Goal: Information Seeking & Learning: Find specific fact

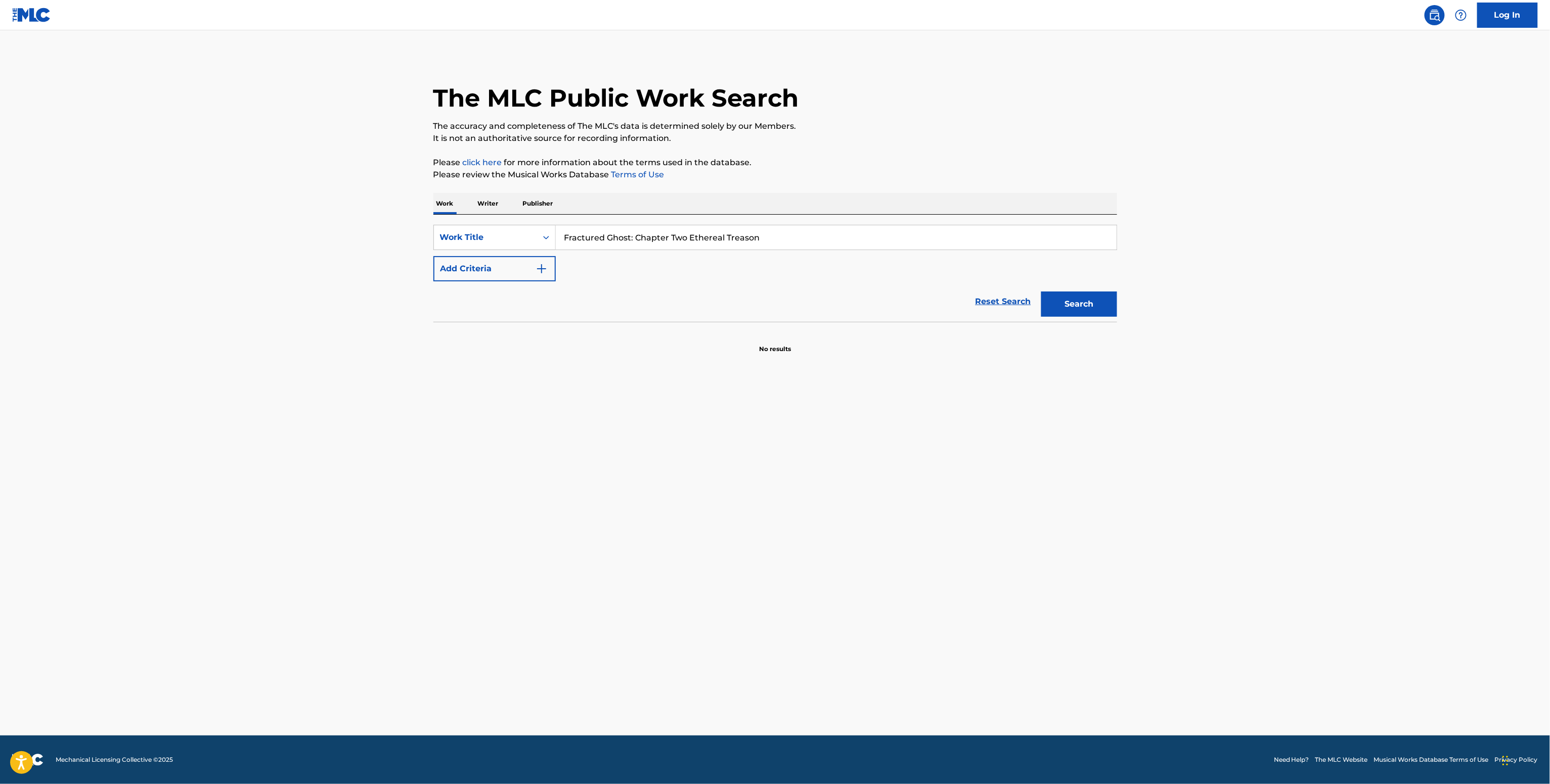
type input "Fractured Ghost: Chapter Two Ethereal Treason"
click at [518, 269] on button "Add Criteria" at bounding box center [494, 269] width 123 height 25
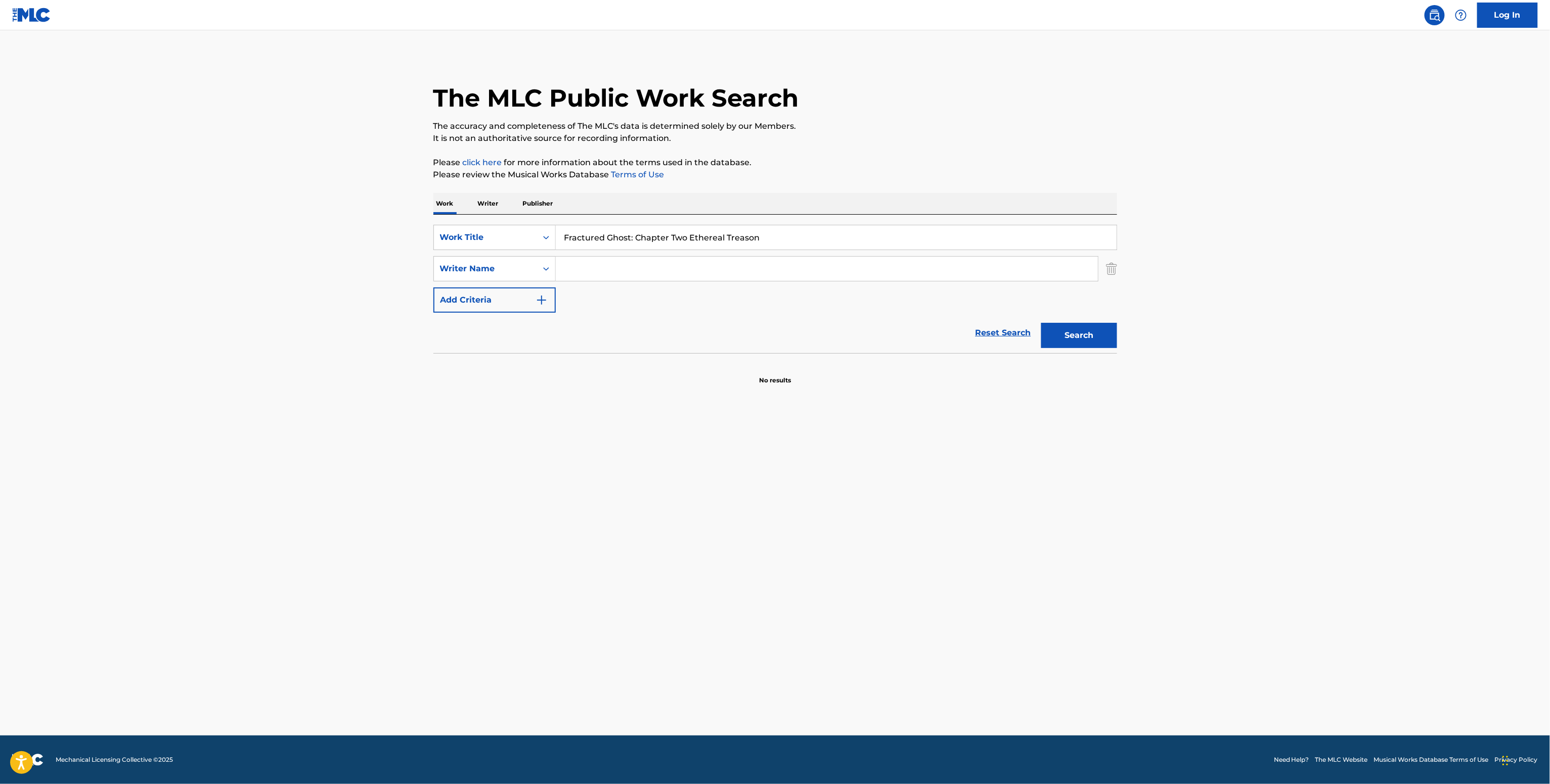
drag, startPoint x: 604, startPoint y: 285, endPoint x: 595, endPoint y: 275, distance: 13.5
click at [603, 285] on div "SearchWithCriteriae89e5813-6a1b-4884-85a8-487e0ec222cf Work Title Fractured Gho…" at bounding box center [775, 269] width 683 height 88
click at [595, 273] on input "Search Form" at bounding box center [826, 268] width 542 height 24
paste input "Ethereal Treason"
type input "Ethereal Treason"
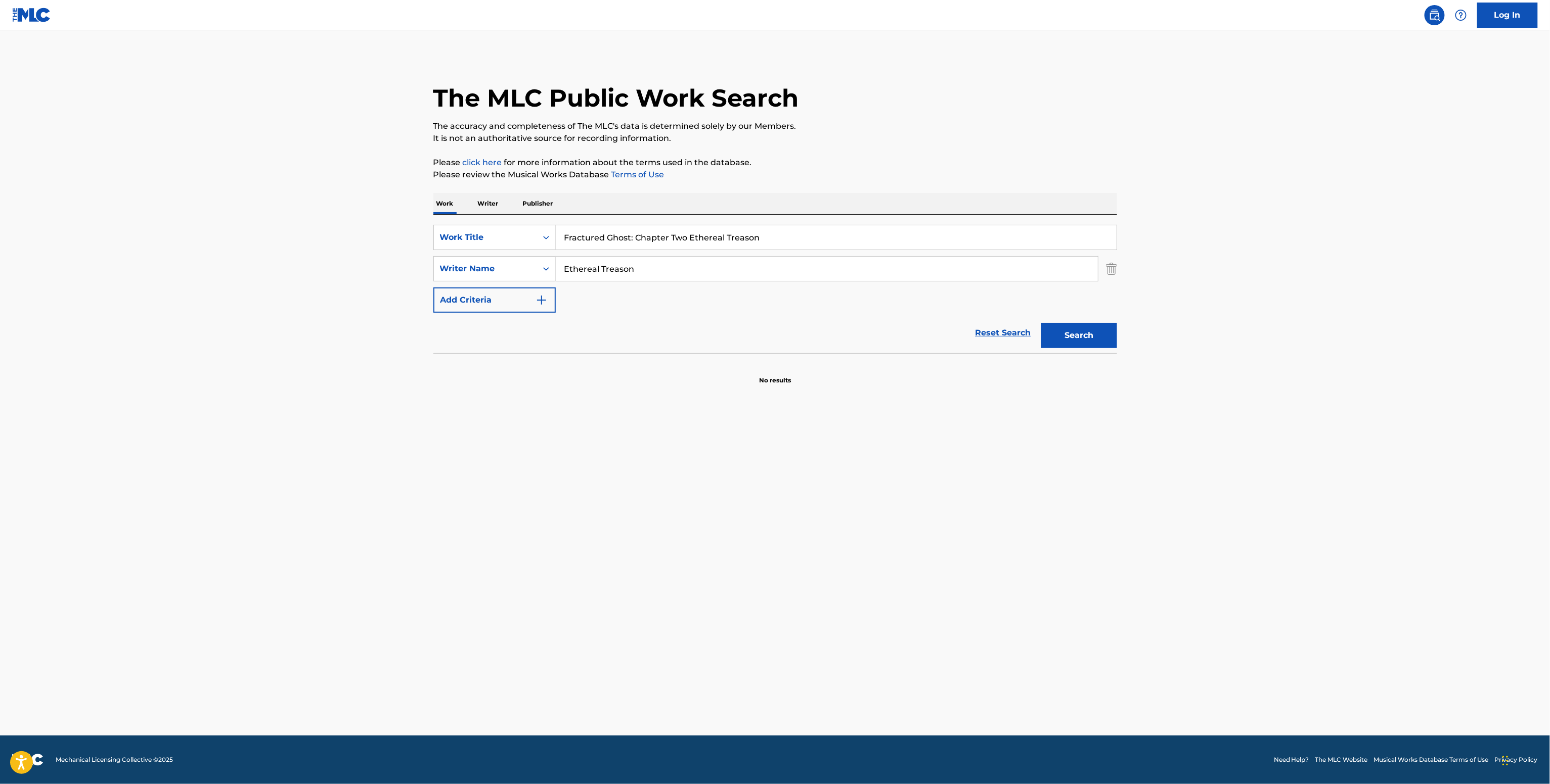
click at [1041, 323] on button "Search" at bounding box center [1079, 335] width 76 height 25
click at [482, 211] on p "Writer" at bounding box center [488, 204] width 27 height 21
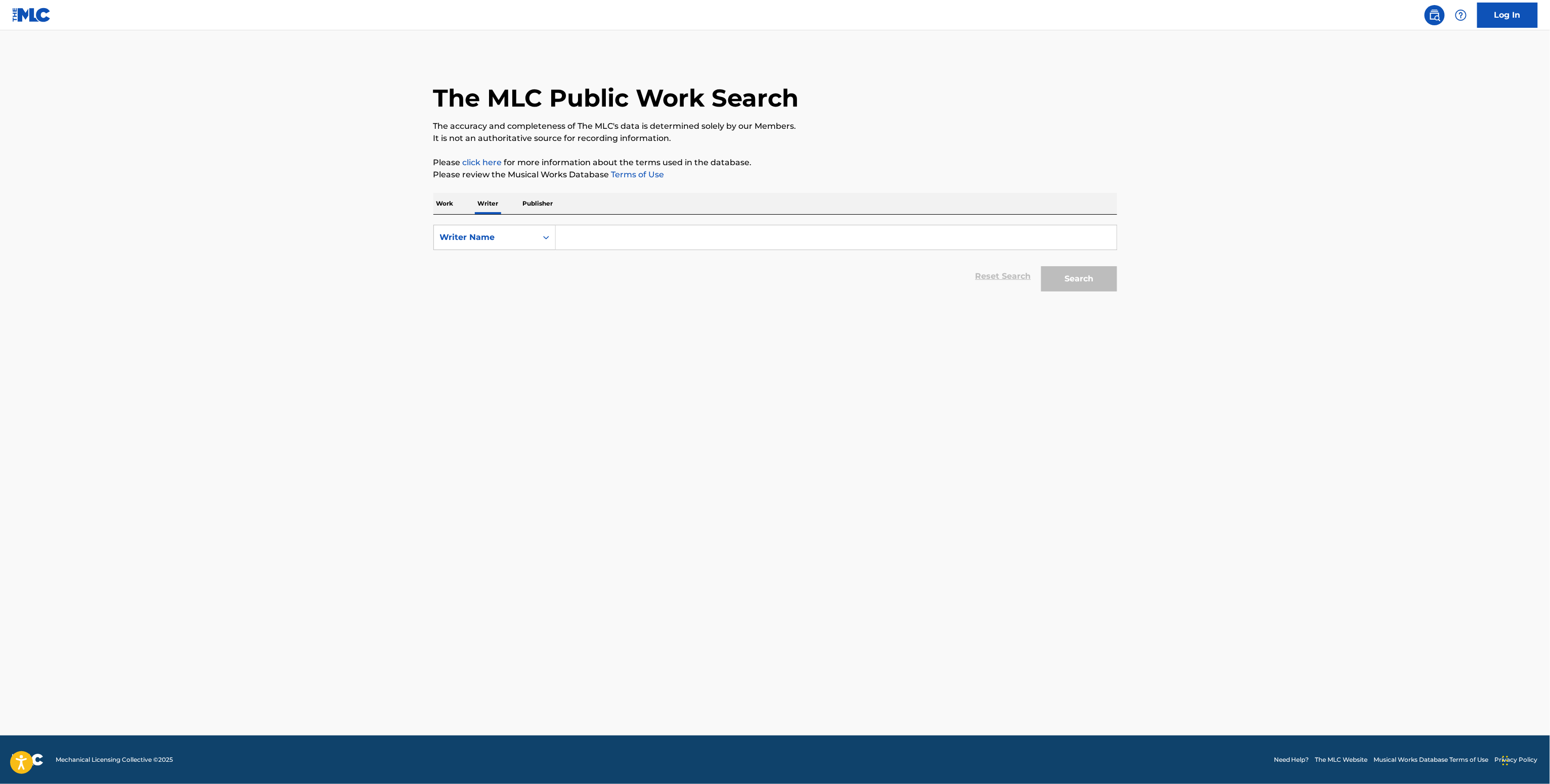
click at [588, 241] on input "Search Form" at bounding box center [835, 237] width 561 height 24
paste input "Ethereal Treason"
type input "Ethereal Treason"
click at [1041, 266] on button "Search" at bounding box center [1079, 279] width 76 height 25
drag, startPoint x: 601, startPoint y: 244, endPoint x: 595, endPoint y: 241, distance: 6.7
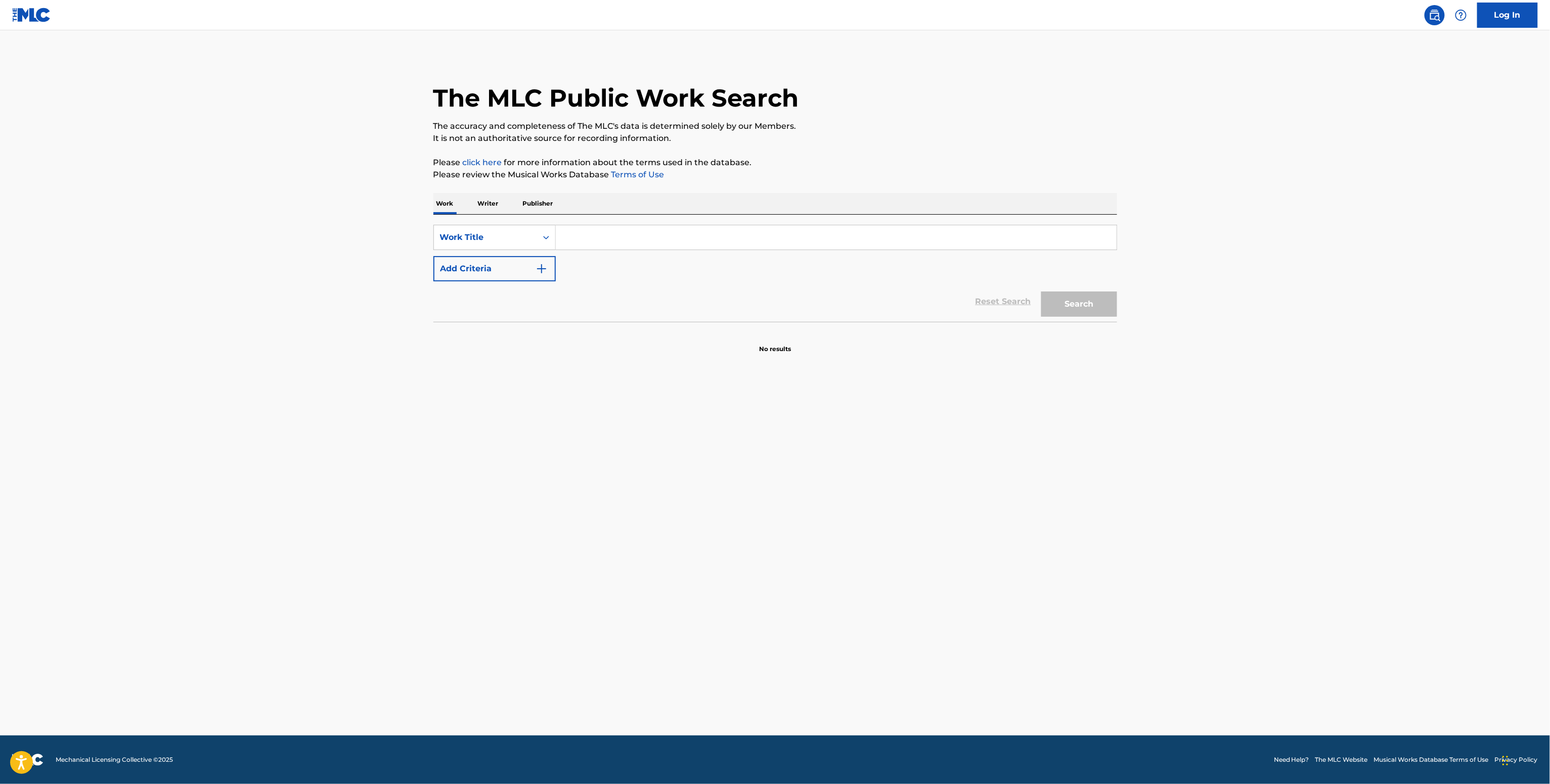
click at [600, 244] on input "Search Form" at bounding box center [835, 237] width 561 height 24
paste input "Head Spinning Coleman Jennings"
type input "Head Spinning Coleman Jennings"
click at [483, 268] on button "Add Criteria" at bounding box center [494, 269] width 123 height 25
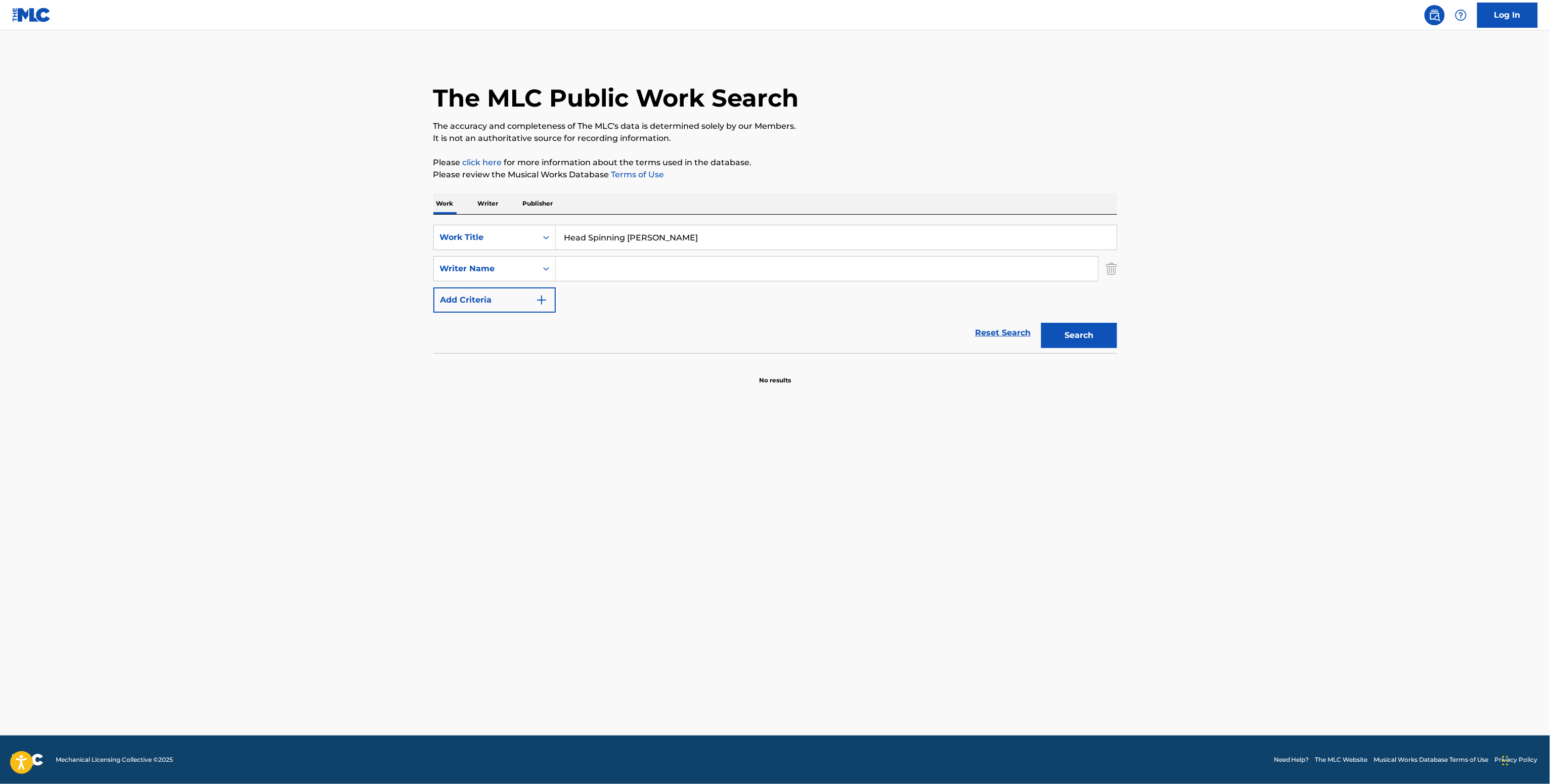
click at [572, 274] on input "Search Form" at bounding box center [826, 268] width 542 height 24
paste input "Coleman Jennings"
type input "Coleman Jennings"
drag, startPoint x: 1088, startPoint y: 339, endPoint x: 1081, endPoint y: 331, distance: 10.6
click at [1088, 339] on button "Search" at bounding box center [1079, 335] width 76 height 25
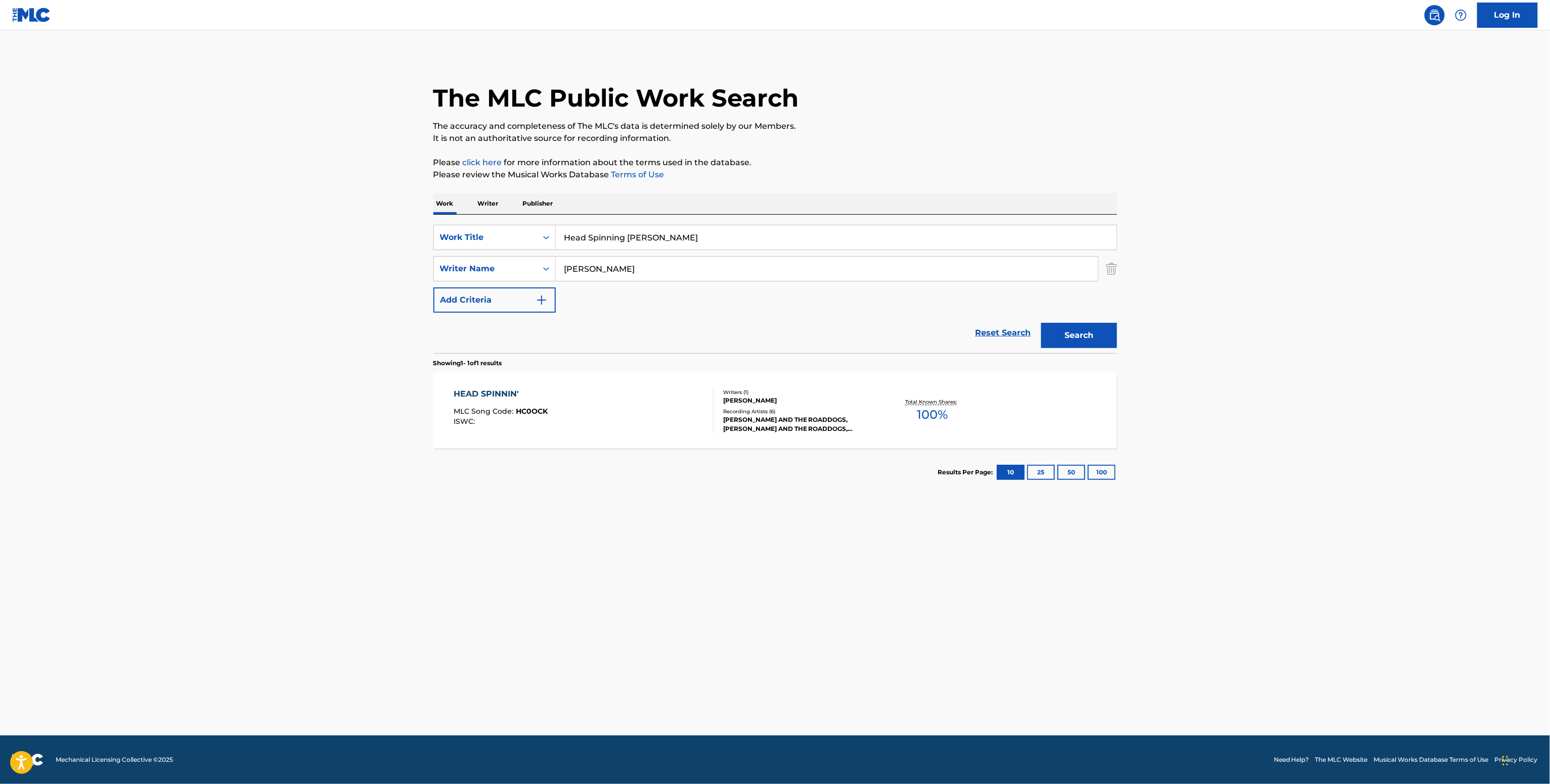
click at [818, 407] on div "Writers ( 1 ) COLEMAN JENNINGS Recording Artists ( 6 ) COLEMAN JENNINGS AND THE…" at bounding box center [794, 411] width 162 height 45
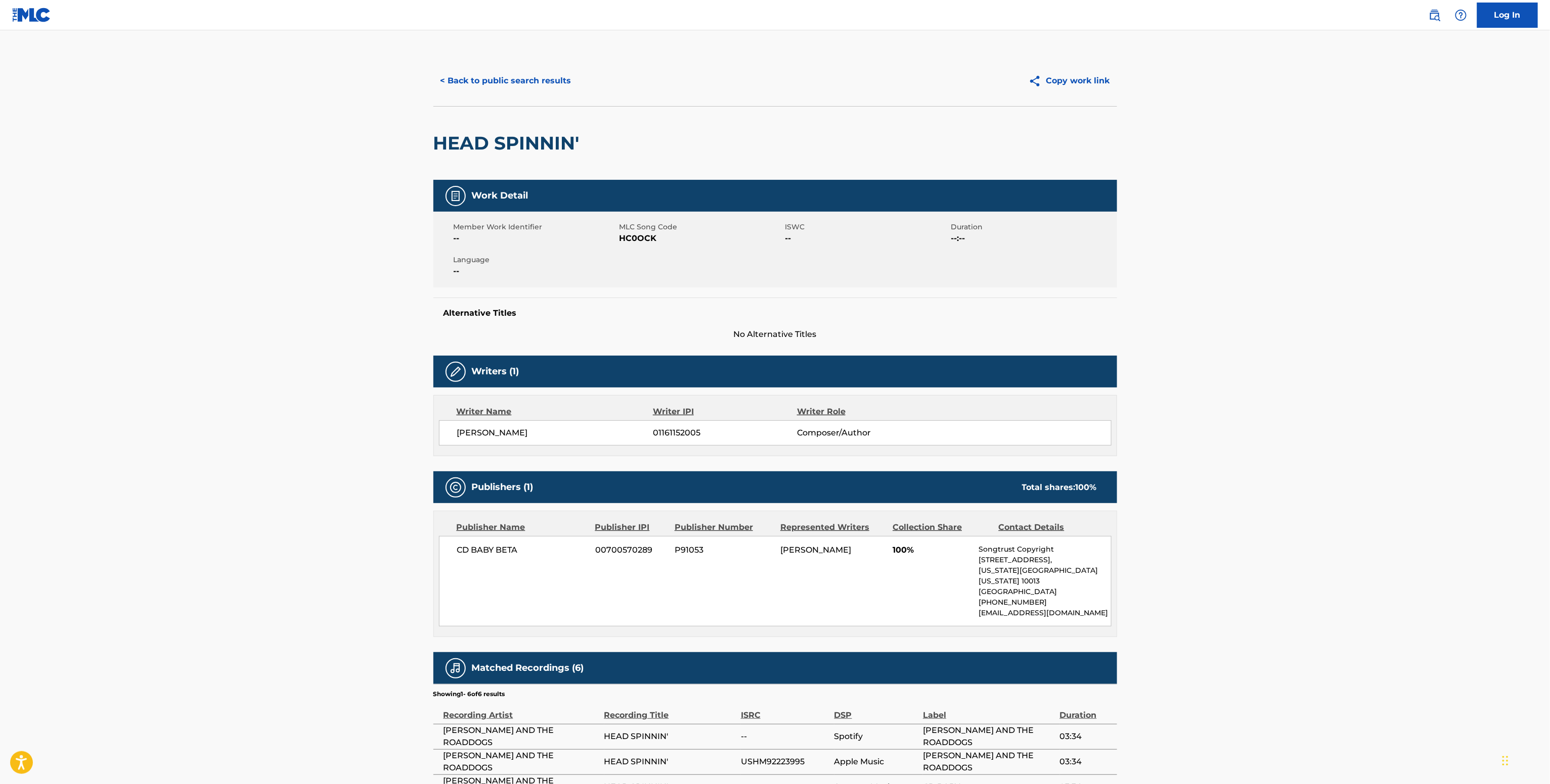
click at [470, 547] on span "CD BABY BETA" at bounding box center [522, 551] width 131 height 13
copy div "CD BABY BETA"
click at [694, 434] on span "01161152005" at bounding box center [724, 434] width 144 height 13
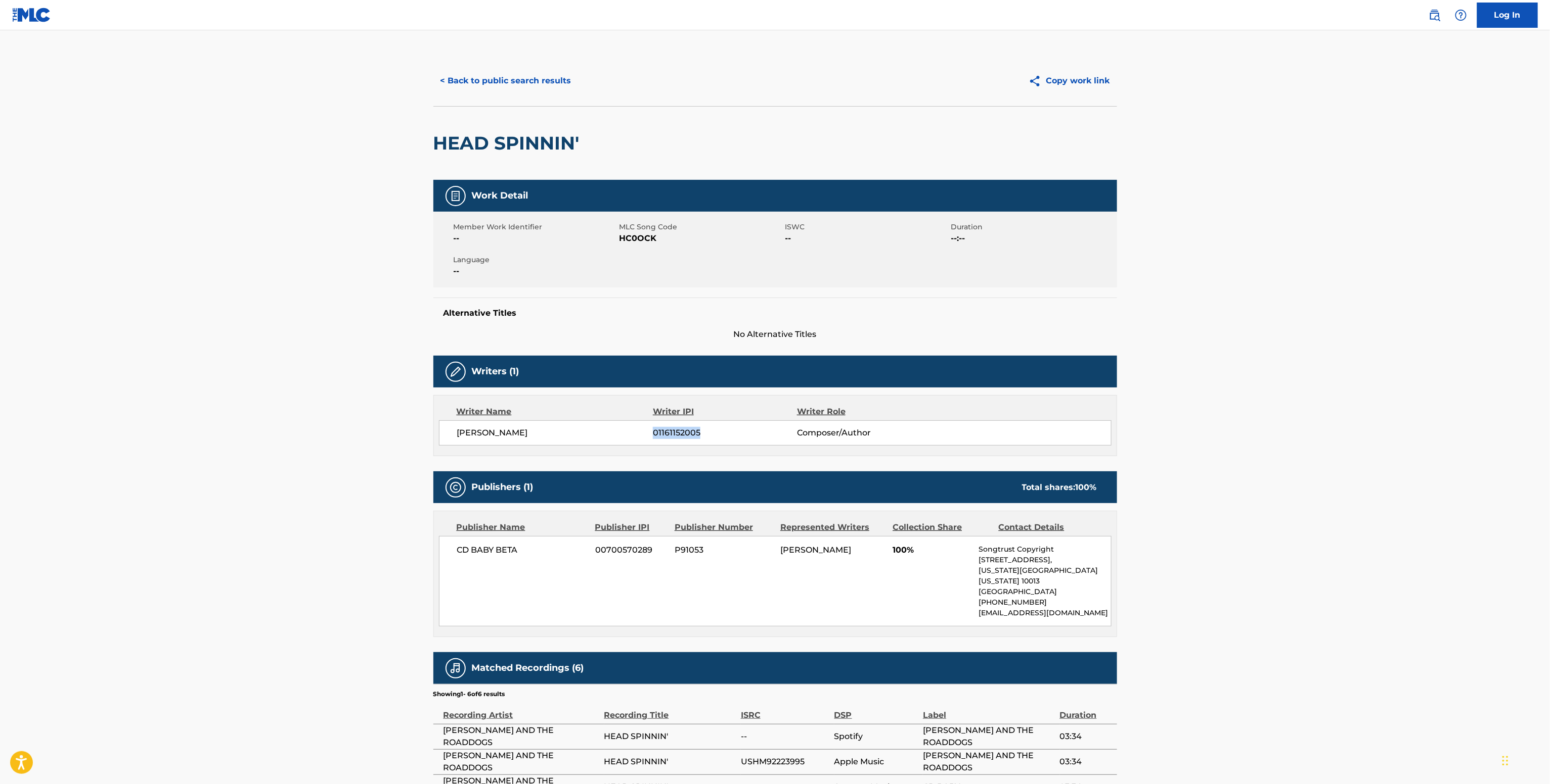
click at [694, 434] on span "01161152005" at bounding box center [724, 434] width 144 height 13
copy span "01161152005"
click at [627, 234] on span "HC0OCK" at bounding box center [700, 239] width 164 height 13
copy span "HC0OCK"
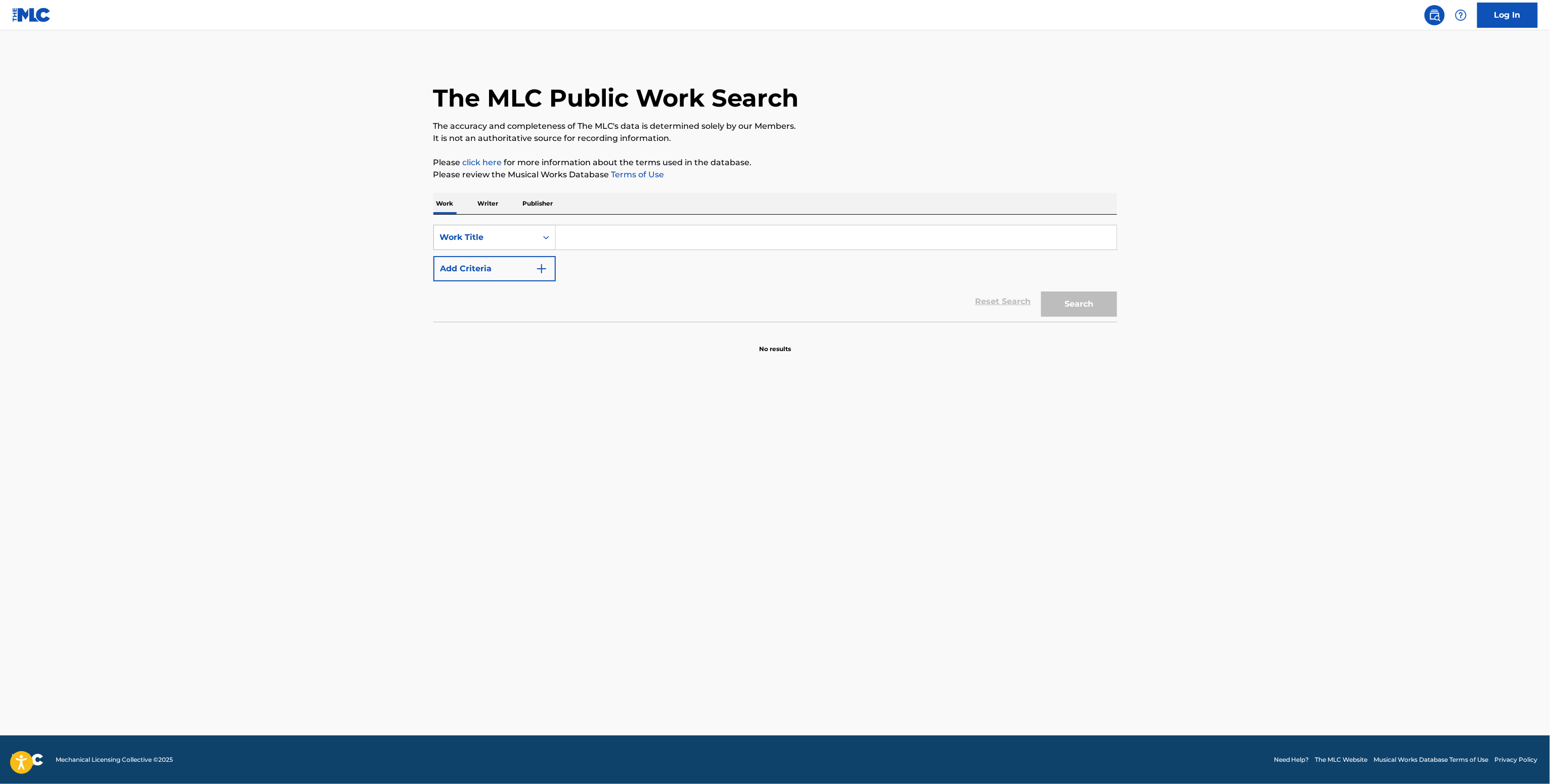
click at [555, 249] on input "Search Form" at bounding box center [835, 237] width 561 height 24
click at [576, 234] on input "Search Form" at bounding box center [835, 237] width 561 height 24
paste input "IRIS OUT [PERSON_NAME]"
type input "IRIS OUT [PERSON_NAME]"
click at [487, 274] on button "Add Criteria" at bounding box center [494, 269] width 123 height 25
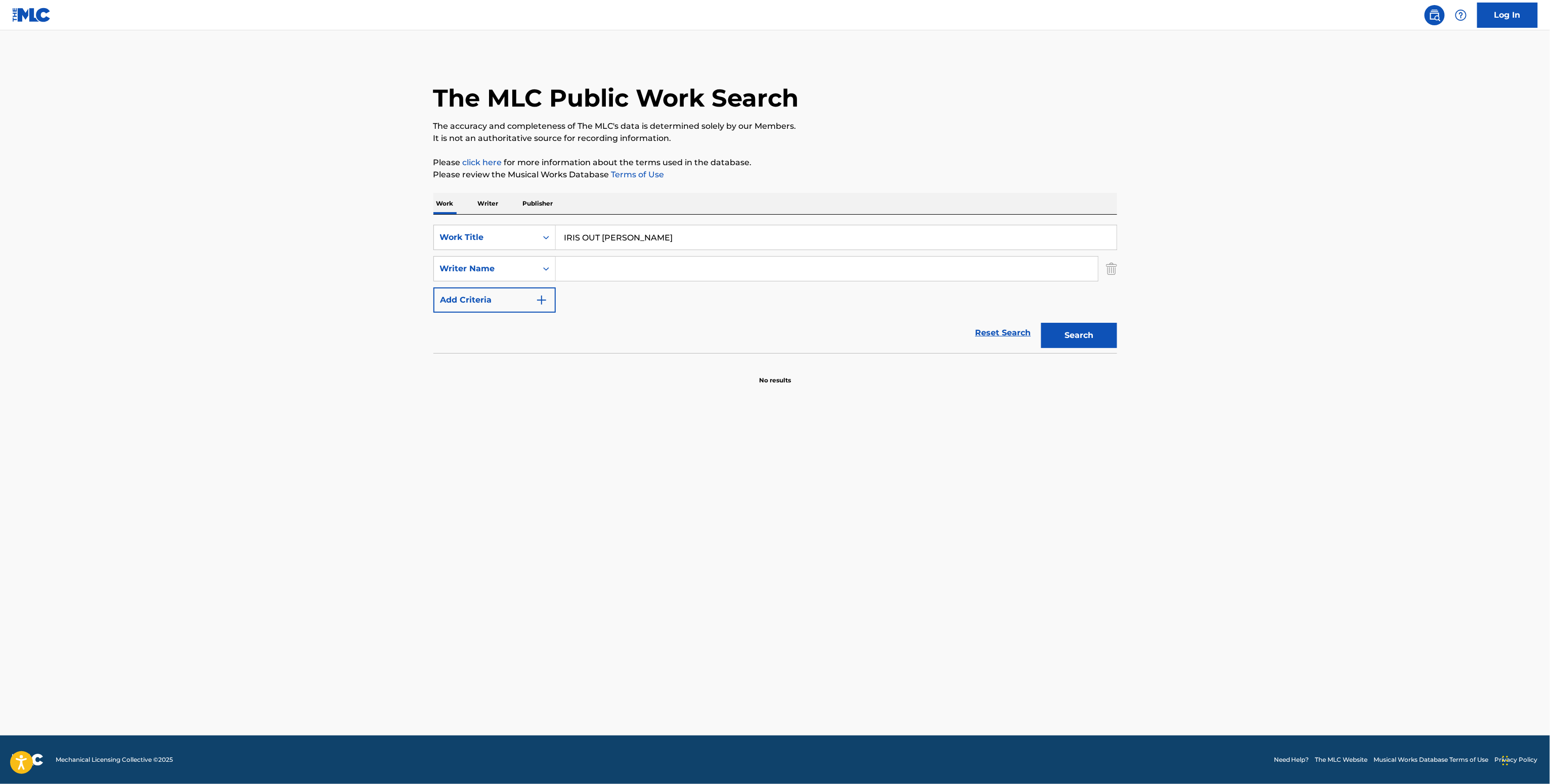
click at [656, 268] on input "Search Form" at bounding box center [826, 268] width 542 height 24
paste input "[PERSON_NAME]"
type input "[PERSON_NAME]"
click at [1058, 335] on button "Search" at bounding box center [1079, 335] width 76 height 25
drag, startPoint x: 482, startPoint y: 207, endPoint x: 487, endPoint y: 207, distance: 5.0
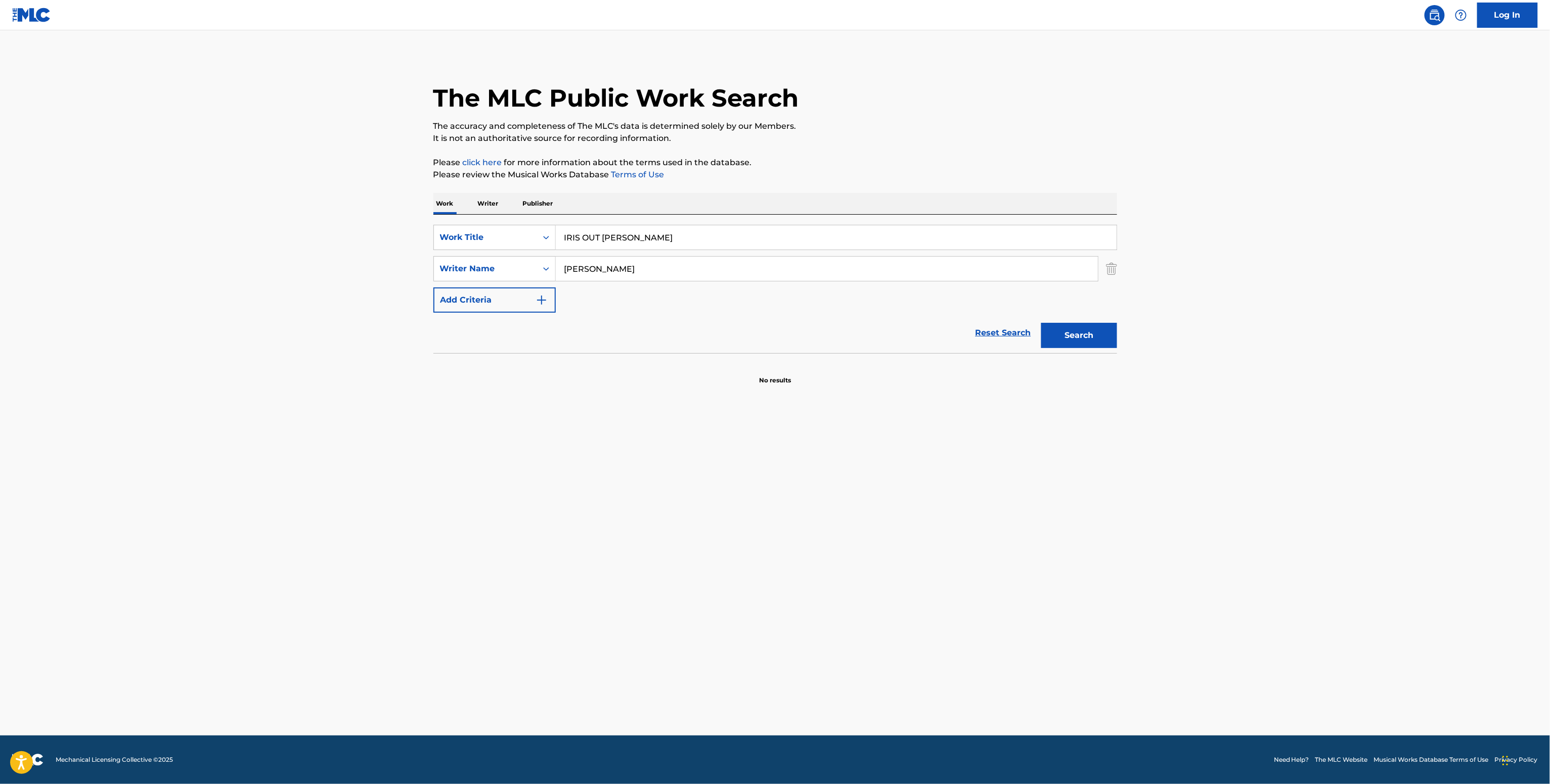
click at [487, 207] on p "Writer" at bounding box center [488, 204] width 27 height 21
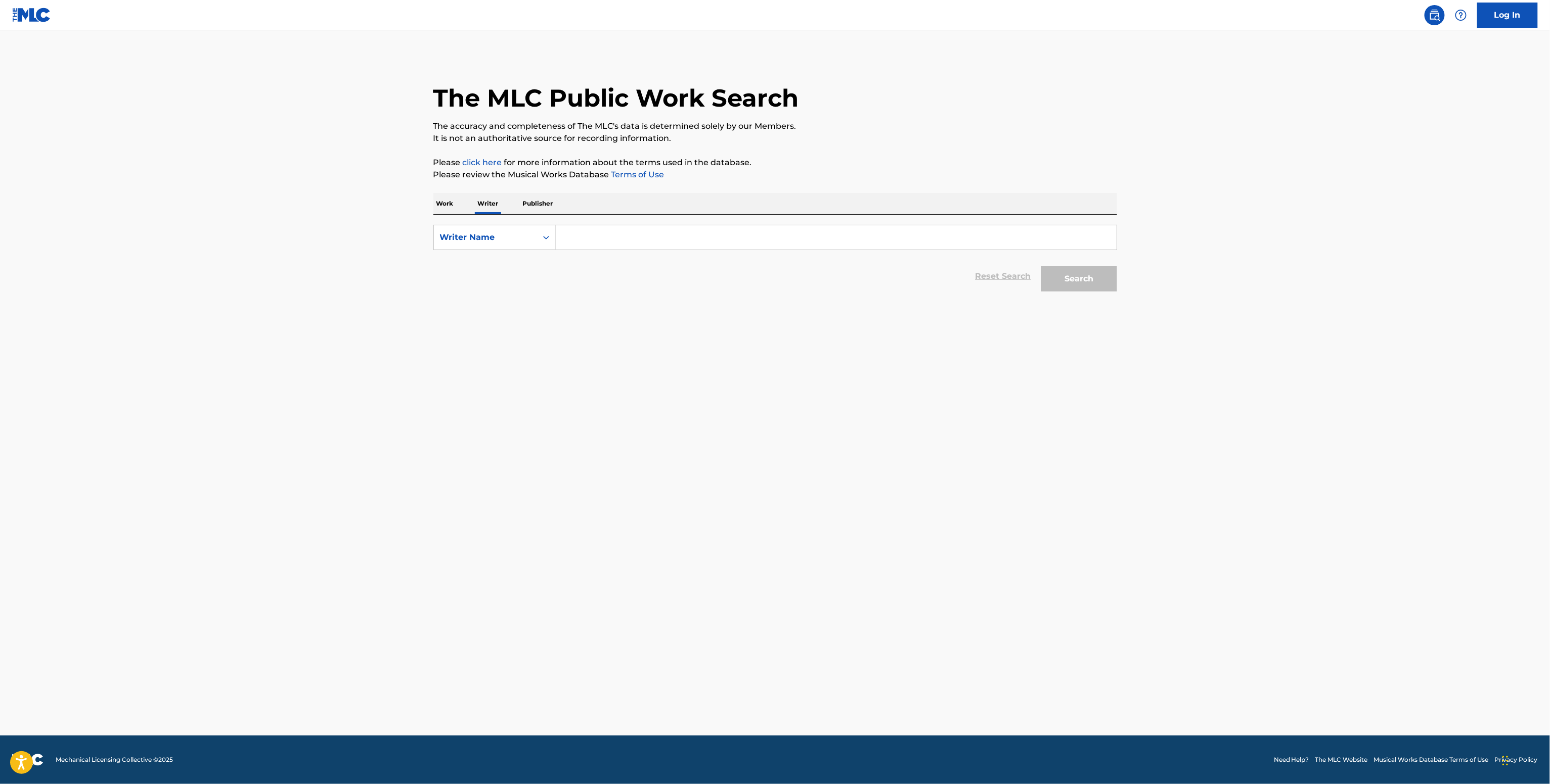
click at [586, 257] on div "Reset Search Search" at bounding box center [775, 276] width 683 height 40
click at [589, 242] on input "Search Form" at bounding box center [835, 237] width 561 height 24
paste input "Kenshi Yonezu"
type input "Kenshi Yonezu"
click at [1078, 275] on button "Search" at bounding box center [1079, 279] width 76 height 25
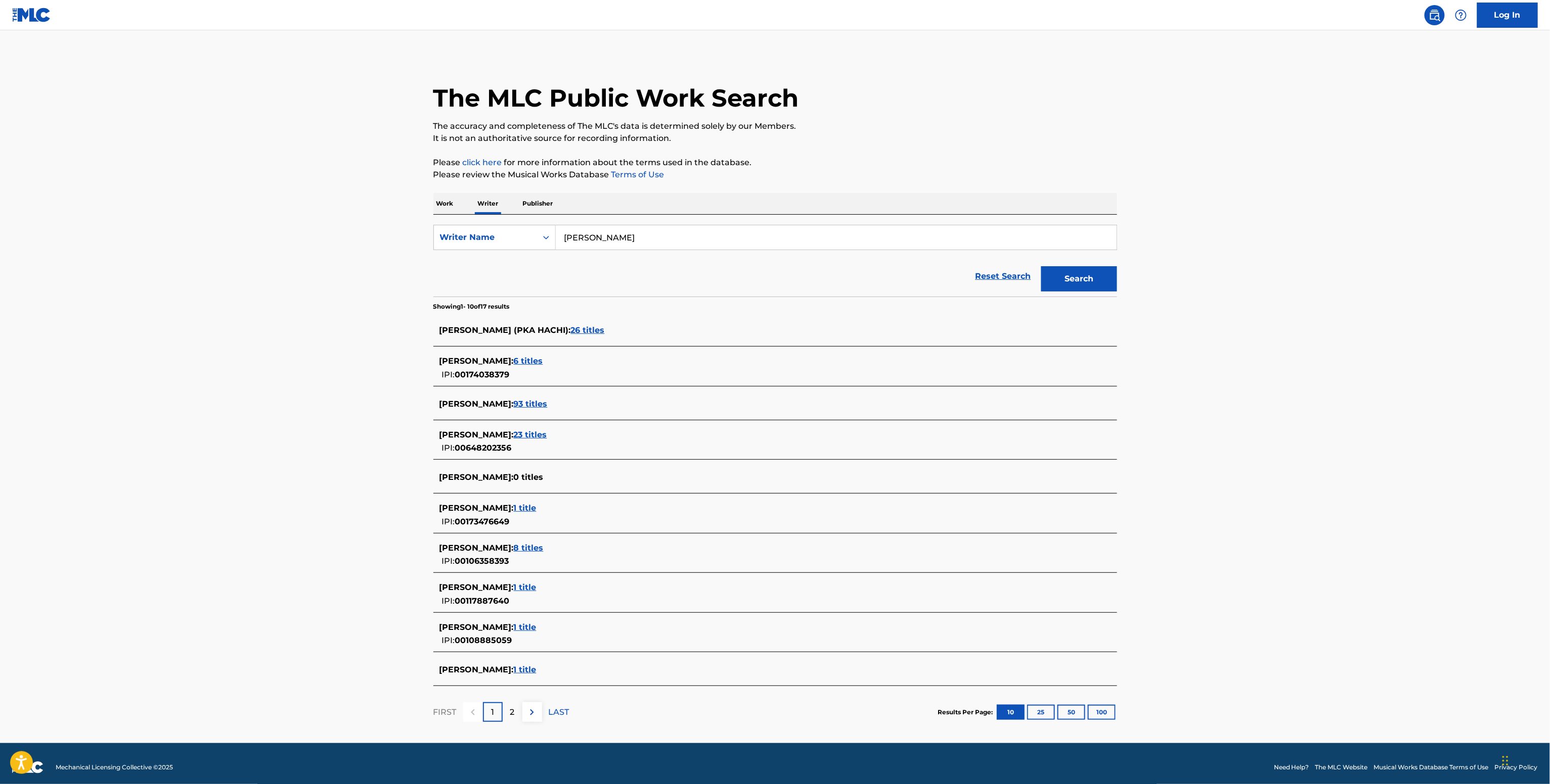
click at [511, 441] on div "KENSHI YONEZU : 23 titles" at bounding box center [761, 435] width 645 height 13
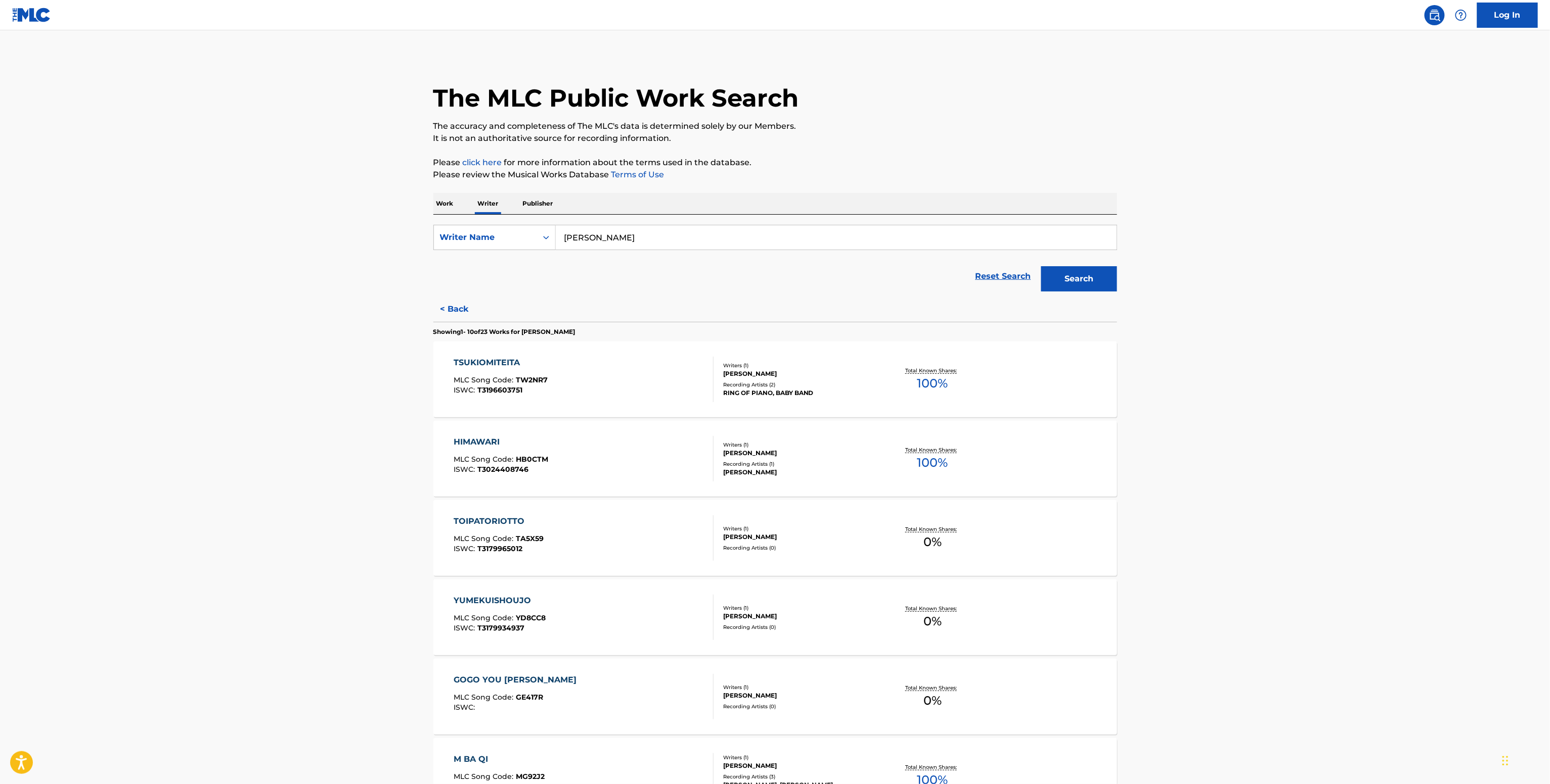
click at [831, 383] on div "Recording Artists ( 2 )" at bounding box center [799, 384] width 153 height 7
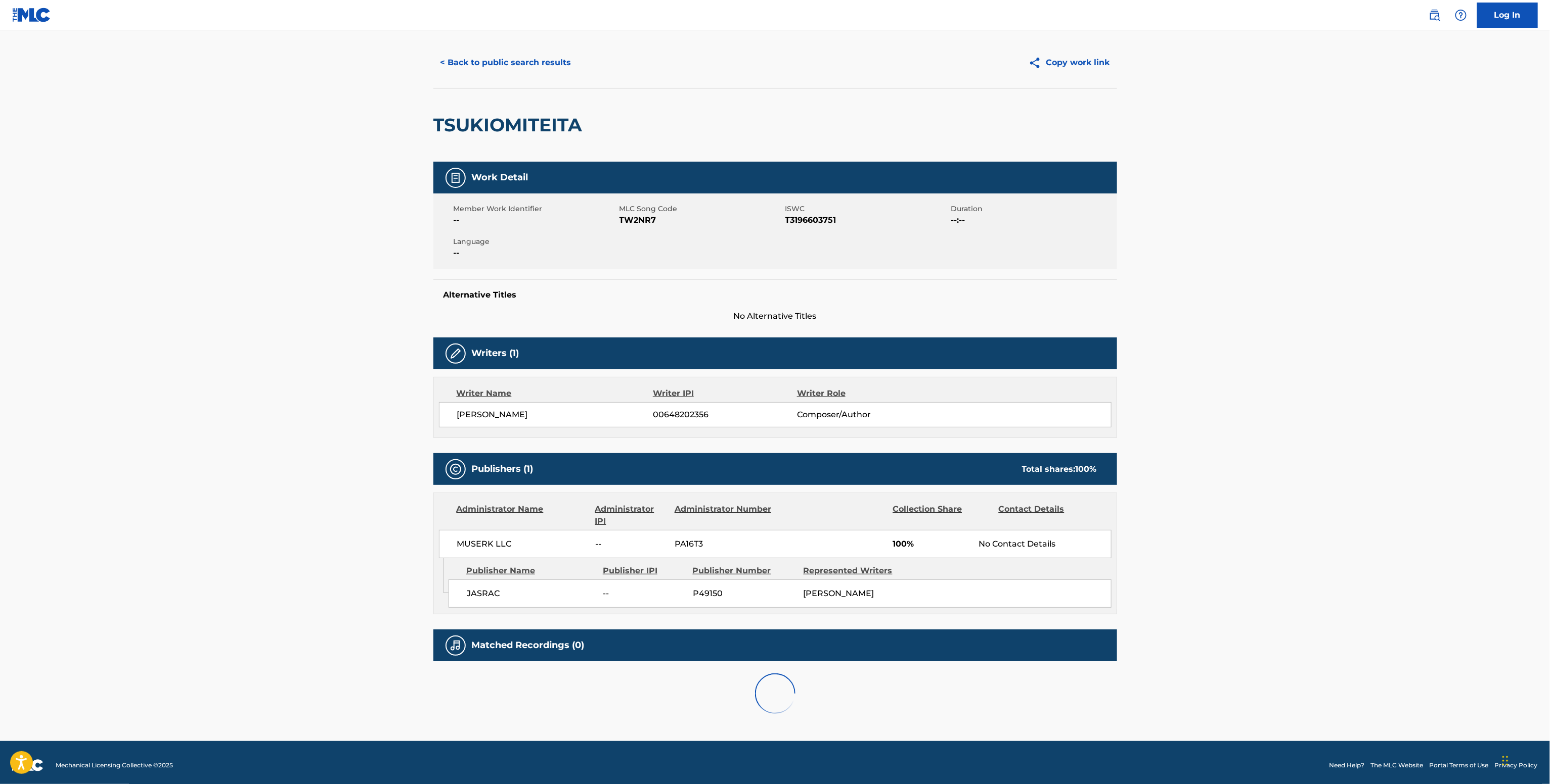
scroll to position [26, 0]
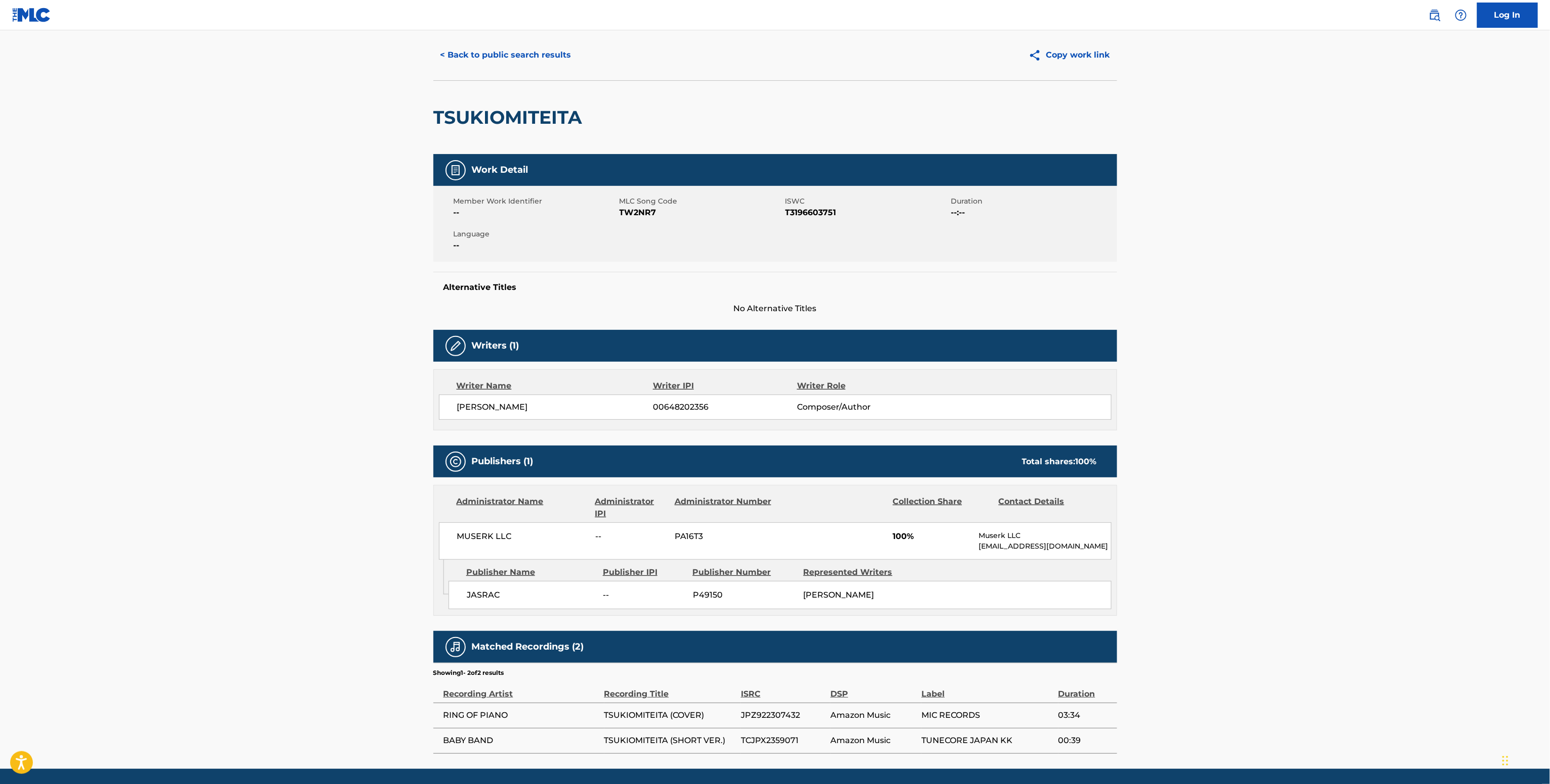
click at [490, 539] on span "MUSERK LLC" at bounding box center [522, 537] width 131 height 13
copy div "MUSERK LLC"
click at [679, 407] on span "00648202356" at bounding box center [724, 408] width 144 height 13
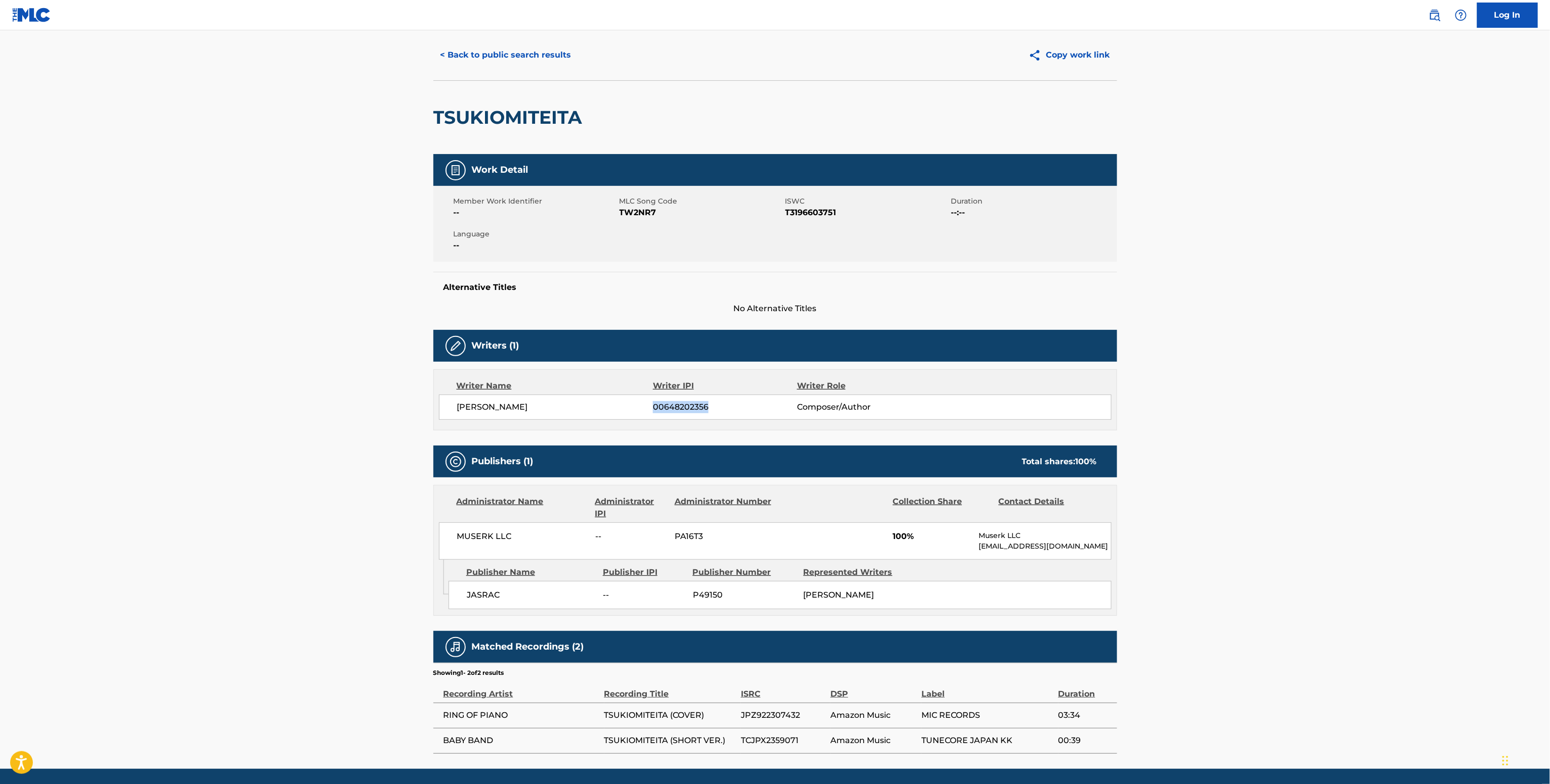
click at [679, 407] on span "00648202356" at bounding box center [724, 408] width 144 height 13
copy span "00648202356"
drag, startPoint x: 660, startPoint y: 205, endPoint x: 648, endPoint y: 210, distance: 13.0
click at [656, 207] on div "MLC Song Code TW2NR7" at bounding box center [701, 207] width 165 height 22
click at [648, 211] on span "TW2NR7" at bounding box center [700, 213] width 164 height 13
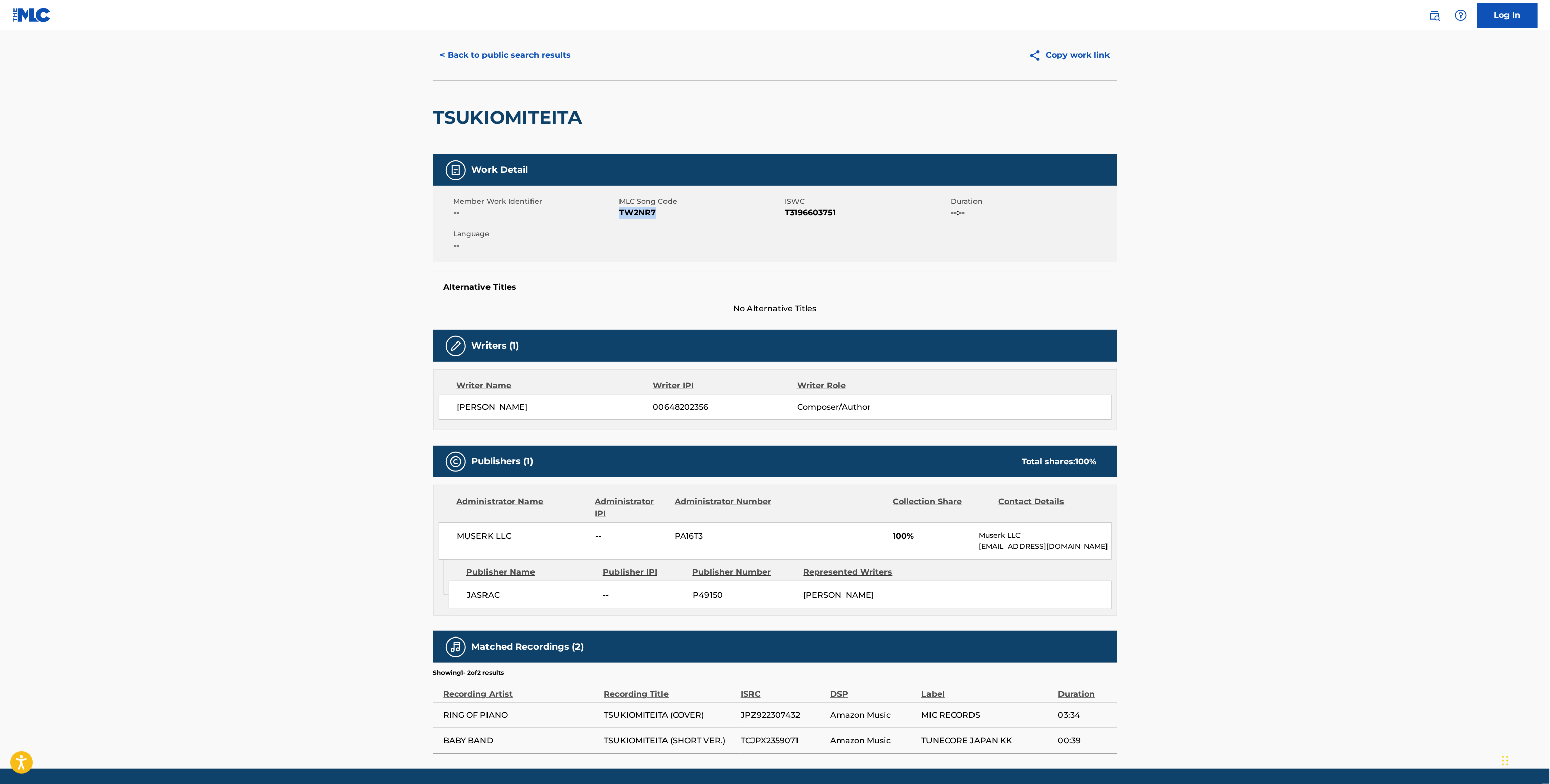
click at [648, 211] on span "TW2NR7" at bounding box center [700, 213] width 164 height 13
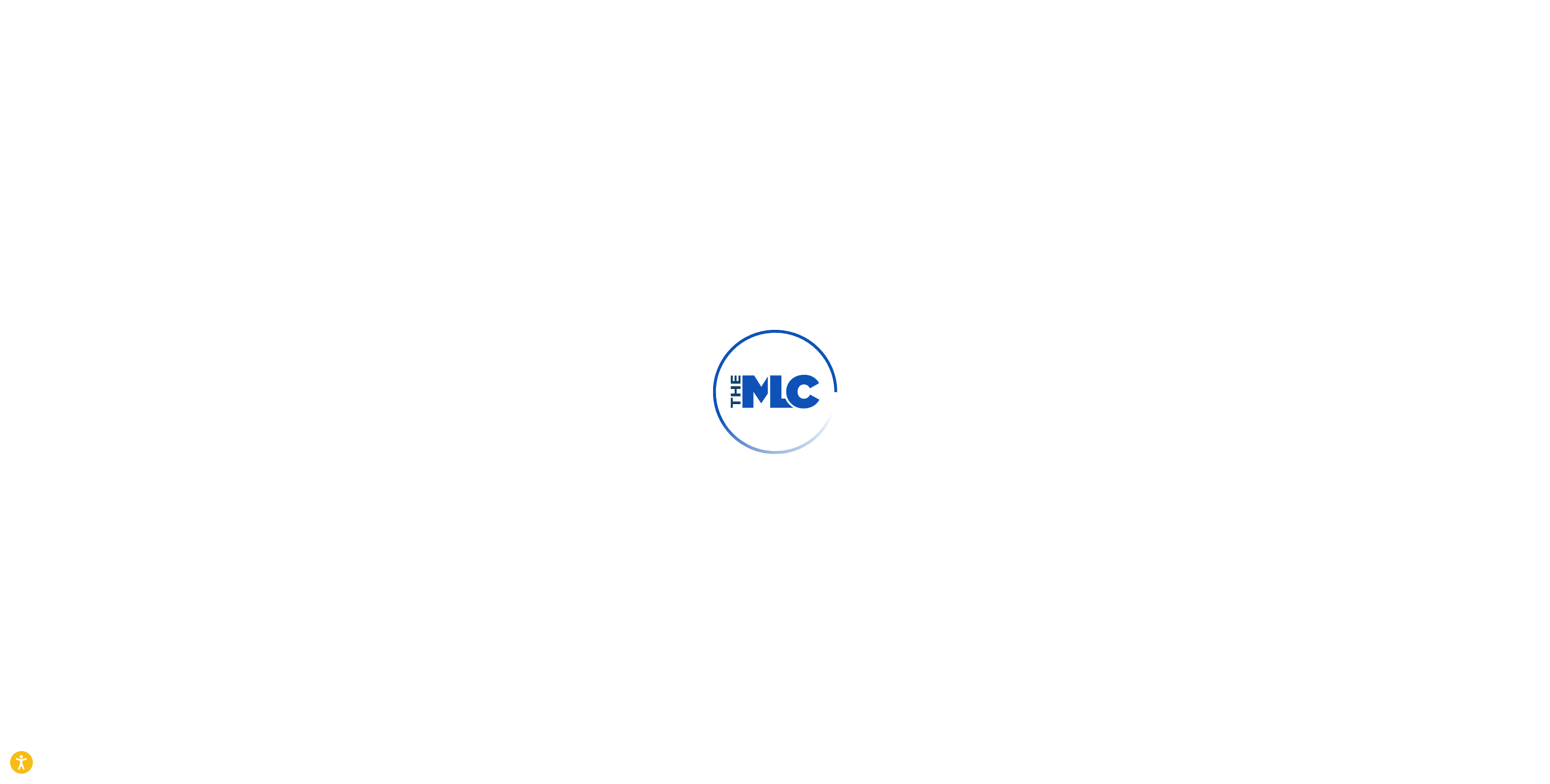
click at [772, 358] on div at bounding box center [775, 392] width 1550 height 784
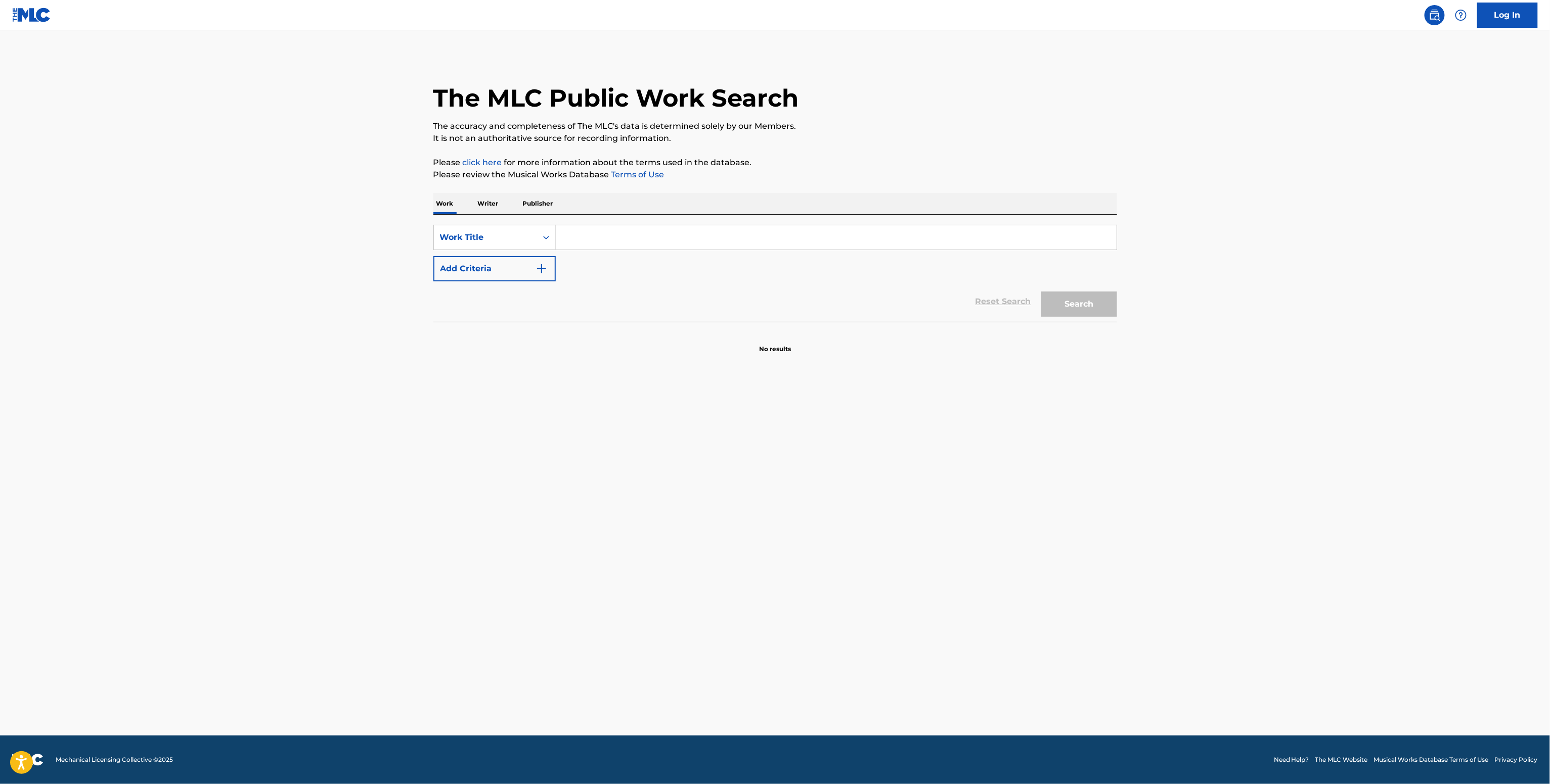
drag, startPoint x: 575, startPoint y: 226, endPoint x: 576, endPoint y: 240, distance: 14.0
click at [574, 230] on input "Search Form" at bounding box center [835, 237] width 561 height 24
paste input "Low Stoned Jesus"
type input "Low Stoned Jesus"
click at [522, 260] on button "Add Criteria" at bounding box center [494, 269] width 123 height 25
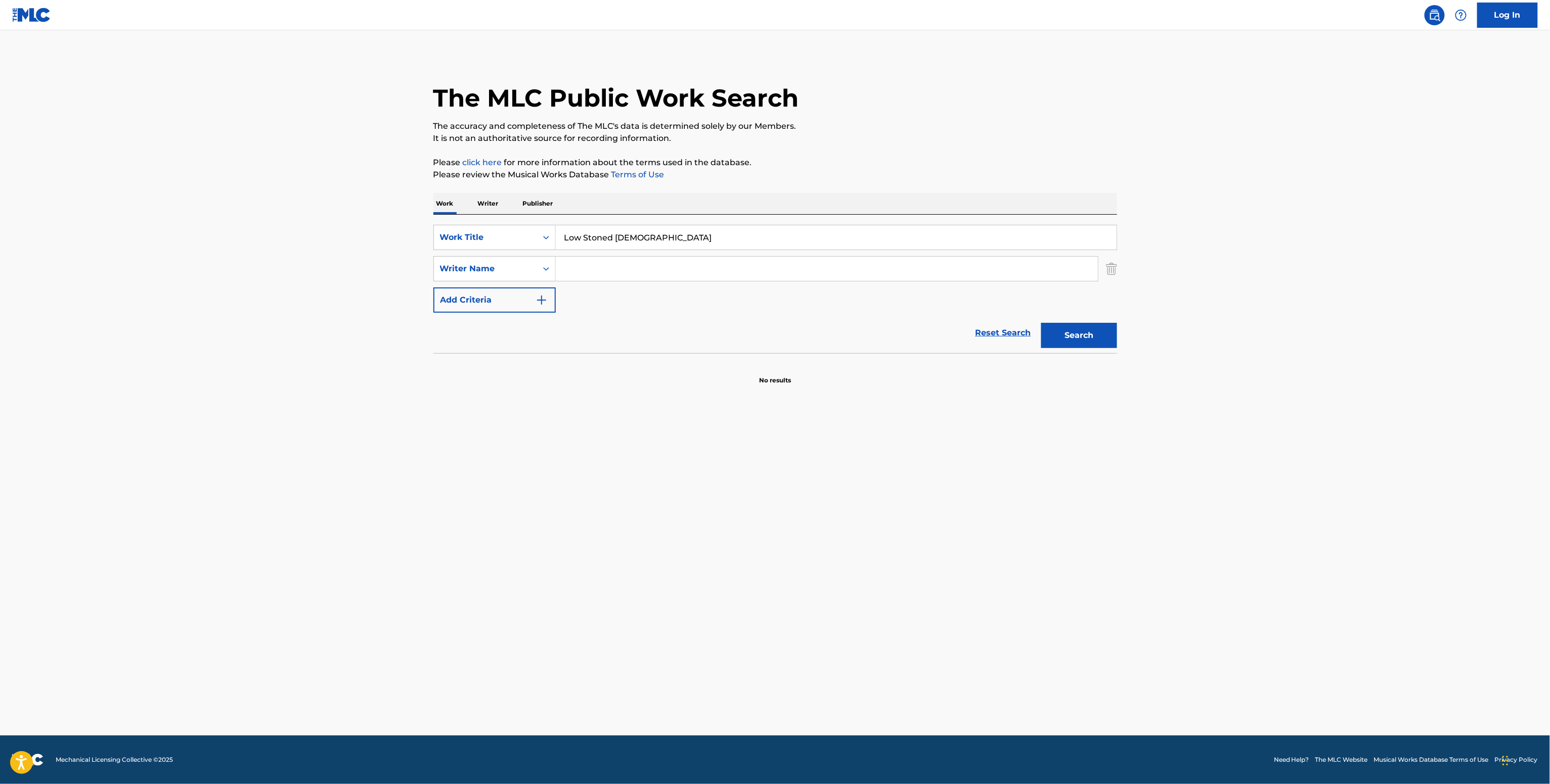
click at [614, 271] on input "Search Form" at bounding box center [826, 268] width 542 height 24
paste input "Igor Sydorenko"
type input "Igor Sydorenko"
click at [1041, 323] on button "Search" at bounding box center [1079, 335] width 76 height 25
click at [1088, 336] on button "Search" at bounding box center [1079, 335] width 76 height 25
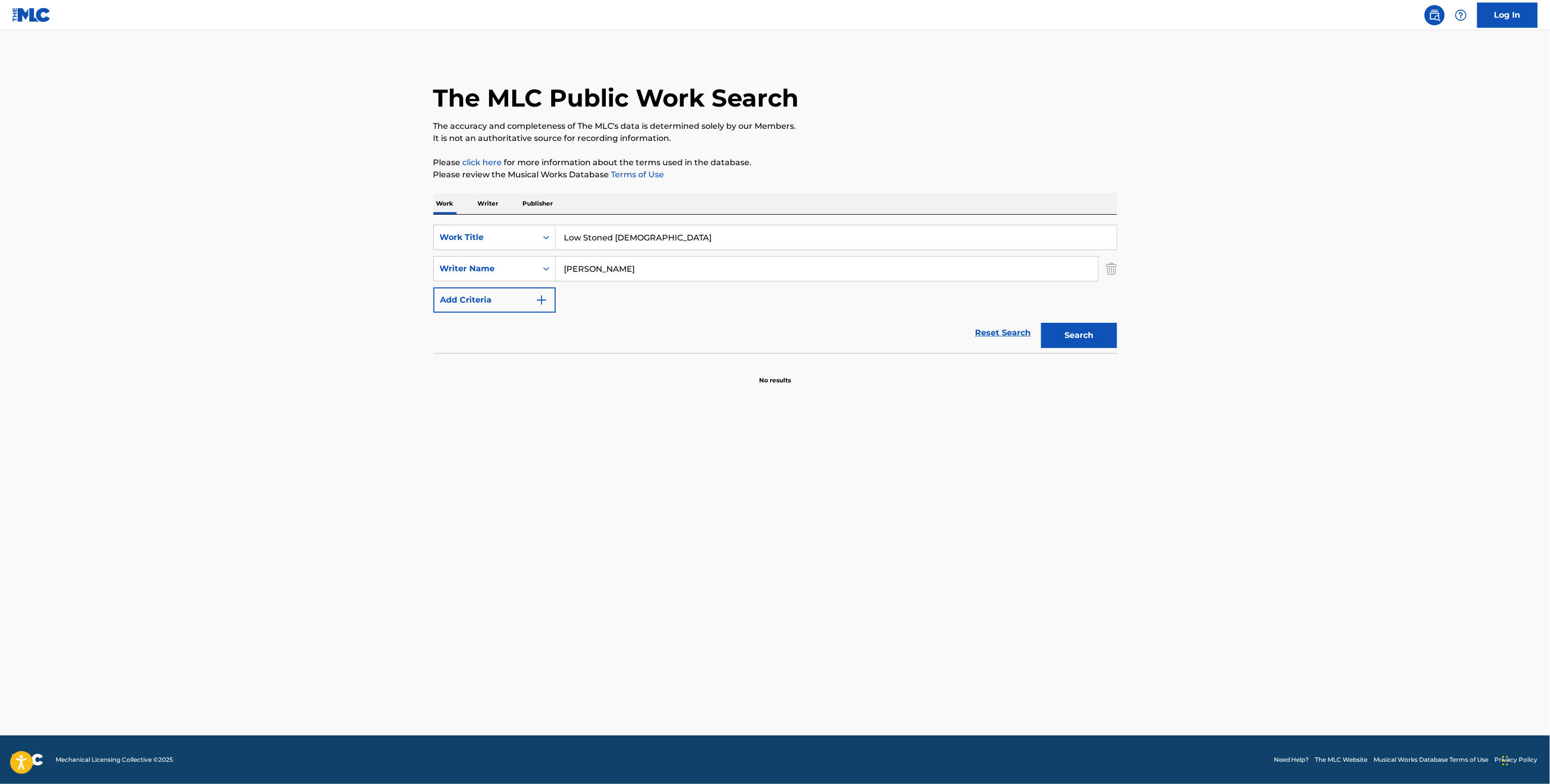
click at [494, 204] on p "Writer" at bounding box center [488, 204] width 27 height 21
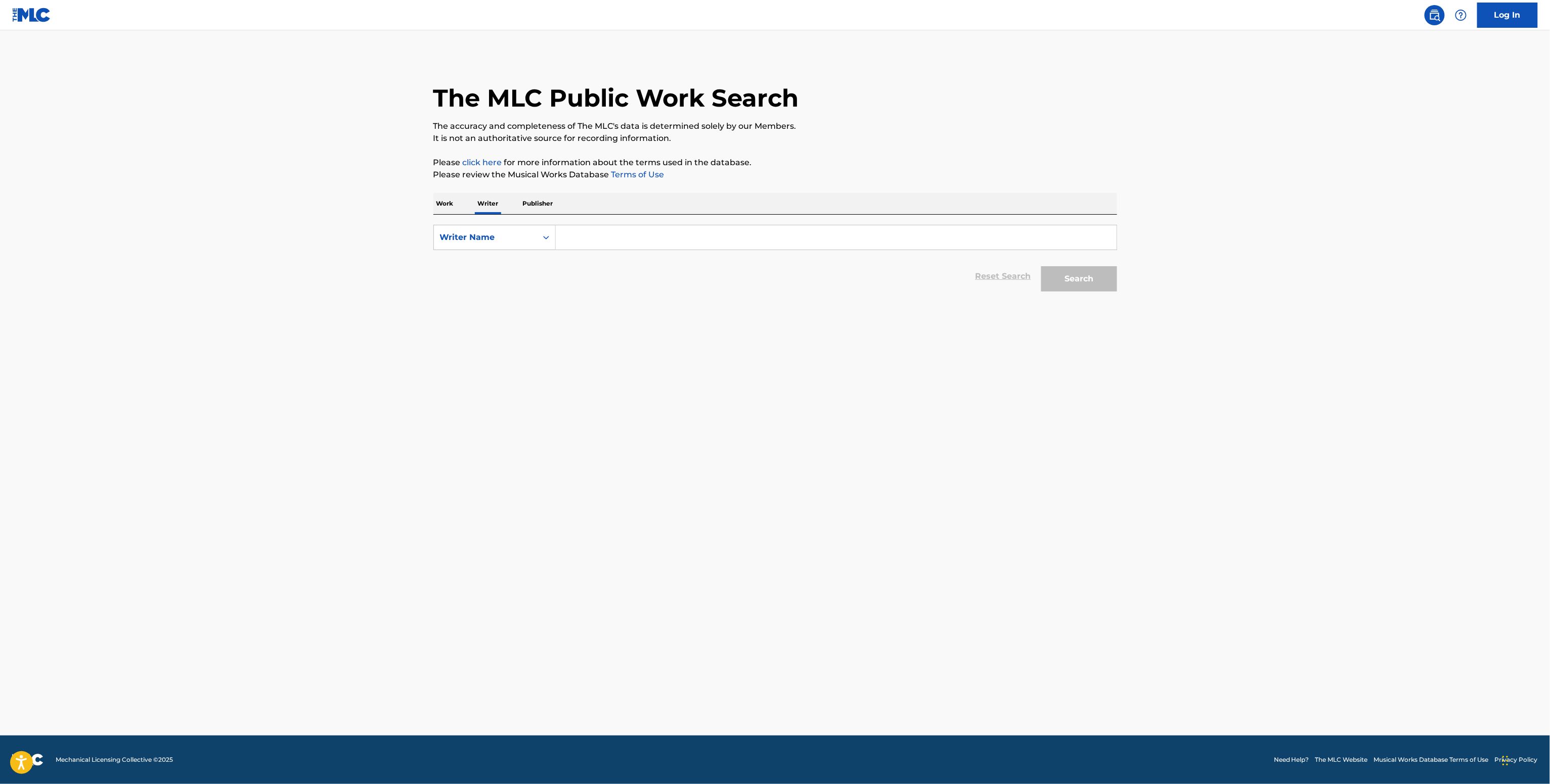
click at [581, 233] on input "Search Form" at bounding box center [835, 237] width 561 height 24
paste input "Igor Sydorenko"
type input "Igor Sydorenko"
click at [1093, 276] on button "Search" at bounding box center [1079, 279] width 76 height 25
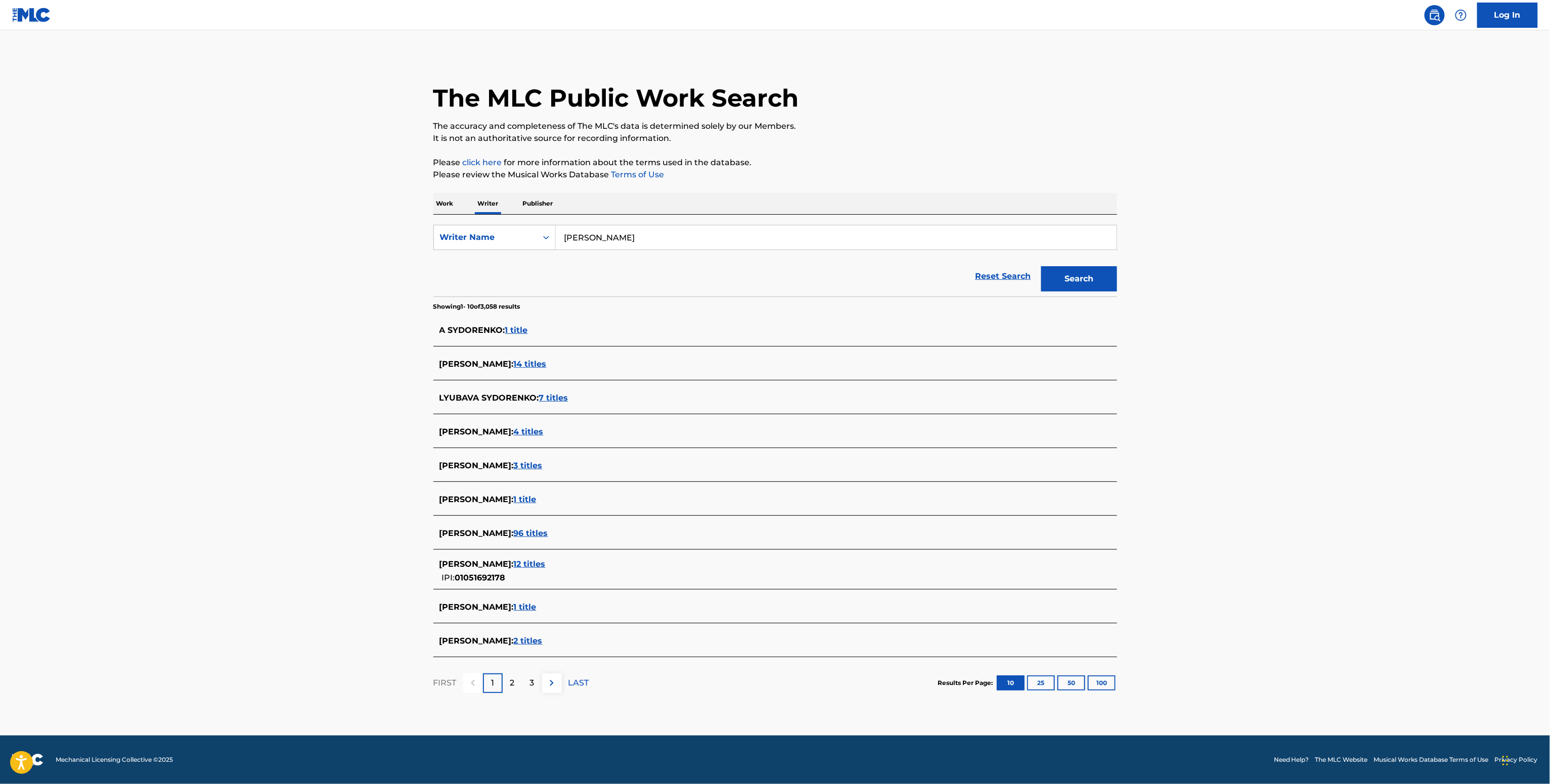
click at [513, 569] on span "IGOR SYDORENKO :" at bounding box center [476, 564] width 74 height 10
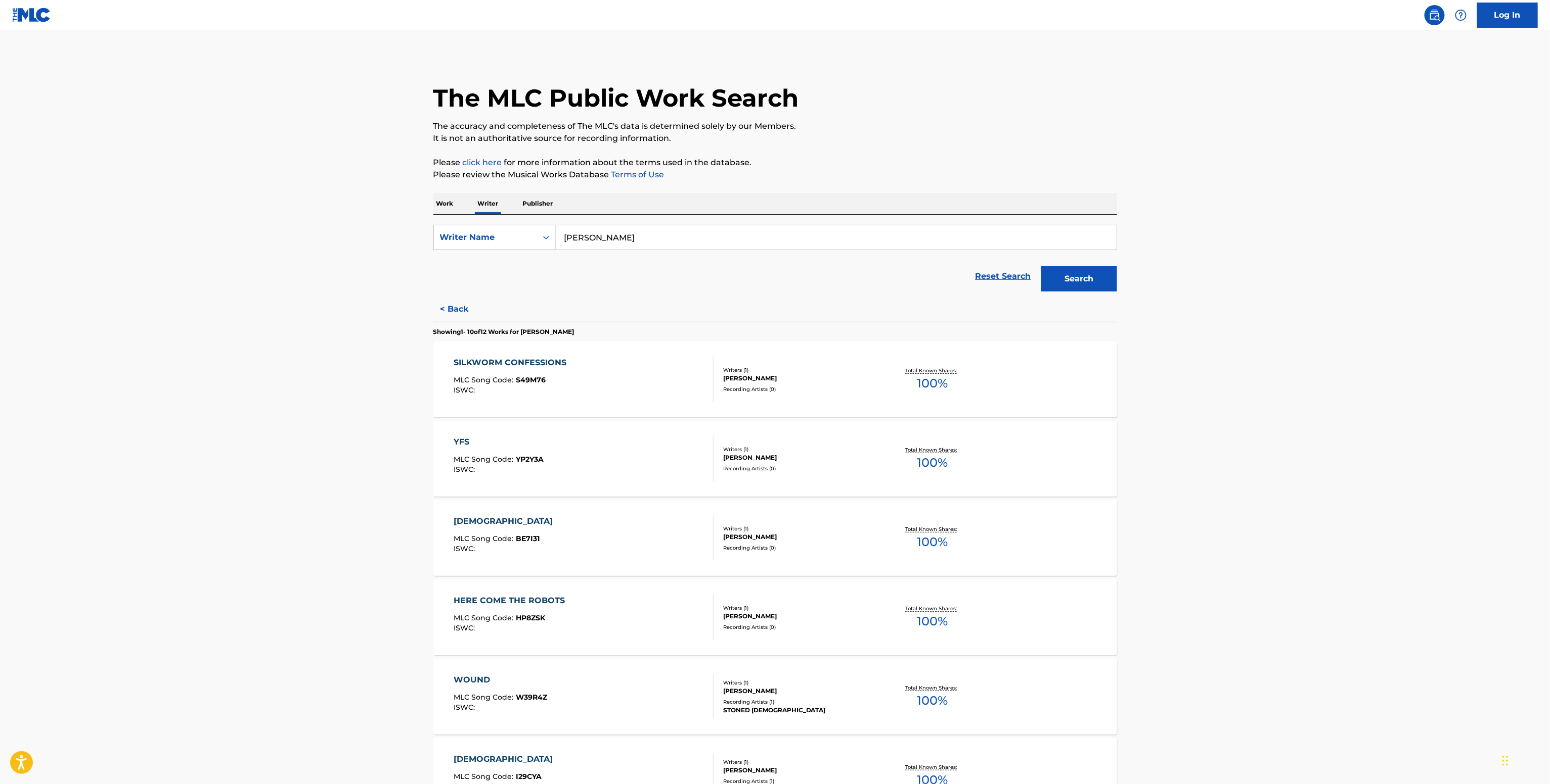
click at [754, 386] on div "Recording Artists ( 0 )" at bounding box center [799, 389] width 153 height 7
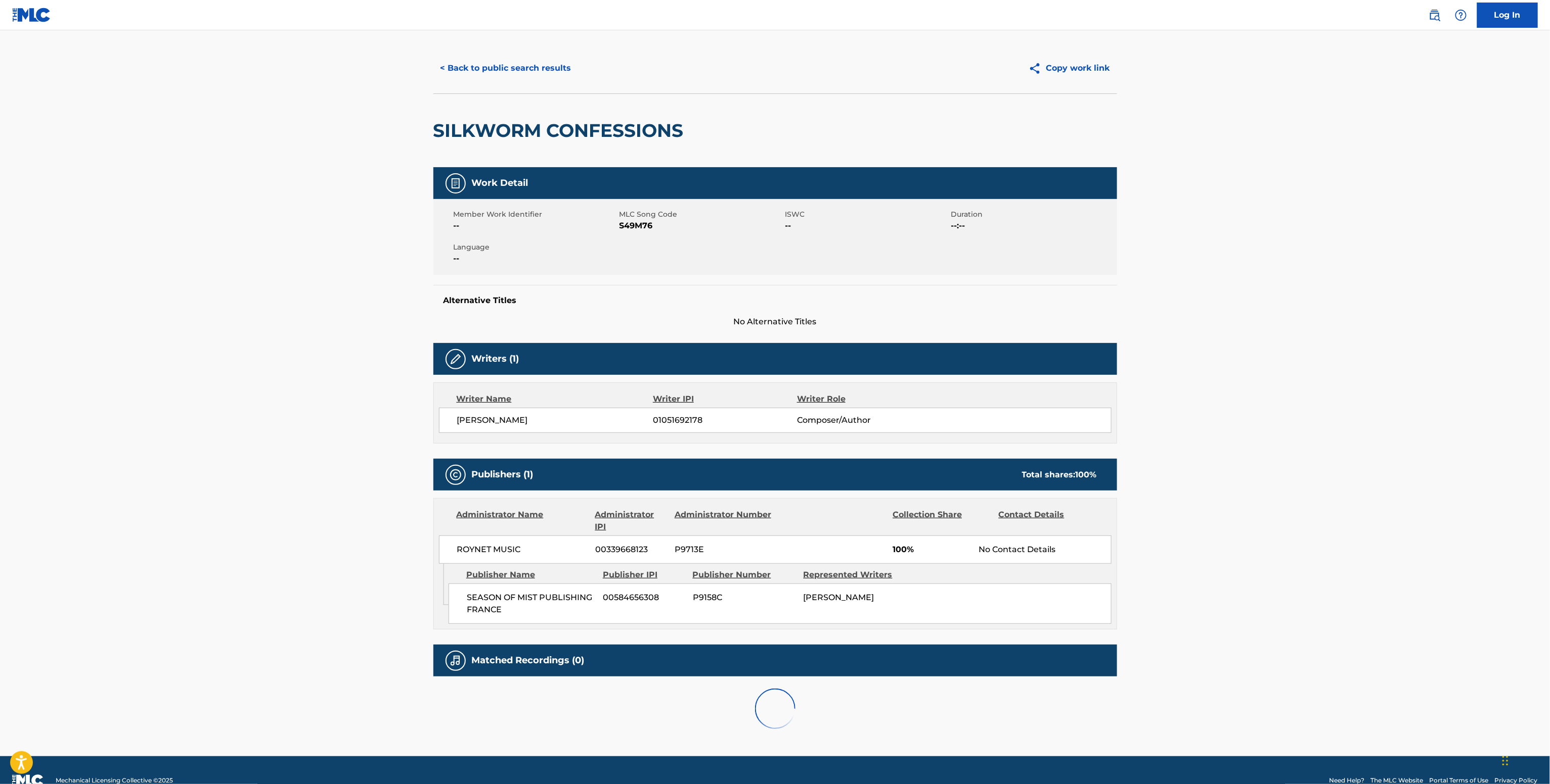
scroll to position [37, 0]
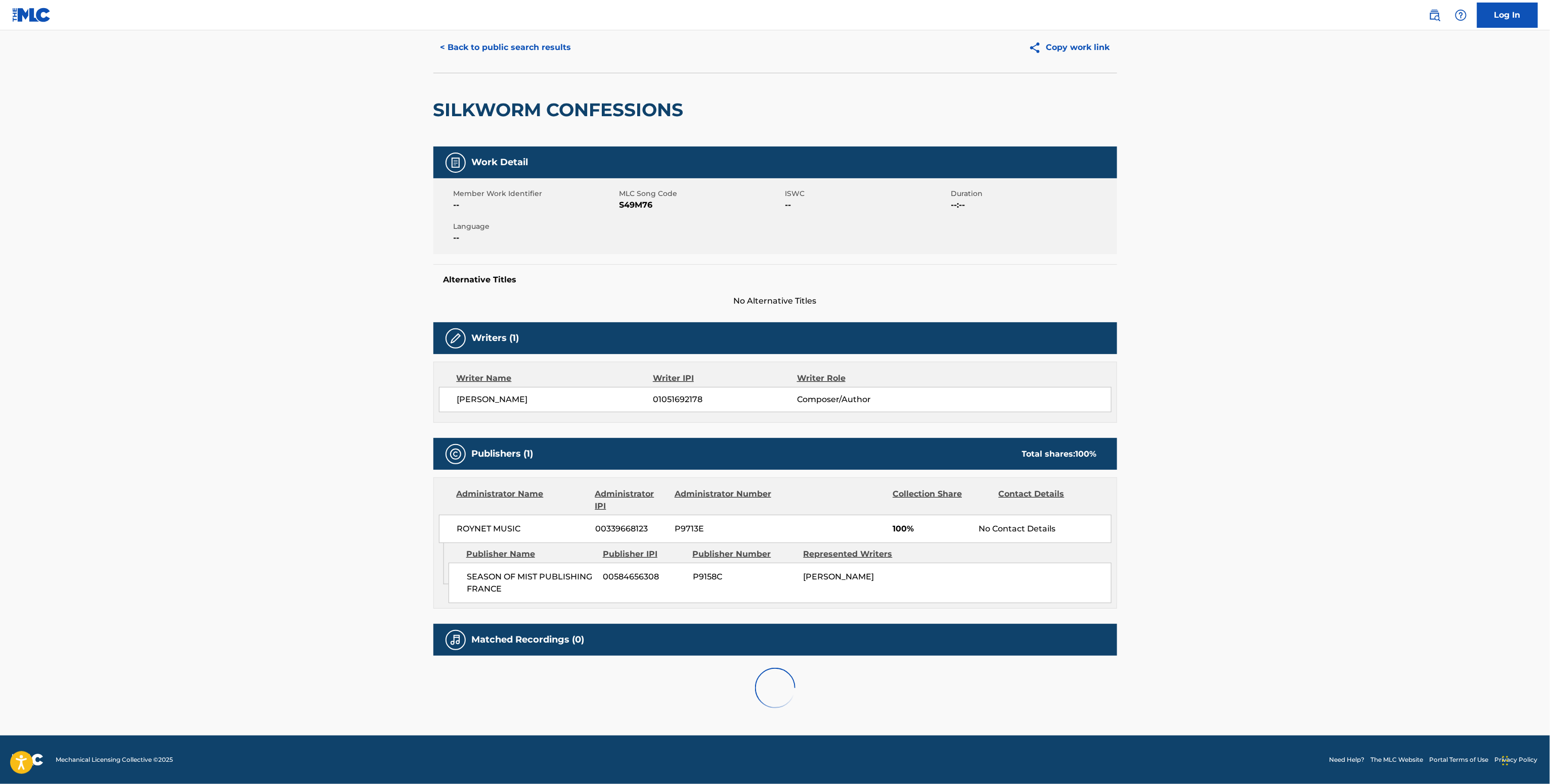
click at [496, 526] on span "ROYNET MUSIC" at bounding box center [522, 529] width 131 height 13
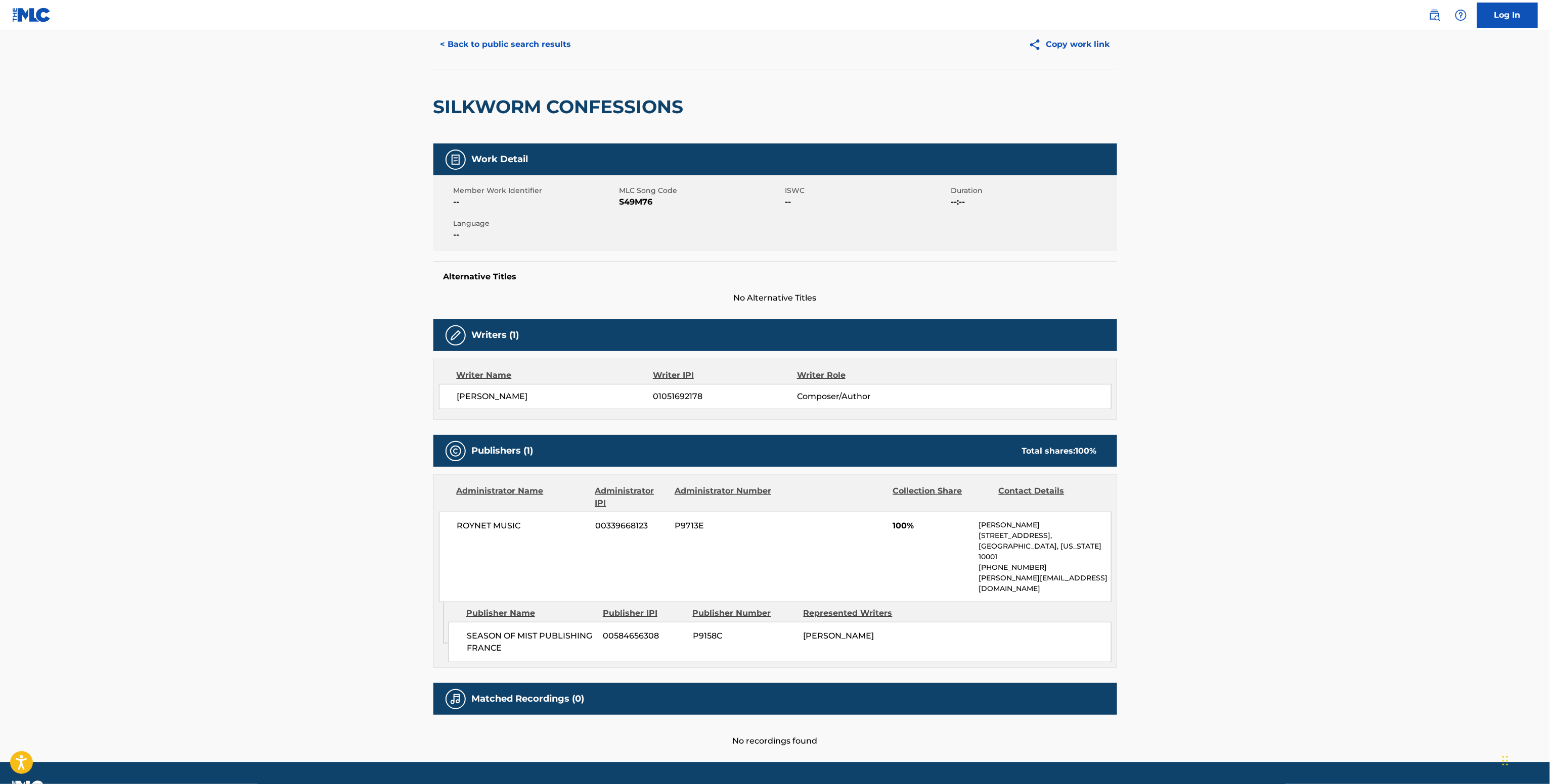
click at [635, 204] on span "S49M76" at bounding box center [700, 202] width 164 height 13
copy span "S49M76"
click at [671, 392] on span "01051692178" at bounding box center [724, 397] width 144 height 13
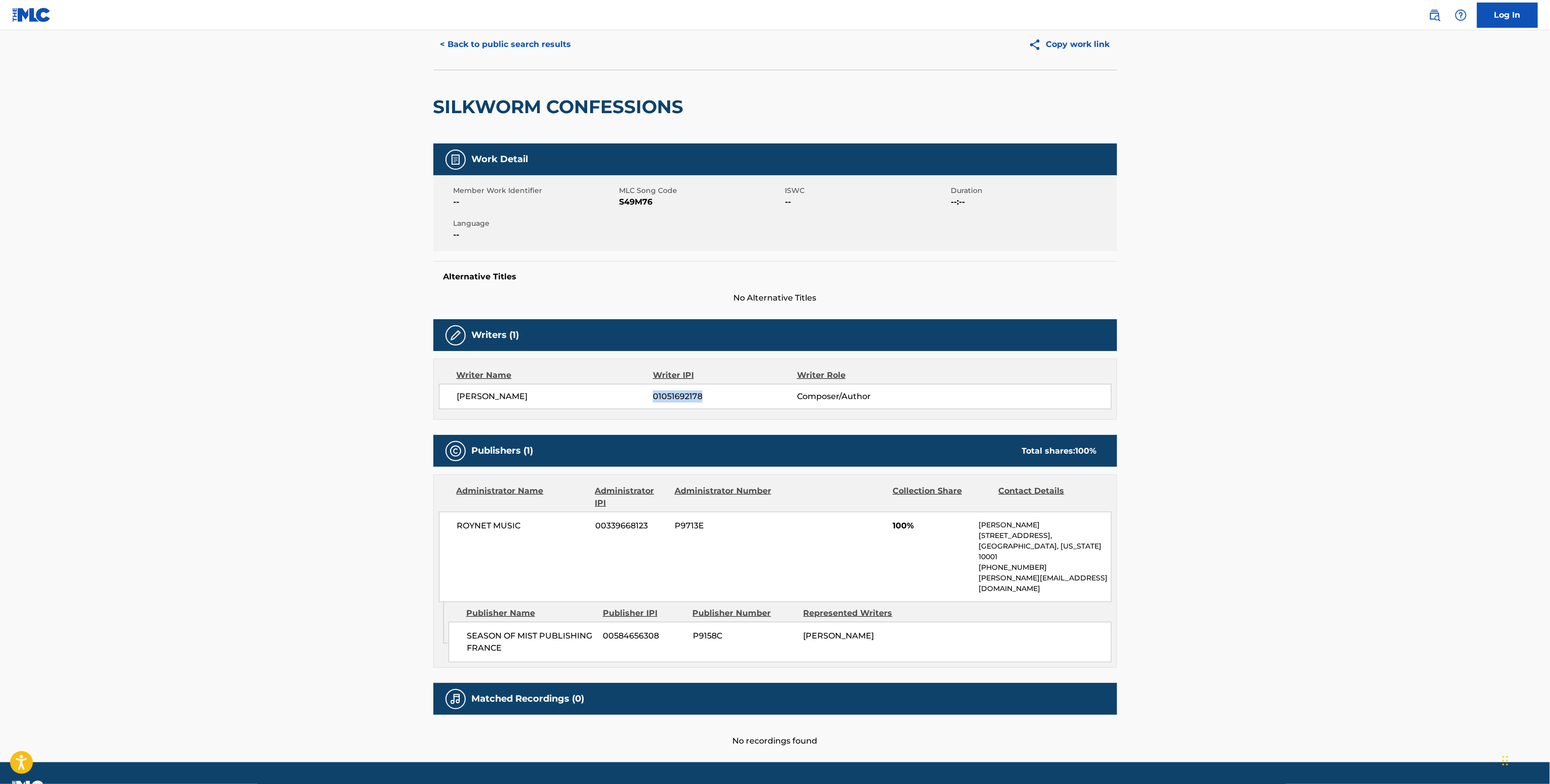
copy span "01051692178"
click at [508, 544] on div "ROYNET MUSIC 00339668123 P9713E 100% Renato Olivari 224 West 30th Street, Unit …" at bounding box center [775, 557] width 673 height 90
click at [494, 532] on span "ROYNET MUSIC" at bounding box center [522, 527] width 131 height 13
click at [493, 532] on span "ROYNET MUSIC" at bounding box center [522, 527] width 131 height 13
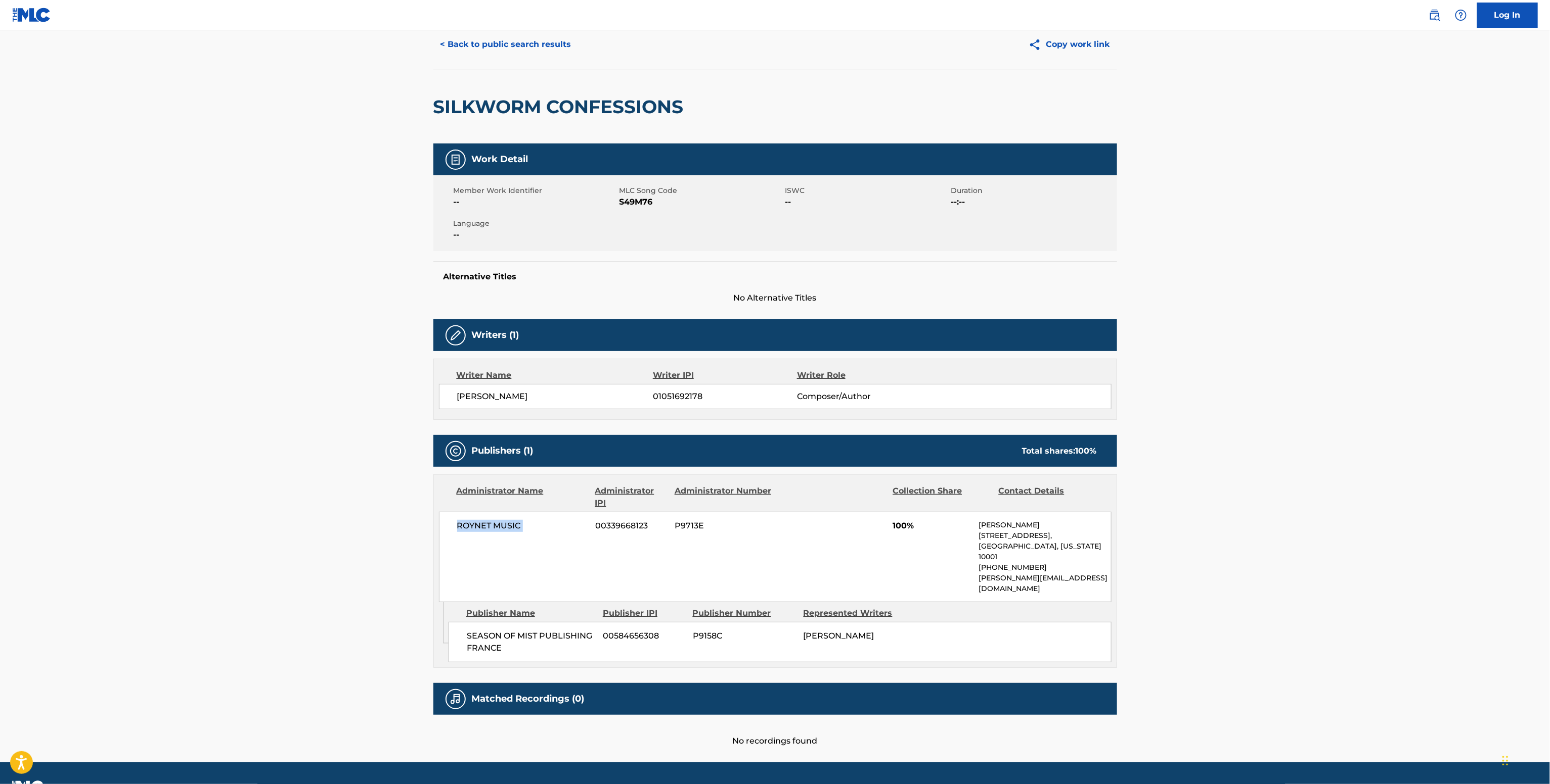
copy div "ROYNET MUSIC"
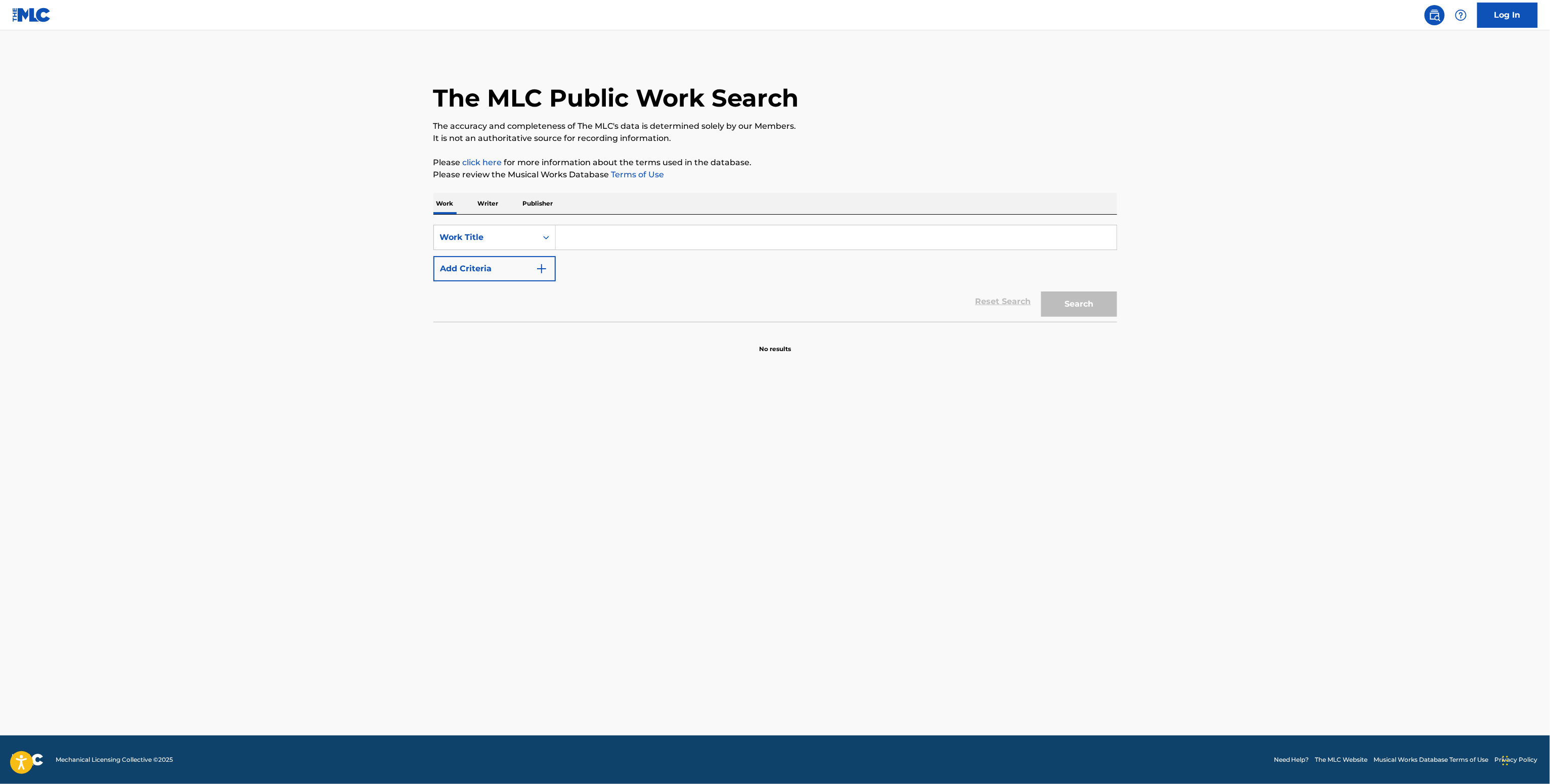
click at [486, 189] on div "The MLC Public Work Search The accuracy and completeness of The MLC's data is d…" at bounding box center [775, 205] width 707 height 299
drag, startPoint x: 474, startPoint y: 199, endPoint x: 534, endPoint y: 209, distance: 60.8
click at [482, 200] on p "Writer" at bounding box center [488, 204] width 27 height 21
click at [603, 247] on input "Search Form" at bounding box center [835, 237] width 561 height 24
paste input "[PERSON_NAME] BIEN-AIME"
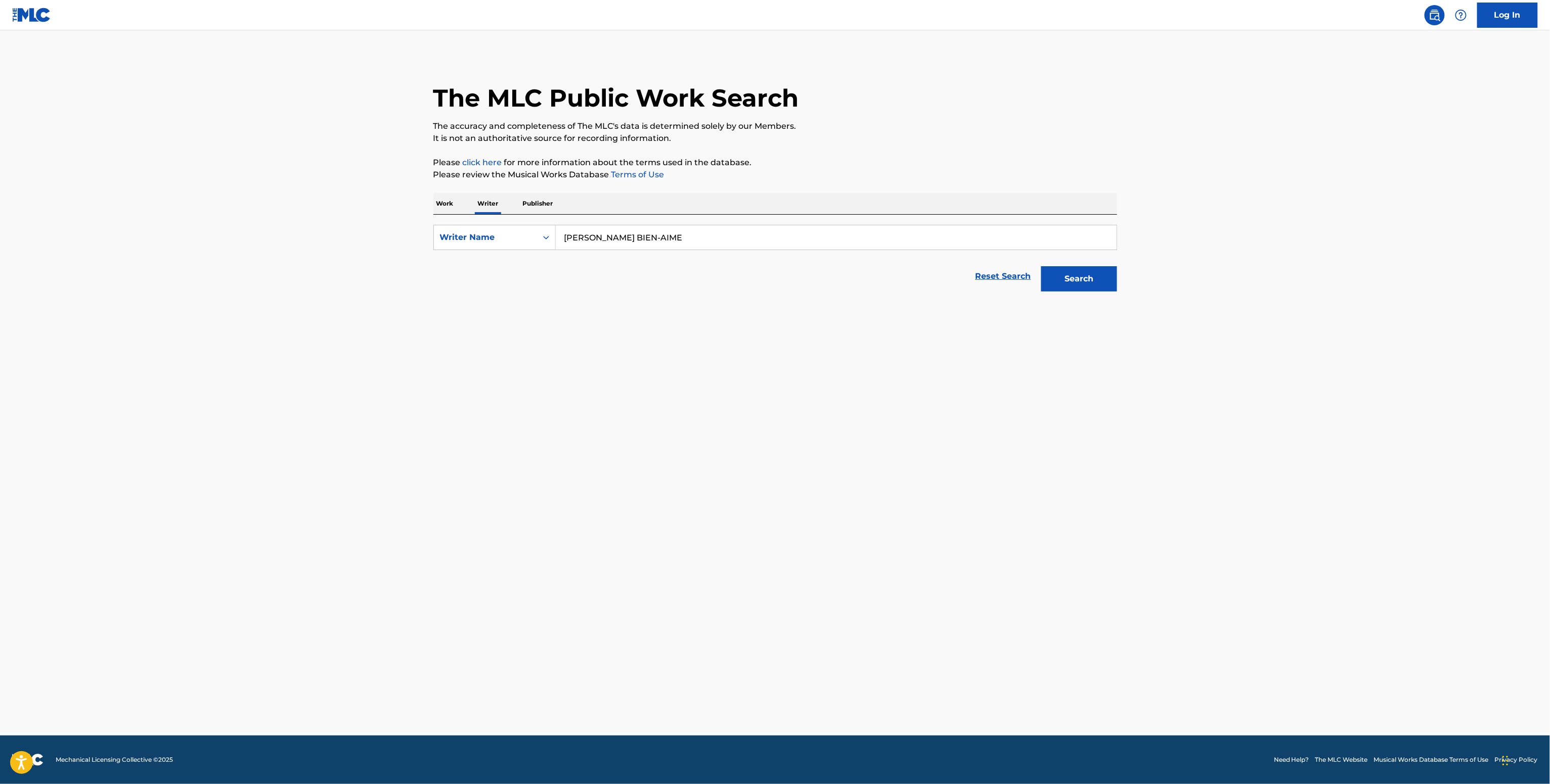
type input "[PERSON_NAME] BIEN-AIME"
click at [1041, 266] on button "Search" at bounding box center [1079, 279] width 76 height 25
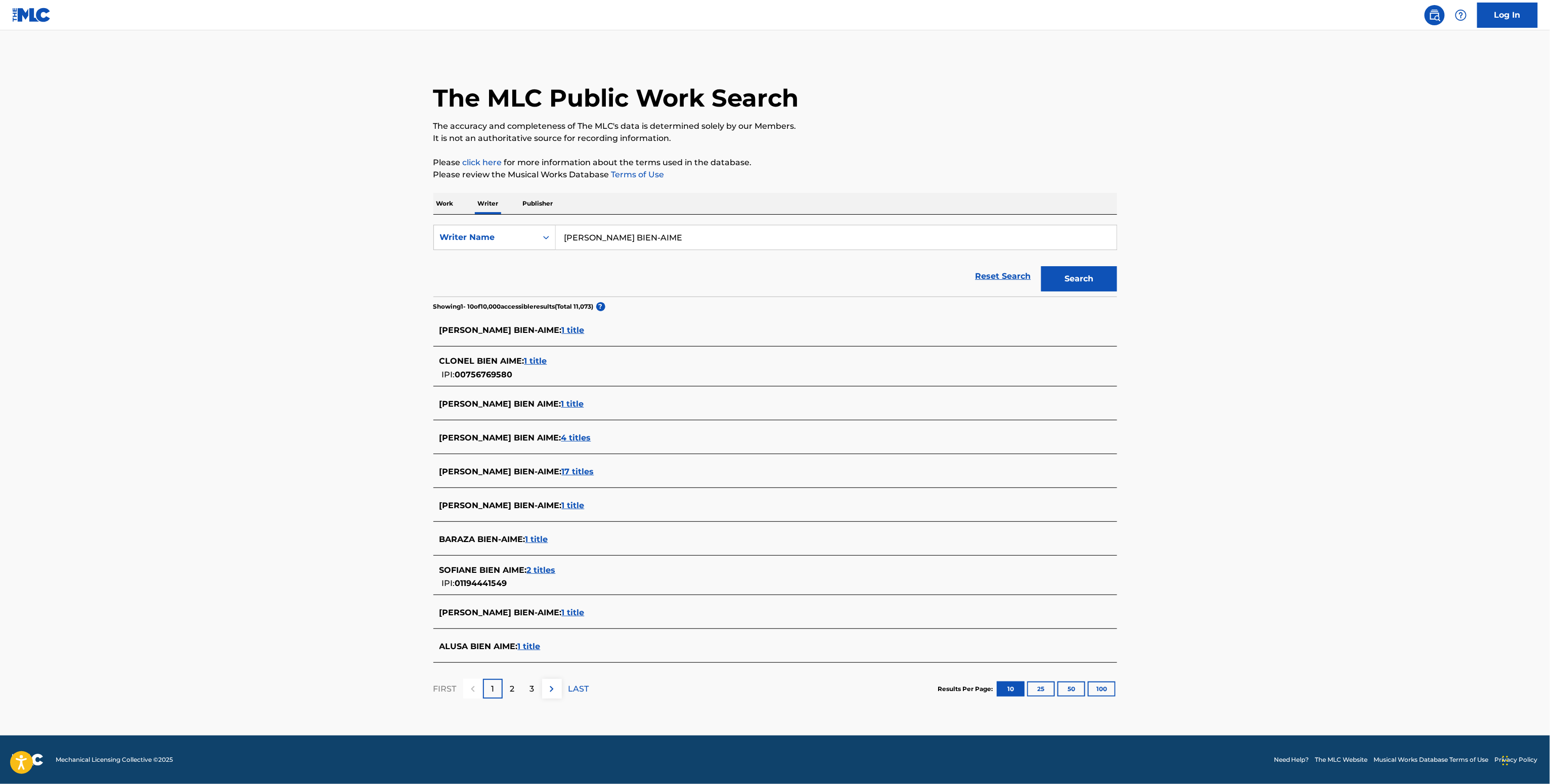
click at [562, 476] on span "17 titles" at bounding box center [578, 471] width 32 height 10
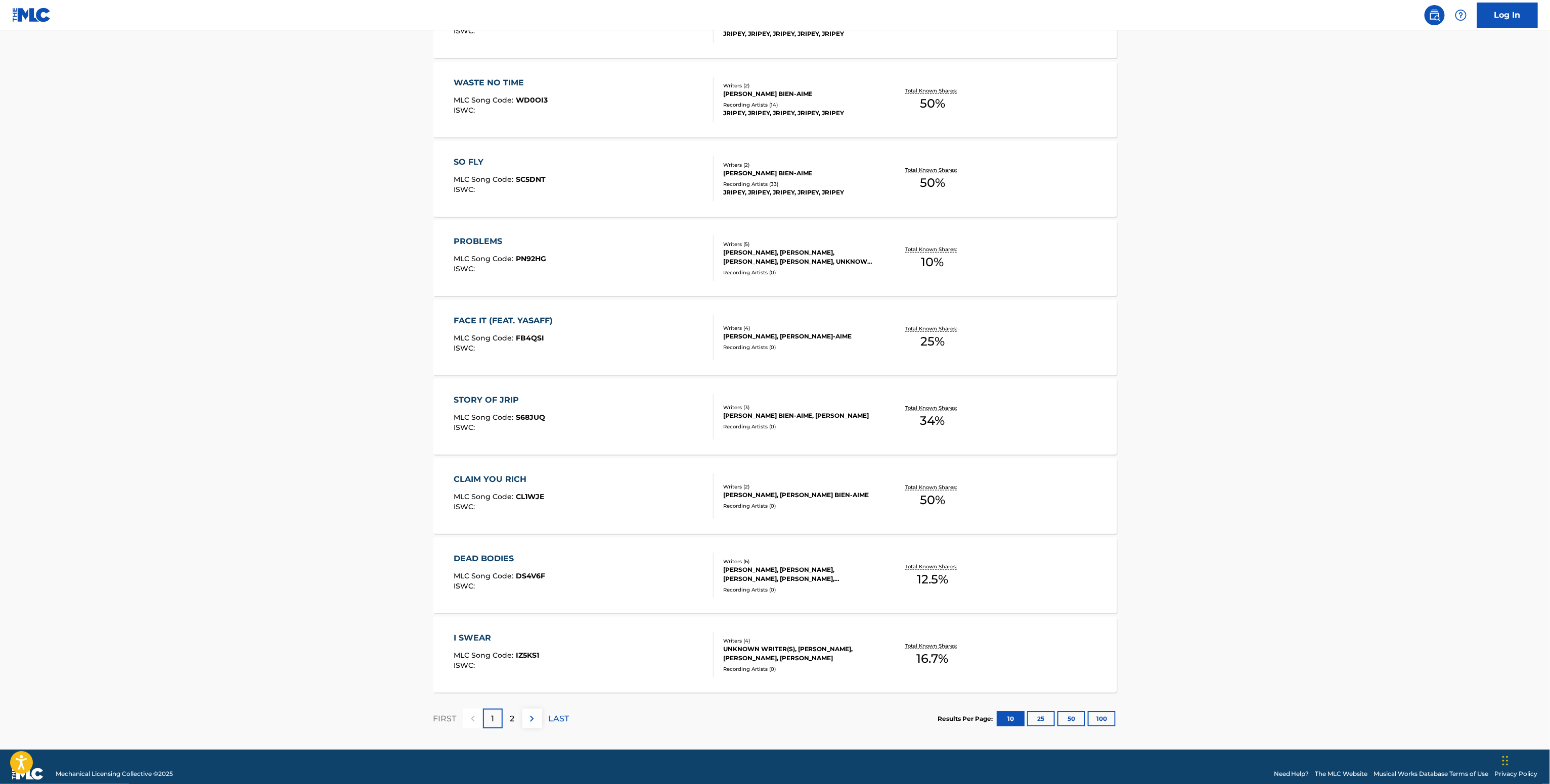
scroll to position [453, 0]
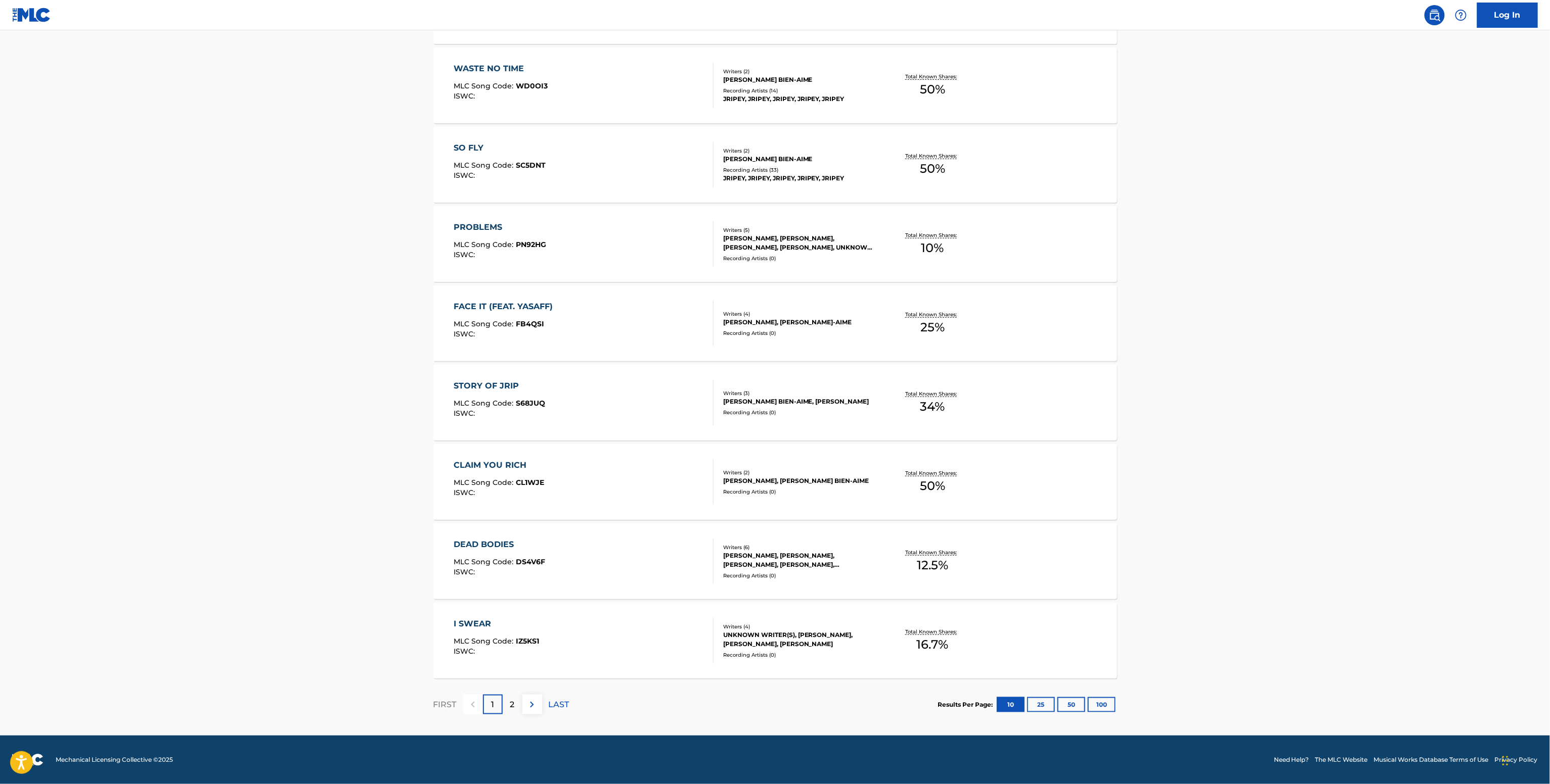
click at [903, 479] on div "Total Known Shares: 50 %" at bounding box center [932, 482] width 114 height 30
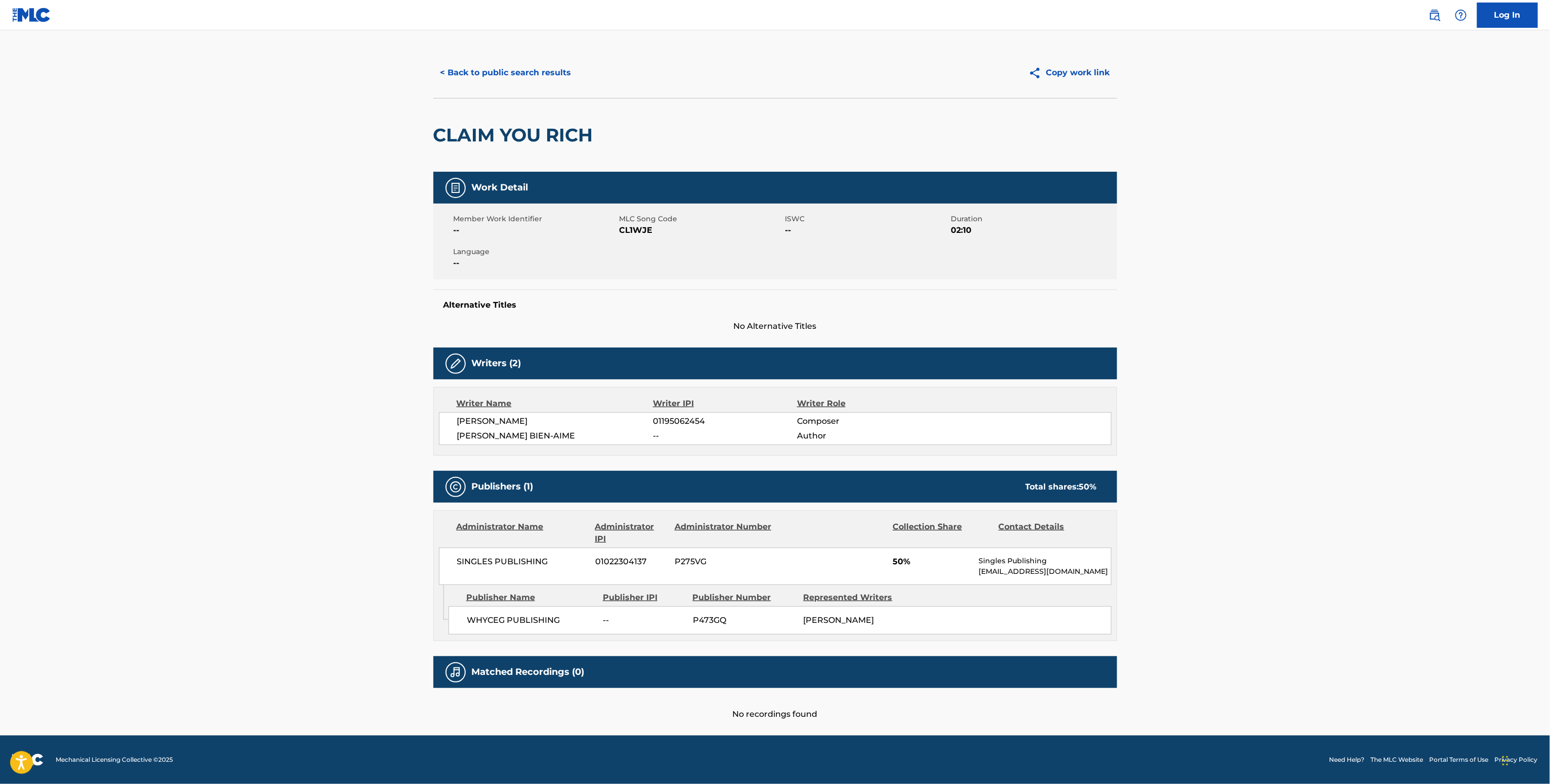
scroll to position [21, 0]
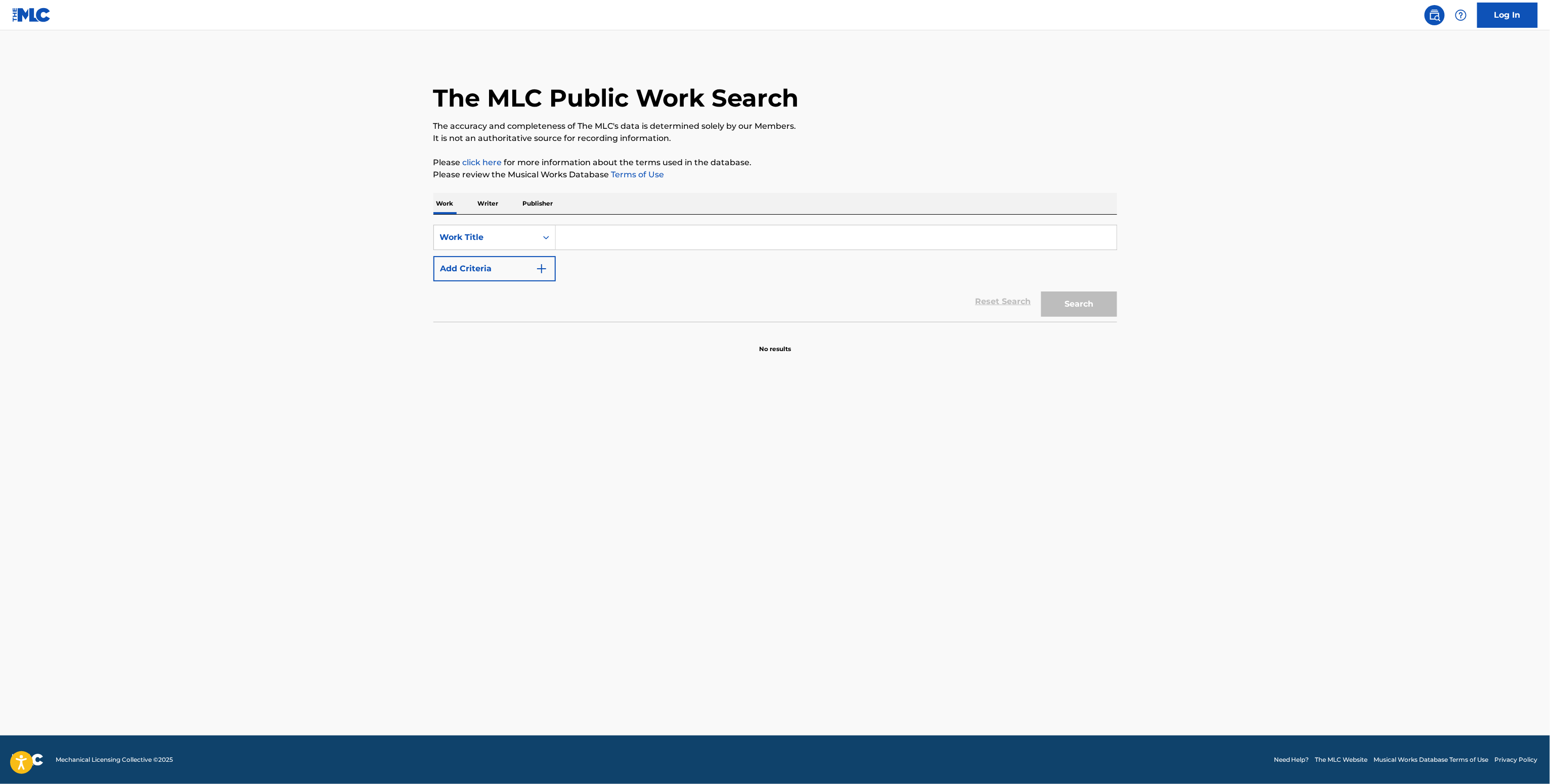
click at [595, 233] on input "Search Form" at bounding box center [835, 237] width 561 height 24
paste input "No Buzz Jripey"
type input "No Buzz Jripey"
click at [516, 266] on button "Add Criteria" at bounding box center [494, 269] width 123 height 25
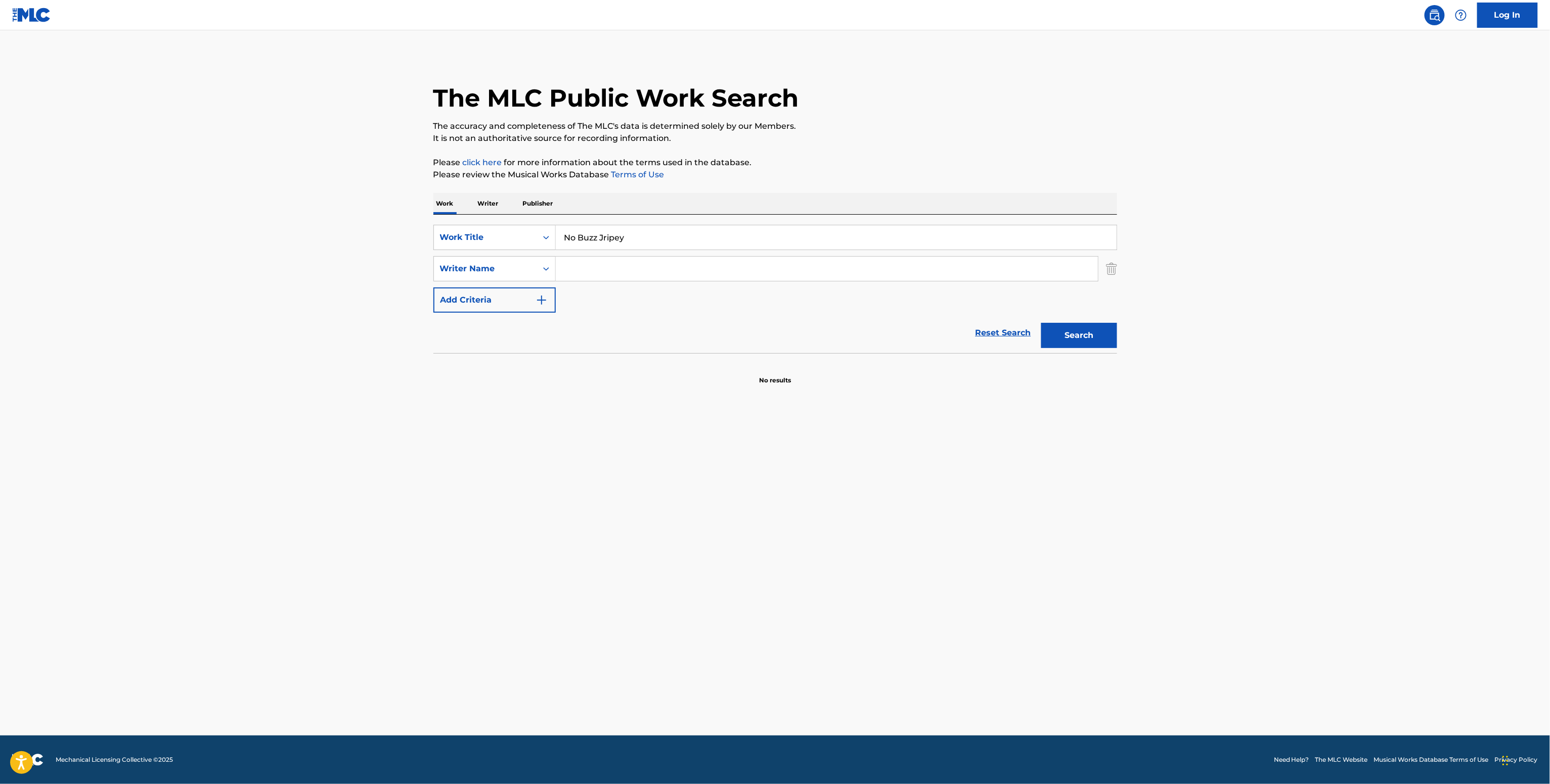
click at [631, 266] on input "Search Form" at bounding box center [826, 268] width 542 height 24
paste input "Joshua Bien-aime"
type input "Joshua Bien-aime"
click at [1102, 316] on div "Search" at bounding box center [1076, 333] width 80 height 40
click at [1090, 332] on button "Search" at bounding box center [1079, 335] width 76 height 25
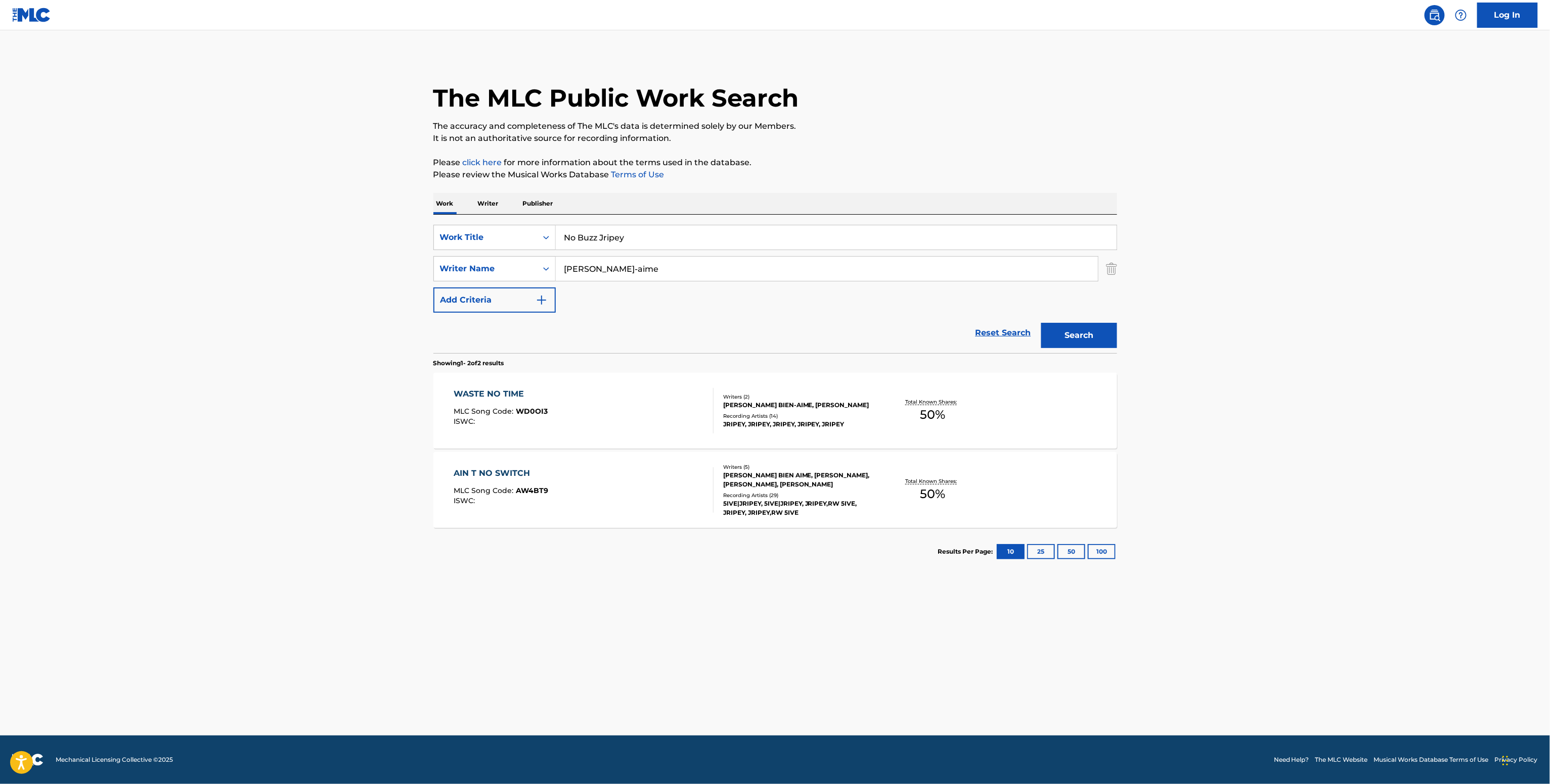
click at [808, 411] on div "Writers ( 2 ) JOSHUA BIEN-AIME, JUSTIN REID Recording Artists ( 14 ) JRIPEY, JR…" at bounding box center [794, 411] width 162 height 36
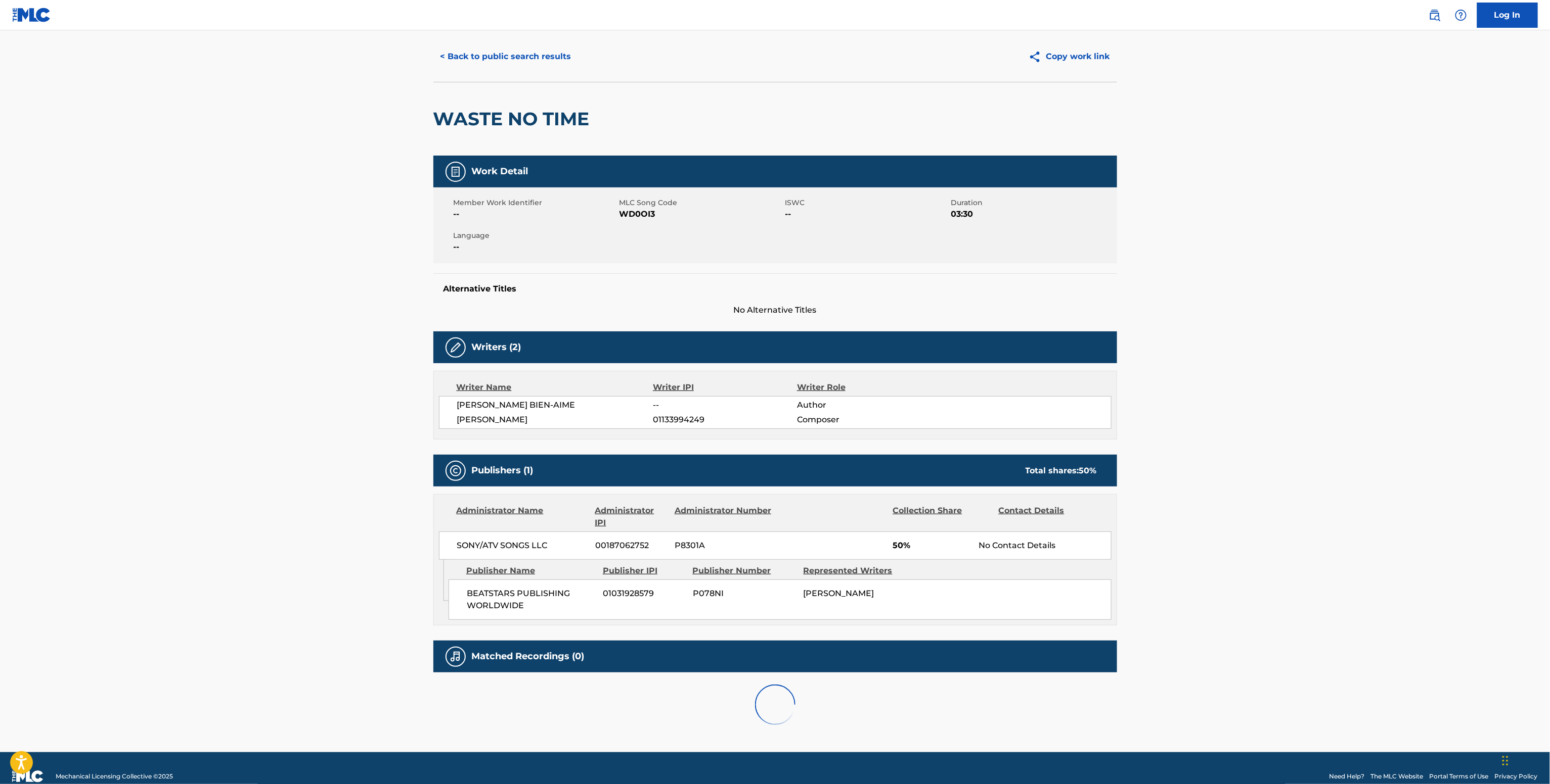
scroll to position [45, 0]
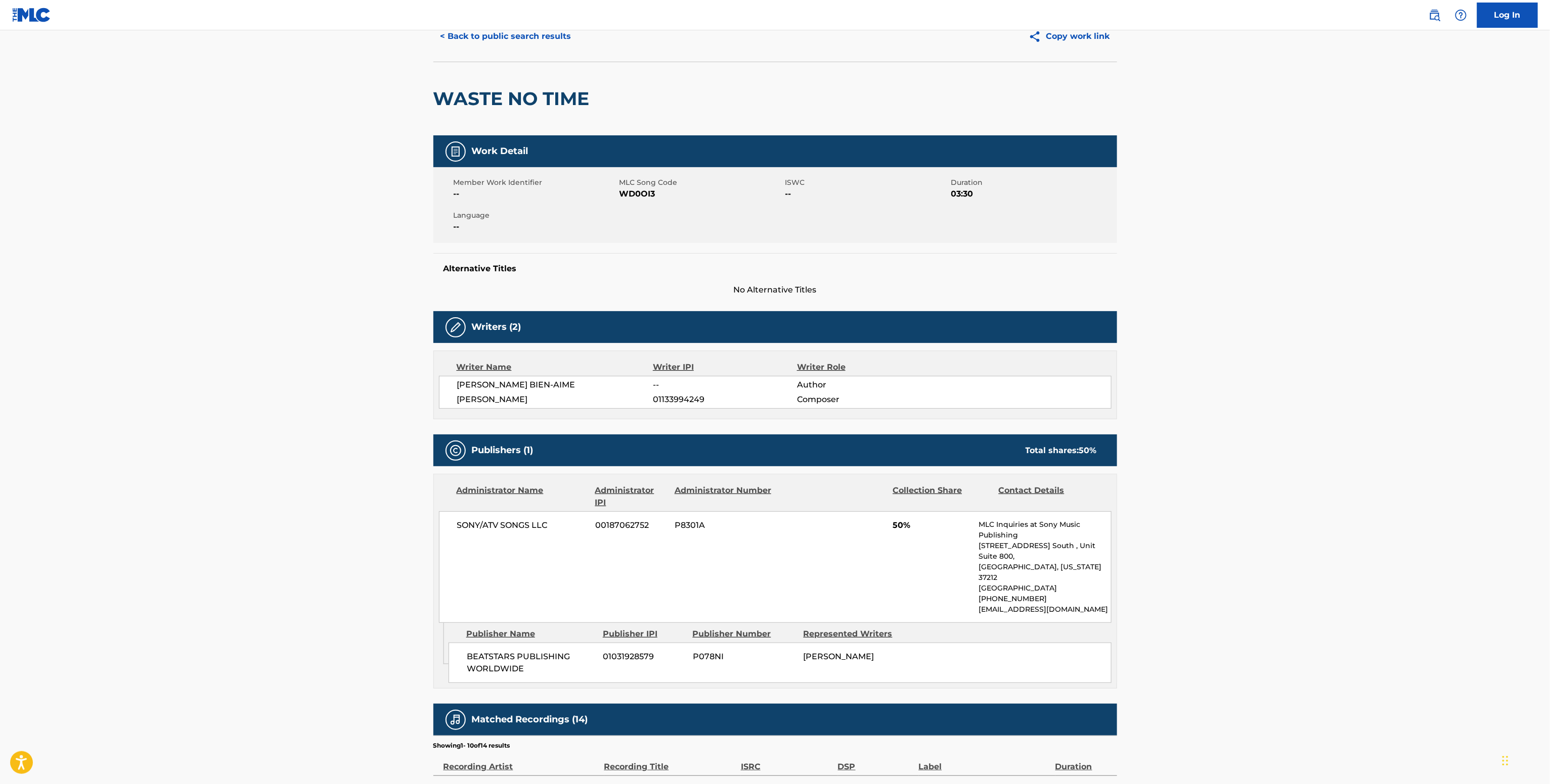
click at [515, 385] on span "JOSHUA BIEN-AIME" at bounding box center [555, 385] width 196 height 13
copy div "JOSHUA BIEN-AIME"
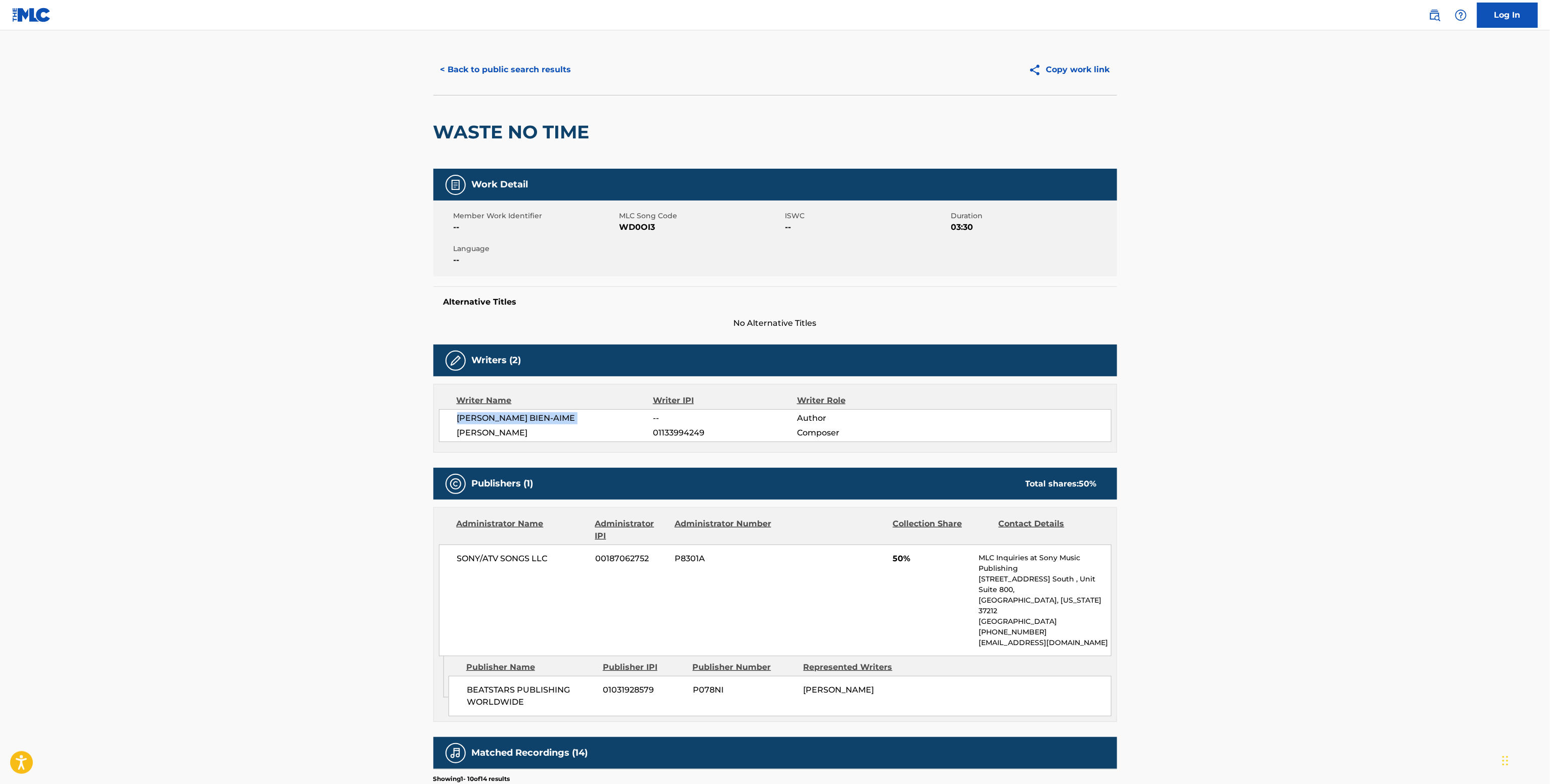
scroll to position [0, 0]
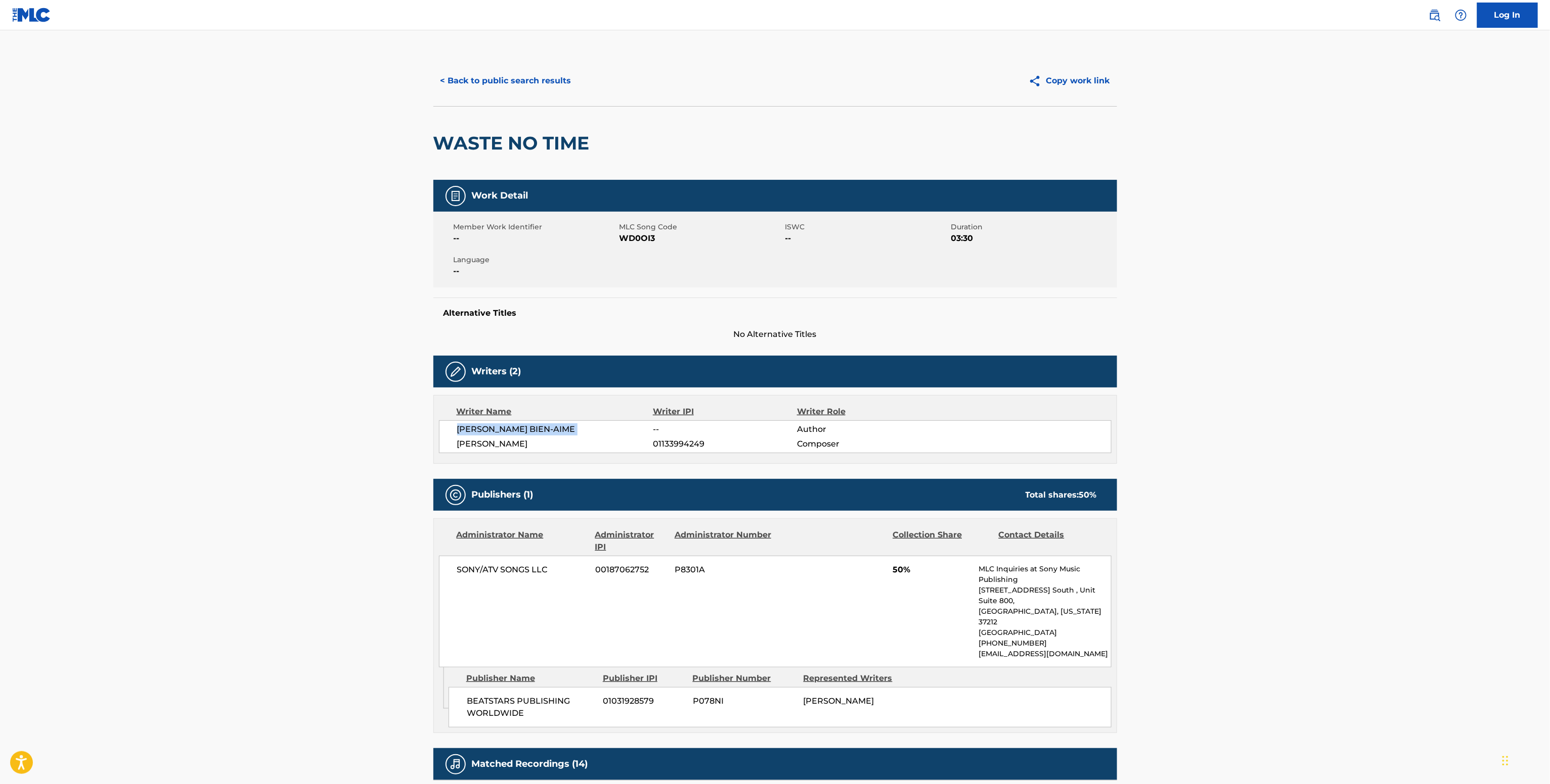
click at [514, 80] on button "< Back to public search results" at bounding box center [505, 80] width 145 height 25
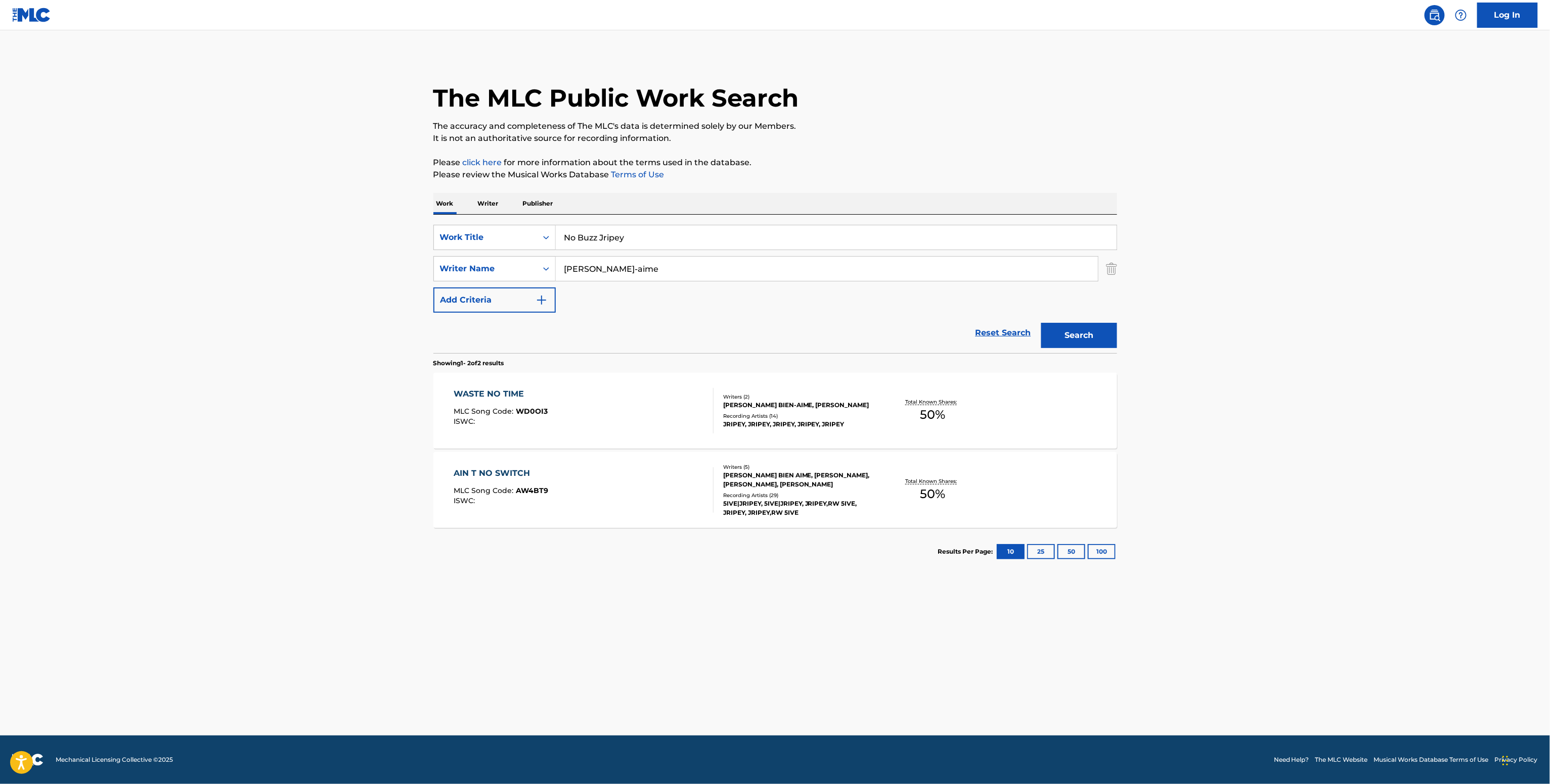
click at [498, 218] on div "SearchWithCriteriaff20e3e8-fa24-40ad-994f-40ab4043853d Work Title No Buzz Jripe…" at bounding box center [775, 283] width 683 height 139
click at [495, 199] on p "Writer" at bounding box center [488, 204] width 27 height 21
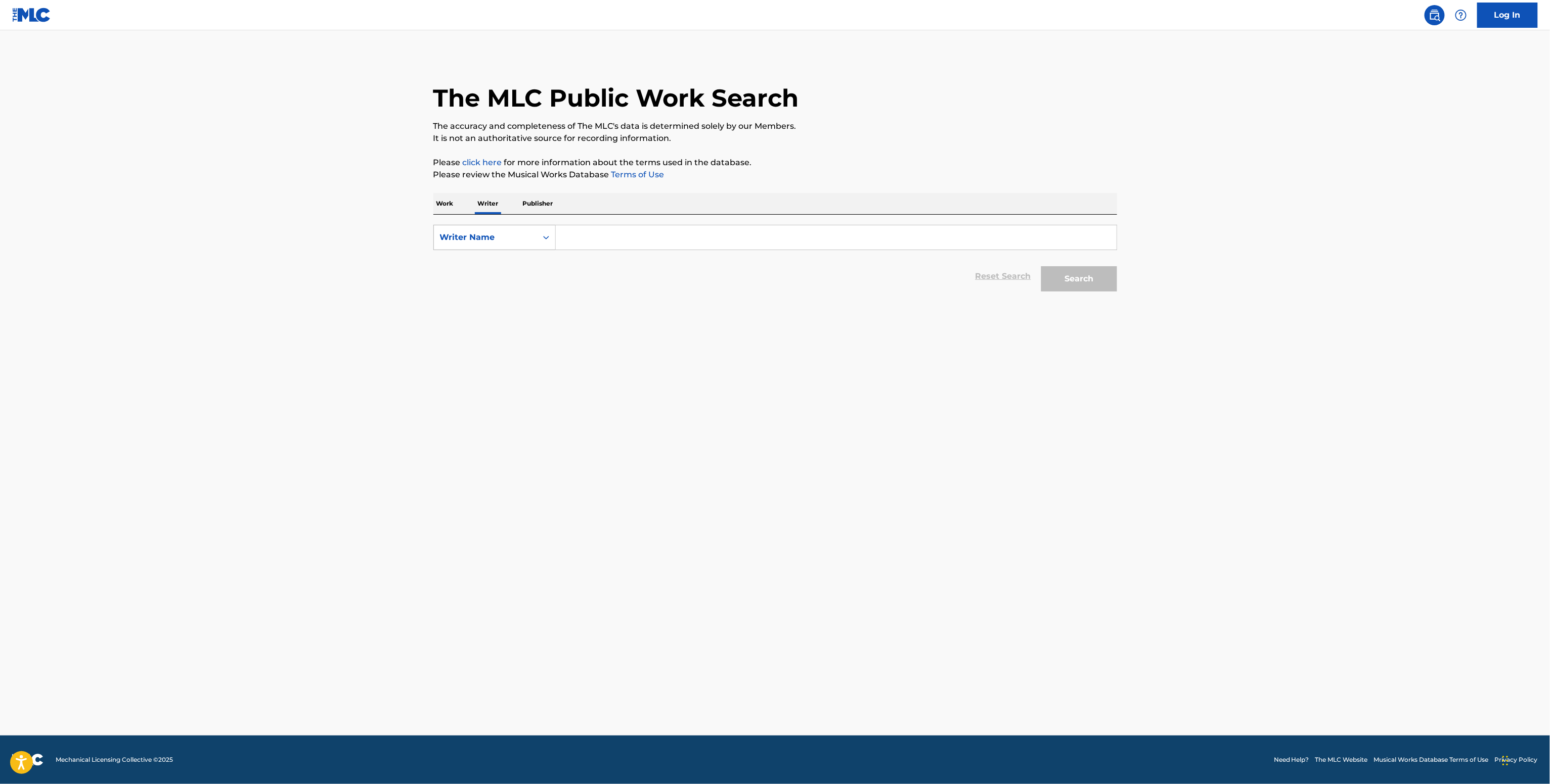
drag, startPoint x: 487, startPoint y: 232, endPoint x: 488, endPoint y: 242, distance: 10.0
click at [488, 234] on div "Writer Name" at bounding box center [486, 238] width 91 height 13
click at [481, 271] on div "Writer IPI" at bounding box center [495, 263] width 122 height 25
click at [579, 240] on input "Search Form" at bounding box center [835, 237] width 561 height 24
paste input "01281886319"
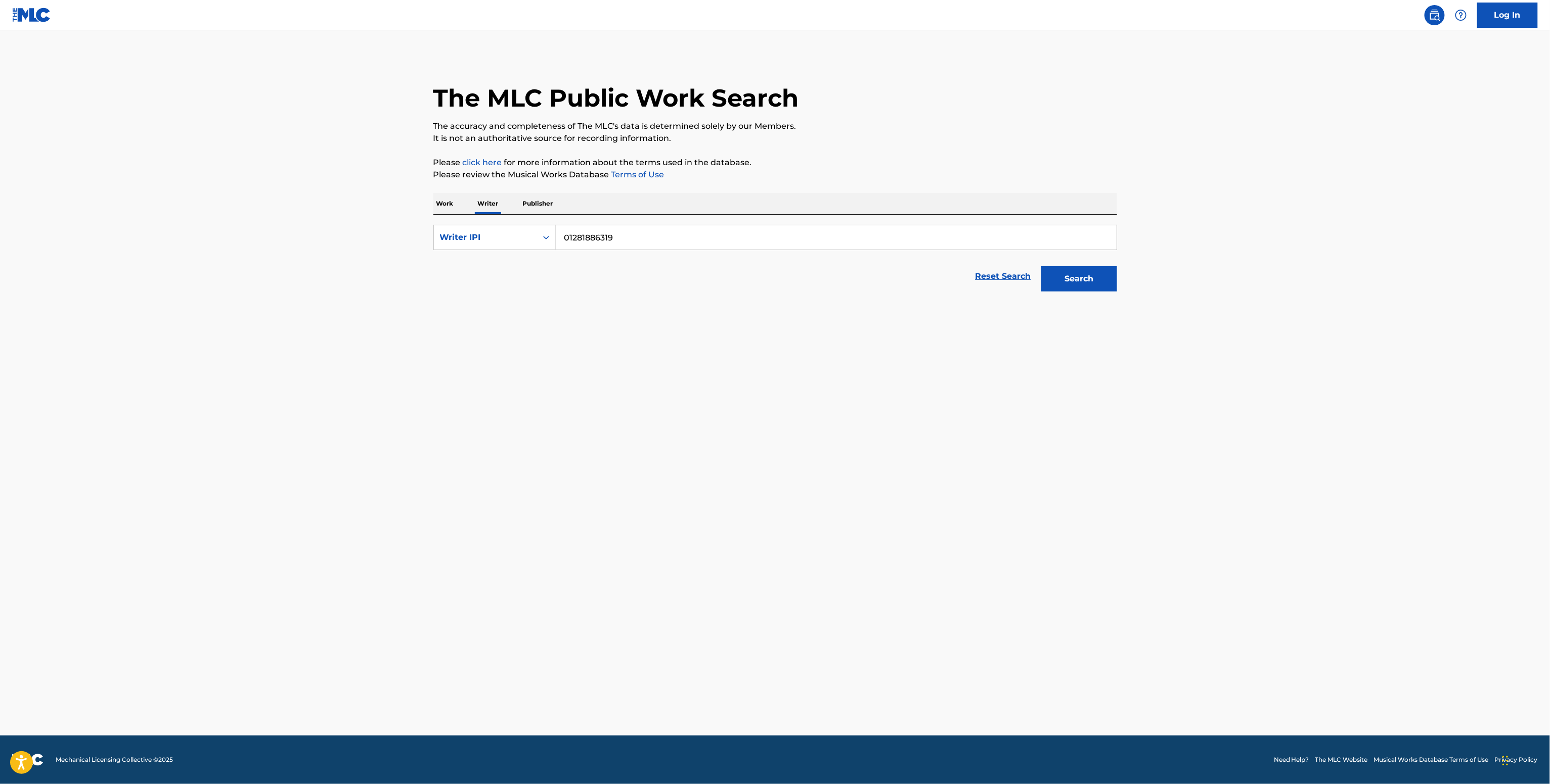
type input "01281886319"
click at [1088, 277] on button "Search" at bounding box center [1079, 279] width 76 height 25
click at [450, 194] on p "Work" at bounding box center [445, 204] width 23 height 21
click at [571, 225] on input "Search Form" at bounding box center [835, 237] width 561 height 24
paste input "BIEN AIME JOSHUA"
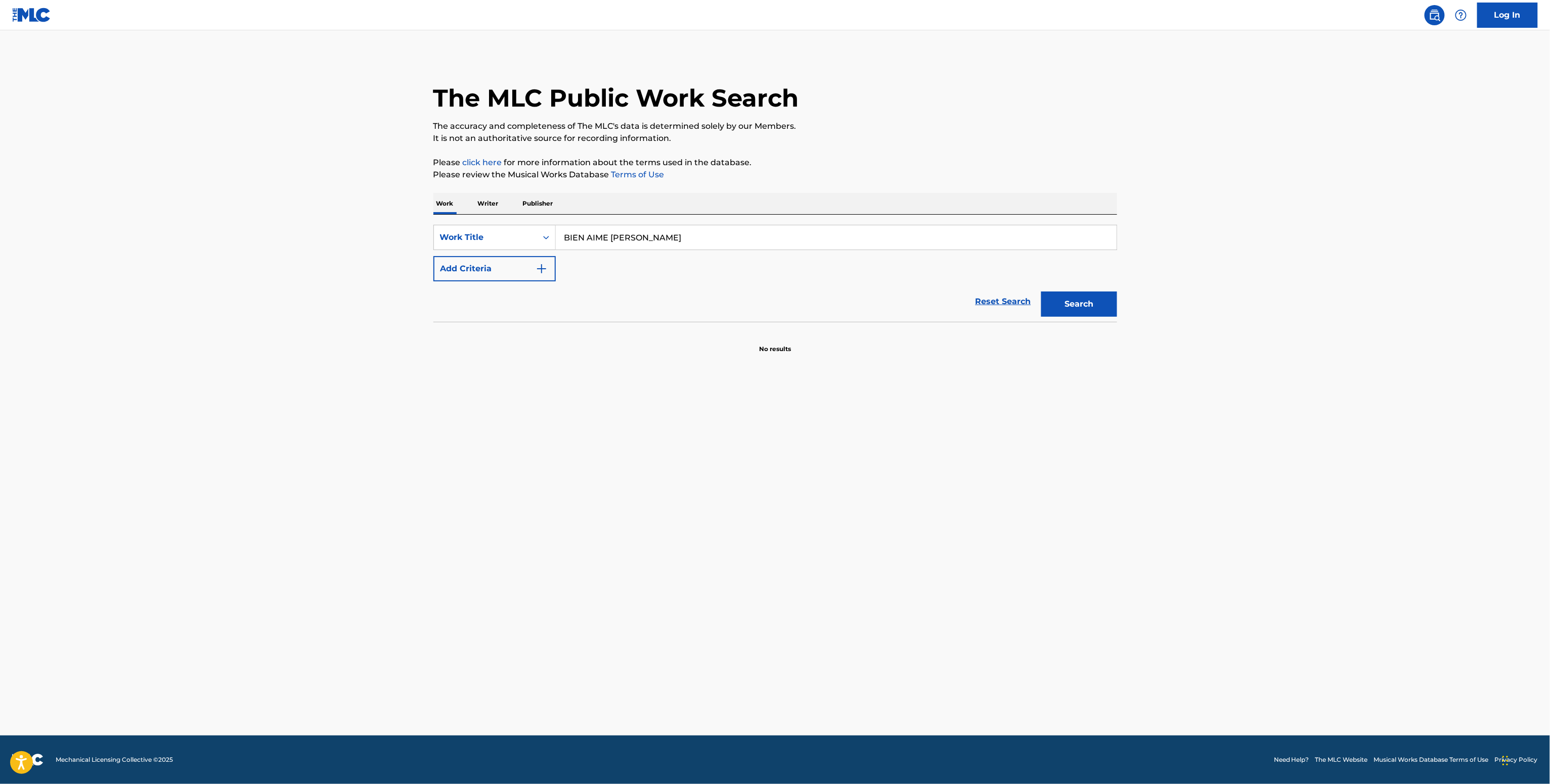
type input "BIEN AIME JOSHUA"
click at [1126, 297] on div "The MLC Public Work Search The accuracy and completeness of The MLC's data is d…" at bounding box center [775, 205] width 707 height 299
click at [1100, 299] on button "Search" at bounding box center [1079, 304] width 76 height 25
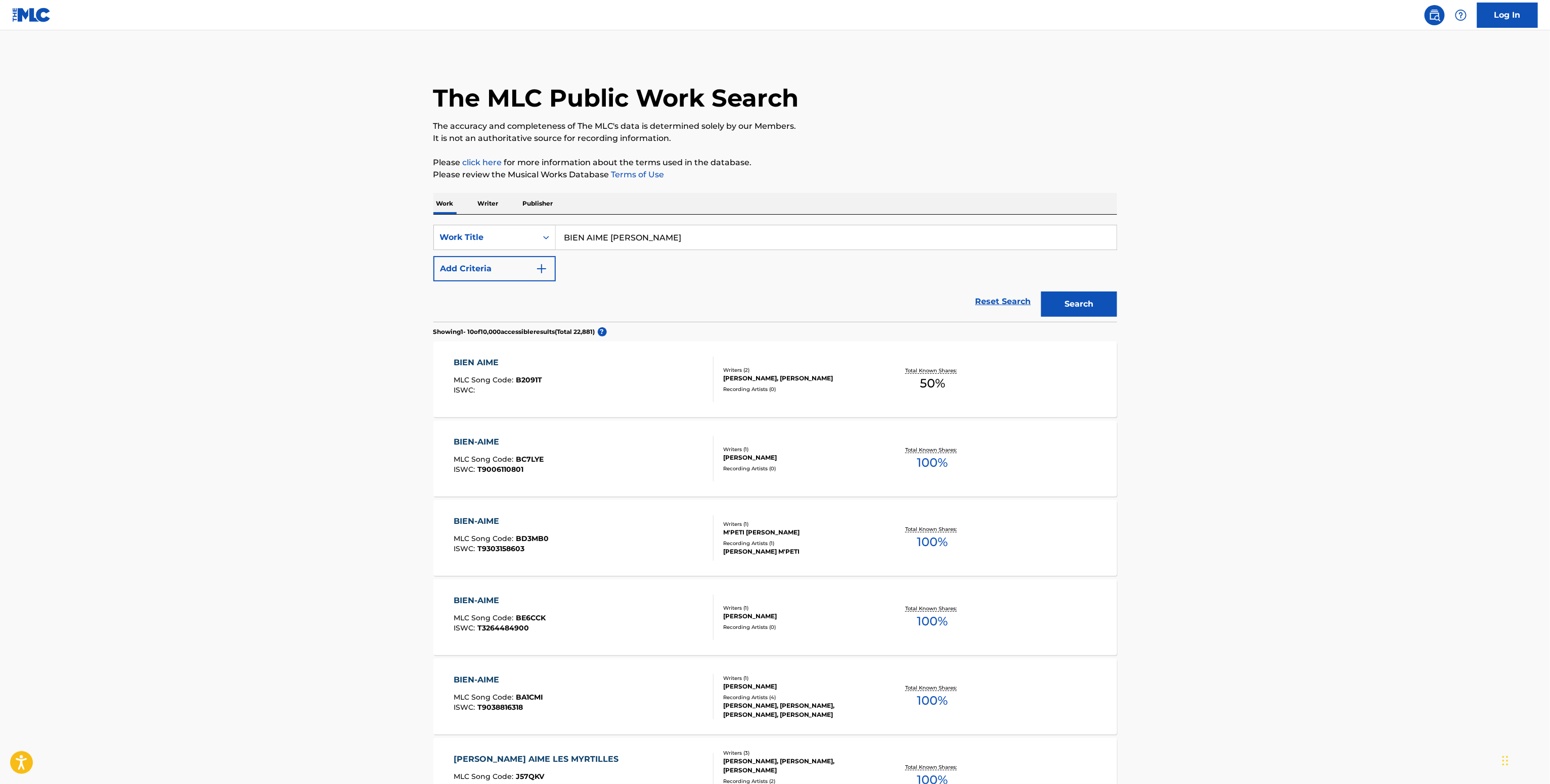
click at [486, 209] on p "Writer" at bounding box center [488, 204] width 27 height 21
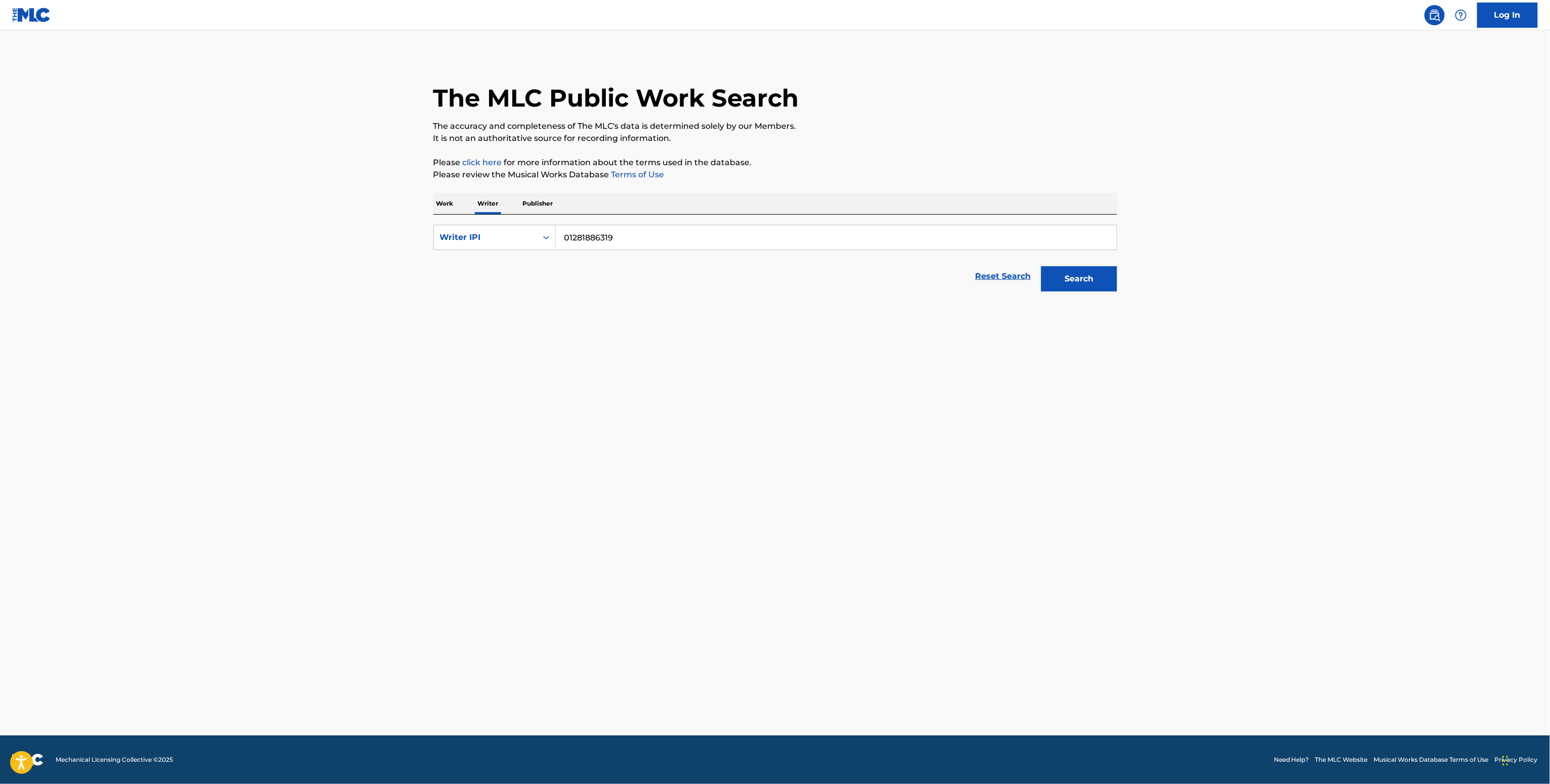
click at [605, 244] on input "01281886319" at bounding box center [835, 237] width 561 height 24
click at [605, 239] on input "01281886319" at bounding box center [835, 237] width 561 height 24
paste input "BIEN AIME JOSHUA"
type input "BIEN AIME JOSHUA"
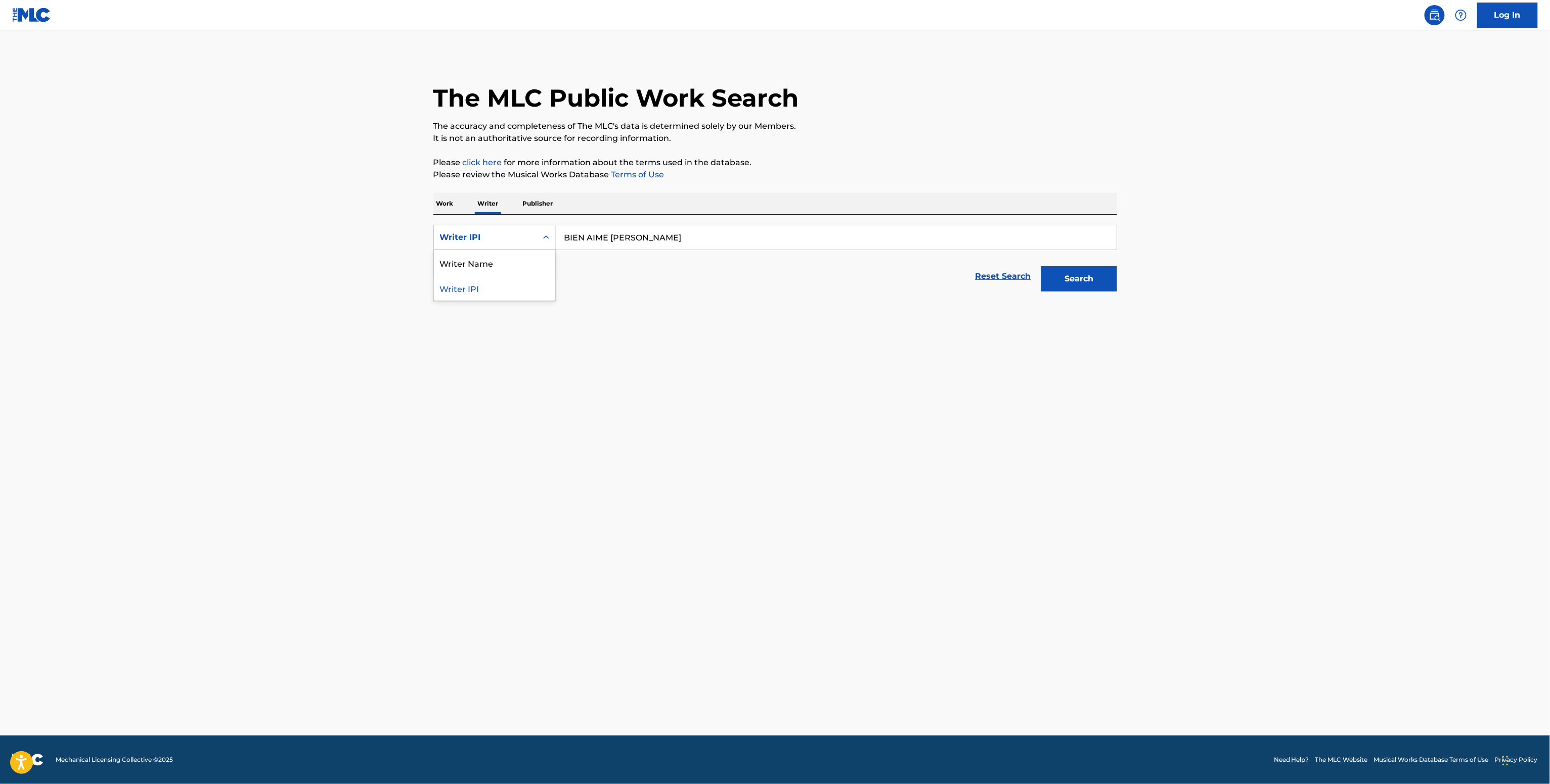
click at [512, 241] on div "Writer IPI" at bounding box center [486, 238] width 91 height 13
click at [495, 273] on div "Writer Name" at bounding box center [495, 263] width 122 height 25
click at [578, 232] on input "Search Form" at bounding box center [835, 237] width 561 height 24
paste input "BIEN AIME JOSHUA"
type input "BIEN AIME JOSHUA"
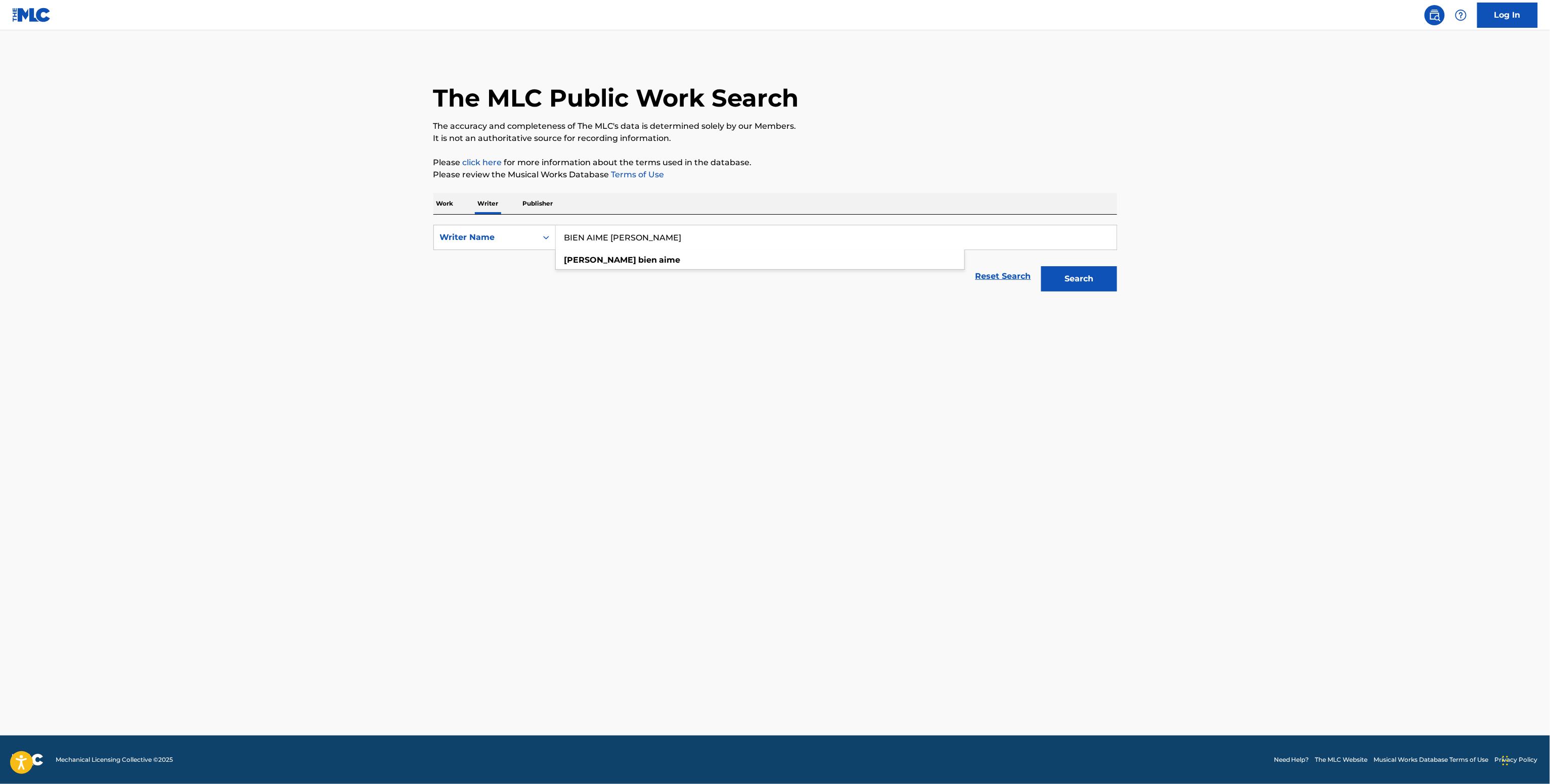
click at [1060, 283] on button "Search" at bounding box center [1079, 279] width 76 height 25
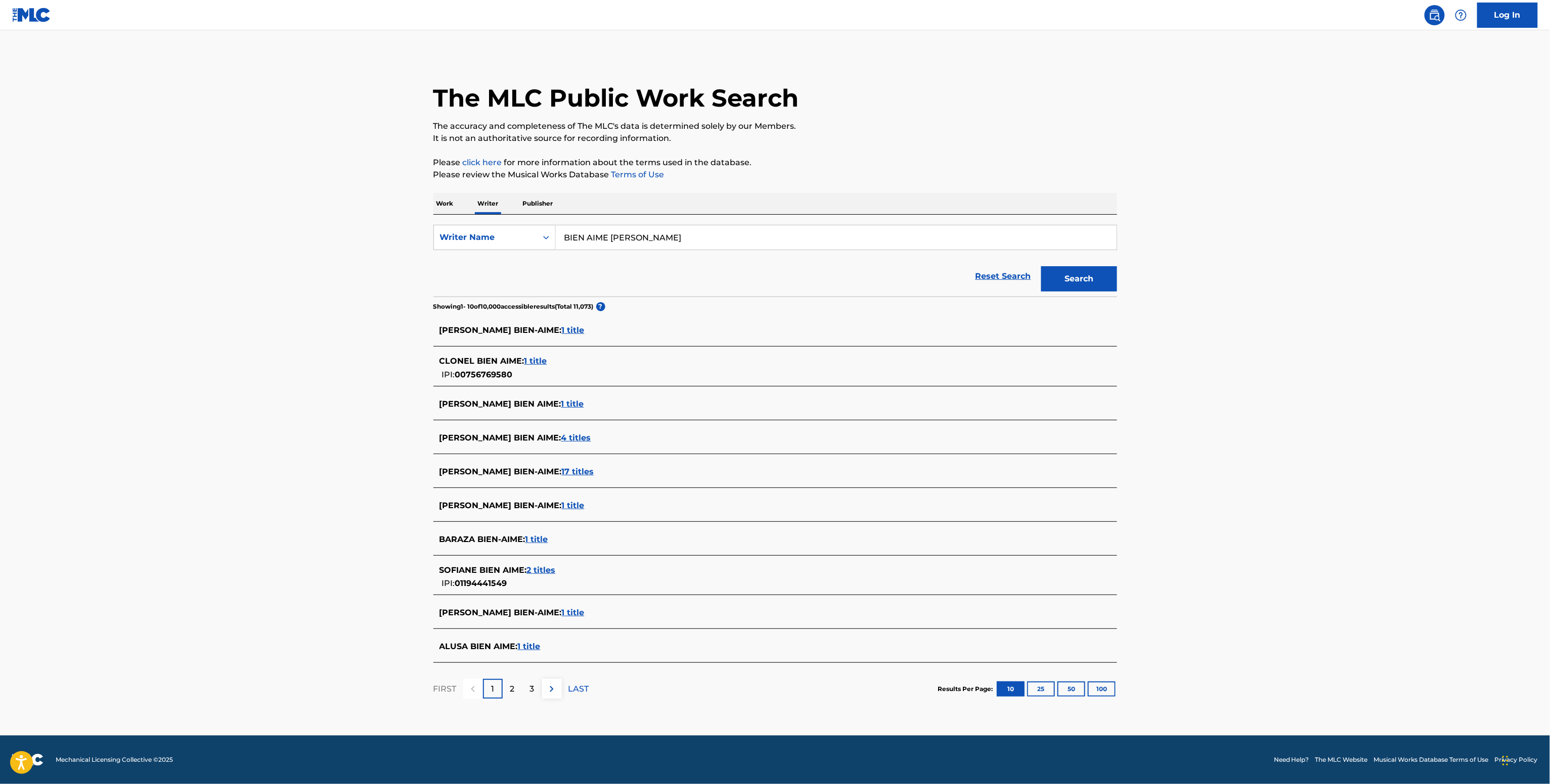
click at [562, 615] on span "1 title" at bounding box center [572, 612] width 22 height 10
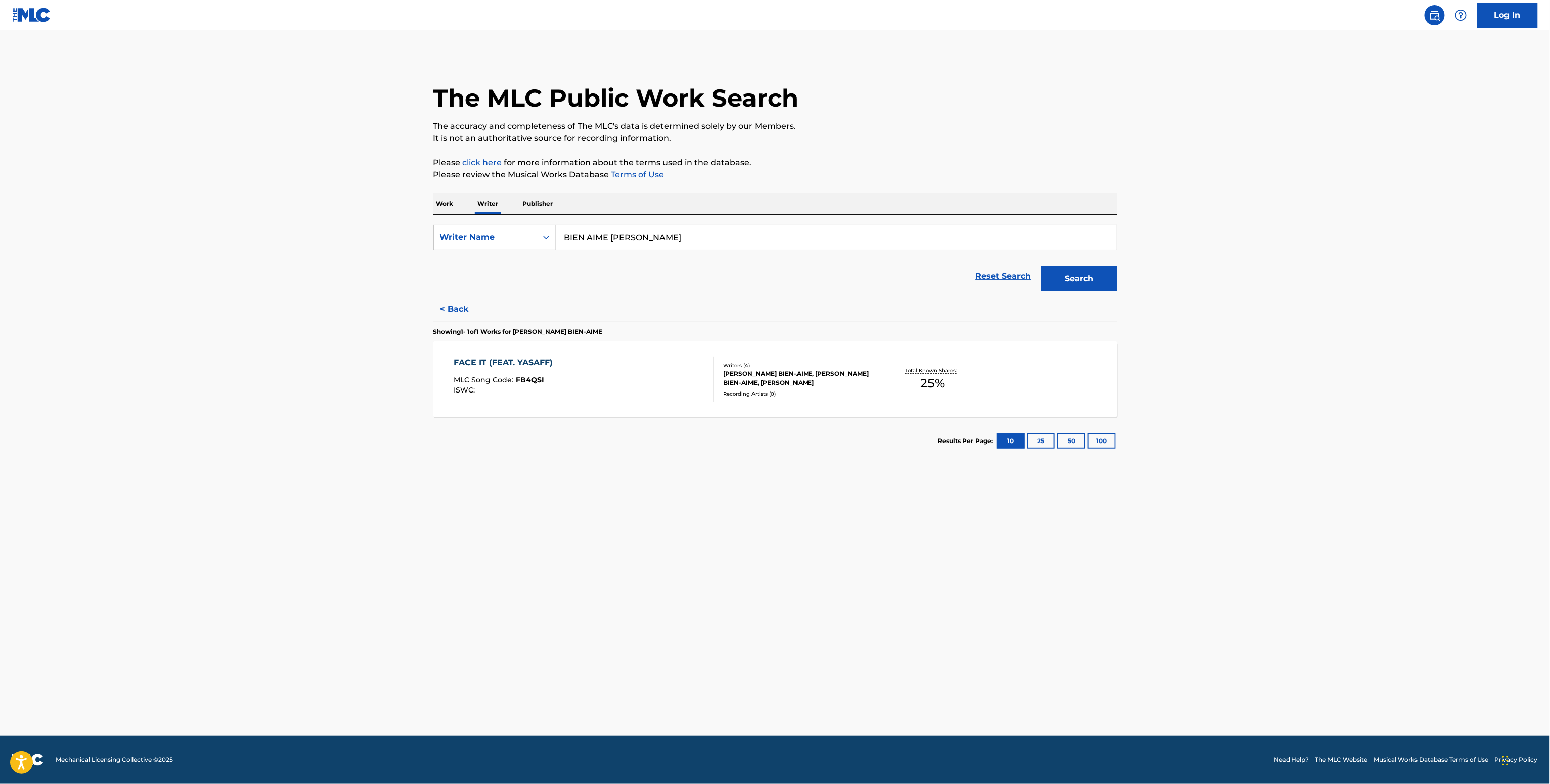
click at [450, 310] on button "< Back" at bounding box center [463, 309] width 61 height 25
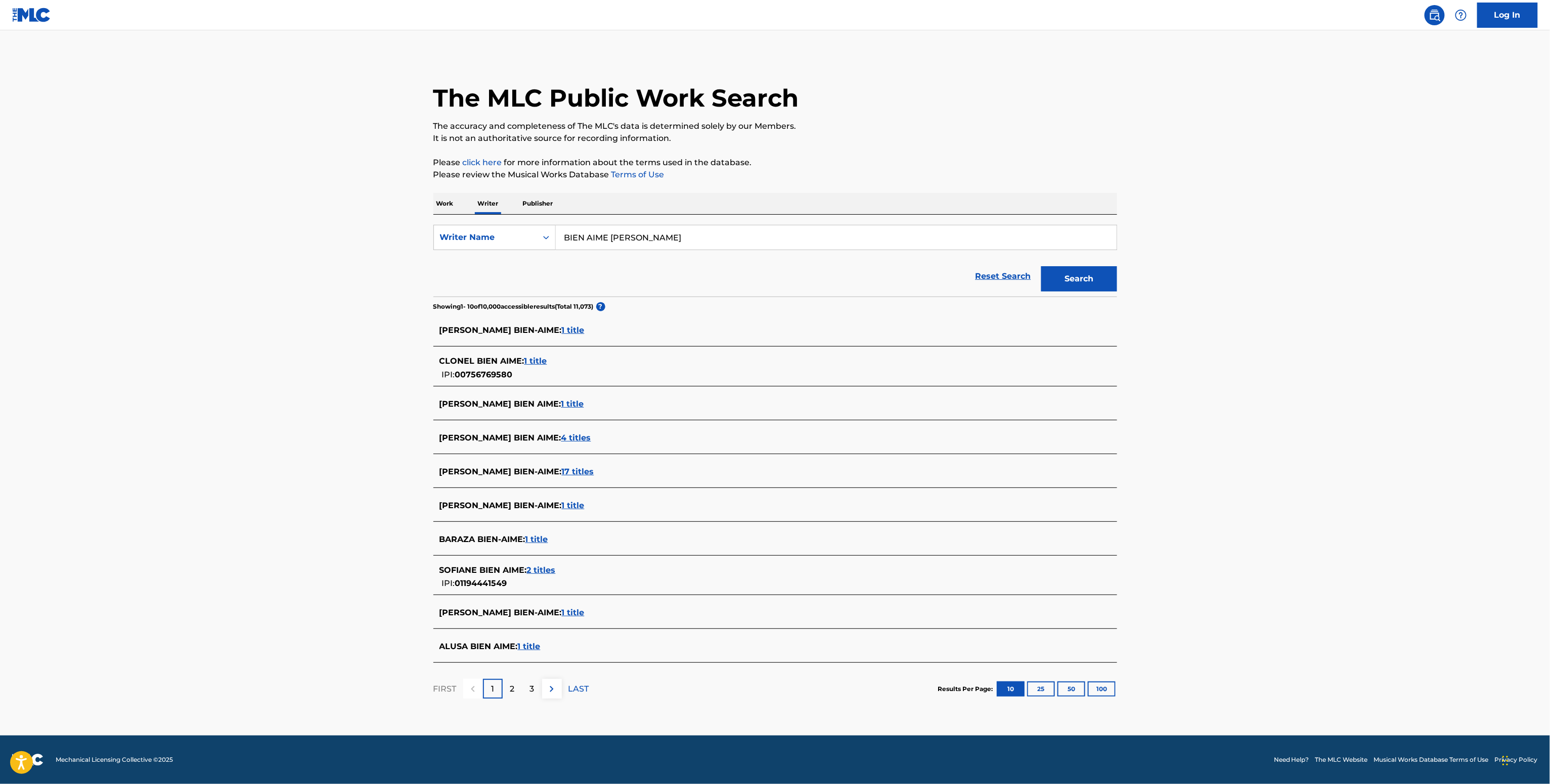
click at [561, 438] on span "4 titles" at bounding box center [575, 437] width 30 height 10
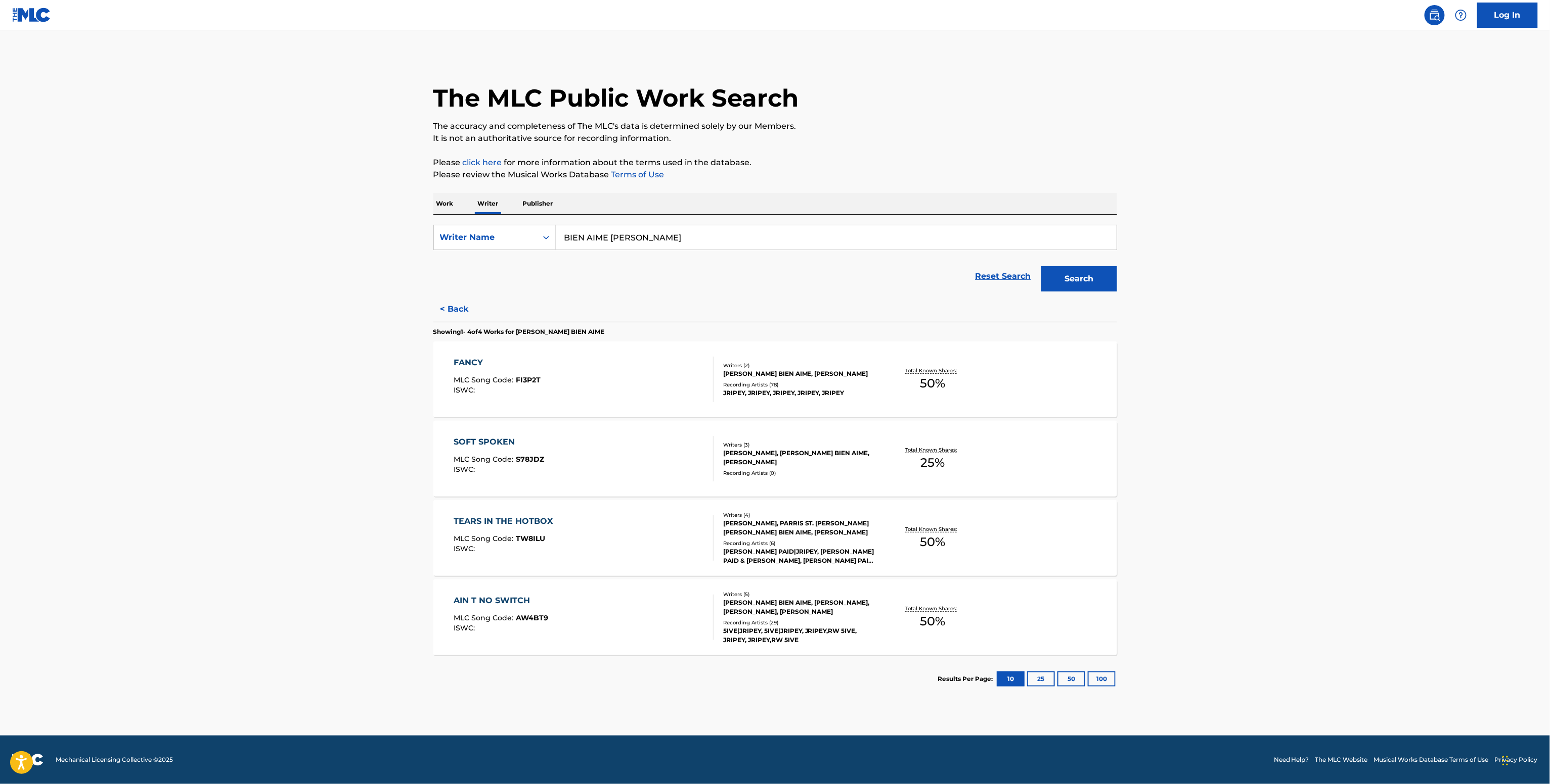
click at [901, 611] on div "Total Known Shares: 50 %" at bounding box center [932, 618] width 114 height 30
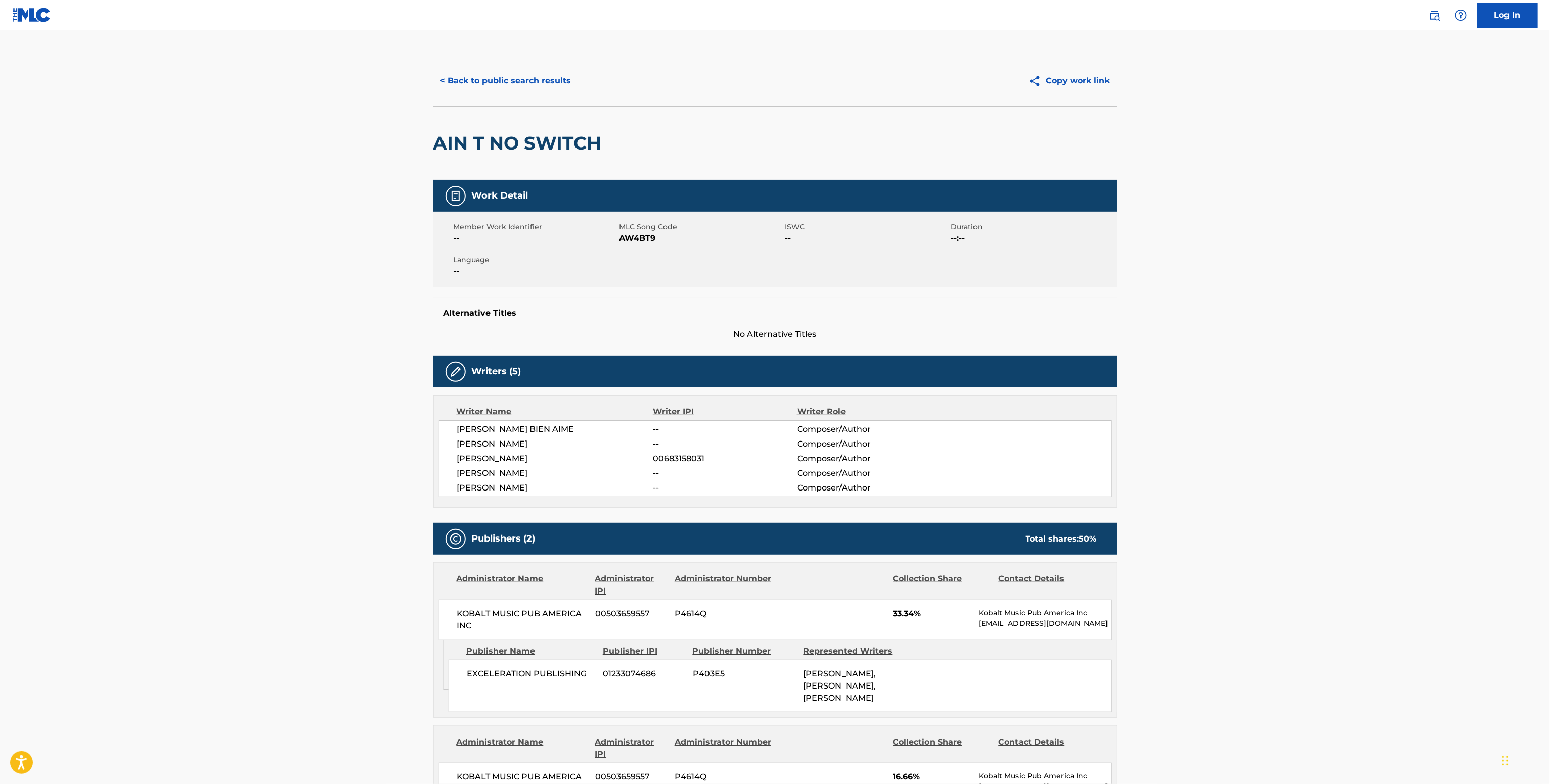
click at [507, 80] on button "< Back to public search results" at bounding box center [505, 80] width 145 height 25
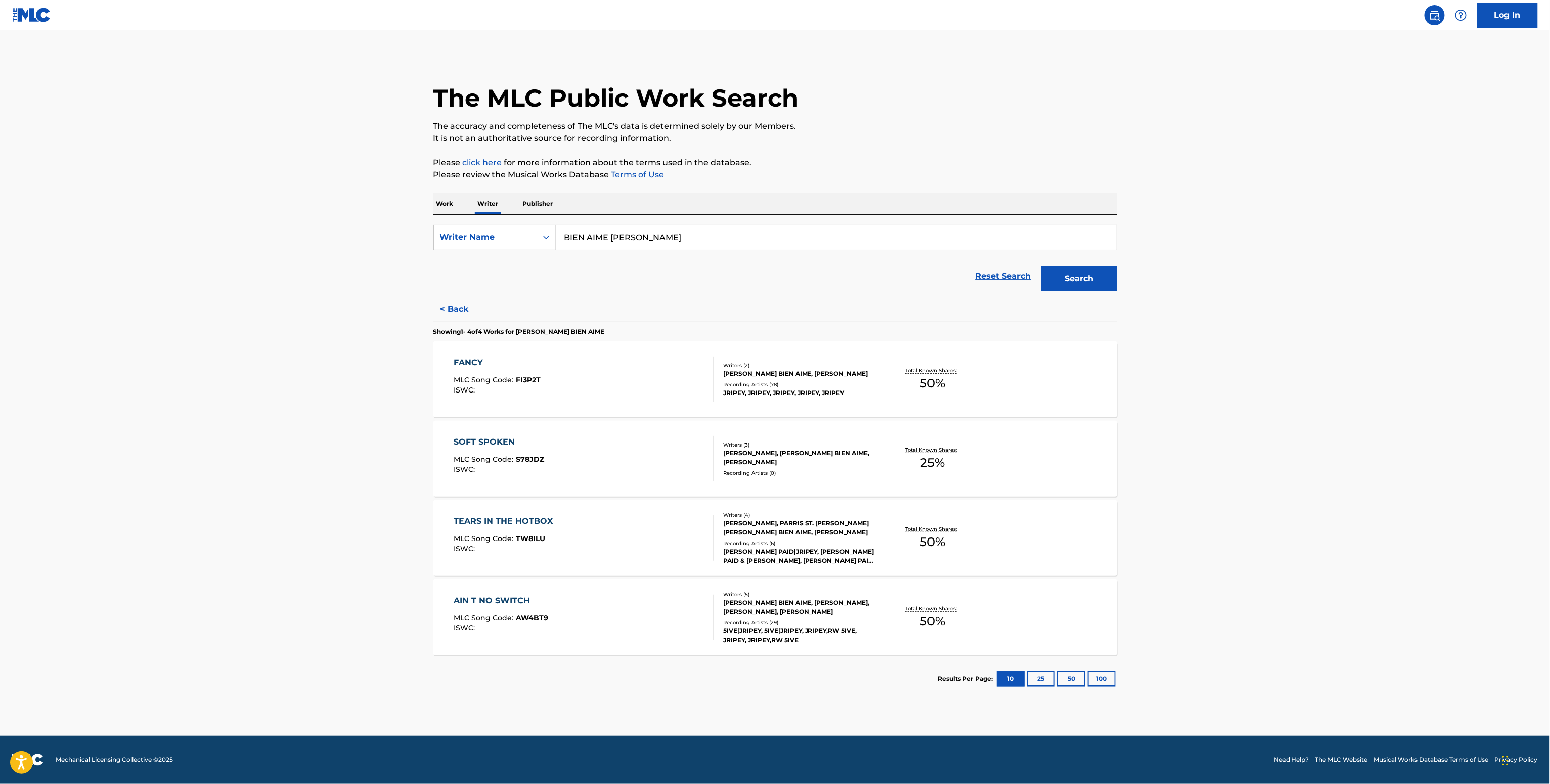
click at [781, 389] on div "JRIPEY, JRIPEY, JRIPEY, JRIPEY, JRIPEY" at bounding box center [799, 393] width 153 height 9
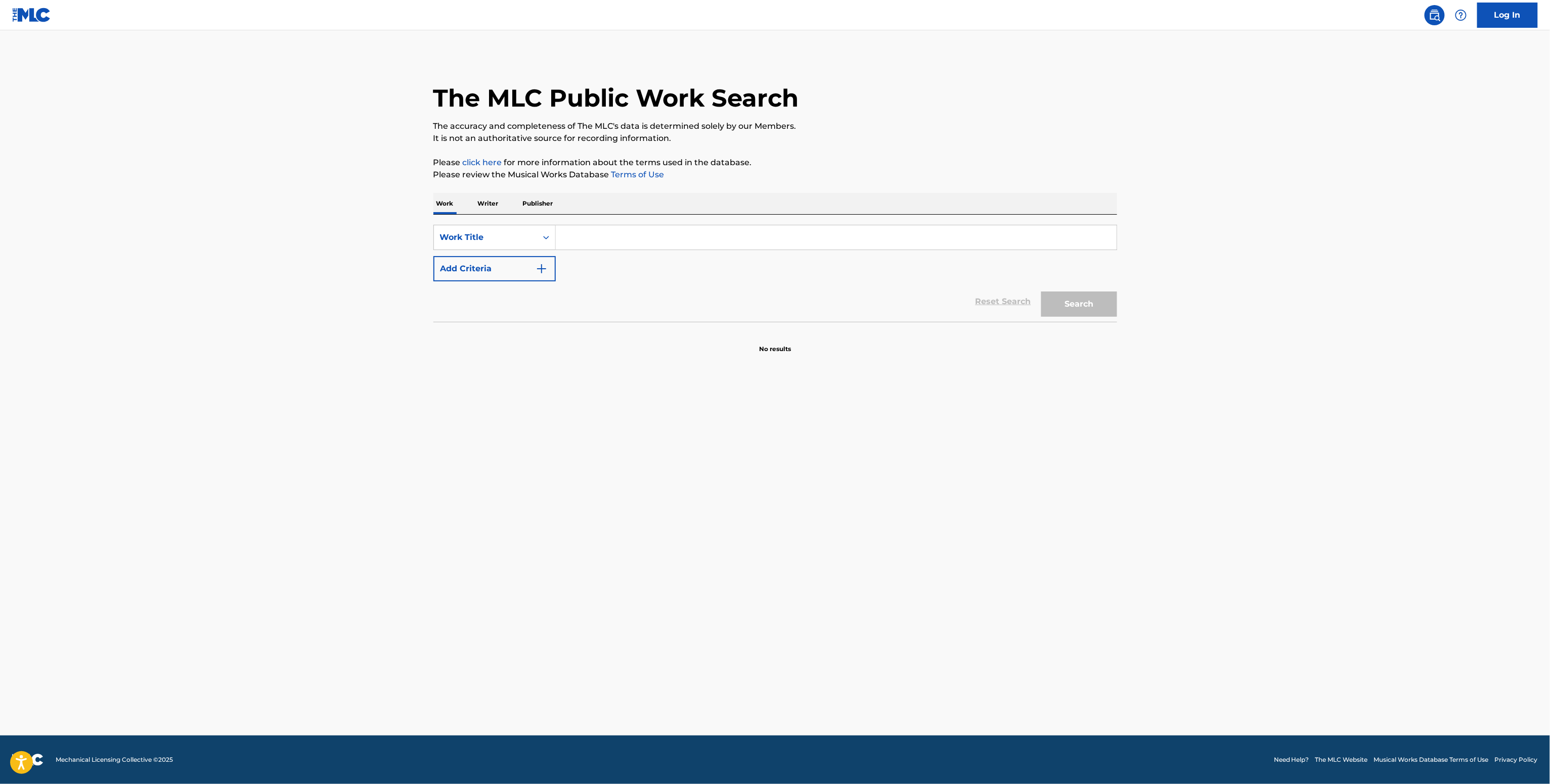
click at [632, 233] on input "Search Form" at bounding box center [835, 237] width 561 height 24
paste input "Push the Issue 18CapperLilNate"
type input "Push the Issue 18CapperLilNate"
click at [518, 270] on button "Add Criteria" at bounding box center [494, 269] width 123 height 25
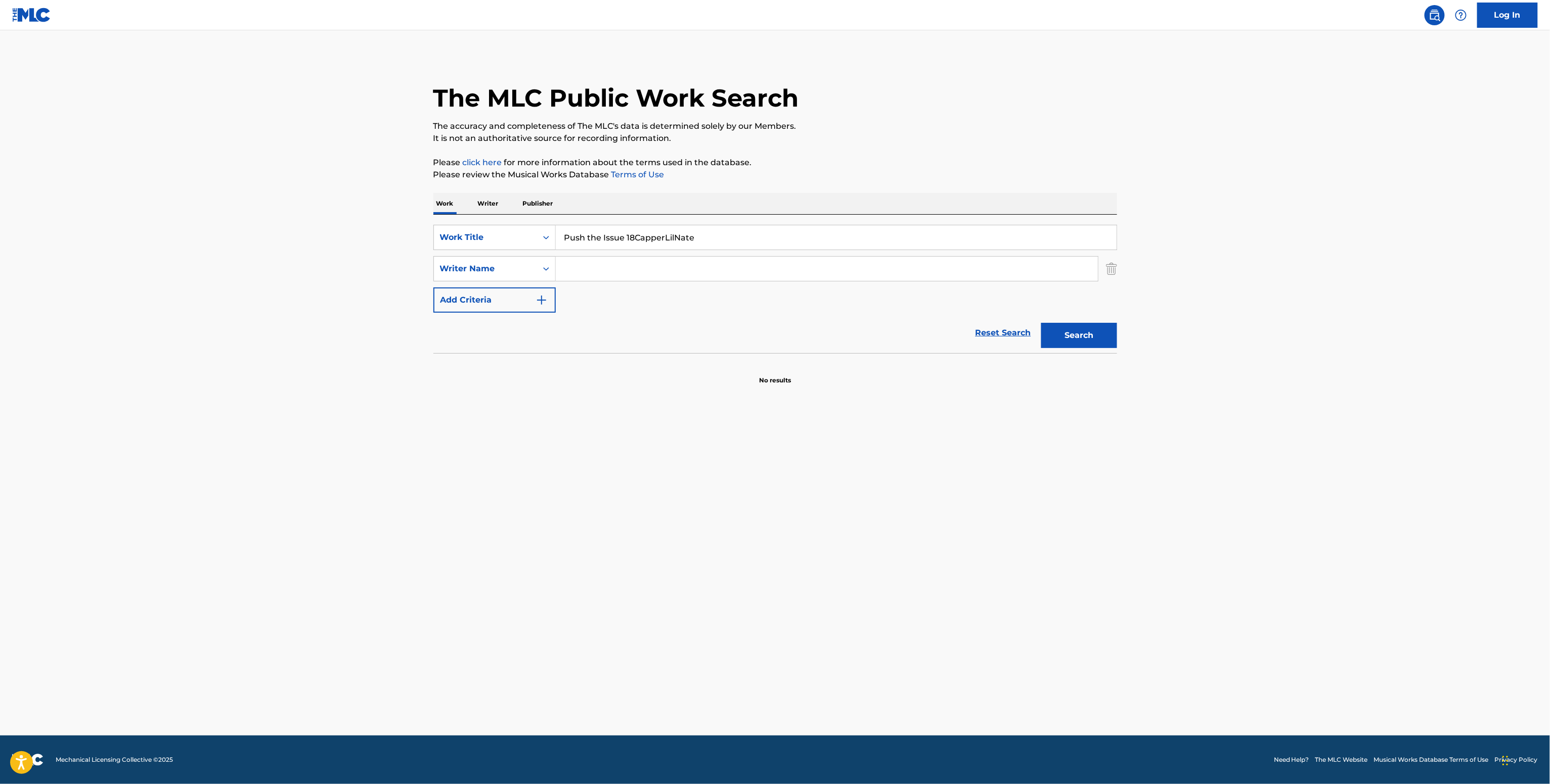
click at [606, 266] on input "Search Form" at bounding box center [826, 268] width 542 height 24
paste input "Nicholas Leon Branchello"
type input "Nicholas Leon Branchello"
click at [1041, 323] on button "Search" at bounding box center [1079, 335] width 76 height 25
click at [490, 207] on p "Writer" at bounding box center [488, 204] width 27 height 21
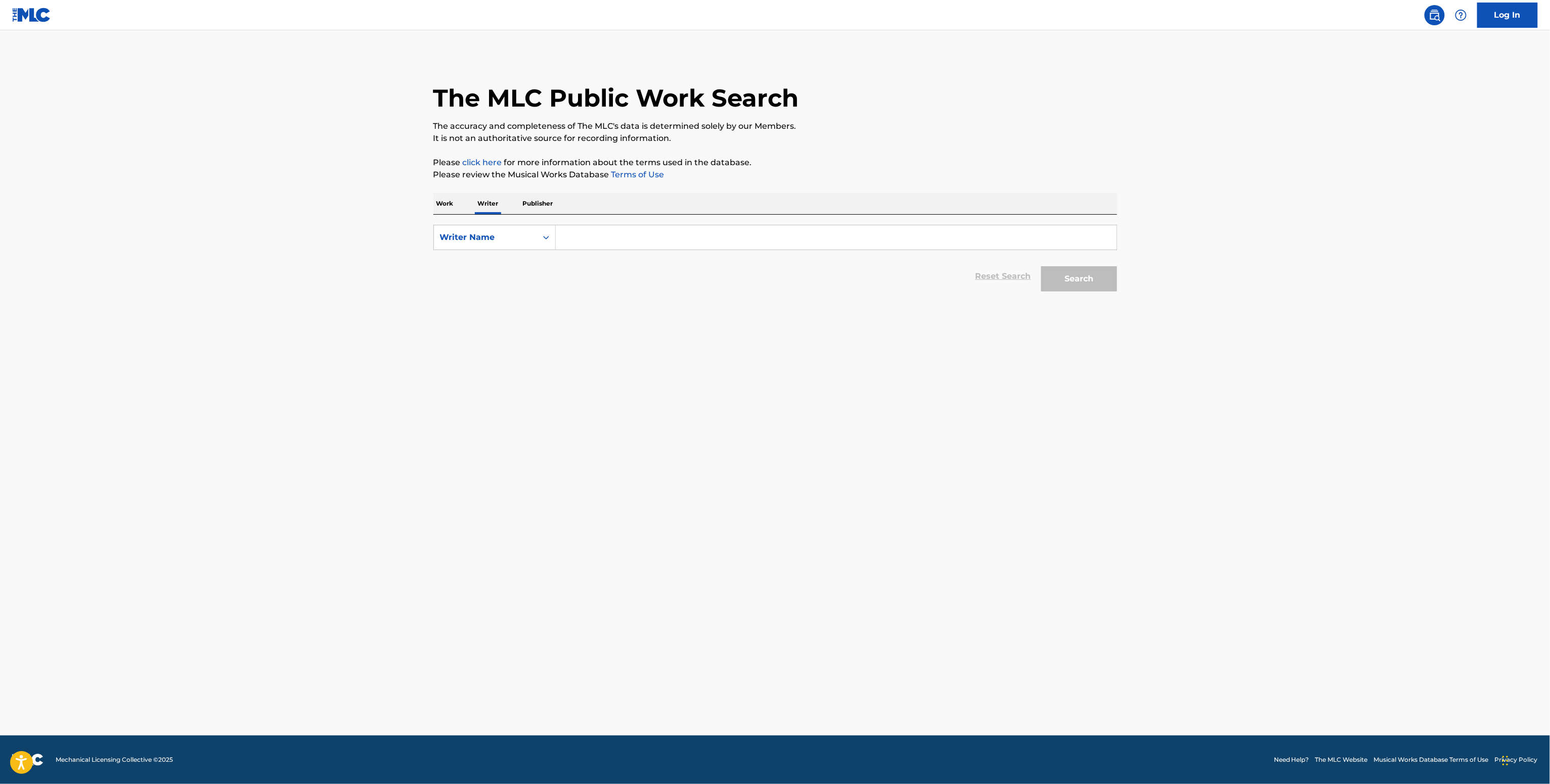
click at [621, 241] on input "Search Form" at bounding box center [835, 237] width 561 height 24
paste input "Nicholas Leon Branchello"
type input "Nicholas Leon Branchello"
drag, startPoint x: 1137, startPoint y: 286, endPoint x: 1105, endPoint y: 284, distance: 32.1
click at [1134, 289] on main "The MLC Public Work Search The accuracy and completeness of The MLC's data is d…" at bounding box center [775, 383] width 1550 height 705
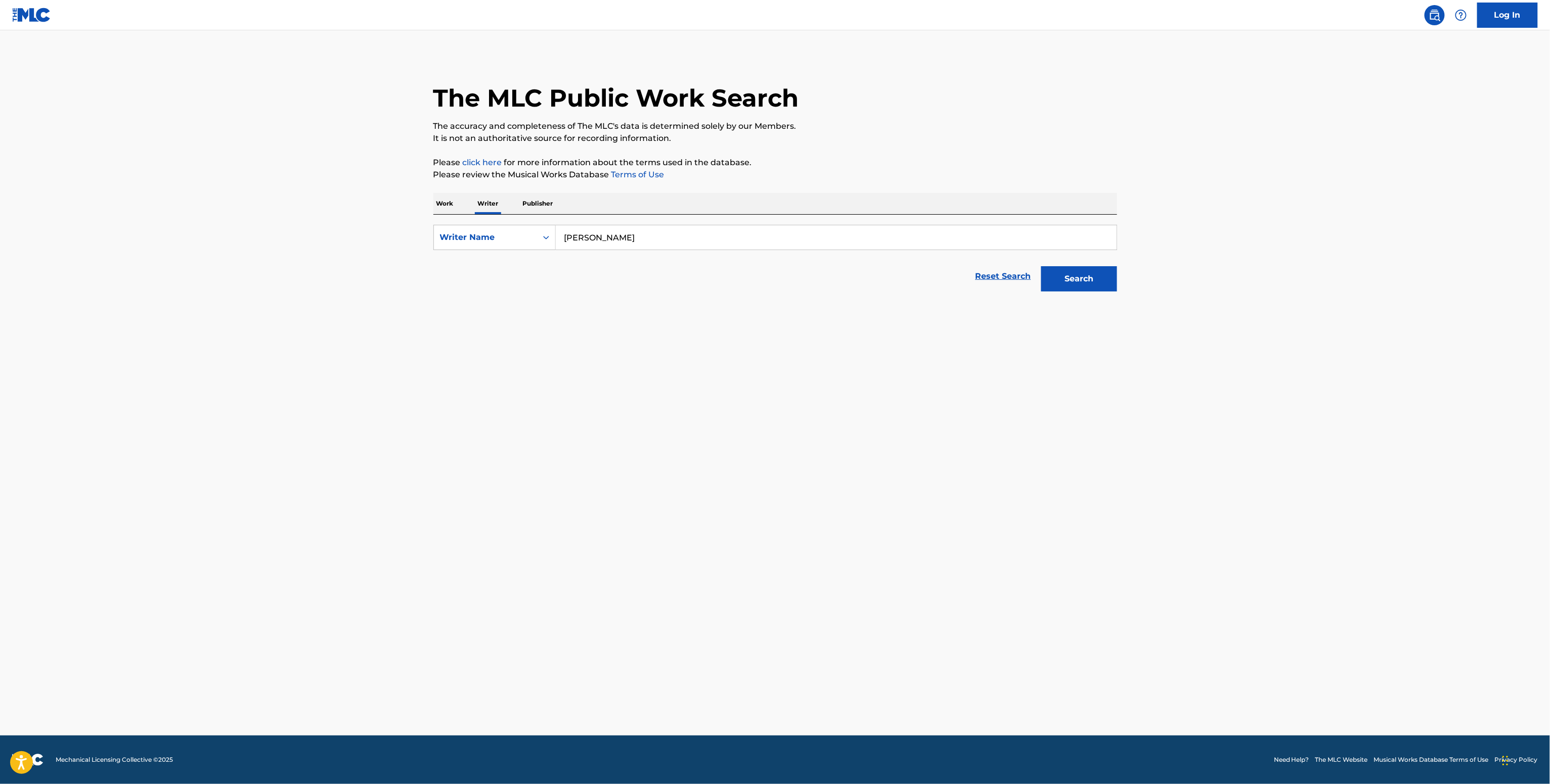
click at [1094, 282] on button "Search" at bounding box center [1079, 279] width 76 height 25
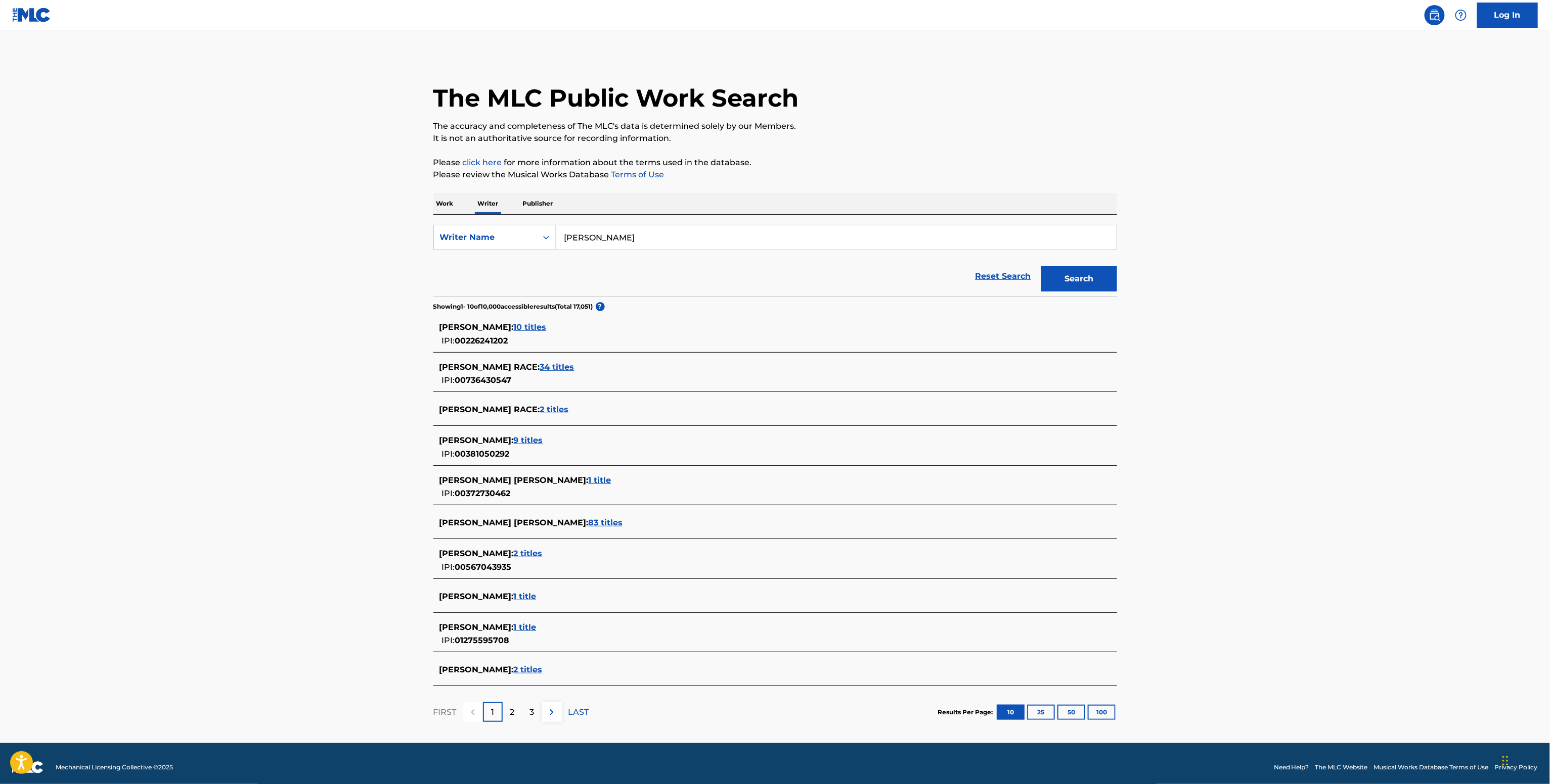
click at [501, 645] on span "01275595708" at bounding box center [482, 640] width 55 height 10
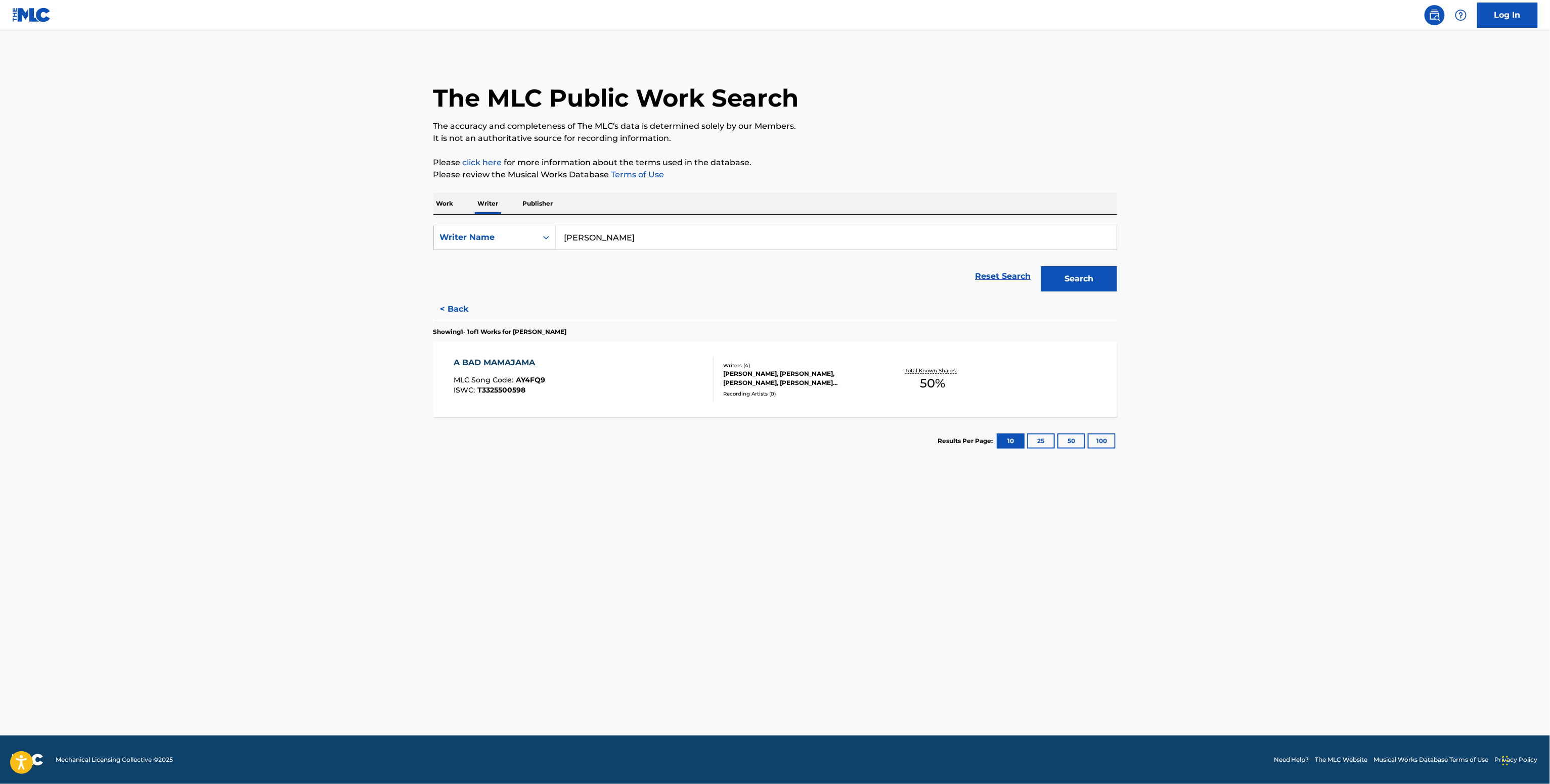
click at [812, 362] on div "Writers ( 4 )" at bounding box center [799, 366] width 153 height 7
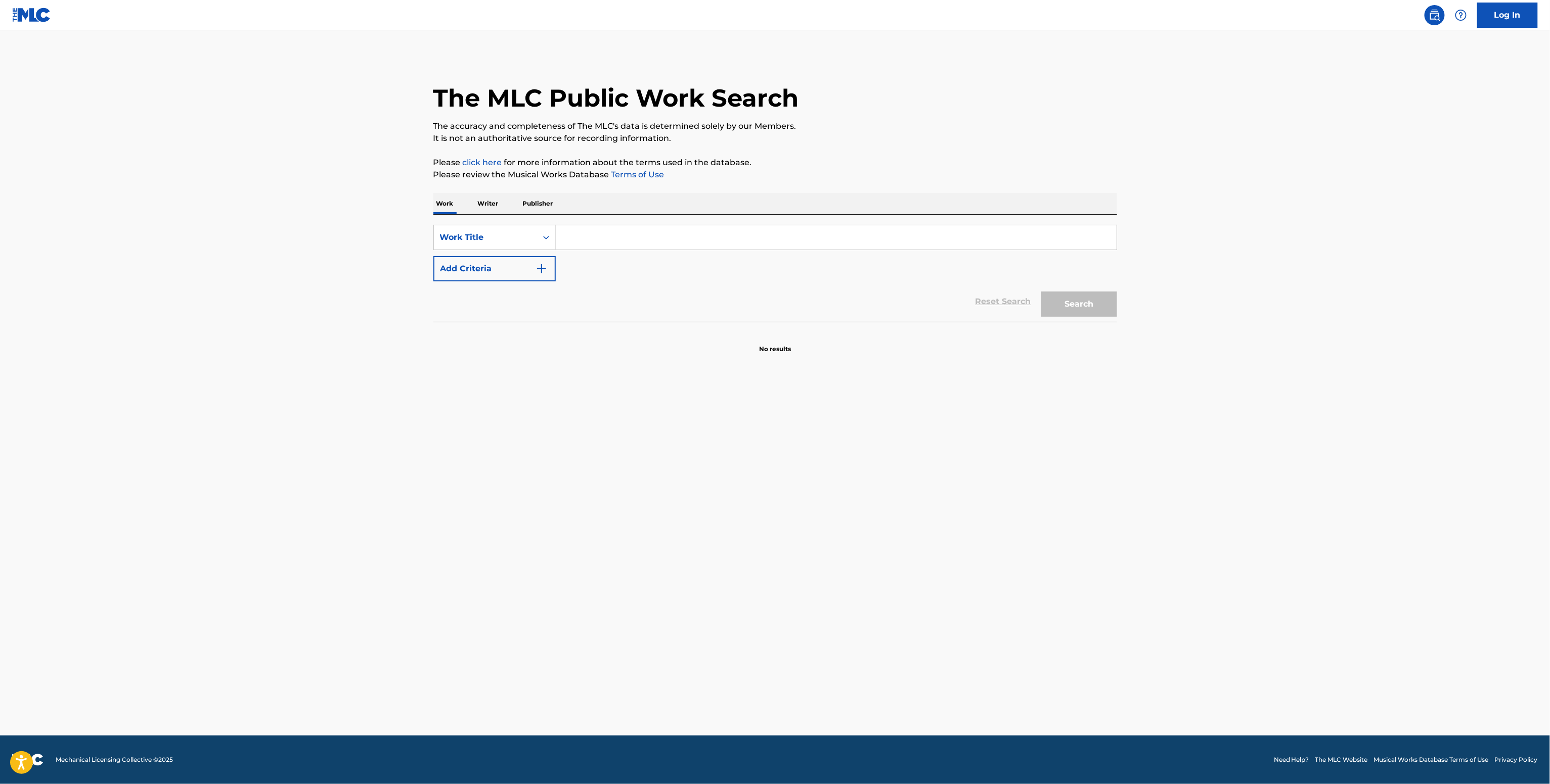
click at [584, 239] on input "Search Form" at bounding box center [835, 237] width 561 height 24
paste input "Drifter [PERSON_NAME]"
type input "Drifter [PERSON_NAME]"
click at [473, 266] on button "Add Criteria" at bounding box center [494, 269] width 123 height 25
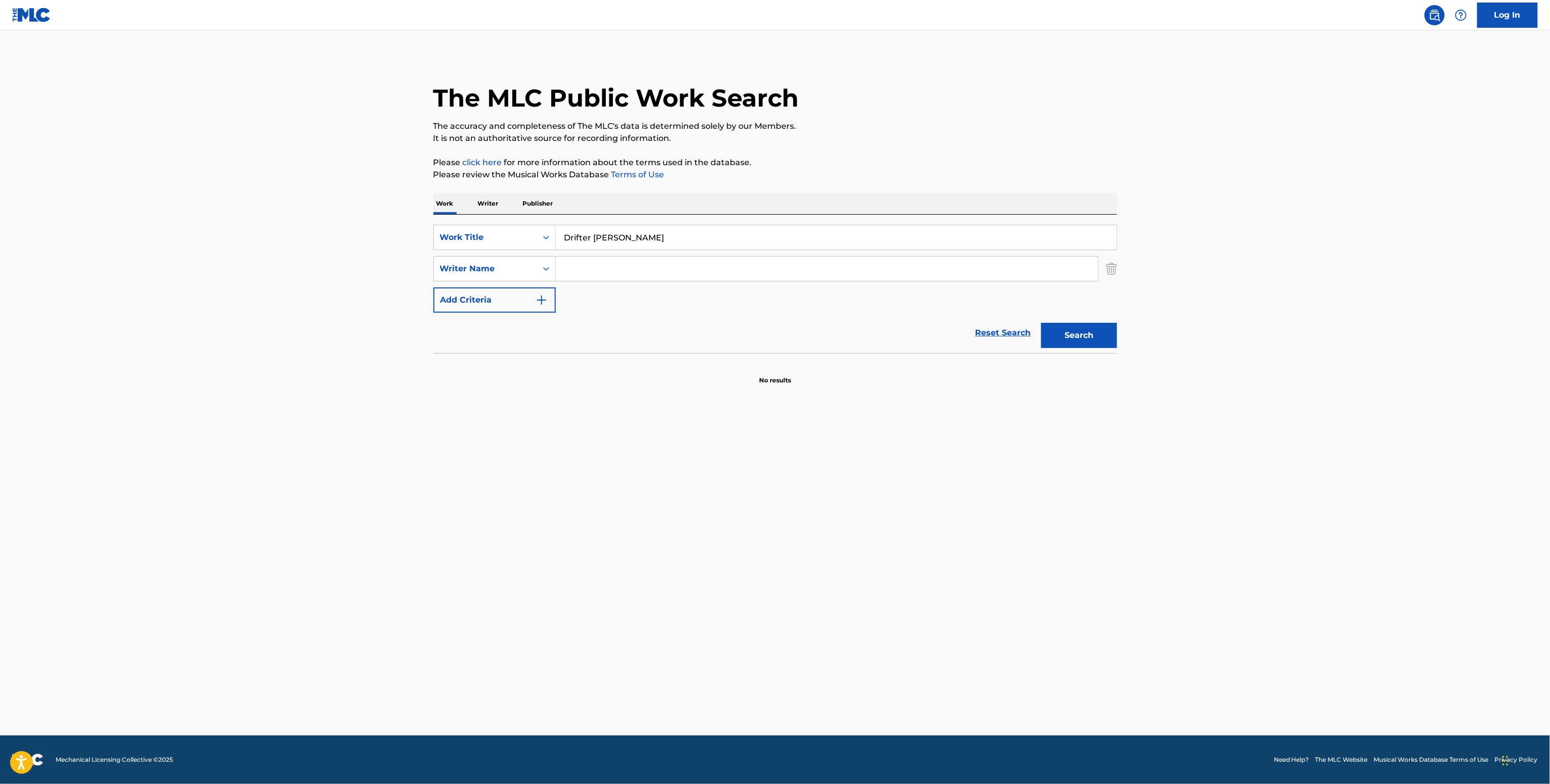
click at [587, 275] on input "Search Form" at bounding box center [826, 268] width 542 height 24
paste input "[PERSON_NAME]"
type input "[PERSON_NAME]"
click at [1113, 329] on button "Search" at bounding box center [1079, 335] width 76 height 25
click at [1100, 327] on button "Search" at bounding box center [1079, 335] width 76 height 25
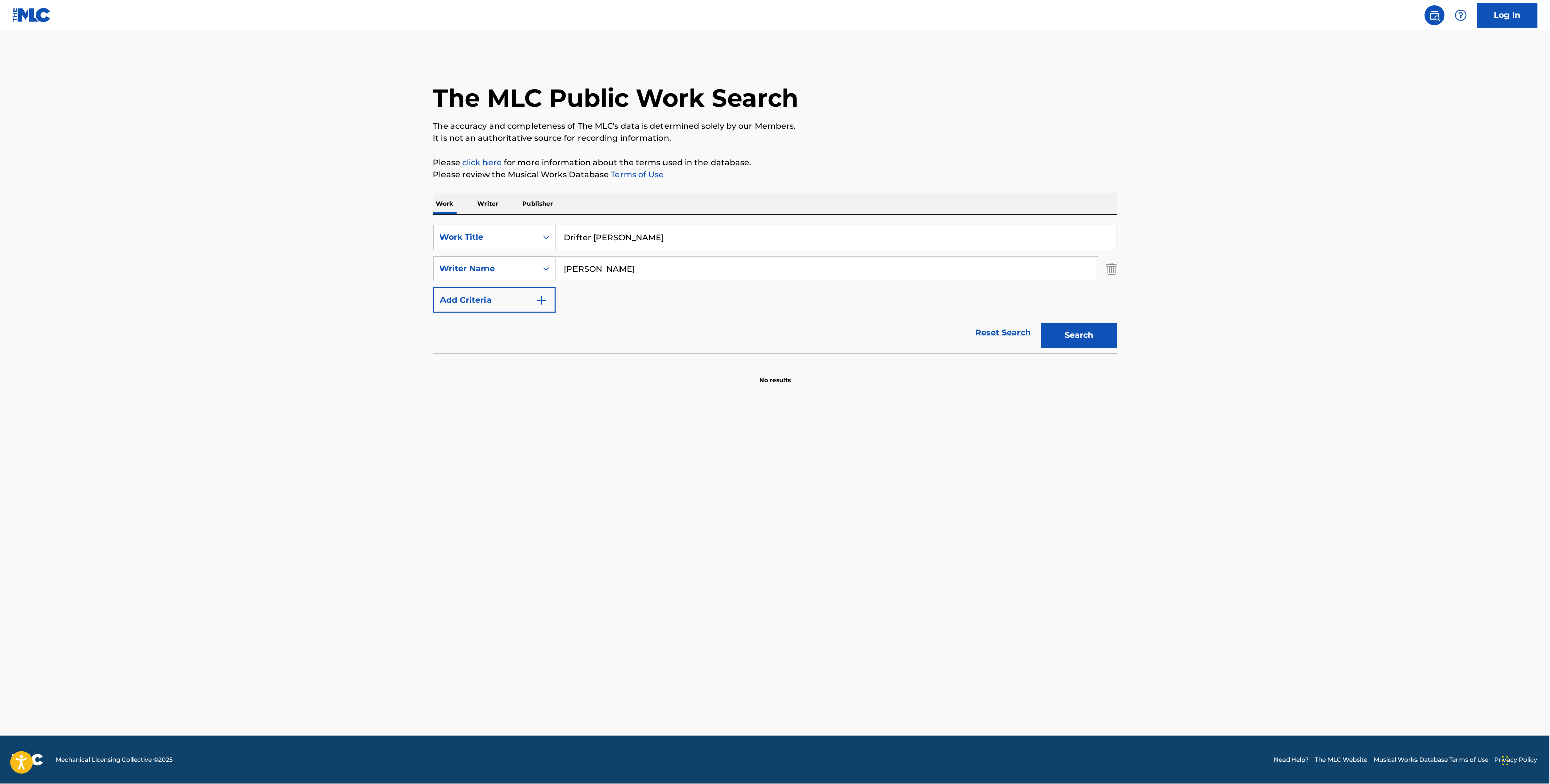
click at [478, 193] on p "Writer" at bounding box center [488, 204] width 27 height 21
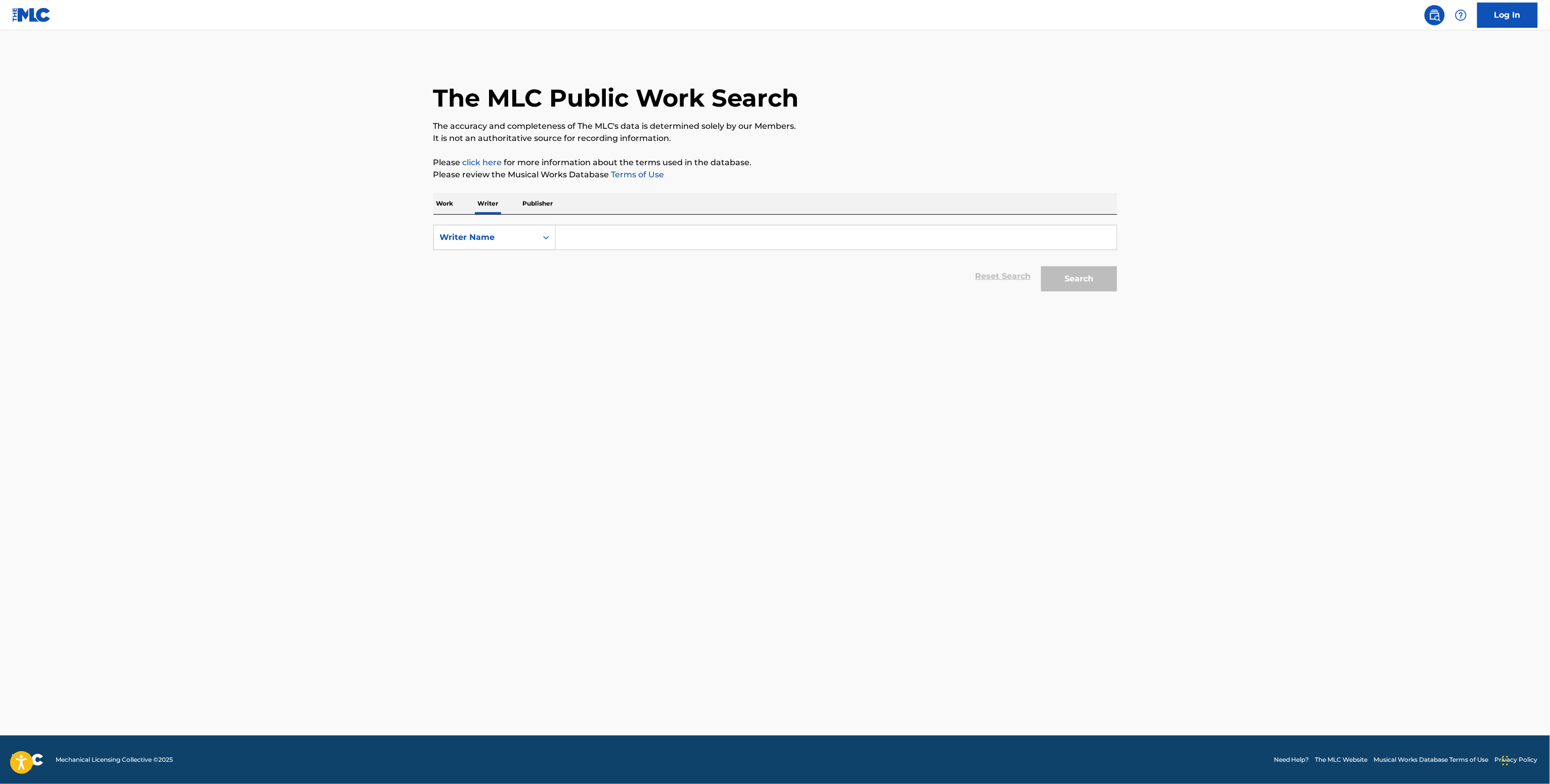
click at [606, 250] on form "SearchWithCriteriae489e91b-c258-4eb7-999d-8c816e94b32e Writer Name Reset Search…" at bounding box center [775, 261] width 683 height 72
click at [603, 239] on input "Search Form" at bounding box center [835, 237] width 561 height 24
paste input "Eydís Evensen"
type input "Eydís Evensen"
click at [1060, 278] on button "Search" at bounding box center [1079, 279] width 76 height 25
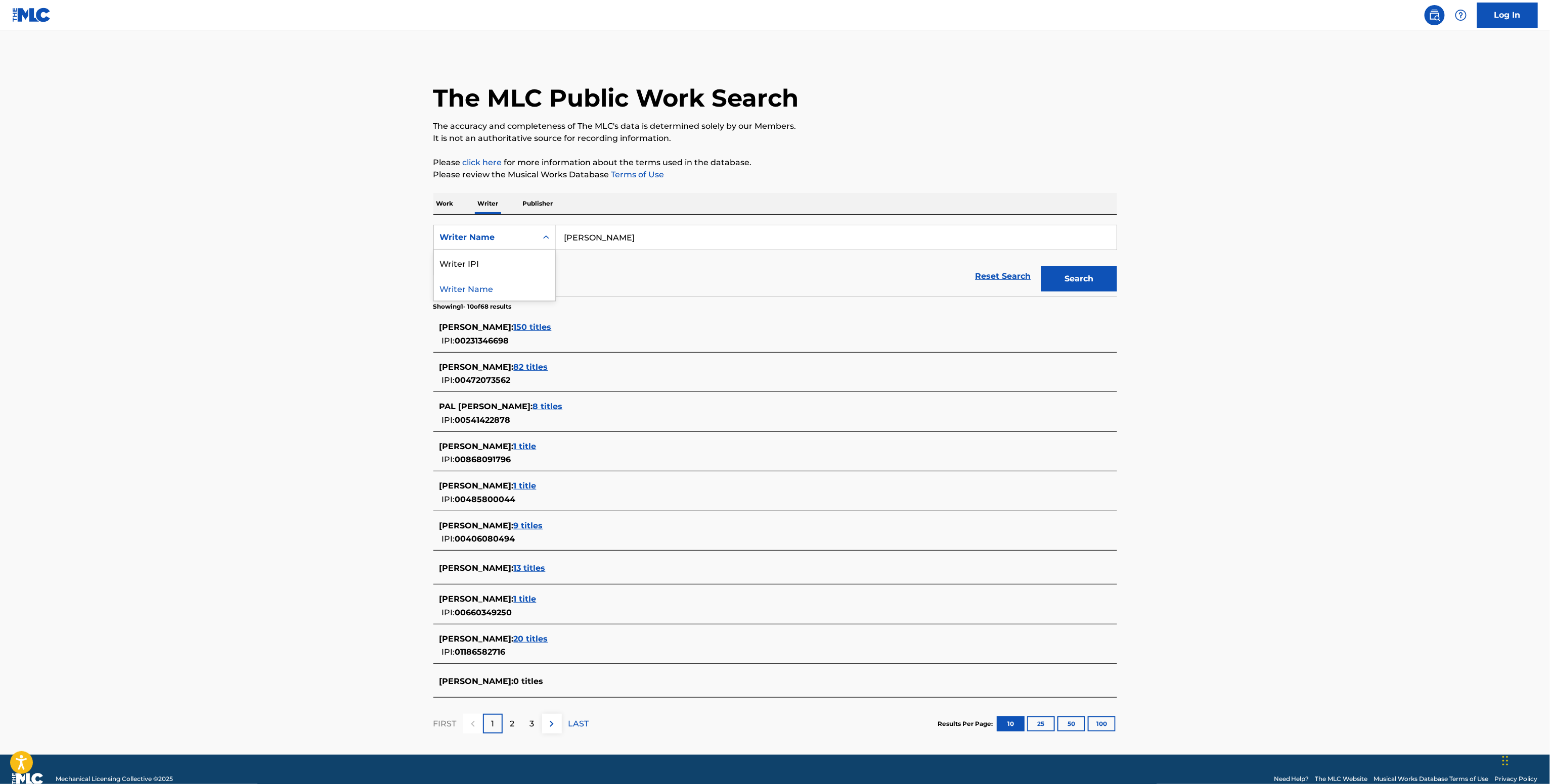
click at [543, 238] on icon "Search Form" at bounding box center [546, 237] width 6 height 4
click at [493, 276] on div "Writer Name" at bounding box center [495, 288] width 122 height 25
click at [512, 264] on div "Reset Search Search" at bounding box center [775, 276] width 683 height 40
click at [538, 238] on div "Search Form" at bounding box center [546, 238] width 18 height 18
click at [509, 265] on div "Writer IPI" at bounding box center [495, 263] width 122 height 25
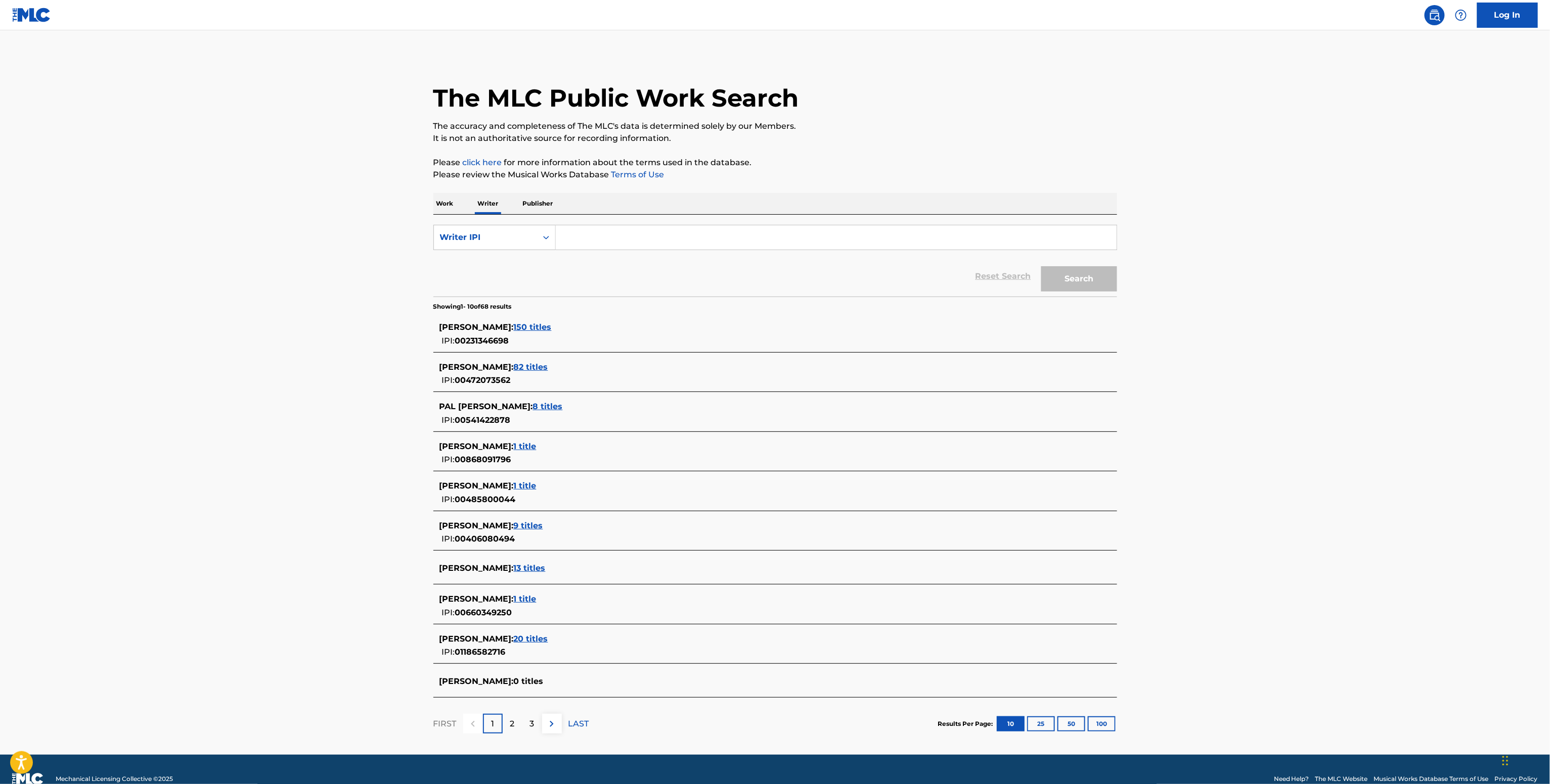
click at [595, 241] on input "Search Form" at bounding box center [835, 237] width 561 height 24
paste input "01016872468"
type input "01016872468"
click at [1087, 294] on div "Search" at bounding box center [1076, 276] width 80 height 40
click at [1082, 283] on button "Search" at bounding box center [1079, 279] width 76 height 25
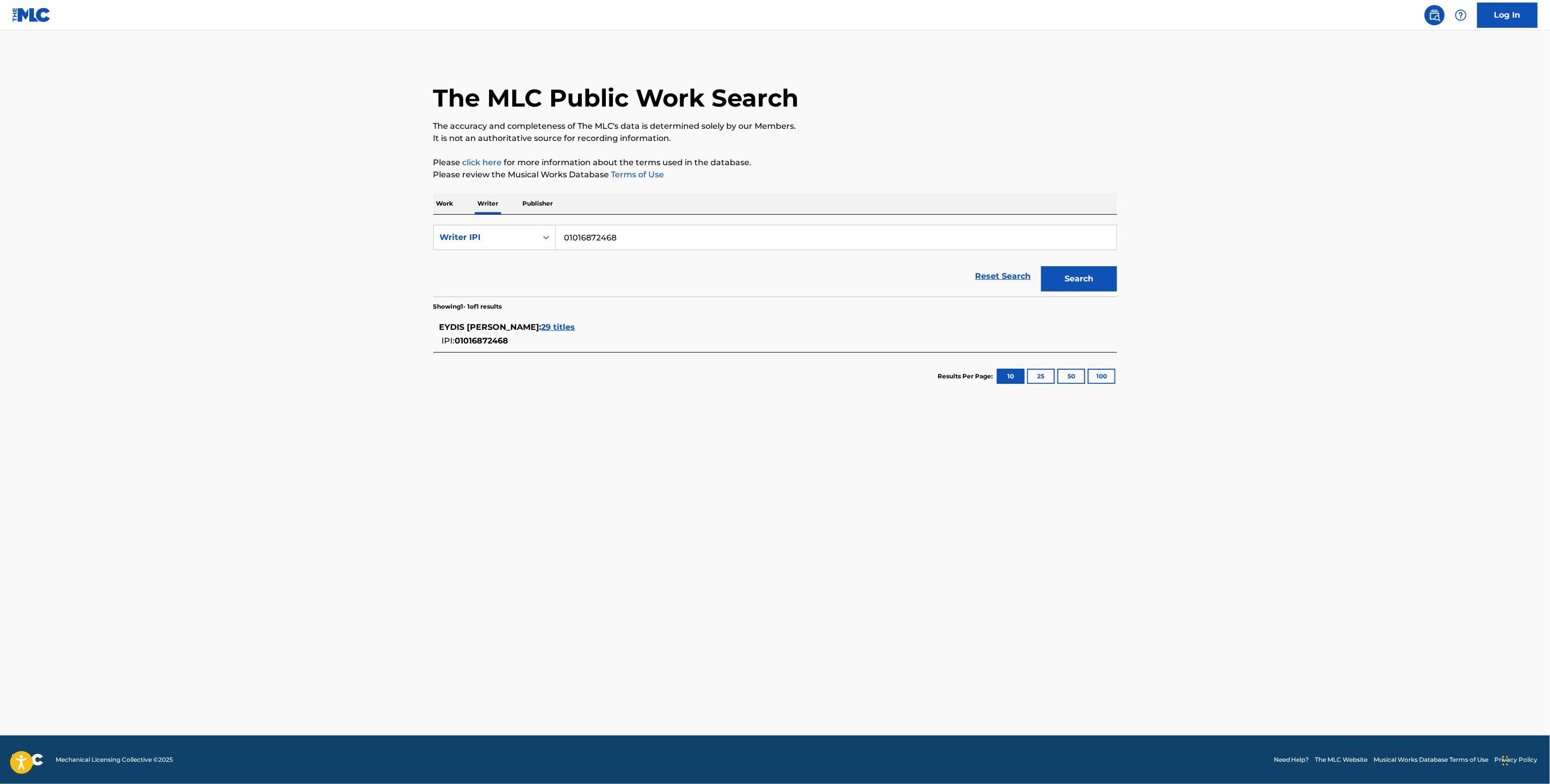
click at [556, 331] on span "29 titles" at bounding box center [558, 327] width 34 height 10
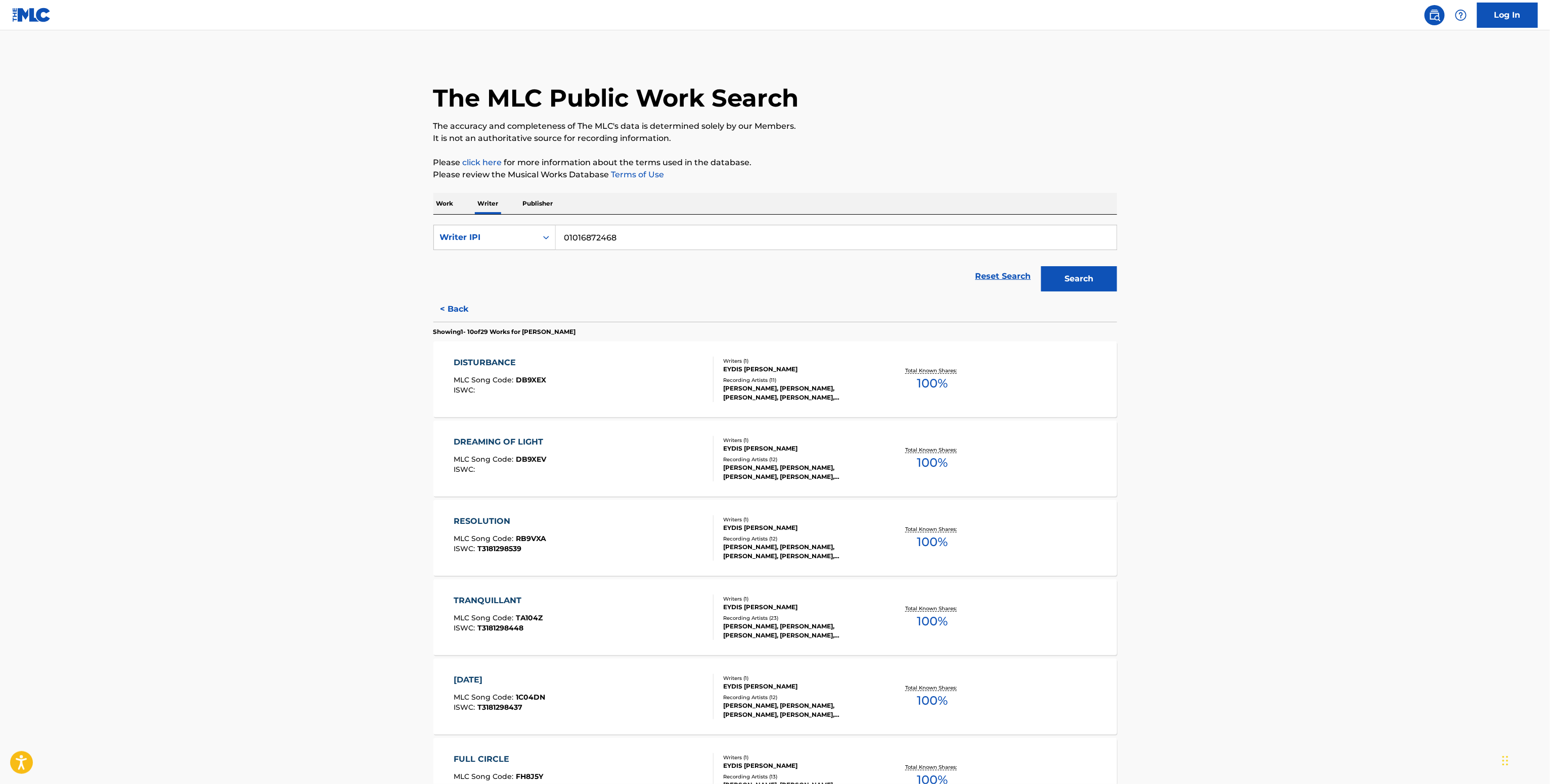
click at [791, 494] on div "DREAMING OF LIGHT MLC Song Code : DB9XEV ISWC : Writers ( 1 ) EYDIS HELENA EVEN…" at bounding box center [775, 459] width 683 height 76
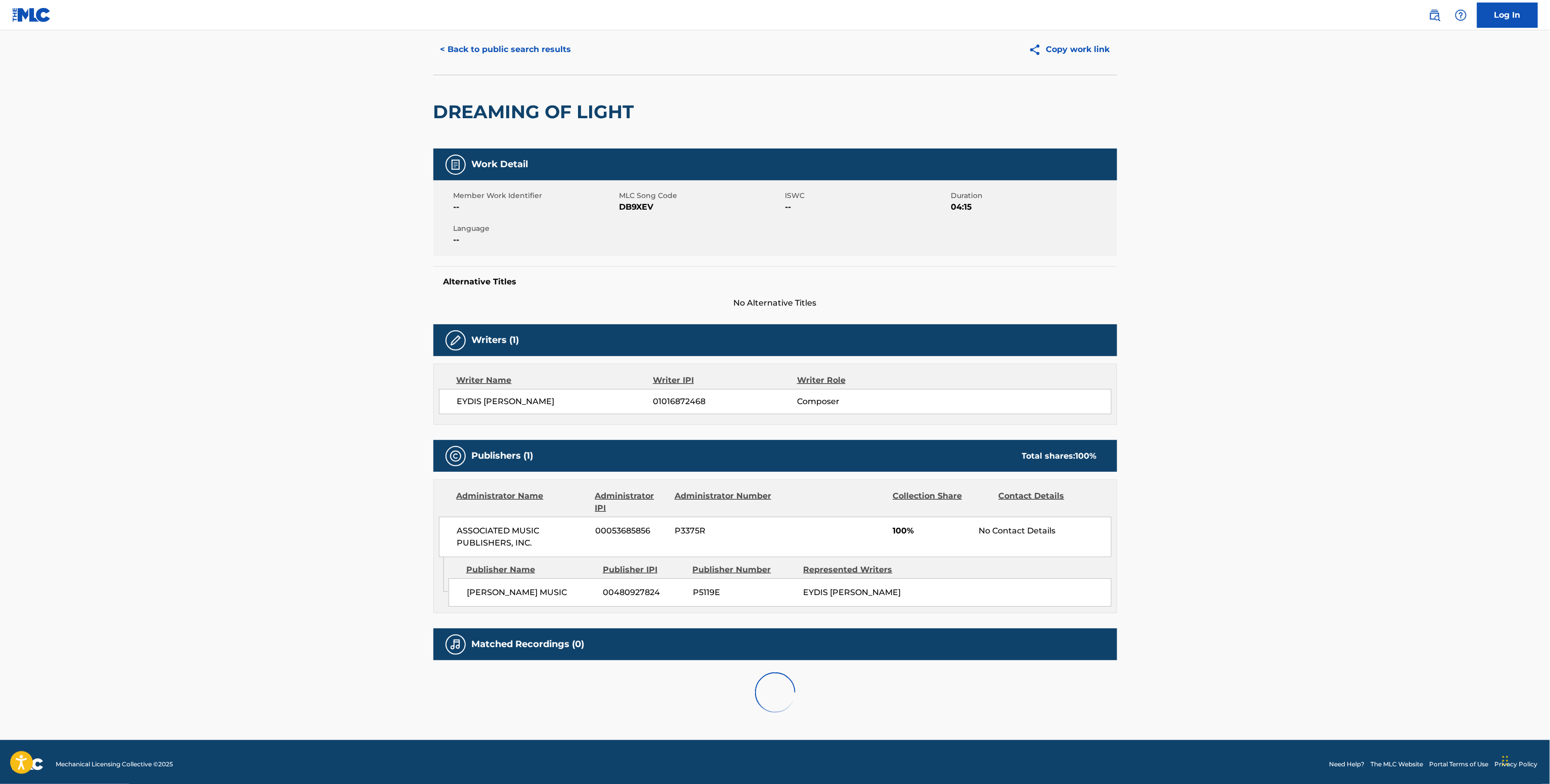
scroll to position [48, 0]
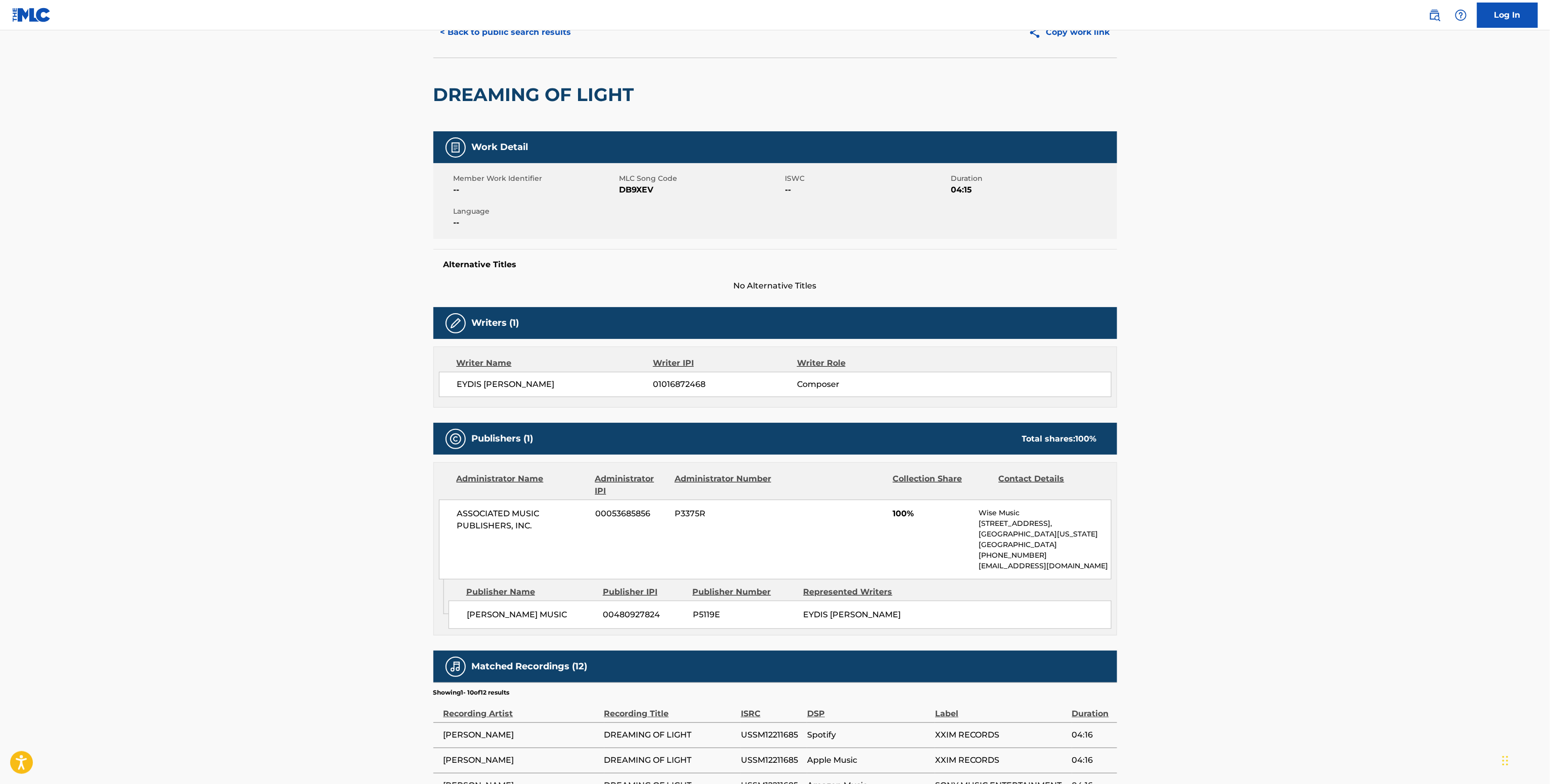
click at [502, 525] on span "ASSOCIATED MUSIC PUBLISHERS, INC." at bounding box center [522, 519] width 131 height 24
click at [529, 528] on span "ASSOCIATED MUSIC PUBLISHERS, INC." at bounding box center [522, 519] width 131 height 24
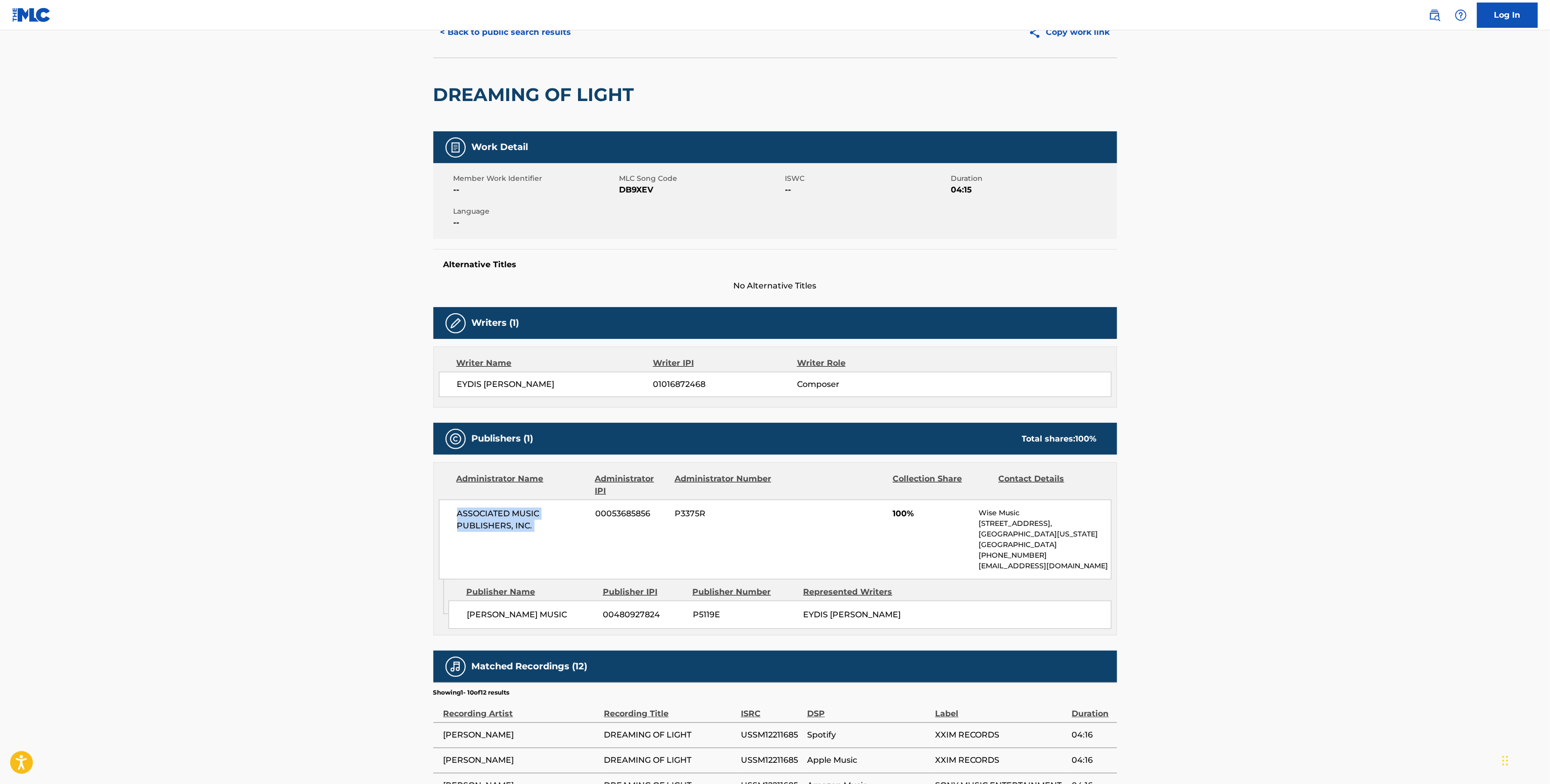
copy div "ASSOCIATED MUSIC PUBLISHERS, INC."
click at [603, 194] on span "--" at bounding box center [535, 190] width 164 height 13
click at [636, 196] on span "DB9XEV" at bounding box center [700, 190] width 164 height 13
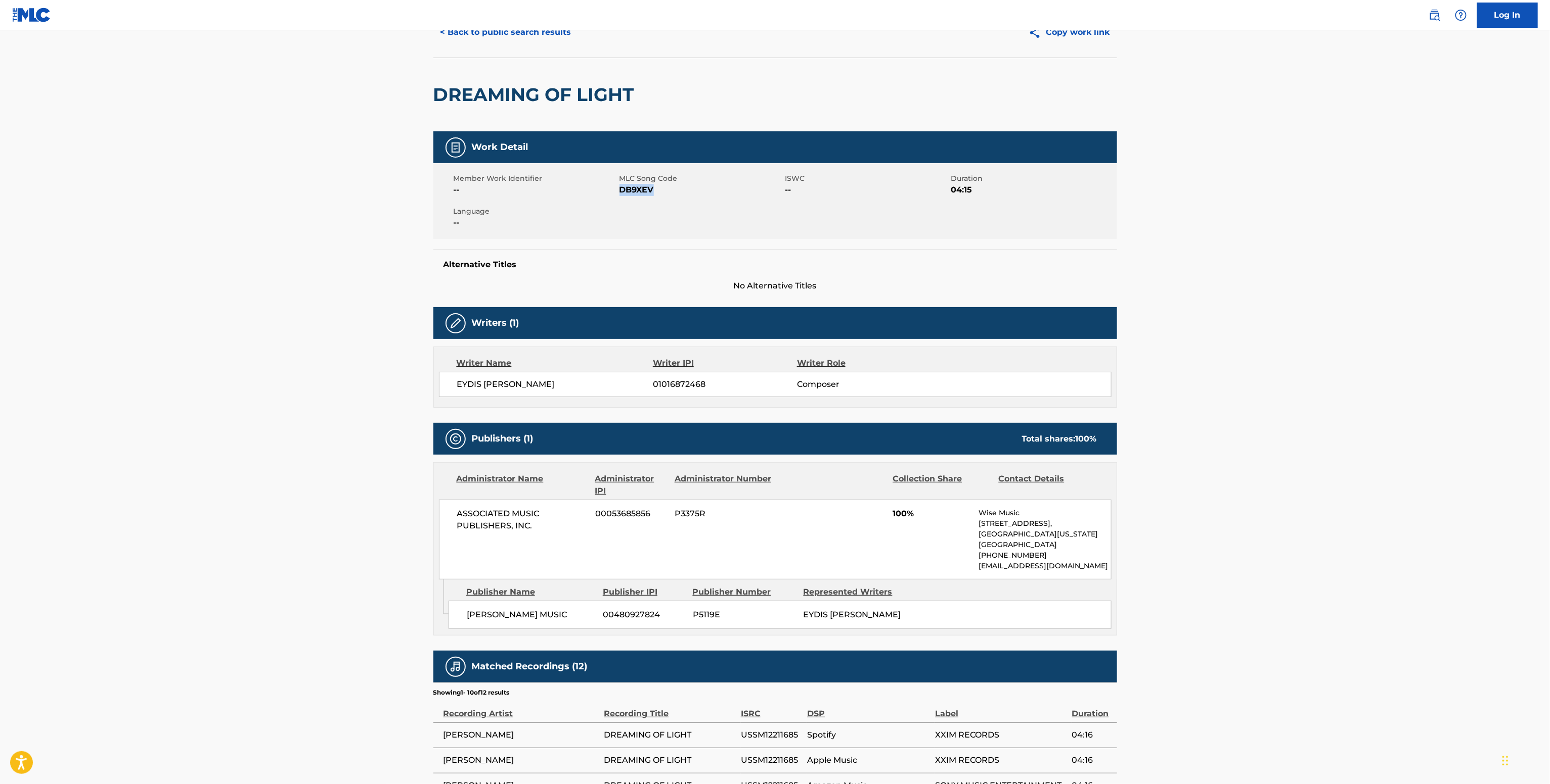
copy span "DB9XEV"
click at [677, 387] on span "01016872468" at bounding box center [724, 384] width 144 height 13
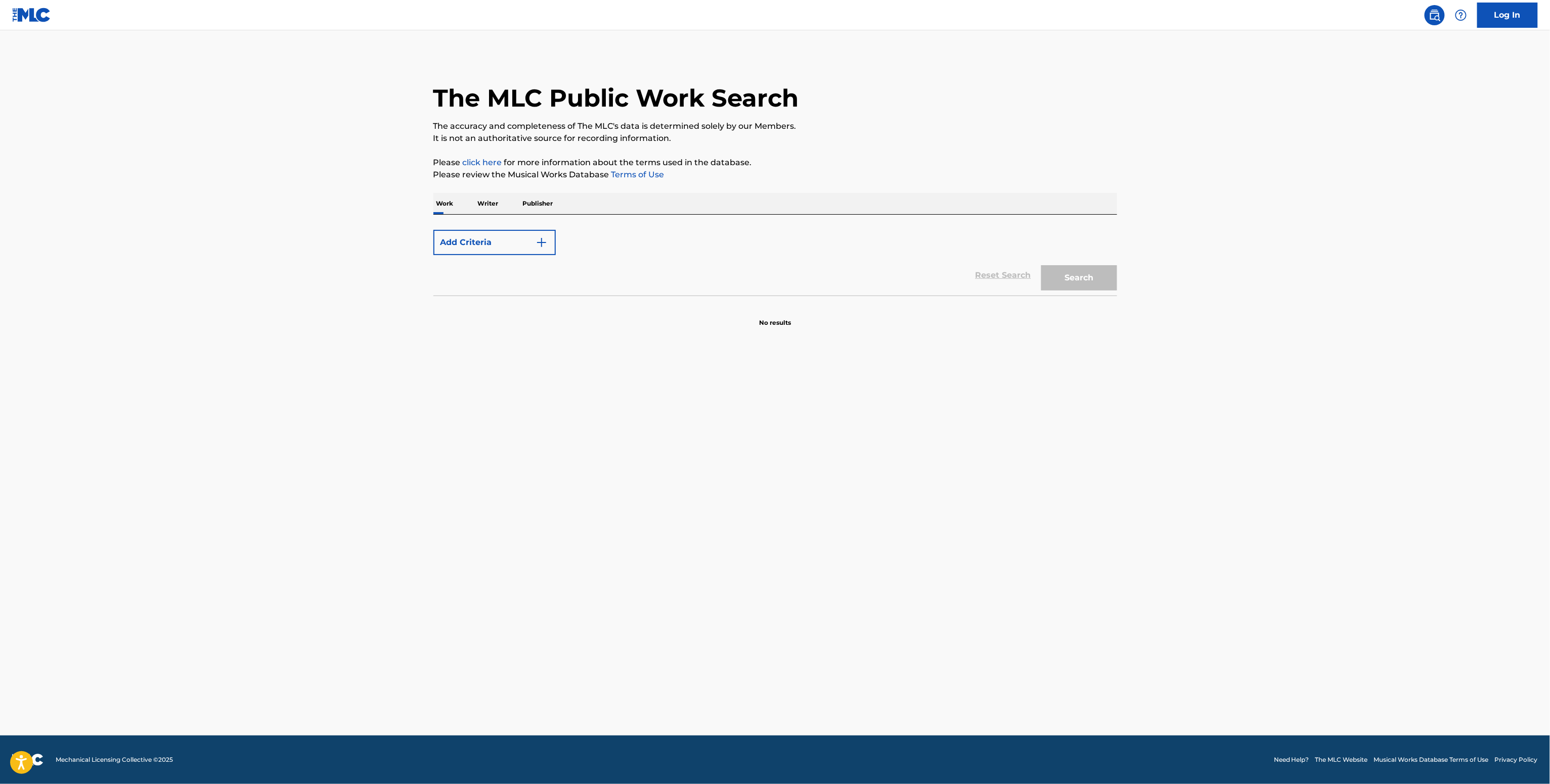
click at [631, 323] on div "No results" at bounding box center [775, 312] width 683 height 32
click at [615, 233] on input "Search Form" at bounding box center [835, 237] width 561 height 24
paste input "B_DA_1 SAYMYNAME"
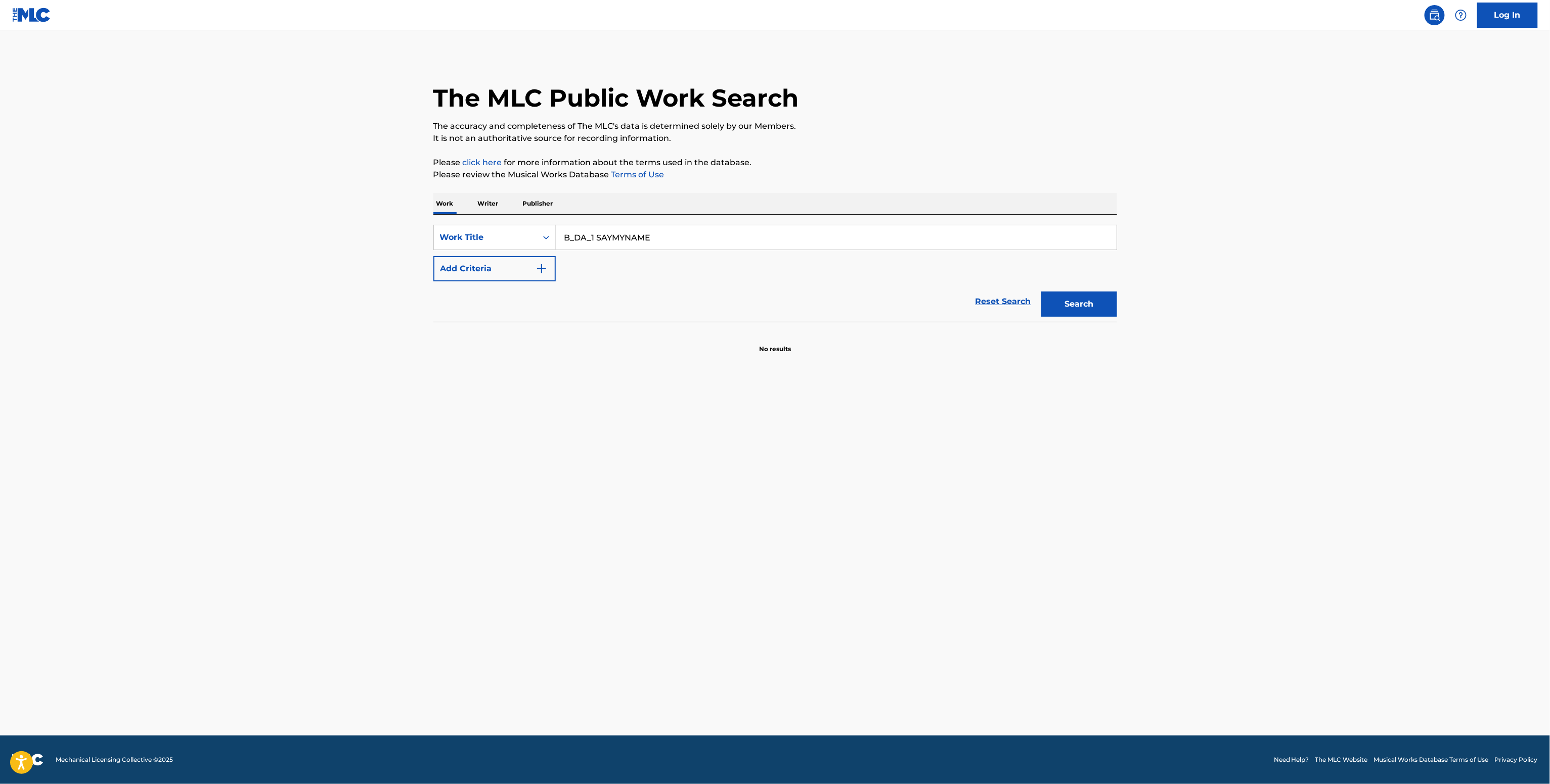
type input "B_DA_1 SAYMYNAME"
click at [513, 261] on button "Add Criteria" at bounding box center [494, 269] width 123 height 25
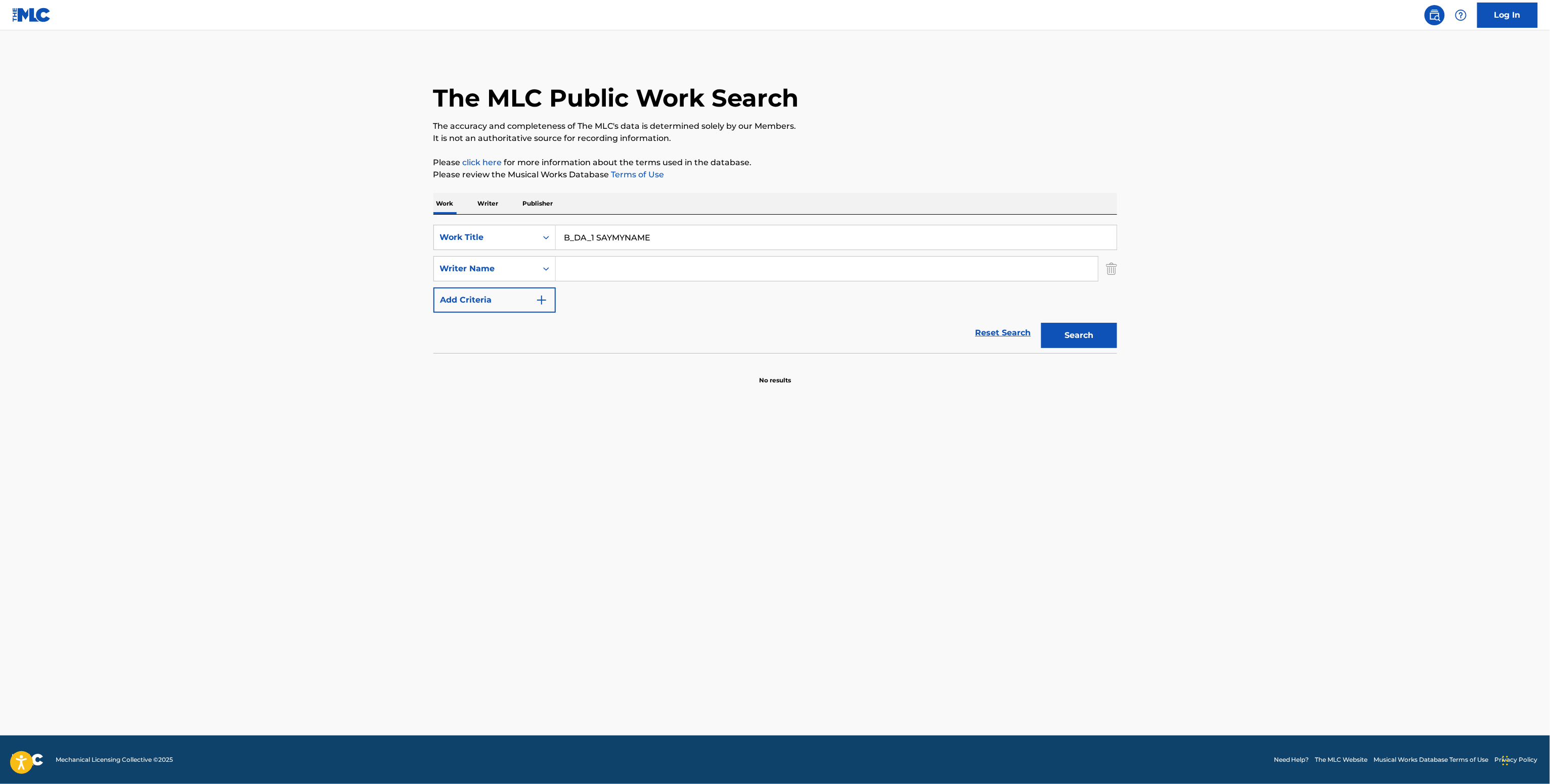
click at [592, 277] on input "Search Form" at bounding box center [826, 268] width 542 height 24
paste input "Dayvid Lundie-Sherman"
type input "Dayvid Lundie-Sherman"
click at [1082, 333] on button "Search" at bounding box center [1079, 335] width 76 height 25
click at [487, 205] on p "Writer" at bounding box center [488, 204] width 27 height 21
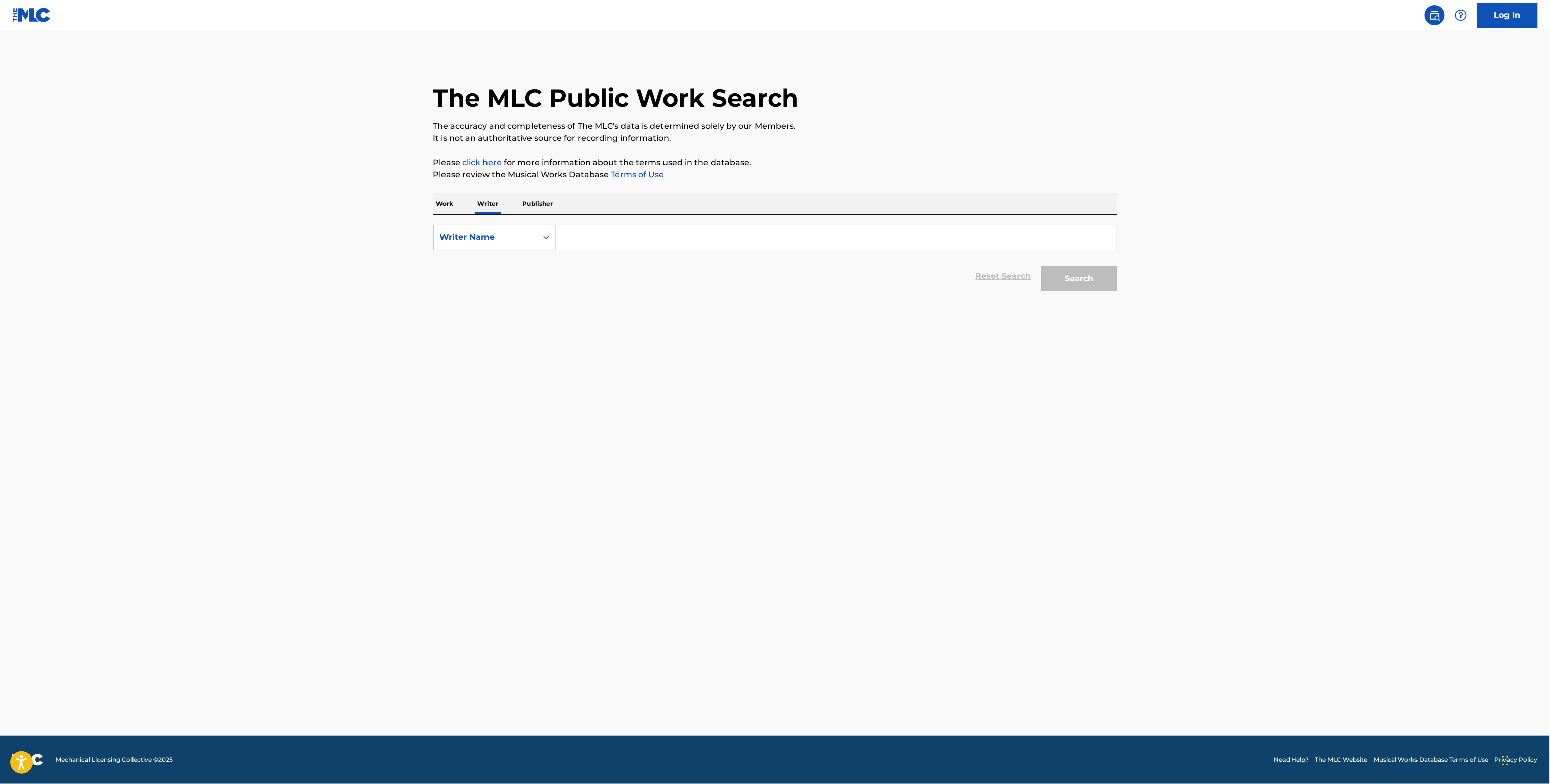
click at [611, 255] on form "SearchWithCriteria73961a0d-d6d1-4d43-b9ac-b9c16d1f97b8 Writer Name Reset Search…" at bounding box center [775, 261] width 683 height 72
click at [611, 241] on input "Search Form" at bounding box center [835, 237] width 561 height 24
paste input "Dayvid Lundie-Sherman"
type input "Dayvid Lundie-Sherman"
click at [1086, 276] on button "Search" at bounding box center [1079, 279] width 76 height 25
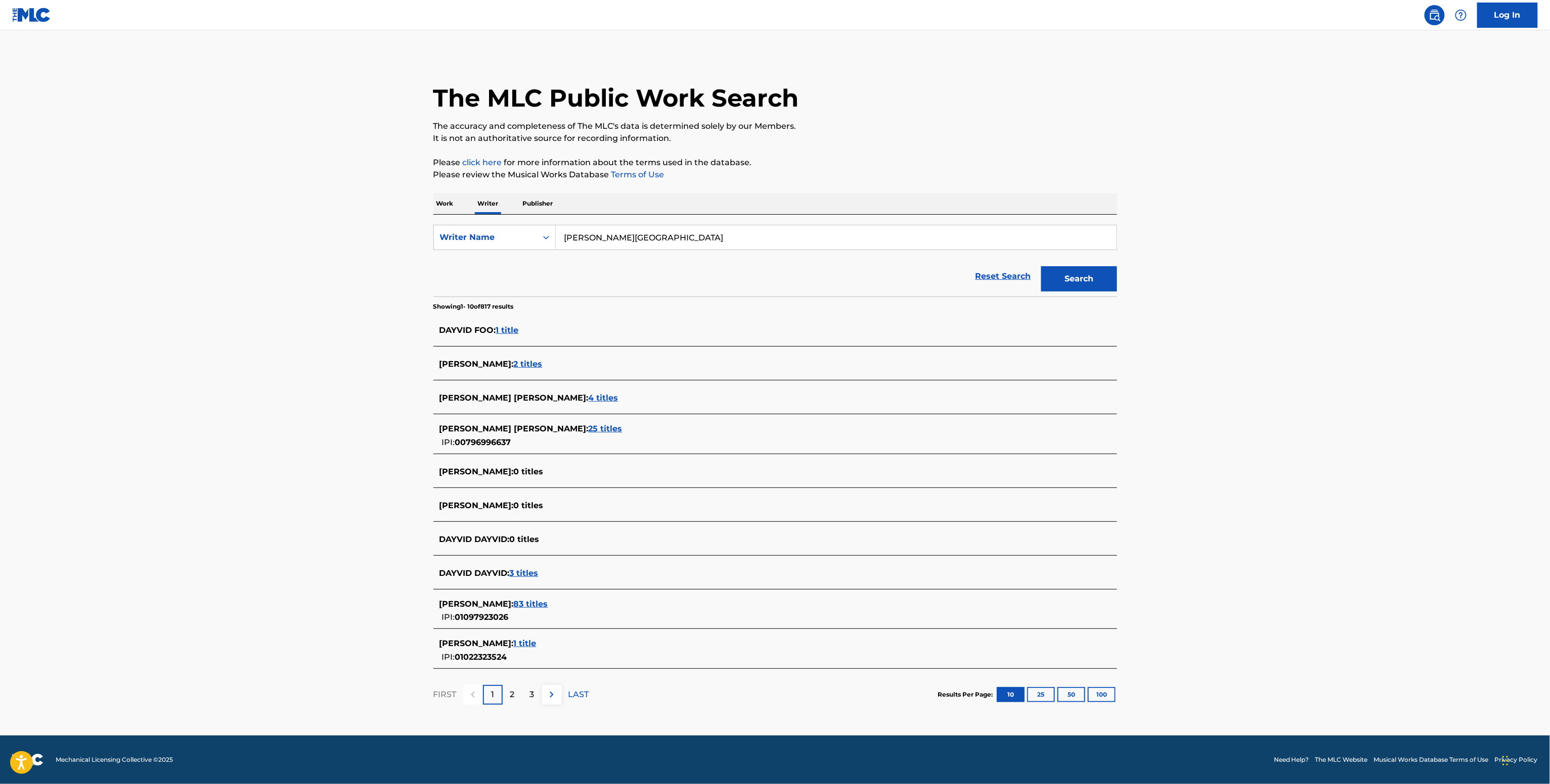
click at [572, 434] on span "DAYVID ALEXANDER LUNDIE SHERMAN :" at bounding box center [513, 428] width 149 height 10
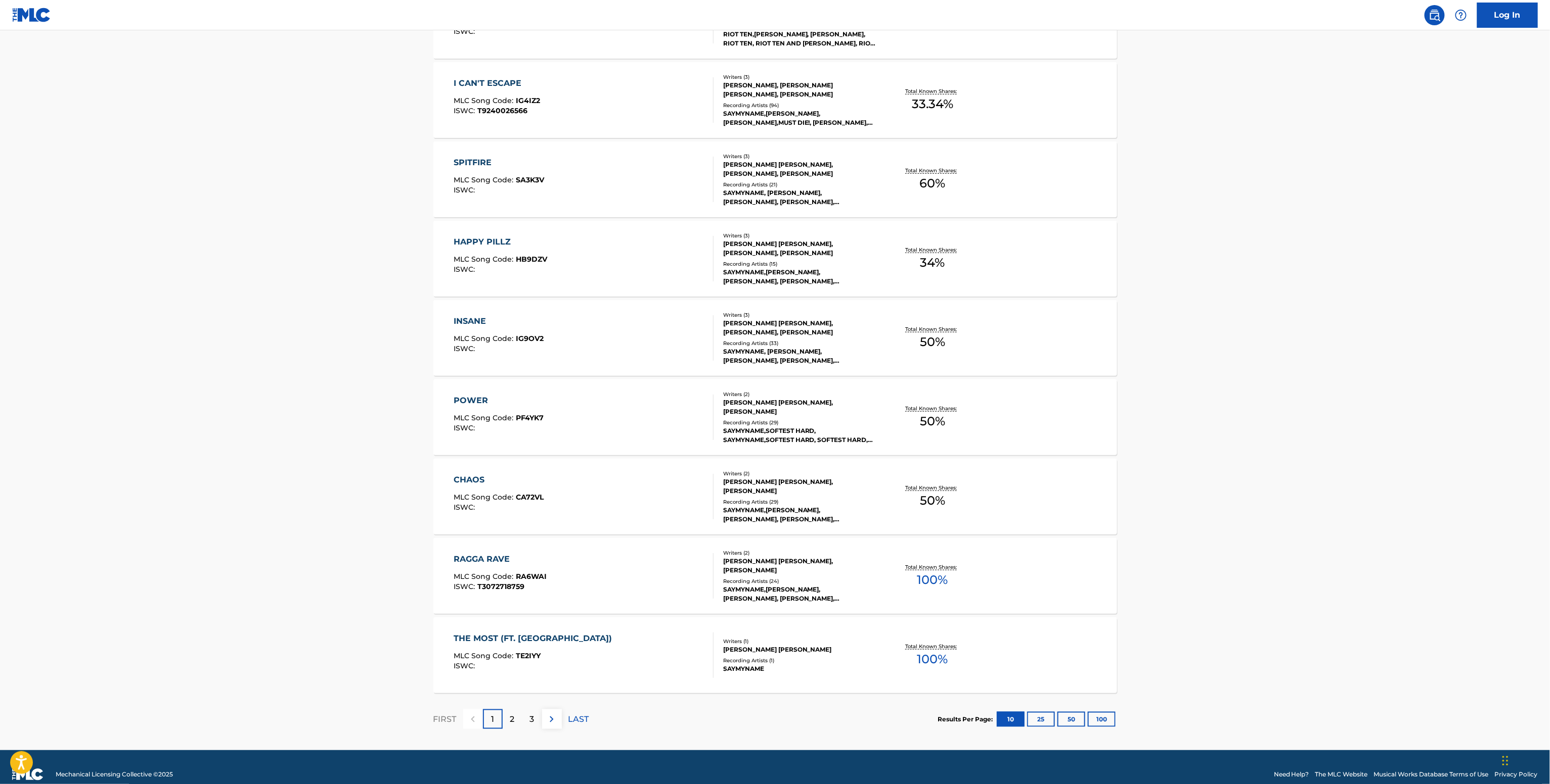
scroll to position [453, 0]
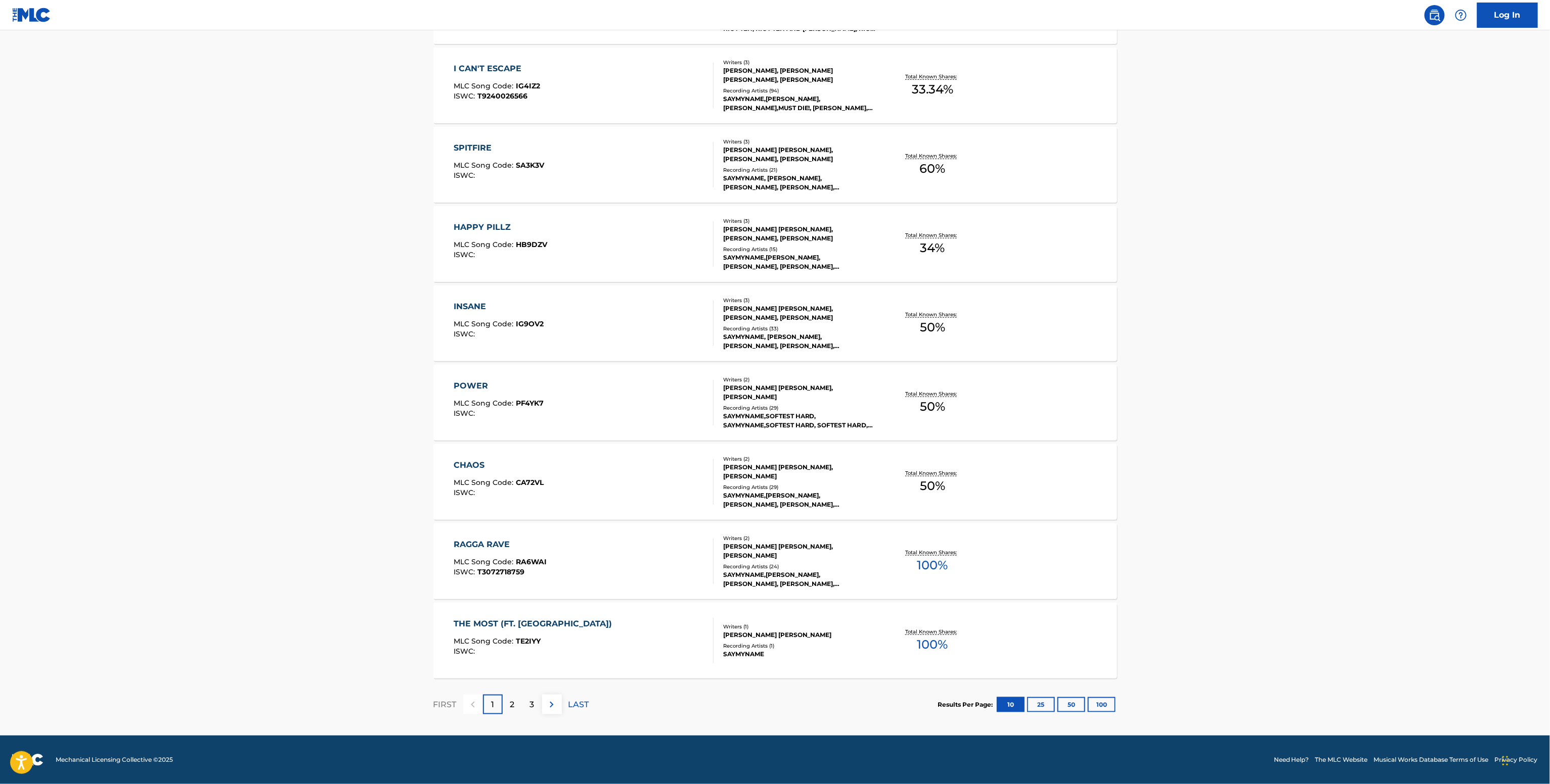
click at [834, 636] on div "DAYVID ALEXANDER LUNDIE SHERMAN" at bounding box center [799, 635] width 153 height 9
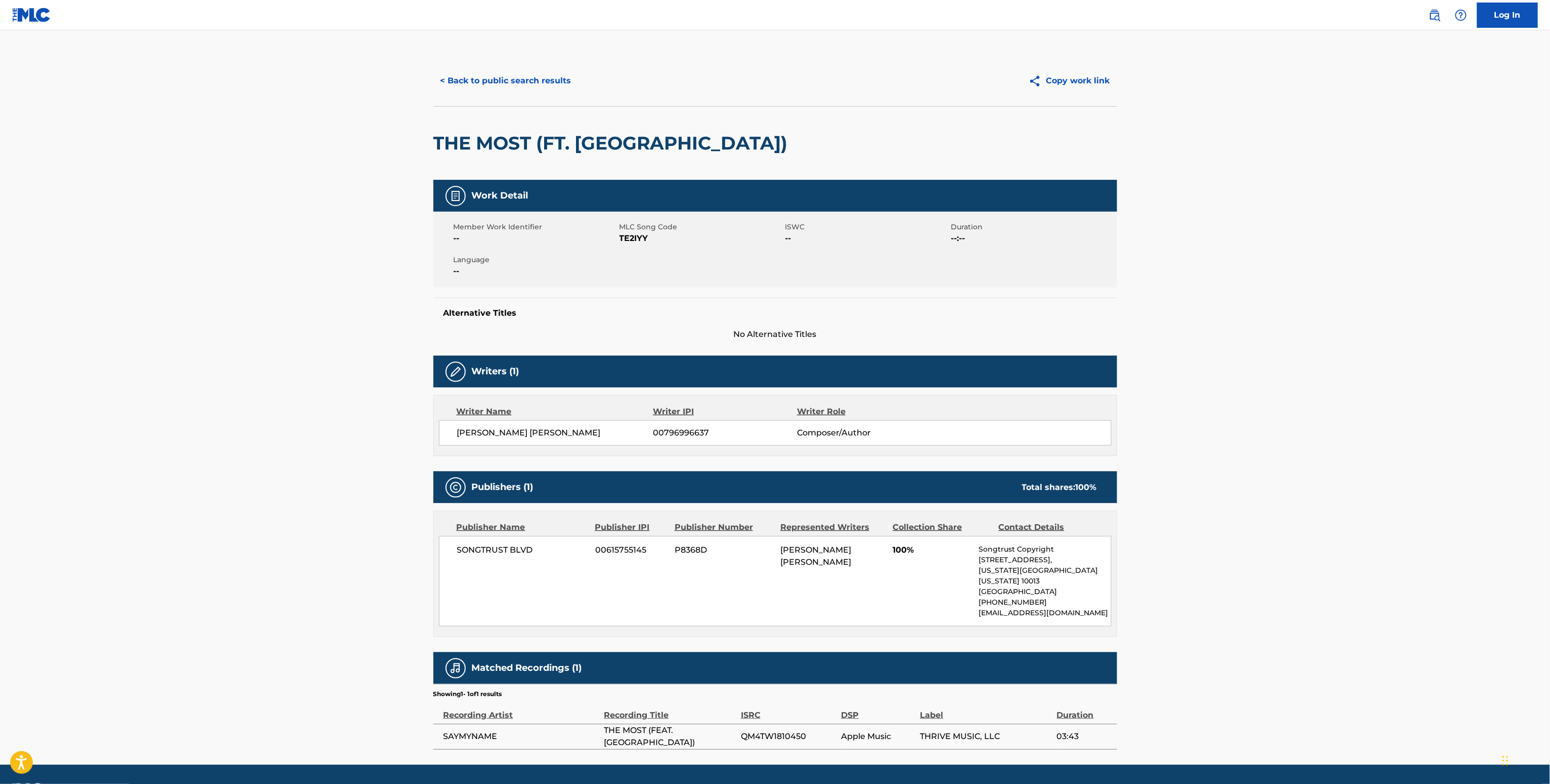
click at [698, 426] on div "DAYVID ALEXANDER LUNDIE SHERMAN 00796996637 Composer/Author" at bounding box center [775, 433] width 673 height 25
copy span "00796996637"
click at [528, 556] on span "SONGTRUST BLVD" at bounding box center [522, 551] width 131 height 13
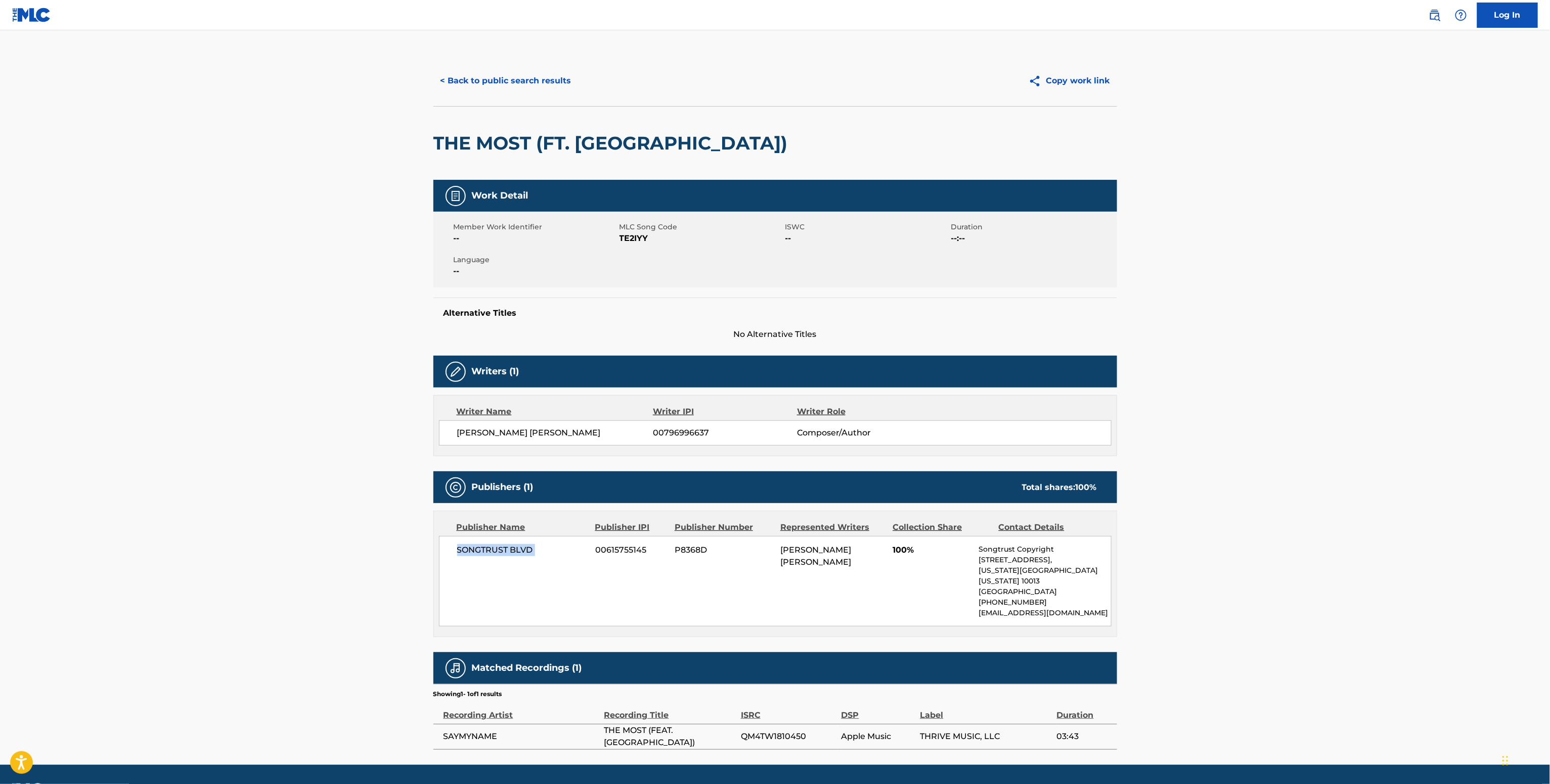
click at [528, 556] on span "SONGTRUST BLVD" at bounding box center [522, 551] width 131 height 13
copy div "SONGTRUST BLVD"
click at [641, 242] on span "TE2IYY" at bounding box center [700, 239] width 164 height 13
copy span "TE2IYY"
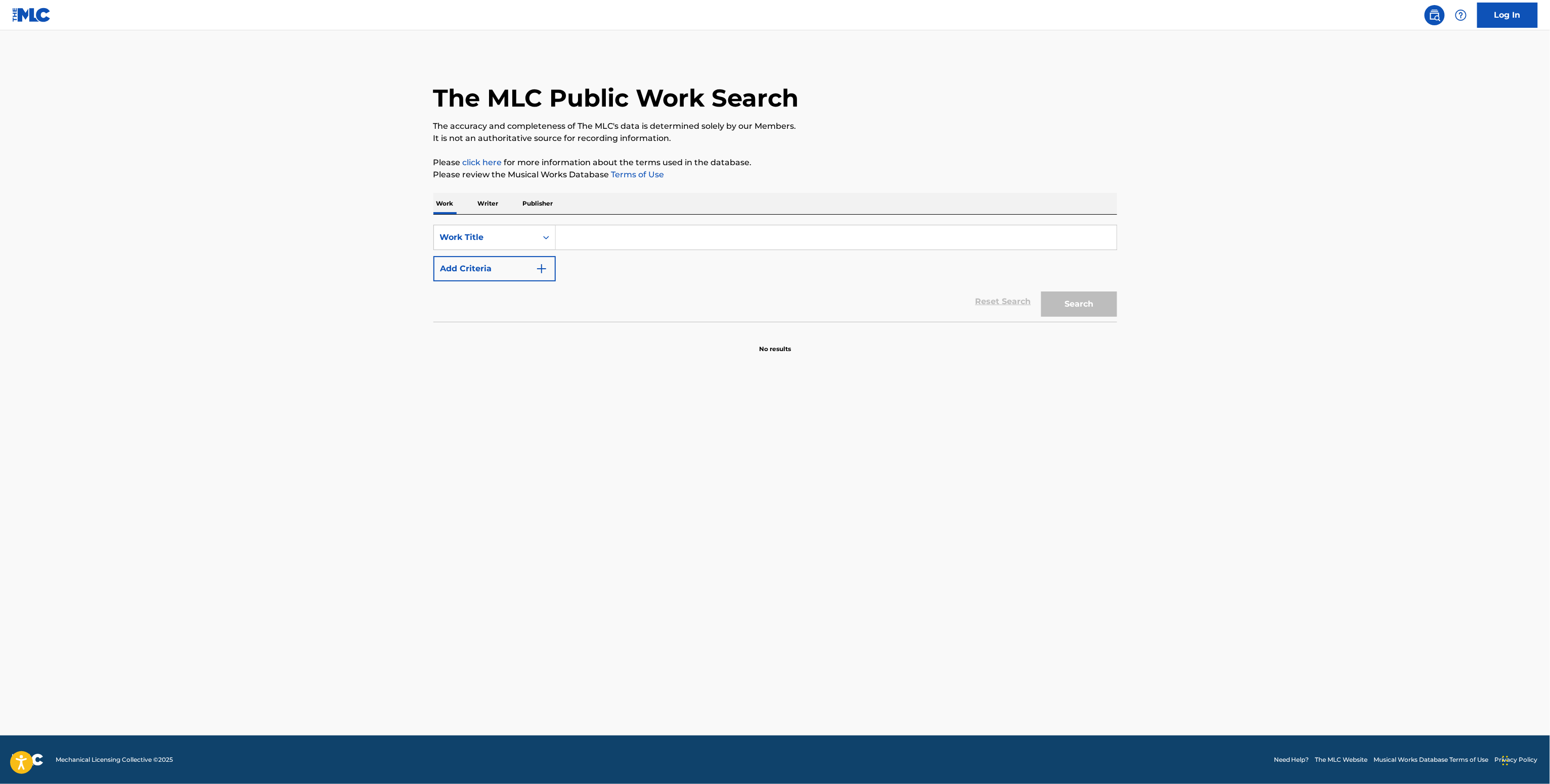
click at [587, 244] on input "Search Form" at bounding box center [835, 237] width 561 height 24
paste input "Söldi/[PERSON_NAME]"
click at [491, 278] on button "Add Criteria" at bounding box center [494, 269] width 123 height 25
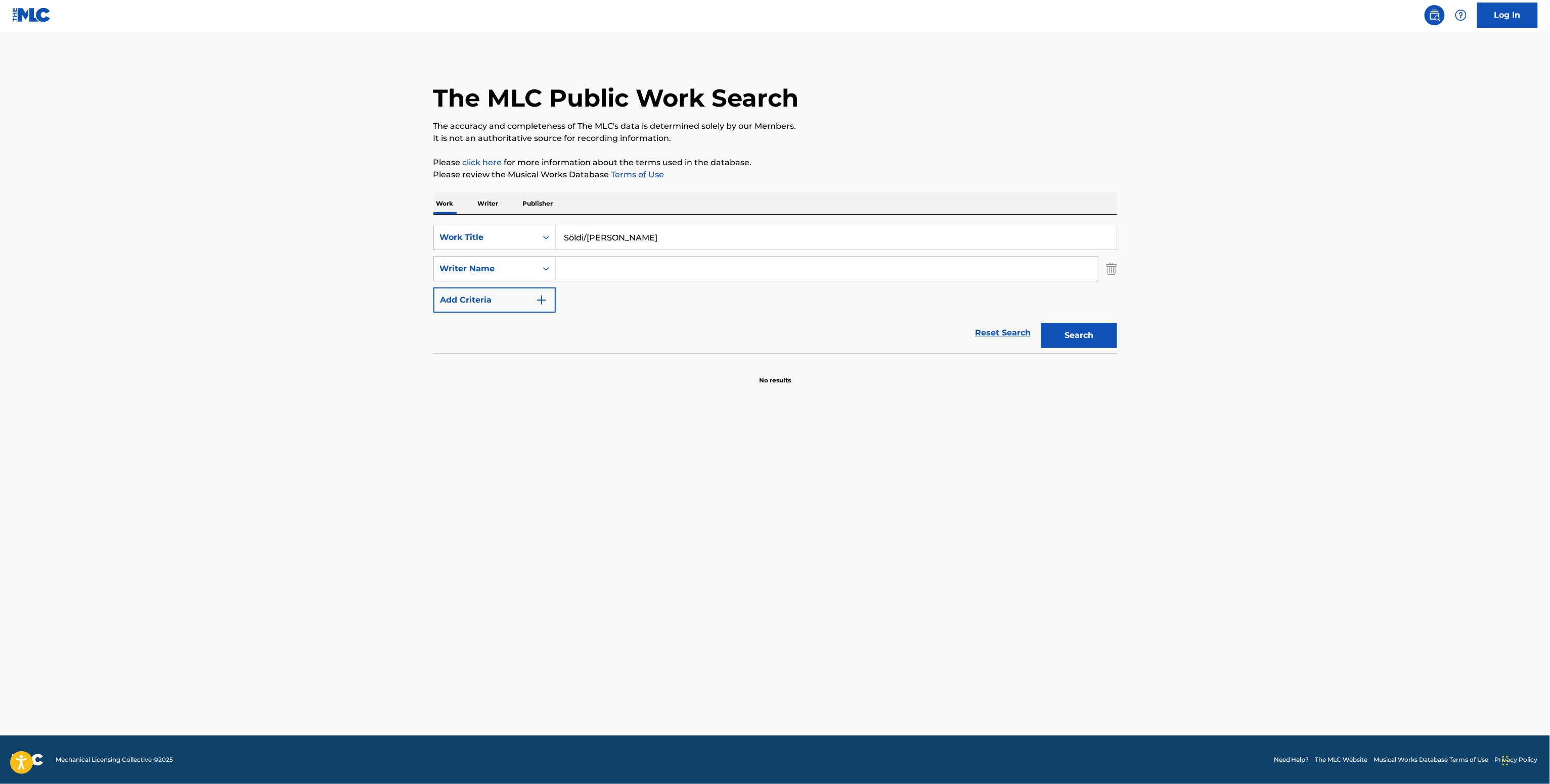
click at [587, 249] on input "Söldi/[PERSON_NAME]" at bounding box center [835, 237] width 561 height 24
paste input "[PERSON_NAME]"
type input "Söldi/[PERSON_NAME]"
click at [635, 270] on input "Search Form" at bounding box center [826, 268] width 542 height 24
paste input "[PERSON_NAME]"
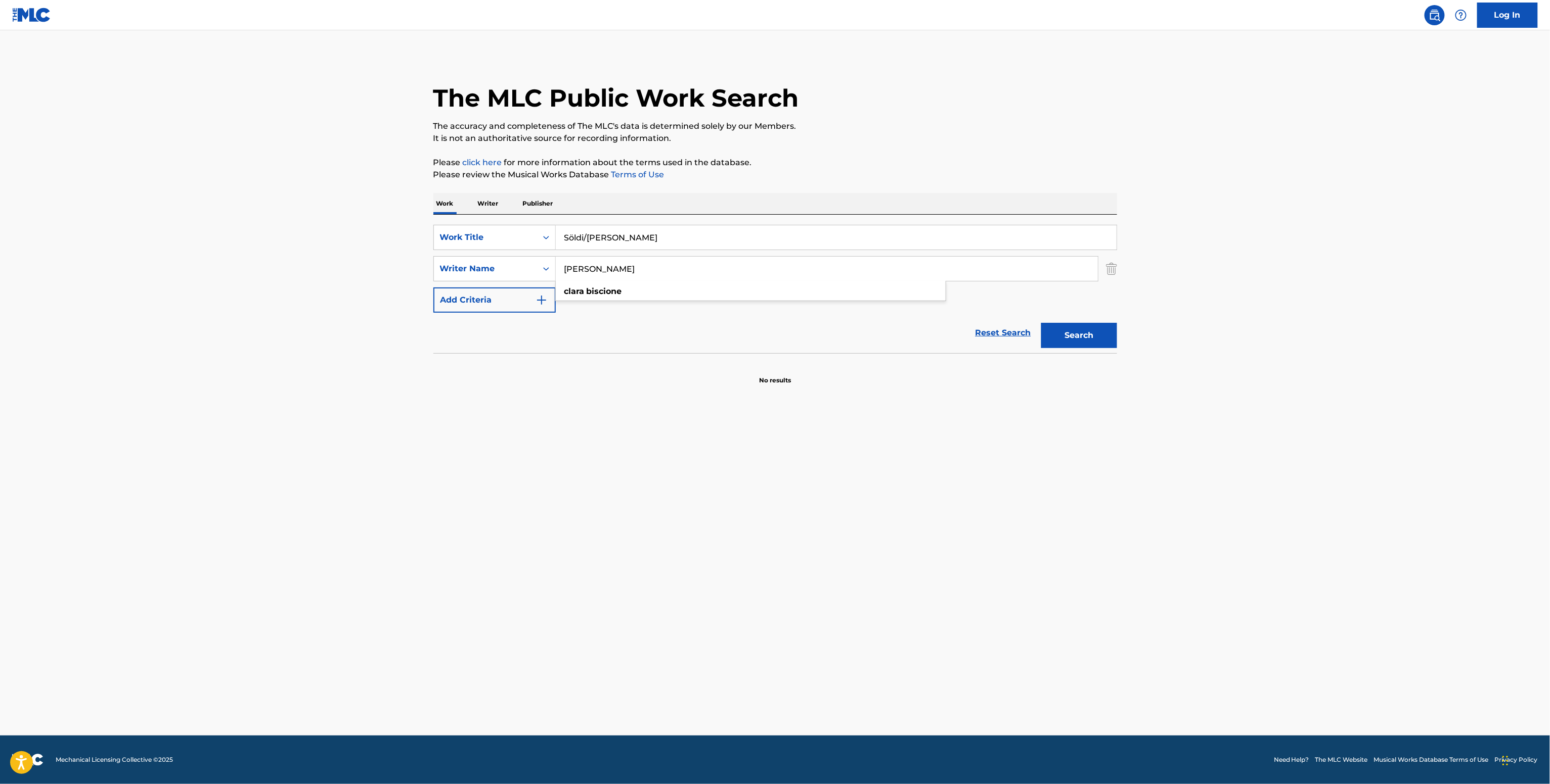
type input "[PERSON_NAME]"
drag, startPoint x: 1062, startPoint y: 316, endPoint x: 1066, endPoint y: 338, distance: 22.4
click at [1064, 329] on div "Search" at bounding box center [1076, 333] width 80 height 40
click at [1067, 345] on button "Search" at bounding box center [1079, 335] width 76 height 25
click at [479, 204] on p "Writer" at bounding box center [488, 204] width 27 height 21
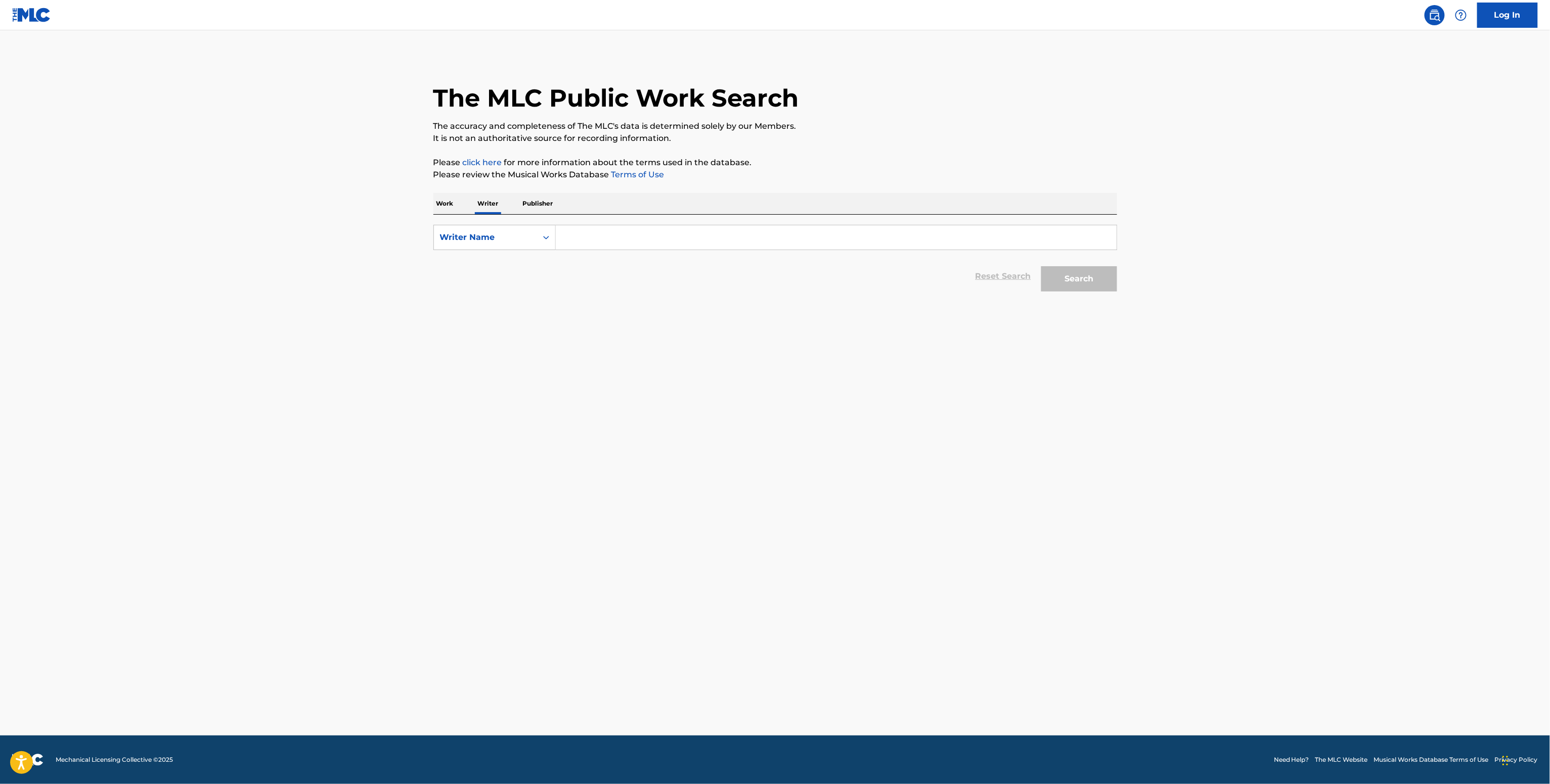
click at [560, 230] on input "Search Form" at bounding box center [835, 237] width 561 height 24
paste input "Clara Biscione"
type input "Clara Biscione"
click at [1052, 274] on button "Search" at bounding box center [1079, 279] width 76 height 25
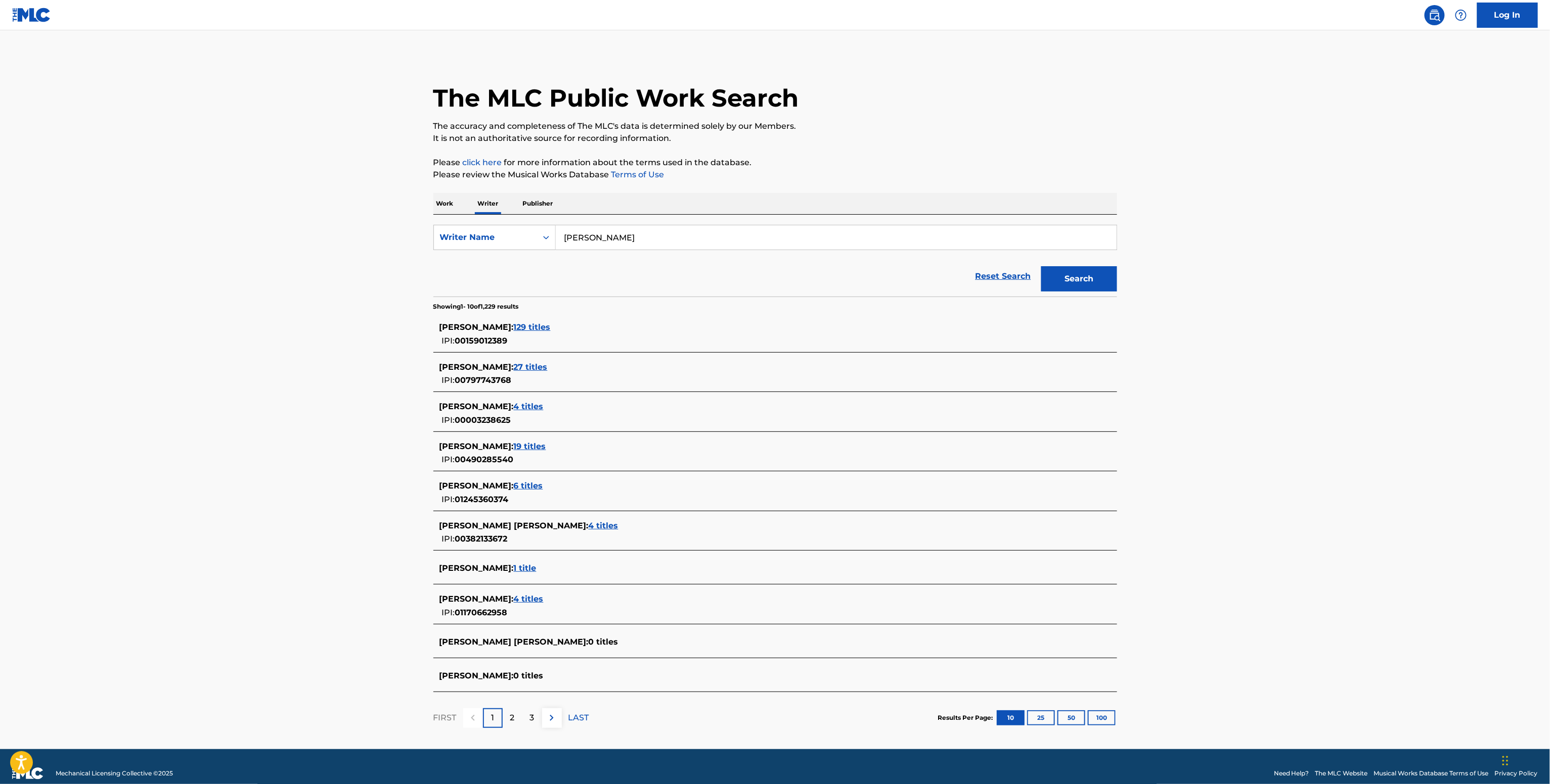
click at [507, 499] on span "01245360374" at bounding box center [482, 499] width 54 height 10
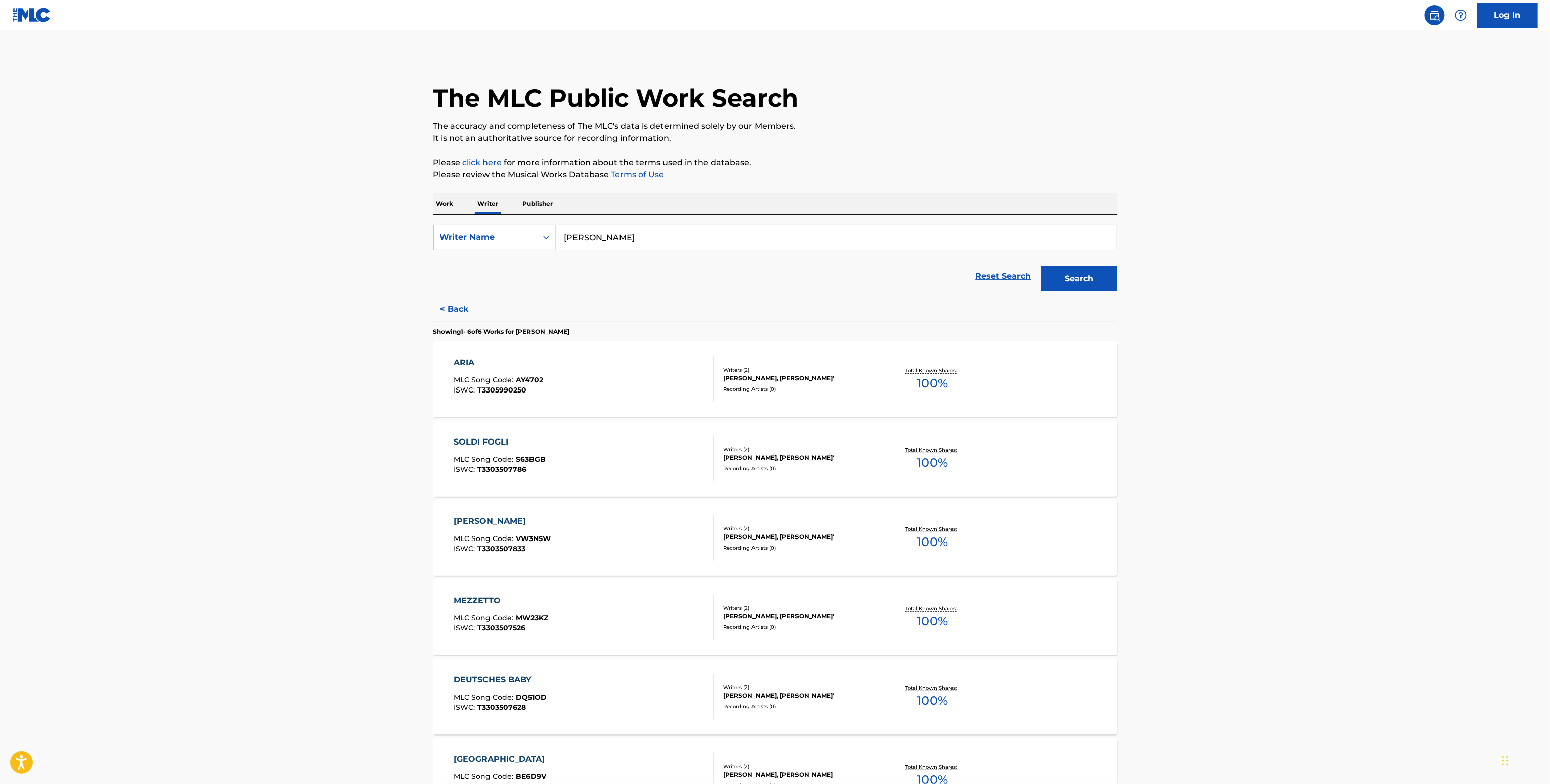
click at [830, 368] on div "Writers ( 2 )" at bounding box center [799, 370] width 153 height 7
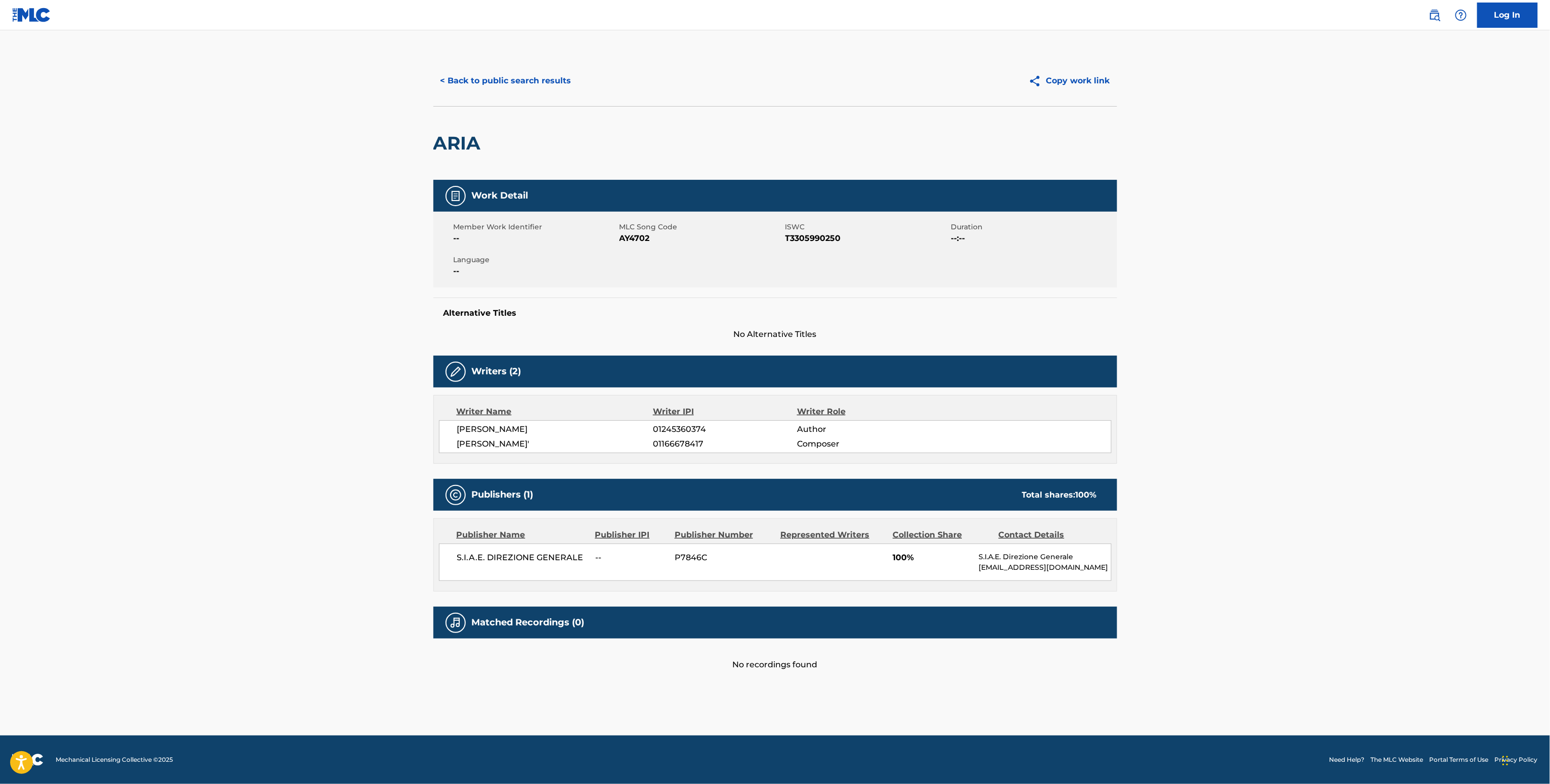
click at [681, 438] on div "CLARA BISCIONE 01245360374 Author GABRIELE ROMANO' 01166678417 Composer" at bounding box center [775, 436] width 673 height 33
click at [681, 427] on span "01245360374" at bounding box center [724, 430] width 144 height 13
copy span "01245360374"
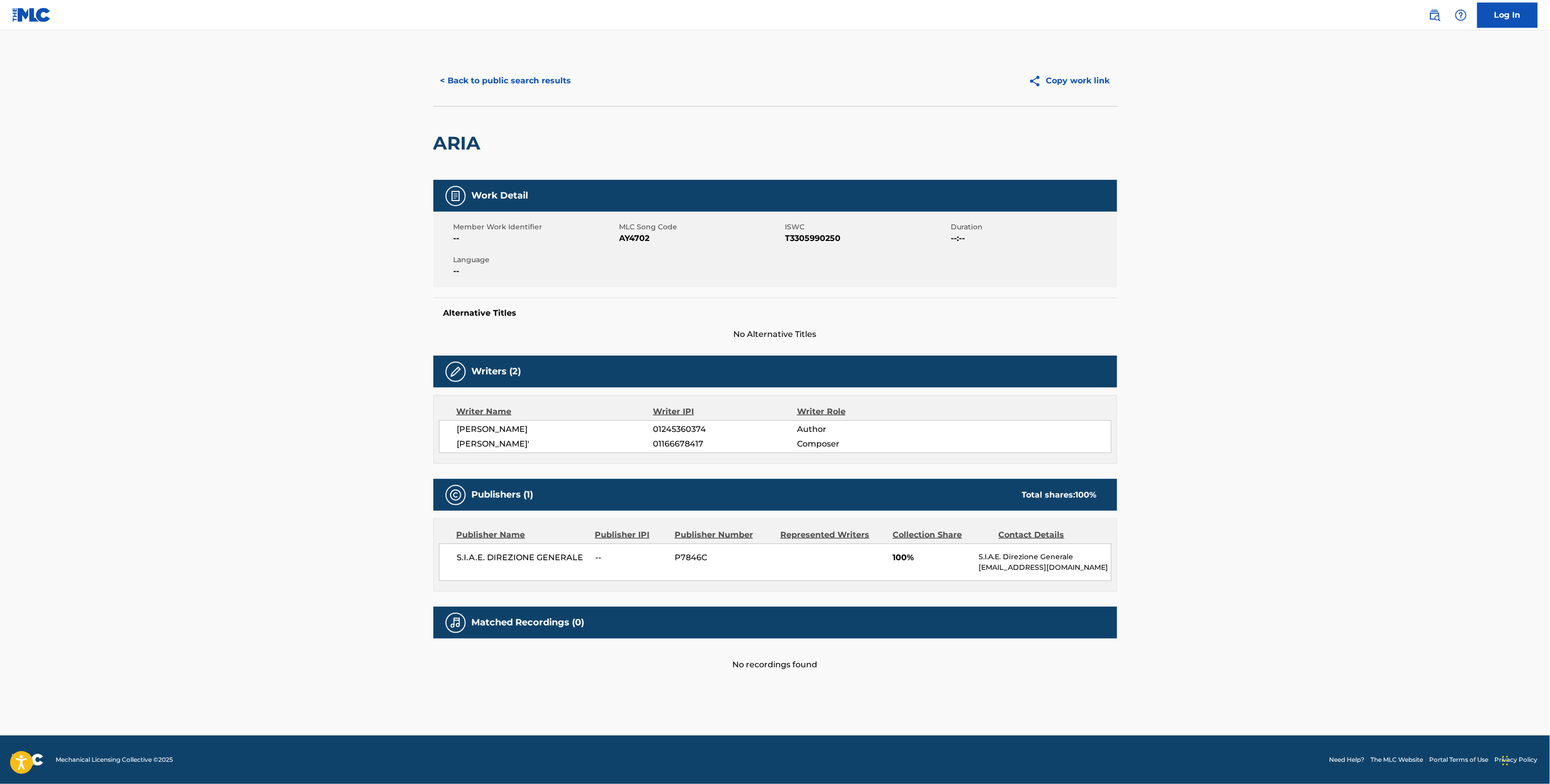
click at [534, 63] on div "< Back to public search results Copy work link" at bounding box center [775, 80] width 683 height 51
click at [677, 446] on span "01166678417" at bounding box center [724, 444] width 144 height 13
copy span "01166678417"
click at [516, 93] on button "< Back to public search results" at bounding box center [505, 80] width 145 height 25
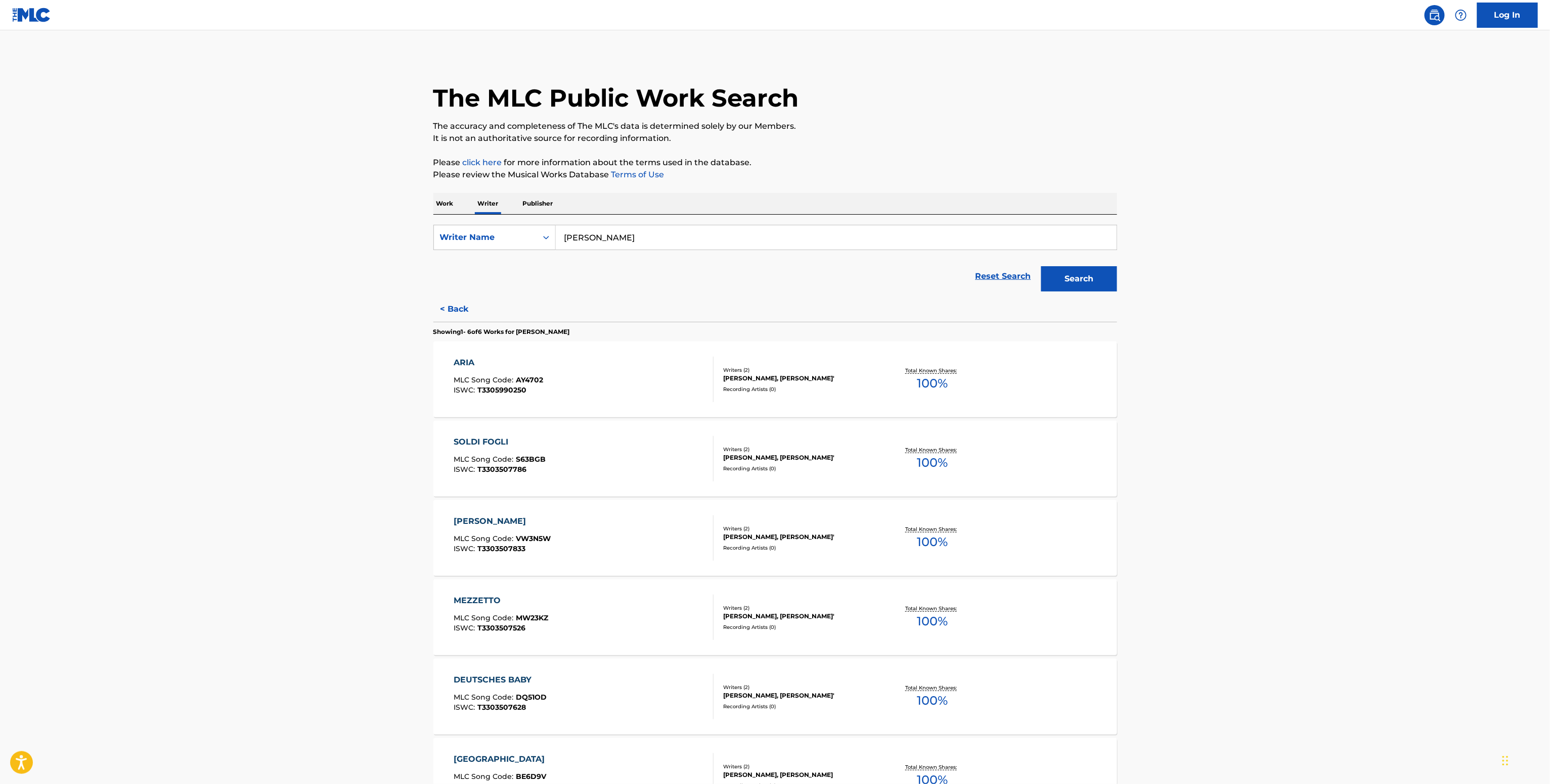
click at [805, 459] on div "CLARA BISCIONE, GABRIELE ROMANO'" at bounding box center [799, 458] width 153 height 9
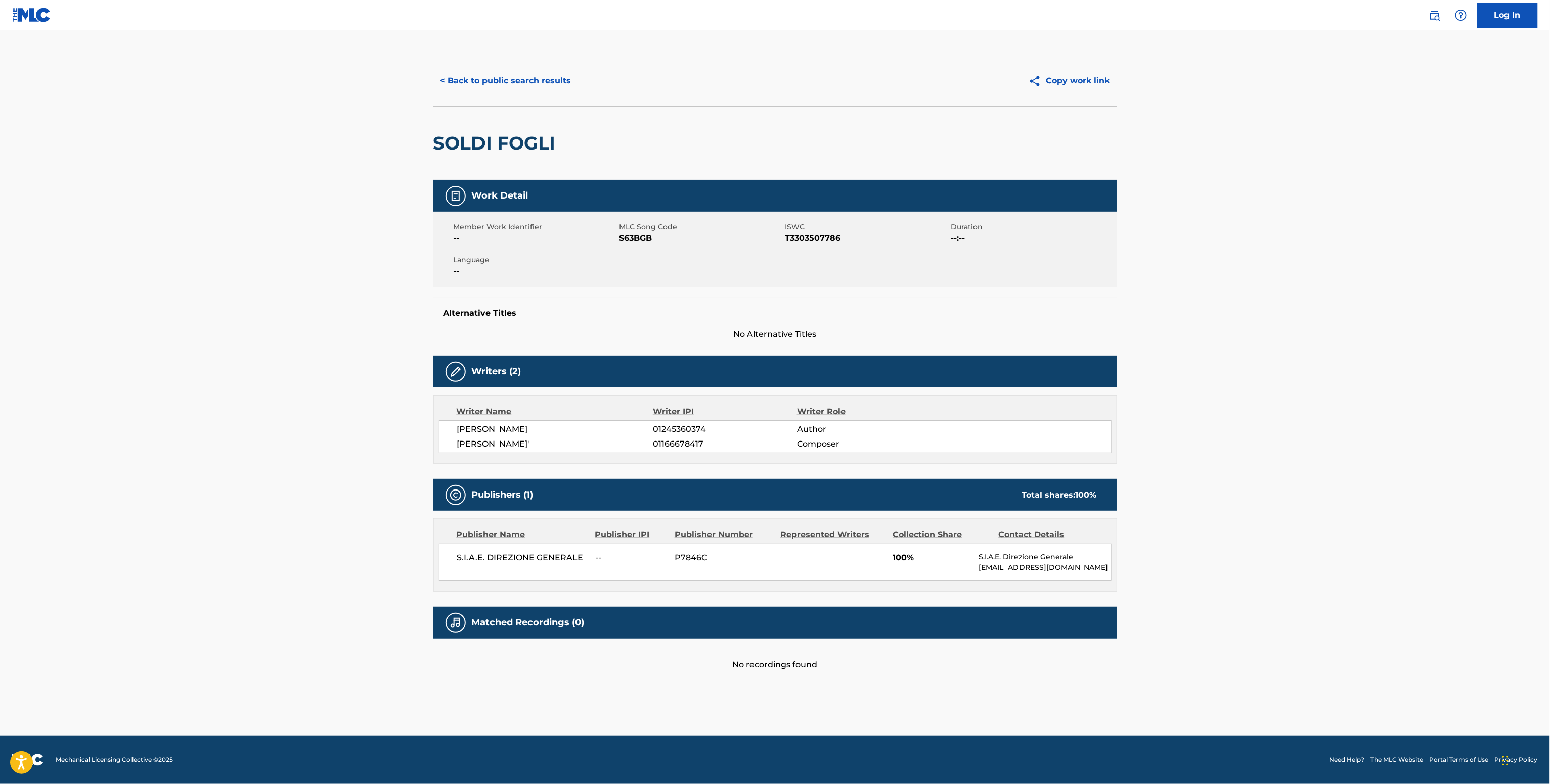
click at [510, 75] on button "< Back to public search results" at bounding box center [505, 80] width 145 height 25
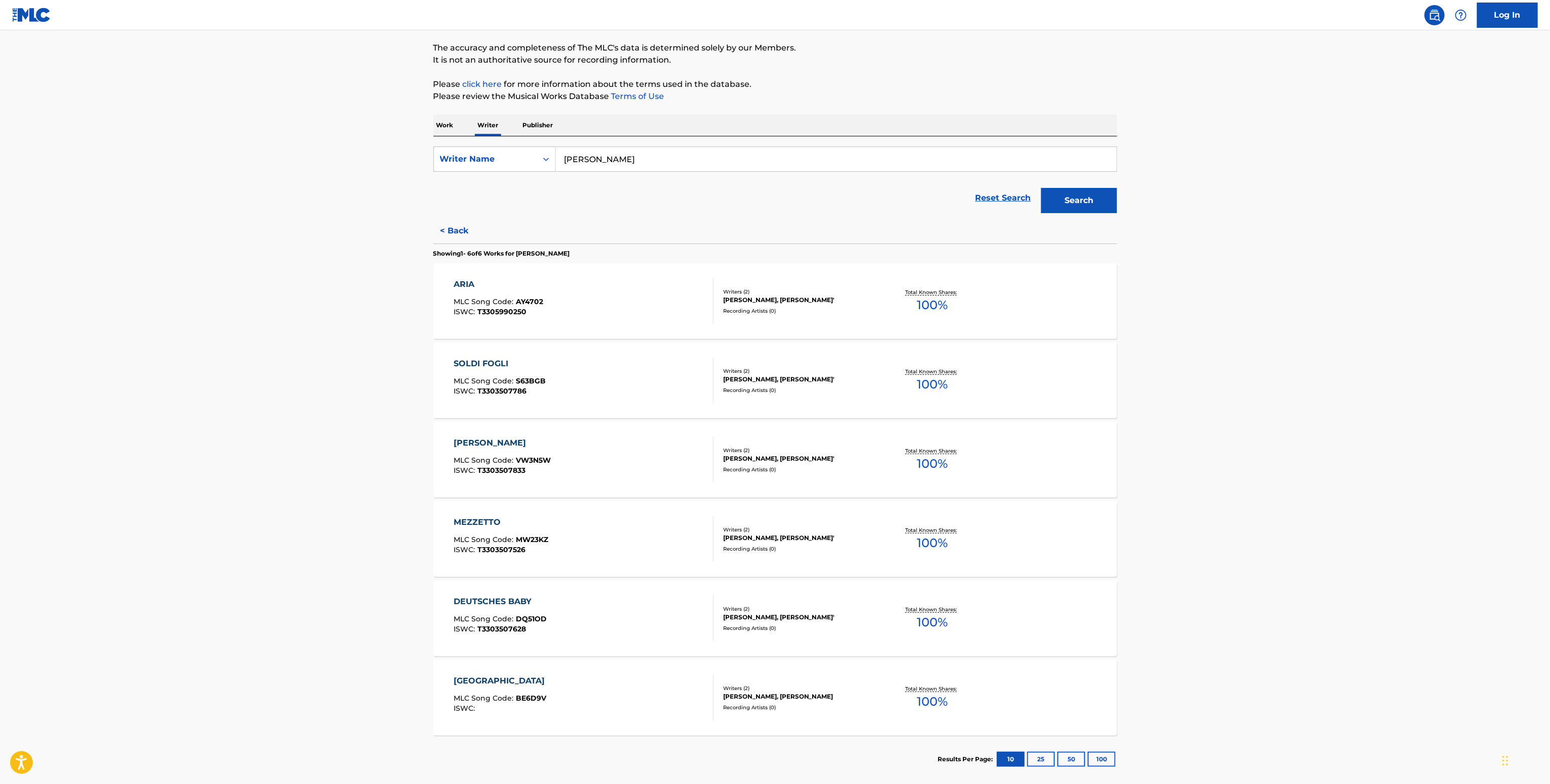
scroll to position [131, 0]
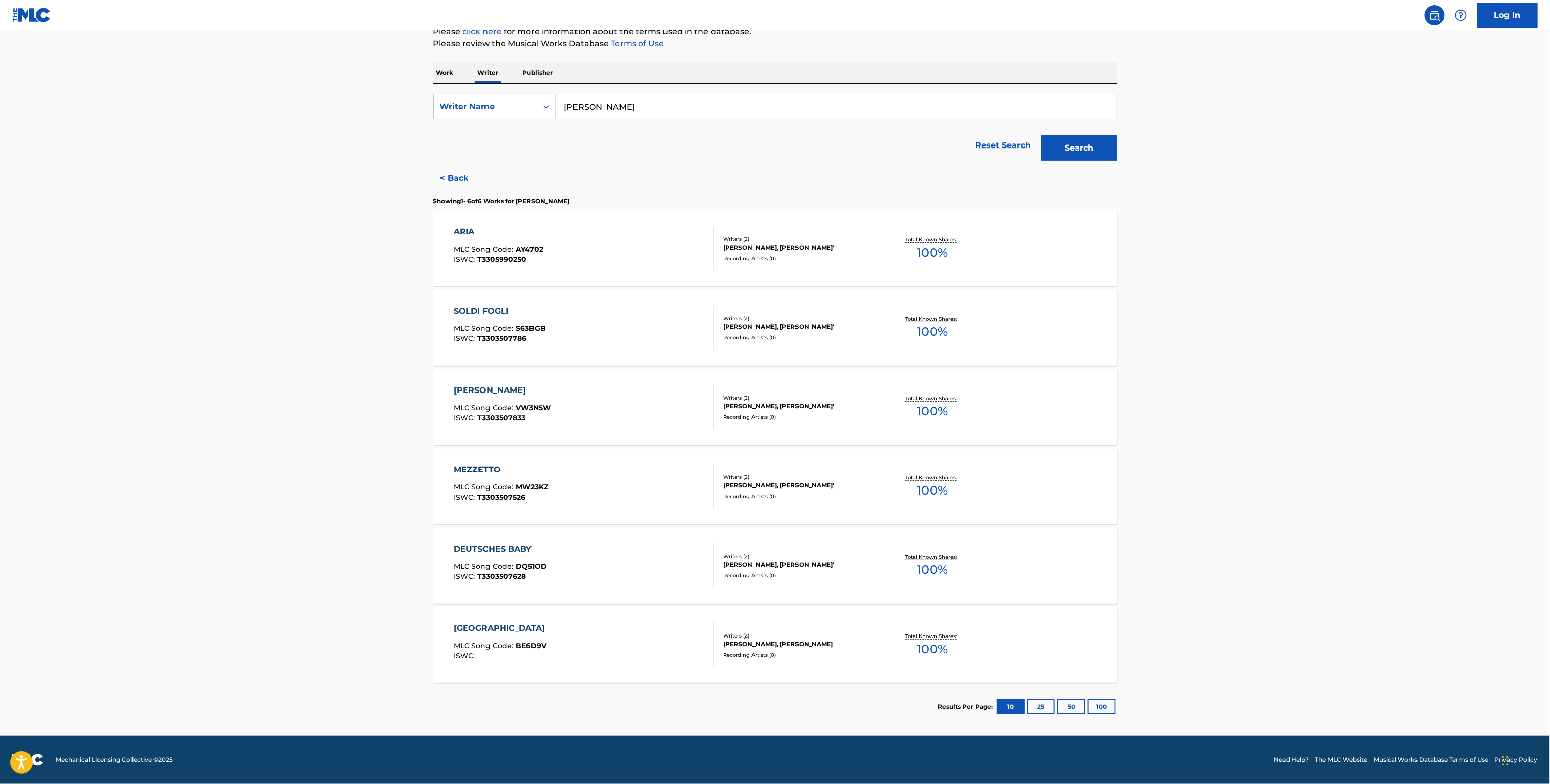
click at [868, 625] on div "BERLIN MLC Song Code : BE6D9V ISWC : Writers ( 2 ) CLARA BISCIONE, GREGORIO CAR…" at bounding box center [775, 645] width 683 height 76
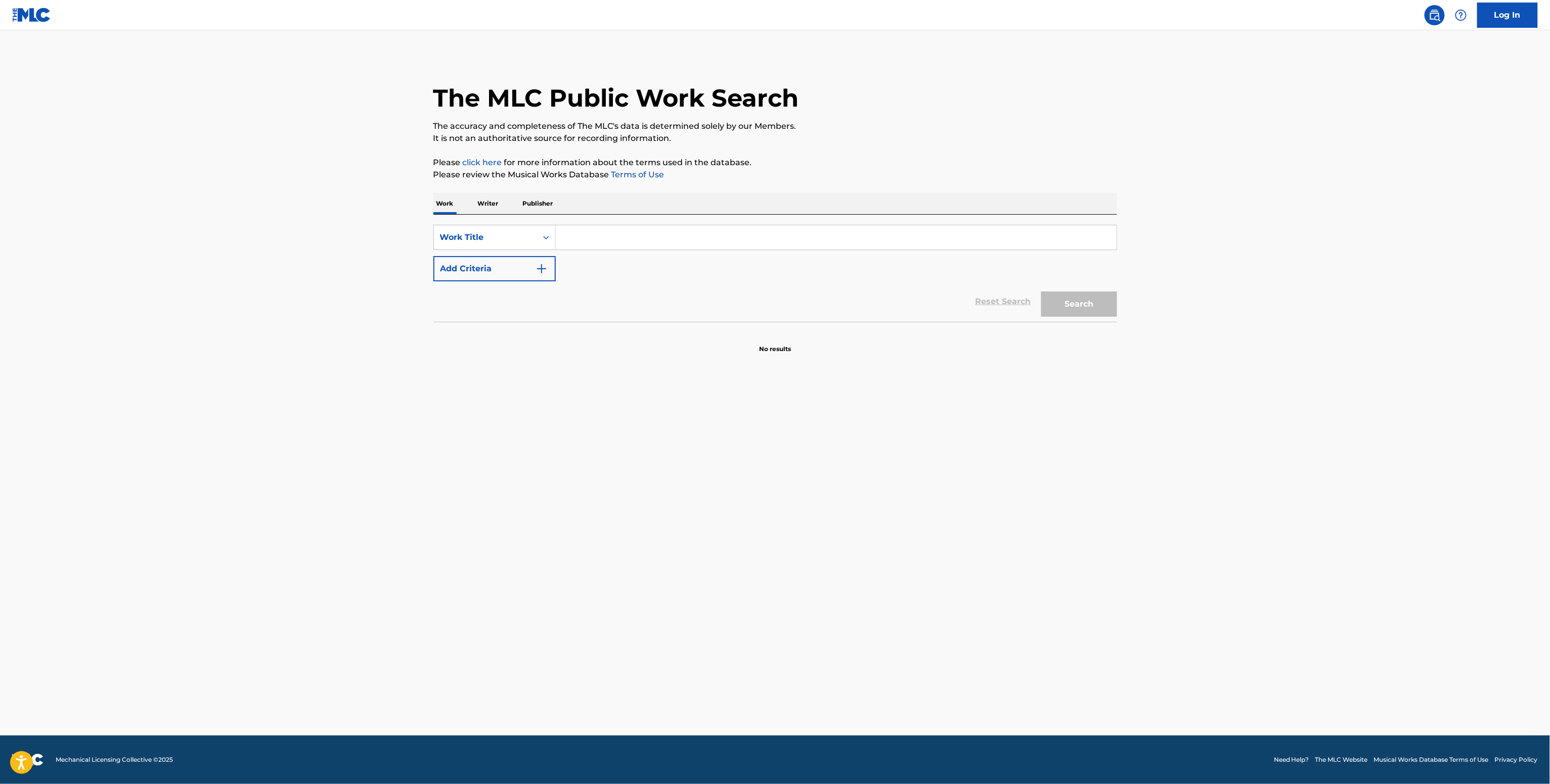
click at [592, 246] on input "Search Form" at bounding box center [835, 237] width 561 height 24
paste input "Higher Kideko"
type input "Higher Kideko"
click at [537, 257] on button "Add Criteria" at bounding box center [494, 269] width 123 height 25
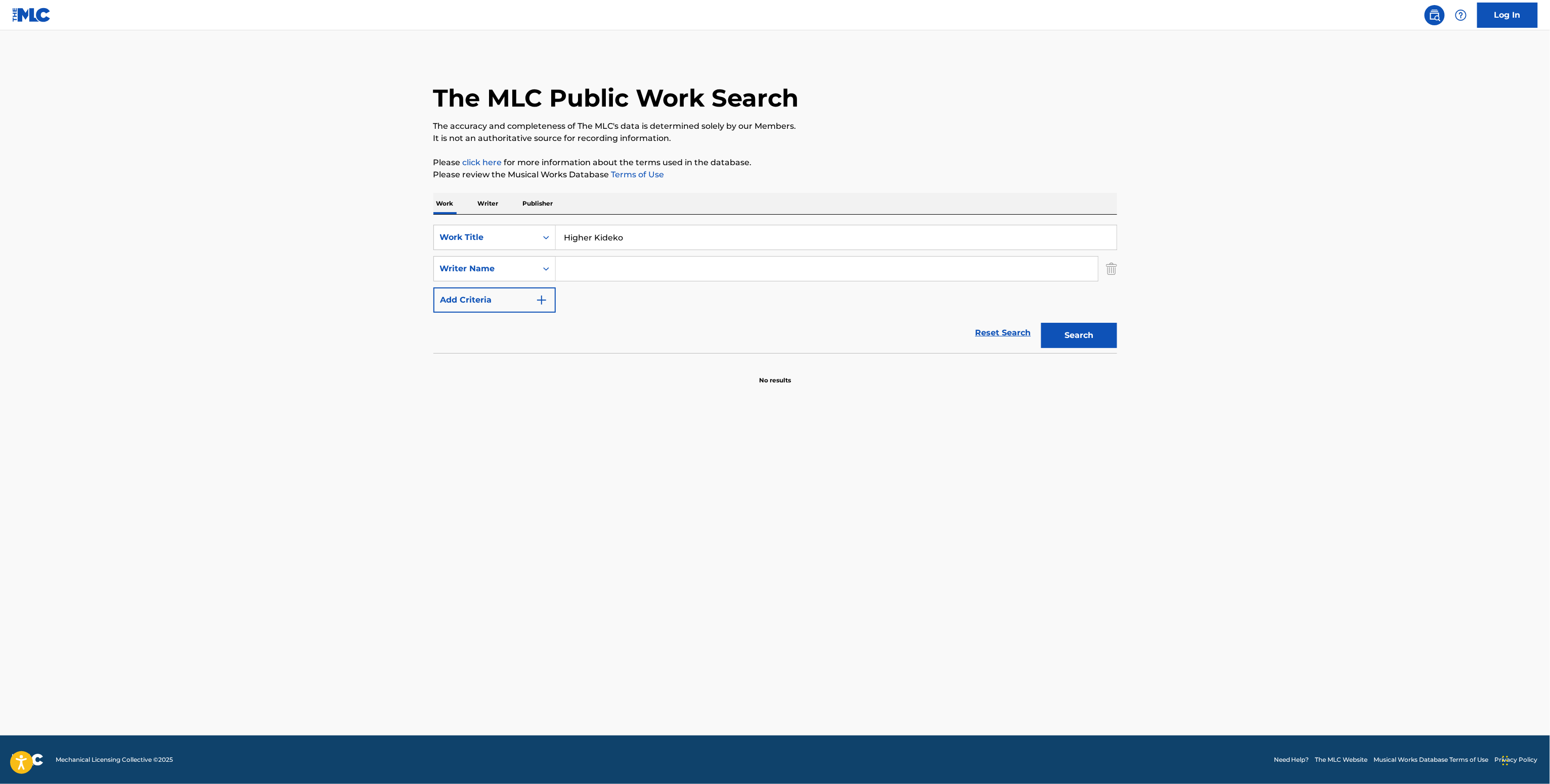
click at [601, 258] on input "Search Form" at bounding box center [826, 268] width 542 height 24
paste input "James Watts"
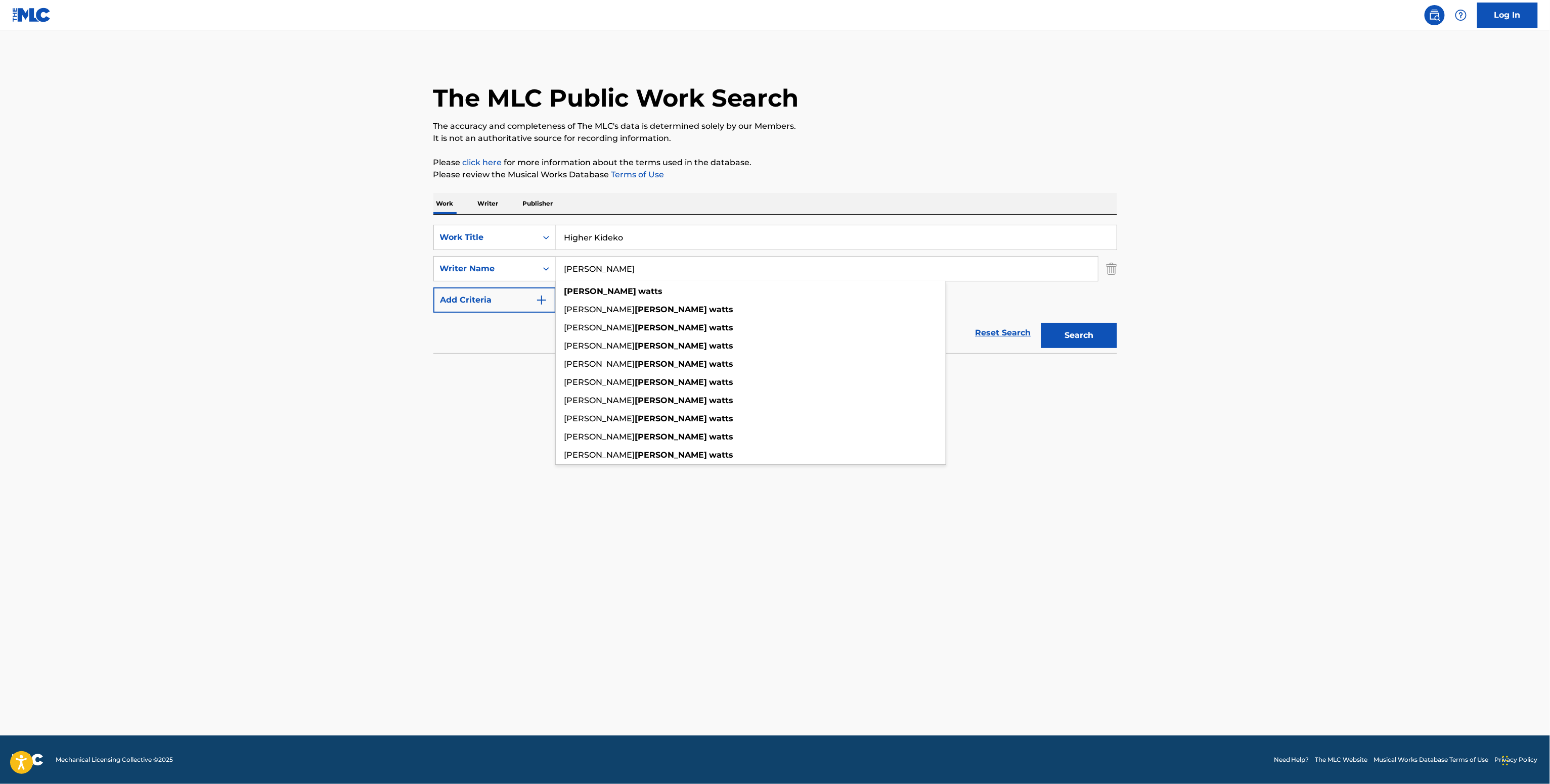
type input "James Watts"
click at [1041, 323] on button "Search" at bounding box center [1079, 335] width 76 height 25
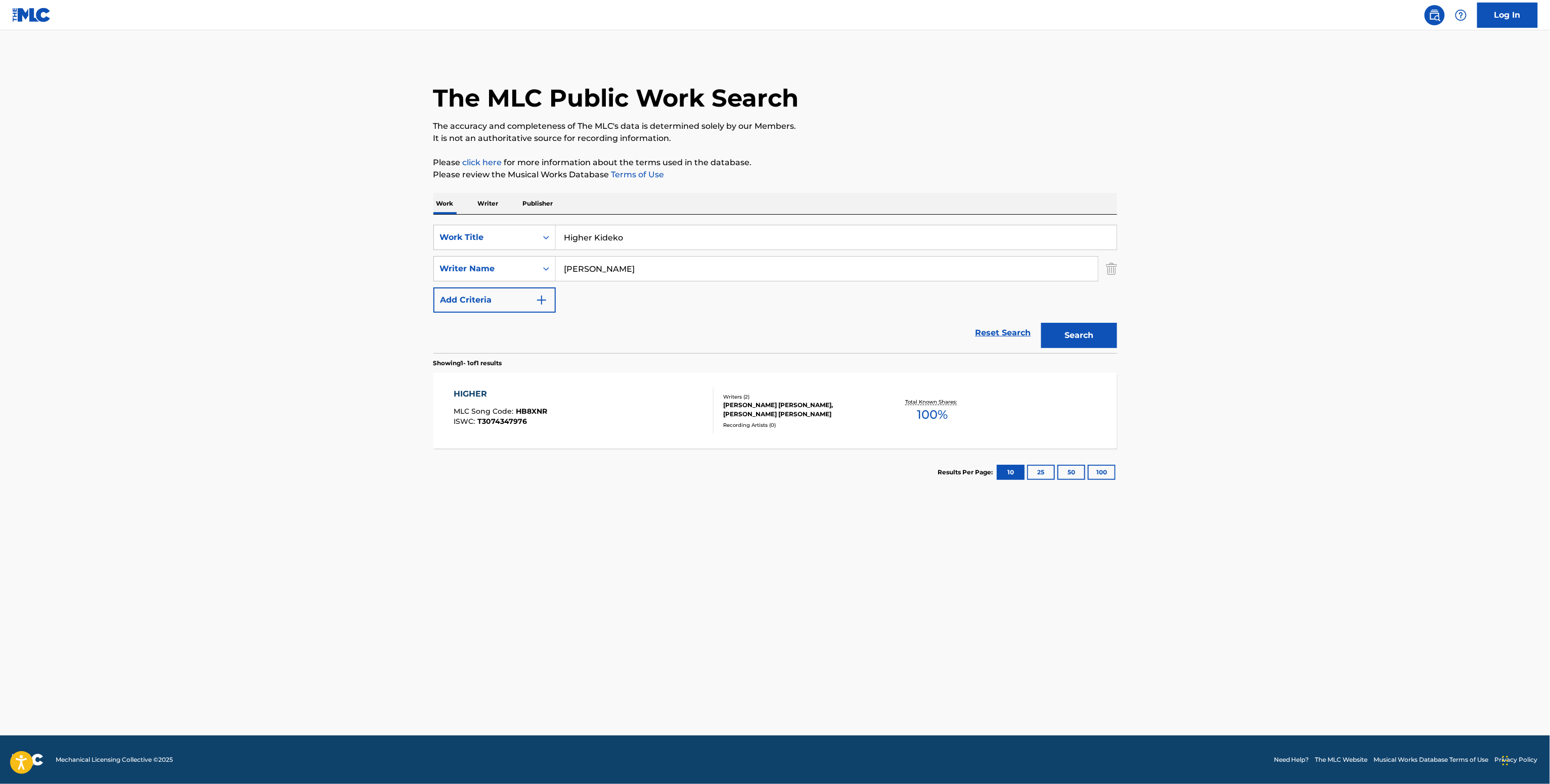
click at [747, 401] on div "NATASHA MICHELLE MARTIN, JAMES DANIEL JESSE WATTS" at bounding box center [799, 409] width 153 height 18
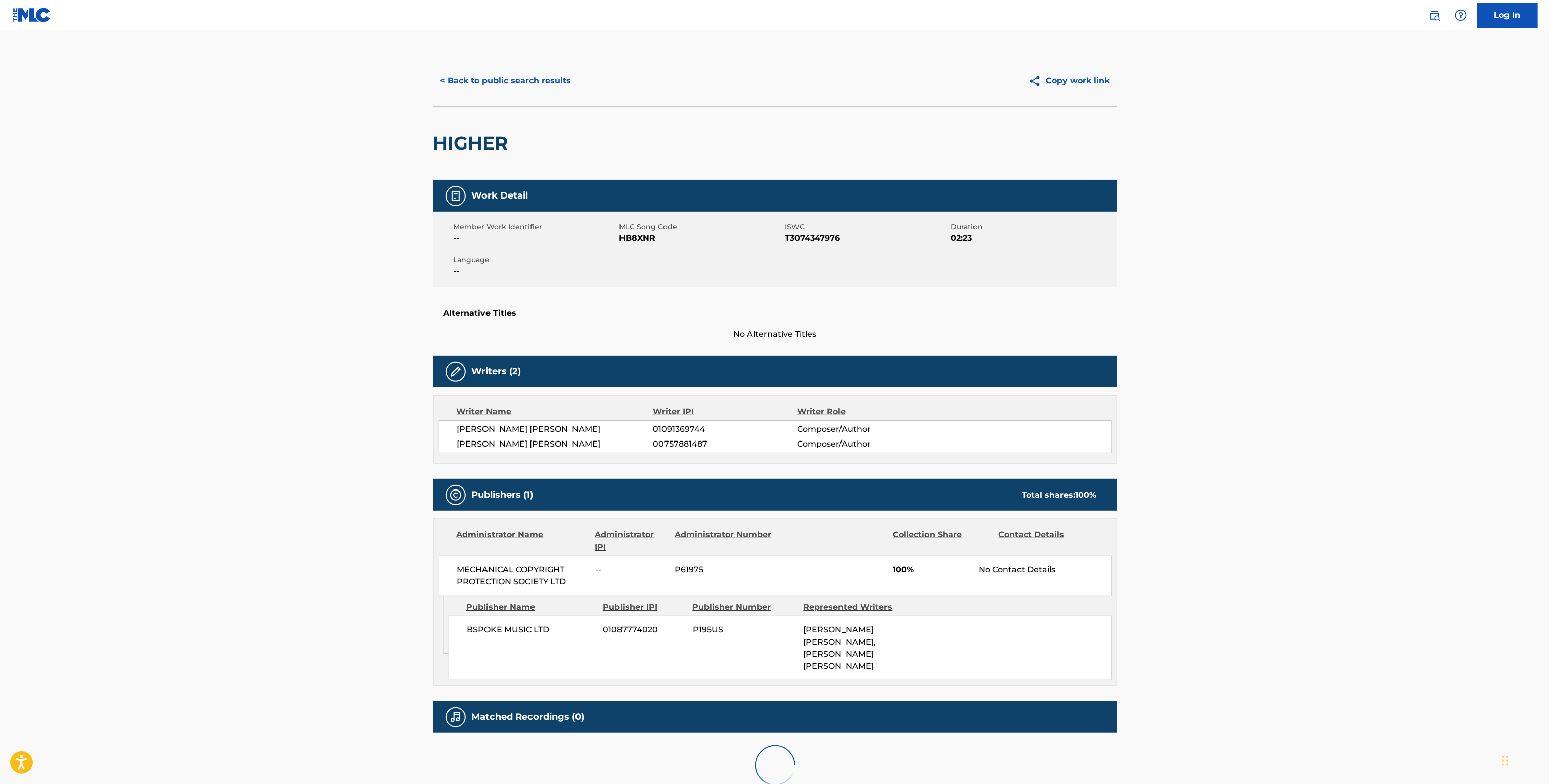
scroll to position [45, 0]
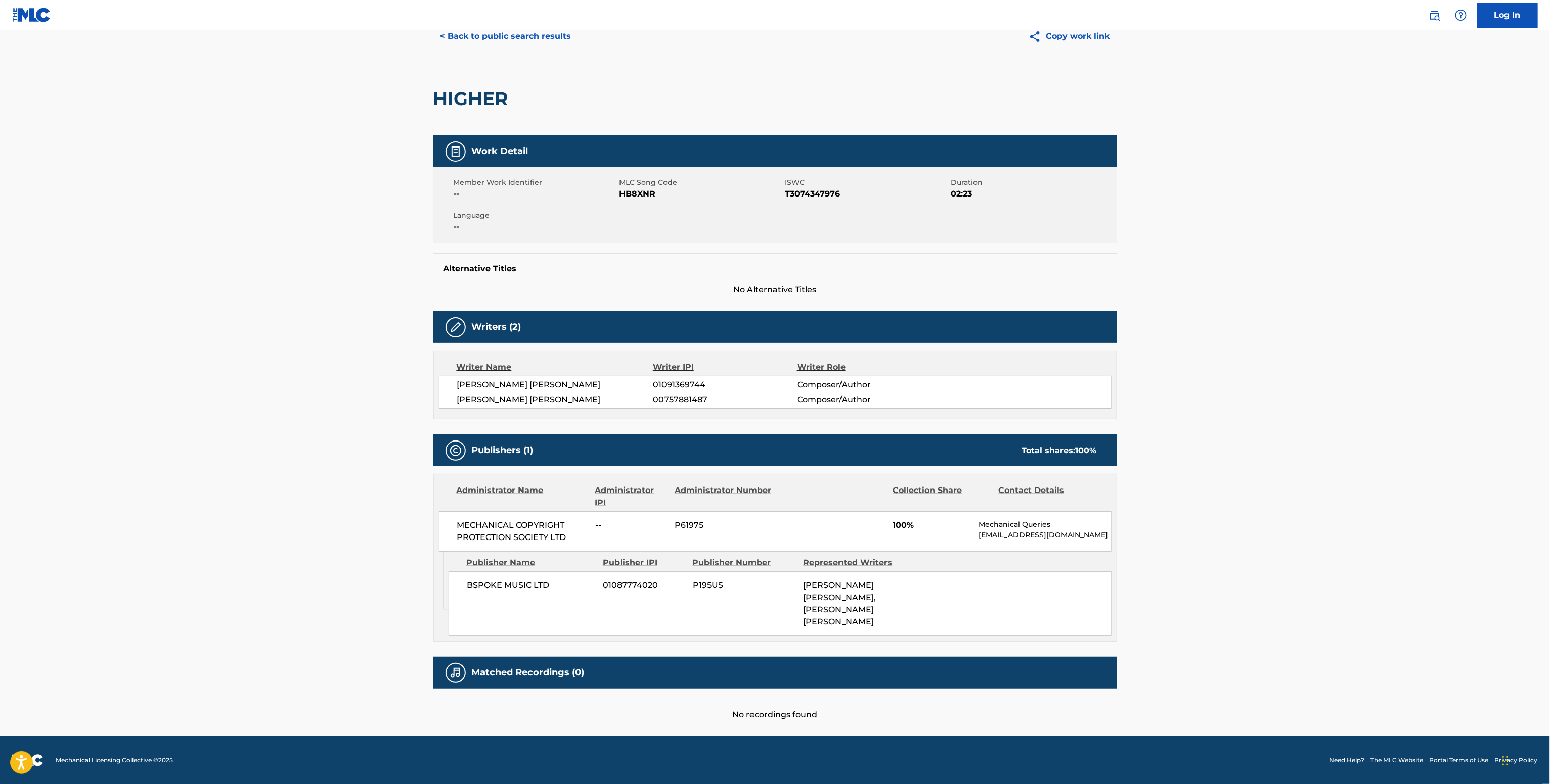
click at [504, 539] on span "MECHANICAL COPYRIGHT PROTECTION SOCIETY LTD" at bounding box center [522, 531] width 131 height 24
click at [546, 590] on span "BSPOKE MUSIC LTD" at bounding box center [531, 586] width 129 height 13
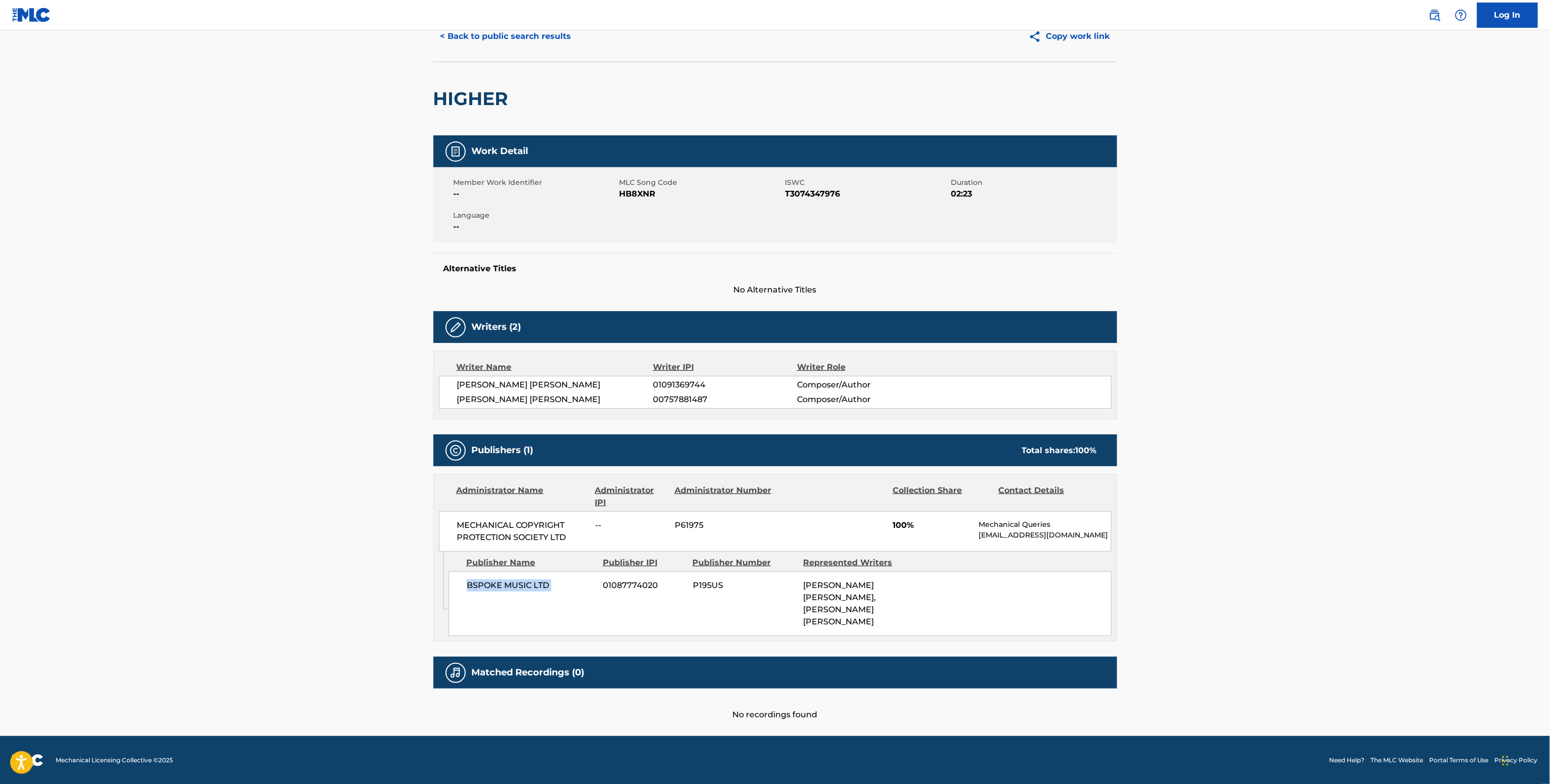
click at [546, 590] on span "BSPOKE MUSIC LTD" at bounding box center [531, 586] width 129 height 13
copy div "BSPOKE MUSIC LTD"
click at [677, 404] on span "00757881487" at bounding box center [724, 400] width 144 height 13
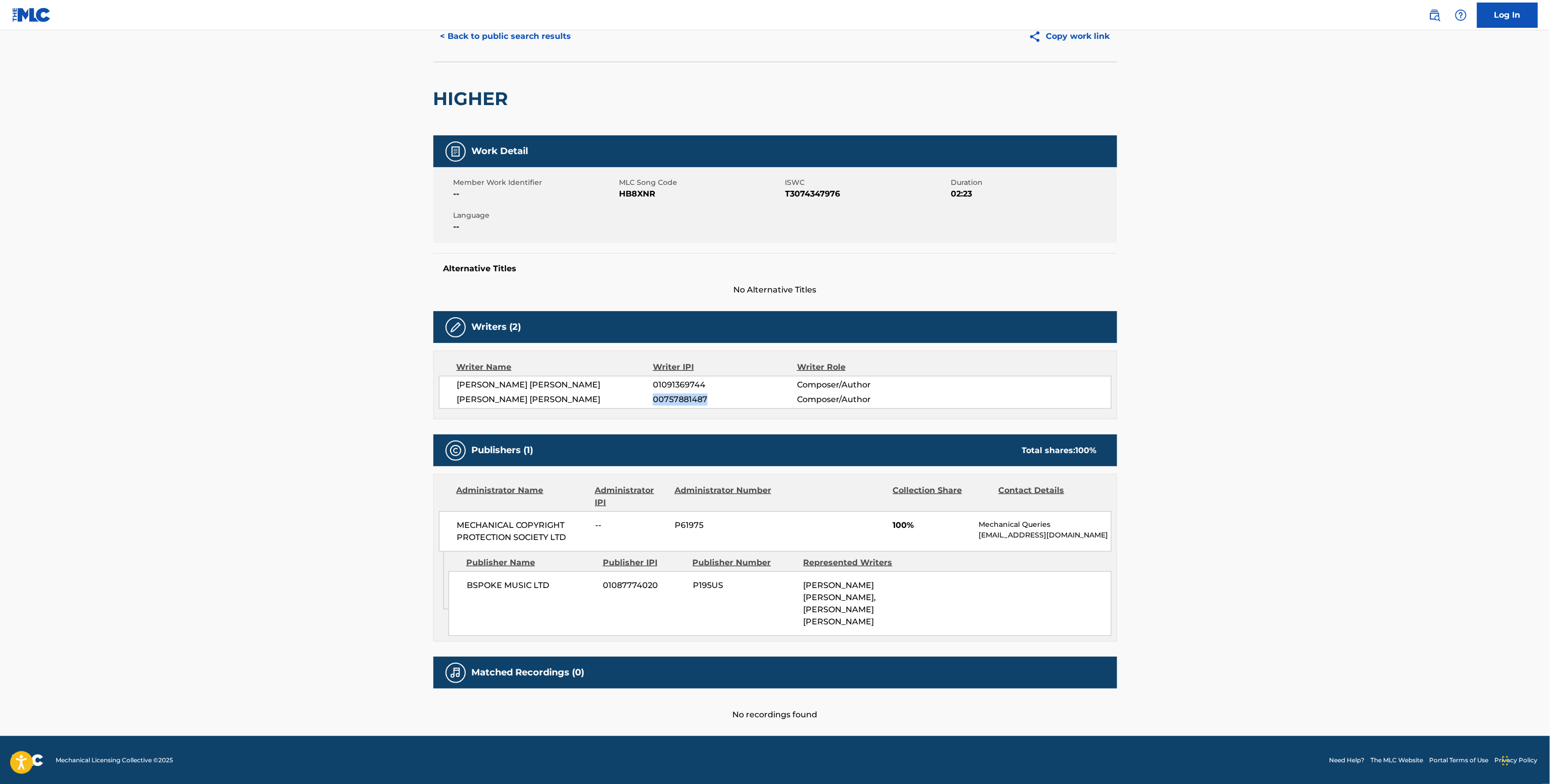
click at [677, 404] on span "00757881487" at bounding box center [724, 400] width 144 height 13
copy span "00757881487"
click at [645, 379] on div "NATASHA MICHELLE MARTIN 01091369744 Composer/Author JAMES DANIEL JESSE WATTS 00…" at bounding box center [775, 392] width 673 height 33
click at [649, 381] on span "NATASHA MICHELLE MARTIN" at bounding box center [555, 385] width 196 height 13
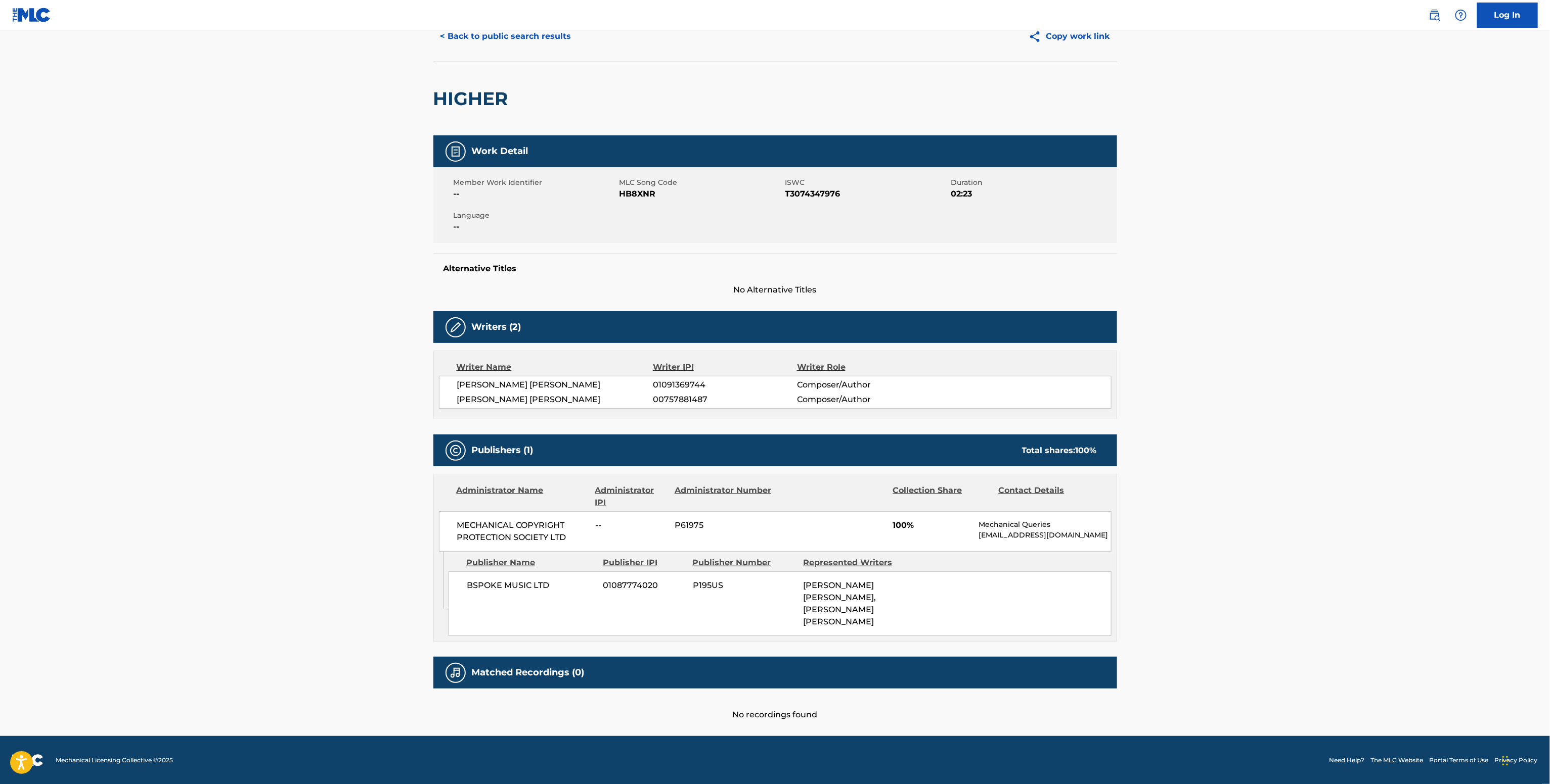
click at [664, 381] on span "01091369744" at bounding box center [724, 385] width 144 height 13
copy span "01091369744"
click at [528, 49] on div "< Back to public search results Copy work link" at bounding box center [775, 36] width 683 height 51
click at [546, 36] on button "< Back to public search results" at bounding box center [505, 37] width 145 height 25
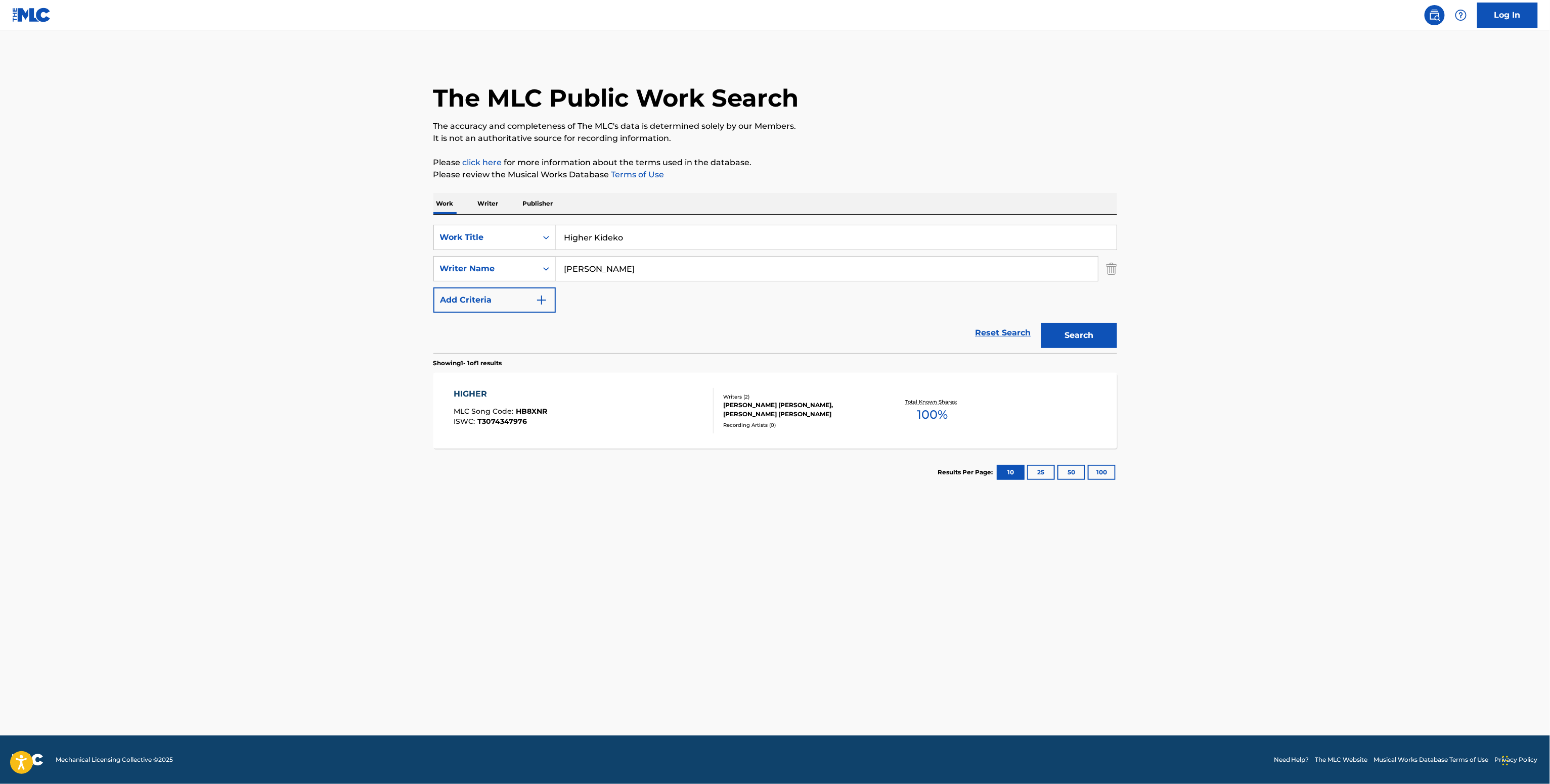
click at [799, 412] on div "NATASHA MICHELLE MARTIN, JAMES DANIEL JESSE WATTS" at bounding box center [799, 409] width 153 height 18
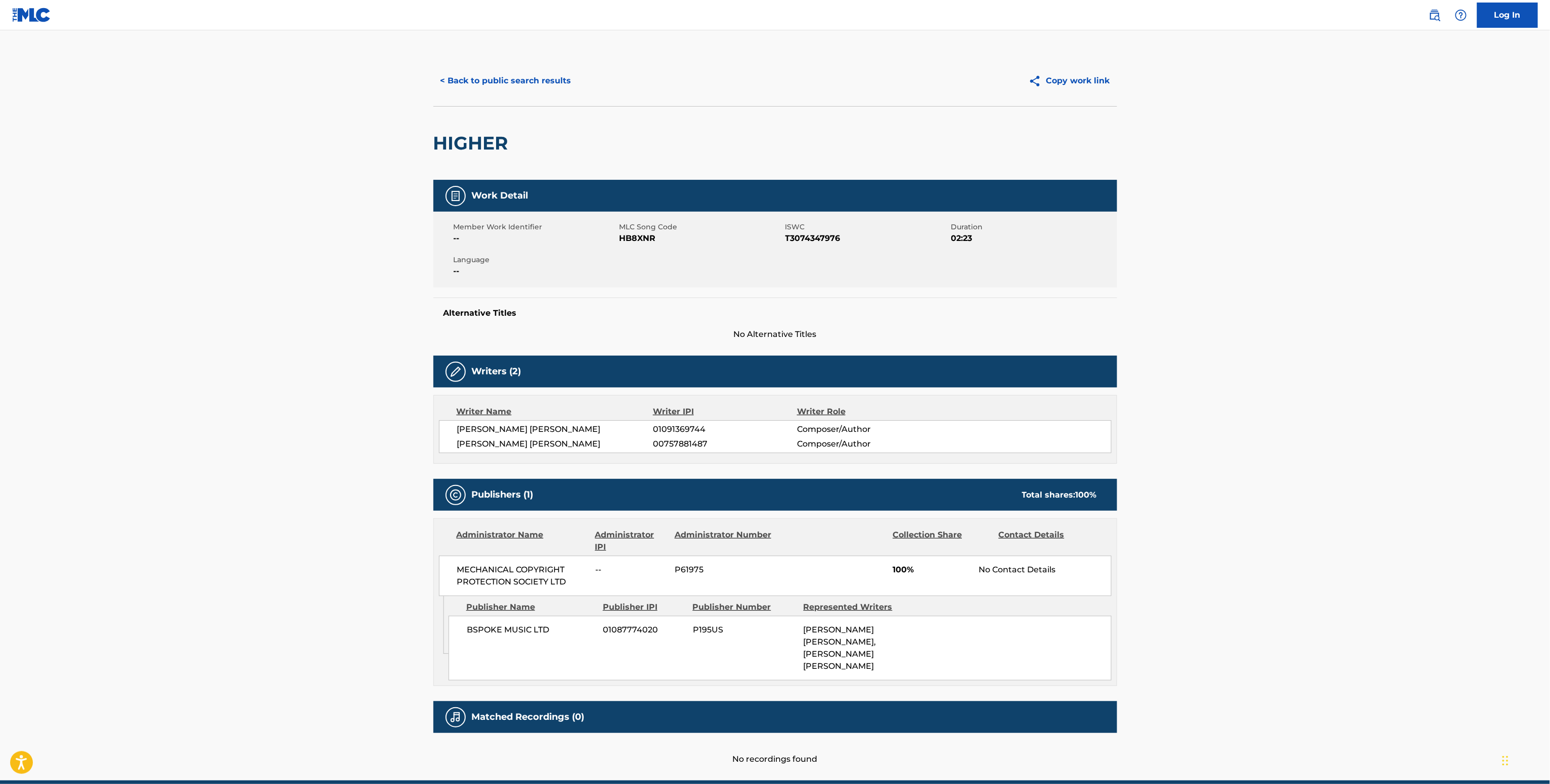
click at [490, 577] on span "MECHANICAL COPYRIGHT PROTECTION SOCIETY LTD" at bounding box center [522, 576] width 131 height 24
copy div "MECHANICAL COPYRIGHT PROTECTION SOCIETY LTD"
drag, startPoint x: 626, startPoint y: 231, endPoint x: 626, endPoint y: 243, distance: 12.0
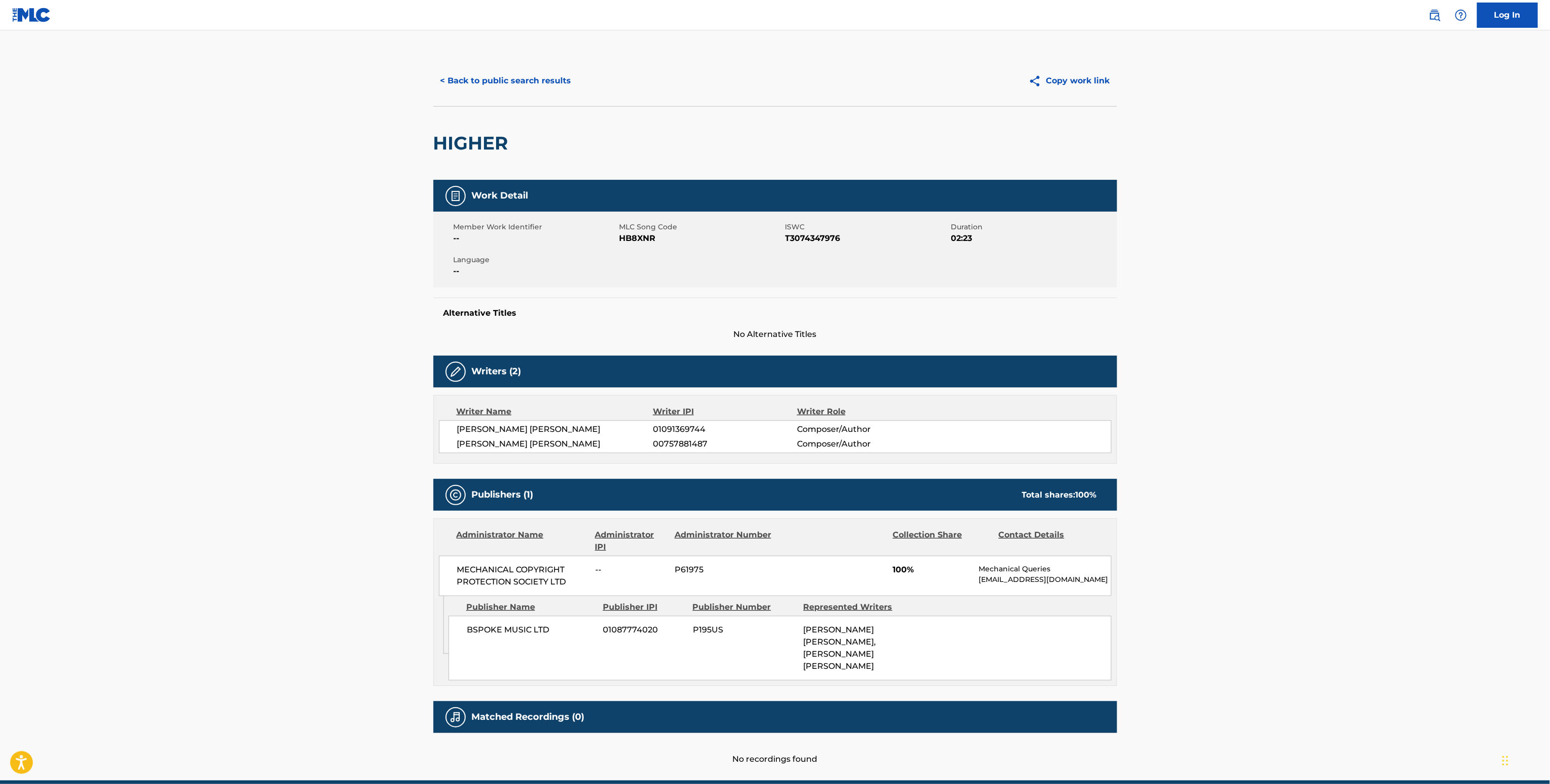
click at [625, 231] on span "MLC Song Code" at bounding box center [700, 227] width 164 height 11
click at [629, 254] on div "Member Work Identifier -- MLC Song Code HB8XNR ISWC T3074347976 Duration 02:23 …" at bounding box center [775, 249] width 683 height 76
copy span "HB8XNR"
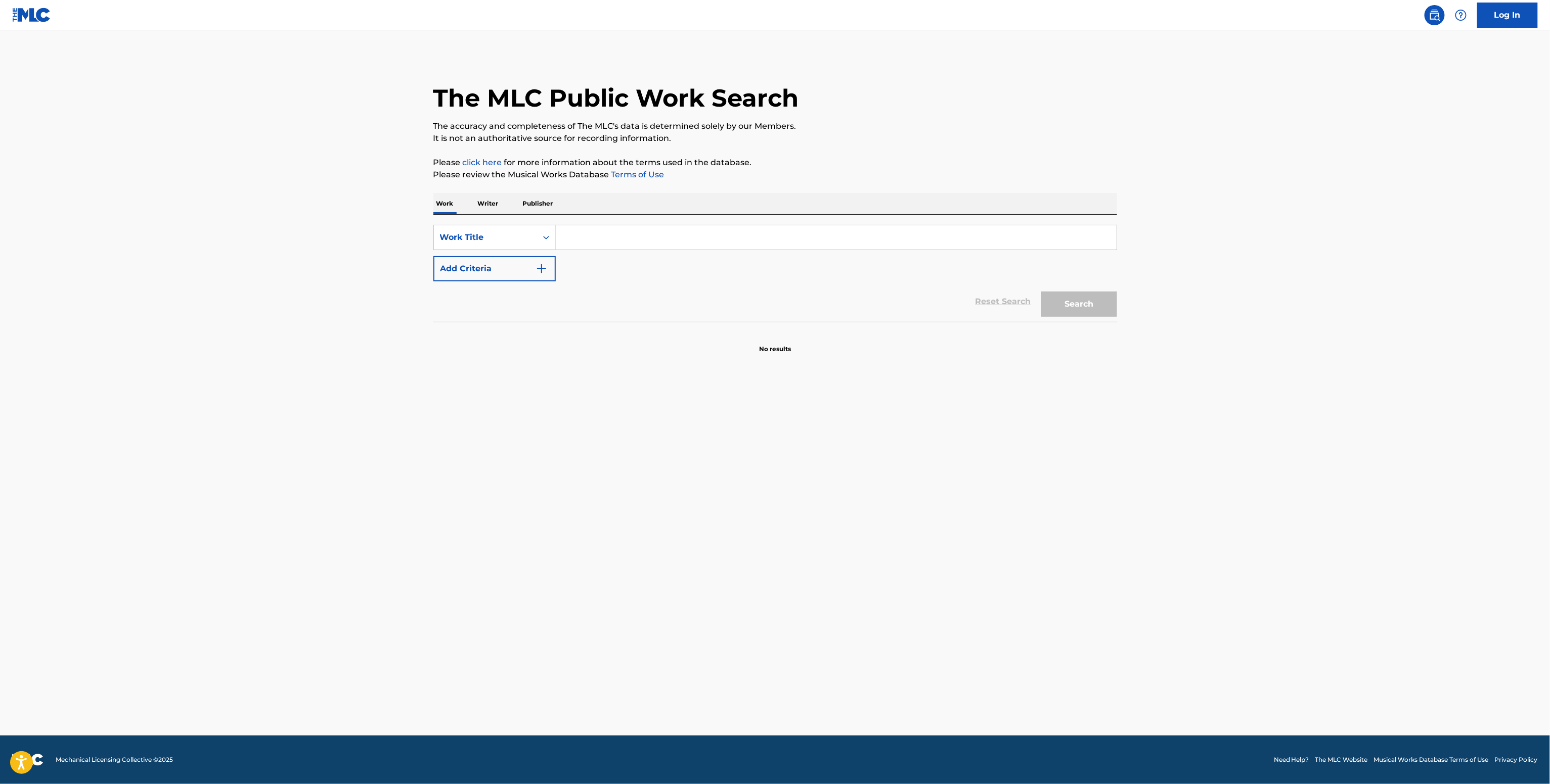
drag, startPoint x: 582, startPoint y: 255, endPoint x: 580, endPoint y: 232, distance: 23.1
click at [580, 253] on div "SearchWithCriteria4d4173dc-c9a9-44f1-a16c-2136f593dbbf Work Title Add Criteria" at bounding box center [775, 253] width 683 height 56
click at [580, 232] on input "Search Form" at bounding box center [835, 237] width 561 height 24
paste input "[PERSON_NAME] feat. [PERSON_NAME]"
type input "[PERSON_NAME] feat. [PERSON_NAME]"
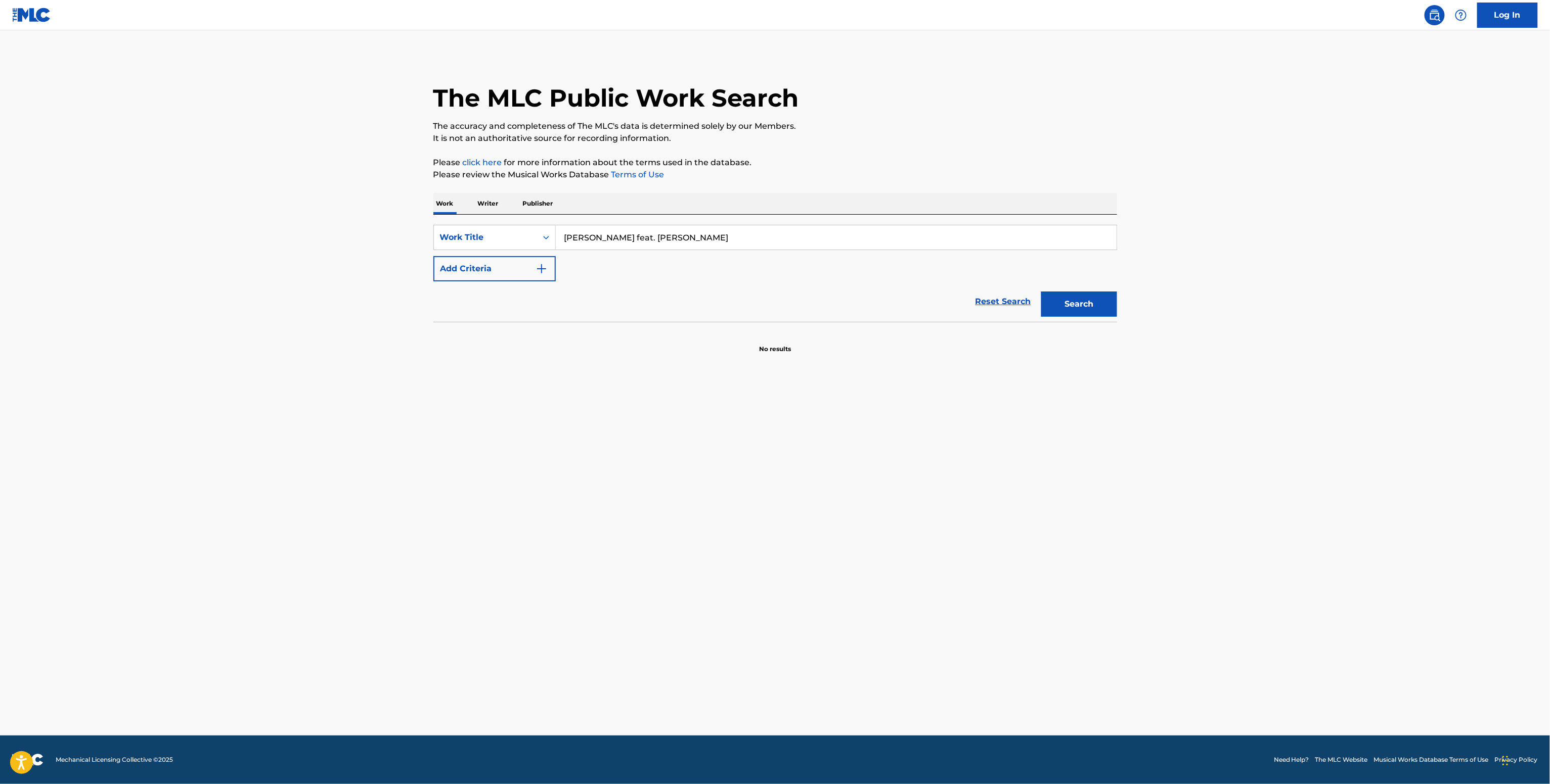
click at [498, 264] on button "Add Criteria" at bounding box center [494, 269] width 123 height 25
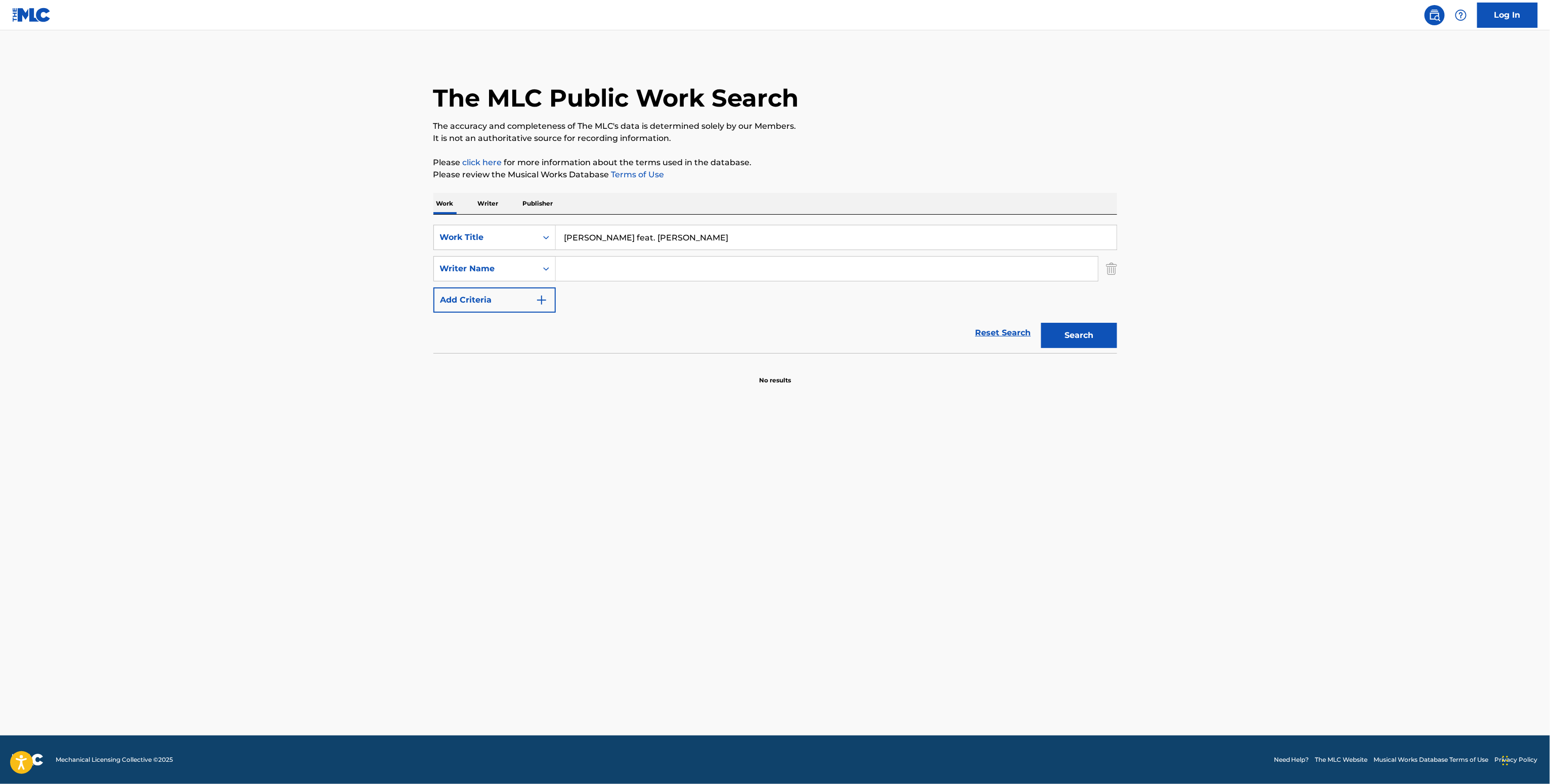
click at [586, 266] on input "Search Form" at bounding box center [826, 268] width 542 height 24
paste input "[PERSON_NAME]"
type input "[PERSON_NAME]"
click at [1063, 336] on button "Search" at bounding box center [1079, 335] width 76 height 25
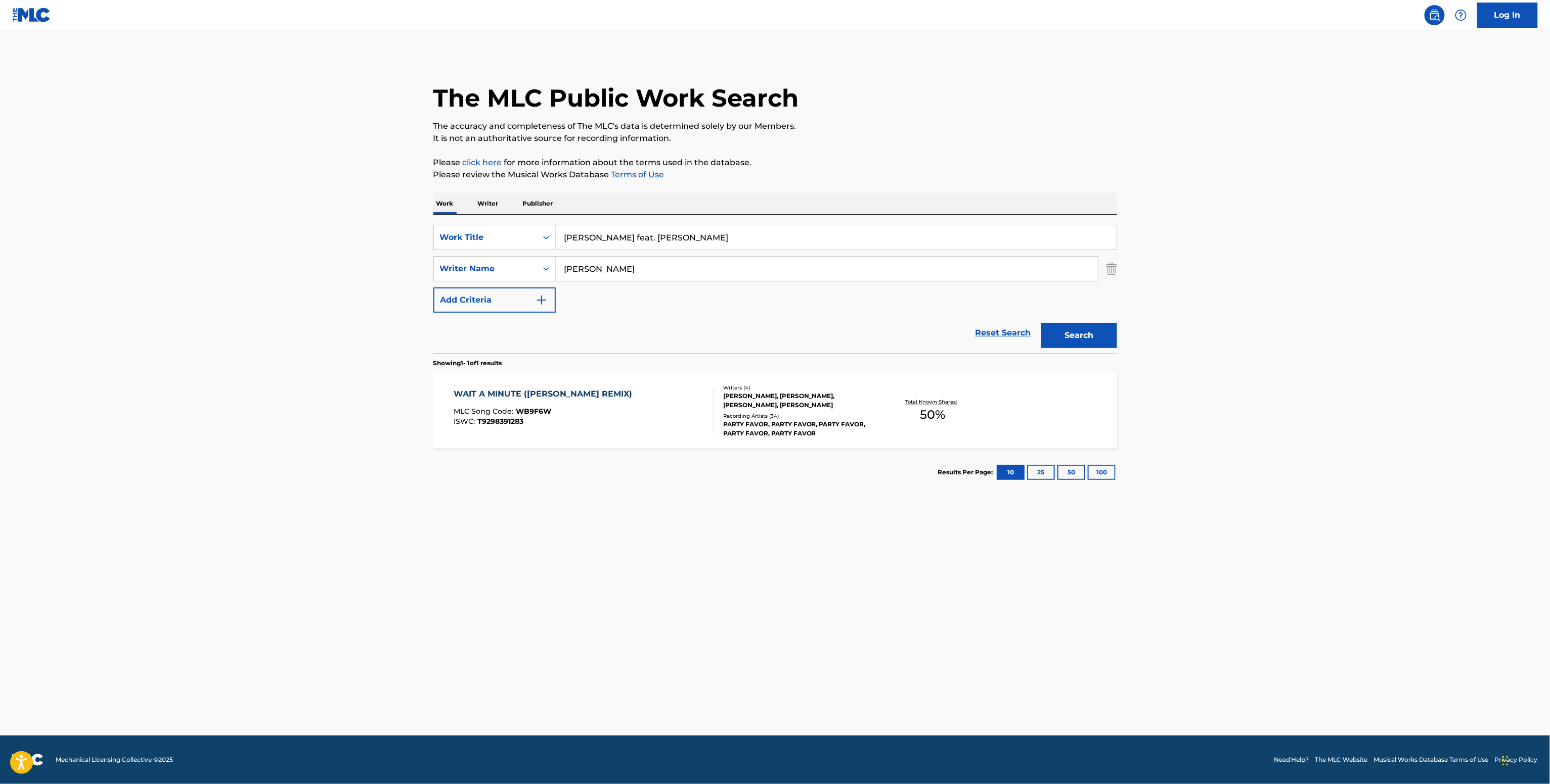
click at [800, 411] on div "Writers ( 4 ) [PERSON_NAME], [PERSON_NAME], [PERSON_NAME], [PERSON_NAME] Record…" at bounding box center [794, 411] width 162 height 54
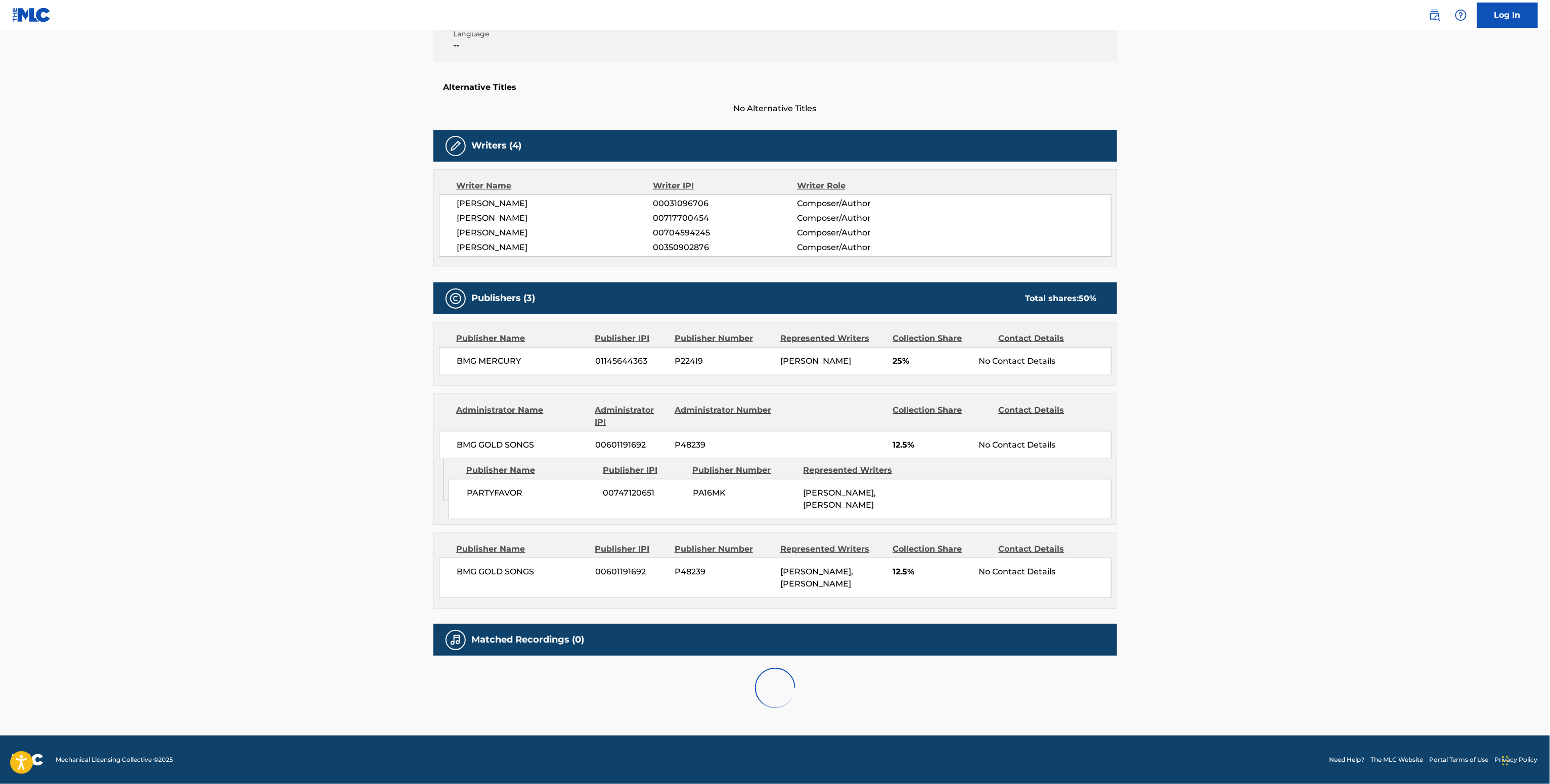
scroll to position [232, 0]
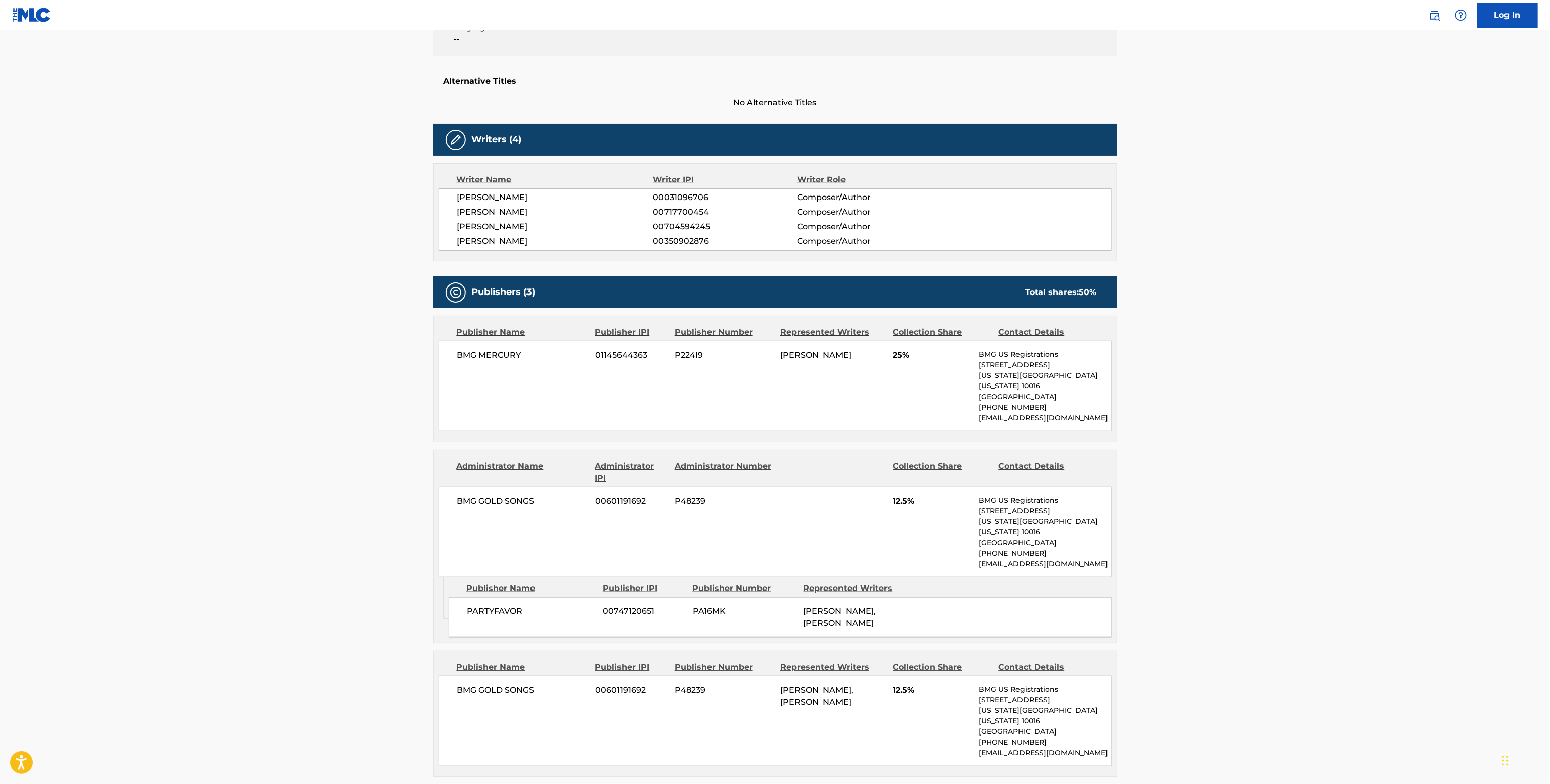
click at [686, 209] on span "00717700454" at bounding box center [724, 213] width 144 height 13
click at [687, 209] on span "00717700454" at bounding box center [724, 213] width 144 height 13
click at [677, 197] on span "00031096706" at bounding box center [724, 198] width 144 height 13
copy span "00031096706"
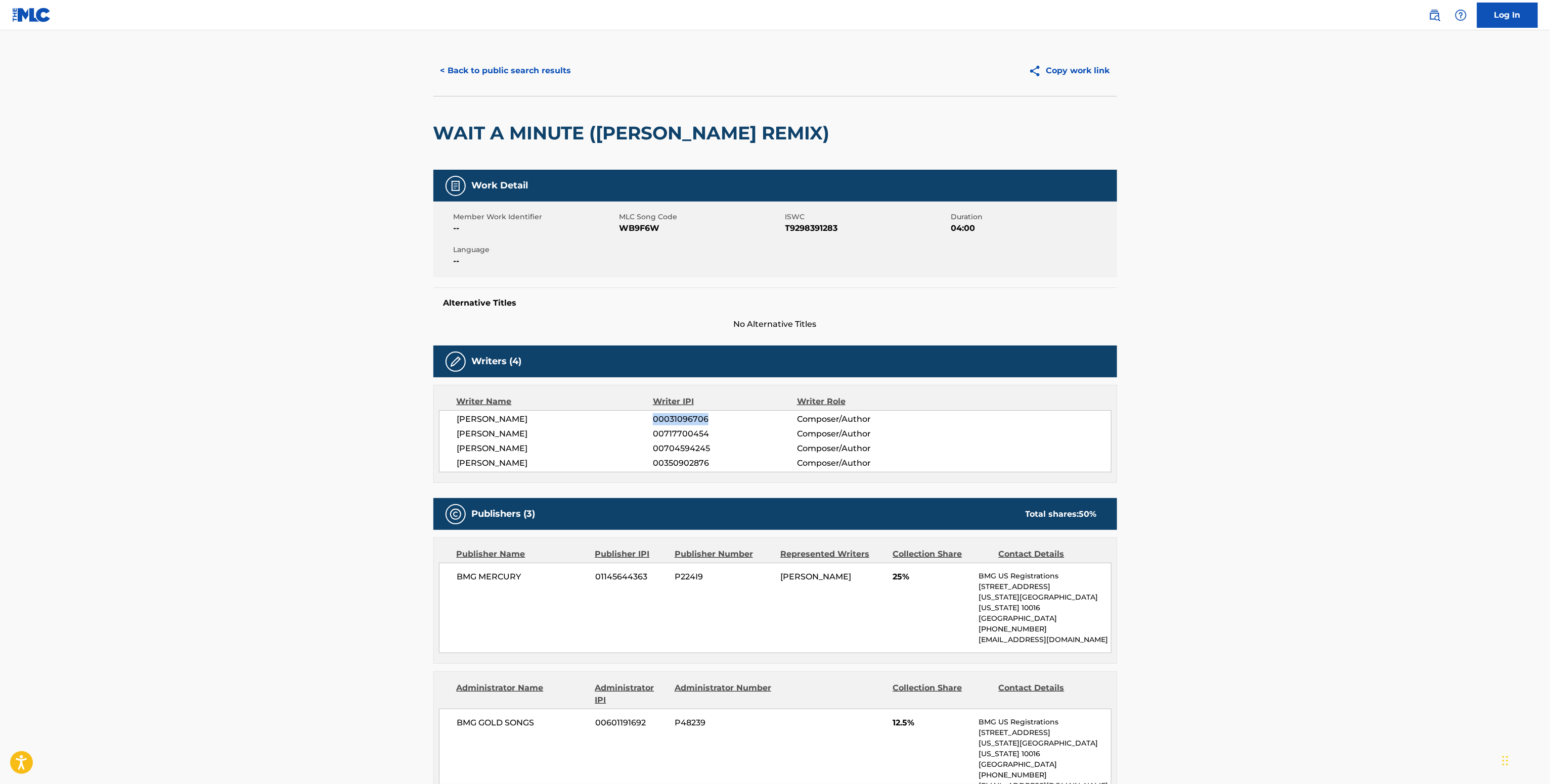
scroll to position [0, 0]
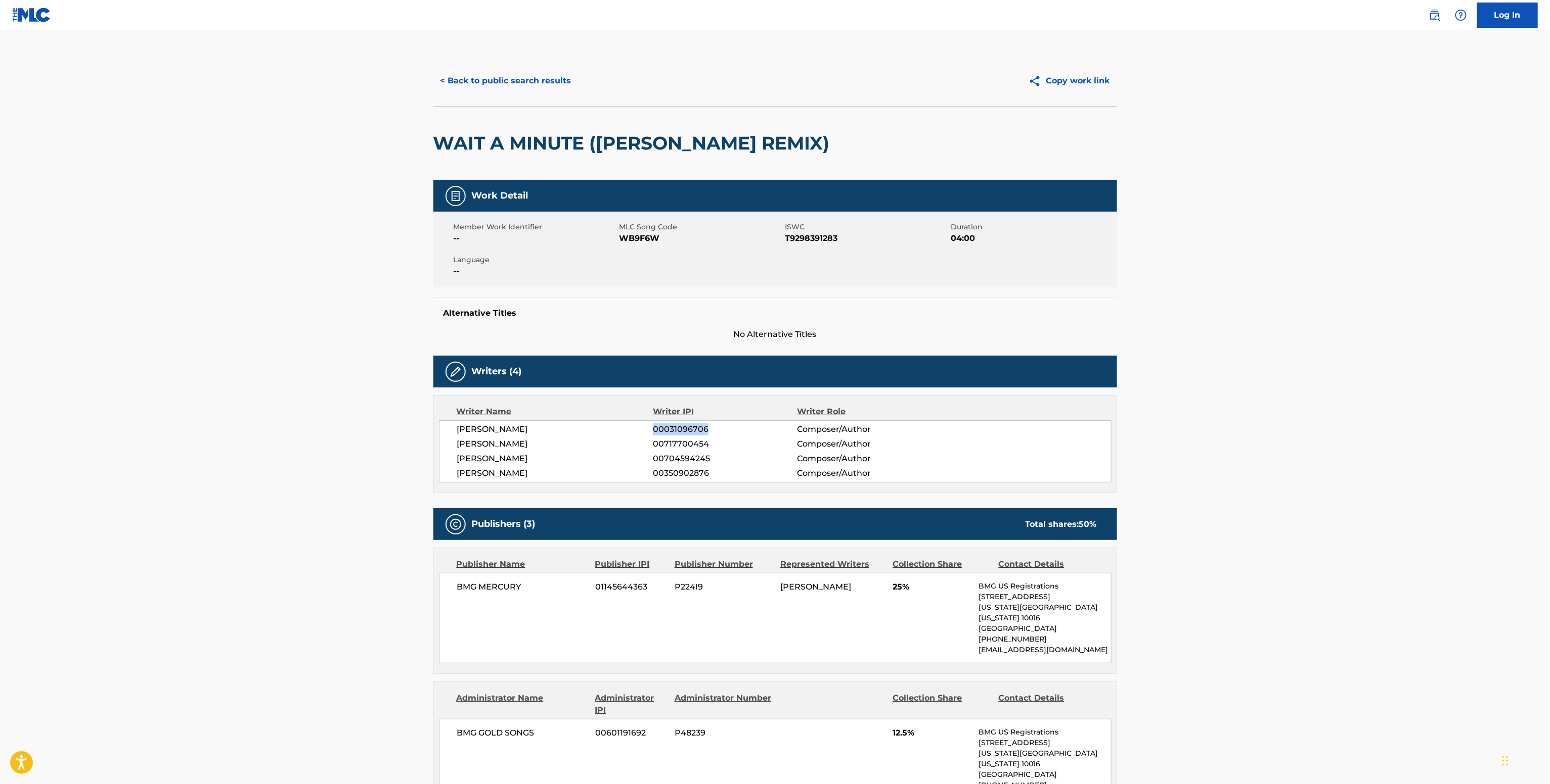
click at [507, 80] on button "< Back to public search results" at bounding box center [505, 80] width 145 height 25
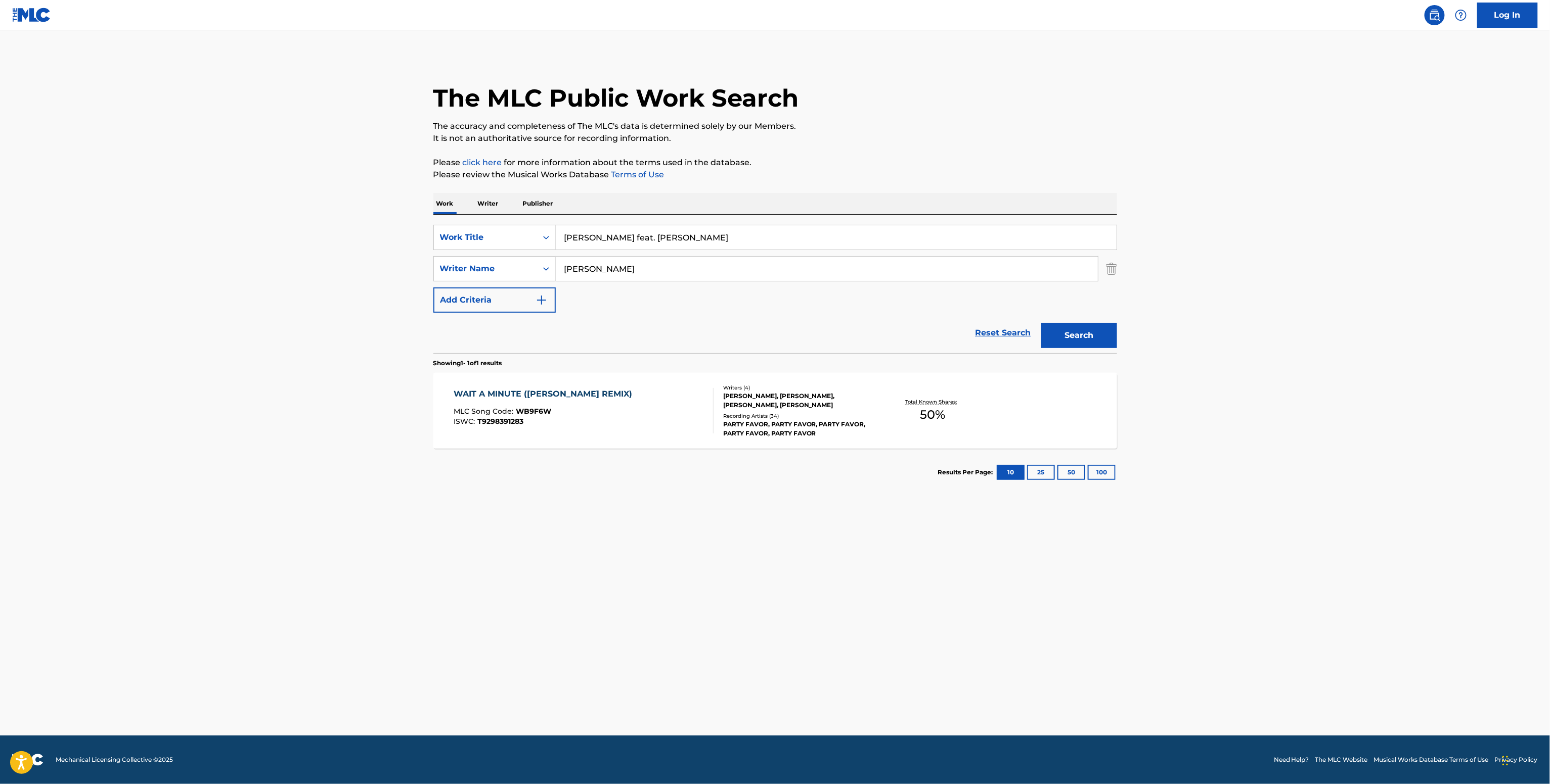
drag, startPoint x: 637, startPoint y: 277, endPoint x: 487, endPoint y: 253, distance: 151.9
click at [496, 256] on div "SearchWithCriteria4d4173dc-c9a9-44f1-a16c-2136f593dbbf Work Title Okay TroyBoi …" at bounding box center [775, 269] width 683 height 88
paste input "[PERSON_NAME] [PERSON_NAME]"
type input "[PERSON_NAME] [PERSON_NAME]"
click at [1070, 322] on div "Search" at bounding box center [1076, 333] width 80 height 40
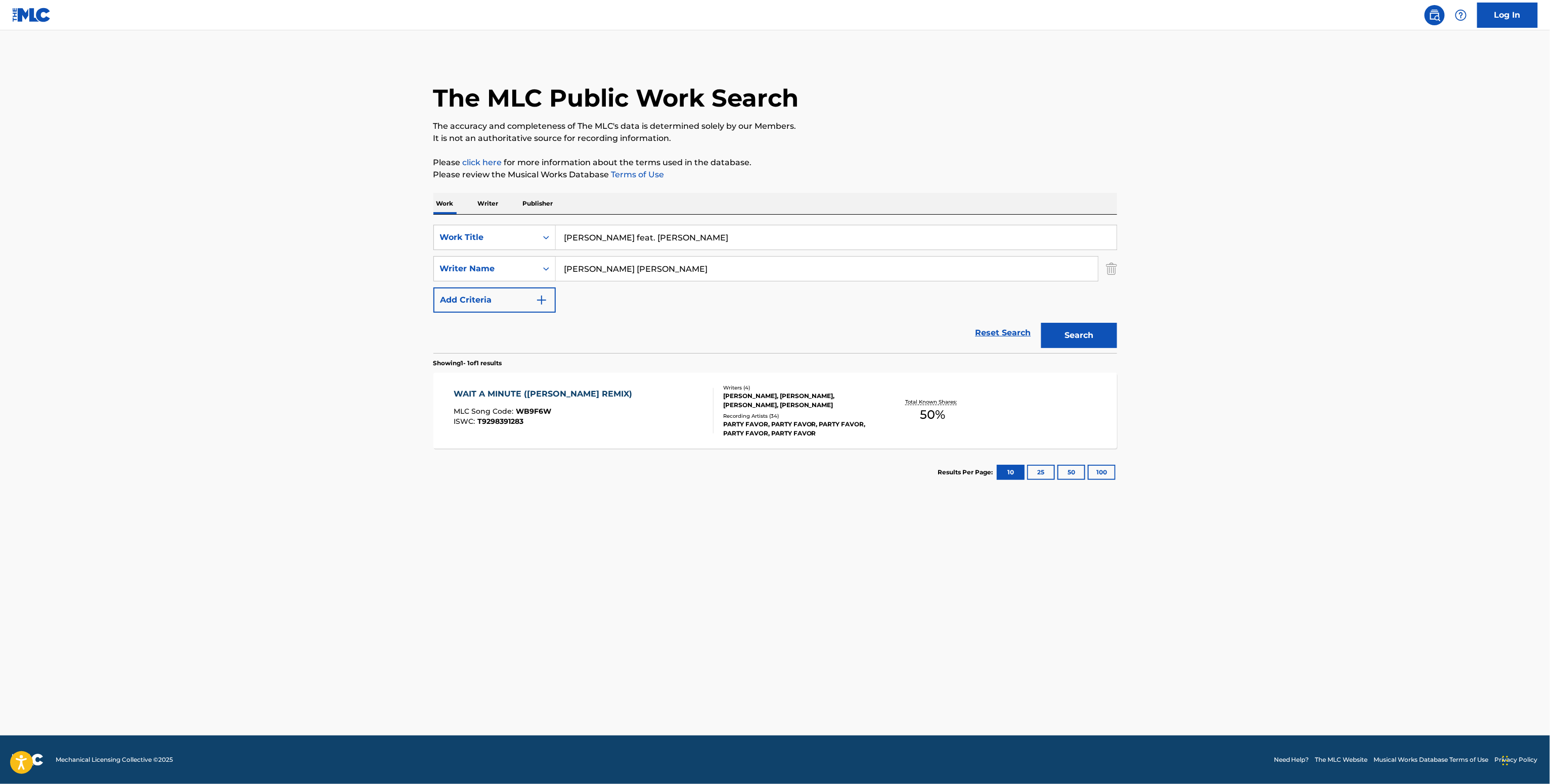
click at [1066, 335] on button "Search" at bounding box center [1079, 335] width 76 height 25
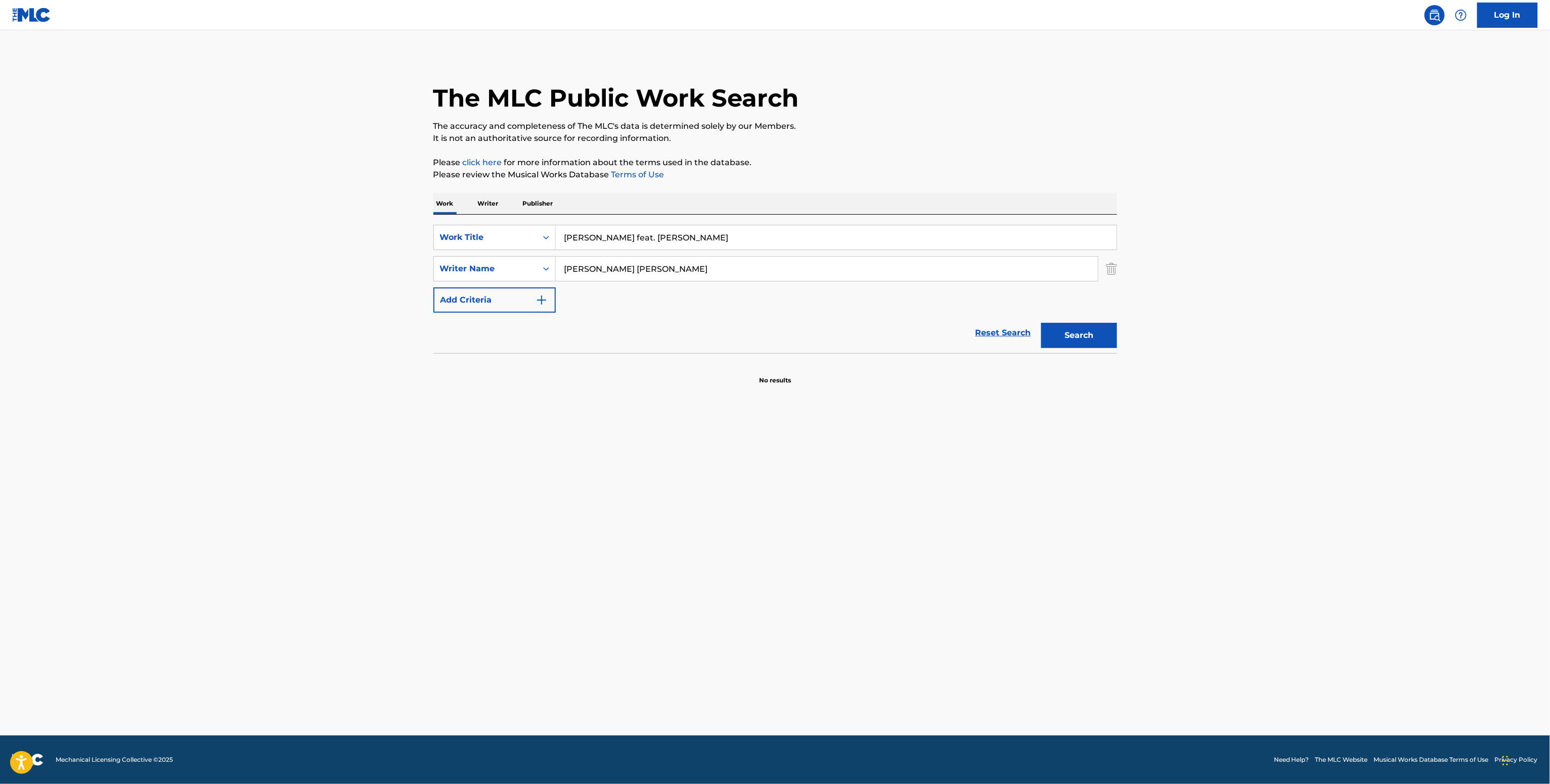
click at [483, 205] on p "Writer" at bounding box center [488, 204] width 27 height 21
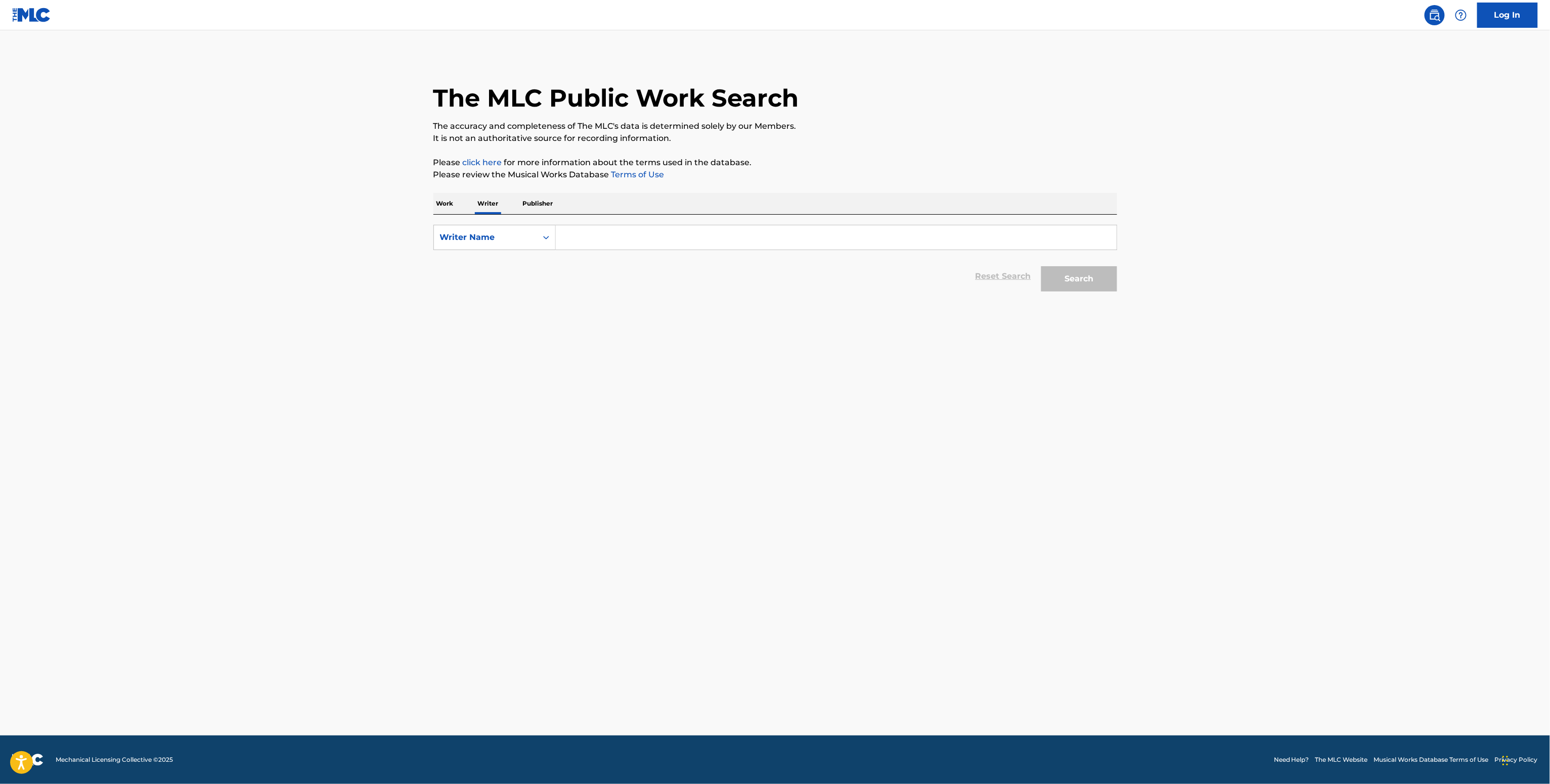
click at [579, 247] on input "Search Form" at bounding box center [835, 237] width 561 height 24
paste input "[PERSON_NAME] [PERSON_NAME]"
type input "[PERSON_NAME] [PERSON_NAME]"
click at [1054, 273] on button "Search" at bounding box center [1079, 279] width 76 height 25
click at [676, 341] on main "The MLC Public Work Search The accuracy and completeness of The MLC's data is d…" at bounding box center [775, 383] width 1550 height 705
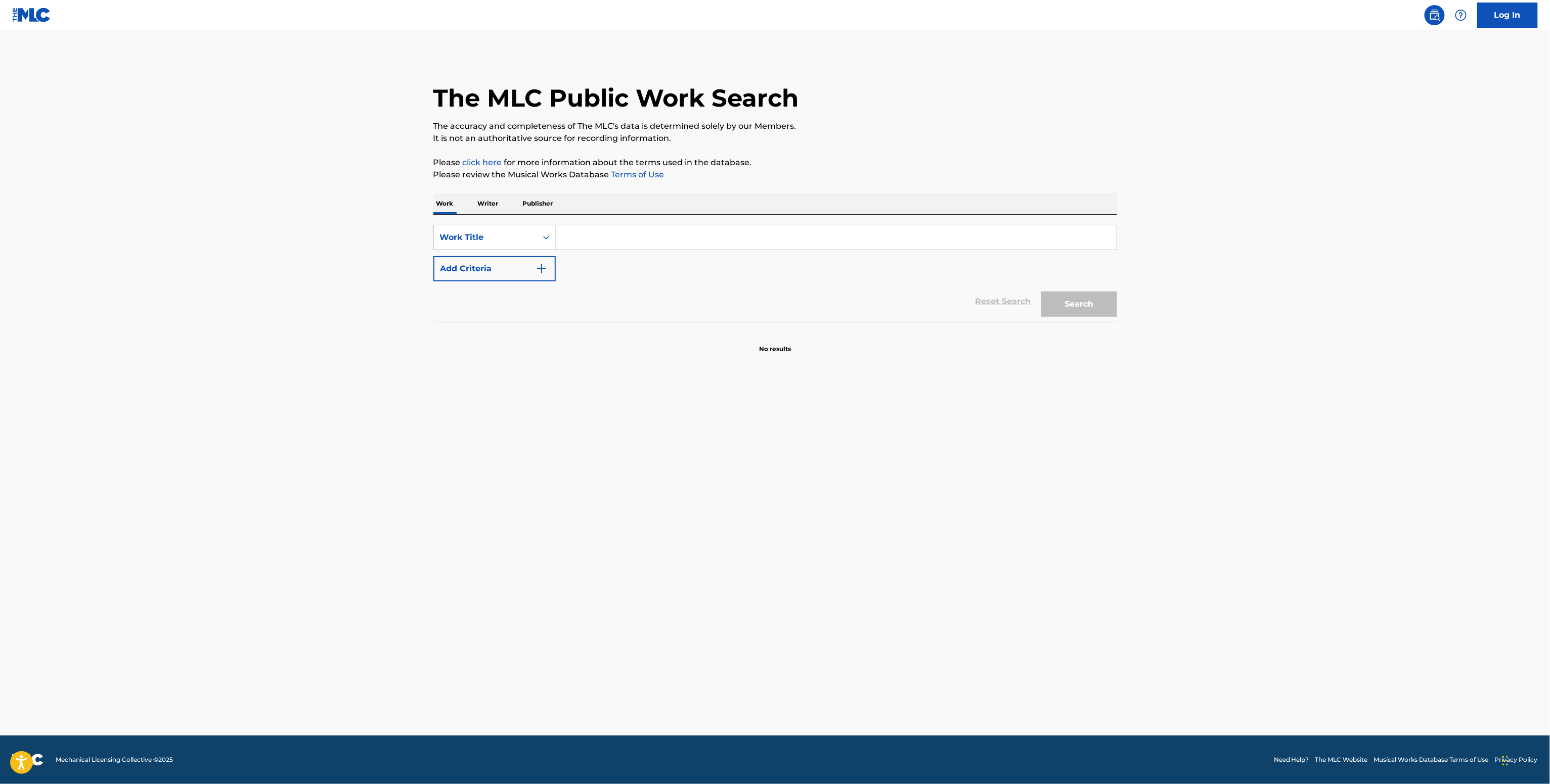
click at [597, 232] on input "Search Form" at bounding box center [835, 237] width 561 height 24
paste input "Prelude No. 5 [PERSON_NAME]"
type input "Prelude No. 5 [PERSON_NAME]"
click at [488, 282] on div "Reset Search Search" at bounding box center [775, 301] width 683 height 40
click at [504, 274] on button "Add Criteria" at bounding box center [494, 269] width 123 height 25
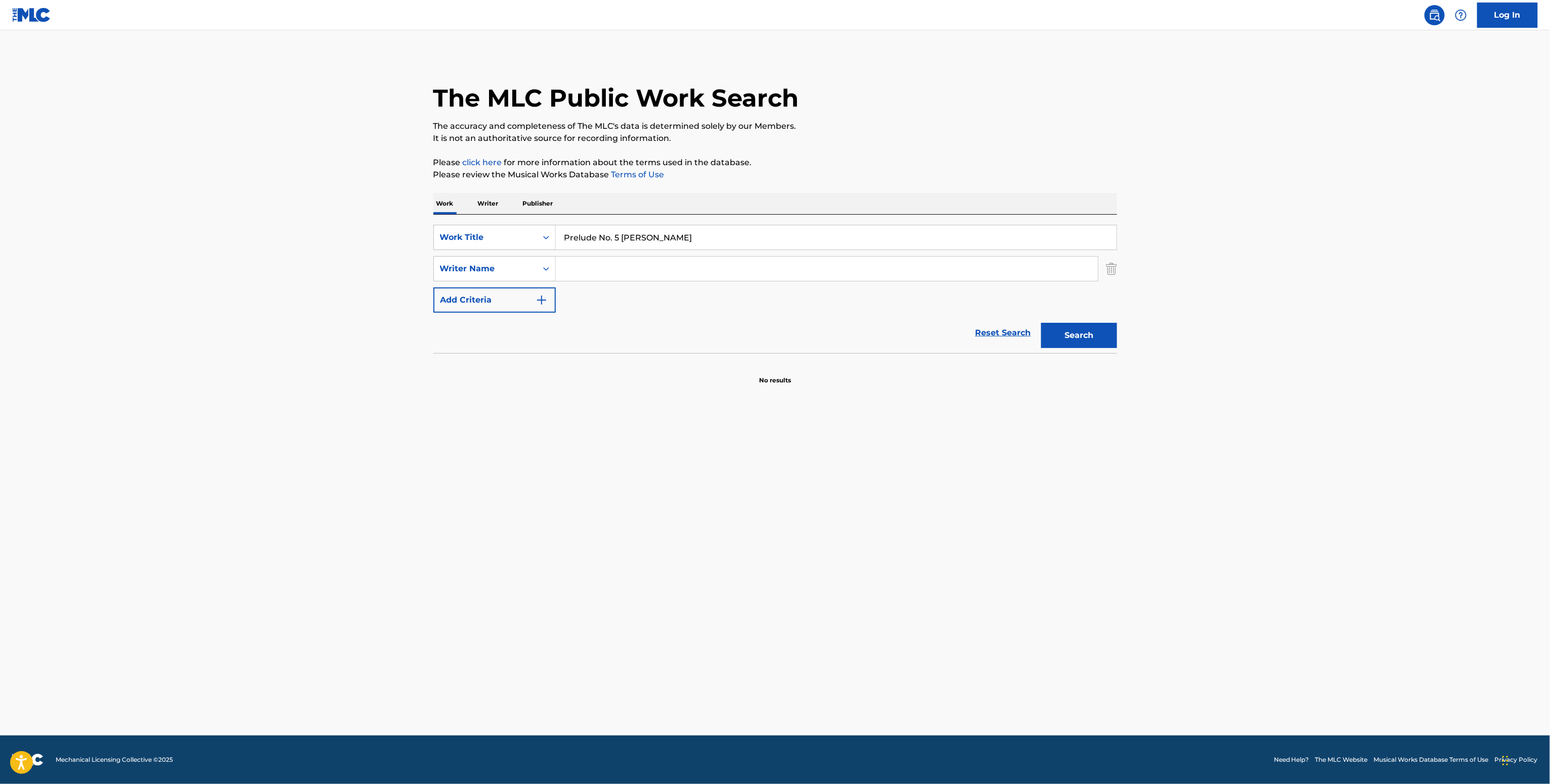
click at [599, 282] on div "Search Form" at bounding box center [826, 269] width 543 height 25
click at [599, 261] on input "Search Form" at bounding box center [826, 268] width 542 height 24
paste input "[PERSON_NAME]"
type input "[PERSON_NAME]"
click at [1105, 337] on button "Search" at bounding box center [1079, 335] width 76 height 25
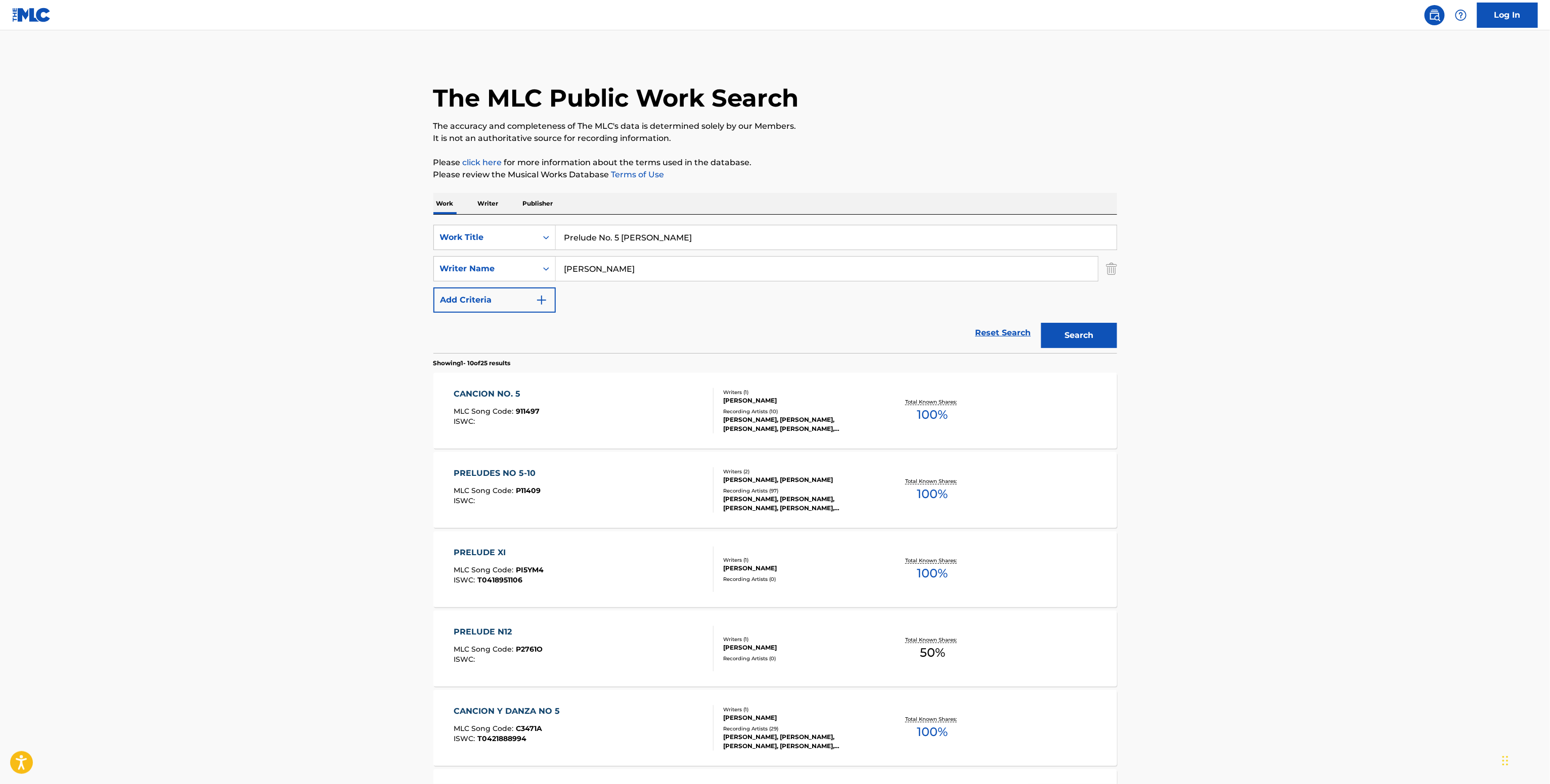
click at [770, 425] on div "[PERSON_NAME], [PERSON_NAME], [PERSON_NAME], [PERSON_NAME], [PERSON_NAME]" at bounding box center [799, 425] width 153 height 18
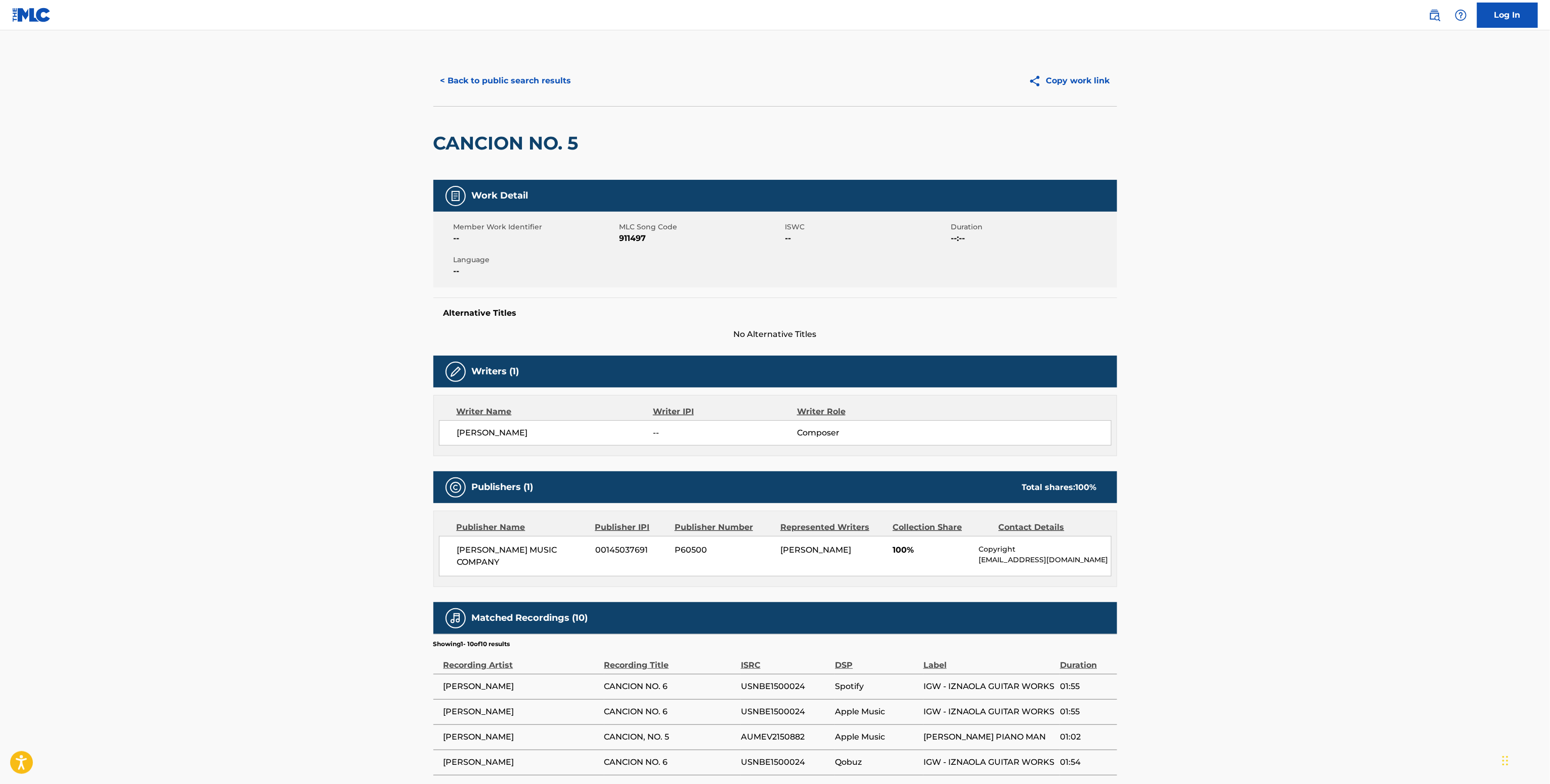
click at [491, 552] on span "[PERSON_NAME] MUSIC COMPANY" at bounding box center [522, 556] width 131 height 24
copy div "[PERSON_NAME] MUSIC COMPANY"
click at [624, 232] on span "911497" at bounding box center [700, 239] width 164 height 13
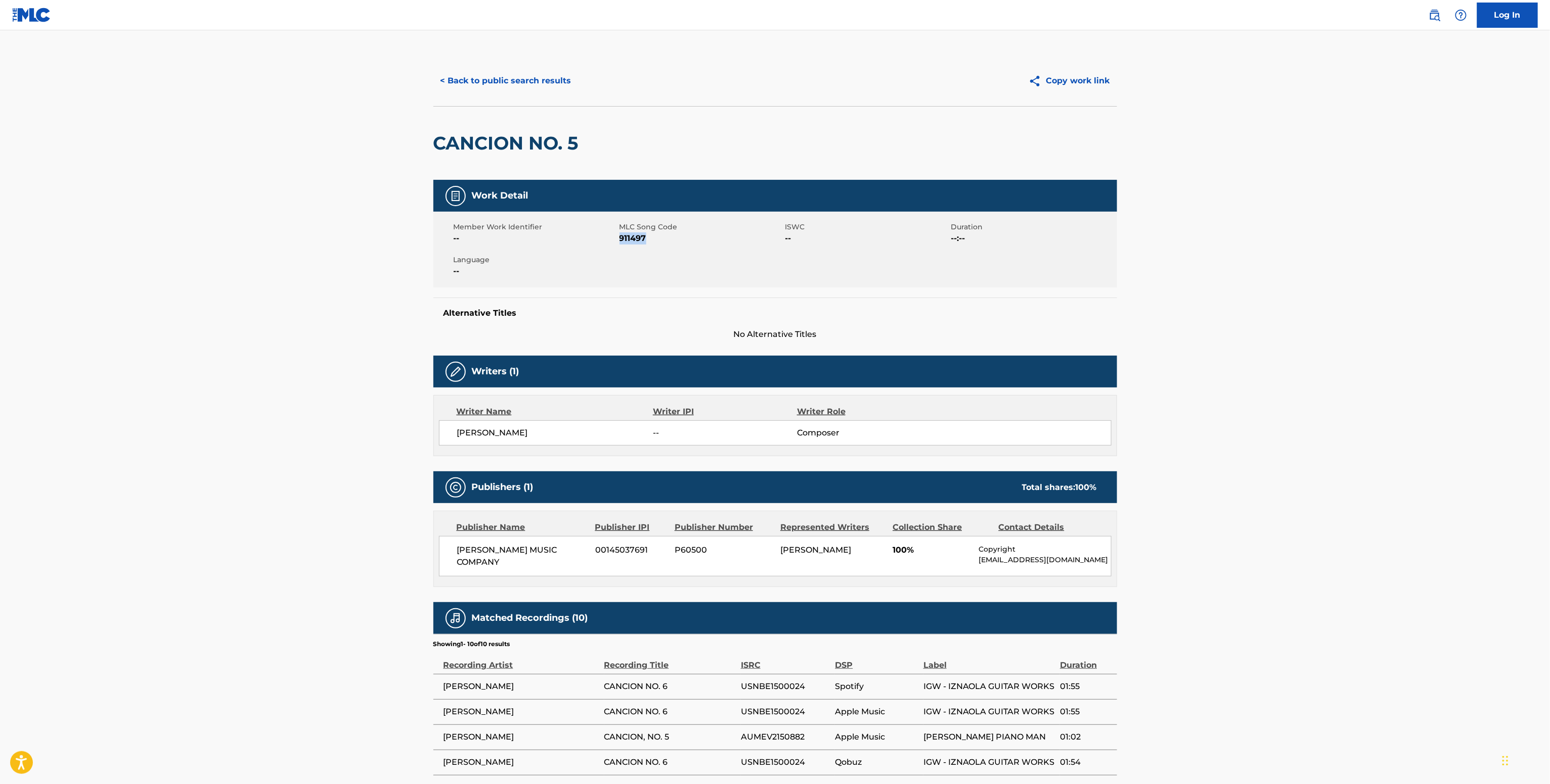
click at [624, 232] on span "911497" at bounding box center [700, 239] width 164 height 13
copy span "911497"
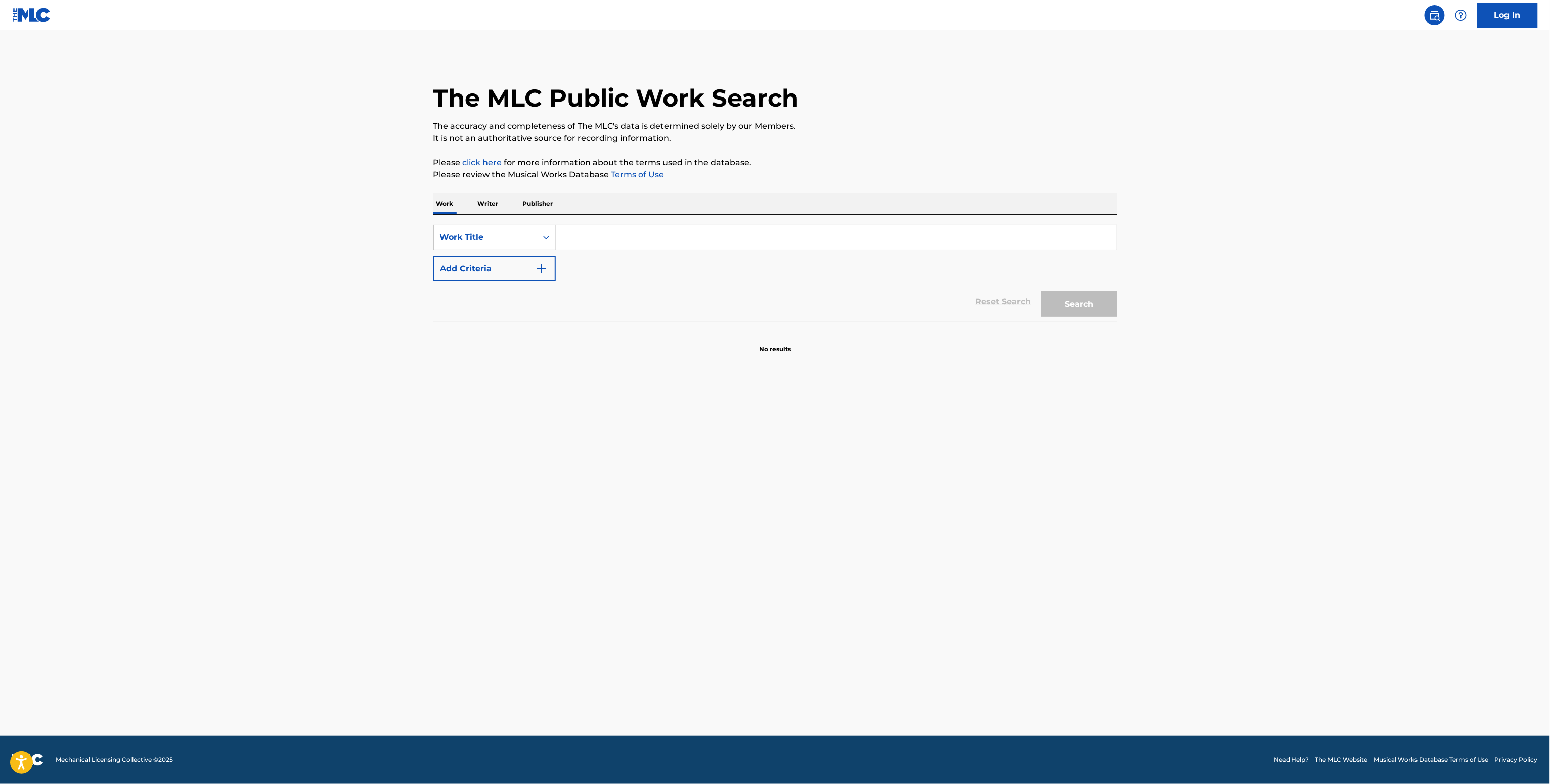
click at [565, 247] on input "Search Form" at bounding box center [835, 237] width 561 height 24
paste input "The Center (feat. [PERSON_NAME]) Seacoast"
type input "The Center (feat. [PERSON_NAME]) Seacoast"
drag, startPoint x: 528, startPoint y: 266, endPoint x: 549, endPoint y: 284, distance: 27.7
click at [528, 266] on button "Add Criteria" at bounding box center [494, 269] width 123 height 25
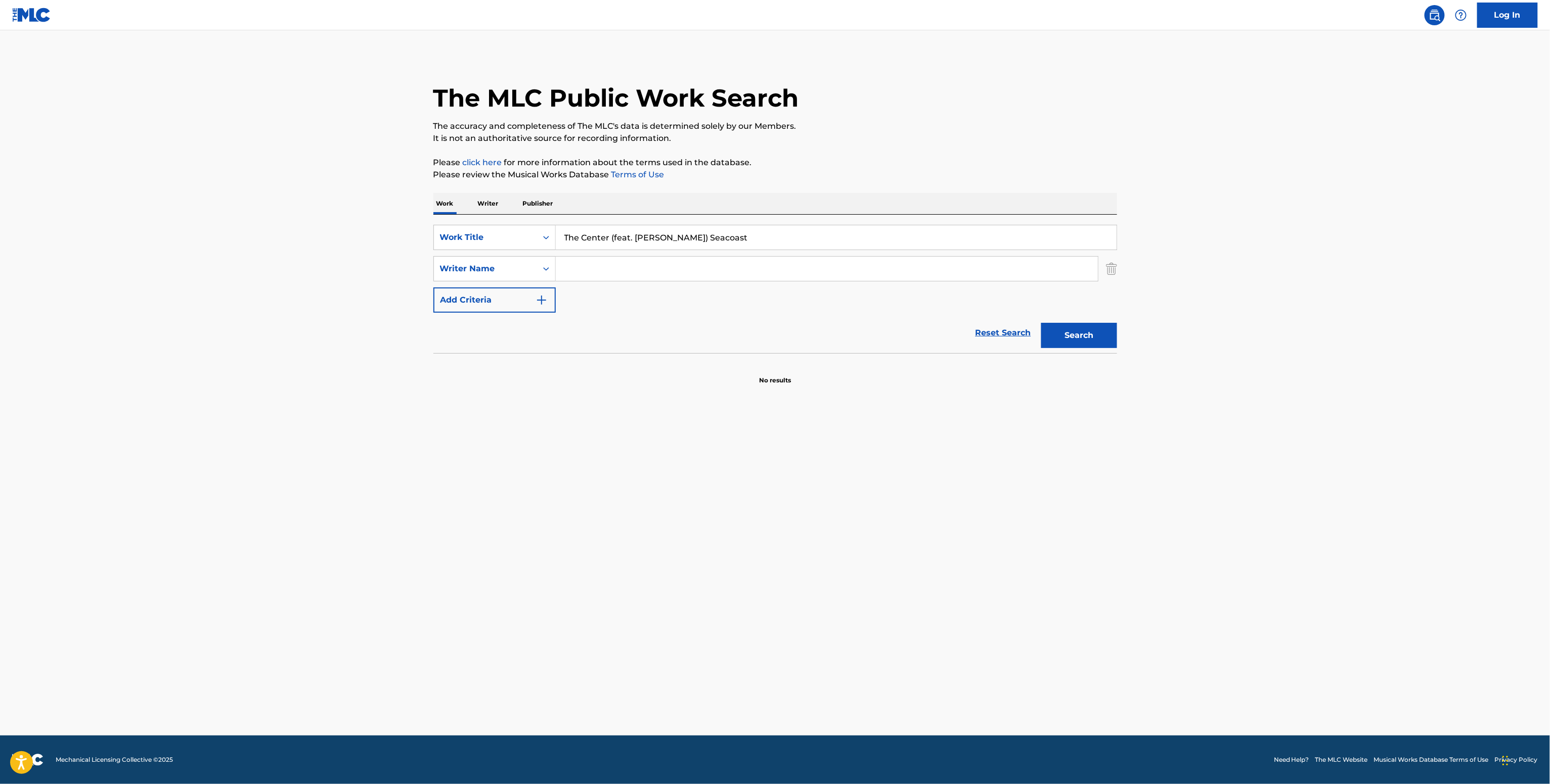
click at [603, 271] on input "Search Form" at bounding box center [826, 268] width 542 height 24
paste input "[PERSON_NAME]"
type input "[PERSON_NAME]"
click at [1080, 338] on button "Search" at bounding box center [1079, 335] width 76 height 25
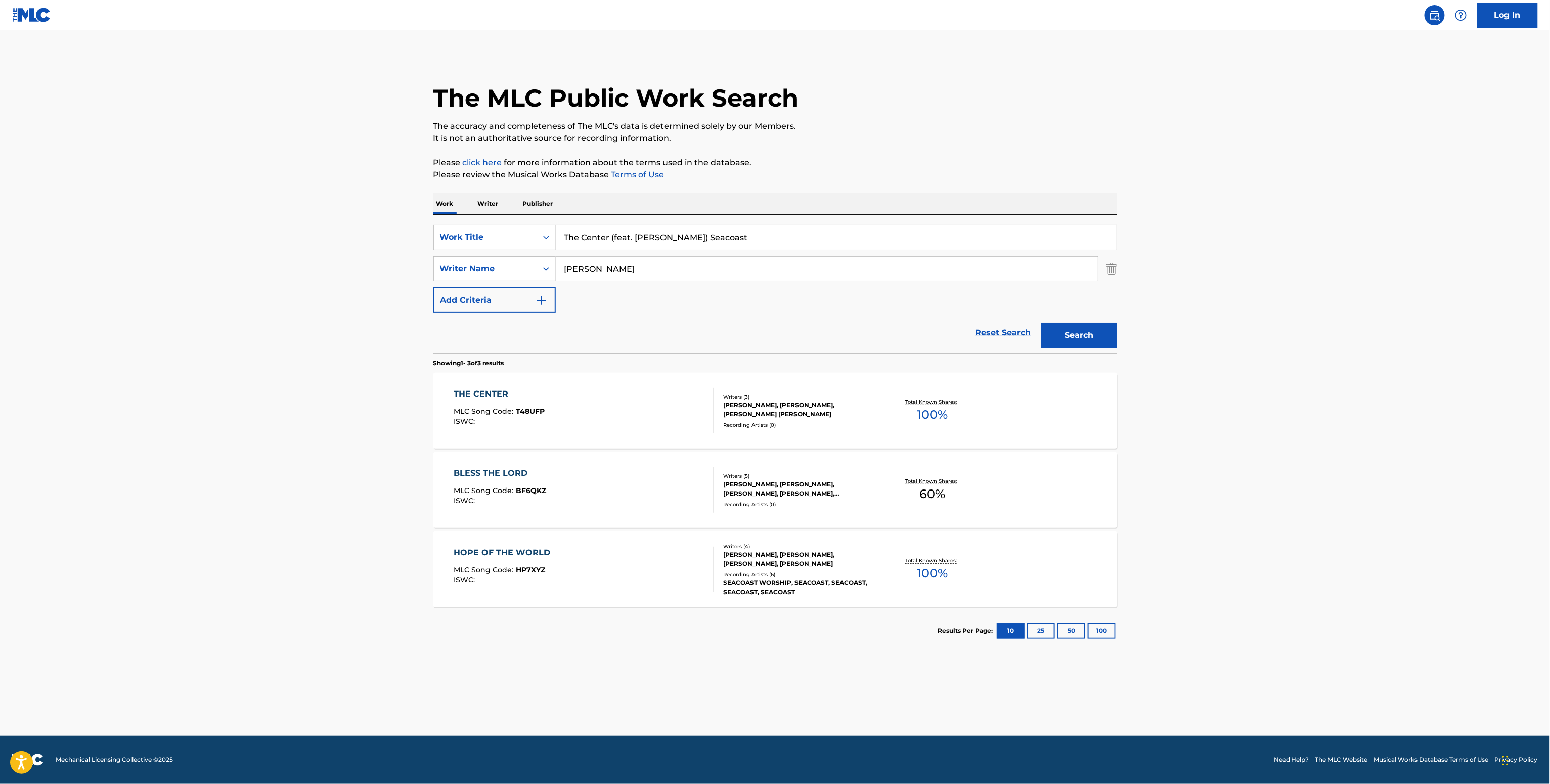
click at [791, 405] on div "[PERSON_NAME], [PERSON_NAME], [PERSON_NAME] [PERSON_NAME]" at bounding box center [799, 409] width 153 height 18
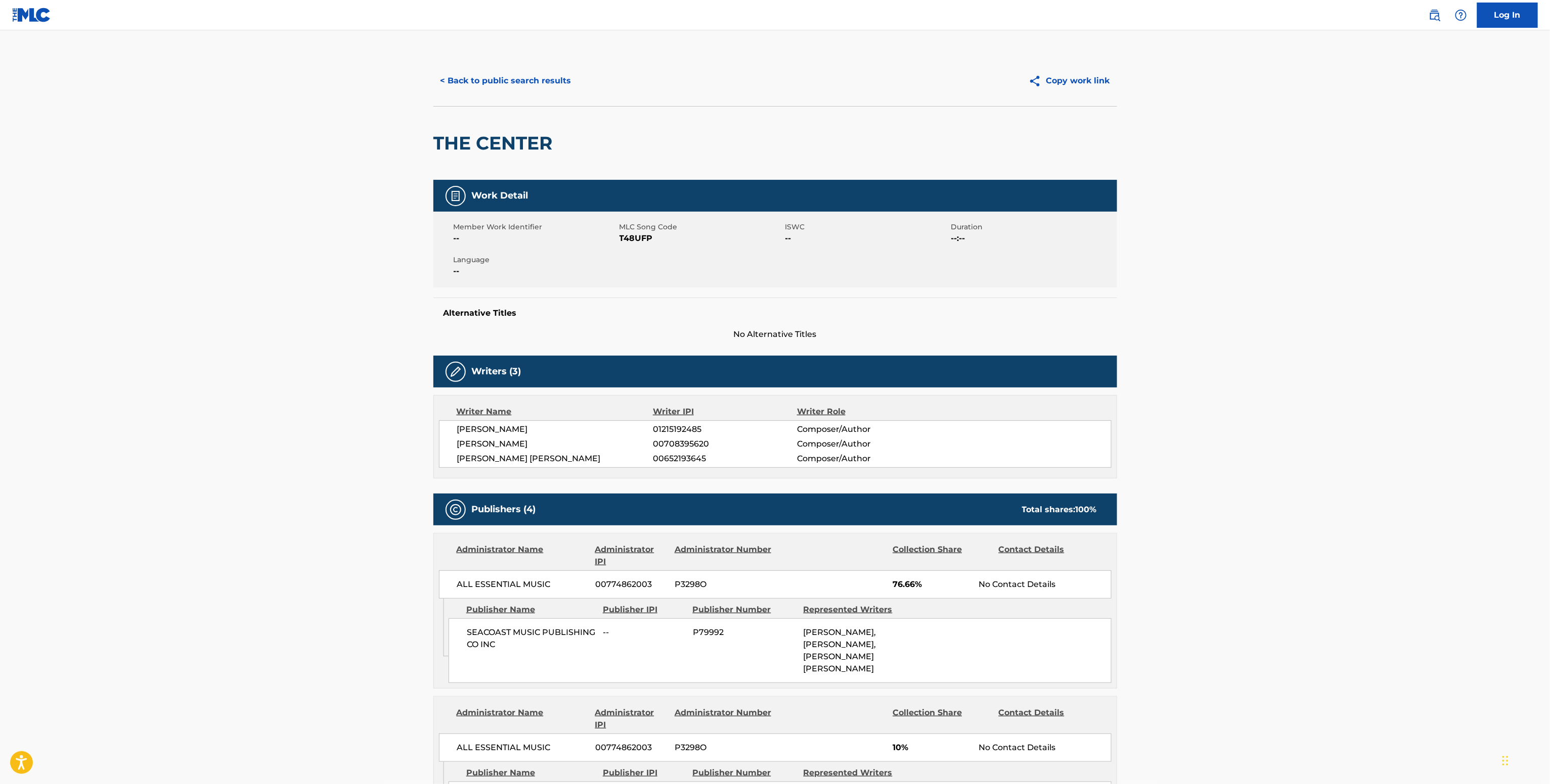
scroll to position [202, 0]
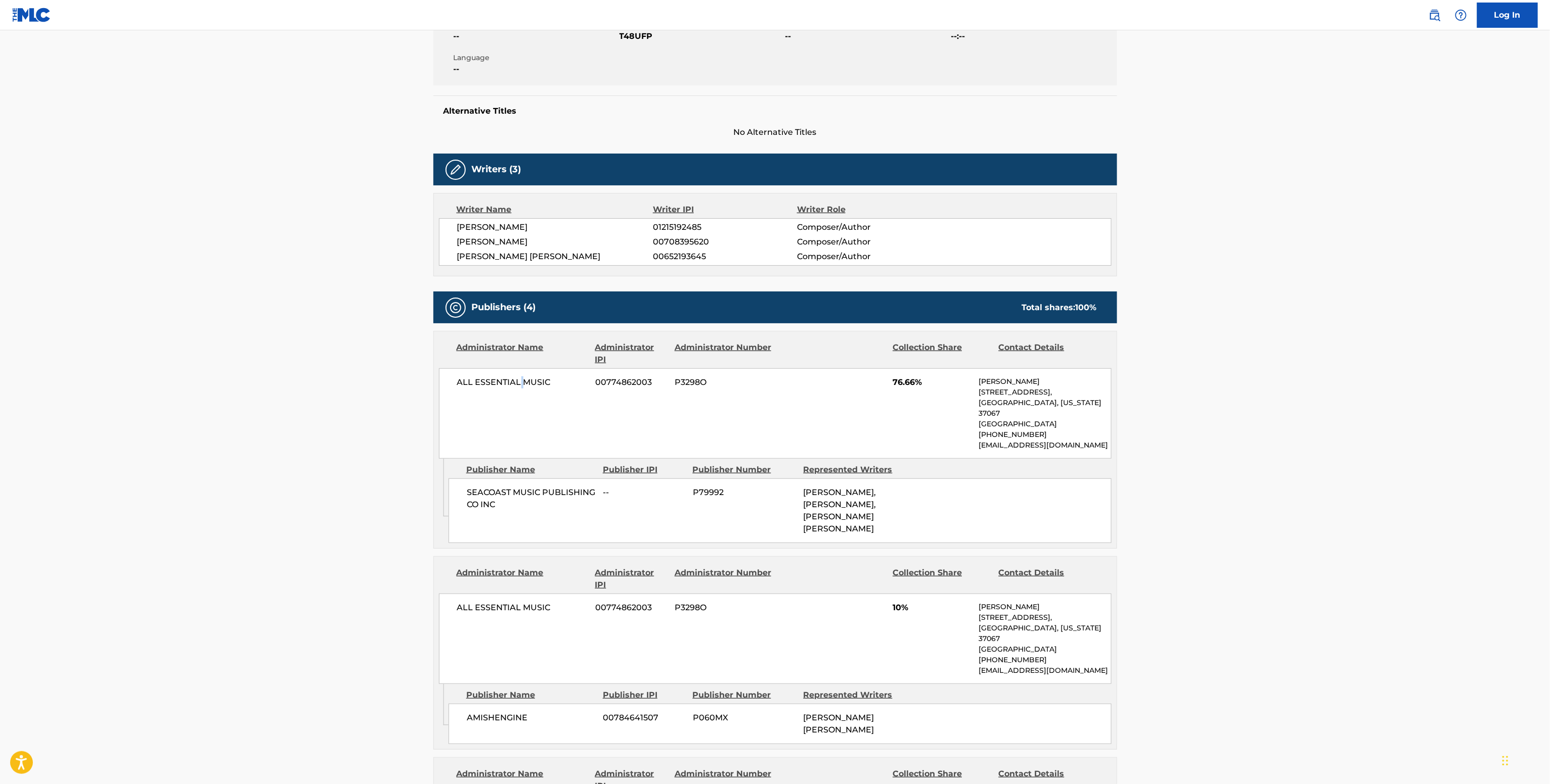
click at [521, 384] on span "ALL ESSENTIAL MUSIC" at bounding box center [522, 383] width 131 height 13
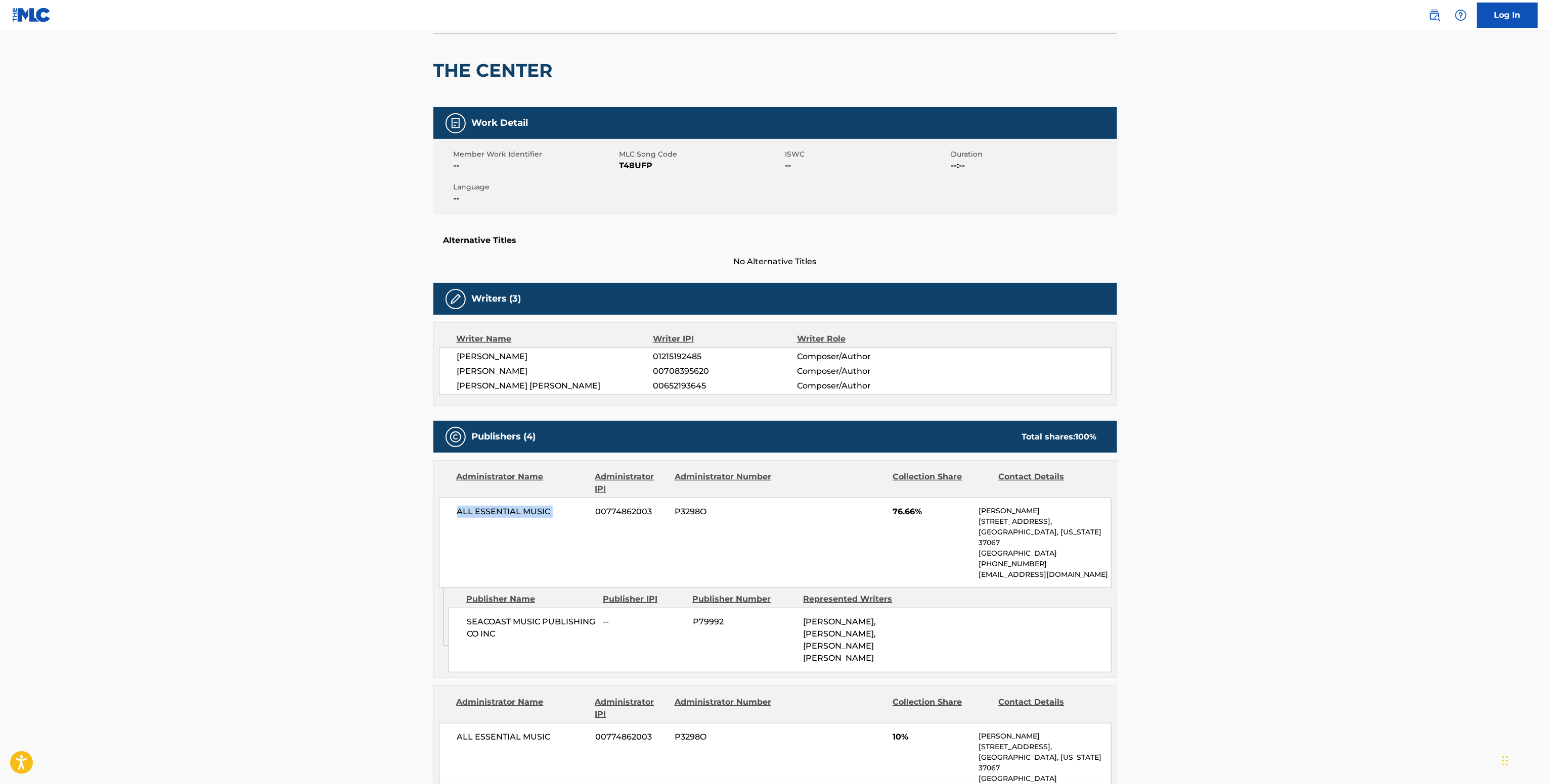
scroll to position [0, 0]
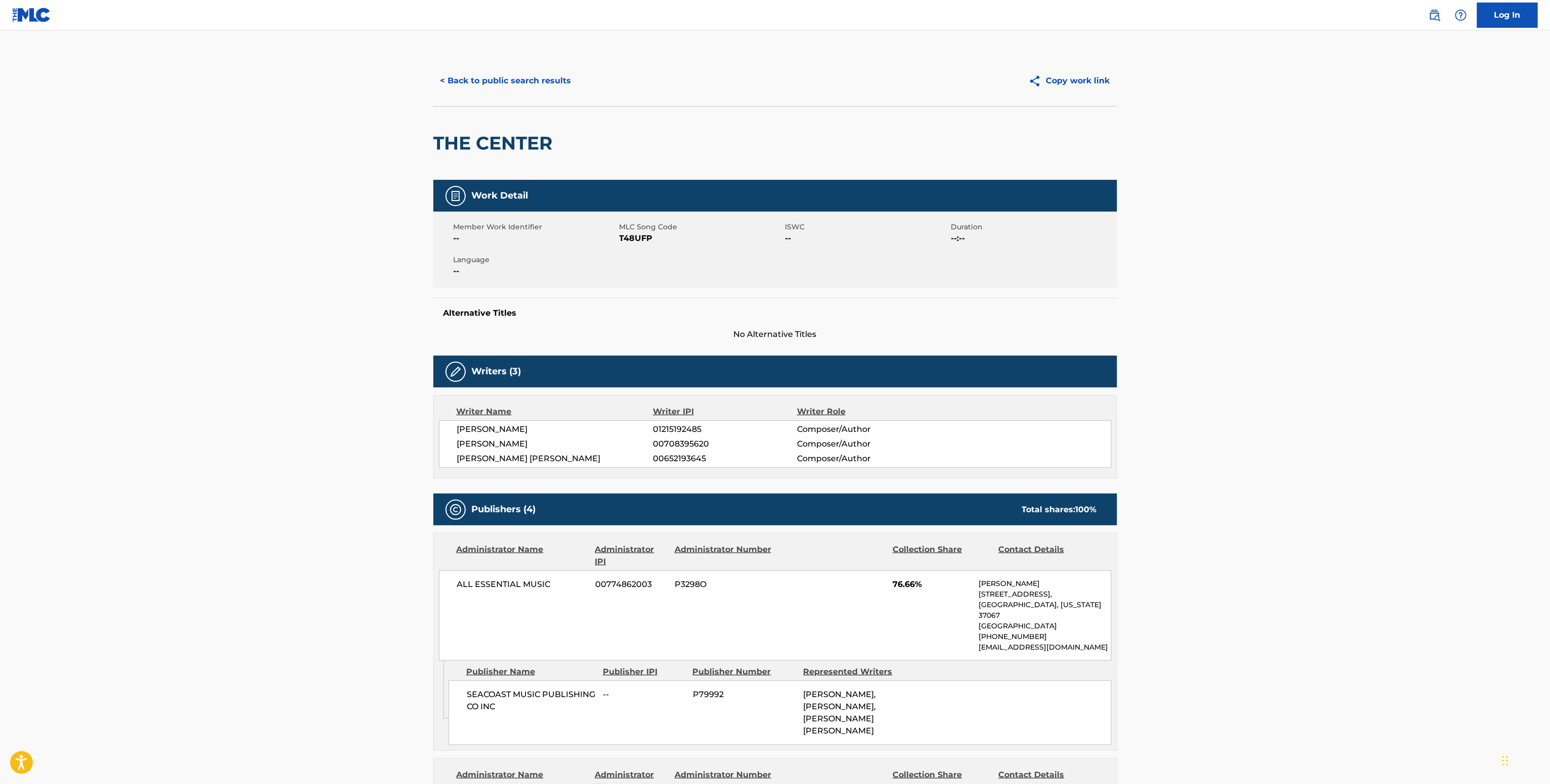
click at [630, 239] on span "T48UFP" at bounding box center [700, 239] width 164 height 13
copy span "T48UFP"
click at [688, 427] on span "01215192485" at bounding box center [724, 430] width 144 height 13
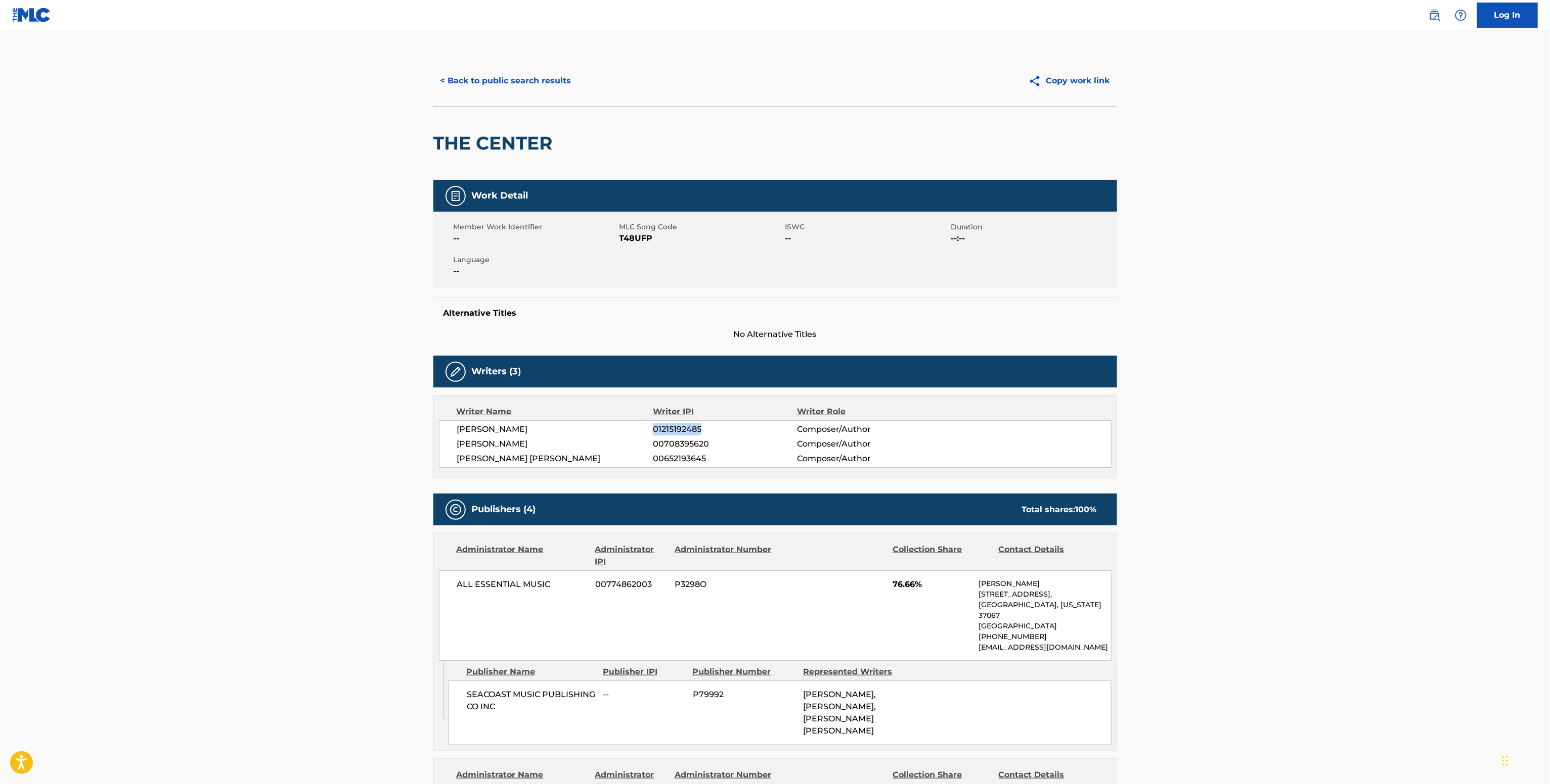
copy span "01215192485"
click at [674, 441] on span "00708395620" at bounding box center [724, 444] width 144 height 13
copy span "00708395620"
click at [665, 458] on span "00652193645" at bounding box center [724, 459] width 144 height 13
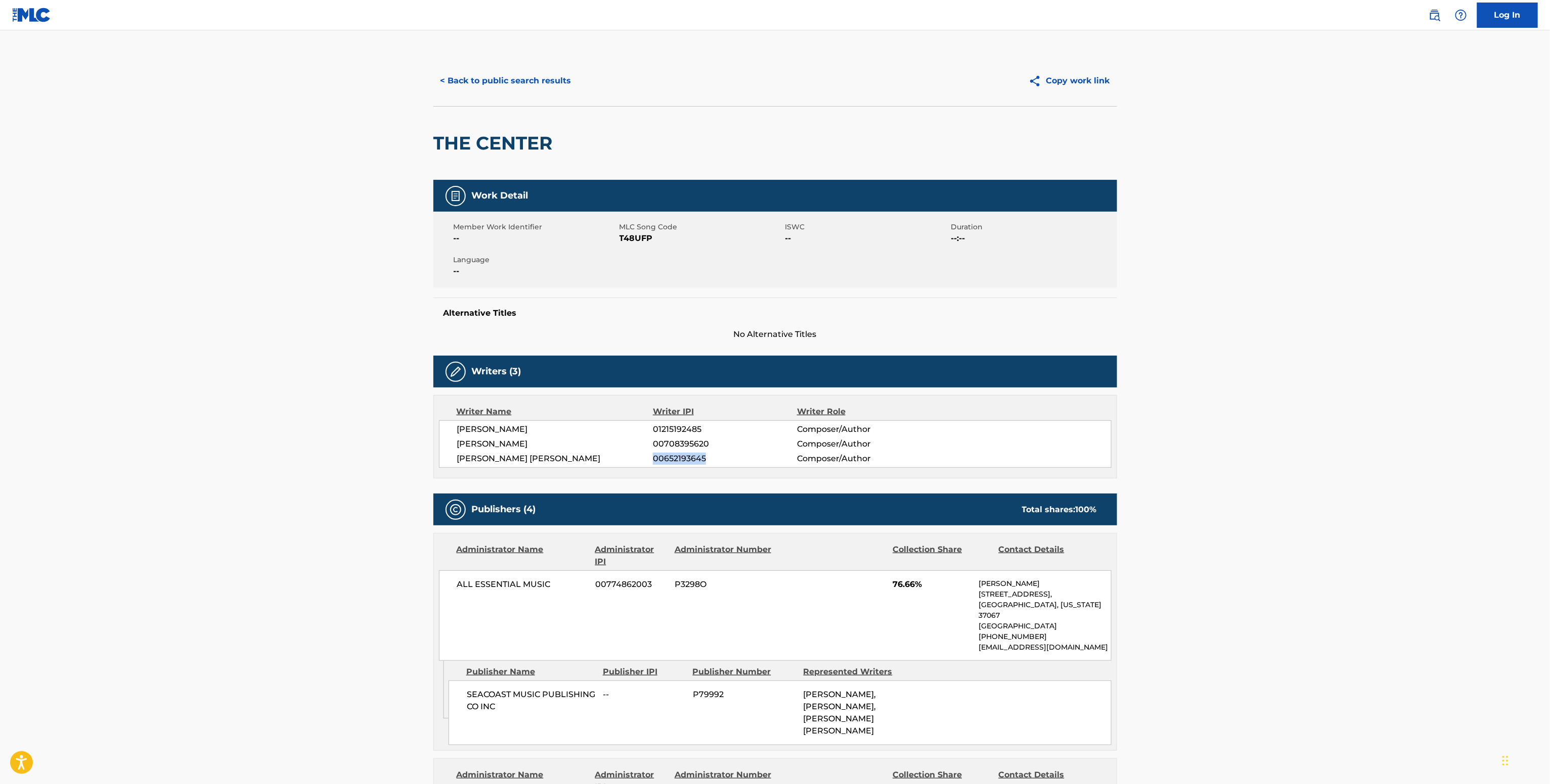
click at [665, 458] on span "00652193645" at bounding box center [724, 459] width 144 height 13
copy span "00652193645"
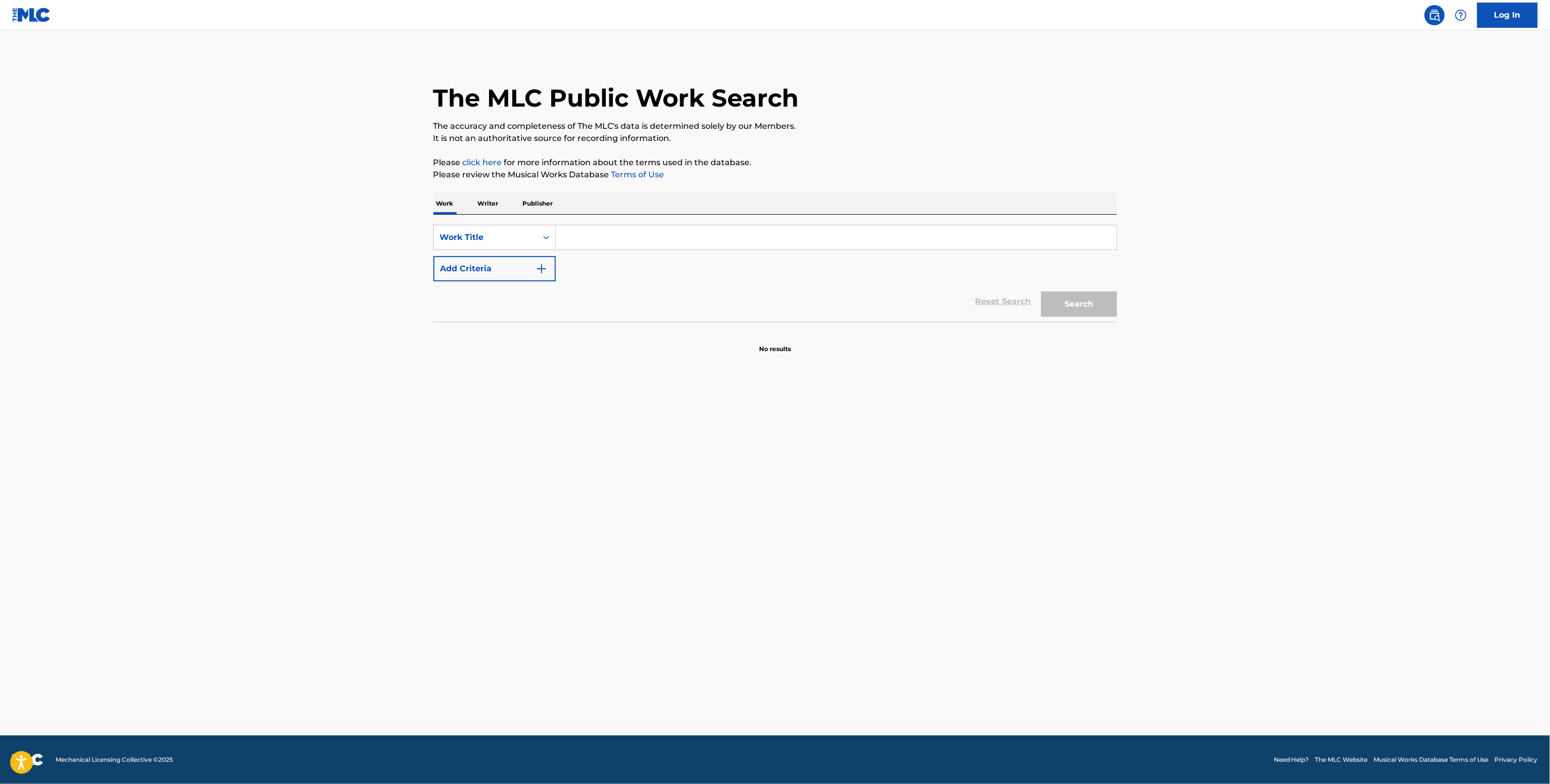
click at [604, 227] on input "Search Form" at bounding box center [835, 237] width 561 height 24
paste input "What You Deserve [PERSON_NAME] feat. DawnRooney27"
type input "What You Deserve [PERSON_NAME] feat. DawnRooney27"
click at [453, 288] on div "Reset Search Search" at bounding box center [775, 301] width 683 height 40
click at [465, 270] on button "Add Criteria" at bounding box center [494, 269] width 123 height 25
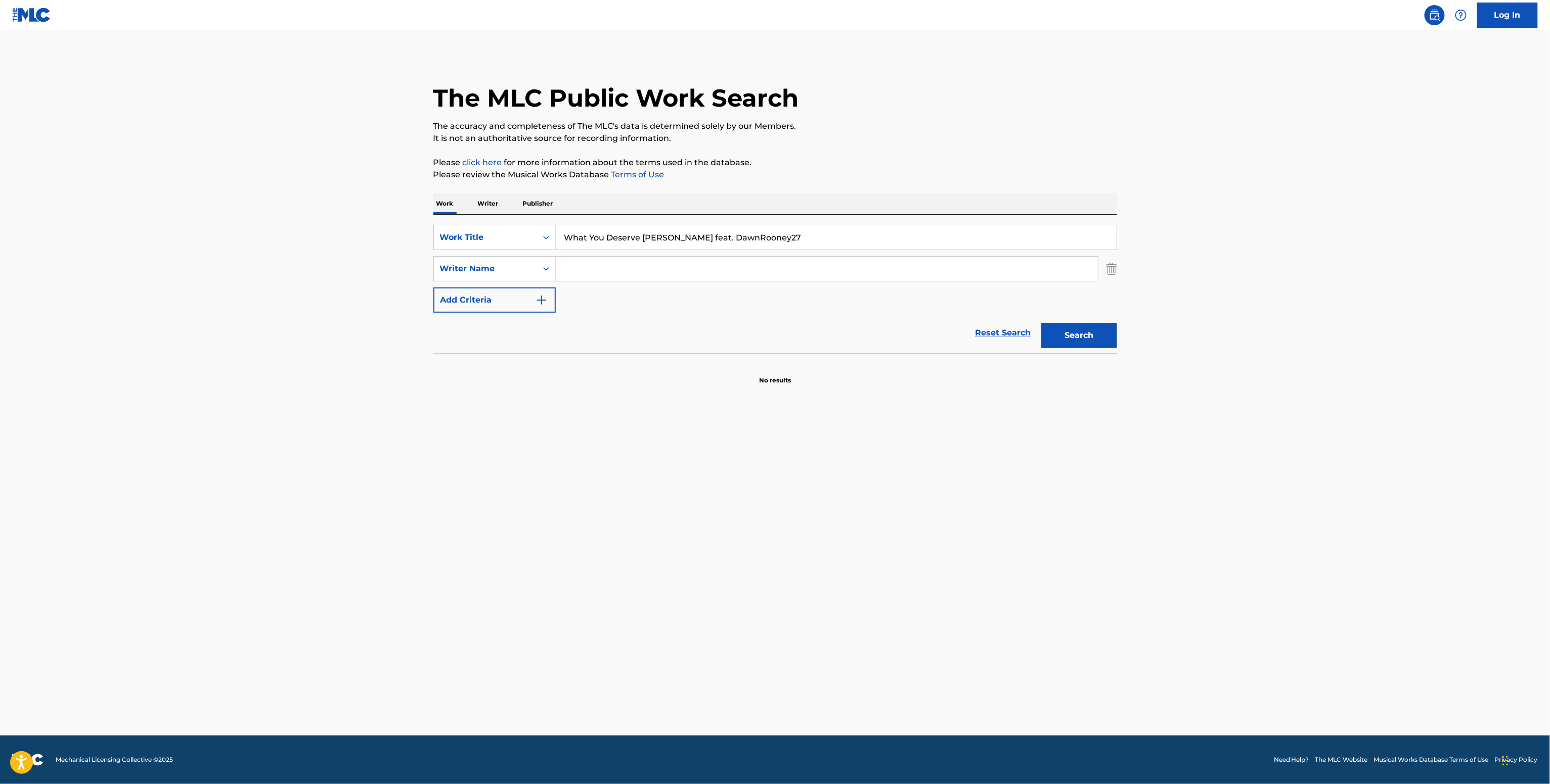
click at [623, 249] on div "What You Deserve Dawn Medrek feat. DawnRooney27" at bounding box center [835, 238] width 561 height 25
click at [627, 258] on input "Search Form" at bounding box center [826, 268] width 542 height 24
paste input "Dawn Rooney"
click at [1102, 342] on button "Search" at bounding box center [1079, 335] width 76 height 25
drag, startPoint x: 627, startPoint y: 270, endPoint x: 479, endPoint y: 249, distance: 149.5
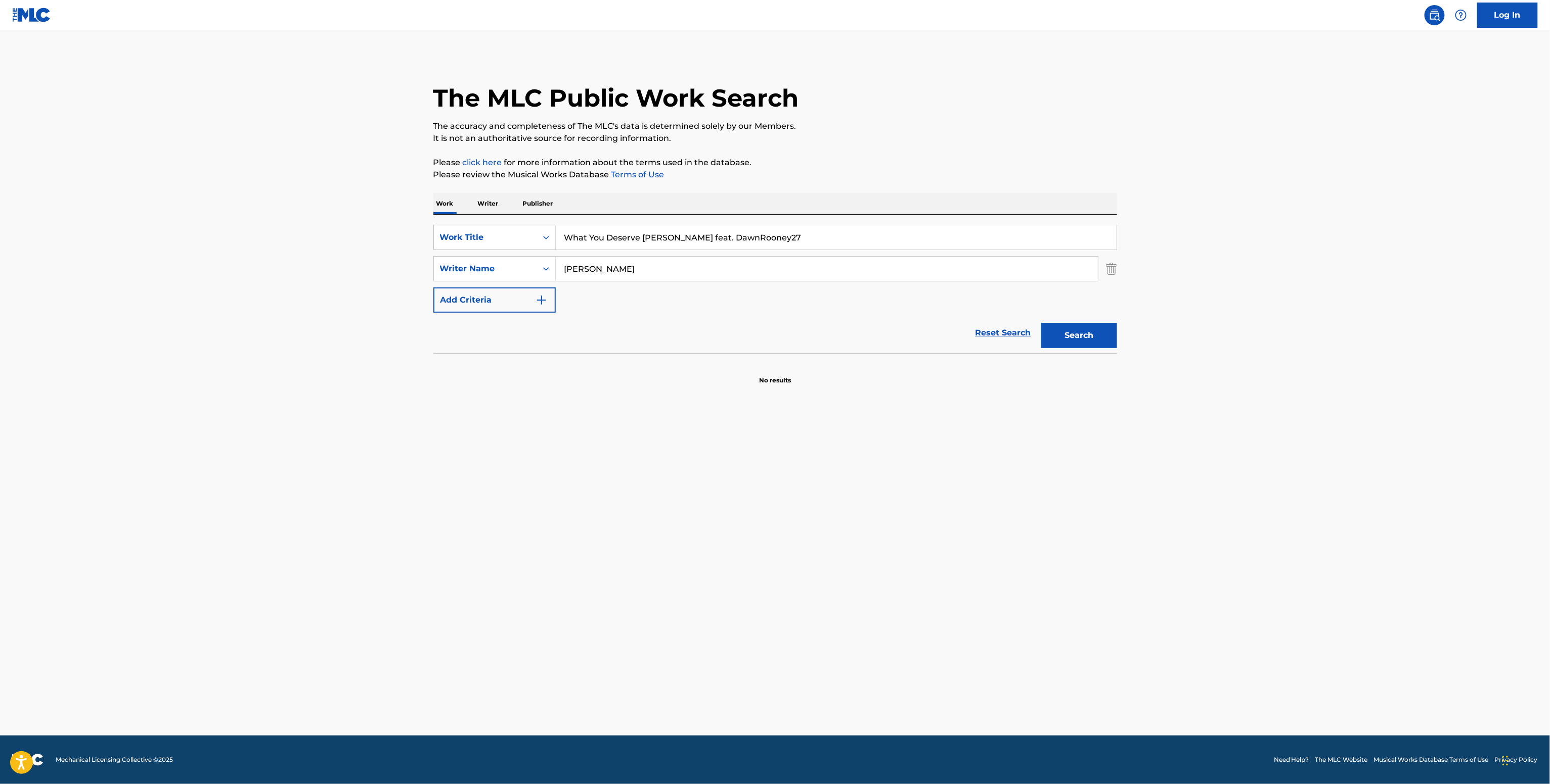
click at [479, 249] on div "SearchWithCriteriabffddf1e-7638-4166-a13e-0014fb46d797 Work Title What You Dese…" at bounding box center [775, 269] width 683 height 88
paste input "onna Martin"
type input "Donna Martin"
drag, startPoint x: 1092, startPoint y: 320, endPoint x: 1091, endPoint y: 328, distance: 8.1
click at [1094, 320] on div "Search" at bounding box center [1076, 333] width 80 height 40
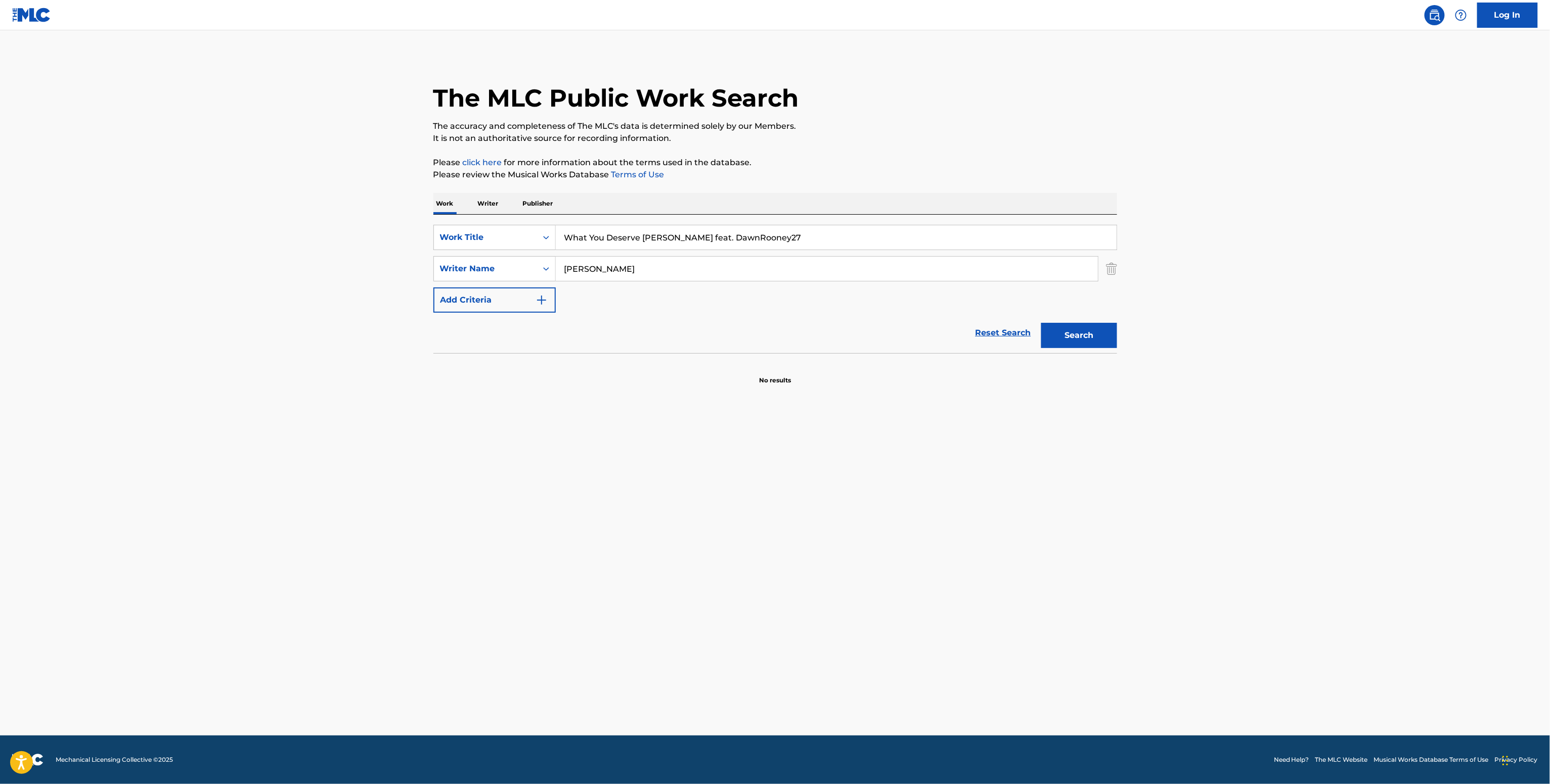
click at [1088, 333] on button "Search" at bounding box center [1079, 335] width 76 height 25
drag, startPoint x: 482, startPoint y: 193, endPoint x: 501, endPoint y: 212, distance: 26.9
click at [483, 193] on p "Writer" at bounding box center [488, 204] width 27 height 21
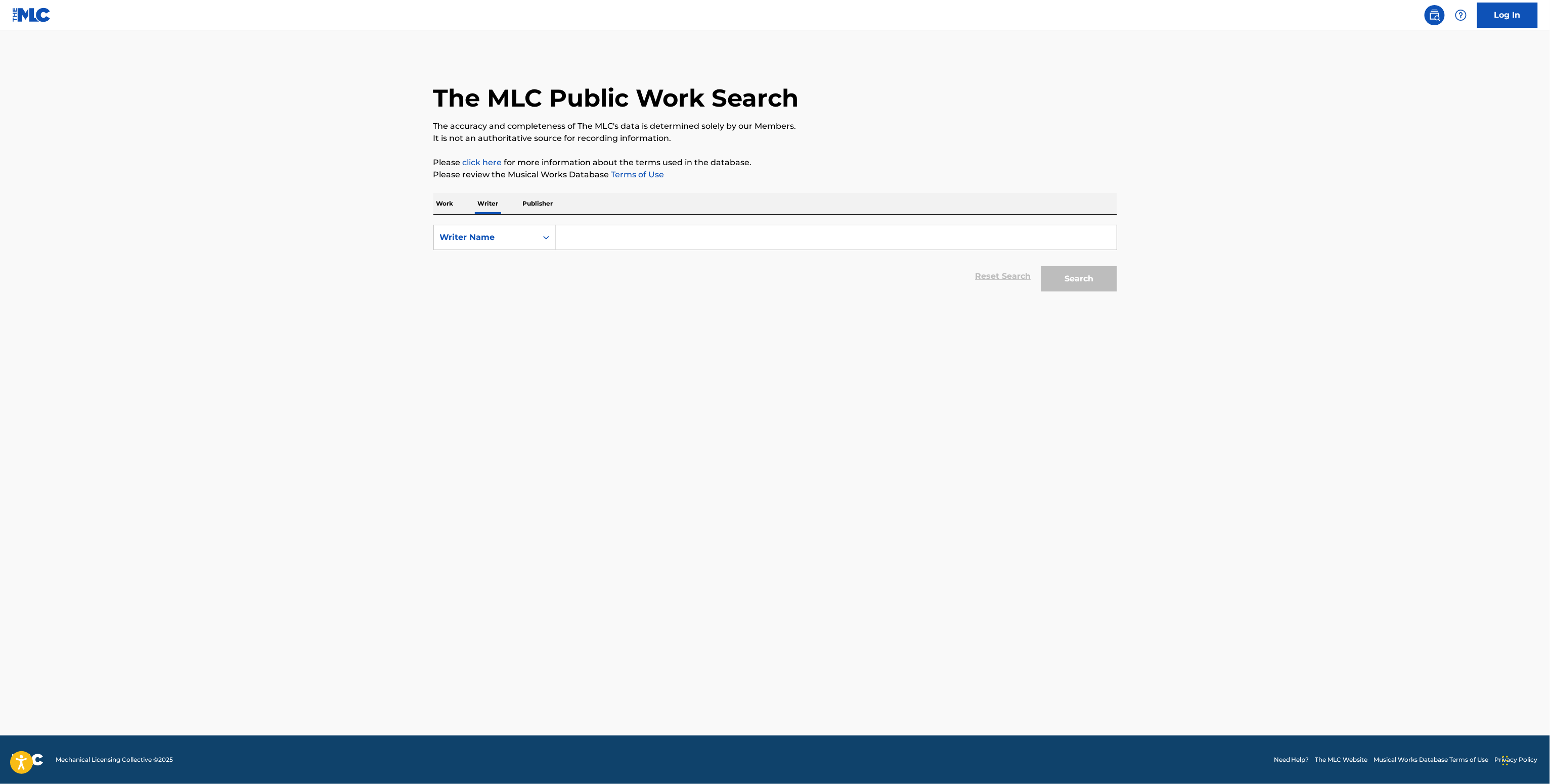
click at [587, 240] on input "Search Form" at bounding box center [835, 237] width 561 height 24
paste input "Donna Martin"
type input "Donna Martin"
click at [1033, 279] on link "Reset Search" at bounding box center [1003, 276] width 65 height 22
drag, startPoint x: 1049, startPoint y: 284, endPoint x: 1044, endPoint y: 285, distance: 5.1
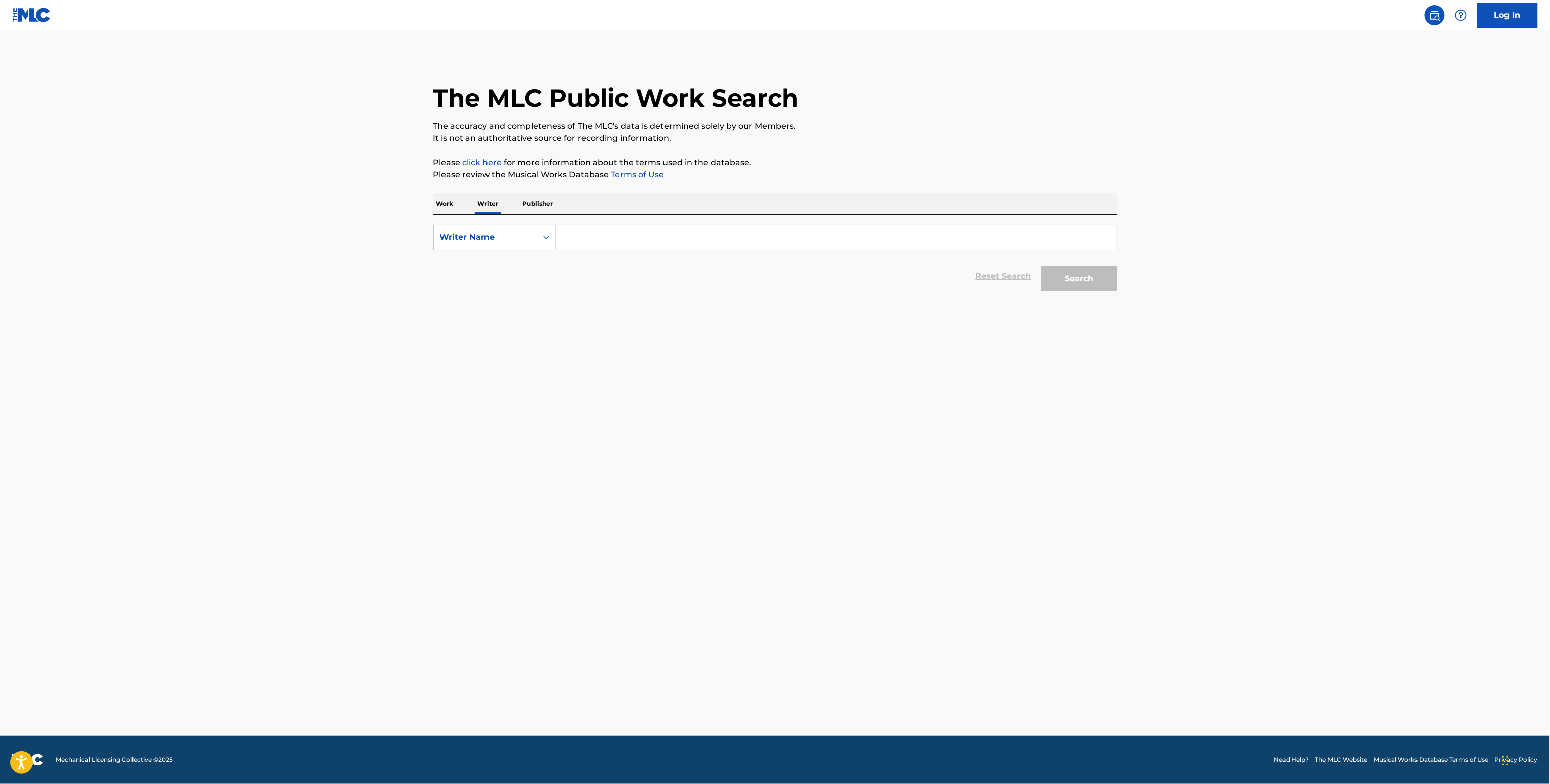
click at [1047, 285] on div "Search" at bounding box center [1076, 276] width 80 height 40
drag, startPoint x: 555, startPoint y: 235, endPoint x: 561, endPoint y: 234, distance: 6.1
click at [556, 236] on input "Search Form" at bounding box center [835, 237] width 561 height 24
paste input "Dawn Rooney"
click at [1041, 266] on button "Search" at bounding box center [1079, 279] width 76 height 25
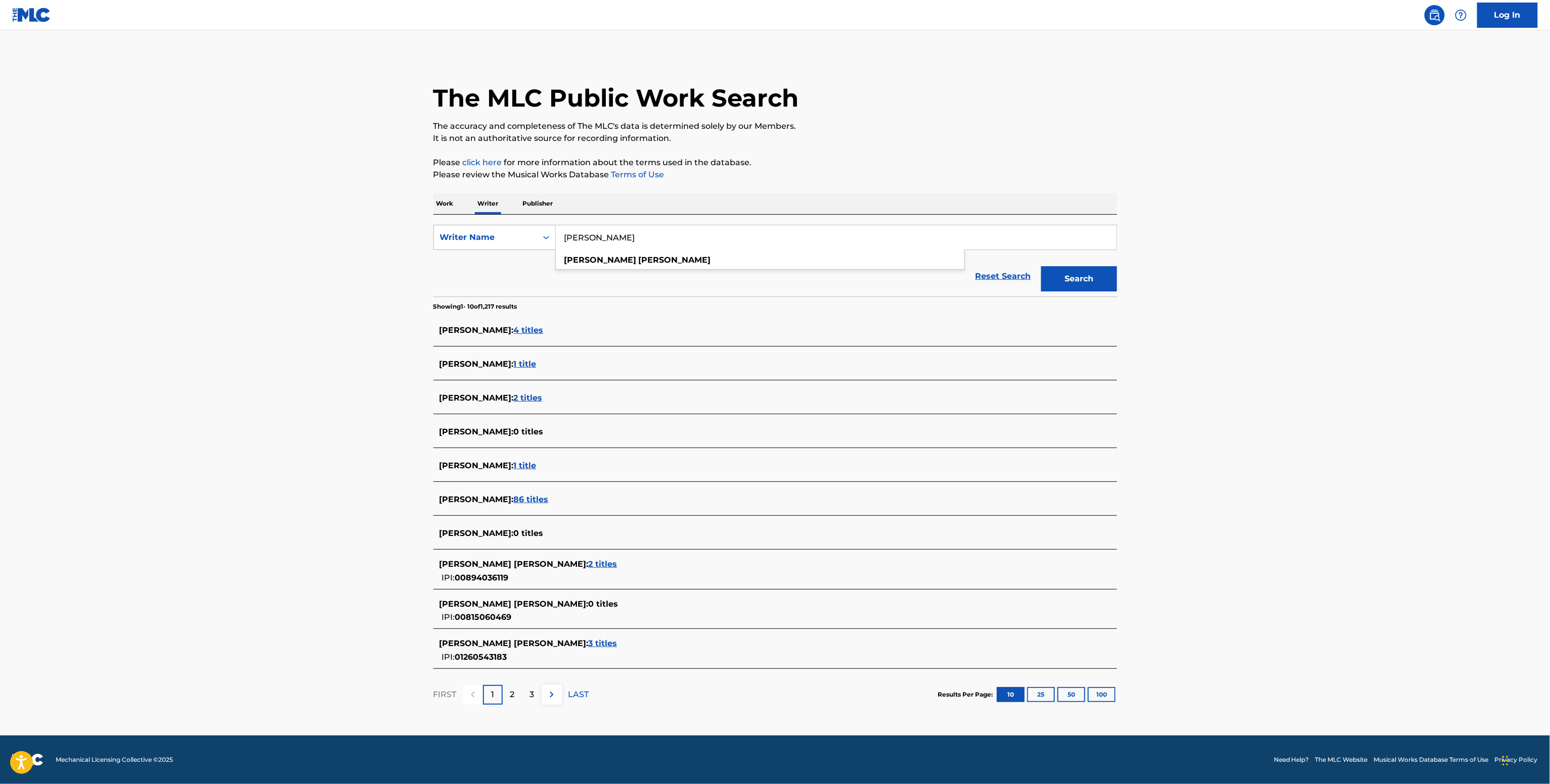
drag, startPoint x: 646, startPoint y: 245, endPoint x: 483, endPoint y: 235, distance: 163.3
click at [497, 241] on div "SearchWithCriteriac237d0db-aa10-414d-81d8-86f0dbca44ca Writer Name Dawn Rooney …" at bounding box center [775, 238] width 683 height 25
paste input "onna Martin"
click at [1083, 279] on button "Search" at bounding box center [1079, 279] width 76 height 25
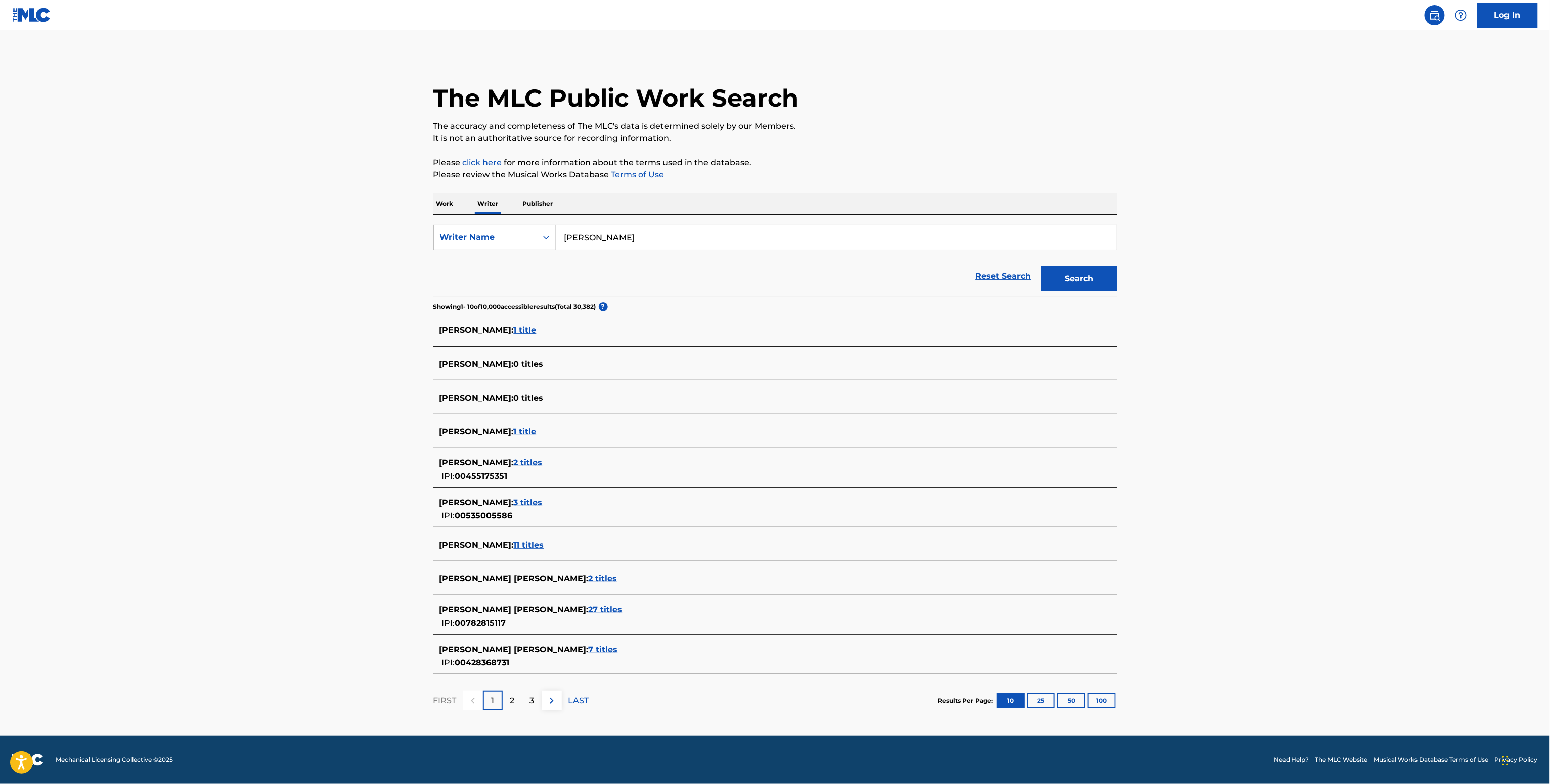
drag, startPoint x: 641, startPoint y: 246, endPoint x: 516, endPoint y: 243, distance: 125.0
click at [521, 246] on div "SearchWithCriteriac237d0db-aa10-414d-81d8-86f0dbca44ca Writer Name Donna Martin" at bounding box center [775, 238] width 683 height 25
paste input "Raine Nightingale"
type input "Raine Nightingale"
click at [1087, 281] on button "Search" at bounding box center [1079, 279] width 76 height 25
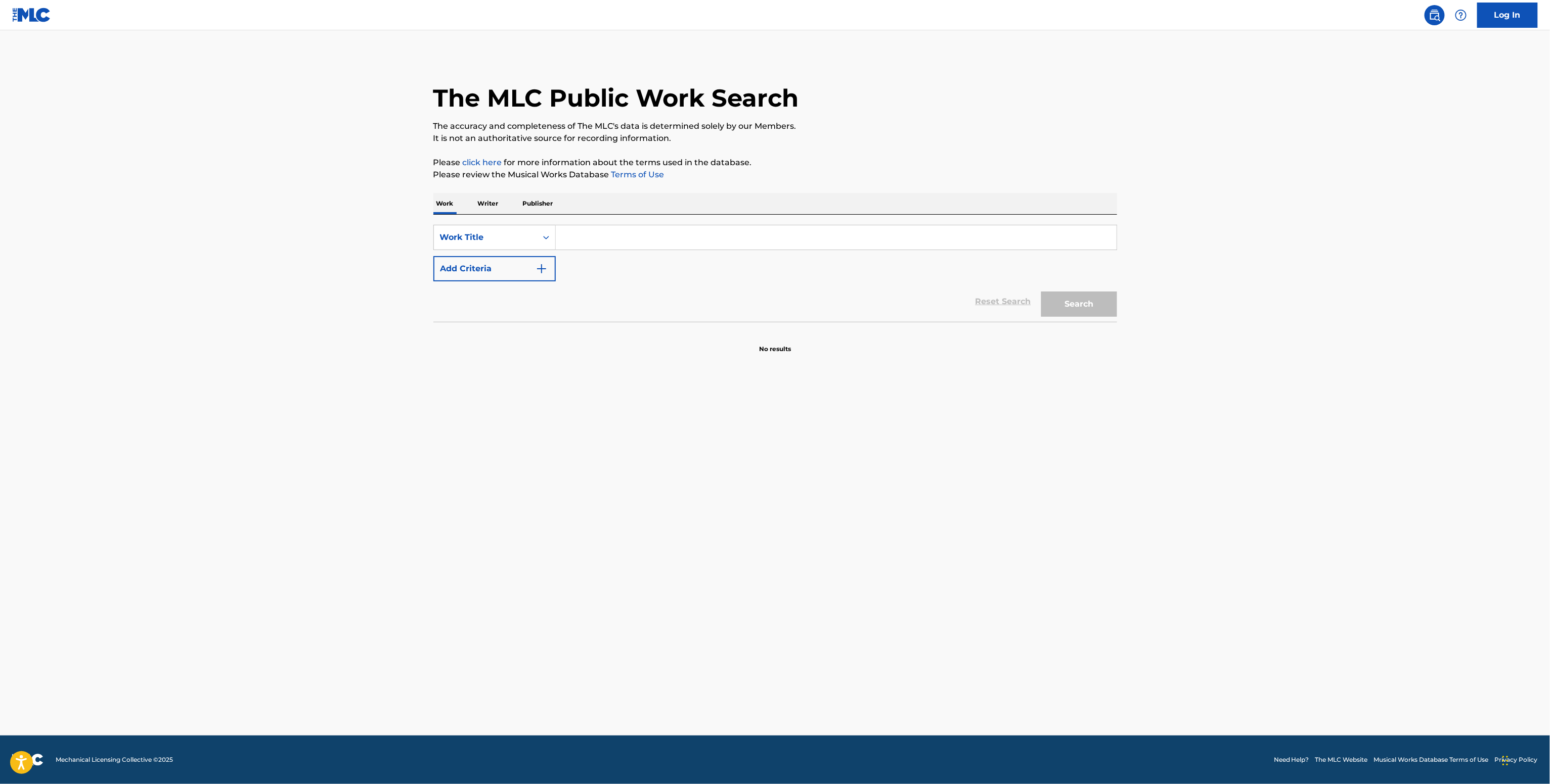
drag, startPoint x: 591, startPoint y: 232, endPoint x: 579, endPoint y: 216, distance: 20.0
click at [591, 232] on input "Search Form" at bounding box center [835, 237] width 561 height 24
paste input "[PERSON_NAME] feat. [PERSON_NAME]"
click at [456, 279] on button "Add Criteria" at bounding box center [494, 269] width 123 height 25
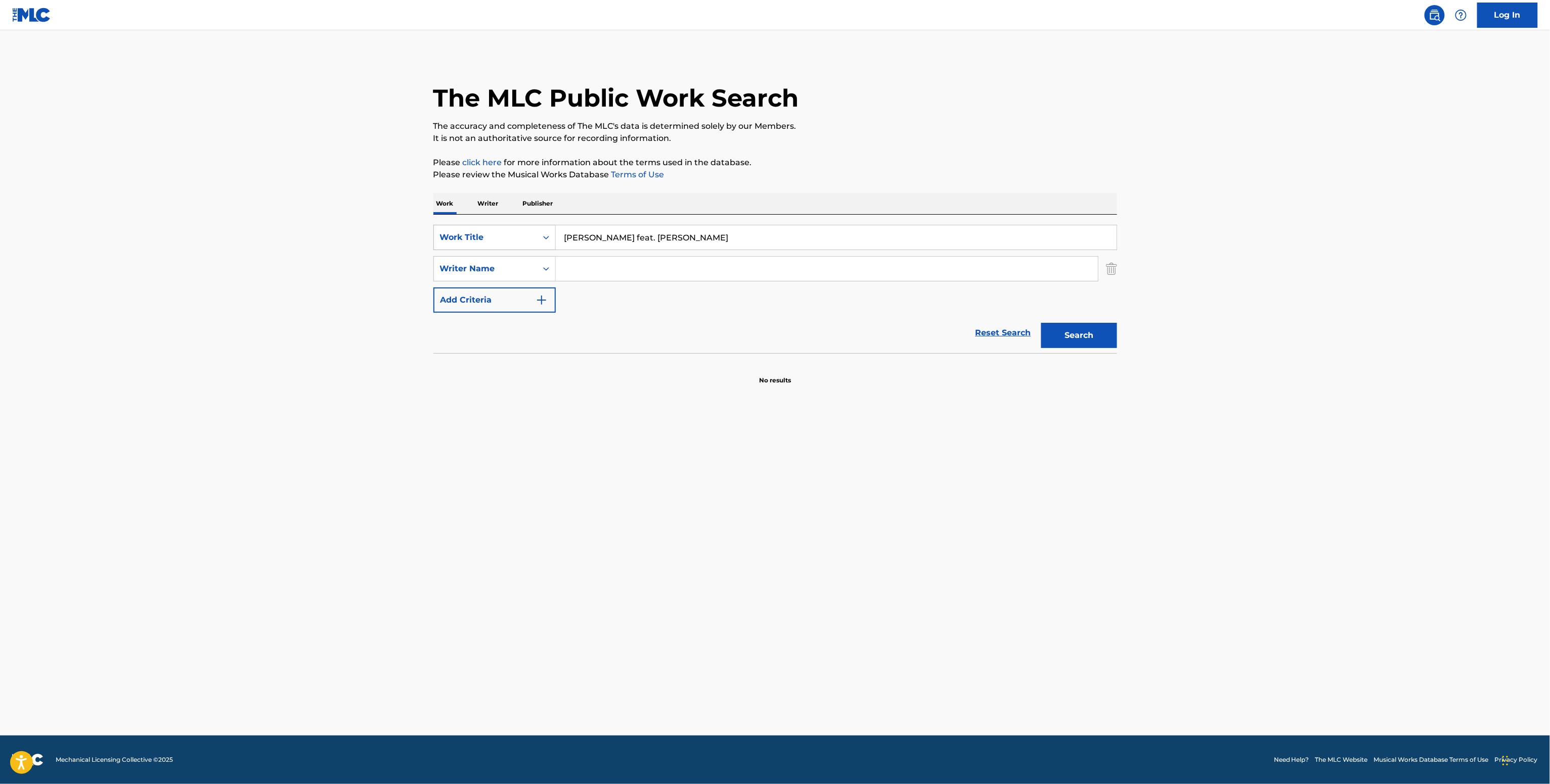
drag, startPoint x: 674, startPoint y: 249, endPoint x: 451, endPoint y: 237, distance: 223.3
click at [460, 238] on div "SearchWithCriteriaf5664f6c-18e0-47d3-9c06-90aadc2ac14c Work Title [PERSON_NAME]…" at bounding box center [775, 238] width 683 height 25
paste input "Gray Area"
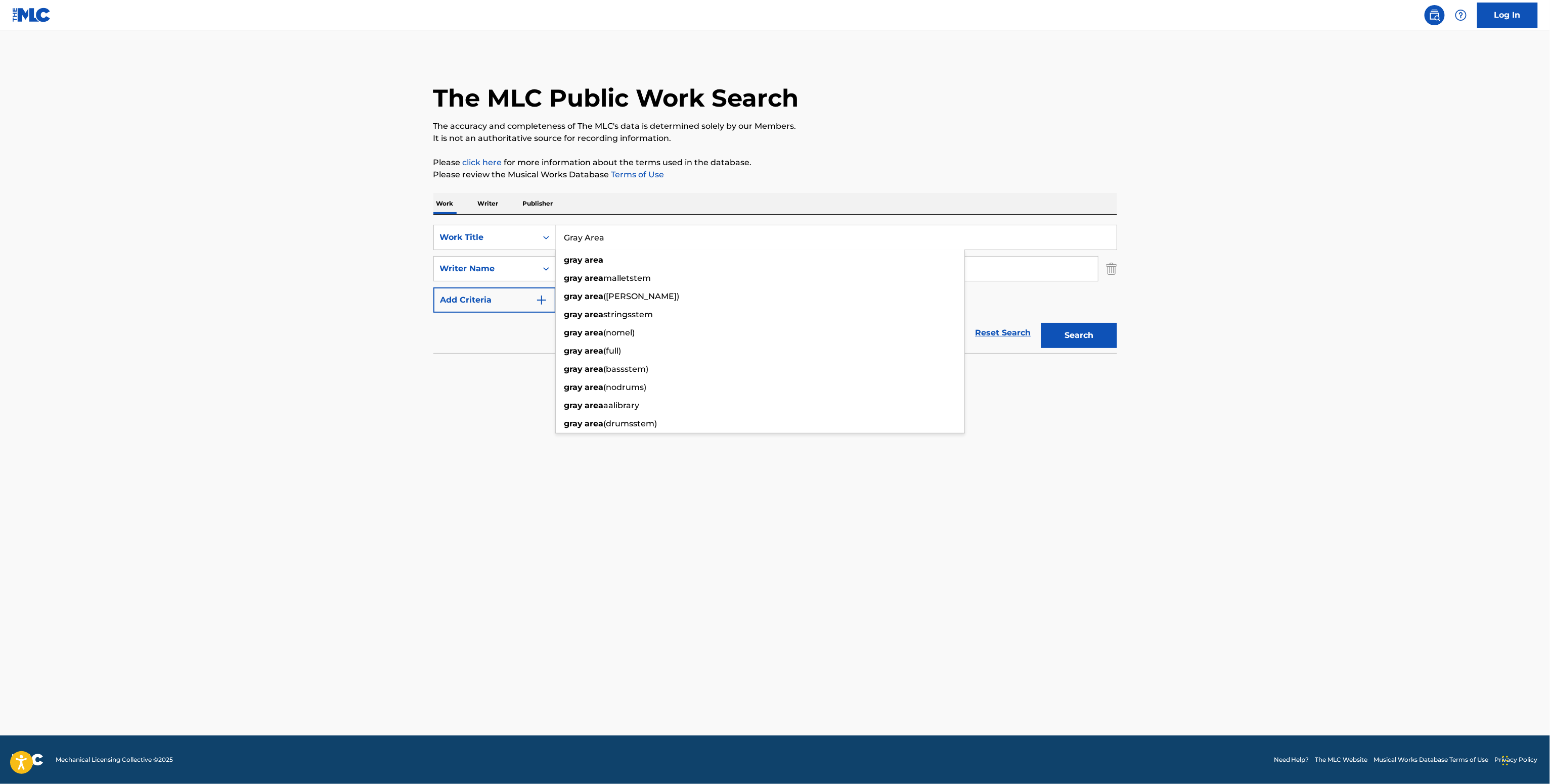
type input "Gray Area"
click at [534, 407] on main "The MLC Public Work Search The accuracy and completeness of The MLC's data is d…" at bounding box center [775, 383] width 1550 height 705
click at [581, 268] on input "Search Form" at bounding box center [826, 268] width 542 height 24
paste input "[PERSON_NAME]"
type input "[PERSON_NAME]"
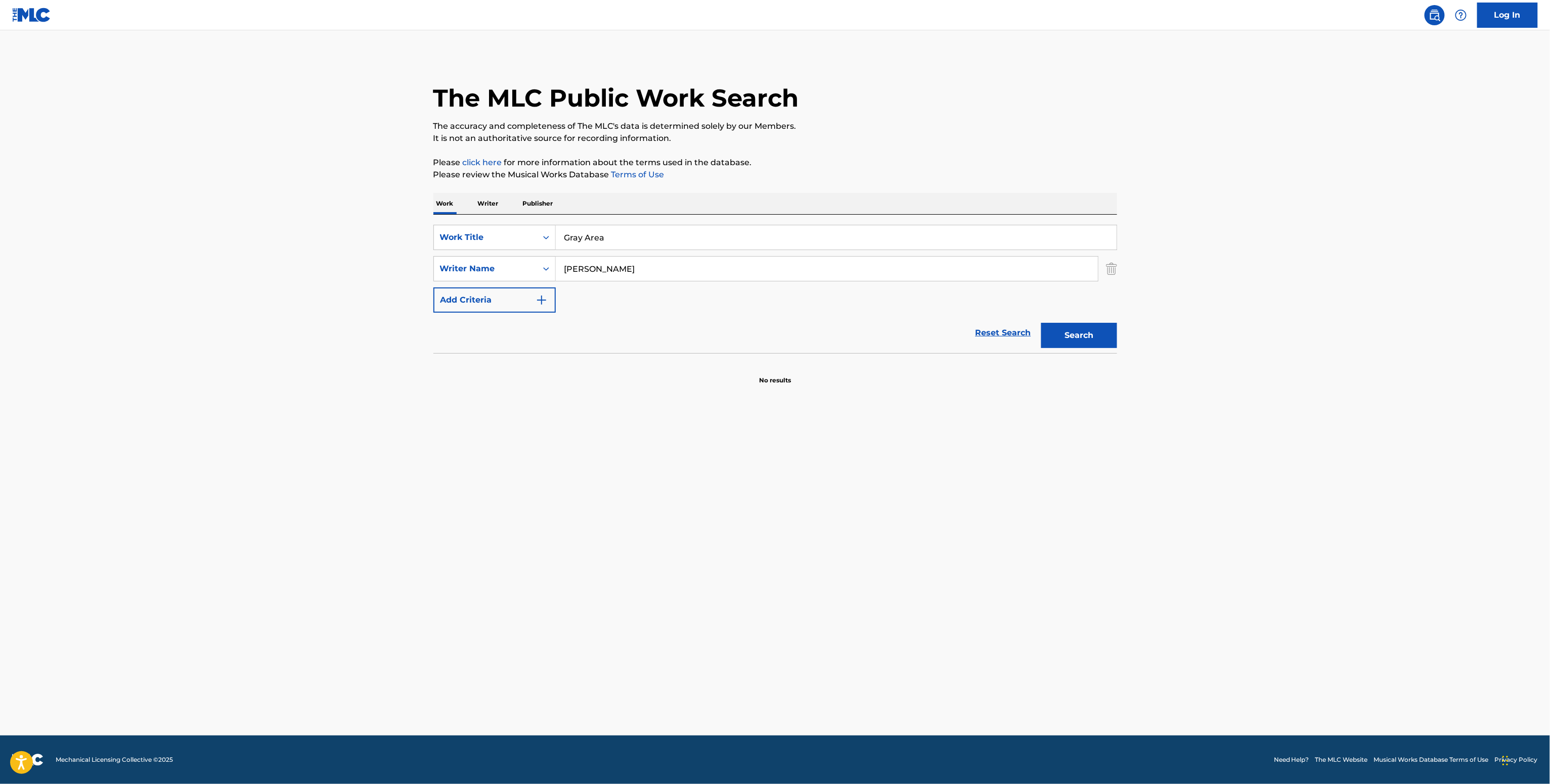
click at [1086, 331] on button "Search" at bounding box center [1079, 335] width 76 height 25
click at [491, 203] on p "Writer" at bounding box center [488, 204] width 27 height 21
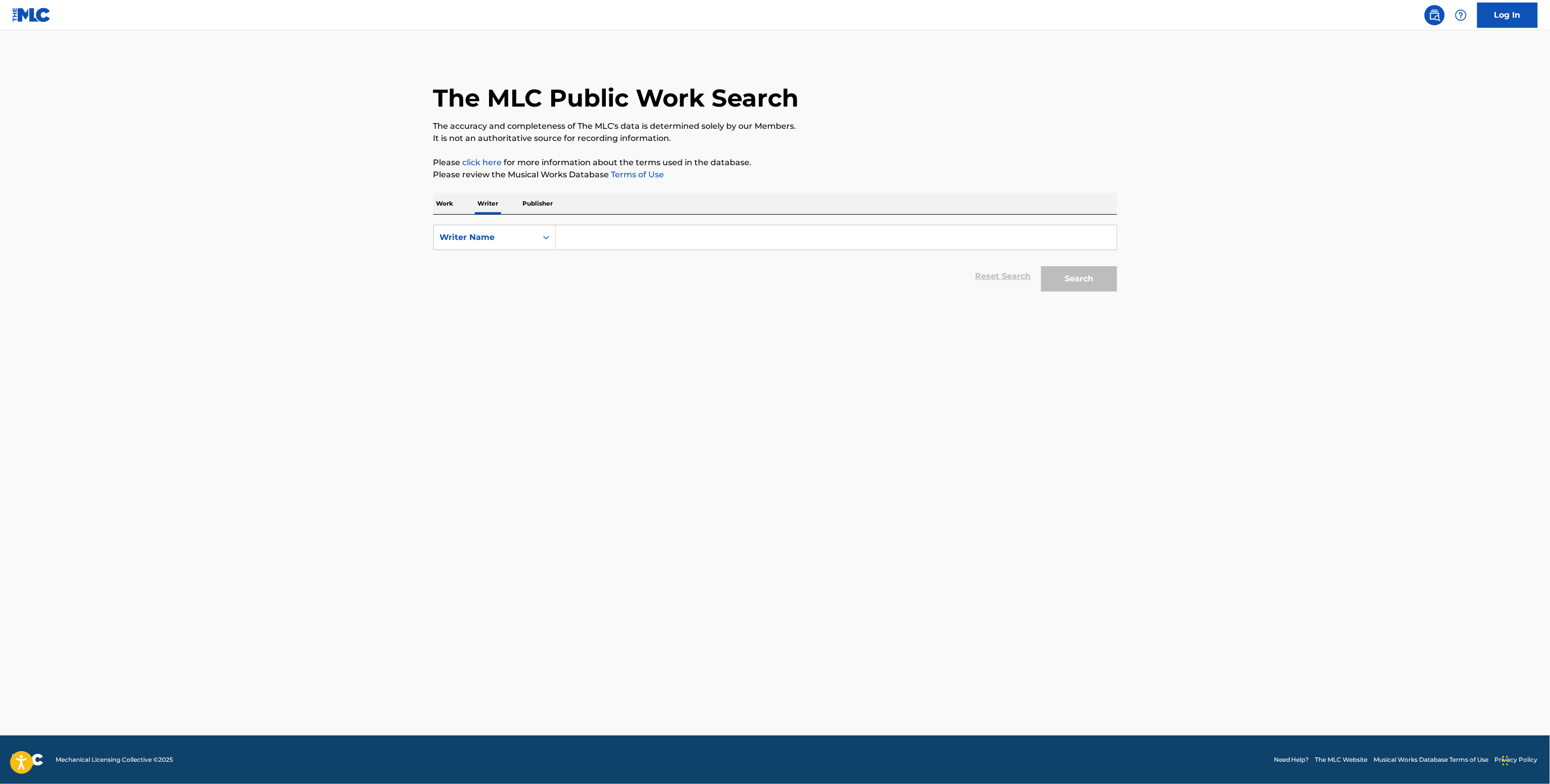
click at [586, 228] on input "Search Form" at bounding box center [835, 237] width 561 height 24
paste input "[PERSON_NAME]"
type input "[PERSON_NAME]"
click at [1102, 282] on button "Search" at bounding box center [1079, 279] width 76 height 25
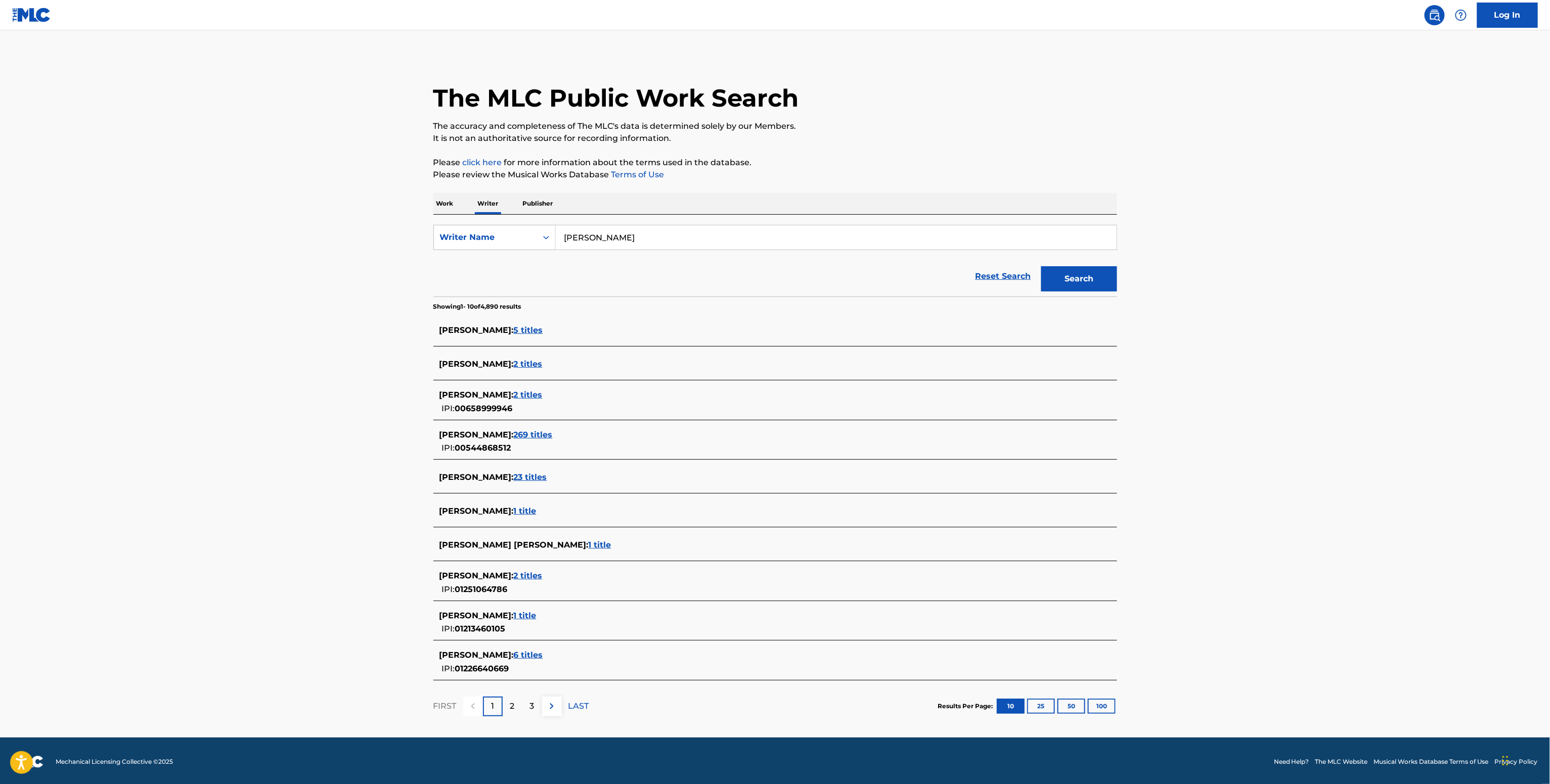
click at [486, 439] on span "[PERSON_NAME] :" at bounding box center [476, 434] width 74 height 10
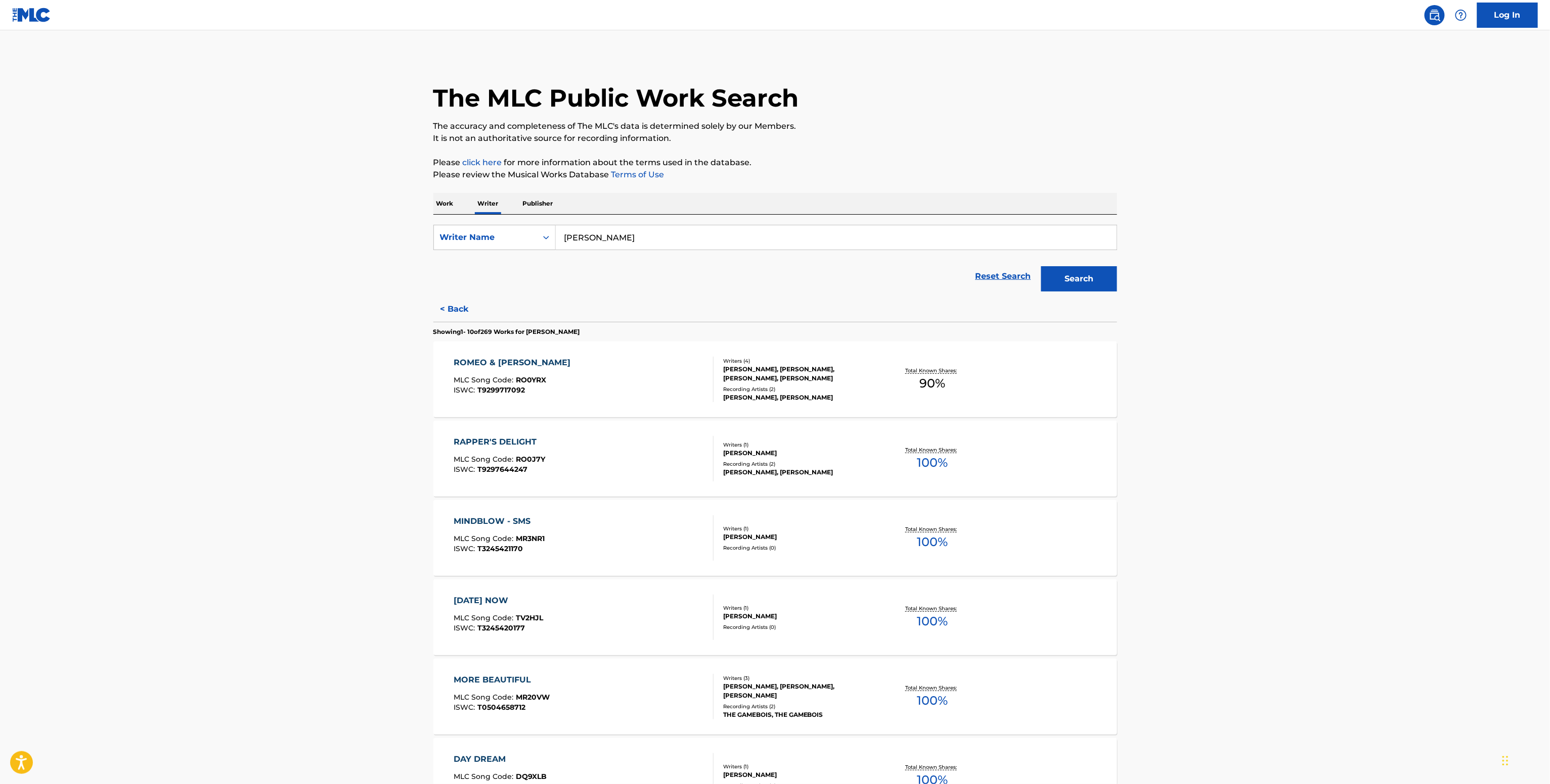
click at [921, 459] on span "100 %" at bounding box center [932, 463] width 30 height 18
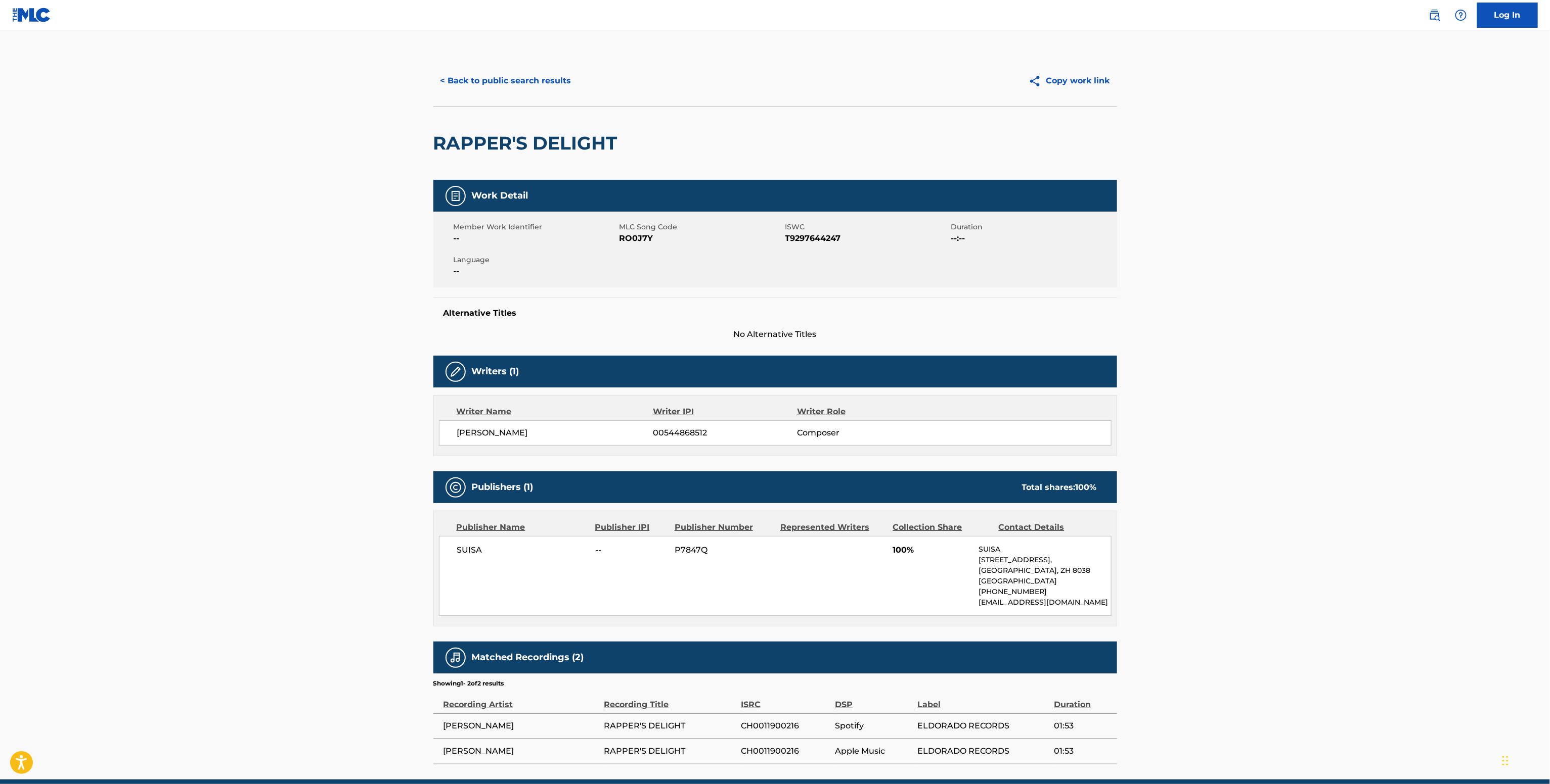
click at [473, 556] on span "SUISA" at bounding box center [522, 551] width 131 height 13
copy span "SUISA"
click at [661, 428] on span "00544868512" at bounding box center [724, 434] width 144 height 13
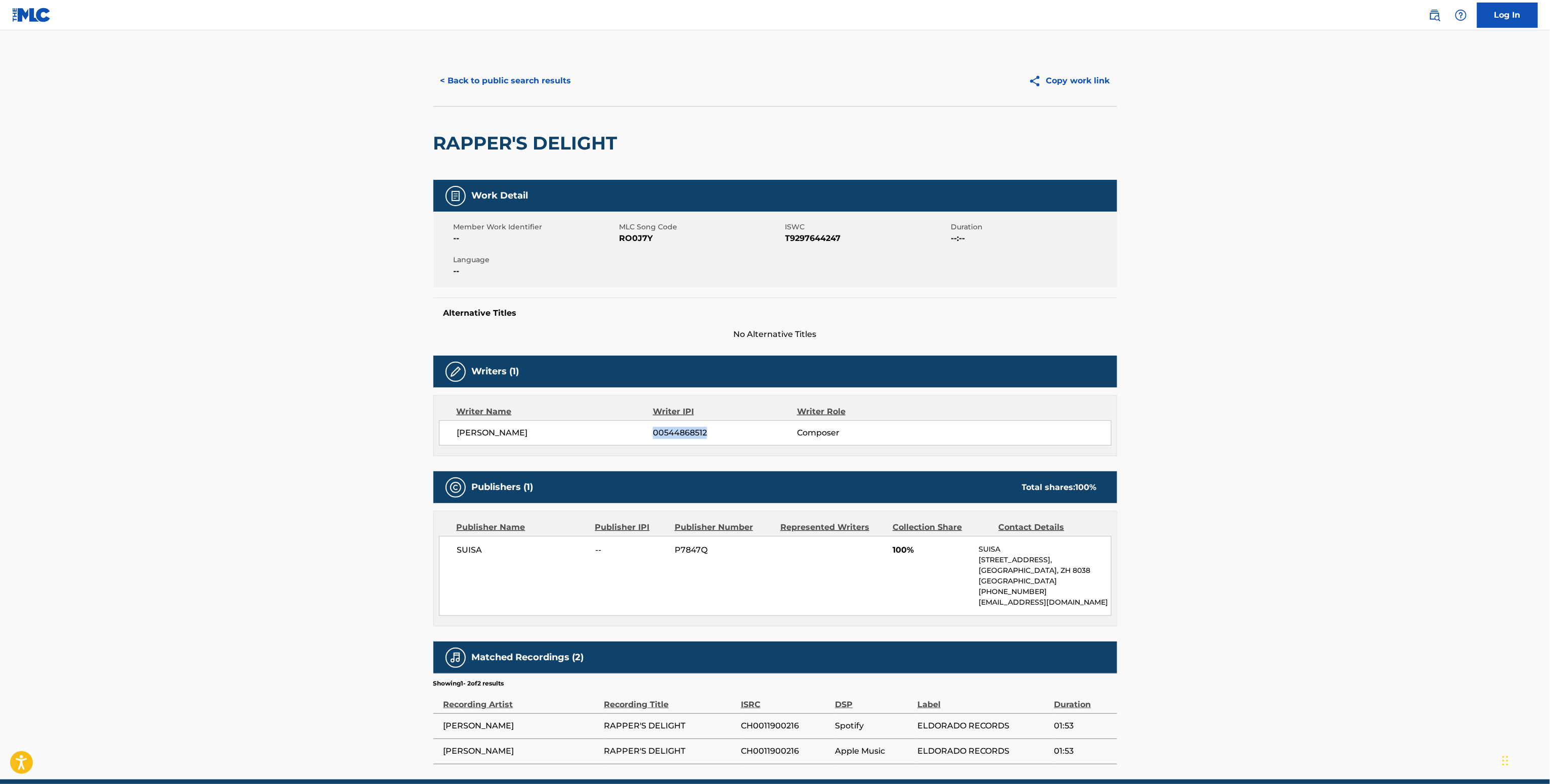
copy span "00544868512"
click at [638, 240] on span "RO0J7Y" at bounding box center [700, 239] width 164 height 13
copy span "RO0J7Y"
click at [526, 74] on button "< Back to public search results" at bounding box center [505, 80] width 145 height 25
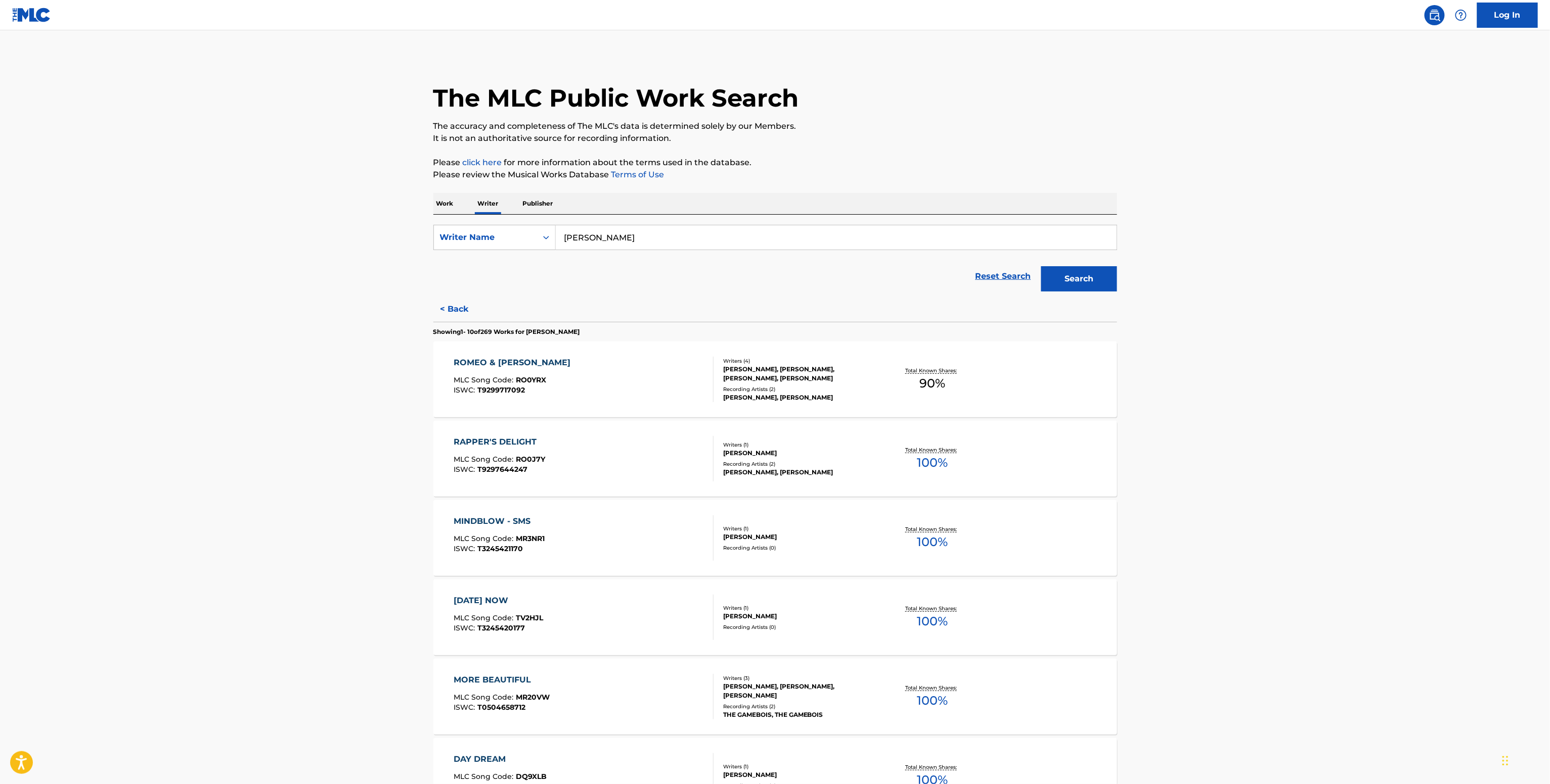
drag, startPoint x: 681, startPoint y: 237, endPoint x: 445, endPoint y: 223, distance: 236.4
click at [479, 229] on div "SearchWithCriteriad61e8e6b-9019-4827-92ed-09dd6f6b8eea Writer Name Fabio Friedli" at bounding box center [775, 238] width 683 height 25
paste input "Giovanna Genta"
type input "Giovanna Genta"
click at [1084, 286] on button "Search" at bounding box center [1079, 279] width 76 height 25
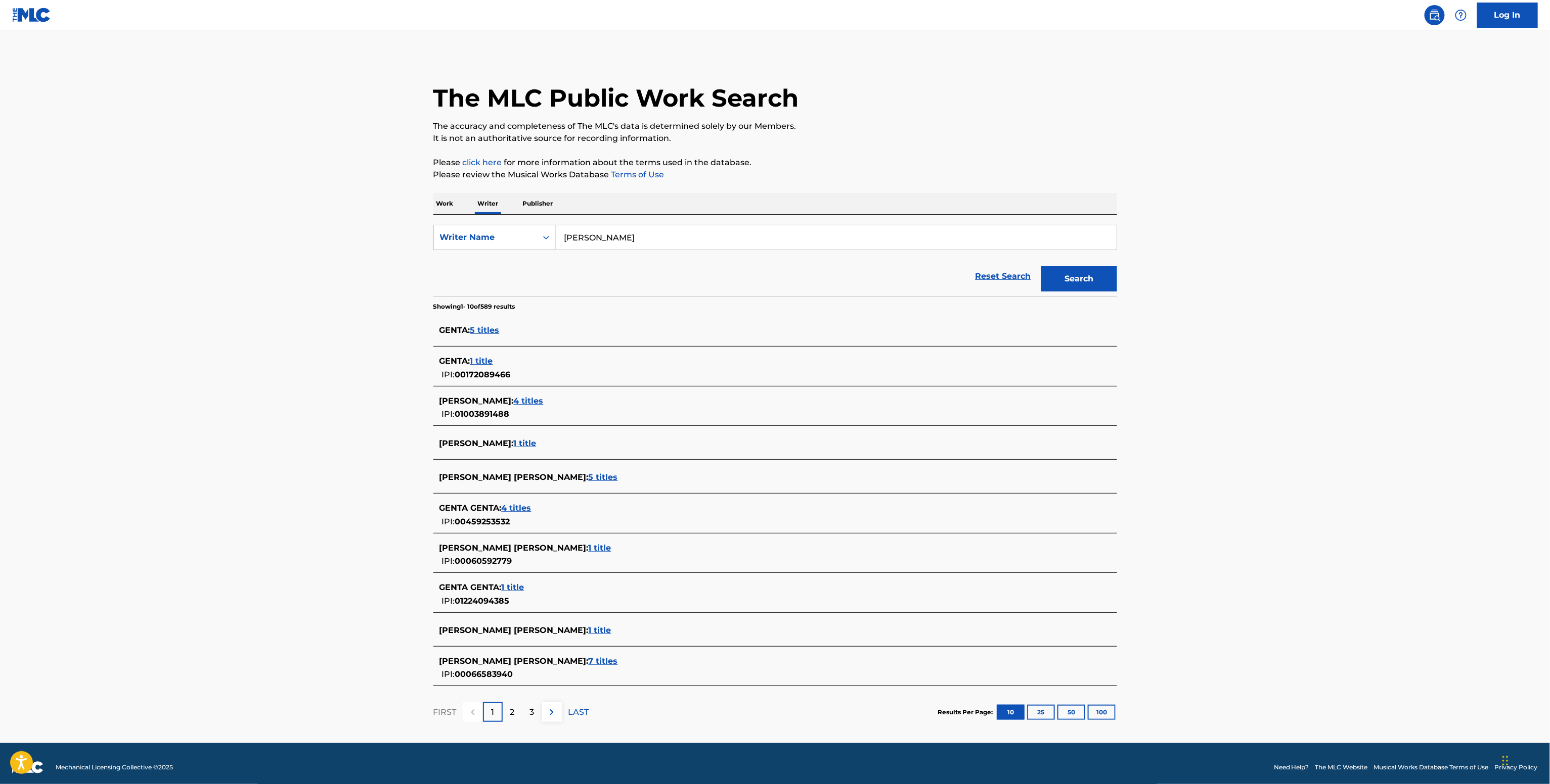
click at [523, 406] on span "4 titles" at bounding box center [528, 400] width 30 height 10
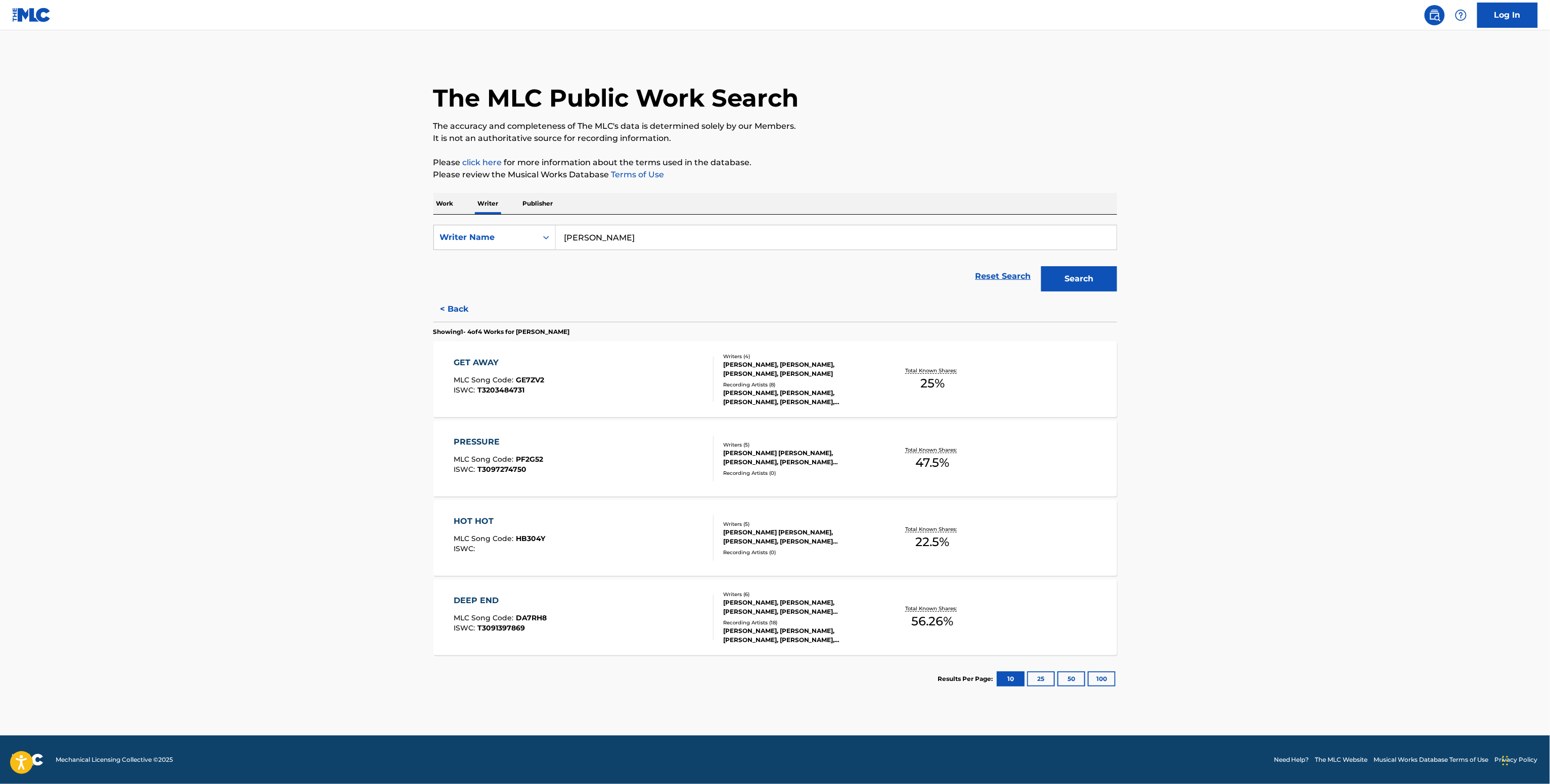
click at [778, 595] on div "Writers ( 6 )" at bounding box center [799, 594] width 153 height 7
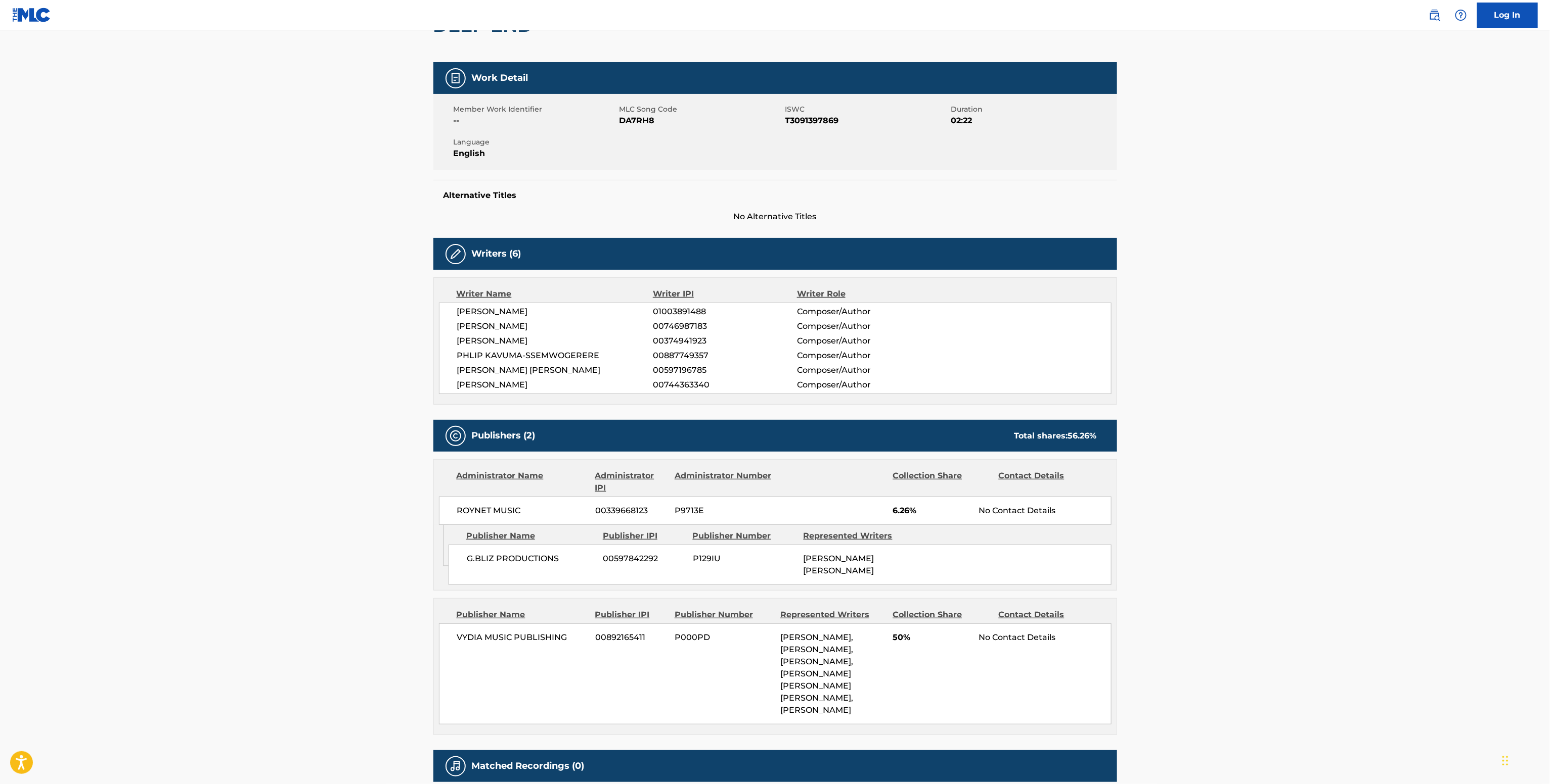
scroll to position [202, 0]
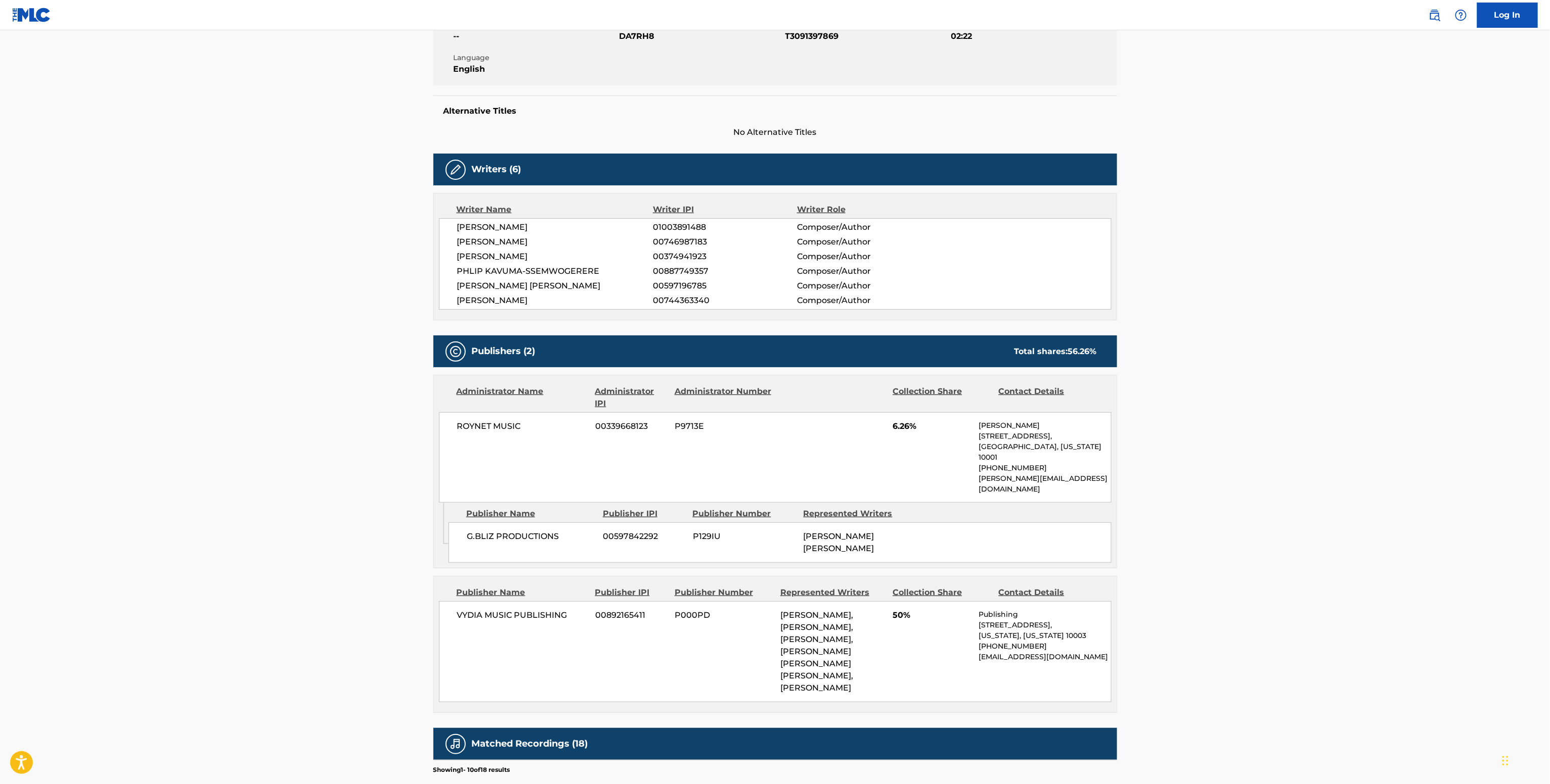
click at [661, 227] on span "01003891488" at bounding box center [724, 228] width 144 height 13
copy span "01003891488"
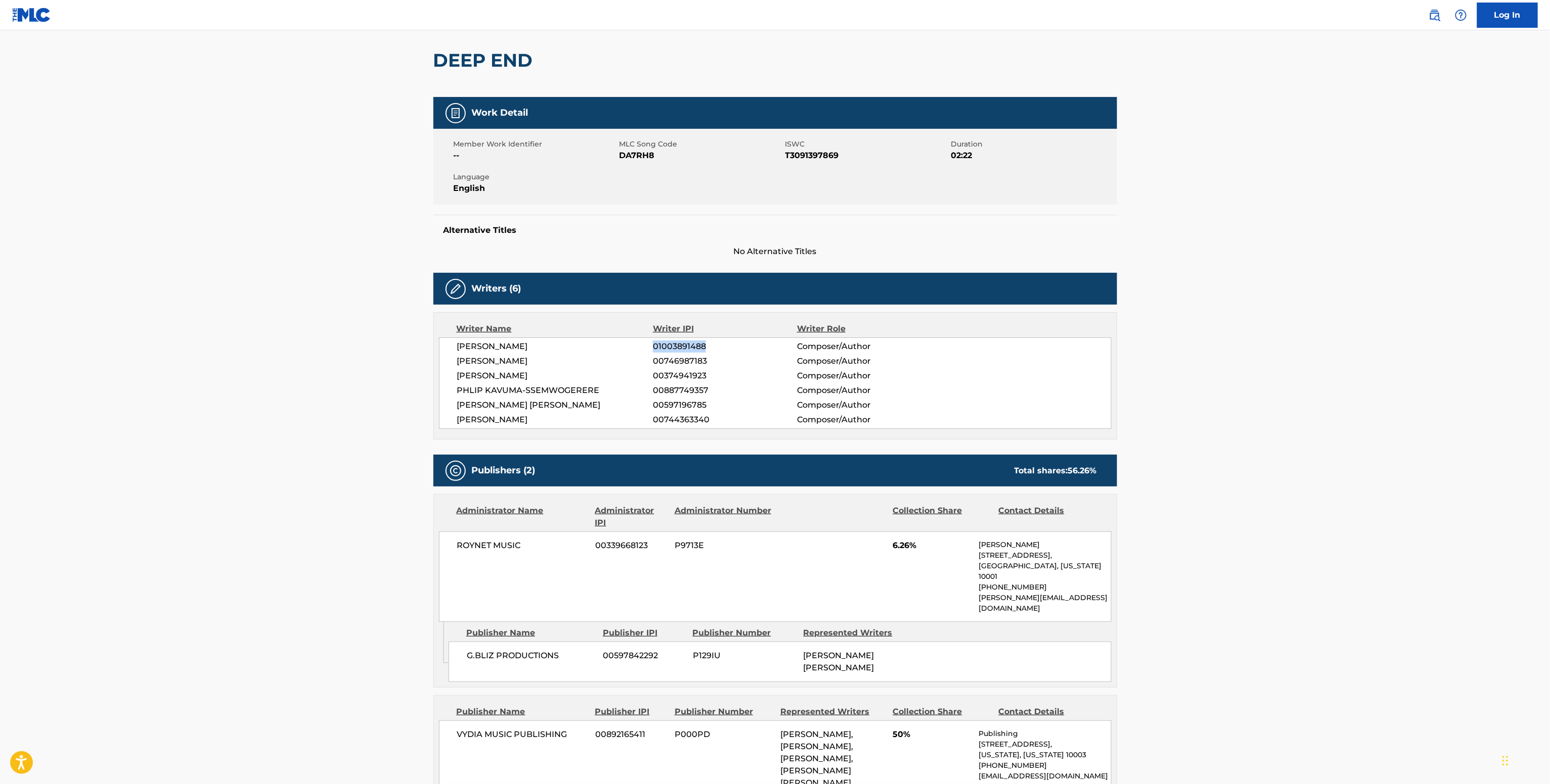
scroll to position [0, 0]
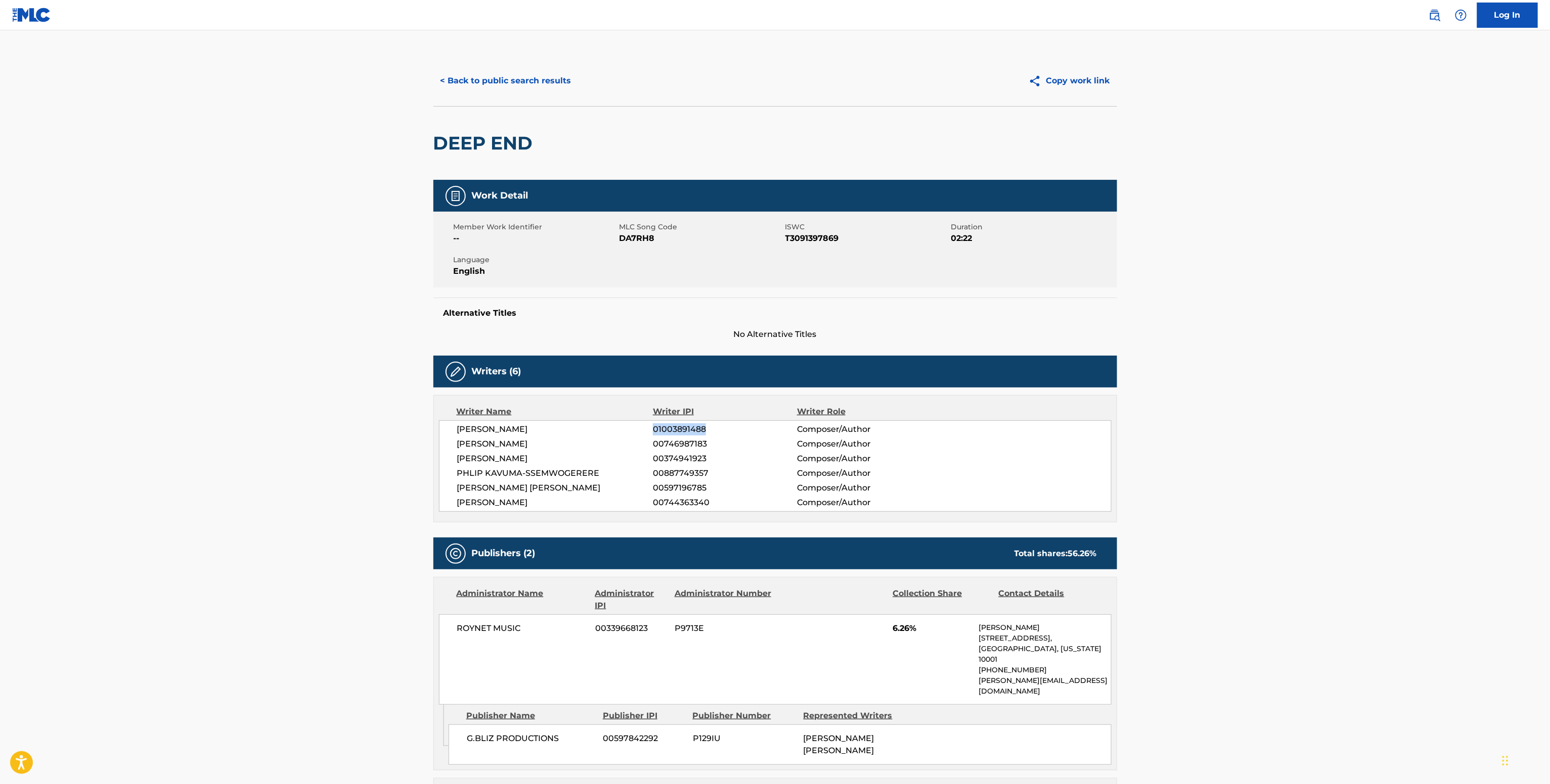
click at [495, 86] on button "< Back to public search results" at bounding box center [505, 80] width 145 height 25
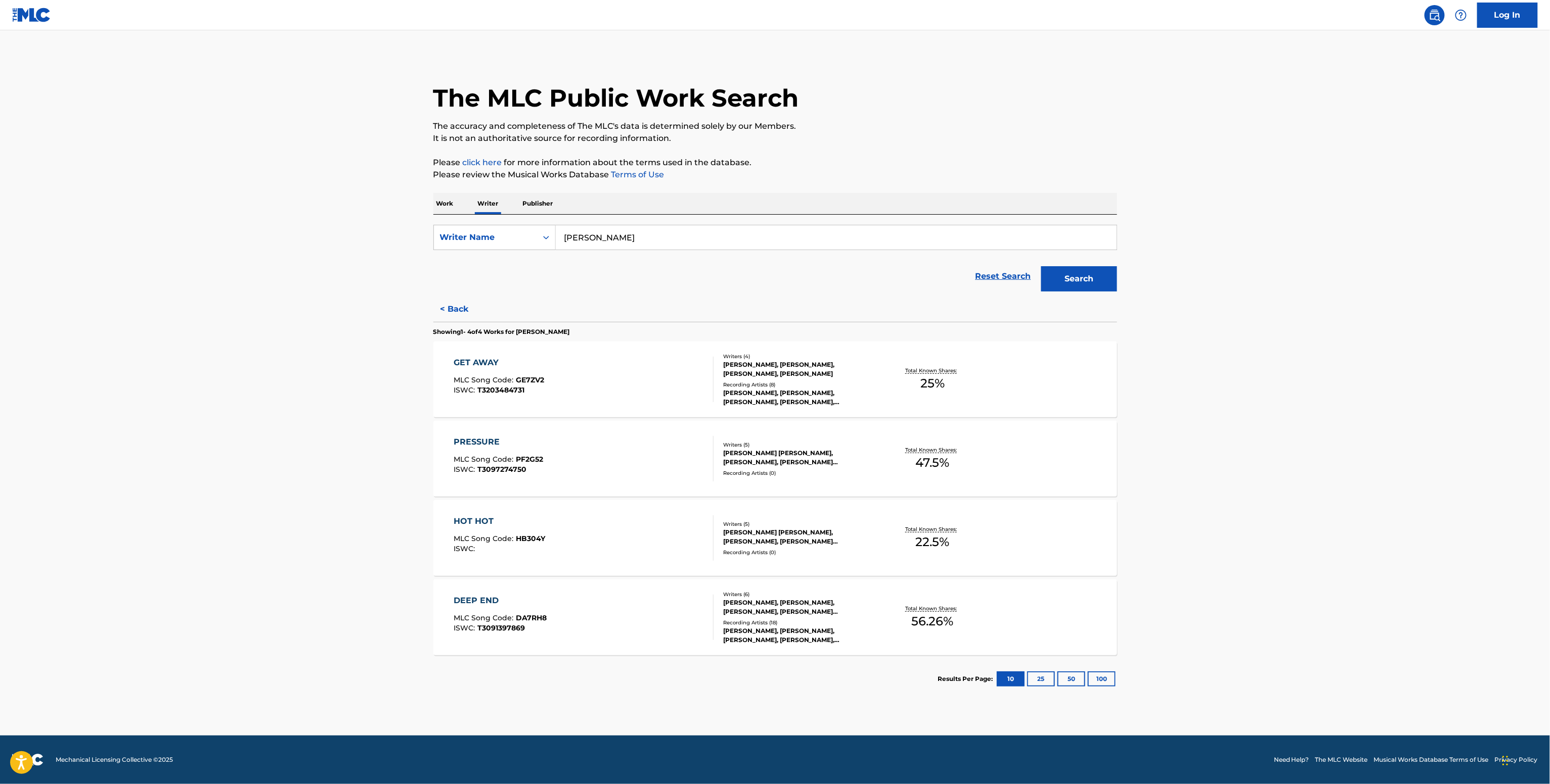
click at [885, 470] on div "Total Known Shares: 47.5 %" at bounding box center [932, 459] width 114 height 30
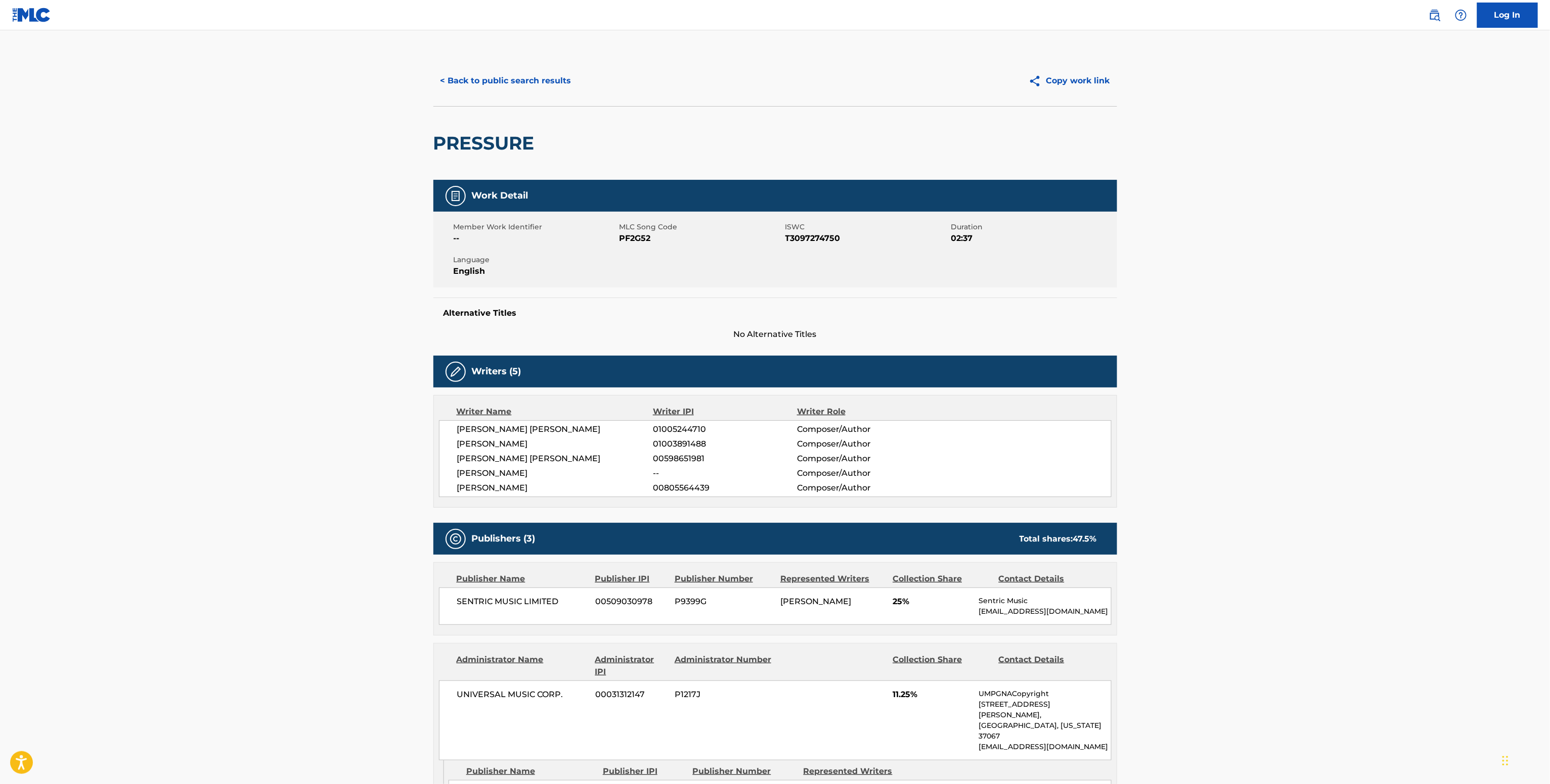
click at [494, 82] on button "< Back to public search results" at bounding box center [505, 80] width 145 height 25
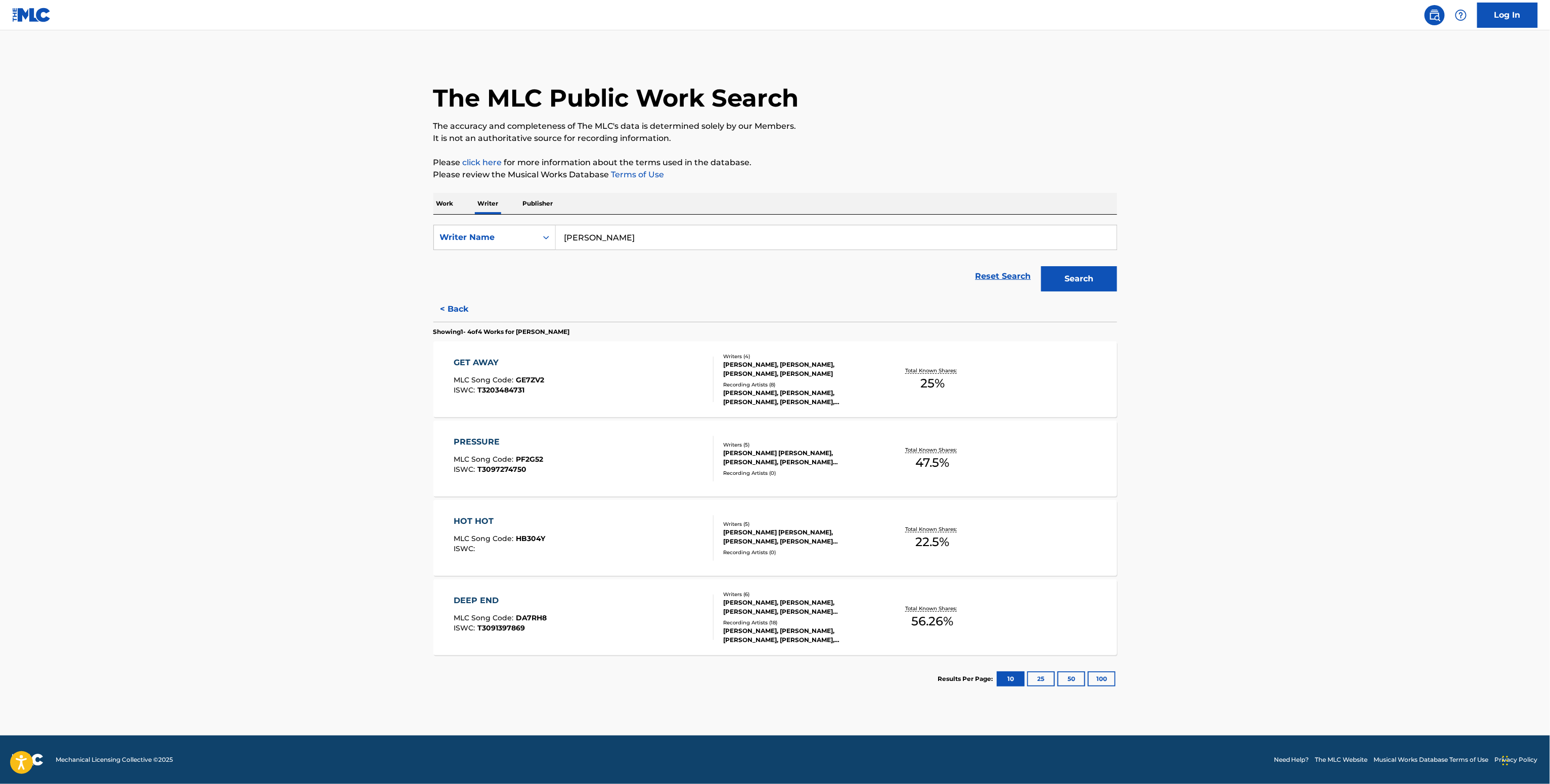
click at [462, 303] on button "< Back" at bounding box center [463, 309] width 61 height 25
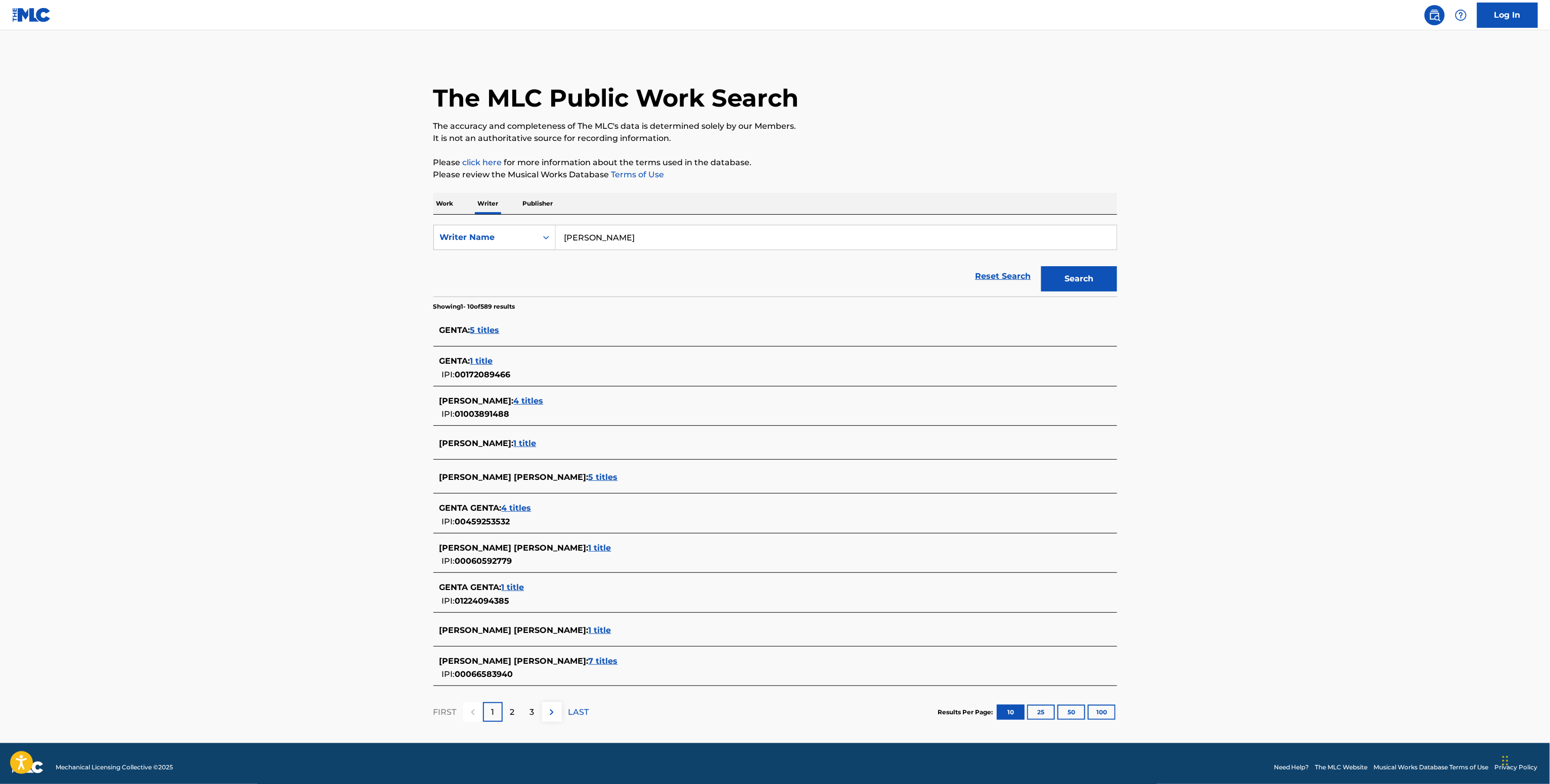
click at [521, 413] on div "GIOVANNA GENTA : 4 titles IPI: 01003891488" at bounding box center [761, 408] width 645 height 26
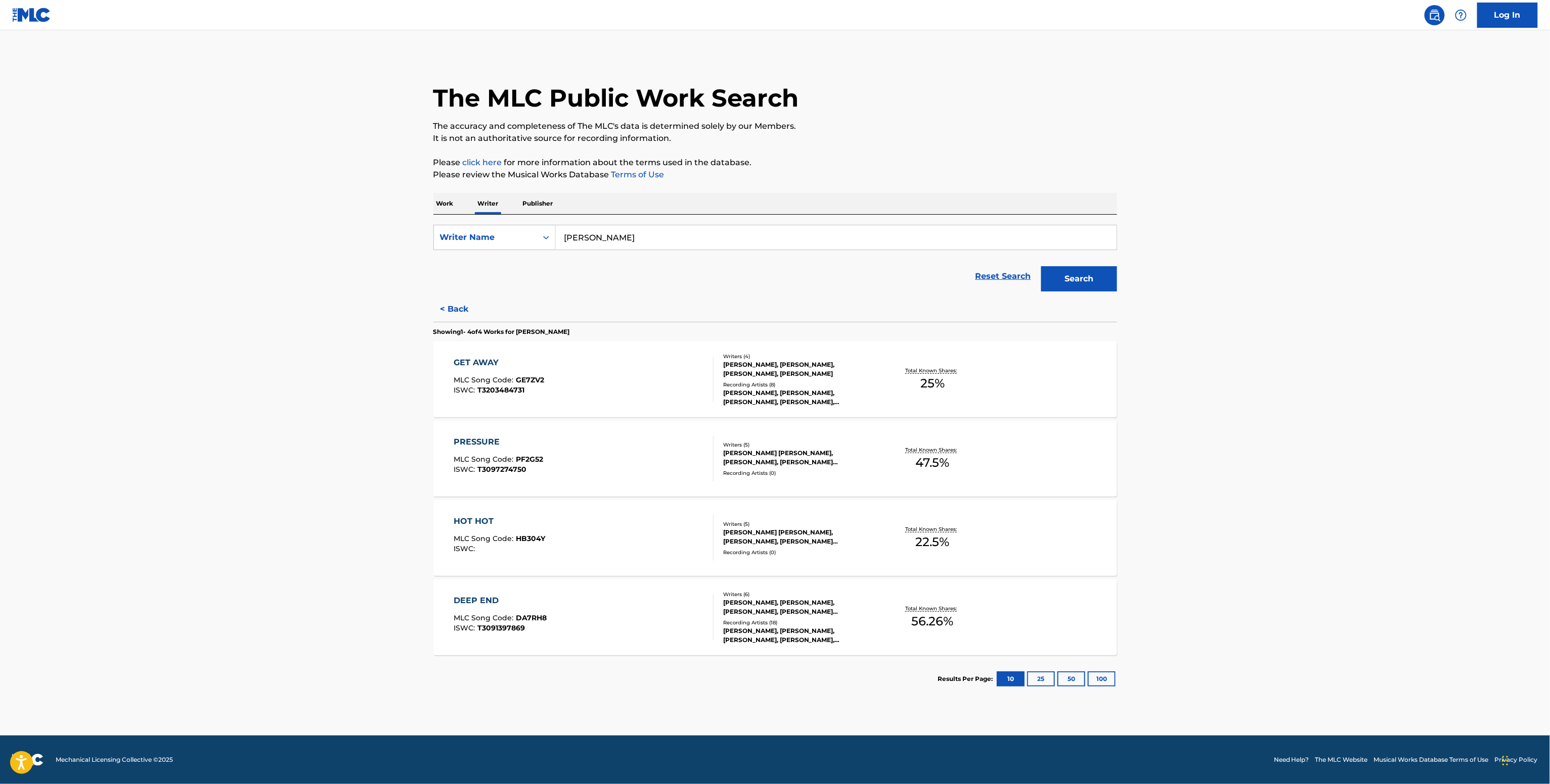
click at [437, 310] on button "< Back" at bounding box center [463, 309] width 61 height 25
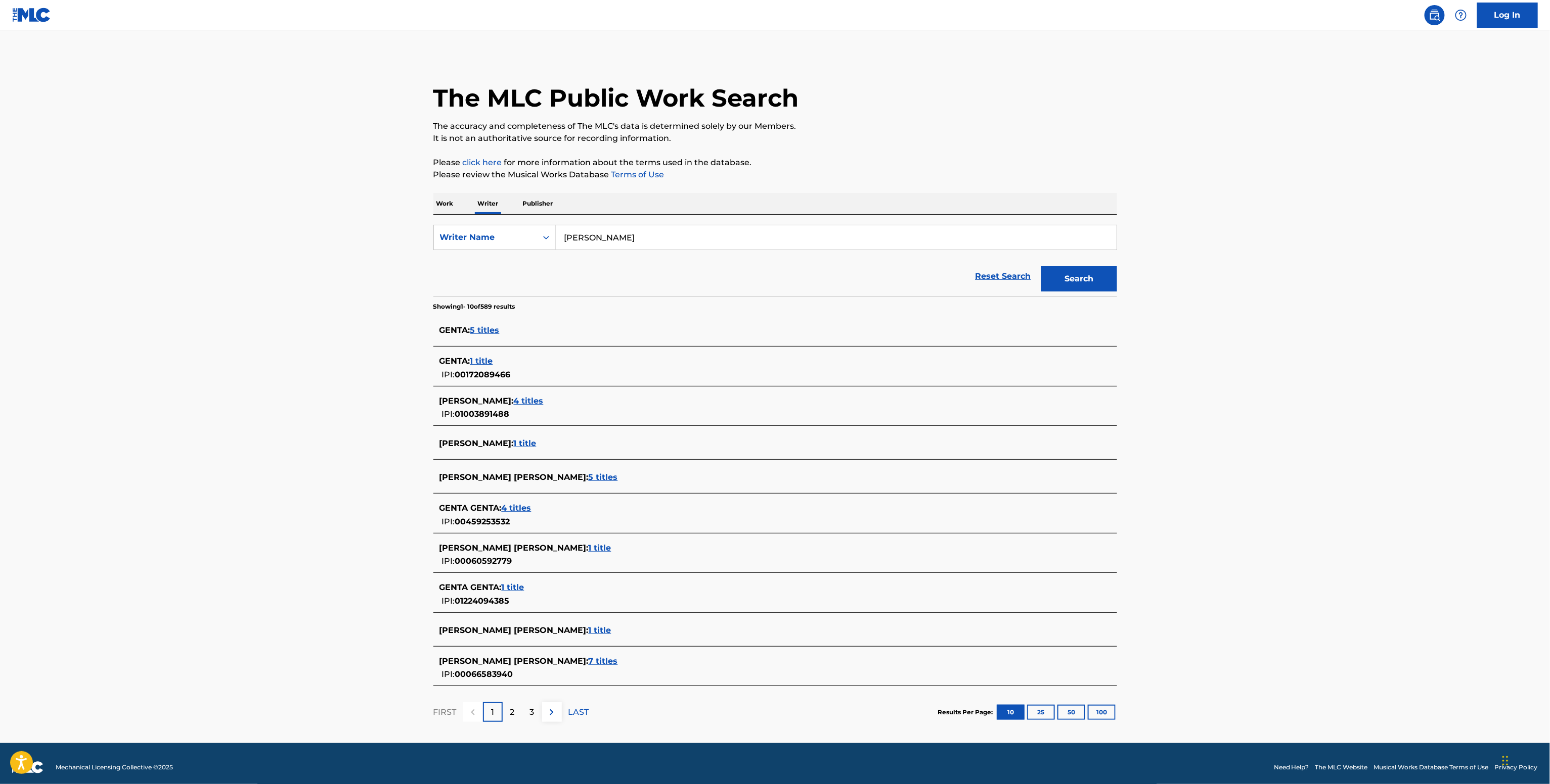
click at [534, 448] on span "1 title" at bounding box center [524, 443] width 22 height 10
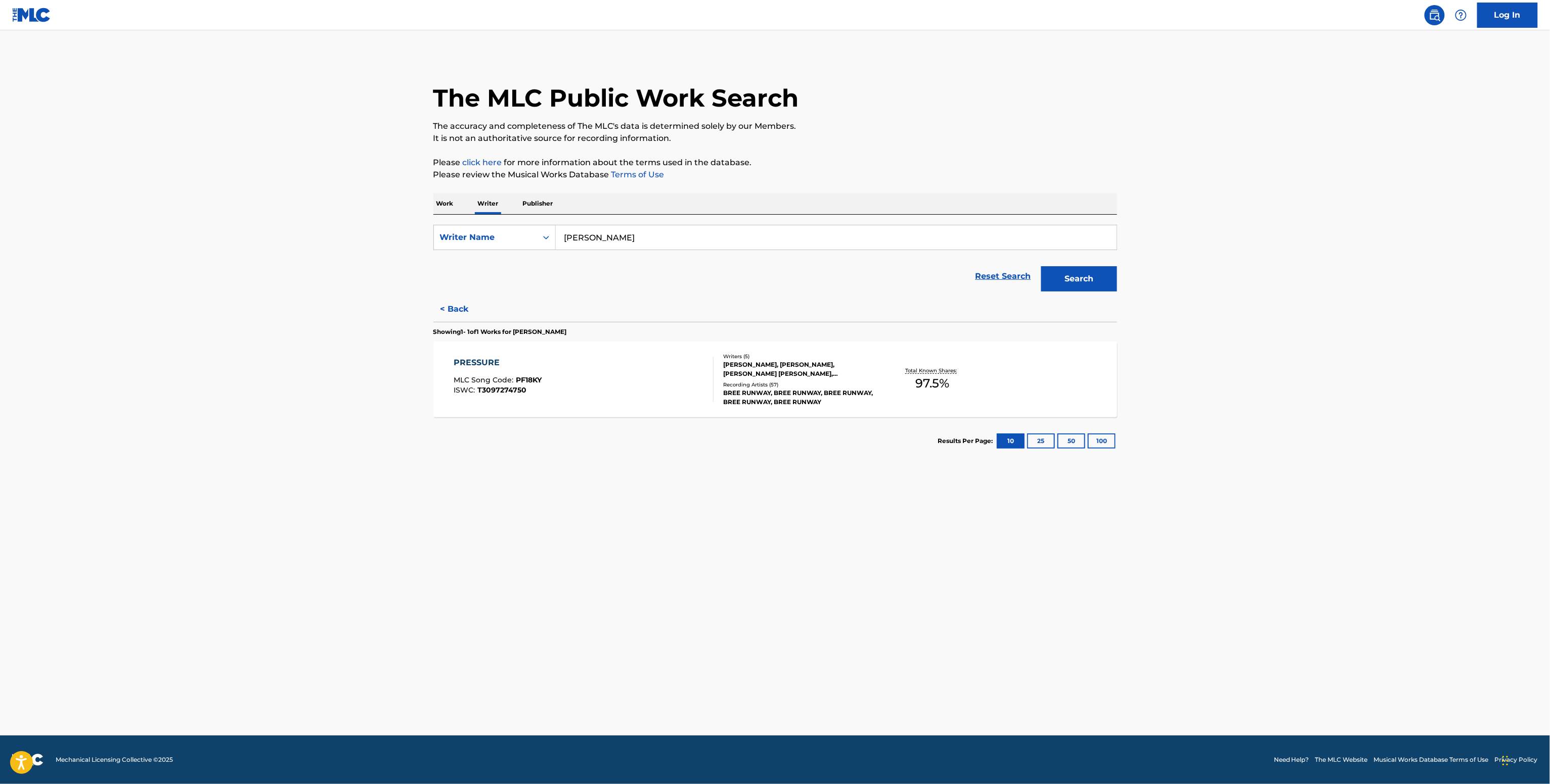
click at [951, 383] on div "Total Known Shares: 97.5 %" at bounding box center [932, 380] width 114 height 30
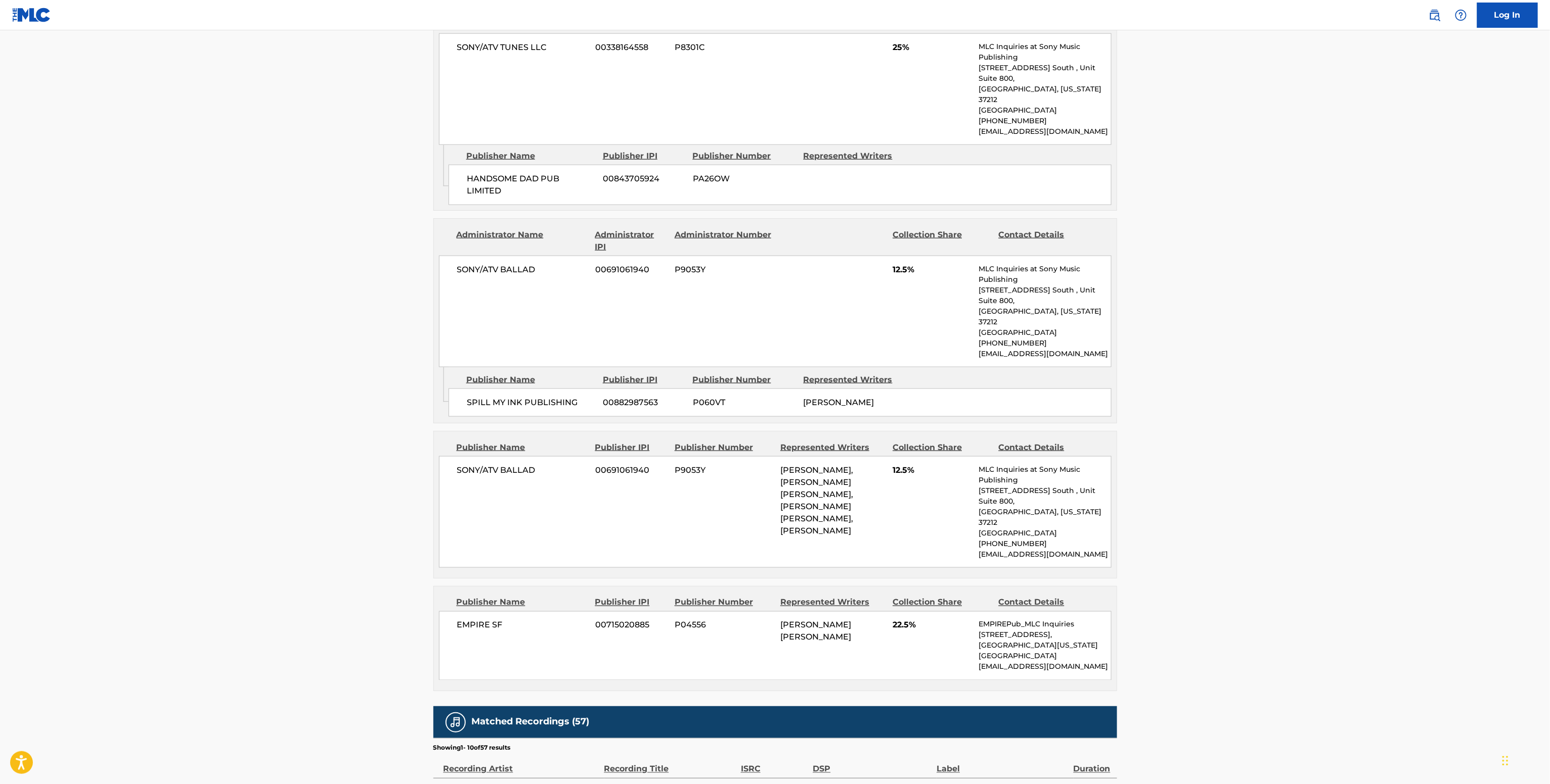
scroll to position [707, 0]
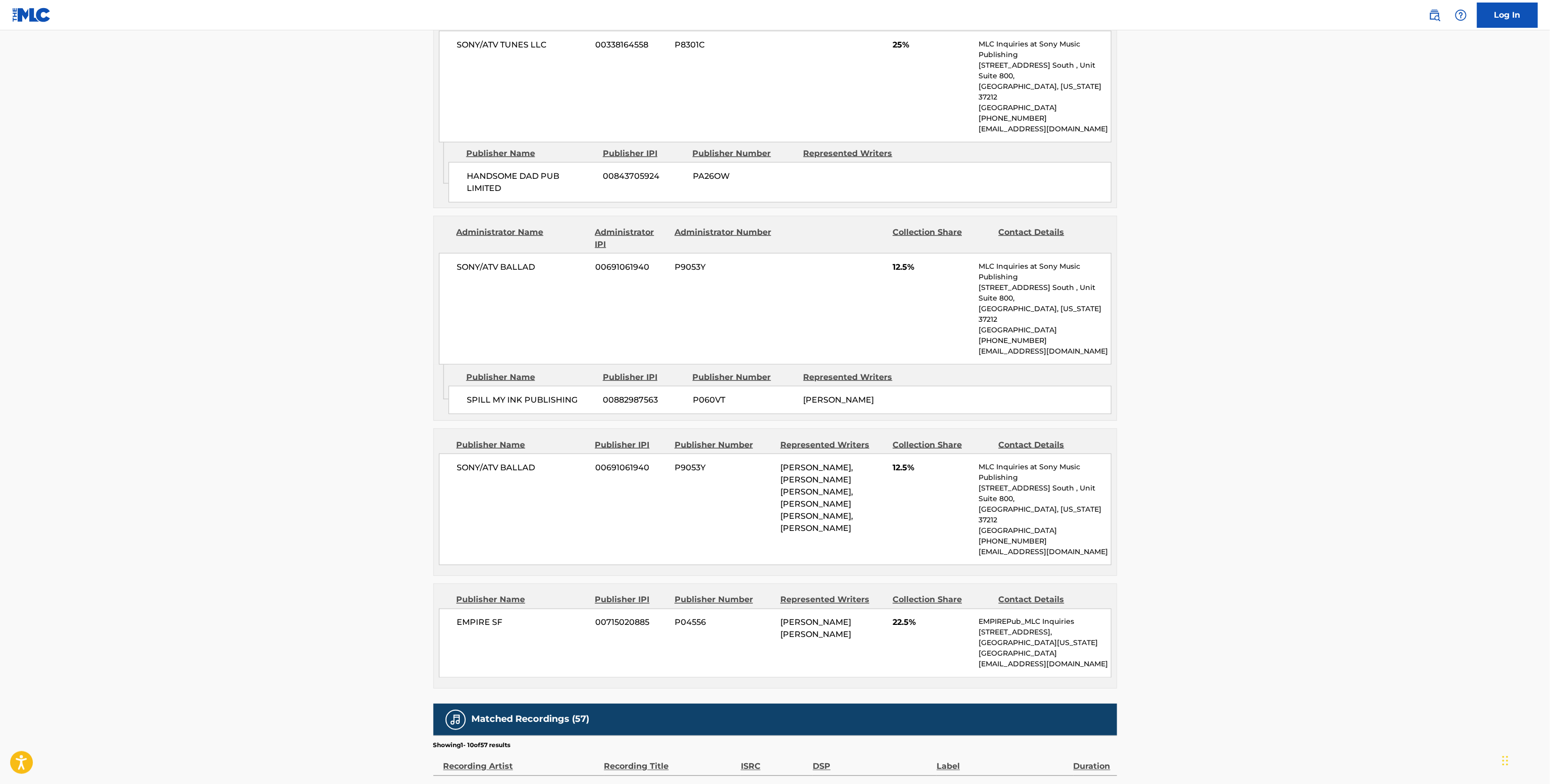
click at [494, 462] on span "SONY/ATV BALLAD" at bounding box center [522, 468] width 131 height 13
copy div "SONY/ATV BALLAD"
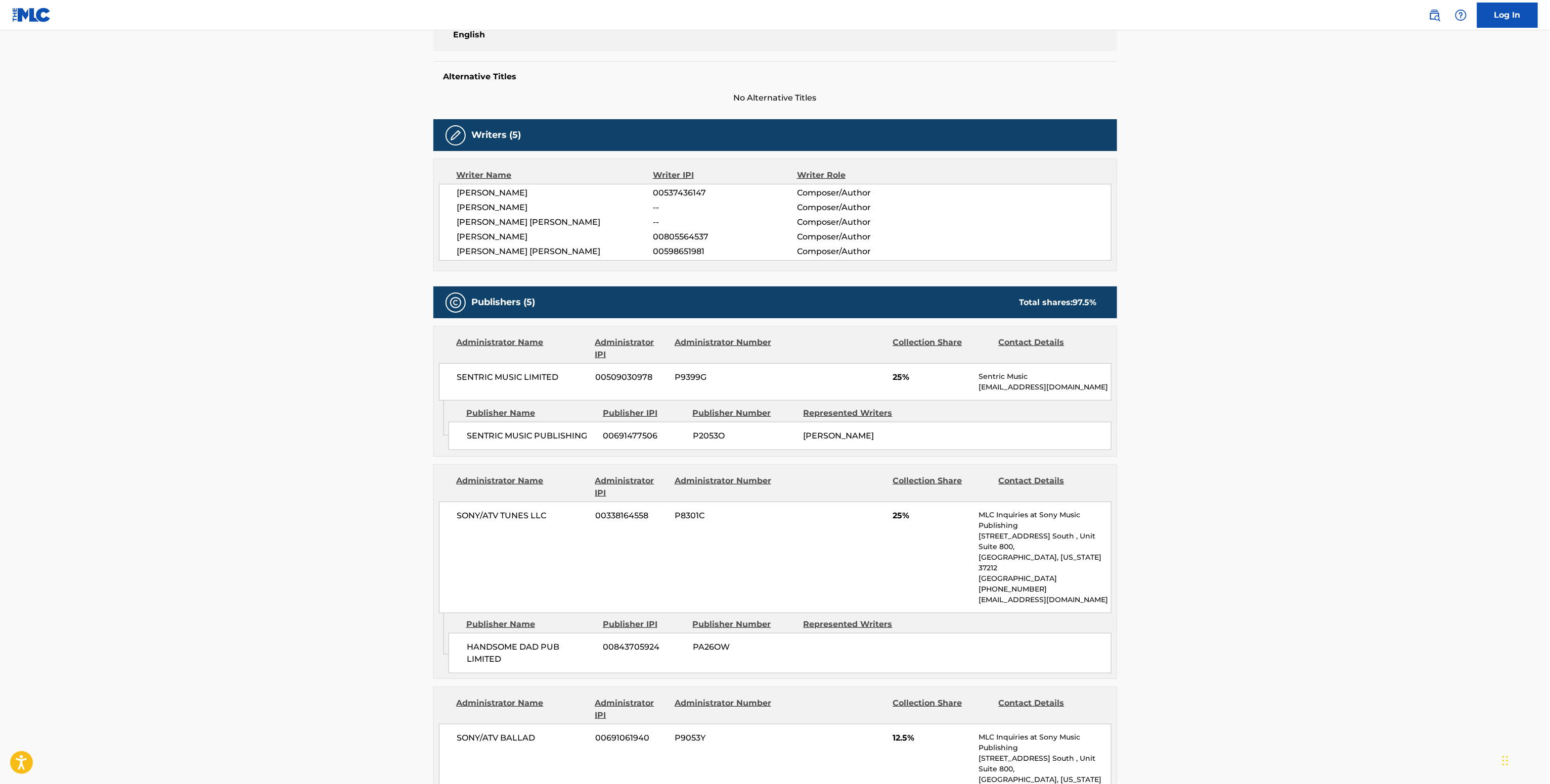
scroll to position [202, 0]
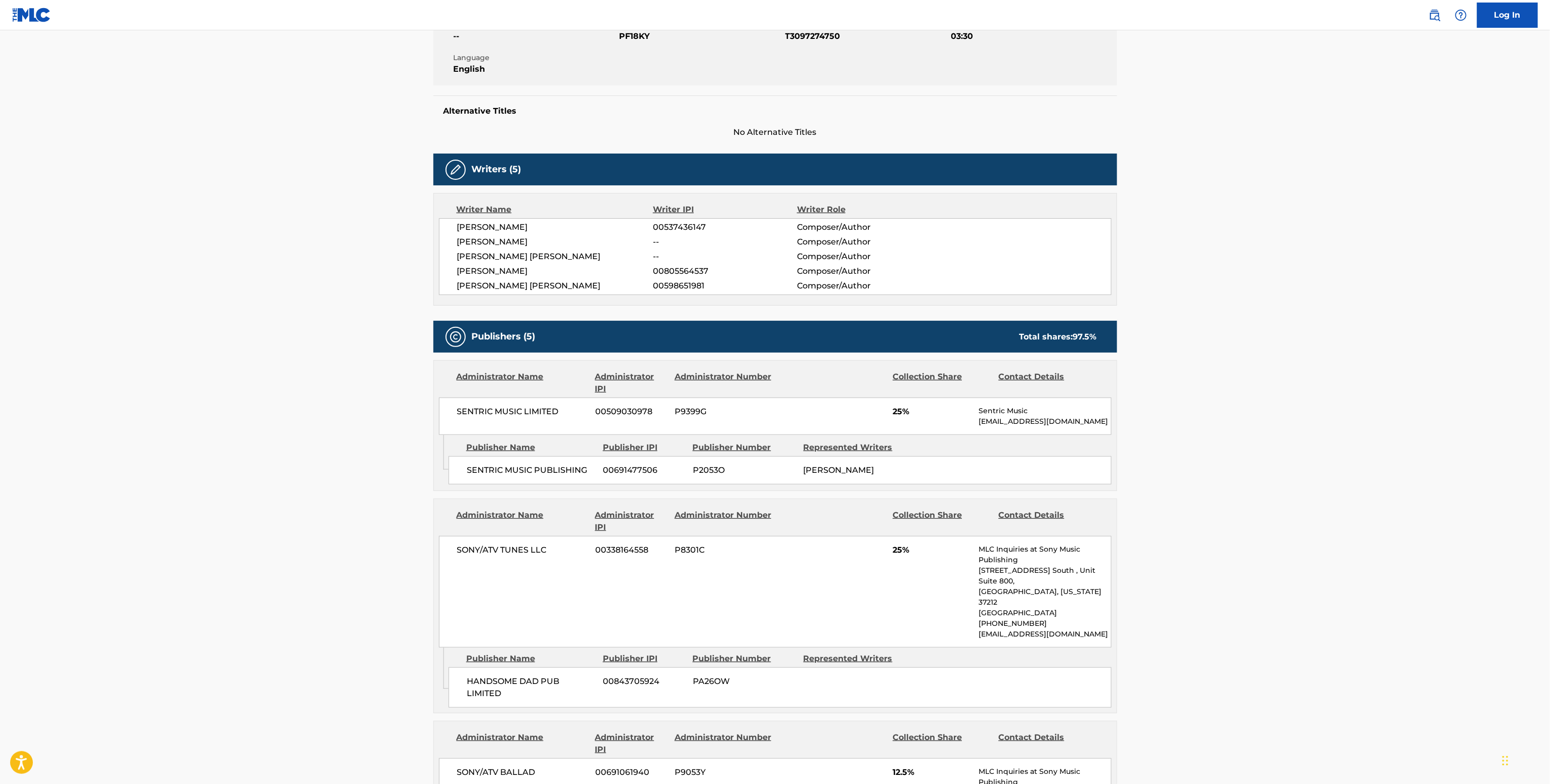
click at [632, 47] on div "Member Work Identifier -- MLC Song Code PF18KY ISWC T3097274750 Duration 03:30 …" at bounding box center [775, 47] width 683 height 76
copy span "PF18KY"
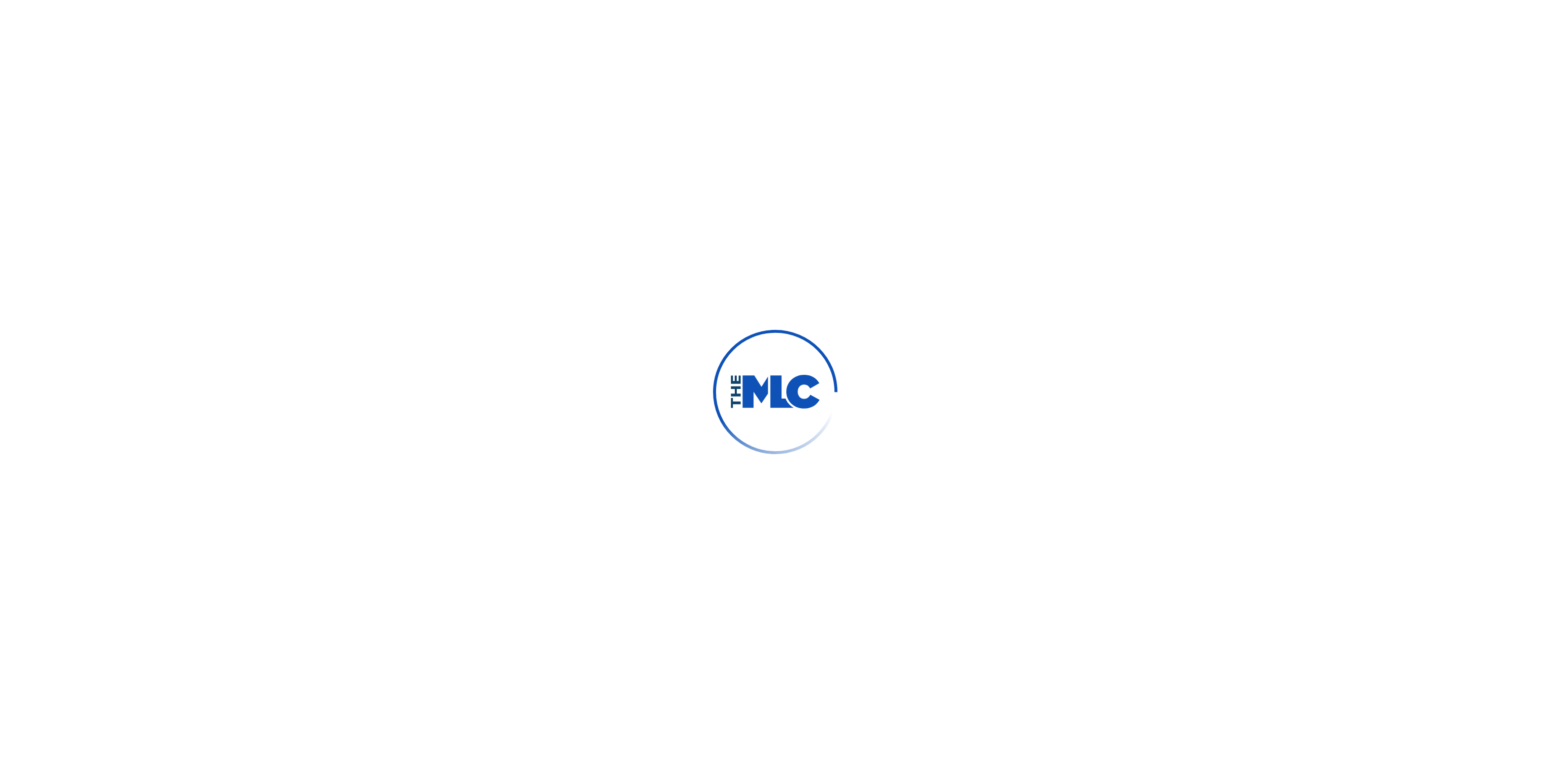
click at [734, 300] on div at bounding box center [775, 392] width 1550 height 784
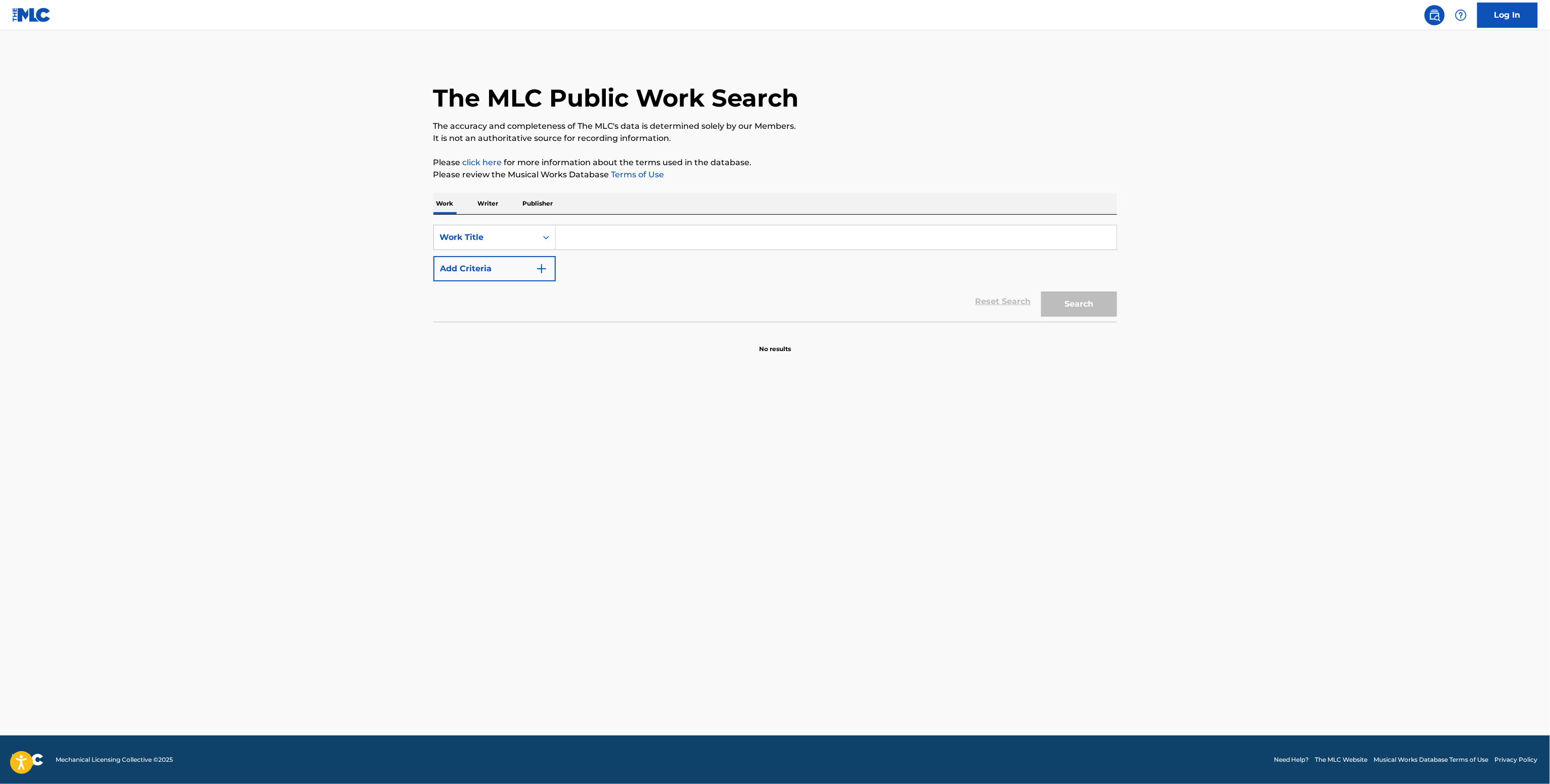
click at [603, 249] on input "Search Form" at bounding box center [835, 237] width 561 height 24
paste input "Propaganda Common People"
type input "Propaganda Common People"
click at [466, 274] on button "Add Criteria" at bounding box center [494, 269] width 123 height 25
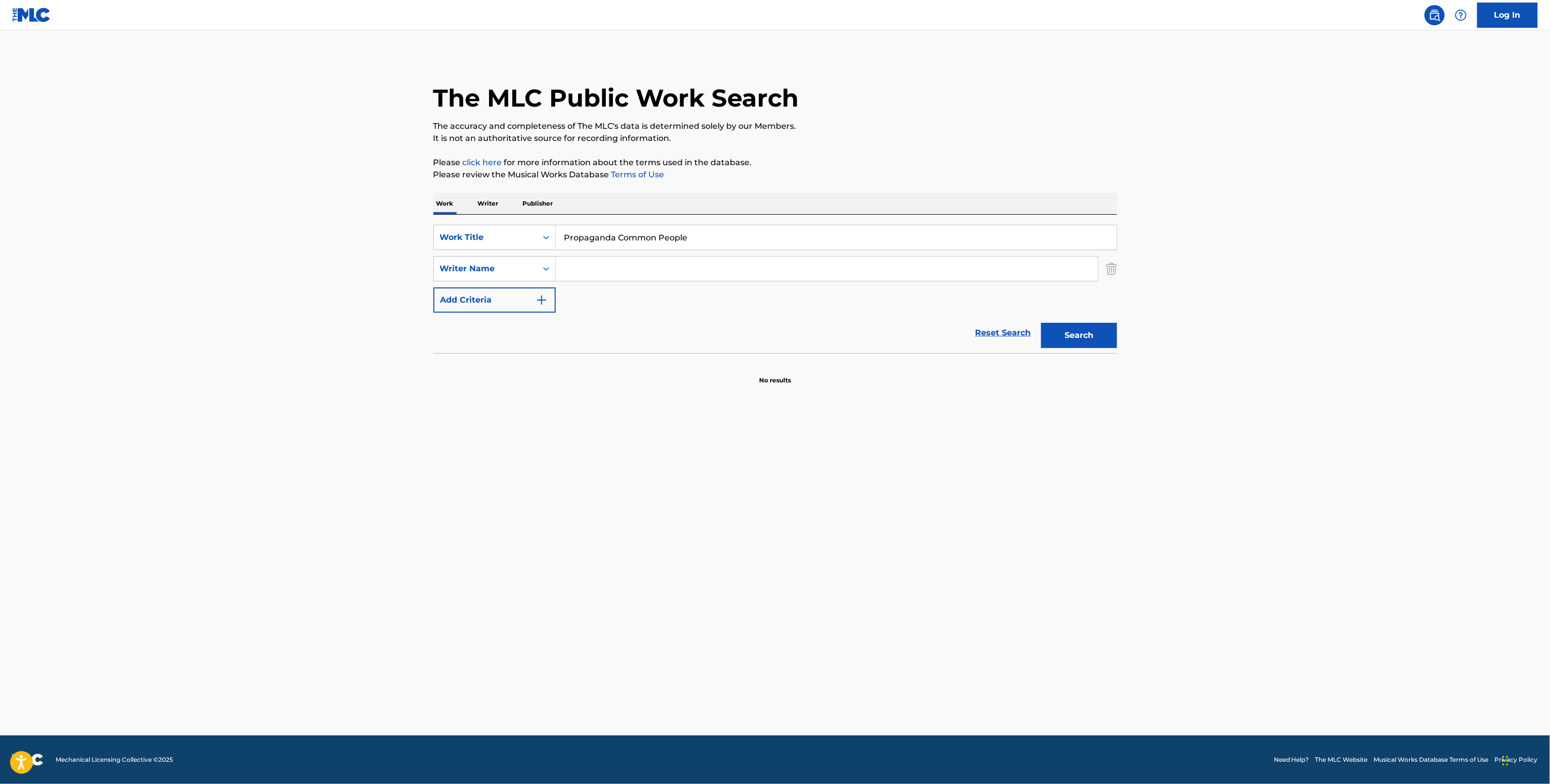
click at [588, 255] on div "SearchWithCriteria52e5386c-ac43-47d8-a8e3-0bca390001c5 Work Title Propaganda Co…" at bounding box center [775, 269] width 683 height 88
click at [605, 268] on input "Search Form" at bounding box center [826, 268] width 542 height 24
paste input "[PERSON_NAME]"
type input "[PERSON_NAME]"
click at [1083, 342] on button "Search" at bounding box center [1079, 335] width 76 height 25
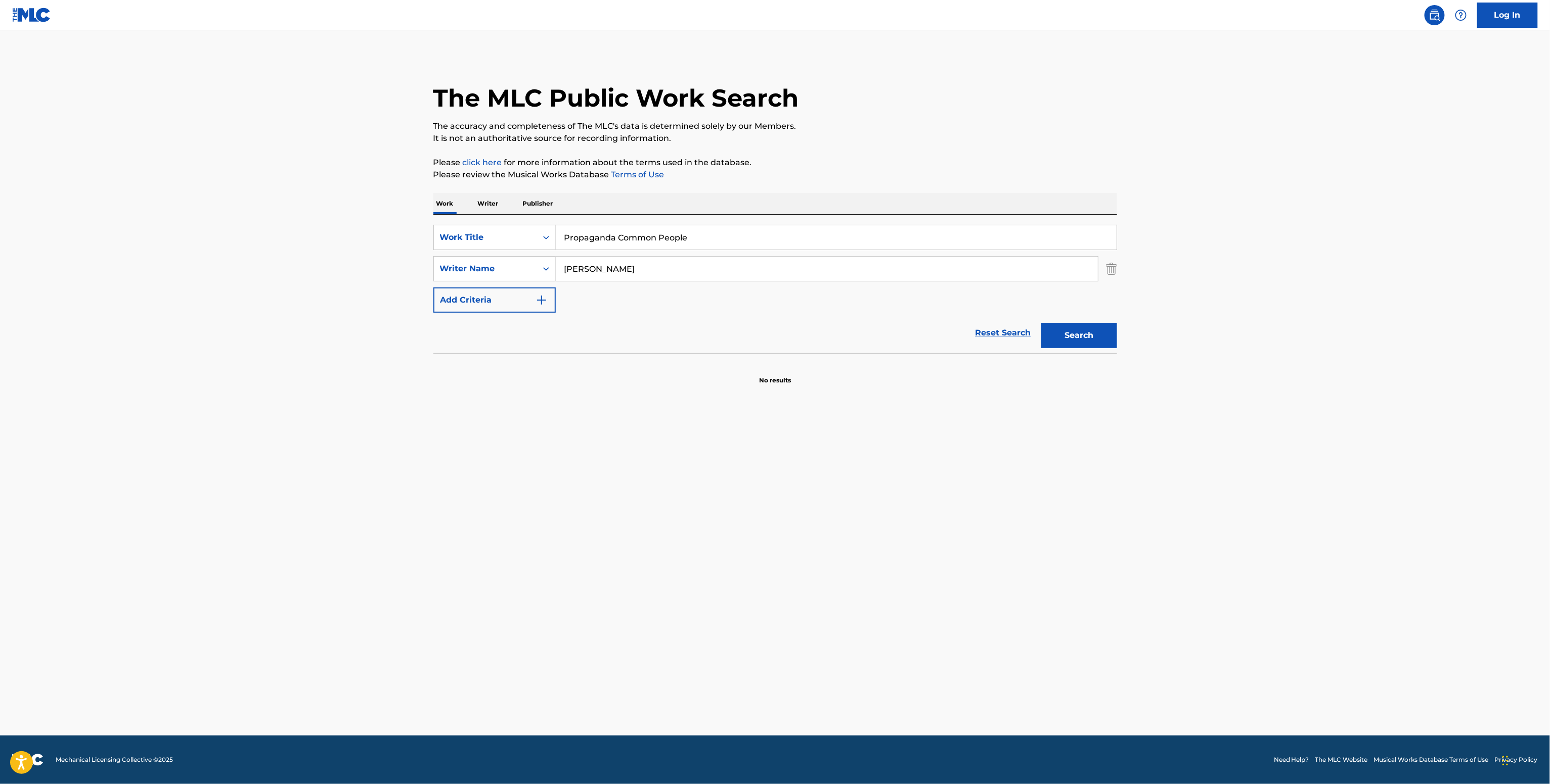
click at [483, 207] on p "Writer" at bounding box center [488, 204] width 27 height 21
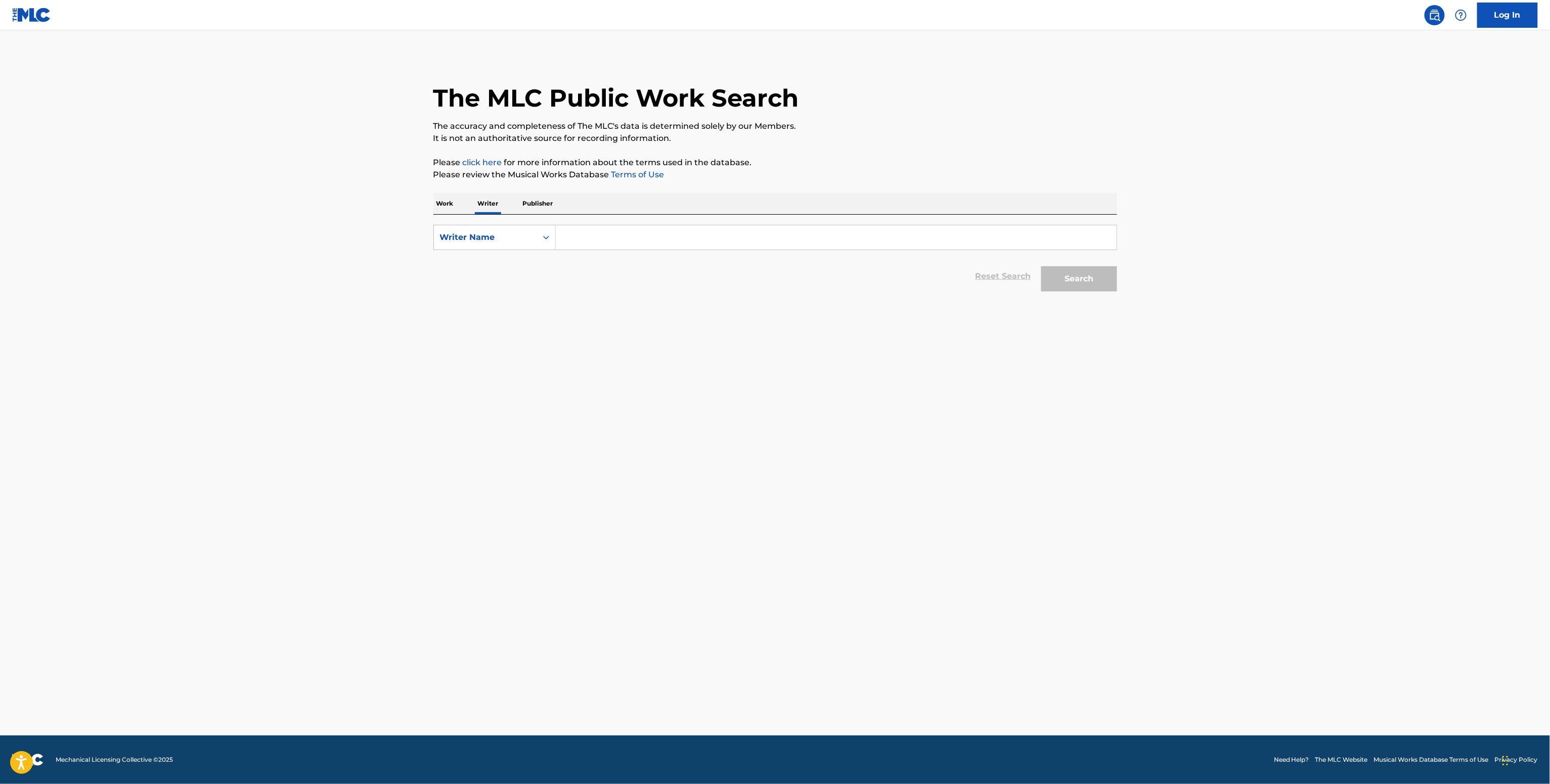
click at [556, 238] on input "Search Form" at bounding box center [835, 237] width 561 height 24
paste input "[PERSON_NAME]"
click at [1072, 266] on button "Search" at bounding box center [1079, 279] width 76 height 25
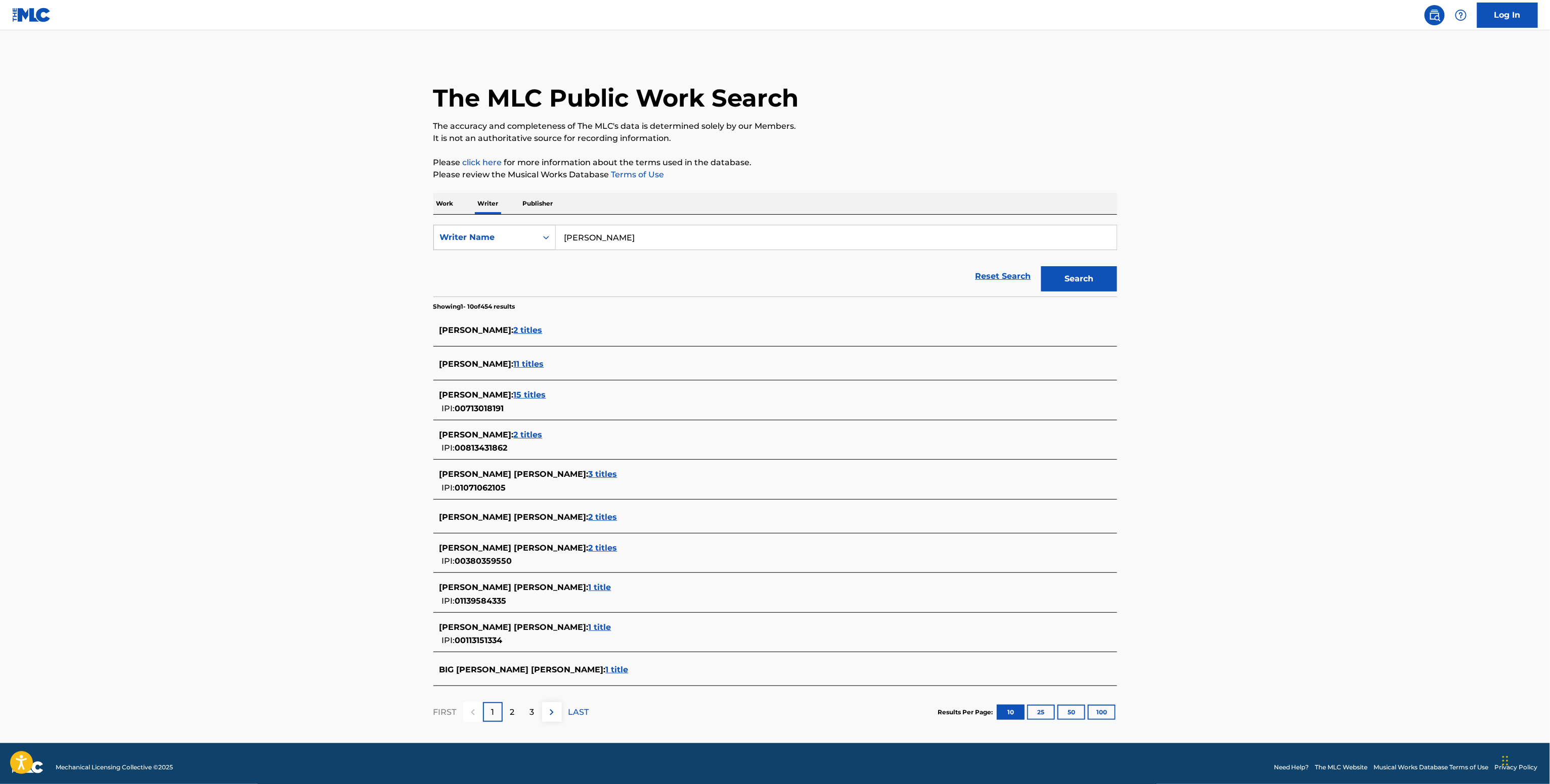
drag, startPoint x: 629, startPoint y: 257, endPoint x: 506, endPoint y: 238, distance: 124.5
click at [510, 240] on div "SearchWithCriteria4b1e7cf8-2353-4e2a-bfcf-650fa5bb6b44 Writer Name [PERSON_NAME]" at bounding box center [775, 238] width 683 height 25
paste input "Matt Shultz"
type input "Matt Shultz"
click at [1041, 266] on button "Search" at bounding box center [1079, 279] width 76 height 25
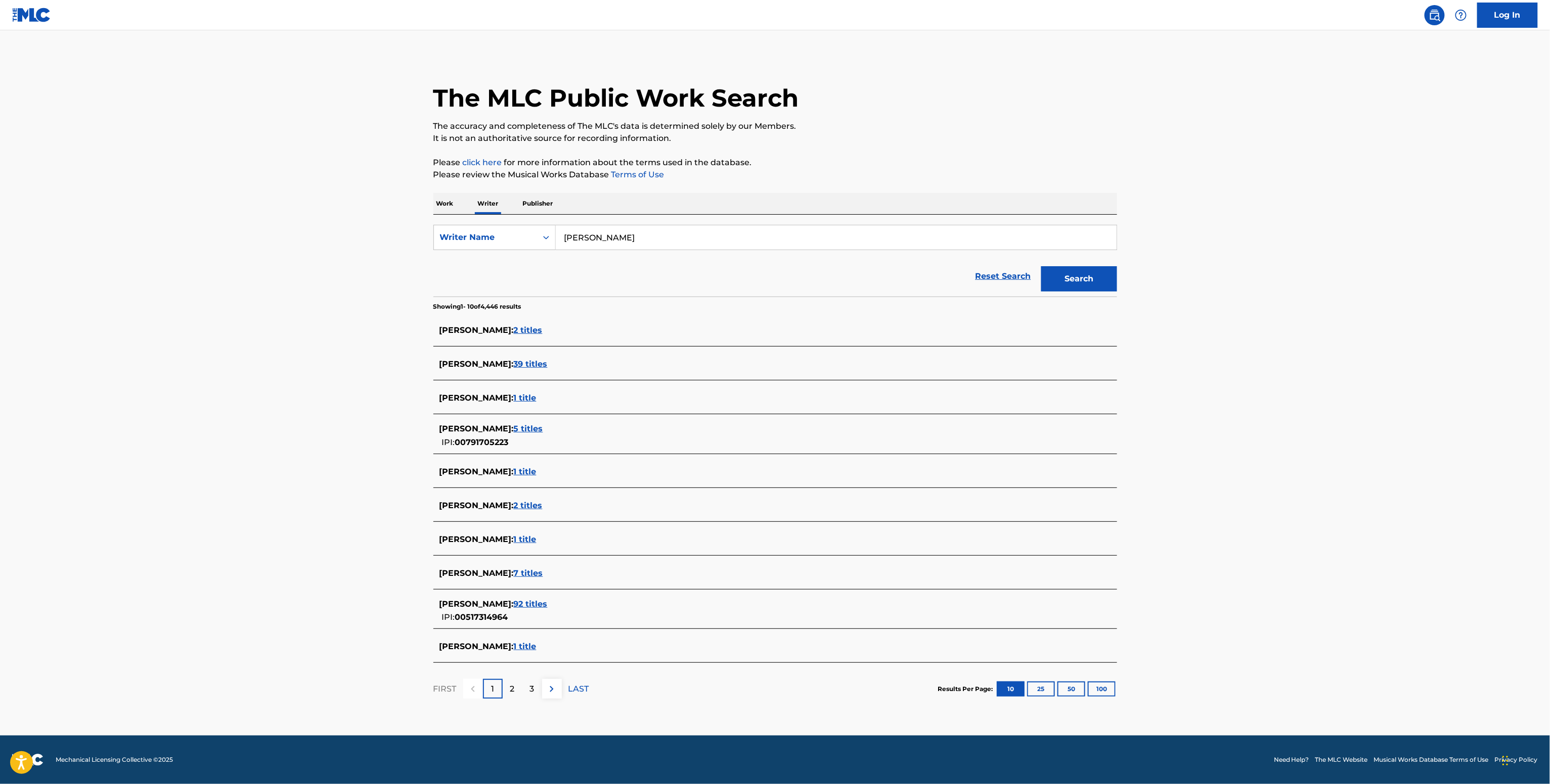
click at [506, 621] on span "00517314964" at bounding box center [481, 617] width 53 height 10
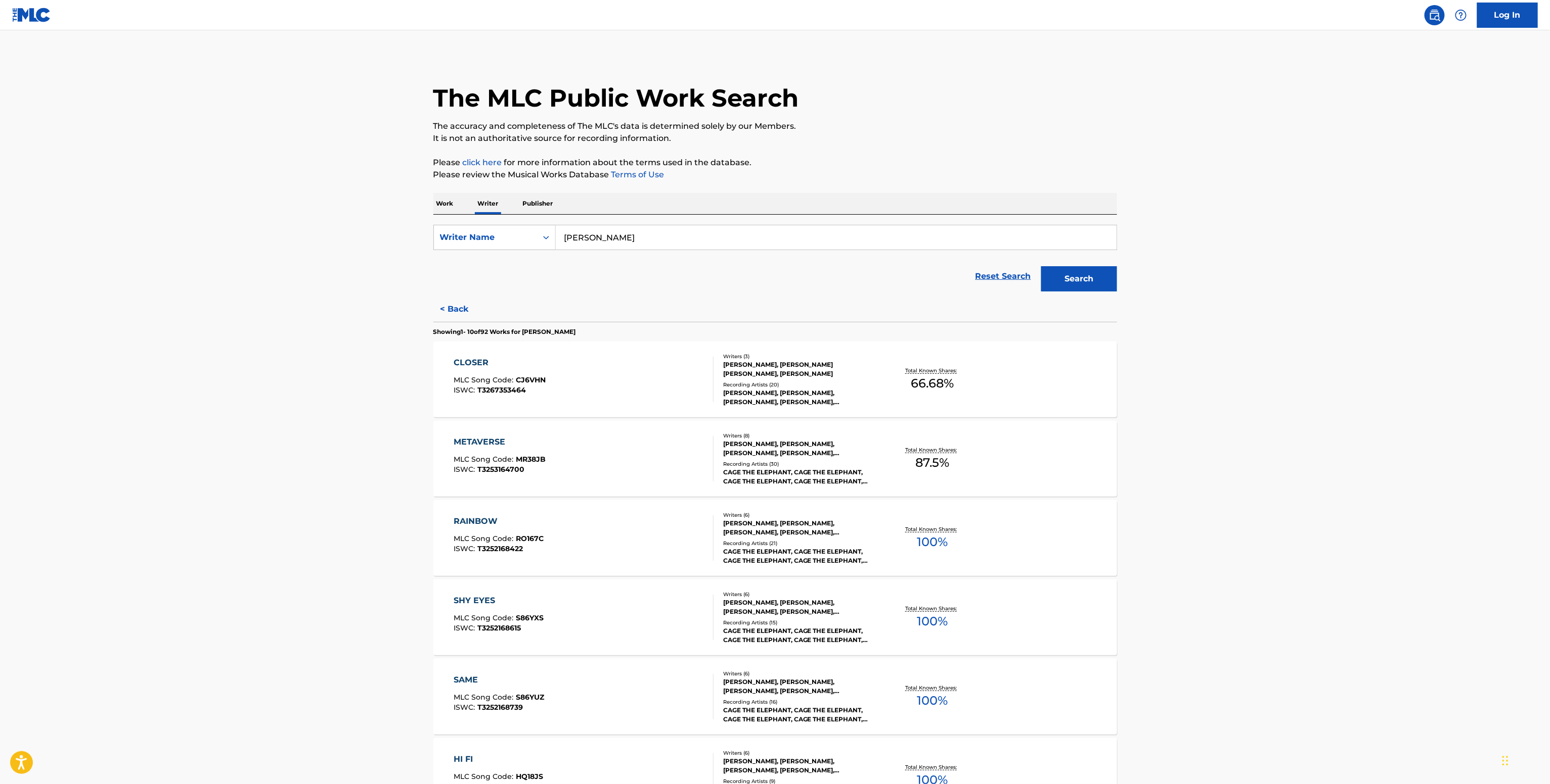
click at [901, 547] on div "Total Known Shares: 100 %" at bounding box center [932, 538] width 114 height 30
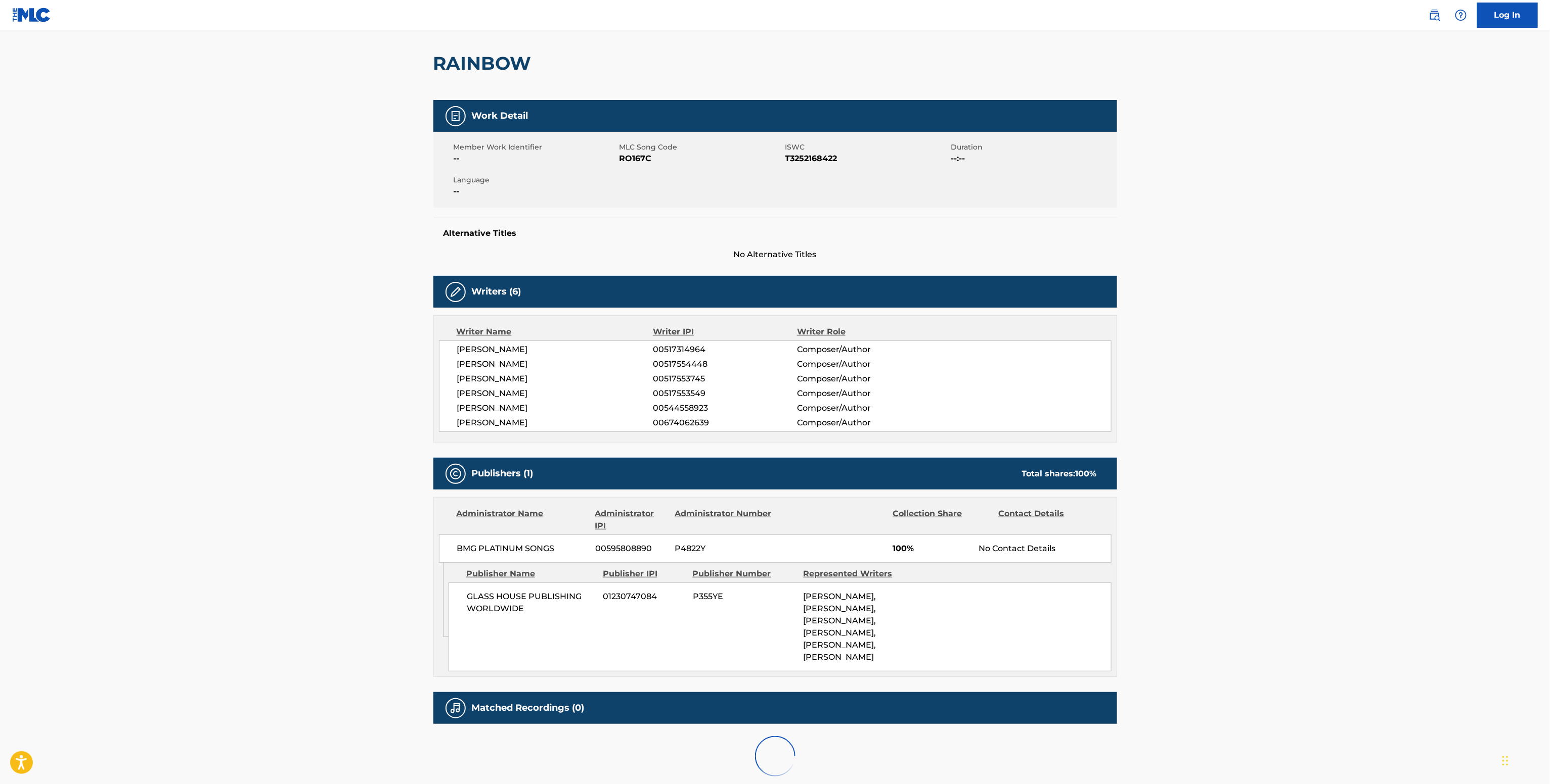
scroll to position [152, 0]
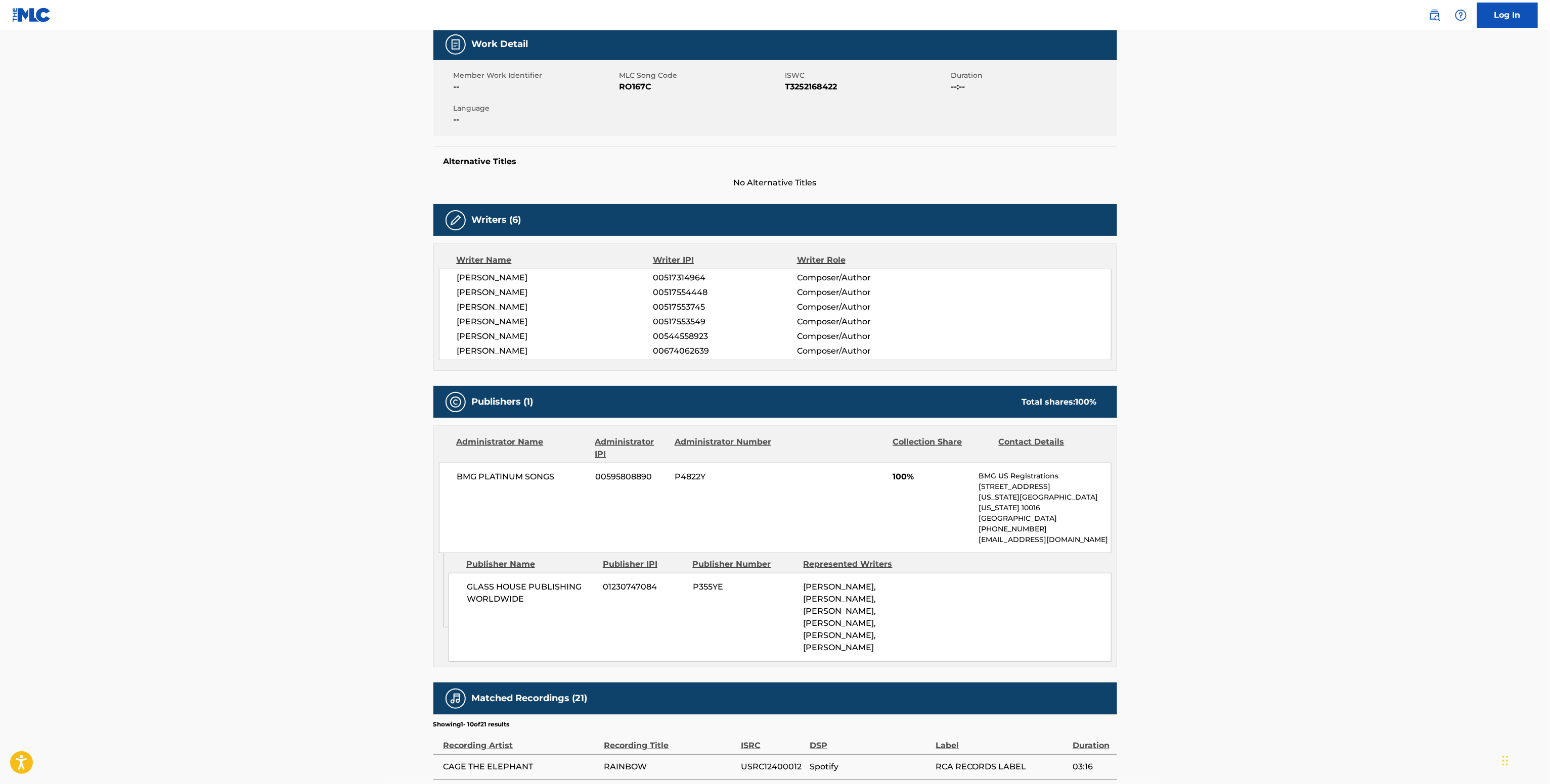
click at [464, 474] on span "BMG PLATINUM SONGS" at bounding box center [522, 477] width 131 height 13
copy div "BMG PLATINUM SONGS"
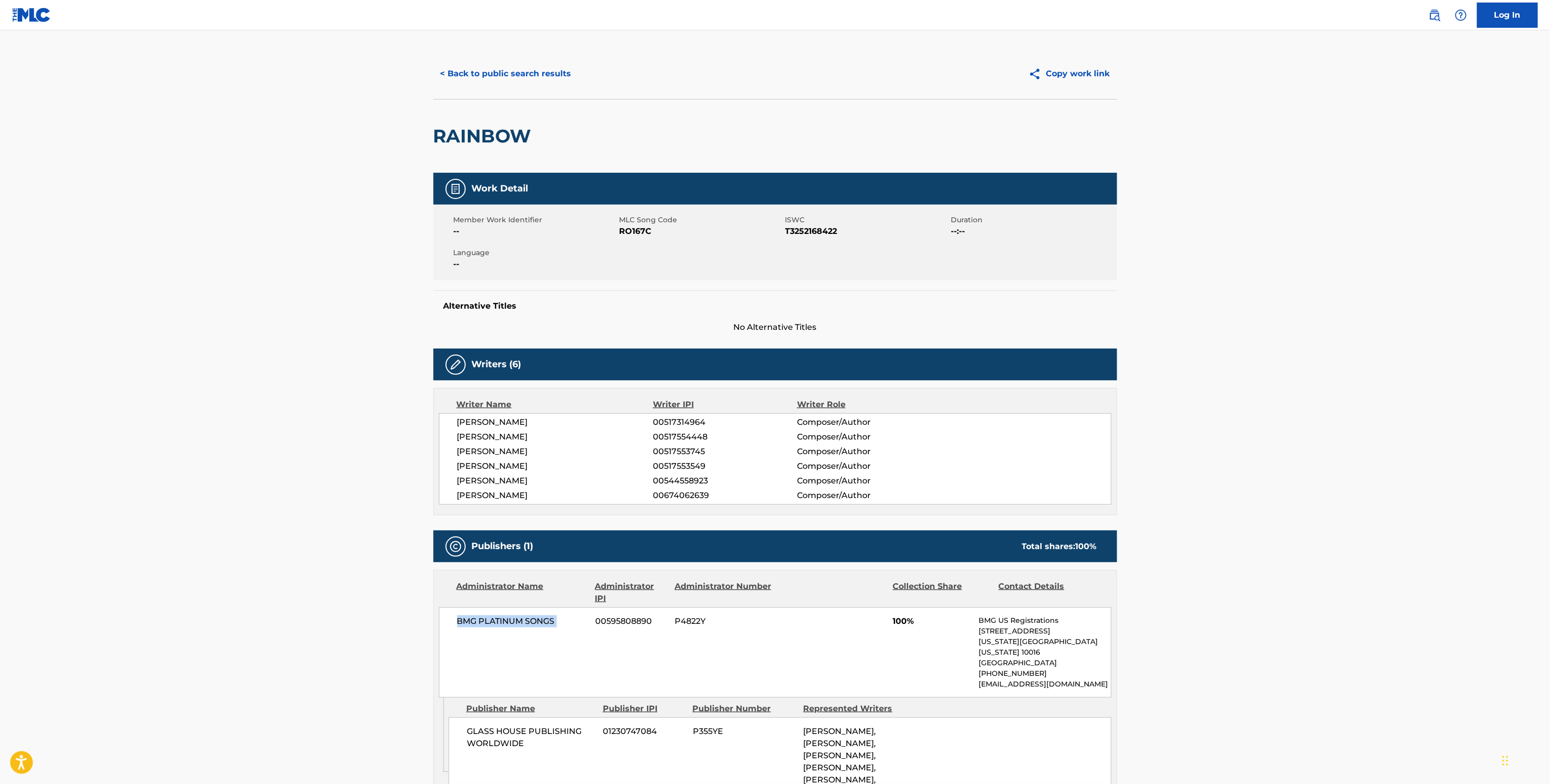
scroll to position [0, 0]
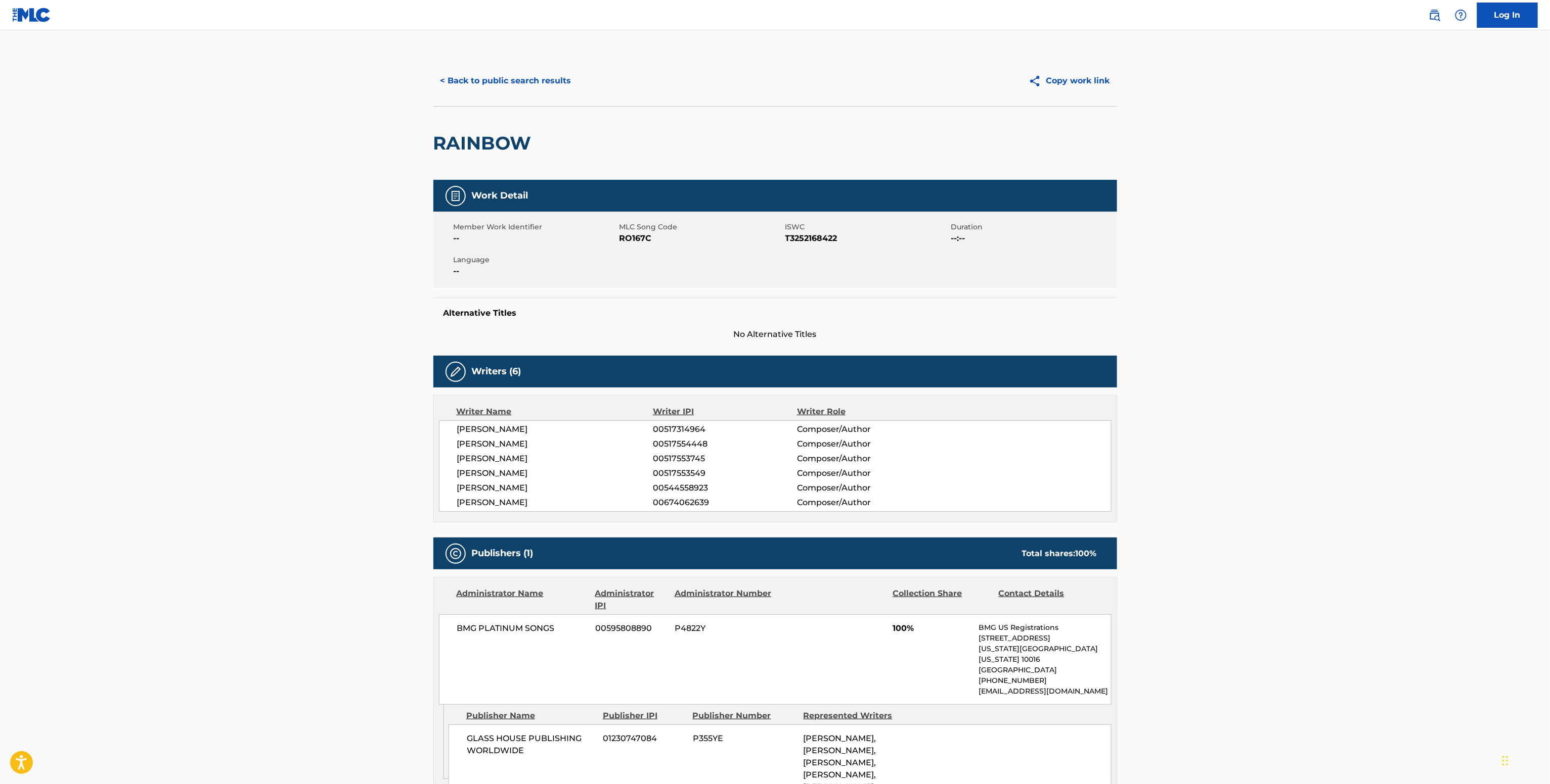
click at [632, 246] on div "Member Work Identifier -- MLC Song Code RO167C ISWC T3252168422 Duration --:-- …" at bounding box center [775, 249] width 683 height 76
copy span "RO167C"
click at [674, 429] on span "00517314964" at bounding box center [724, 430] width 144 height 13
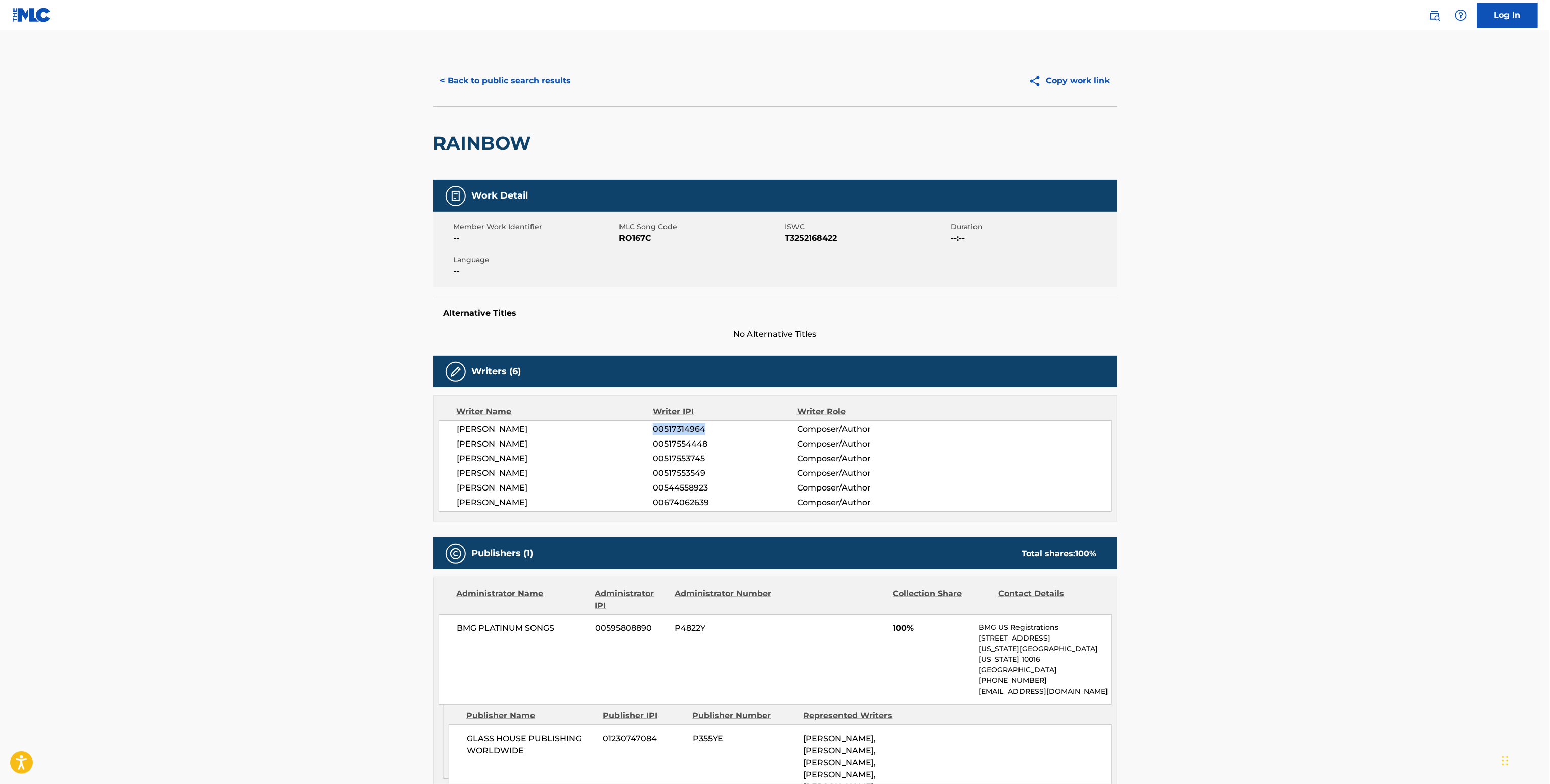
copy span "00517314964"
click at [617, 247] on div "Member Work Identifier -- MLC Song Code RO167C ISWC T3252168422 Duration --:-- …" at bounding box center [775, 249] width 683 height 76
click at [629, 241] on span "RO167C" at bounding box center [700, 239] width 164 height 13
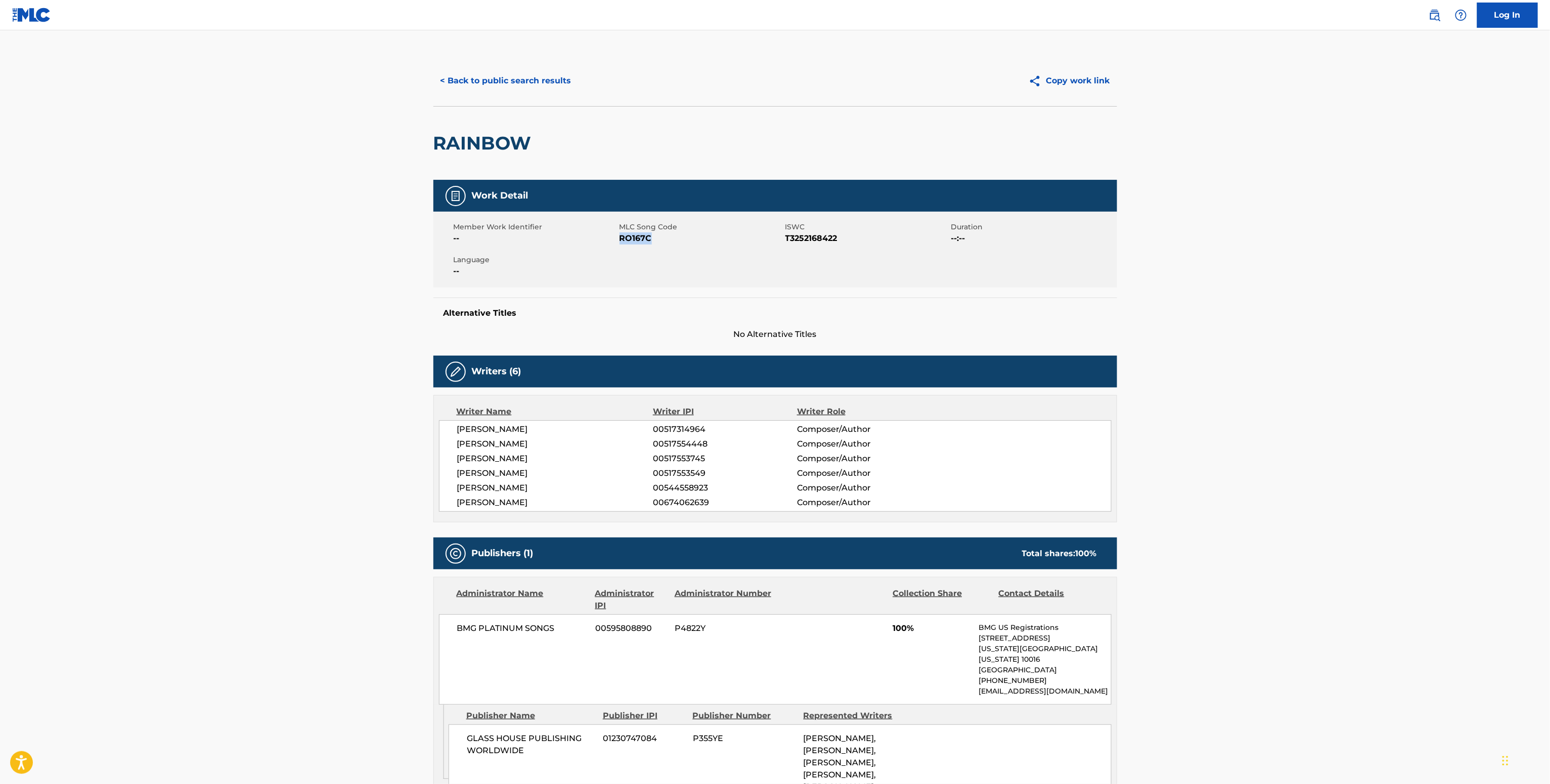
copy span "RO167C"
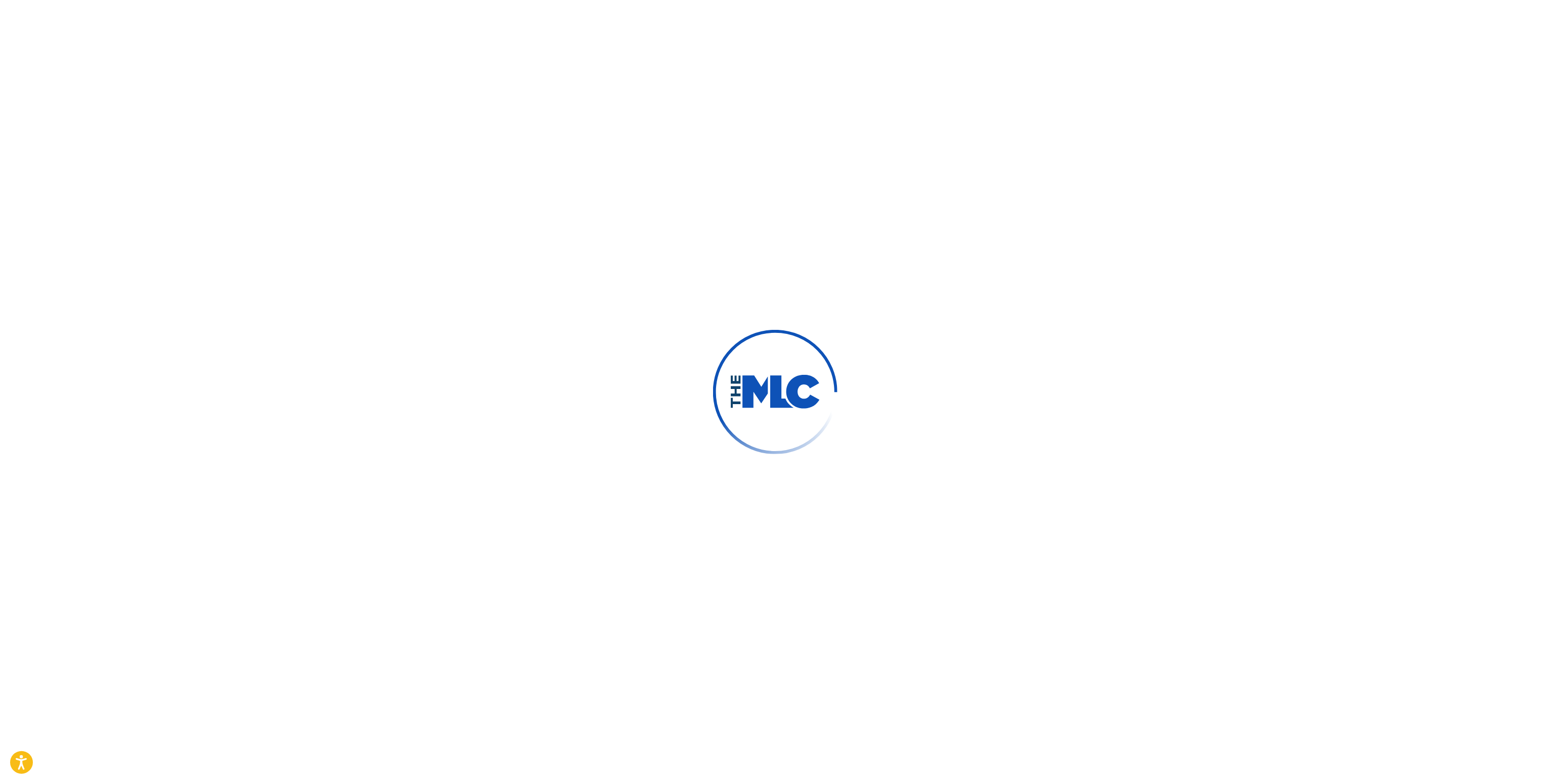
drag, startPoint x: 702, startPoint y: 313, endPoint x: 674, endPoint y: 307, distance: 28.6
click at [701, 313] on div at bounding box center [775, 392] width 1550 height 784
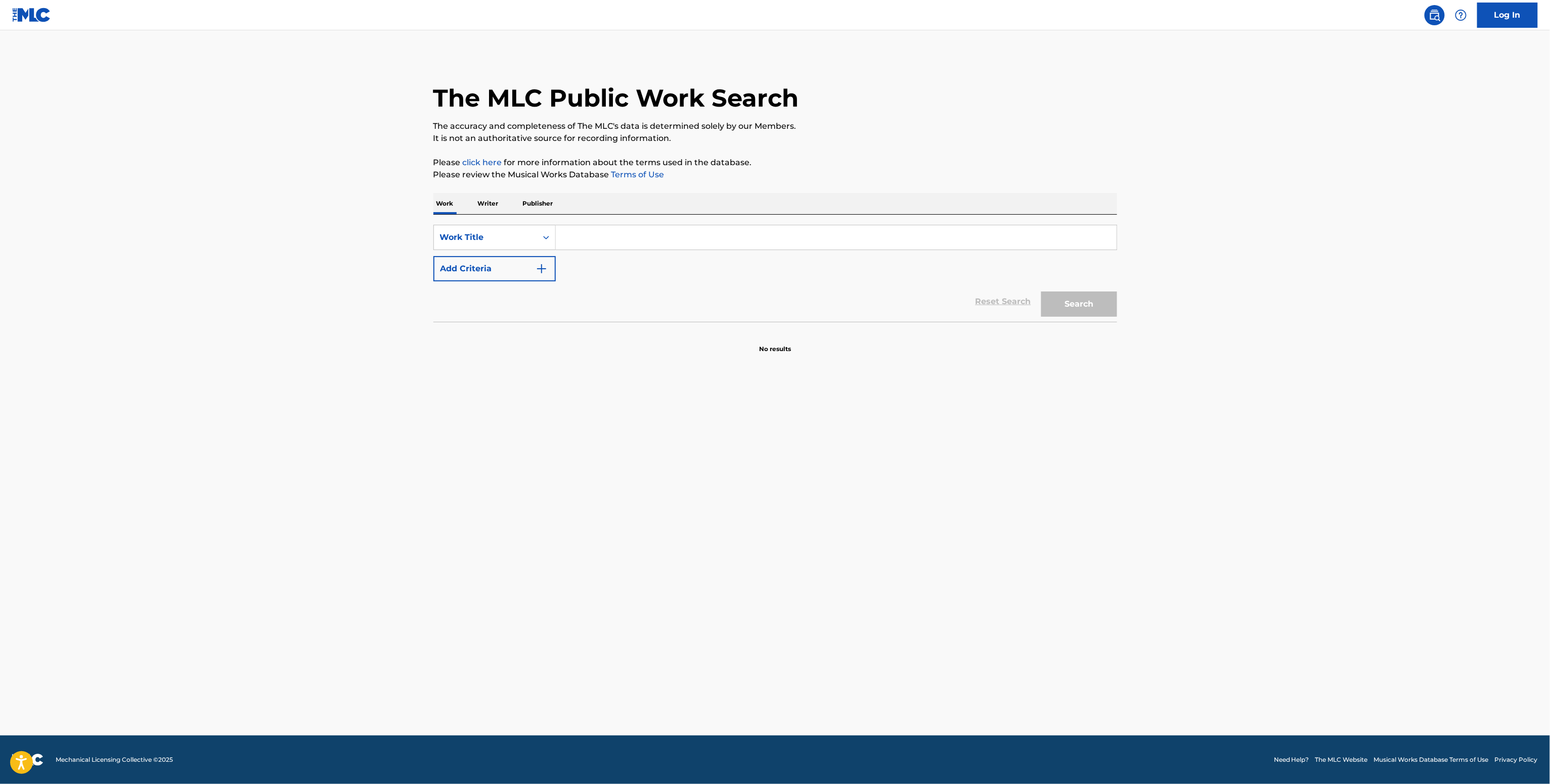
click at [592, 282] on div "Reset Search Search" at bounding box center [775, 301] width 683 height 40
click at [566, 233] on input "Search Form" at bounding box center [835, 237] width 561 height 24
paste input "Black And White And Mom All Over Drew Neumann feat. The Wild Thornberrys & Nick…"
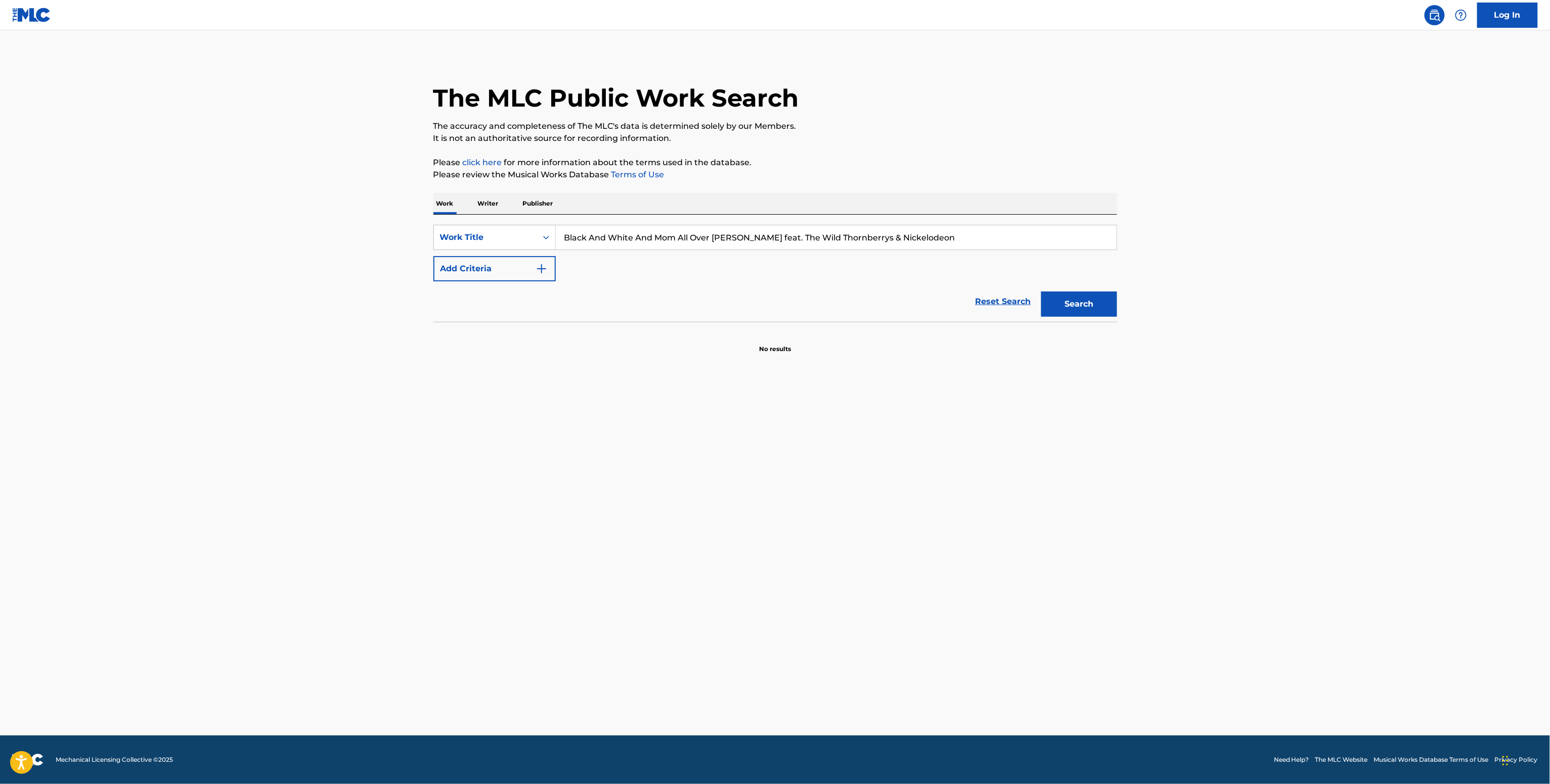
type input "Black And White And Mom All Over Drew Neumann feat. The Wild Thornberrys & Nick…"
click at [521, 268] on button "Add Criteria" at bounding box center [494, 269] width 123 height 25
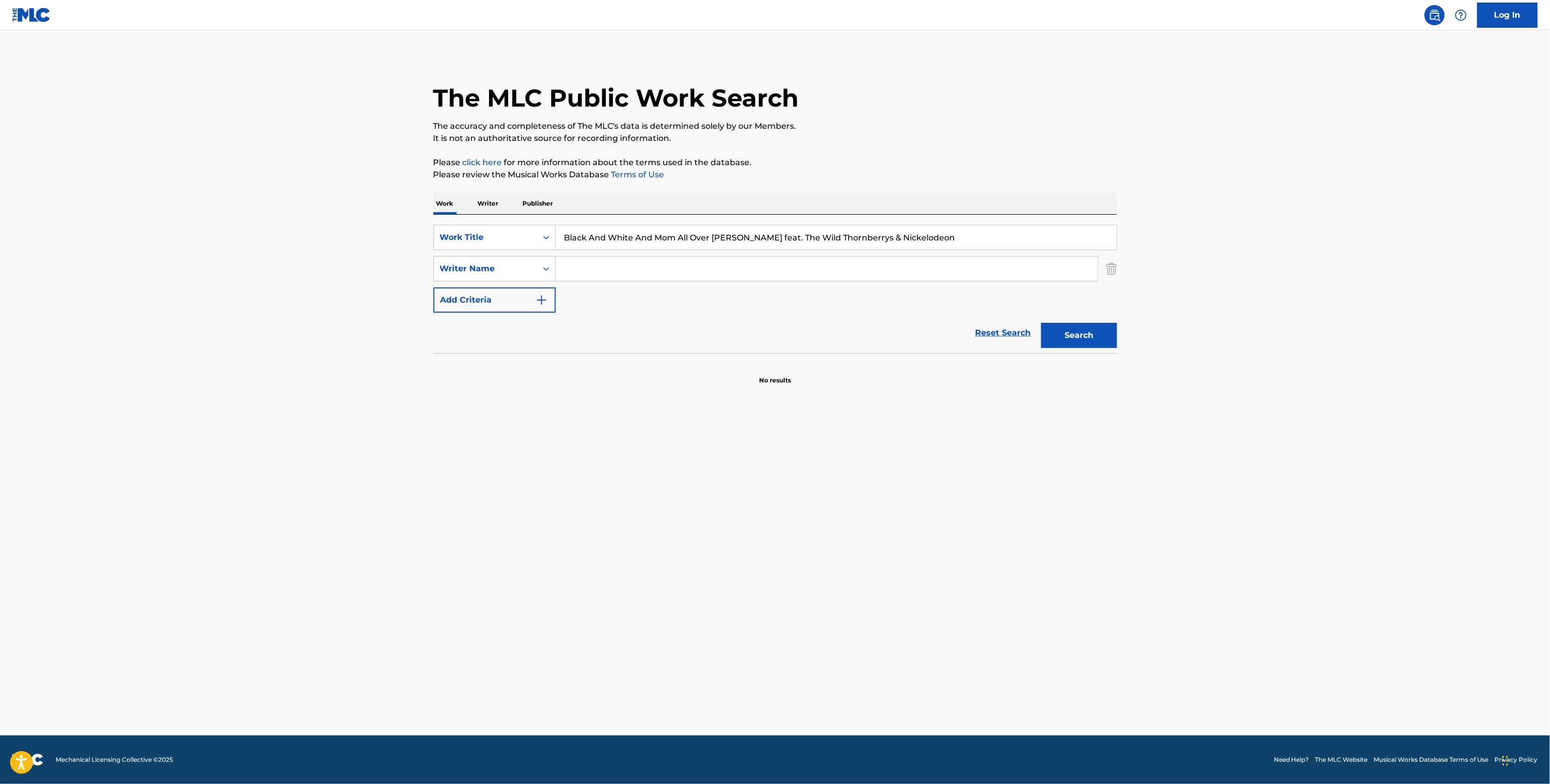
click at [656, 260] on input "Search Form" at bounding box center [826, 268] width 542 height 24
paste input "Drew Neumann"
type input "Drew Neumann"
click at [1041, 323] on button "Search" at bounding box center [1079, 335] width 76 height 25
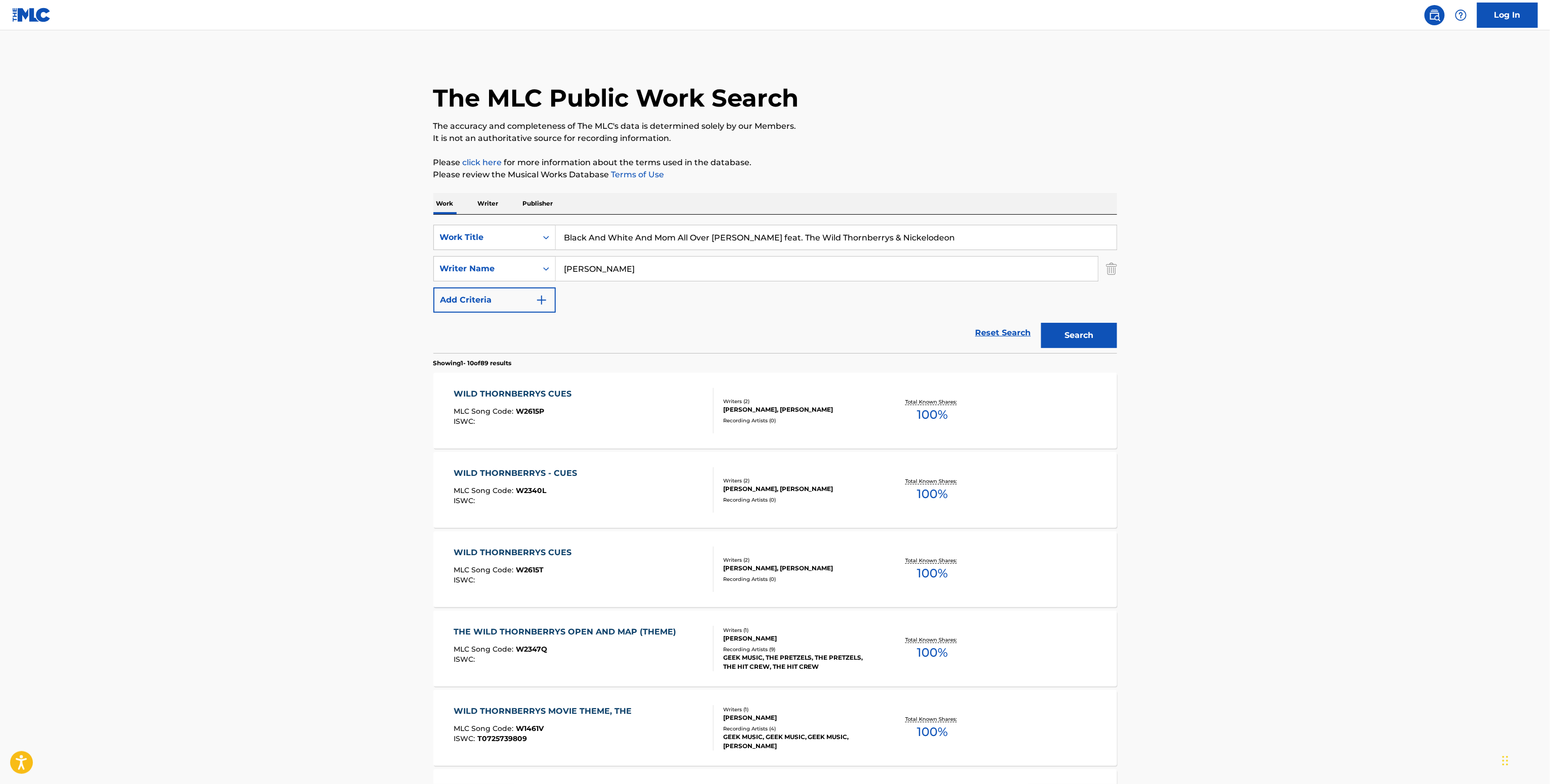
click at [863, 405] on div "GREGORY STUART HINDE, DREW NEUMANN" at bounding box center [799, 409] width 153 height 9
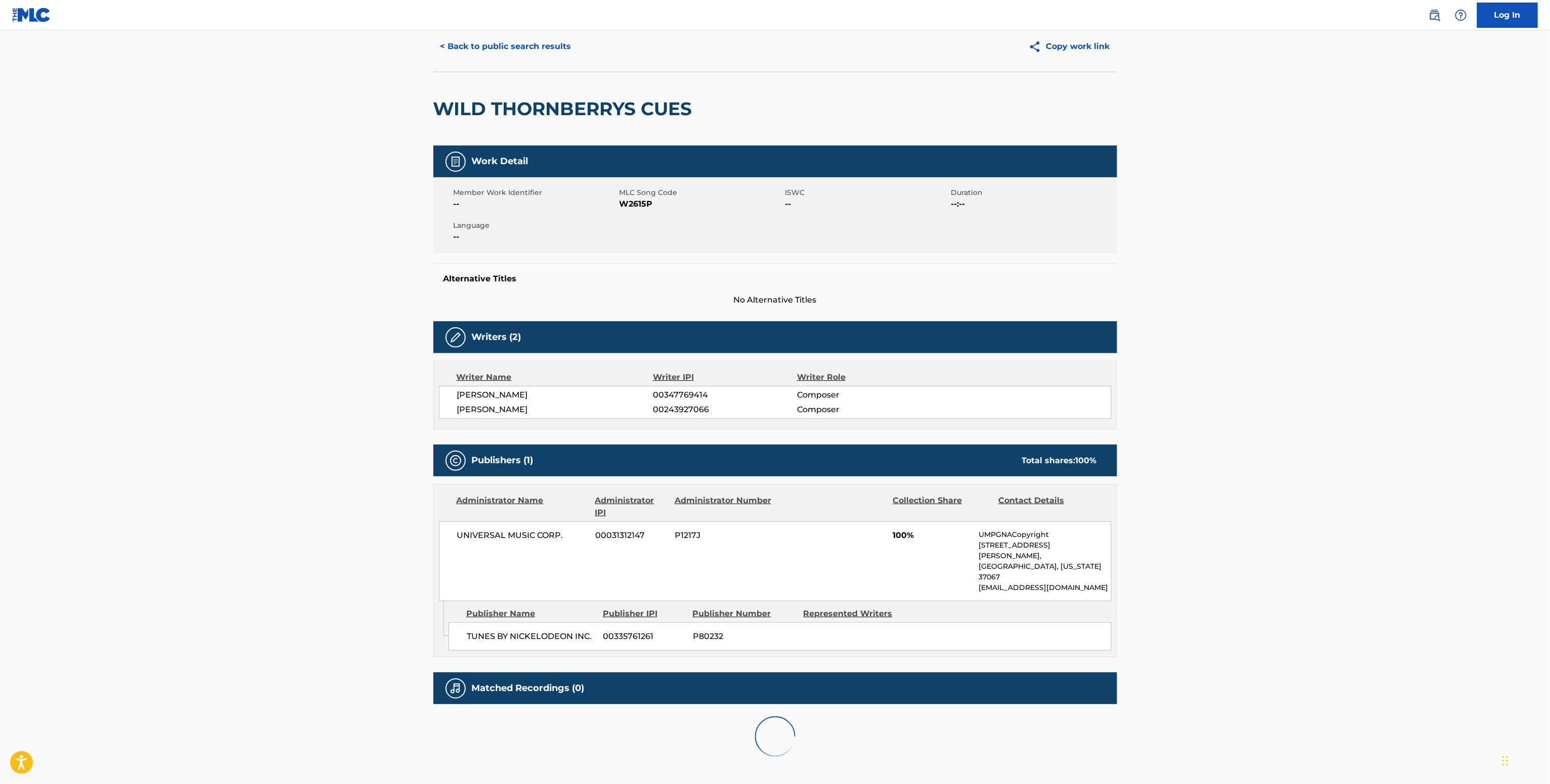
scroll to position [32, 0]
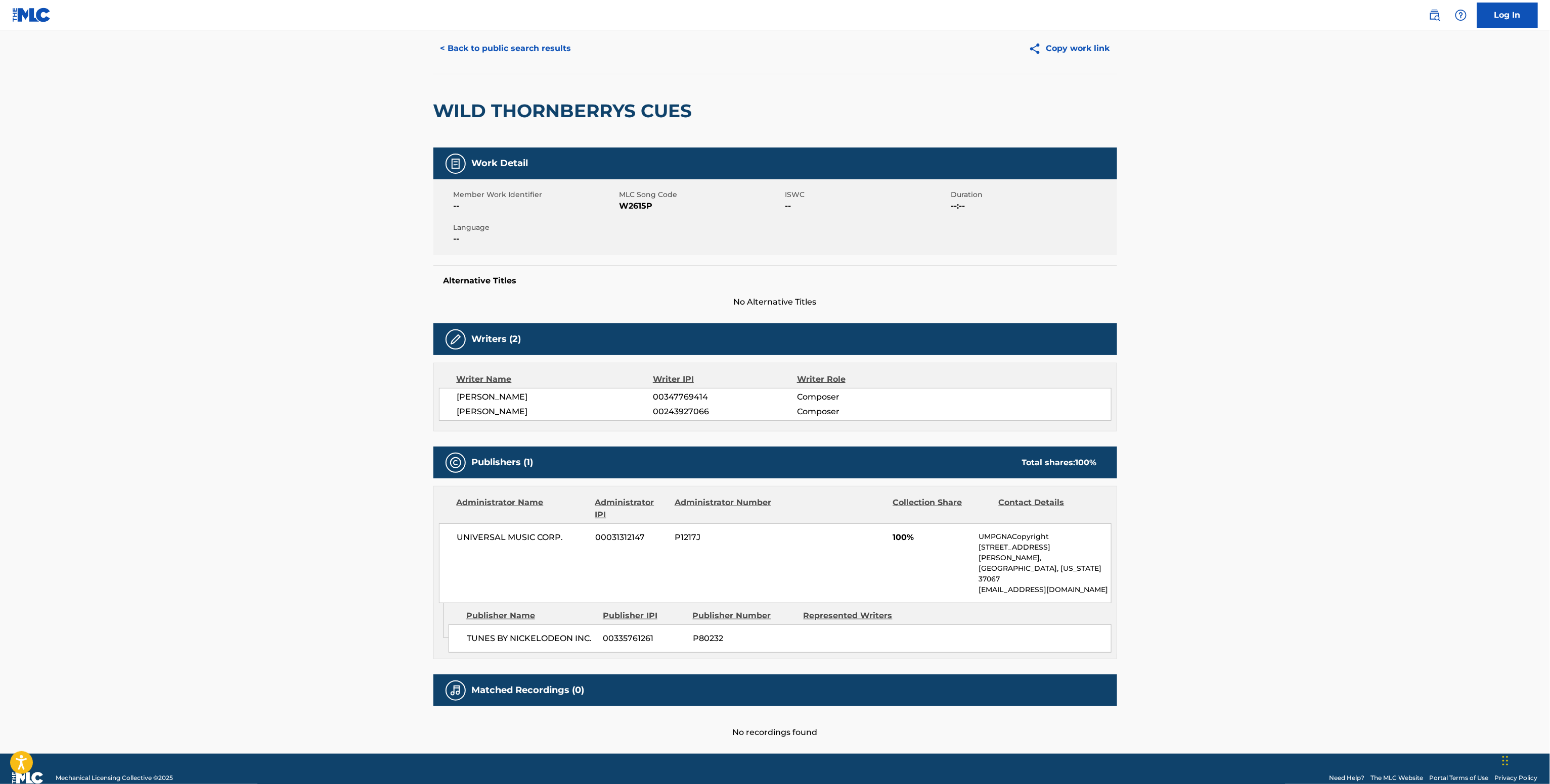
click at [516, 544] on span "UNIVERSAL MUSIC CORP." at bounding box center [522, 538] width 131 height 13
click at [669, 403] on span "00347769414" at bounding box center [724, 398] width 144 height 13
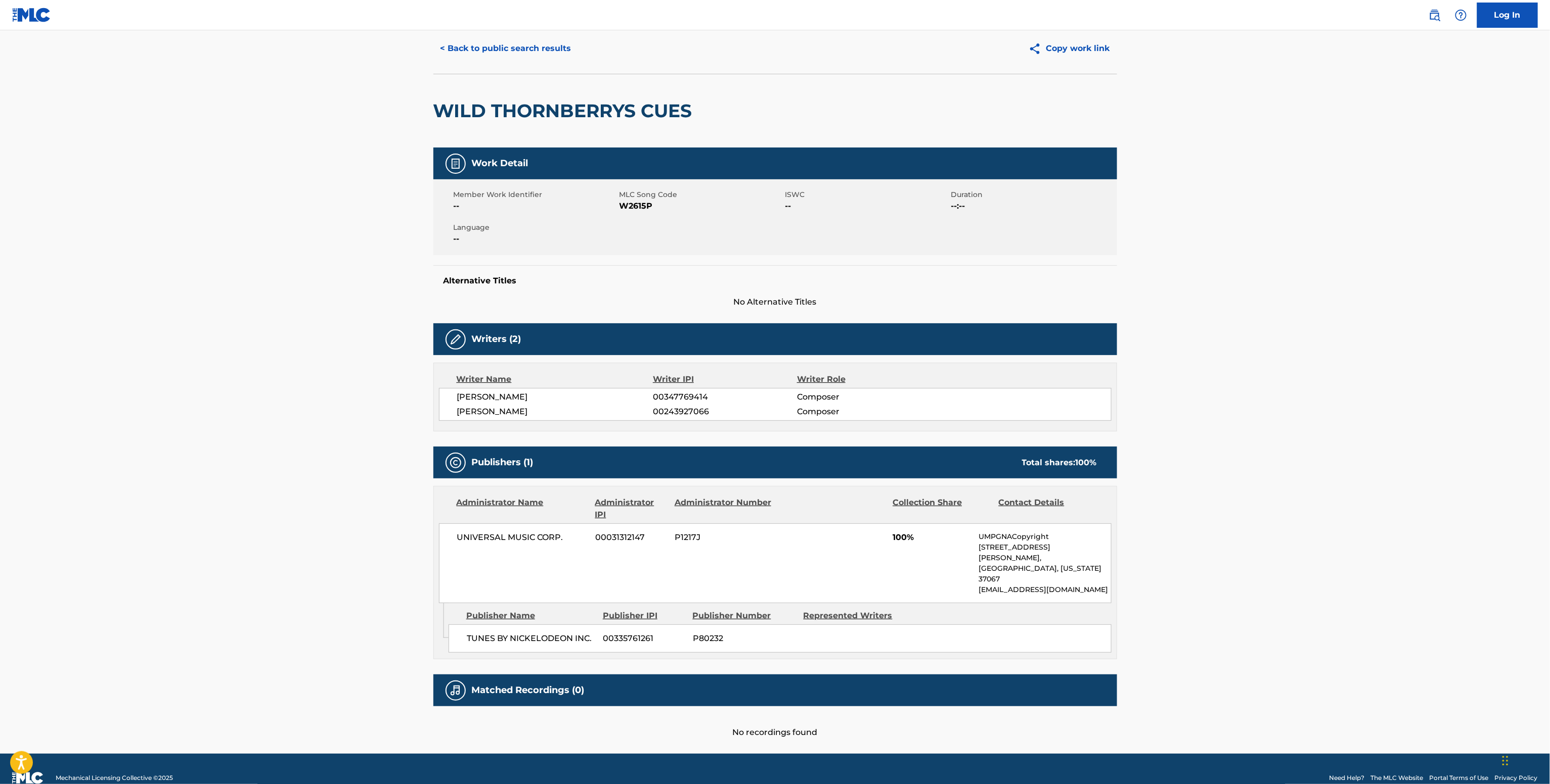
click at [661, 417] on span "00243927066" at bounding box center [724, 412] width 144 height 13
copy span "00243927066"
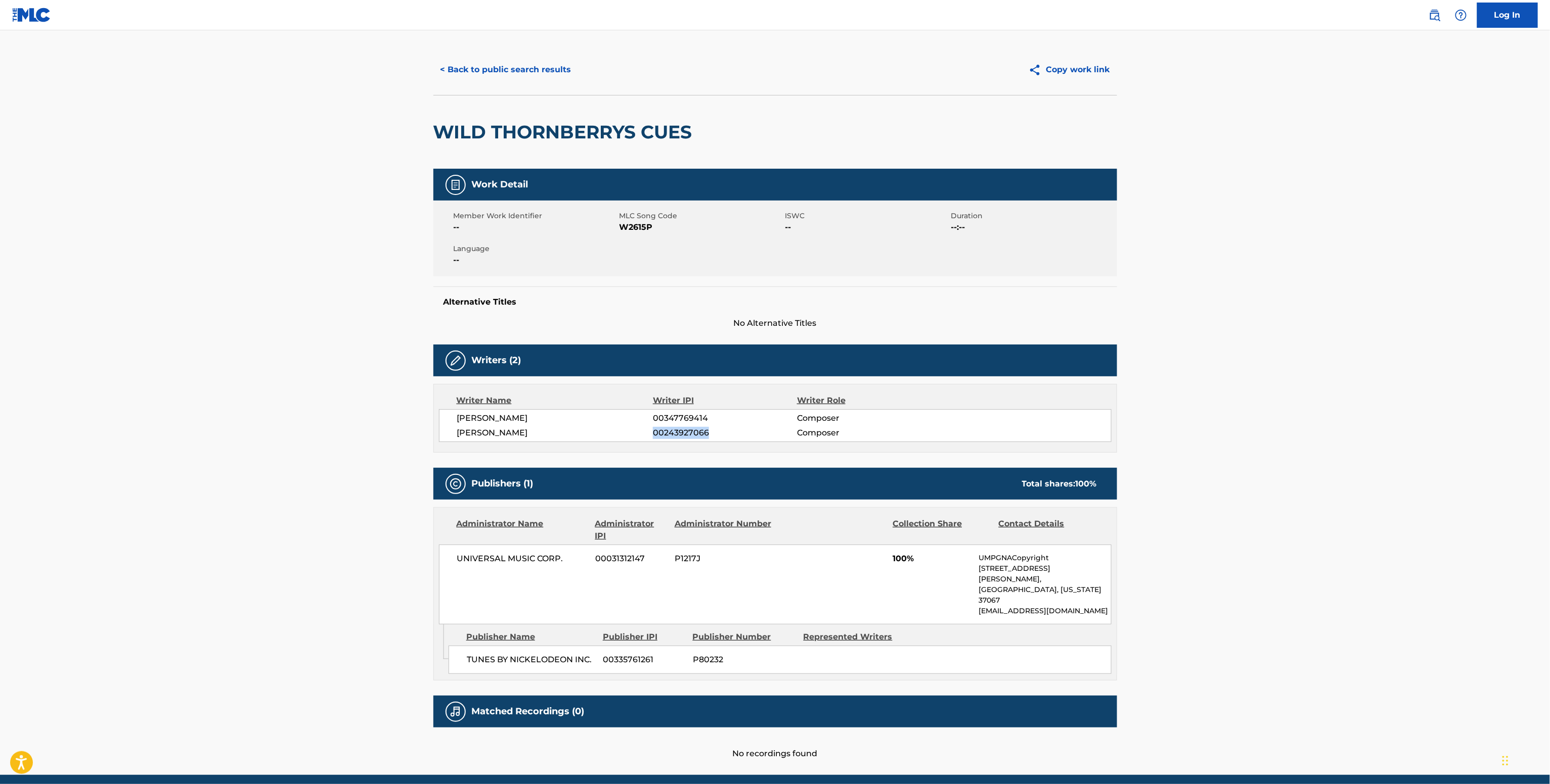
scroll to position [0, 0]
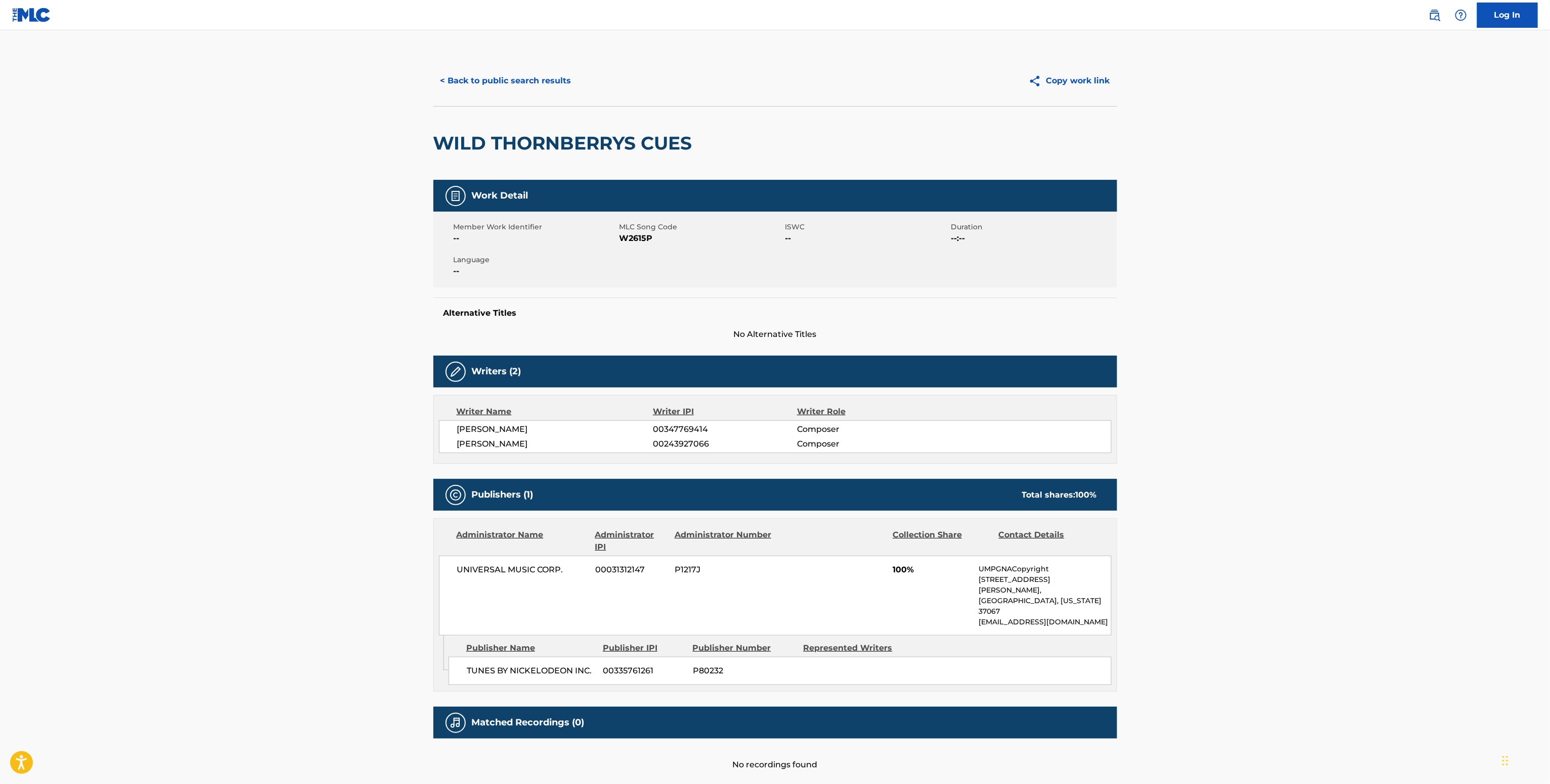
click at [642, 240] on span "W2615P" at bounding box center [700, 239] width 164 height 13
copy span "W2615P"
click at [521, 80] on button "< Back to public search results" at bounding box center [505, 80] width 145 height 25
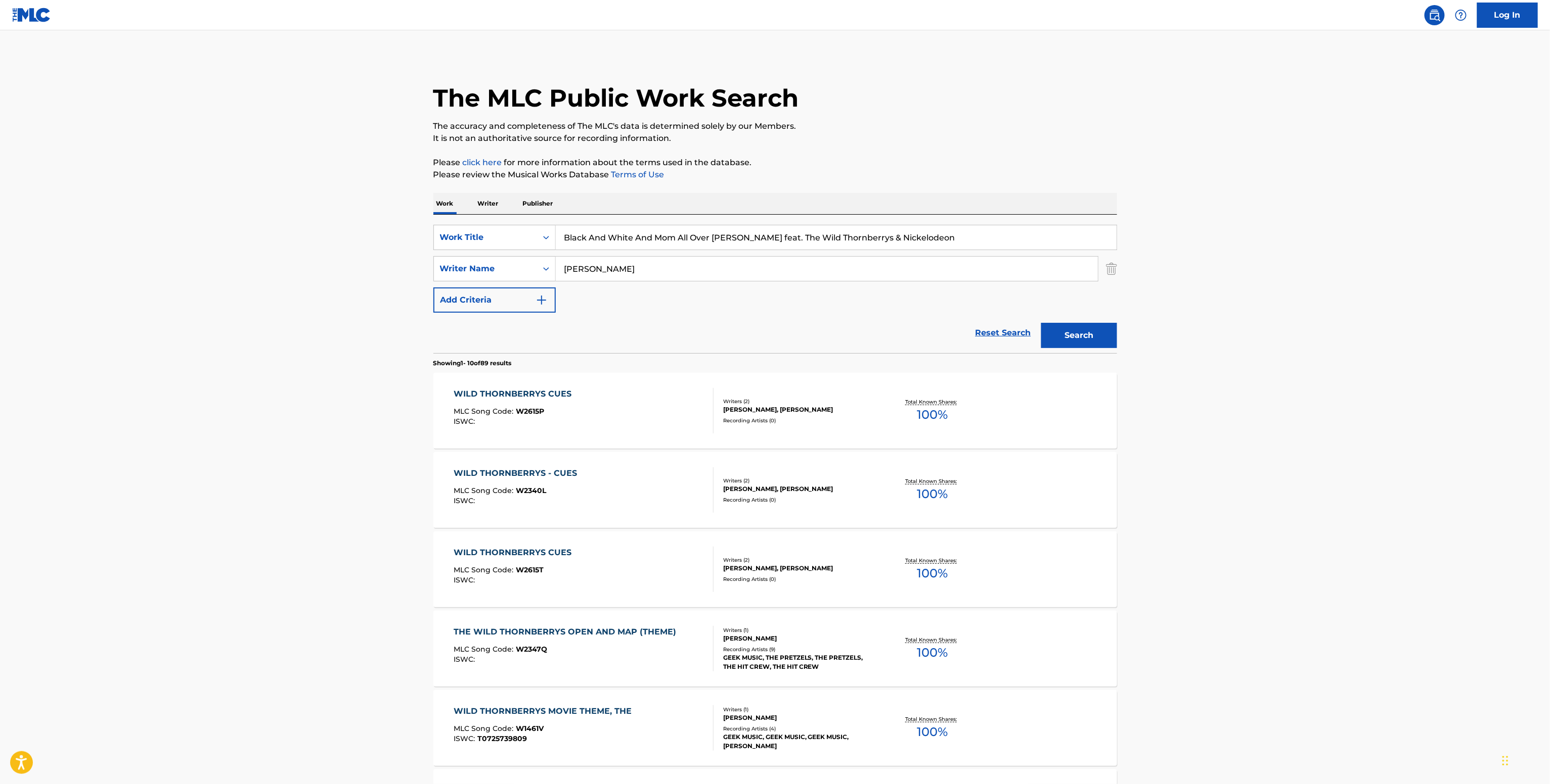
click at [495, 200] on p "Writer" at bounding box center [488, 204] width 27 height 21
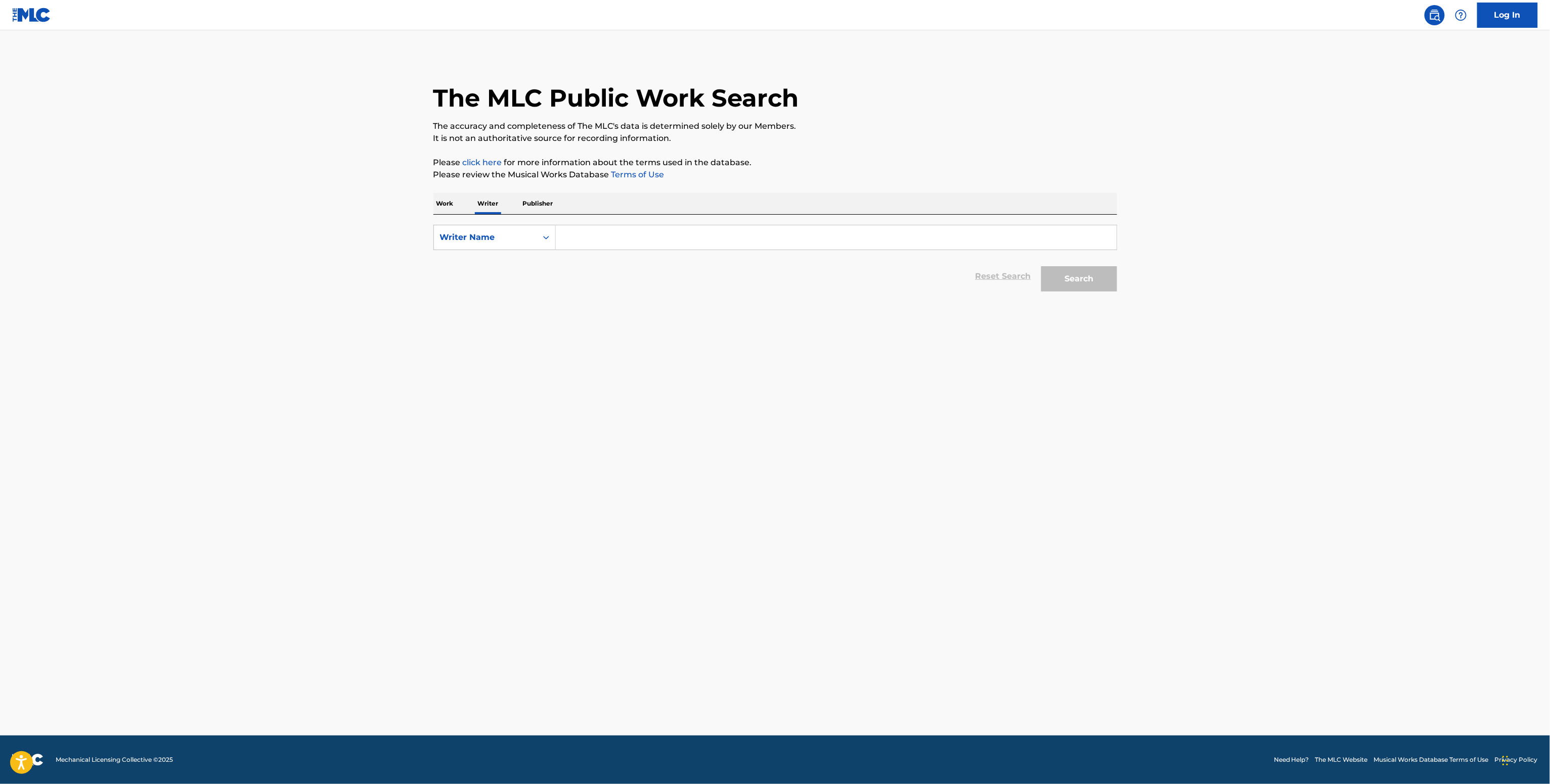
click at [597, 245] on input "Search Form" at bounding box center [835, 237] width 561 height 24
paste input "[PERSON_NAME]"
type input "[PERSON_NAME]"
click at [1070, 289] on button "Search" at bounding box center [1079, 279] width 76 height 25
click at [600, 235] on input "Search Form" at bounding box center [835, 237] width 561 height 24
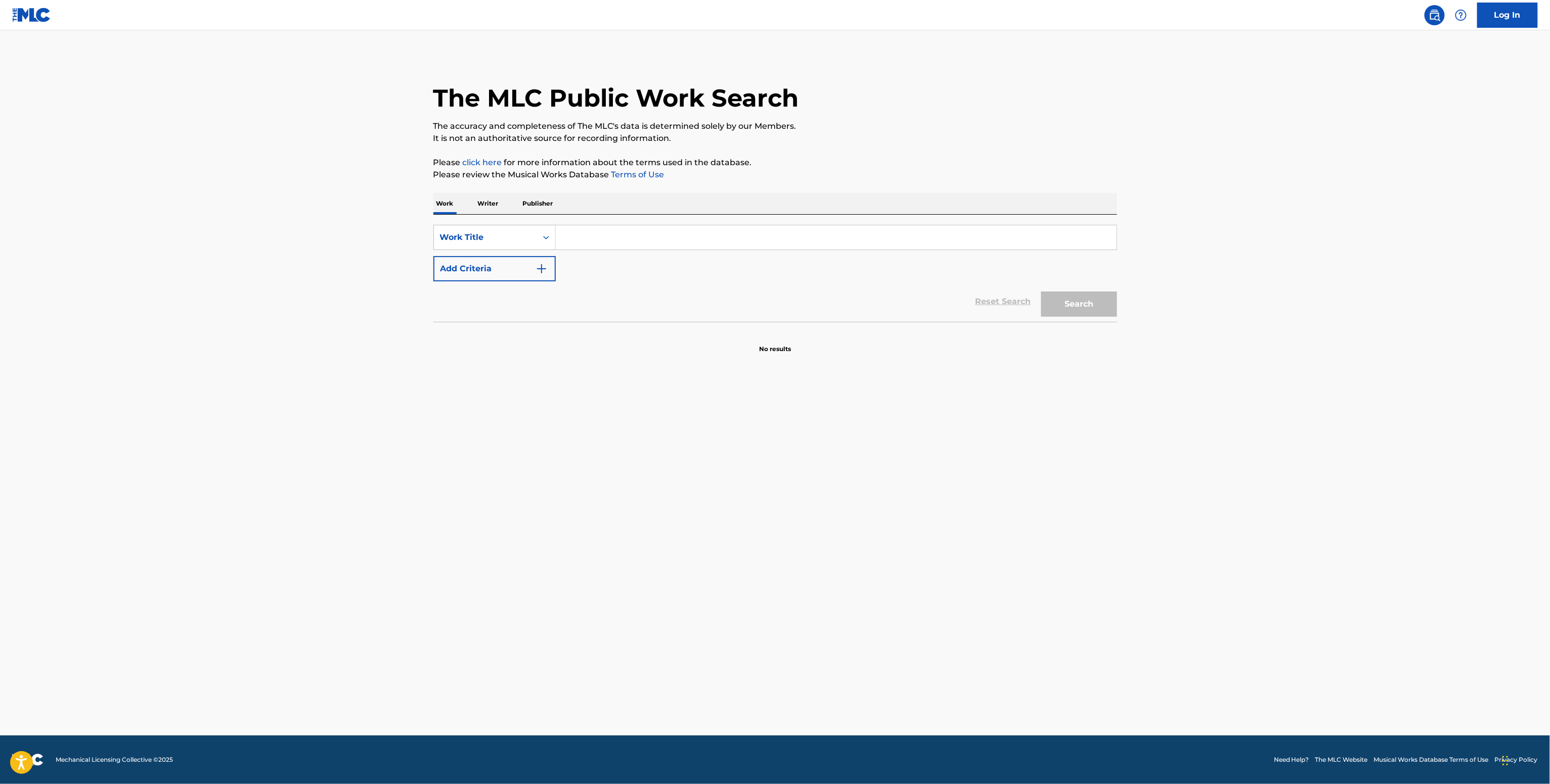
paste input "Lonely Place [PERSON_NAME]"
type input "Lonely Place [PERSON_NAME]"
click at [499, 268] on button "Add Criteria" at bounding box center [494, 269] width 123 height 25
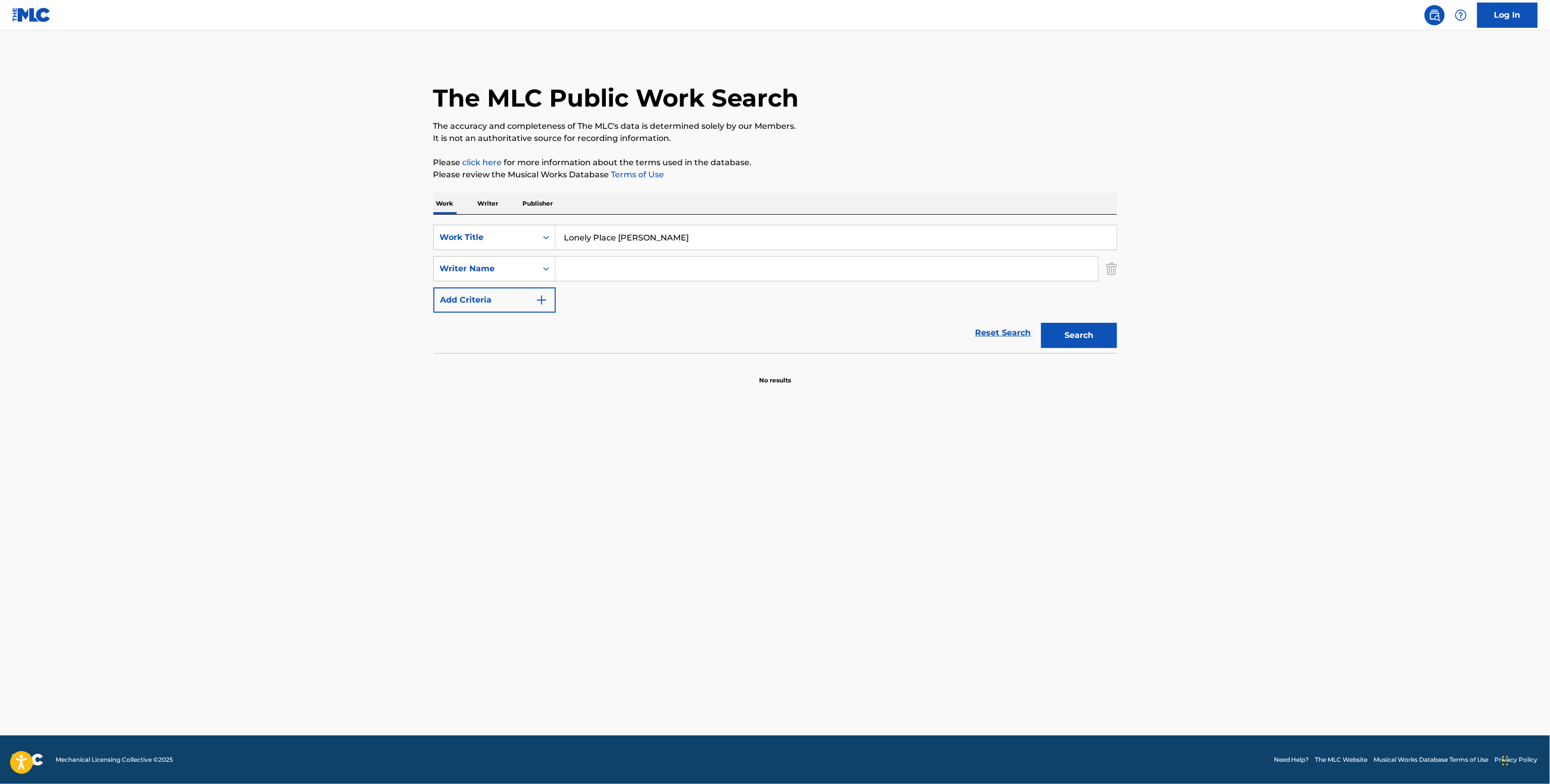
click at [589, 266] on input "Search Form" at bounding box center [826, 268] width 542 height 24
paste input "[PERSON_NAME]"
type input "[PERSON_NAME]"
click at [1080, 341] on button "Search" at bounding box center [1079, 335] width 76 height 25
click at [1058, 328] on button "Search" at bounding box center [1079, 335] width 76 height 25
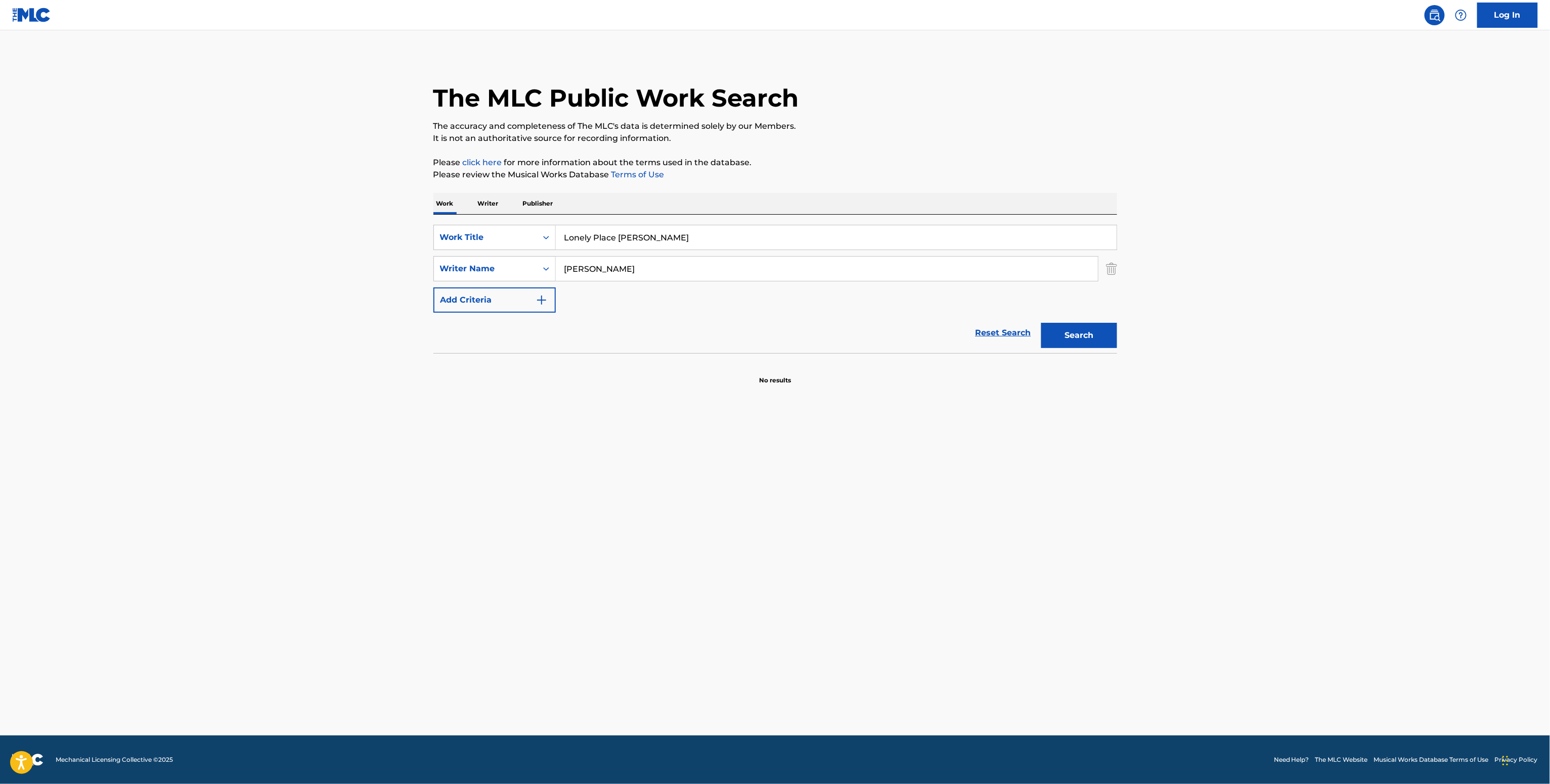
click at [489, 202] on p "Writer" at bounding box center [488, 204] width 27 height 21
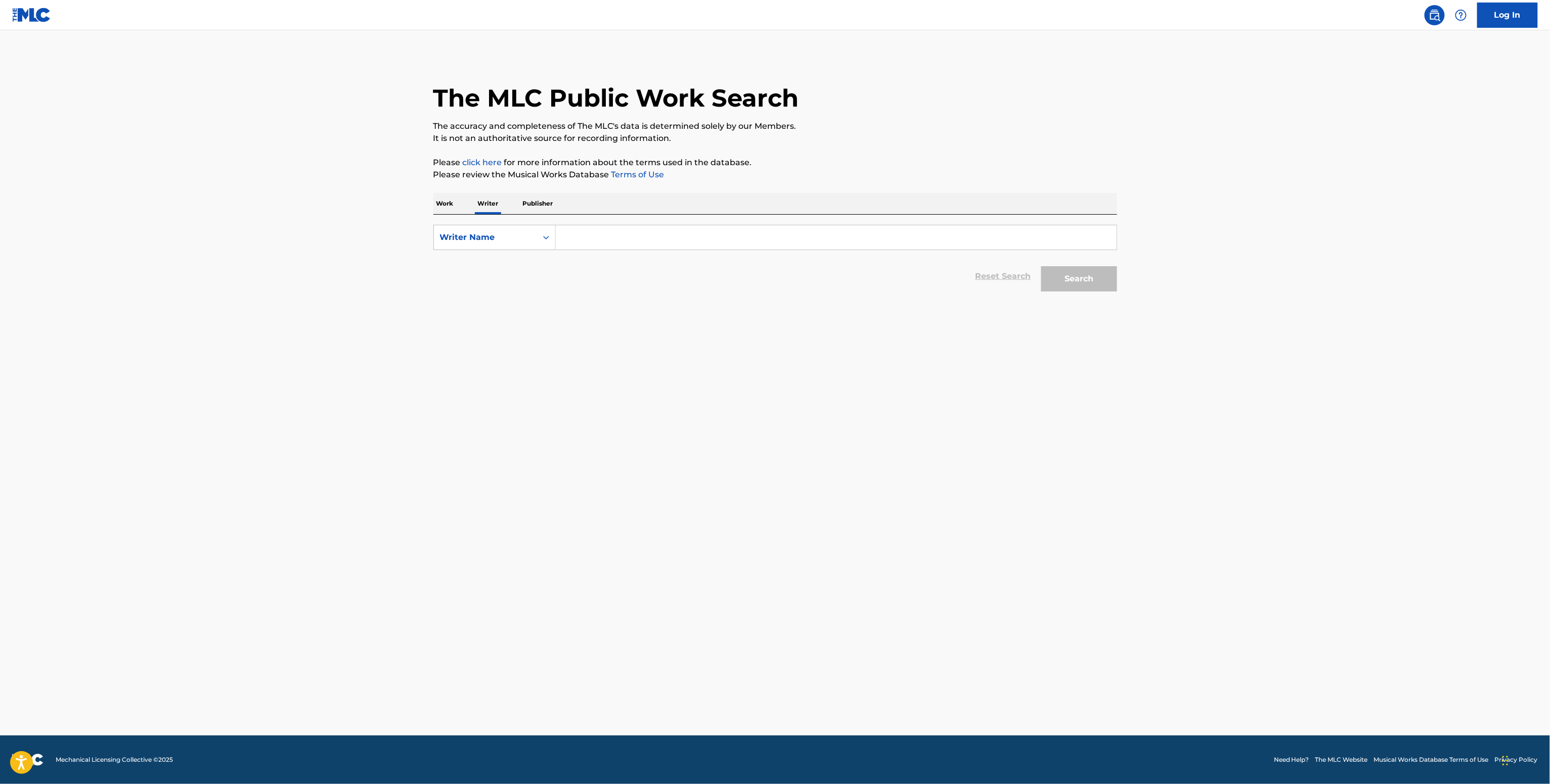
click at [582, 250] on form "SearchWithCriteria32928871-3f50-4dca-8095-84970828150b Writer Name Reset Search…" at bounding box center [775, 261] width 683 height 72
click at [588, 240] on input "Search Form" at bounding box center [835, 237] width 561 height 24
paste input "[PERSON_NAME]"
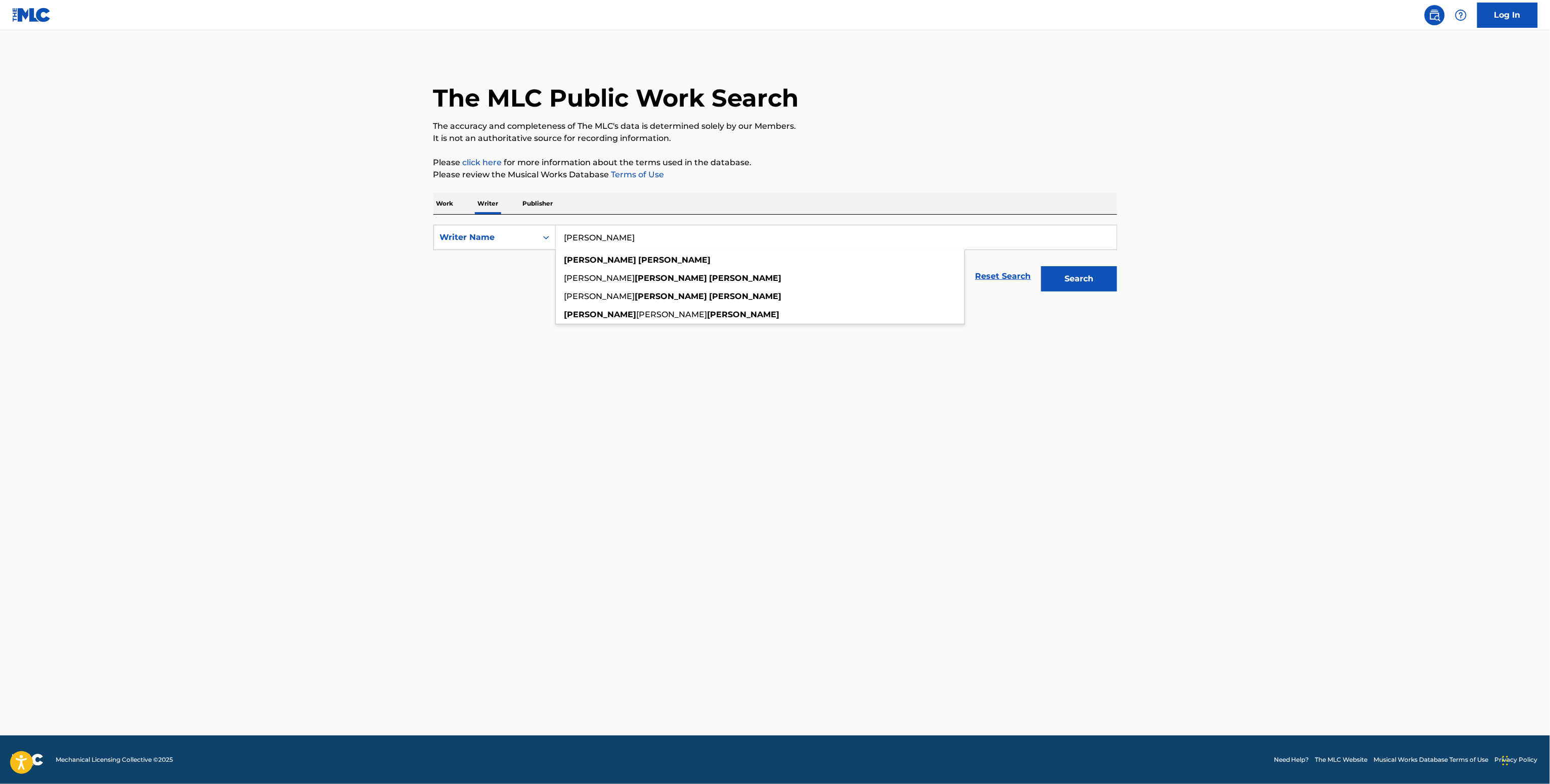
type input "[PERSON_NAME]"
click at [1098, 290] on button "Search" at bounding box center [1079, 279] width 76 height 25
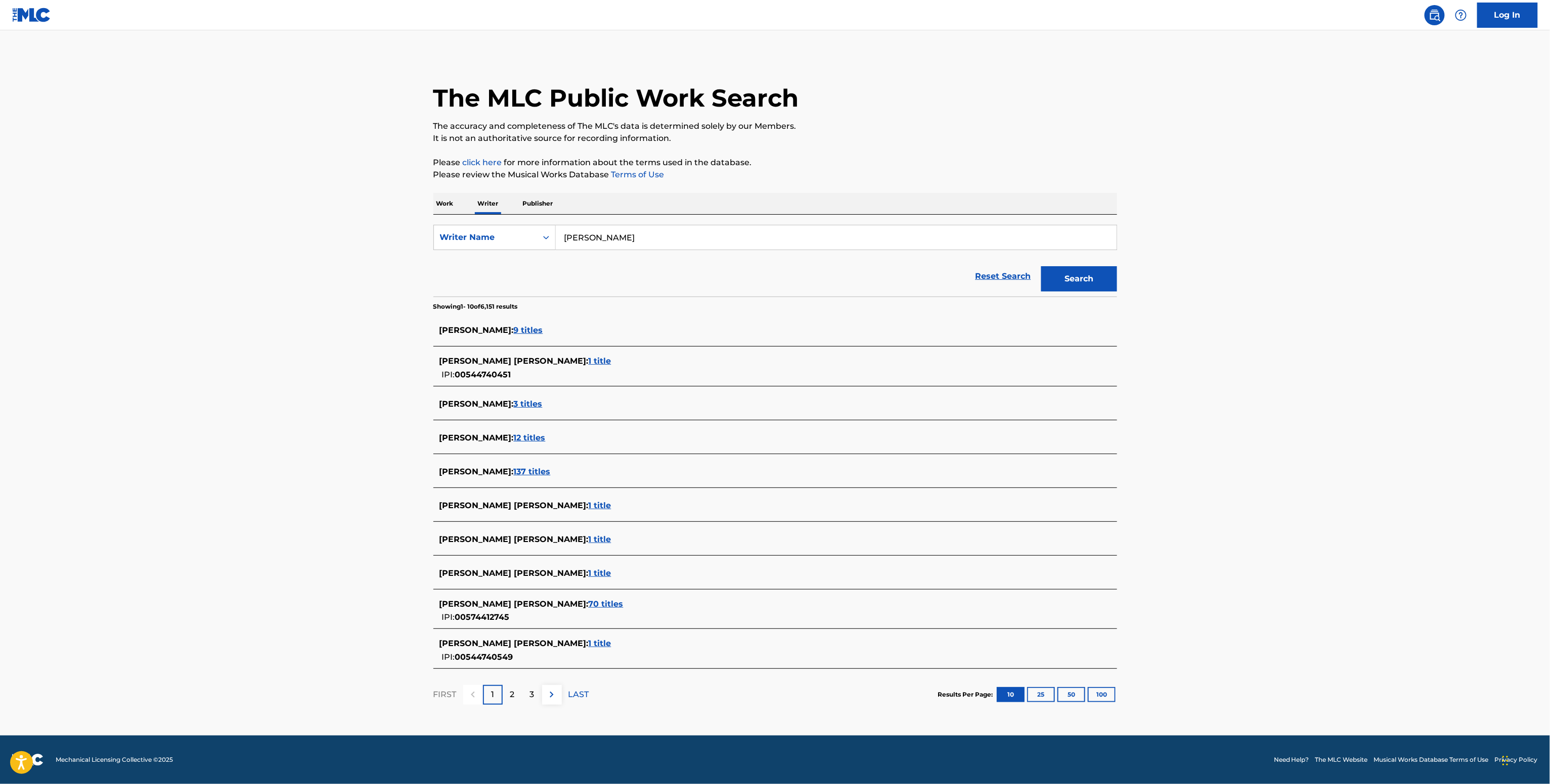
click at [513, 331] on span "9 titles" at bounding box center [528, 330] width 30 height 10
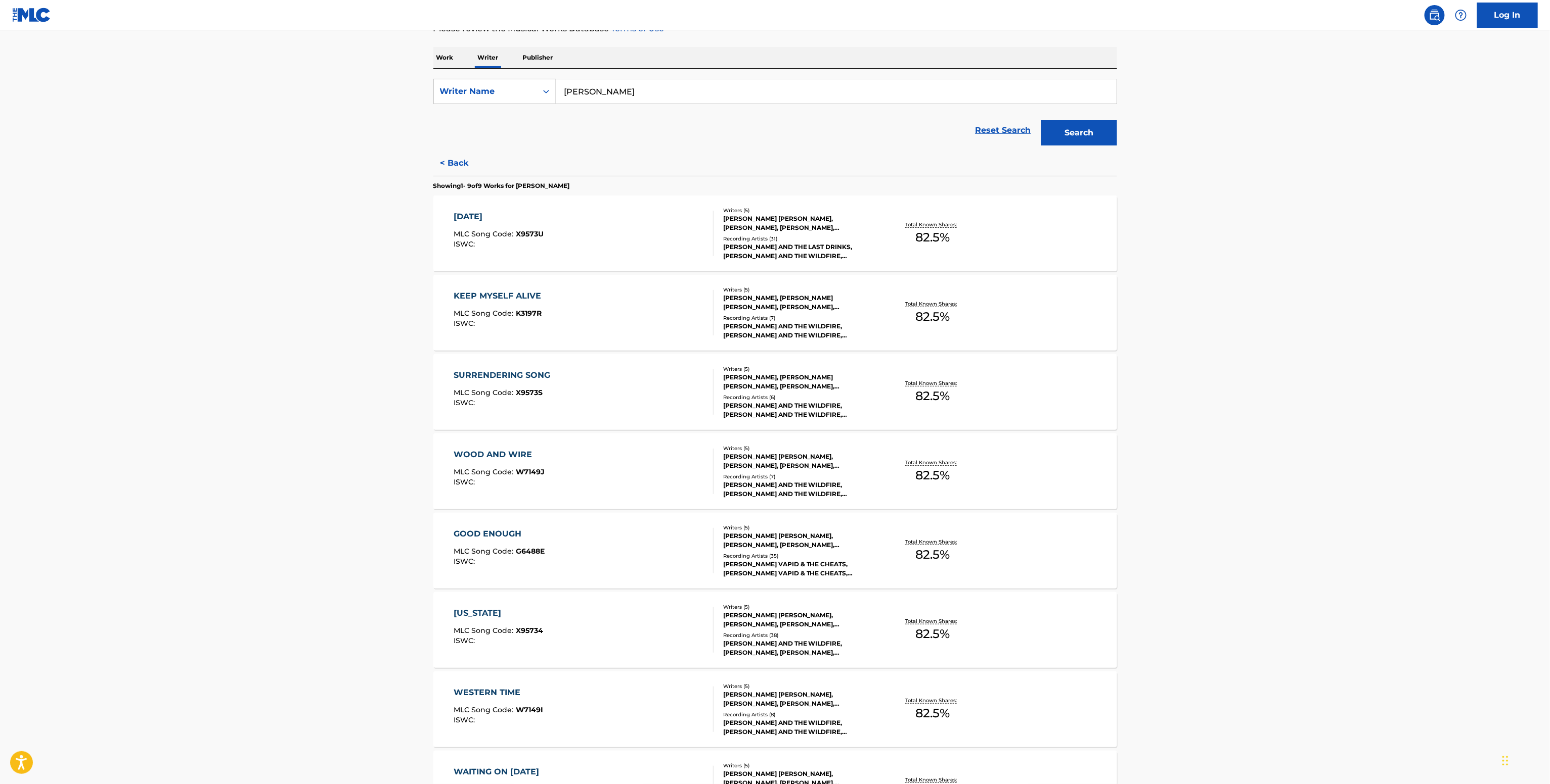
scroll to position [369, 0]
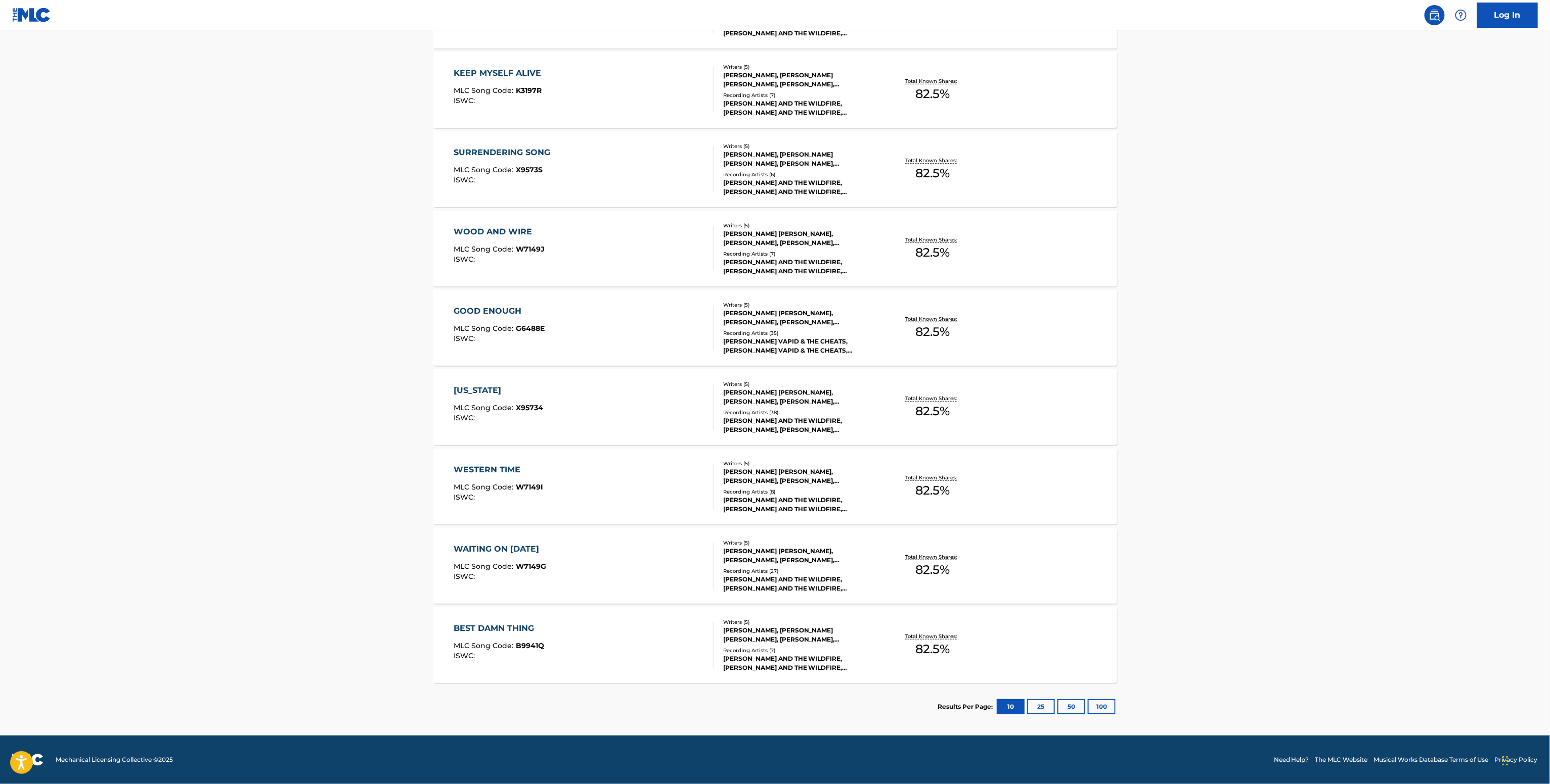
click at [908, 502] on div "WESTERN TIME MLC Song Code : W7149I ISWC : Writers ( 5 ) [PERSON_NAME] [PERSON_…" at bounding box center [775, 486] width 683 height 76
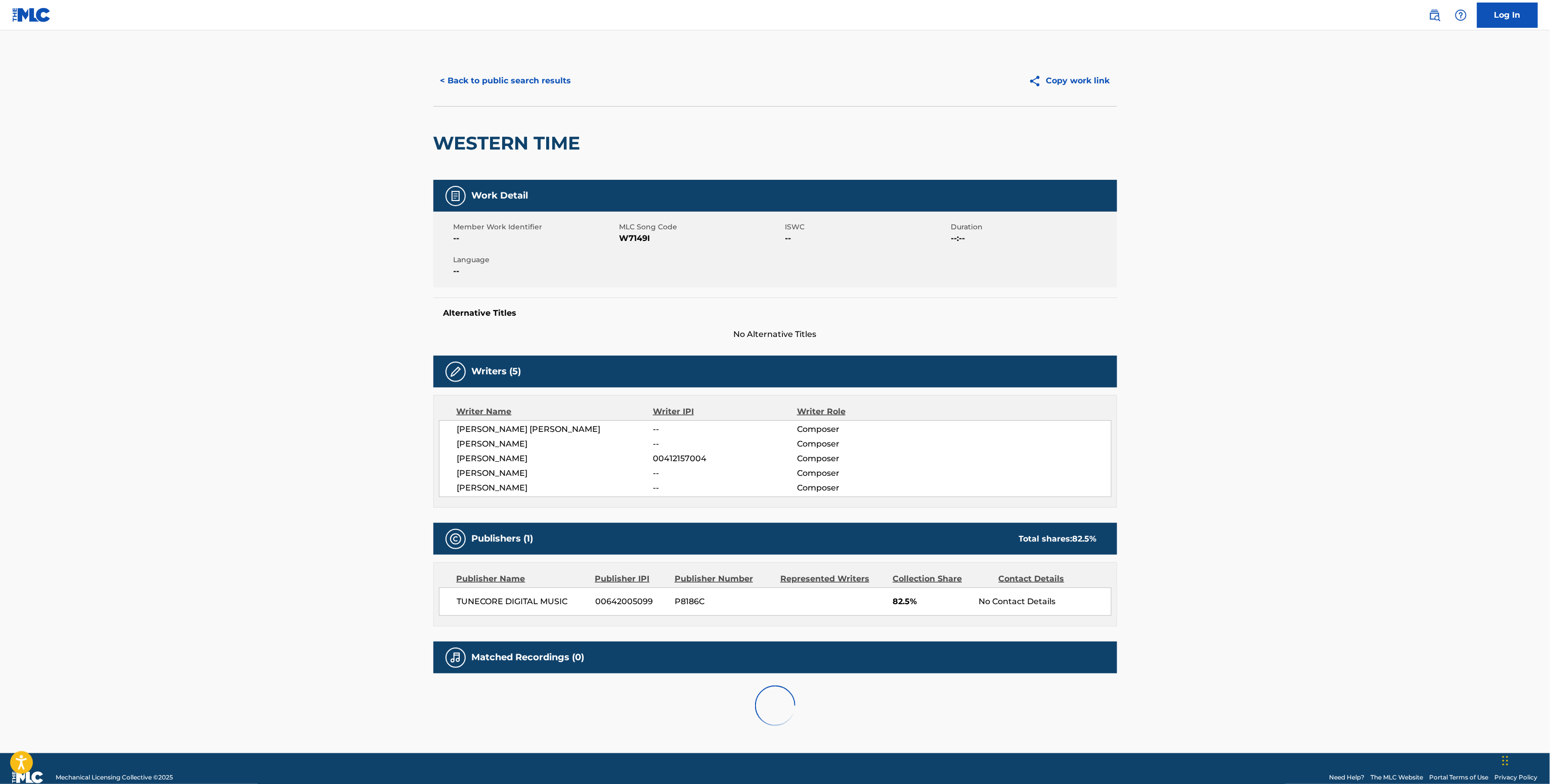
scroll to position [21, 0]
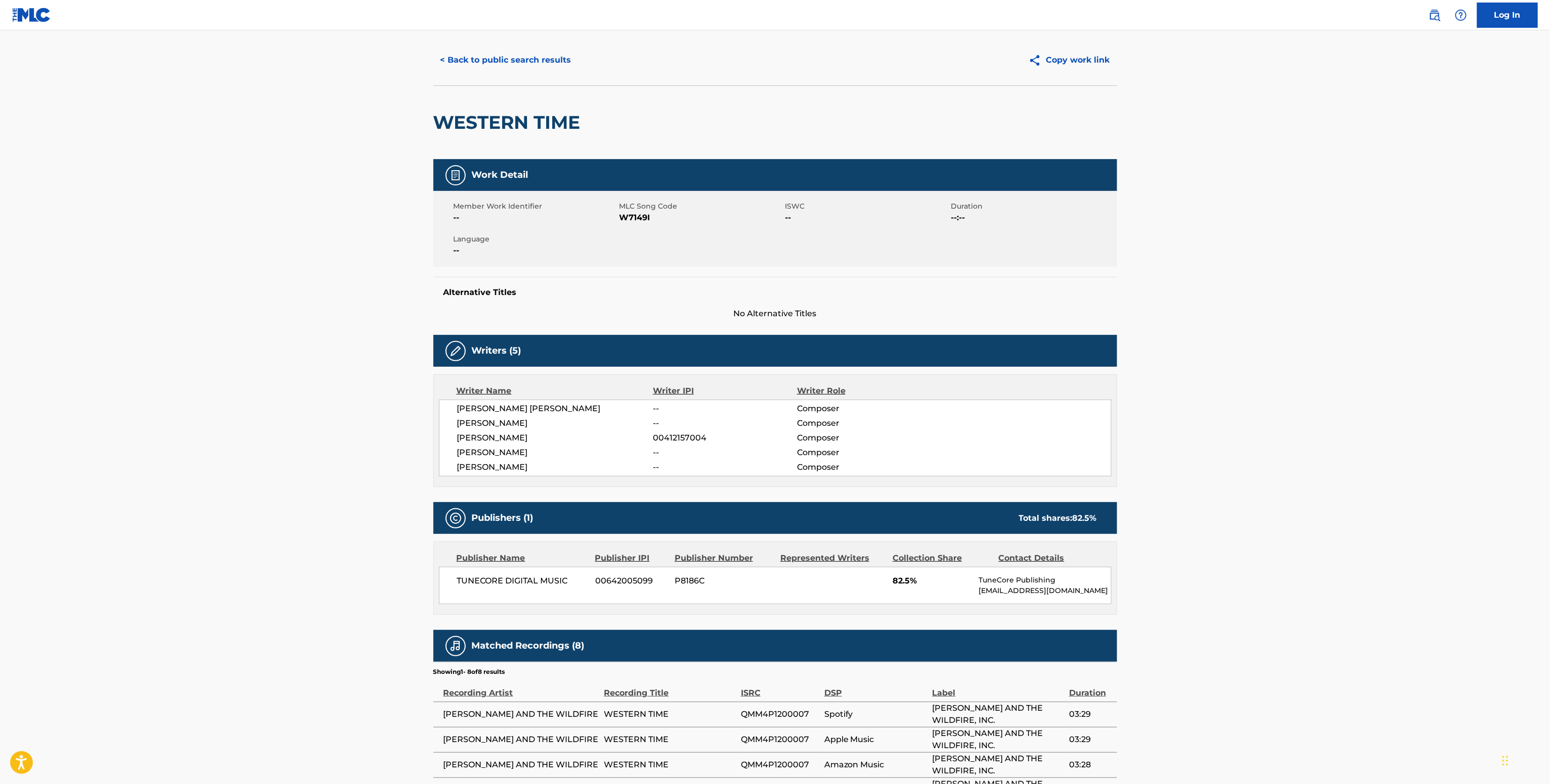
click at [504, 72] on div "< Back to public search results Copy work link" at bounding box center [775, 60] width 683 height 51
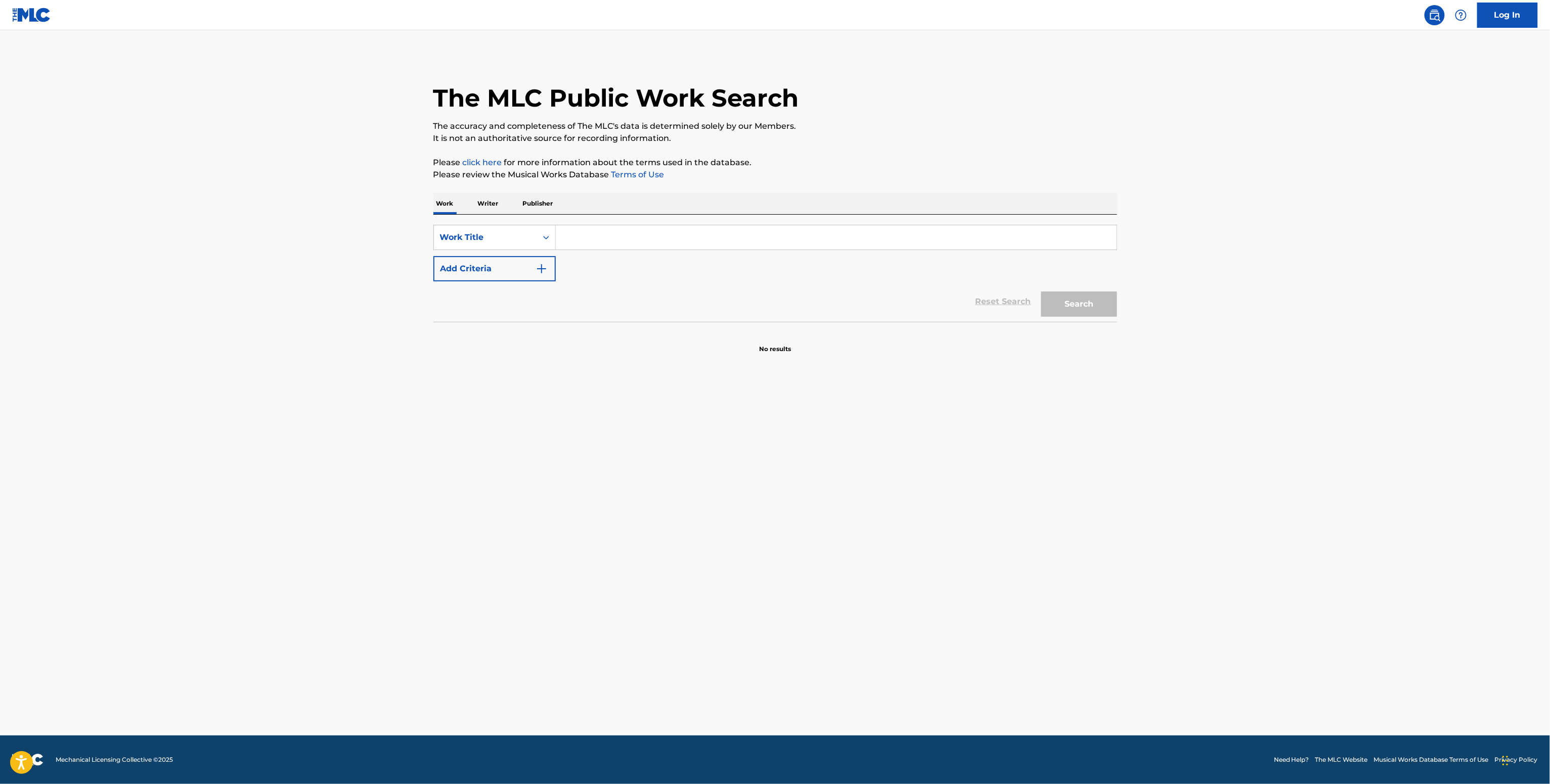
click at [589, 231] on input "Search Form" at bounding box center [835, 237] width 561 height 24
paste input "Aurora Sikarus"
type input "Aurora Sikarus"
click at [509, 273] on button "Add Criteria" at bounding box center [494, 269] width 123 height 25
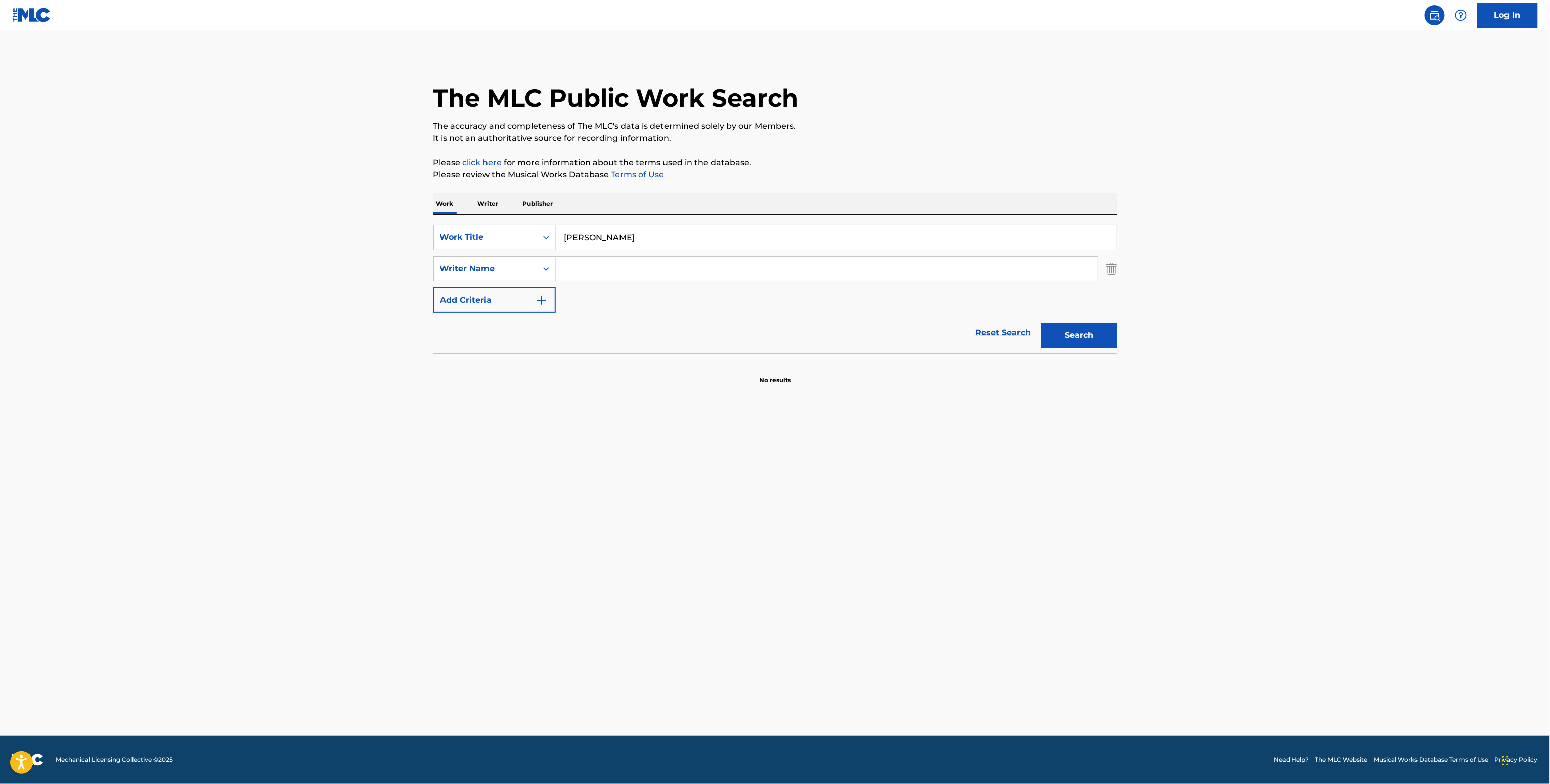
click at [598, 271] on input "Search Form" at bounding box center [826, 268] width 542 height 24
paste input "Jordan Miller"
type input "Jordan Miller"
click at [1086, 337] on button "Search" at bounding box center [1079, 335] width 76 height 25
click at [496, 204] on p "Writer" at bounding box center [488, 204] width 27 height 21
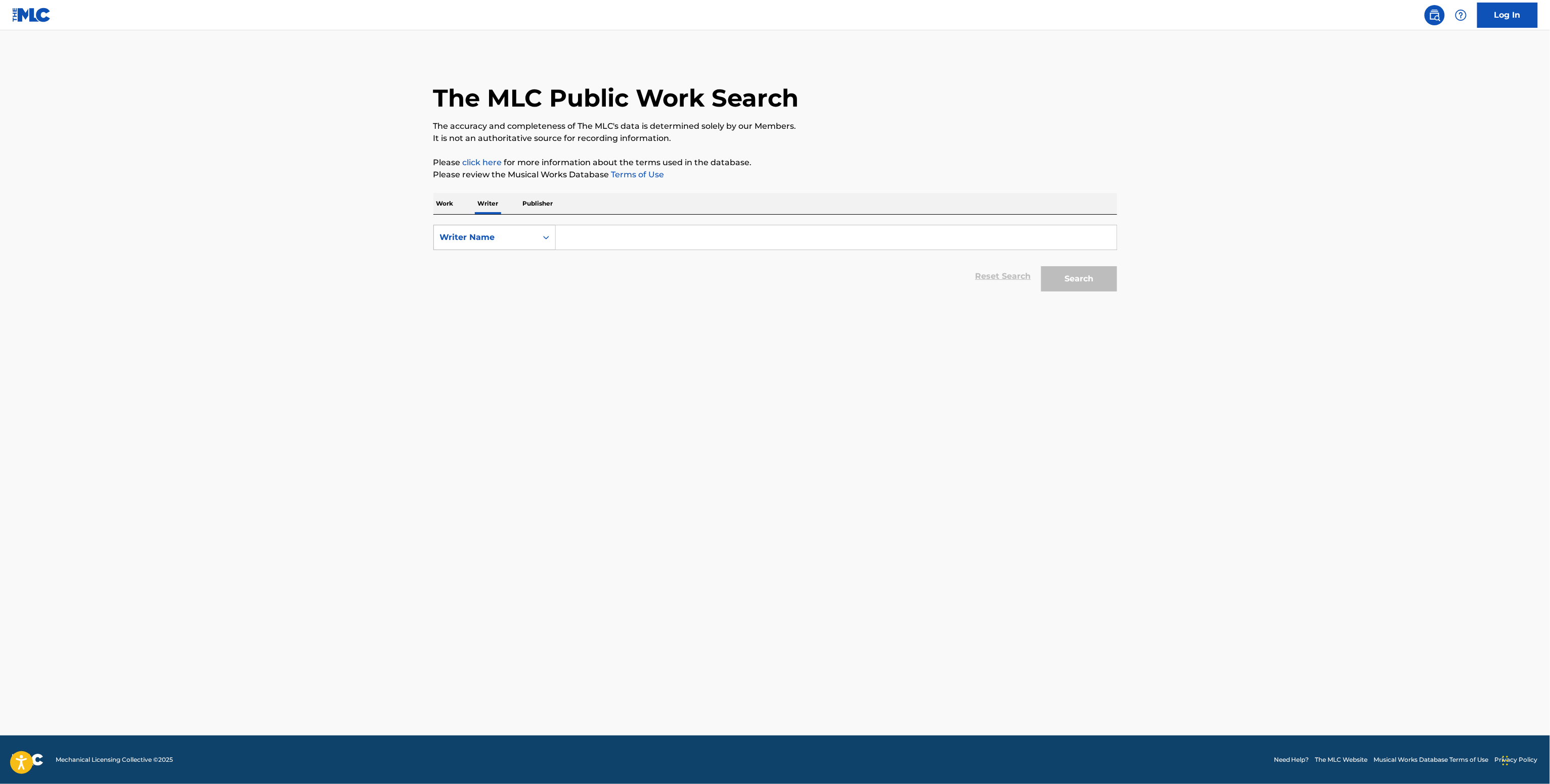
click at [494, 238] on div "Writer Name" at bounding box center [486, 238] width 91 height 13
click at [494, 257] on div "Writer IPI" at bounding box center [495, 263] width 122 height 25
drag, startPoint x: 578, startPoint y: 249, endPoint x: 584, endPoint y: 230, distance: 19.9
click at [573, 248] on div "Search Form" at bounding box center [835, 238] width 561 height 25
click at [789, 244] on input "Search Form" at bounding box center [835, 237] width 561 height 24
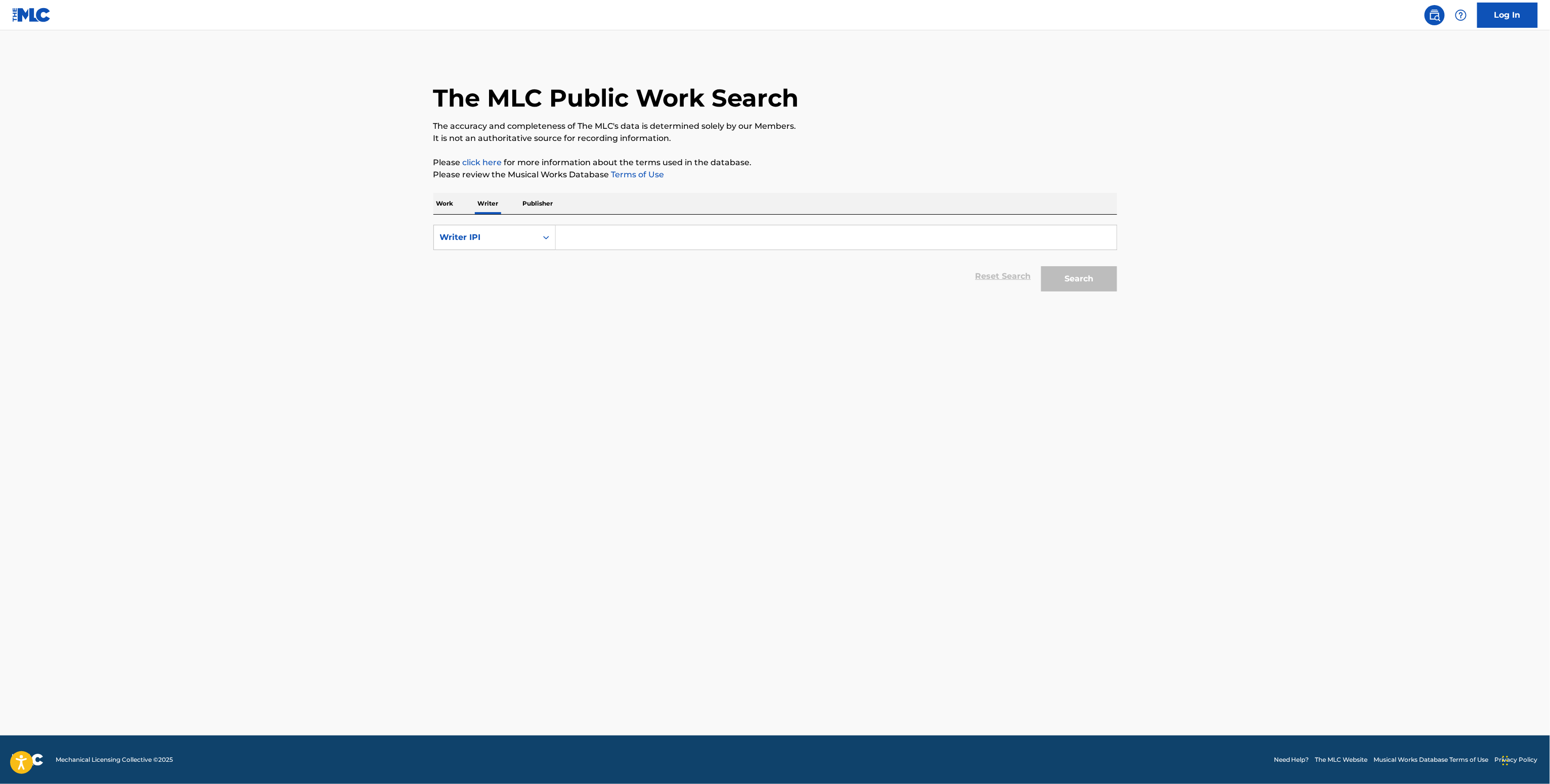
paste input "00498531411"
type input "00498531411"
click at [1063, 281] on button "Search" at bounding box center [1079, 279] width 76 height 25
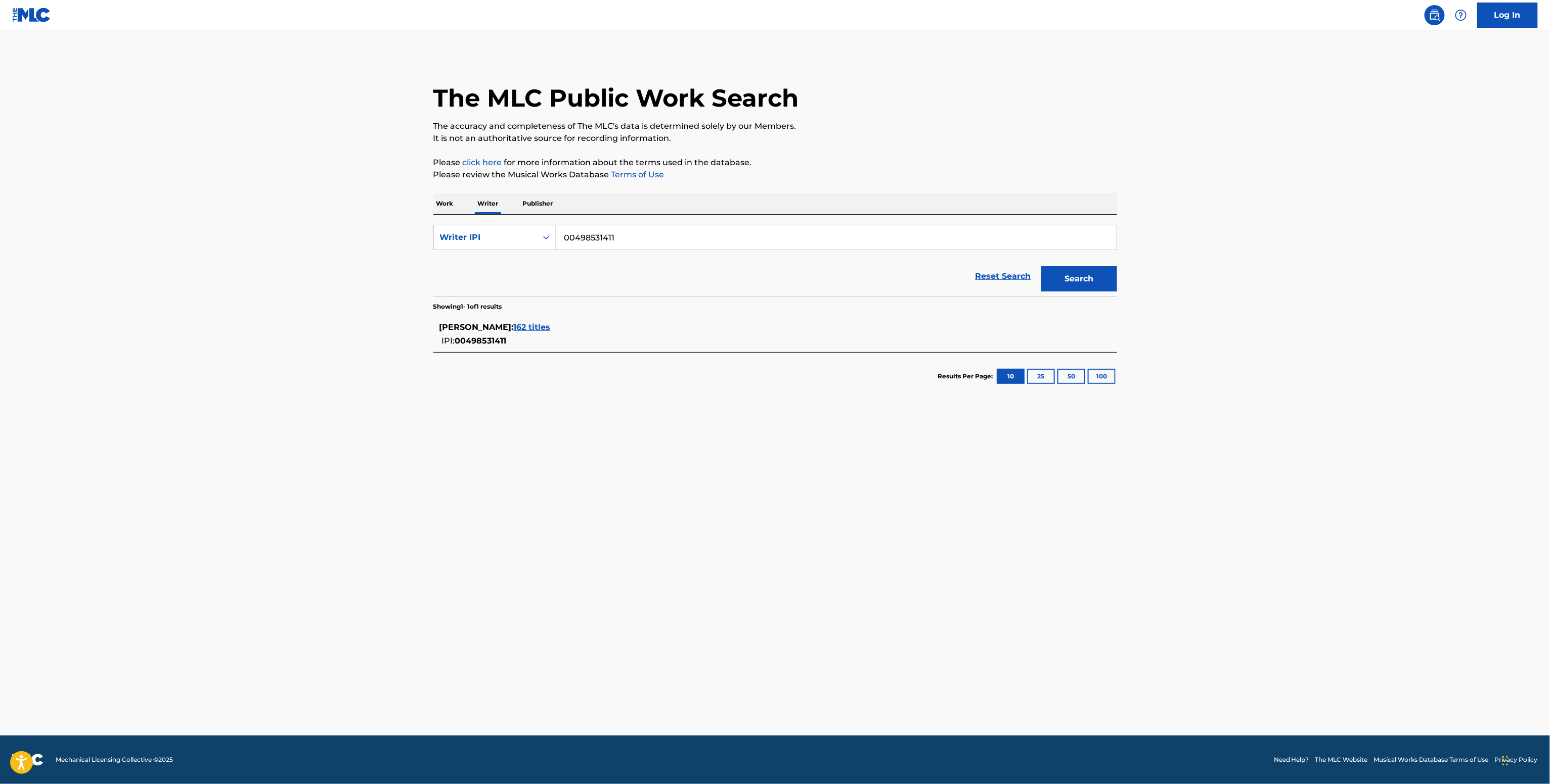
click at [538, 332] on span "162 titles" at bounding box center [531, 327] width 37 height 10
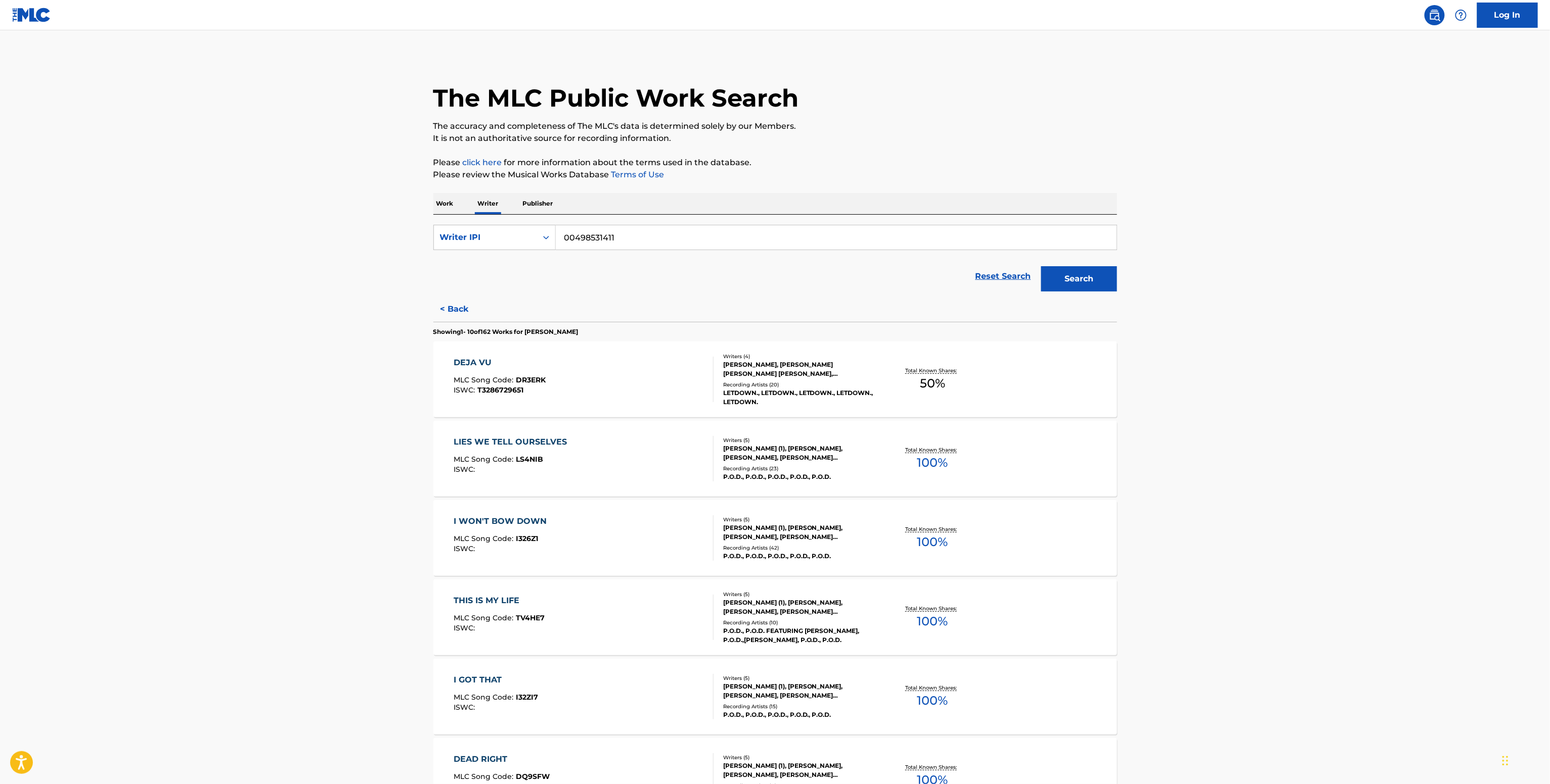
click at [810, 469] on div "Recording Artists ( 23 )" at bounding box center [799, 468] width 153 height 7
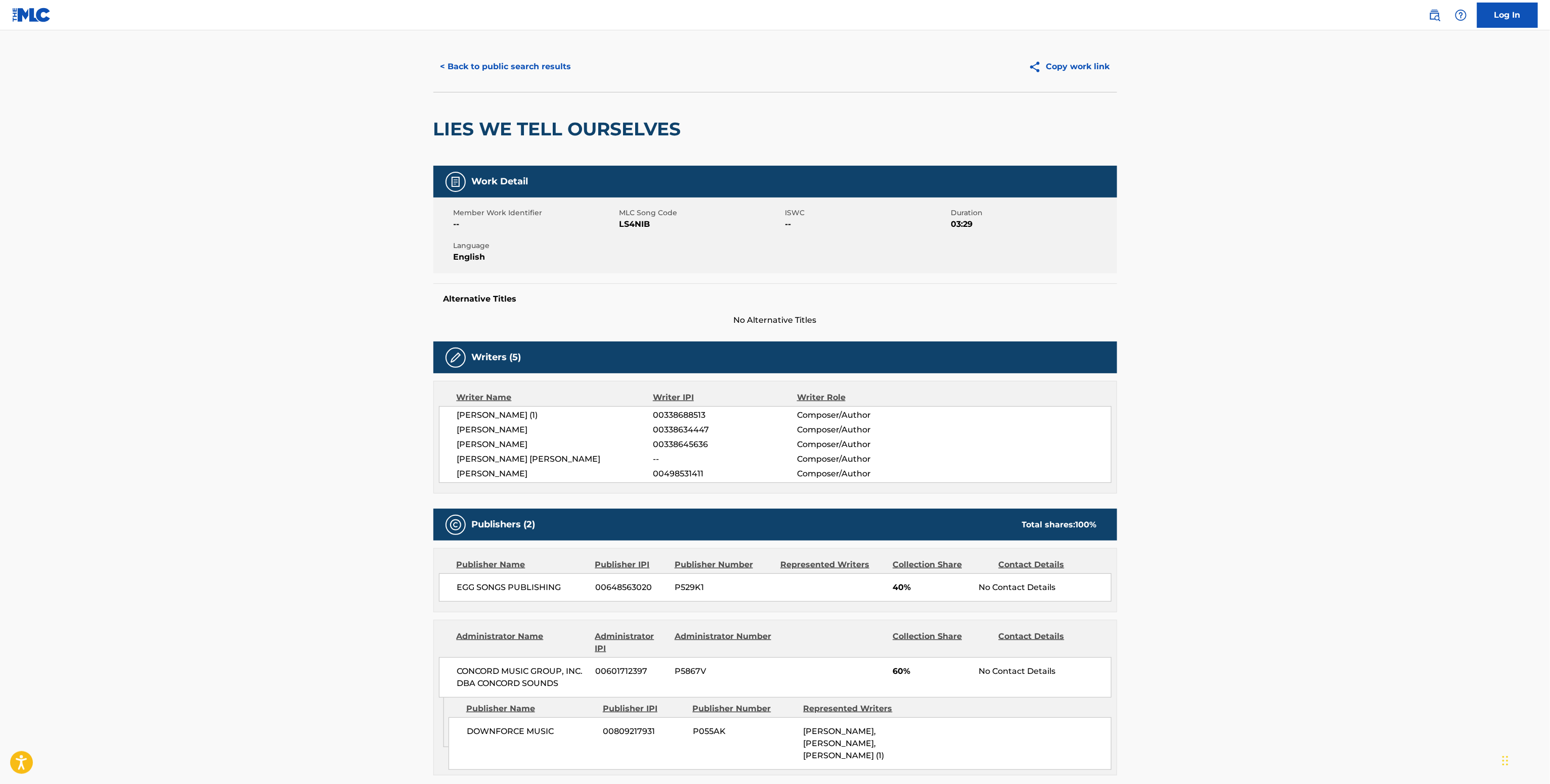
scroll to position [186, 0]
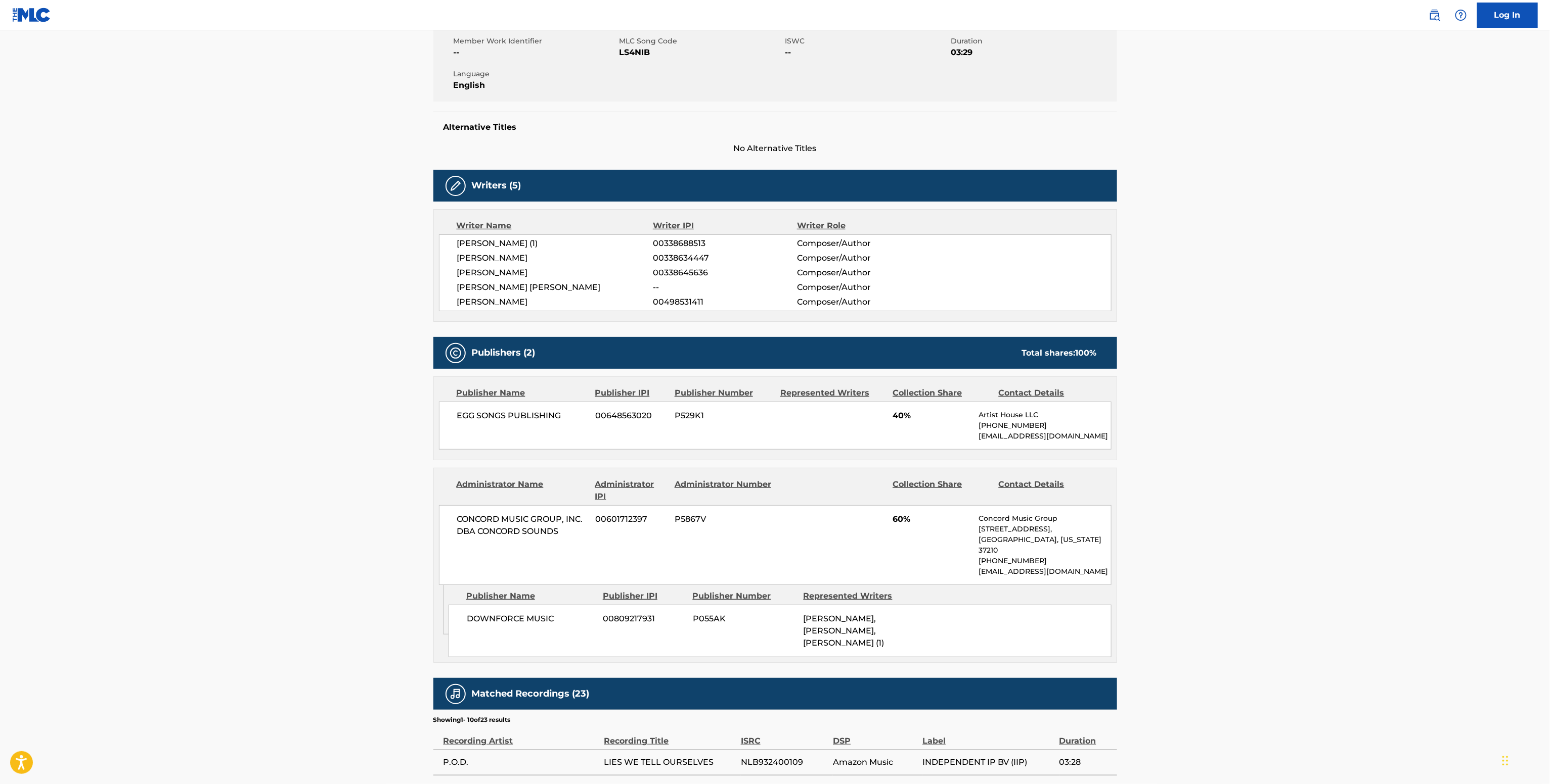
click at [494, 422] on span "EGG SONGS PUBLISHING" at bounding box center [522, 416] width 131 height 13
click at [499, 494] on div "Administrator Name" at bounding box center [521, 490] width 131 height 24
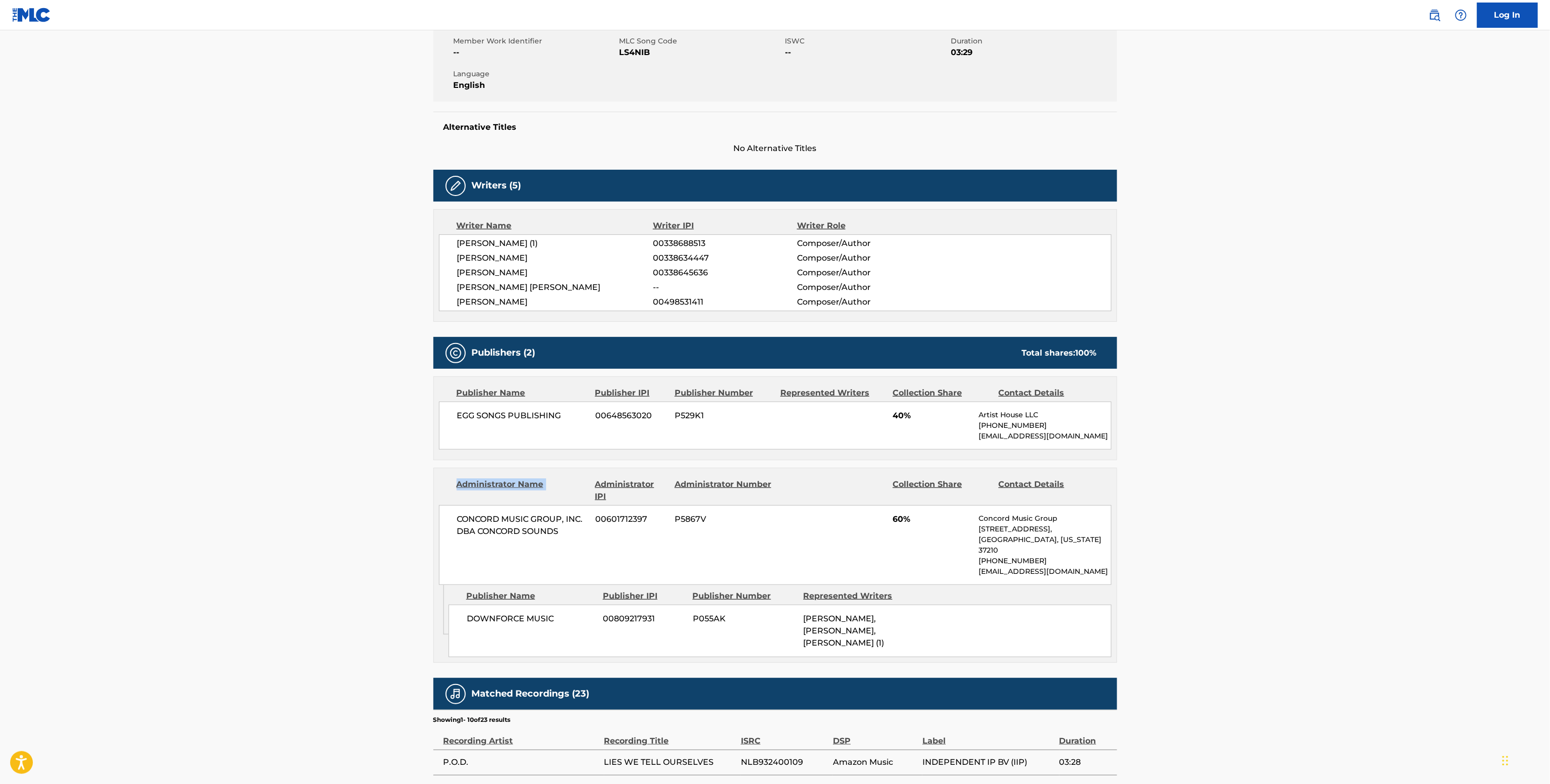
click at [499, 494] on div "Administrator Name" at bounding box center [521, 490] width 131 height 24
copy div "Administrator Name"
click at [506, 521] on span "CONCORD MUSIC GROUP, INC. DBA CONCORD SOUNDS" at bounding box center [522, 525] width 131 height 24
click at [528, 527] on span "CONCORD MUSIC GROUP, INC. DBA CONCORD SOUNDS" at bounding box center [522, 525] width 131 height 24
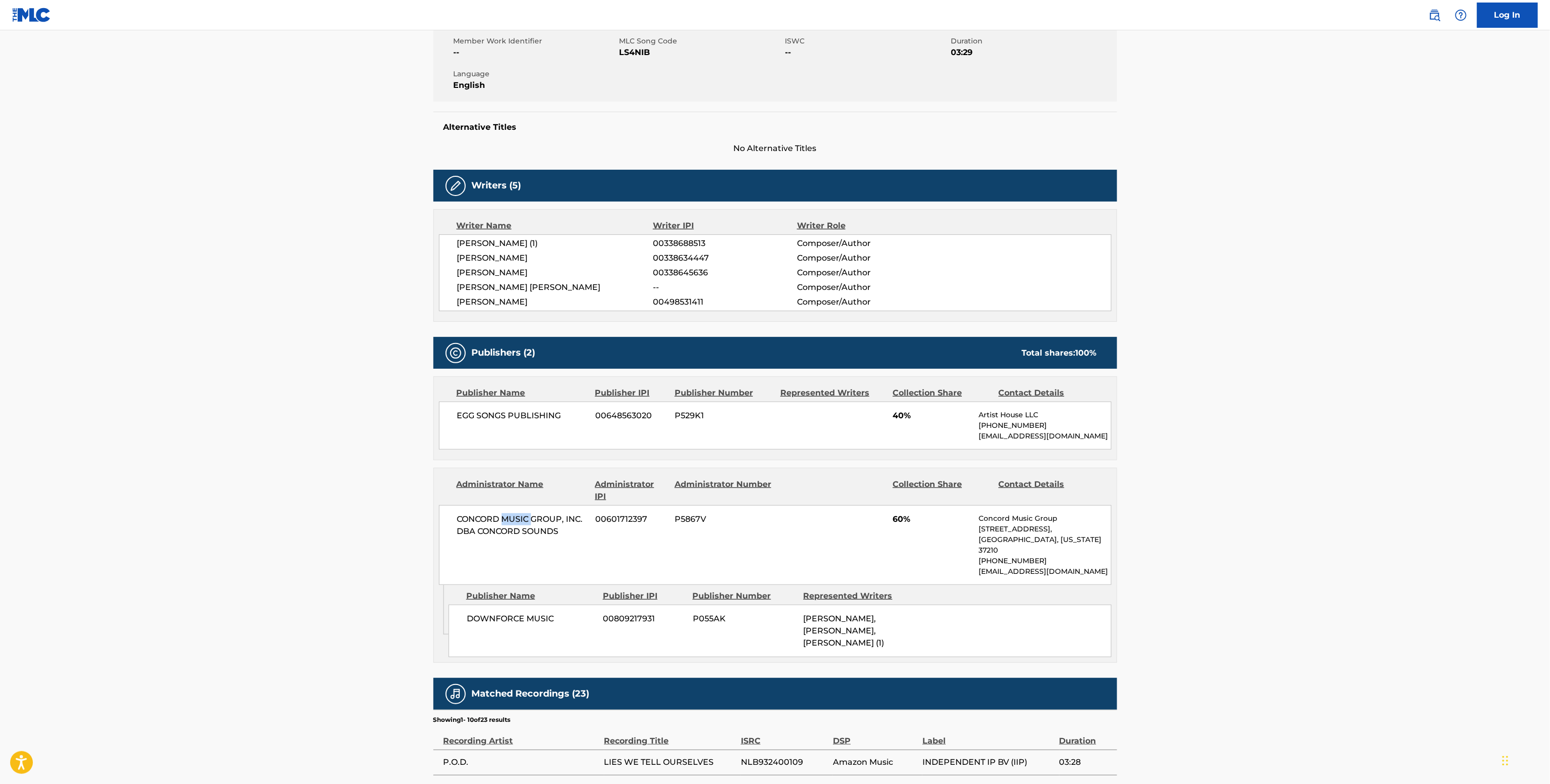
click at [528, 527] on span "CONCORD MUSIC GROUP, INC. DBA CONCORD SOUNDS" at bounding box center [522, 525] width 131 height 24
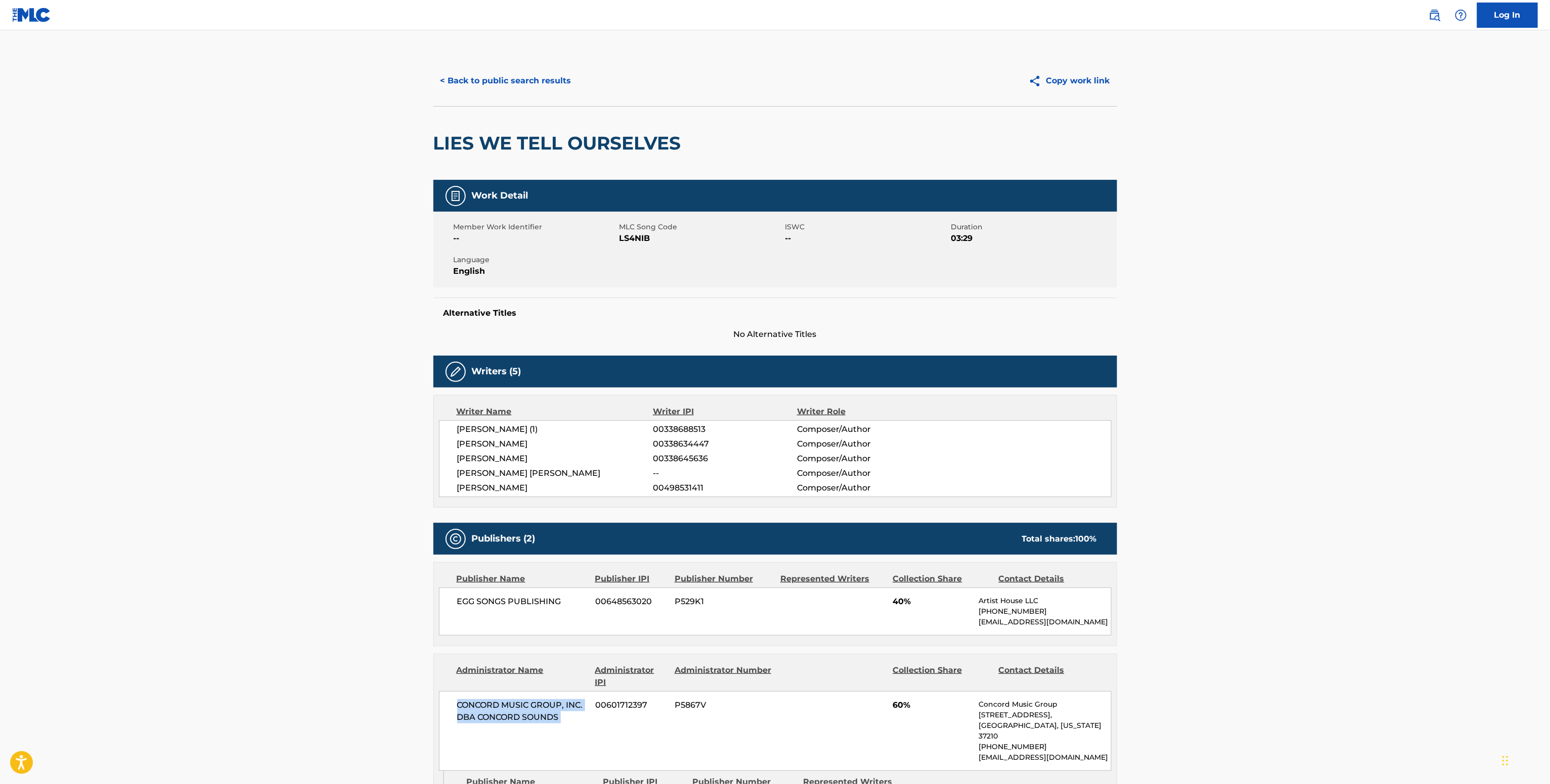
click at [536, 79] on button "< Back to public search results" at bounding box center [505, 80] width 145 height 25
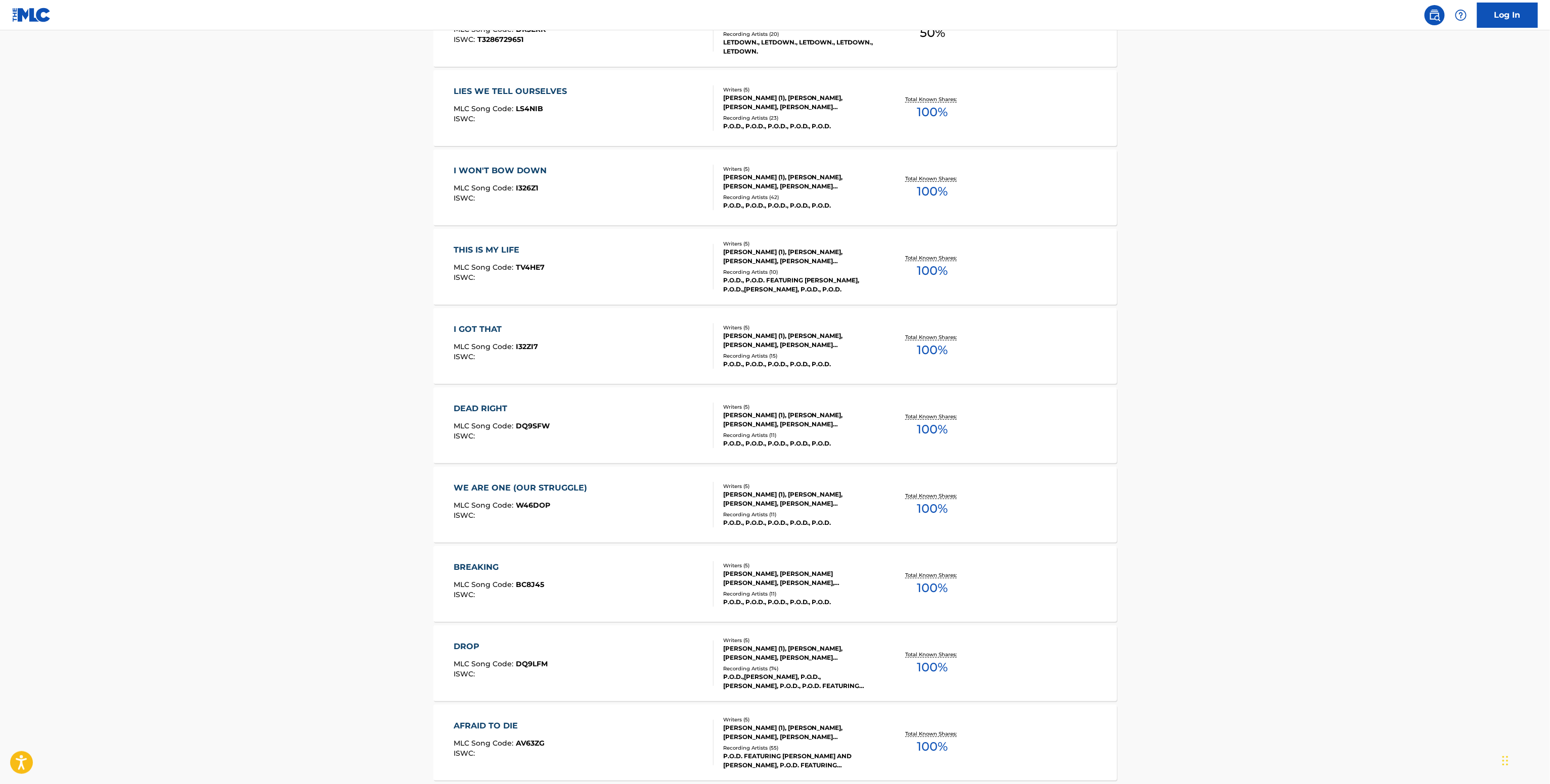
scroll to position [453, 0]
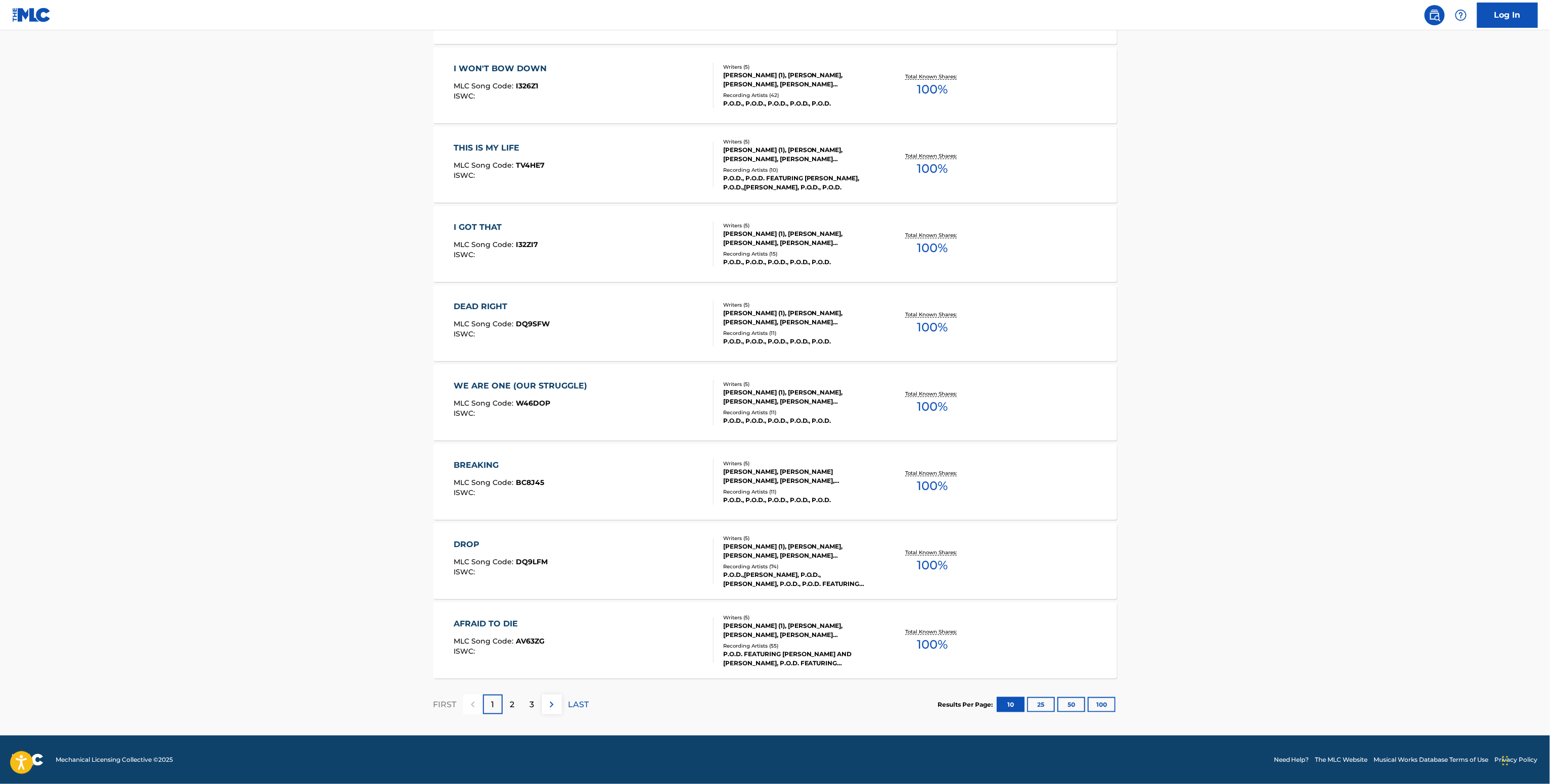
click at [839, 407] on div "Writers ( 5 ) MARCOS CURIEL (1), MARK DANIELS, PAUL SANDOVAL, JORDAN RAND MILLE…" at bounding box center [794, 403] width 162 height 45
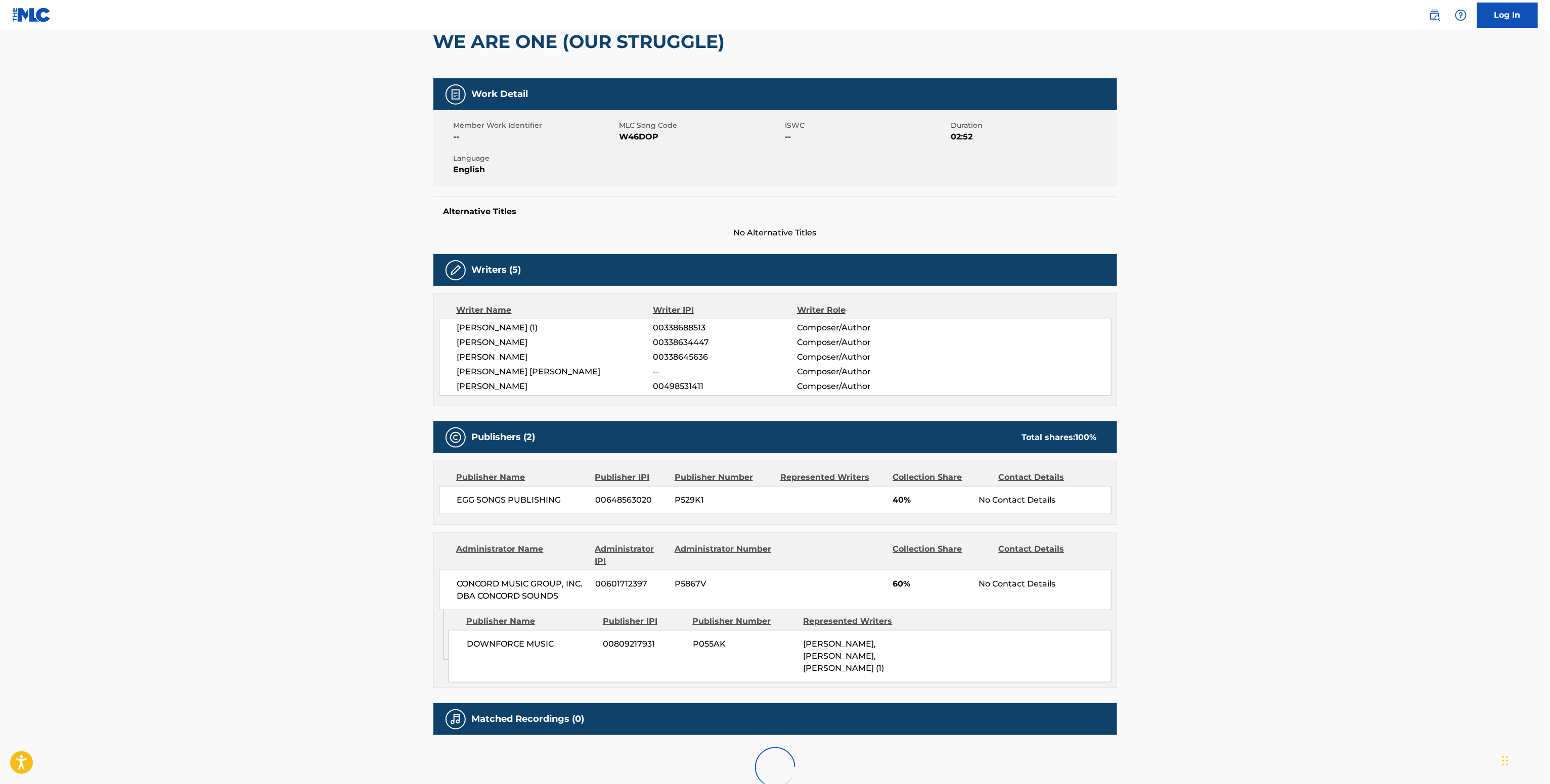
scroll to position [186, 0]
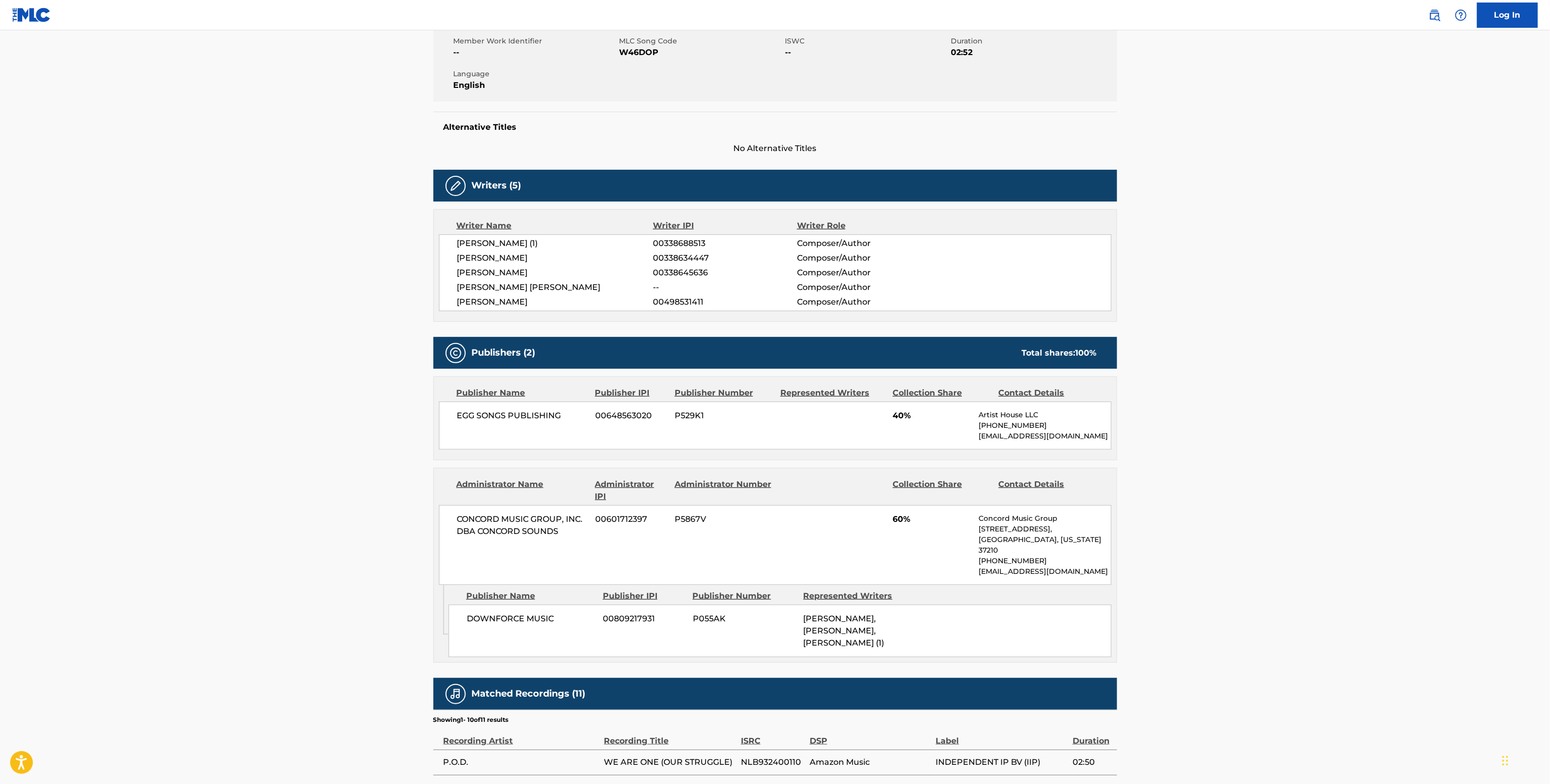
click at [688, 297] on span "00498531411" at bounding box center [724, 302] width 144 height 13
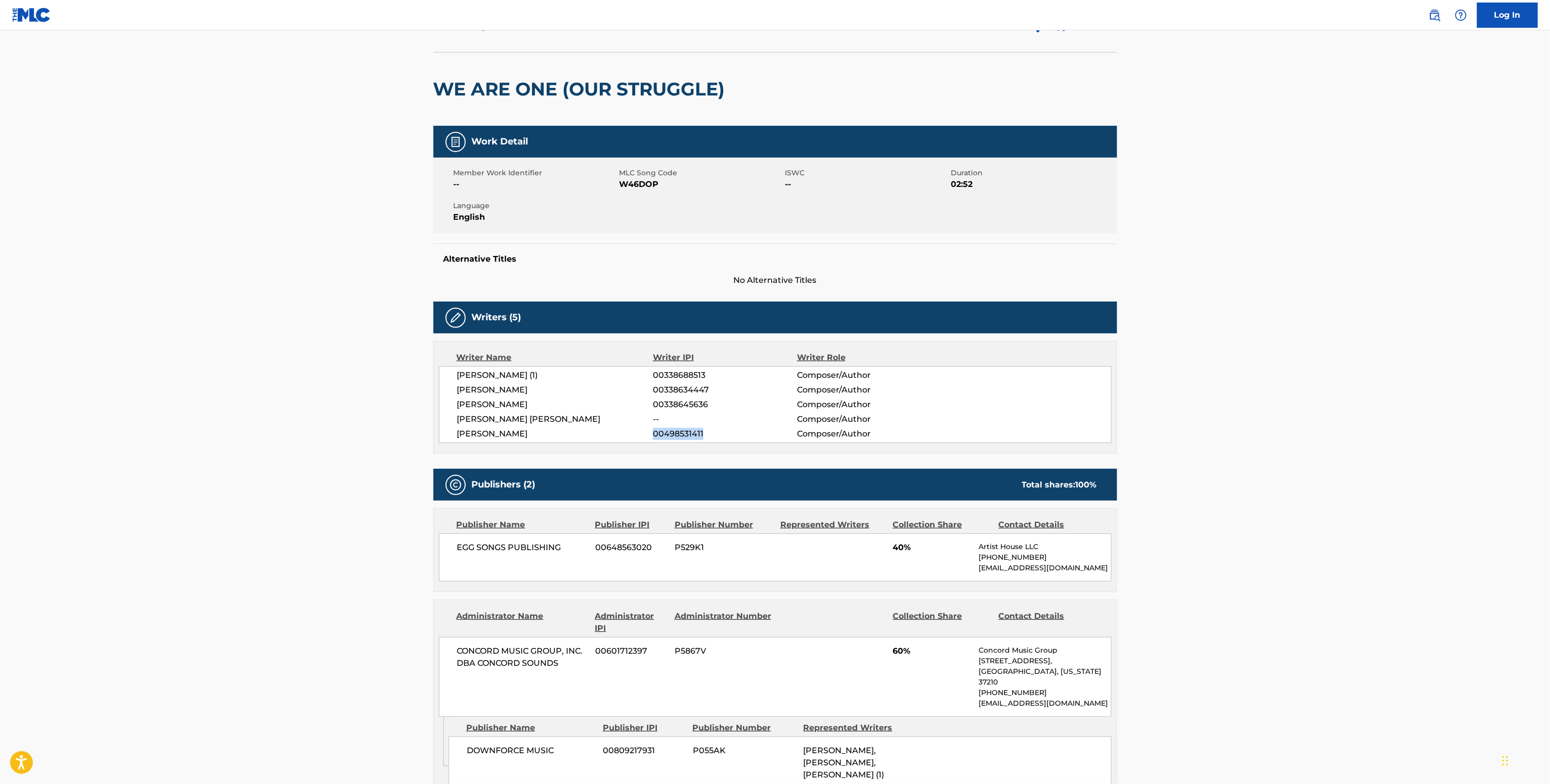
scroll to position [0, 0]
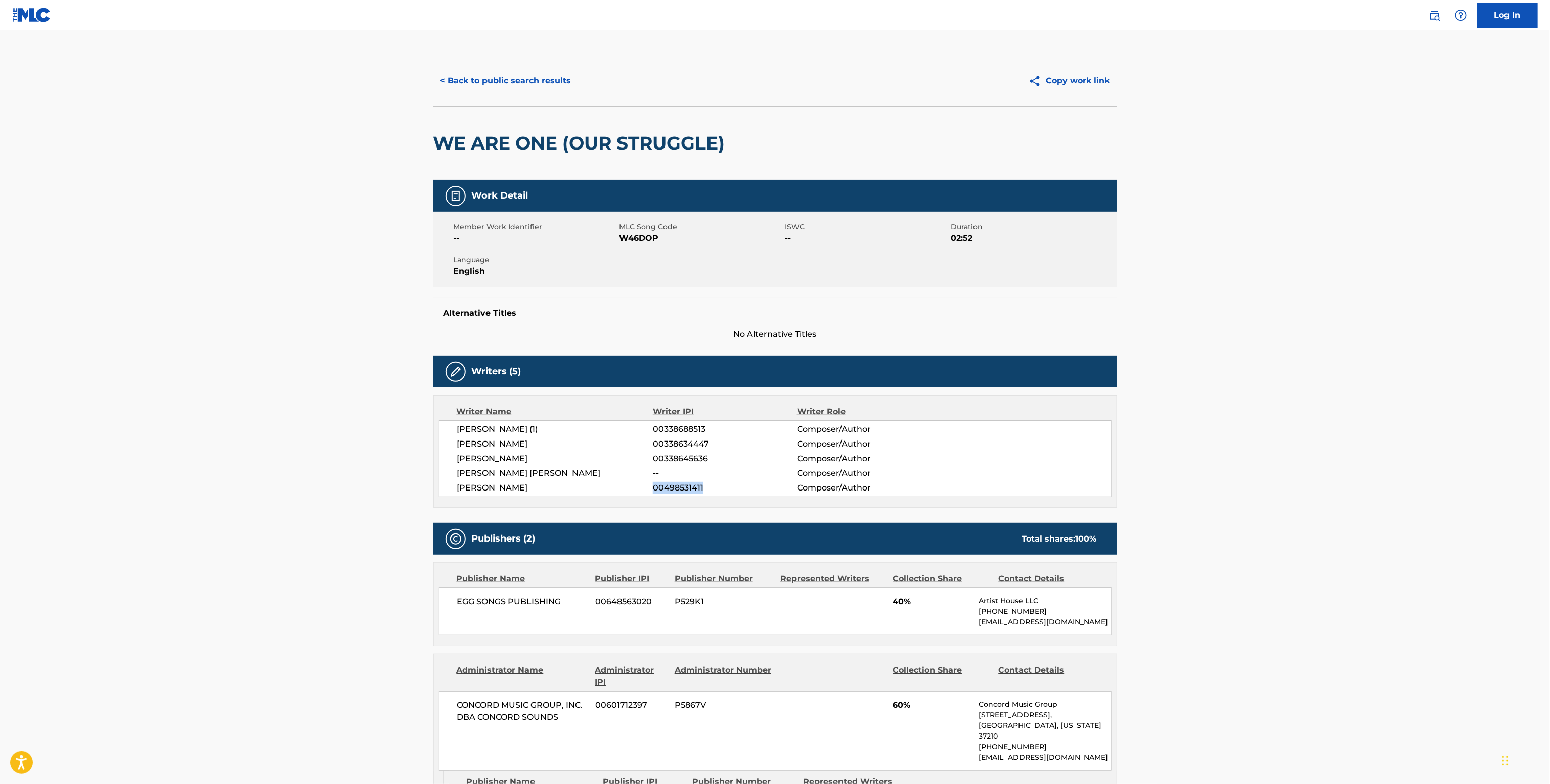
click at [537, 76] on button "< Back to public search results" at bounding box center [505, 80] width 145 height 25
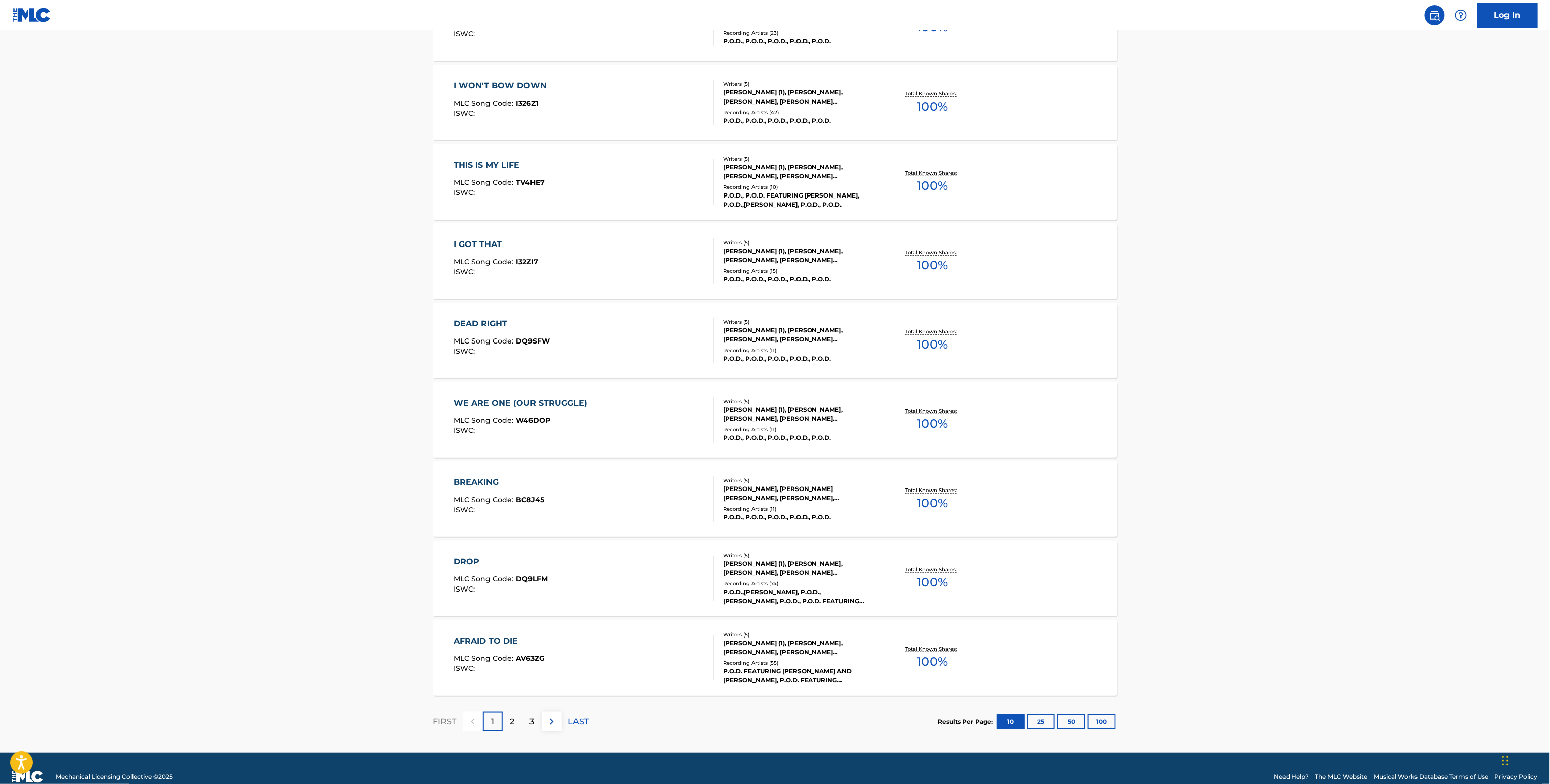
scroll to position [453, 0]
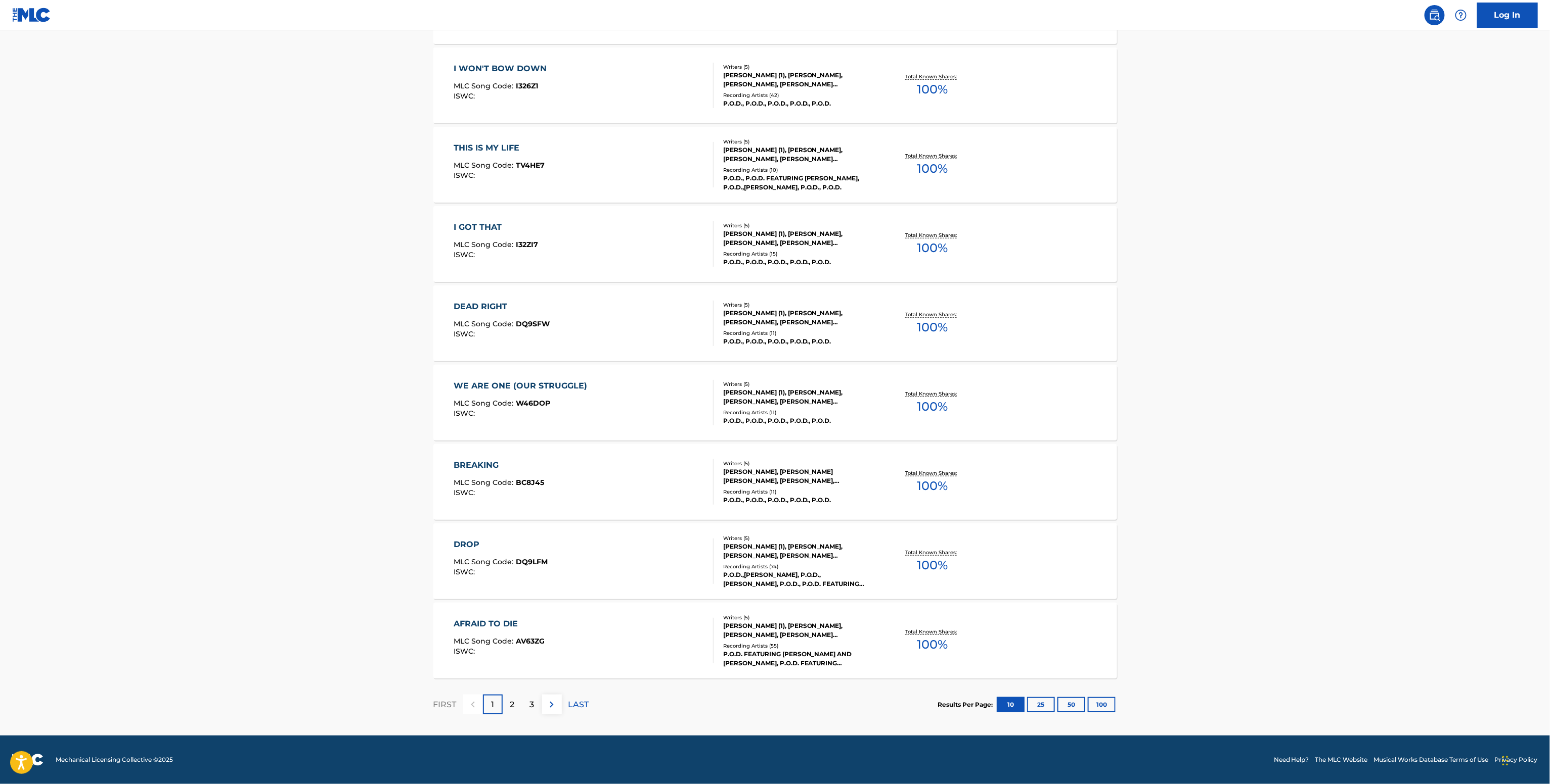
click at [855, 568] on div "Recording Artists ( 74 )" at bounding box center [799, 567] width 153 height 7
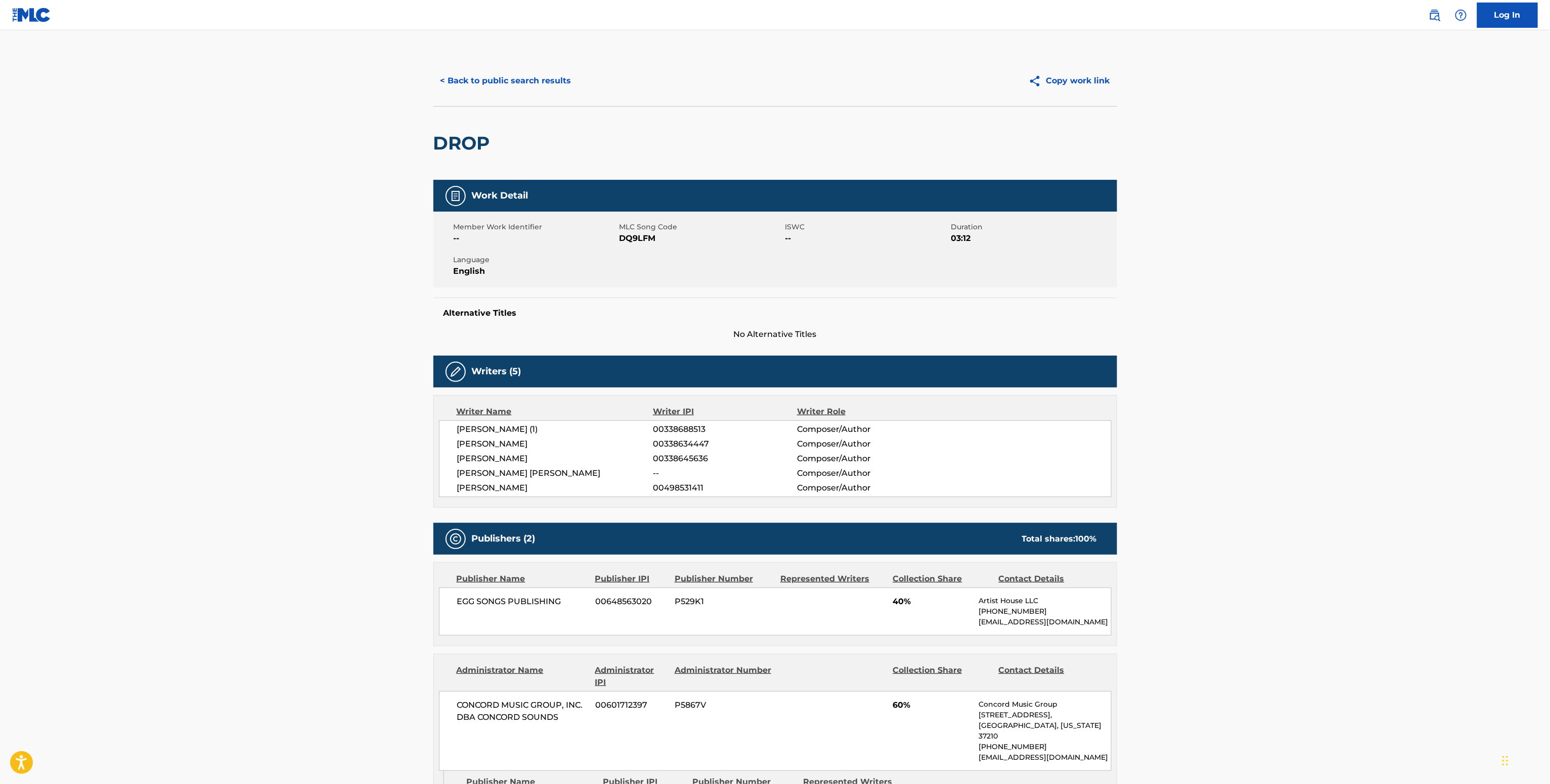
click at [510, 79] on button "< Back to public search results" at bounding box center [505, 80] width 145 height 25
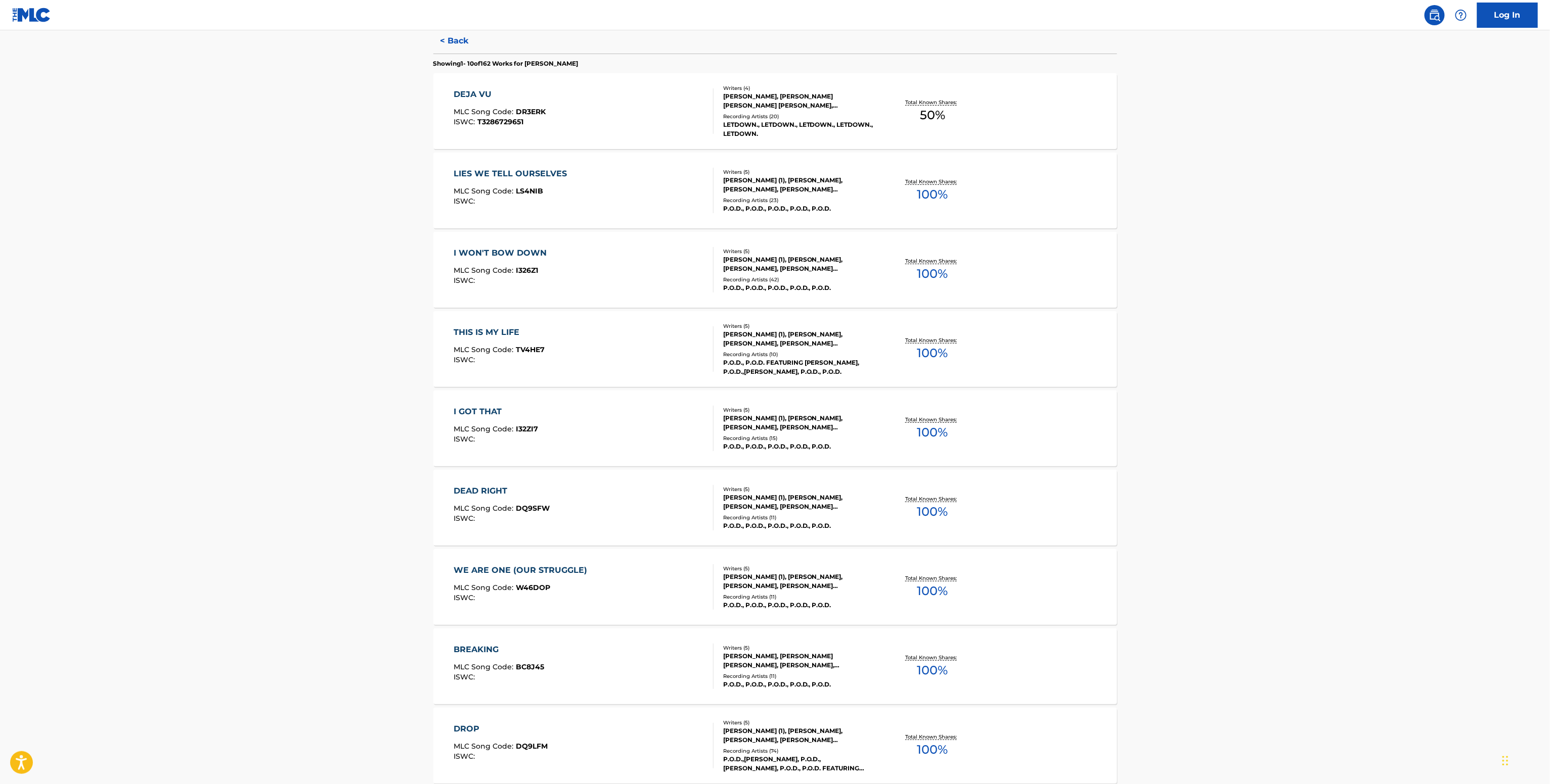
scroll to position [303, 0]
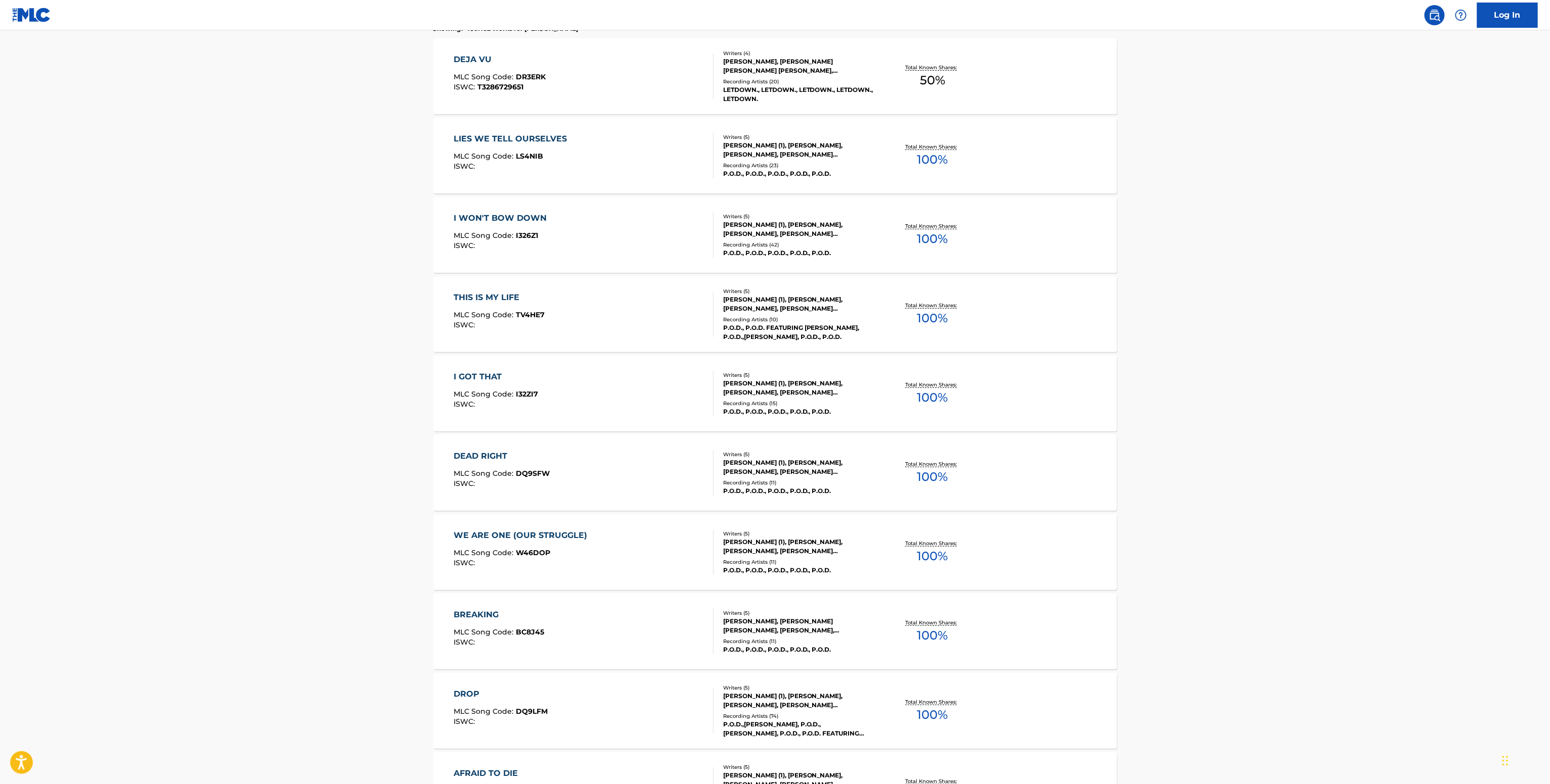
click at [836, 313] on div "MARCOS CURIEL (1), MARK DANIELS, PAUL SANDOVAL, JORDAN RAND MILLER, JASON MERRI…" at bounding box center [799, 304] width 153 height 18
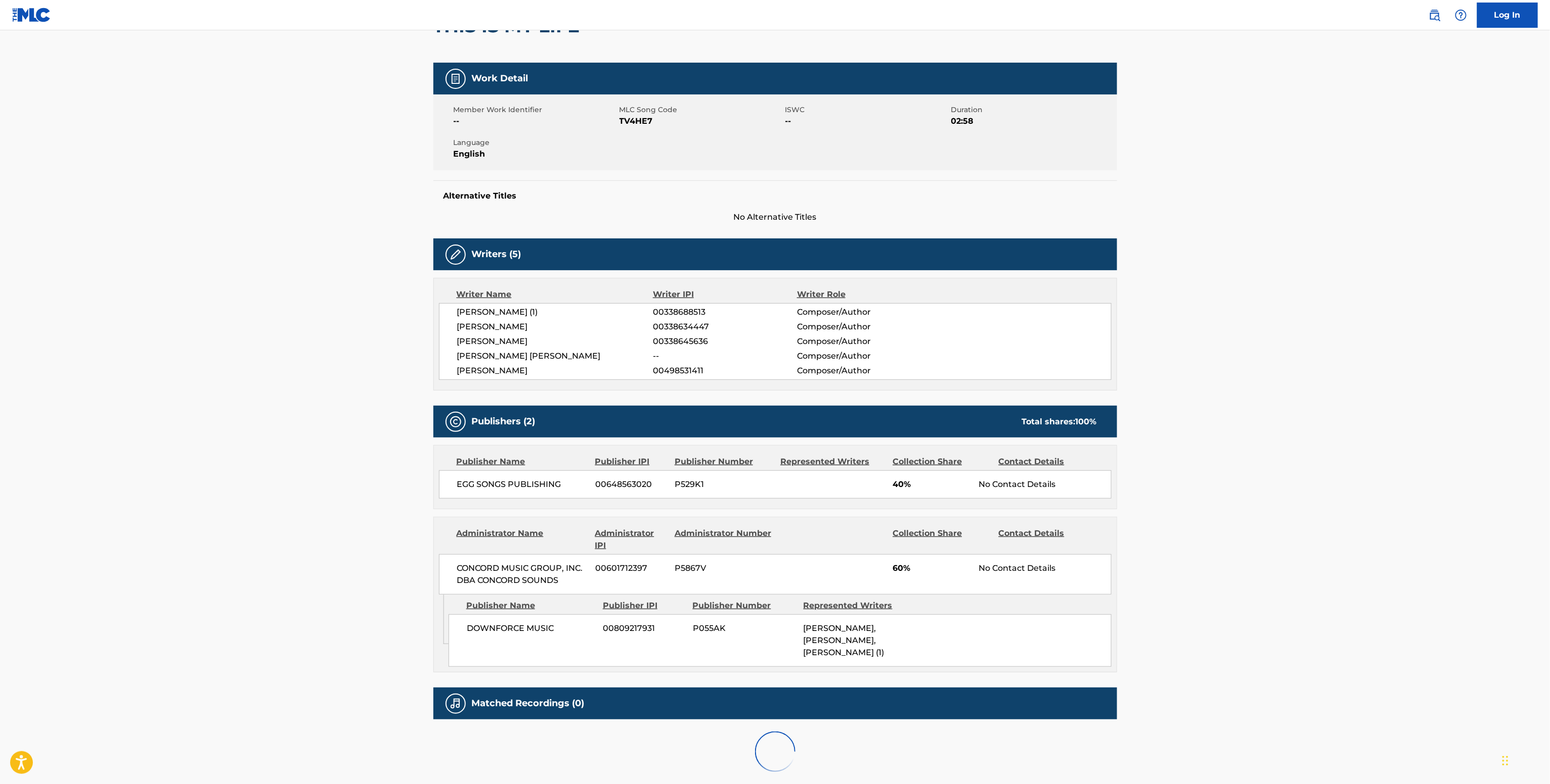
scroll to position [186, 0]
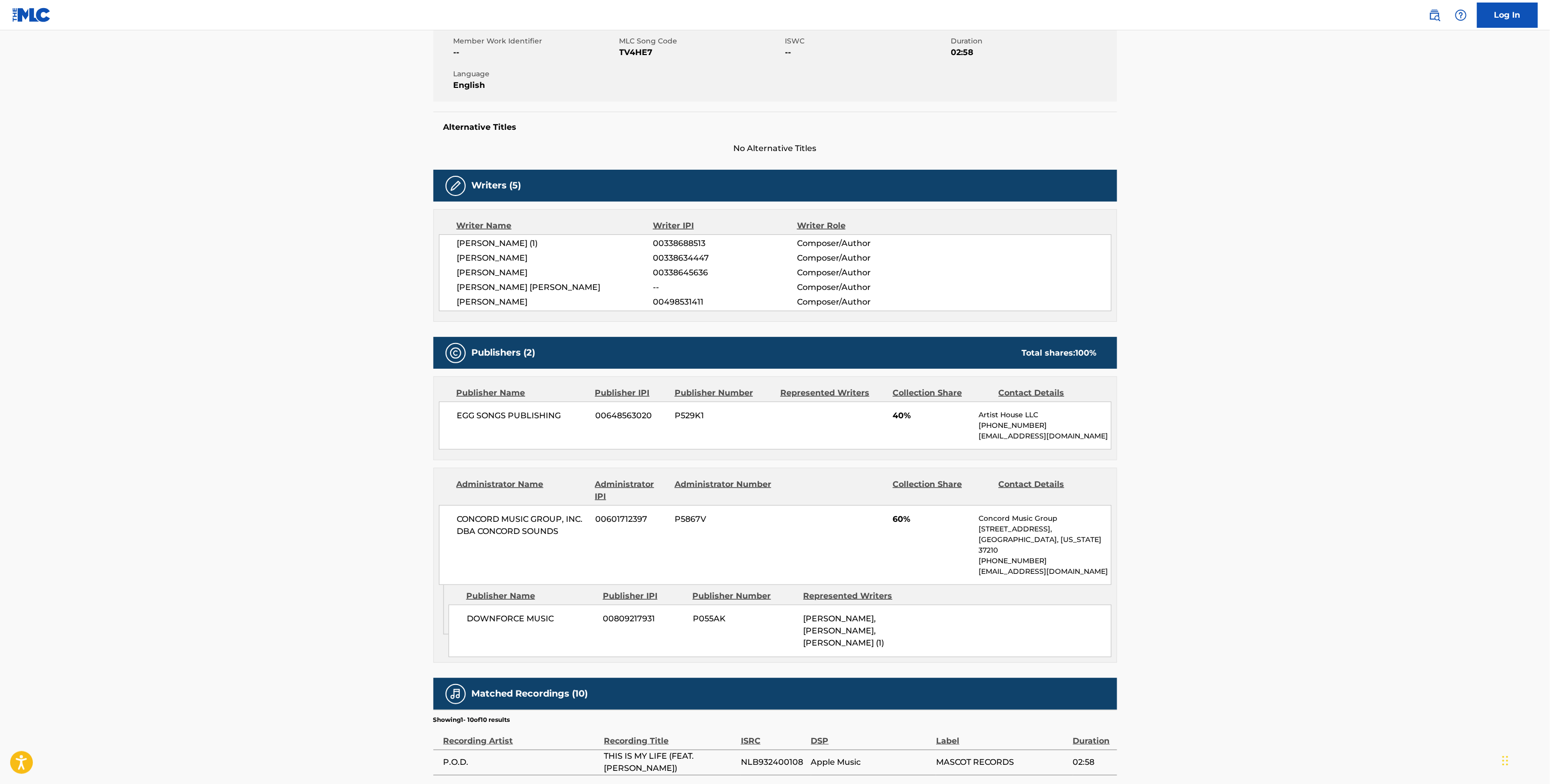
click at [512, 411] on span "EGG SONGS PUBLISHING" at bounding box center [522, 416] width 131 height 13
copy div "EGG SONGS PUBLISHING"
click at [619, 61] on div "Member Work Identifier -- MLC Song Code TV4HE7 ISWC -- Duration 02:58 Language …" at bounding box center [775, 63] width 683 height 76
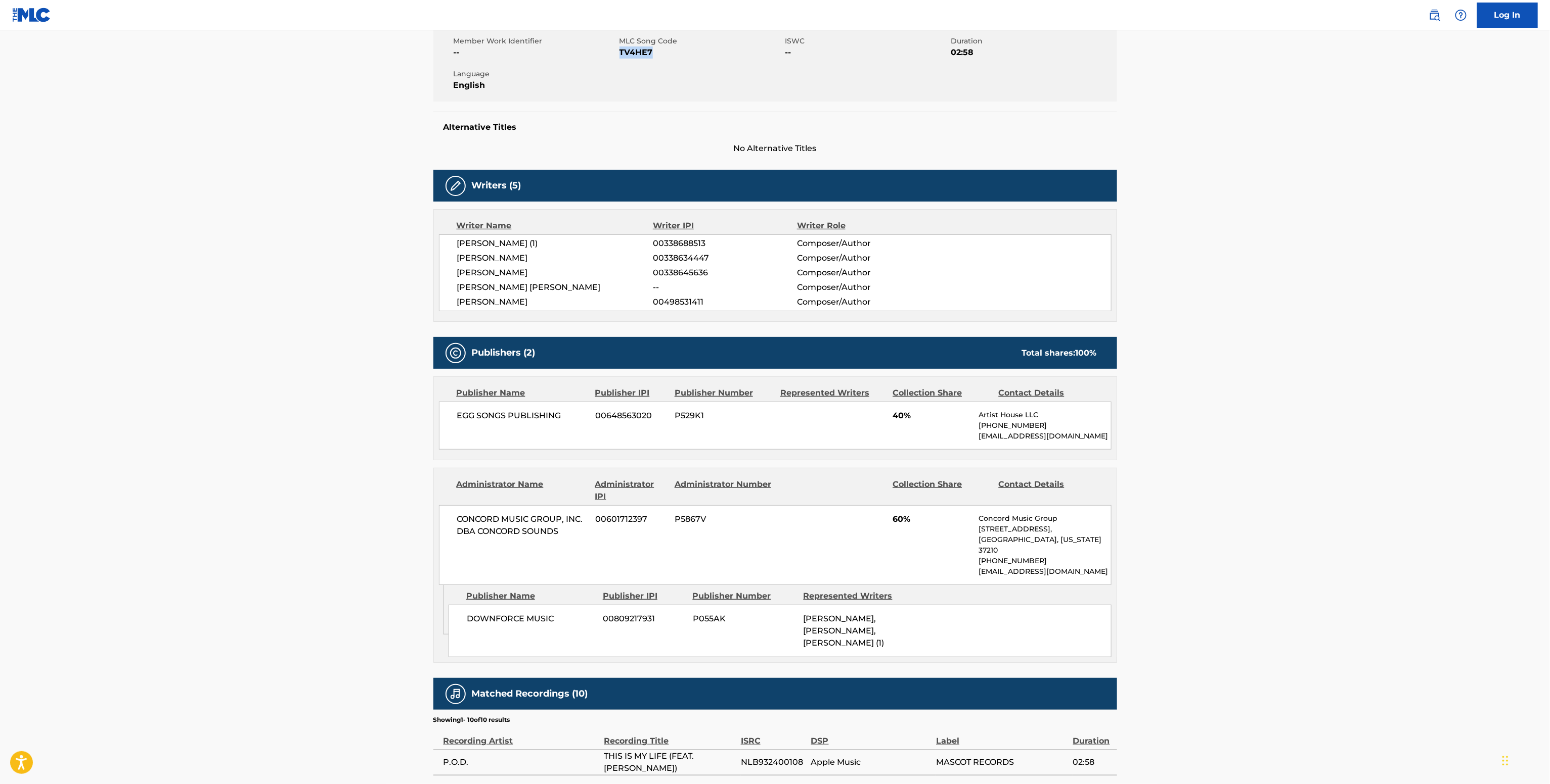
click at [621, 59] on div "Member Work Identifier -- MLC Song Code TV4HE7 ISWC -- Duration 02:58 Language …" at bounding box center [775, 63] width 683 height 76
copy span "TV4HE7"
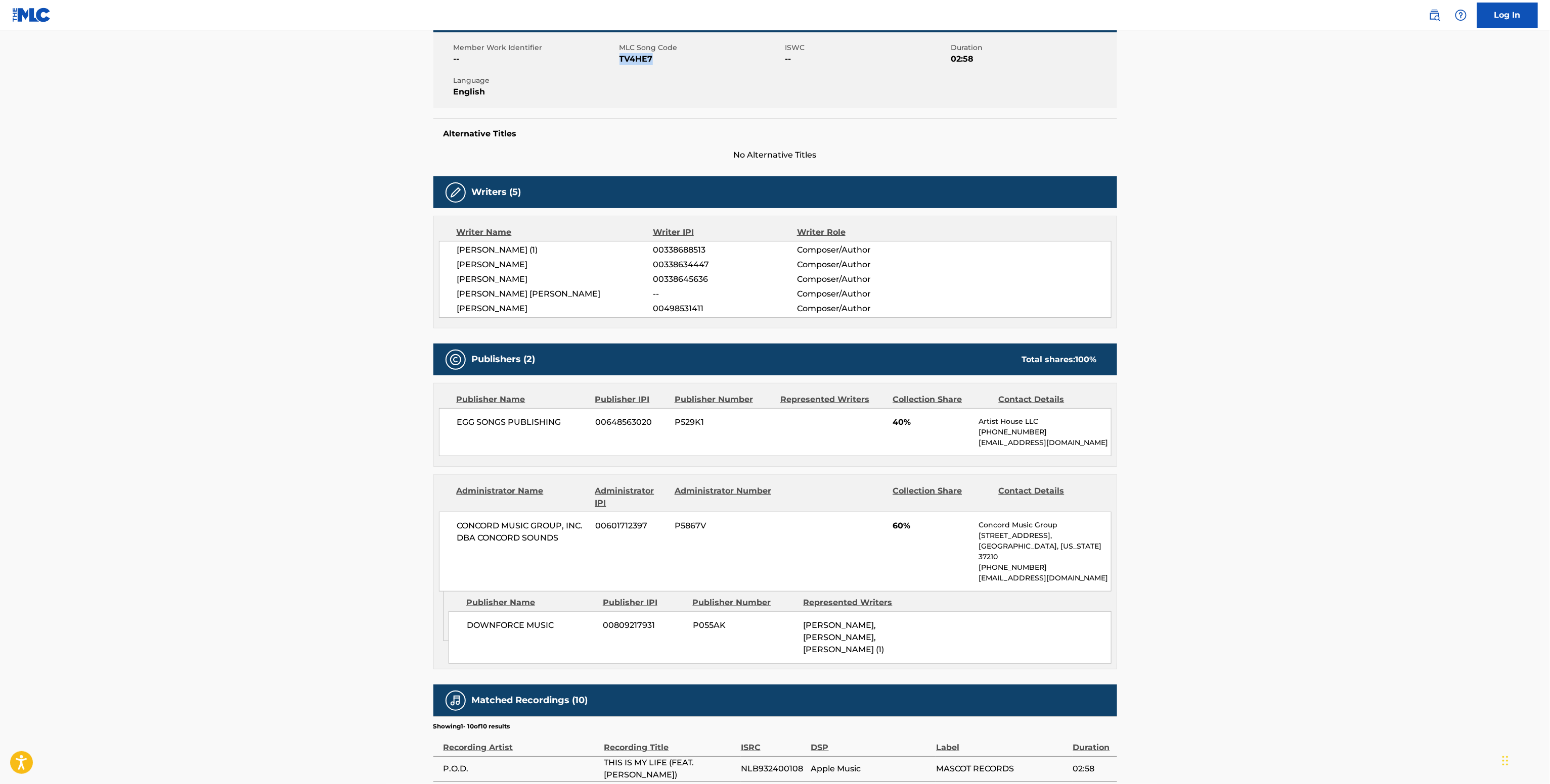
scroll to position [0, 0]
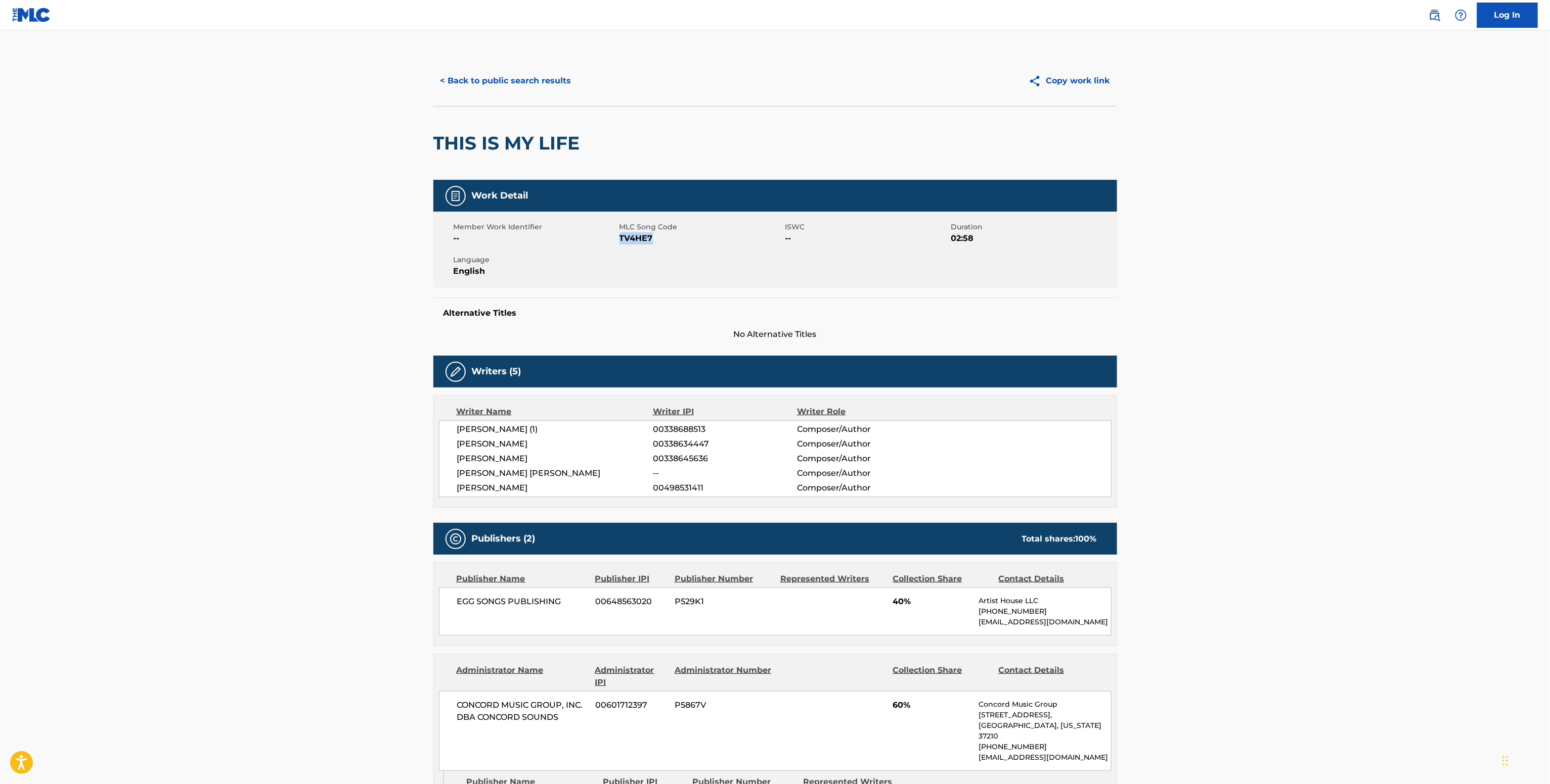
click at [523, 82] on button "< Back to public search results" at bounding box center [505, 80] width 145 height 25
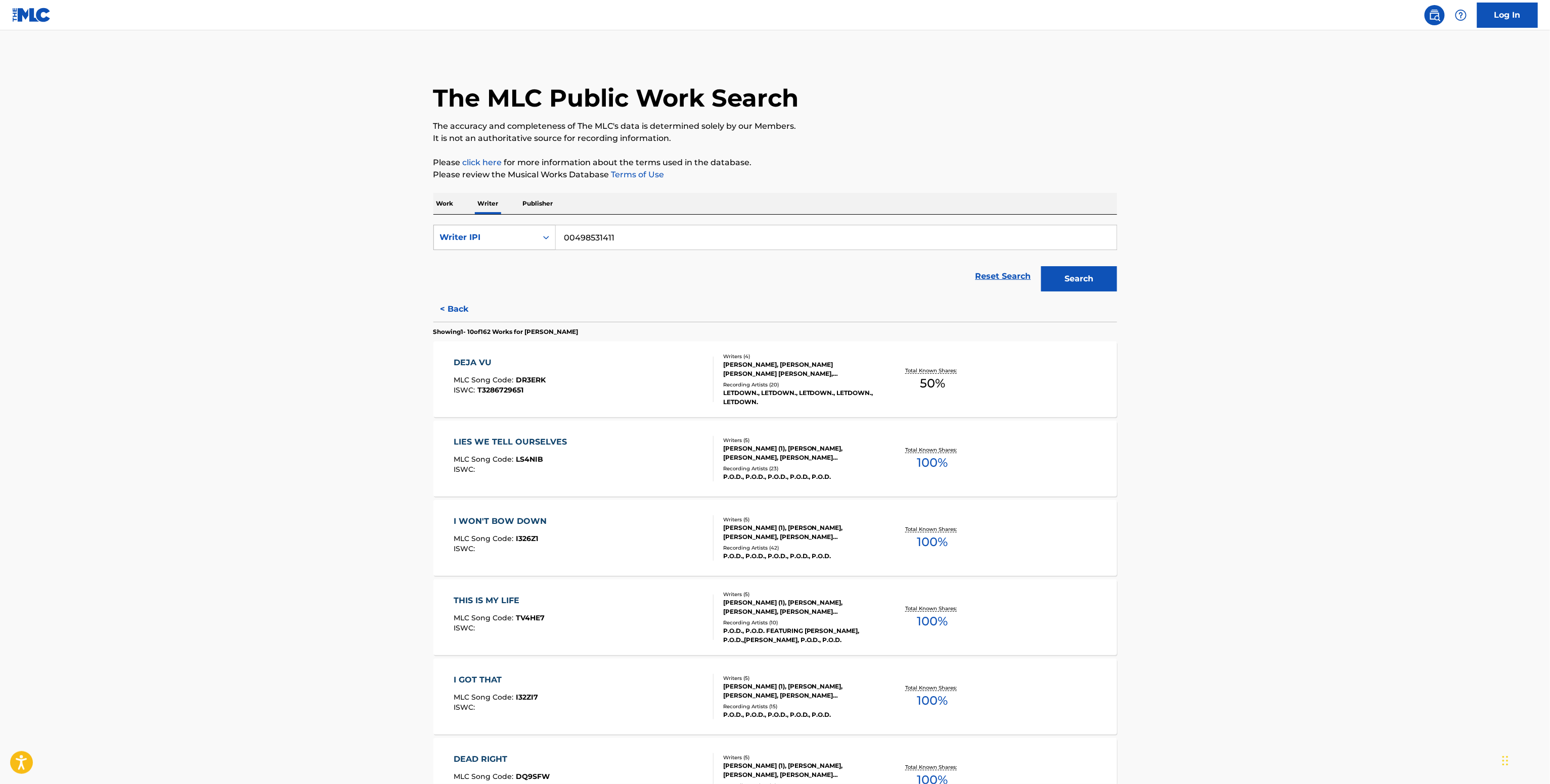
drag, startPoint x: 614, startPoint y: 238, endPoint x: 493, endPoint y: 240, distance: 121.0
click at [538, 240] on div "SearchWithCriteriad64b795f-1e0f-4567-903e-bbdf6eeac90f Writer IPI 00498531411" at bounding box center [775, 238] width 683 height 25
paste input "747037729"
type input "00747037729"
click at [1091, 281] on button "Search" at bounding box center [1079, 279] width 76 height 25
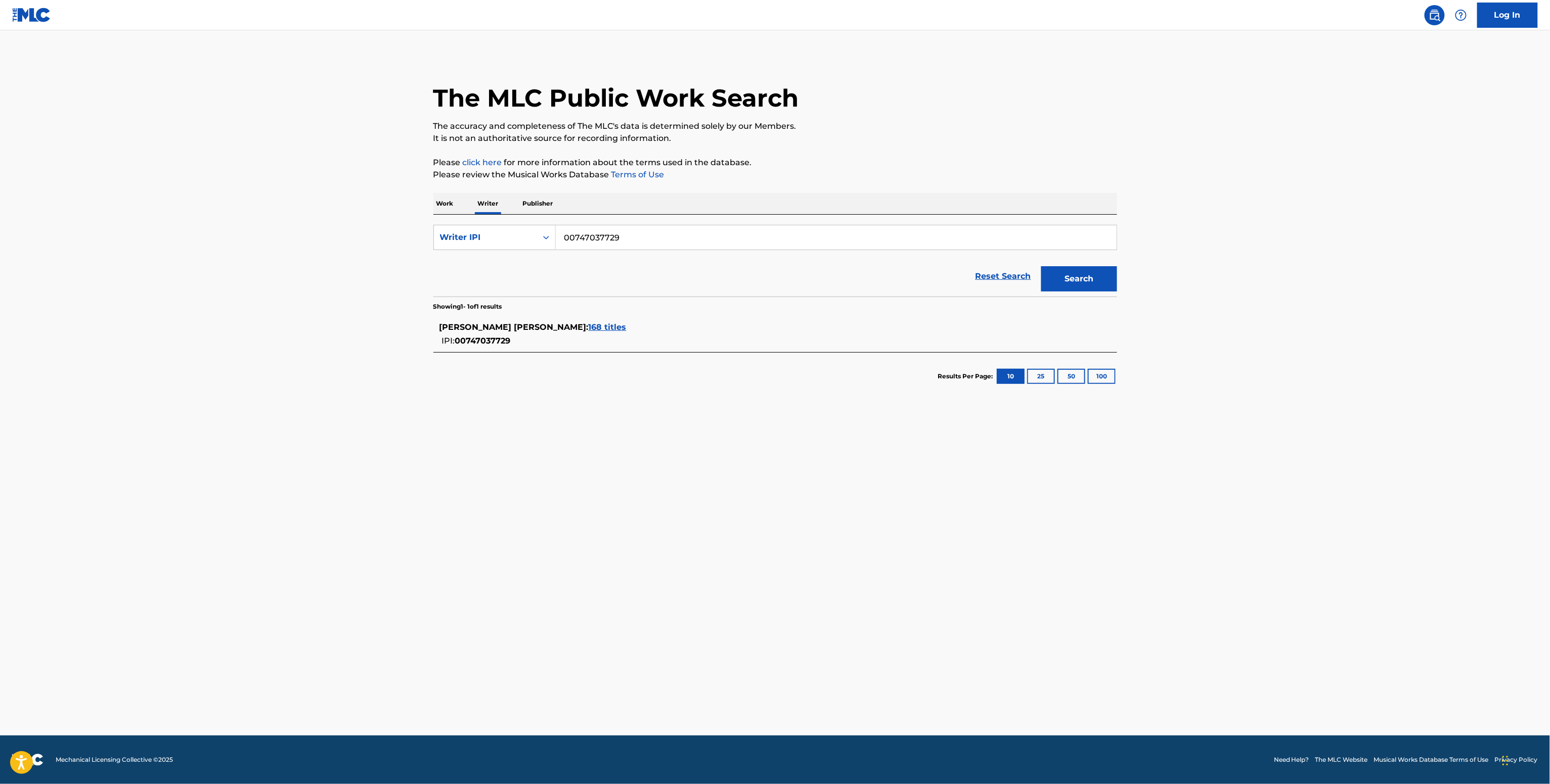
click at [566, 323] on span "JORDAN MICHAEL BROOKER :" at bounding box center [513, 327] width 149 height 10
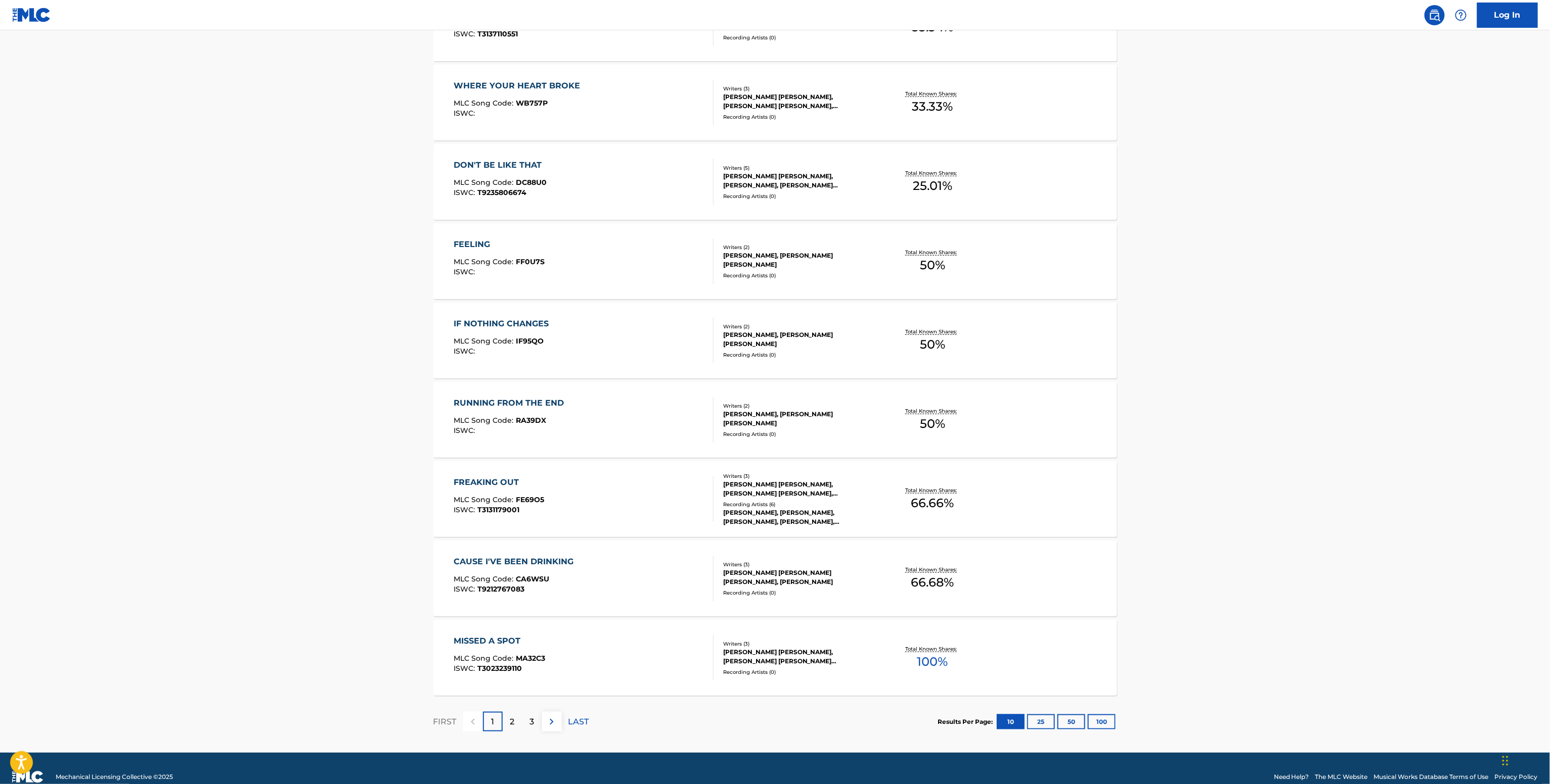
scroll to position [453, 0]
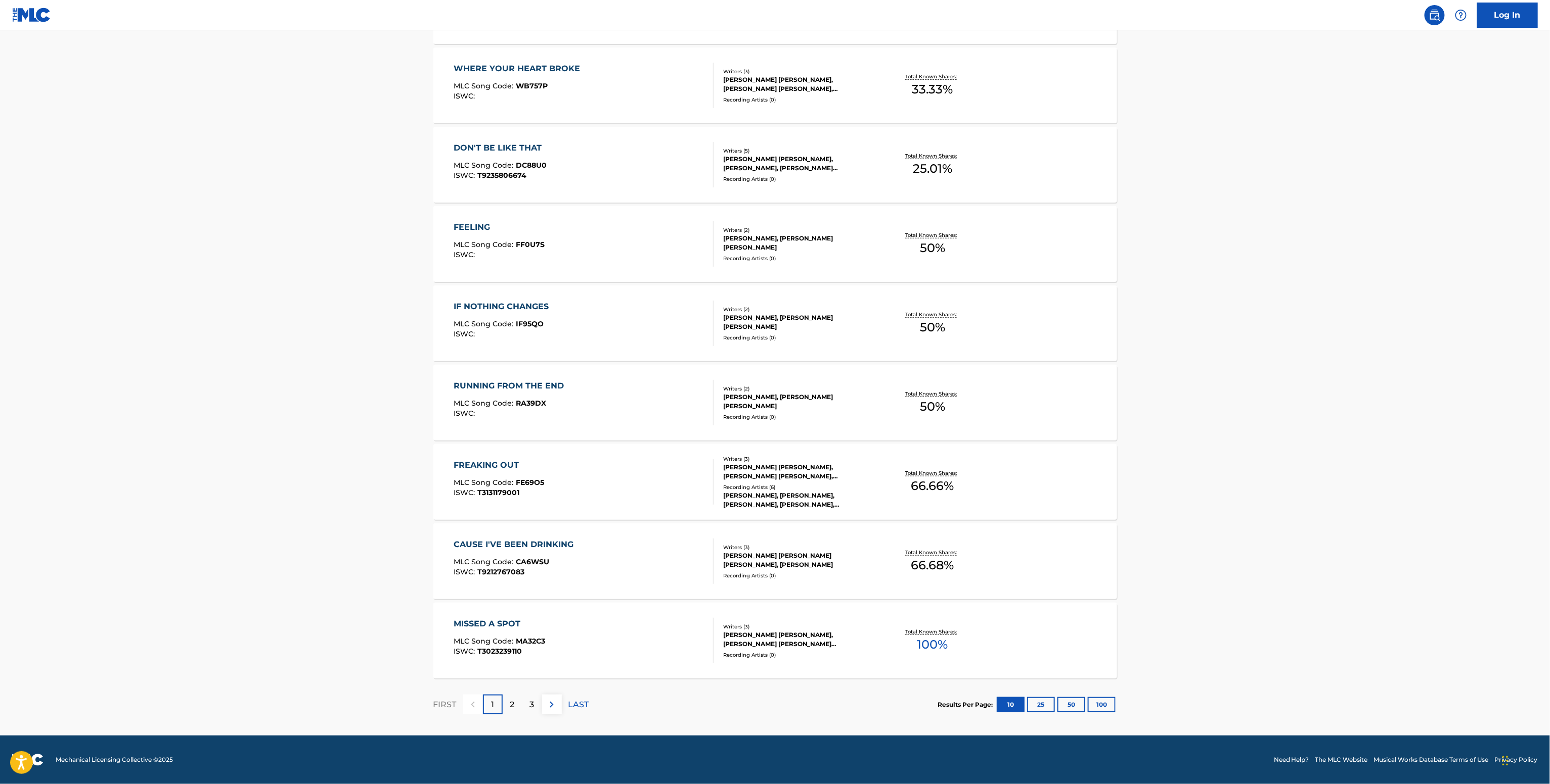
click at [830, 607] on div "MISSED A SPOT MLC Song Code : MA32C3 ISWC : T3023239110 Writers ( 3 ) THOMAS JA…" at bounding box center [775, 640] width 683 height 76
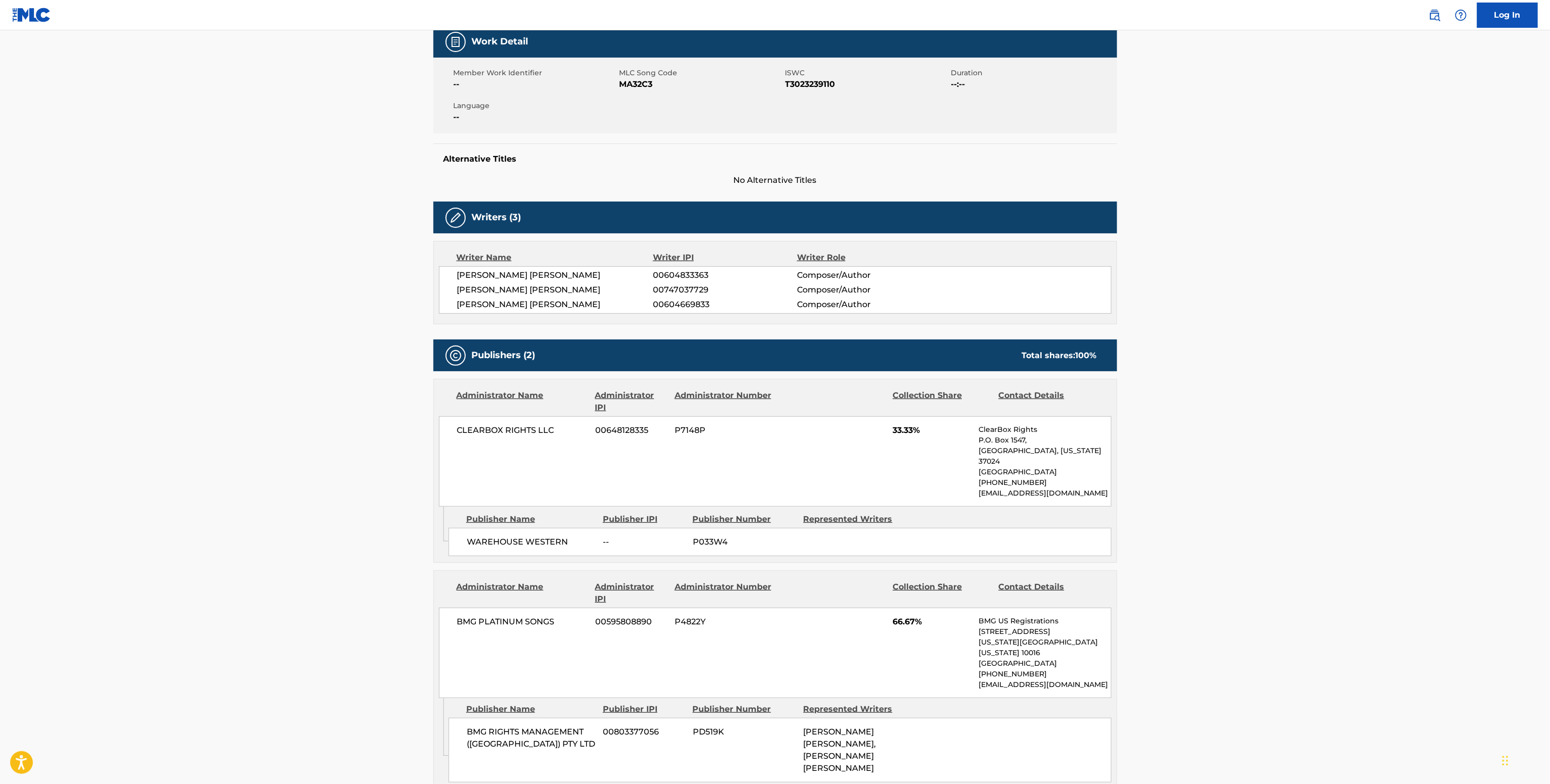
scroll to position [273, 0]
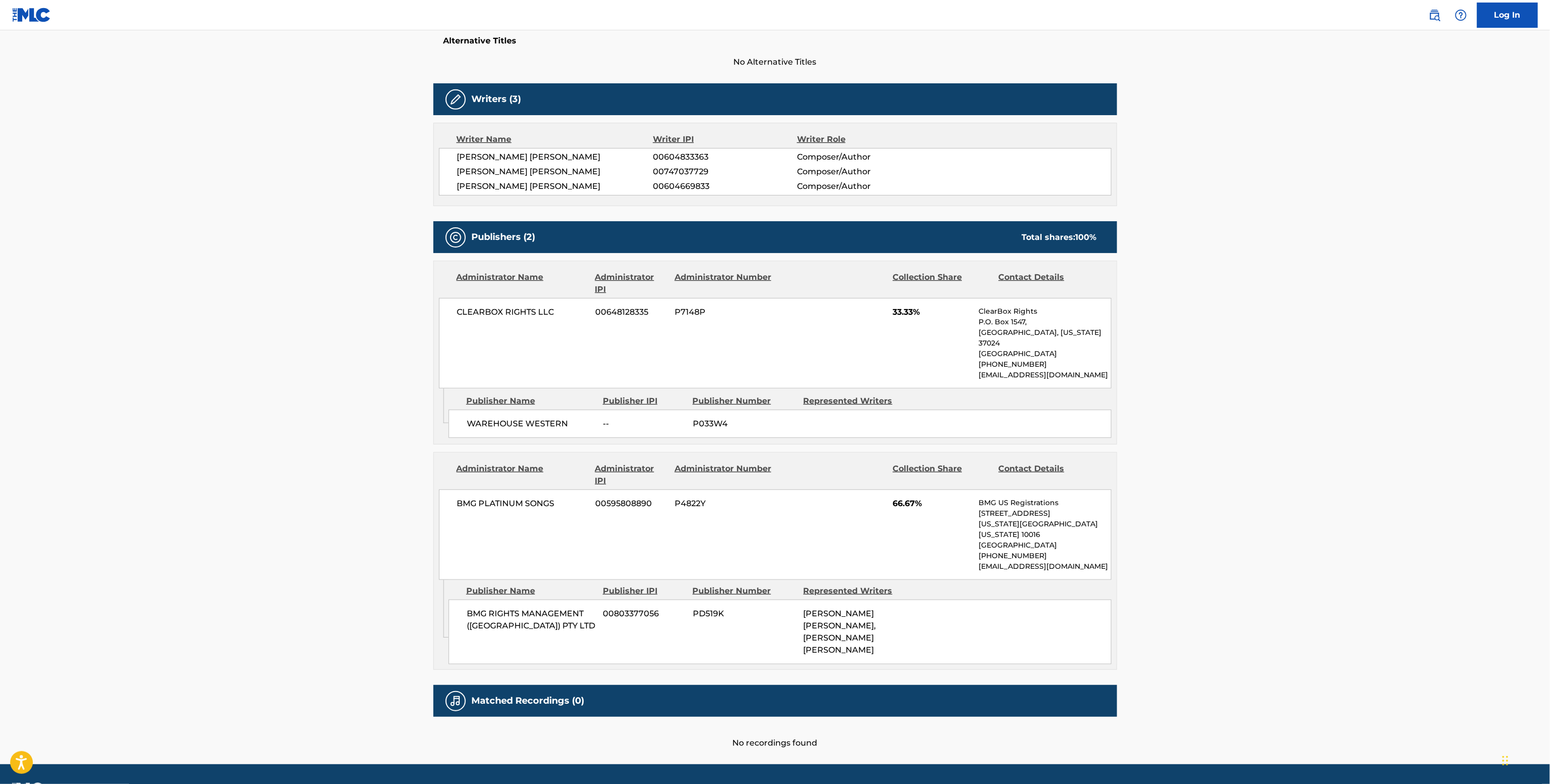
click at [514, 308] on span "CLEARBOX RIGHTS LLC" at bounding box center [522, 313] width 131 height 13
copy div "CLEARBOX RIGHTS LLC"
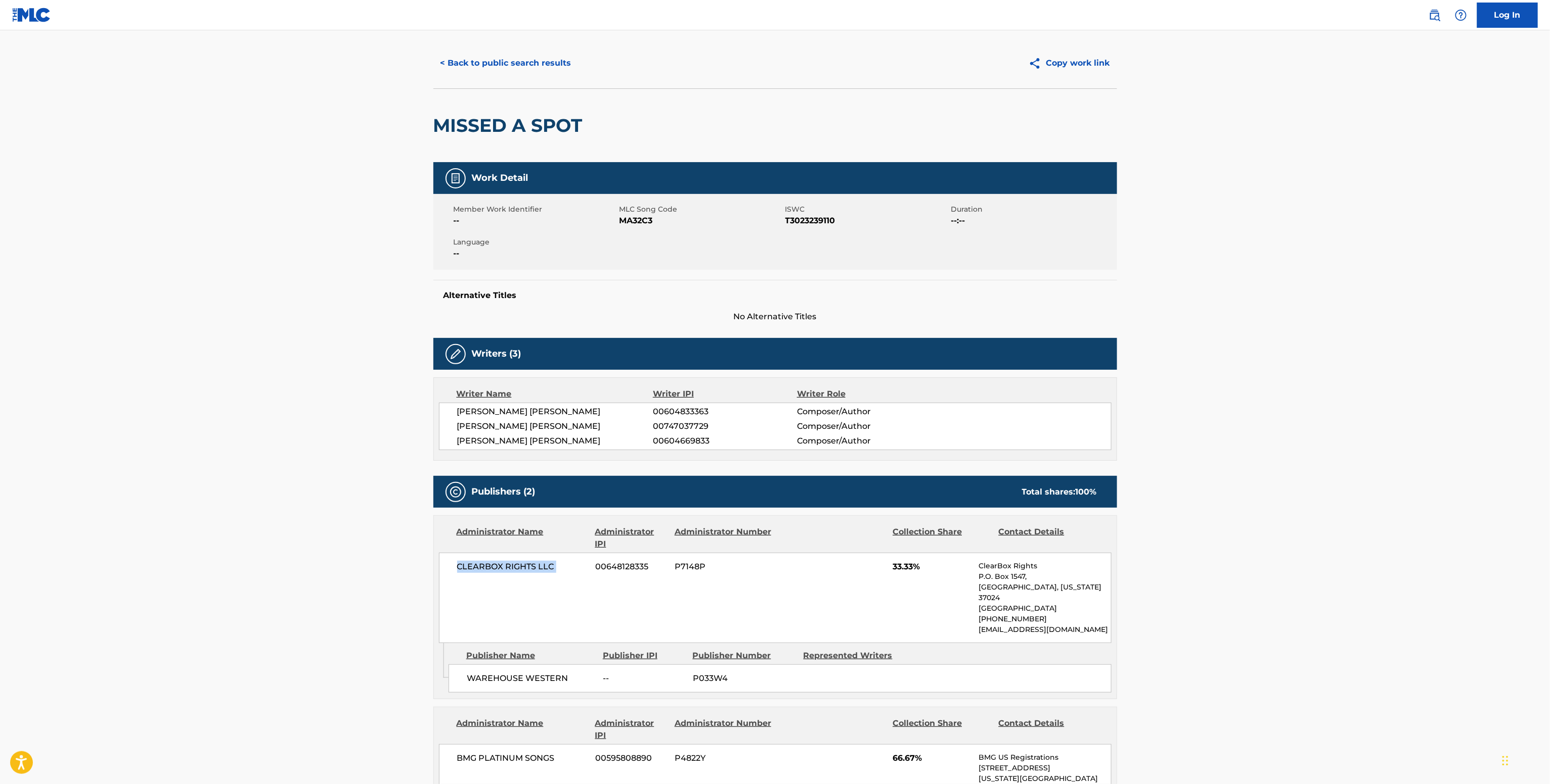
scroll to position [0, 0]
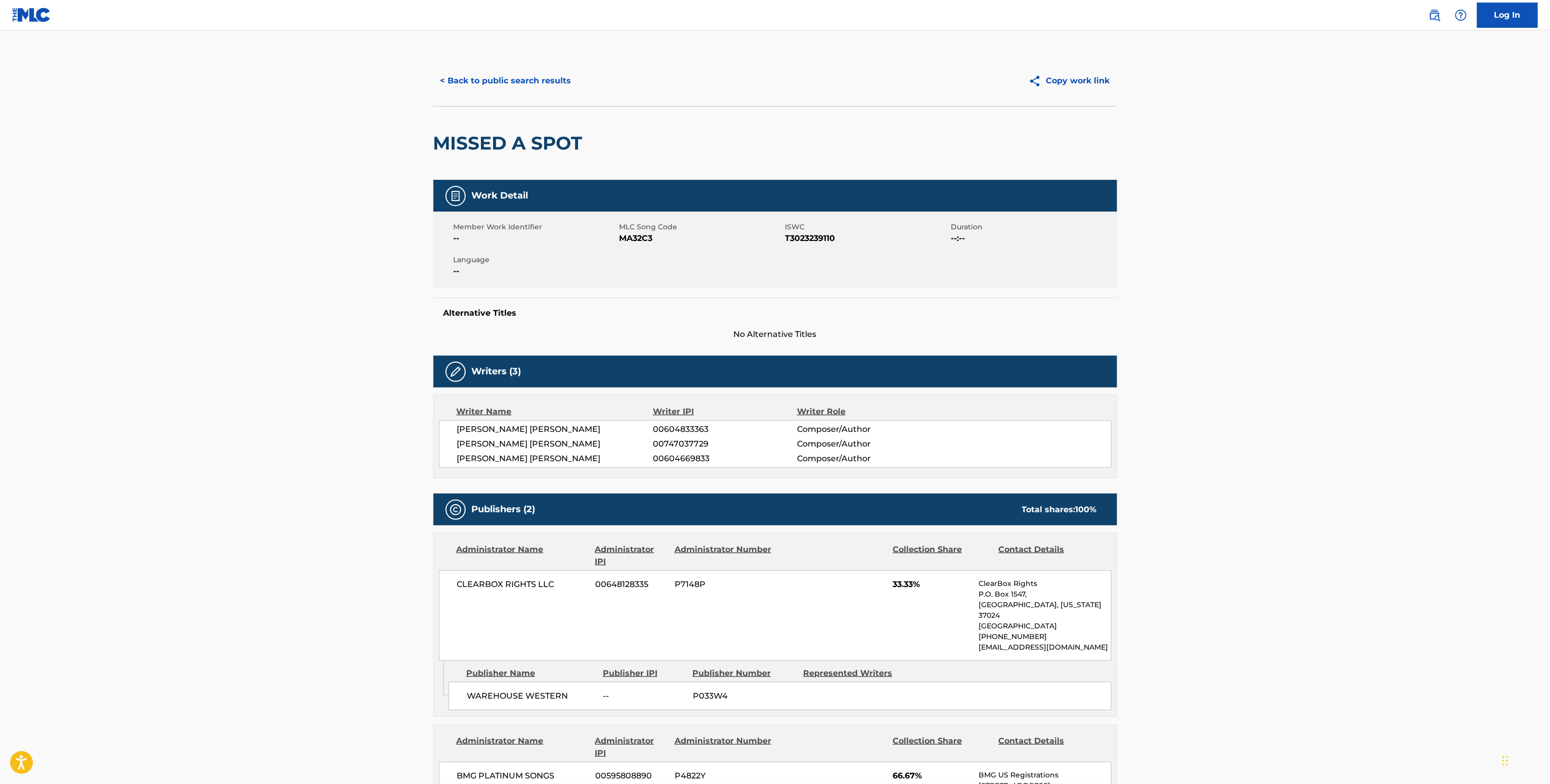
click at [636, 240] on span "MA32C3" at bounding box center [700, 239] width 164 height 13
copy span "MA32C3"
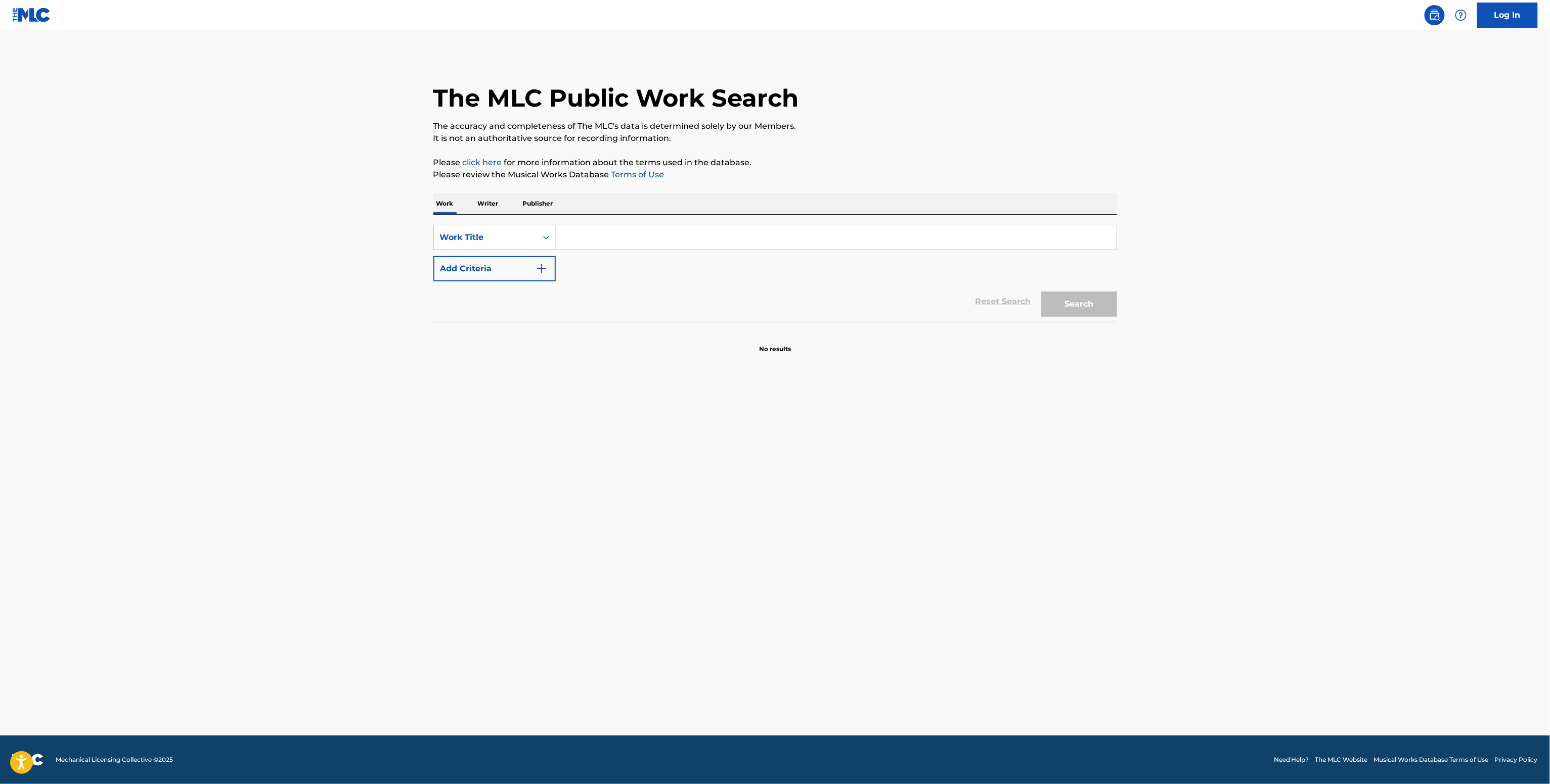
click at [509, 260] on button "Add Criteria" at bounding box center [494, 269] width 123 height 25
click at [595, 253] on div "SearchWithCriteriabe4ee421-80b1-4545-9474-8a0bc8b71510 Work Title SearchWithCri…" at bounding box center [775, 269] width 683 height 88
click at [591, 232] on input "Search Form" at bounding box center [835, 237] width 561 height 24
paste input "All Love (feat. [PERSON_NAME]) Hunxho feat. [GEOGRAPHIC_DATA]"
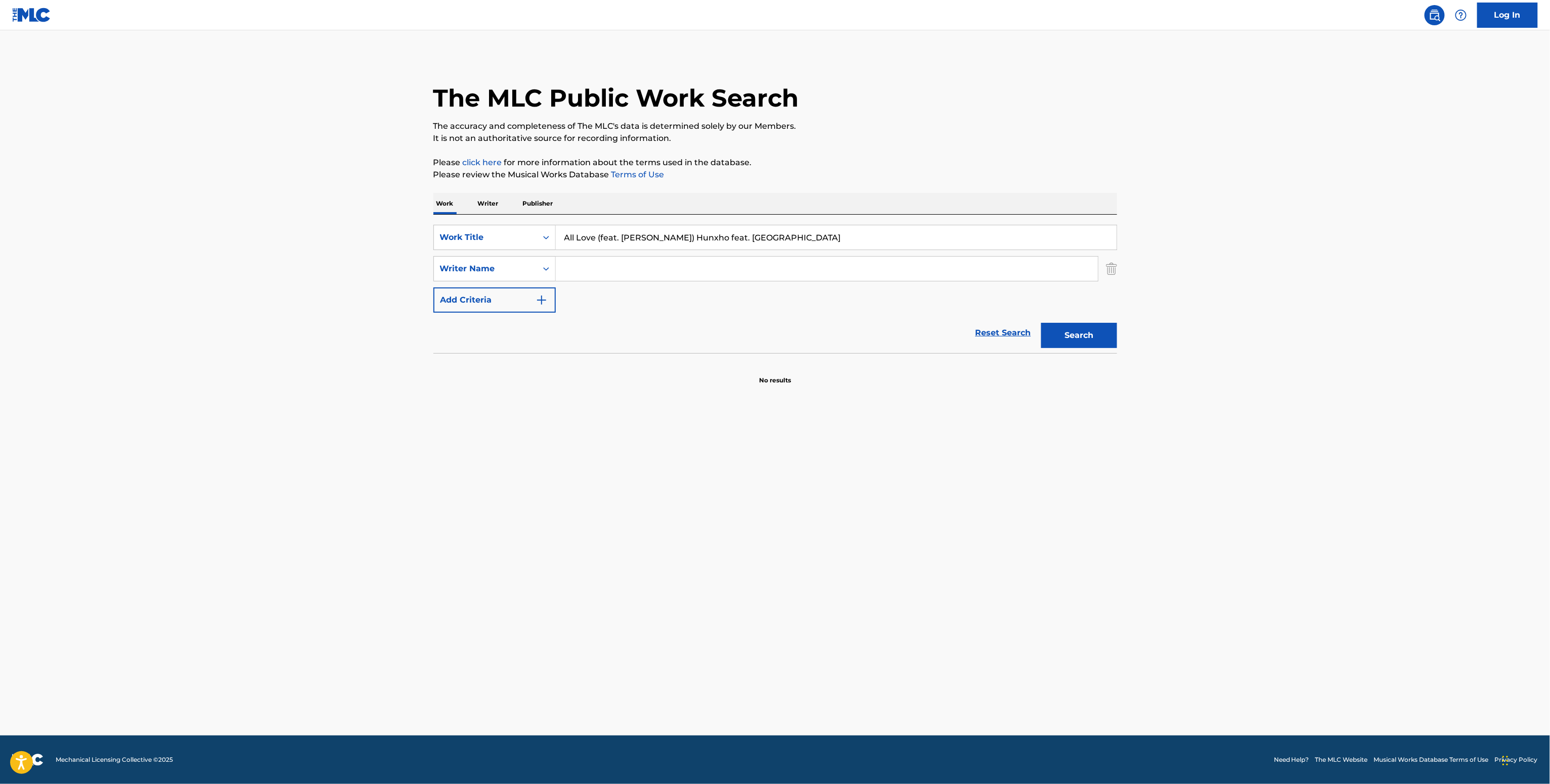
type input "All Love (feat. [PERSON_NAME]) Hunxho feat. [GEOGRAPHIC_DATA]"
drag, startPoint x: 1093, startPoint y: 342, endPoint x: 1055, endPoint y: 326, distance: 41.2
click at [1092, 341] on button "Search" at bounding box center [1079, 335] width 76 height 25
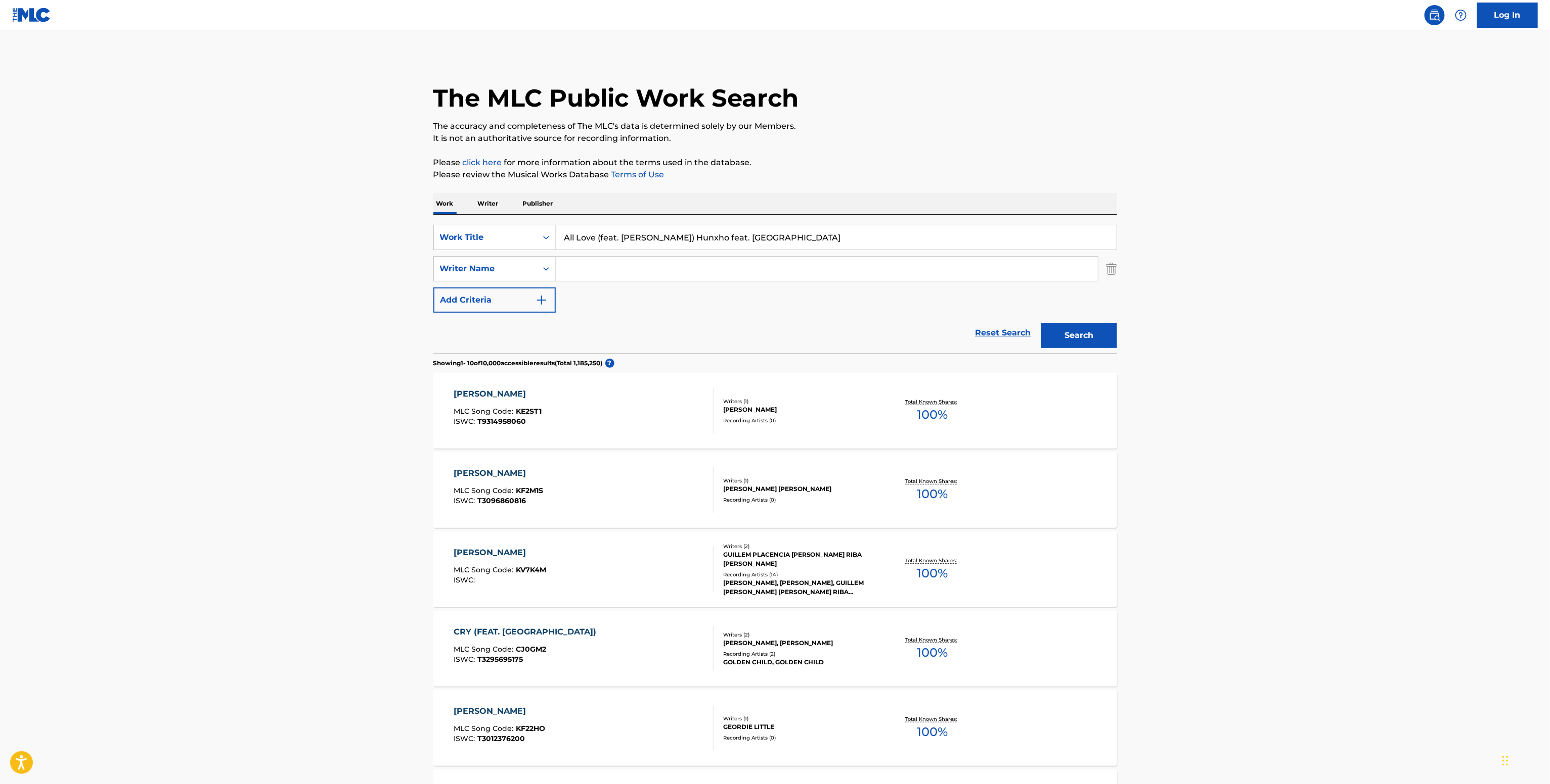
click at [633, 290] on div "SearchWithCriteriabe4ee421-80b1-4545-9474-8a0bc8b71510 Work Title All Love (fea…" at bounding box center [775, 269] width 683 height 88
drag, startPoint x: 625, startPoint y: 284, endPoint x: 619, endPoint y: 274, distance: 11.7
click at [623, 283] on div "SearchWithCriteriabe4ee421-80b1-4545-9474-8a0bc8b71510 Work Title All Love (fea…" at bounding box center [775, 269] width 683 height 88
click at [618, 260] on input "Search Form" at bounding box center [826, 268] width 542 height 24
paste input "[PERSON_NAME]"
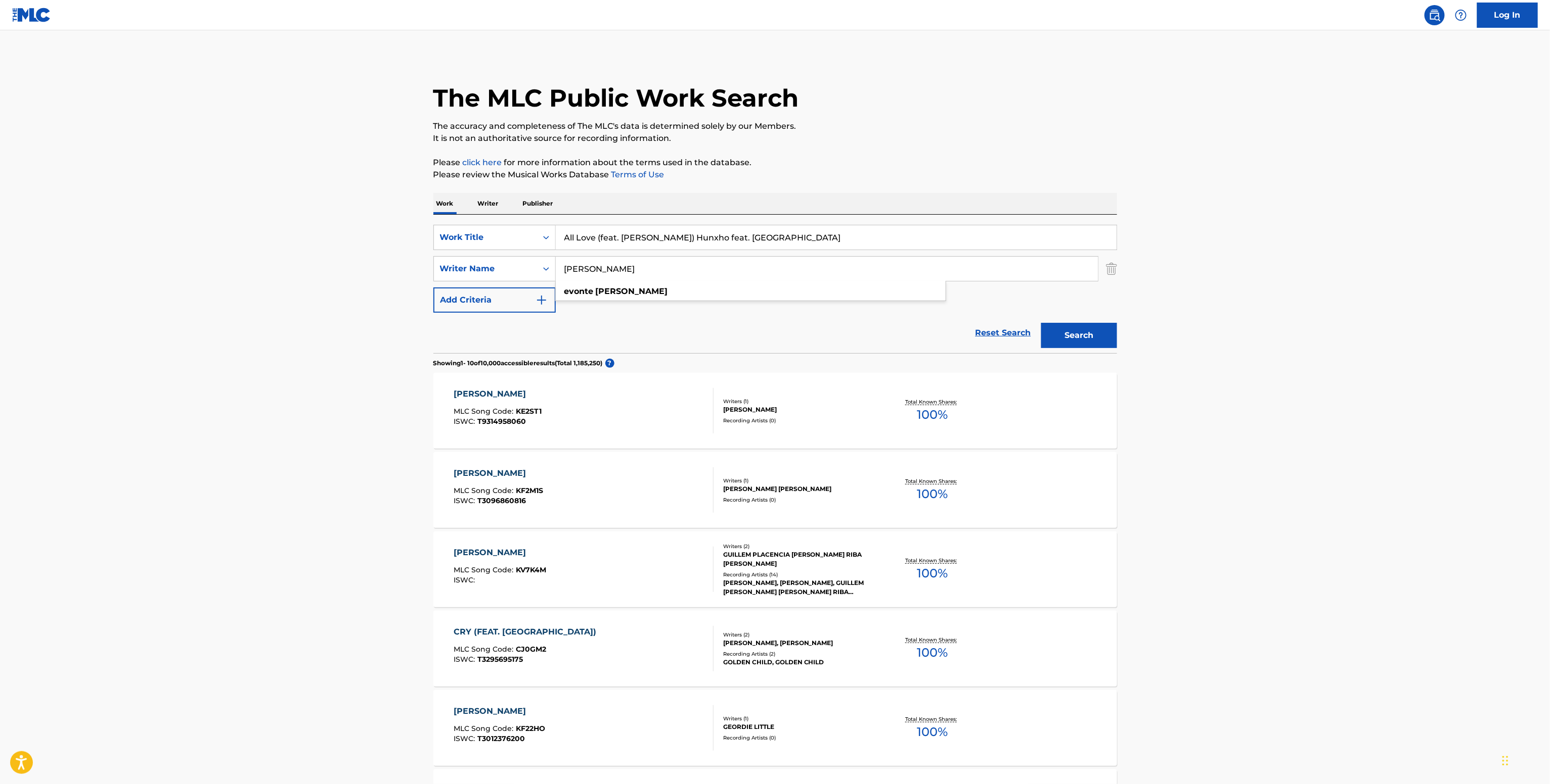
type input "[PERSON_NAME]"
click at [1076, 327] on button "Search" at bounding box center [1079, 335] width 76 height 25
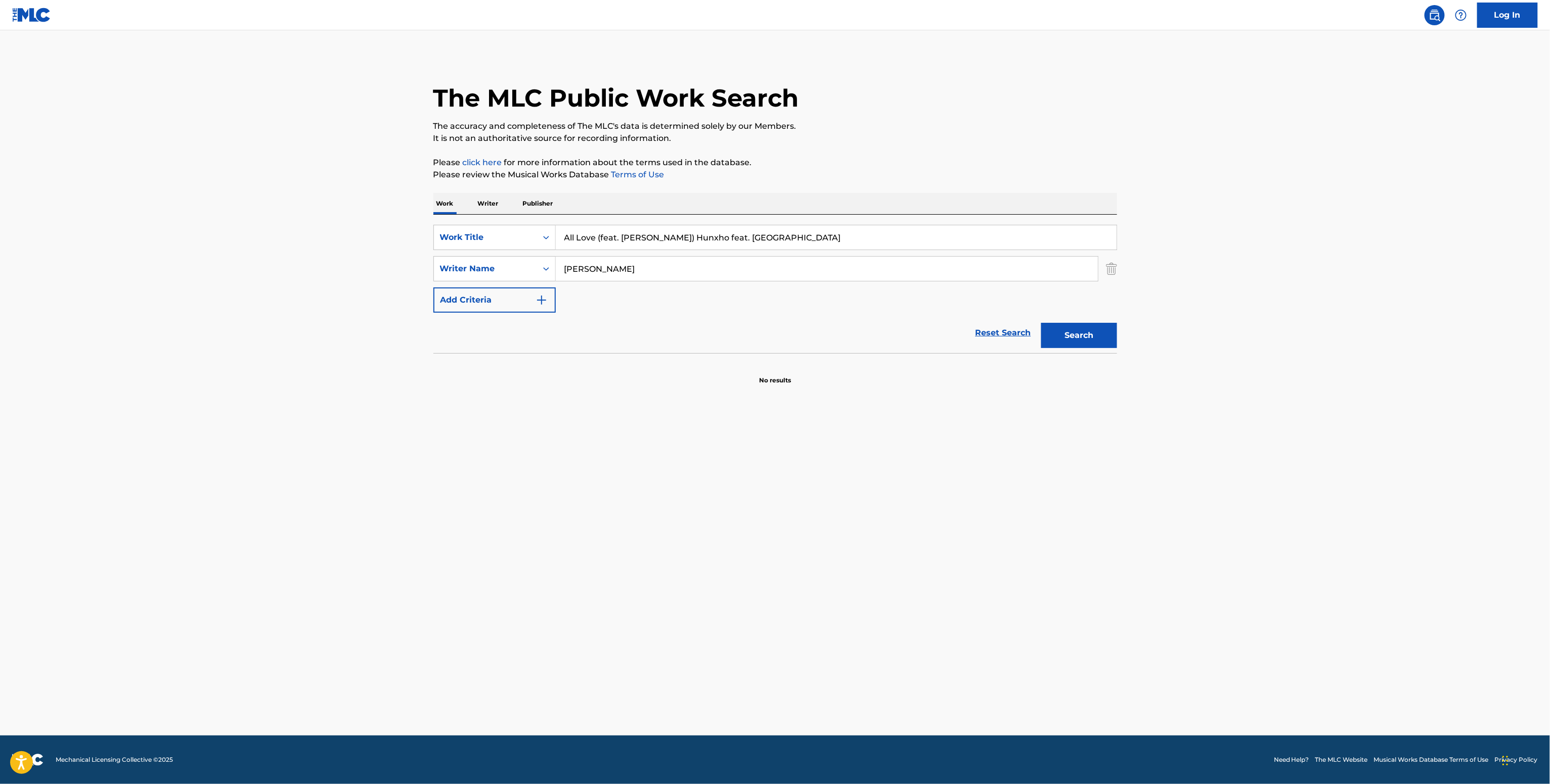
drag, startPoint x: 476, startPoint y: 201, endPoint x: 504, endPoint y: 213, distance: 30.5
click at [478, 201] on p "Writer" at bounding box center [488, 204] width 27 height 21
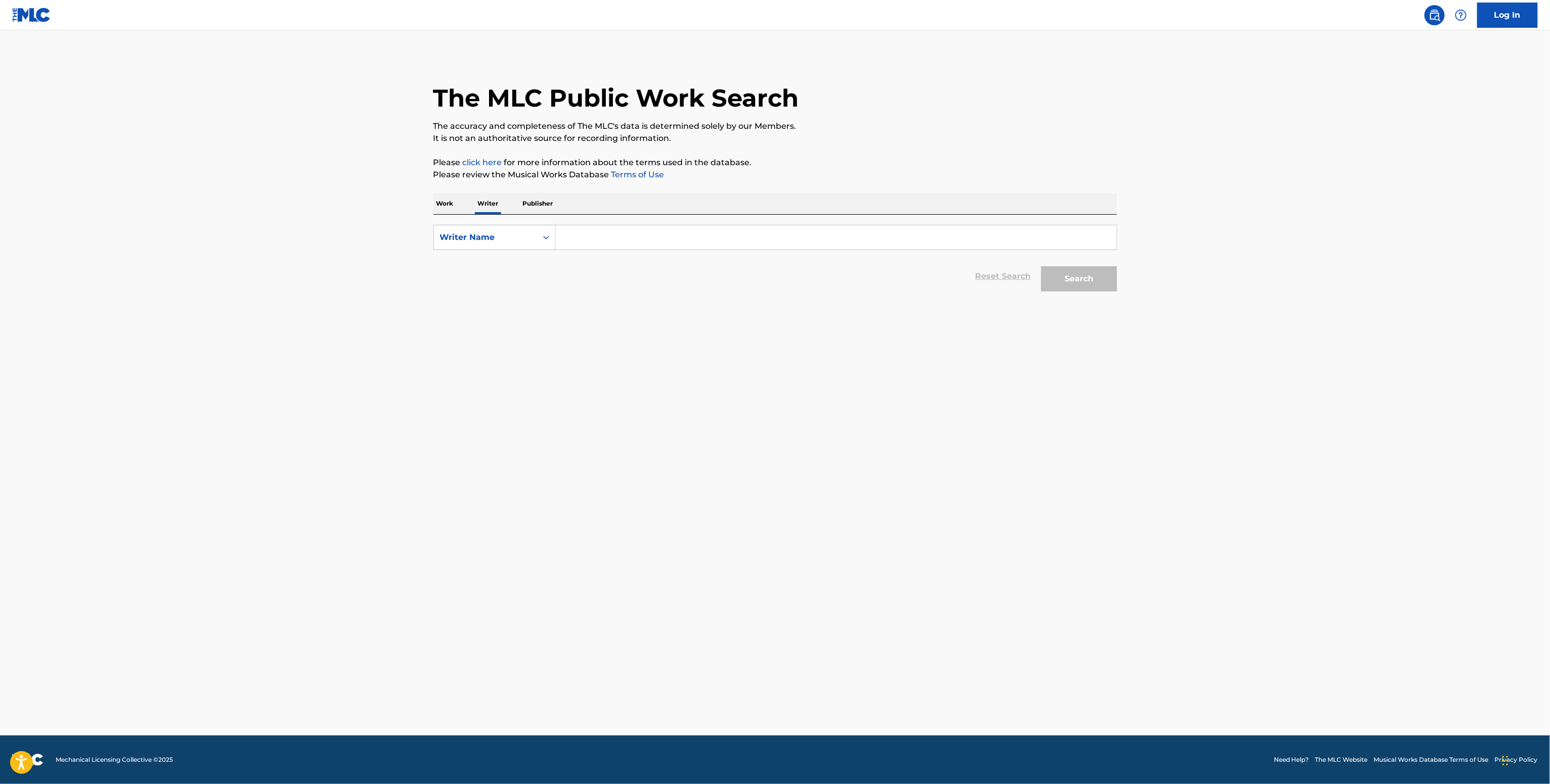
click at [596, 249] on input "Search Form" at bounding box center [835, 237] width 561 height 24
paste input "[PERSON_NAME]"
type input "[PERSON_NAME]"
click at [1074, 279] on button "Search" at bounding box center [1079, 279] width 76 height 25
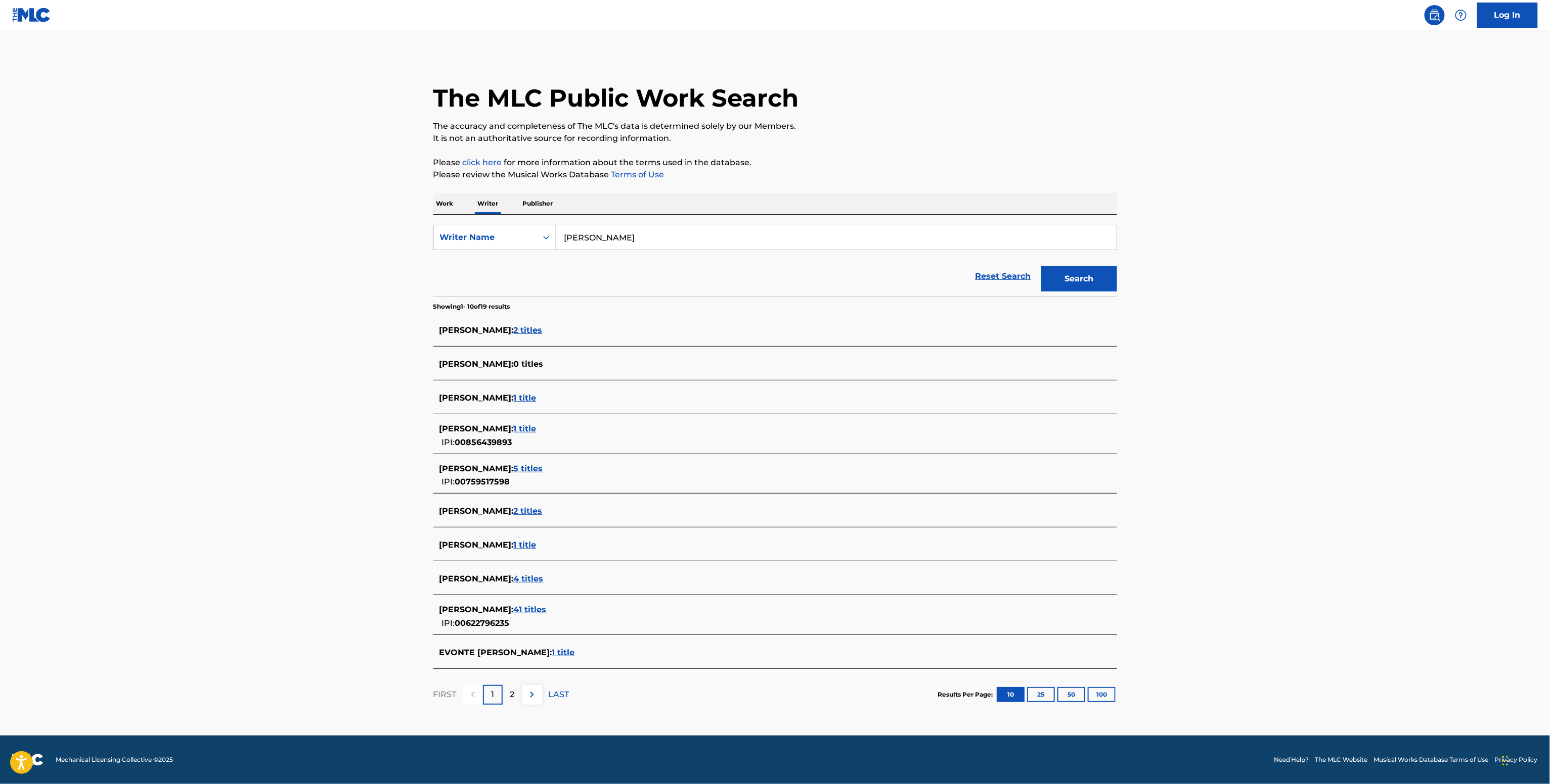
click at [512, 475] on div "[PERSON_NAME] : 5 titles" at bounding box center [761, 469] width 645 height 13
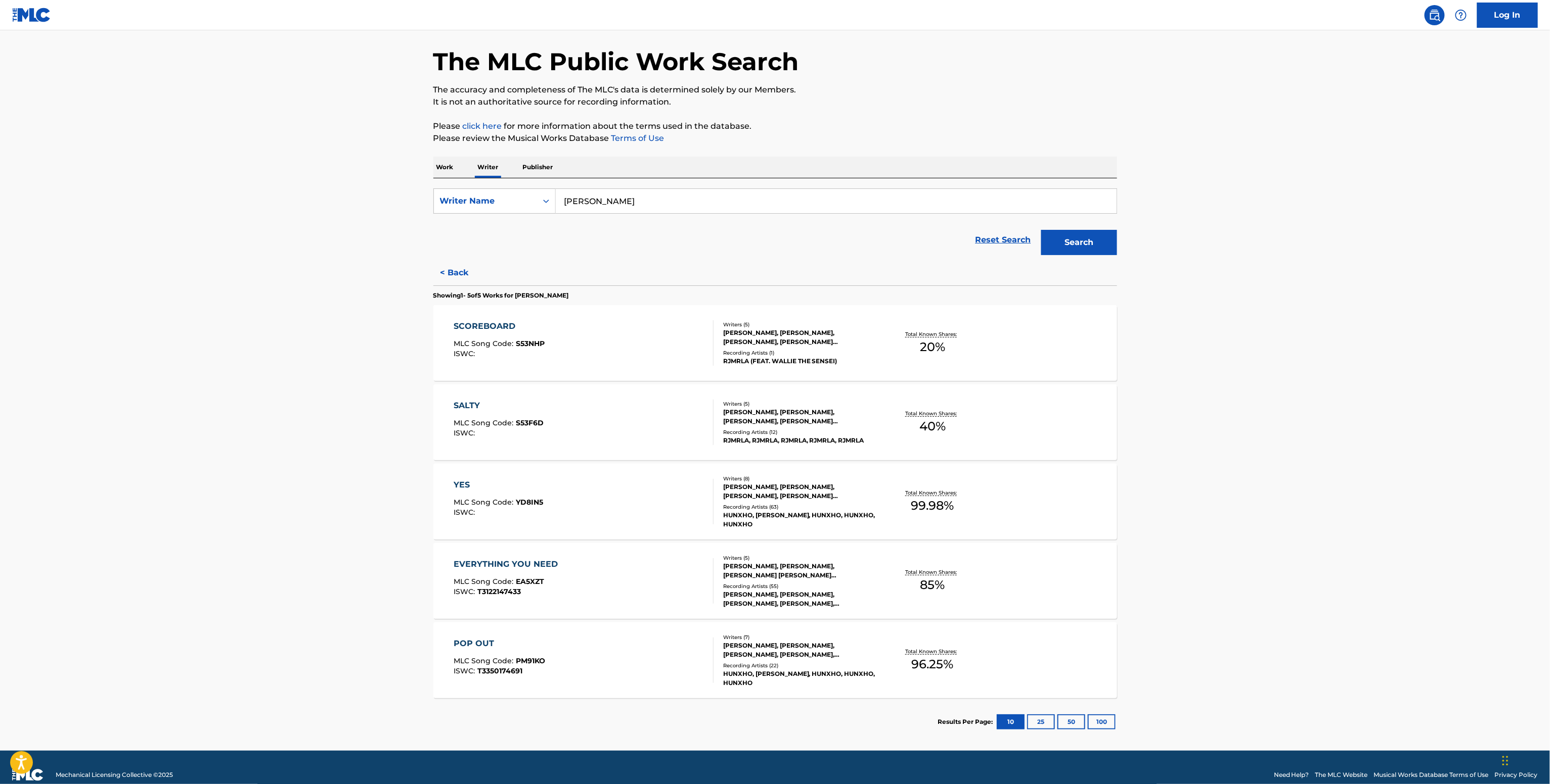
scroll to position [53, 0]
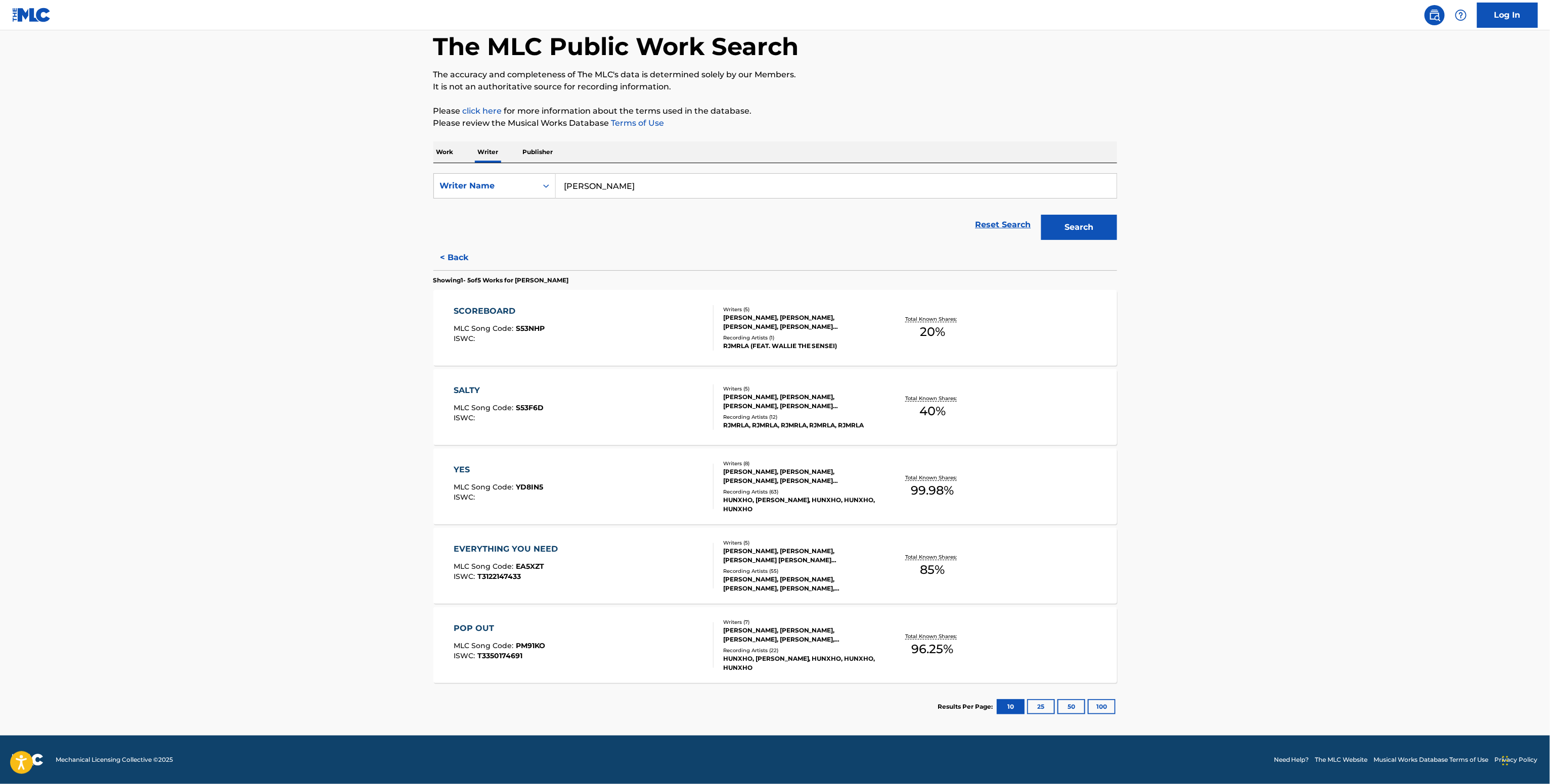
click at [844, 634] on div "[PERSON_NAME], [PERSON_NAME], [PERSON_NAME], [PERSON_NAME], [PERSON_NAME], [PER…" at bounding box center [799, 635] width 153 height 18
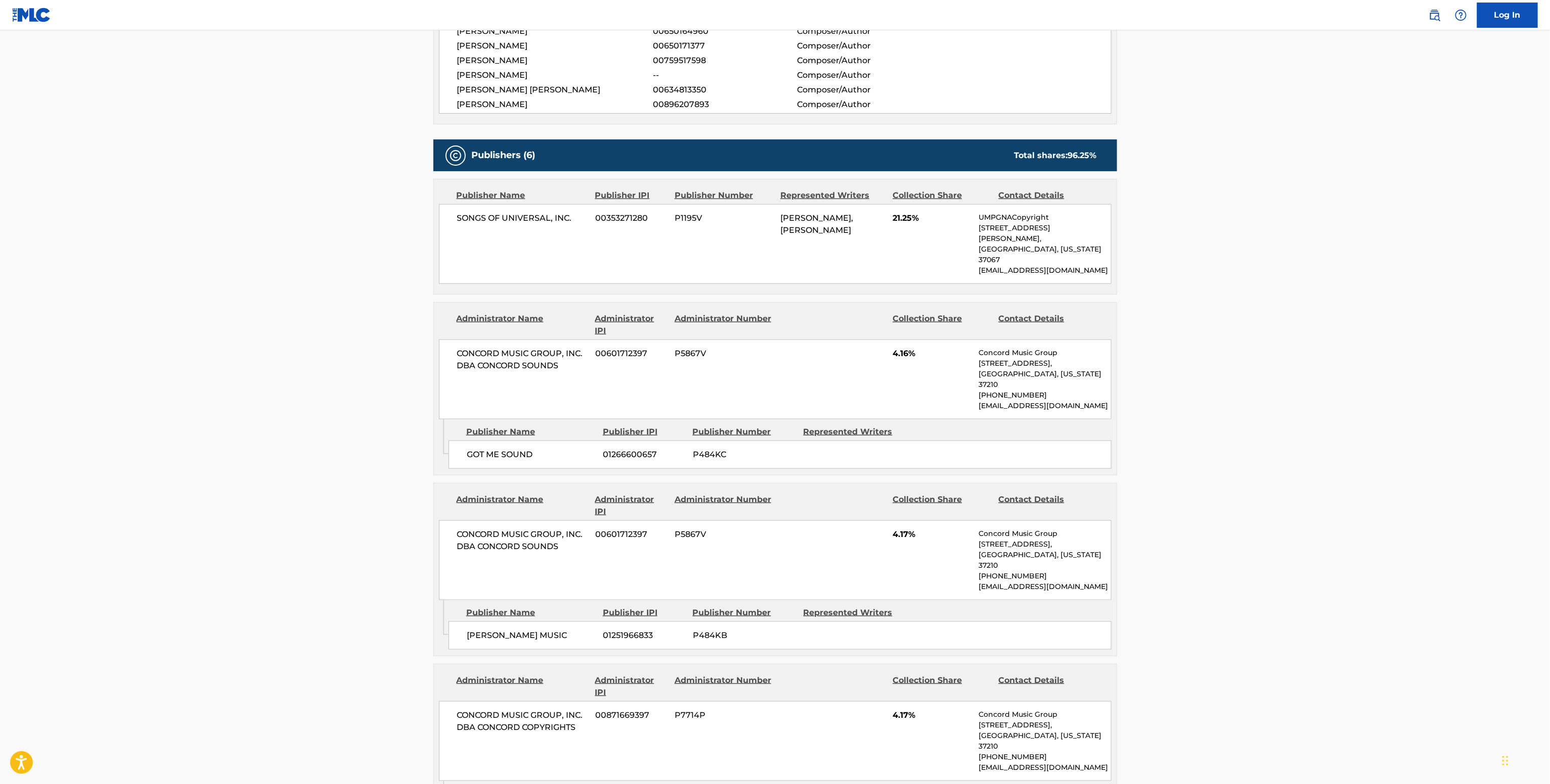
scroll to position [202, 0]
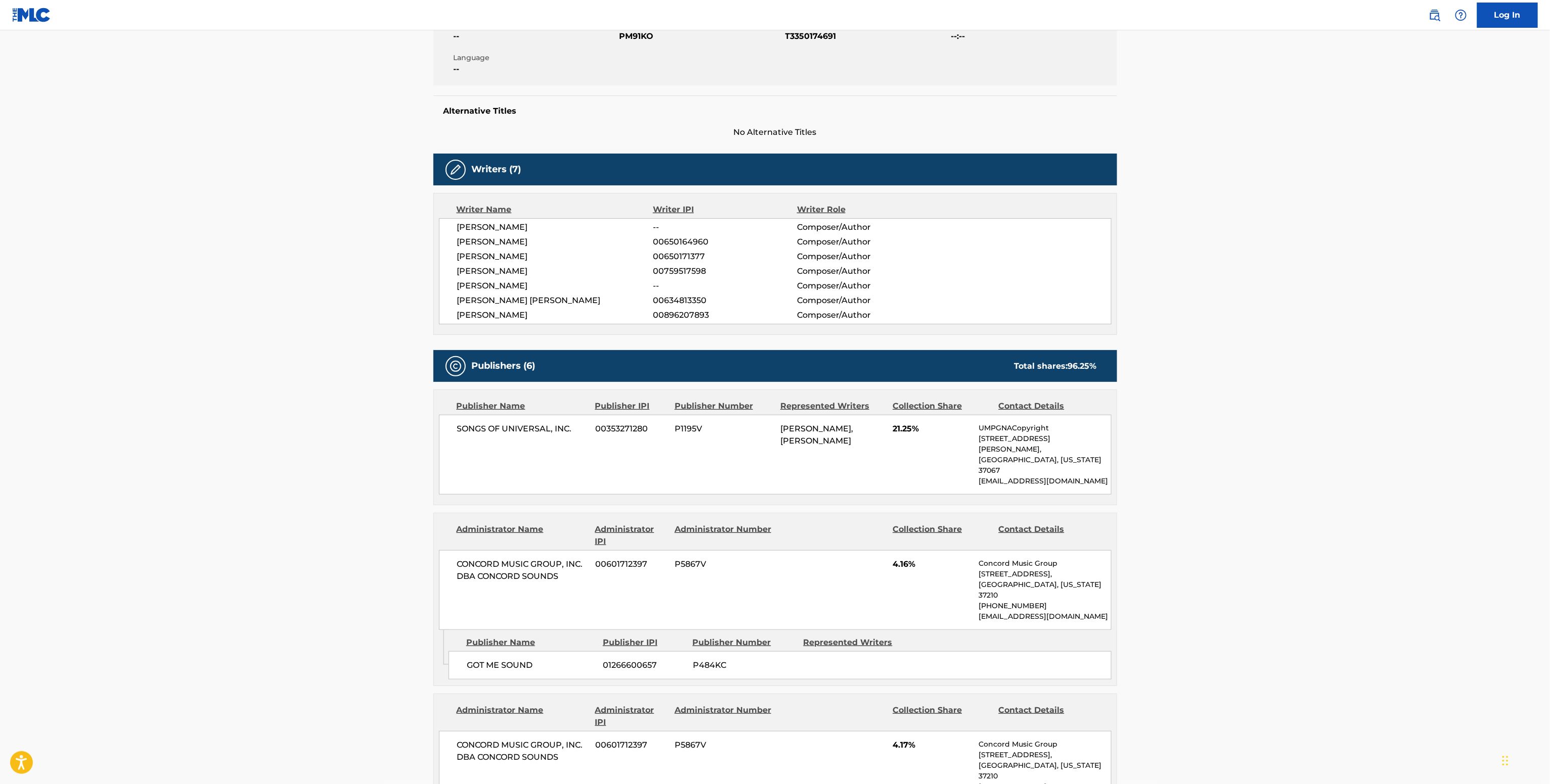
click at [680, 266] on span "00759517598" at bounding box center [724, 272] width 144 height 13
copy span "00759517598"
click at [706, 318] on span "00896207893" at bounding box center [724, 316] width 144 height 13
click at [704, 318] on span "00896207893" at bounding box center [724, 316] width 144 height 13
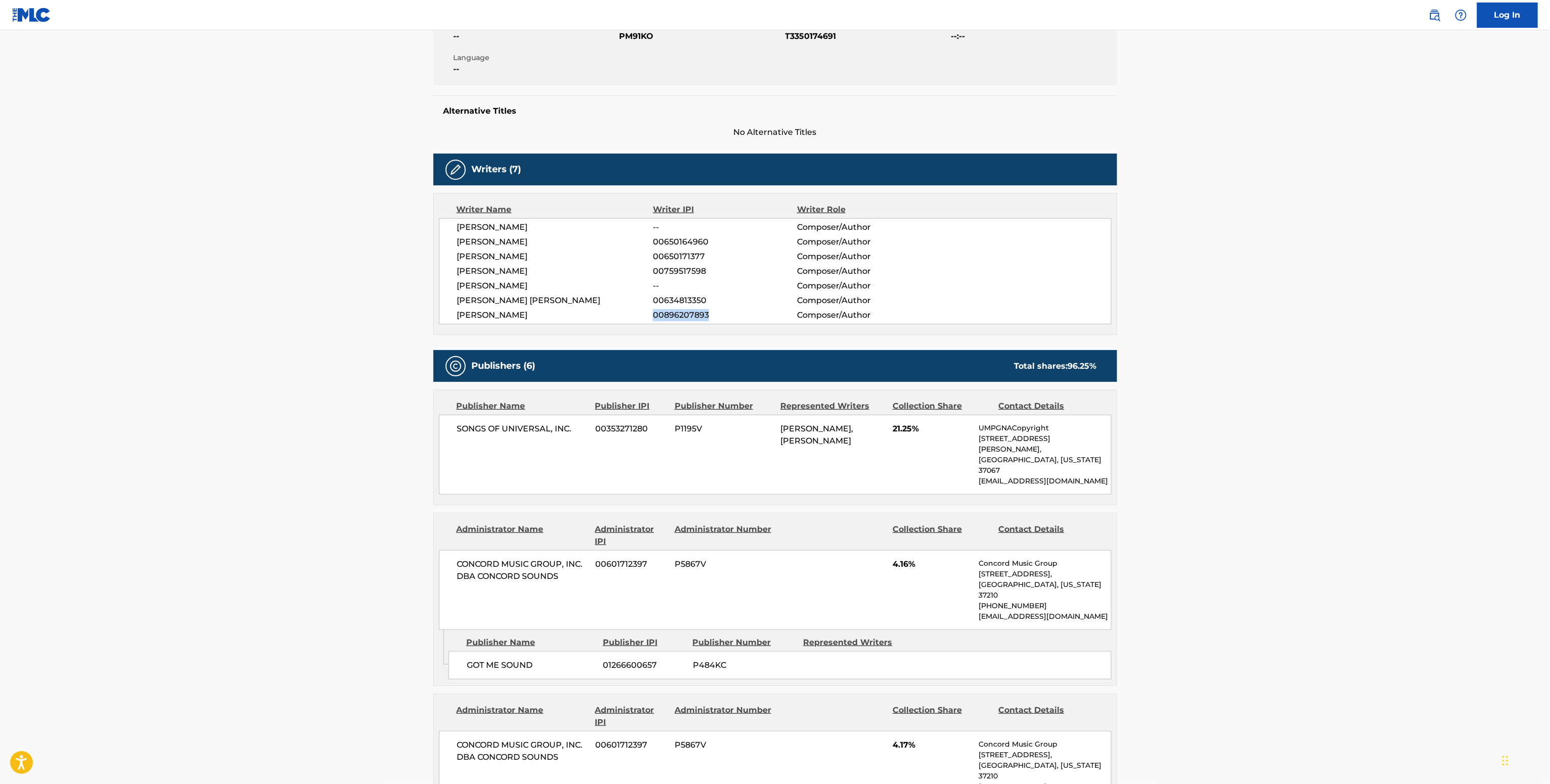
copy span "00896207893"
click at [680, 305] on span "00634813350" at bounding box center [724, 301] width 144 height 13
copy span "00634813350"
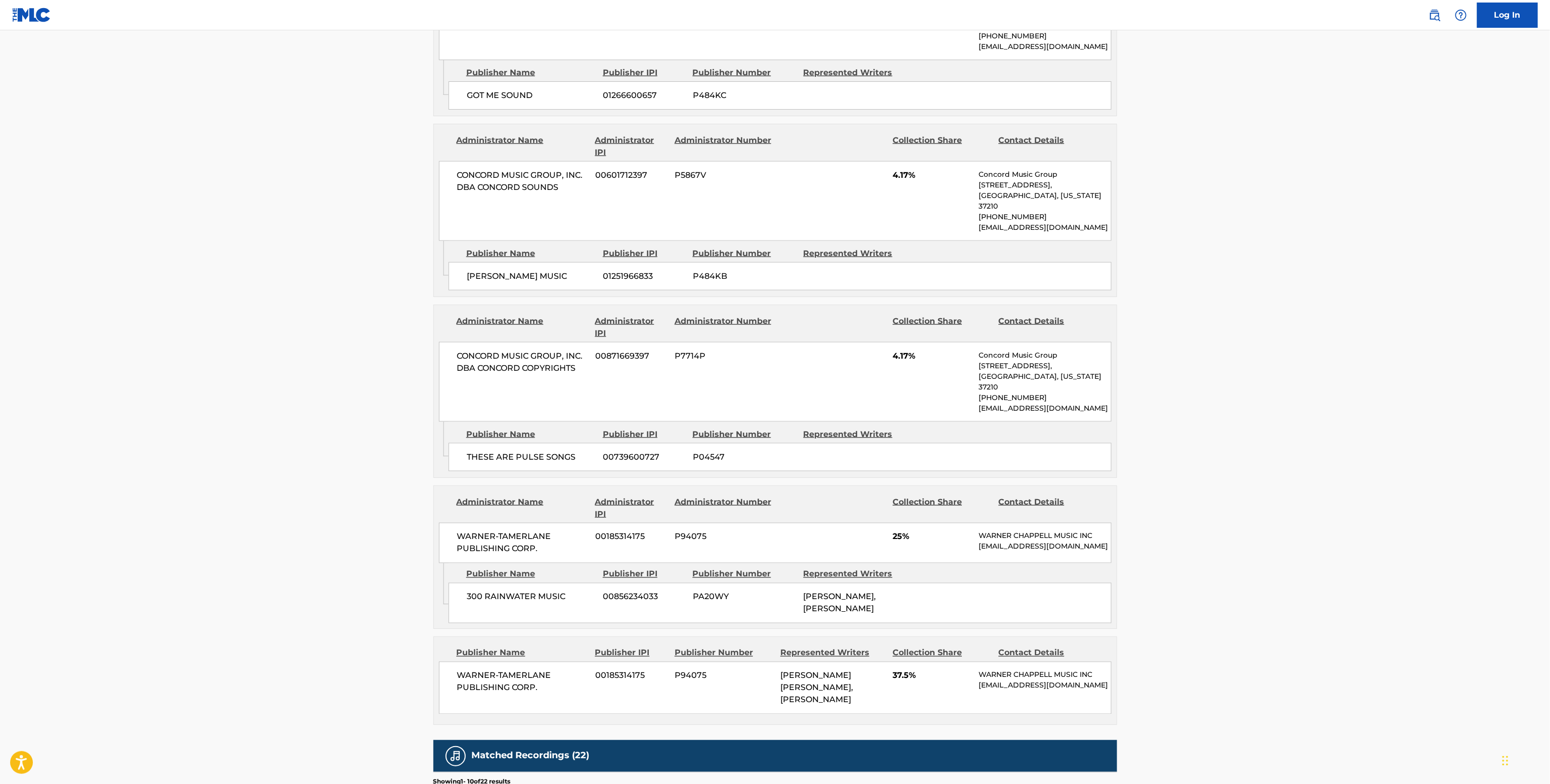
scroll to position [808, 0]
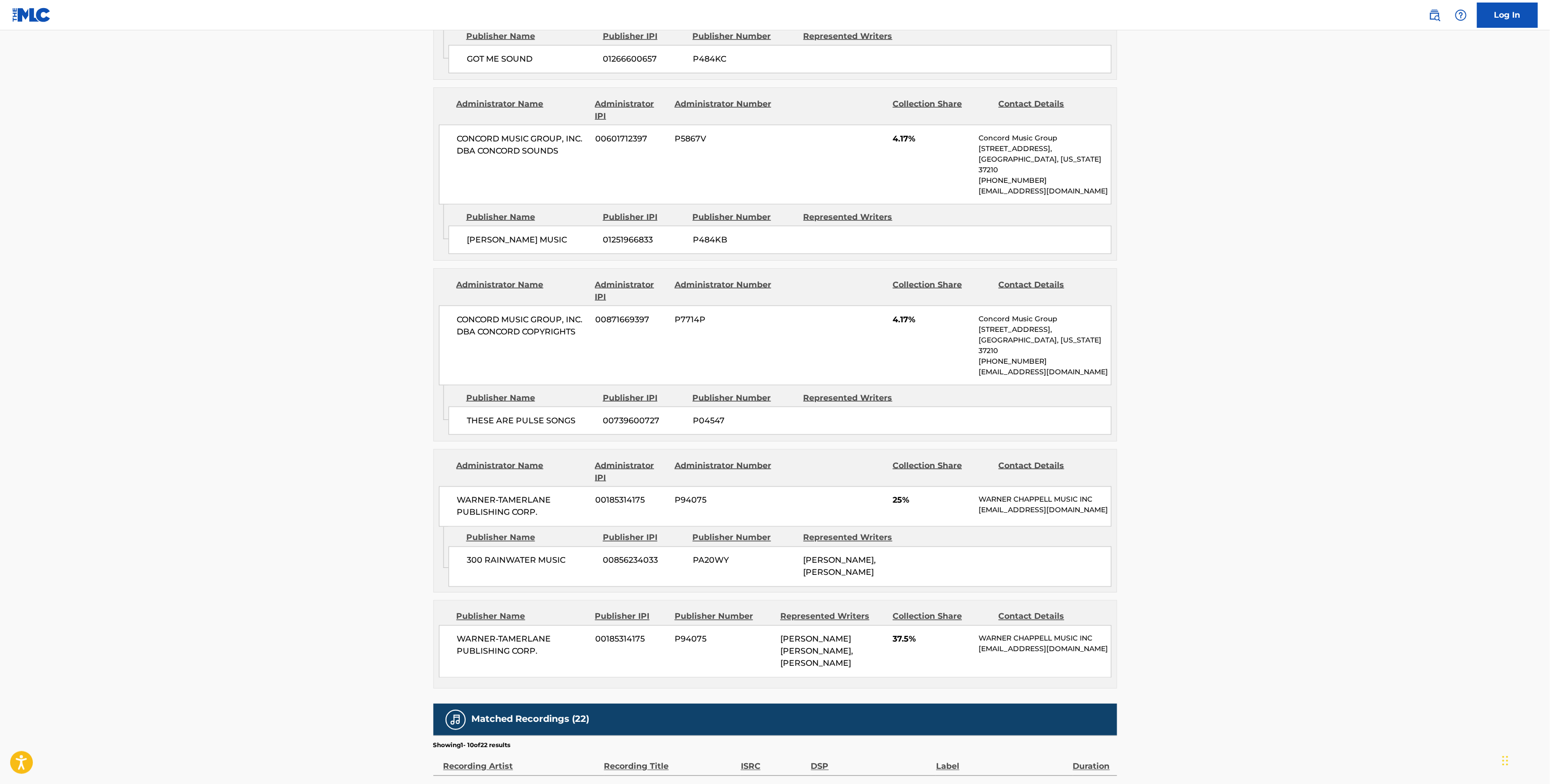
click at [506, 634] on span "WARNER-TAMERLANE PUBLISHING CORP." at bounding box center [522, 645] width 131 height 24
copy div "WARNER-TAMERLANE PUBLISHING CORP."
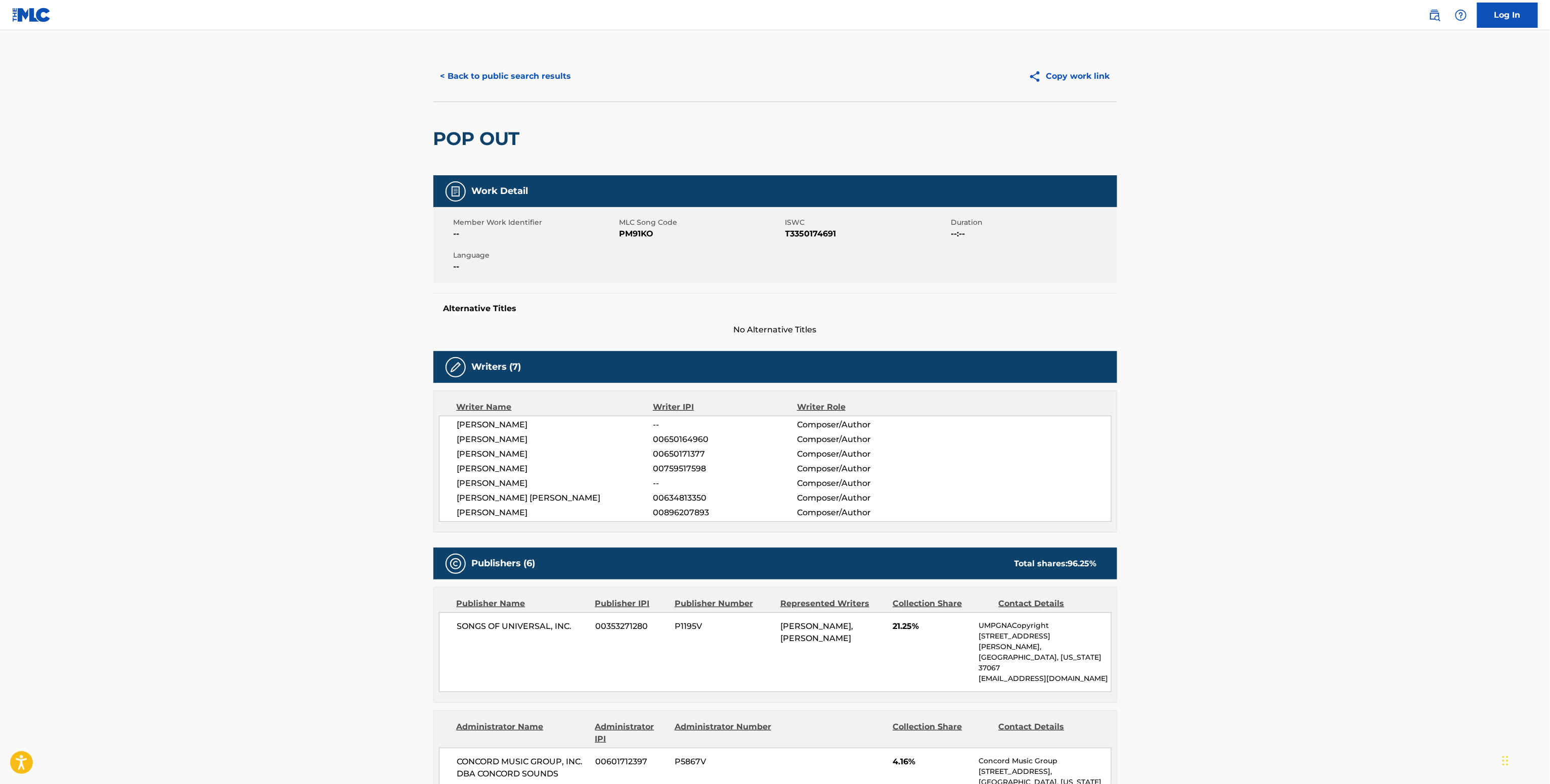
scroll to position [0, 0]
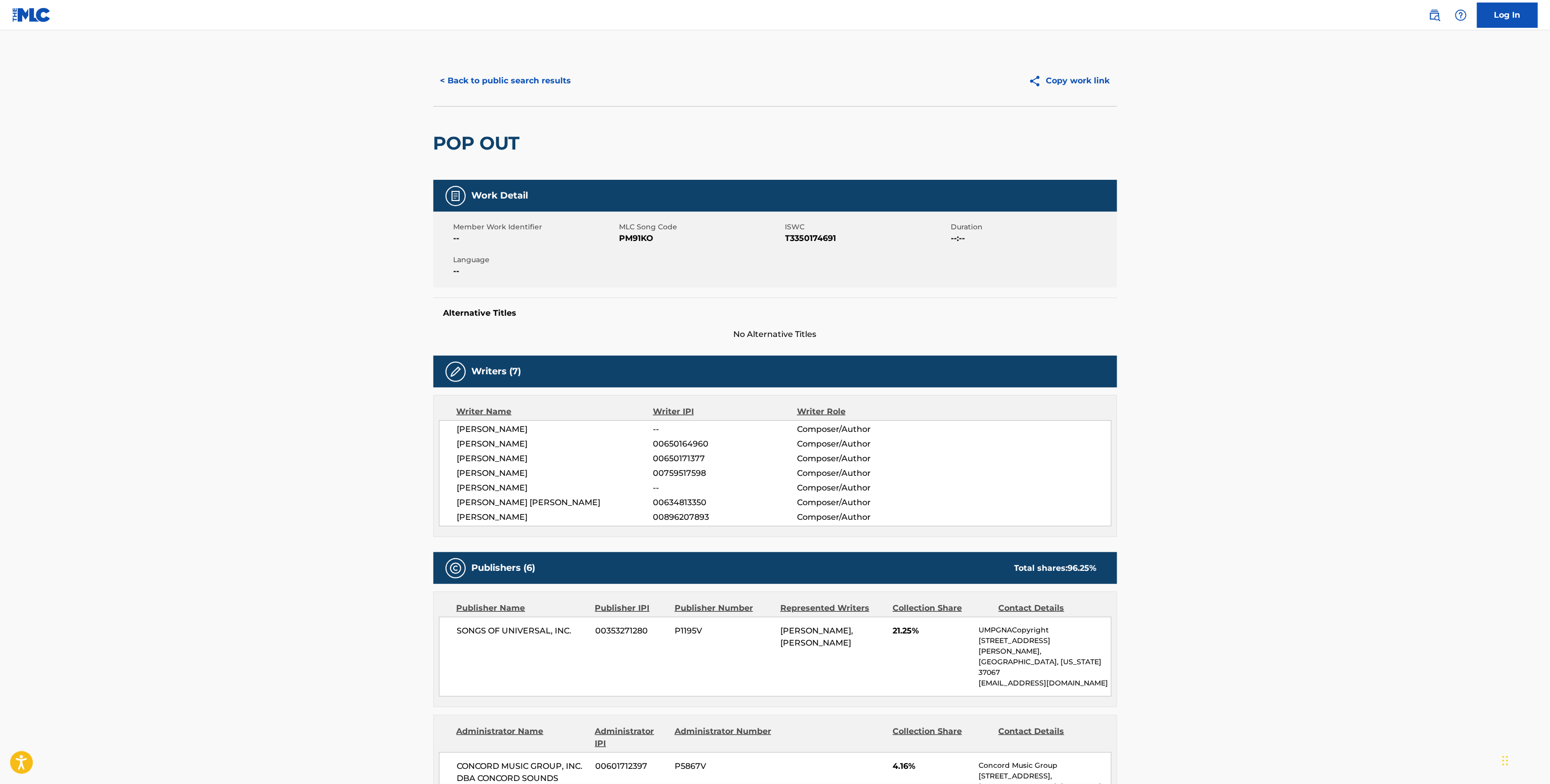
click at [638, 239] on span "PM91KO" at bounding box center [700, 239] width 164 height 13
copy span "PM91KO"
click at [693, 468] on div "TRAEVON WALKER -- Composer/Author TIM GOMRINGER 00650164960 Composer/Author KEV…" at bounding box center [775, 473] width 673 height 106
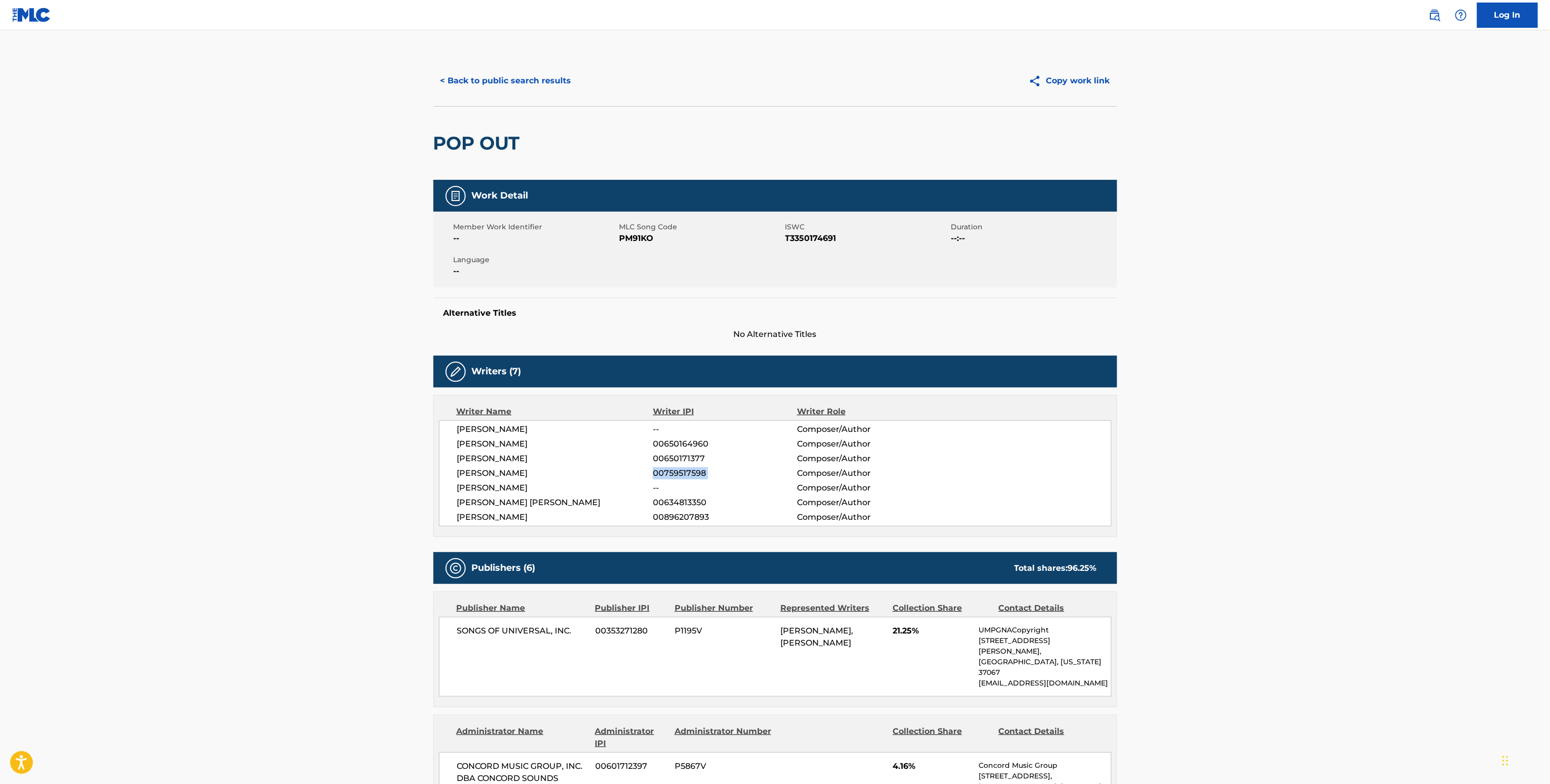
click at [693, 468] on div "TRAEVON WALKER -- Composer/Author TIM GOMRINGER 00650164960 Composer/Author KEV…" at bounding box center [775, 473] width 673 height 106
copy div "00759517598"
click at [515, 79] on button "< Back to public search results" at bounding box center [505, 80] width 145 height 25
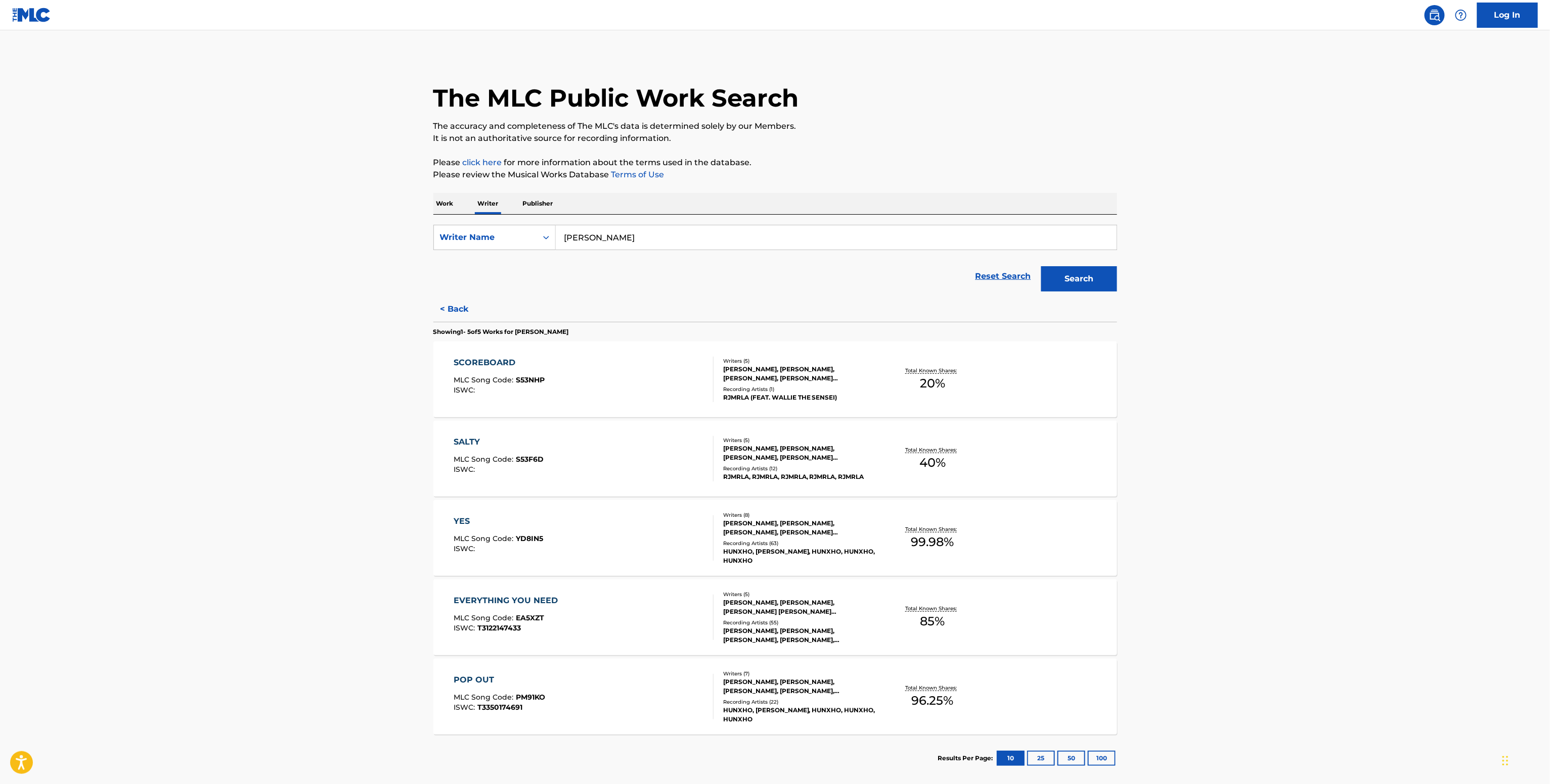
drag, startPoint x: 650, startPoint y: 233, endPoint x: 479, endPoint y: 208, distance: 172.8
click at [479, 208] on div "Work Writer Publisher SearchWithCriteria9d9fb2d7-f9db-4b01-8e26-47d4b6609aa5 Wr…" at bounding box center [775, 487] width 683 height 589
paste input "Kevin Carranceja"
type input "Kevin Carranceja"
click at [1082, 263] on div "Search" at bounding box center [1076, 276] width 80 height 40
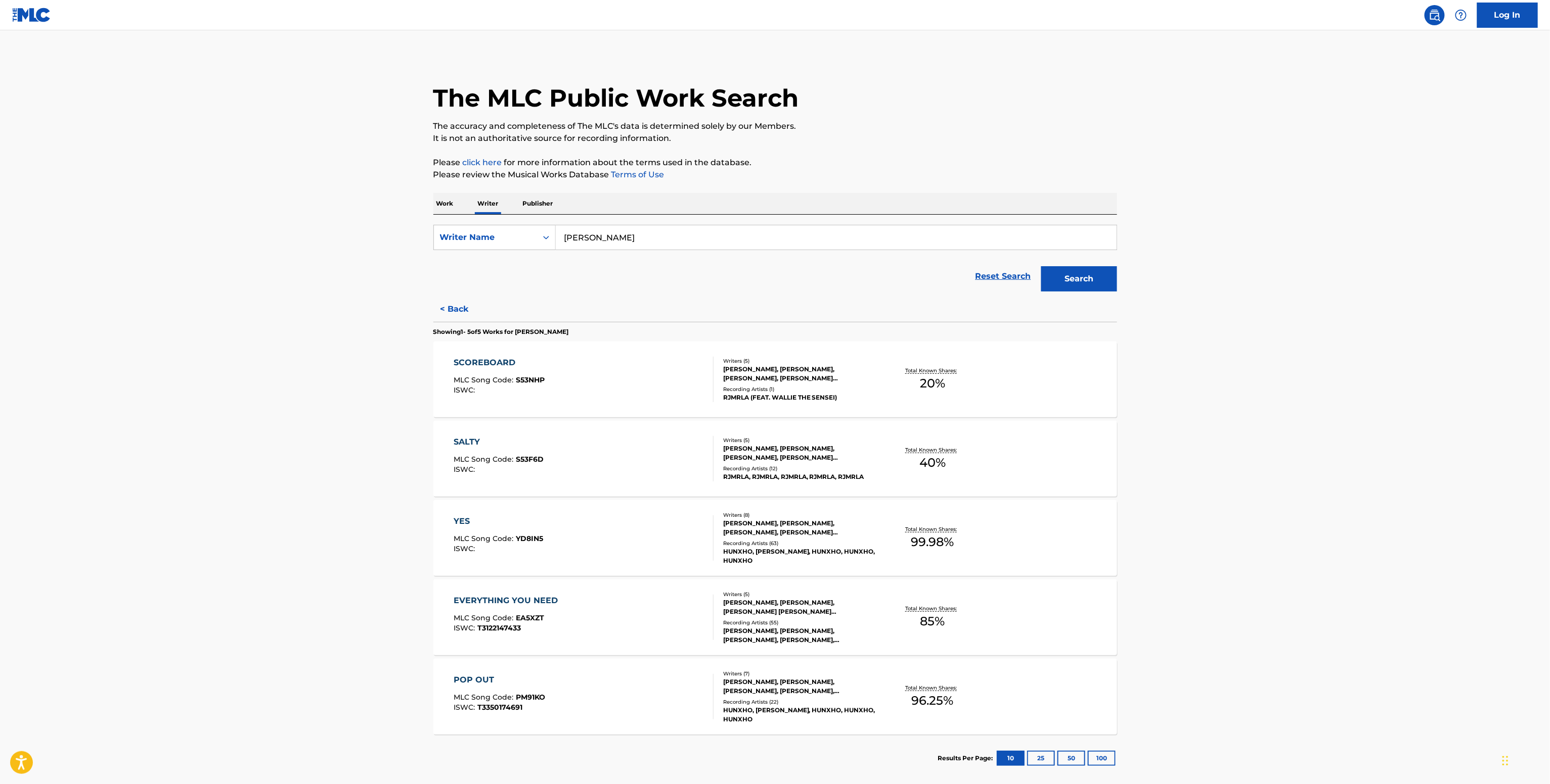
click at [1084, 282] on button "Search" at bounding box center [1079, 279] width 76 height 25
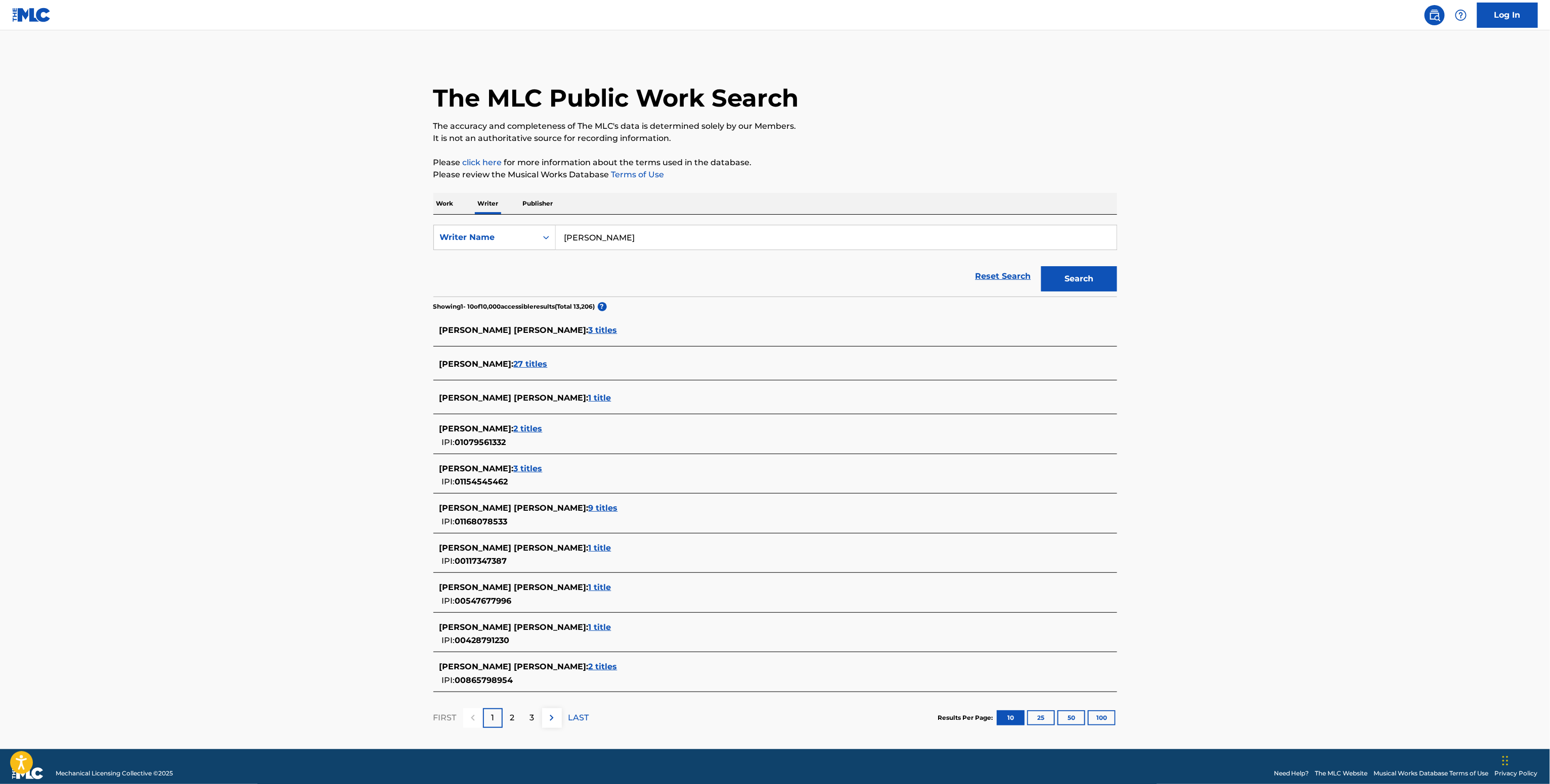
click at [533, 480] on div "KEVIN CARRANCEJA : 3 titles IPI: 01154545462" at bounding box center [761, 476] width 645 height 26
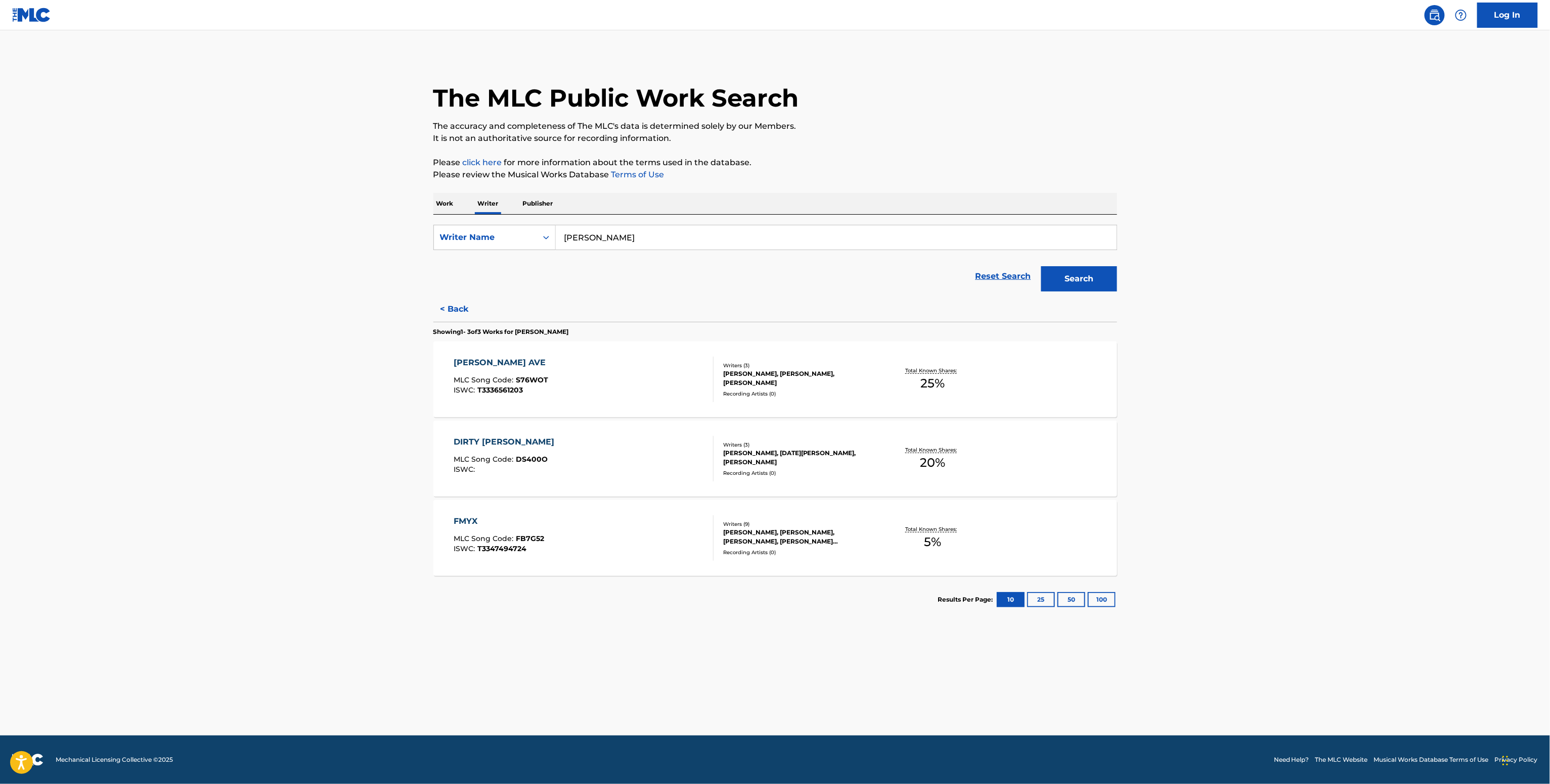
click at [895, 367] on div "Total Known Shares: 25 %" at bounding box center [932, 380] width 114 height 30
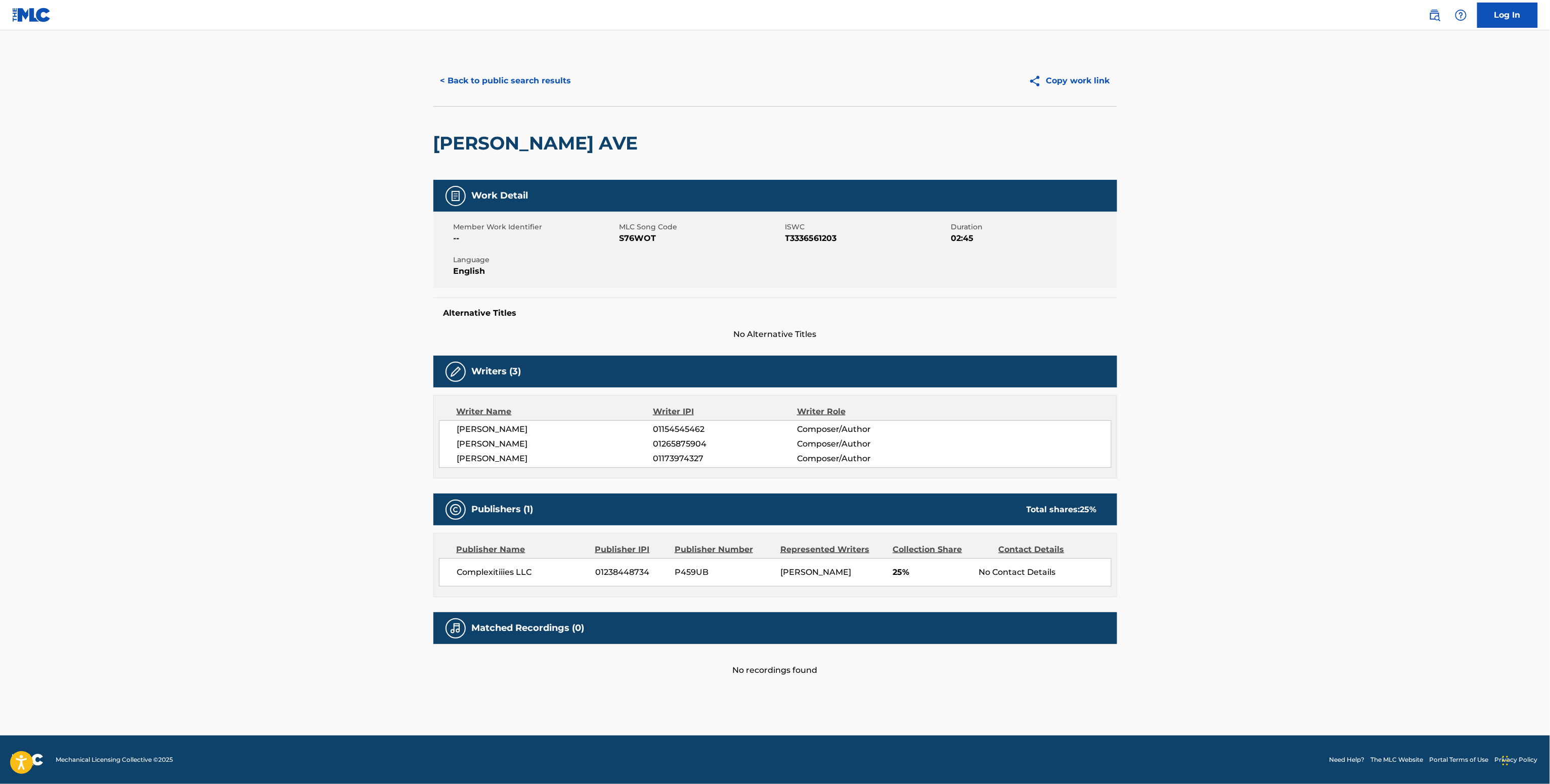
click at [684, 438] on div "KEVIN CARRANCEJA 01154545462 Composer/Author GRAY HAWKEN 01265875904 Composer/A…" at bounding box center [775, 443] width 673 height 47
click at [693, 426] on span "01154545462" at bounding box center [724, 430] width 144 height 13
copy span "01154545462"
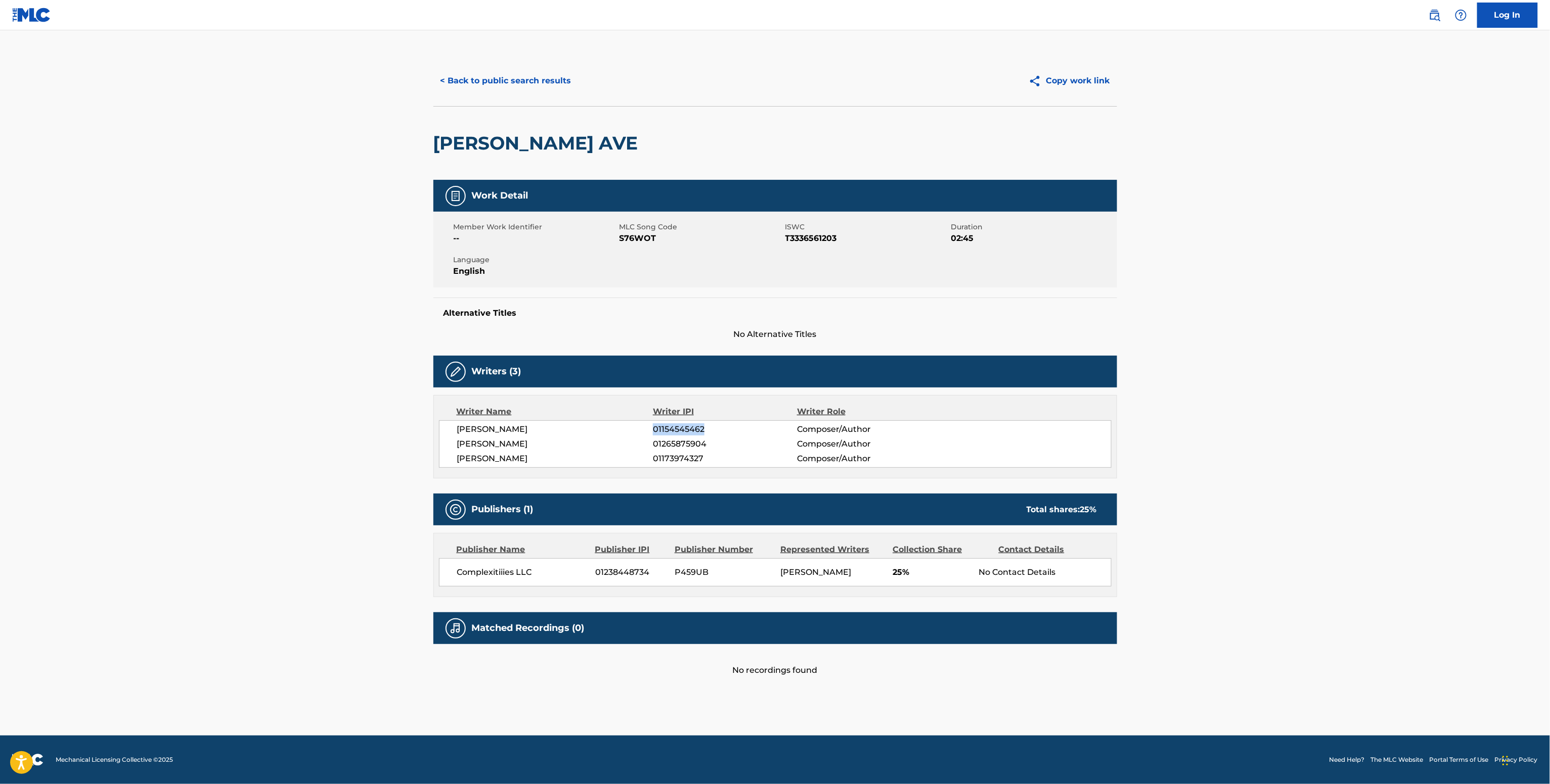
click at [531, 77] on button "< Back to public search results" at bounding box center [505, 80] width 145 height 25
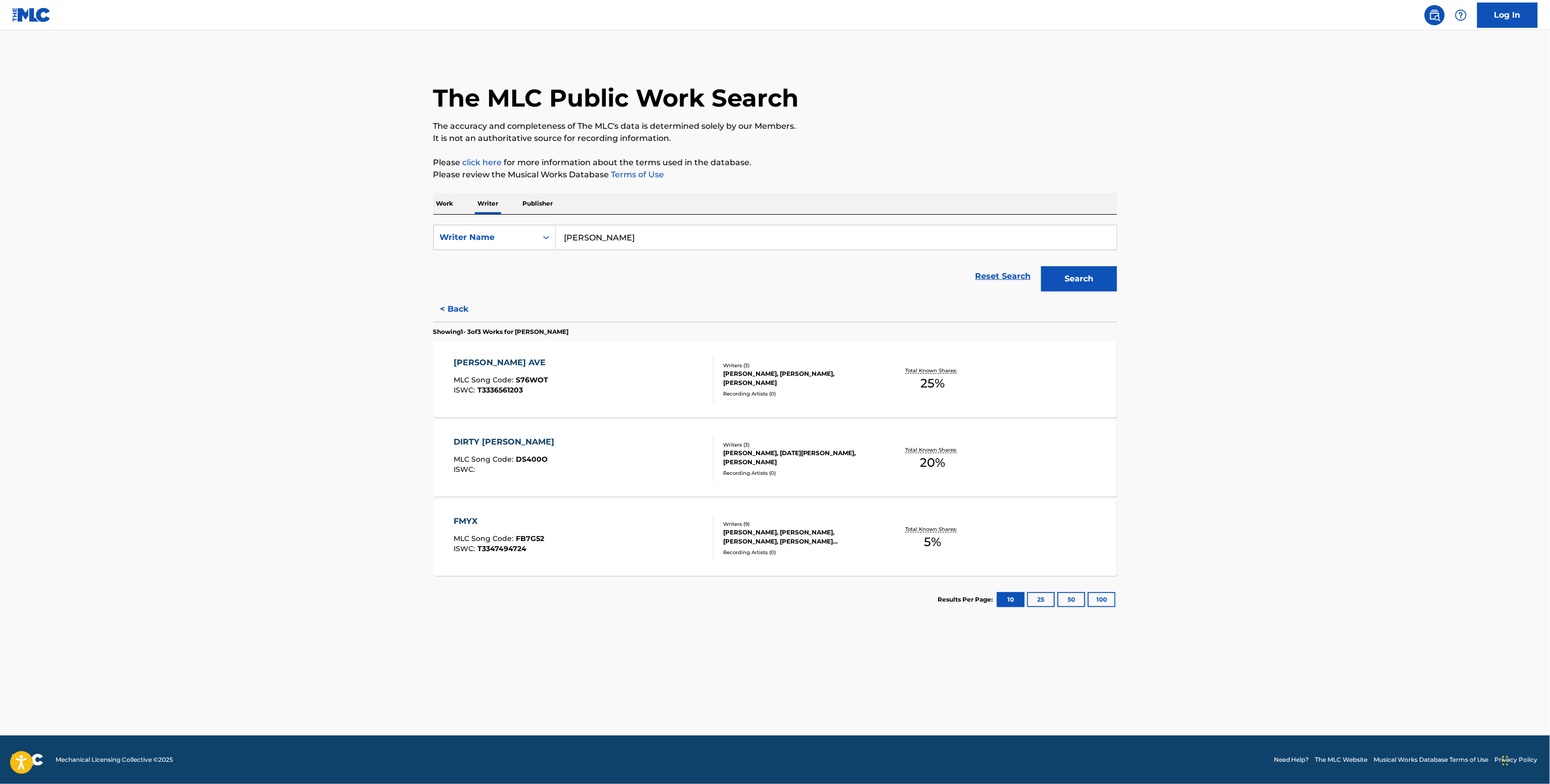
drag, startPoint x: 672, startPoint y: 248, endPoint x: 375, endPoint y: 241, distance: 297.1
click at [375, 241] on main "The MLC Public Work Search The accuracy and completeness of The MLC's data is d…" at bounding box center [775, 383] width 1550 height 705
paste input "Max Moise"
type input "Max Moise"
click at [1041, 266] on button "Search" at bounding box center [1079, 279] width 76 height 25
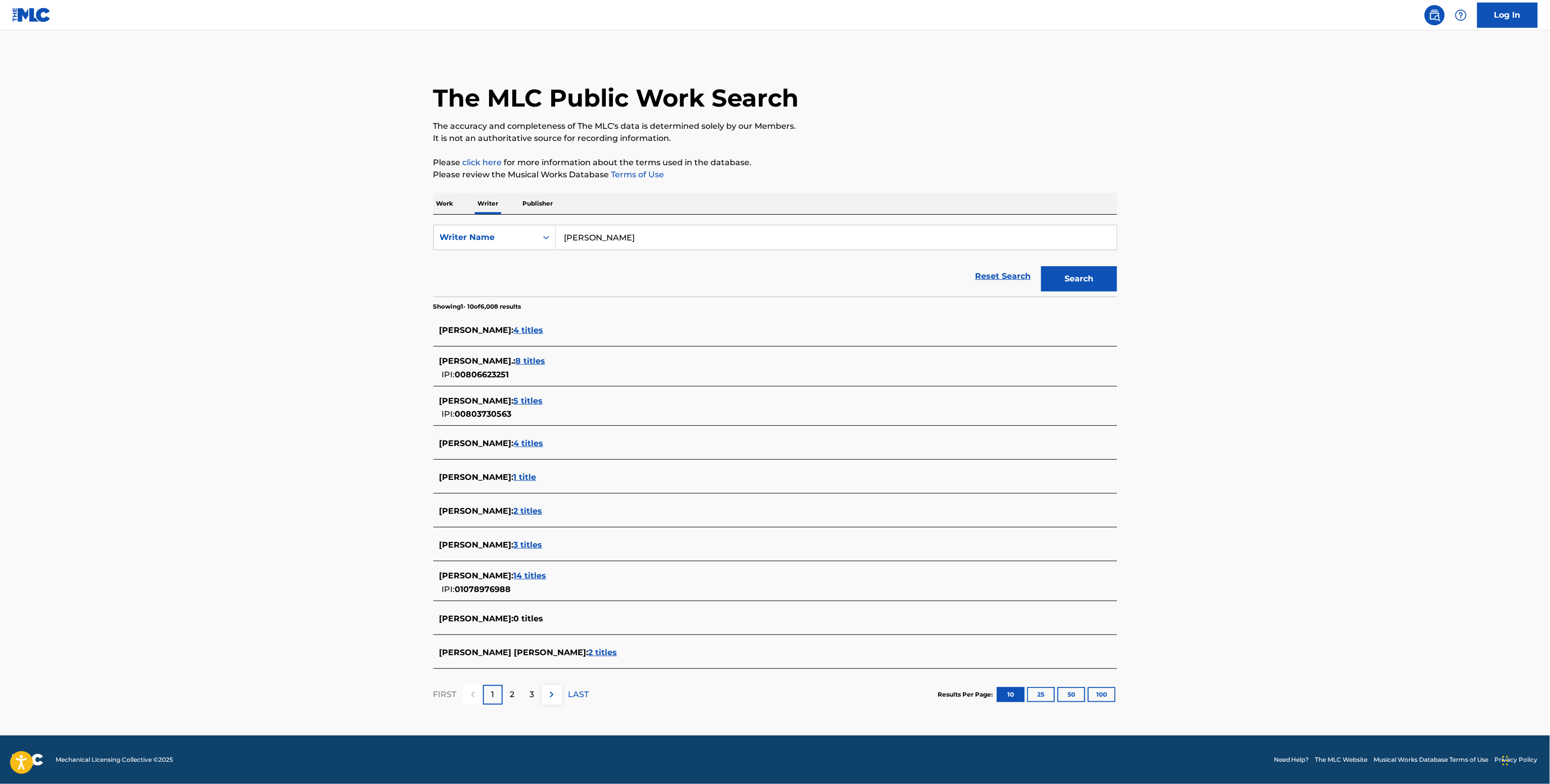
click at [503, 584] on div "MAX MOISE : 14 titles IPI: 01078976988" at bounding box center [761, 583] width 645 height 26
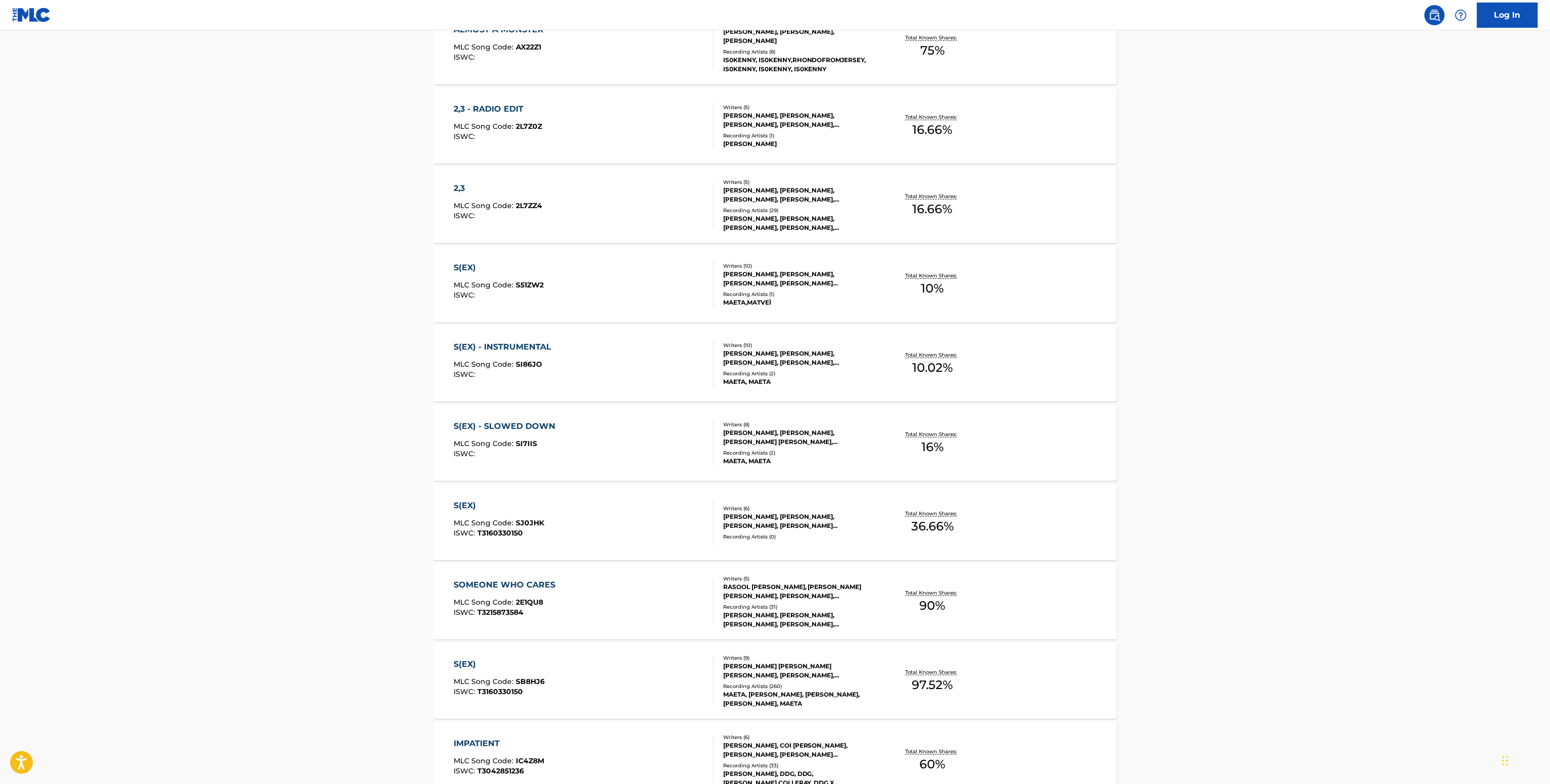
scroll to position [453, 0]
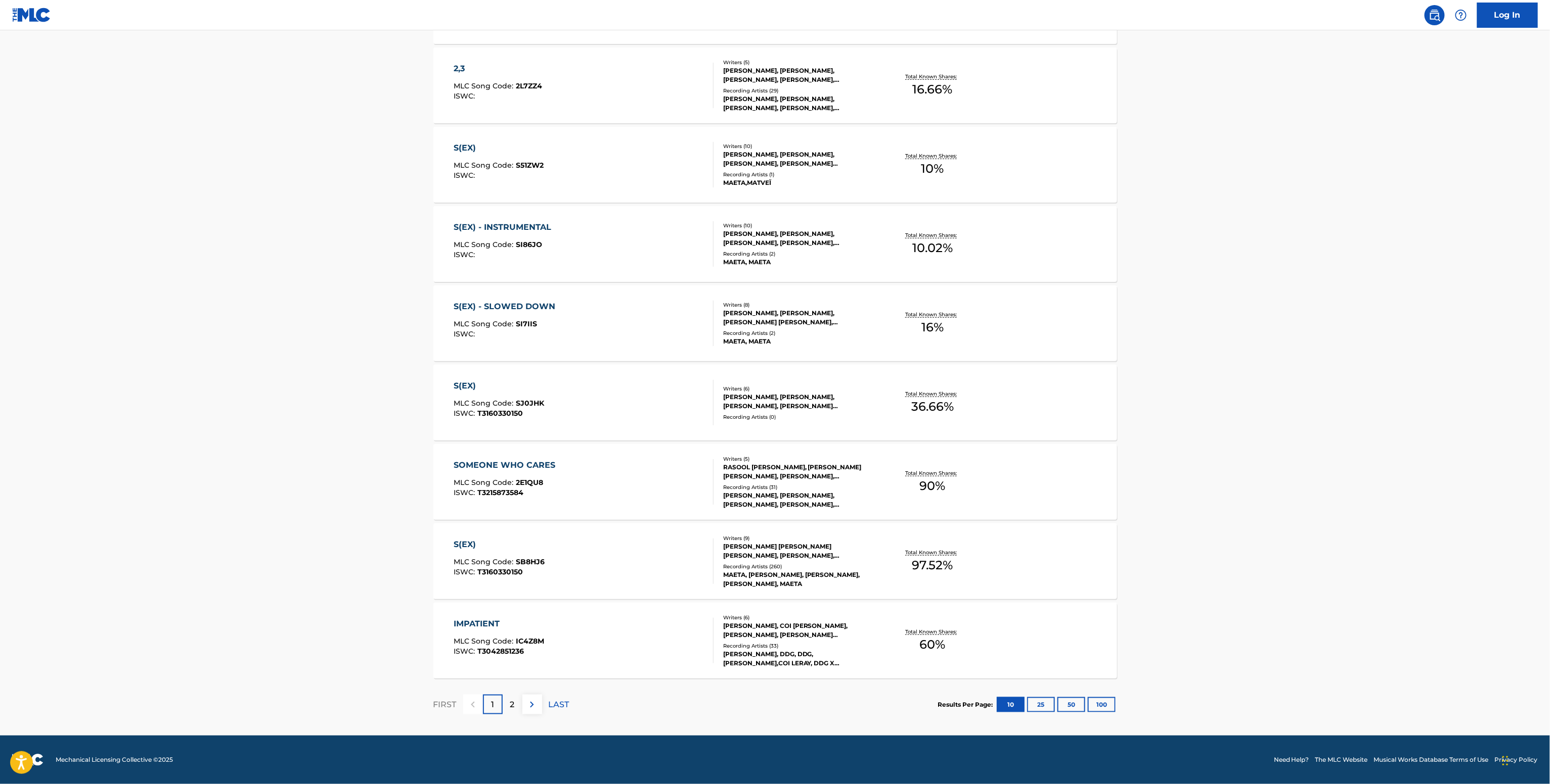
click at [936, 568] on span "97.52 %" at bounding box center [933, 565] width 41 height 18
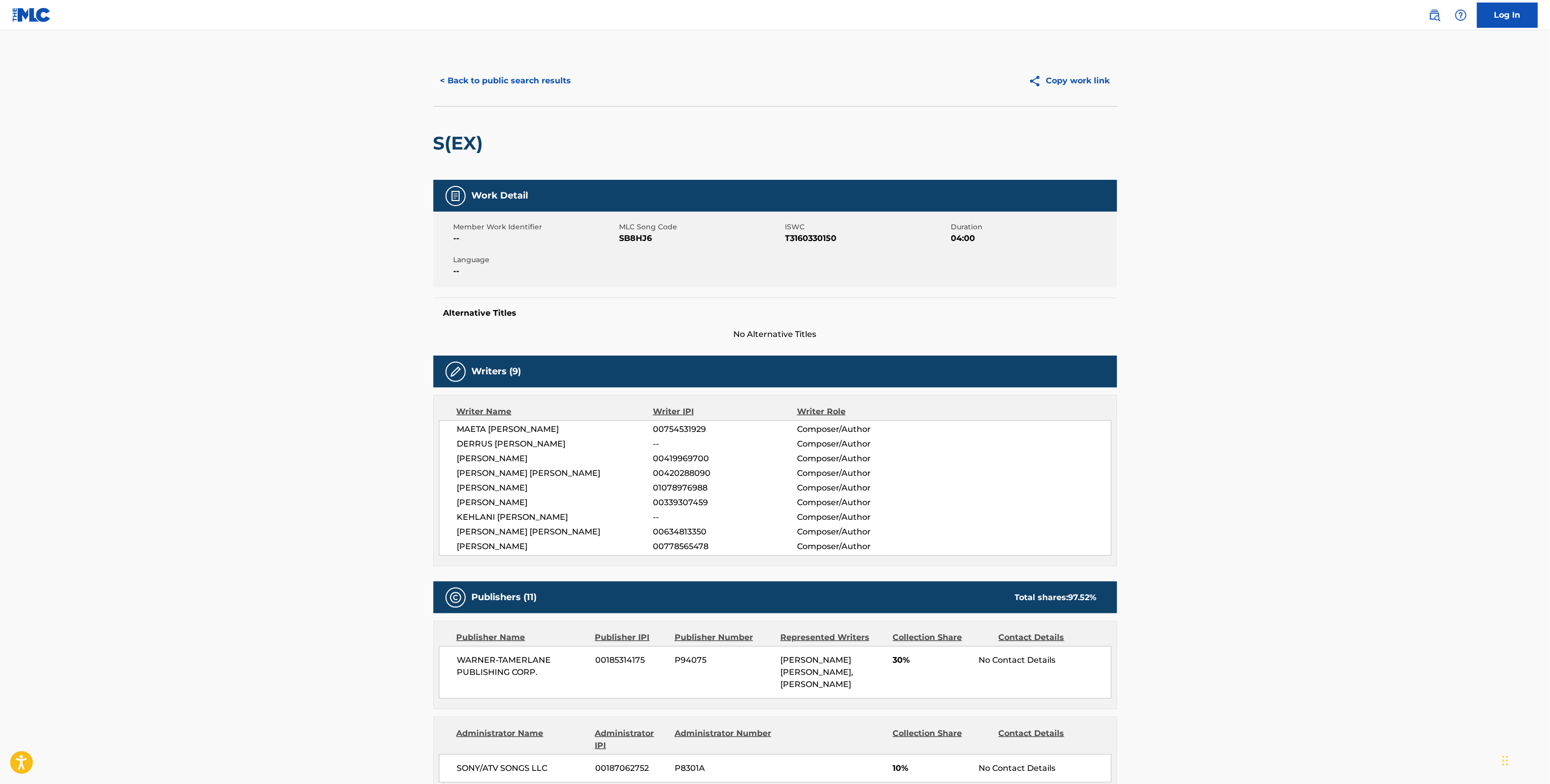
scroll to position [505, 0]
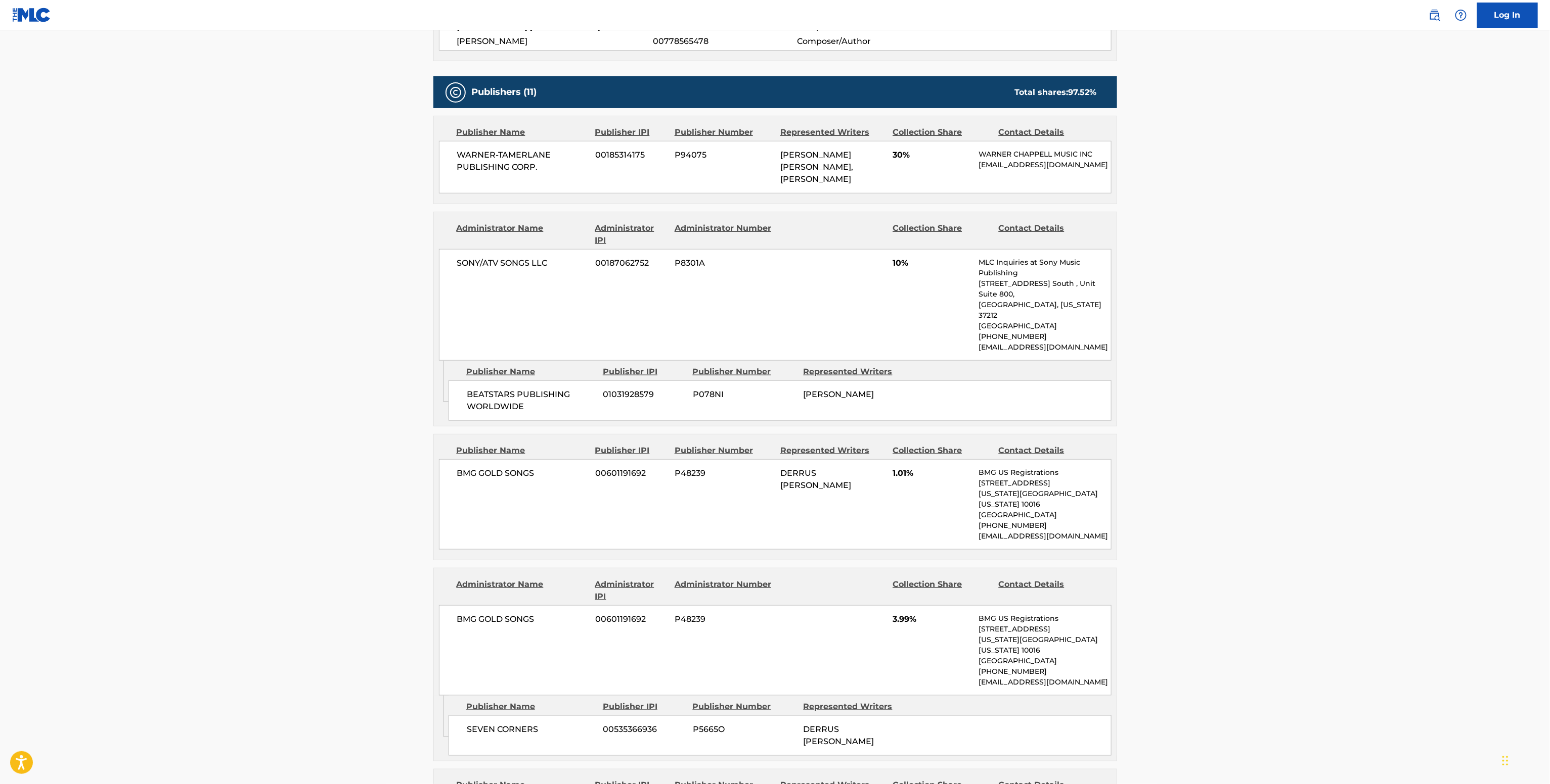
click at [491, 268] on div "SONY/ATV SONGS LLC 00187062752 P8301A 10% MLC Inquiries at Sony Music Publishin…" at bounding box center [775, 305] width 673 height 112
copy div "SONY/ATV SONGS LLC"
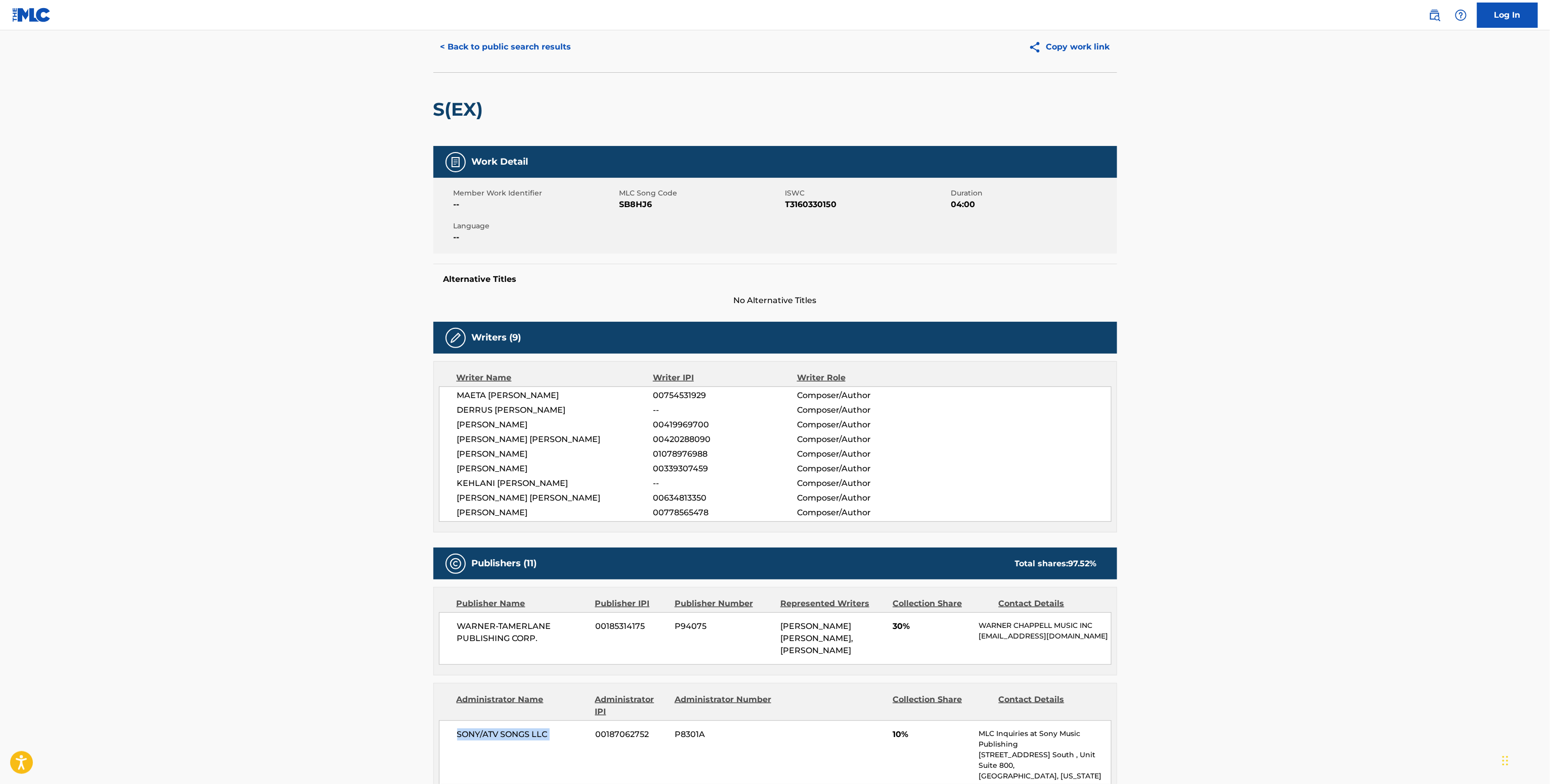
scroll to position [0, 0]
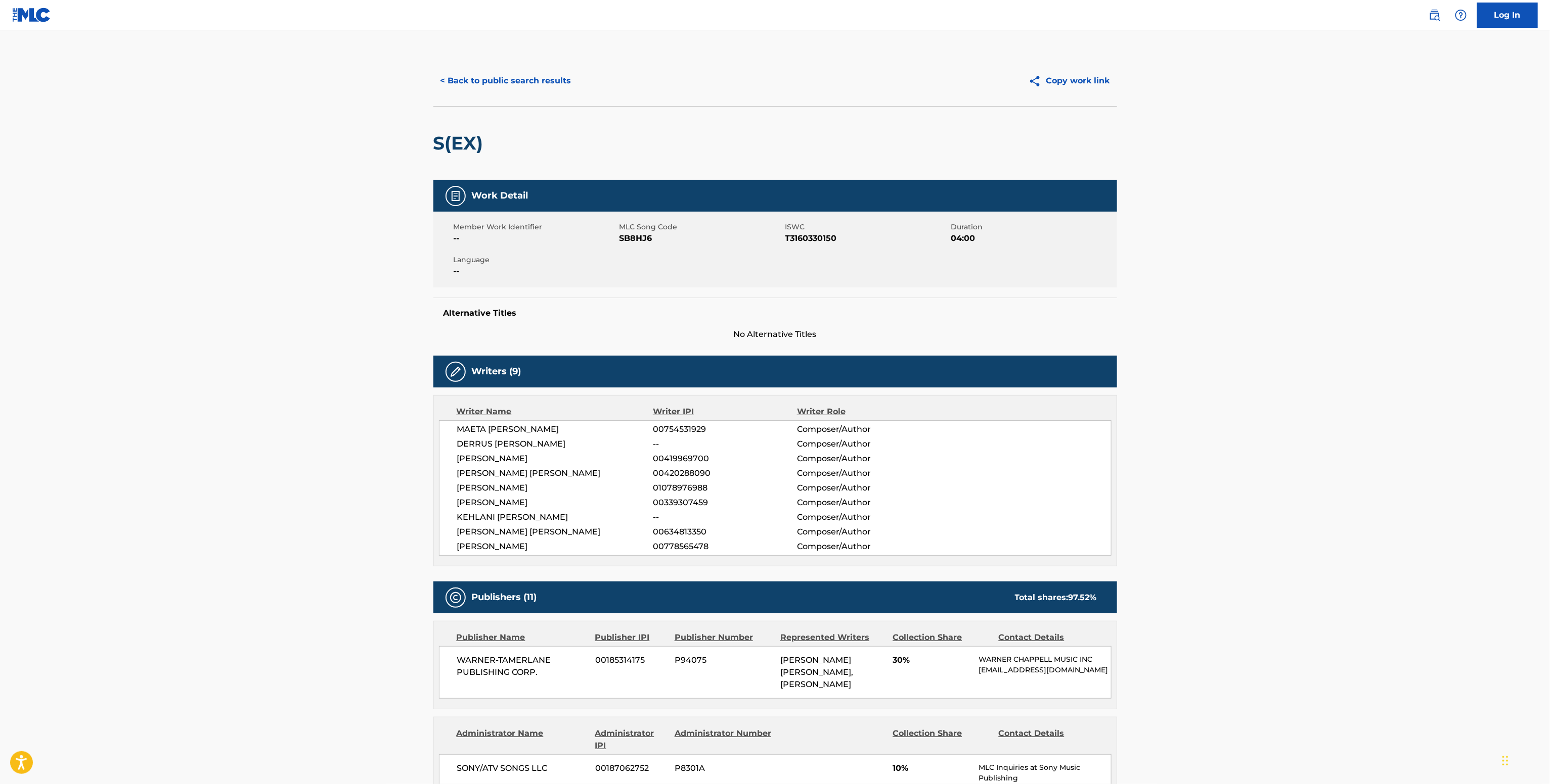
click at [676, 487] on span "01078976988" at bounding box center [724, 488] width 144 height 13
copy span "01078976988"
click at [616, 247] on div "Member Work Identifier -- MLC Song Code SB8HJ6 ISWC T3160330150 Duration 04:00 …" at bounding box center [775, 249] width 683 height 76
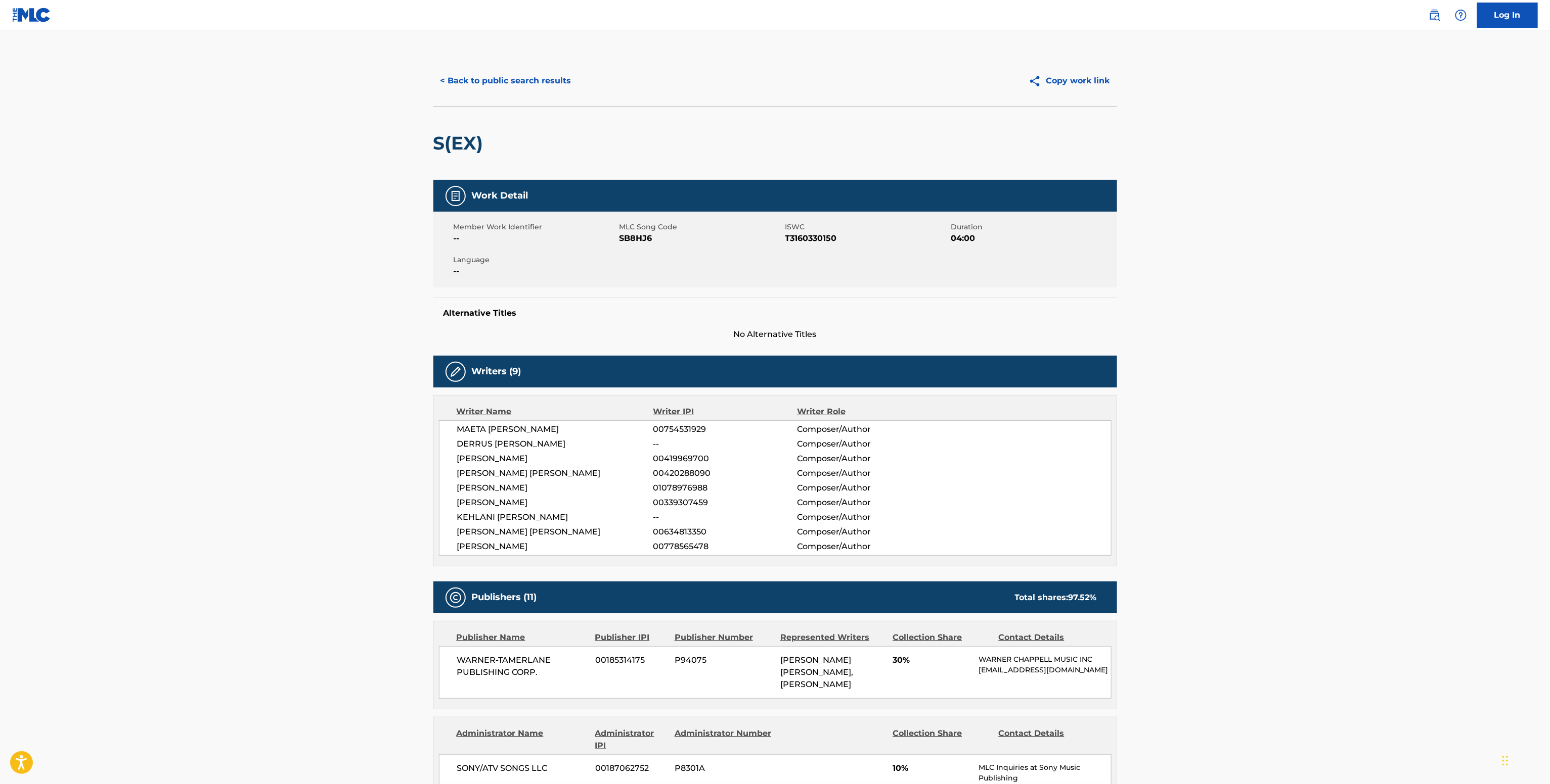
click at [621, 248] on div "Member Work Identifier -- MLC Song Code SB8HJ6 ISWC T3160330150 Duration 04:00 …" at bounding box center [775, 249] width 683 height 76
copy span "SB8HJ6"
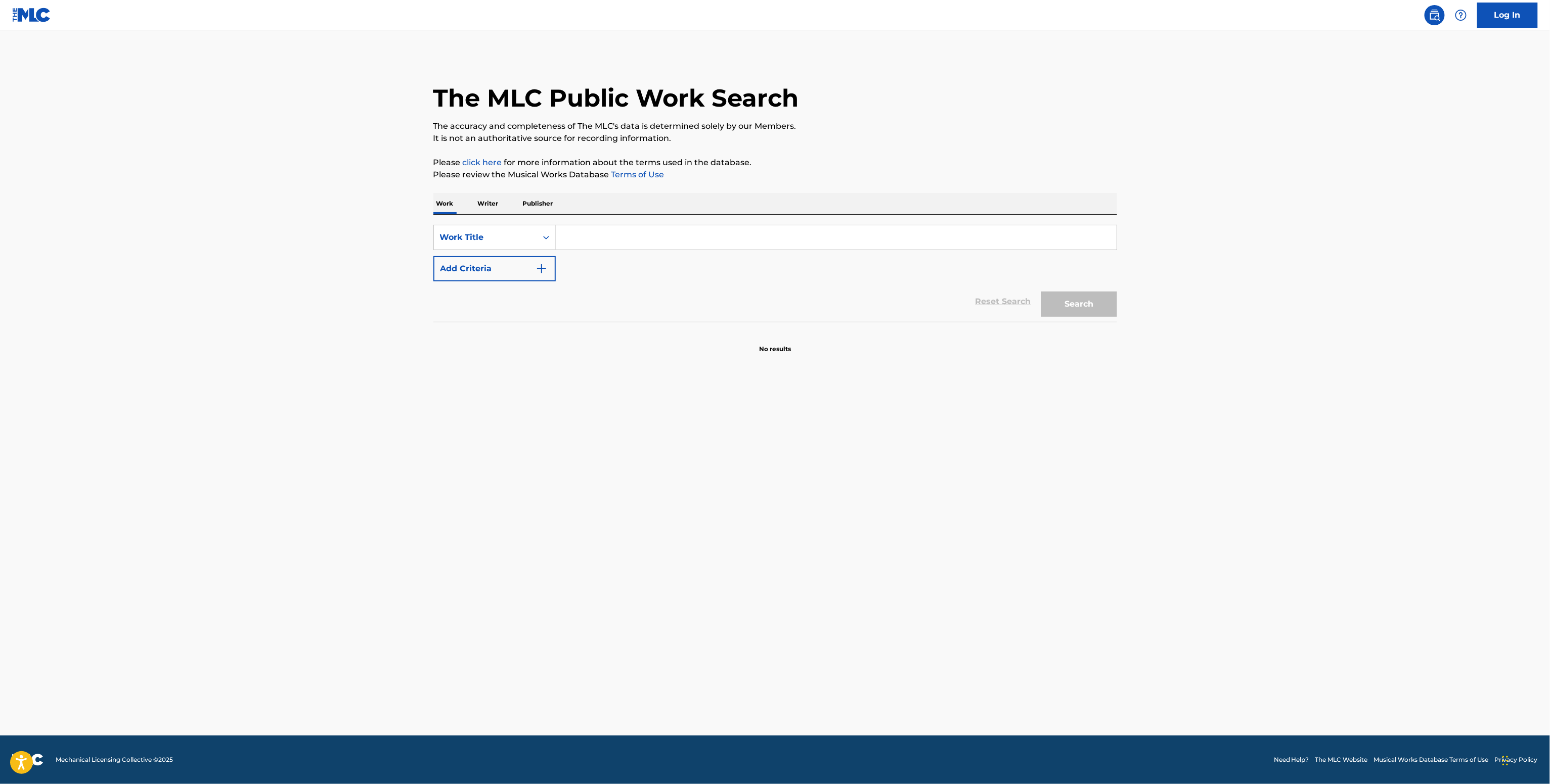
click at [619, 241] on input "Search Form" at bounding box center [835, 237] width 561 height 24
click at [623, 252] on div "SearchWithCriteria7a6c5482-9f27-400a-9400-bc5fe7fb579d Work Title Add Criteria" at bounding box center [775, 253] width 683 height 56
click at [604, 241] on input "Search Form" at bounding box center [835, 237] width 561 height 24
paste input "Safe (feat. Kehlani) Cardi B feat. [GEOGRAPHIC_DATA]"
type input "Safe (feat. Kehlani) Cardi B feat. [GEOGRAPHIC_DATA]"
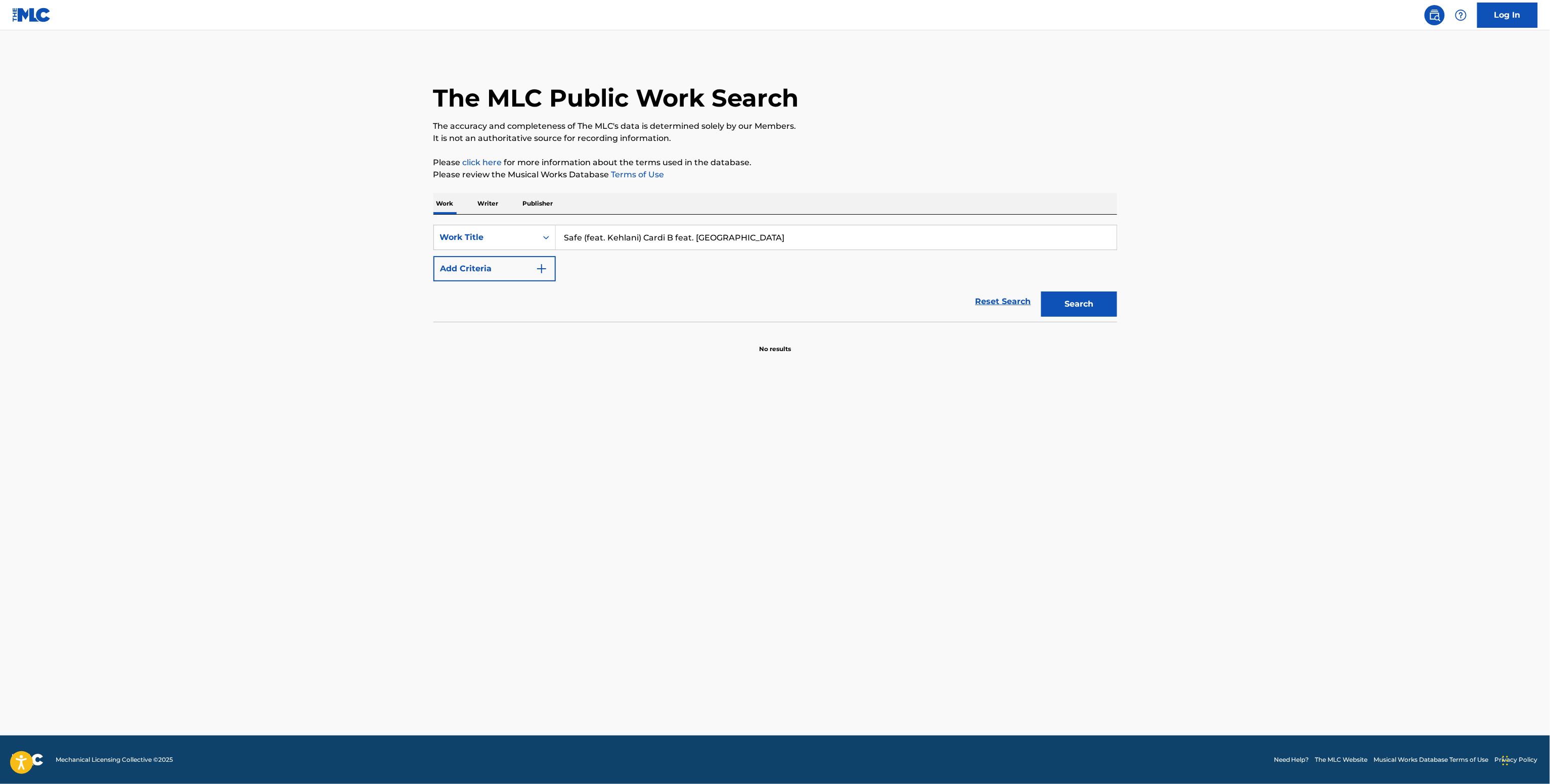
click at [494, 276] on button "Add Criteria" at bounding box center [494, 269] width 123 height 25
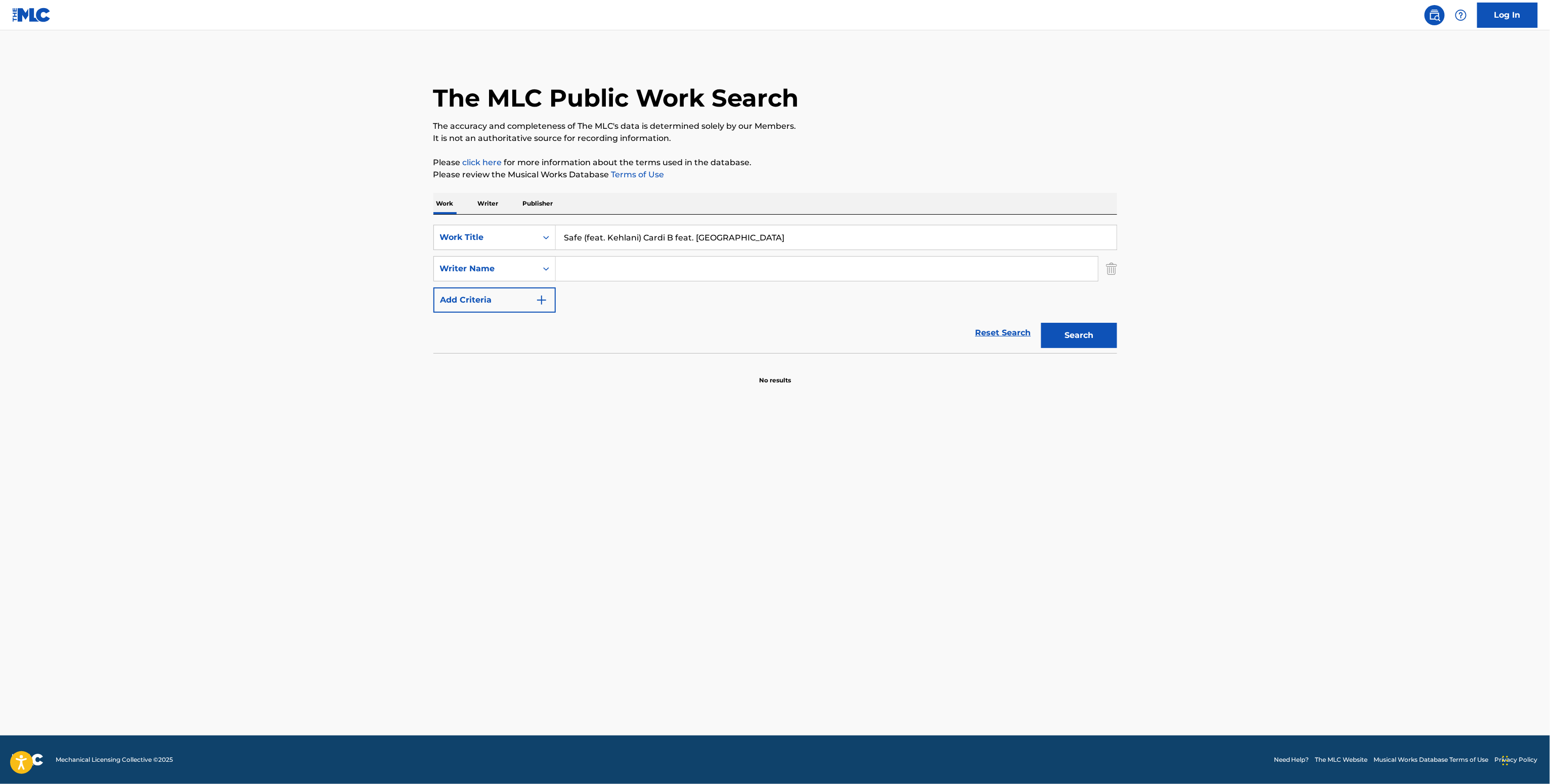
drag, startPoint x: 656, startPoint y: 278, endPoint x: 648, endPoint y: 274, distance: 8.9
click at [653, 277] on input "Search Form" at bounding box center [826, 268] width 542 height 24
paste input "Belcalis [PERSON_NAME]"
type input "Belcalis [PERSON_NAME]"
click at [1041, 323] on button "Search" at bounding box center [1079, 335] width 76 height 25
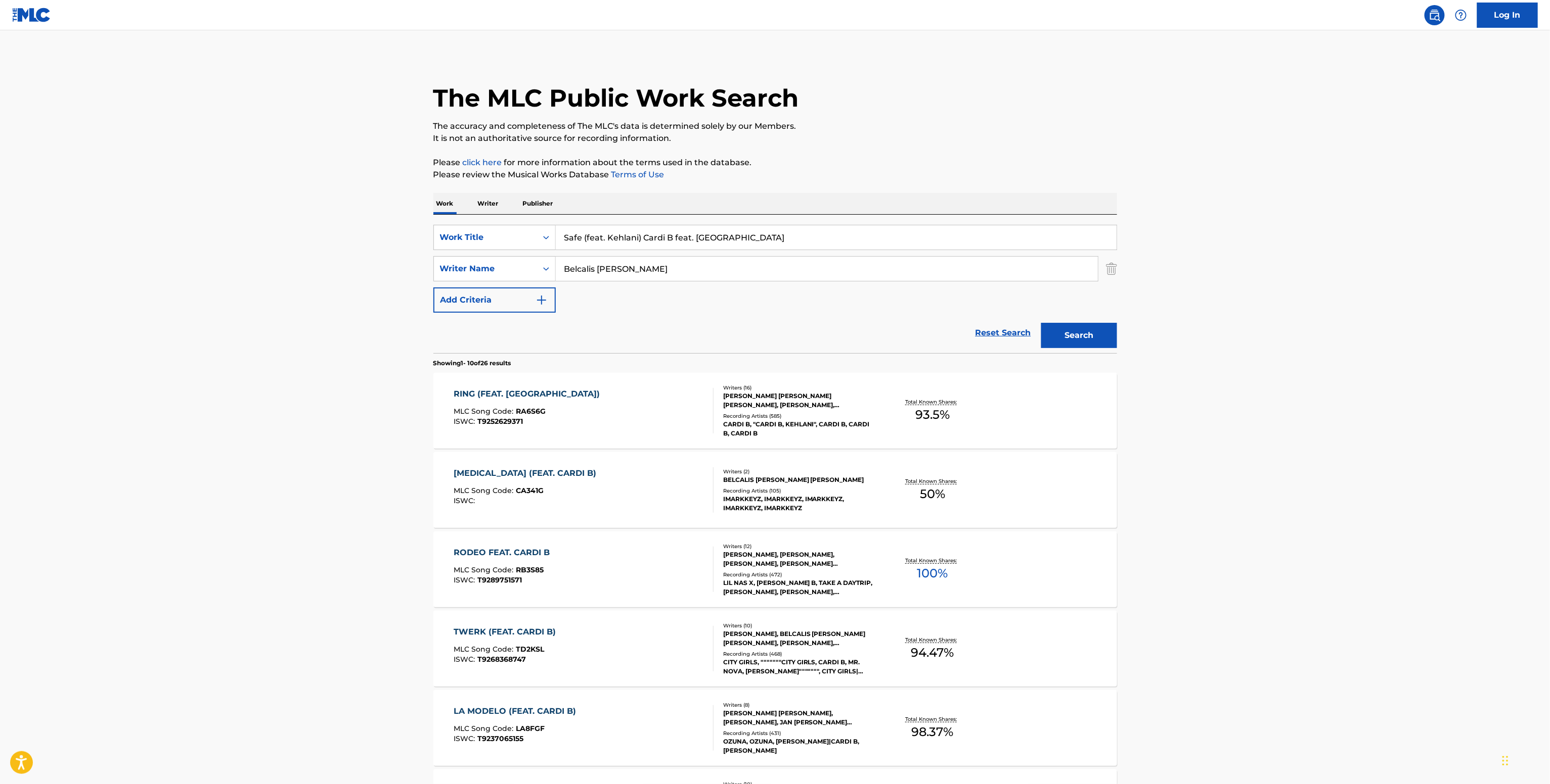
click at [834, 393] on div "[PERSON_NAME] [PERSON_NAME] [PERSON_NAME], [PERSON_NAME], [PERSON_NAME], [PERSO…" at bounding box center [799, 400] width 153 height 18
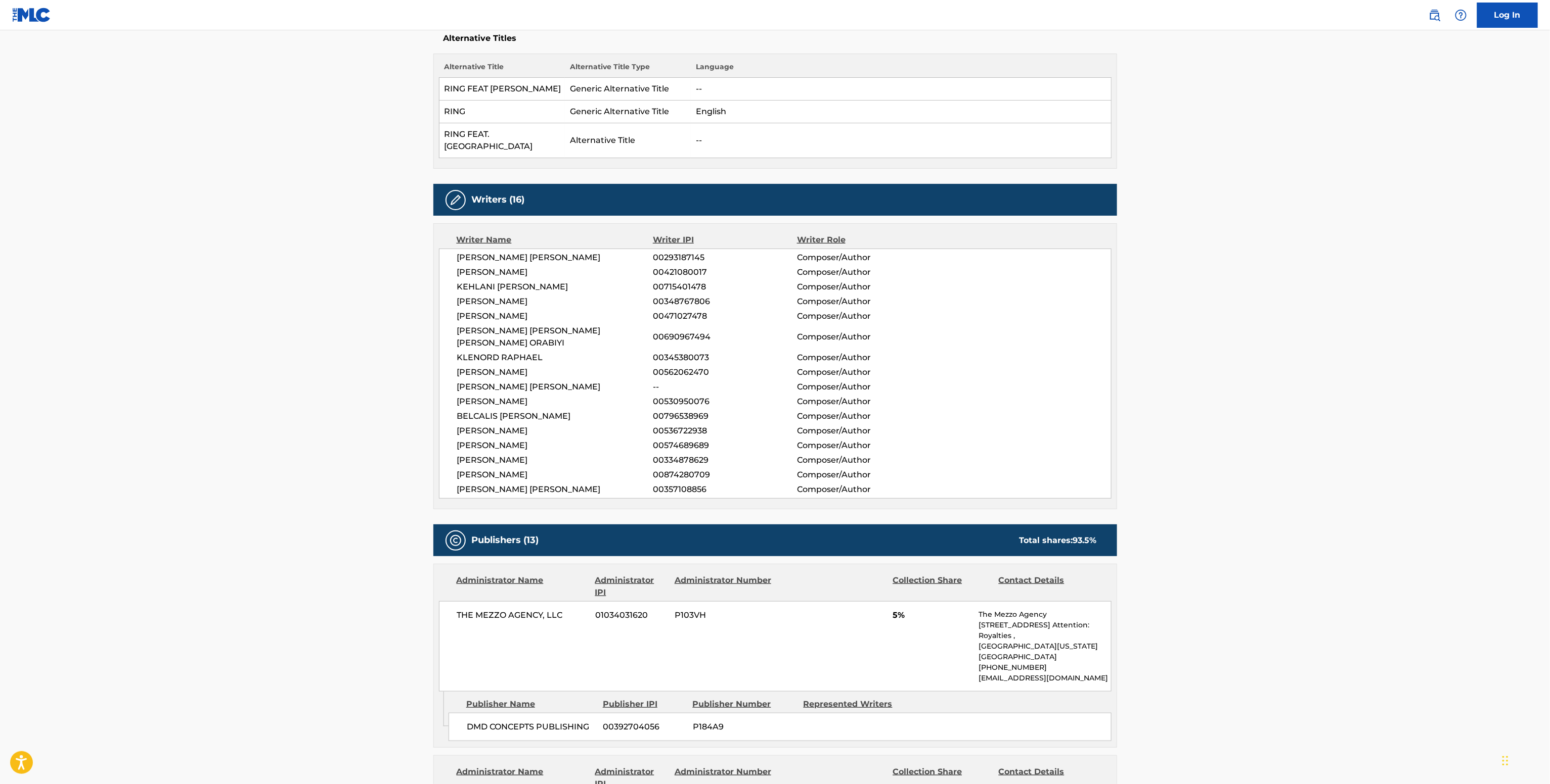
scroll to position [202, 0]
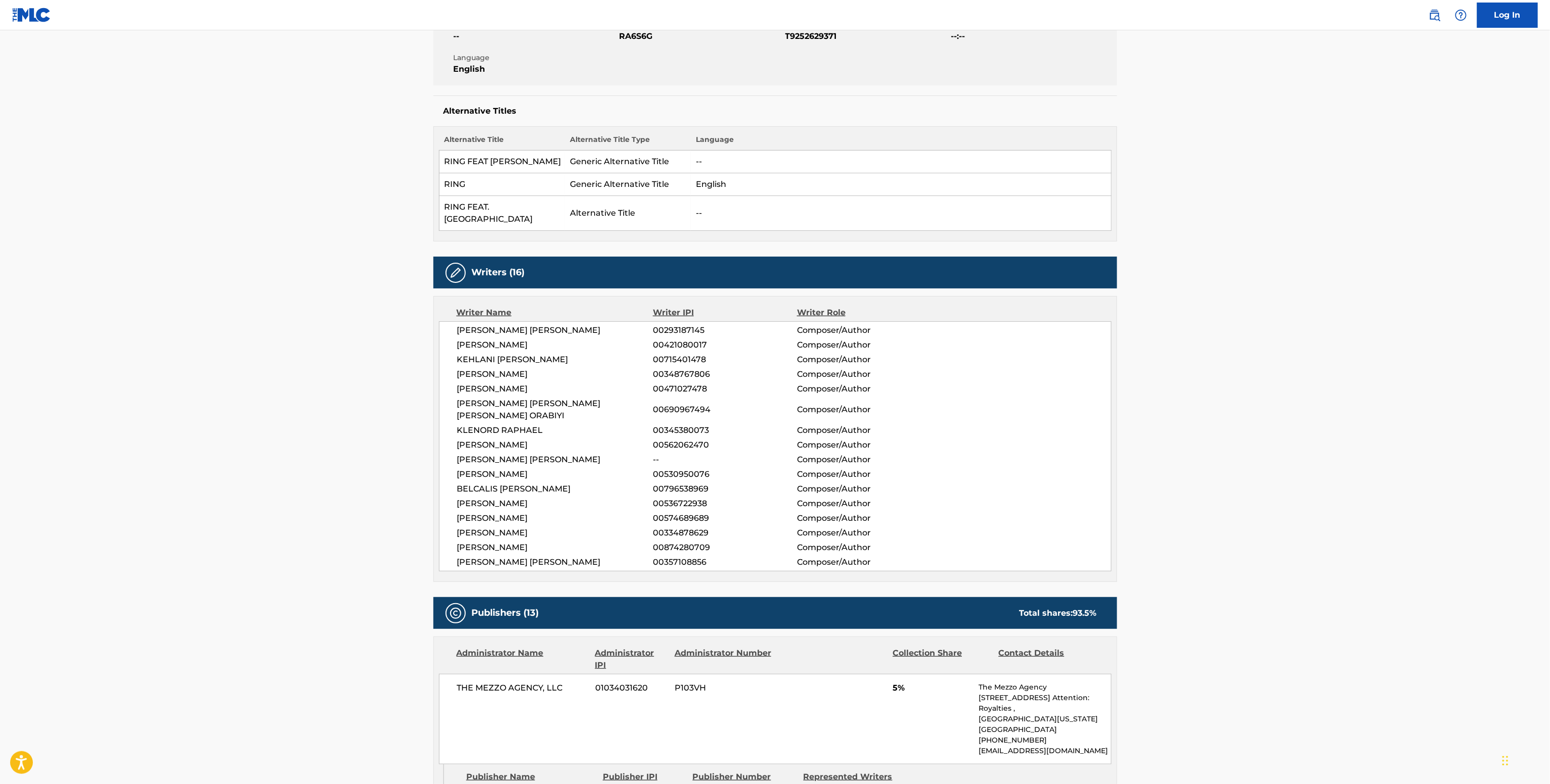
click at [673, 483] on span "00796538969" at bounding box center [724, 489] width 144 height 13
copy span "00796538969"
click at [696, 354] on span "00715401478" at bounding box center [724, 360] width 144 height 13
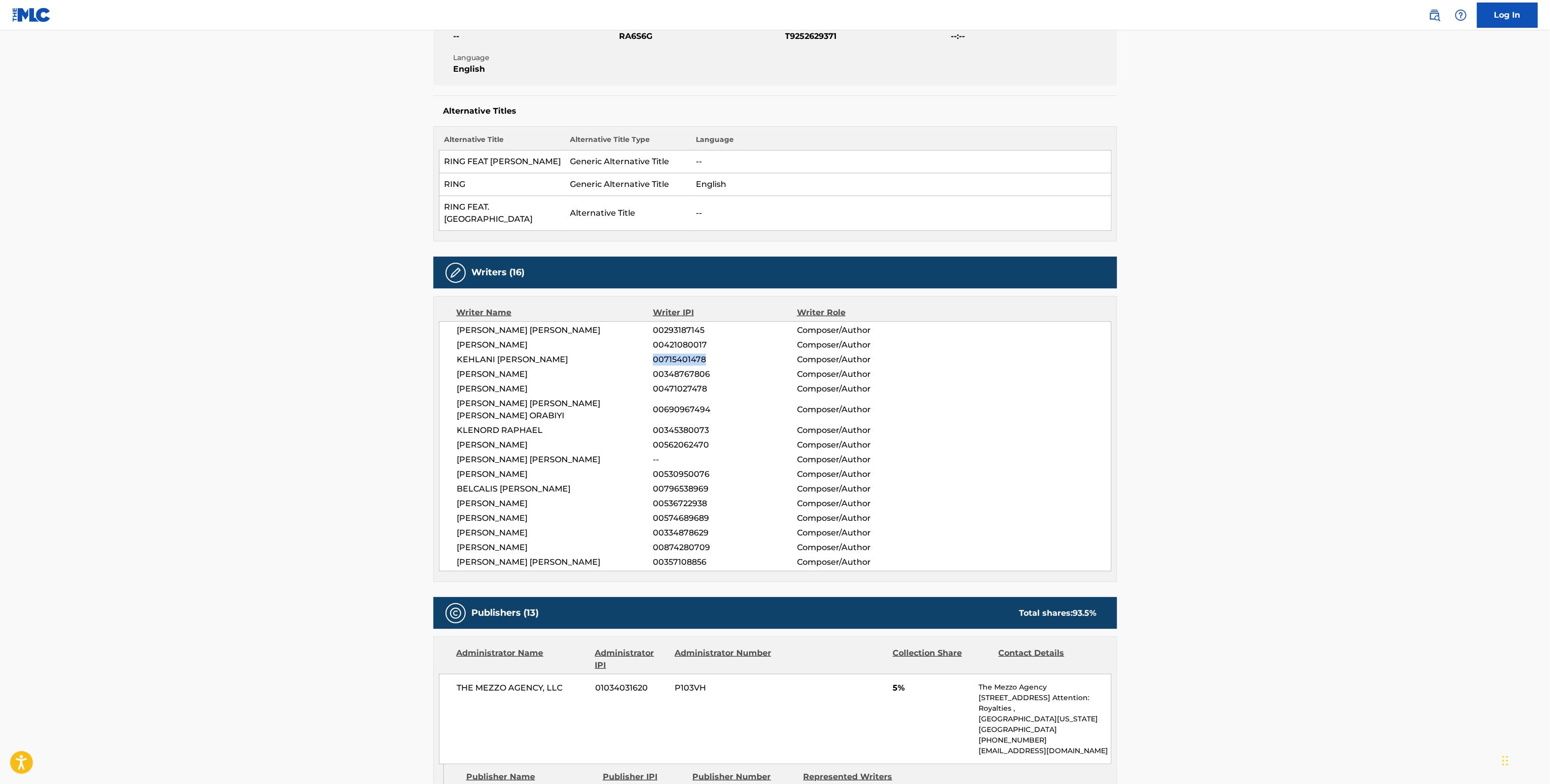
copy span "00715401478"
click at [691, 483] on span "00796538969" at bounding box center [724, 489] width 144 height 13
click at [682, 498] on span "00536722938" at bounding box center [724, 504] width 144 height 13
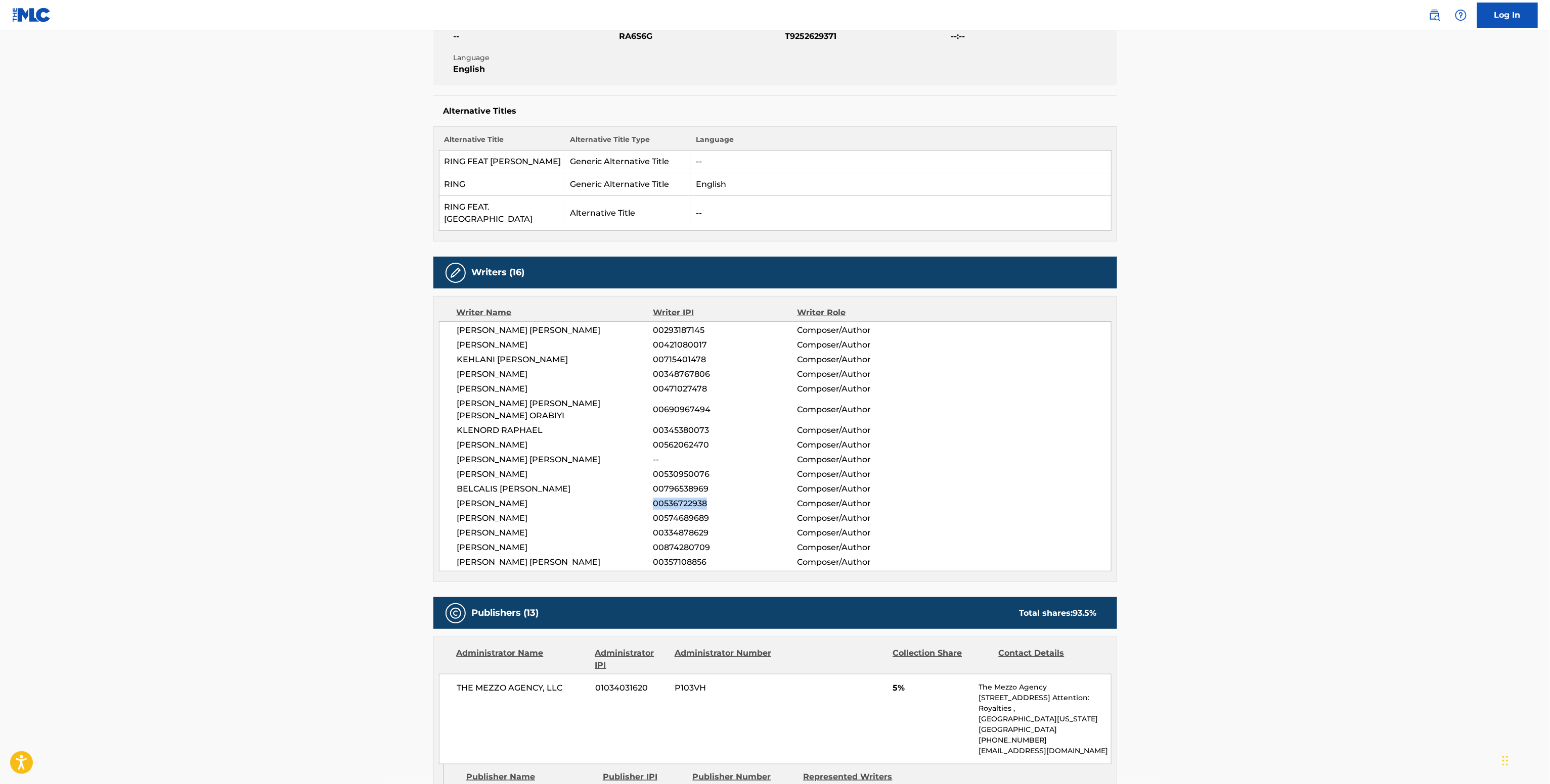
click at [682, 498] on span "00536722938" at bounding box center [724, 504] width 144 height 13
copy span "00536722938"
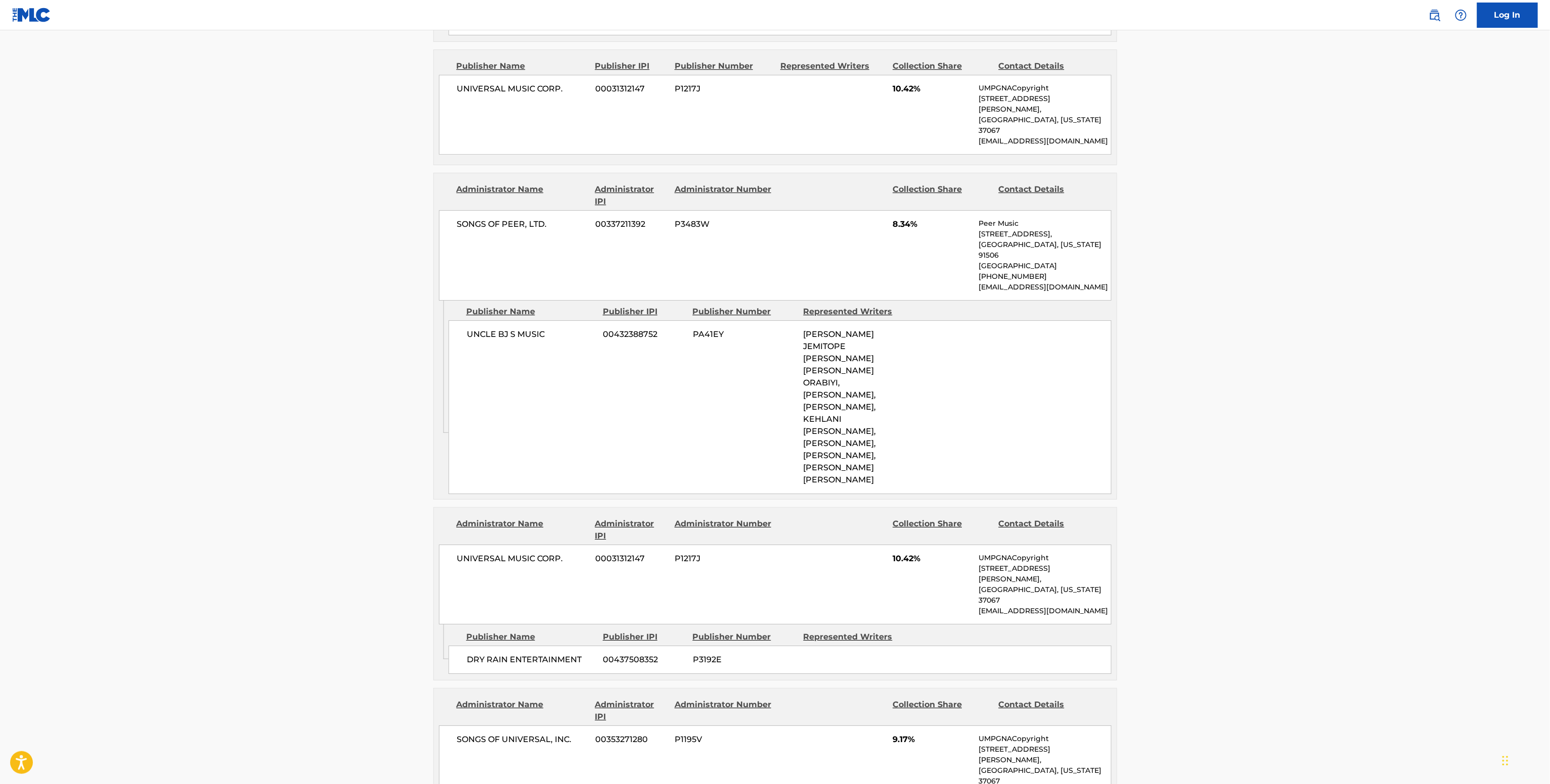
scroll to position [2021, 0]
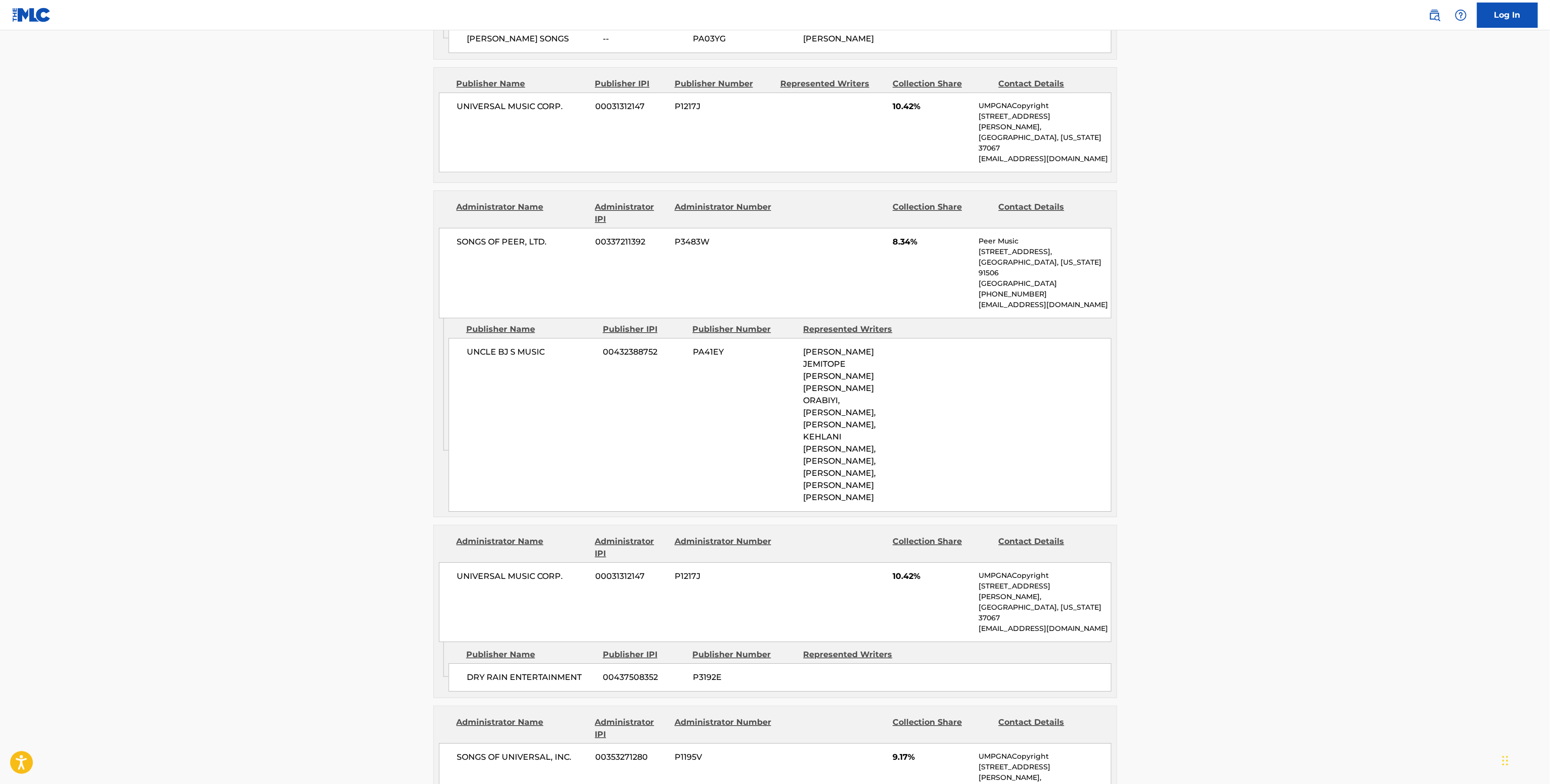
click at [501, 228] on div "SONGS OF PEER, LTD. 00337211392 P3483W 8.34% Peer Music [STREET_ADDRESS][US_STA…" at bounding box center [775, 273] width 673 height 90
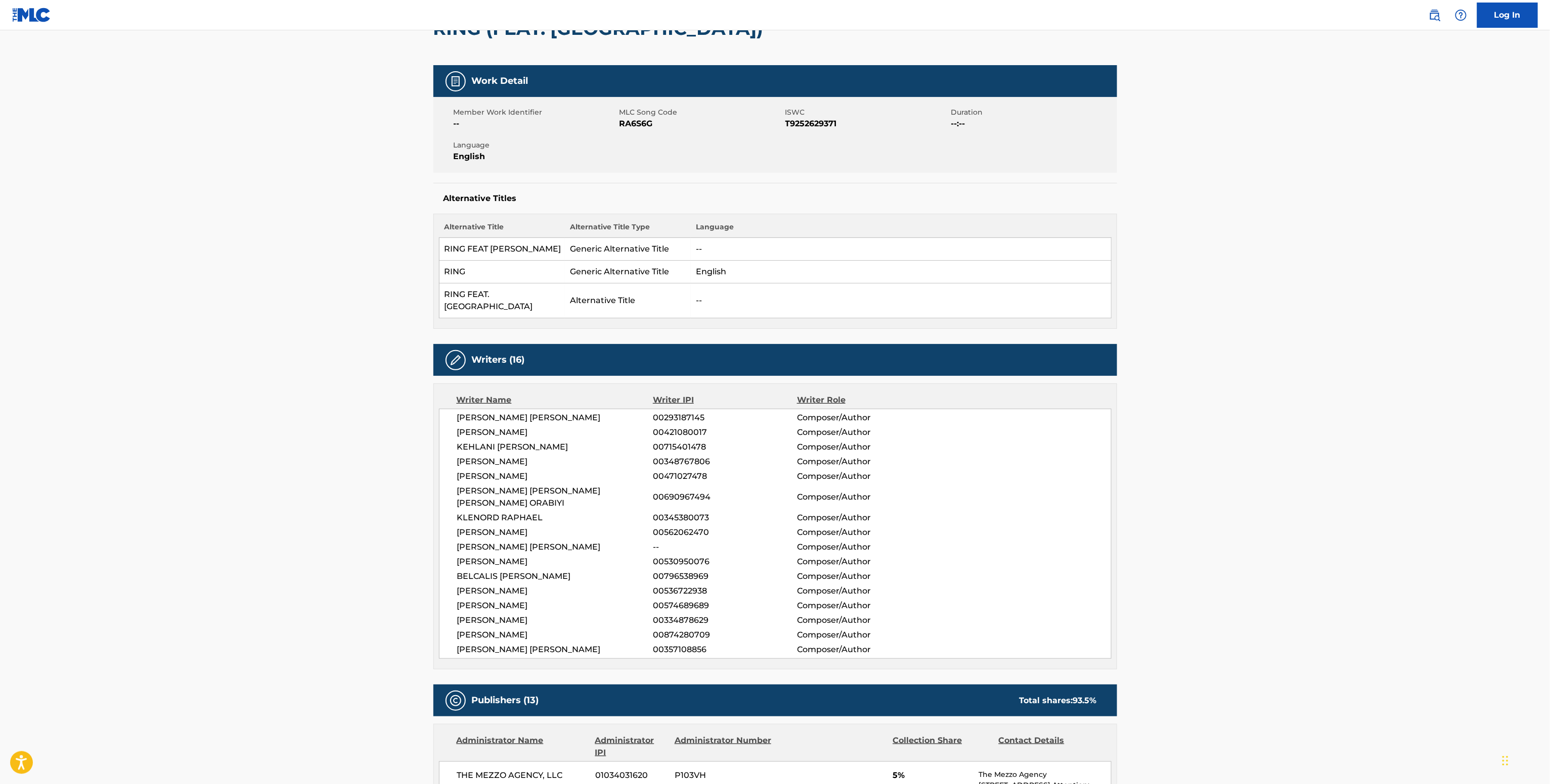
scroll to position [101, 0]
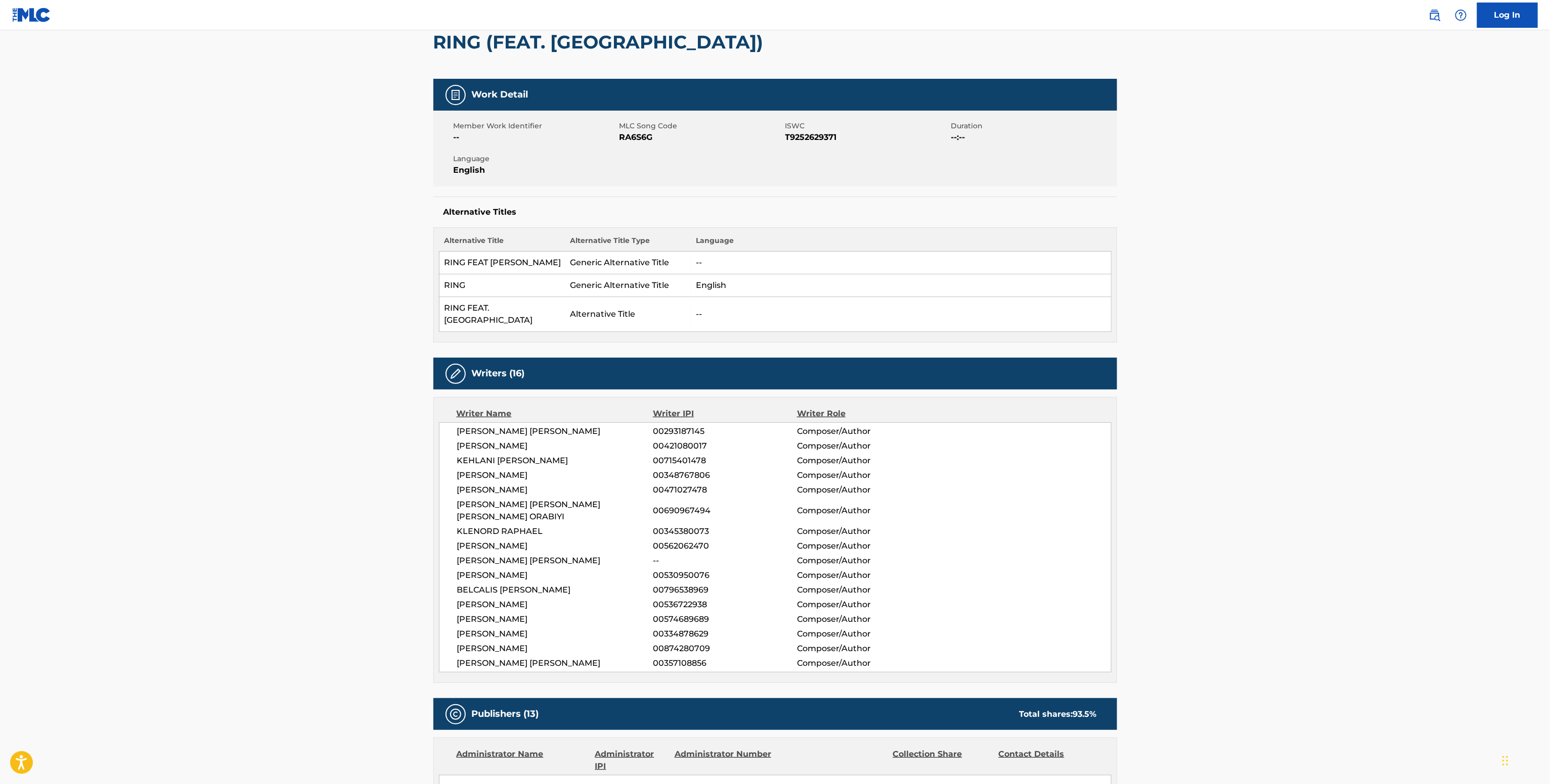
click at [637, 142] on span "RA6S6G" at bounding box center [700, 138] width 164 height 13
copy span "RA6S6G"
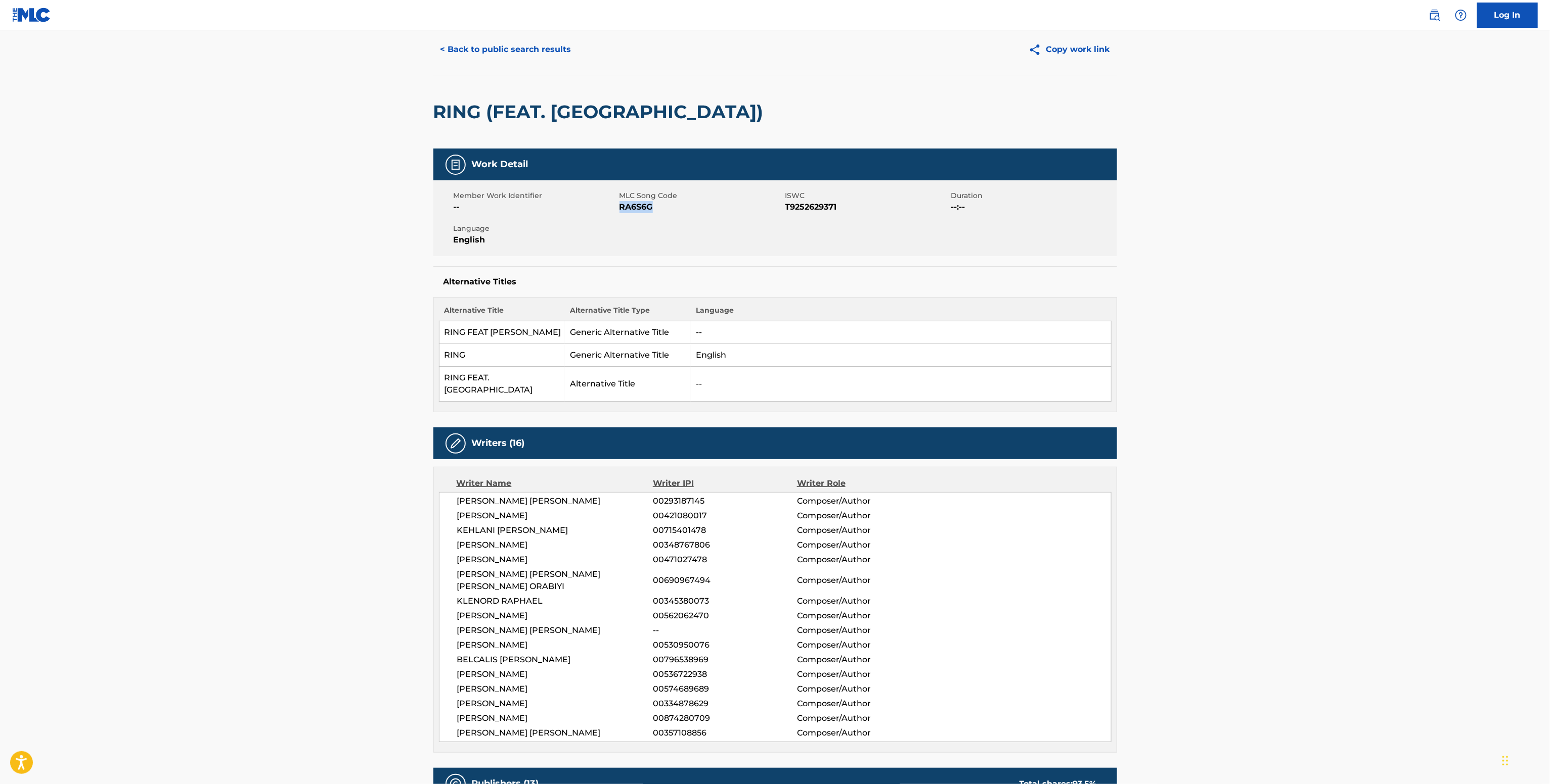
scroll to position [0, 0]
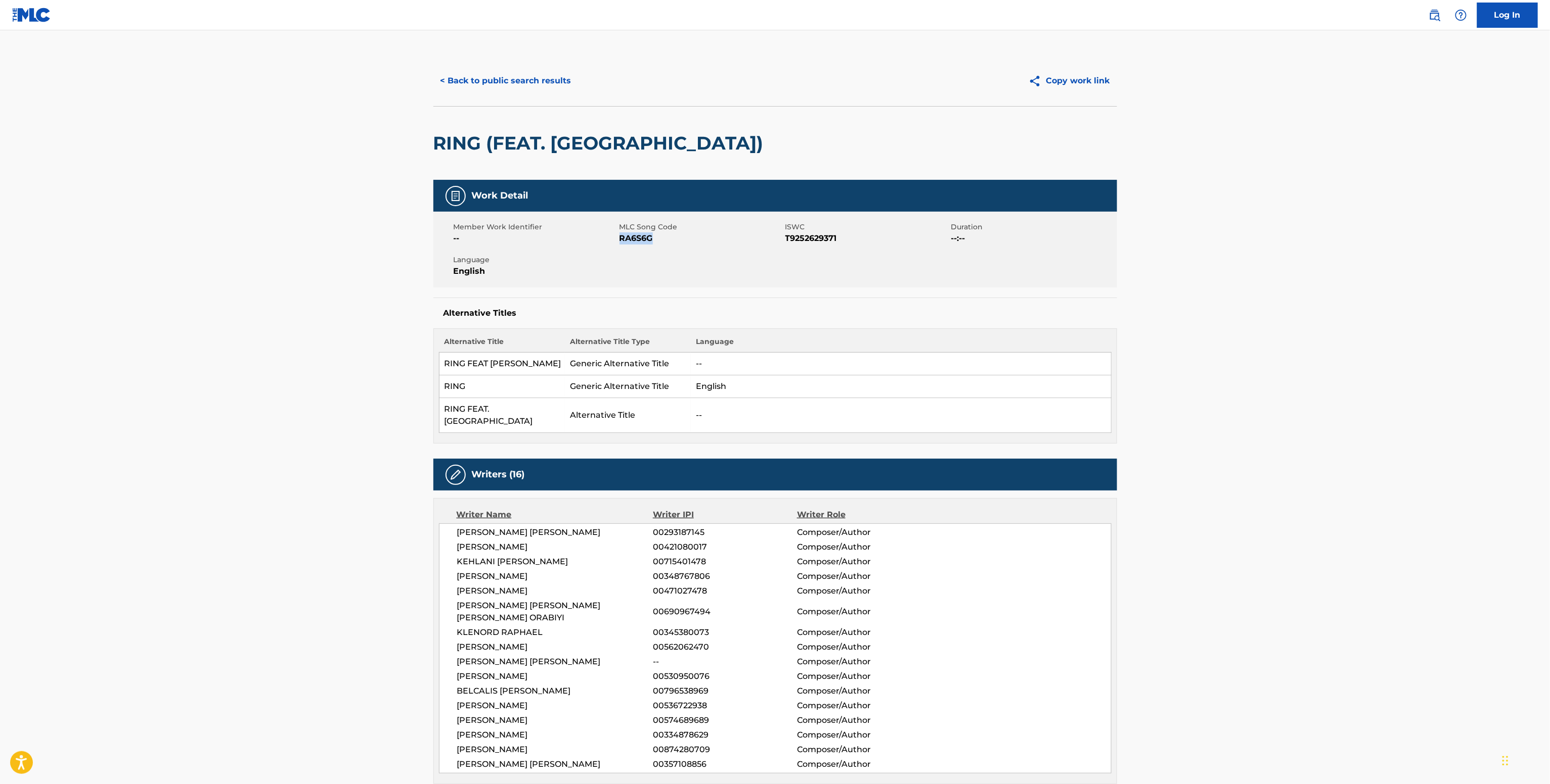
click at [538, 71] on button "< Back to public search results" at bounding box center [505, 80] width 145 height 25
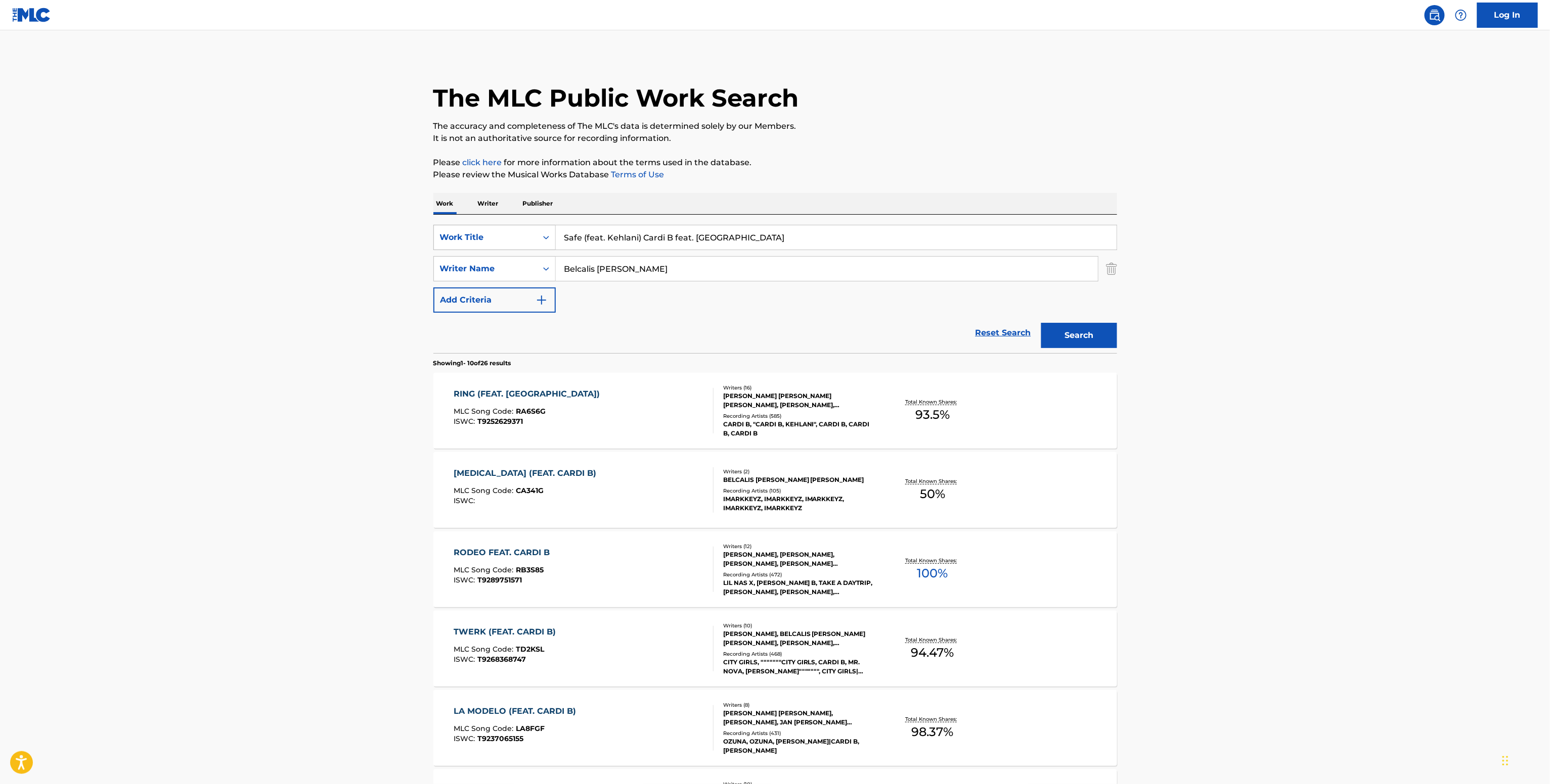
drag, startPoint x: 531, startPoint y: 265, endPoint x: 452, endPoint y: 246, distance: 81.3
click at [458, 249] on div "SearchWithCriteria7a6c5482-9f27-400a-9400-bc5fe7fb579d Work Title Safe (feat. K…" at bounding box center [775, 269] width 683 height 88
paste input "[PERSON_NAME]"
click at [1041, 323] on button "Search" at bounding box center [1079, 335] width 76 height 25
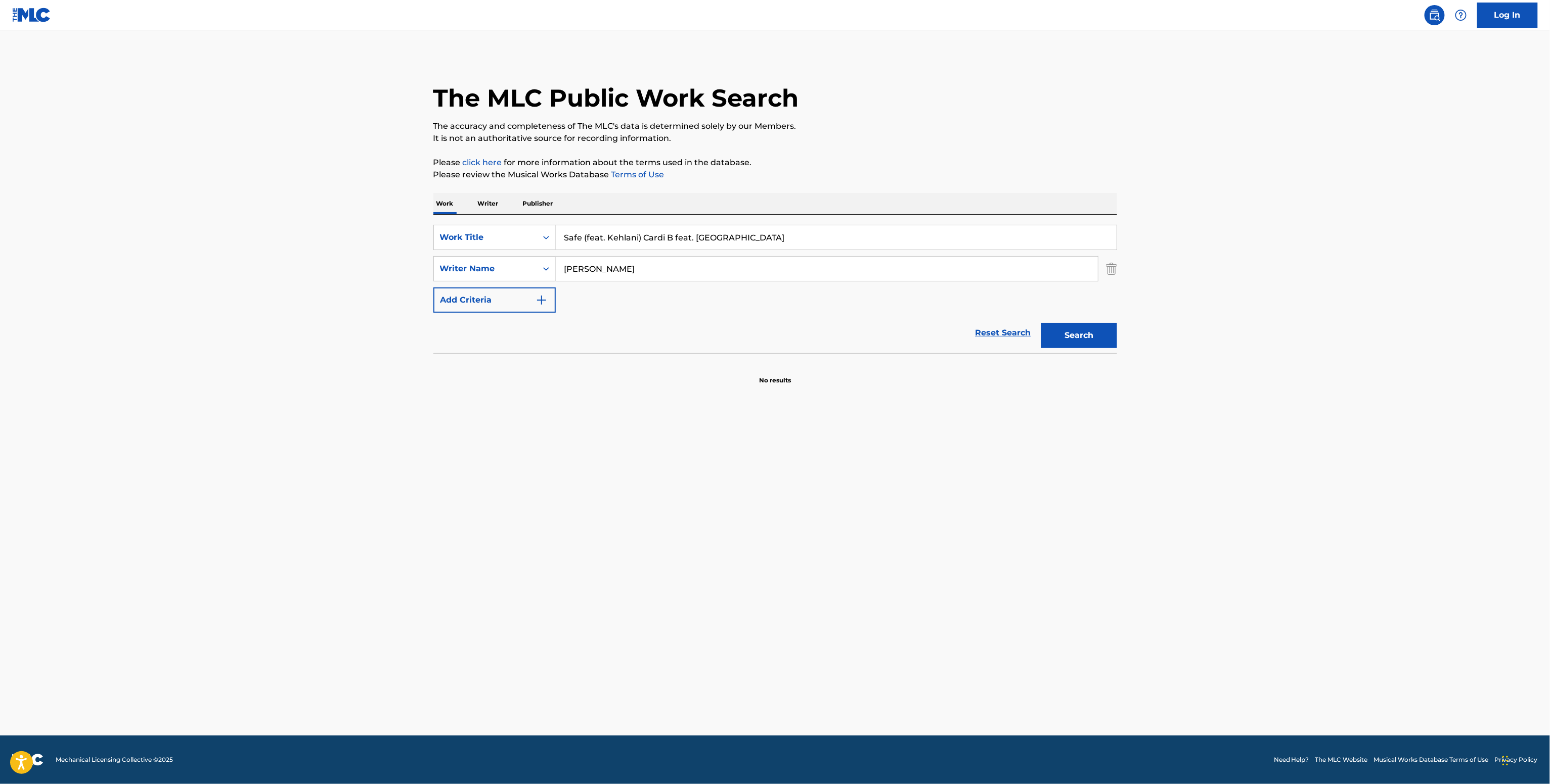
click at [603, 275] on input "[PERSON_NAME]" at bounding box center [826, 268] width 542 height 24
click at [1041, 323] on button "Search" at bounding box center [1079, 335] width 76 height 25
type input "[PERSON_NAME]"
click at [1041, 323] on button "Search" at bounding box center [1079, 335] width 76 height 25
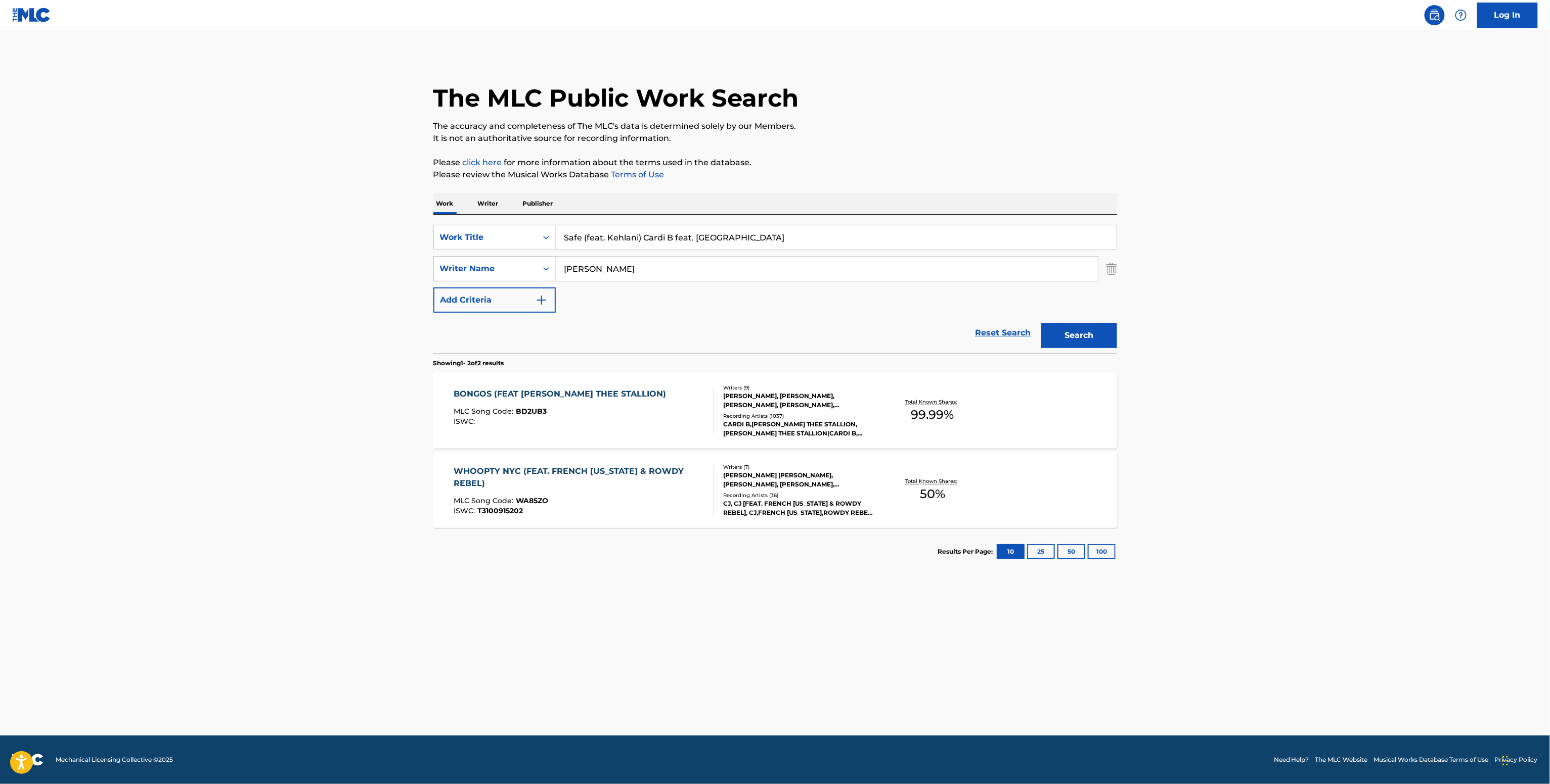
click at [707, 427] on div at bounding box center [708, 410] width 8 height 46
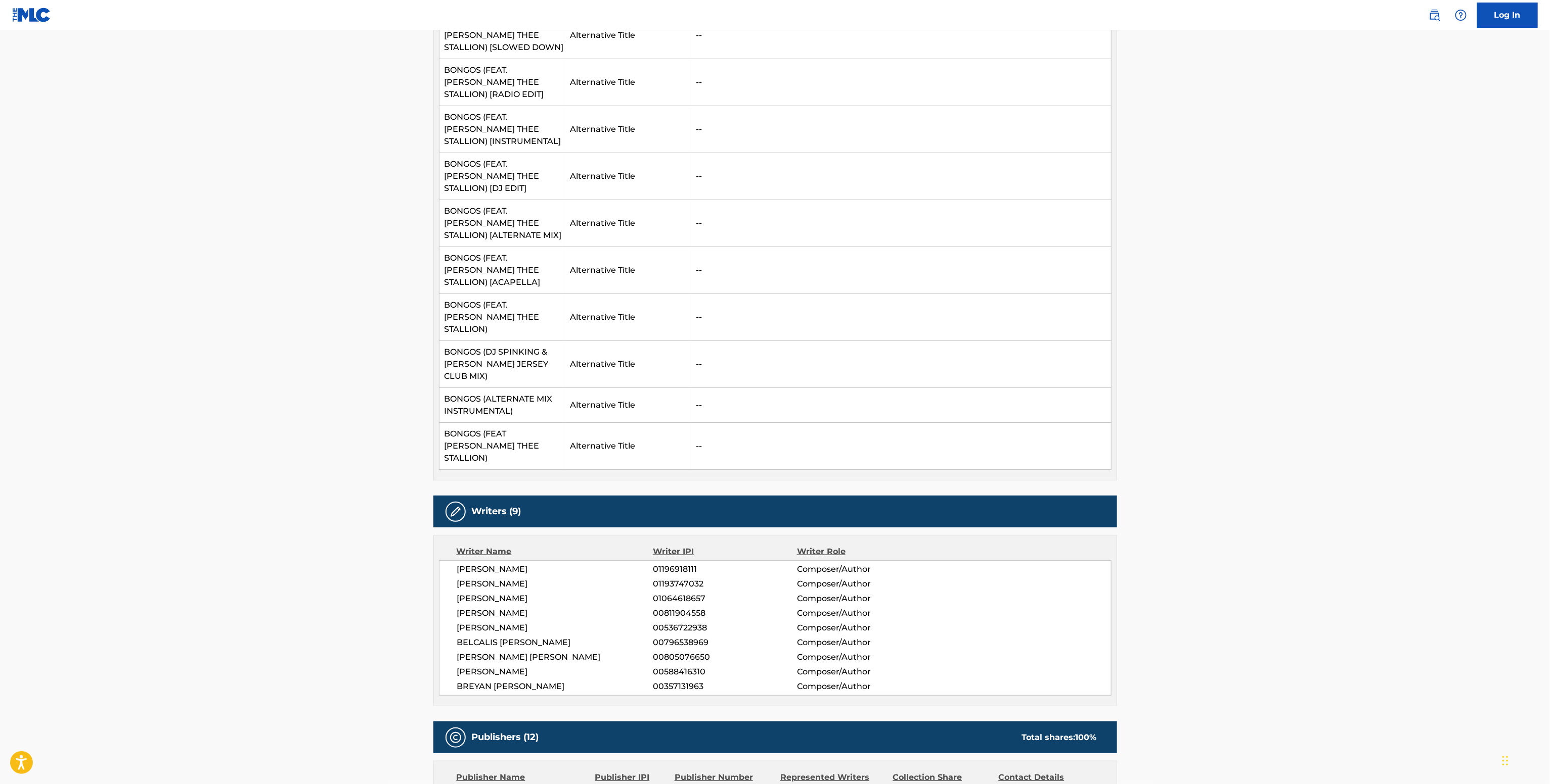
scroll to position [707, 0]
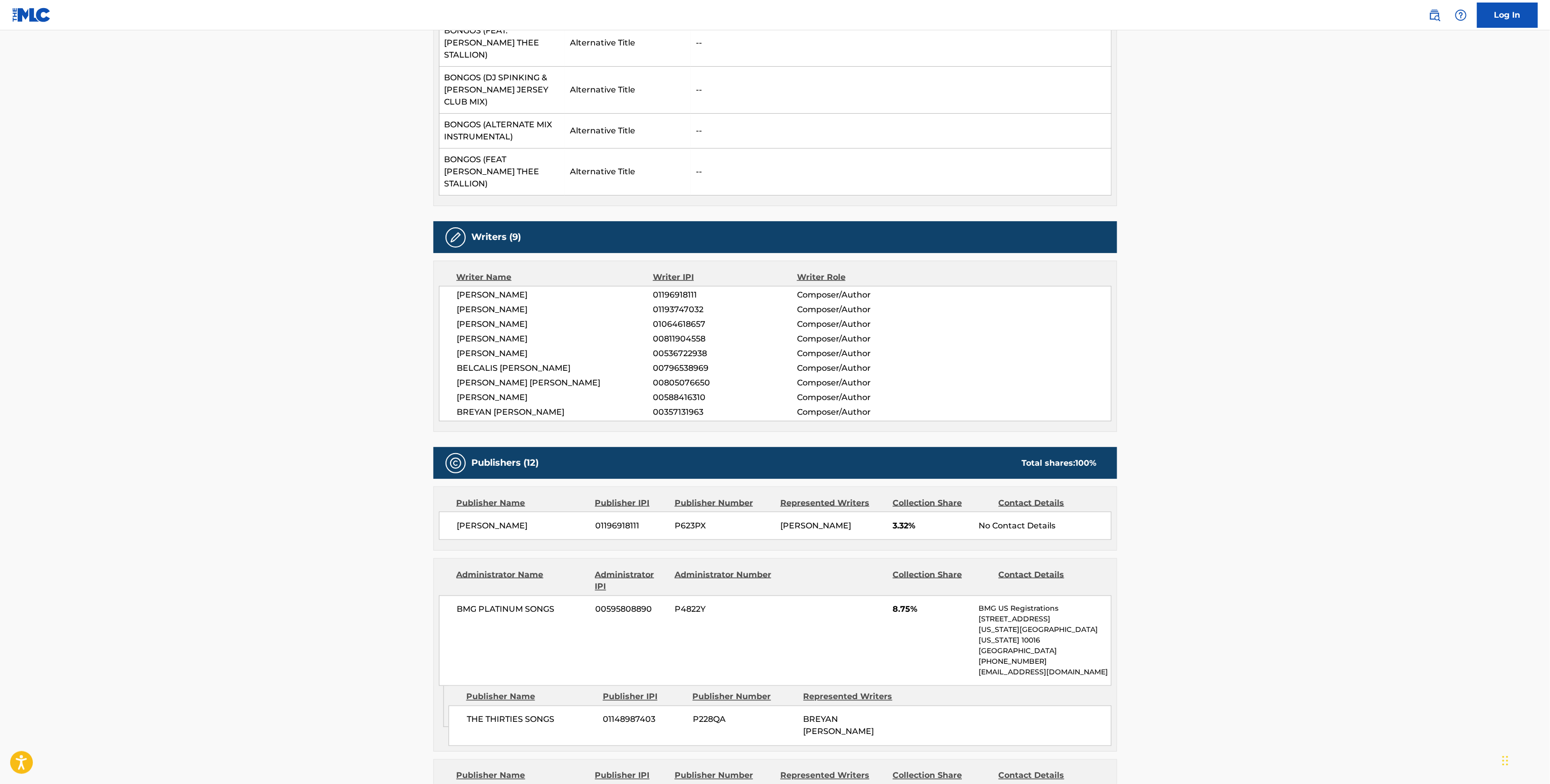
click at [684, 333] on span "00811904558" at bounding box center [724, 340] width 144 height 13
copy span "00811904558"
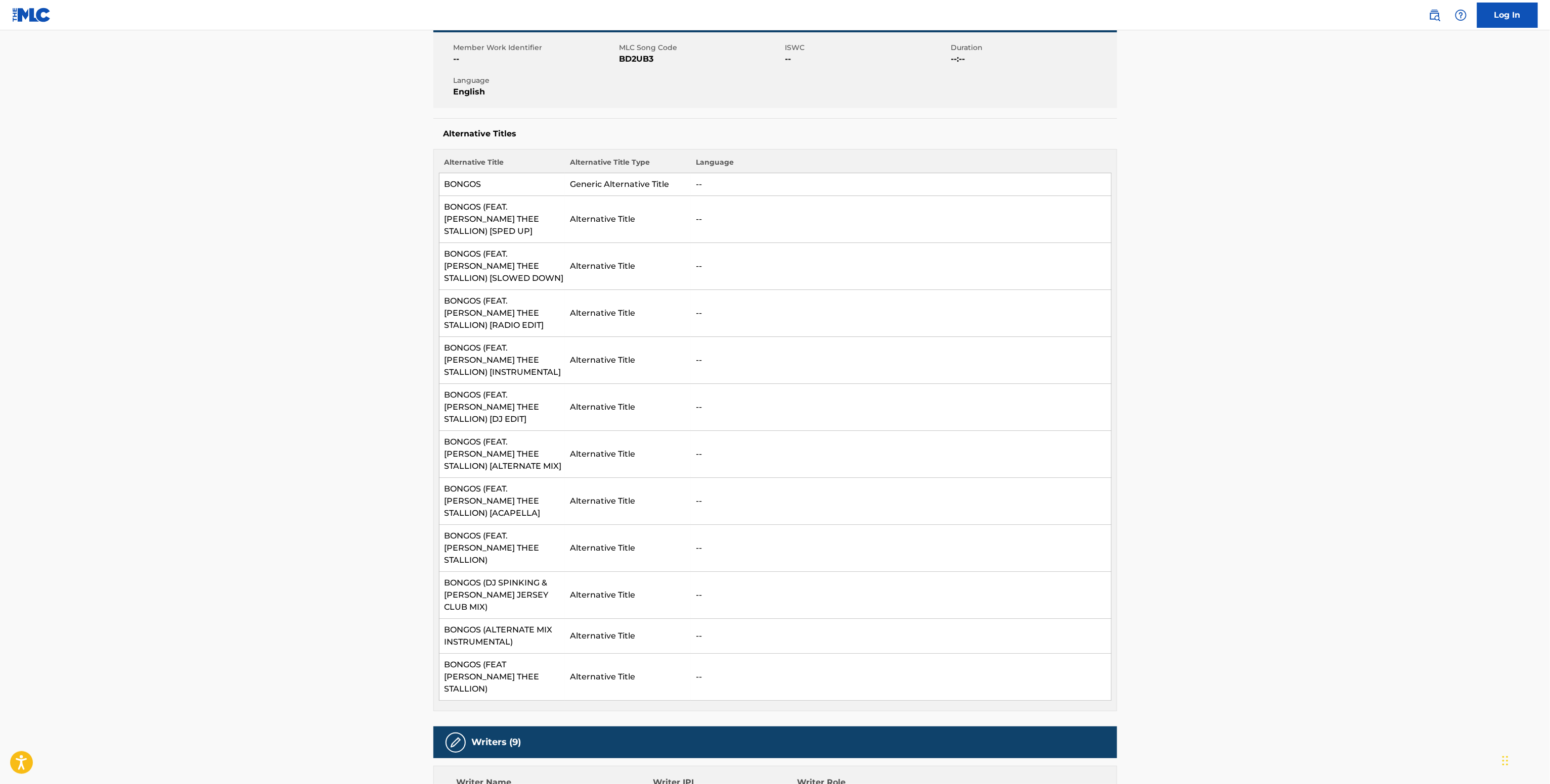
scroll to position [0, 0]
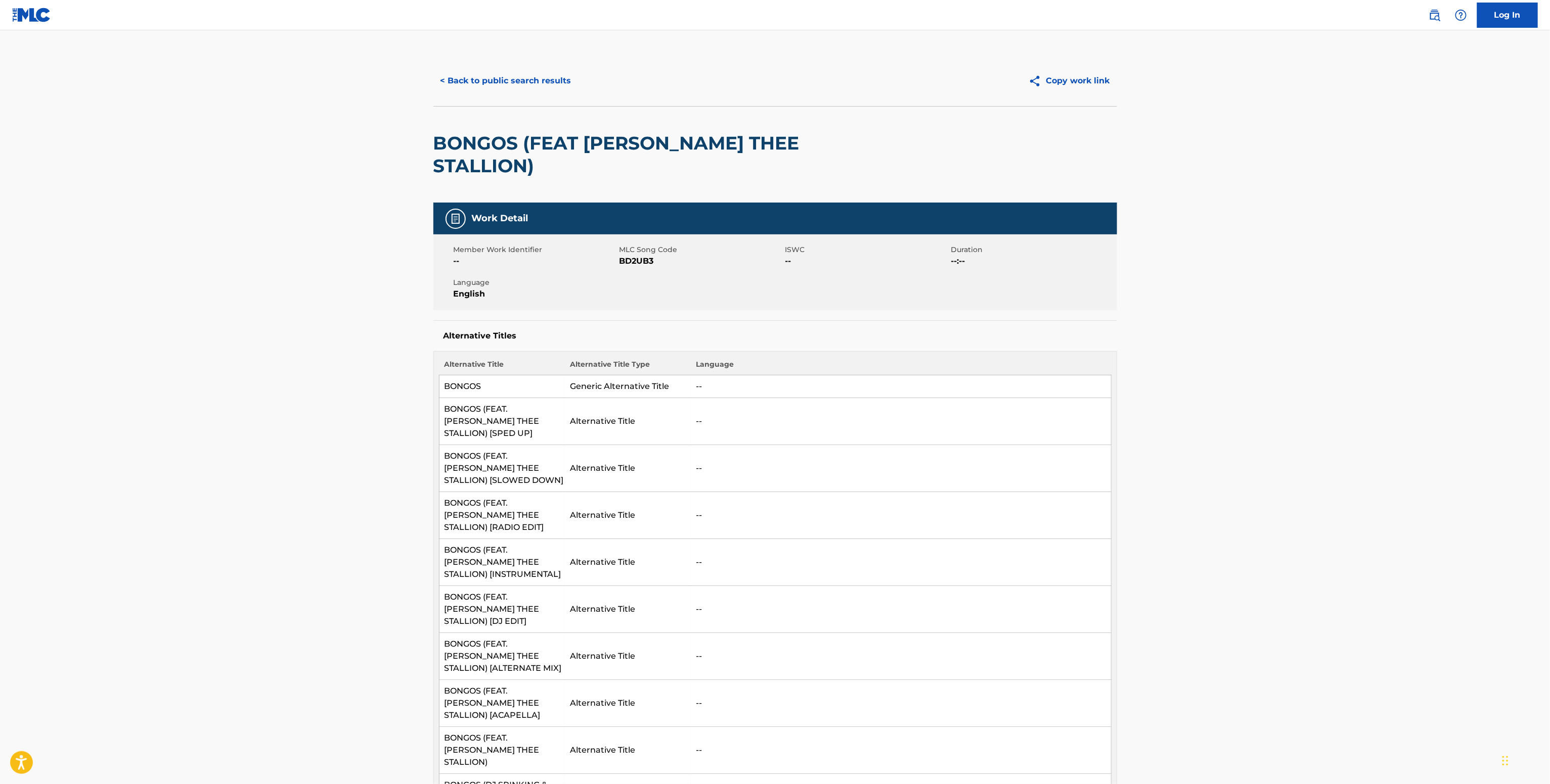
click at [529, 88] on button "< Back to public search results" at bounding box center [505, 80] width 145 height 25
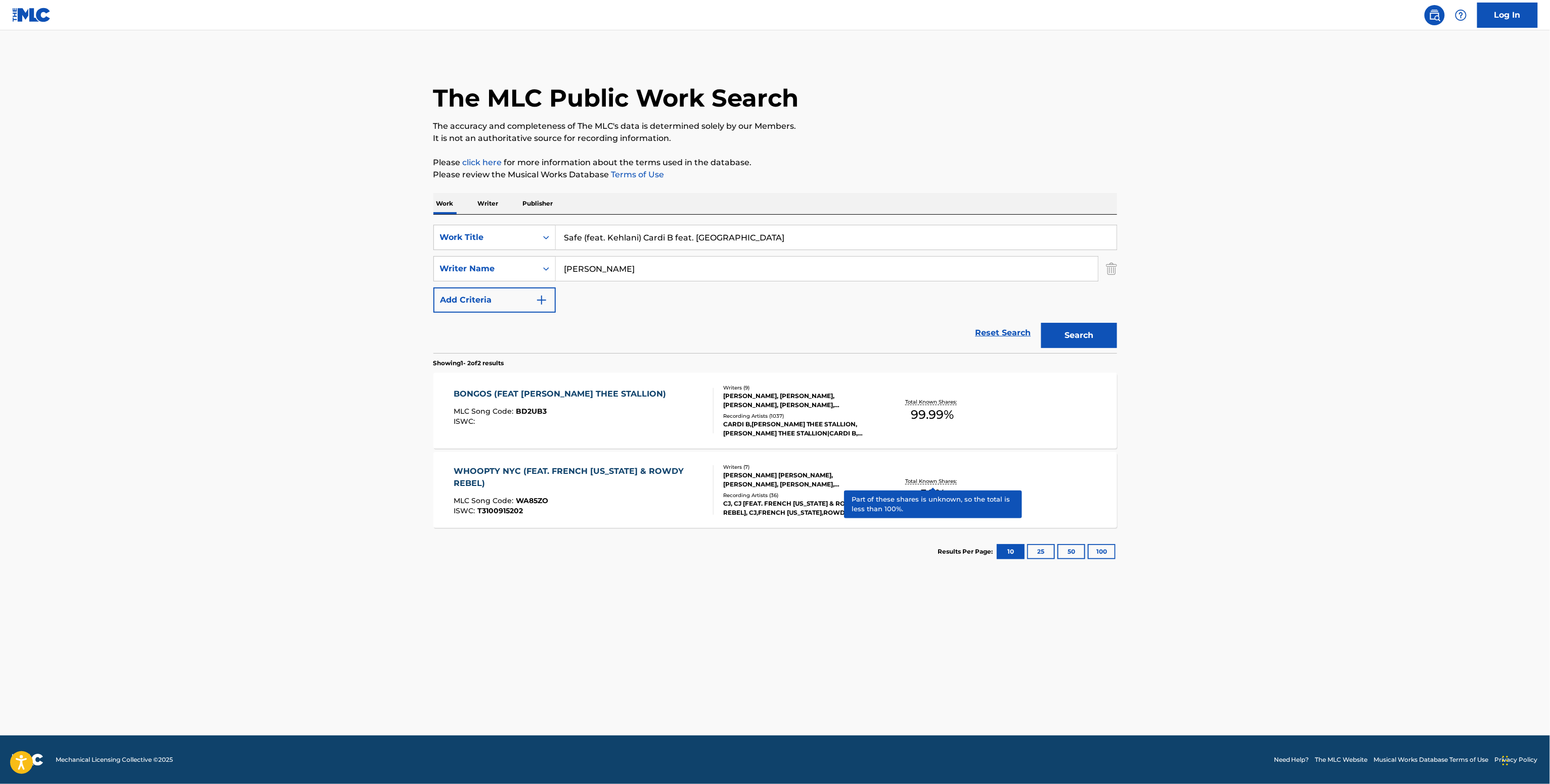
click at [890, 491] on div "Total Known Shares: 50 %" at bounding box center [932, 490] width 114 height 30
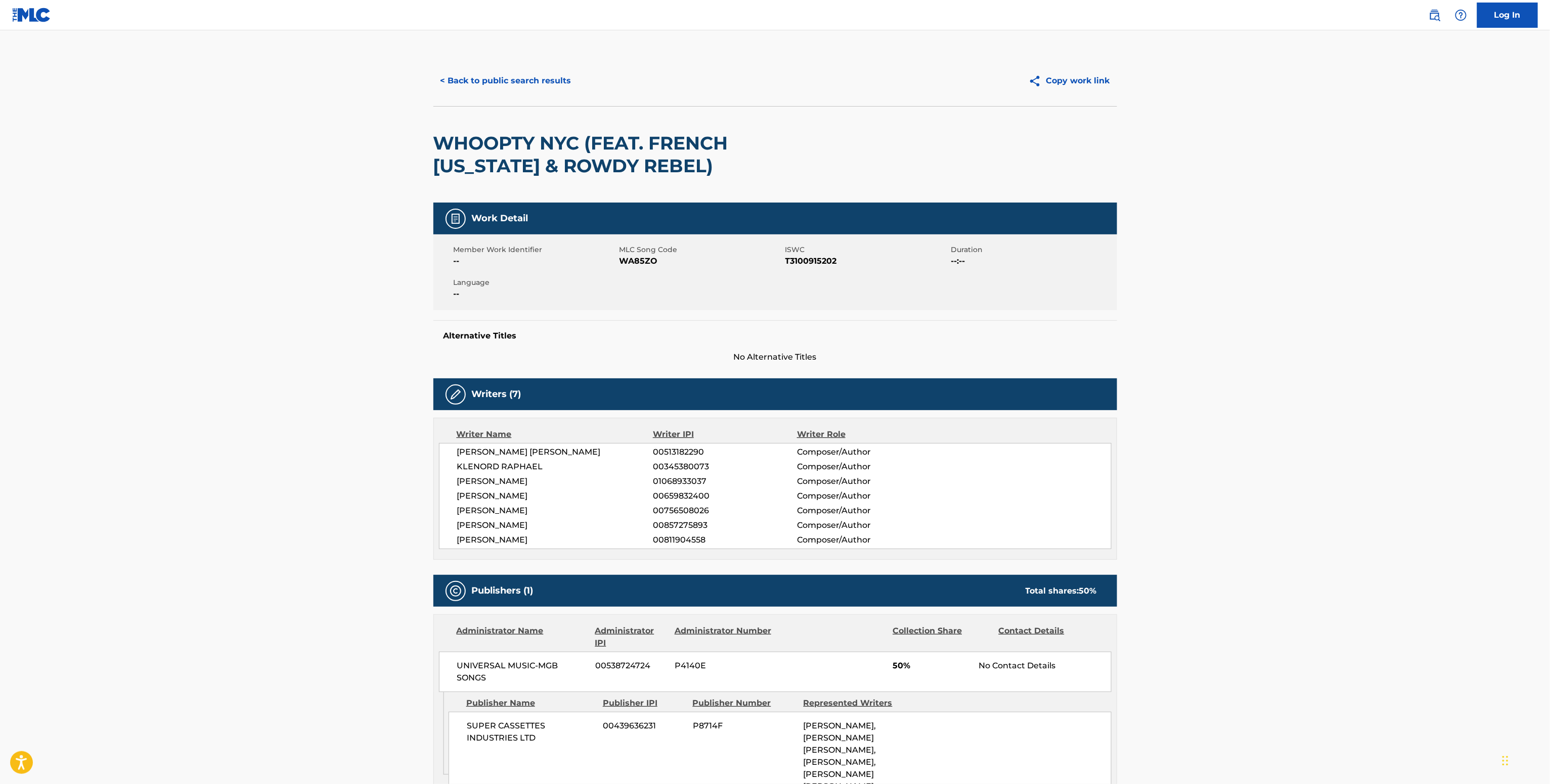
scroll to position [238, 0]
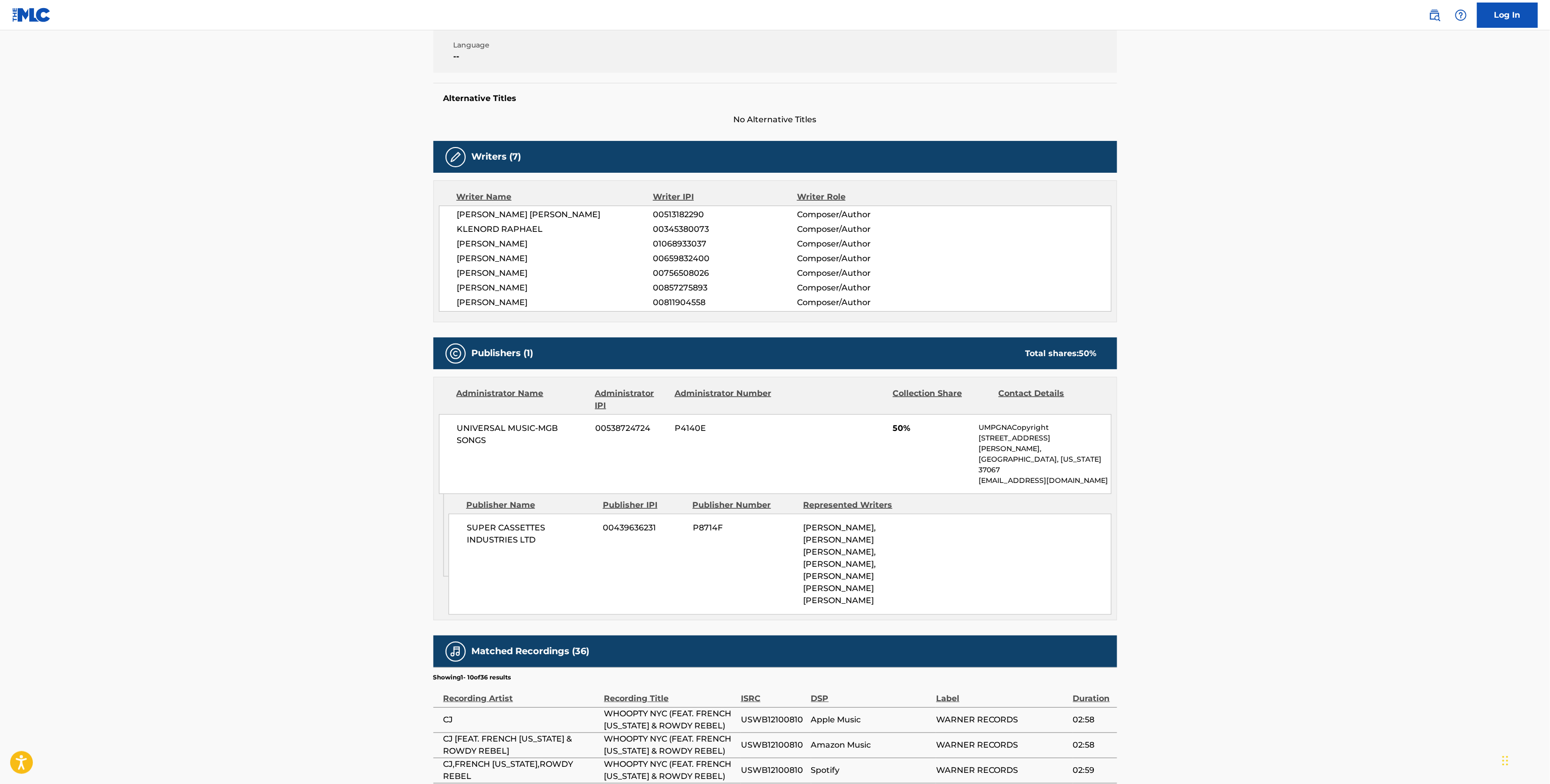
click at [491, 419] on div "UNIVERSAL MUSIC-MGB SONGS 00538724724 P4140E 50% UMPGNACopyright [STREET_ADDRES…" at bounding box center [775, 454] width 673 height 80
click at [491, 419] on div "UNIVERSAL MUSIC-MGB SONGS 00538724724 P4140E 50% UMPGNACopyright 1550 W. McEwen…" at bounding box center [775, 454] width 673 height 80
copy div "UNIVERSAL MUSIC-MGB SONGS"
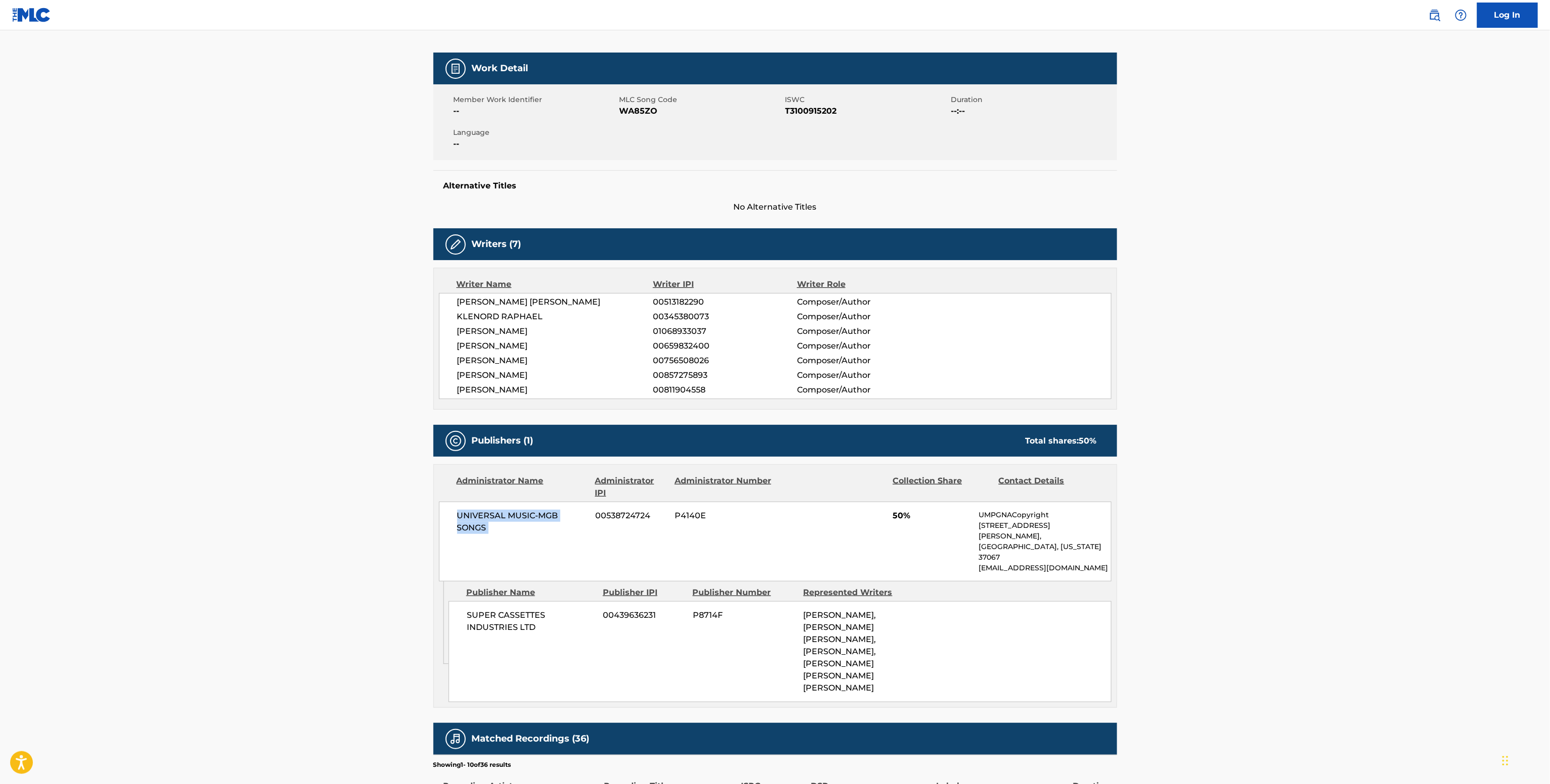
scroll to position [36, 0]
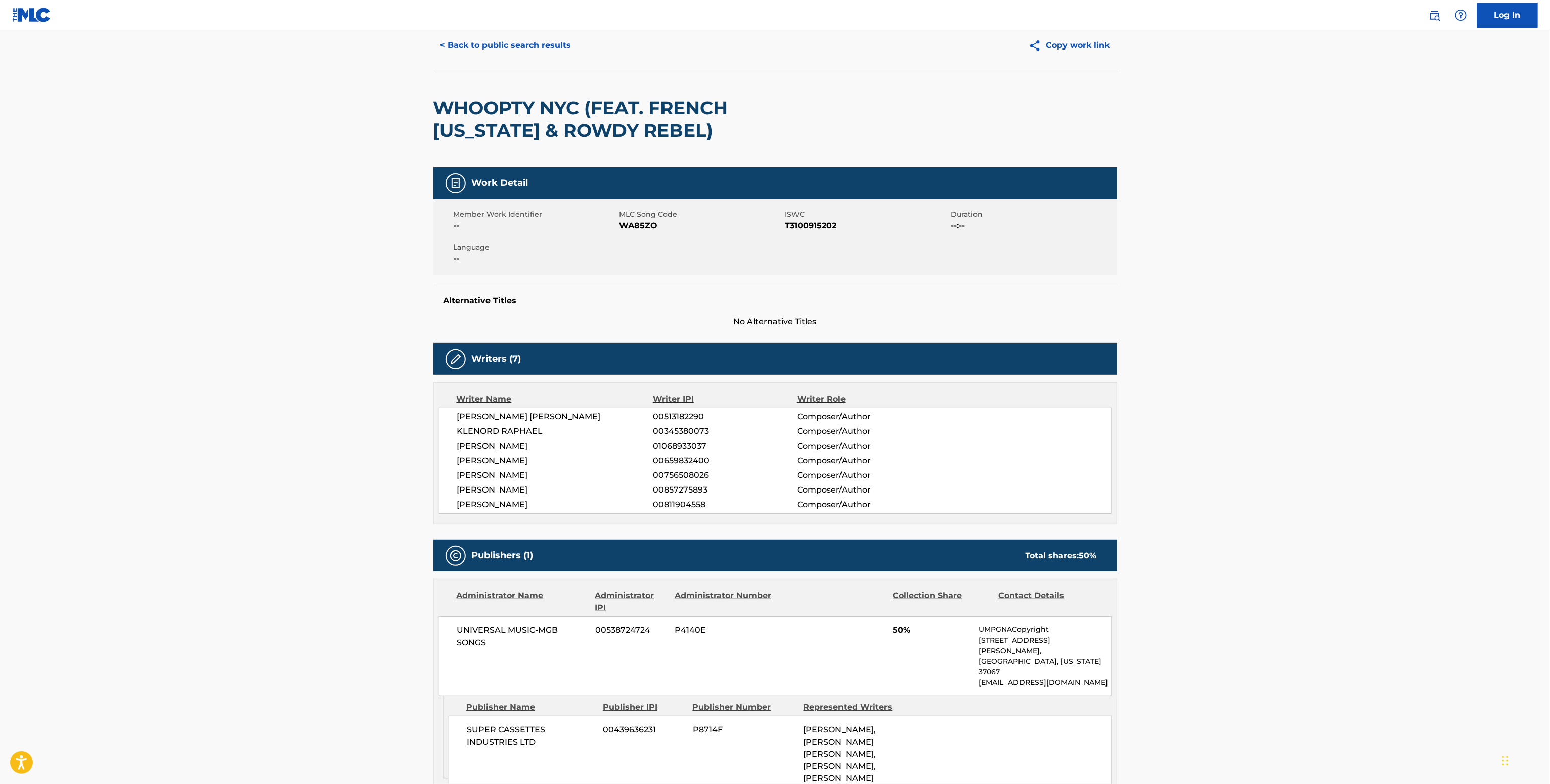
click at [642, 231] on span "WA85ZO" at bounding box center [700, 226] width 164 height 13
click at [641, 231] on span "WA85ZO" at bounding box center [700, 226] width 164 height 13
copy span "WA85ZO"
click at [507, 510] on span "[PERSON_NAME]" at bounding box center [555, 505] width 196 height 13
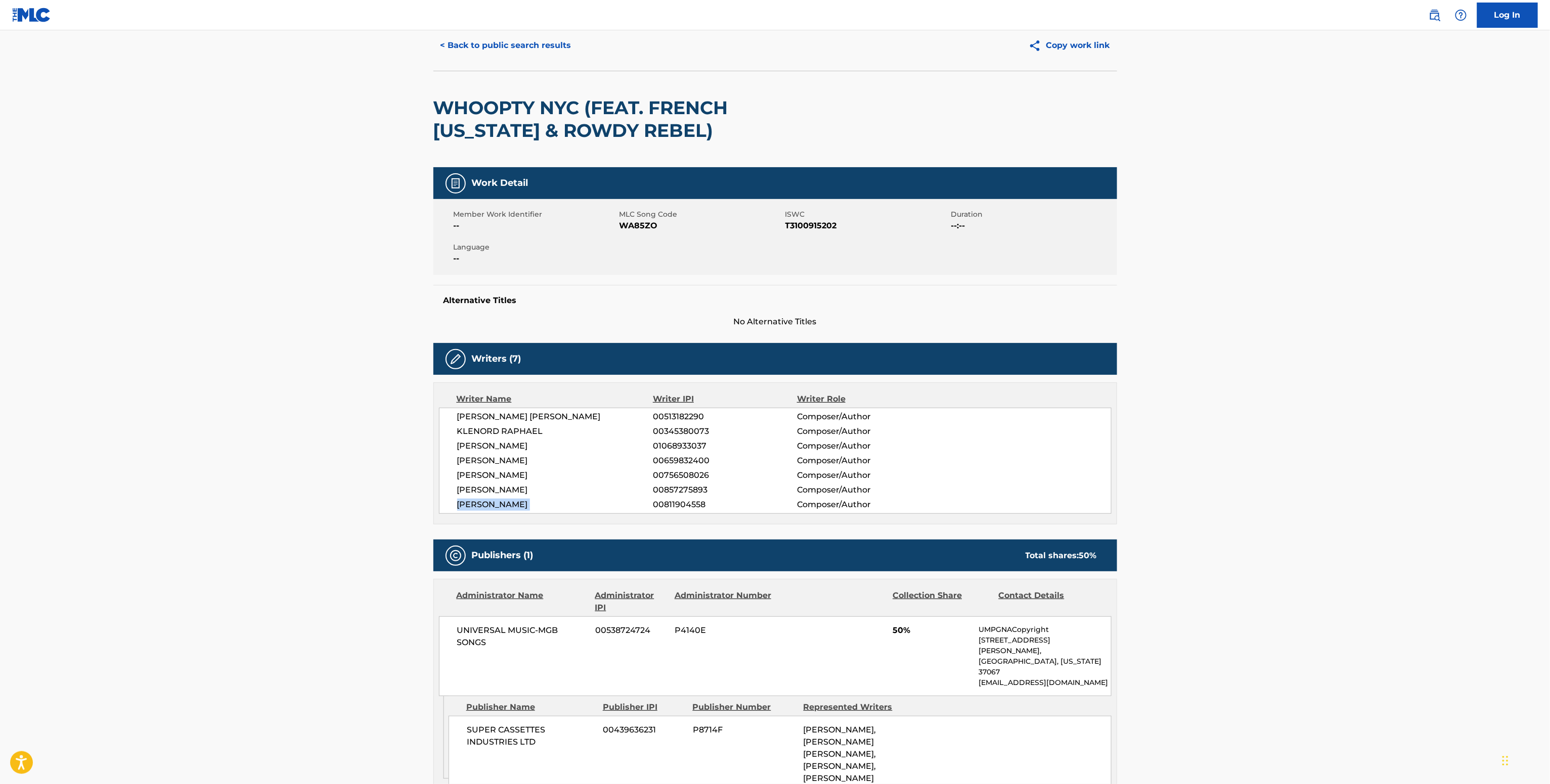
click at [507, 510] on span "[PERSON_NAME]" at bounding box center [555, 505] width 196 height 13
copy div "[PERSON_NAME]"
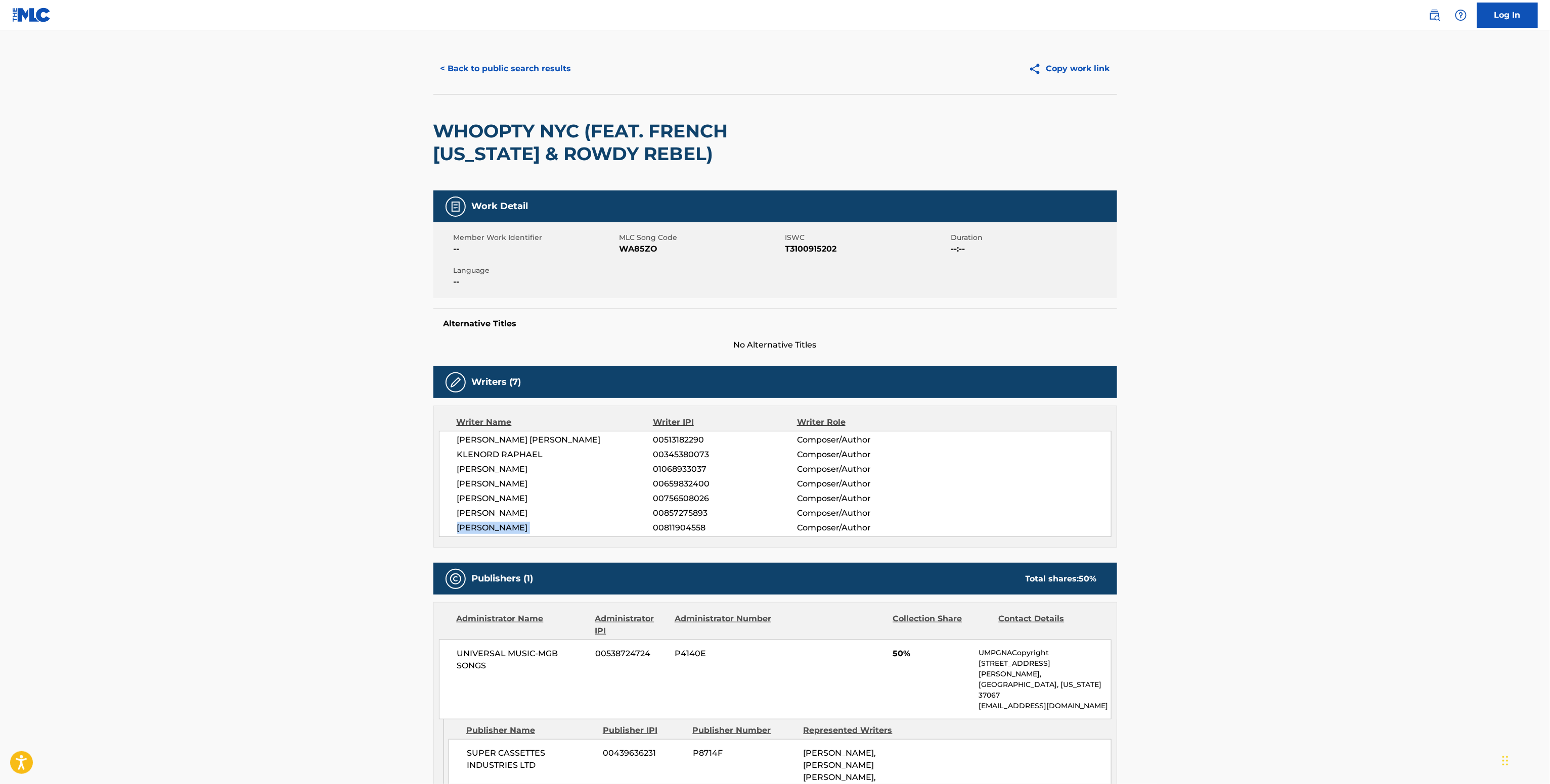
scroll to position [0, 0]
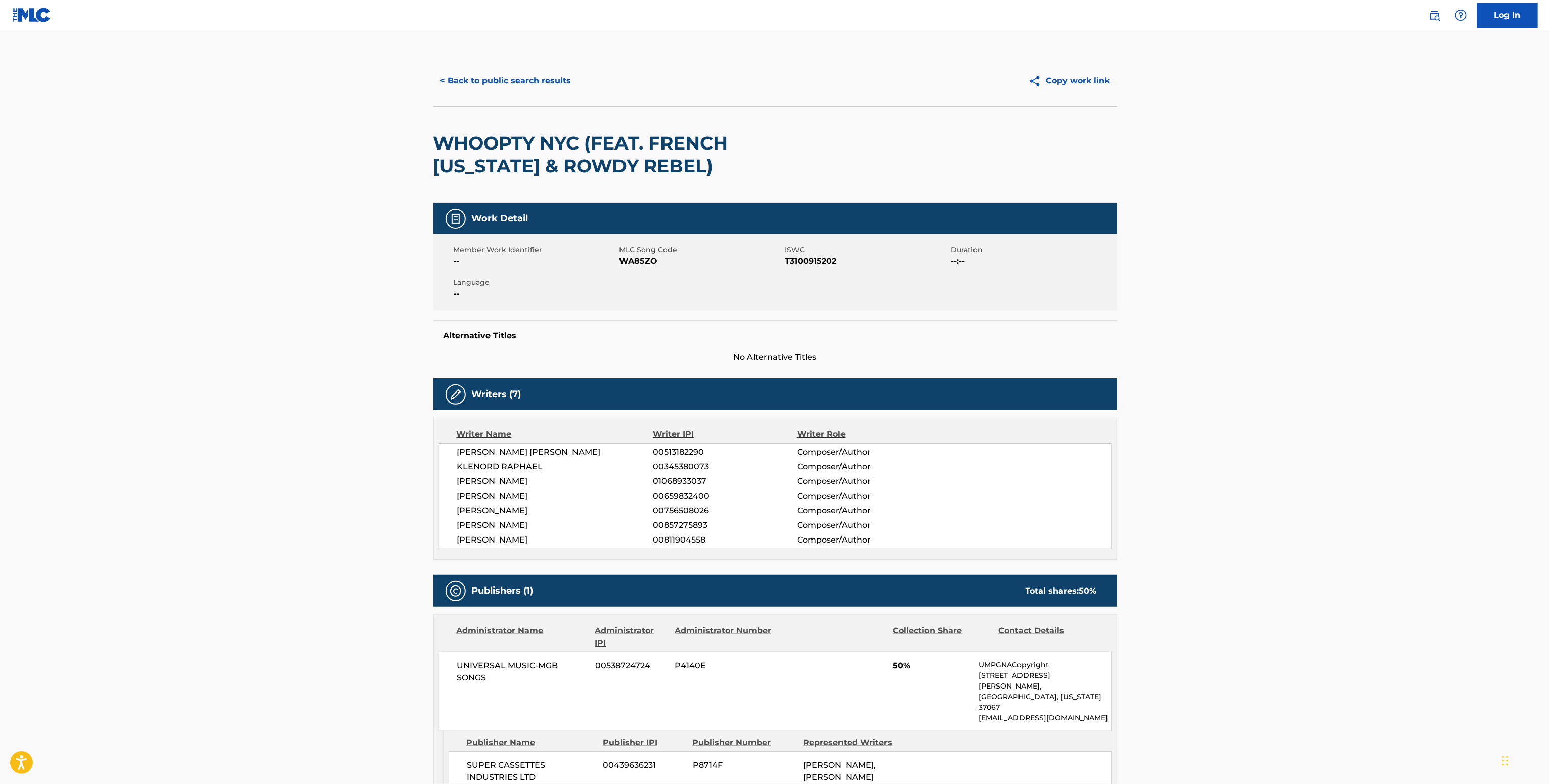
click at [505, 54] on main "< Back to public search results Copy work link WHOOPTY NYC (FEAT. FRENCH MONTAN…" at bounding box center [775, 640] width 1550 height 1220
click at [518, 69] on button "< Back to public search results" at bounding box center [505, 80] width 145 height 25
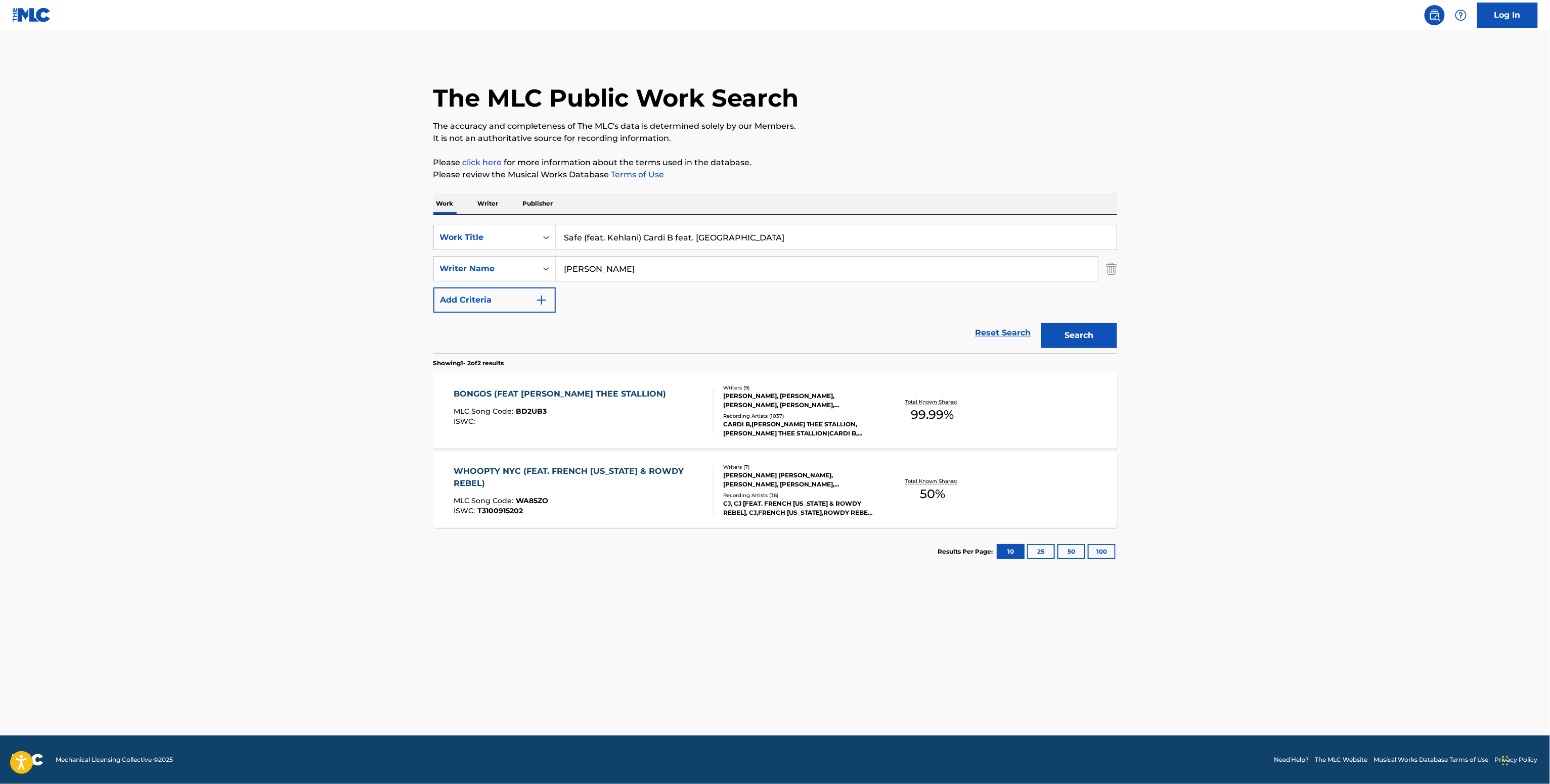
drag, startPoint x: 677, startPoint y: 268, endPoint x: 463, endPoint y: 253, distance: 214.5
click at [471, 256] on div "SearchWithCriteria7a6c5482-9f27-400a-9400-bc5fe7fb579d Work Title Safe (feat. K…" at bounding box center [775, 269] width 683 height 88
paste input "Matthew "Sean Island" Allen"
click at [1041, 323] on button "Search" at bounding box center [1079, 335] width 76 height 25
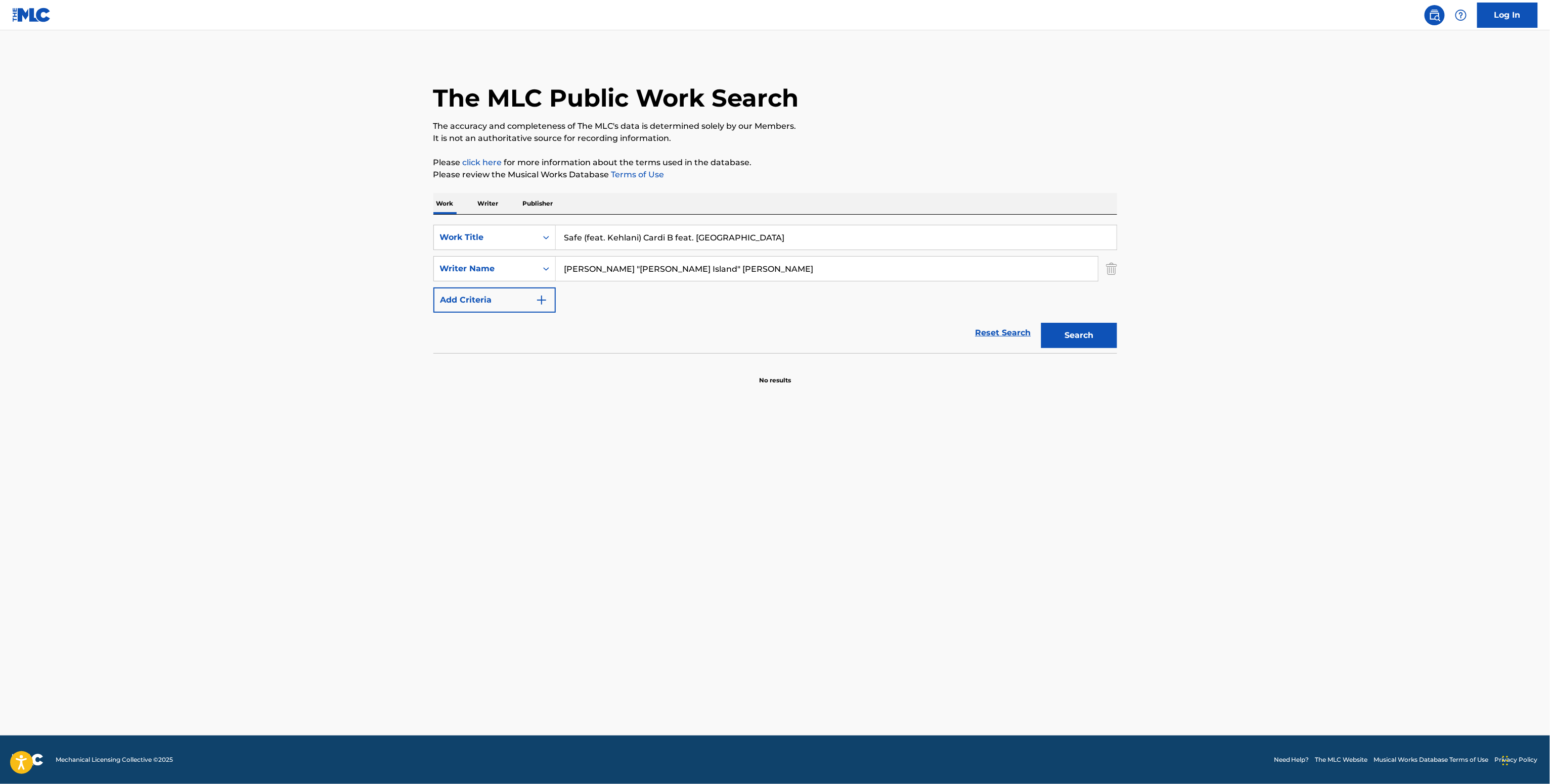
drag, startPoint x: 656, startPoint y: 272, endPoint x: 595, endPoint y: 272, distance: 61.0
click at [604, 271] on input "Matthew "Sean Island" Allen" at bounding box center [826, 268] width 542 height 24
type input "matthew allena"
click at [1055, 327] on button "Search" at bounding box center [1079, 335] width 76 height 25
click at [591, 256] on div "SearchWithCriteria7a6c5482-9f27-400a-9400-bc5fe7fb579d Work Title Safe (feat. K…" at bounding box center [775, 269] width 683 height 88
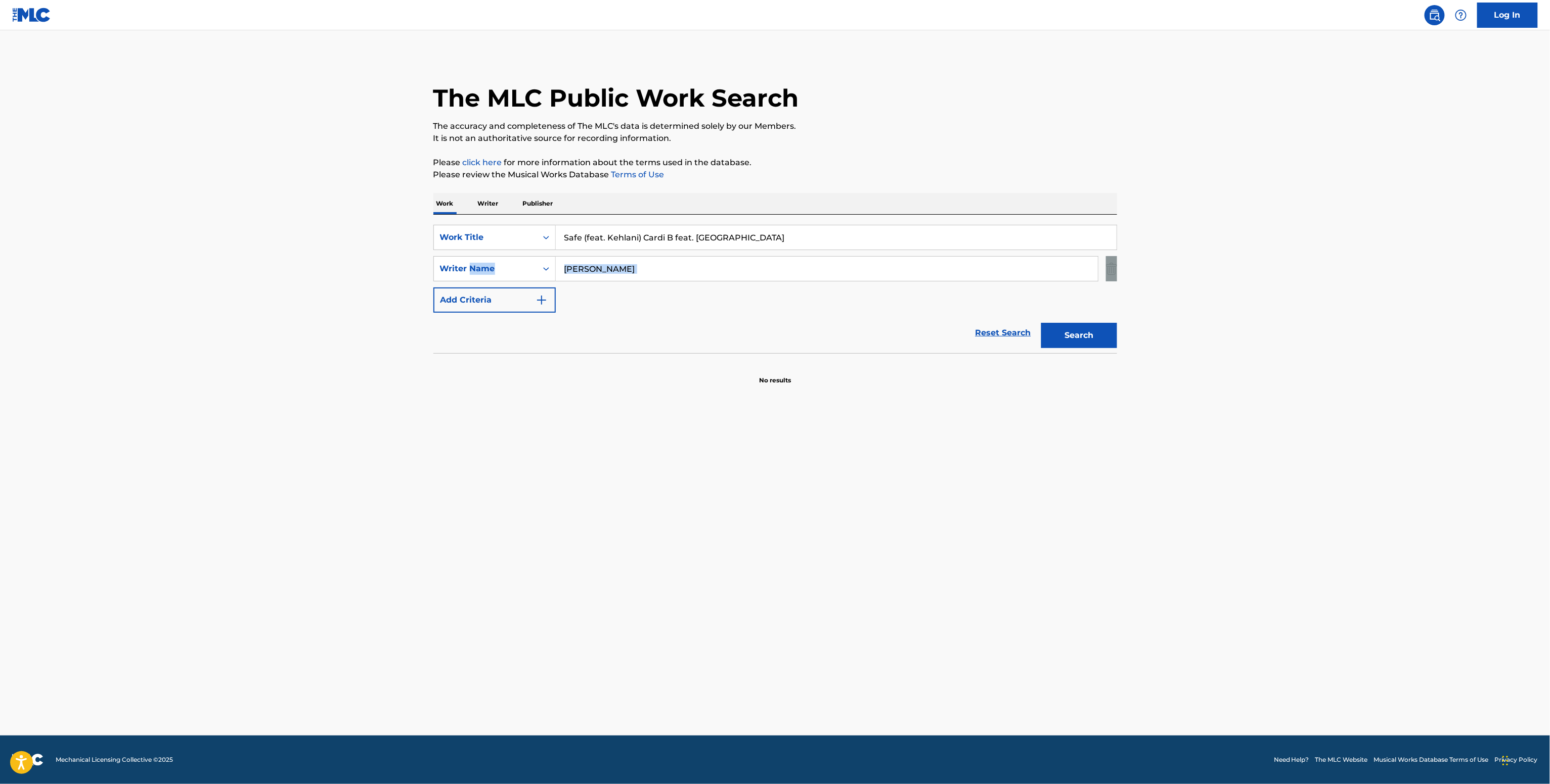
click at [591, 256] on div "SearchWithCriteria7a6c5482-9f27-400a-9400-bc5fe7fb579d Work Title Safe (feat. K…" at bounding box center [775, 269] width 683 height 88
copy div "Search Form"
click at [491, 198] on p "Writer" at bounding box center [488, 204] width 27 height 21
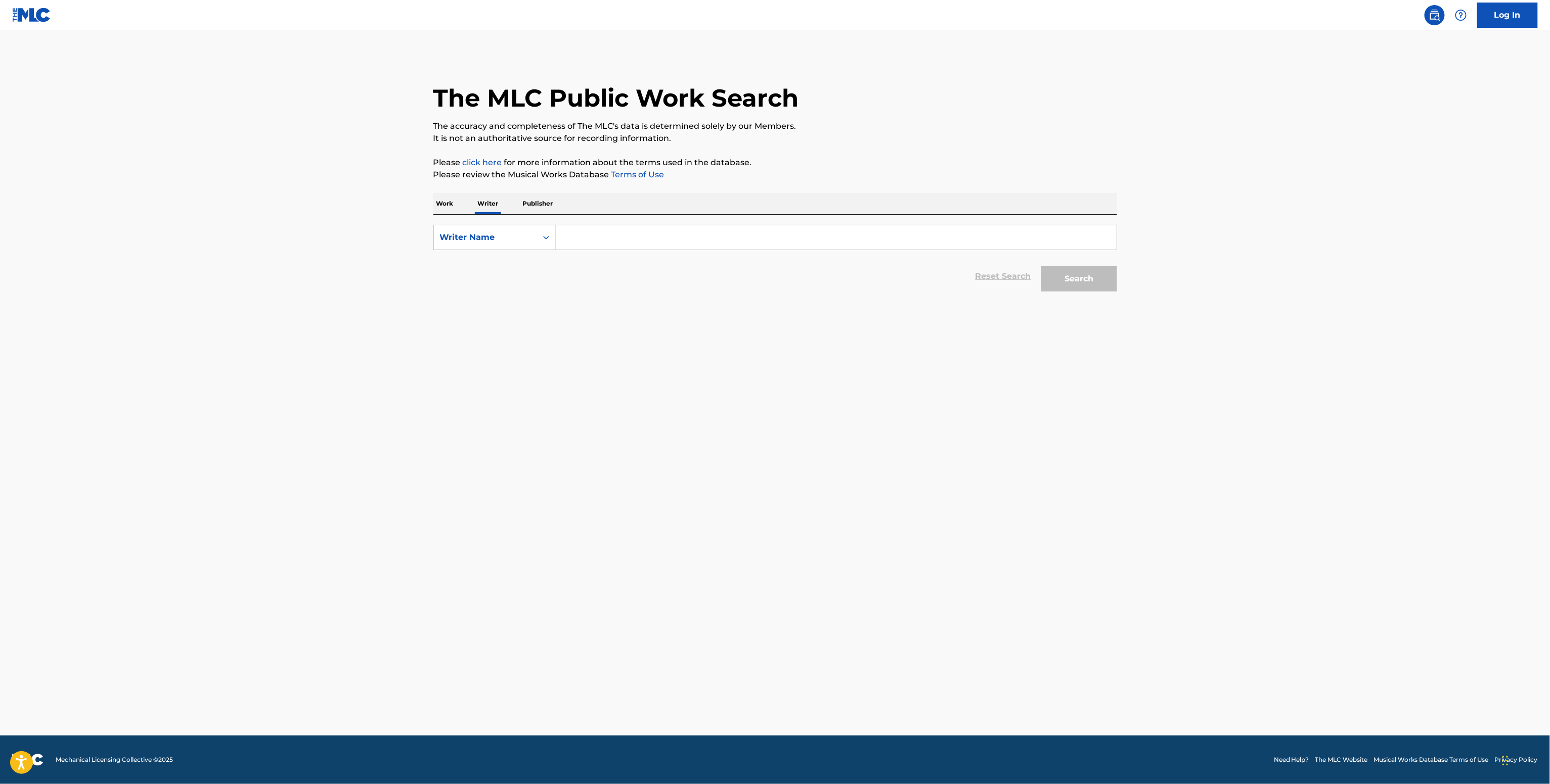
click at [584, 246] on input "Search Form" at bounding box center [835, 237] width 561 height 24
paste input "matthew allena"
type input "matthew allena"
click at [1041, 266] on button "Search" at bounding box center [1079, 279] width 76 height 25
click at [589, 242] on input "Search Form" at bounding box center [835, 237] width 561 height 24
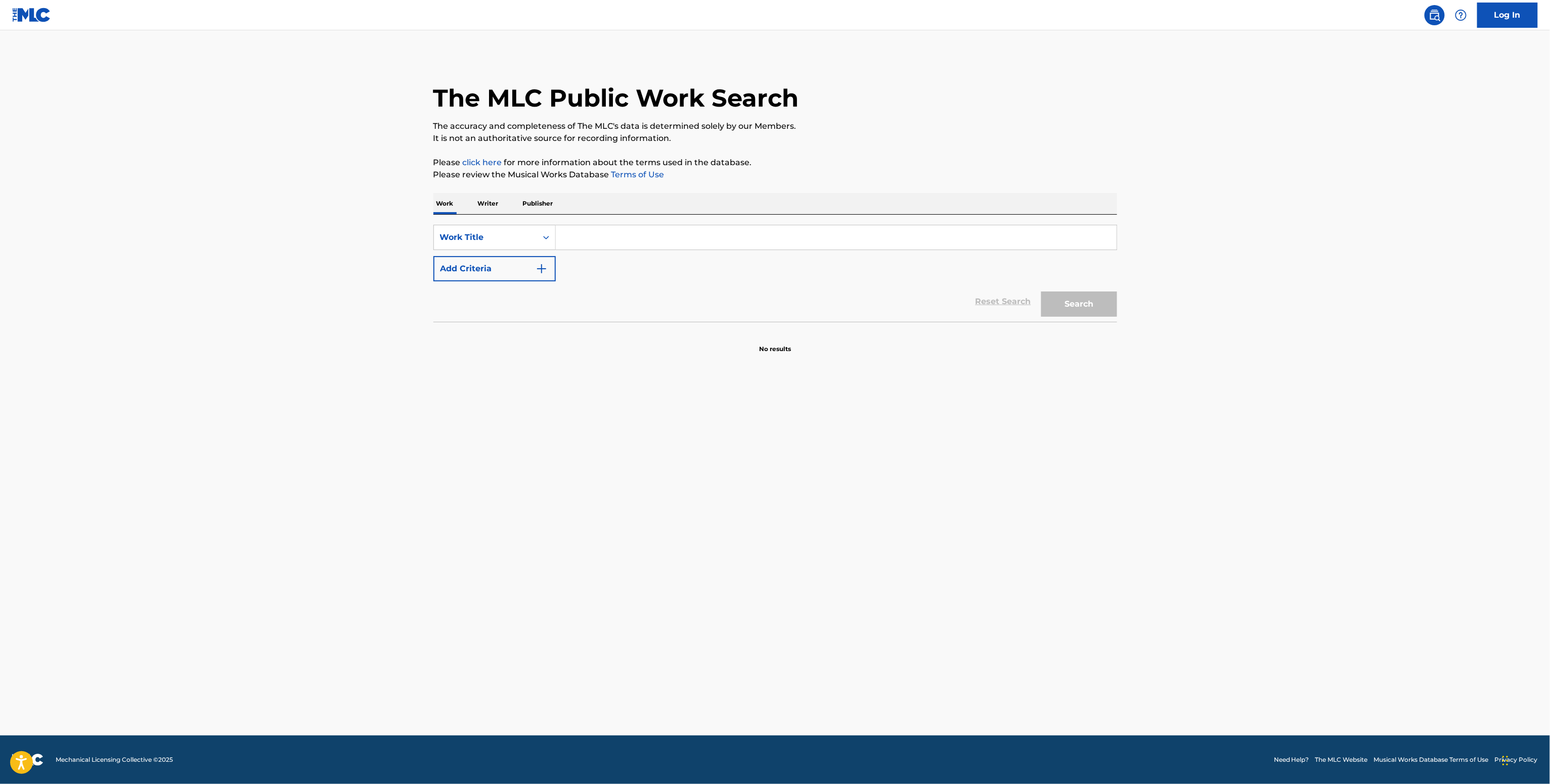
paste input "Nice Guy (feat. Tyla) Cardi B feat. [GEOGRAPHIC_DATA]"
type input "Nice Guy (feat. Tyla) Cardi B feat. [GEOGRAPHIC_DATA]"
click at [517, 268] on button "Add Criteria" at bounding box center [494, 269] width 123 height 25
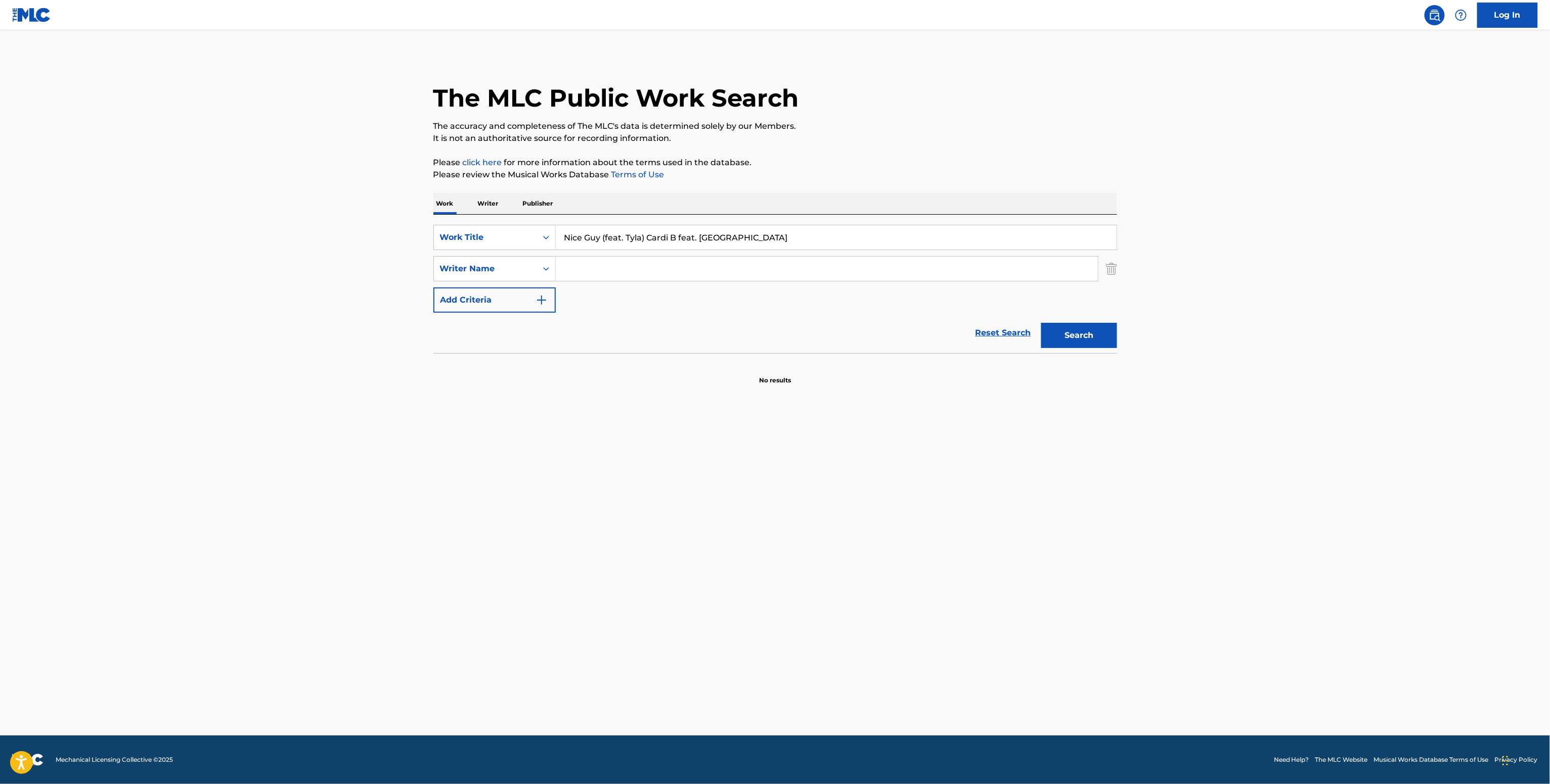
click at [595, 276] on input "Search Form" at bounding box center [826, 268] width 542 height 24
paste input "[PERSON_NAME]"
type input "[PERSON_NAME]"
click at [1084, 335] on button "Search" at bounding box center [1079, 335] width 76 height 25
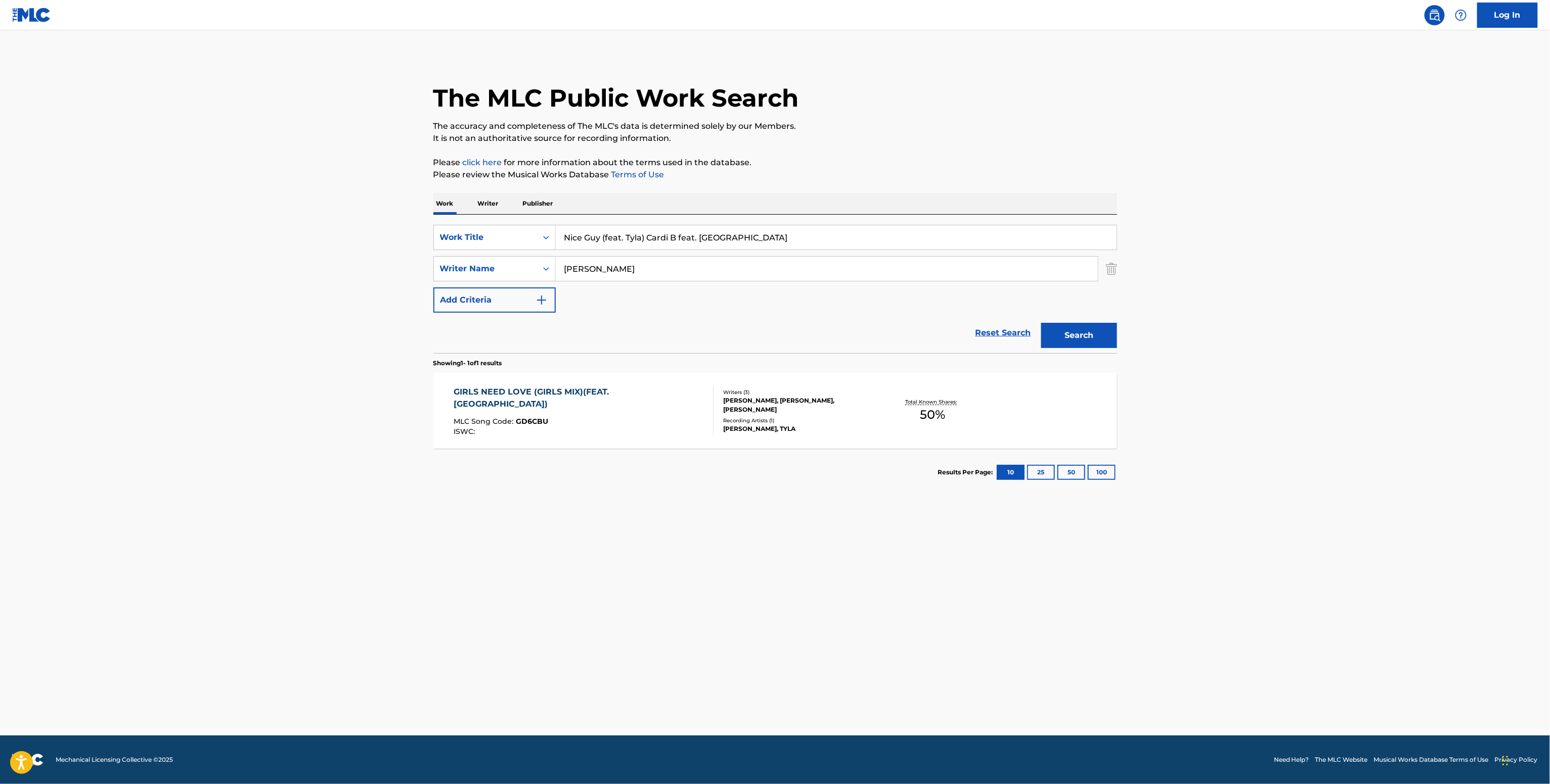
click at [805, 392] on div "Writers ( 3 )" at bounding box center [799, 392] width 153 height 7
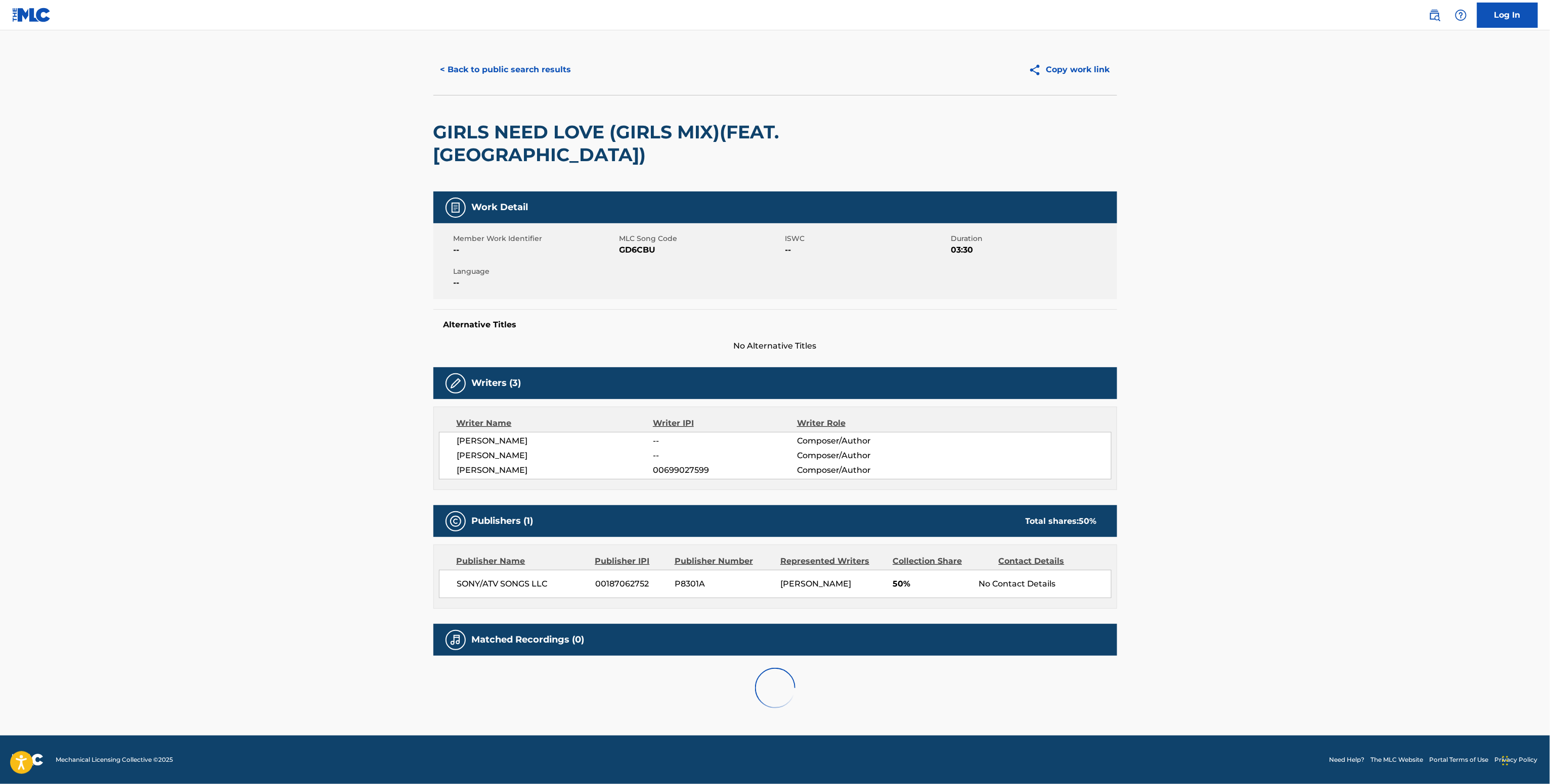
scroll to position [26, 0]
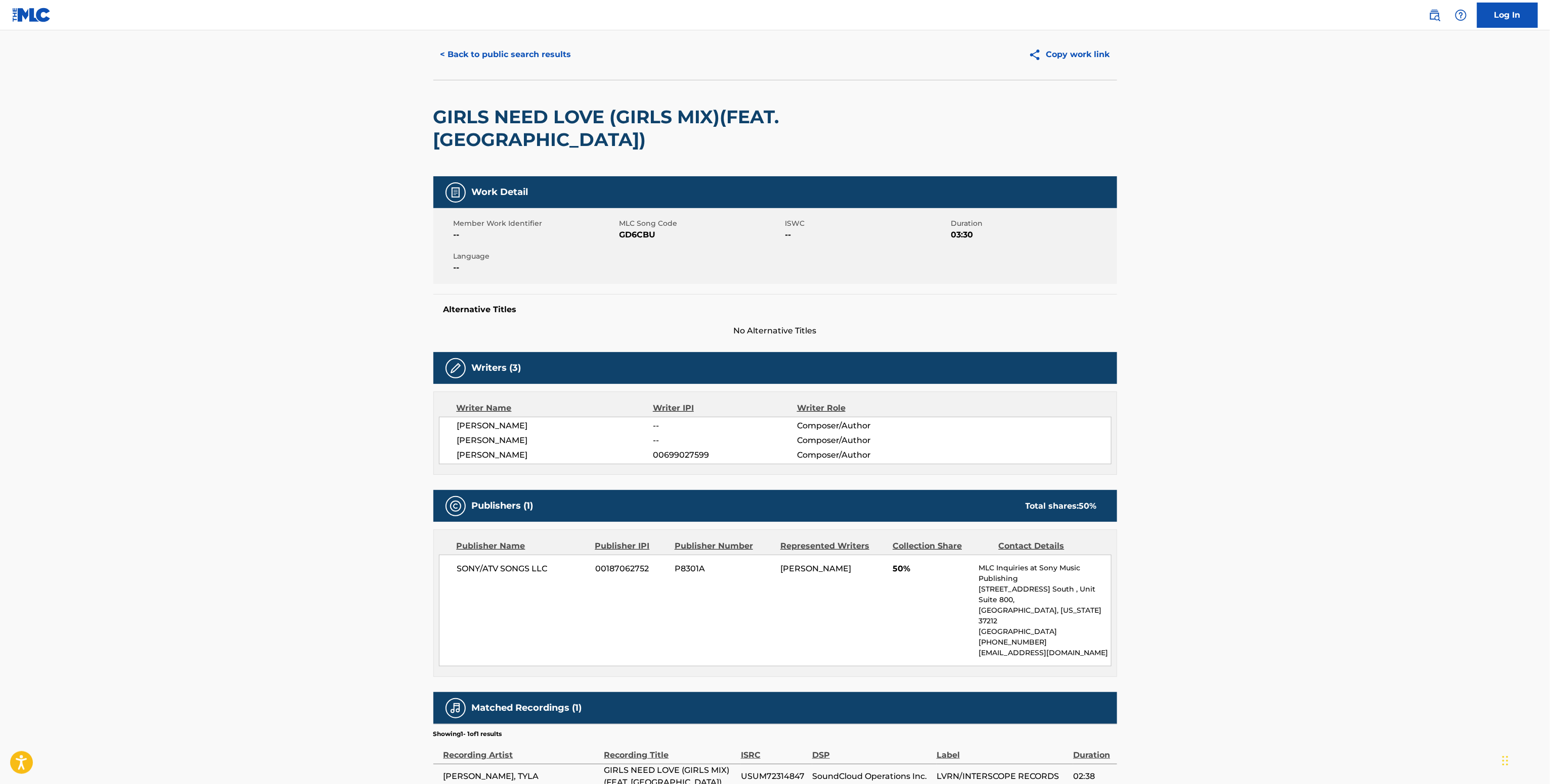
click at [698, 450] on span "00699027599" at bounding box center [724, 456] width 144 height 13
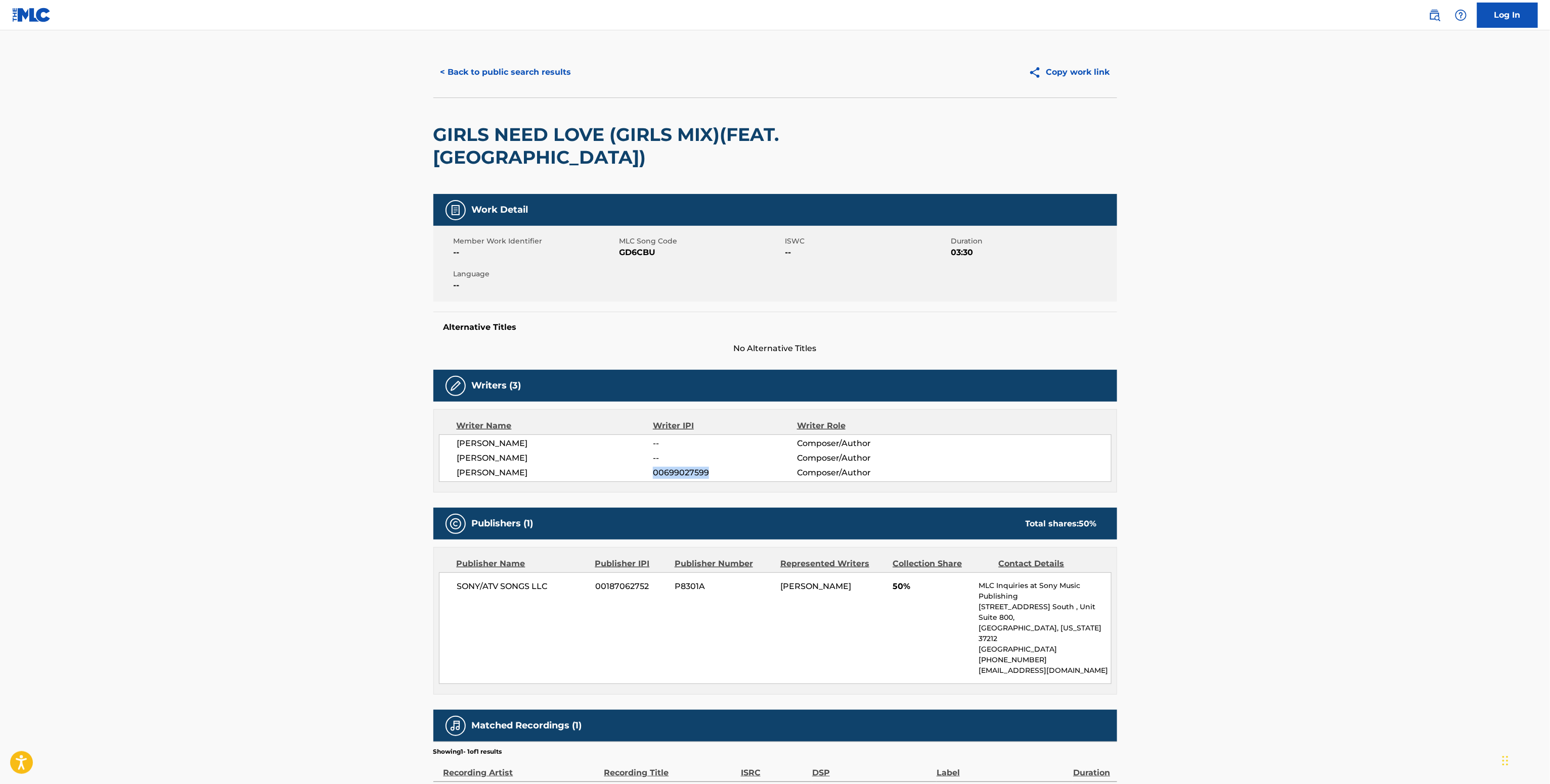
scroll to position [0, 0]
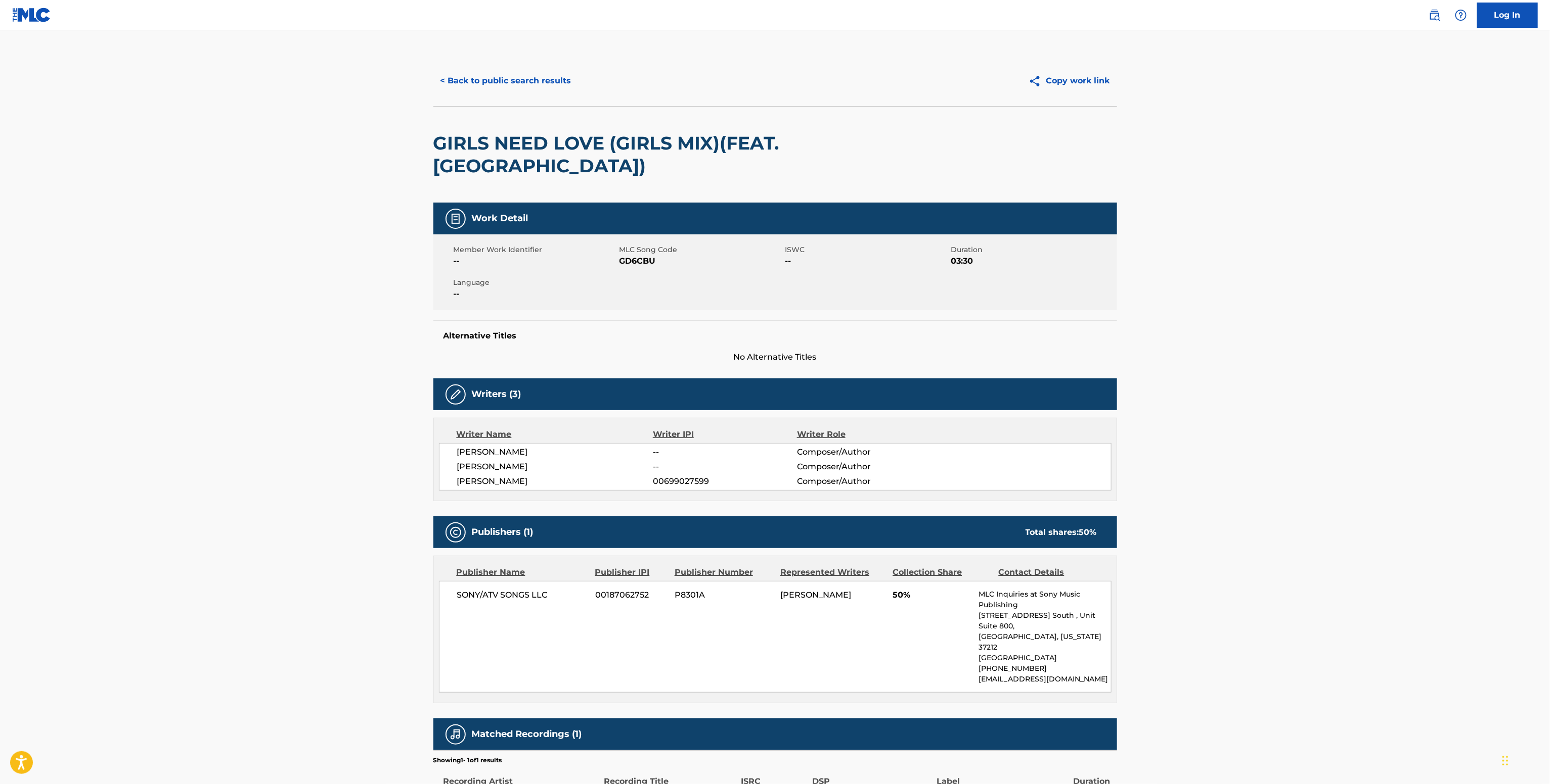
click at [516, 53] on main "< Back to public search results Copy work link GIRLS NEED LOVE (GIRLS MIX)(FEAT…" at bounding box center [775, 431] width 1550 height 801
click at [504, 80] on button "< Back to public search results" at bounding box center [505, 80] width 145 height 25
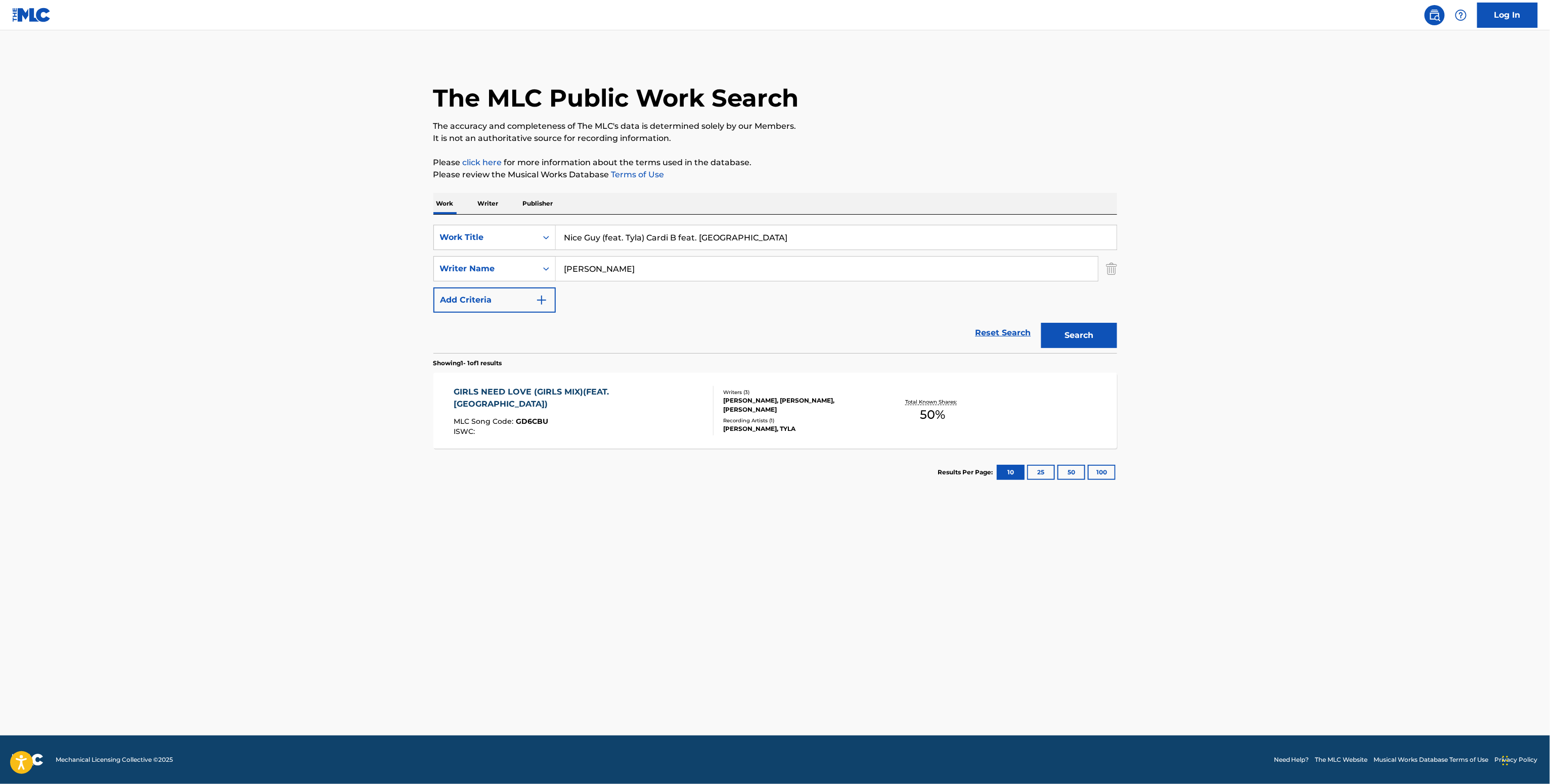
click at [472, 193] on div "Work Writer Publisher" at bounding box center [775, 204] width 683 height 21
click at [496, 198] on p "Writer" at bounding box center [488, 204] width 27 height 21
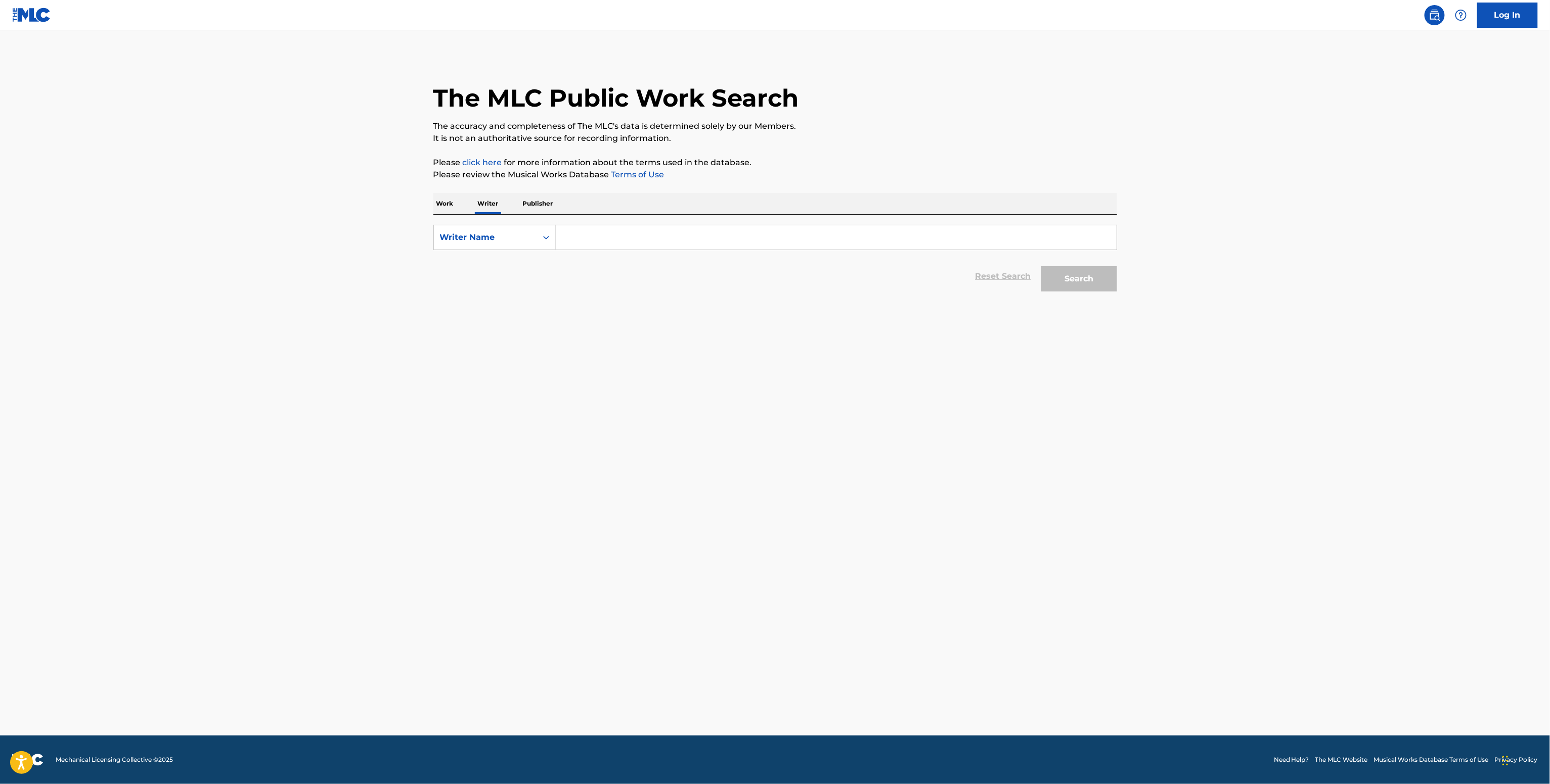
click at [582, 236] on input "Search Form" at bounding box center [835, 237] width 561 height 24
paste input "[PERSON_NAME]"
type input "[PERSON_NAME]"
click at [1115, 284] on button "Search" at bounding box center [1079, 279] width 76 height 25
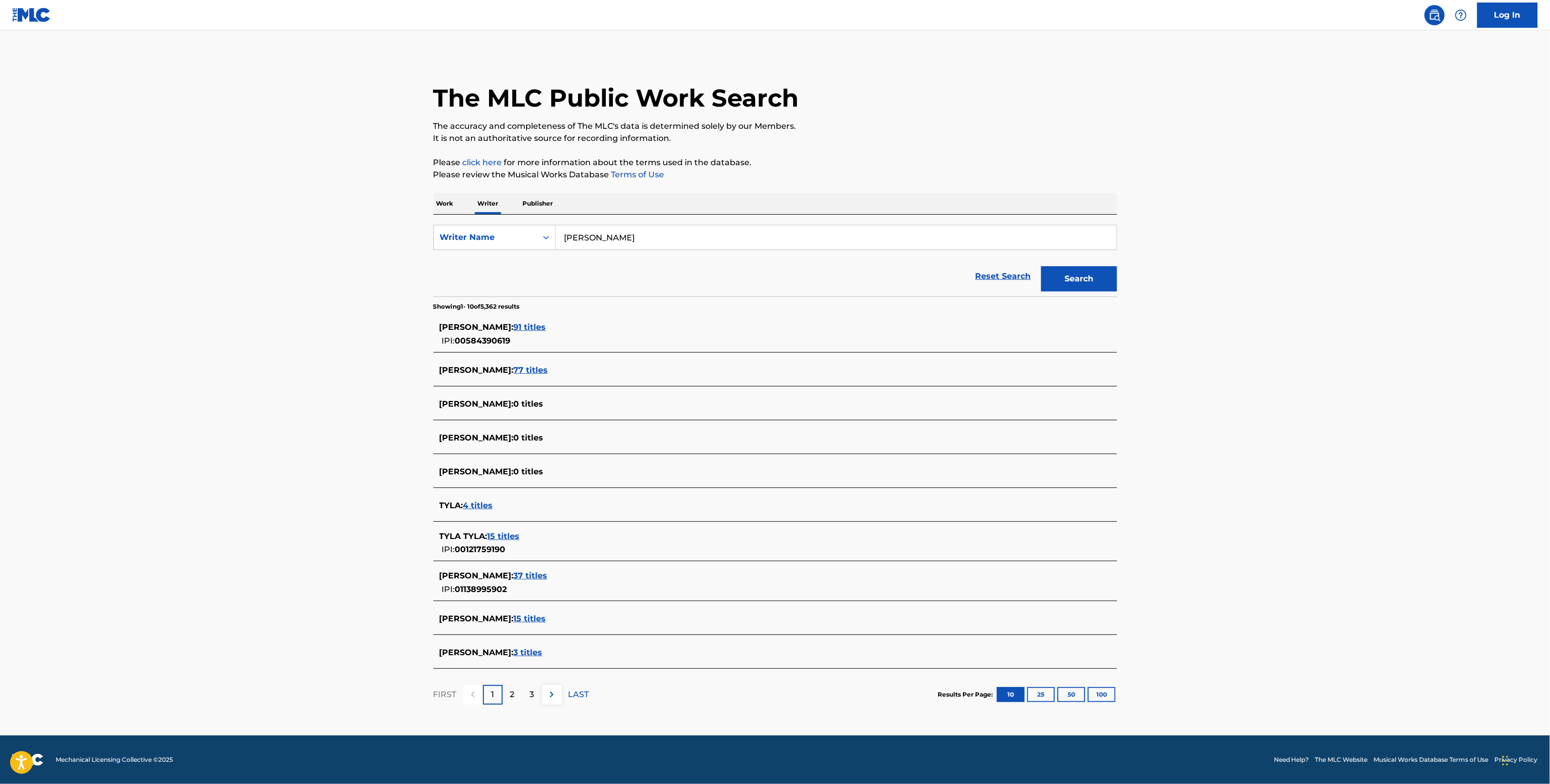
click at [540, 336] on div "[PERSON_NAME] : 91 titles IPI: 00584390619" at bounding box center [761, 334] width 645 height 26
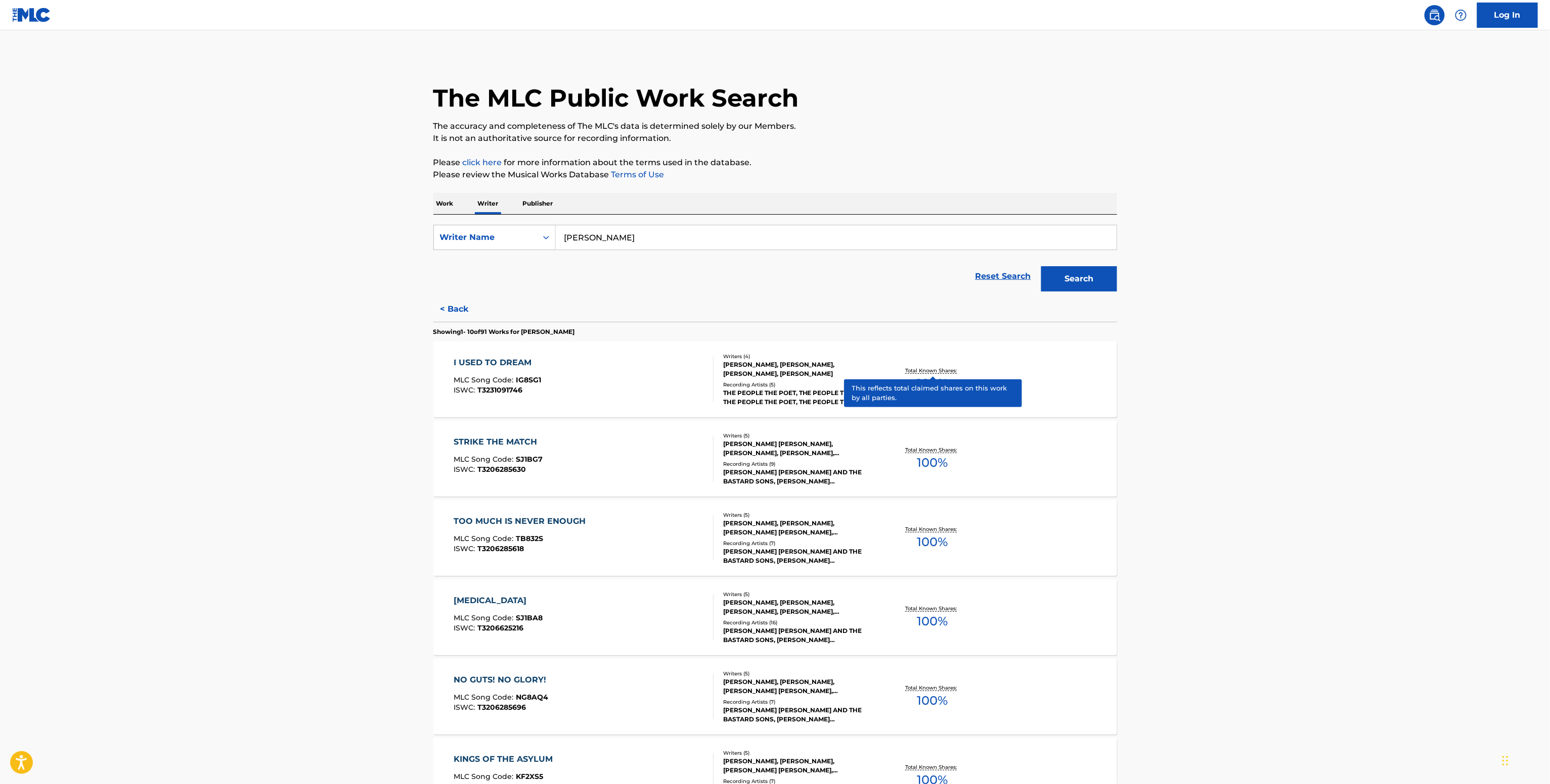
click at [951, 367] on p "Total Known Shares:" at bounding box center [932, 370] width 54 height 7
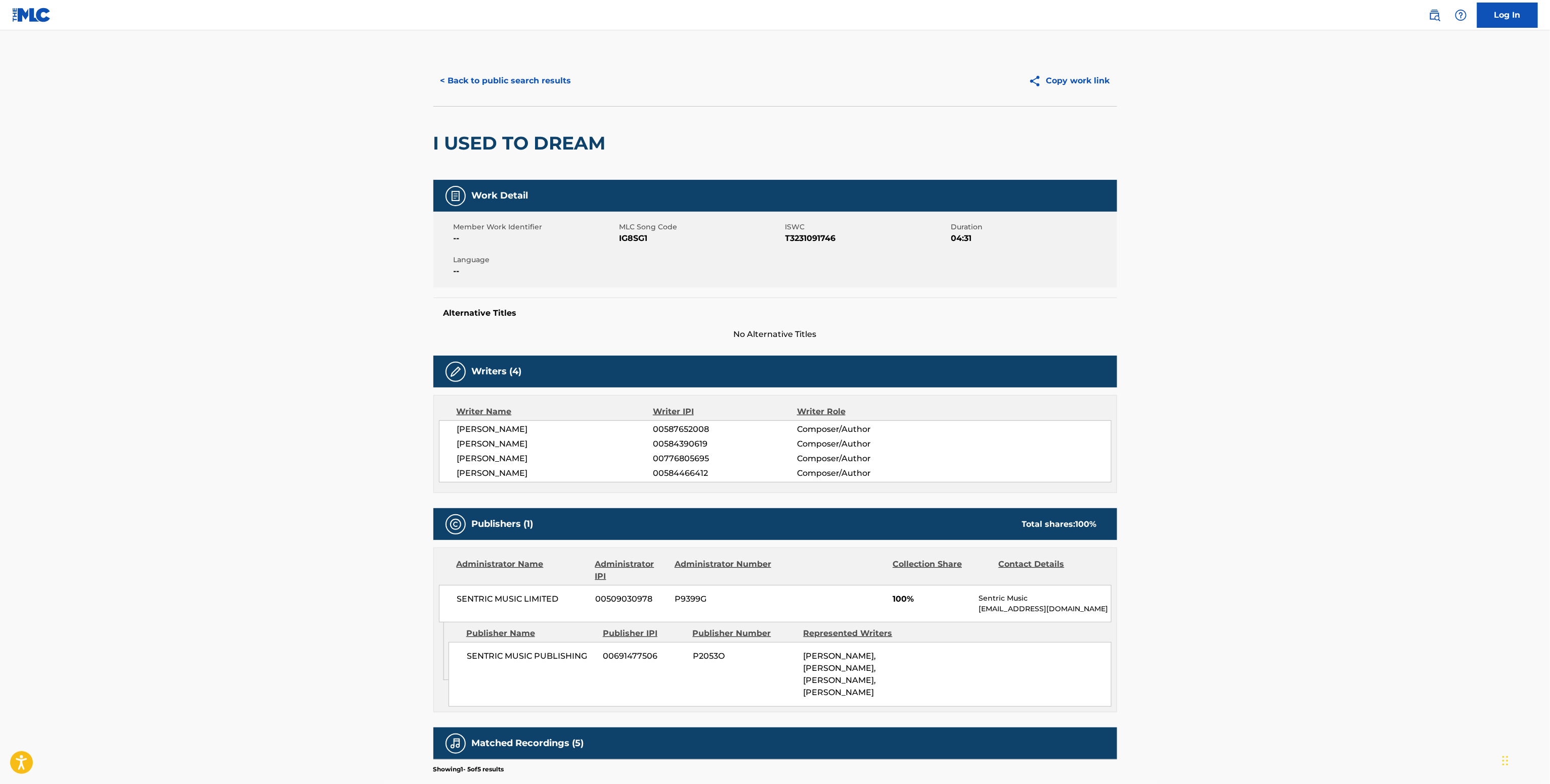
click at [512, 84] on button "< Back to public search results" at bounding box center [505, 80] width 145 height 25
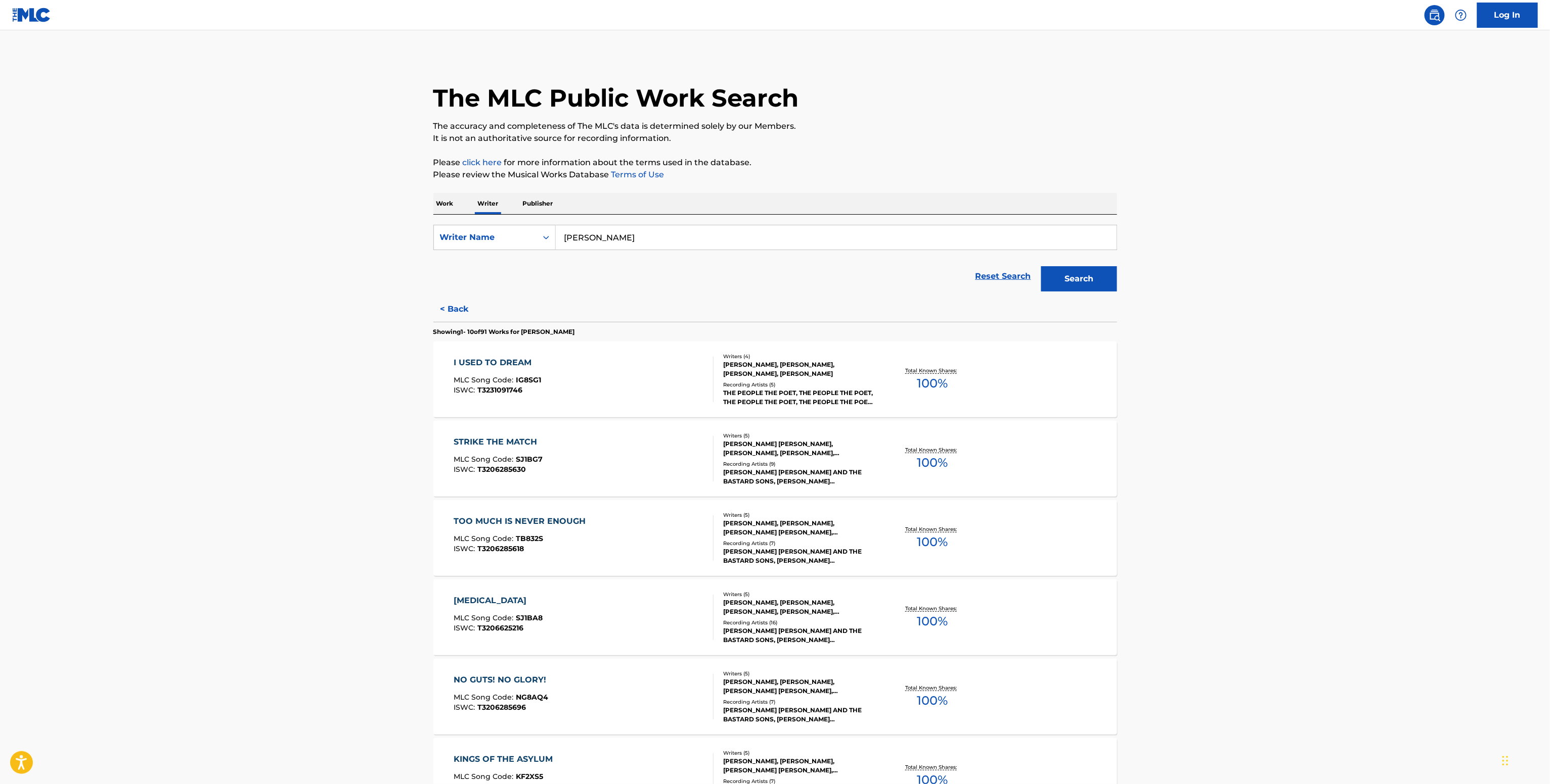
click at [462, 308] on button "< Back" at bounding box center [463, 309] width 61 height 25
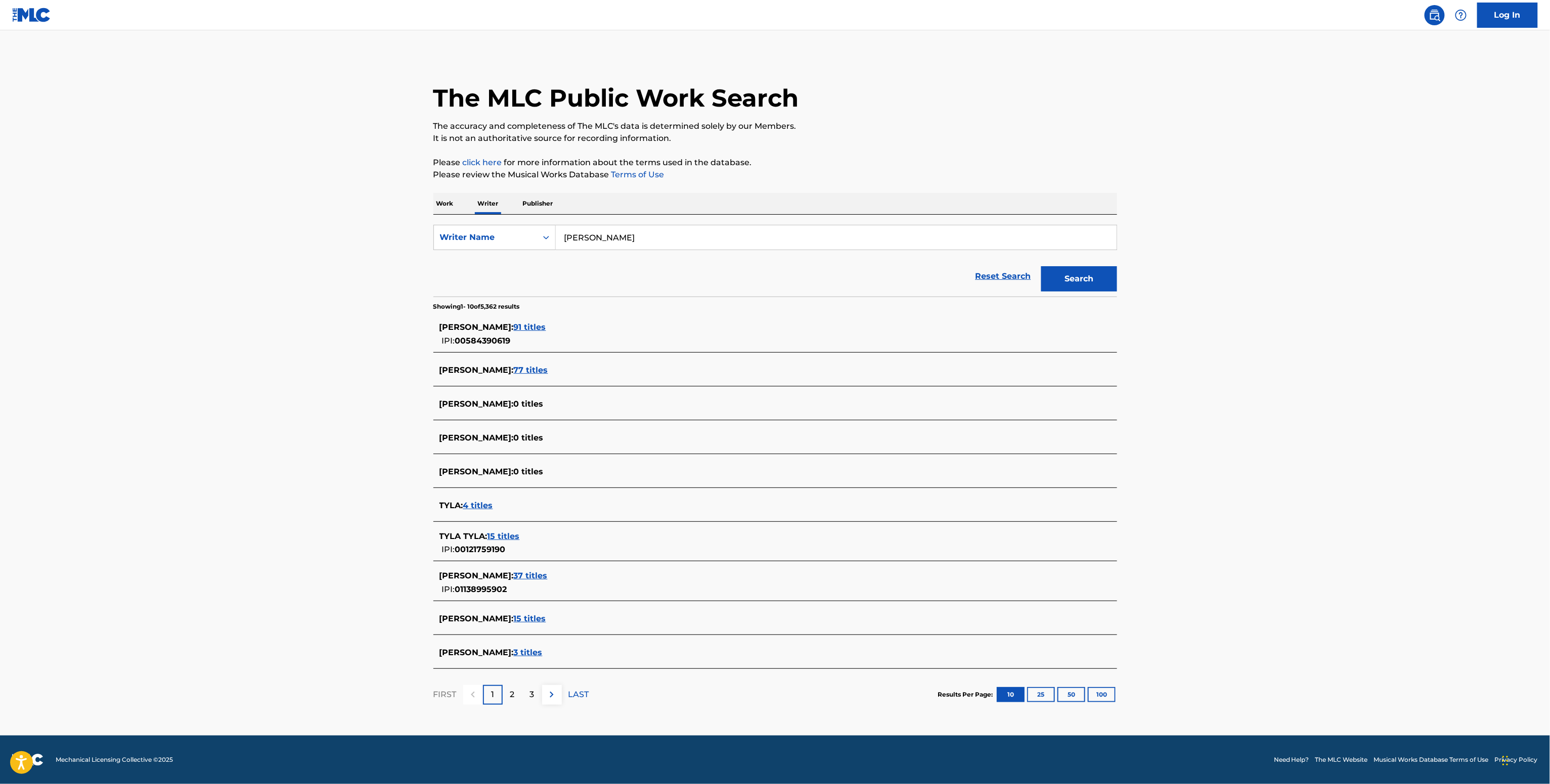
click at [496, 583] on div "IPI: 01138995902" at bounding box center [470, 588] width 61 height 13
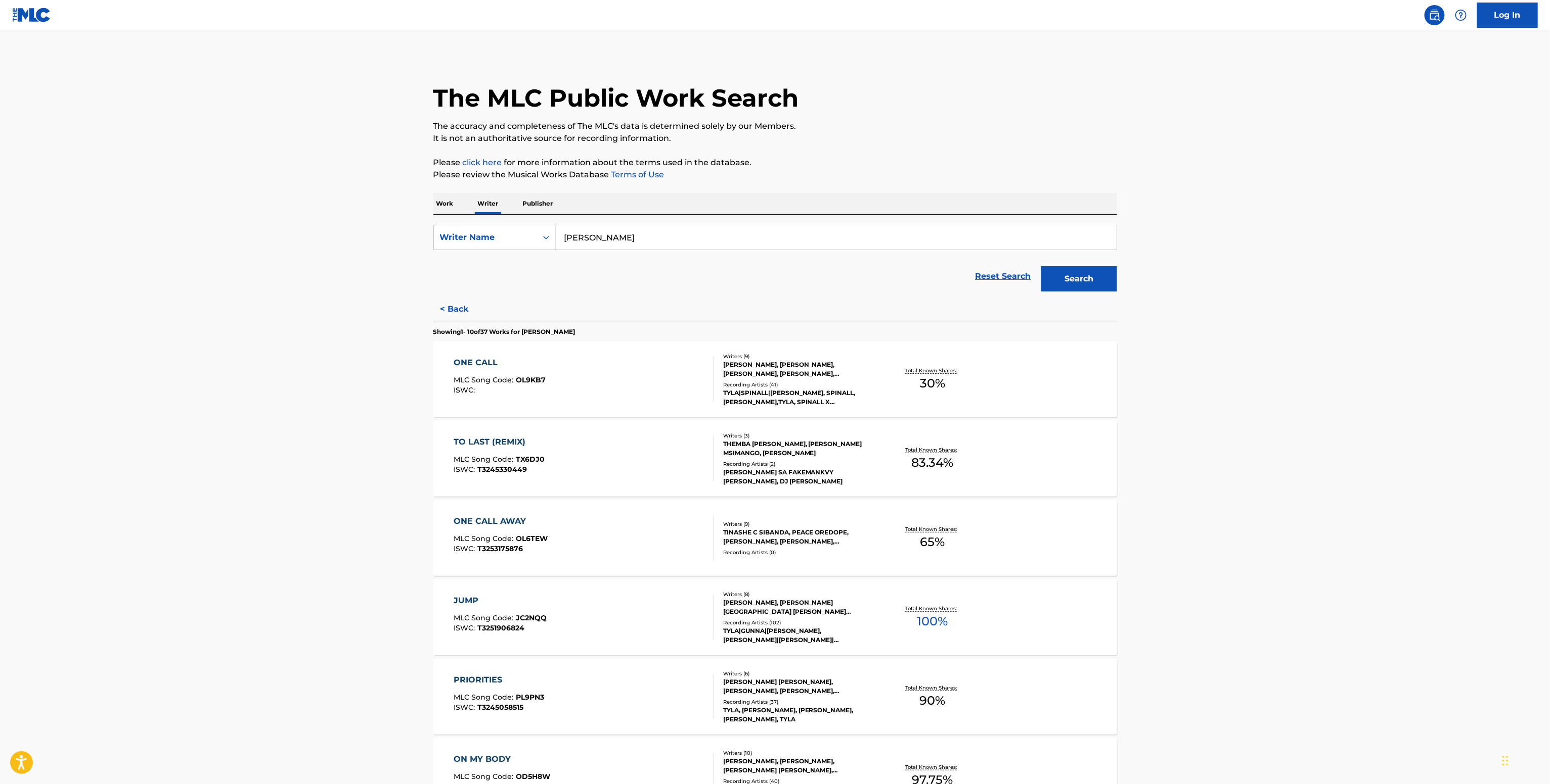
click at [874, 598] on div "TYLA SEETHAL, EMWAH WARMINGTON, JAMES MWANZA, COREY MARLON LINDSAY-KEAY, IMANI …" at bounding box center [799, 607] width 153 height 18
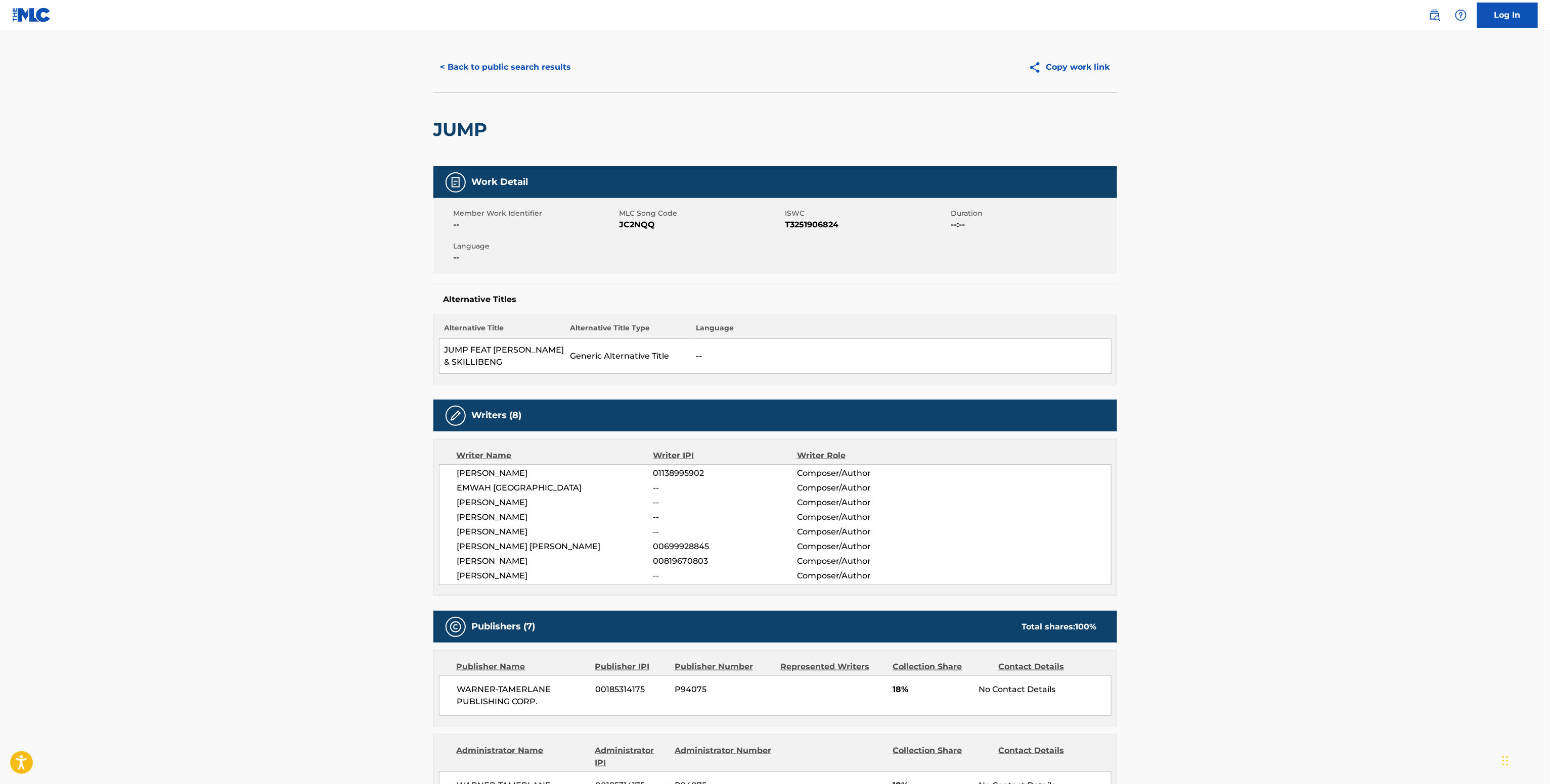
scroll to position [404, 0]
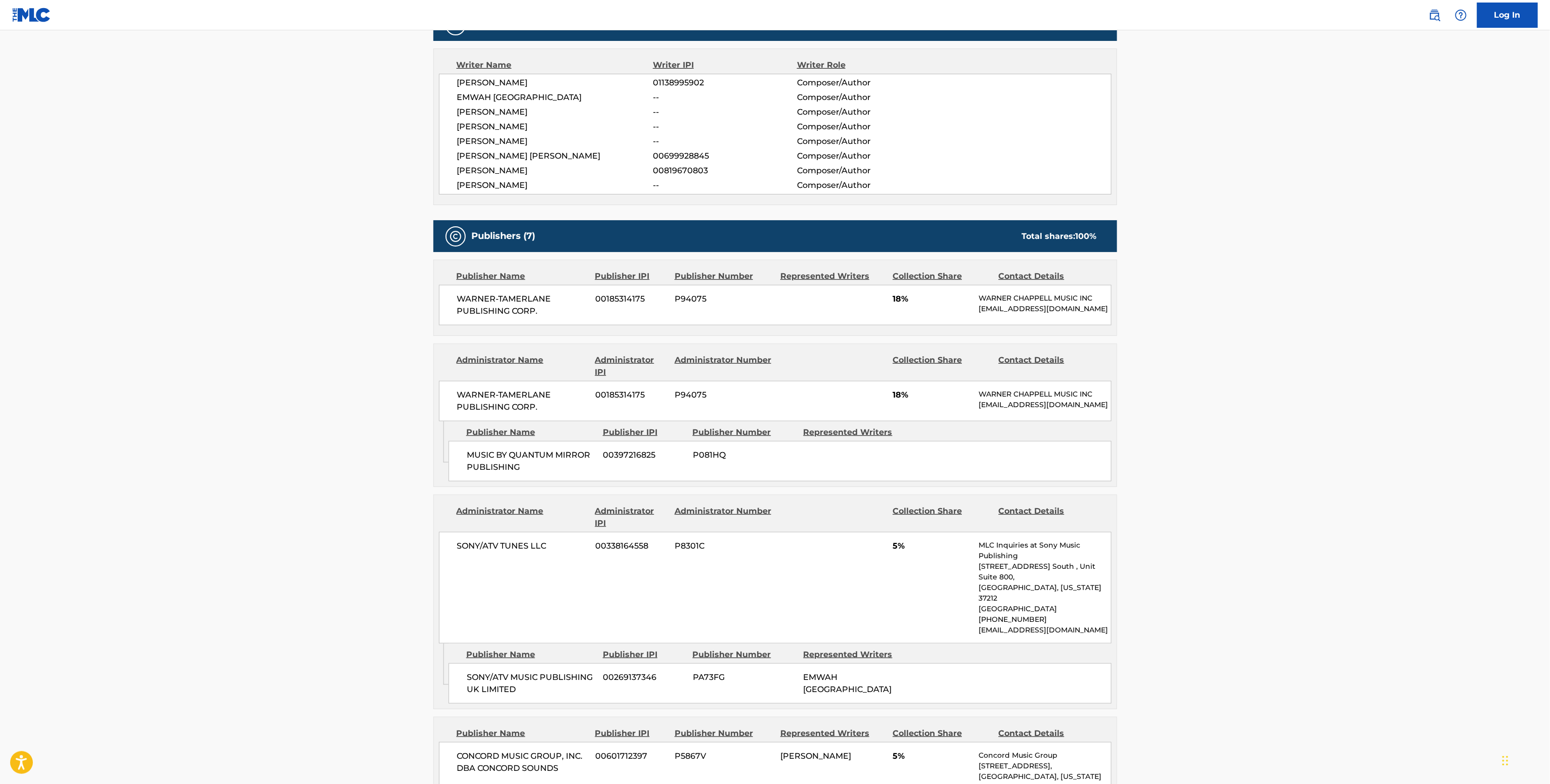
click at [688, 79] on span "01138995902" at bounding box center [724, 83] width 144 height 13
copy span "01138995902"
click at [506, 413] on span "WARNER-TAMERLANE PUBLISHING CORP." at bounding box center [522, 400] width 131 height 24
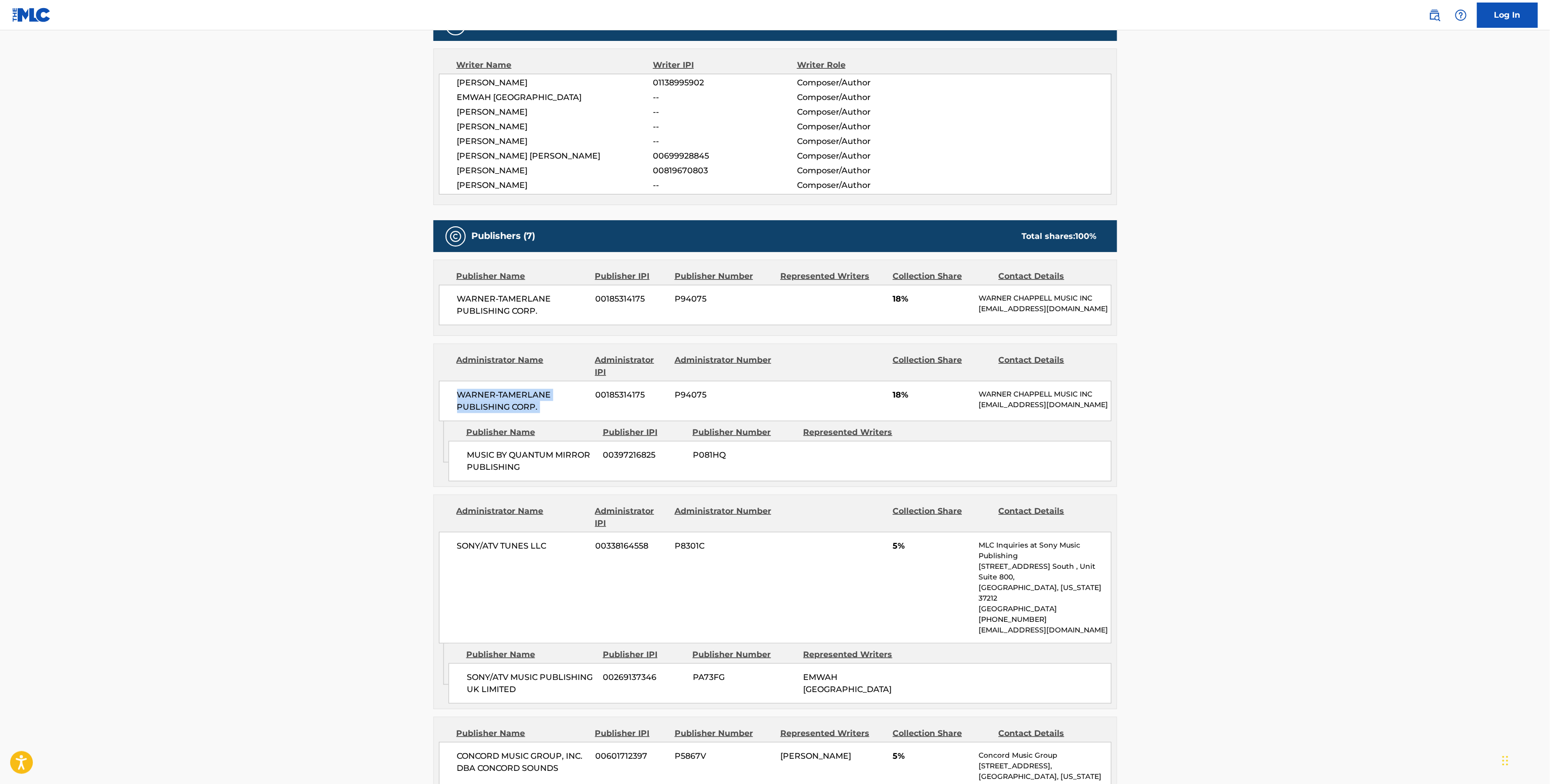
click at [506, 413] on span "WARNER-TAMERLANE PUBLISHING CORP." at bounding box center [522, 400] width 131 height 24
copy div "WARNER-TAMERLANE PUBLISHING CORP."
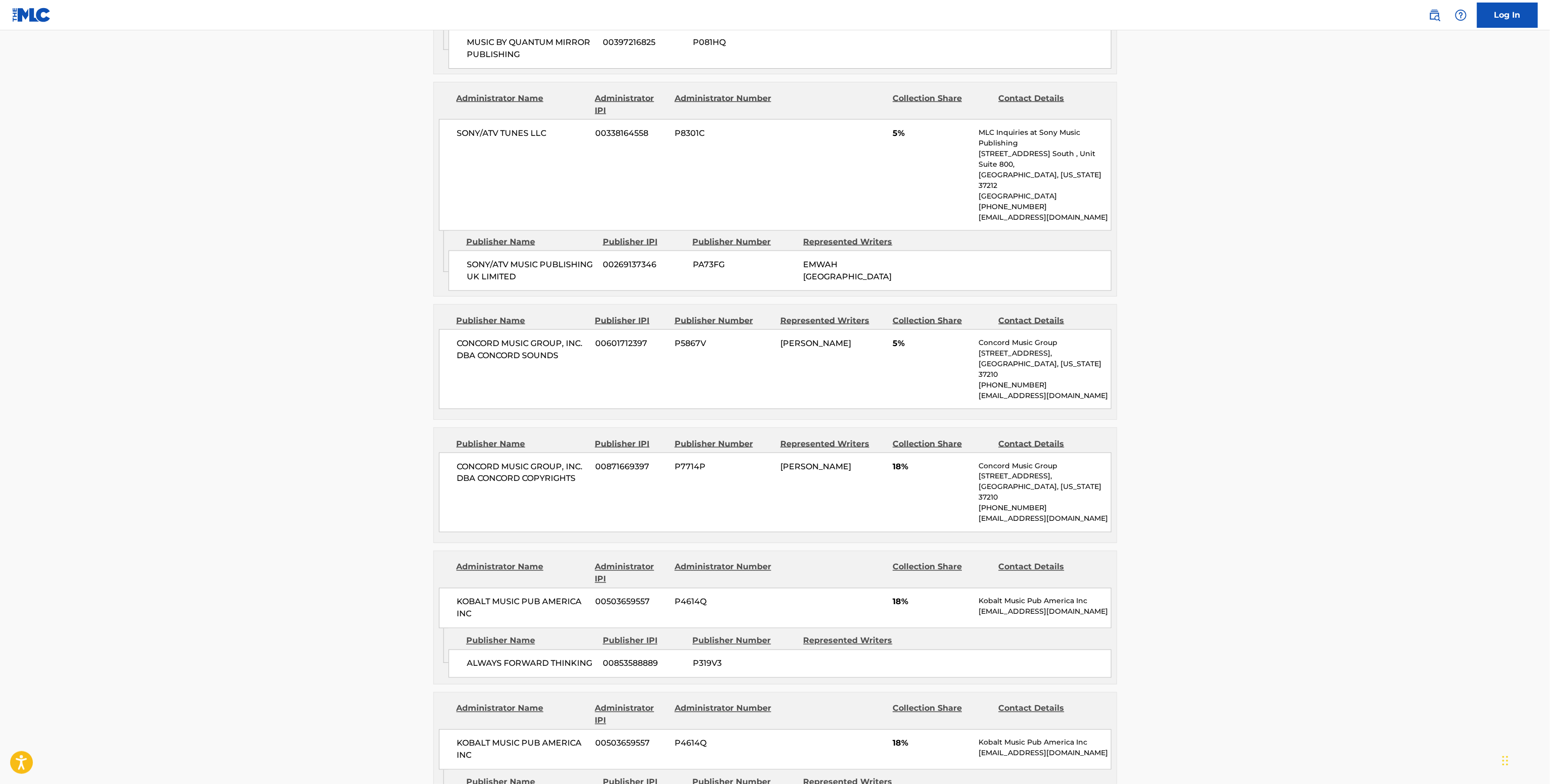
scroll to position [792, 0]
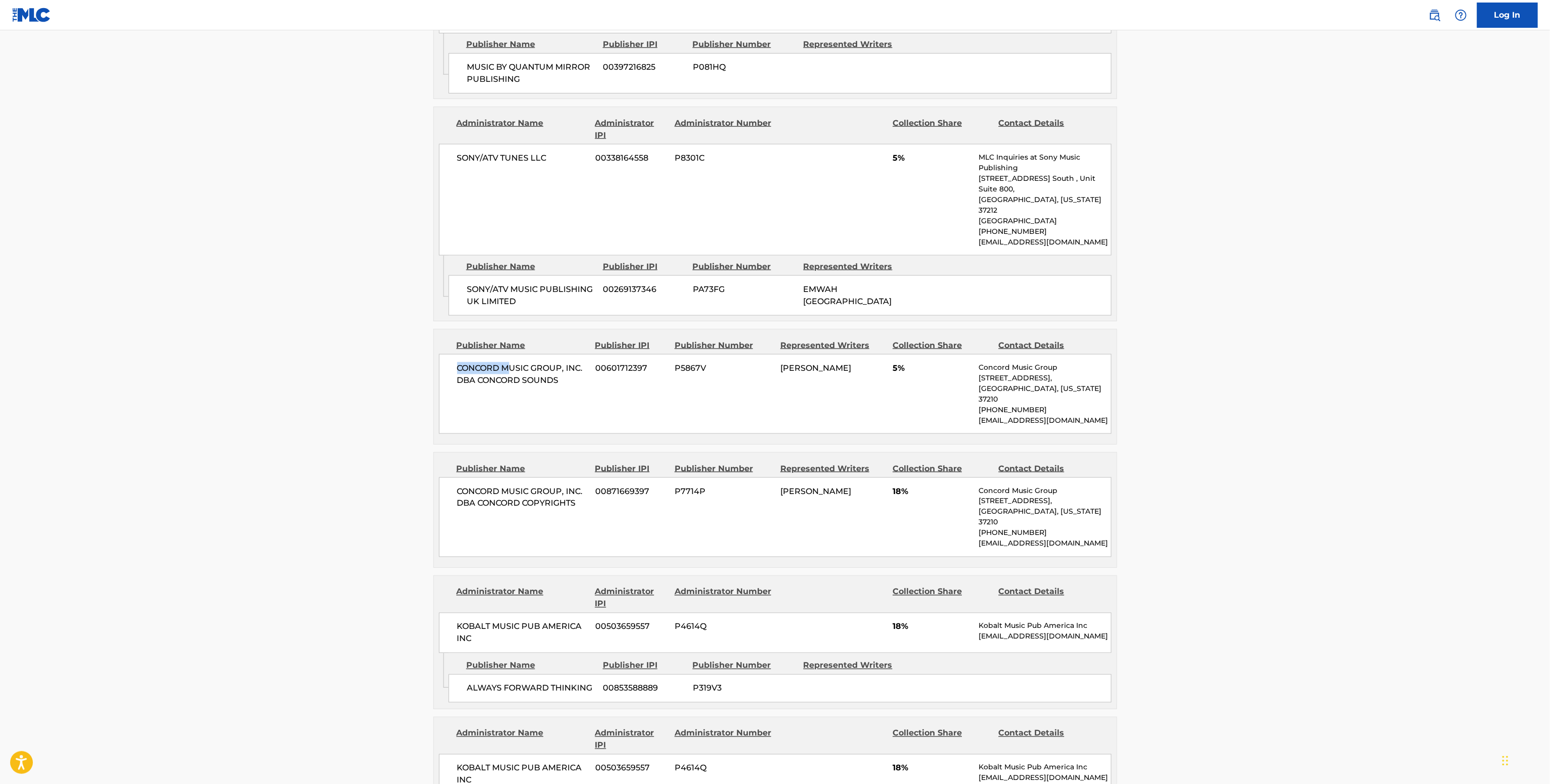
drag, startPoint x: 452, startPoint y: 376, endPoint x: 509, endPoint y: 381, distance: 57.2
click at [509, 381] on div "CONCORD MUSIC GROUP, INC. DBA CONCORD SOUNDS 00601712397 P5867V TYLA SEETHAL 5%…" at bounding box center [775, 393] width 673 height 80
click at [504, 386] on span "CONCORD MUSIC GROUP, INC. DBA CONCORD SOUNDS" at bounding box center [522, 374] width 131 height 24
drag, startPoint x: 480, startPoint y: 391, endPoint x: 589, endPoint y: 401, distance: 109.5
click at [589, 401] on div "CONCORD MUSIC GROUP, INC. DBA CONCORD SOUNDS 00601712397 P5867V TYLA SEETHAL 5%…" at bounding box center [775, 393] width 673 height 80
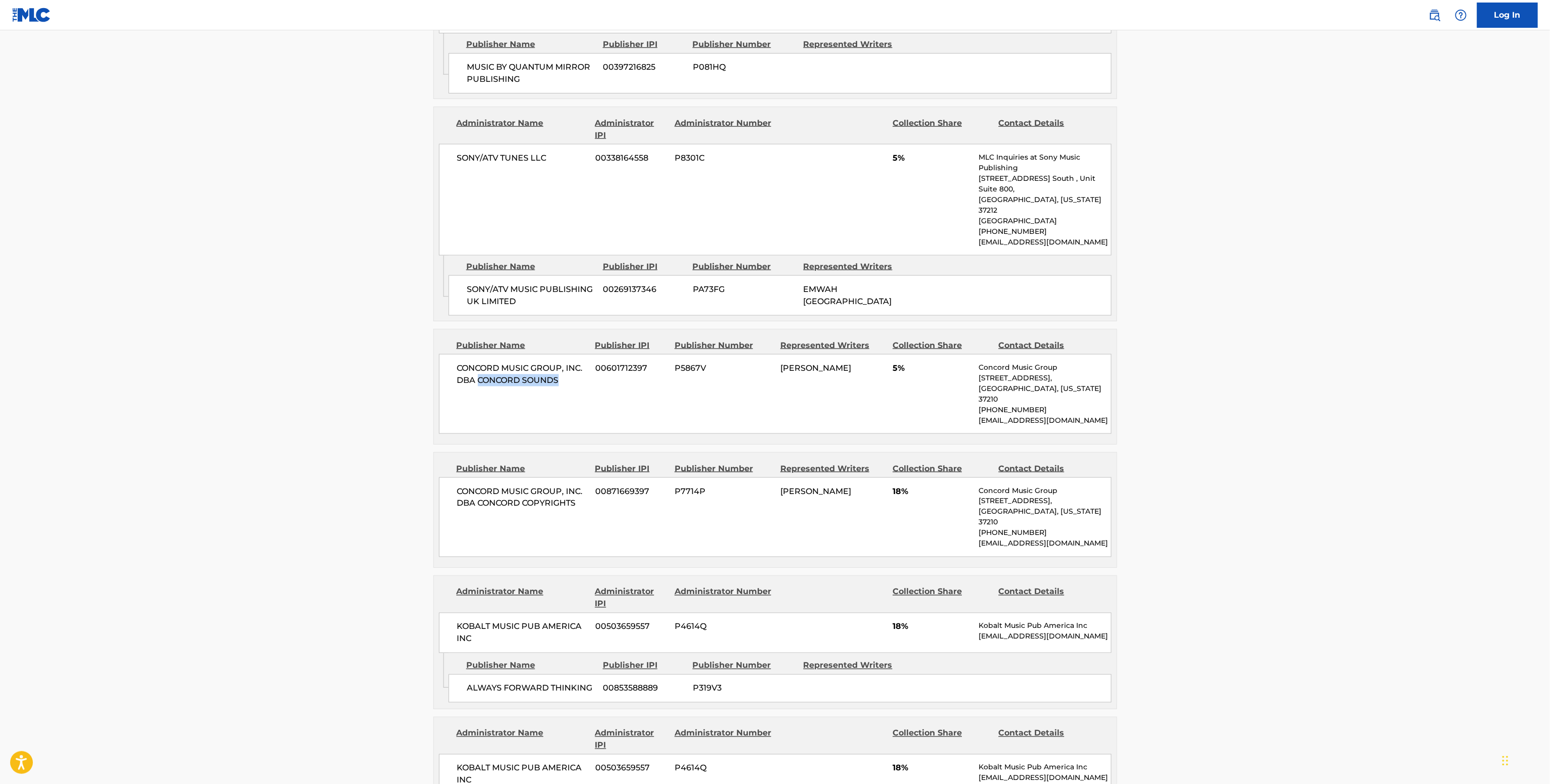
copy span "CONCORD SOUNDS"
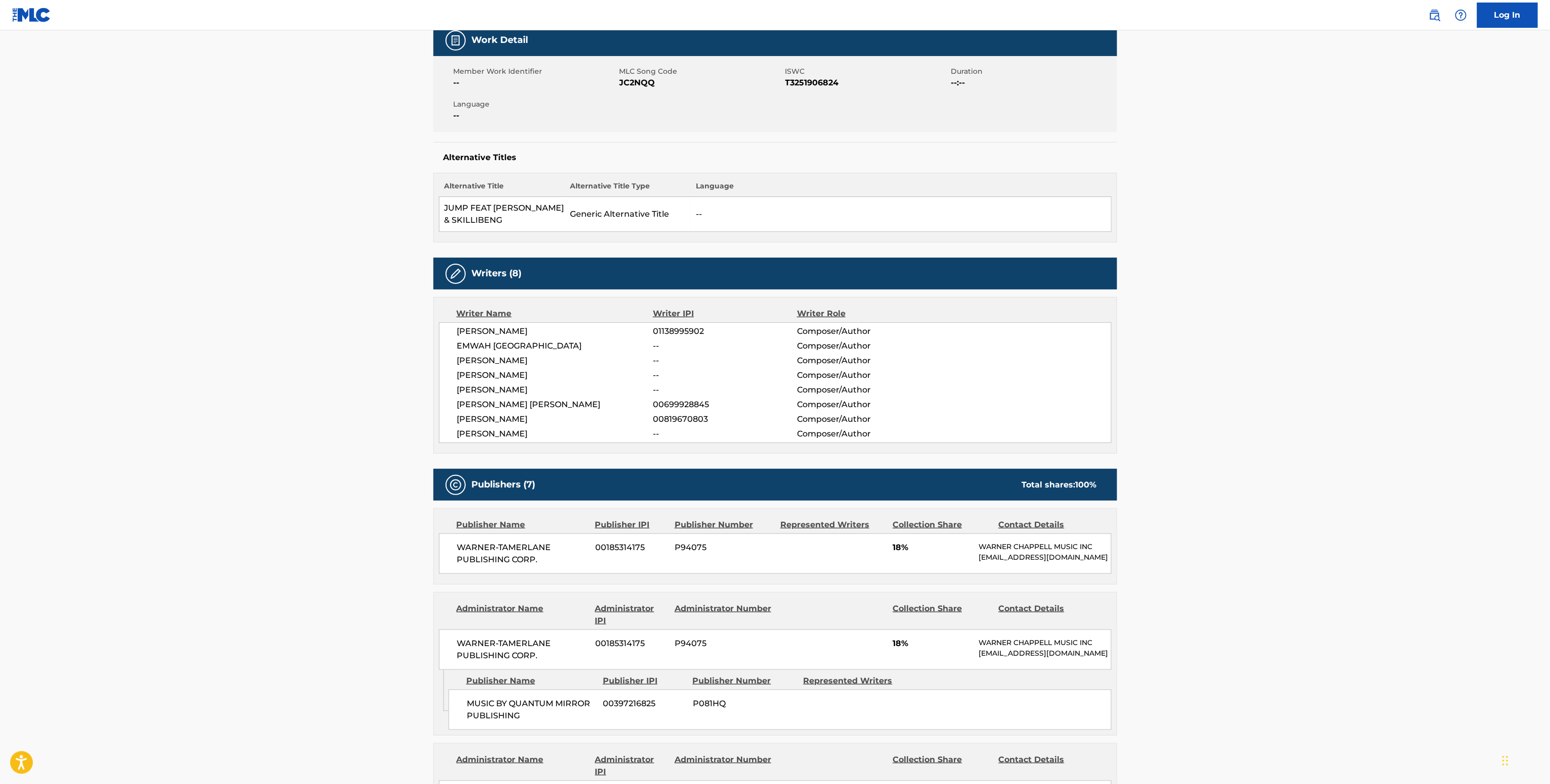
scroll to position [0, 0]
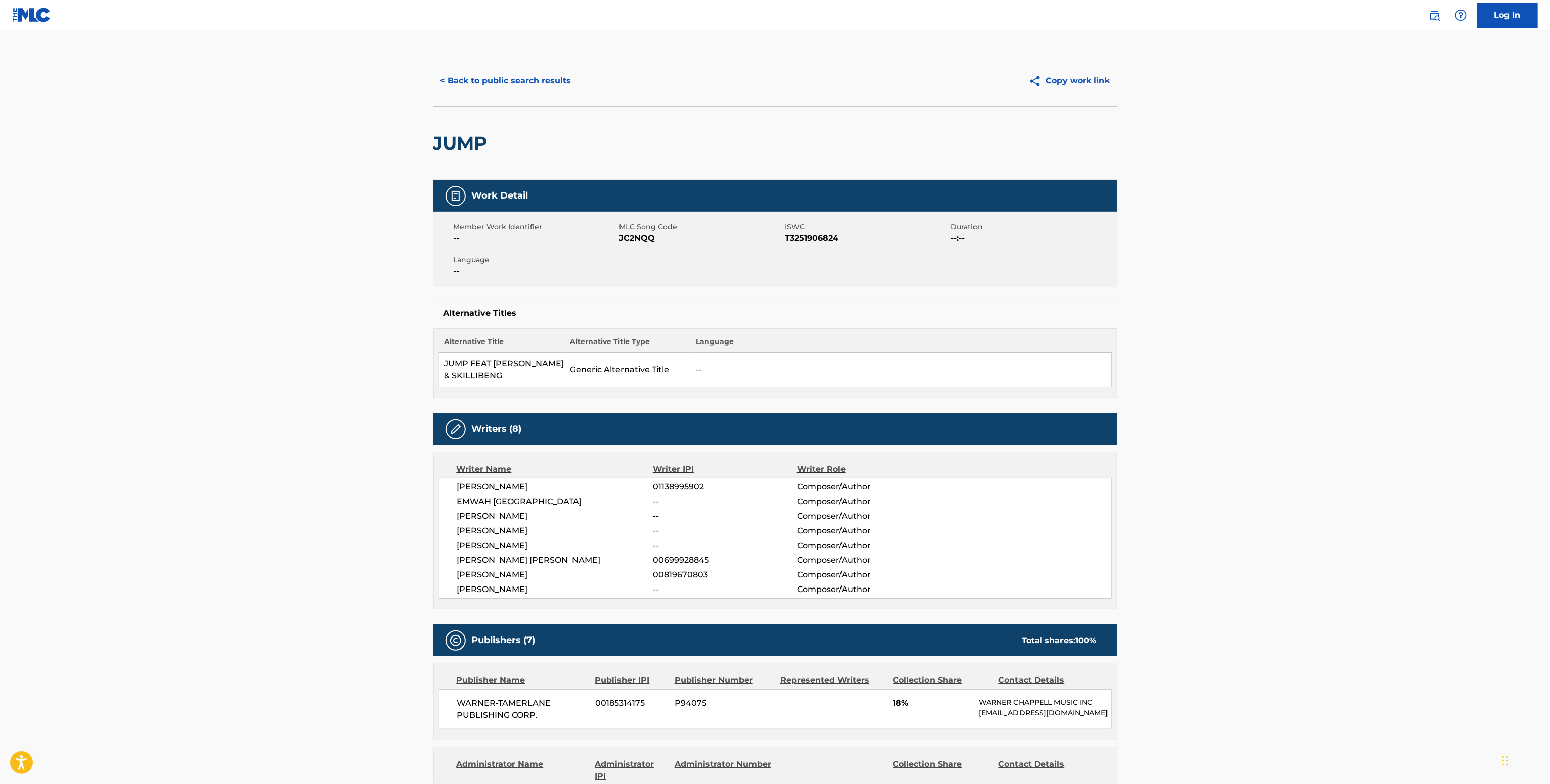
click at [626, 229] on span "MLC Song Code" at bounding box center [700, 227] width 164 height 11
click at [629, 233] on span "JC2NQQ" at bounding box center [700, 239] width 164 height 13
copy span "JC2NQQ"
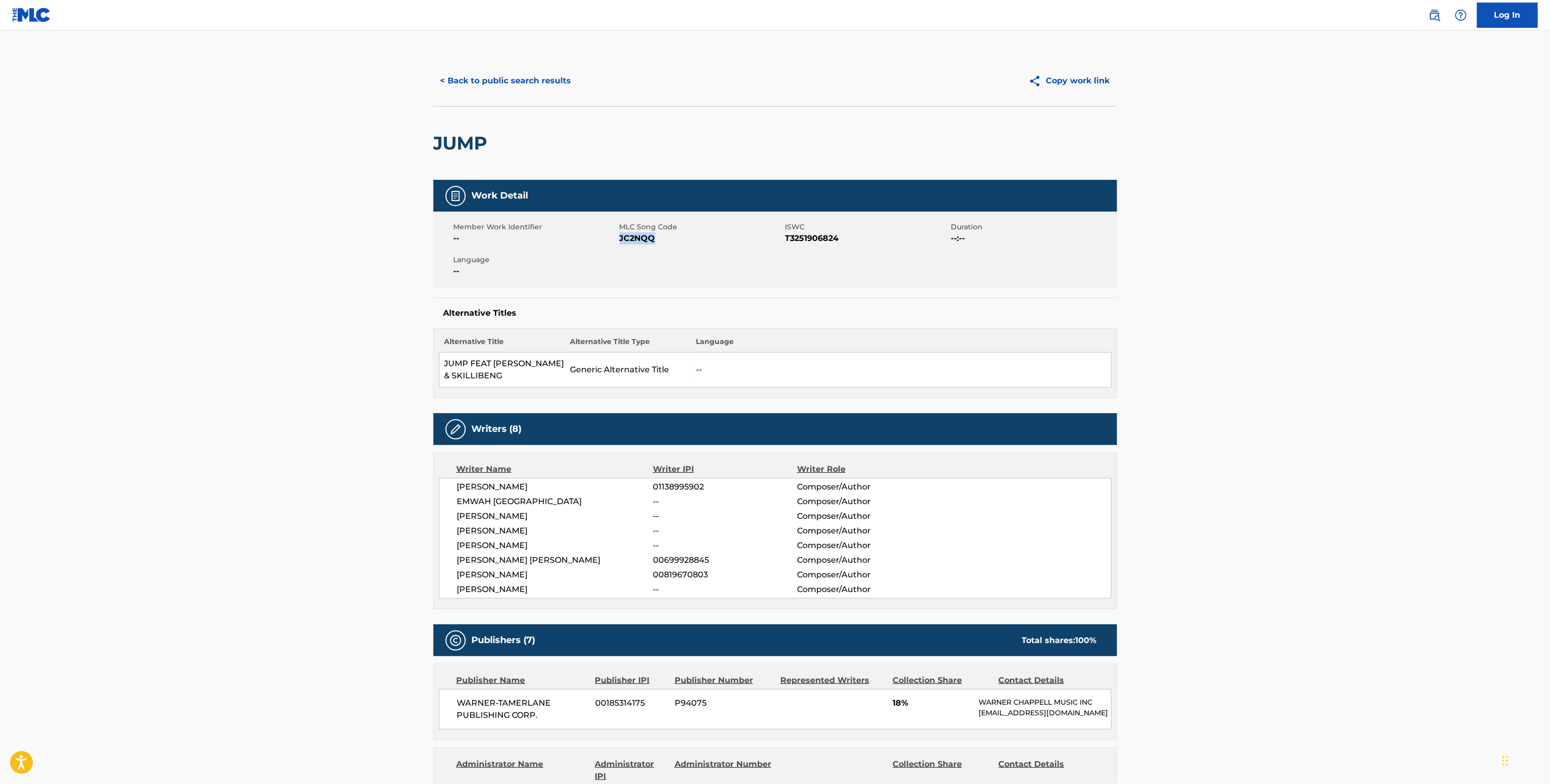
click at [488, 88] on button "< Back to public search results" at bounding box center [505, 80] width 145 height 25
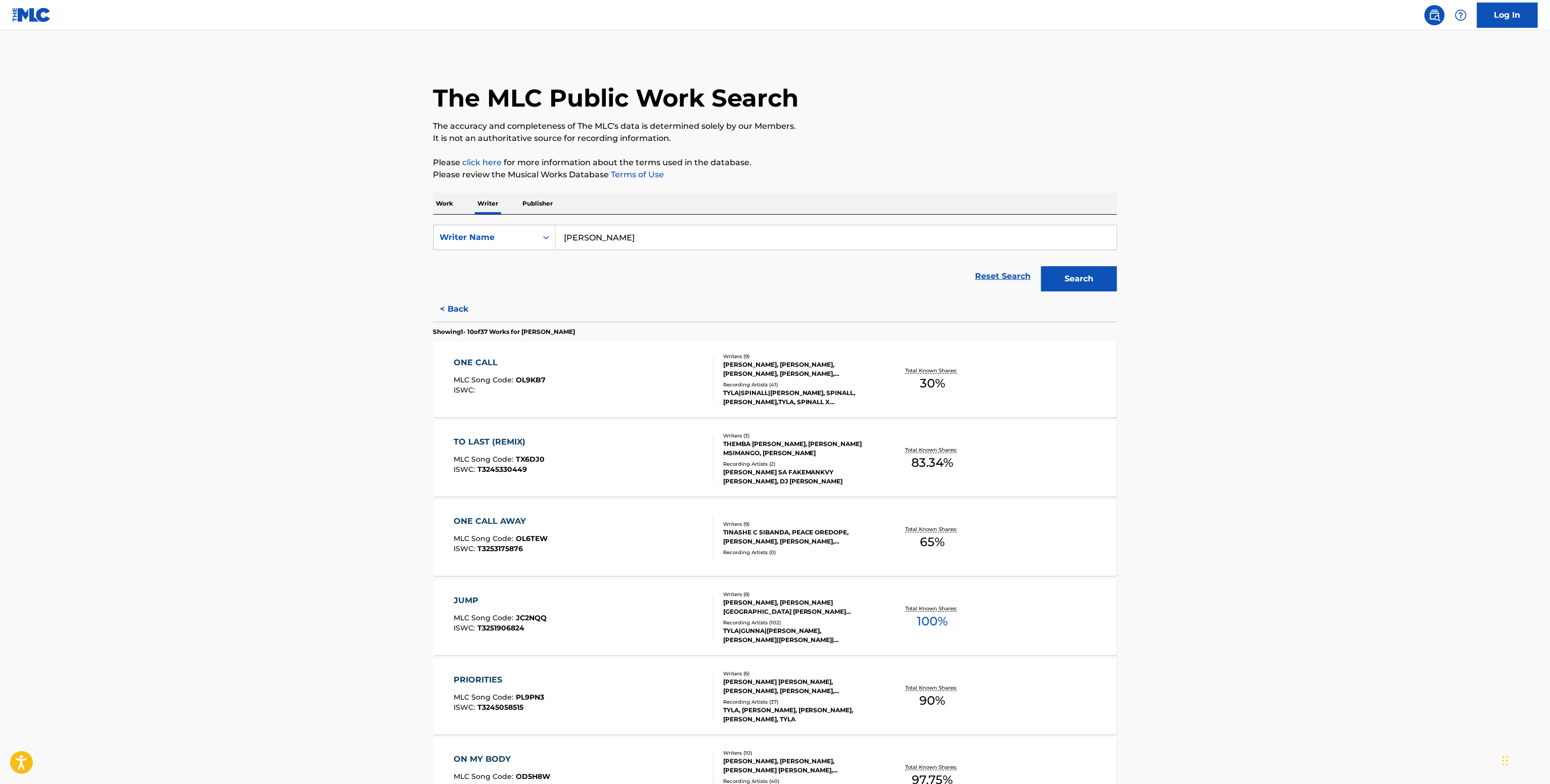
drag, startPoint x: 649, startPoint y: 239, endPoint x: 324, endPoint y: 229, distance: 325.2
click at [325, 233] on main "The MLC Public Work Search The accuracy and completeness of The MLC's data is d…" at bounding box center [775, 610] width 1550 height 1159
paste input "Steven Giron"
type input "Steven Giron"
click at [1041, 266] on button "Search" at bounding box center [1079, 279] width 76 height 25
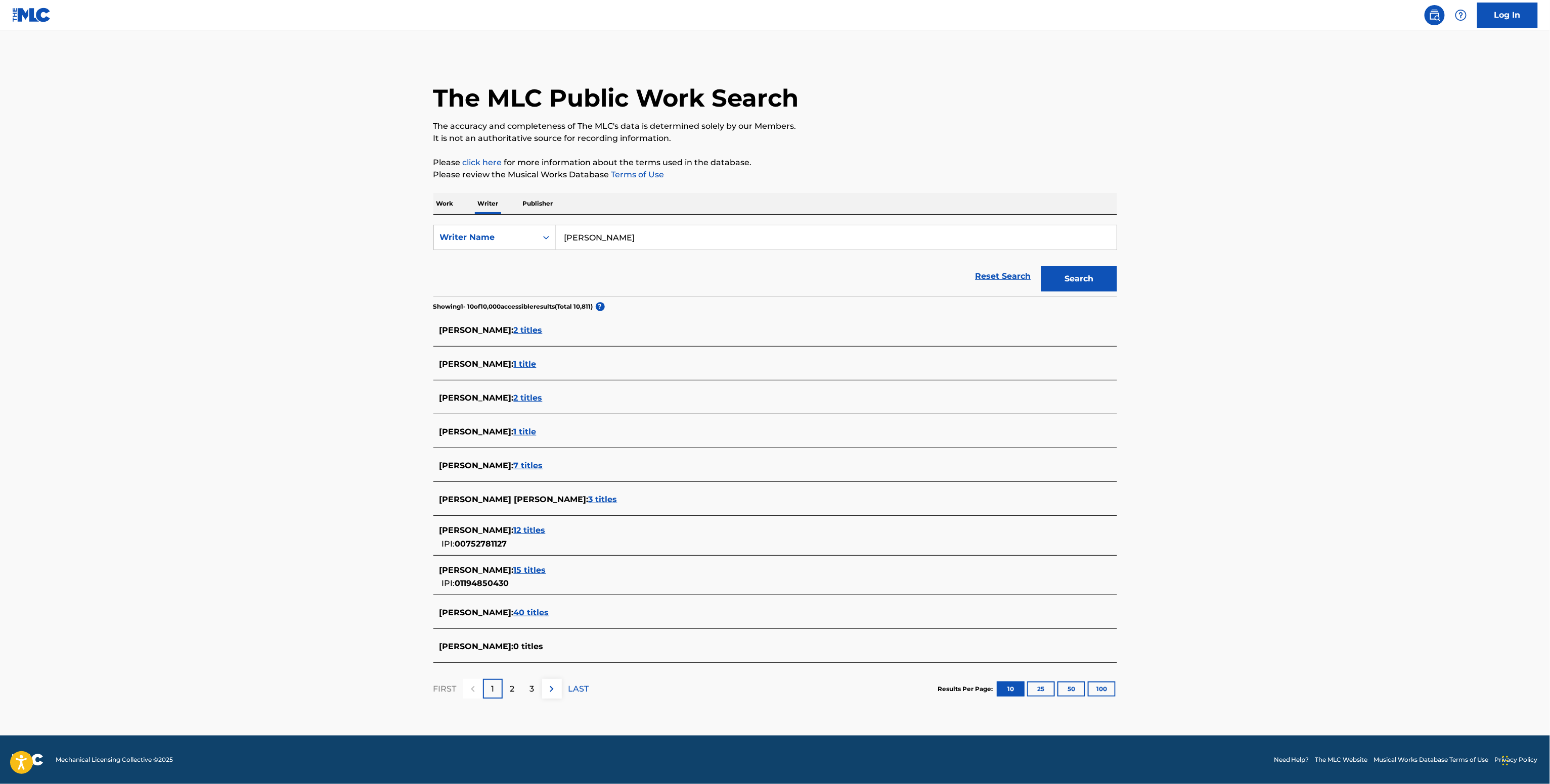
click at [504, 574] on span "STEVEN GIRON :" at bounding box center [476, 570] width 74 height 10
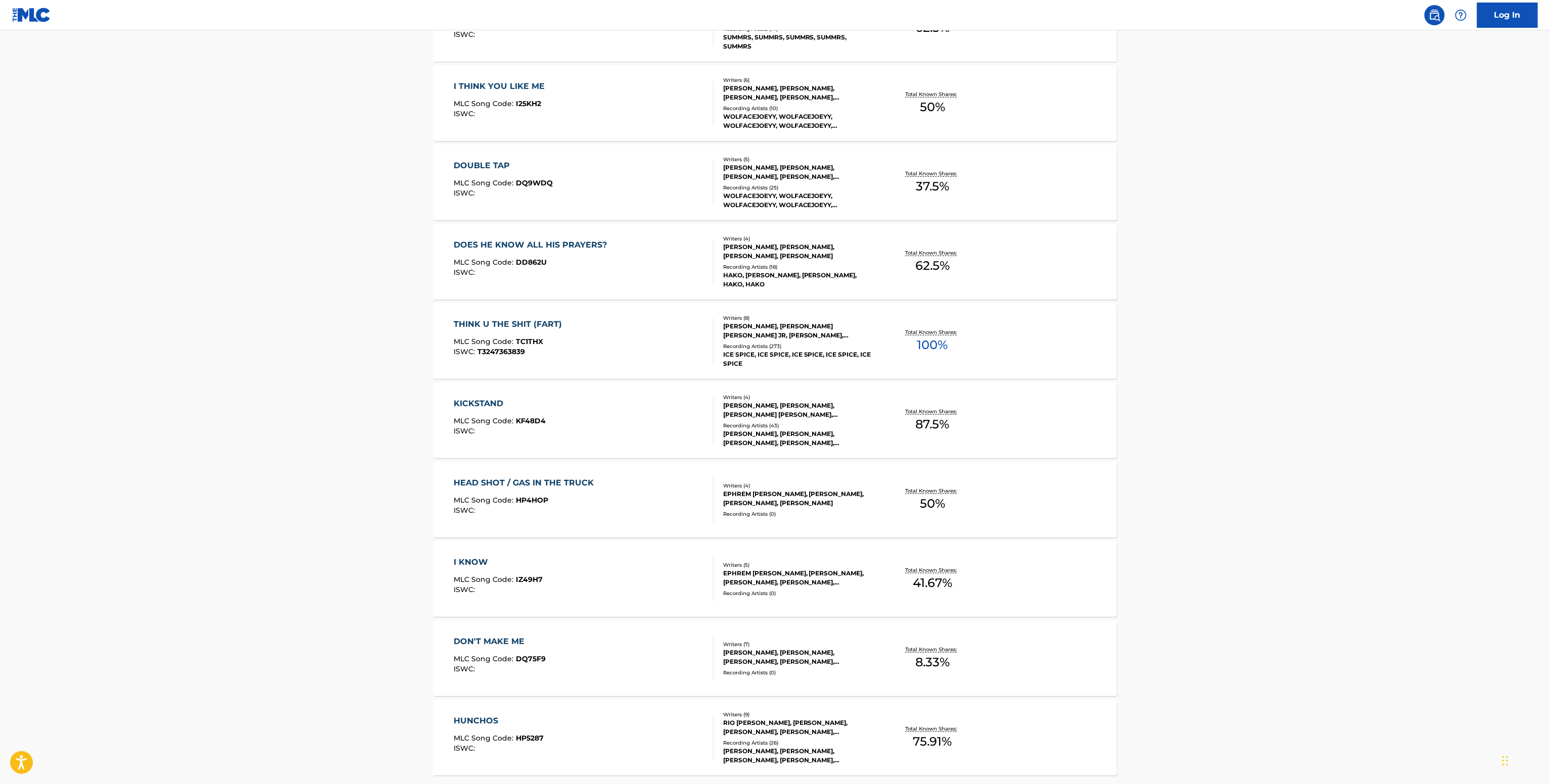
scroll to position [453, 0]
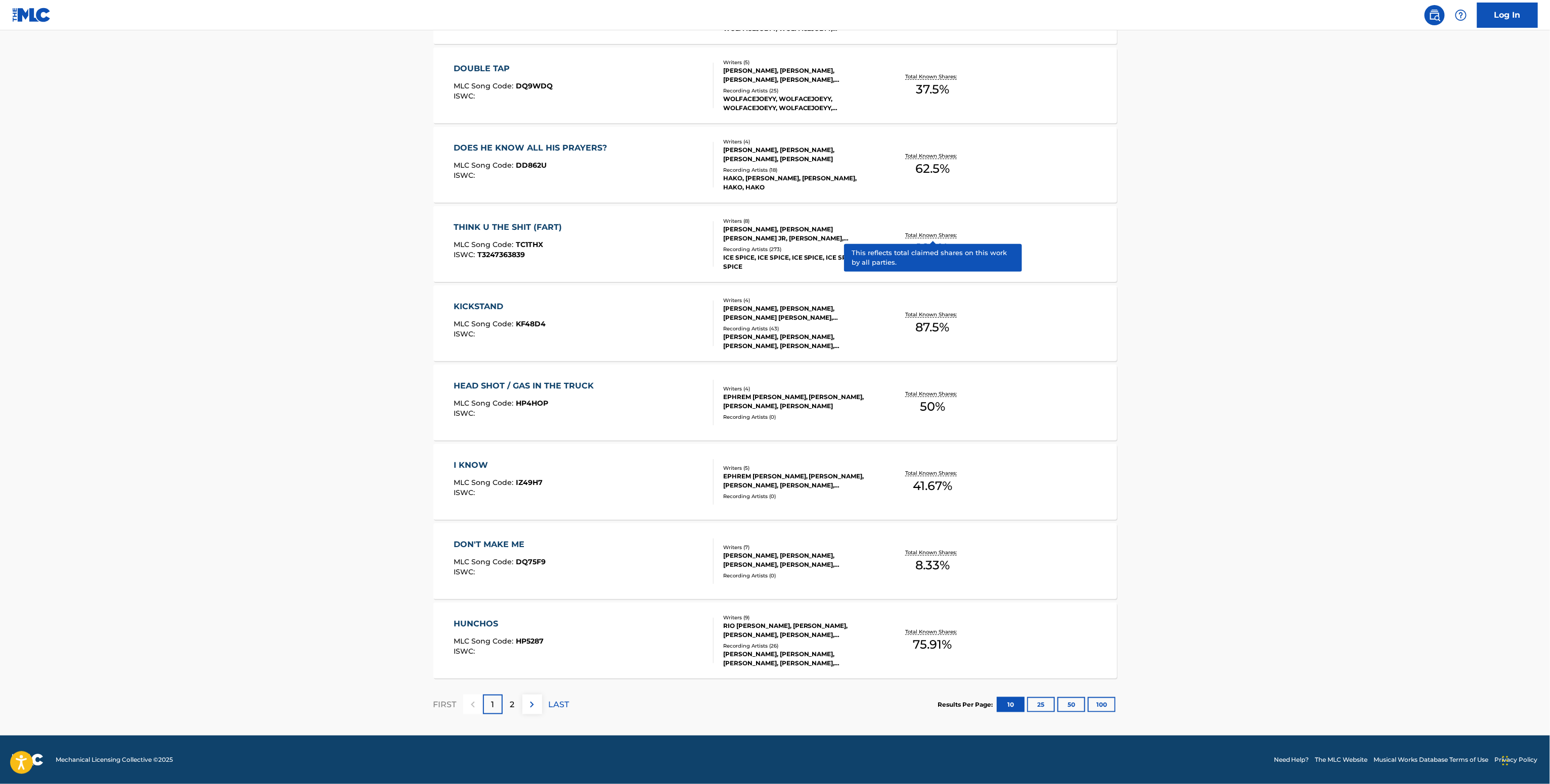
click at [916, 232] on p "Total Known Shares:" at bounding box center [932, 235] width 54 height 7
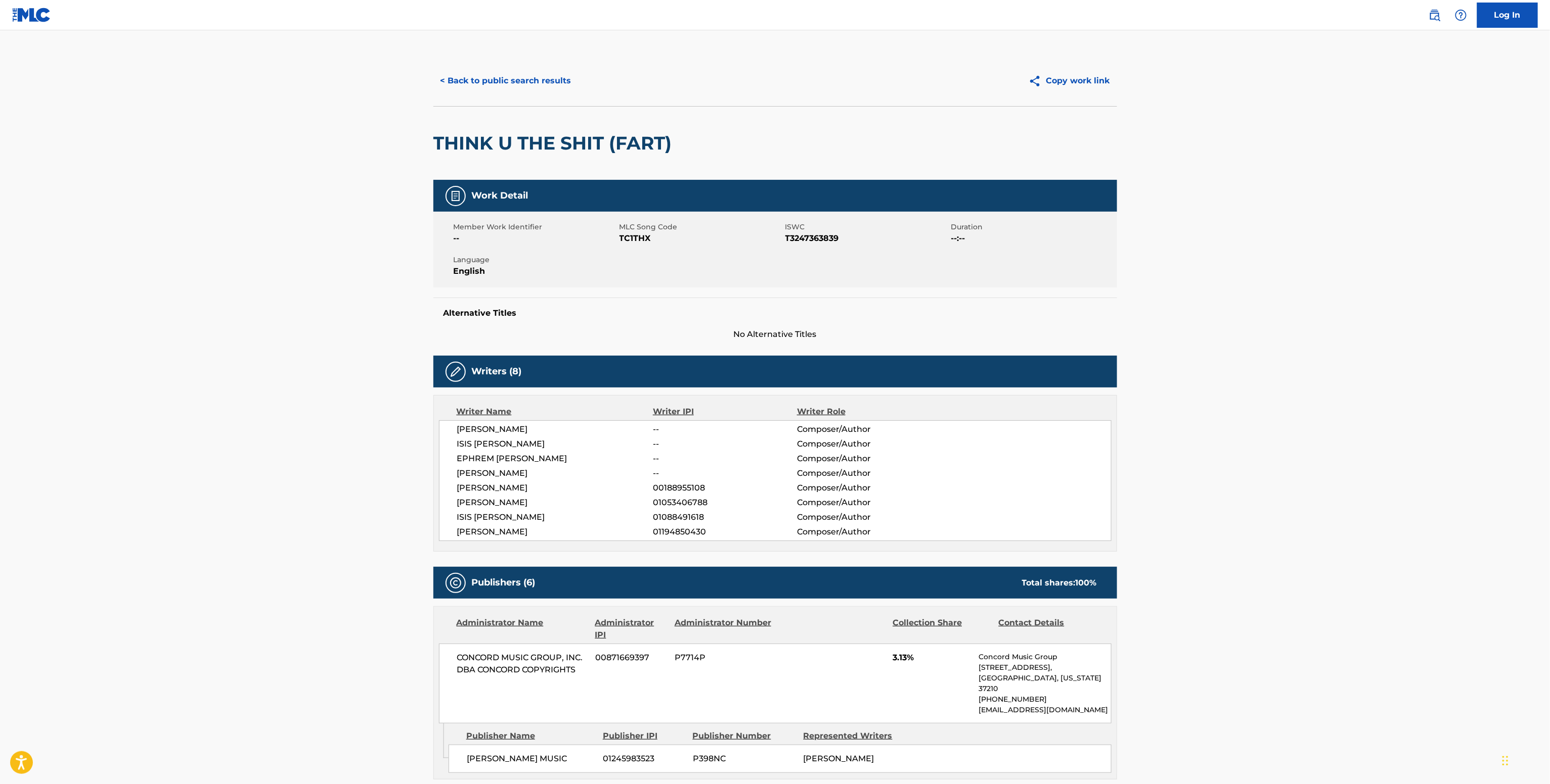
click at [688, 490] on span "00188955108" at bounding box center [724, 488] width 144 height 13
click at [677, 540] on div "JAVIER MERCADO -- Composer/Author ISIS NAIJA GASTON -- Composer/Author EPHREM L…" at bounding box center [775, 480] width 673 height 121
copy span "01194850430"
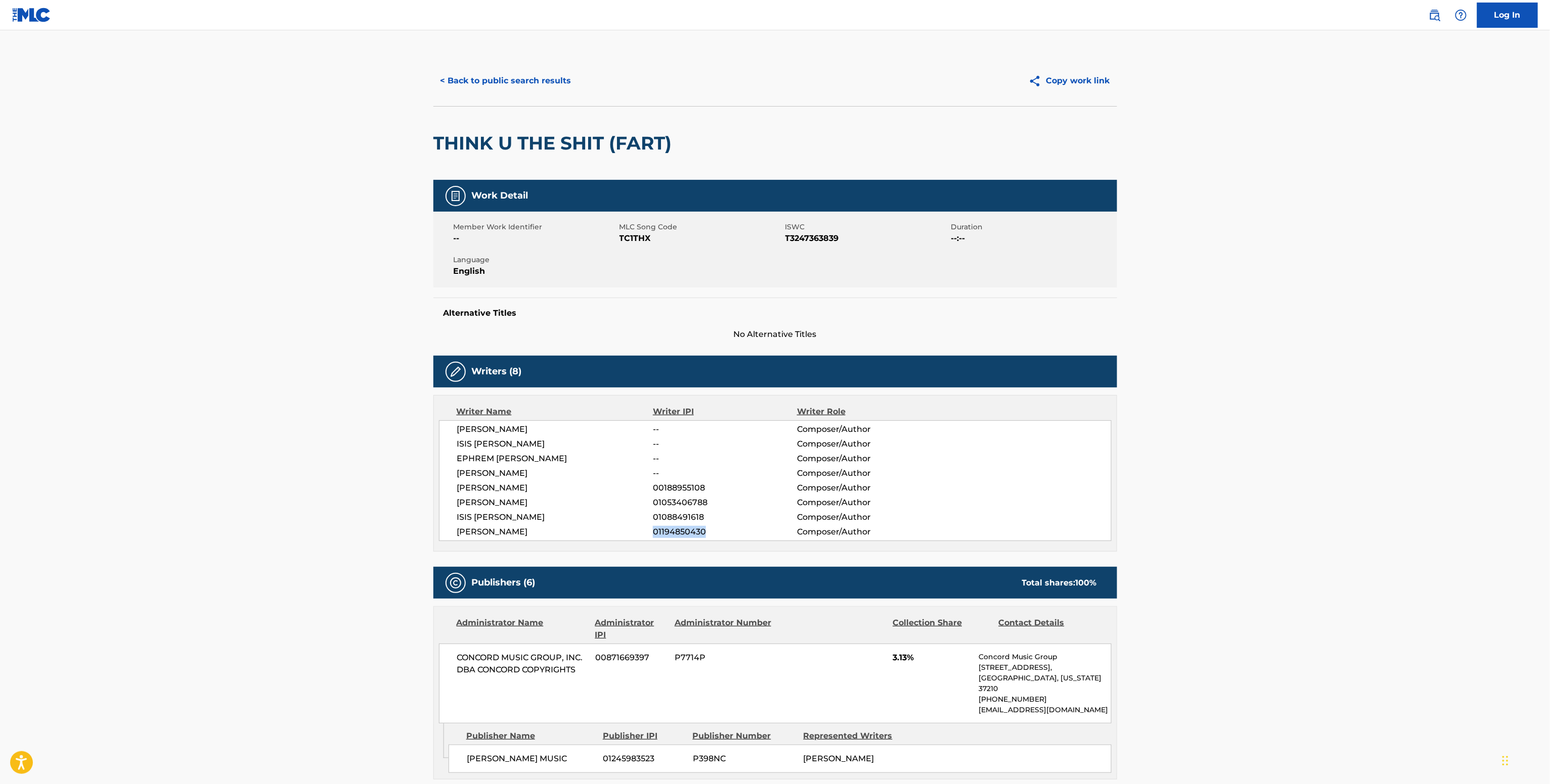
click at [546, 79] on button "< Back to public search results" at bounding box center [505, 80] width 145 height 25
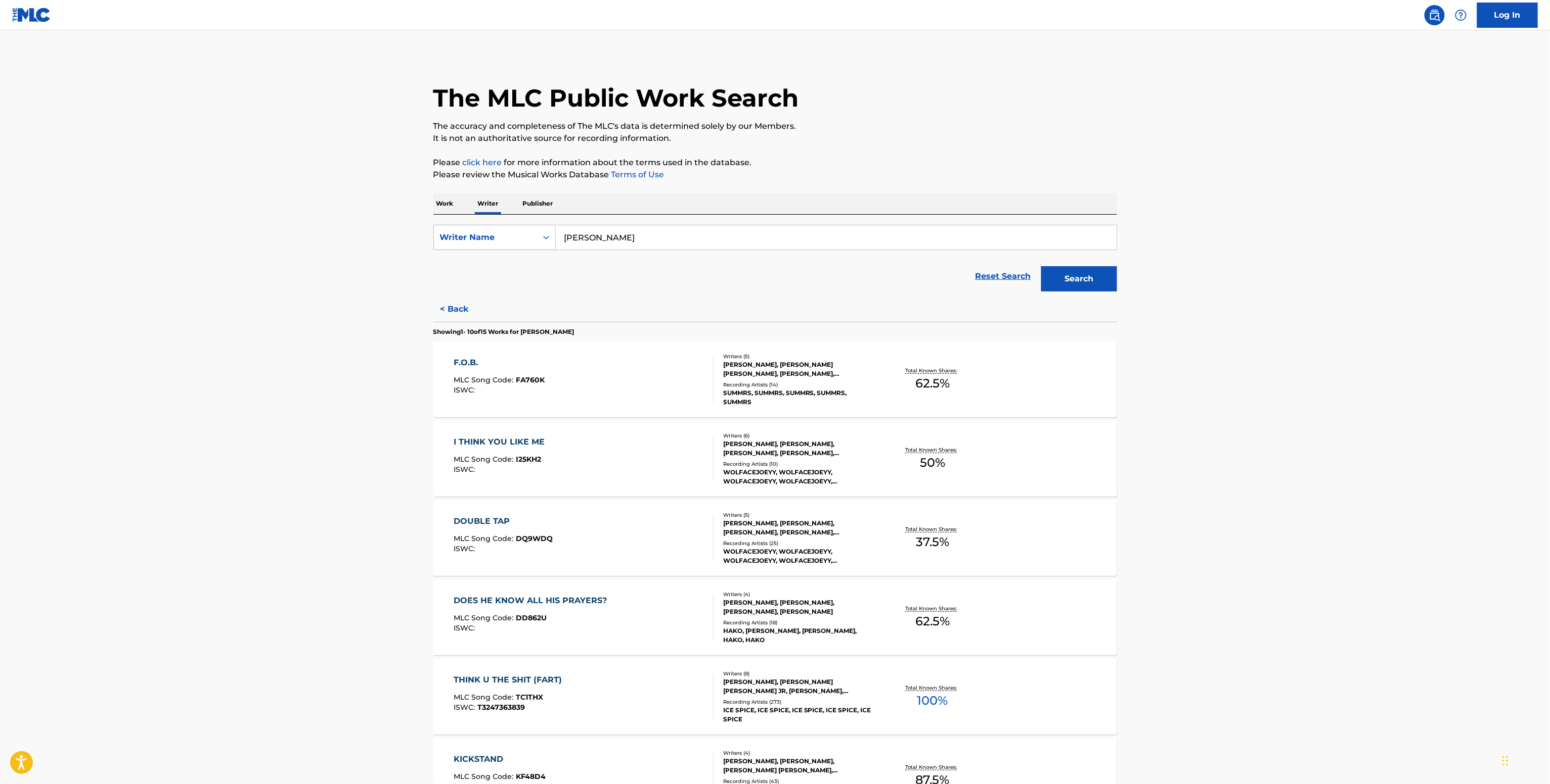
drag, startPoint x: 645, startPoint y: 228, endPoint x: 436, endPoint y: 228, distance: 209.0
click at [454, 231] on div "SearchWithCriteria8fc8cfb1-867a-493a-a342-3c827dc5e50d Writer Name Steven Giron" at bounding box center [775, 238] width 683 height 25
paste input "London Holmes"
type input "London Holmes"
click at [1041, 266] on button "Search" at bounding box center [1079, 279] width 76 height 25
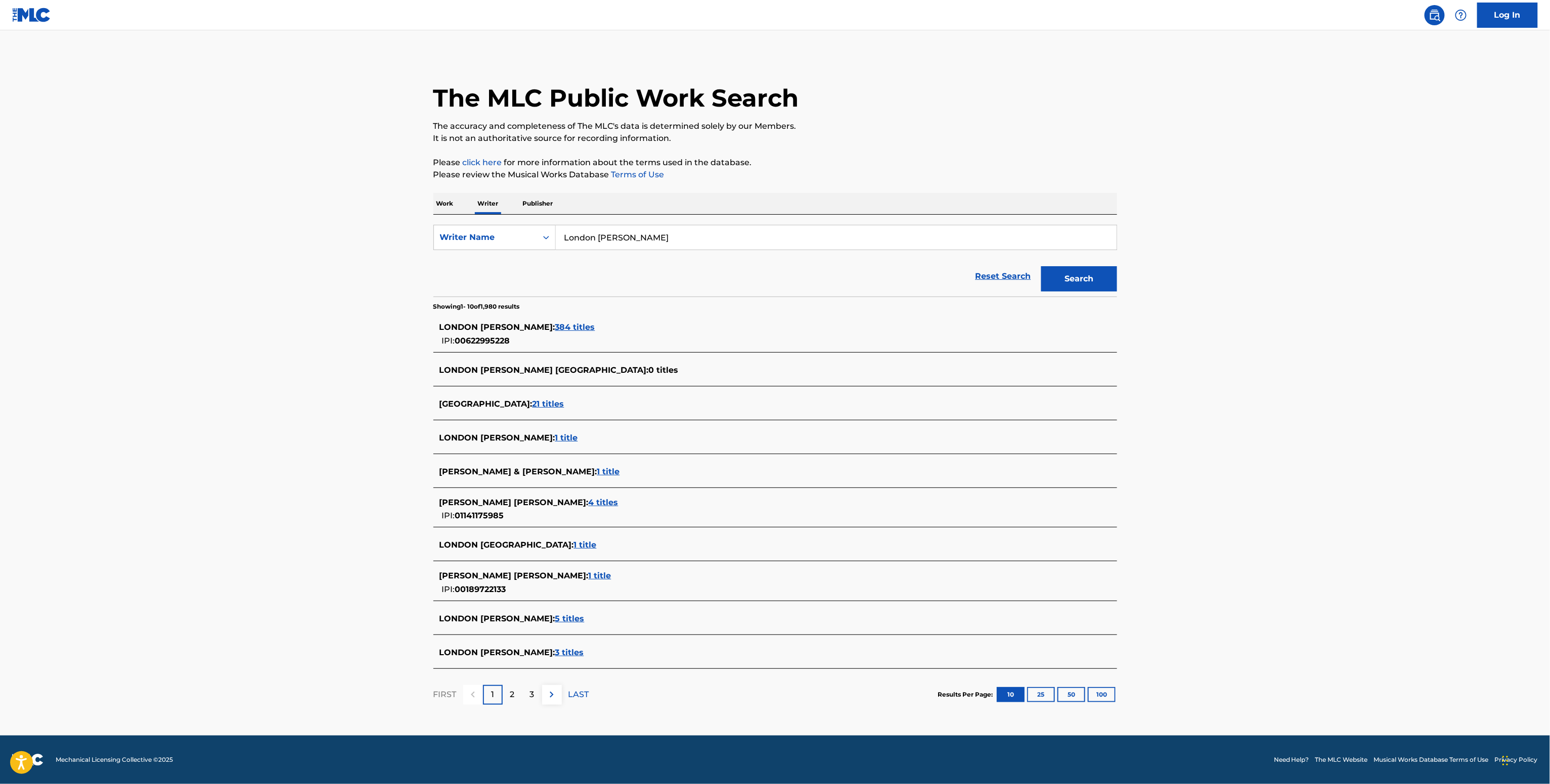
click at [541, 333] on div "LONDON TYLER HOLMES : 384 titles" at bounding box center [761, 328] width 645 height 13
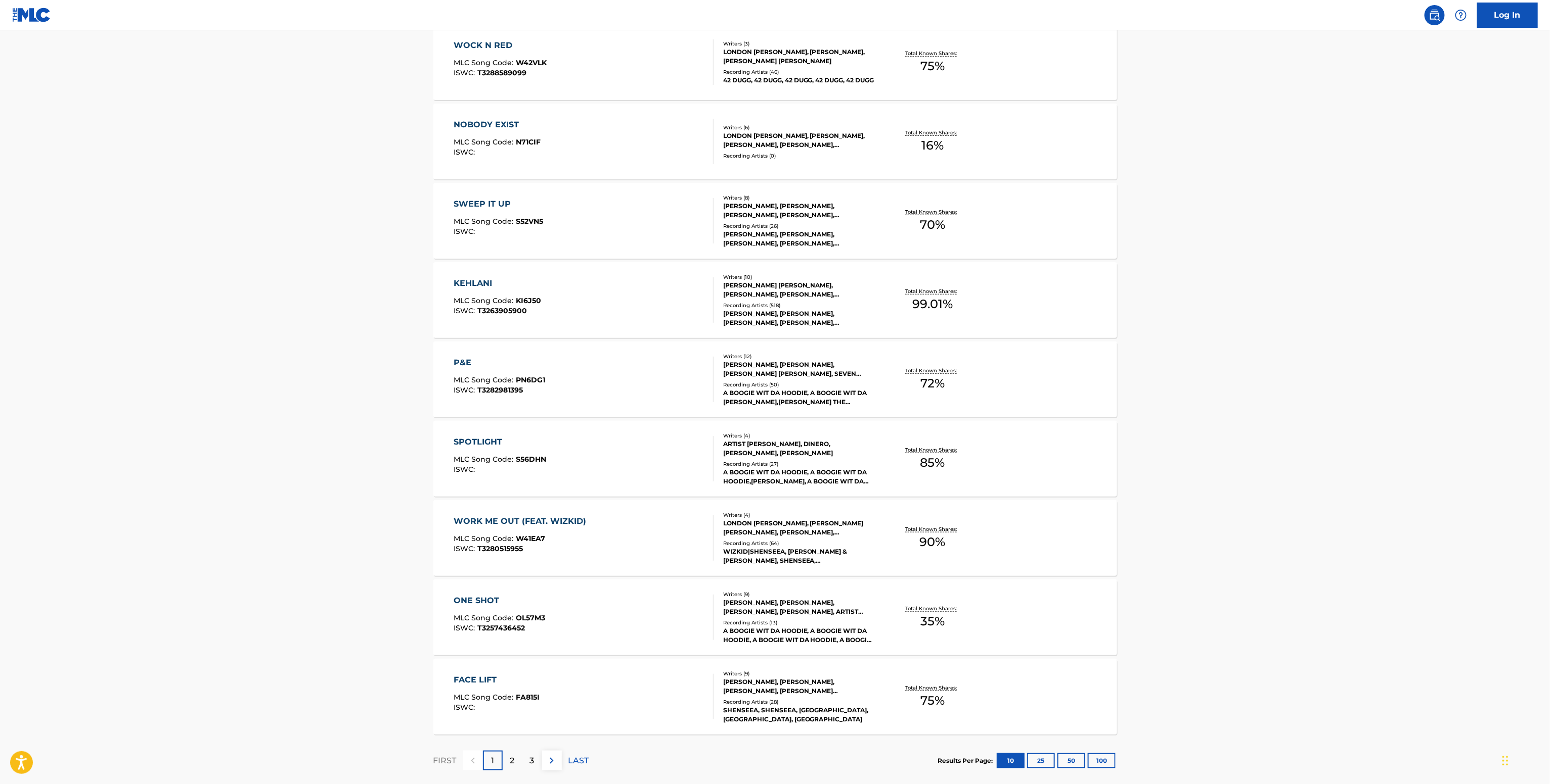
scroll to position [404, 0]
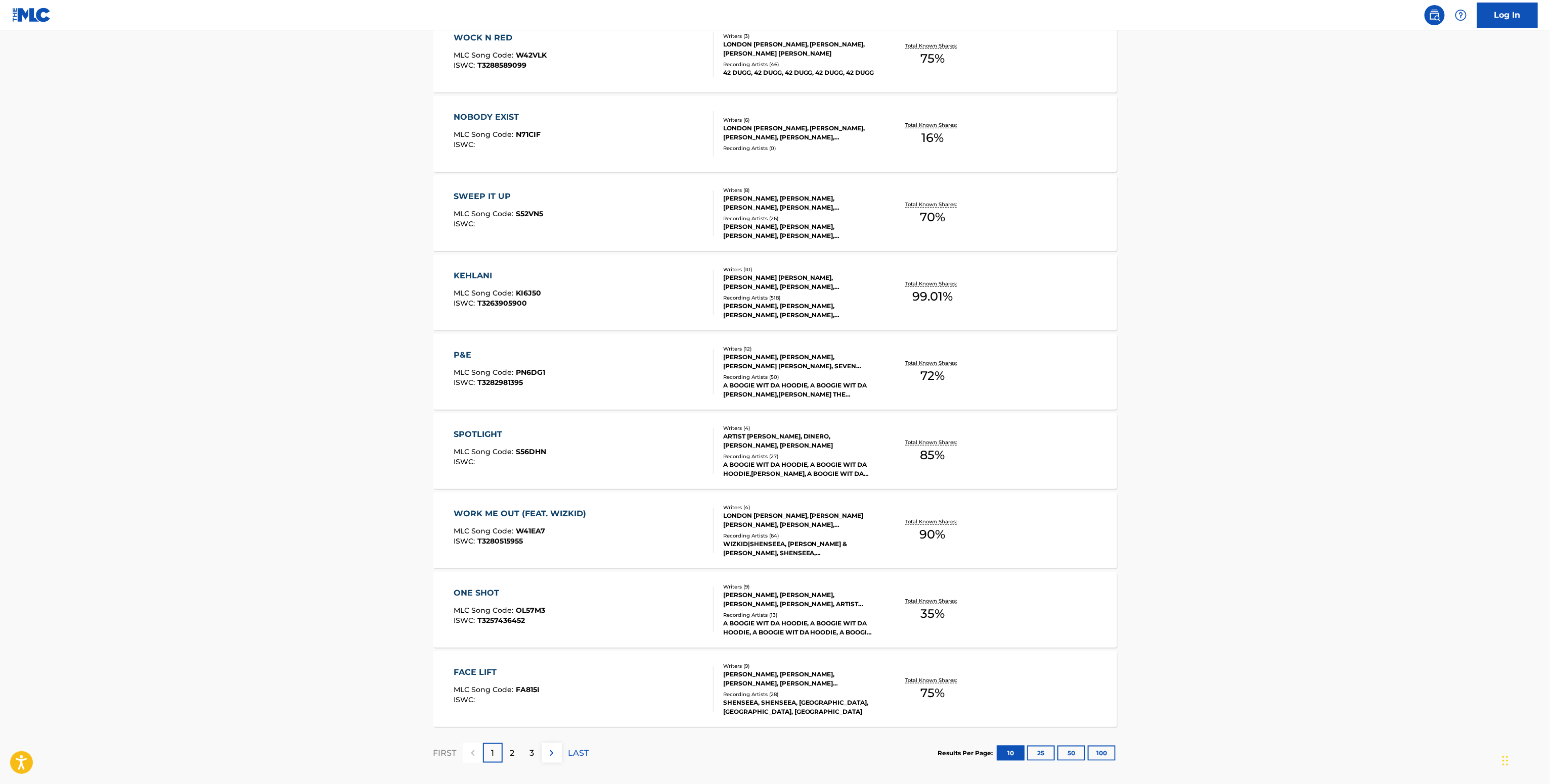
click at [866, 545] on div "WIZKID|SHENSEEA, SHENSEEA & WIZKID, SHENSEEA,WIZKID, SHENSEEA & WIZKID, WIZKID|…" at bounding box center [799, 549] width 153 height 18
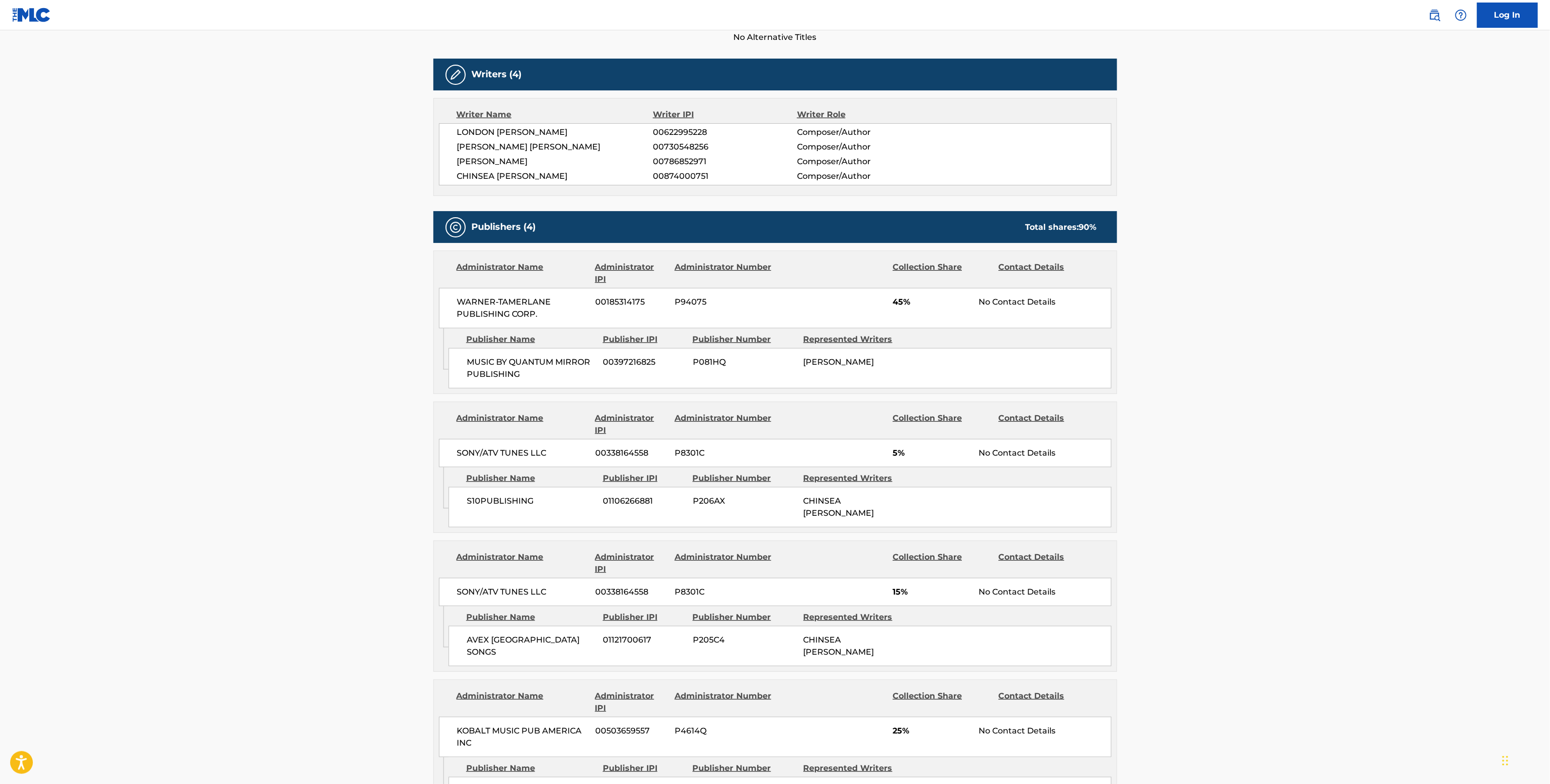
scroll to position [303, 0]
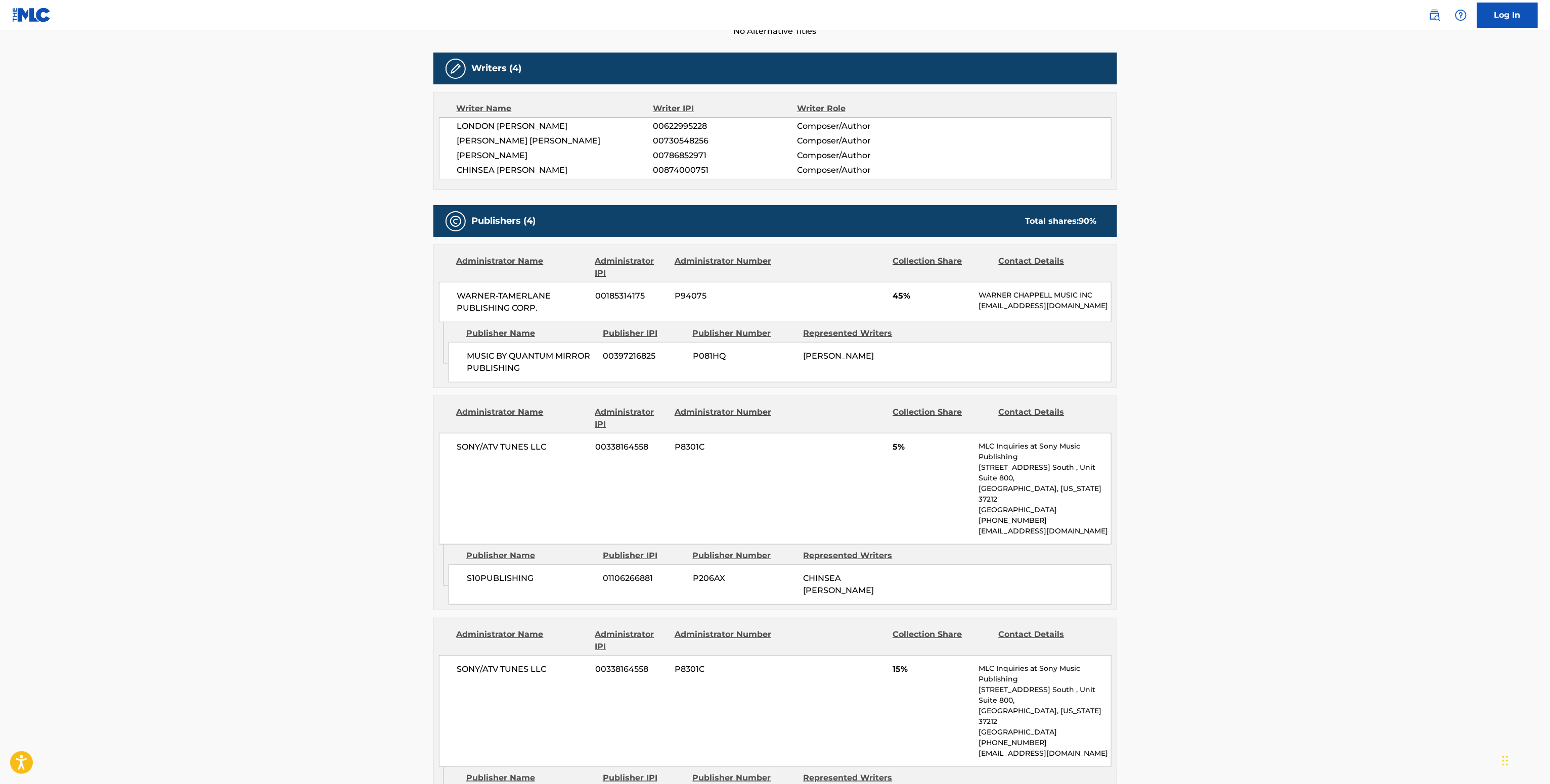
click at [681, 125] on span "00622995228" at bounding box center [724, 127] width 144 height 13
copy span "00622995228"
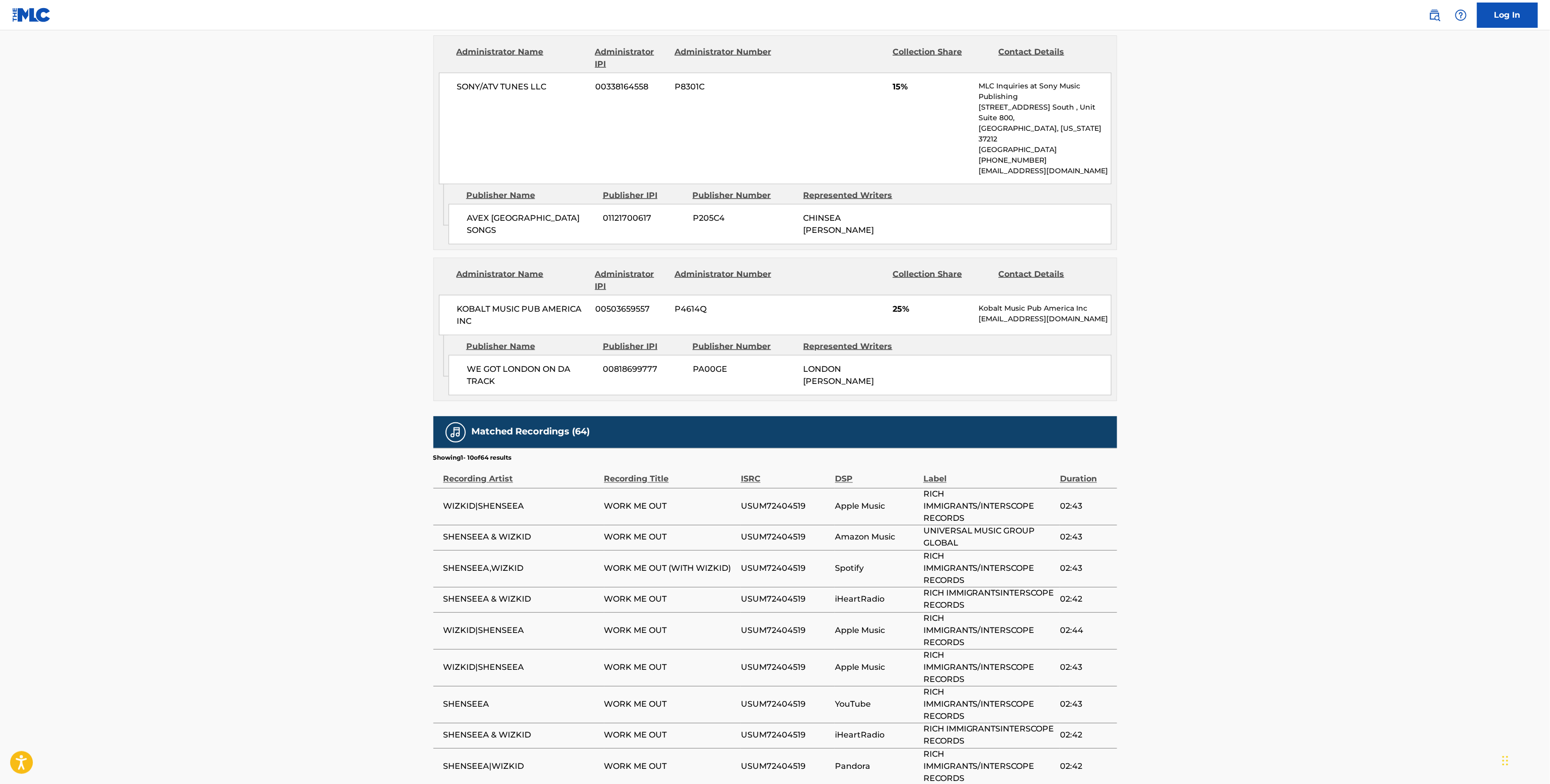
scroll to position [779, 0]
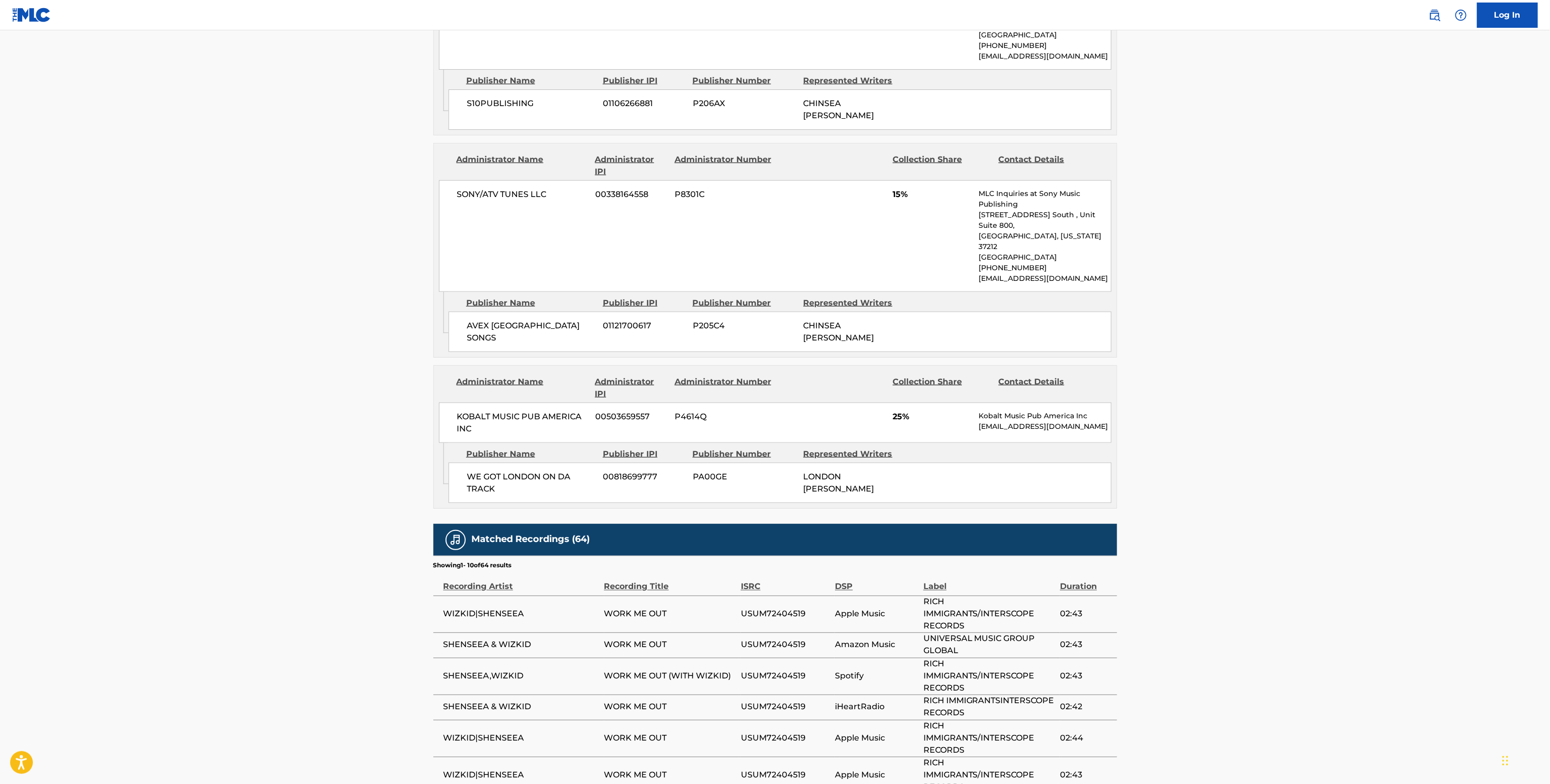
click at [531, 411] on span "KOBALT MUSIC PUB AMERICA INC" at bounding box center [522, 423] width 131 height 24
copy div "KOBALT MUSIC PUB AMERICA INC"
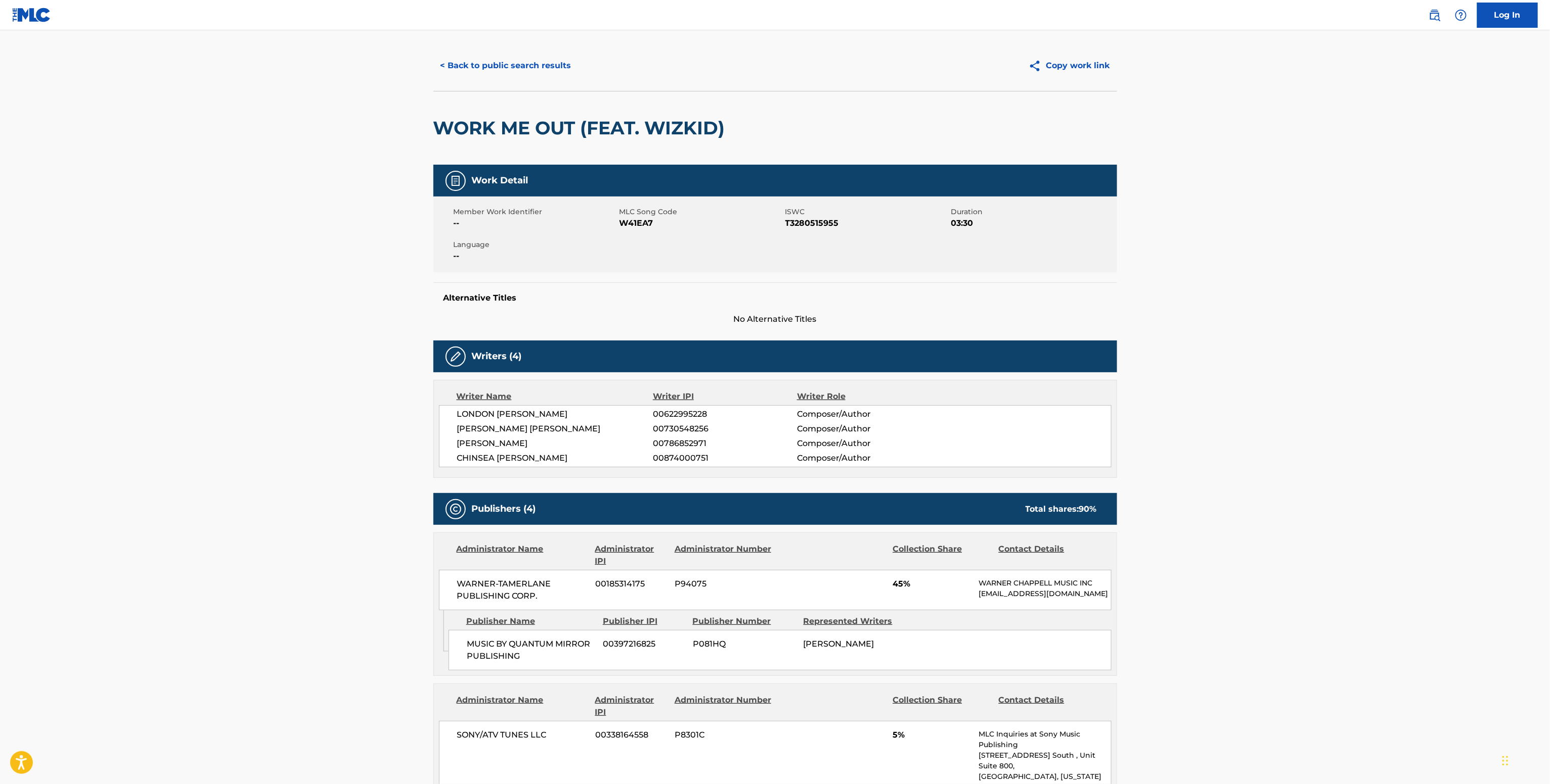
scroll to position [0, 0]
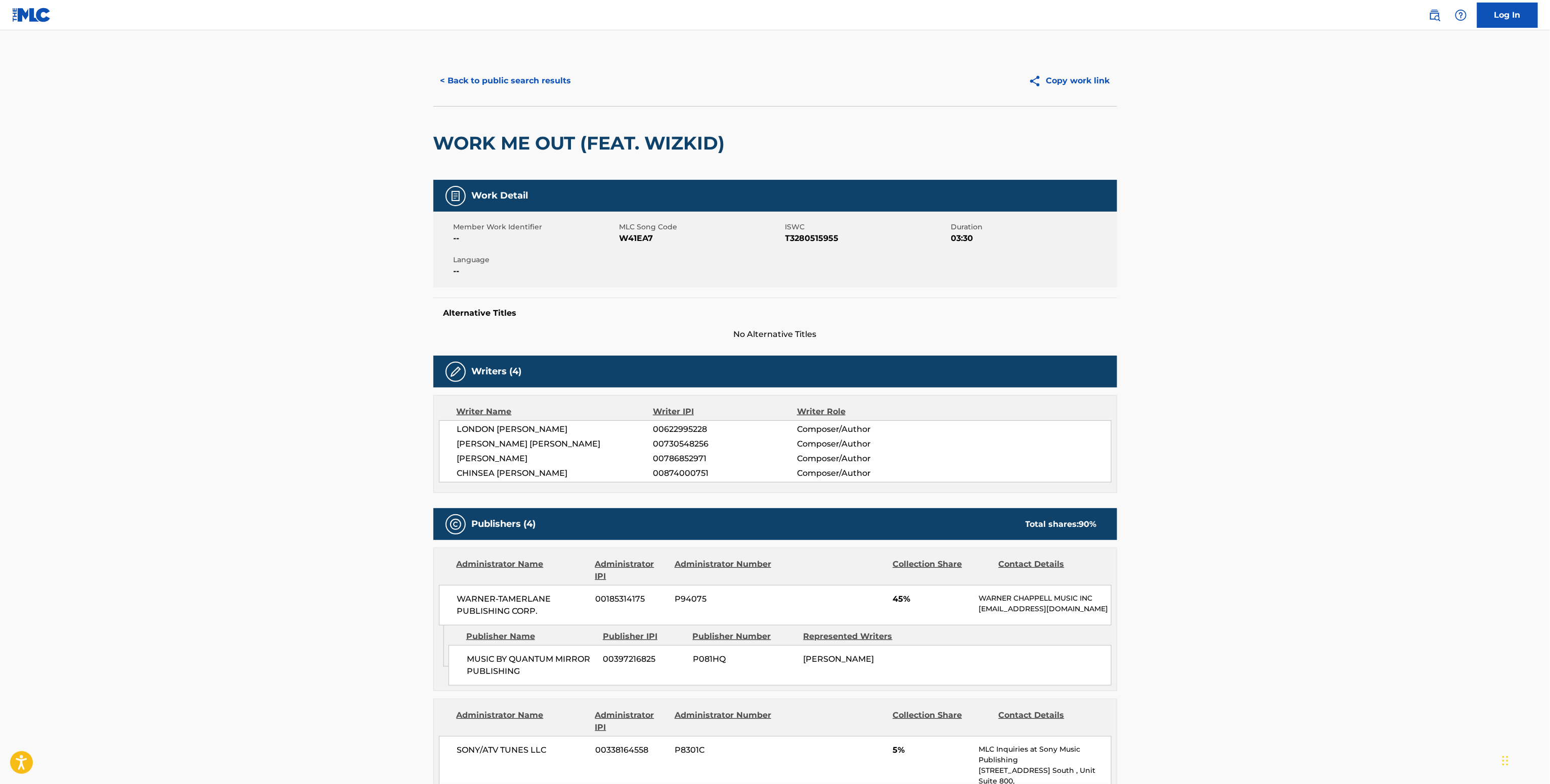
click at [637, 241] on span "W41EA7" at bounding box center [700, 239] width 164 height 13
copy span "W41EA7"
click at [522, 80] on button "< Back to public search results" at bounding box center [505, 80] width 145 height 25
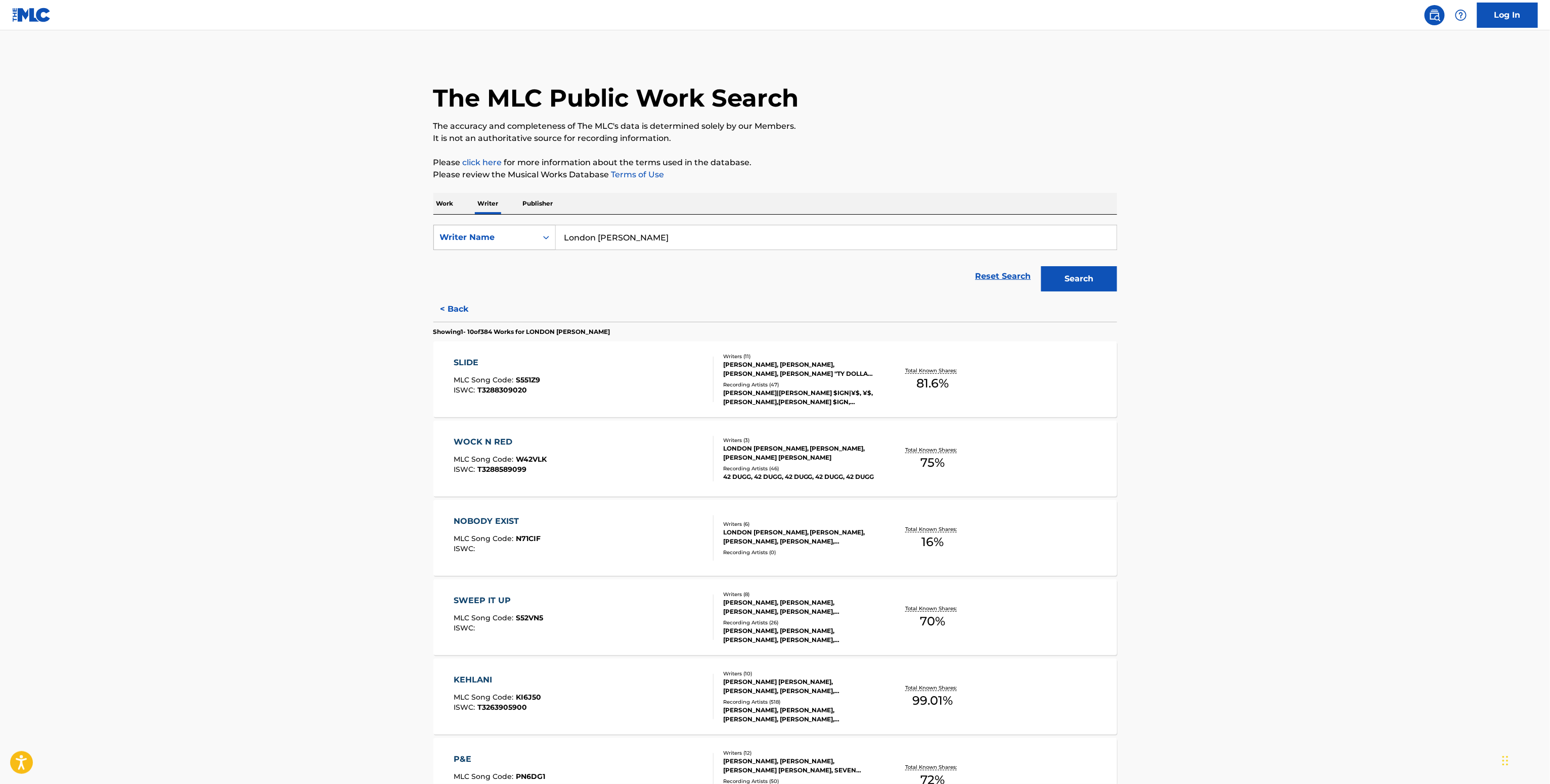
drag, startPoint x: 657, startPoint y: 233, endPoint x: 472, endPoint y: 236, distance: 185.0
click at [475, 238] on div "SearchWithCriteria8fc8cfb1-867a-493a-a342-3c827dc5e50d Writer Name London Holmes" at bounding box center [775, 238] width 683 height 25
paste input "Kevin Andre Price"
type input "Kevin Andre Price"
click at [1041, 266] on button "Search" at bounding box center [1079, 279] width 76 height 25
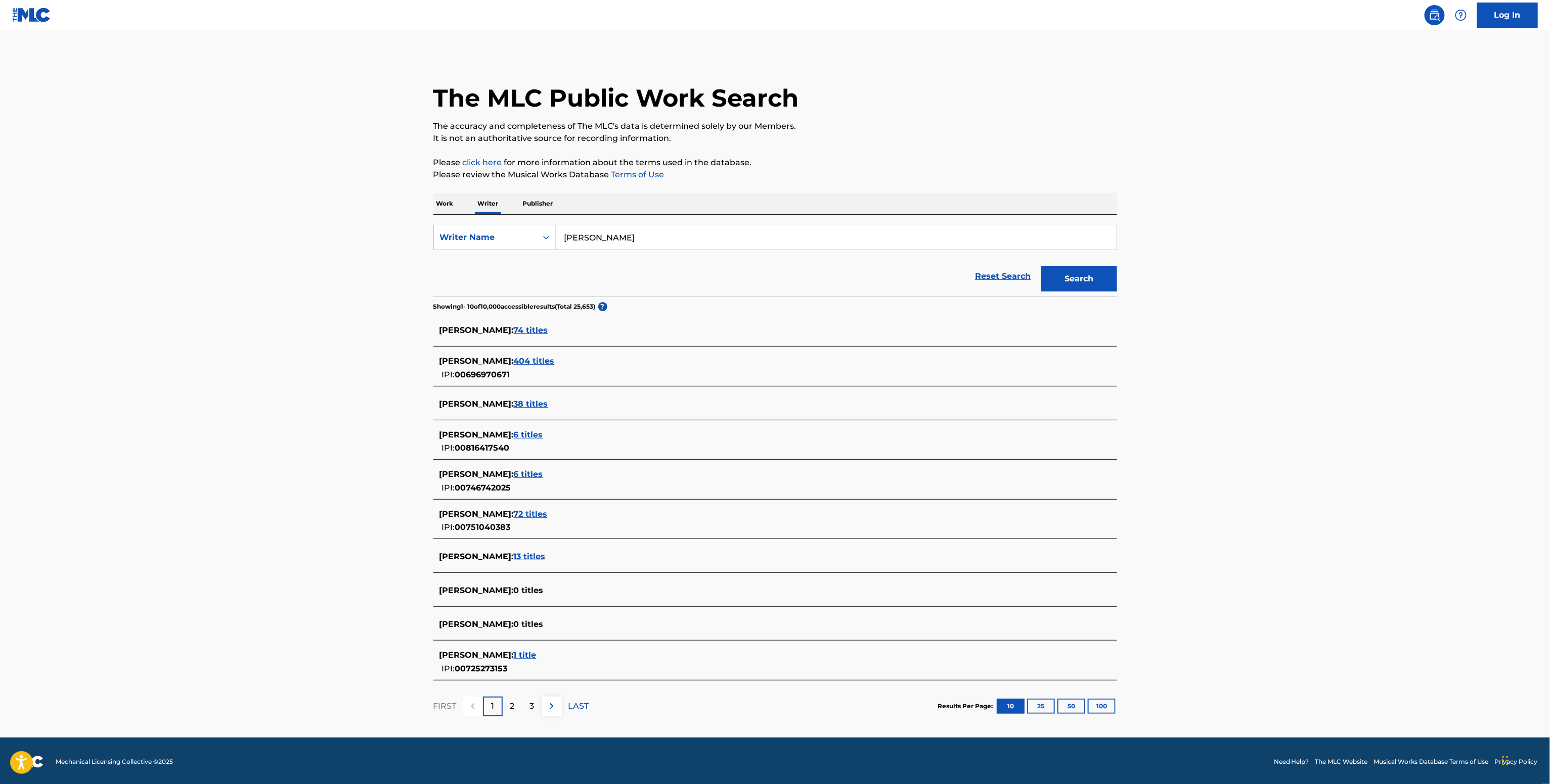
click at [551, 358] on span "404 titles" at bounding box center [534, 361] width 41 height 10
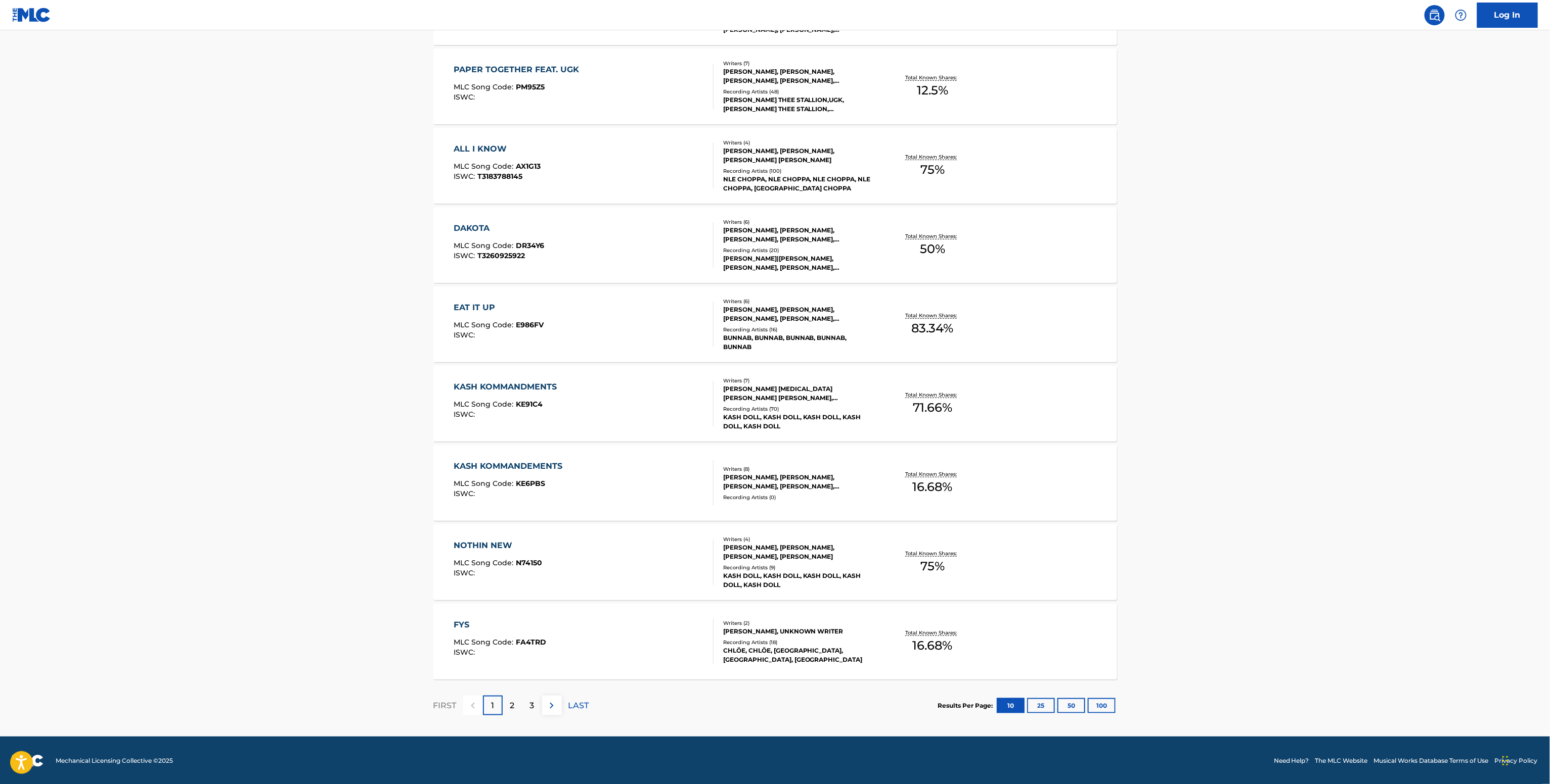
scroll to position [453, 0]
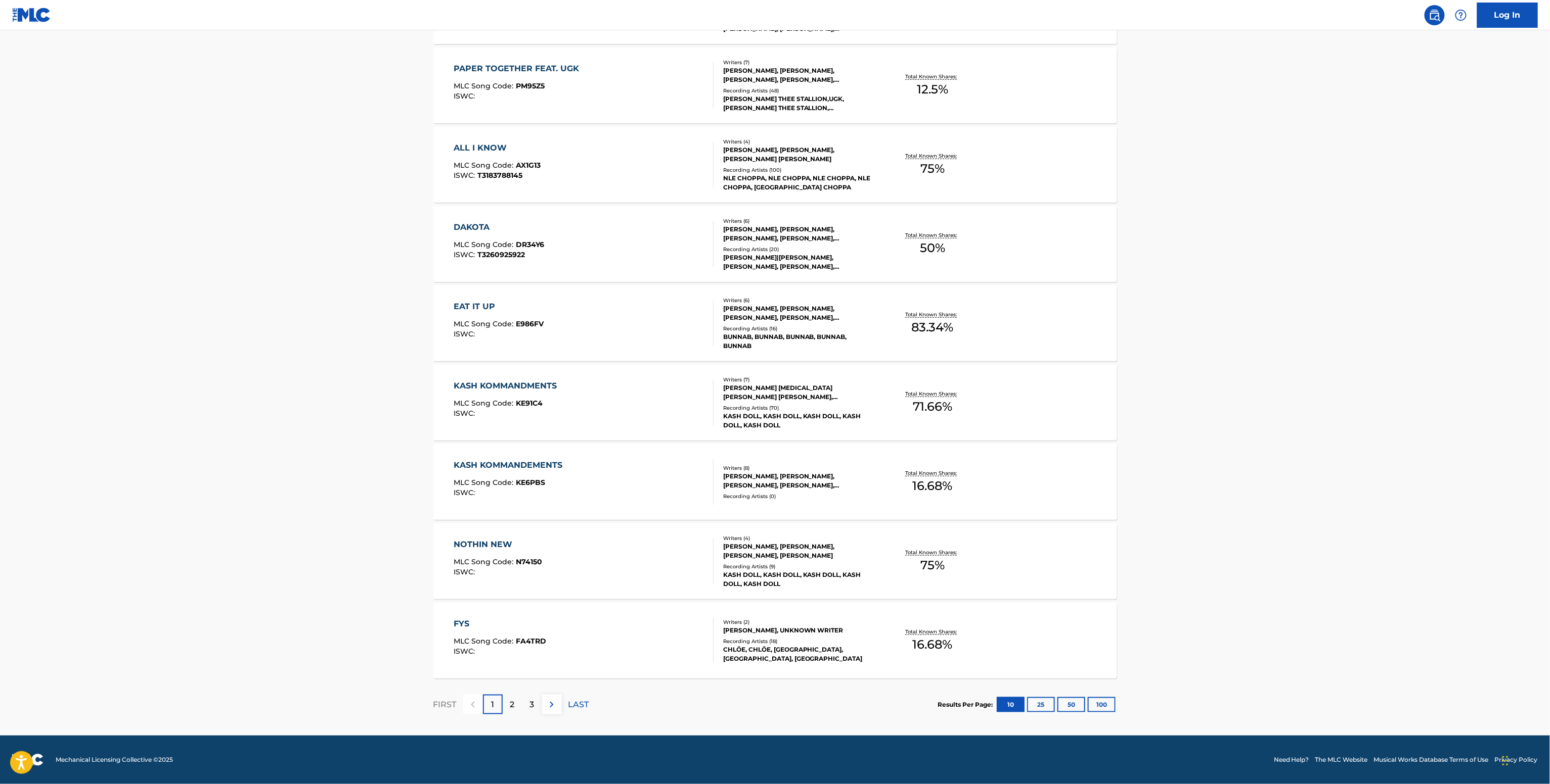
click at [855, 552] on div "KEVIN ANDRE PRICE, ARKEISHA KNIGHT, MARTIN MCCURTIS, KIRSTEN SPENCER" at bounding box center [799, 552] width 153 height 18
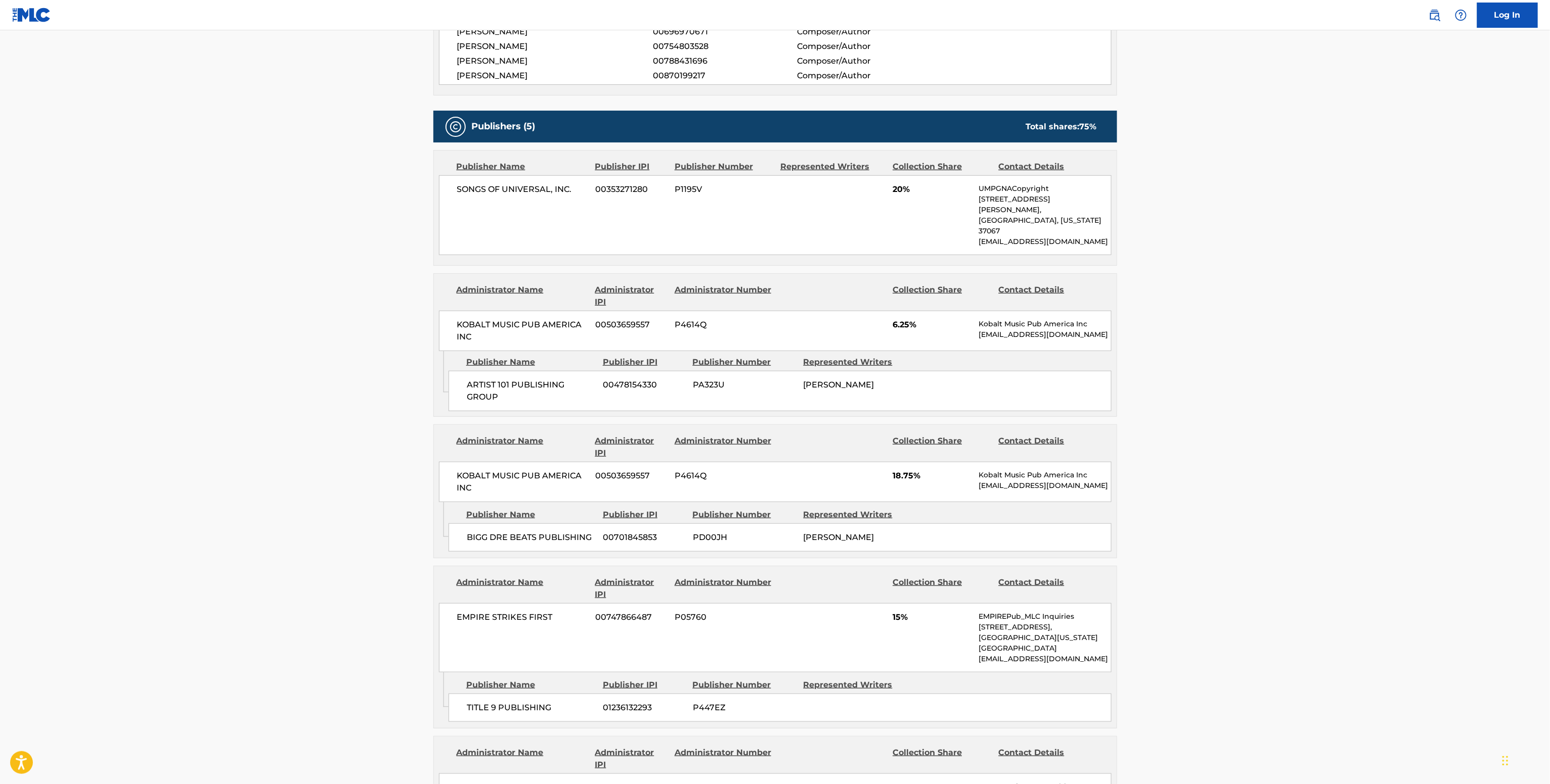
scroll to position [202, 0]
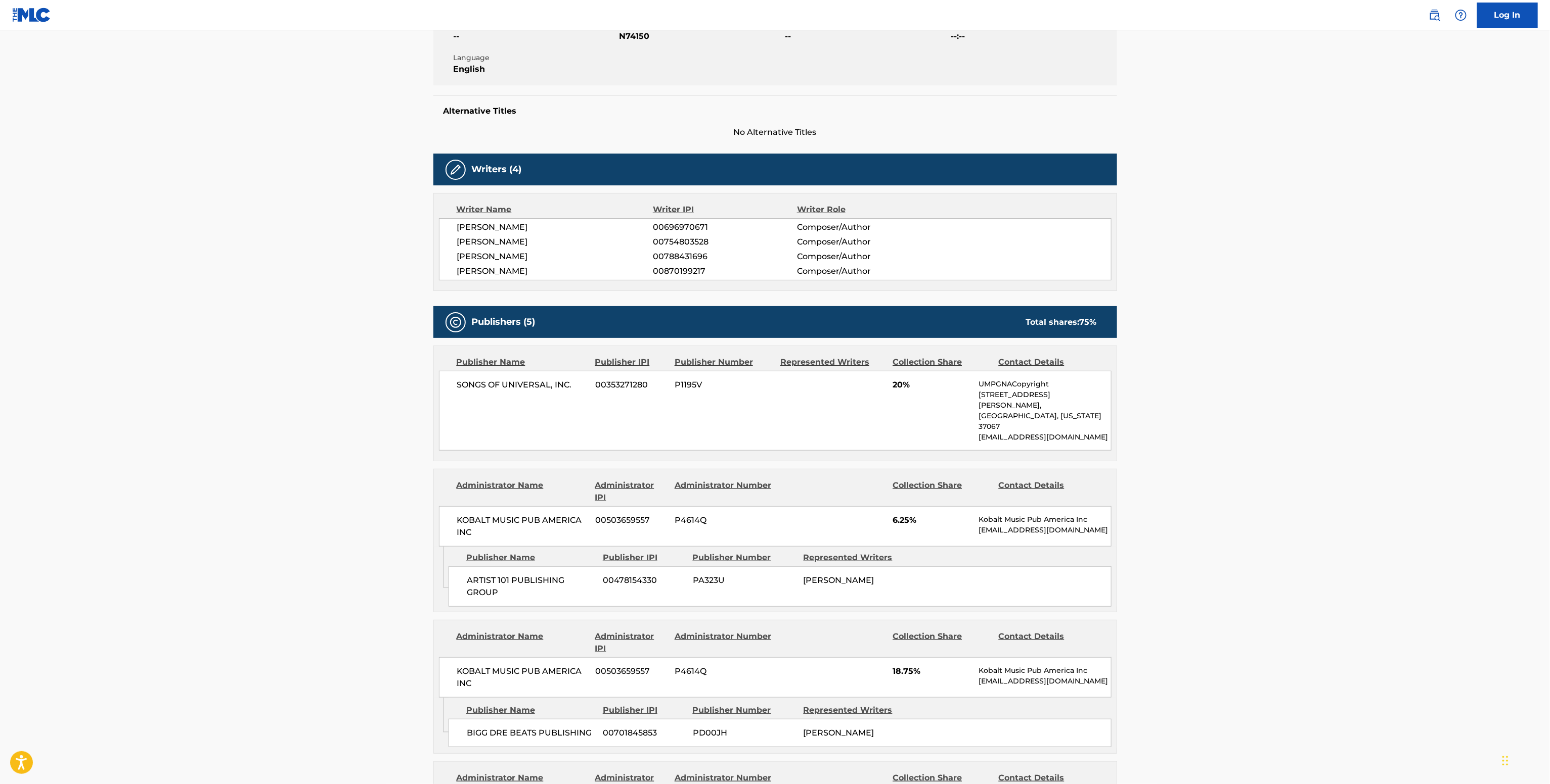
click at [552, 514] on span "KOBALT MUSIC PUB AMERICA INC" at bounding box center [522, 526] width 131 height 24
click at [686, 266] on div "KEVIN ANDRE PRICE 00696970671 Composer/Author ARKEISHA KNIGHT 00754803528 Compo…" at bounding box center [775, 249] width 673 height 63
click at [694, 252] on span "00788431696" at bounding box center [724, 257] width 144 height 13
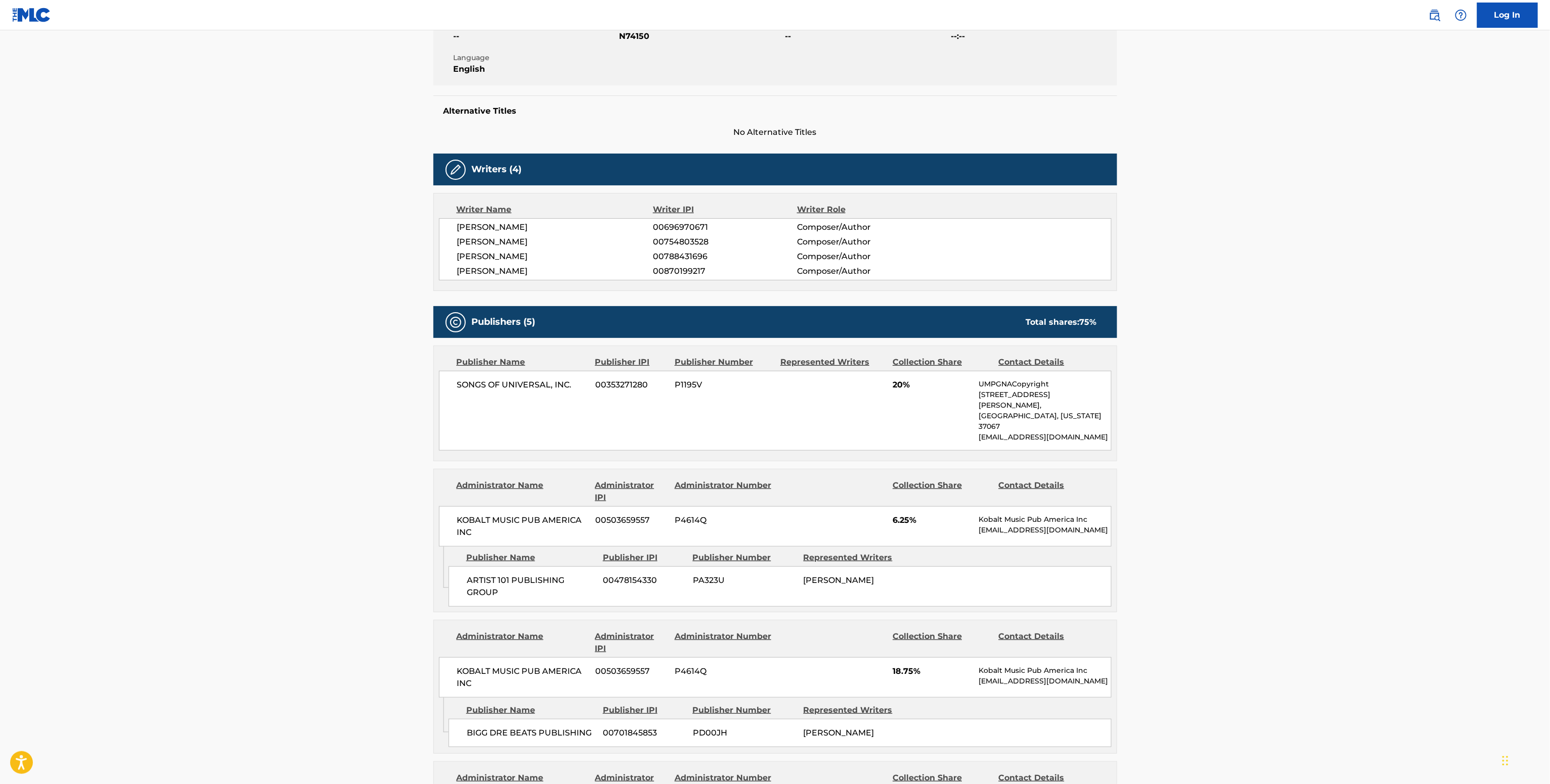
click at [699, 217] on div "Writer Name Writer IPI Writer Role KEVIN ANDRE PRICE 00696970671 Composer/Autho…" at bounding box center [775, 242] width 683 height 98
copy span "00696970671"
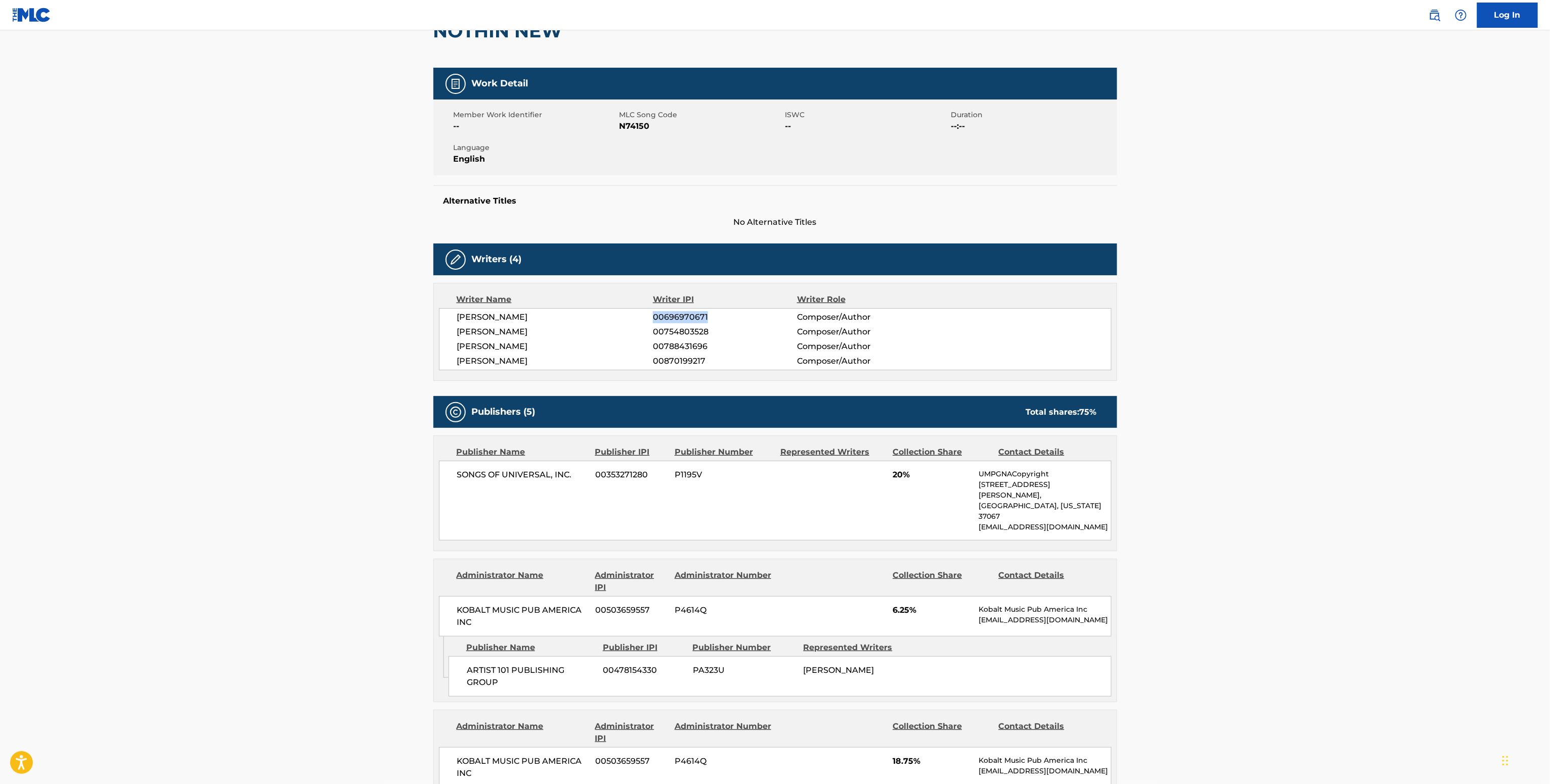
scroll to position [0, 0]
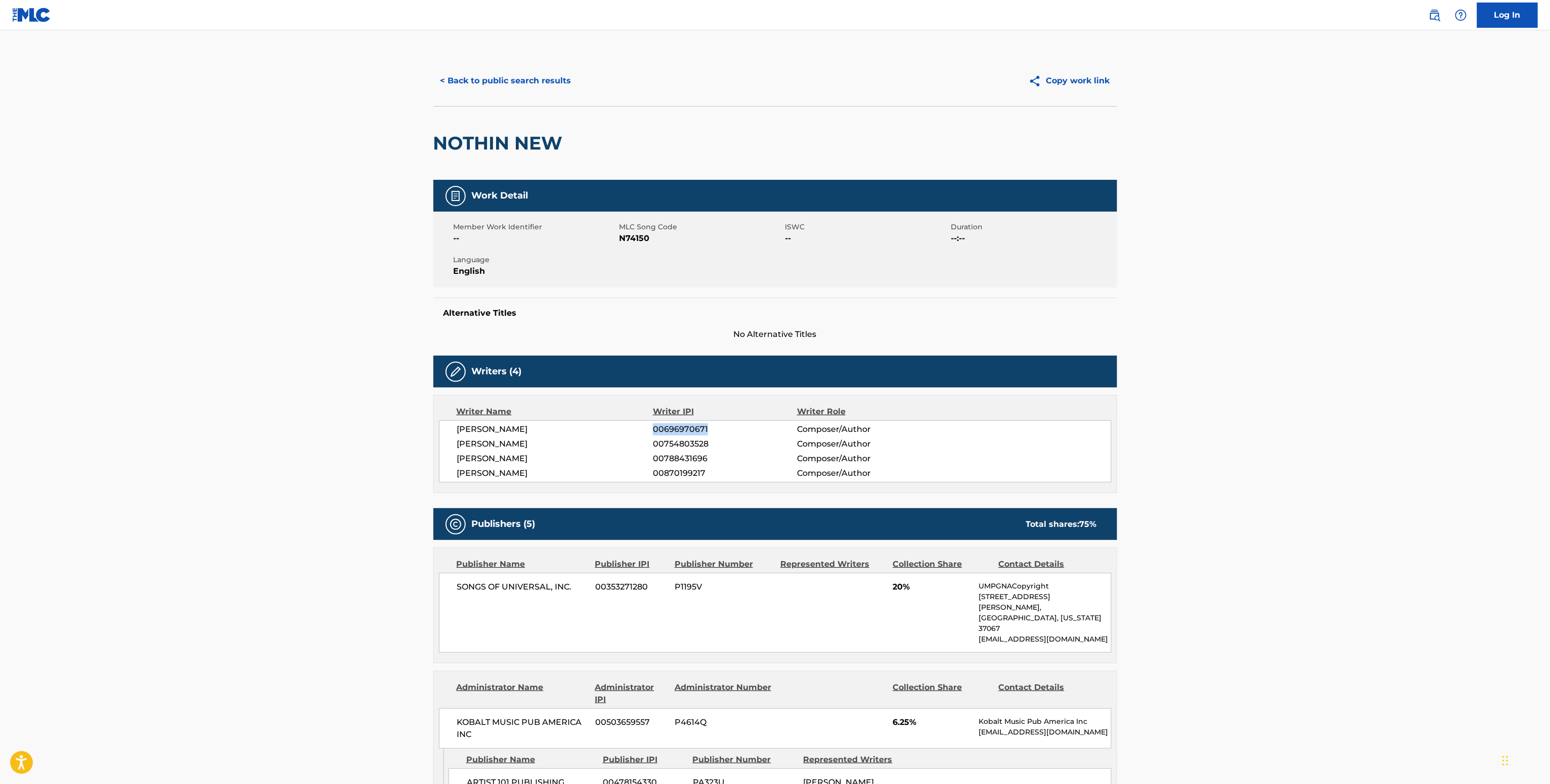
click at [528, 68] on button "< Back to public search results" at bounding box center [505, 80] width 145 height 25
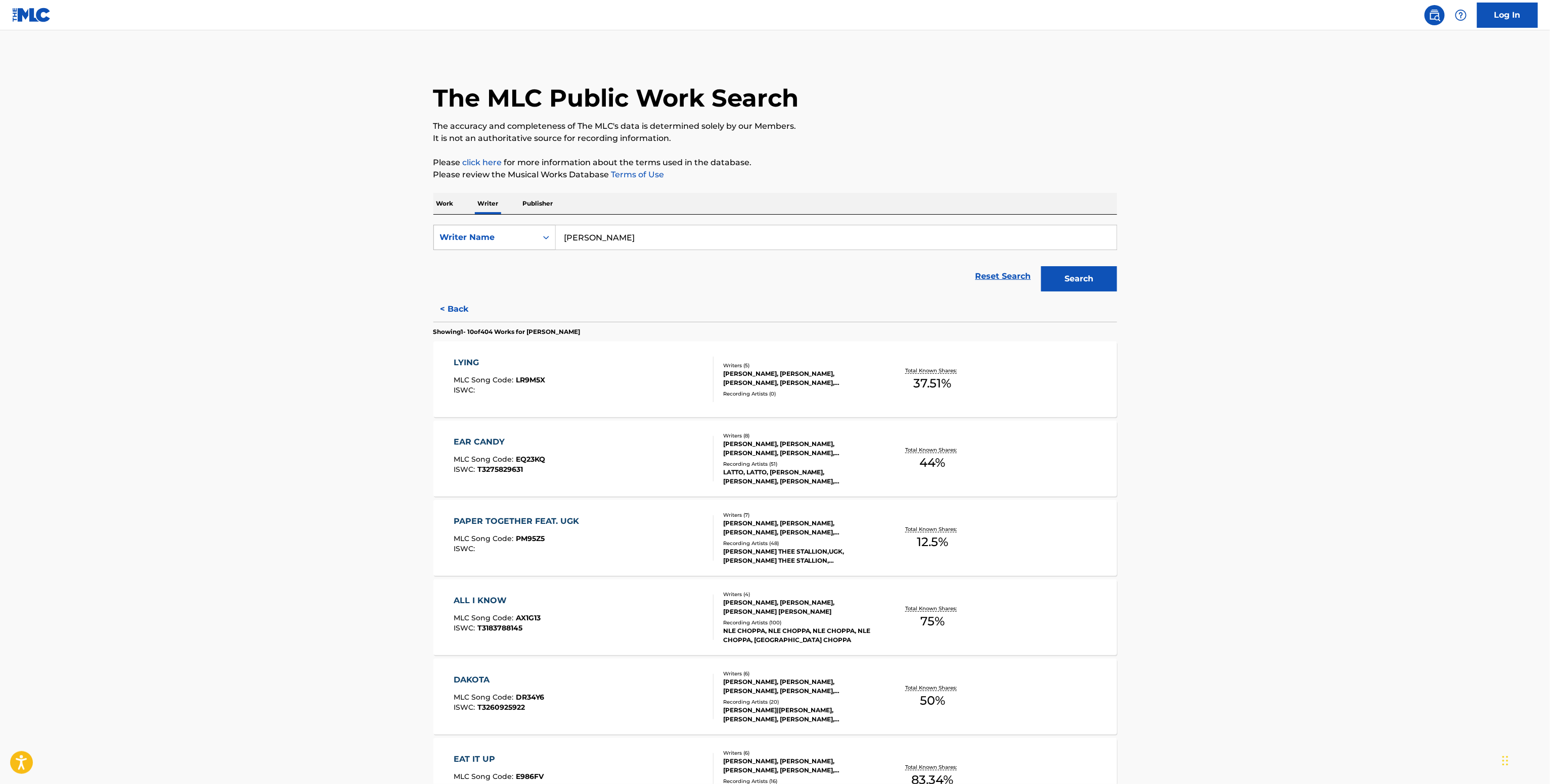
drag, startPoint x: 639, startPoint y: 236, endPoint x: 443, endPoint y: 228, distance: 196.2
click at [449, 232] on div "SearchWithCriteria8fc8cfb1-867a-493a-a342-3c827dc5e50d Writer Name Kevin Andre …" at bounding box center [775, 238] width 683 height 25
paste input "Jordan Thorp"
type input "Jordan Thorpe"
drag, startPoint x: 1089, startPoint y: 274, endPoint x: 1081, endPoint y: 279, distance: 9.4
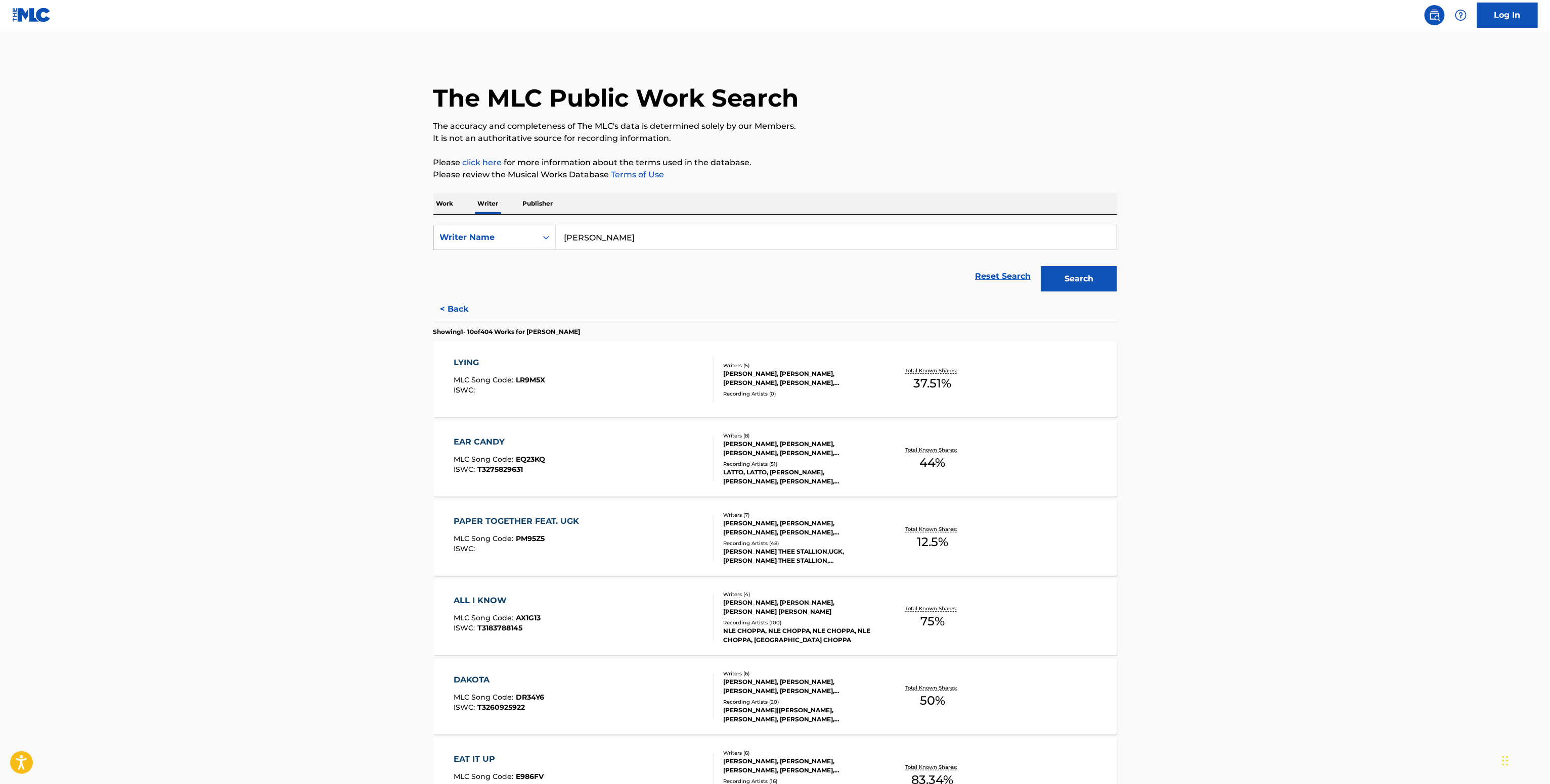
click at [1088, 274] on button "Search" at bounding box center [1079, 279] width 76 height 25
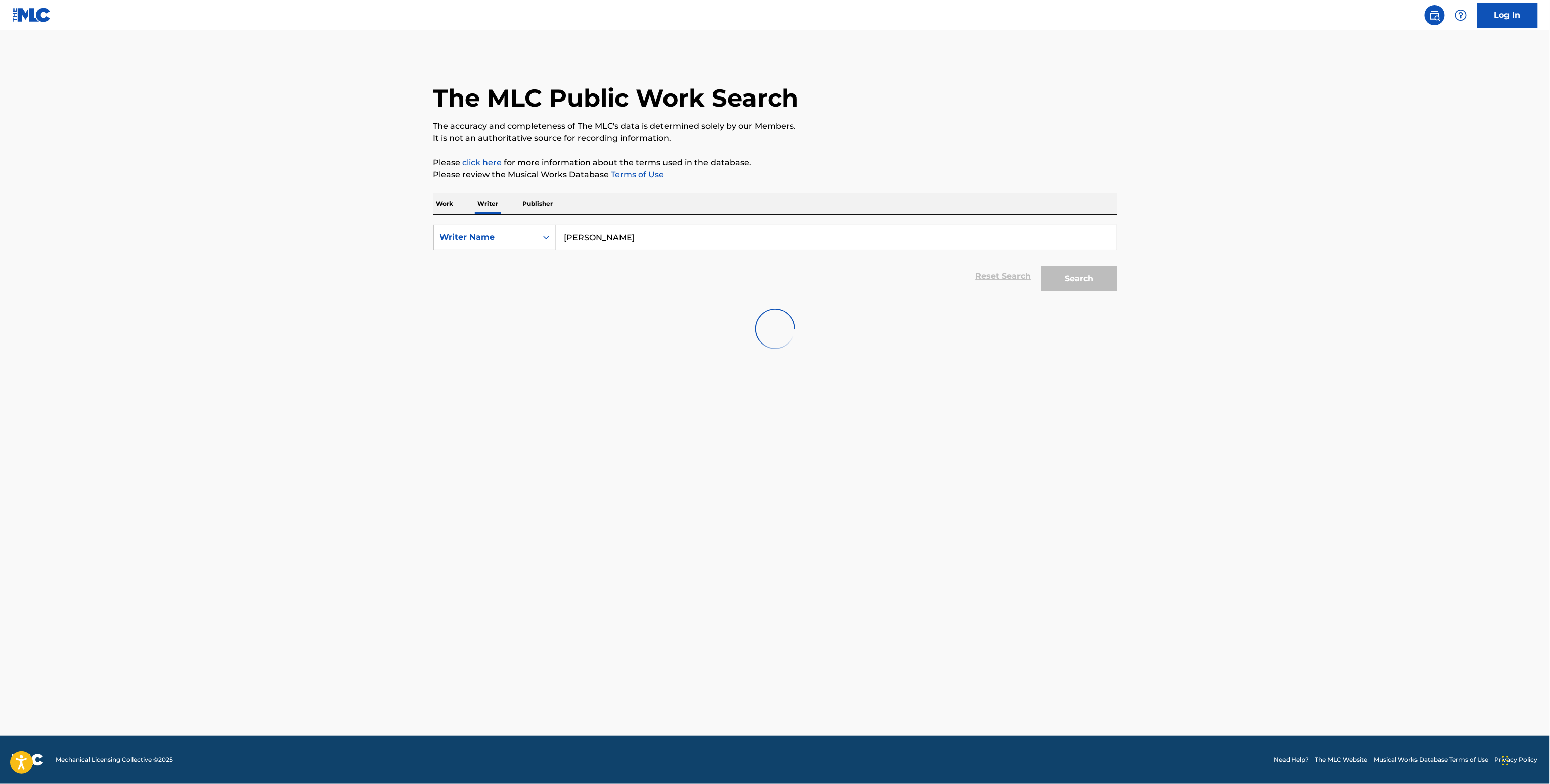
click at [1076, 284] on div "Search" at bounding box center [1076, 276] width 80 height 40
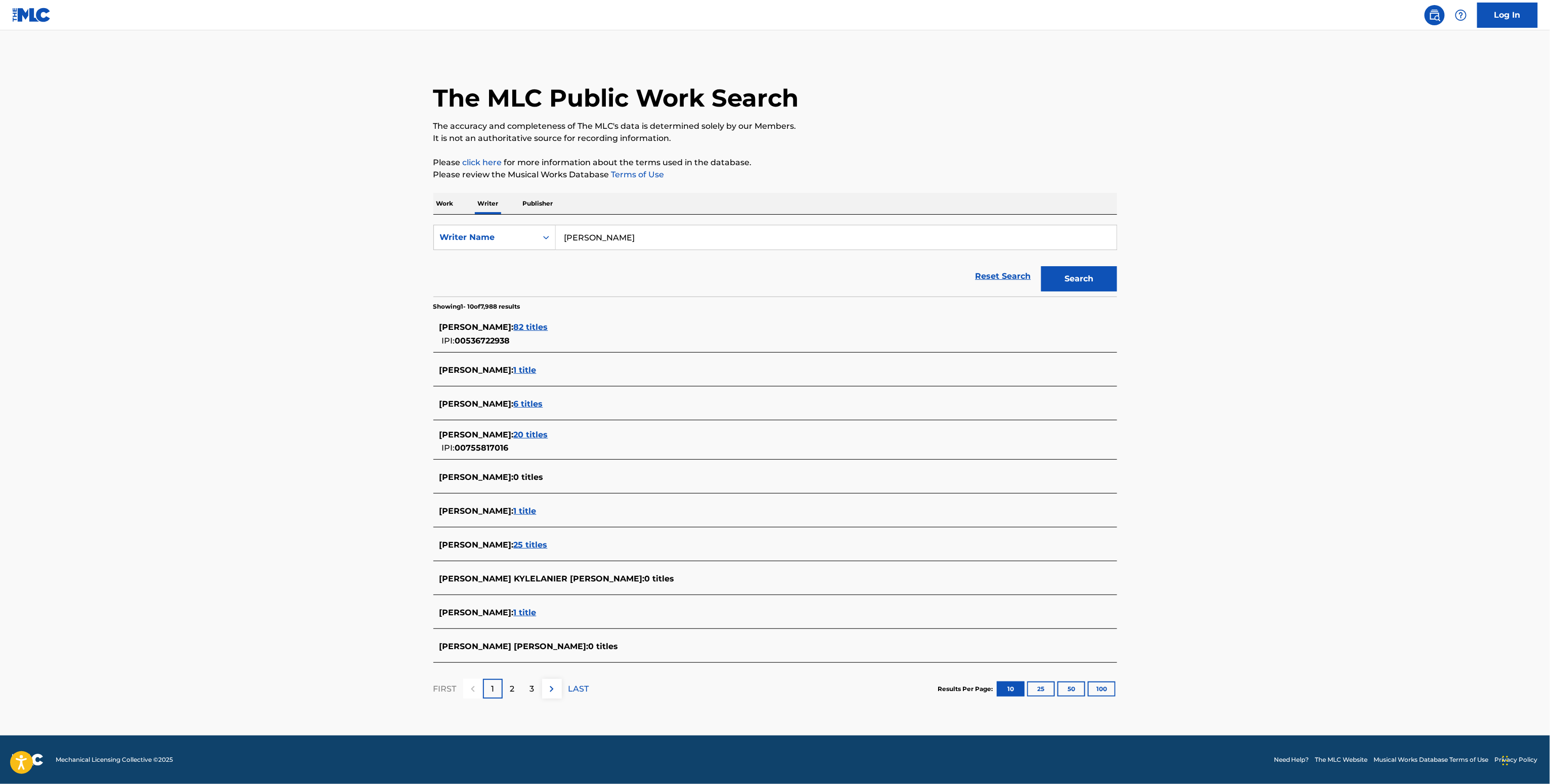
click at [468, 330] on span "JORDAN THORPE :" at bounding box center [476, 327] width 74 height 10
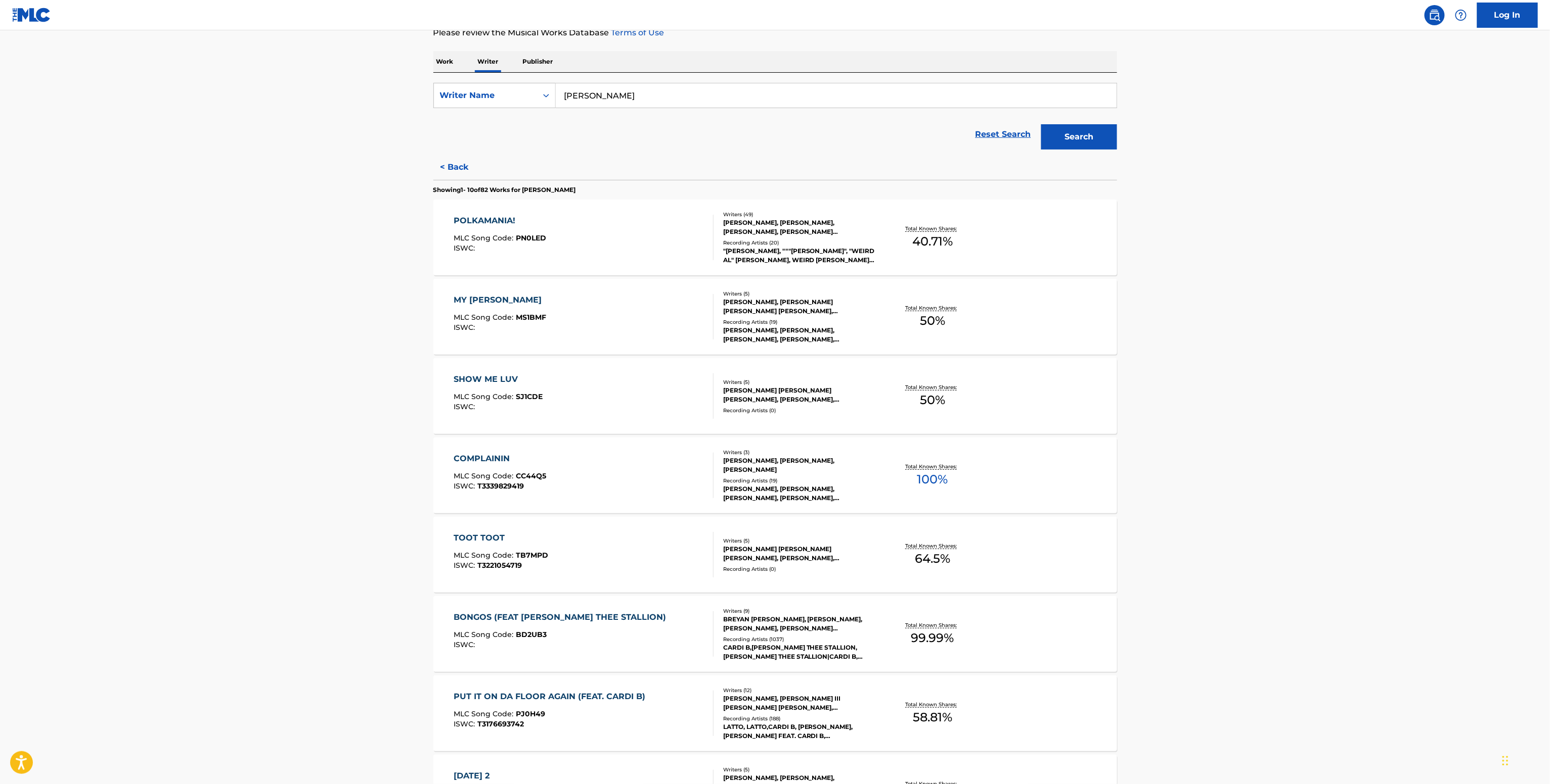
scroll to position [404, 0]
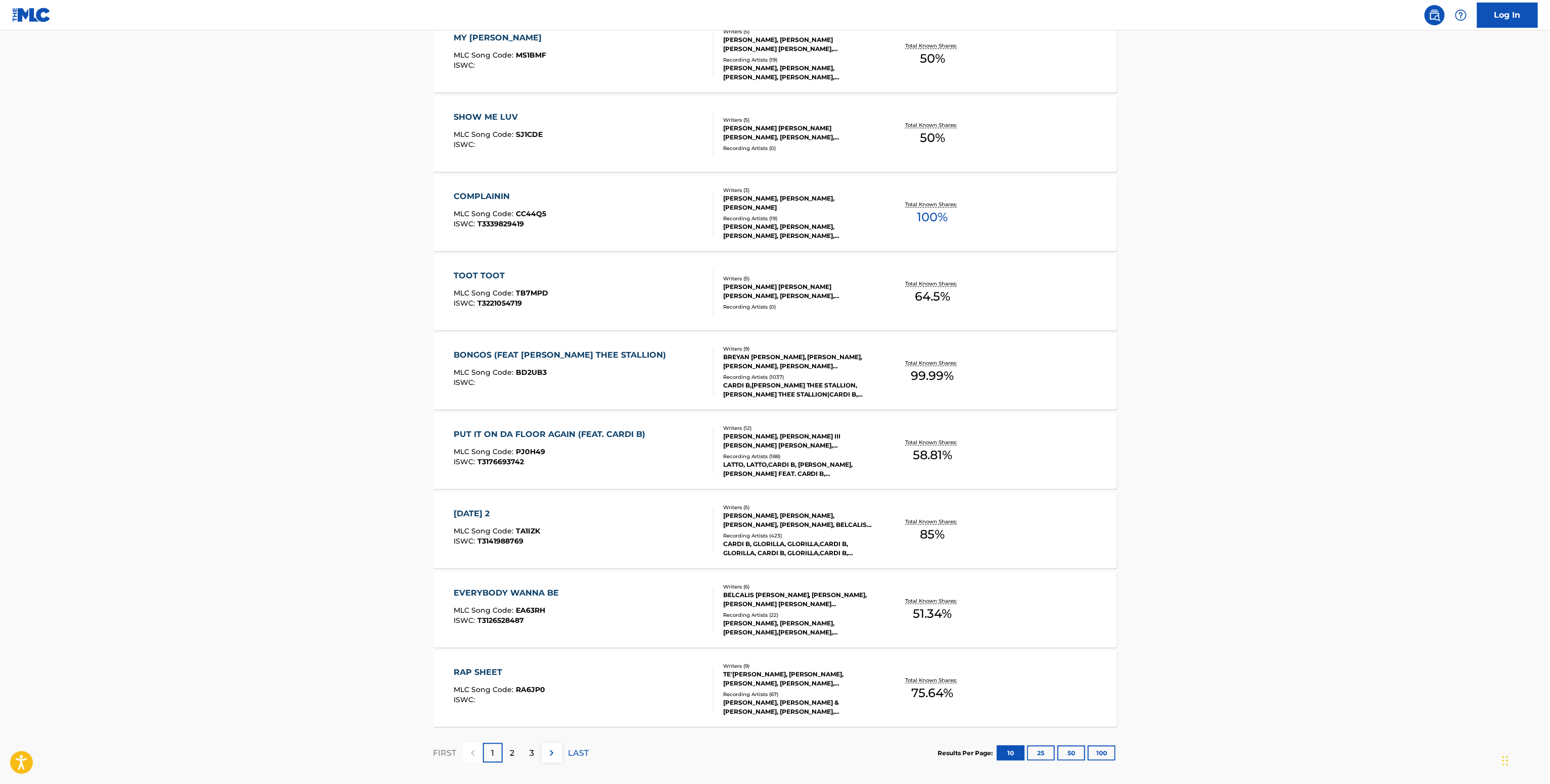
click at [885, 235] on div "COMPLAININ MLC Song Code : CC44Q5 ISWC : T3339829419 Writers ( 3 ) ANDRE POWELL…" at bounding box center [775, 213] width 683 height 76
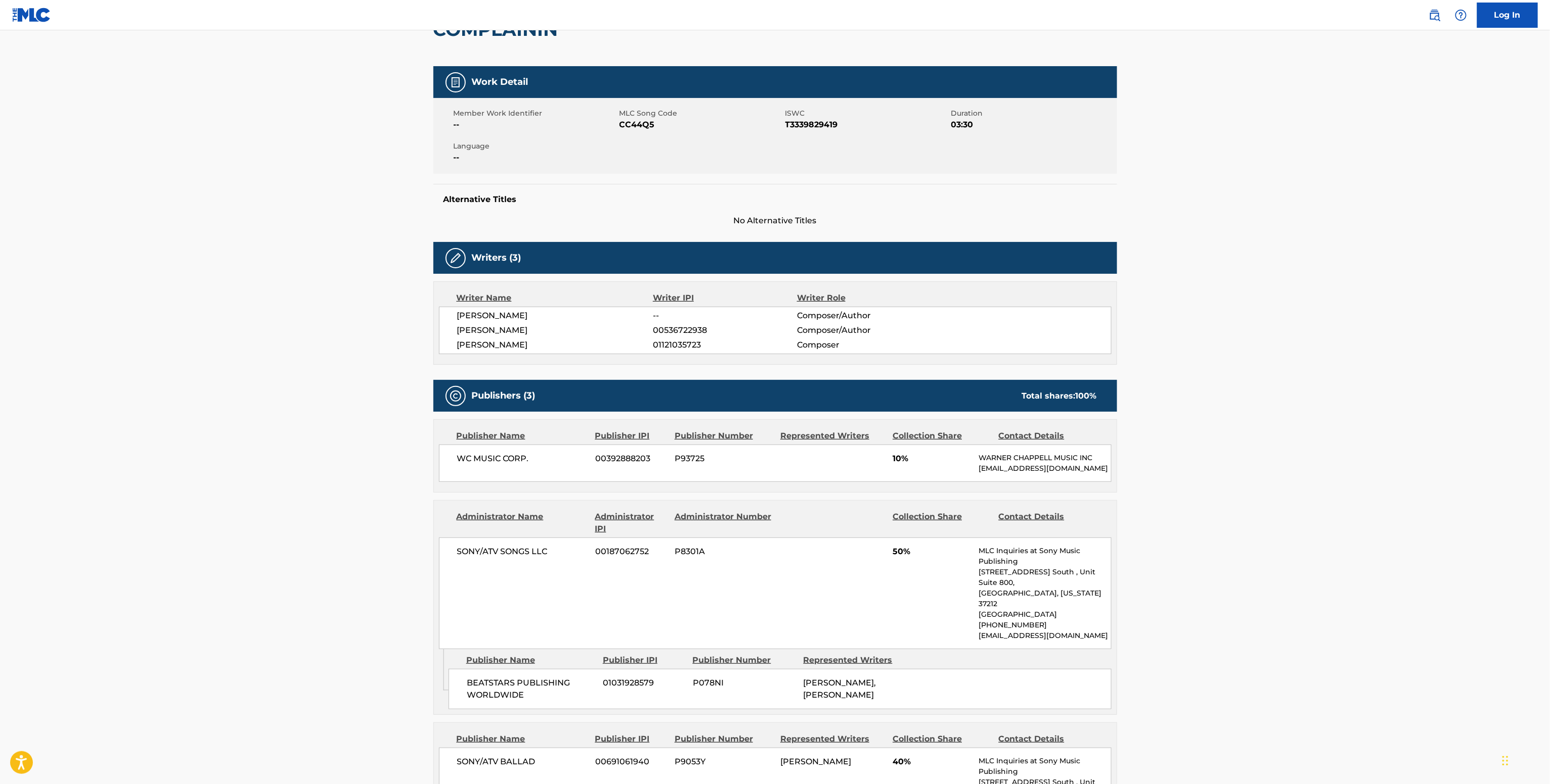
scroll to position [205, 0]
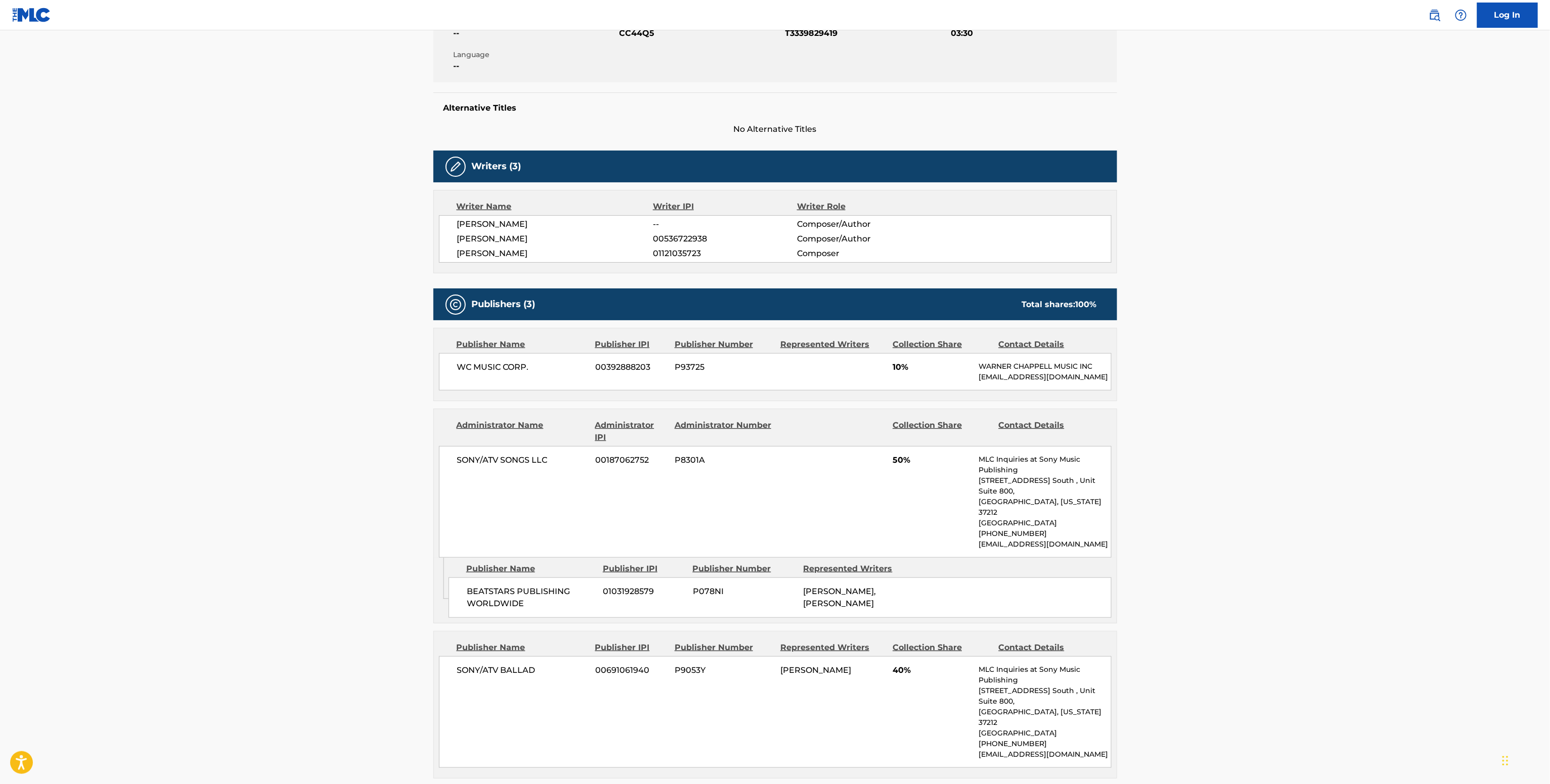
click at [680, 241] on span "00536722938" at bounding box center [724, 240] width 144 height 13
copy span "00536722938"
click at [494, 467] on span "SONY/ATV SONGS LLC" at bounding box center [522, 460] width 131 height 13
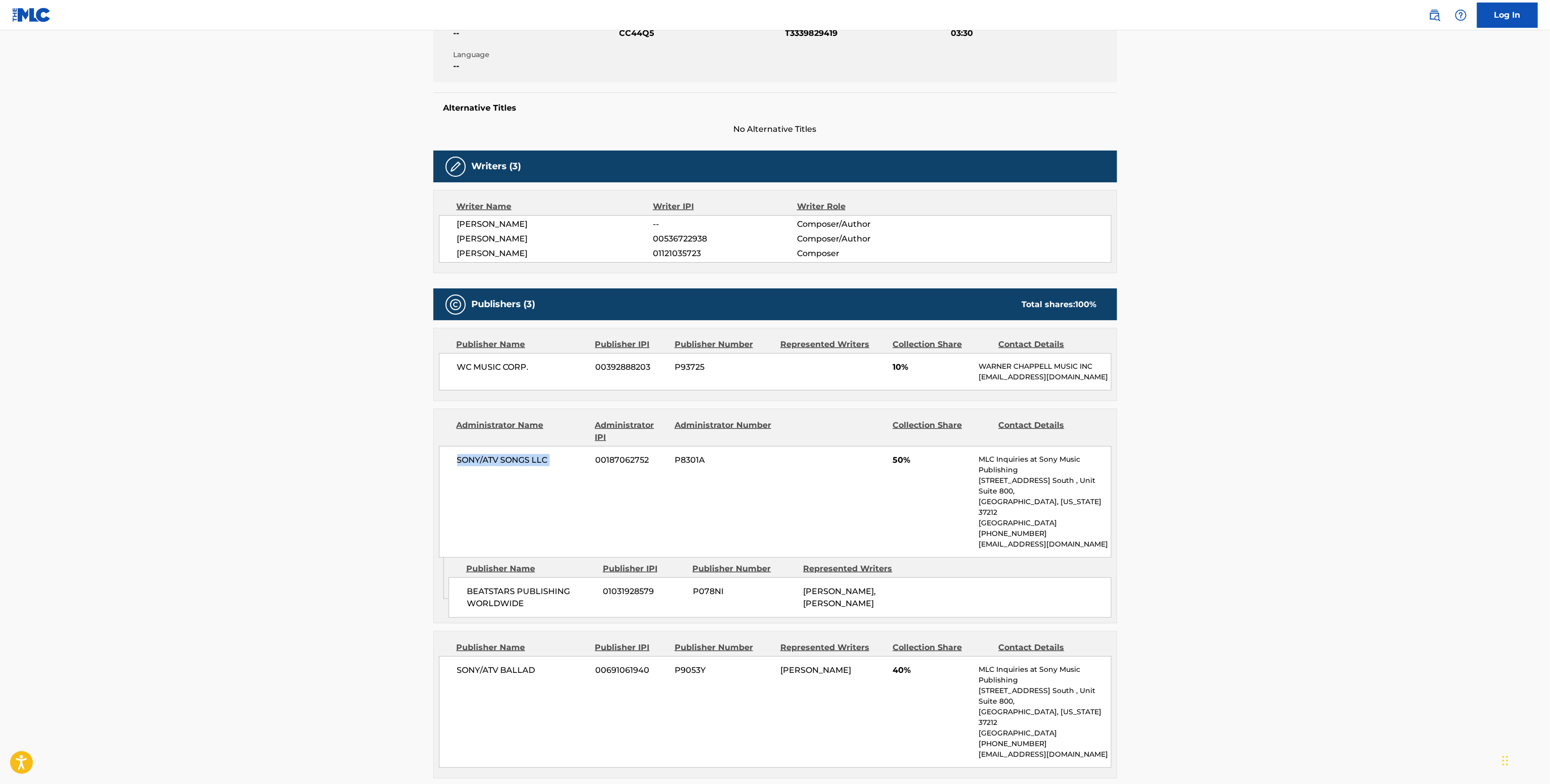
click at [494, 467] on span "SONY/ATV SONGS LLC" at bounding box center [522, 460] width 131 height 13
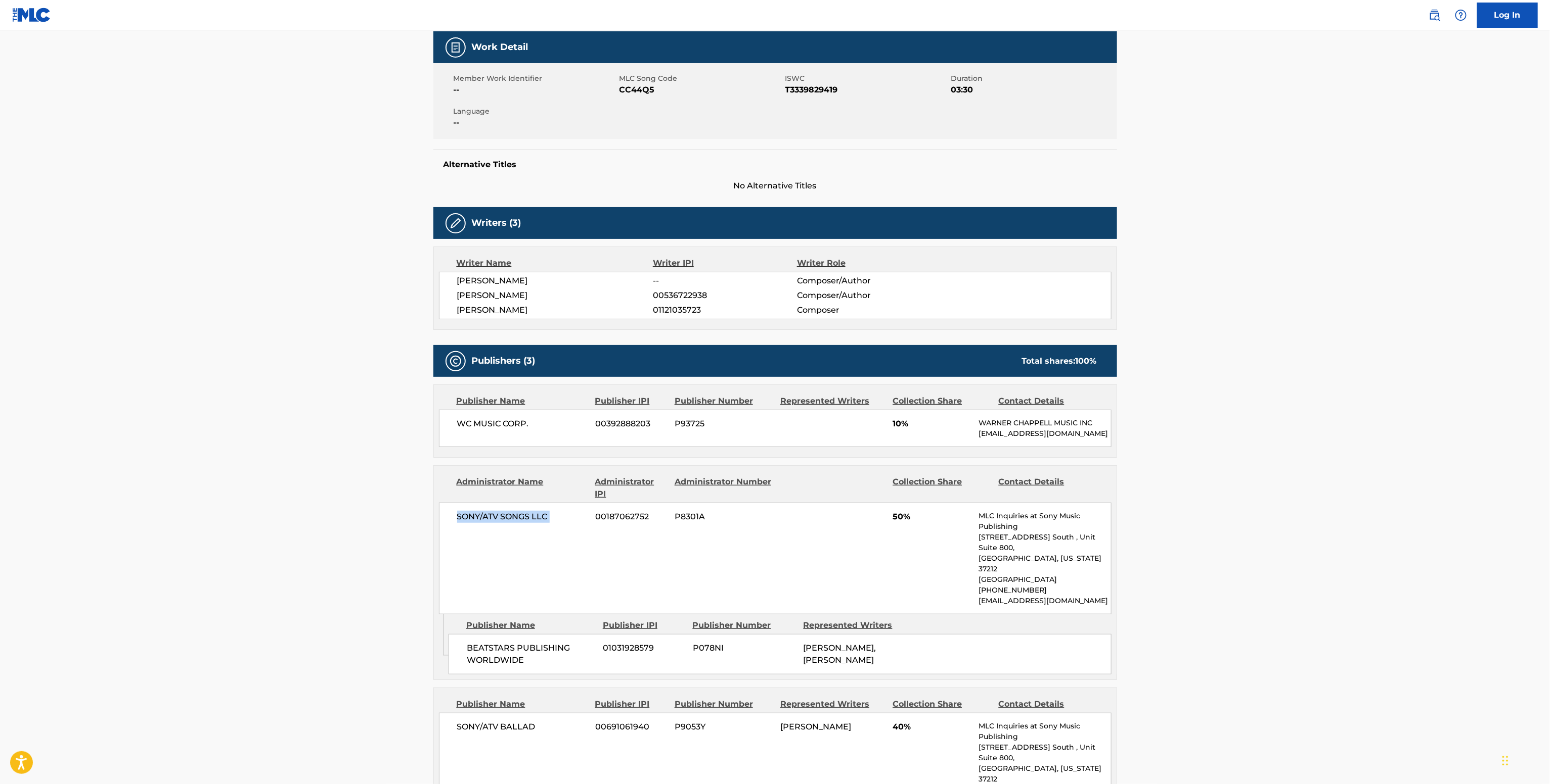
scroll to position [0, 0]
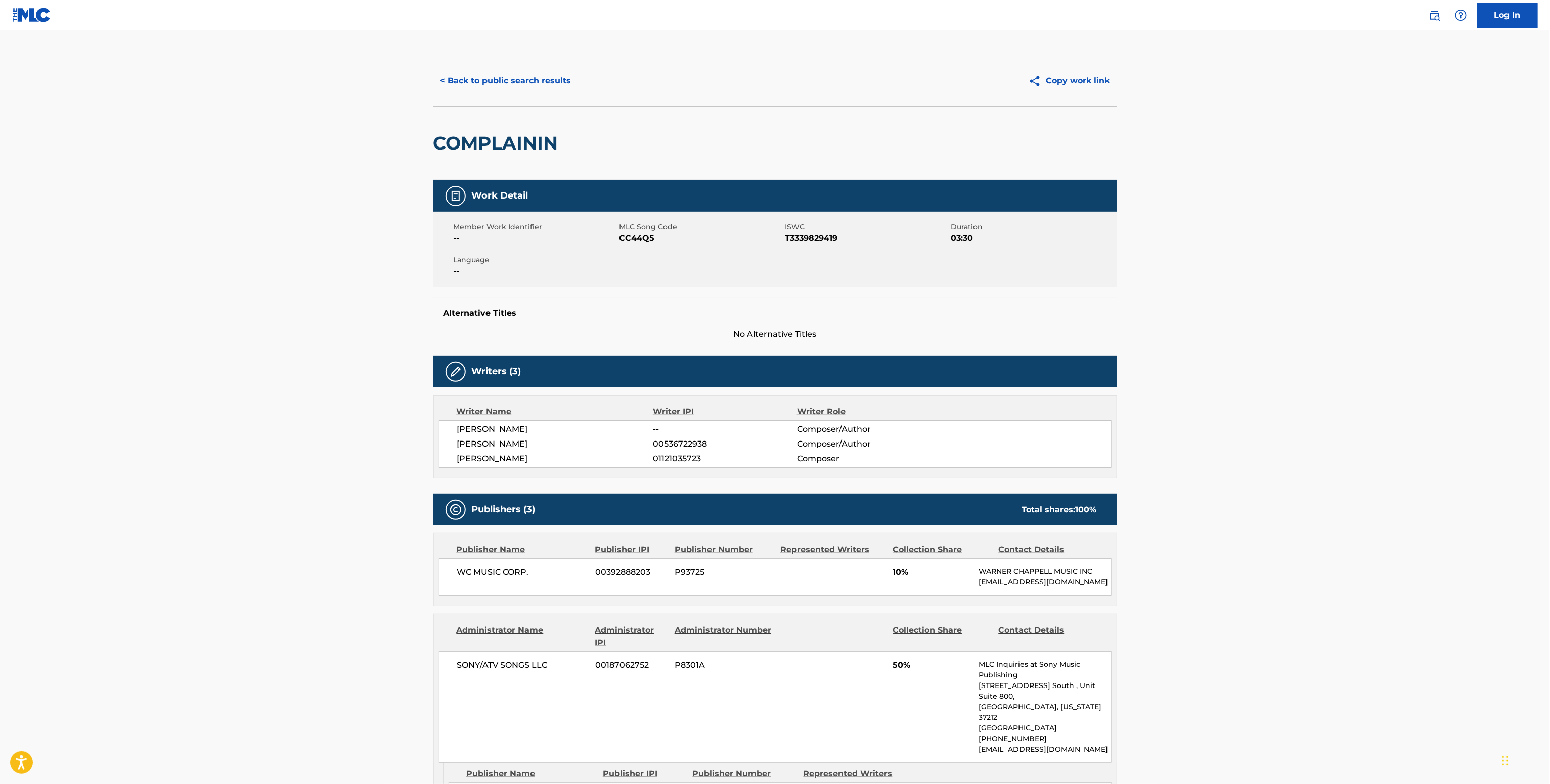
click at [627, 244] on span "CC44Q5" at bounding box center [700, 239] width 164 height 13
click at [666, 38] on main "< Back to public search results Copy work link COMPLAININ Work Detail Member Wo…" at bounding box center [775, 703] width 1550 height 1345
click at [480, 66] on div "< Back to public search results Copy work link" at bounding box center [775, 80] width 683 height 51
click at [494, 88] on button "< Back to public search results" at bounding box center [505, 80] width 145 height 25
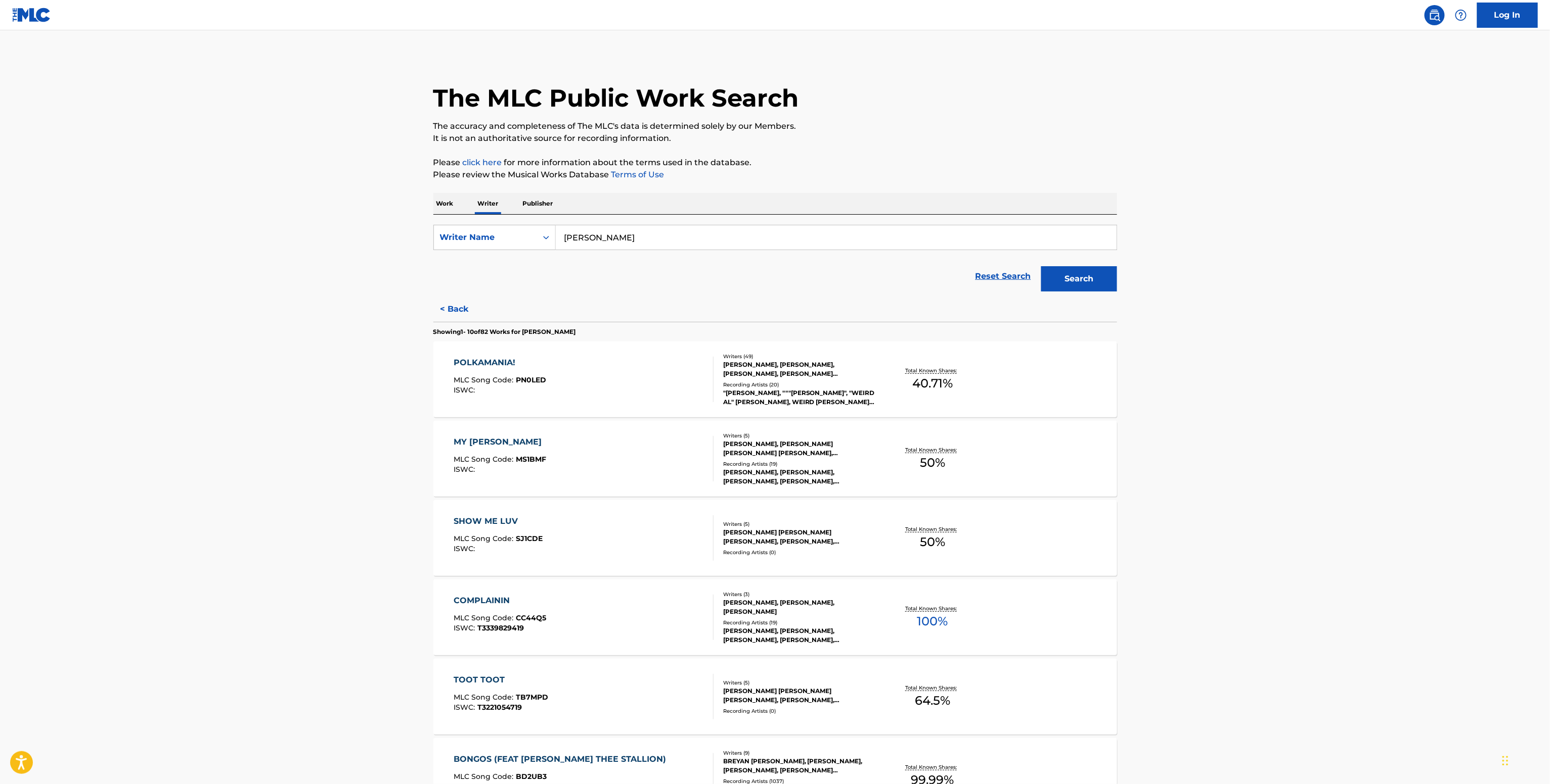
drag, startPoint x: 661, startPoint y: 240, endPoint x: 257, endPoint y: 173, distance: 409.5
click at [261, 176] on main "The MLC Public Work Search The accuracy and completeness of The MLC's data is d…" at bounding box center [775, 610] width 1550 height 1159
paste input "avier Mercado"
type input "Javier Mercado"
click at [1041, 266] on button "Search" at bounding box center [1079, 279] width 76 height 25
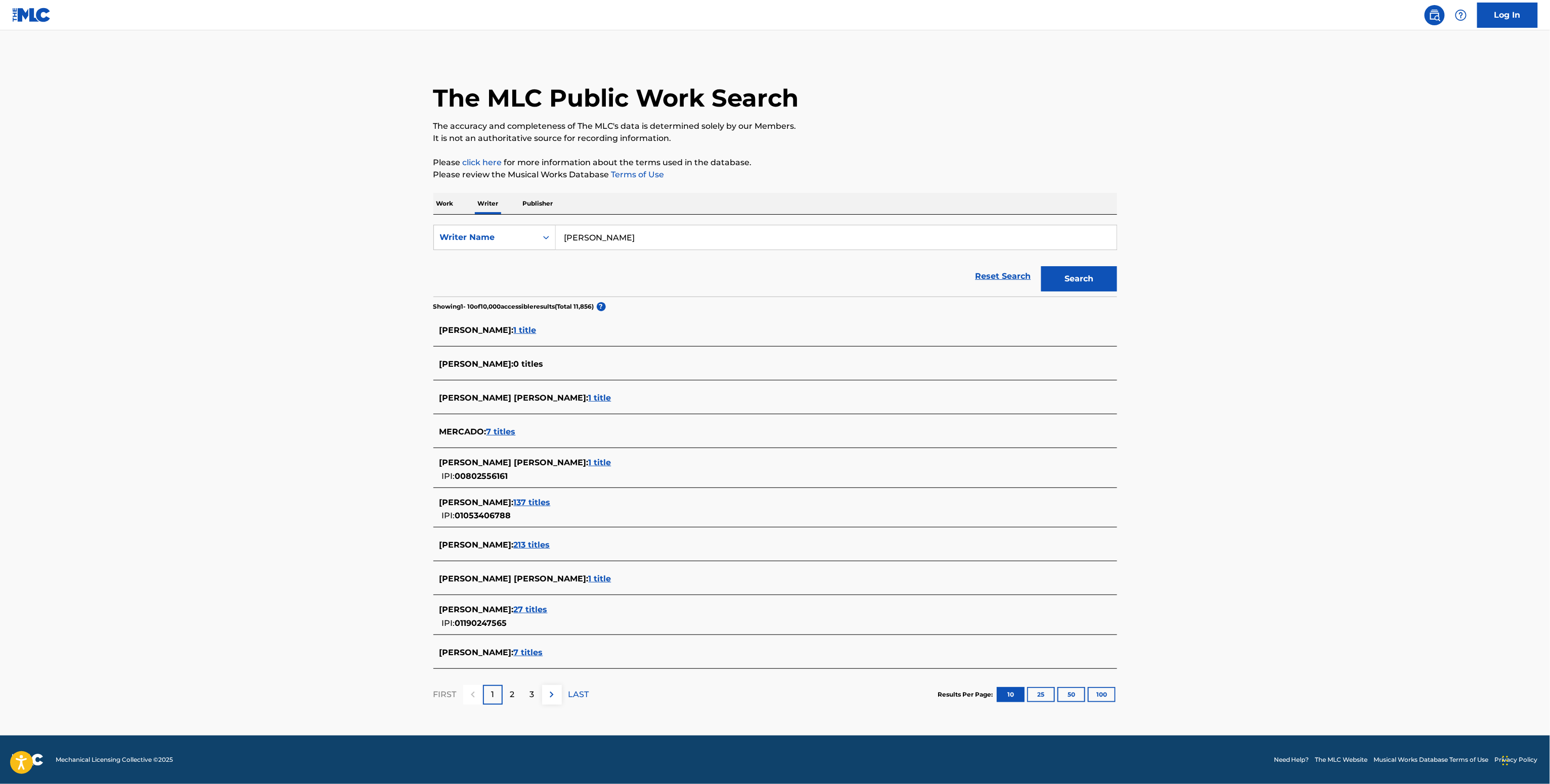
click at [537, 502] on span "137 titles" at bounding box center [531, 502] width 37 height 10
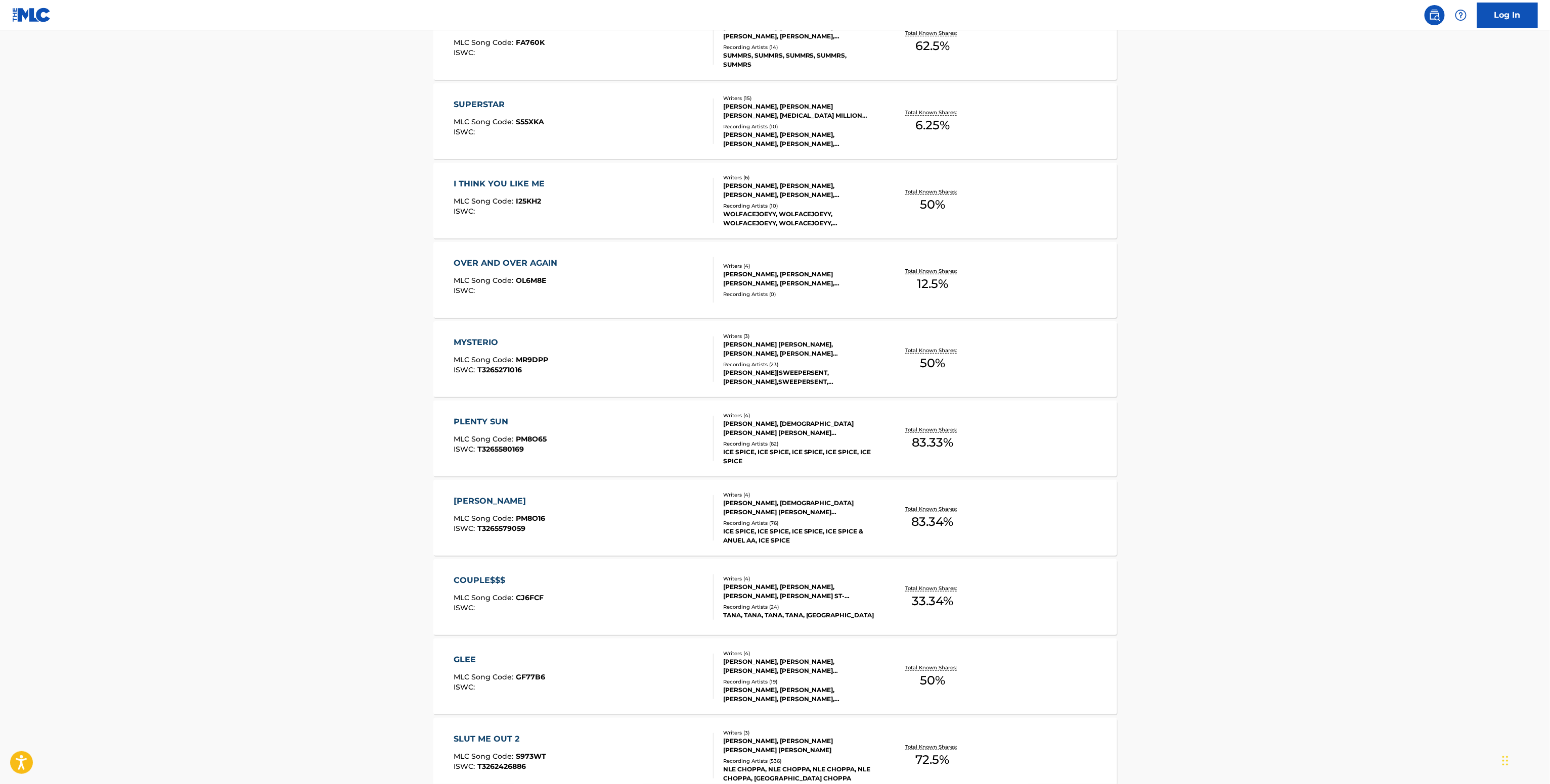
scroll to position [453, 0]
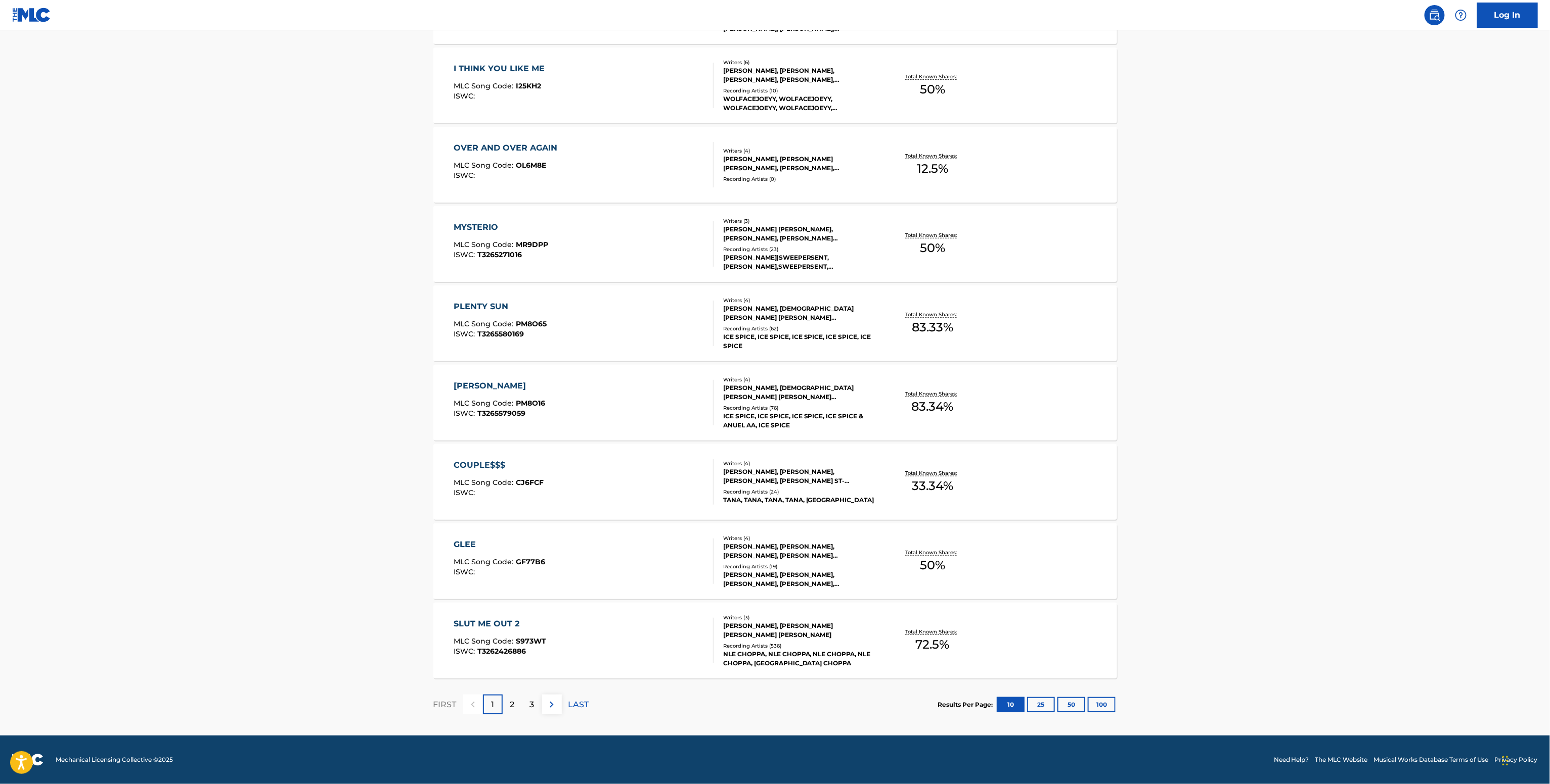
click at [510, 703] on p "2" at bounding box center [512, 705] width 4 height 13
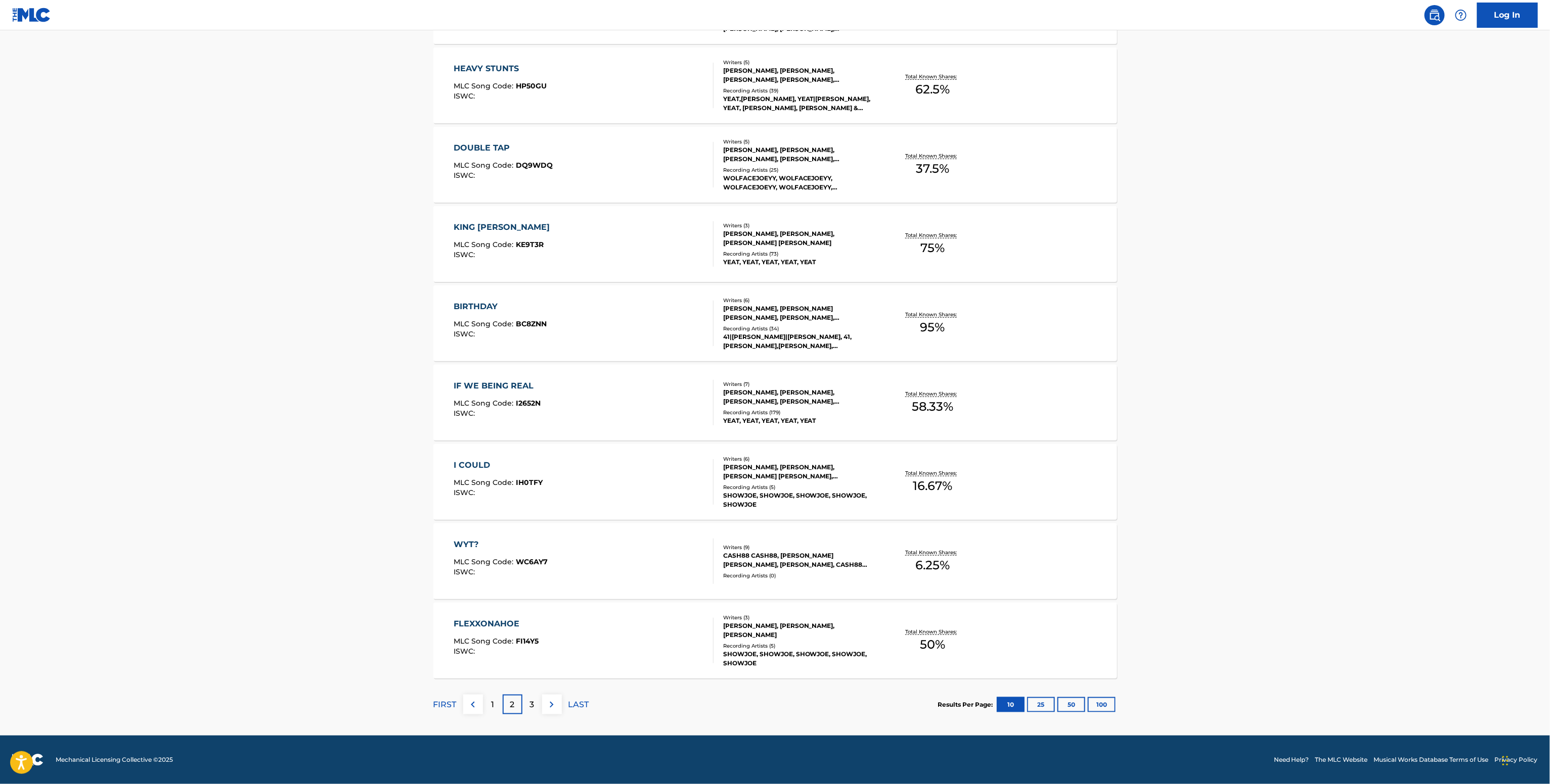
click at [877, 403] on div "Total Known Shares: 58.33 %" at bounding box center [932, 403] width 114 height 30
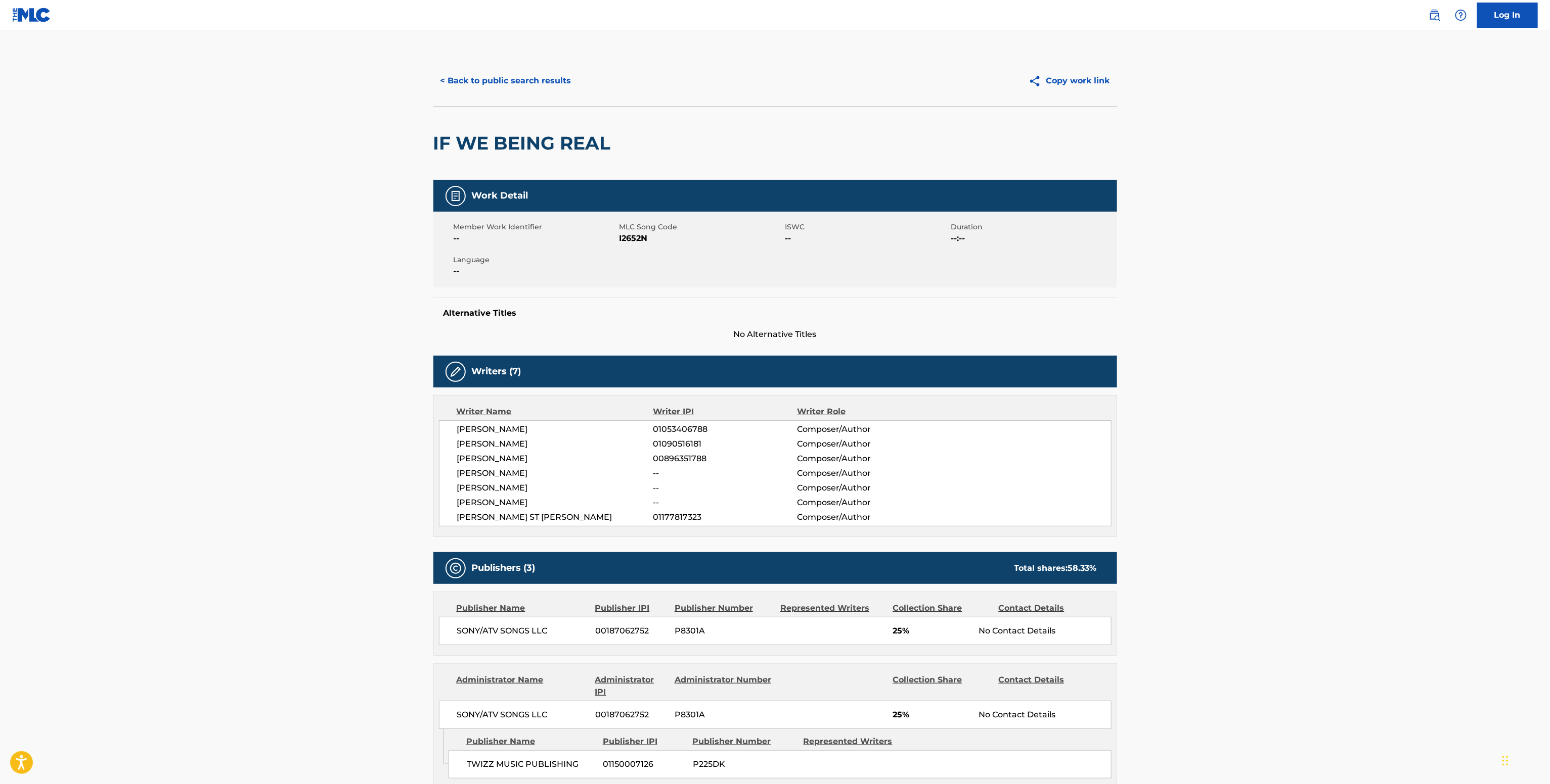
click at [877, 403] on div "Writer Name Writer IPI Writer Role JAVIER MERCADO 01053406788 Composer/Author J…" at bounding box center [775, 466] width 683 height 142
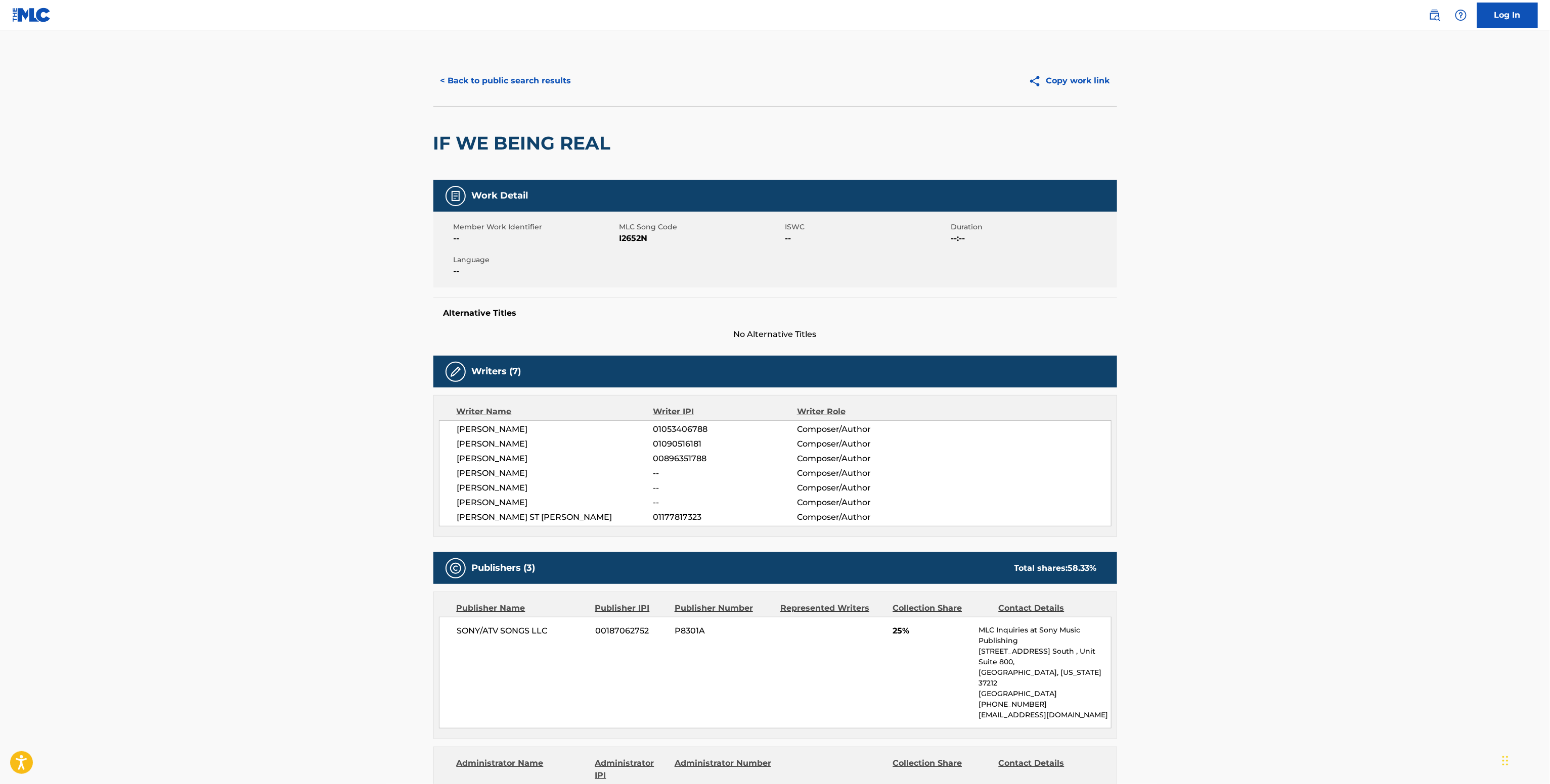
click at [522, 89] on button "< Back to public search results" at bounding box center [505, 80] width 145 height 25
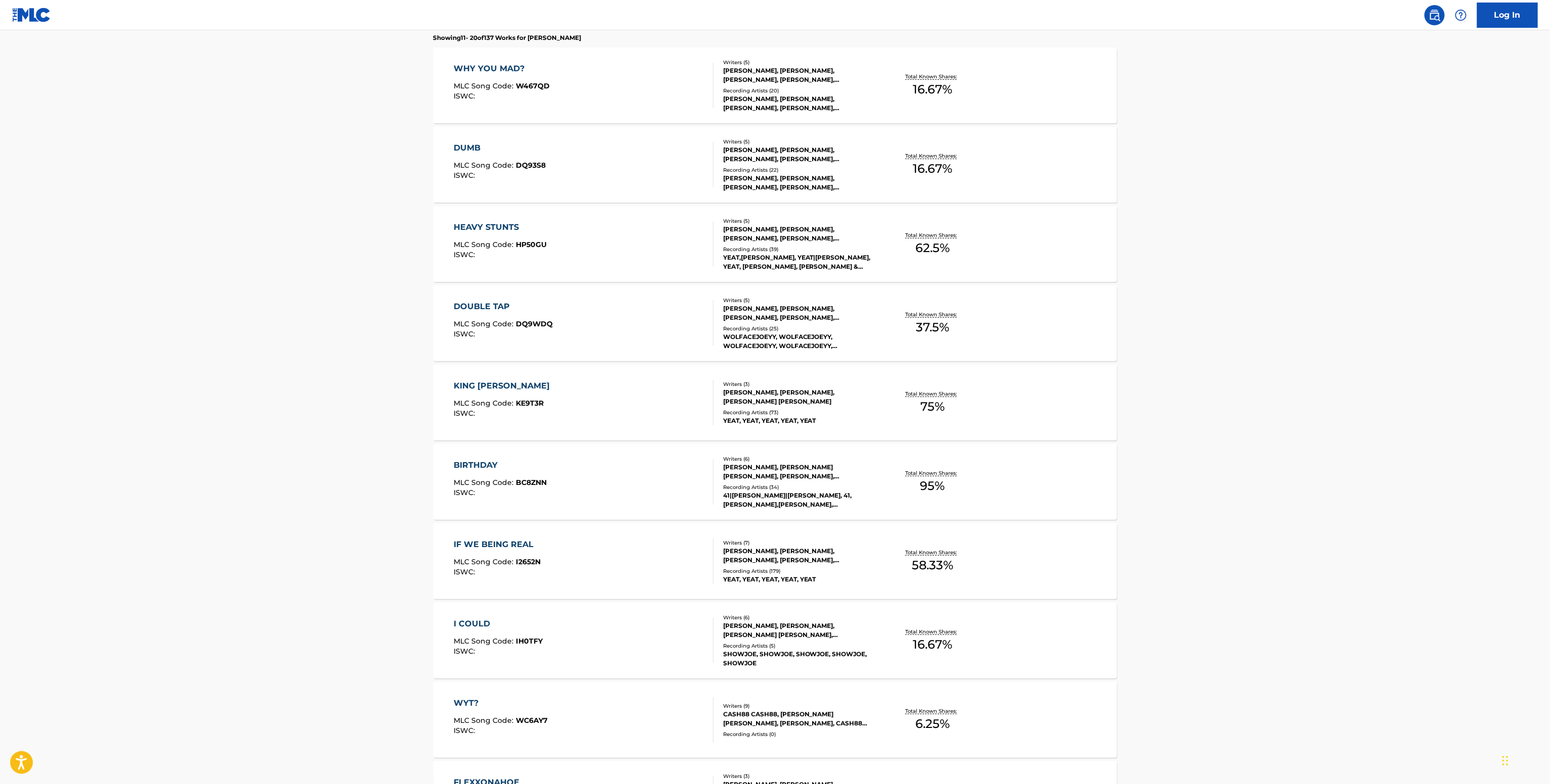
scroll to position [453, 0]
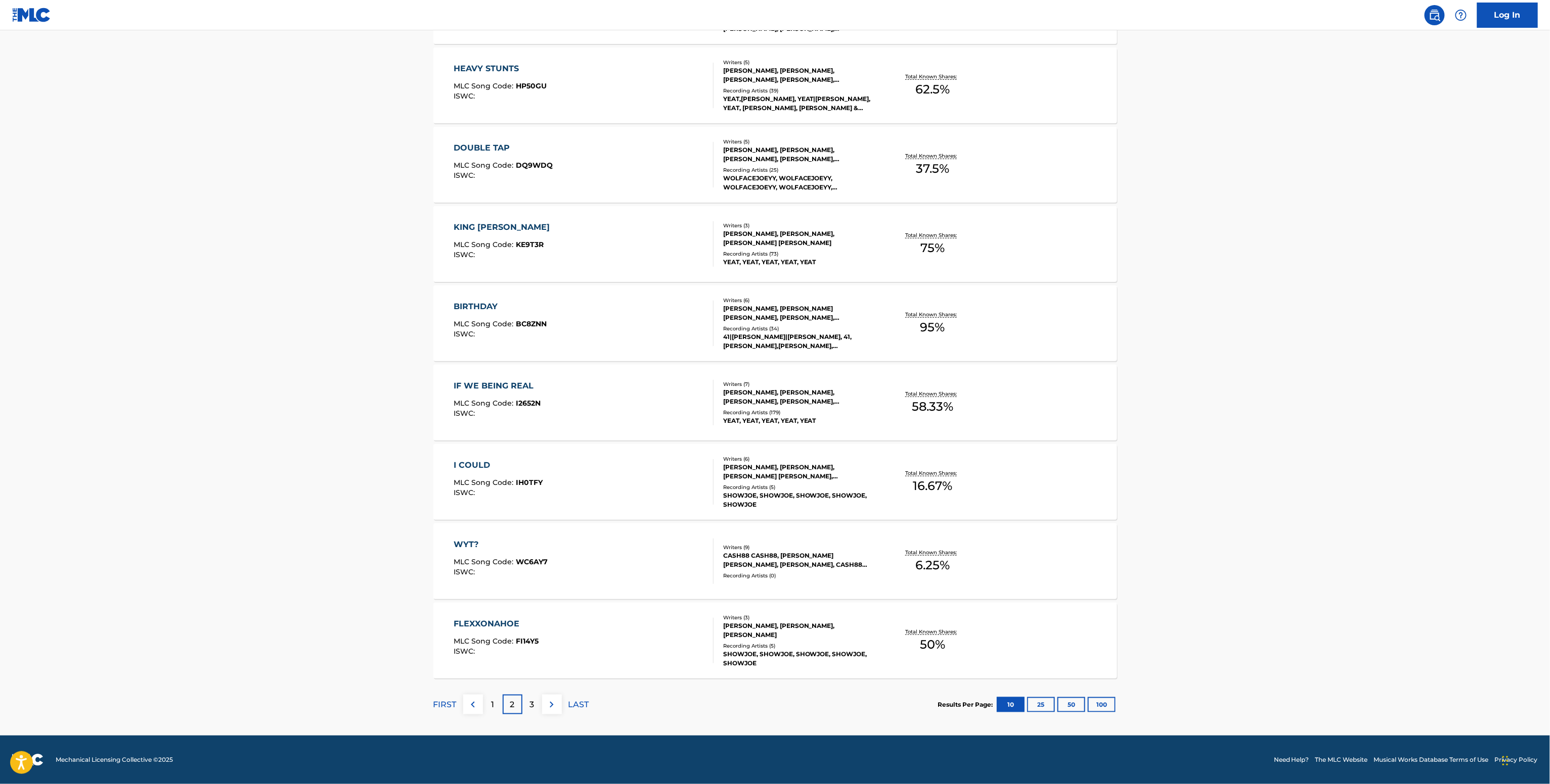
click at [882, 250] on div "Total Known Shares: 75 %" at bounding box center [932, 244] width 114 height 30
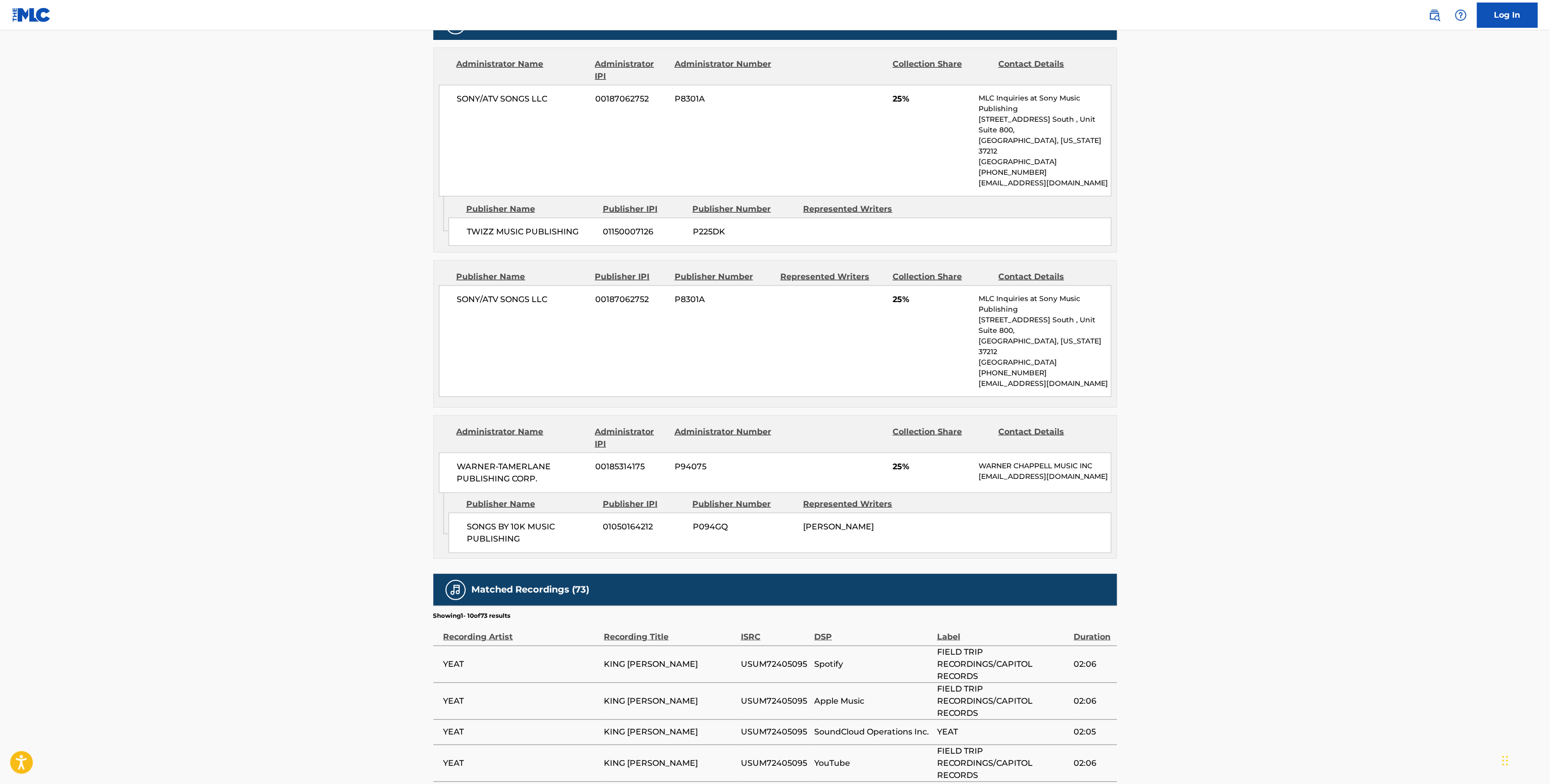
scroll to position [578, 0]
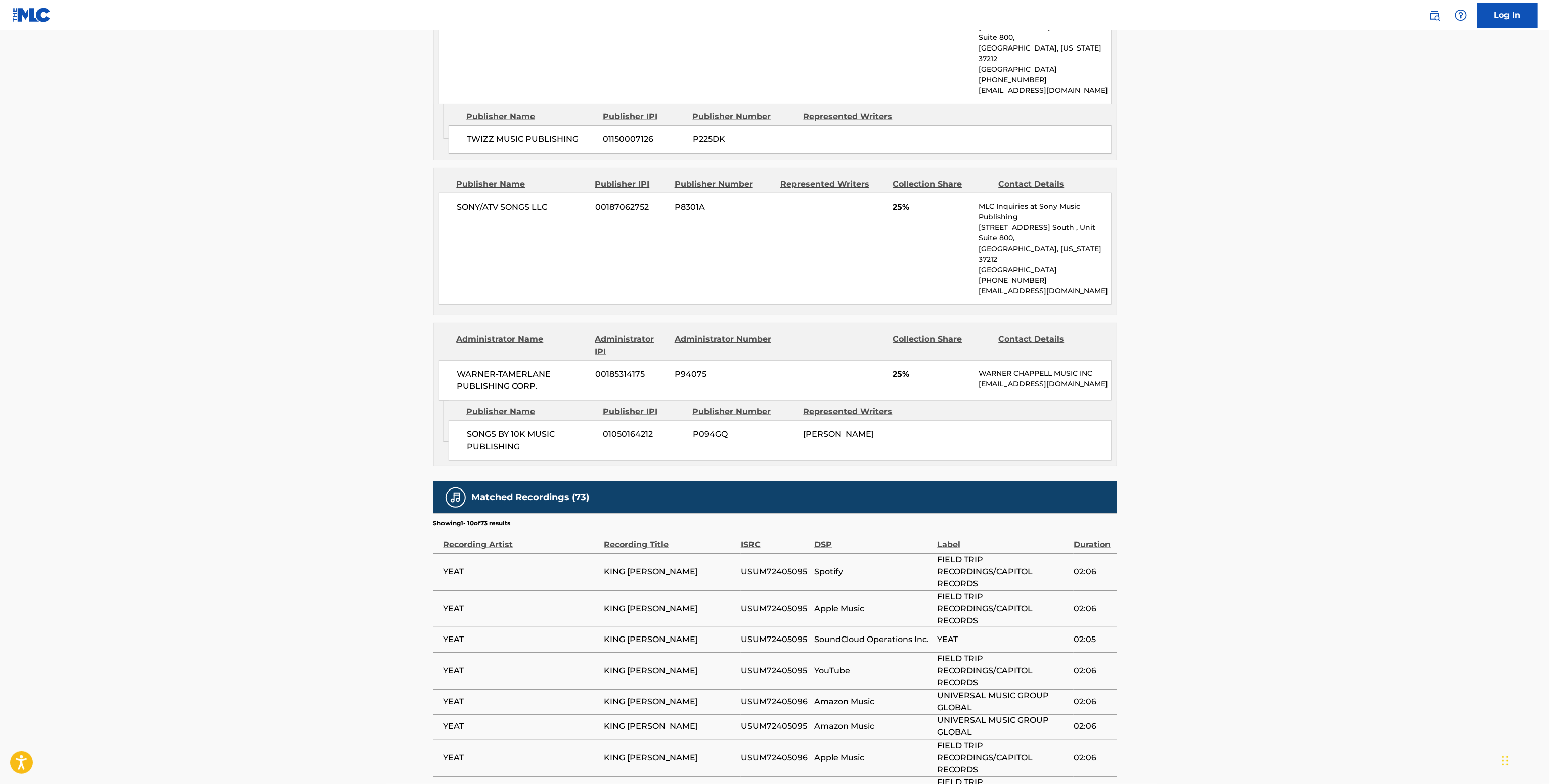
click at [524, 360] on div "WARNER-TAMERLANE PUBLISHING CORP. 00185314175 P94075 25% WARNER CHAPPELL MUSIC …" at bounding box center [775, 380] width 673 height 40
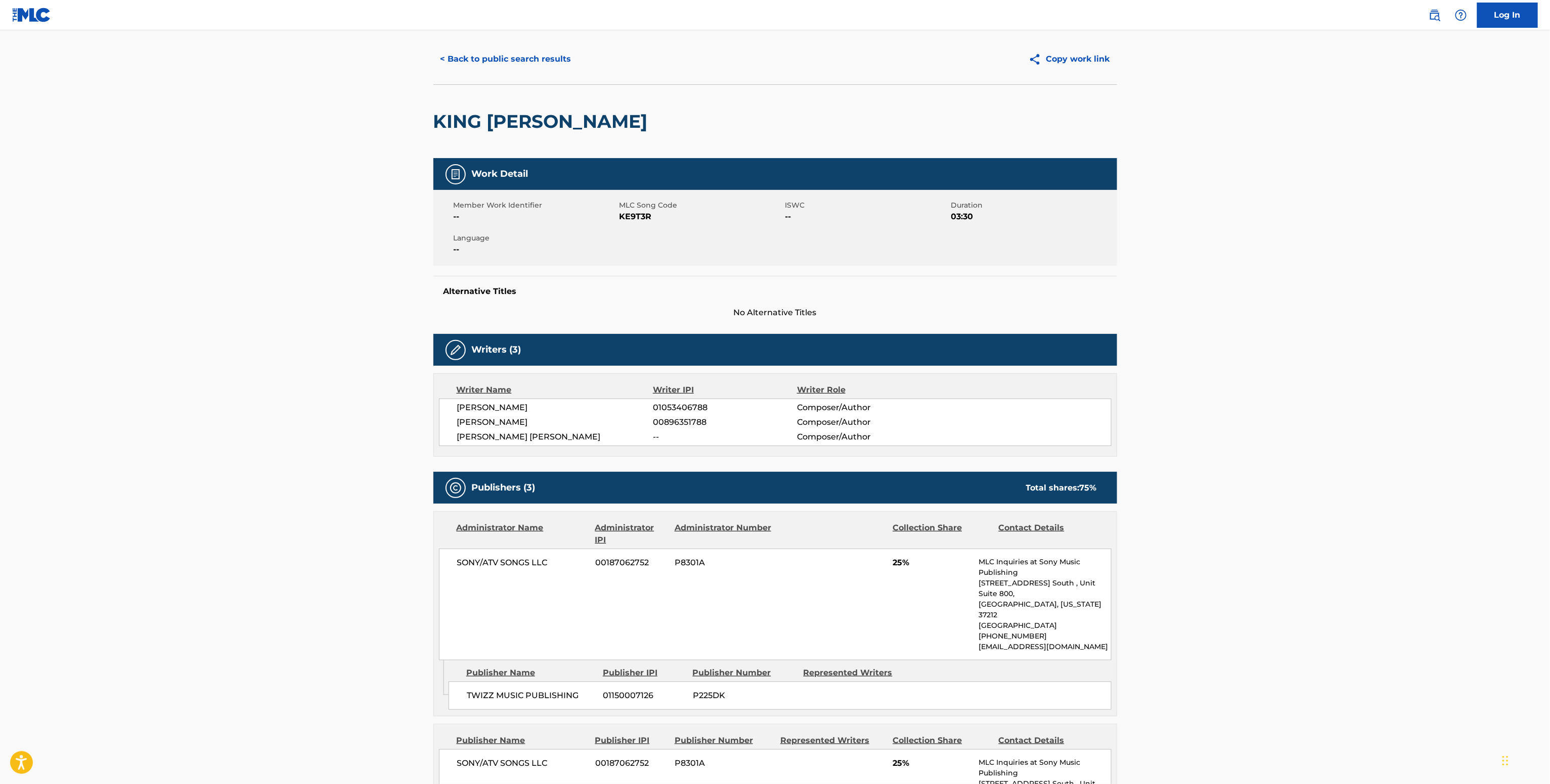
scroll to position [0, 0]
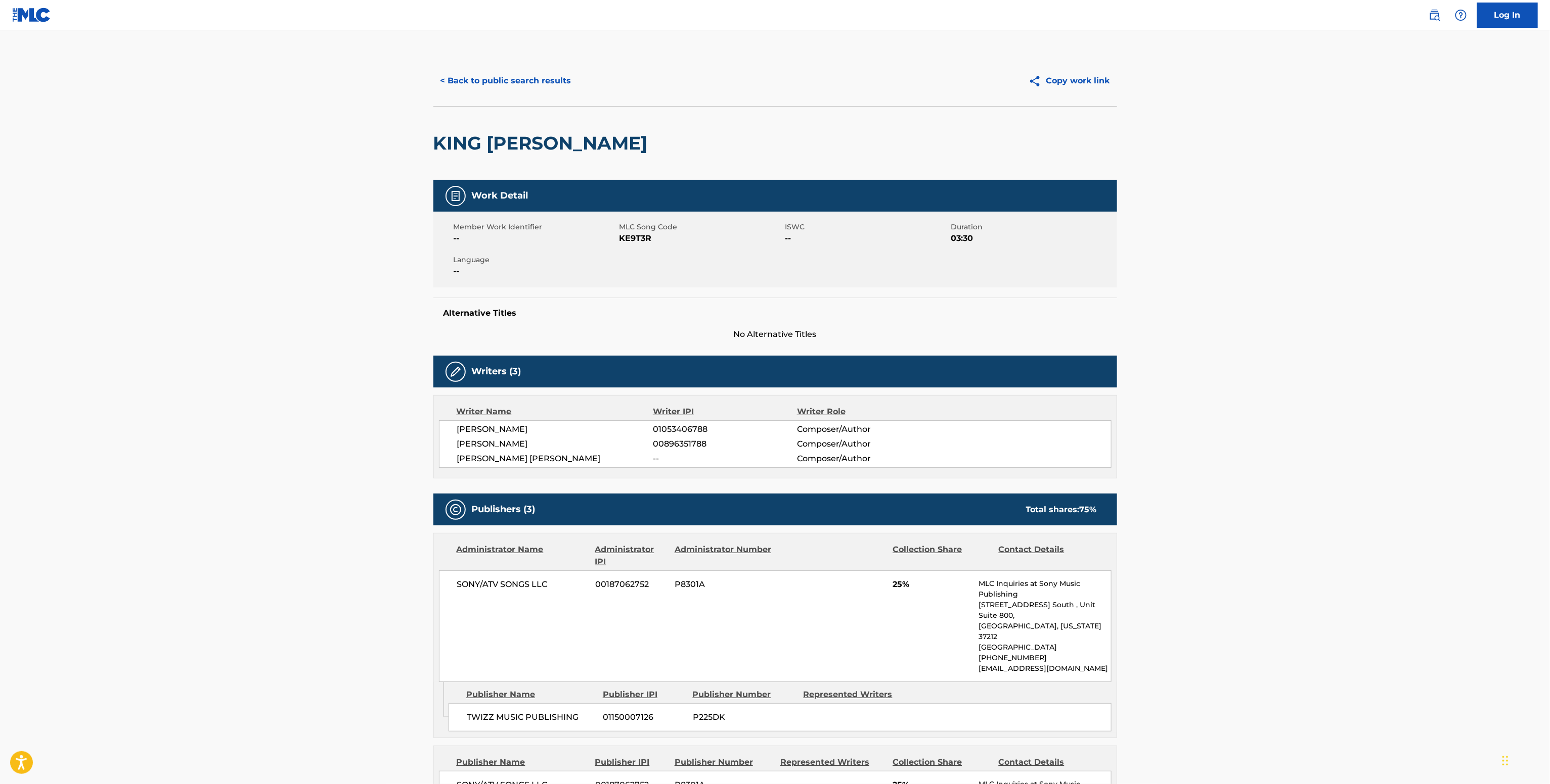
click at [645, 241] on span "KE9T3R" at bounding box center [700, 239] width 164 height 13
click at [673, 442] on span "00896351788" at bounding box center [724, 444] width 144 height 13
click at [681, 431] on span "01053406788" at bounding box center [724, 430] width 144 height 13
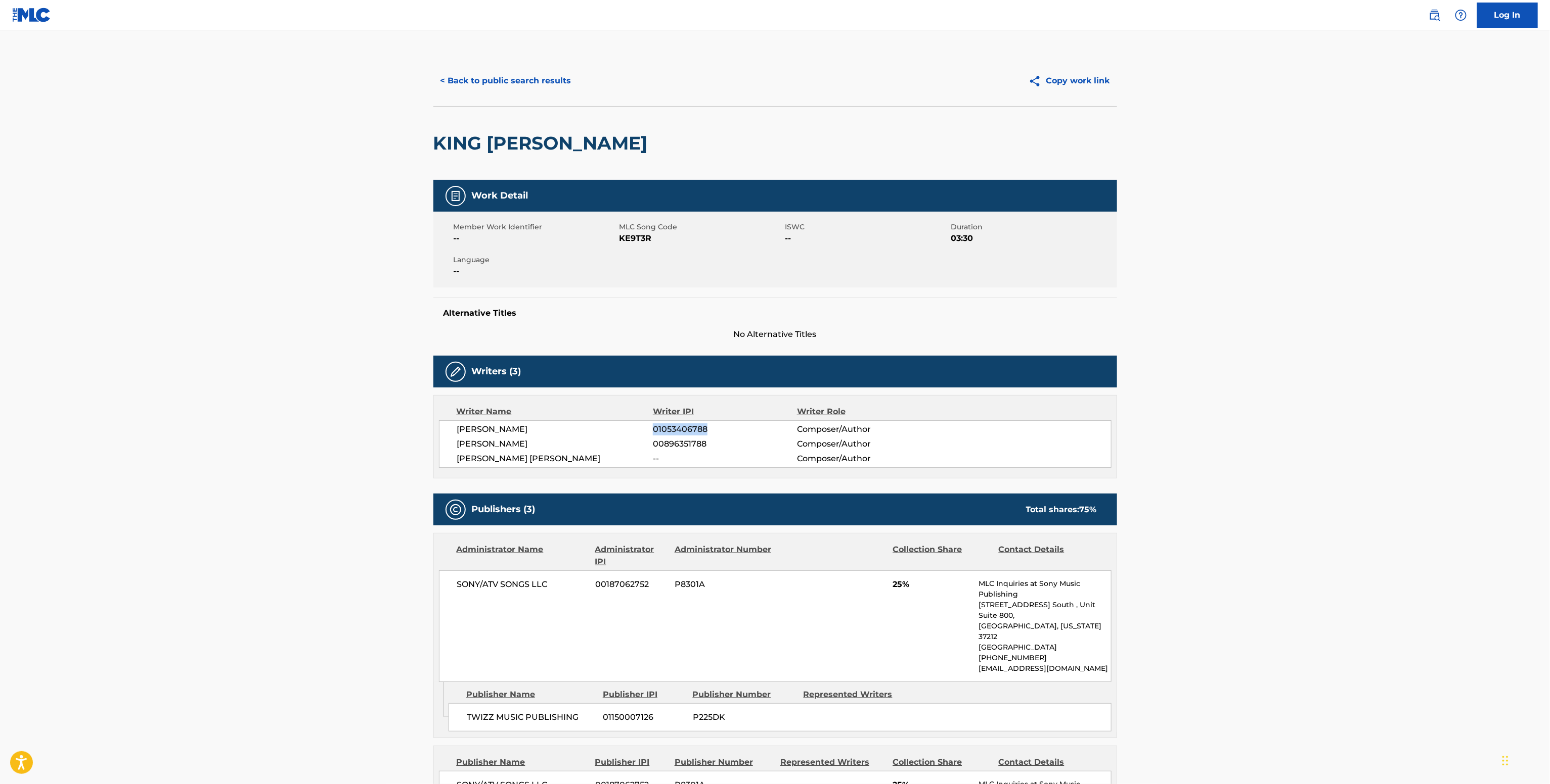
click at [534, 80] on button "< Back to public search results" at bounding box center [505, 80] width 145 height 25
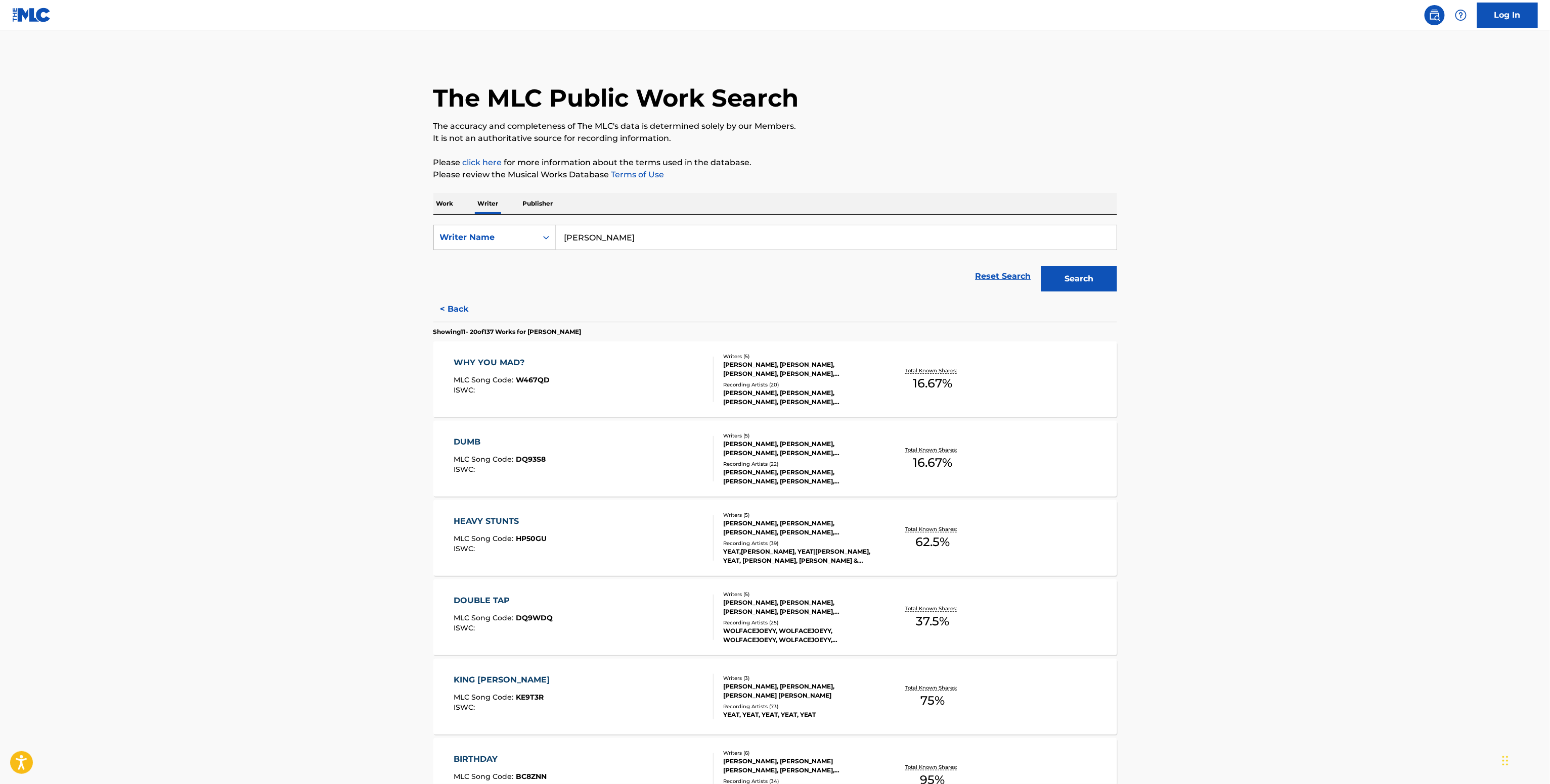
drag, startPoint x: 648, startPoint y: 243, endPoint x: 462, endPoint y: 227, distance: 186.7
click at [463, 227] on div "SearchWithCriteria8fc8cfb1-867a-493a-a342-3c827dc5e50d Writer Name Javier Merca…" at bounding box center [775, 238] width 683 height 25
paste input "Hailey Rusch"
type input "Hailey Rusch"
click at [1041, 266] on button "Search" at bounding box center [1079, 279] width 76 height 25
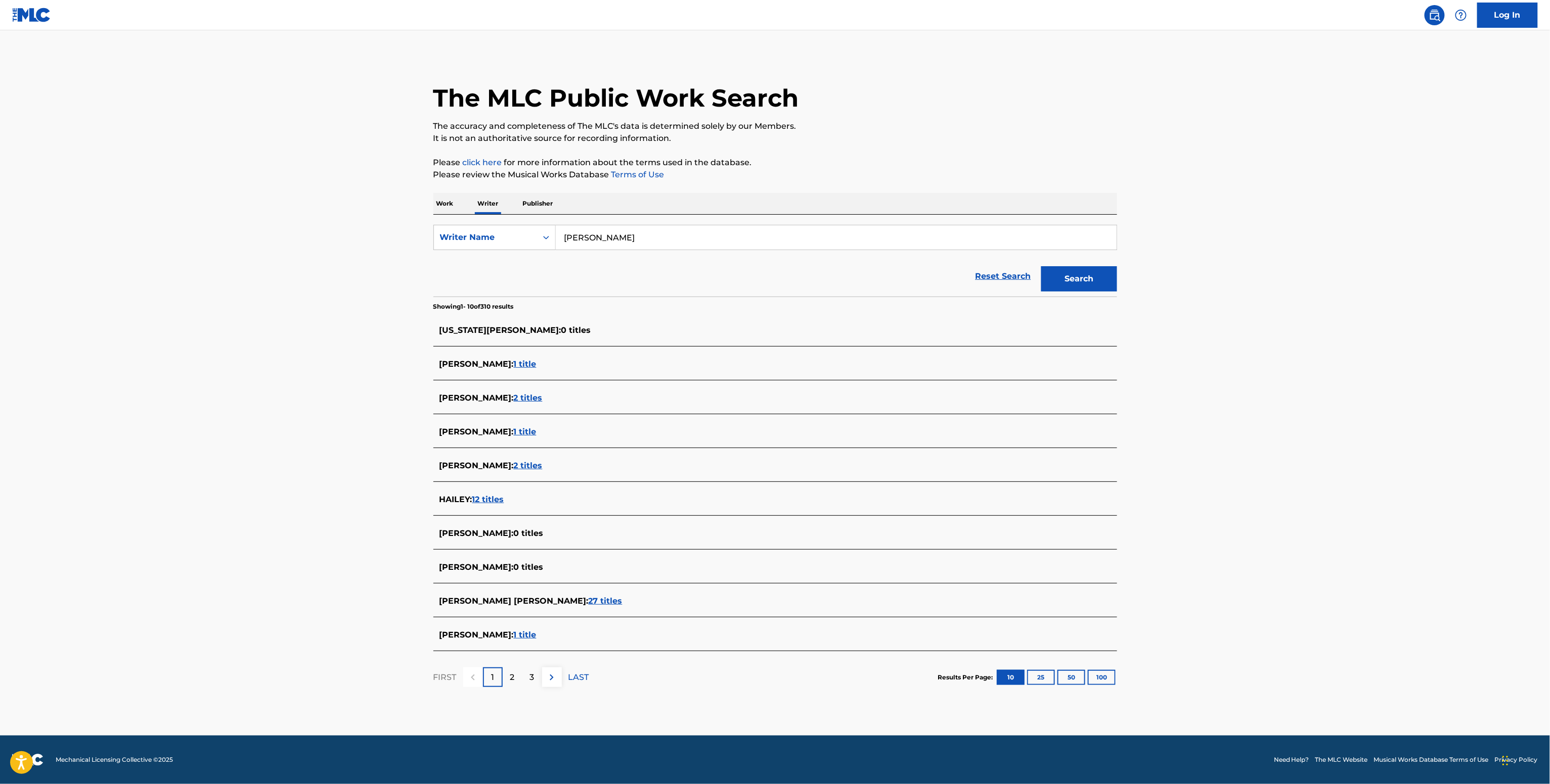
click at [522, 634] on span "1 title" at bounding box center [524, 635] width 22 height 10
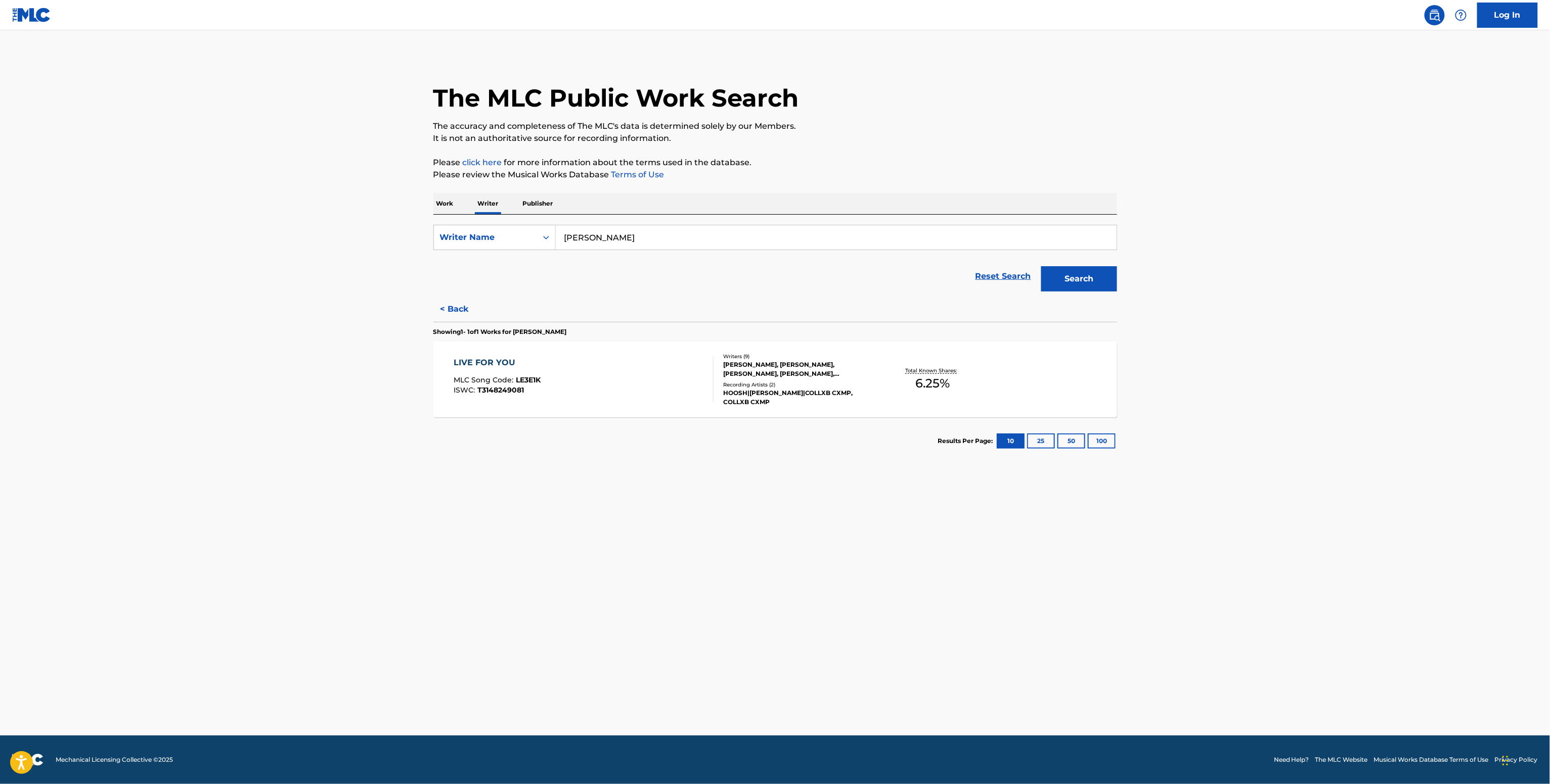
click at [747, 417] on section "Results Per Page: 10 25 50 100" at bounding box center [775, 441] width 683 height 47
click at [692, 377] on div "LIVE FOR YOU MLC Song Code : LE3E1K ISWC : T3148249081" at bounding box center [583, 379] width 260 height 46
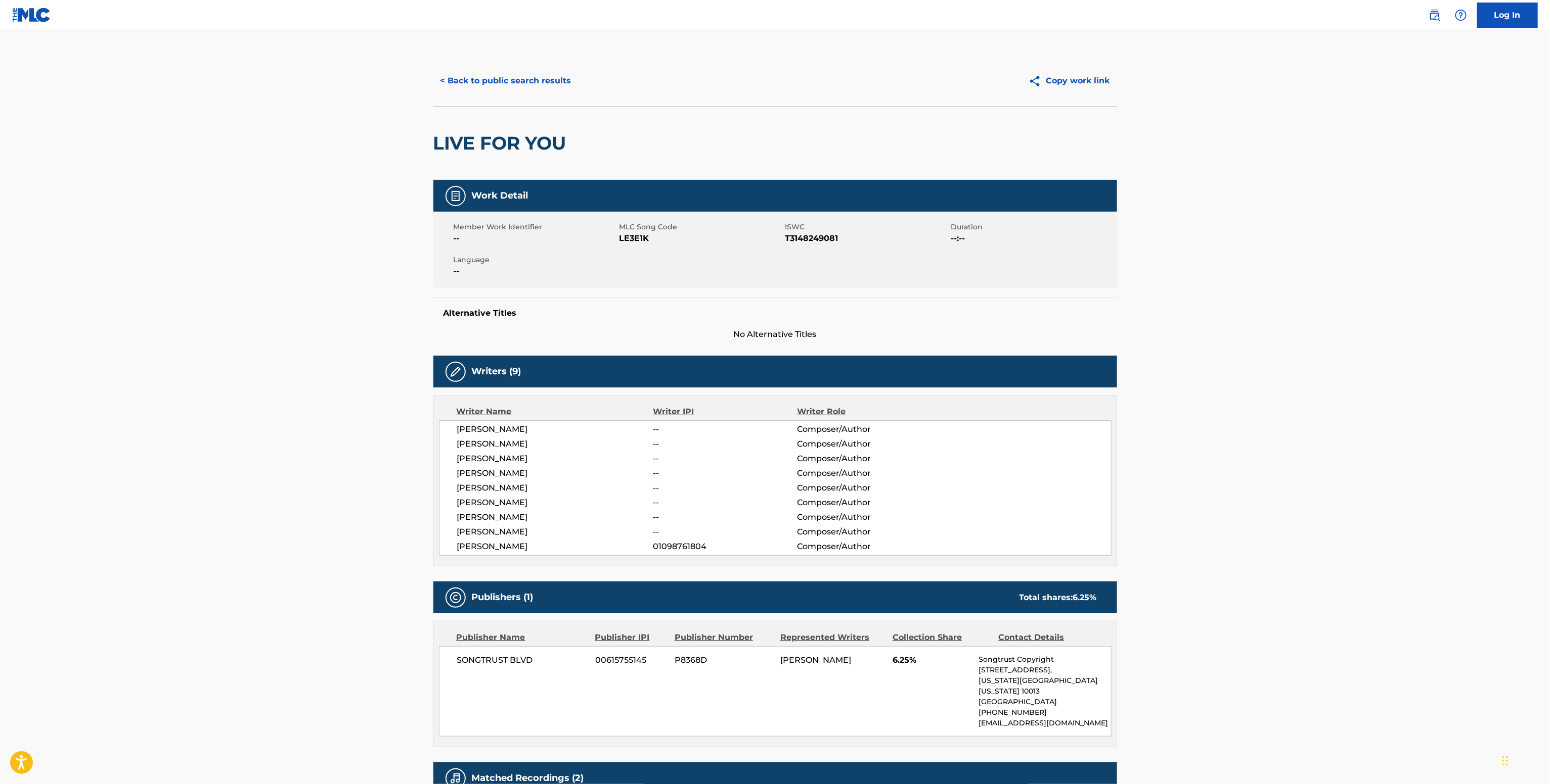
click at [483, 121] on div "LIVE FOR YOU" at bounding box center [502, 143] width 138 height 73
drag, startPoint x: 534, startPoint y: 74, endPoint x: 385, endPoint y: 21, distance: 158.1
click at [533, 74] on button "< Back to public search results" at bounding box center [505, 80] width 145 height 25
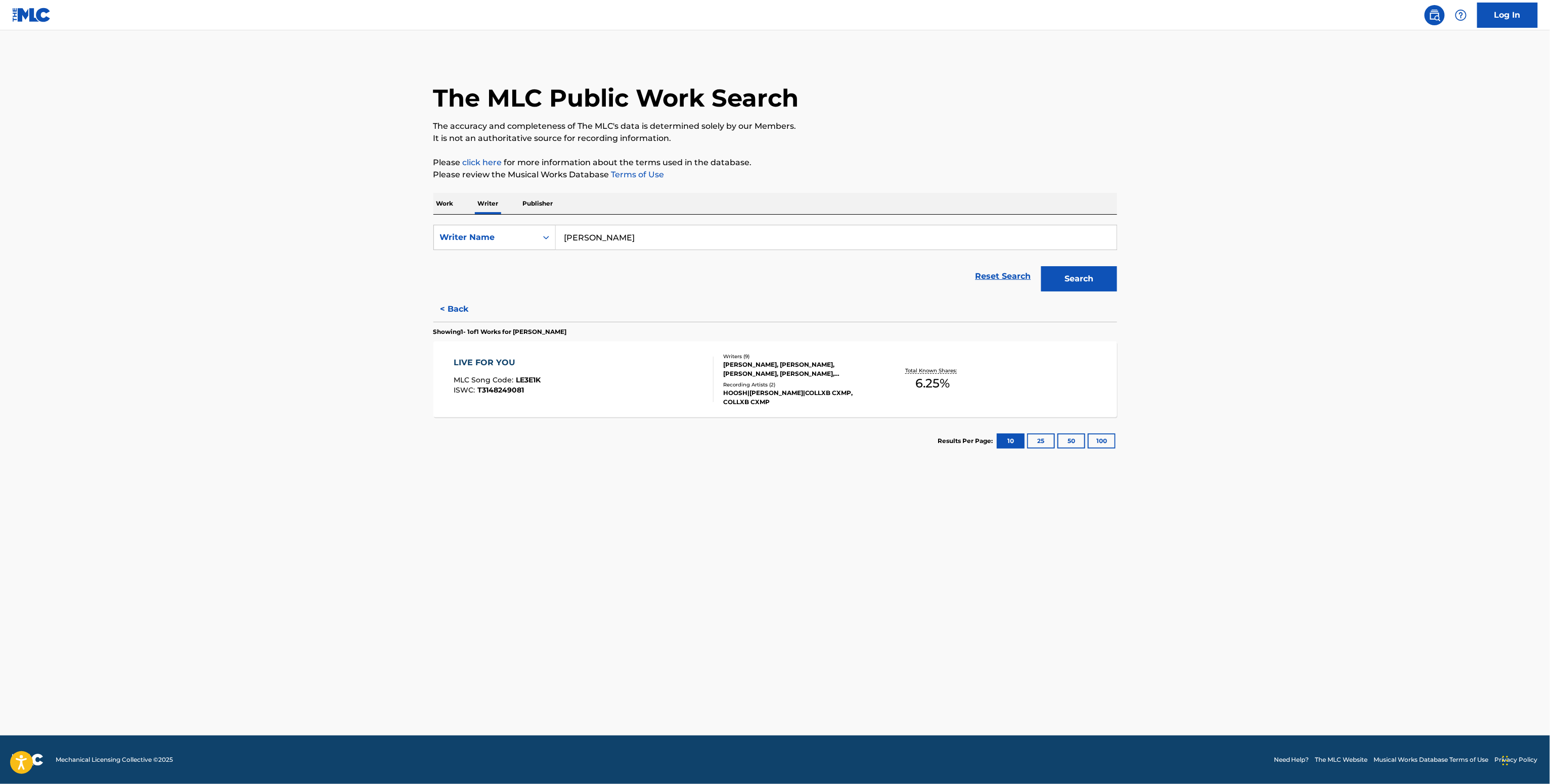
drag, startPoint x: 656, startPoint y: 266, endPoint x: 638, endPoint y: 241, distance: 30.8
click at [619, 266] on div "Reset Search Search" at bounding box center [775, 276] width 683 height 40
drag, startPoint x: 648, startPoint y: 235, endPoint x: 495, endPoint y: 215, distance: 154.3
click at [495, 221] on div "SearchWithCriteria8fc8cfb1-867a-493a-a342-3c827dc5e50d Writer Name Hailey Rusch…" at bounding box center [775, 256] width 683 height 82
paste input "Belcalis Almanzar"
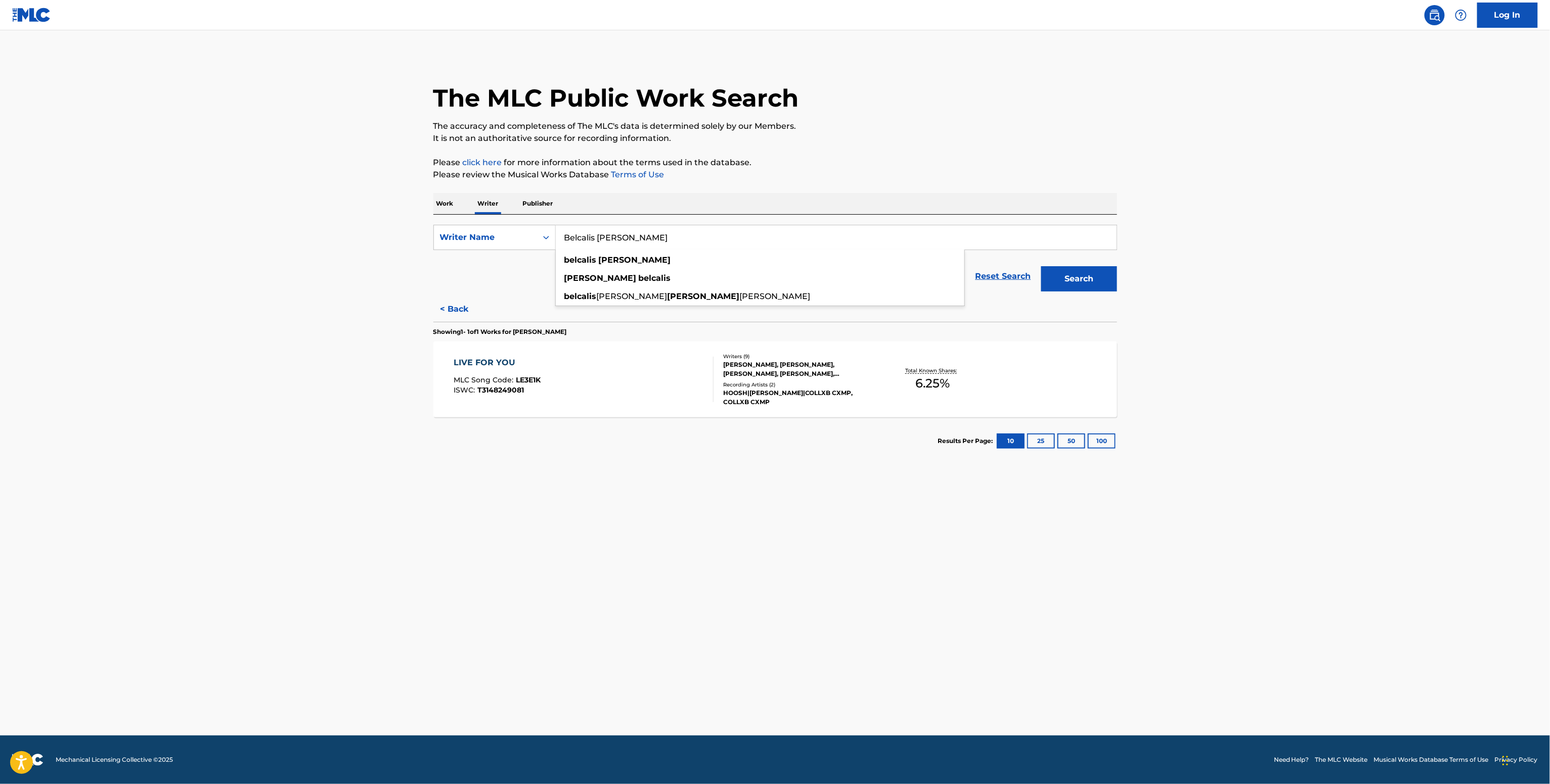
type input "Belcalis Almanzar"
click at [1041, 266] on button "Search" at bounding box center [1079, 279] width 76 height 25
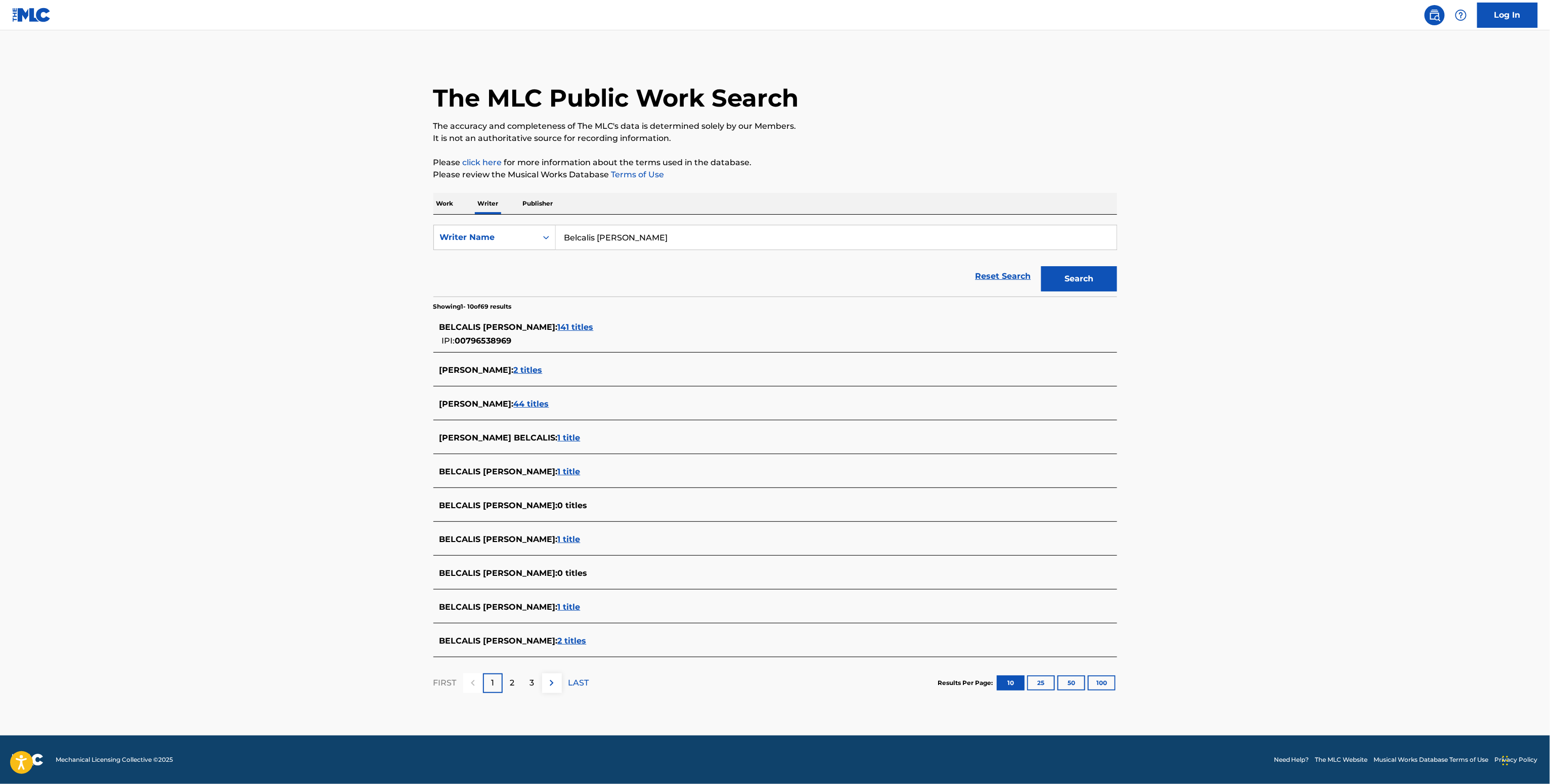
click at [512, 336] on span "00796538969" at bounding box center [483, 341] width 56 height 10
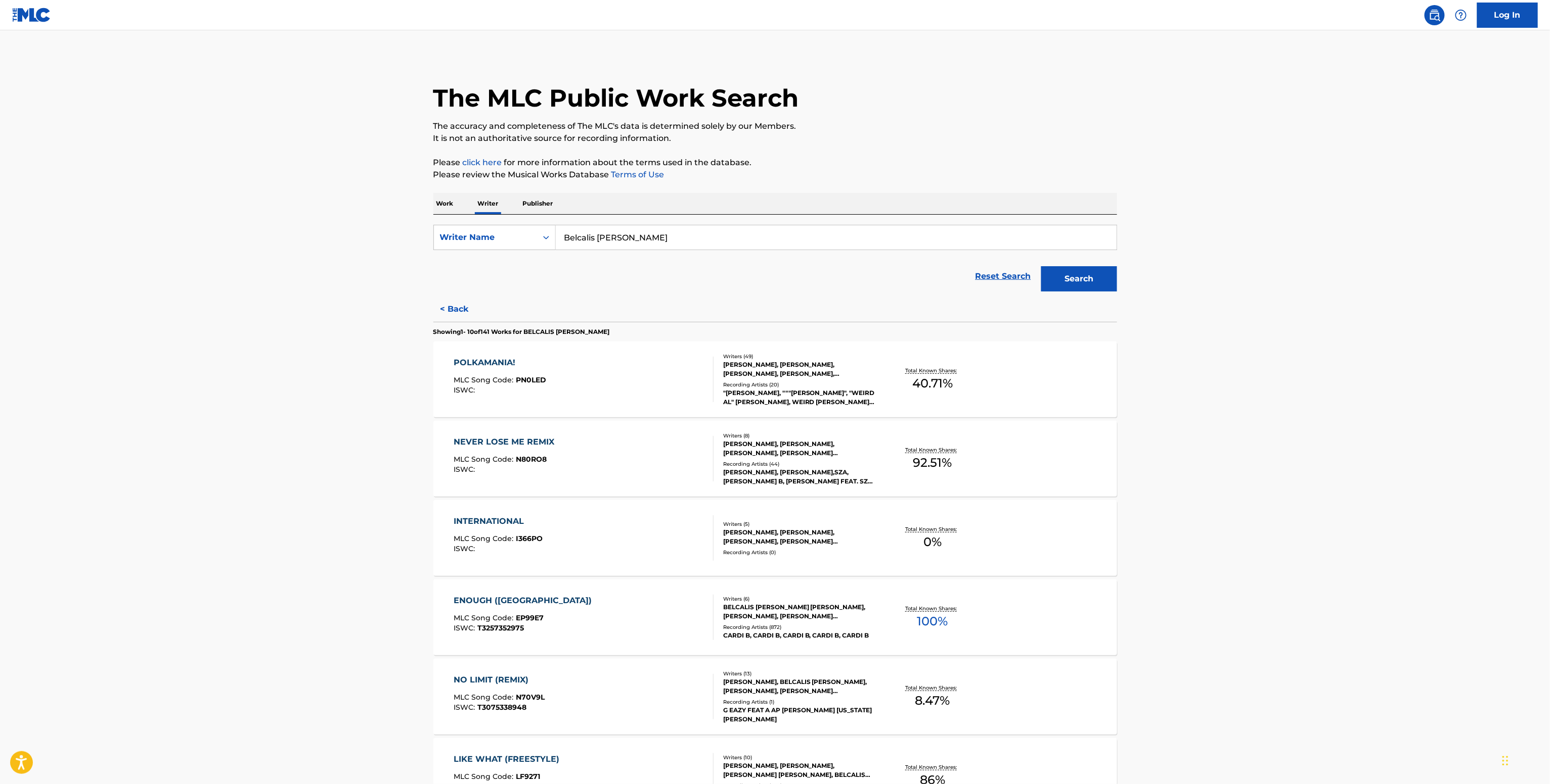
scroll to position [404, 0]
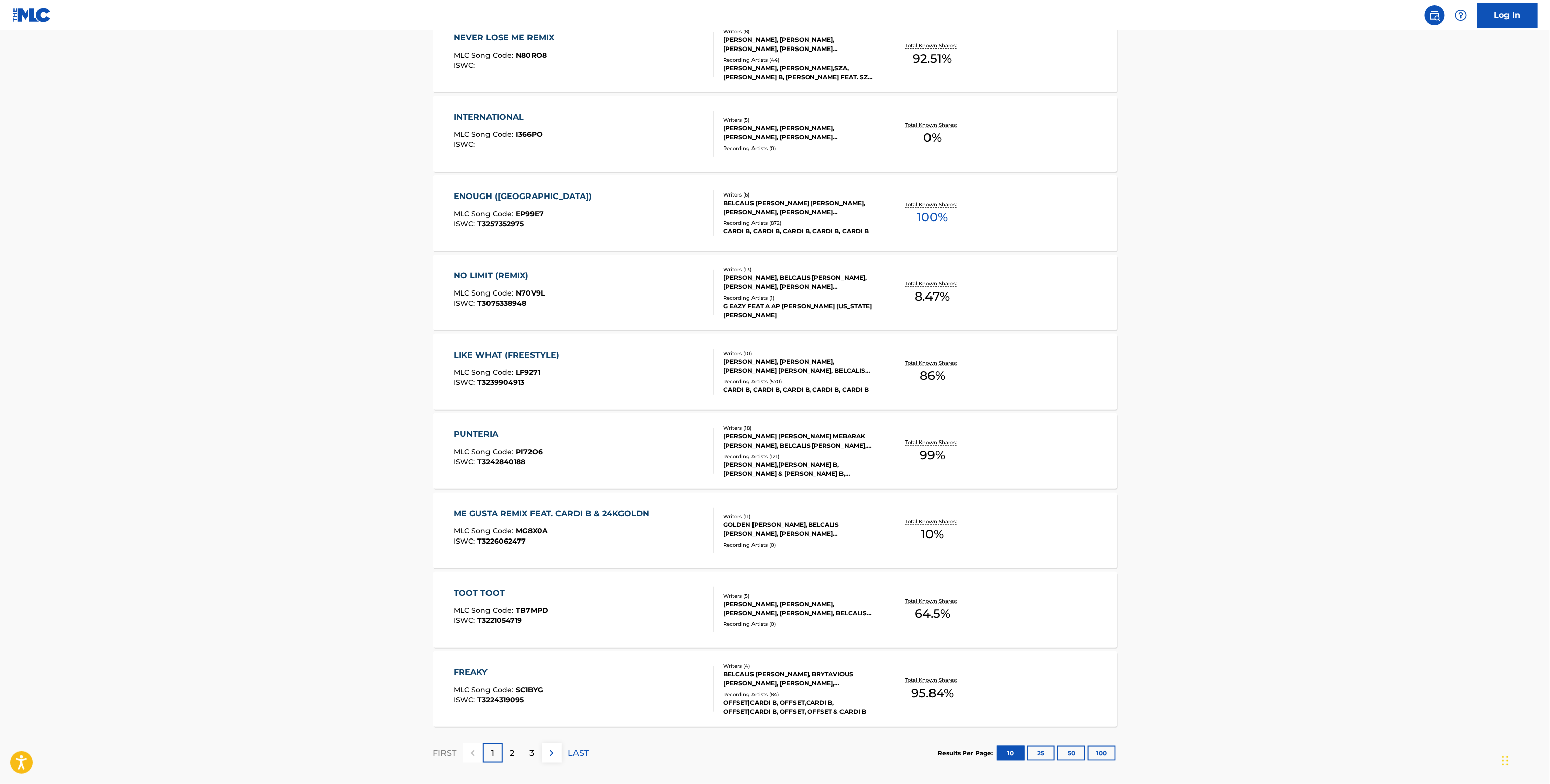
click at [855, 367] on div "TIMOTHY Z MOSLEY, MELISSA A ELLIOTT, MATTHEW JAMES ALLEN, BELCALIS ALMANZAR, JA…" at bounding box center [799, 367] width 153 height 18
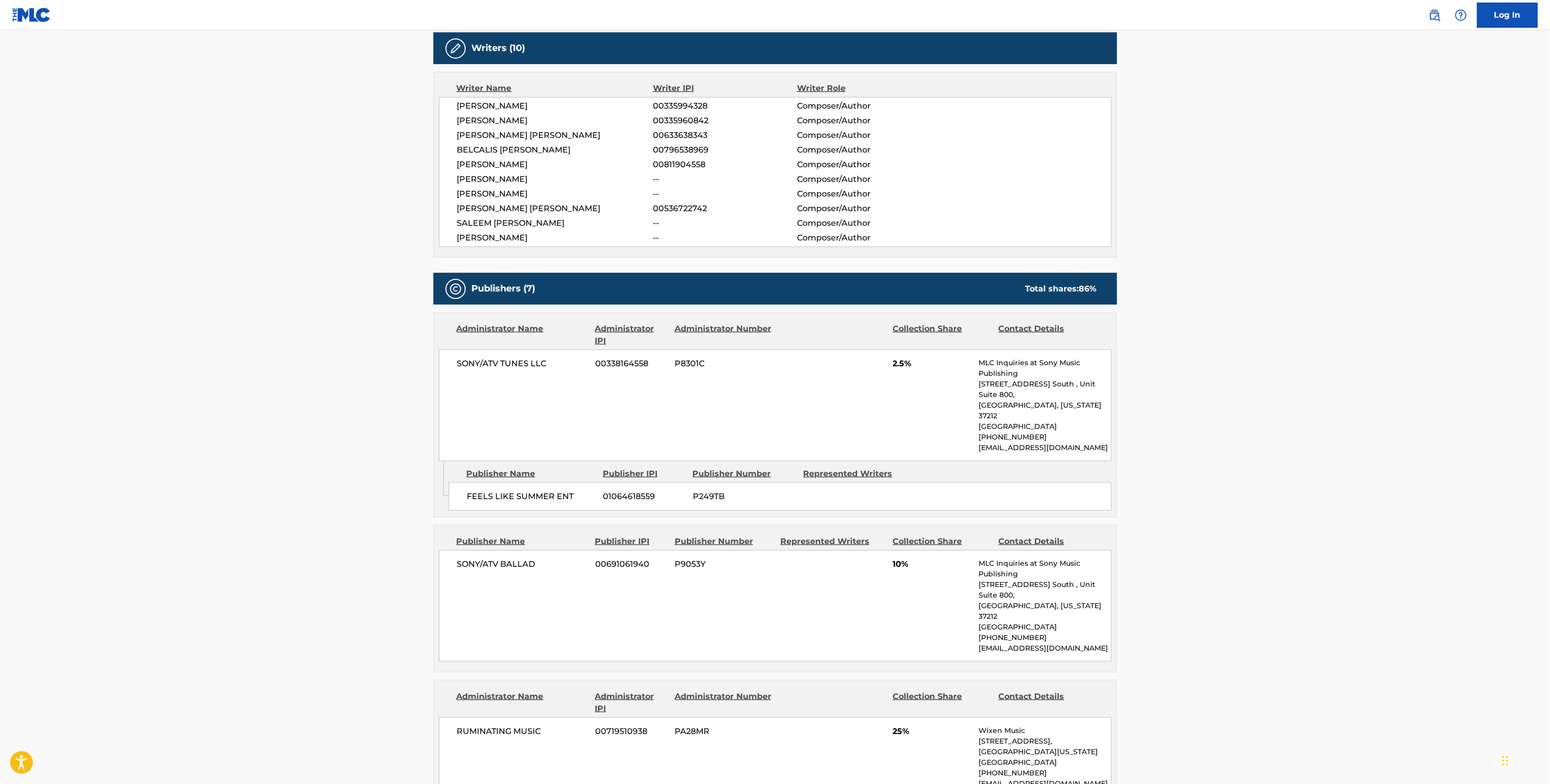
scroll to position [303, 0]
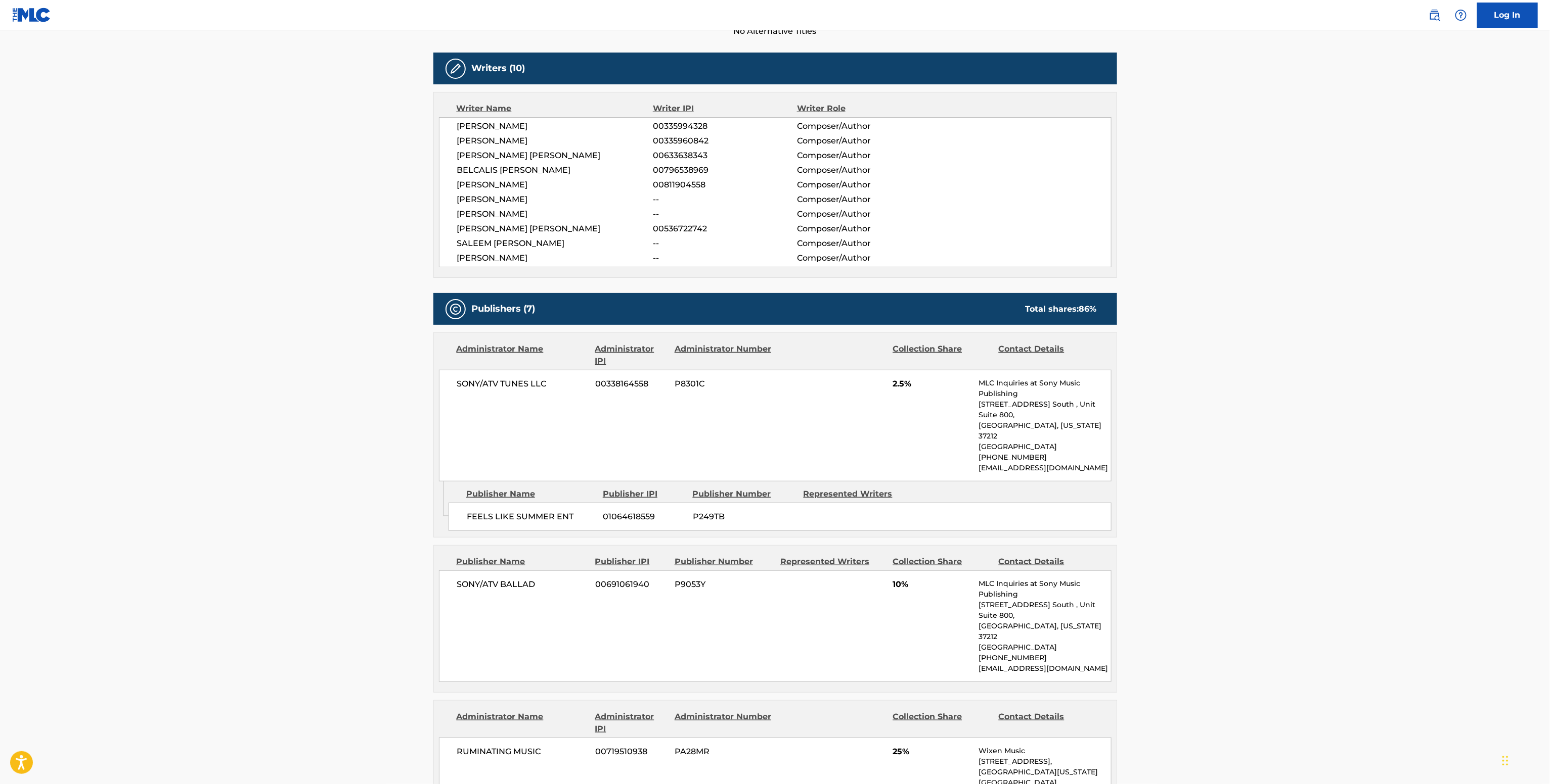
click at [667, 173] on span "00796538969" at bounding box center [724, 171] width 144 height 13
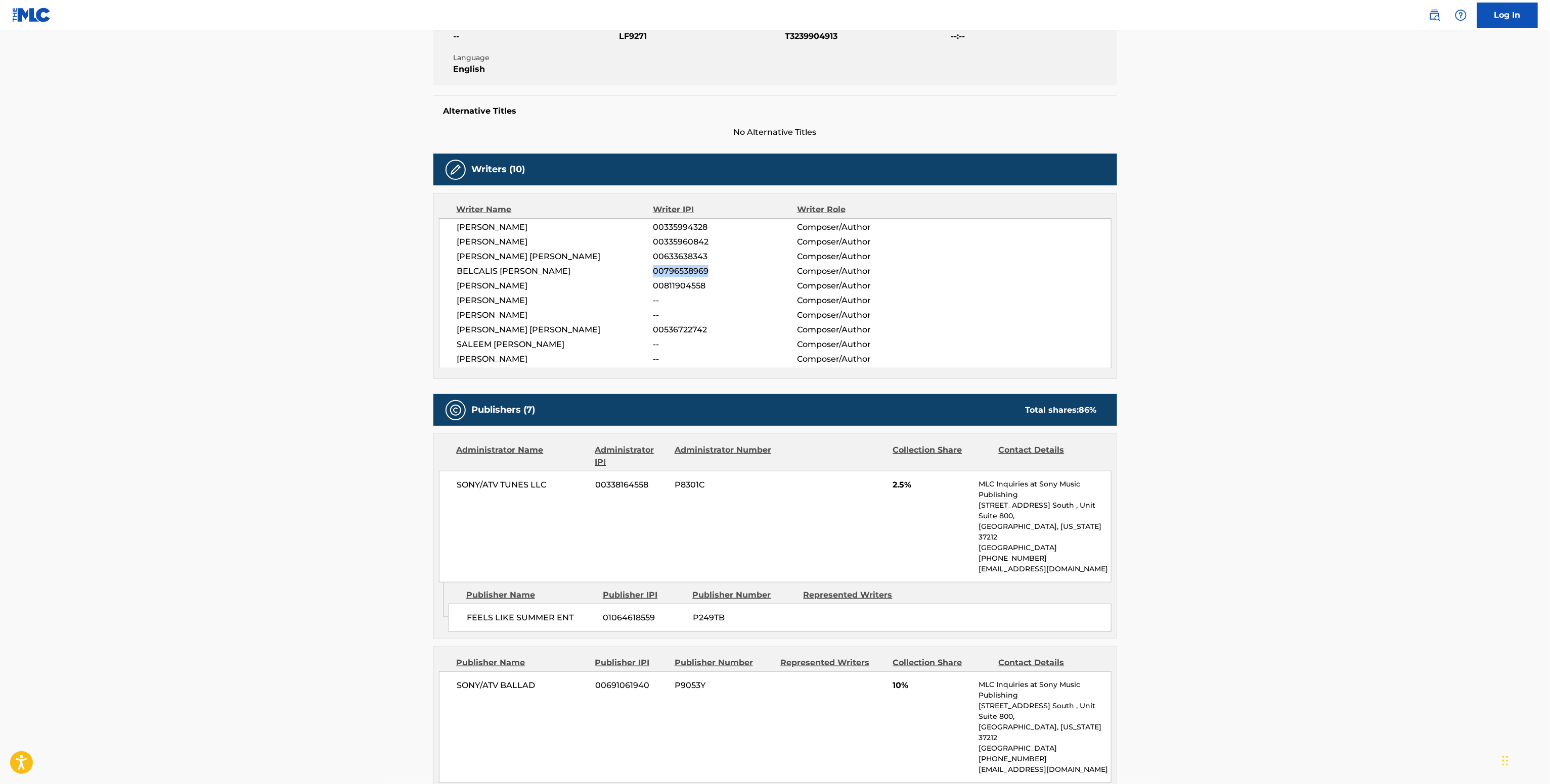
scroll to position [0, 0]
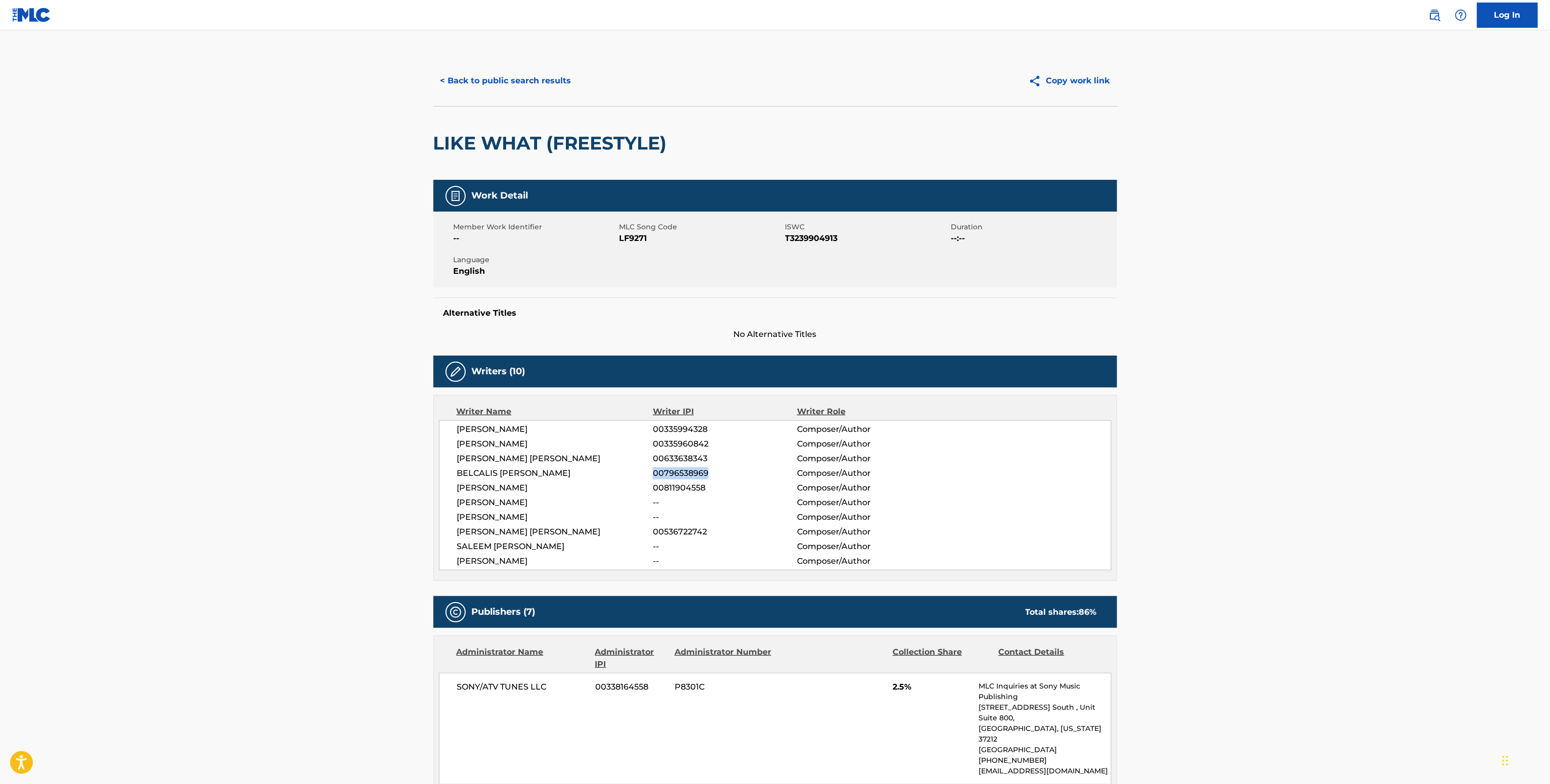
click at [529, 79] on button "< Back to public search results" at bounding box center [505, 80] width 145 height 25
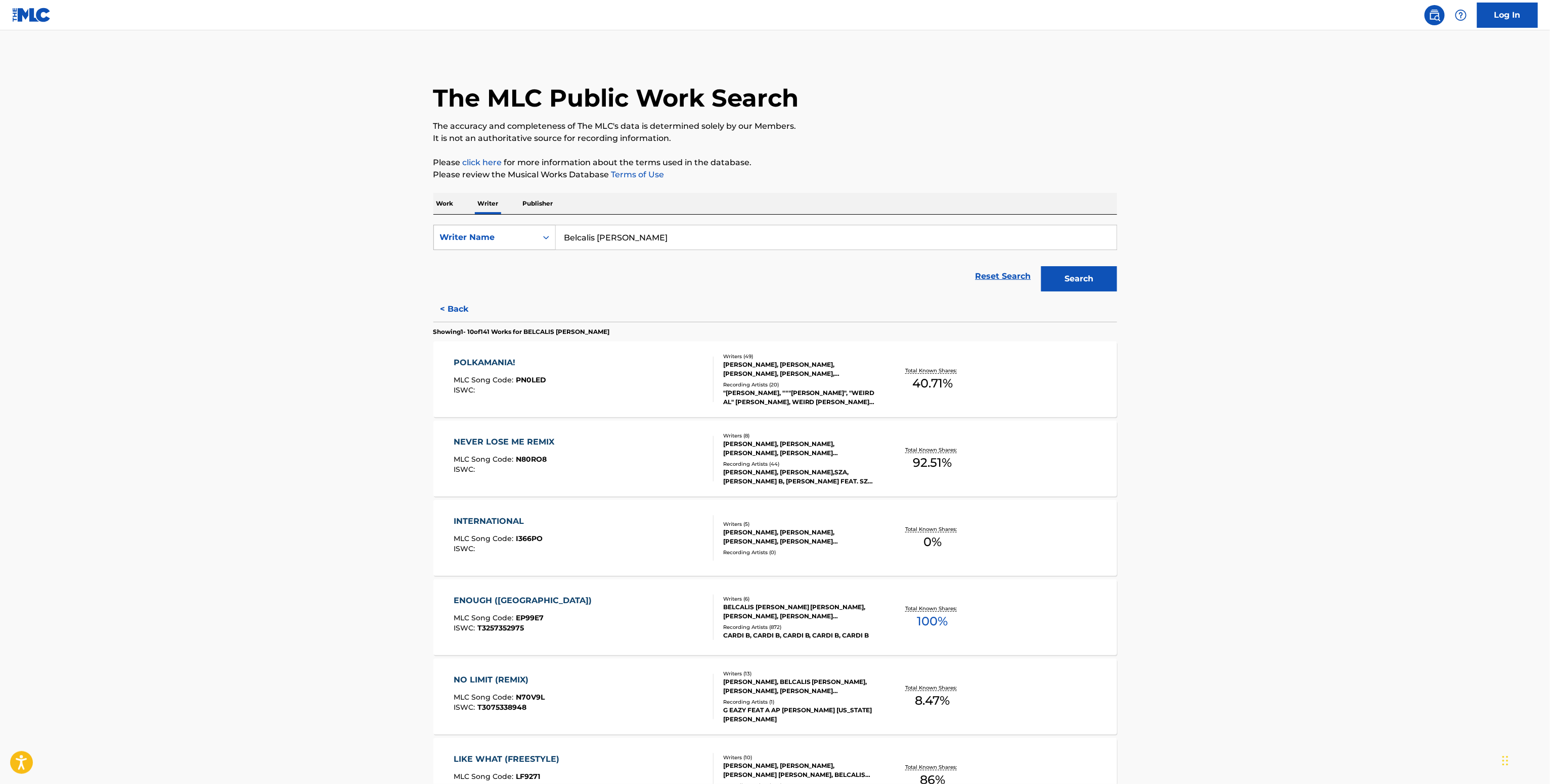
drag, startPoint x: 472, startPoint y: 250, endPoint x: 446, endPoint y: 249, distance: 26.0
click at [452, 249] on div "SearchWithCriteria8fc8cfb1-867a-493a-a342-3c827dc5e50d Writer Name Belcalis Alm…" at bounding box center [775, 238] width 683 height 25
paste input "Almando Cresso"
type input "Almando Cresso"
click at [1084, 260] on div "Search" at bounding box center [1076, 276] width 80 height 40
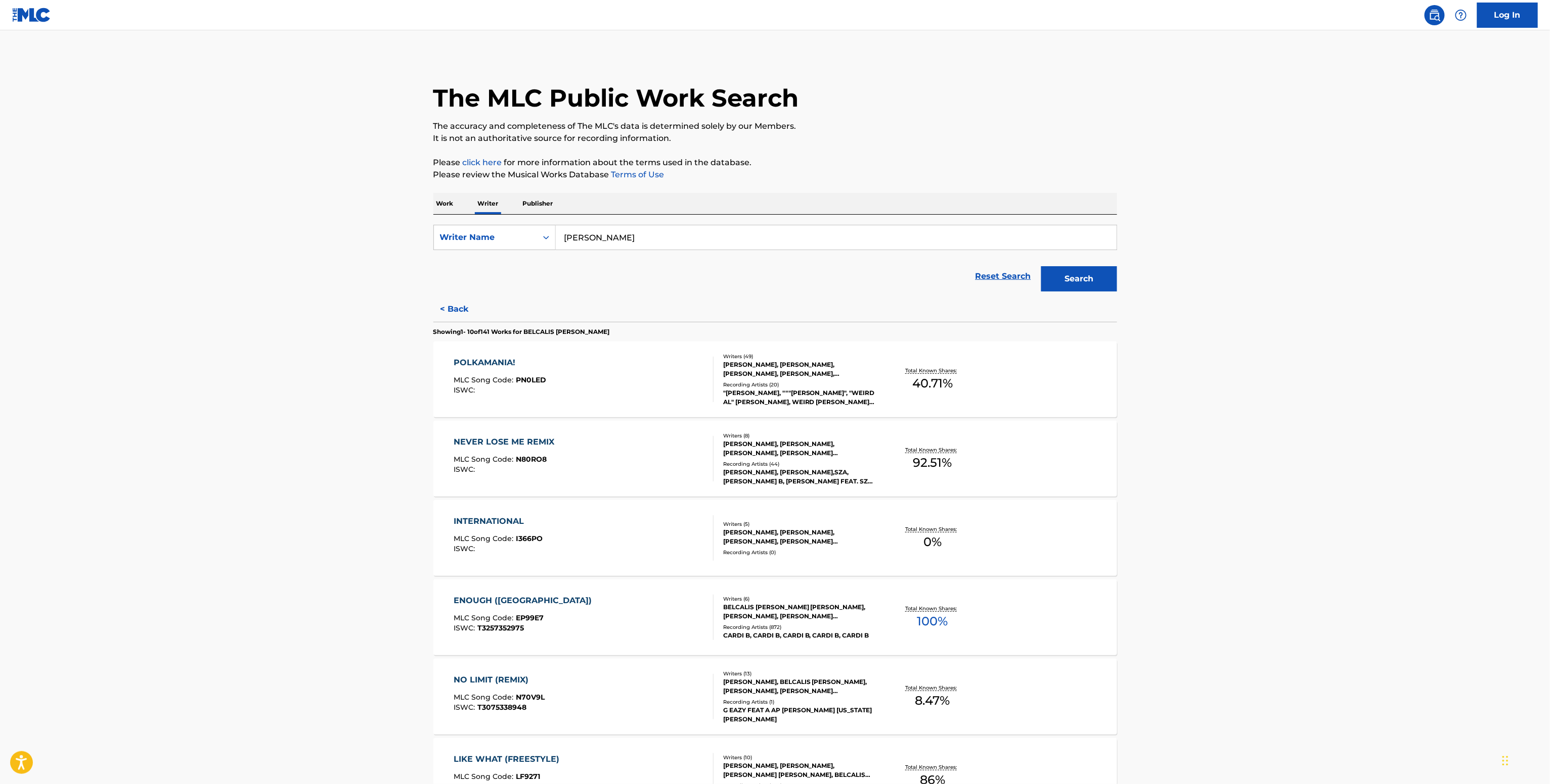
click at [1082, 285] on button "Search" at bounding box center [1079, 279] width 76 height 25
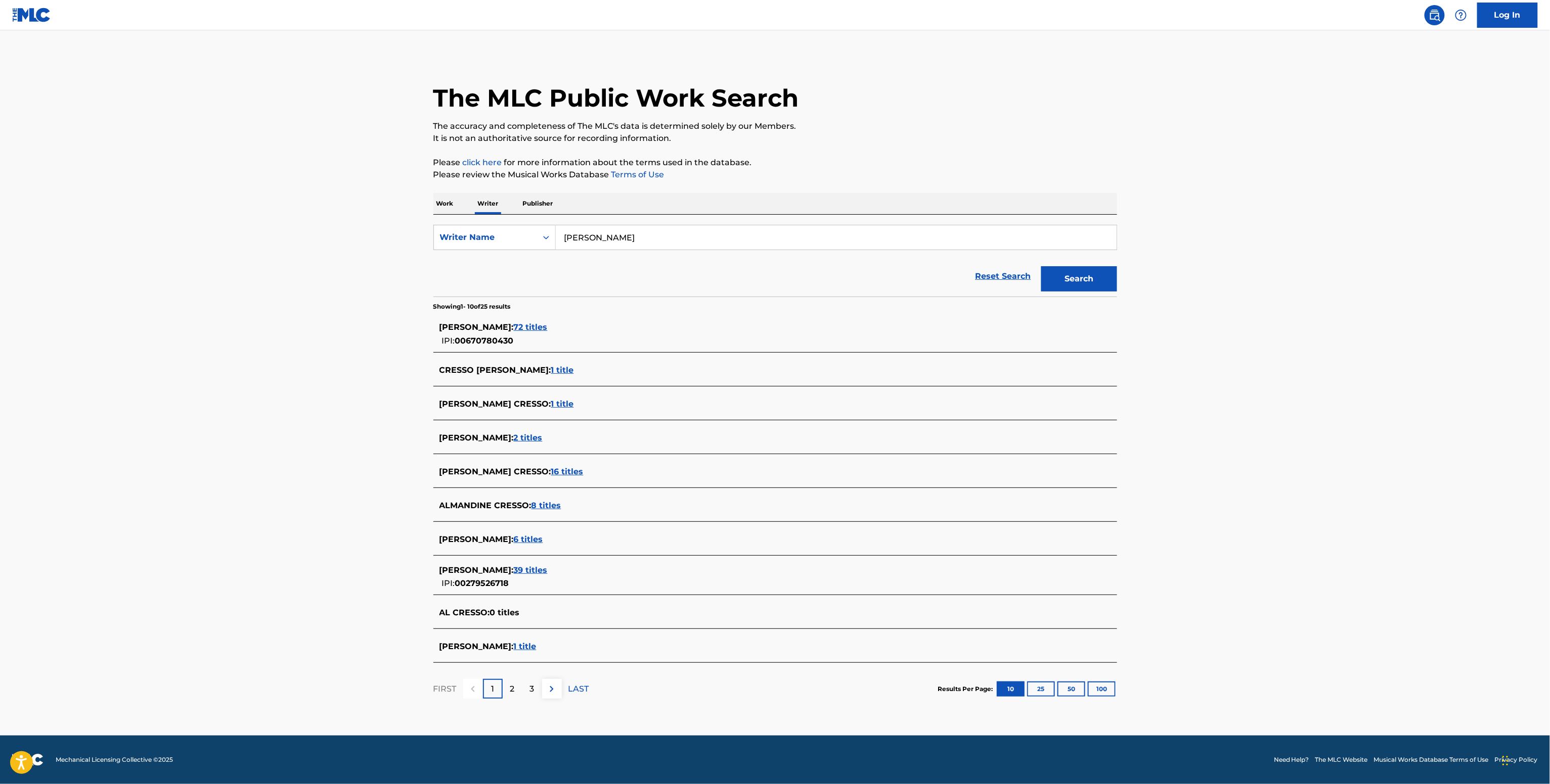
click at [521, 333] on div "ALMANDO CRESSO : 72 titles" at bounding box center [761, 328] width 645 height 13
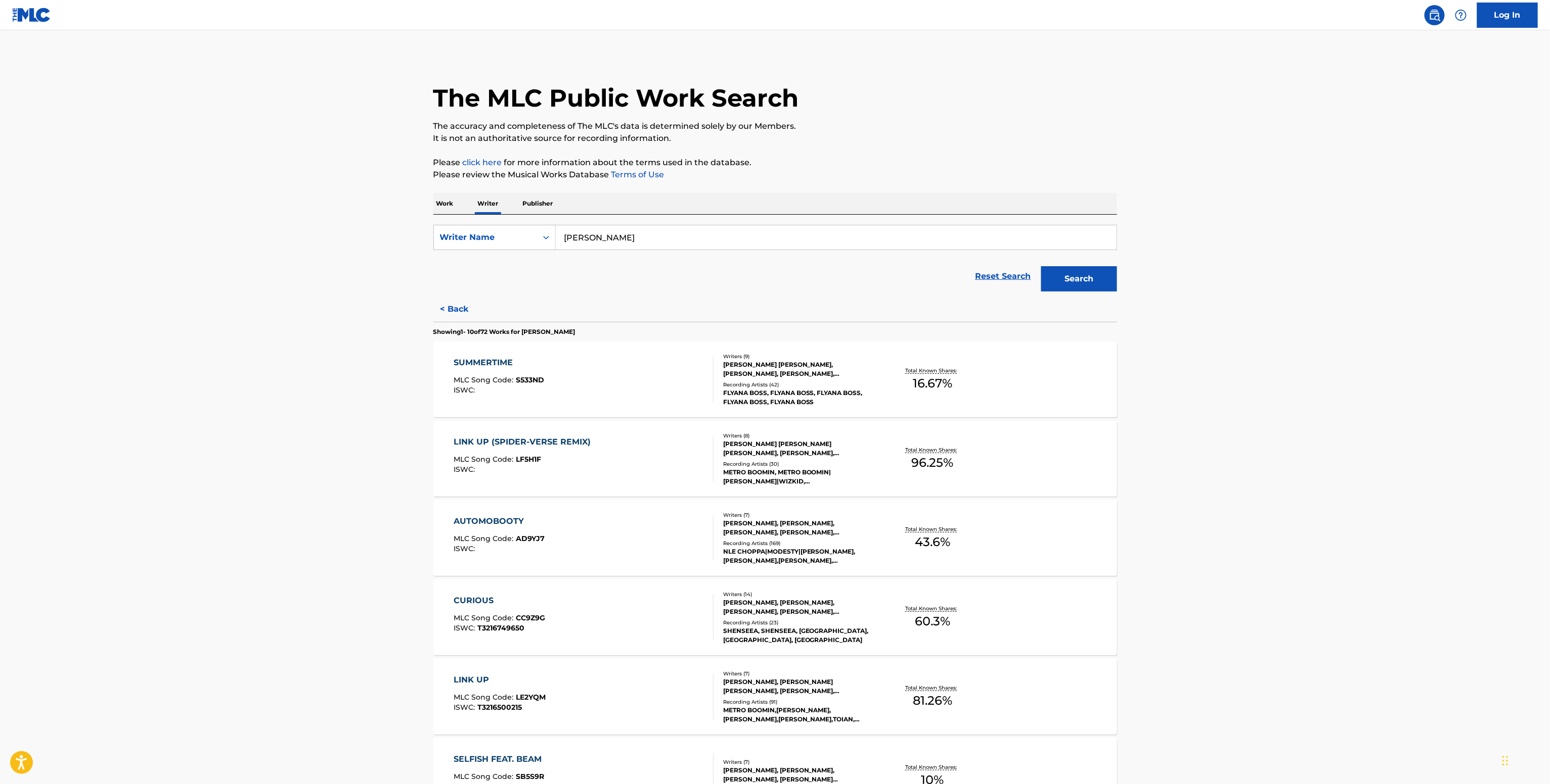
scroll to position [303, 0]
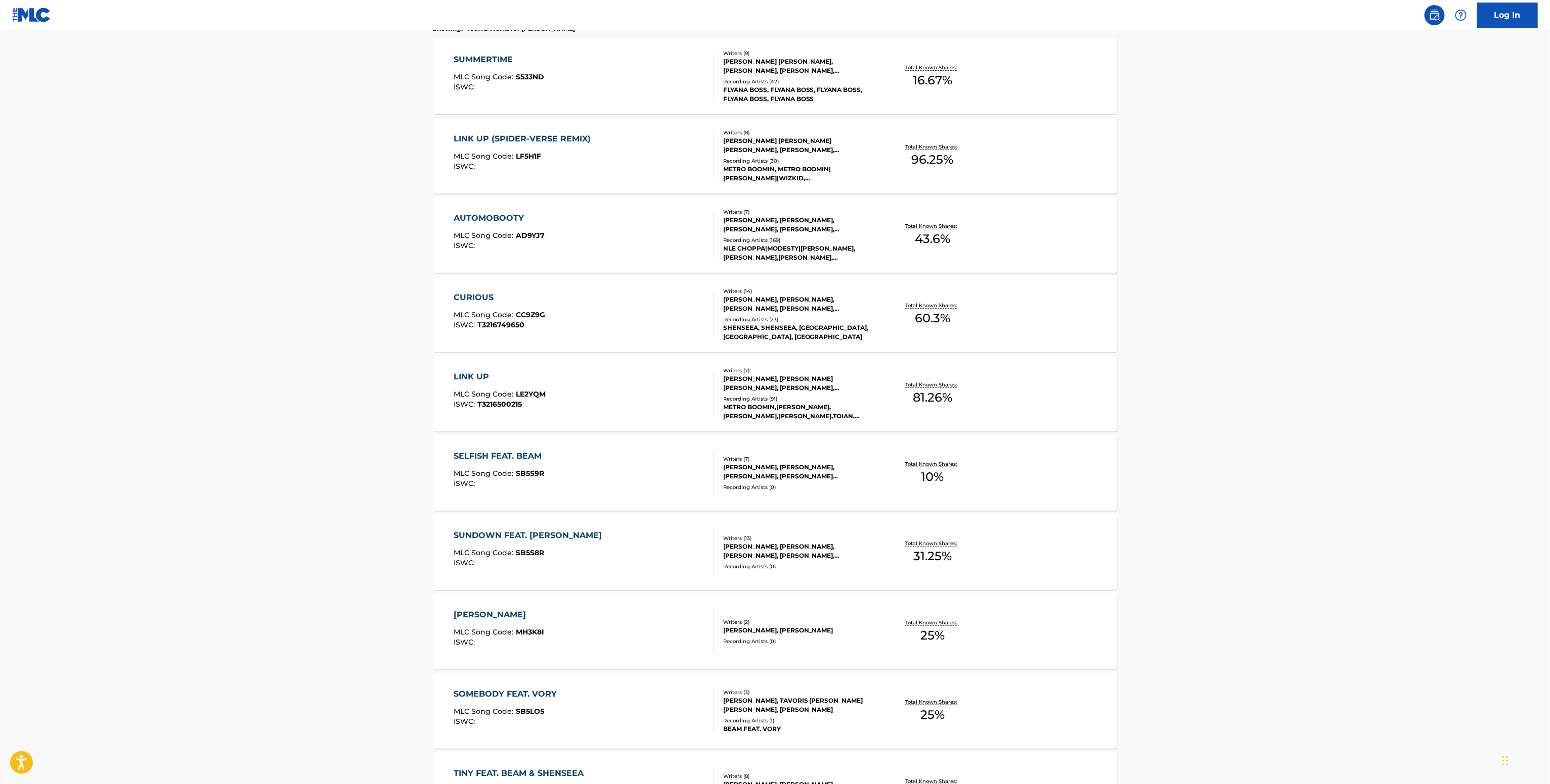
click at [885, 486] on div "Total Known Shares: 10 %" at bounding box center [932, 473] width 114 height 30
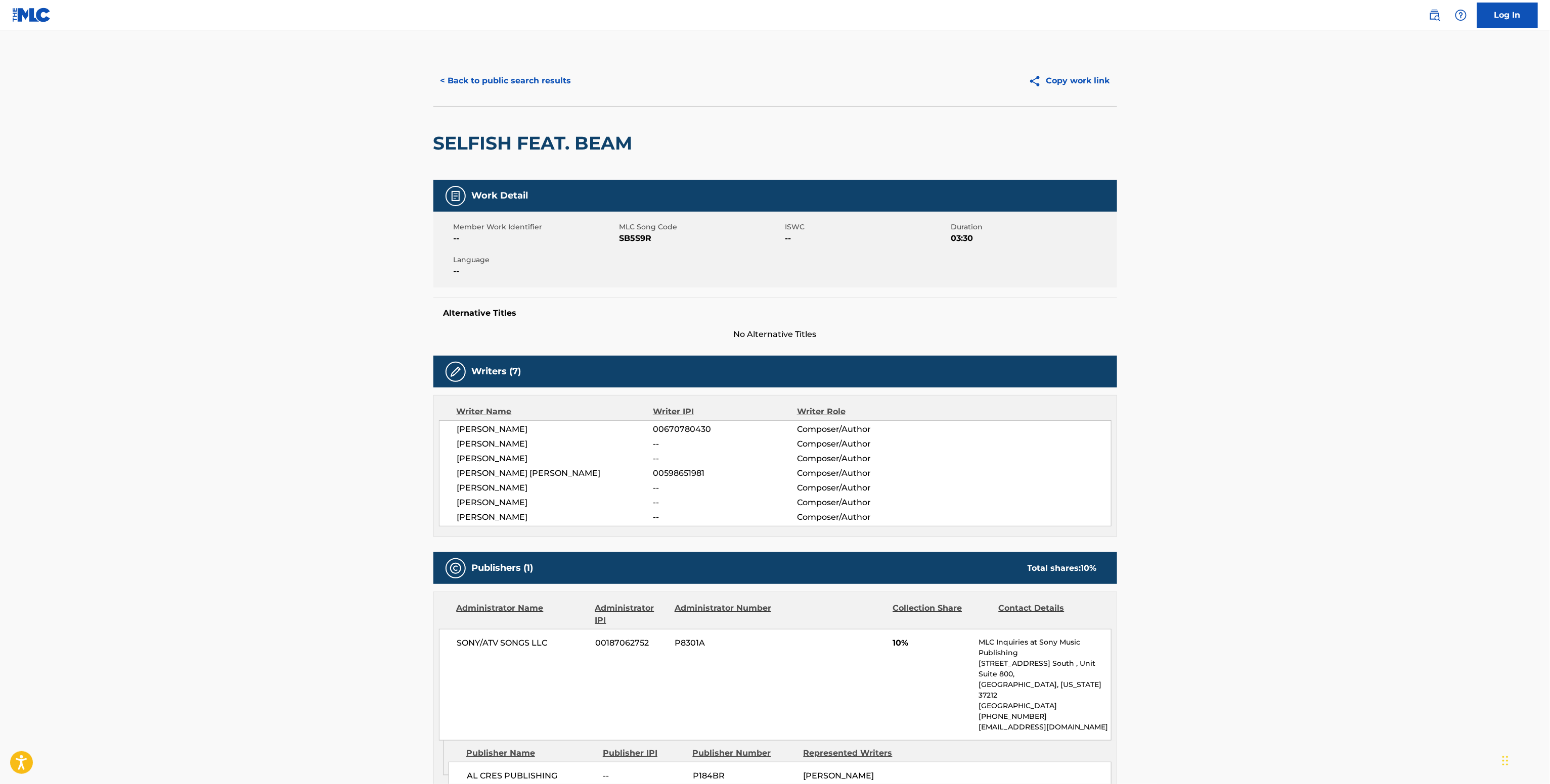
click at [530, 72] on button "< Back to public search results" at bounding box center [505, 80] width 145 height 25
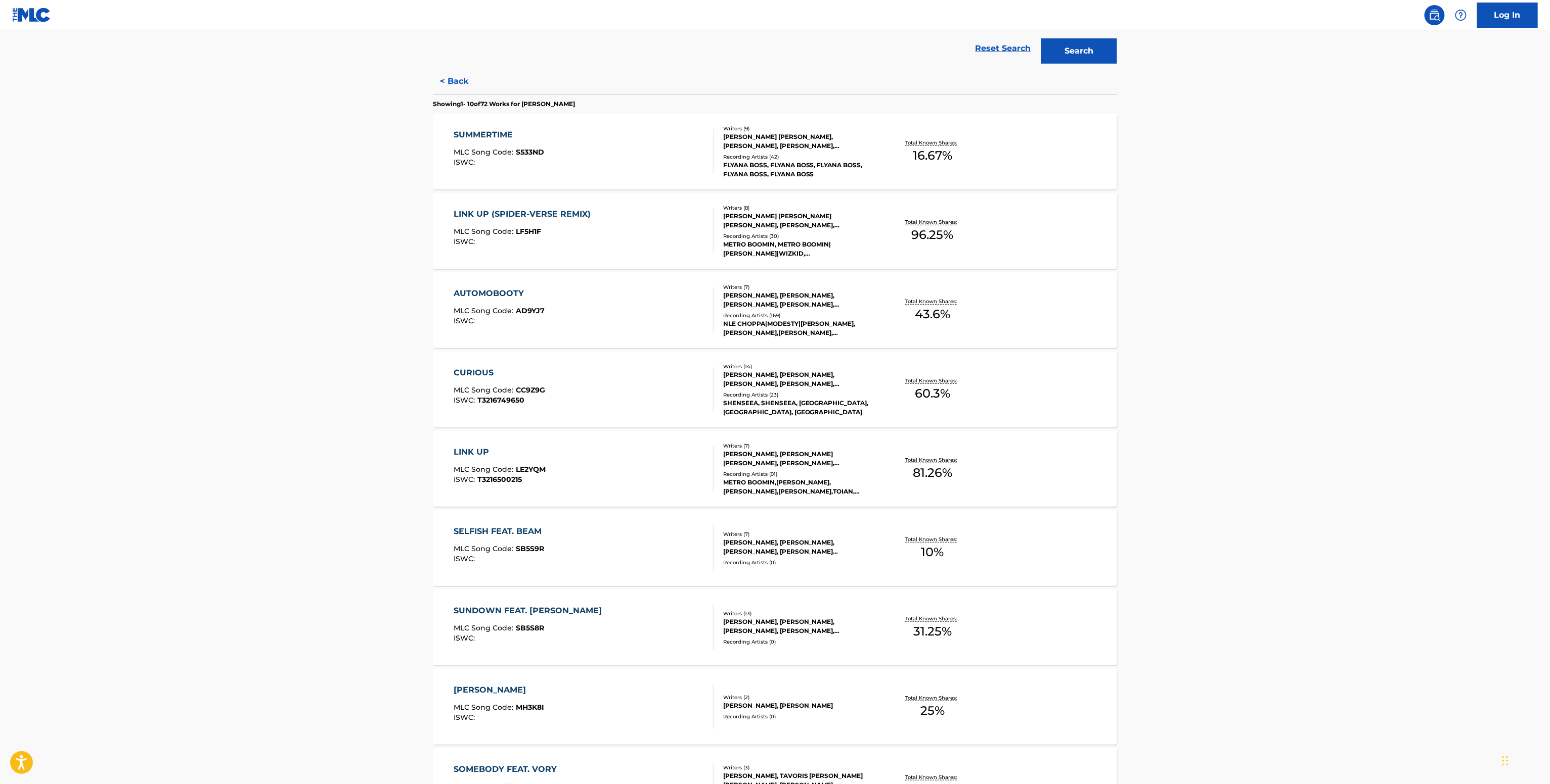
scroll to position [453, 0]
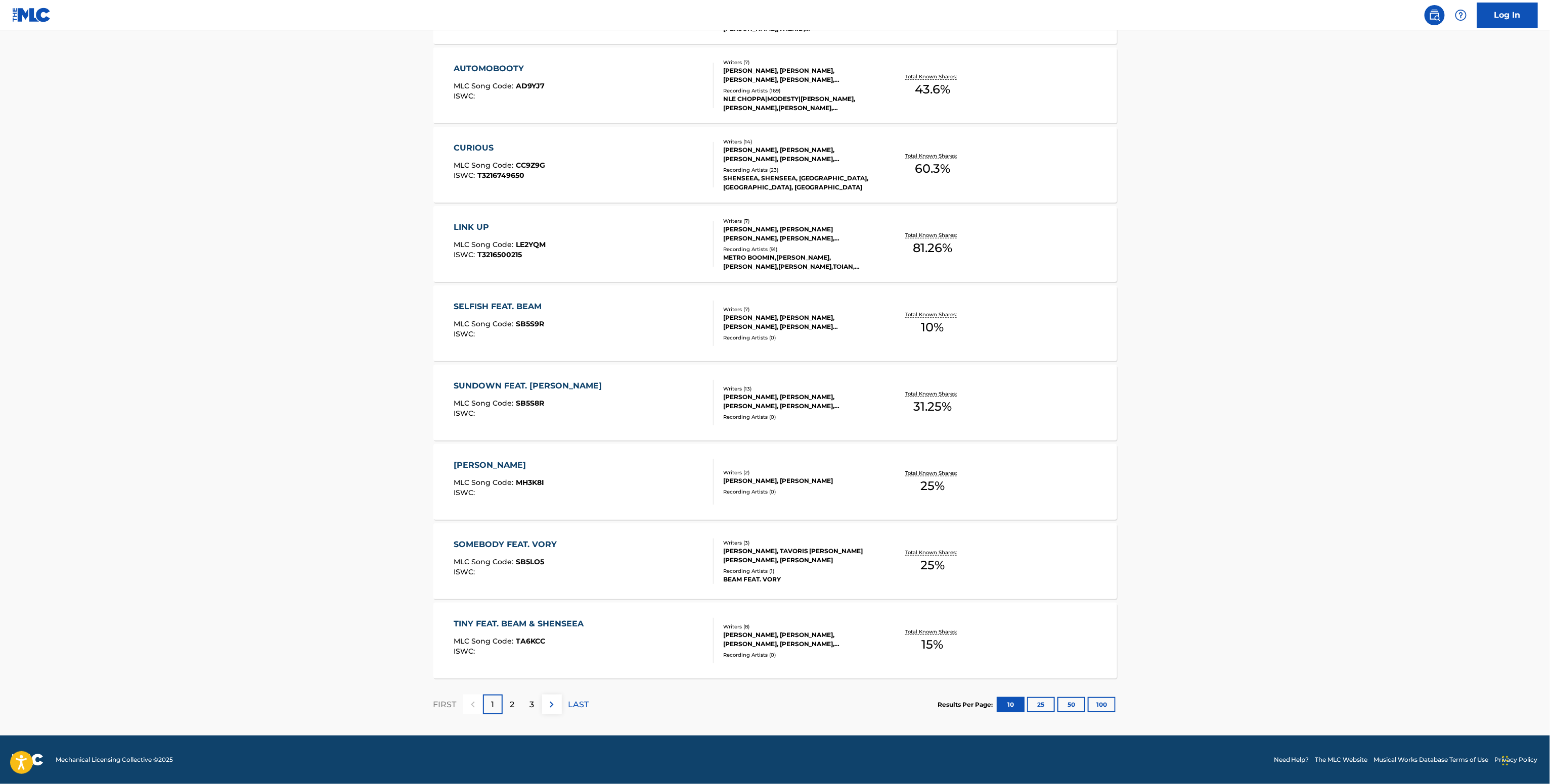
click at [886, 231] on div "Total Known Shares: 81.26 %" at bounding box center [932, 244] width 114 height 30
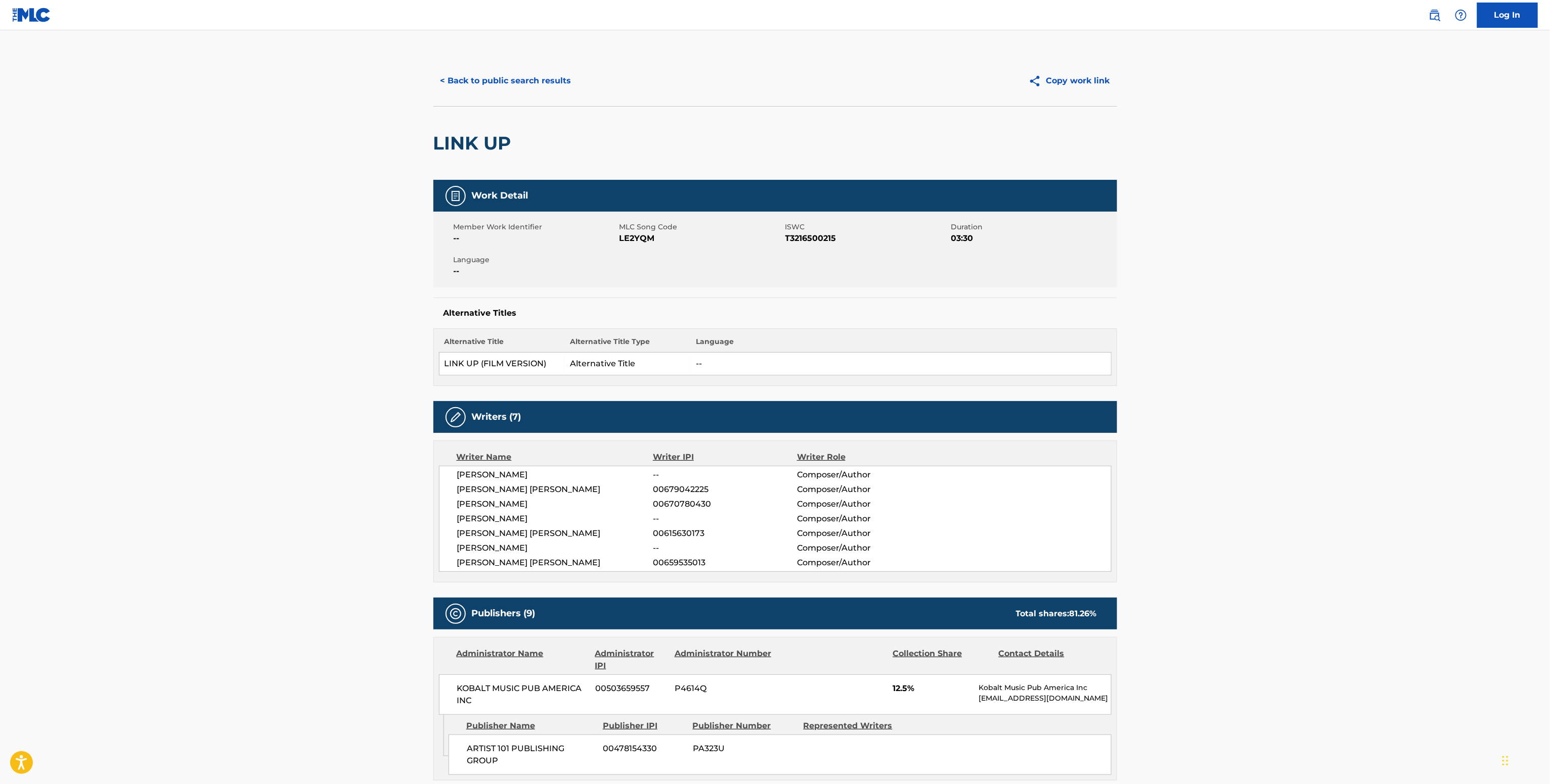
click at [665, 507] on span "00670780430" at bounding box center [724, 504] width 144 height 13
click at [518, 95] on div "< Back to public search results Copy work link" at bounding box center [775, 80] width 683 height 51
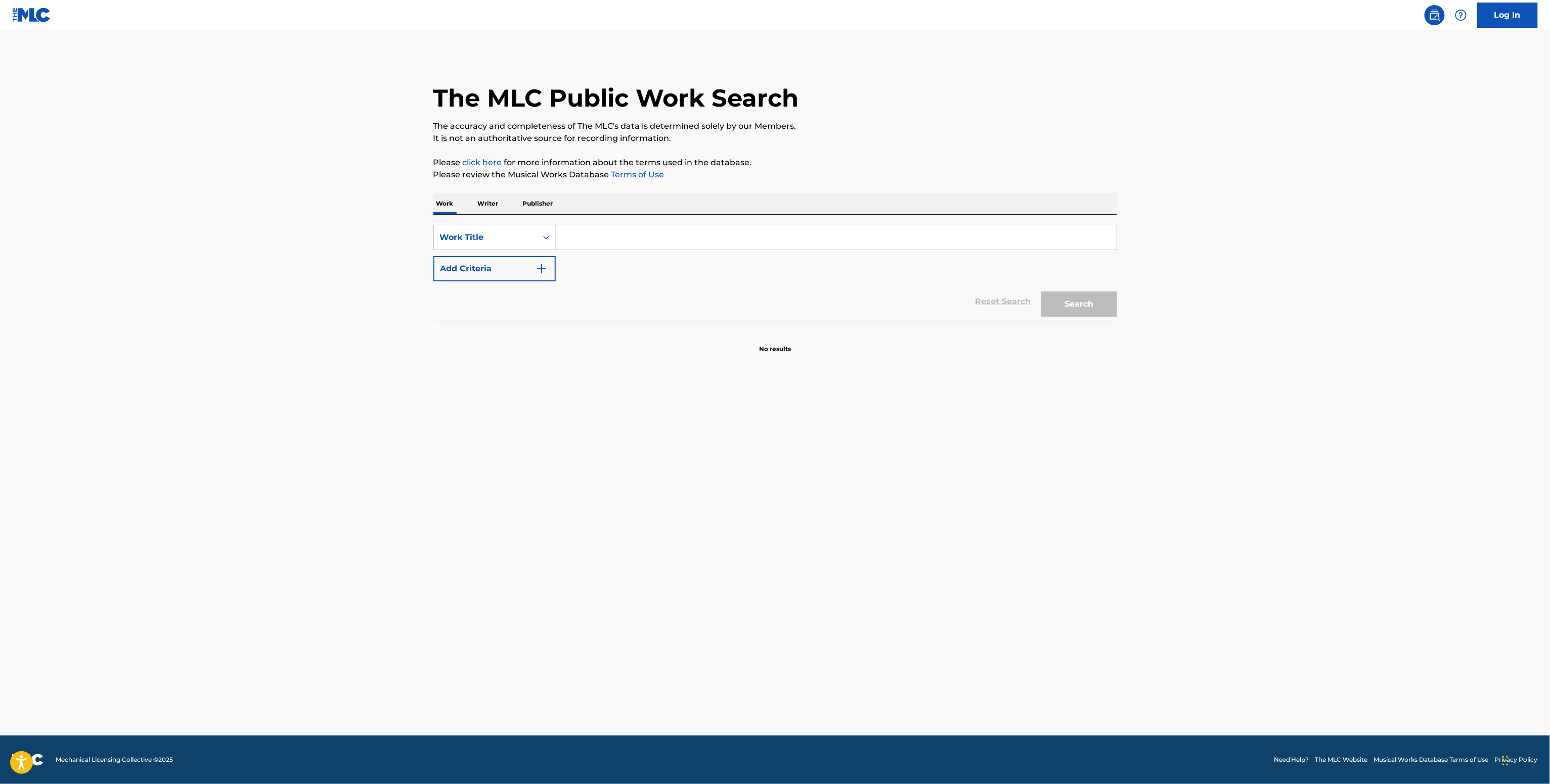
click at [656, 242] on input "Search Form" at bounding box center [835, 237] width 561 height 24
paste input "El [PERSON_NAME]"
type input "El [PERSON_NAME]"
click at [509, 269] on button "Add Criteria" at bounding box center [494, 269] width 123 height 25
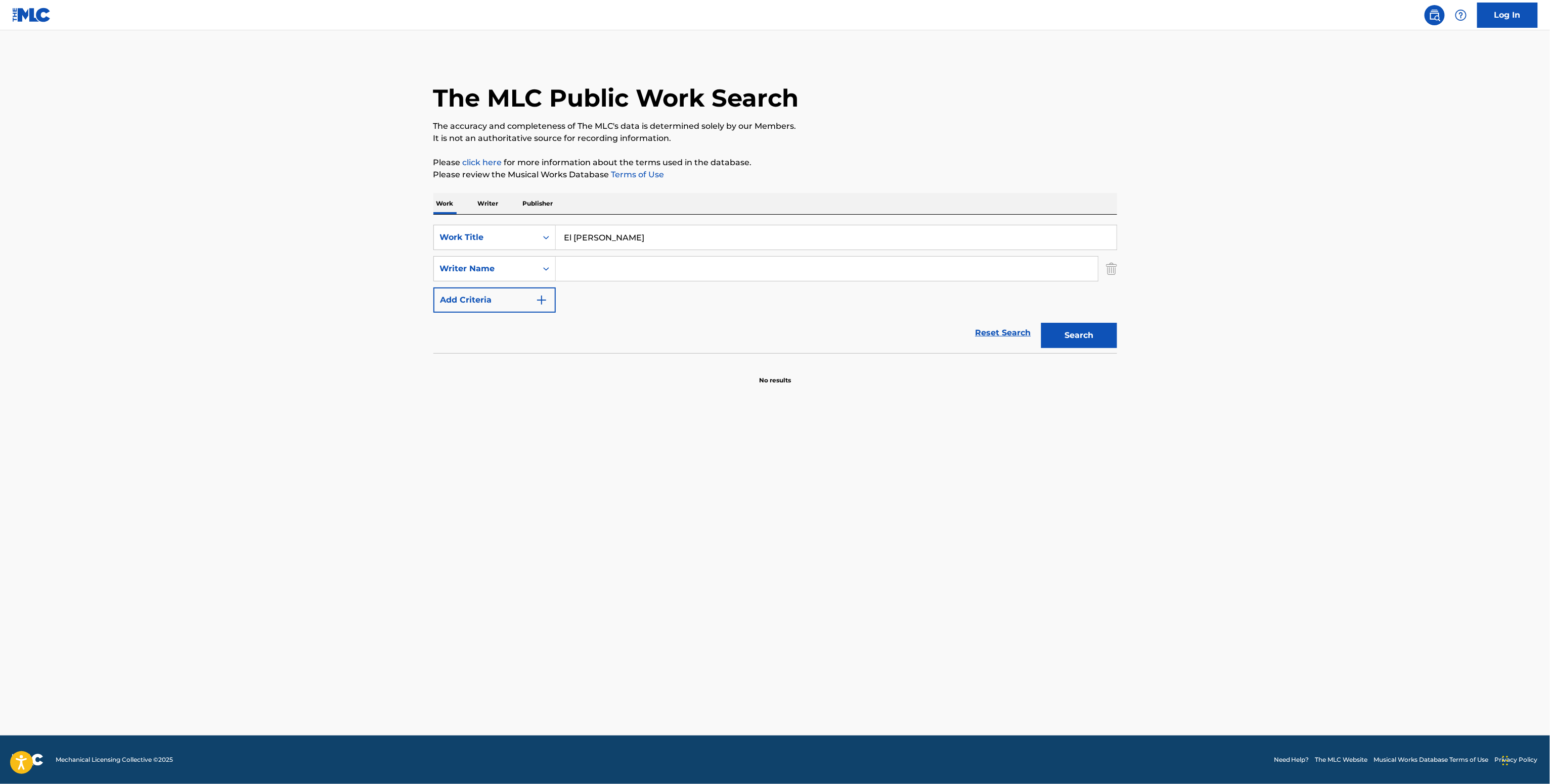
click at [578, 274] on input "Search Form" at bounding box center [826, 268] width 542 height 24
paste input "Dacoury Natche"
type input "Dacoury Natche"
click at [1088, 324] on button "Search" at bounding box center [1079, 335] width 76 height 25
click at [483, 205] on p "Writer" at bounding box center [488, 204] width 27 height 21
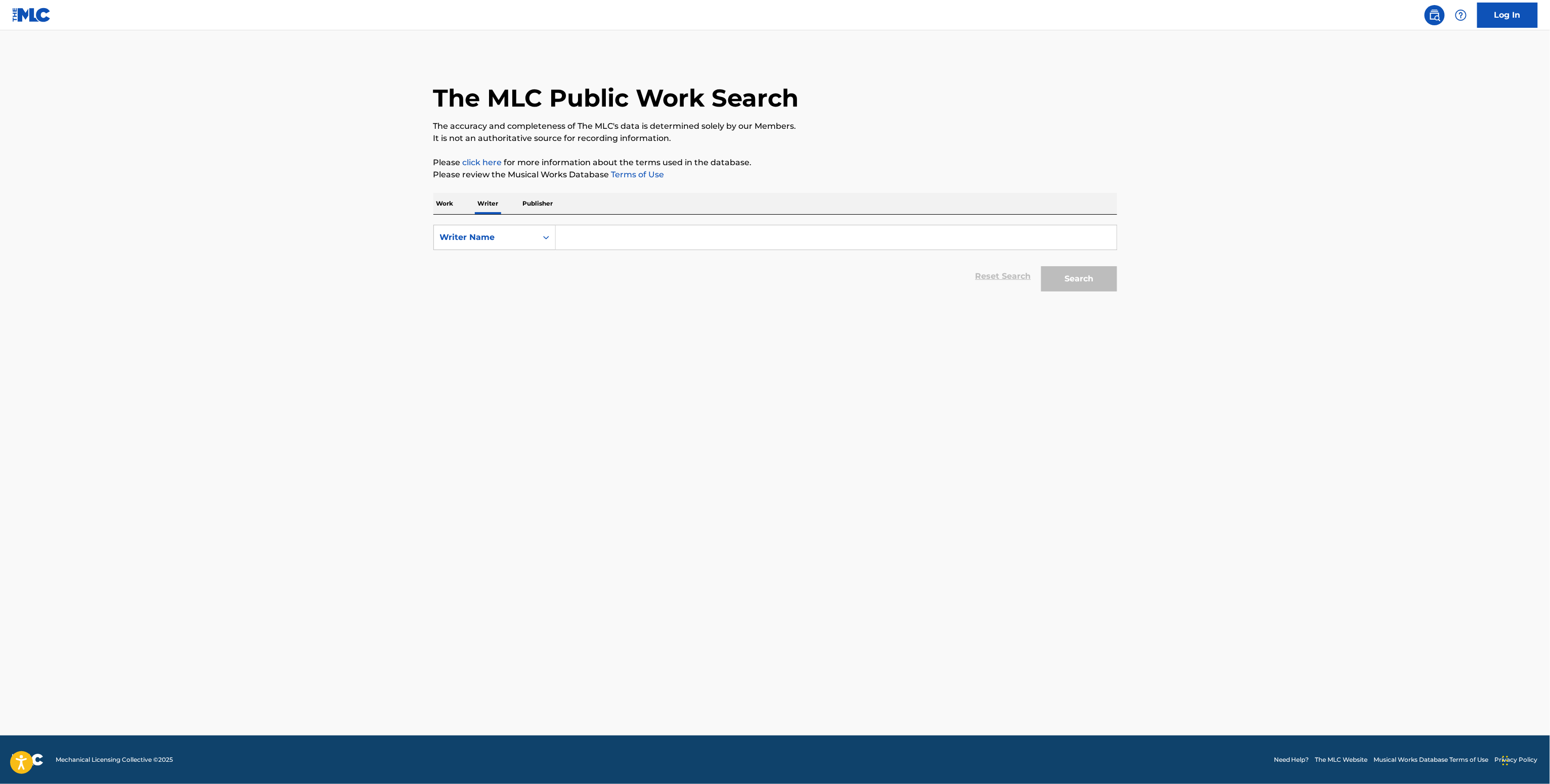
click at [581, 233] on input "Search Form" at bounding box center [835, 237] width 561 height 24
paste input "Dacoury Natche"
type input "Dacoury Natche"
click at [1114, 288] on button "Search" at bounding box center [1079, 279] width 76 height 25
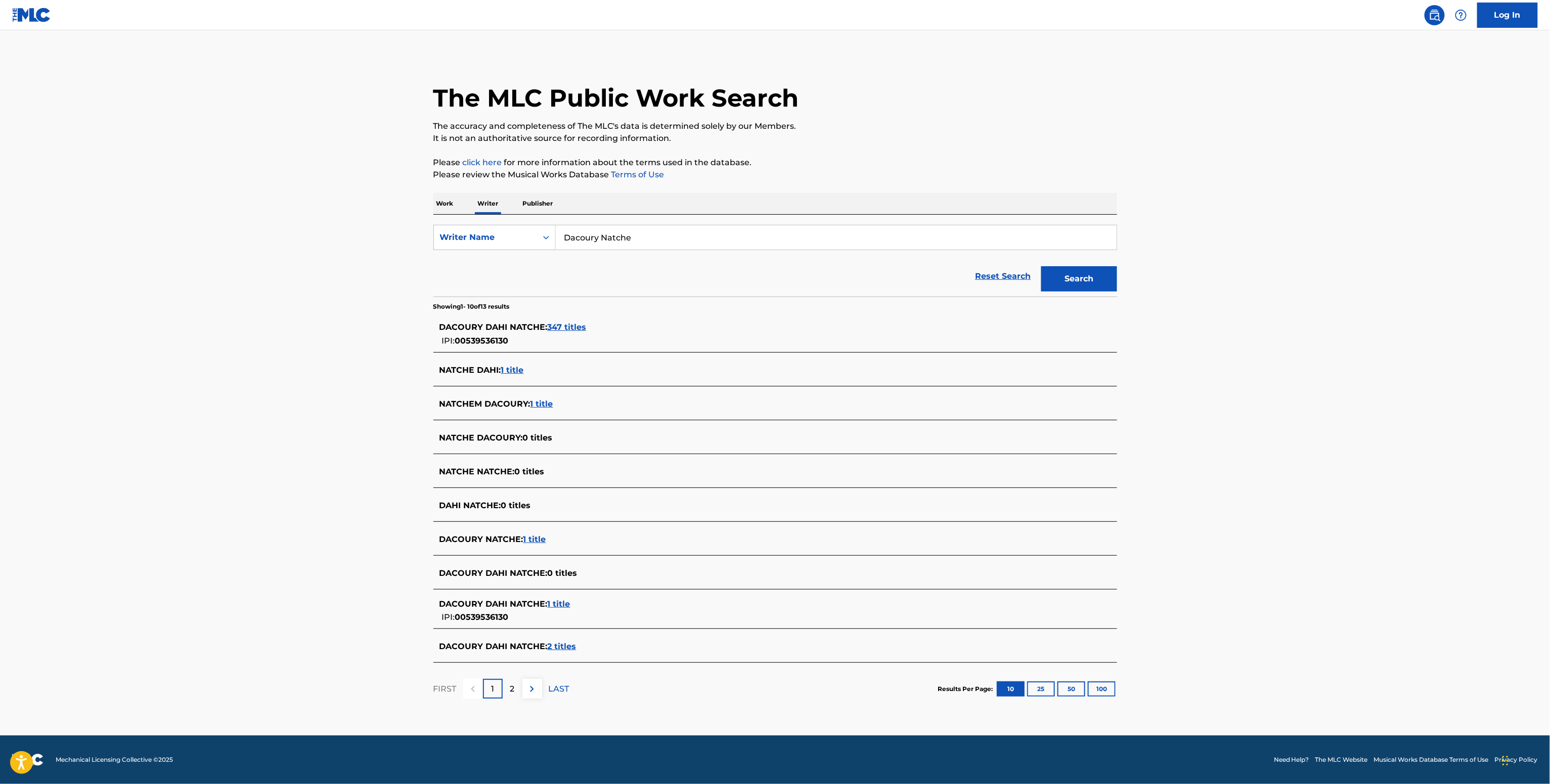
click at [529, 328] on span "DACOURY DAHI NATCHE :" at bounding box center [493, 327] width 108 height 10
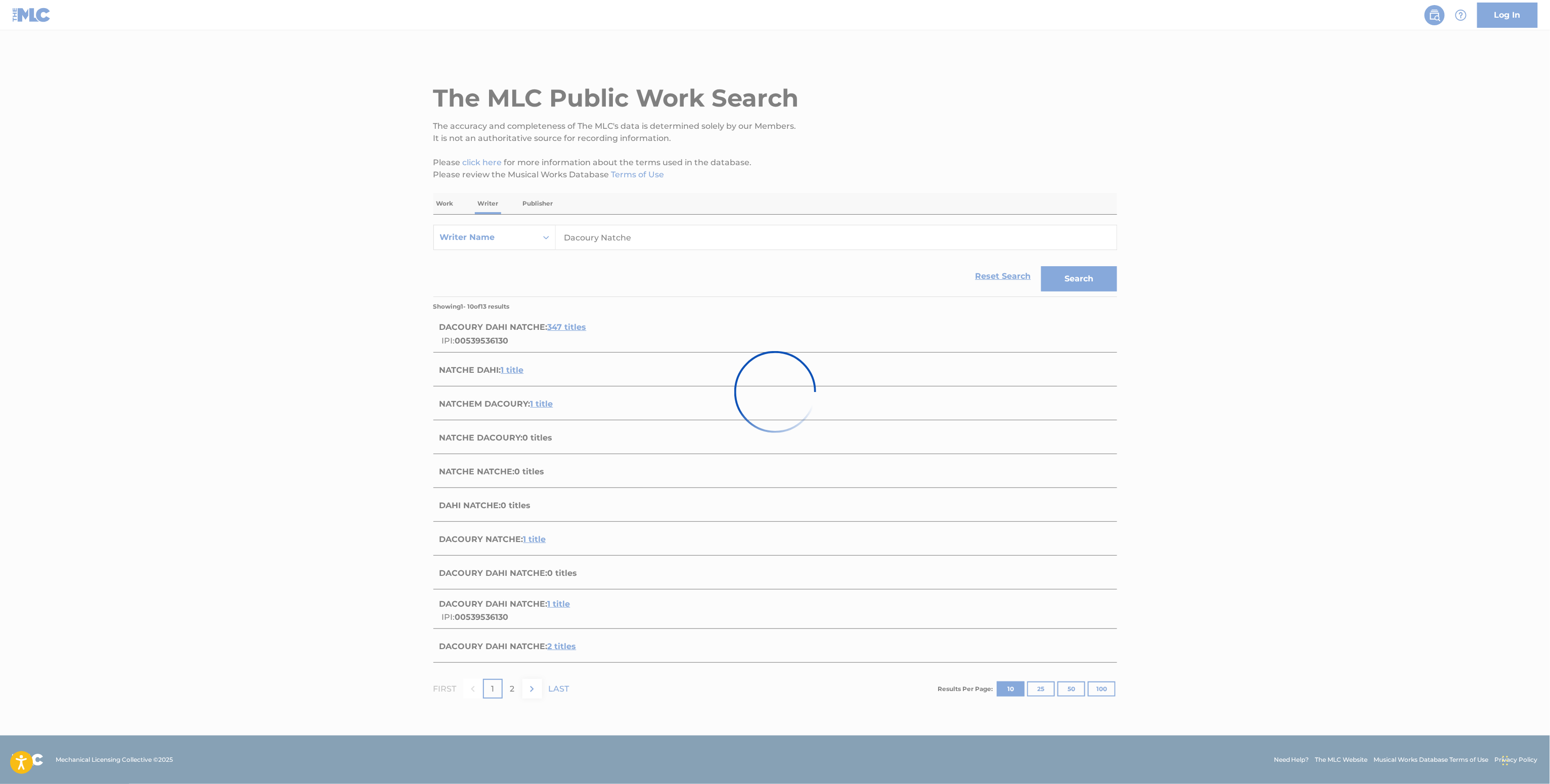
click at [529, 328] on div at bounding box center [775, 392] width 1550 height 784
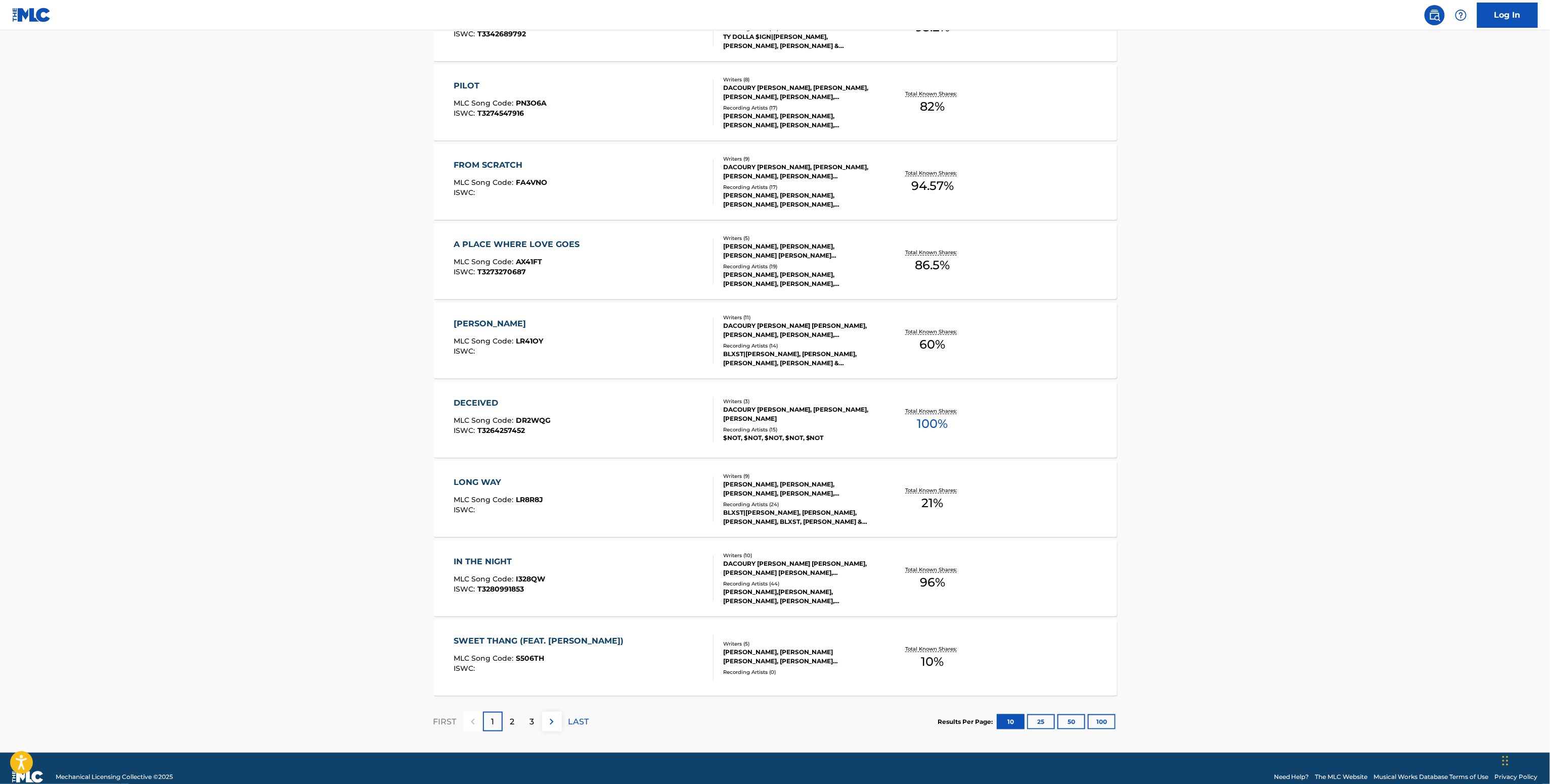
scroll to position [453, 0]
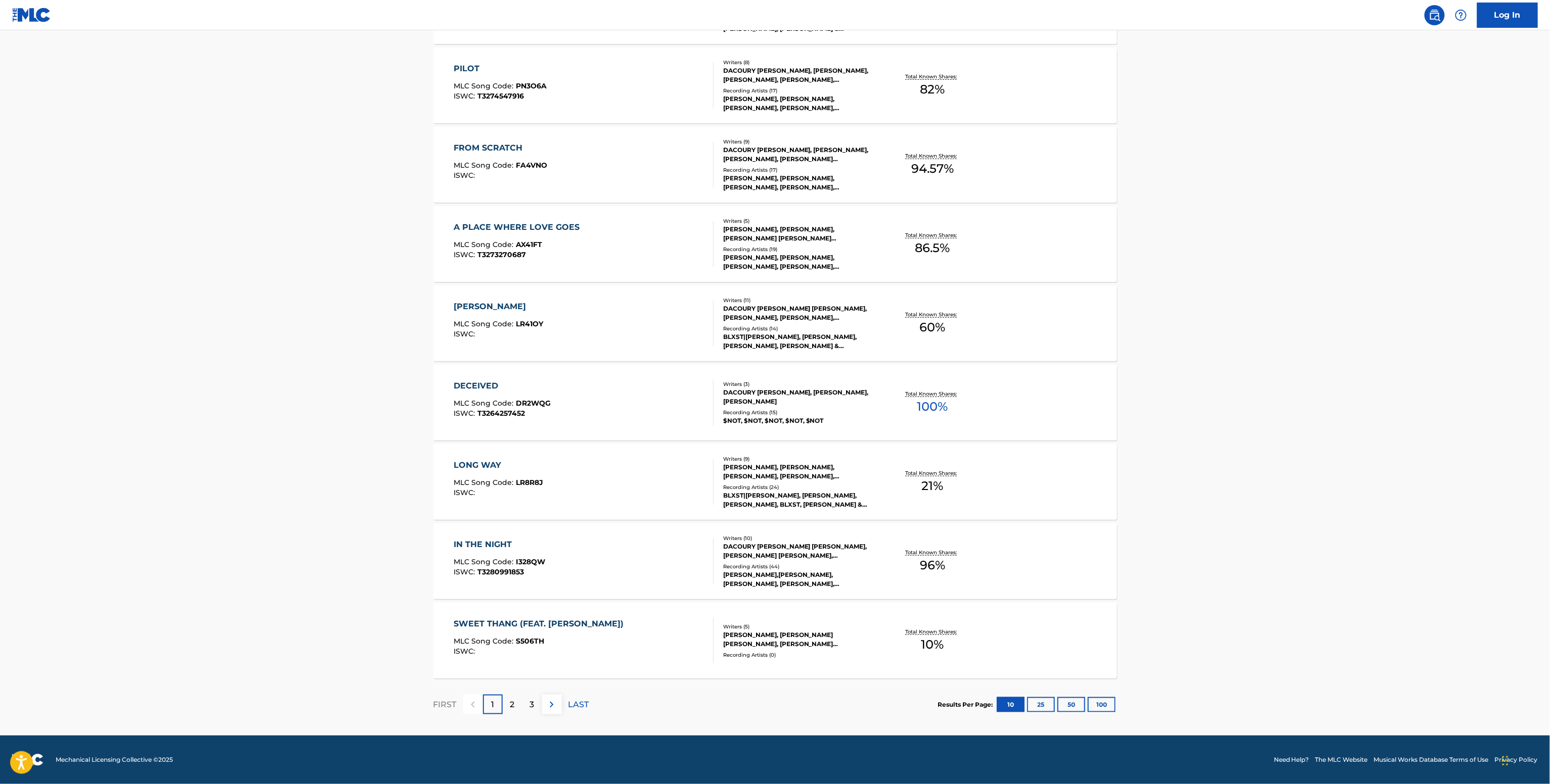
click at [878, 377] on div "DECEIVED MLC Song Code : DR2WQG ISWC : T3264257452 Writers ( 3 ) [PERSON_NAME],…" at bounding box center [775, 402] width 683 height 76
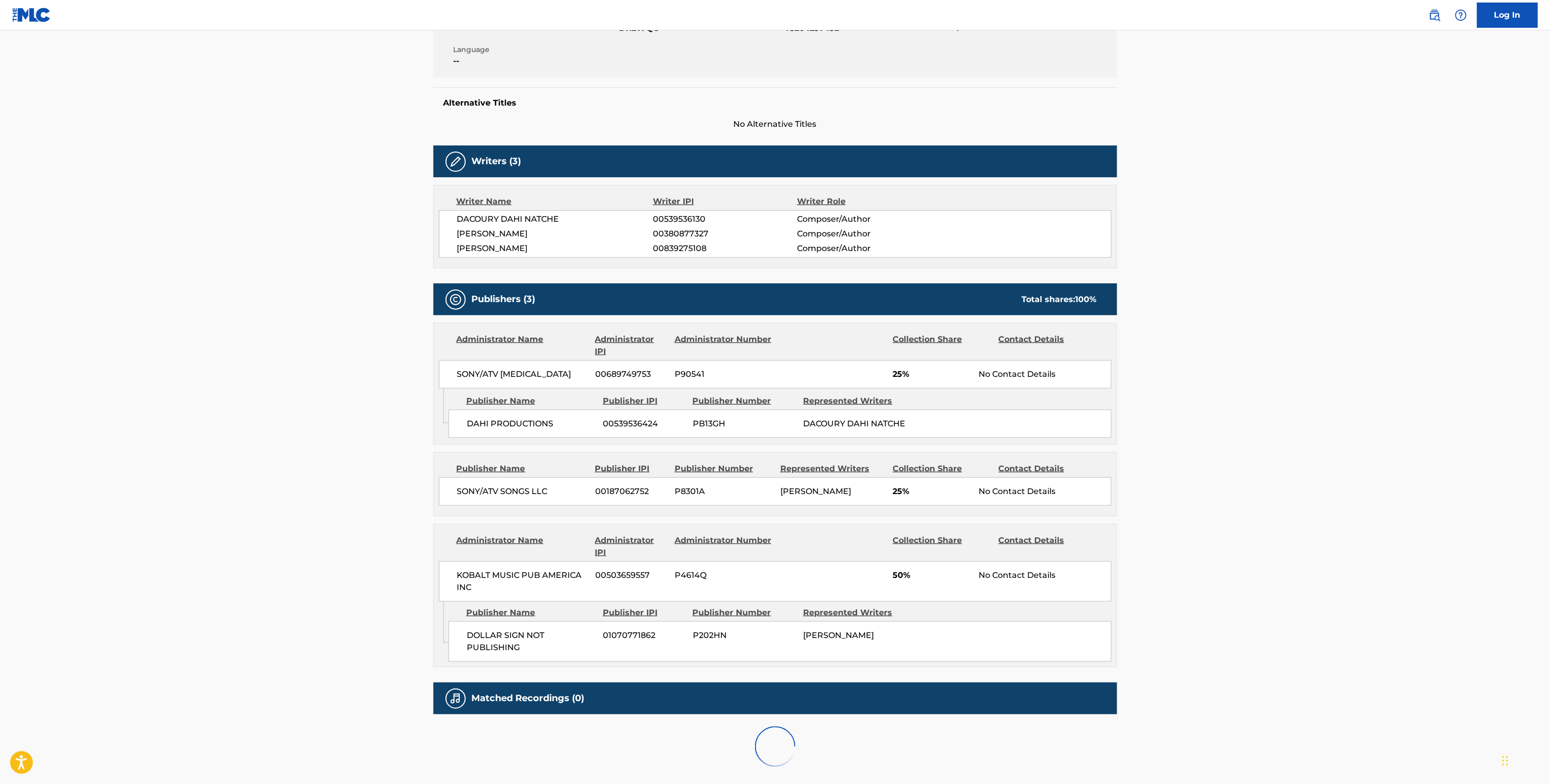
scroll to position [287, 0]
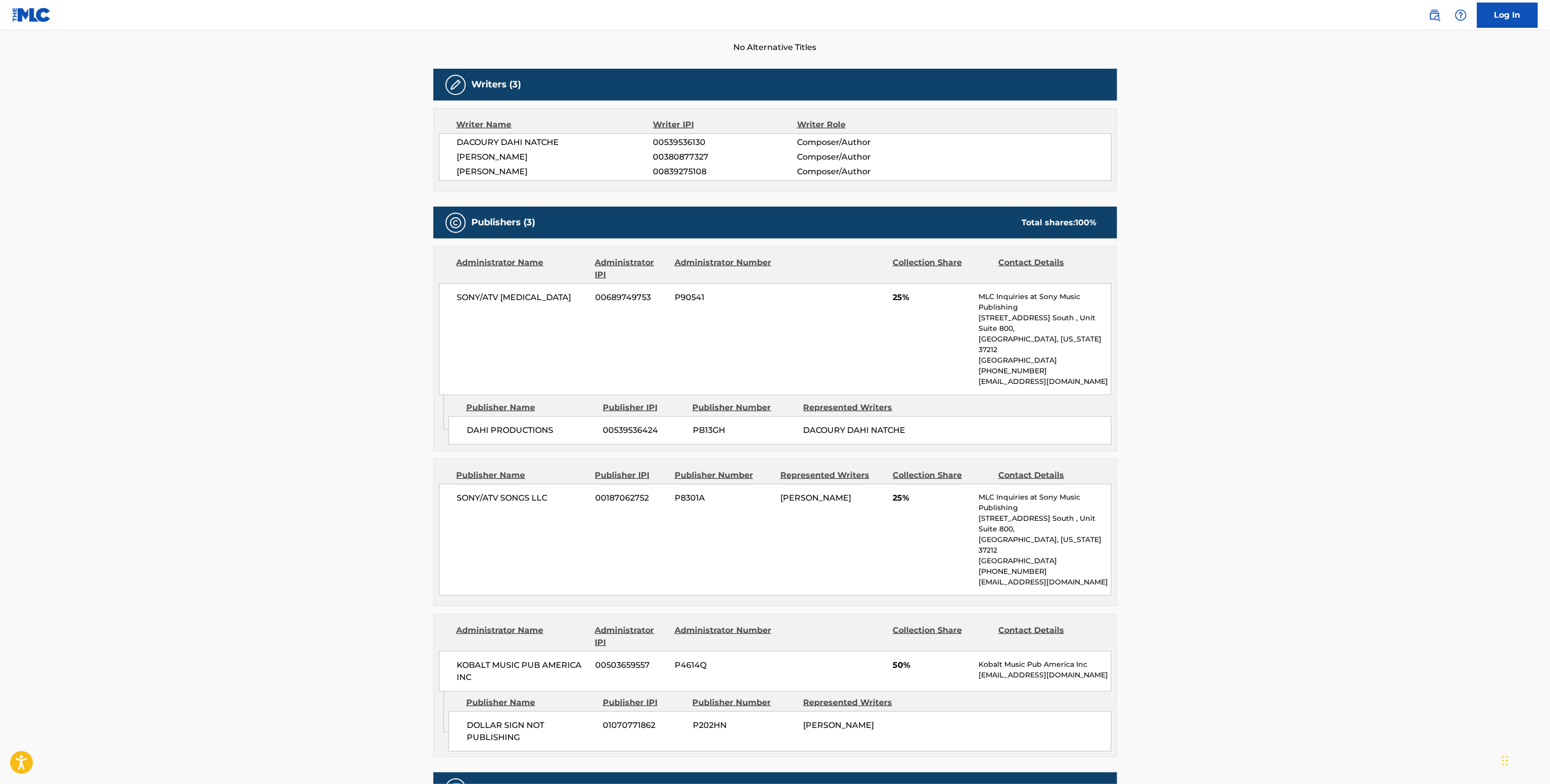
click at [509, 297] on span "SONY/ATV [MEDICAL_DATA]" at bounding box center [522, 298] width 131 height 13
copy div "SONY/ATV [MEDICAL_DATA]"
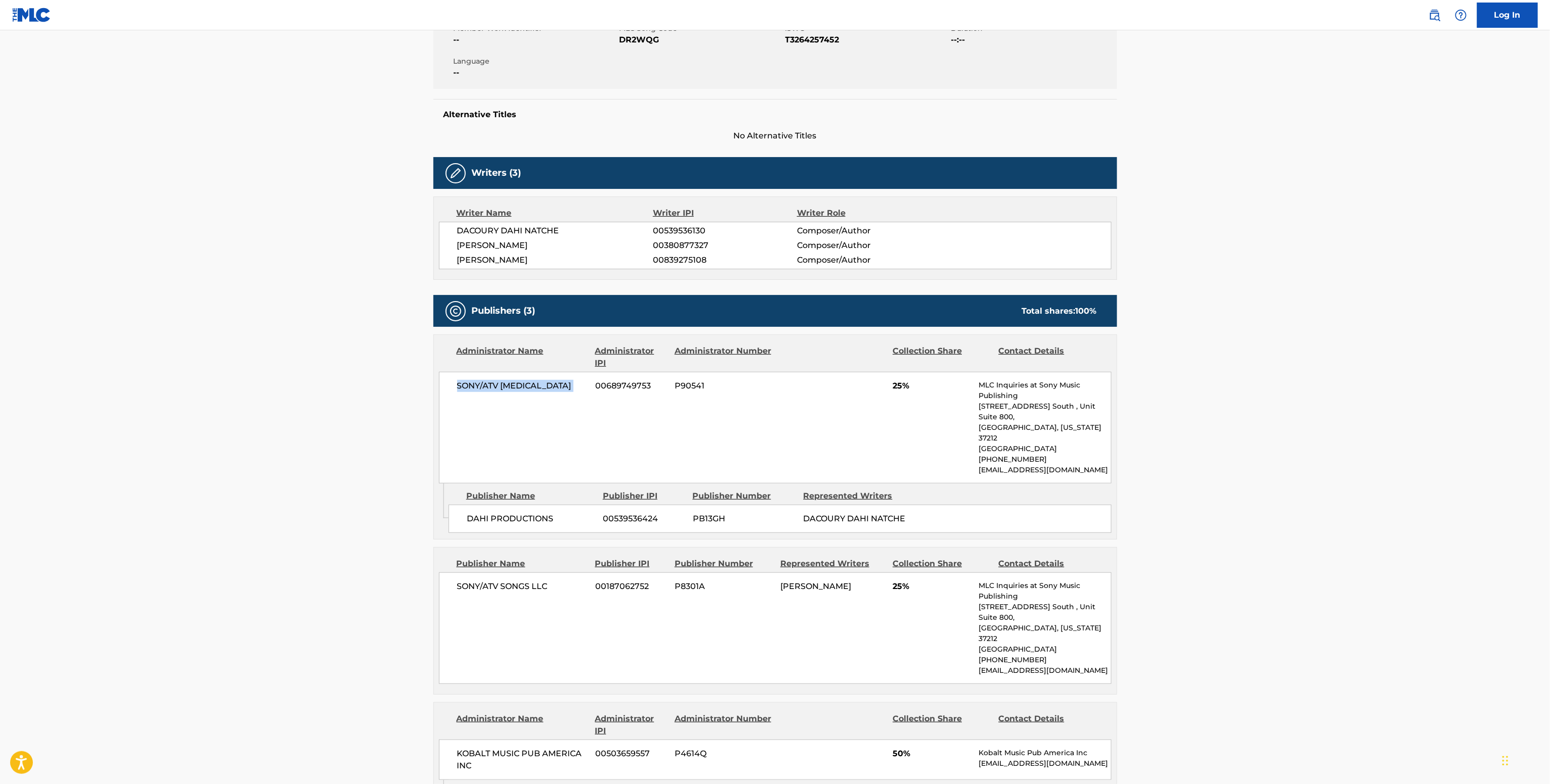
scroll to position [0, 0]
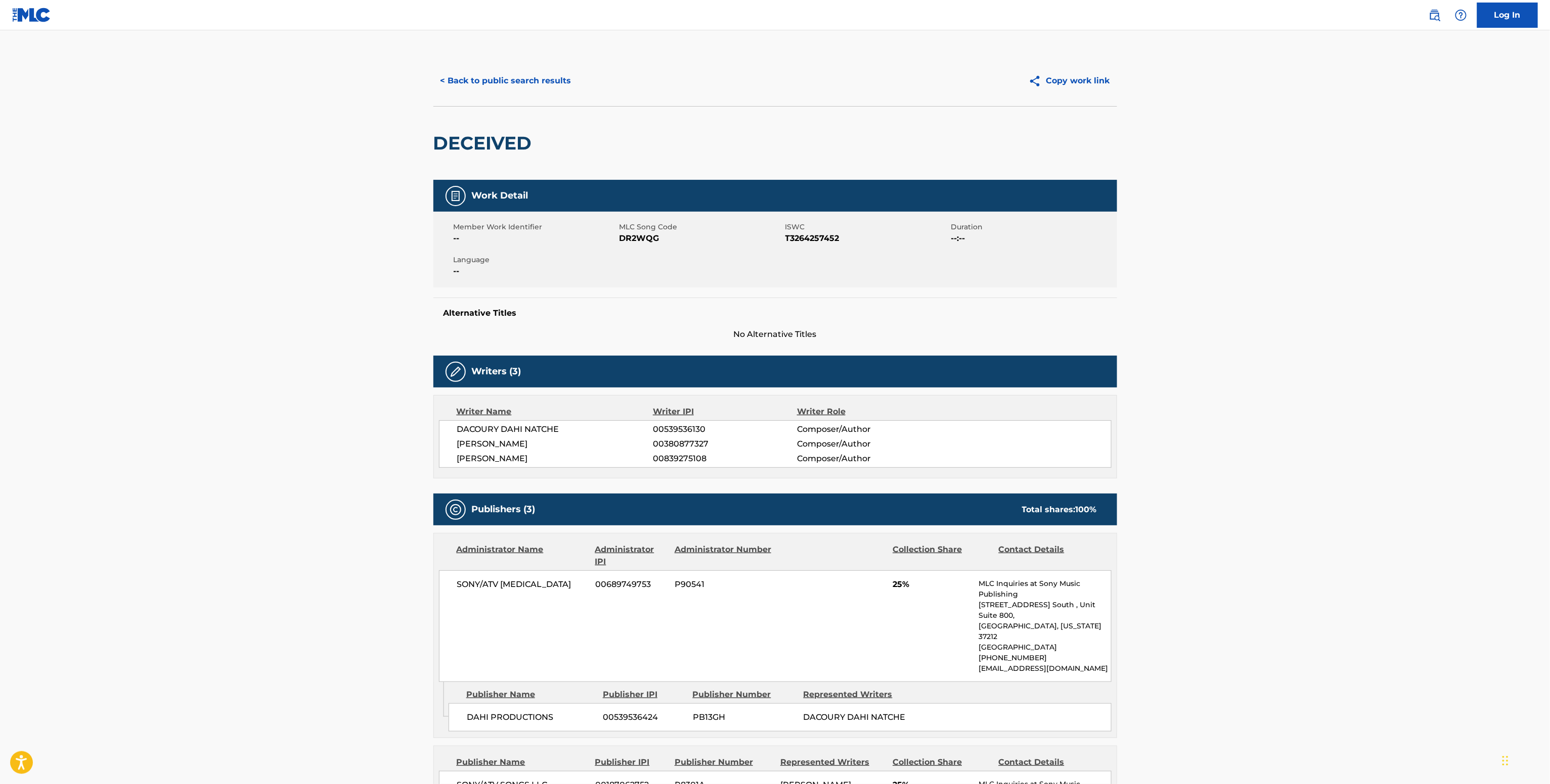
click at [646, 236] on span "DR2WQG" at bounding box center [700, 239] width 164 height 13
copy span "DR2WQG"
click at [704, 426] on span "00539536130" at bounding box center [724, 430] width 144 height 13
click at [703, 427] on span "00539536130" at bounding box center [724, 430] width 144 height 13
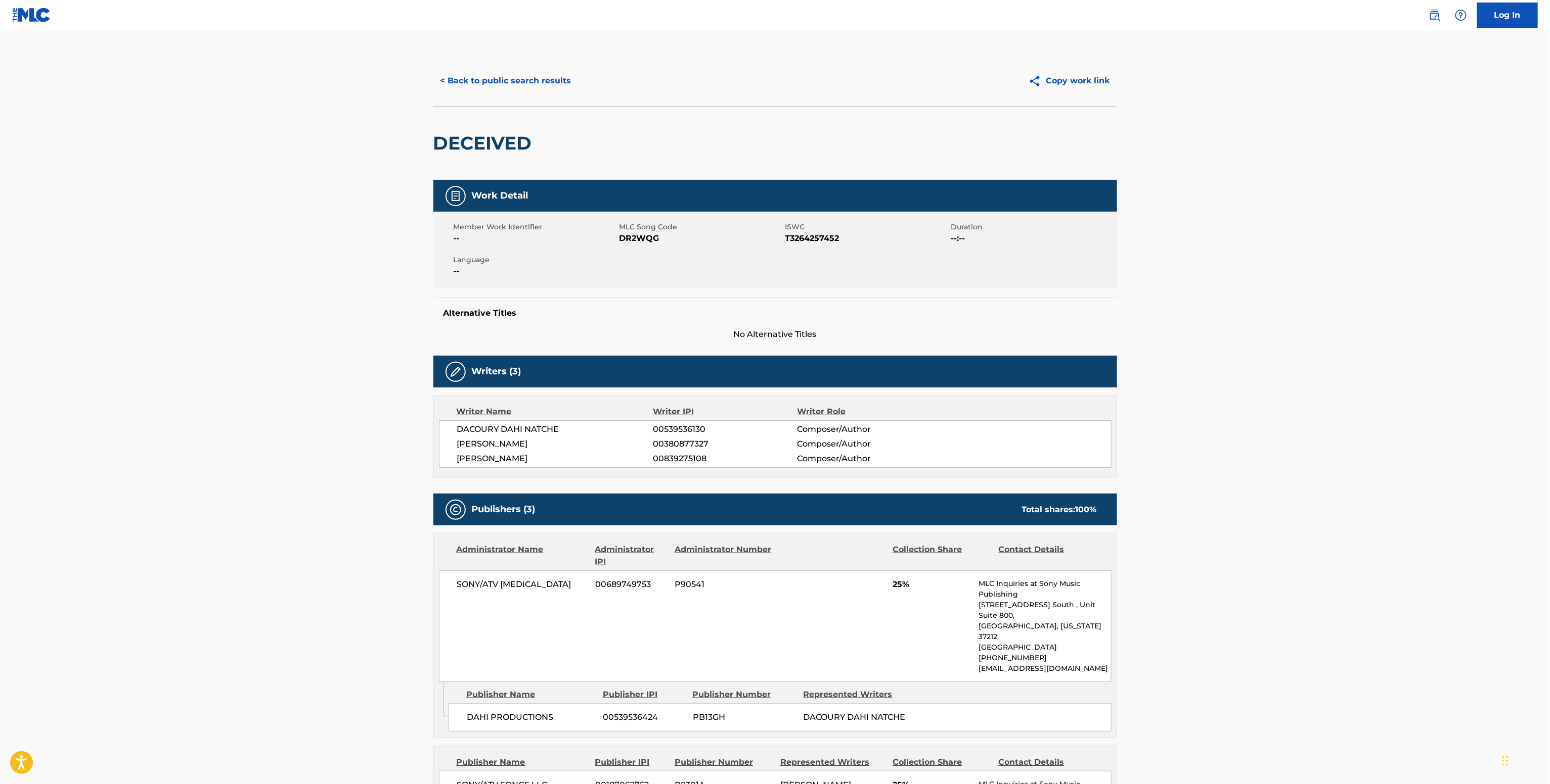
click at [698, 427] on span "00539536130" at bounding box center [724, 430] width 144 height 13
copy span "00539536130"
click at [637, 244] on span "DR2WQG" at bounding box center [700, 239] width 164 height 13
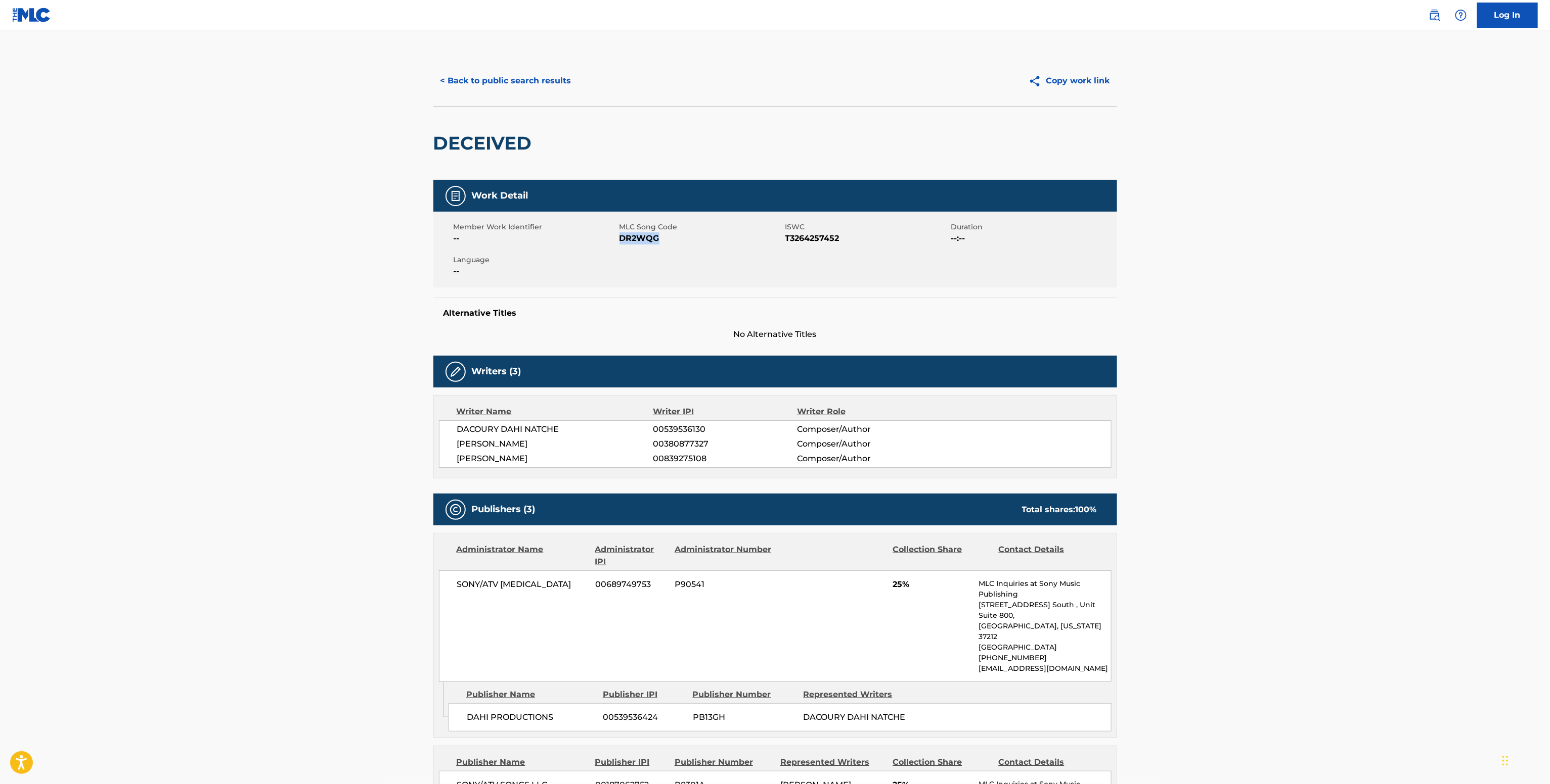
copy span "DR2WQG"
click at [550, 88] on button "< Back to public search results" at bounding box center [505, 80] width 145 height 25
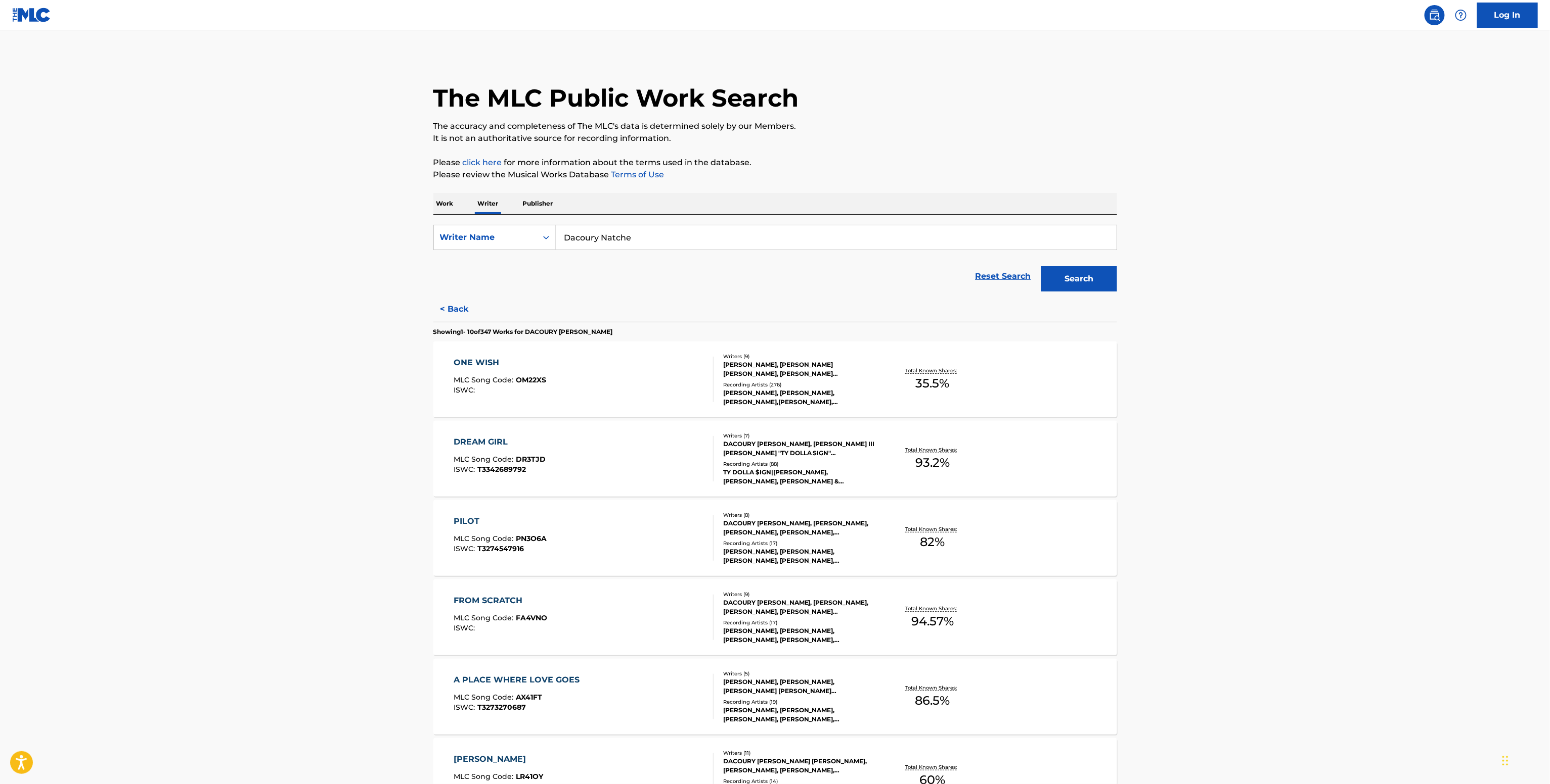
drag, startPoint x: 377, startPoint y: 257, endPoint x: 366, endPoint y: 257, distance: 11.0
click at [372, 257] on main "The MLC Public Work Search The accuracy and completeness of The MLC's data is d…" at bounding box center [775, 610] width 1550 height 1159
paste input "Ely Ris"
type input "Ely Rise"
click at [1076, 268] on button "Search" at bounding box center [1079, 279] width 76 height 25
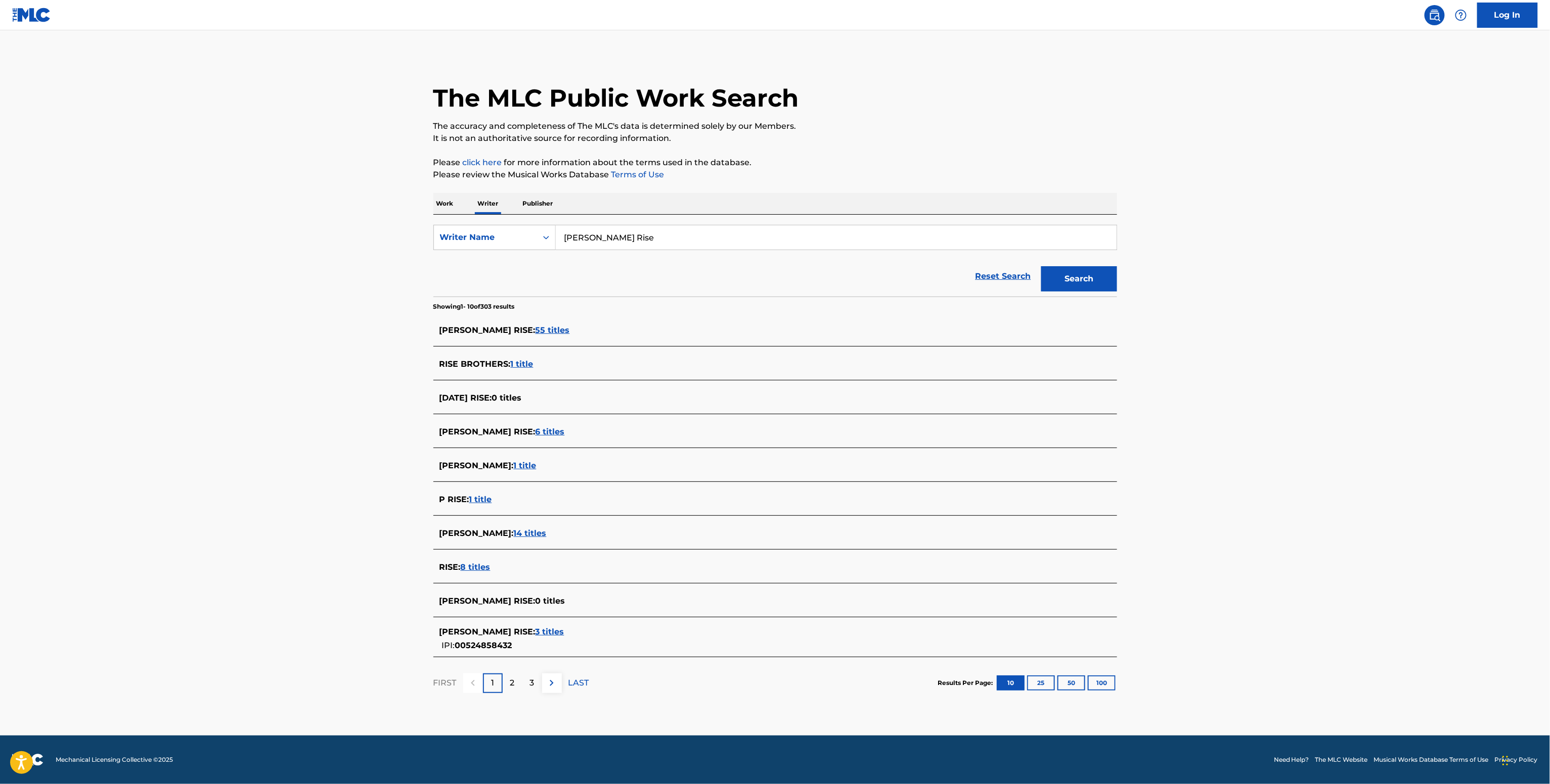
click at [494, 621] on div "ELY RISE : 3 titles IPI: 00524858432" at bounding box center [775, 639] width 683 height 36
click at [487, 642] on span "00524858432" at bounding box center [484, 645] width 57 height 10
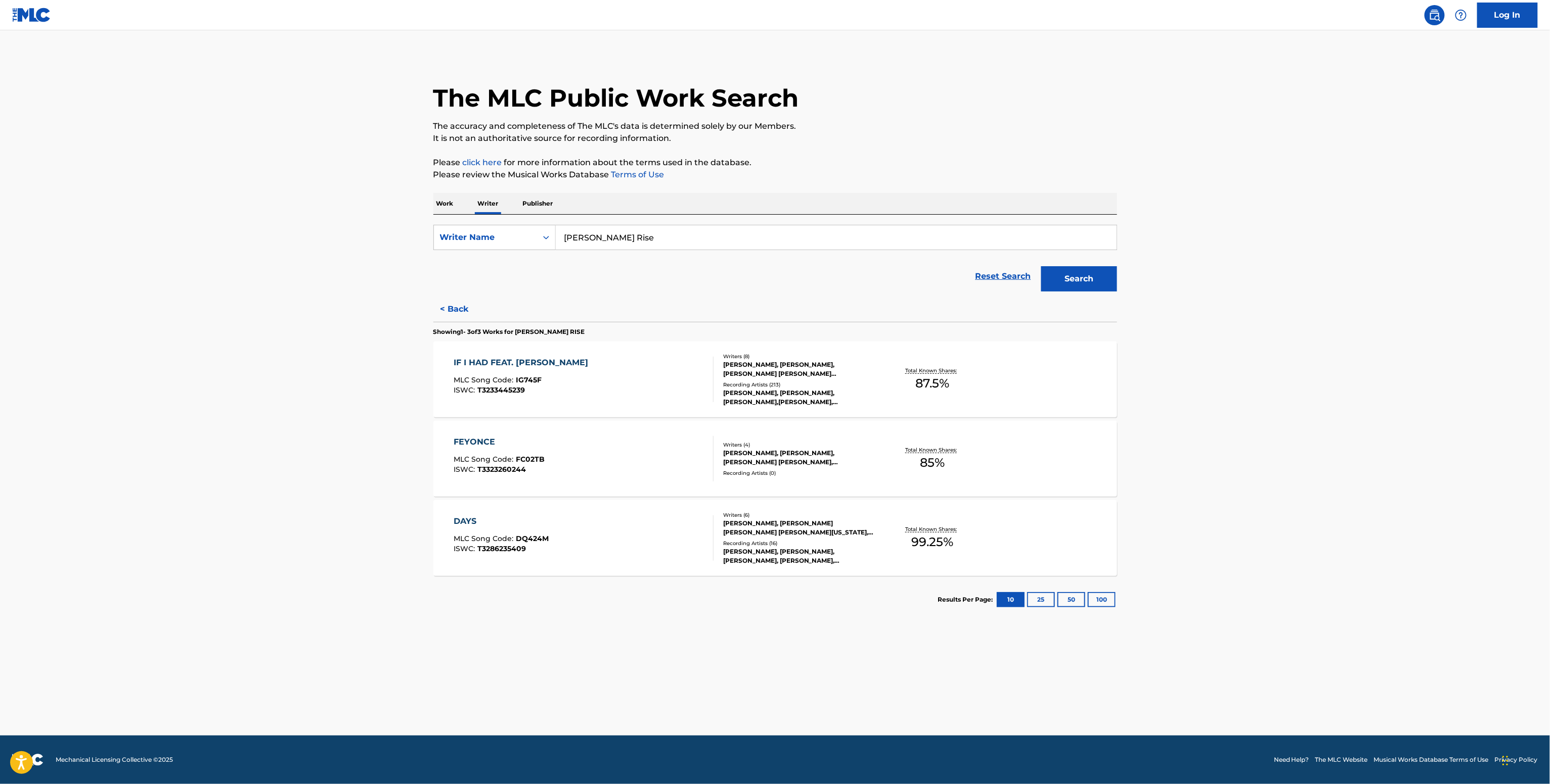
click at [811, 385] on div "Recording Artists ( 213 )" at bounding box center [799, 384] width 153 height 7
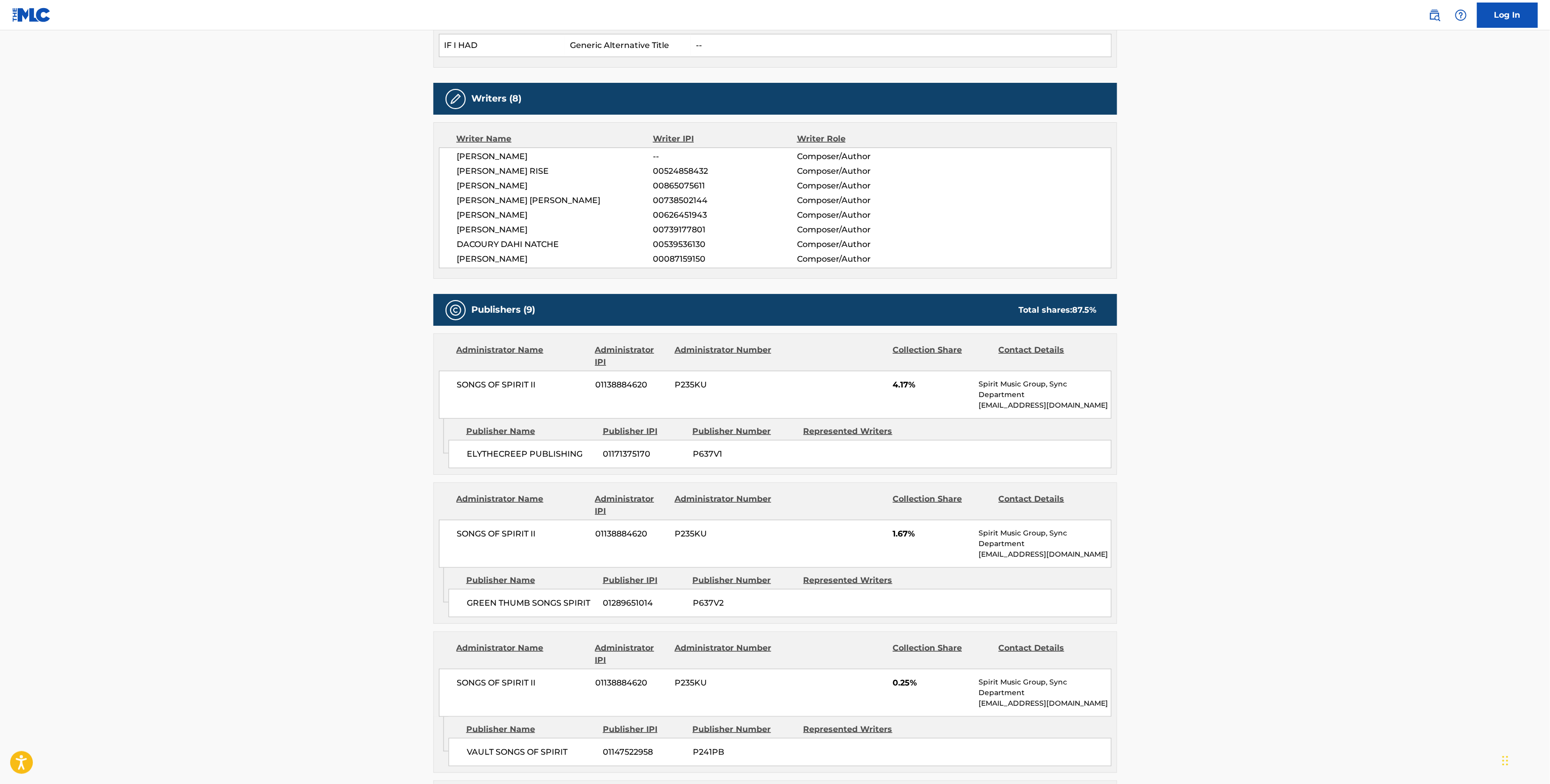
scroll to position [202, 0]
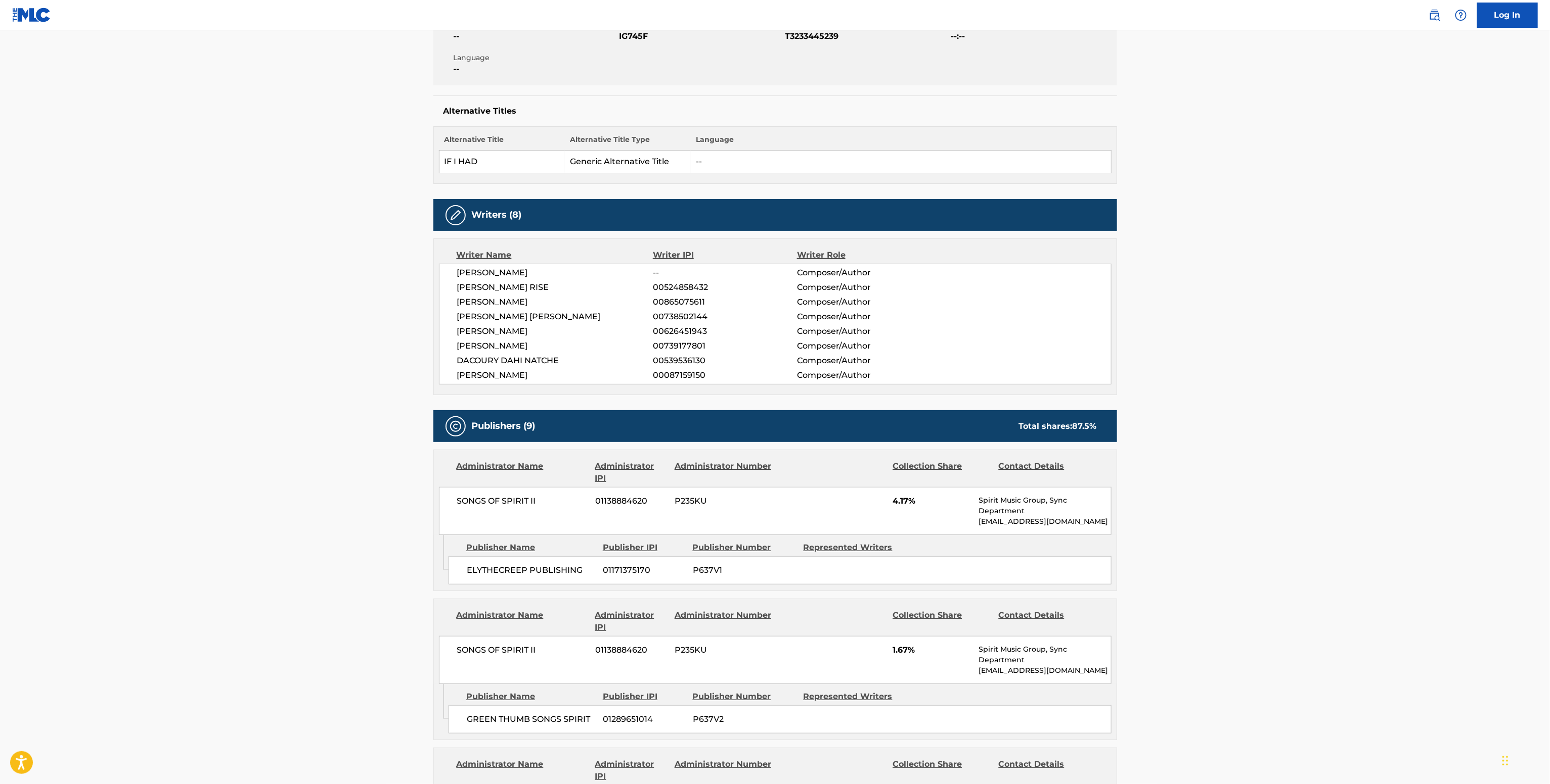
click at [661, 303] on span "00865075611" at bounding box center [724, 302] width 144 height 13
click at [663, 303] on span "00865075611" at bounding box center [724, 302] width 144 height 13
click at [679, 288] on span "00524858432" at bounding box center [724, 288] width 144 height 13
copy span "00524858432"
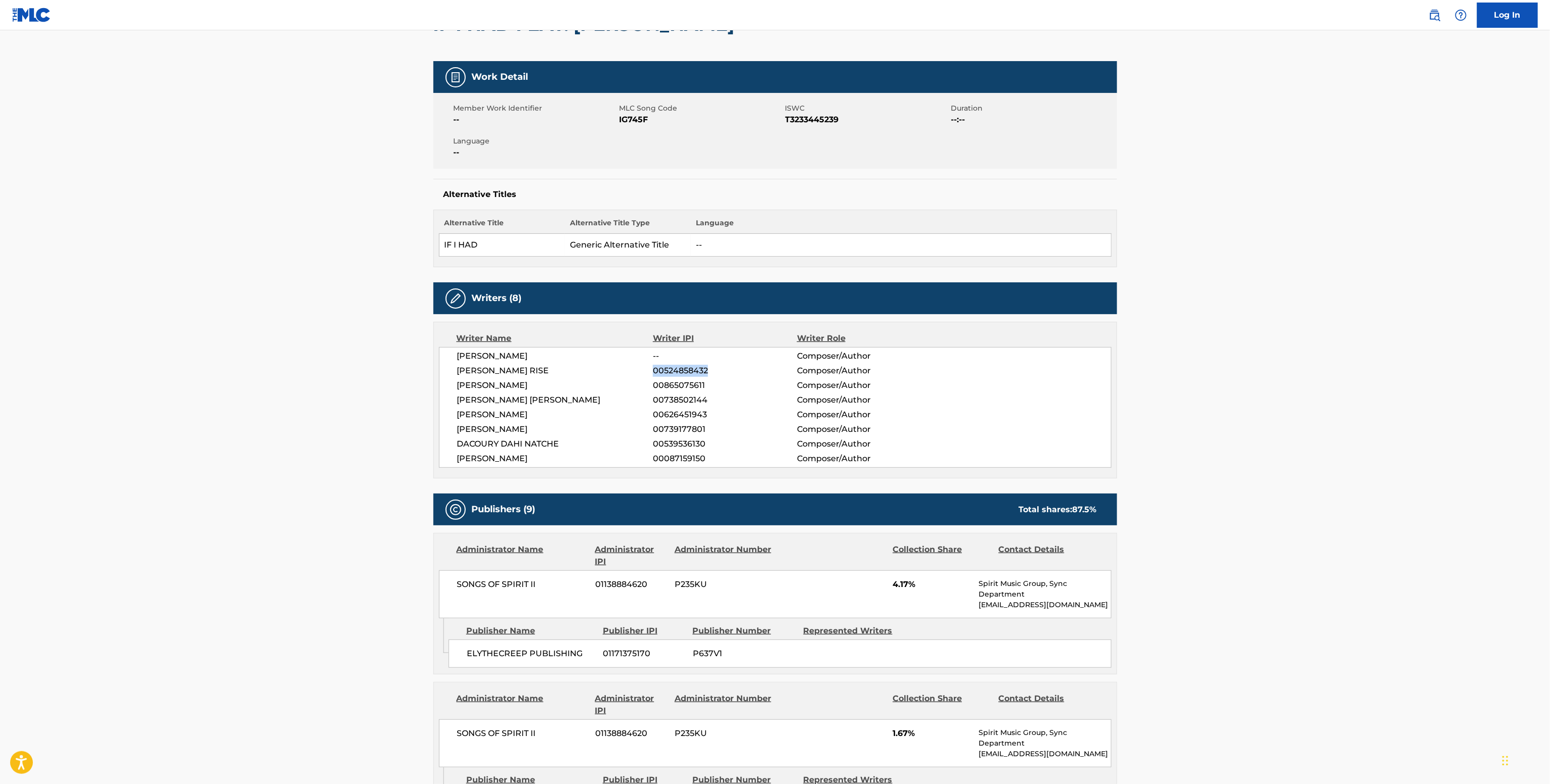
scroll to position [0, 0]
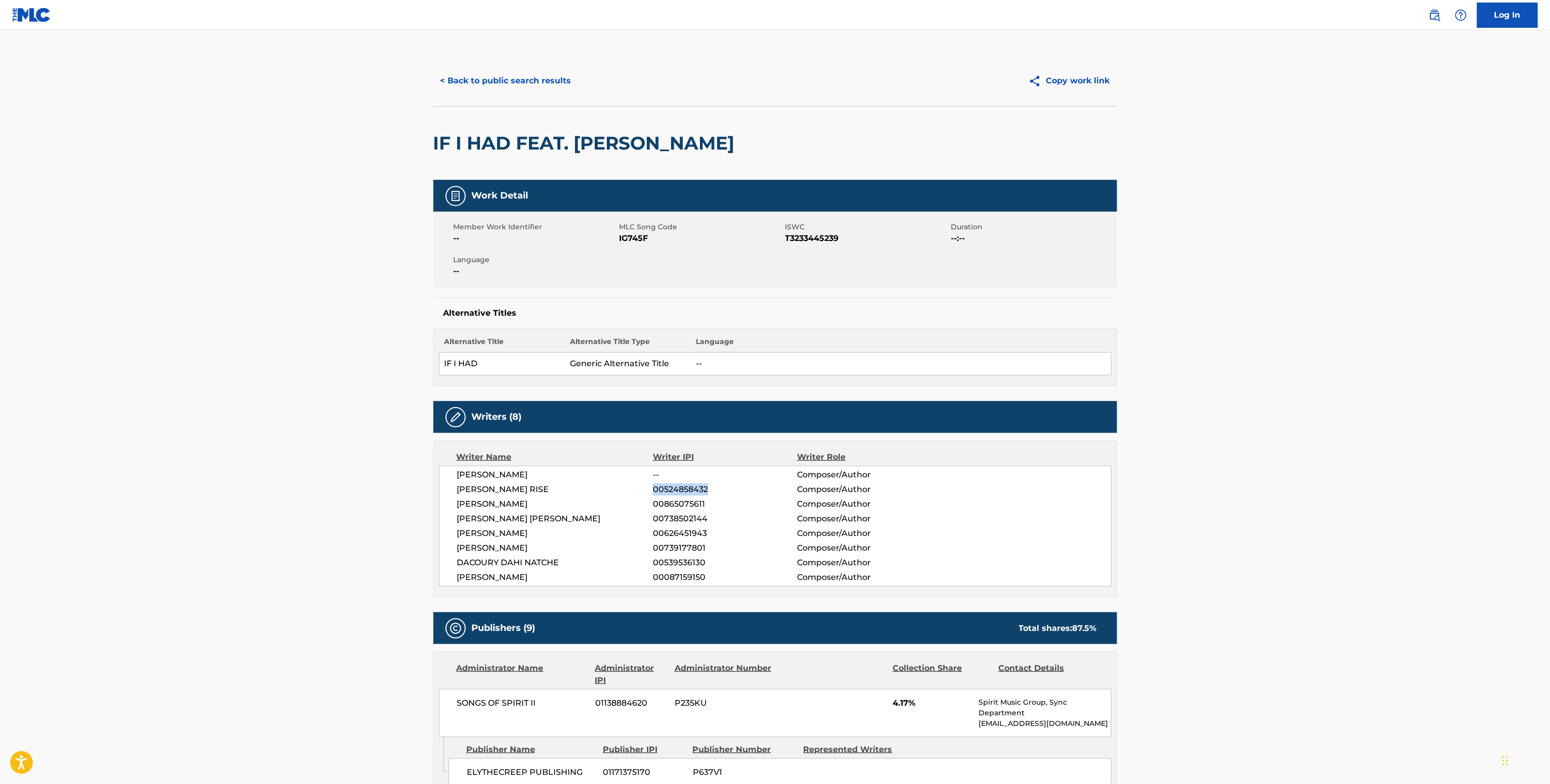
click at [546, 80] on button "< Back to public search results" at bounding box center [505, 80] width 145 height 25
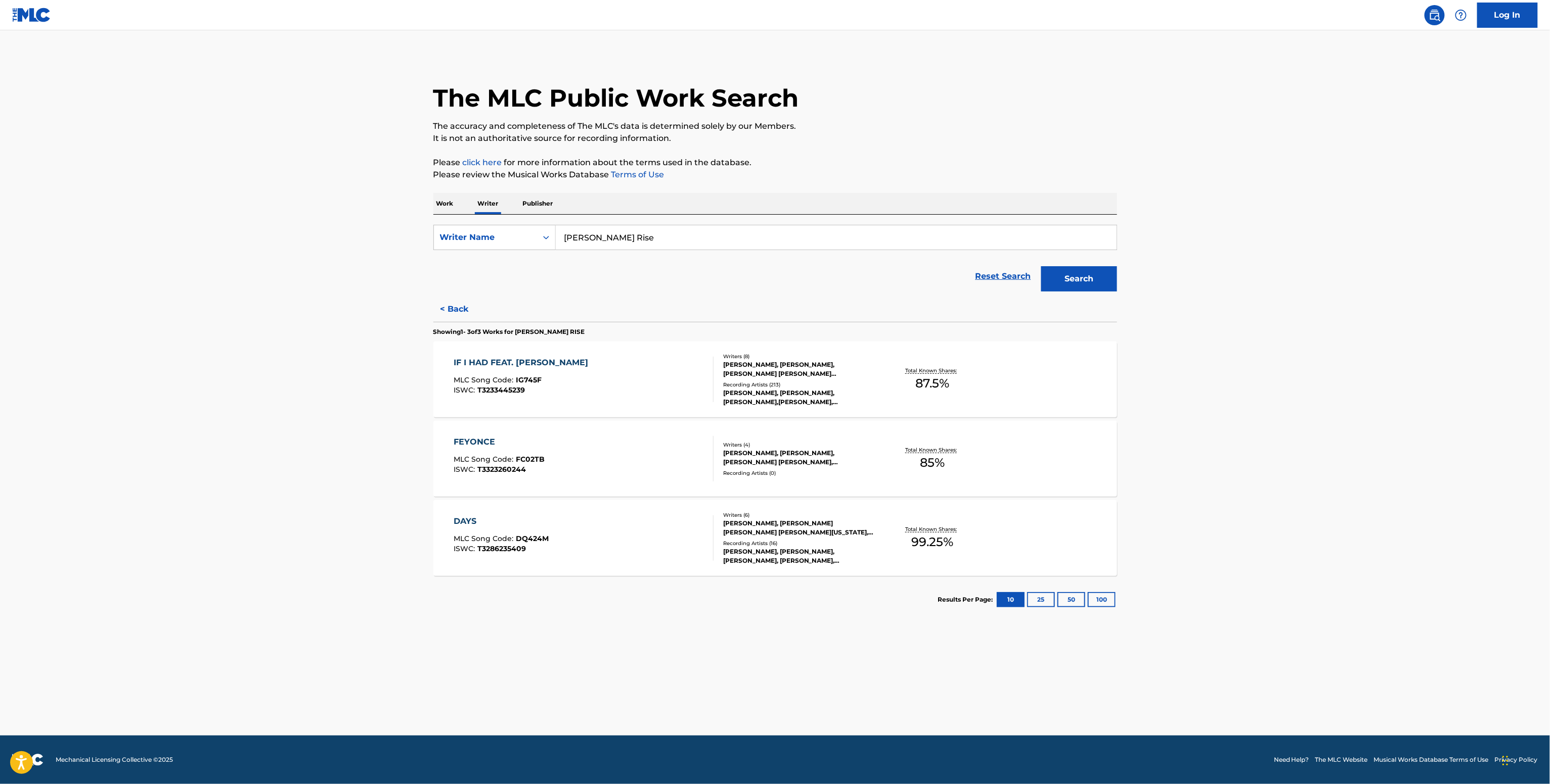
click at [688, 544] on div "DAYS MLC Song Code : DQ424M ISWC : T3286235409" at bounding box center [583, 538] width 260 height 46
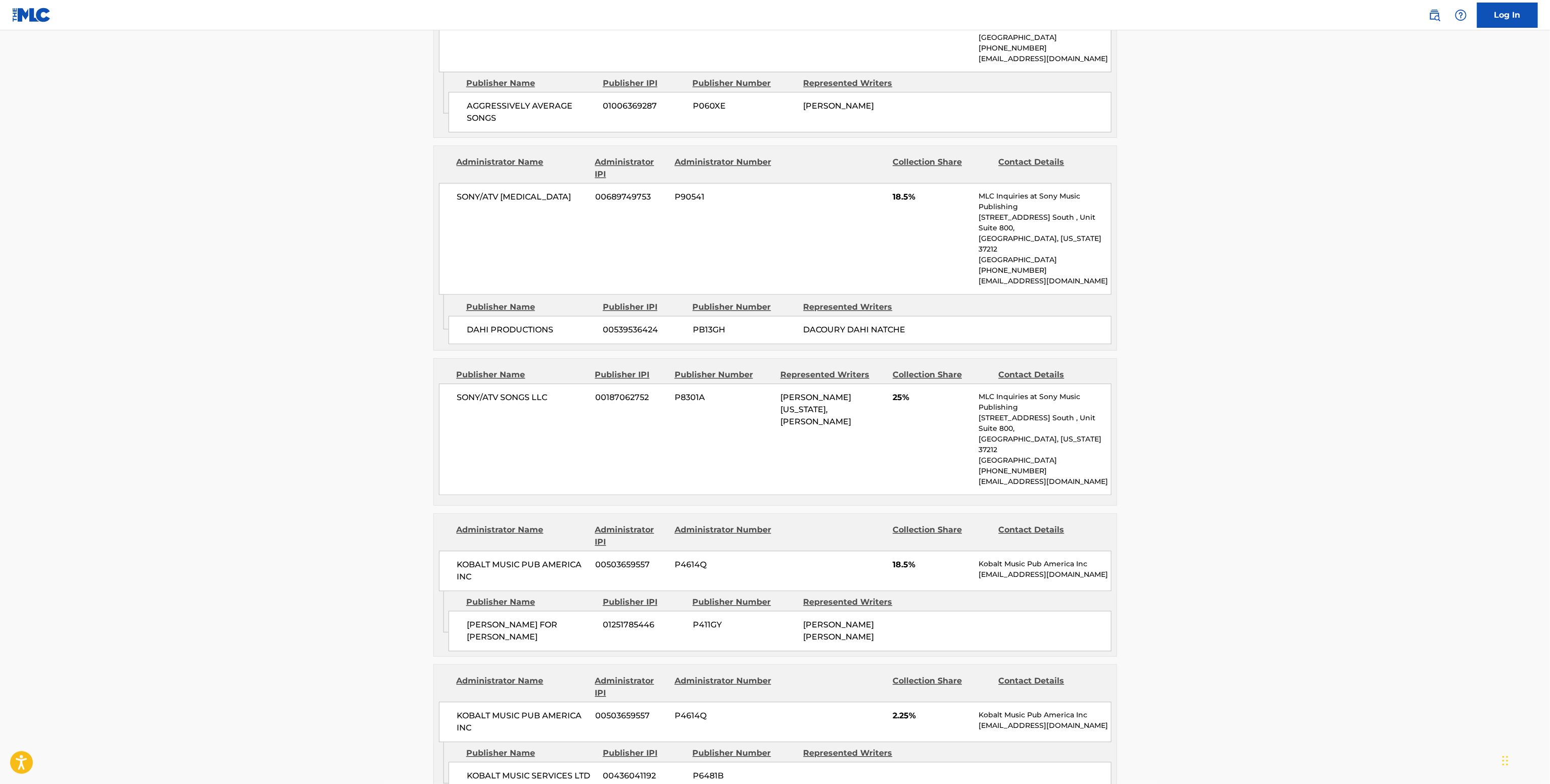
scroll to position [1617, 0]
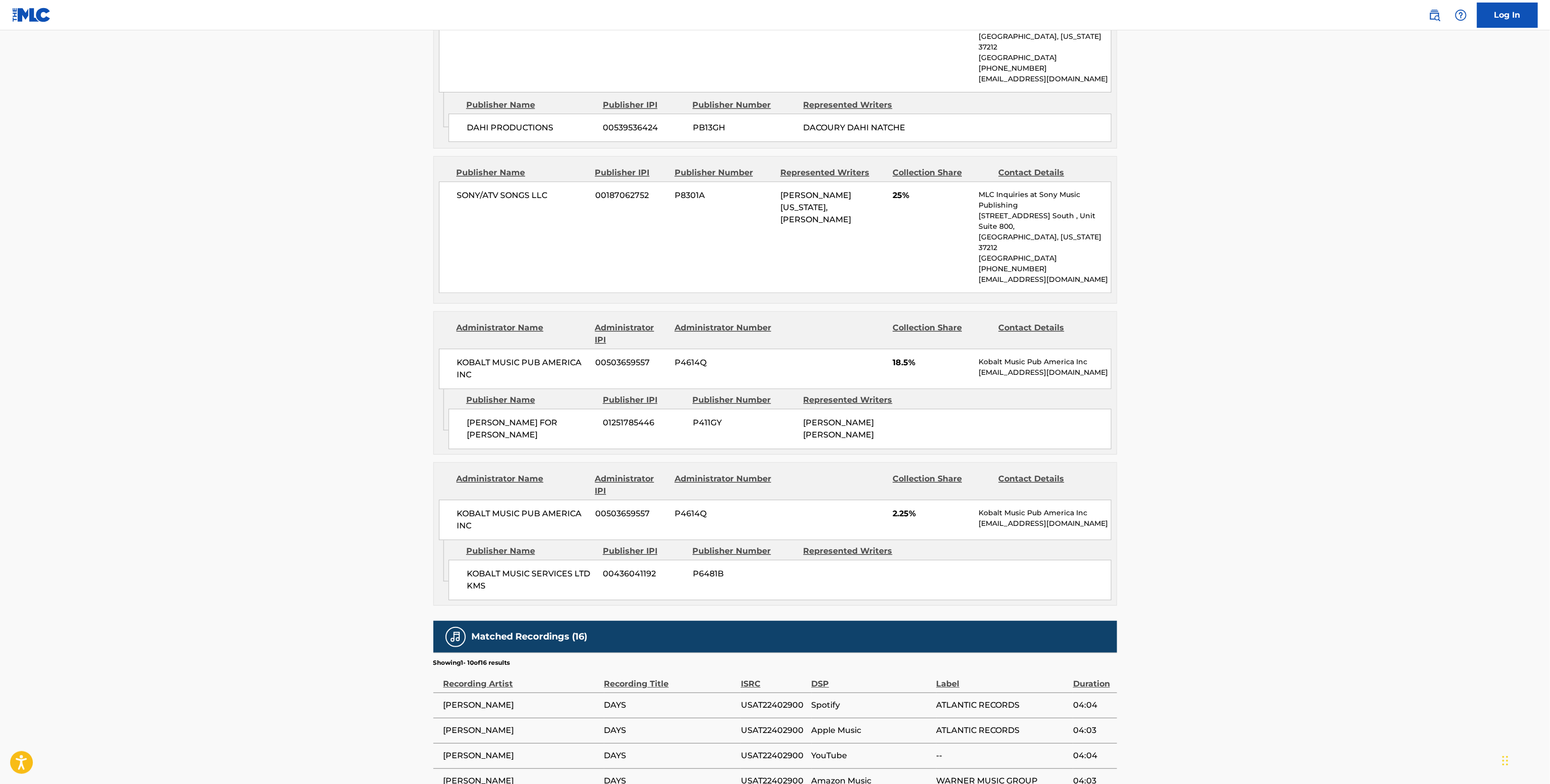
click at [544, 508] on span "KOBALT MUSIC PUB AMERICA INC" at bounding box center [522, 519] width 131 height 24
copy div "KOBALT MUSIC PUB AMERICA INC"
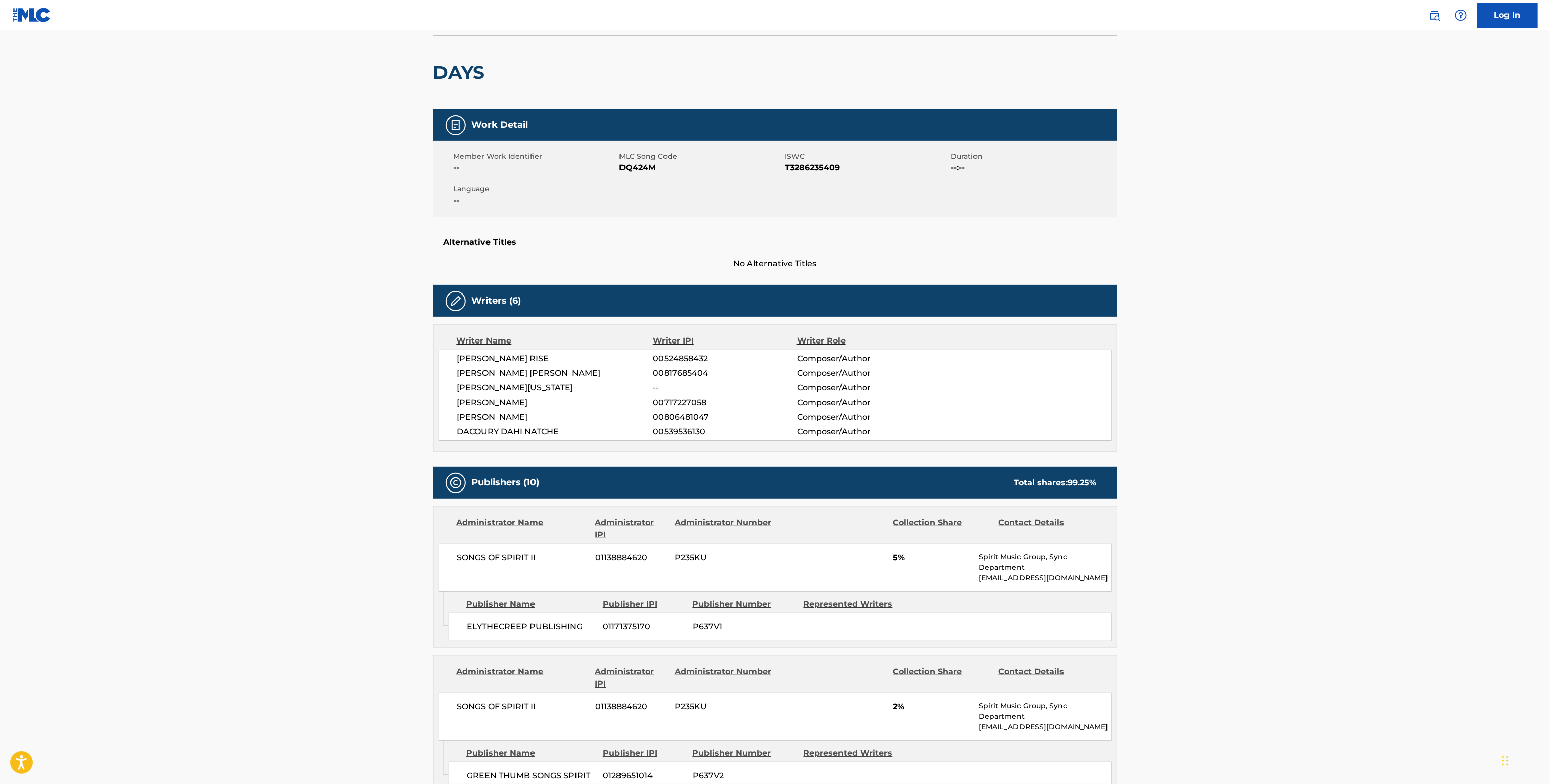
scroll to position [0, 0]
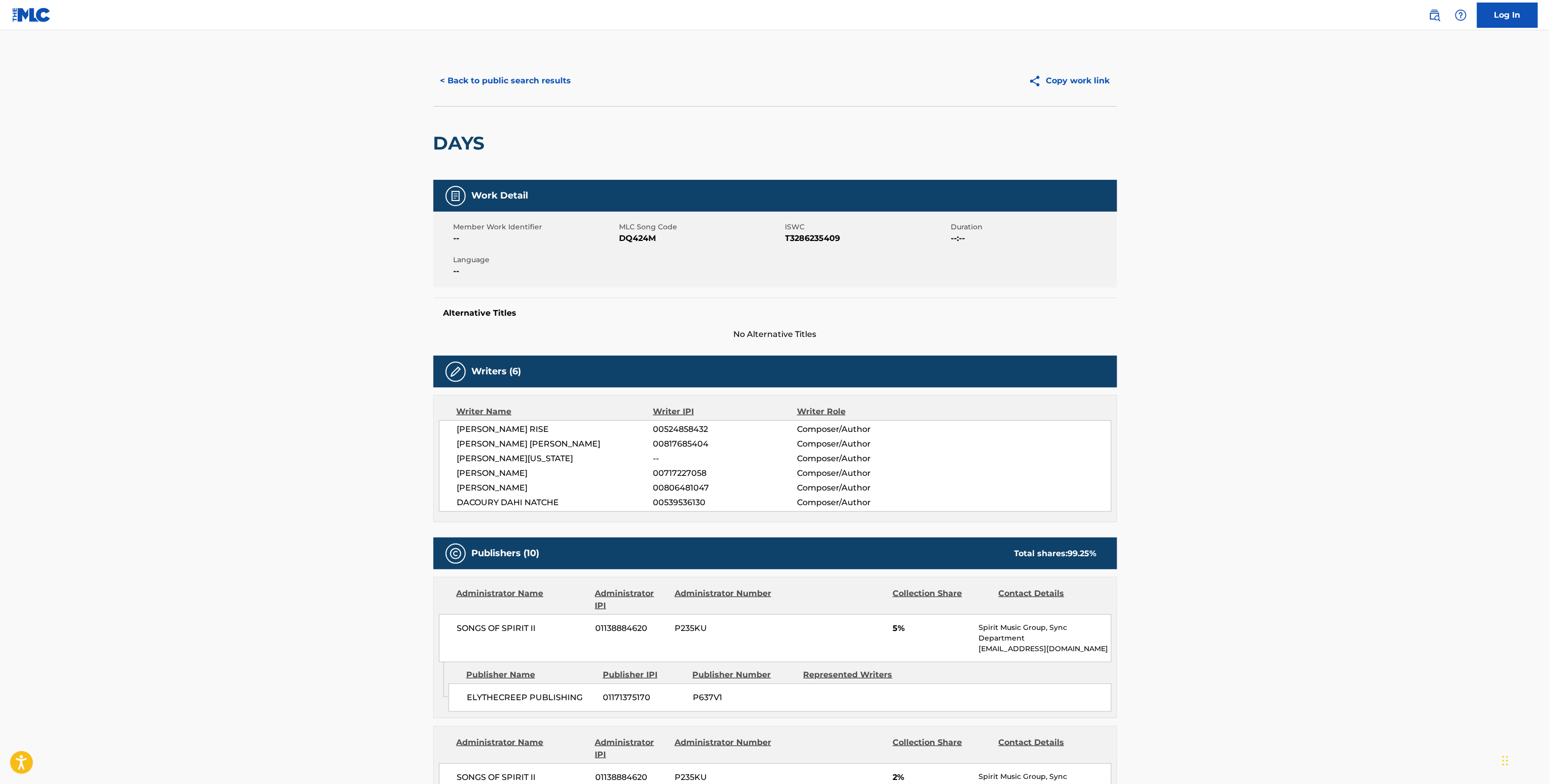
click at [624, 225] on span "MLC Song Code" at bounding box center [700, 227] width 164 height 11
click at [631, 246] on div "Member Work Identifier -- MLC Song Code DQ424M ISWC T3286235409 Duration --:-- …" at bounding box center [775, 249] width 683 height 76
click at [631, 247] on div "Member Work Identifier -- MLC Song Code DQ424M ISWC T3286235409 Duration --:-- …" at bounding box center [775, 249] width 683 height 76
copy span "DQ424M"
click at [524, 88] on button "< Back to public search results" at bounding box center [505, 80] width 145 height 25
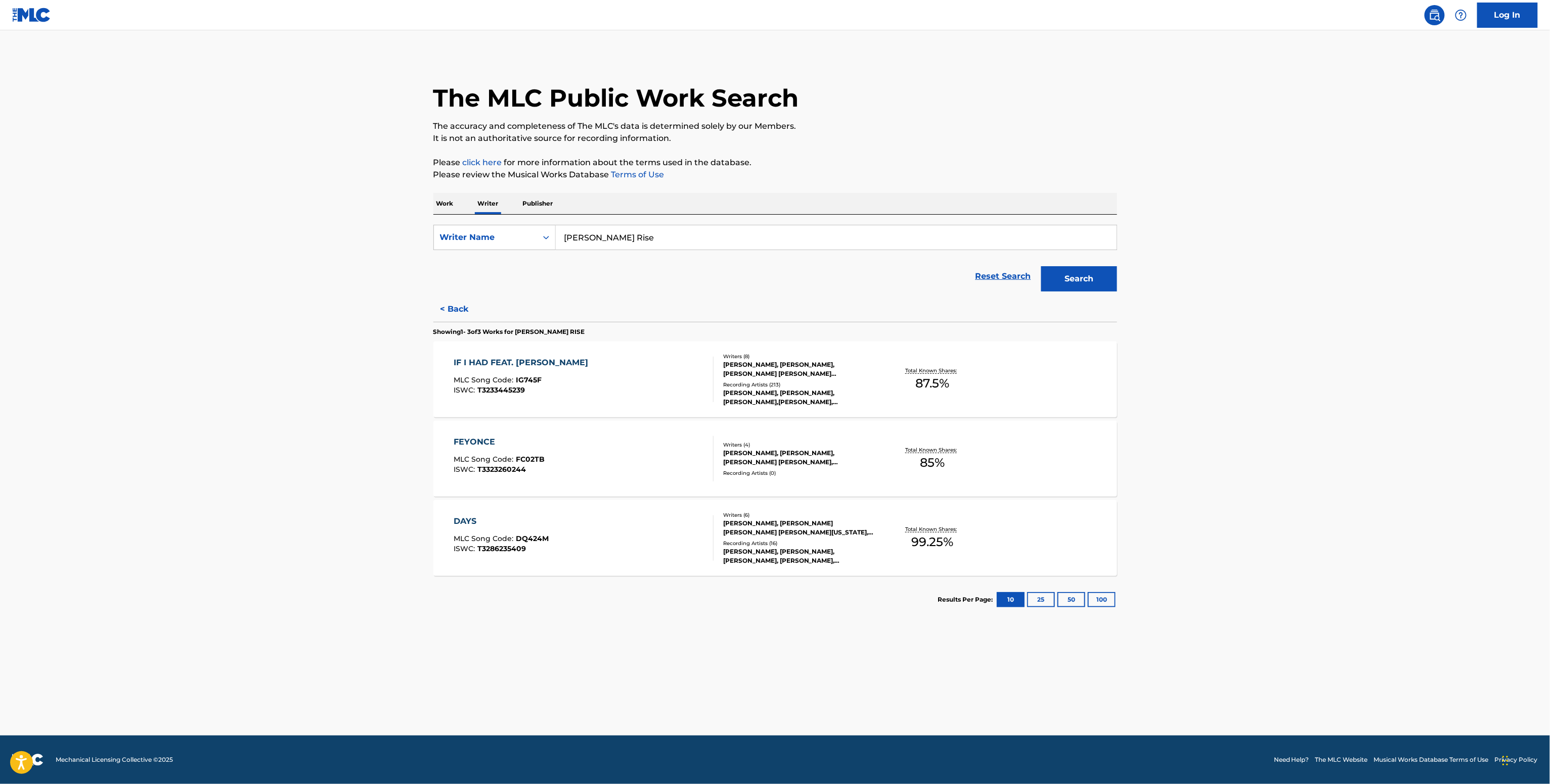
drag, startPoint x: 563, startPoint y: 225, endPoint x: 433, endPoint y: 218, distance: 130.2
click at [435, 218] on div "SearchWithCriteria3bf27aab-909a-4db5-8317-affe587e34fd Writer Name Ely Rise Res…" at bounding box center [775, 256] width 683 height 82
paste input "Victor Salines"
click at [1041, 266] on button "Search" at bounding box center [1079, 279] width 76 height 25
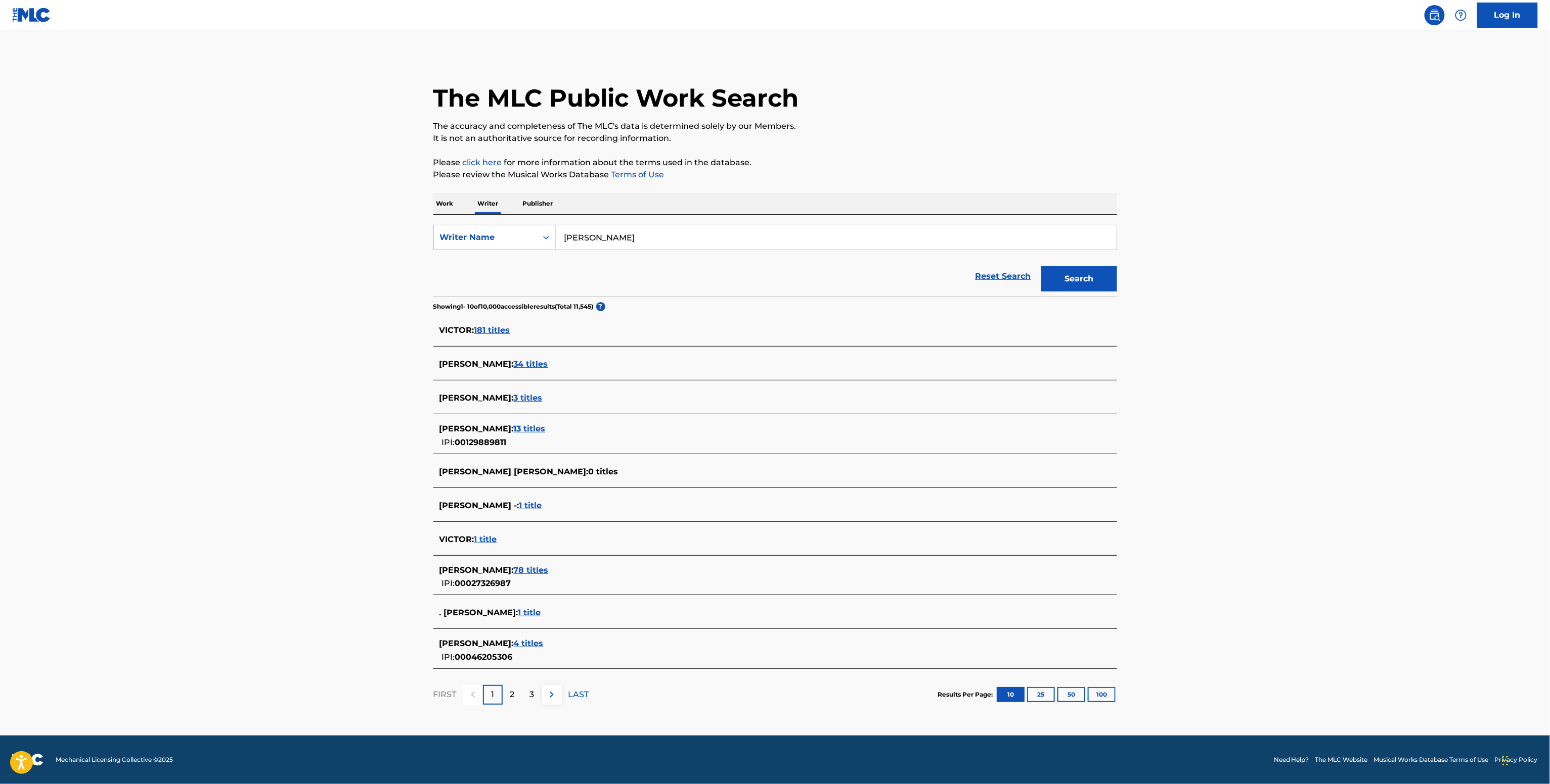
drag, startPoint x: 657, startPoint y: 235, endPoint x: 544, endPoint y: 228, distance: 113.2
click at [546, 228] on div "SearchWithCriteria3bf27aab-909a-4db5-8317-affe587e34fd Writer Name Victor Salin…" at bounding box center [775, 238] width 683 height 25
paste input "Wildheart Miguel"
click at [1078, 282] on button "Search" at bounding box center [1079, 279] width 76 height 25
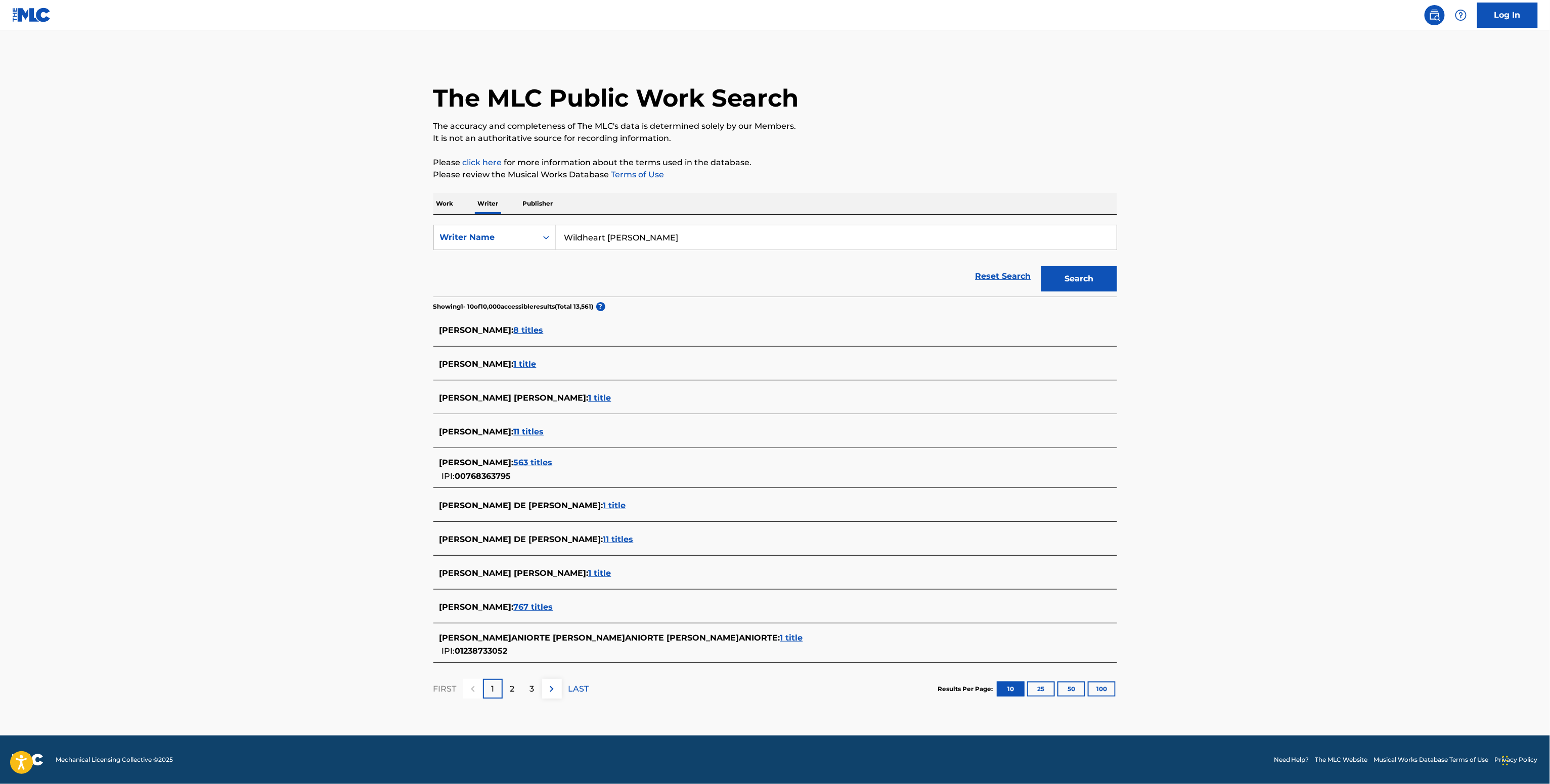
drag, startPoint x: 677, startPoint y: 238, endPoint x: 459, endPoint y: 223, distance: 218.5
click at [462, 225] on div "SearchWithCriteria3bf27aab-909a-4db5-8317-affe587e34fd Writer Name Wildheart Mi…" at bounding box center [775, 238] width 683 height 25
paste input "Miguel Jontel Piment"
type input "Miguel Jontel Pimentel"
click at [1106, 288] on button "Search" at bounding box center [1079, 279] width 76 height 25
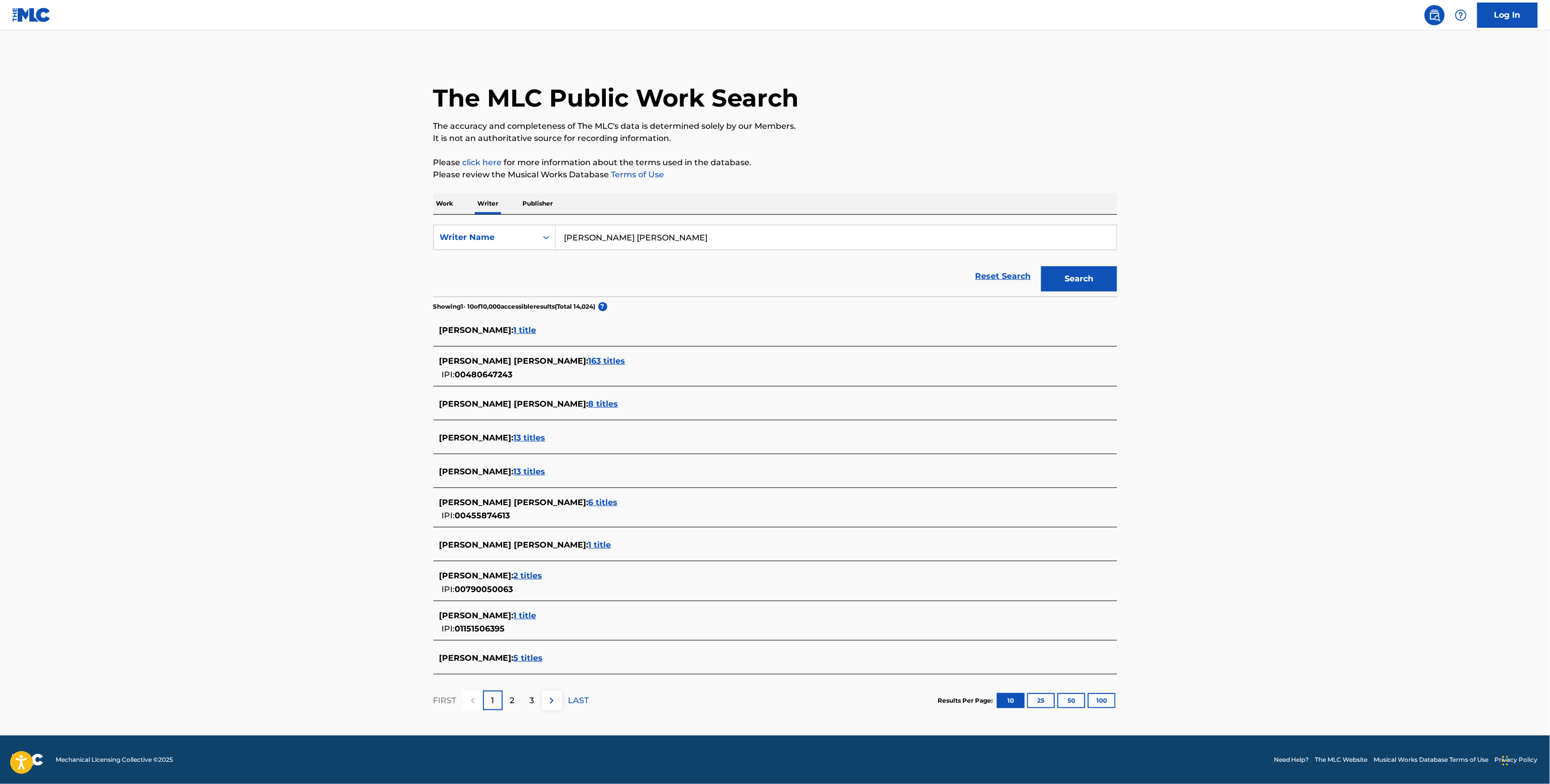
click at [532, 368] on div "MIGUEL JONTEL PIMENTEL : 163 titles IPI: 00480647243" at bounding box center [761, 367] width 645 height 26
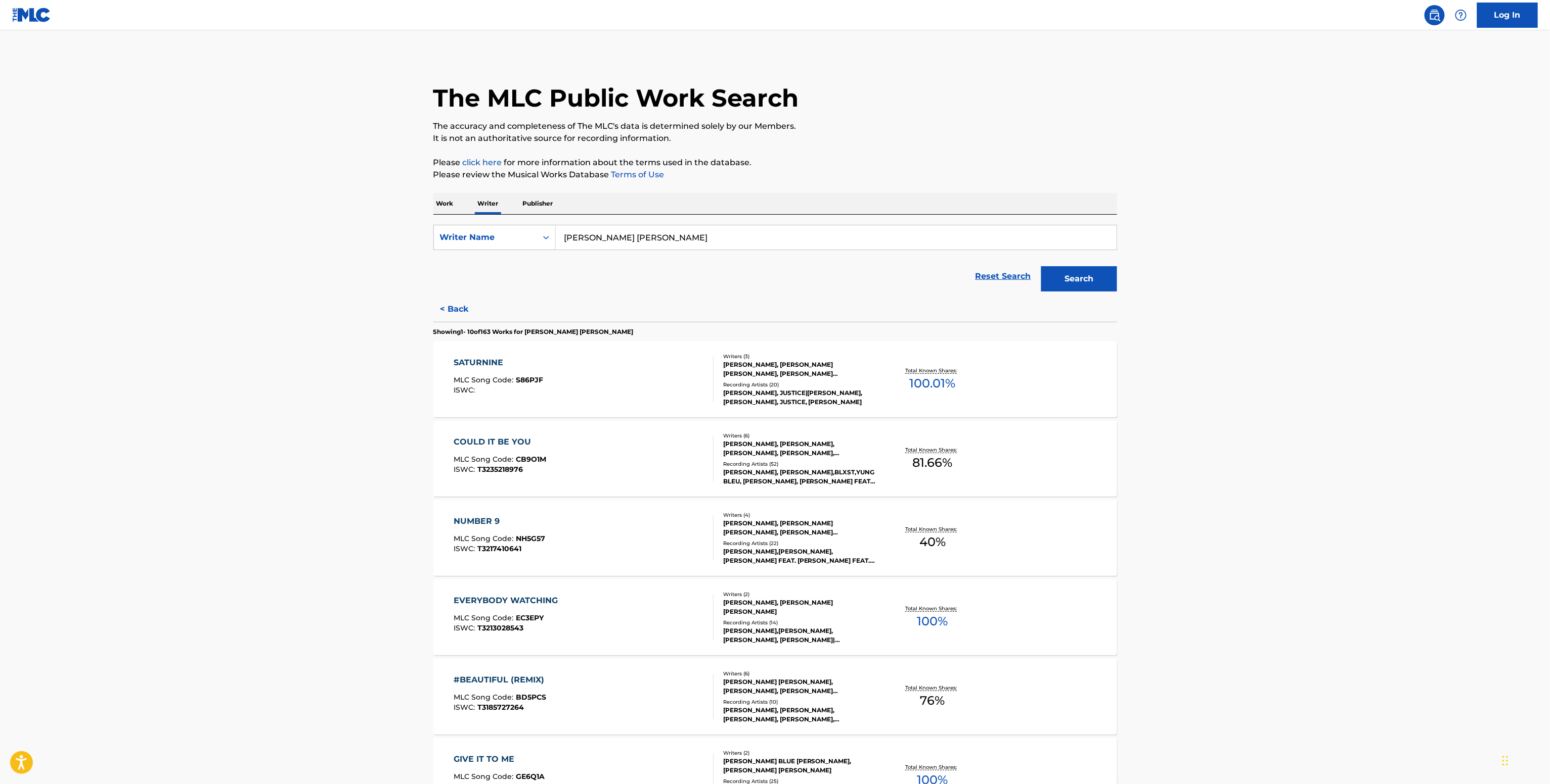
click at [815, 386] on div "Recording Artists ( 20 )" at bounding box center [799, 384] width 153 height 7
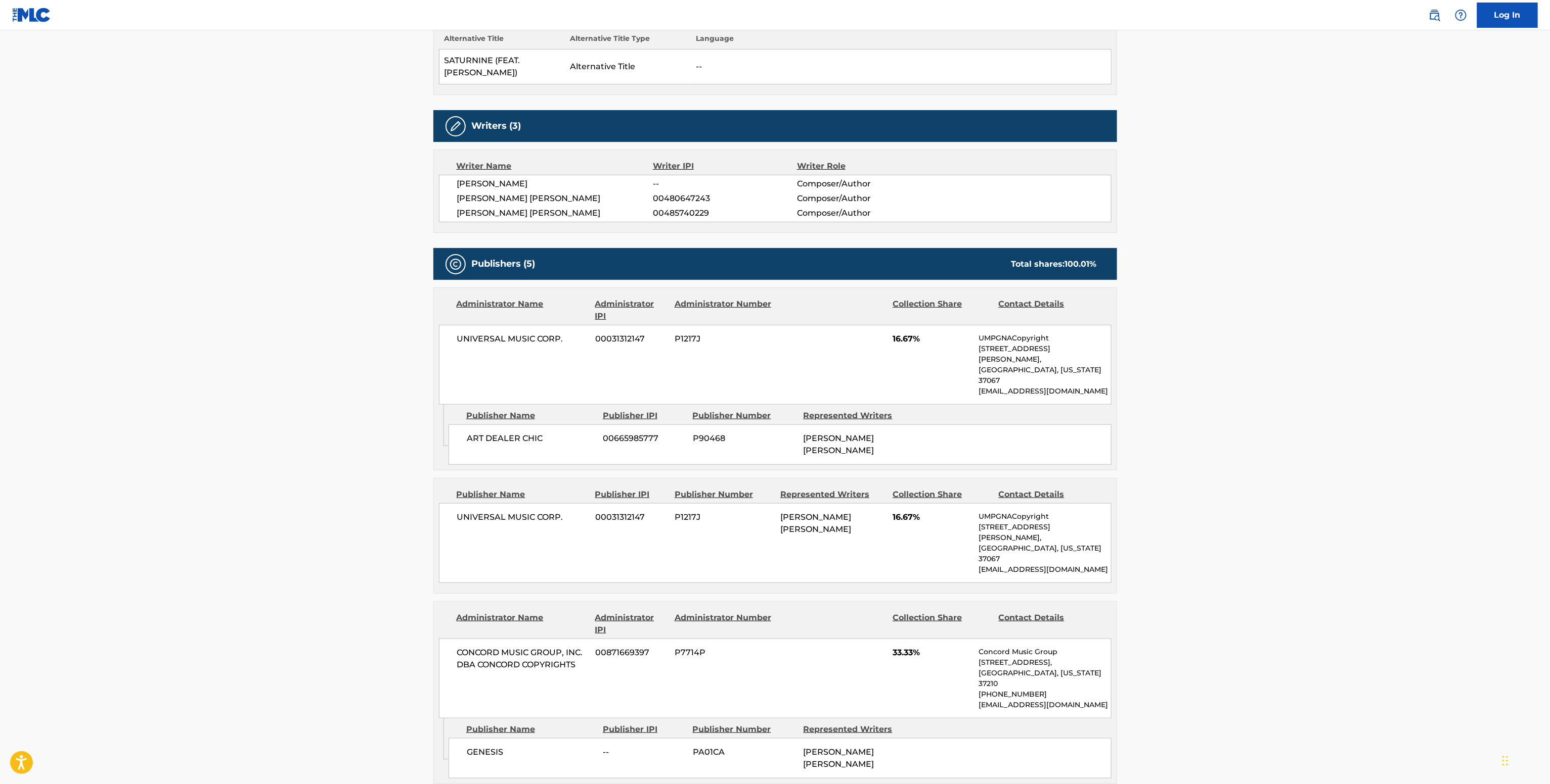
scroll to position [202, 0]
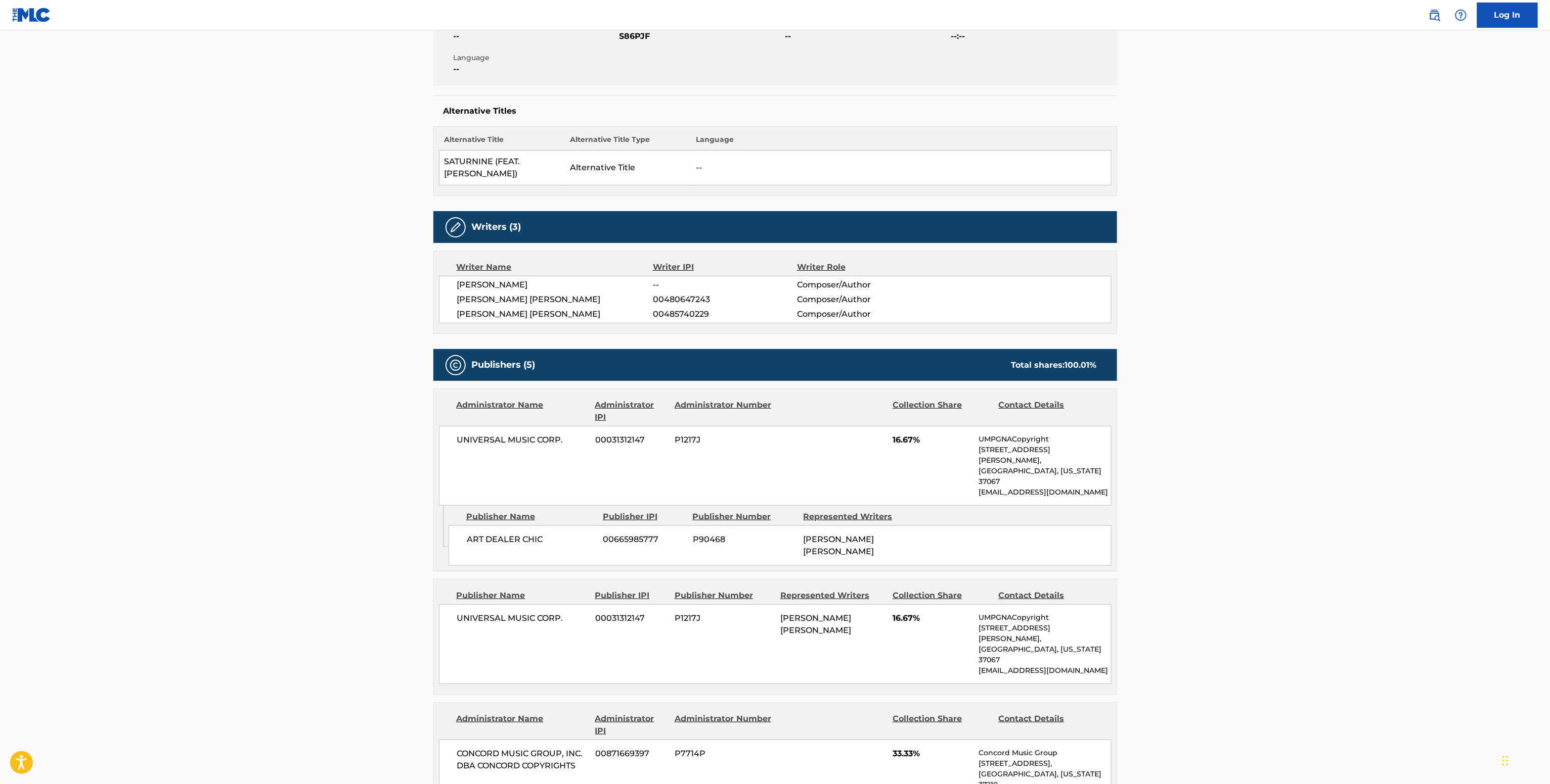
click at [675, 308] on span "00485740229" at bounding box center [724, 315] width 144 height 13
click at [682, 294] on span "00480647243" at bounding box center [724, 299] width 144 height 13
click at [682, 294] on span "00480647243" at bounding box center [724, 299] width 144 height 13
copy span "00480647243"
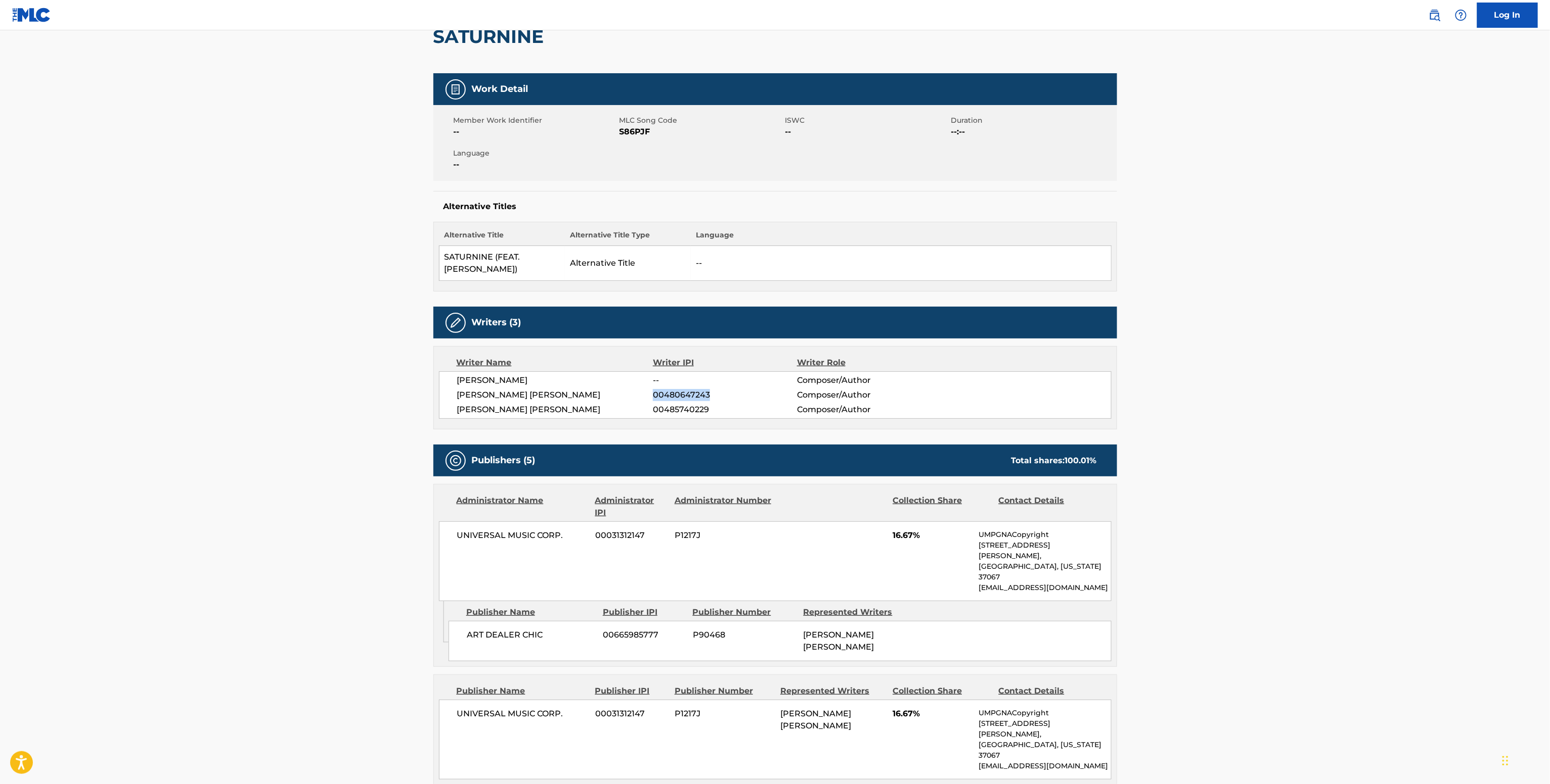
scroll to position [0, 0]
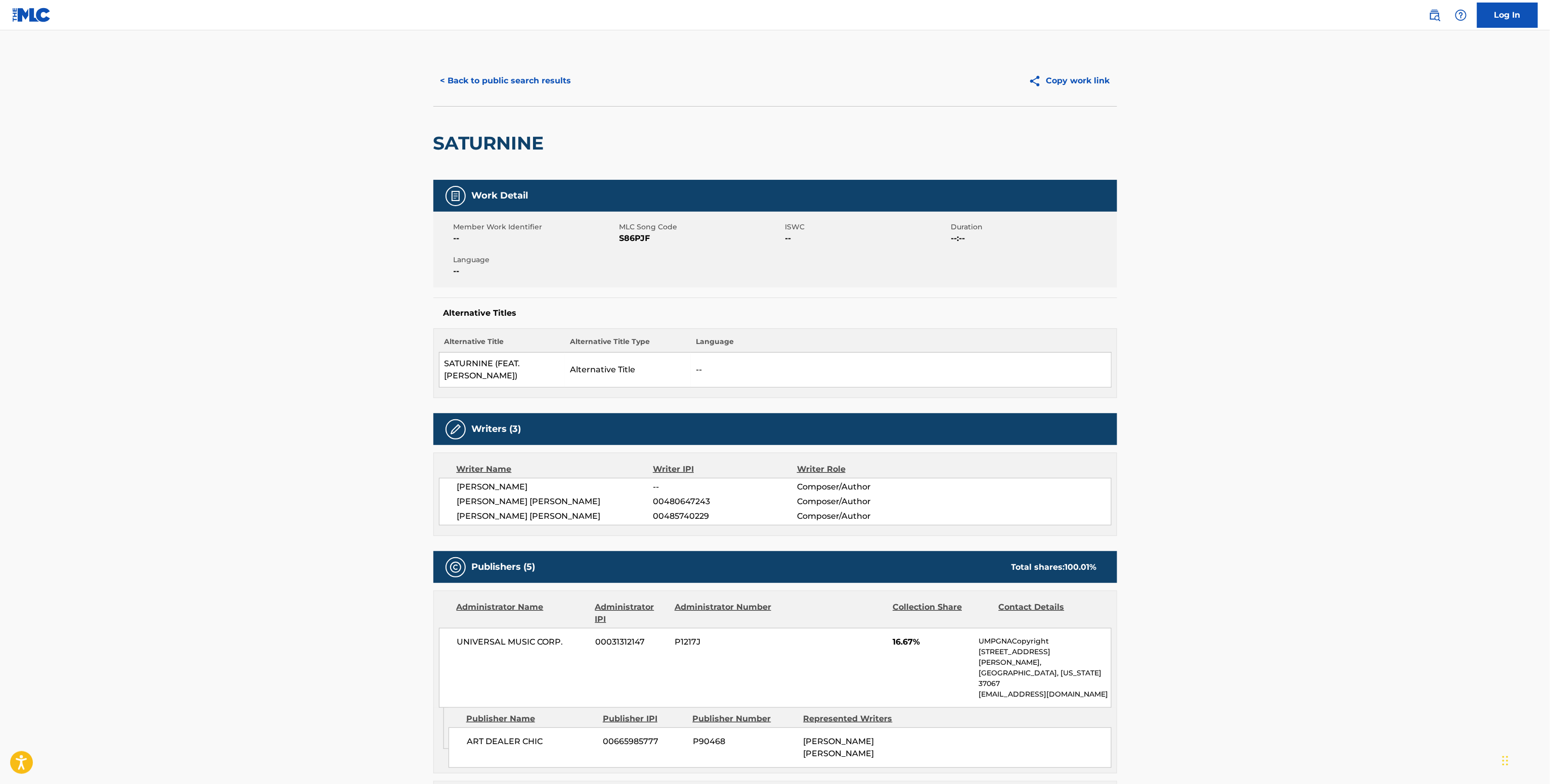
click at [635, 231] on span "MLC Song Code" at bounding box center [700, 227] width 164 height 11
click at [634, 231] on span "MLC Song Code" at bounding box center [700, 227] width 164 height 11
click at [627, 252] on div "Member Work Identifier -- MLC Song Code S86PJF ISWC -- Duration --:-- Language …" at bounding box center [775, 249] width 683 height 76
copy span "S86PJF"
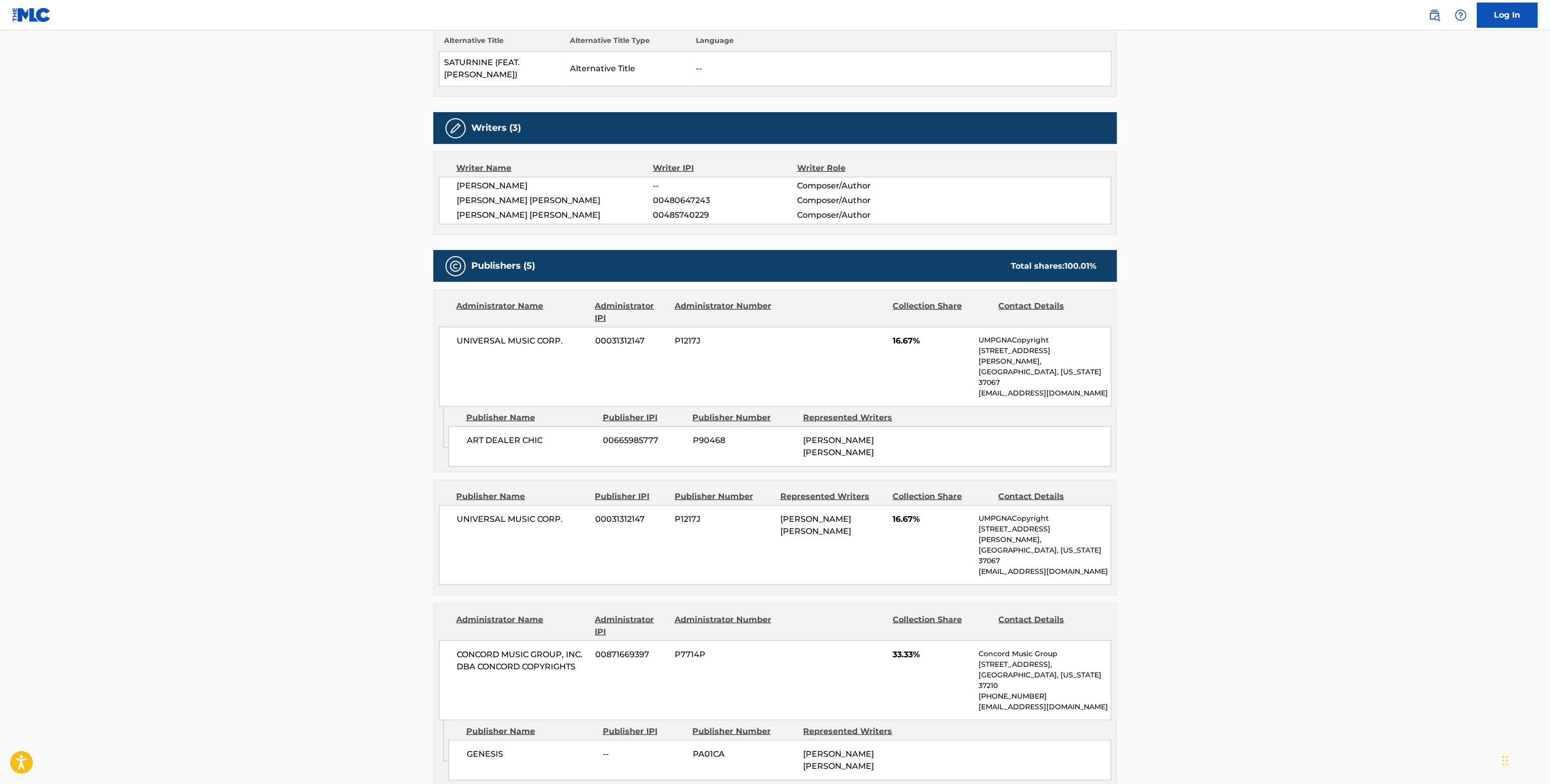
scroll to position [303, 0]
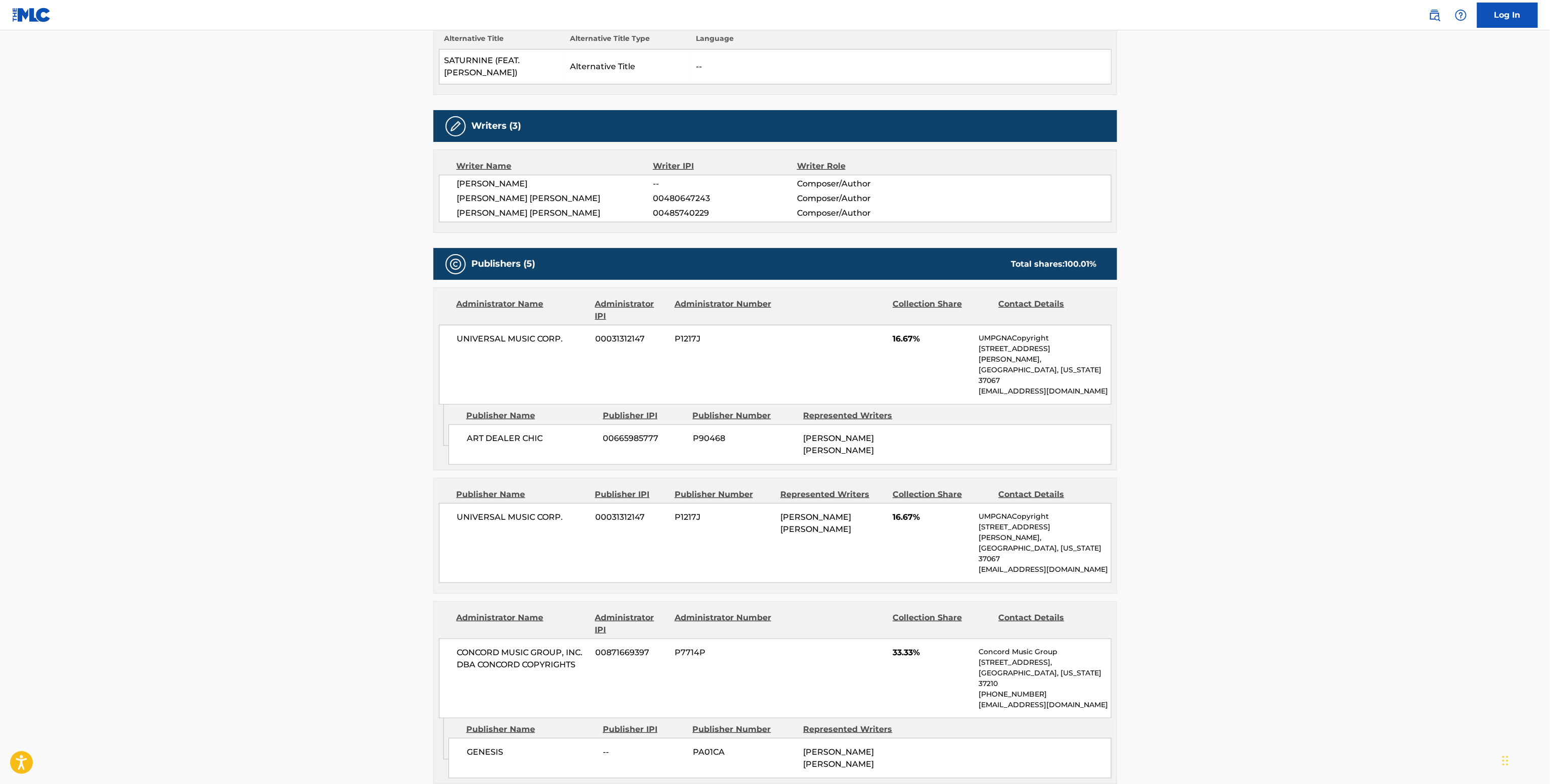
click at [520, 334] on span "UNIVERSAL MUSIC CORP." at bounding box center [522, 340] width 131 height 13
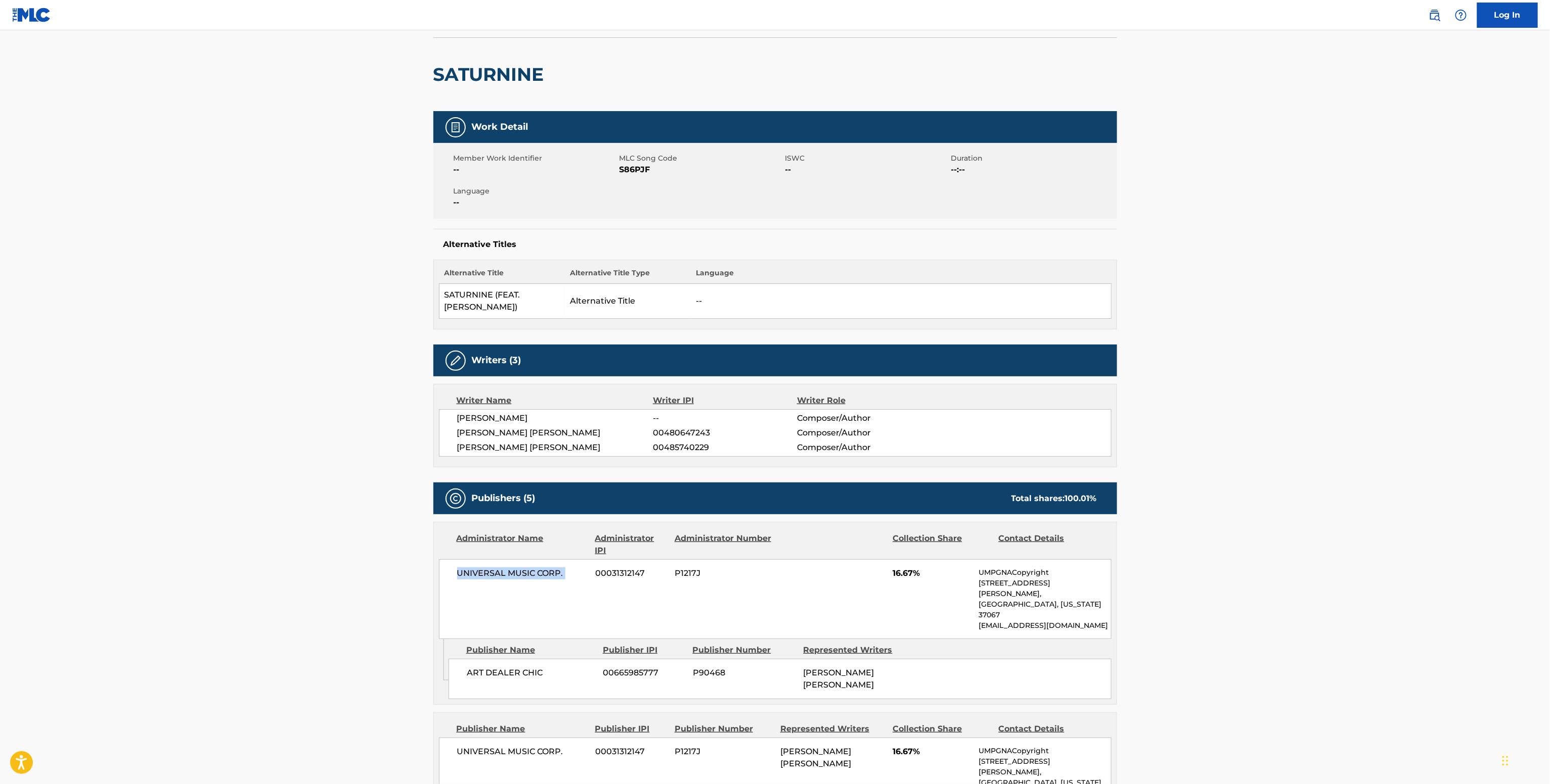
scroll to position [0, 0]
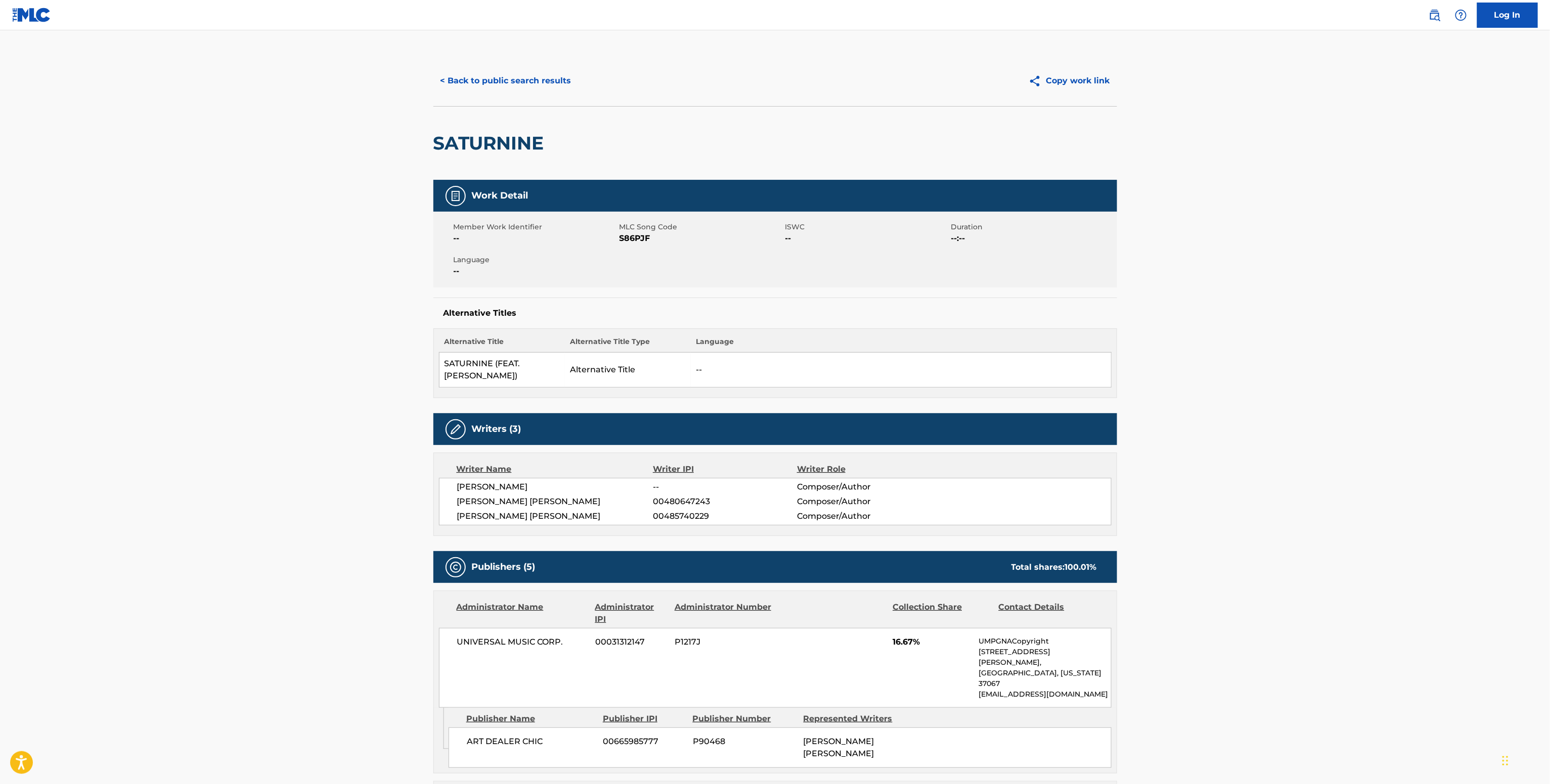
click at [646, 238] on span "S86PJF" at bounding box center [700, 239] width 164 height 13
copy span "S86PJF"
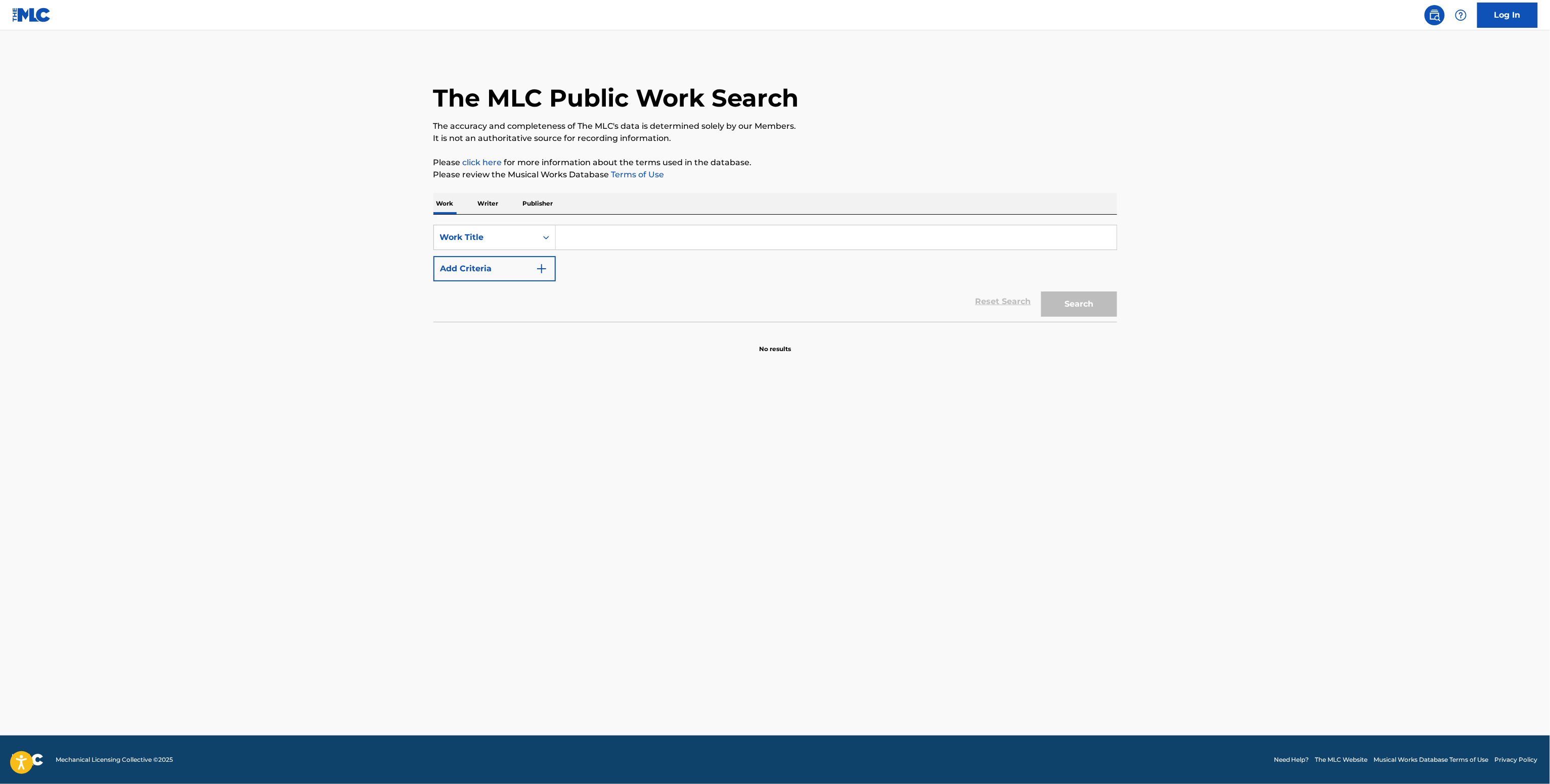
click at [578, 234] on input "Search Form" at bounding box center [835, 237] width 561 height 24
paste input "vete de una vez [PERSON_NAME]"
type input "vete de una vez [PERSON_NAME]"
click at [513, 261] on button "Add Criteria" at bounding box center [494, 269] width 123 height 25
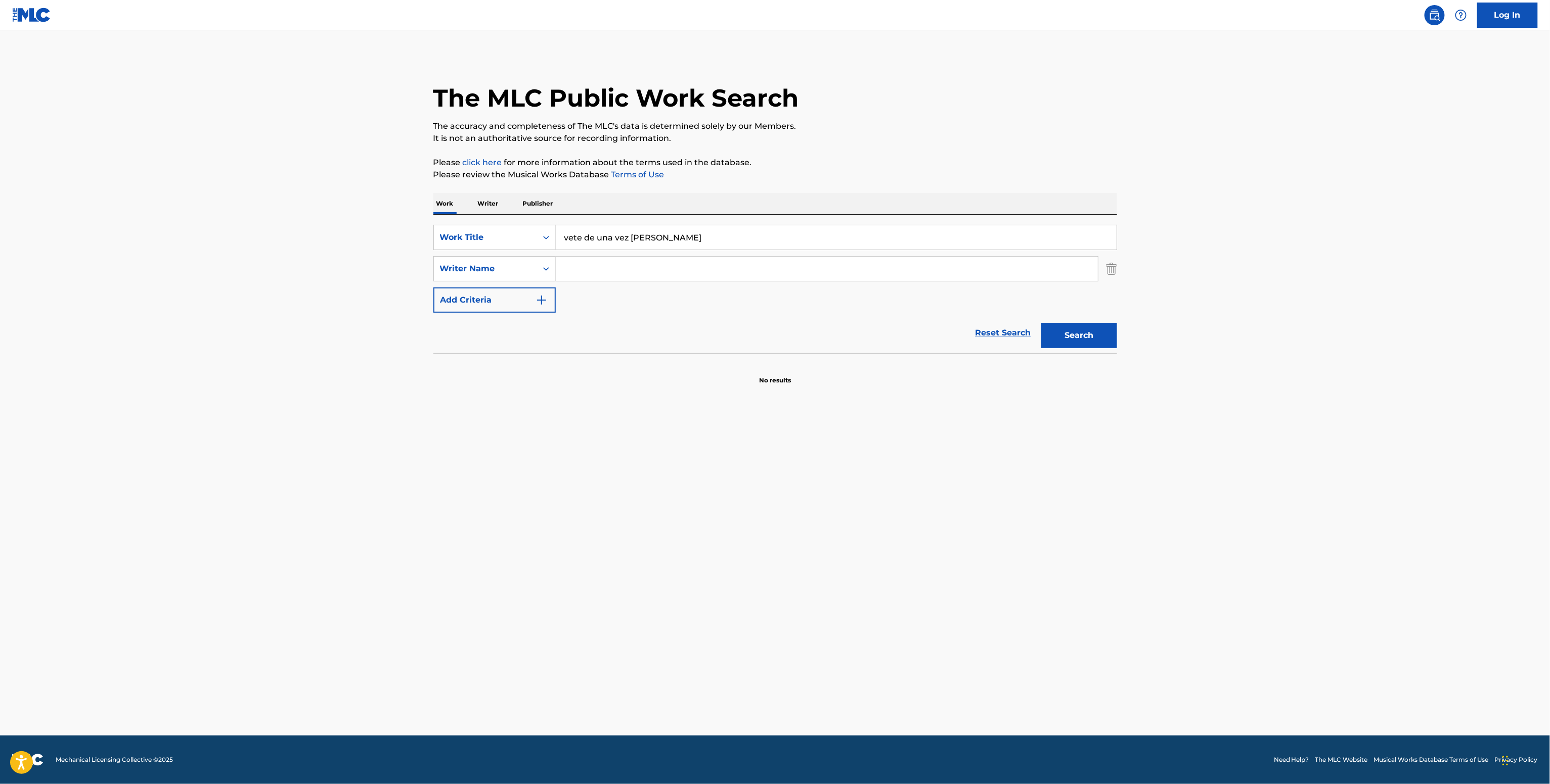
click at [580, 261] on input "Search Form" at bounding box center [826, 268] width 542 height 24
paste input "[PERSON_NAME] [PERSON_NAME]"
type input "[PERSON_NAME] [PERSON_NAME]"
click at [1055, 340] on button "Search" at bounding box center [1079, 335] width 76 height 25
click at [487, 203] on p "Writer" at bounding box center [488, 204] width 27 height 21
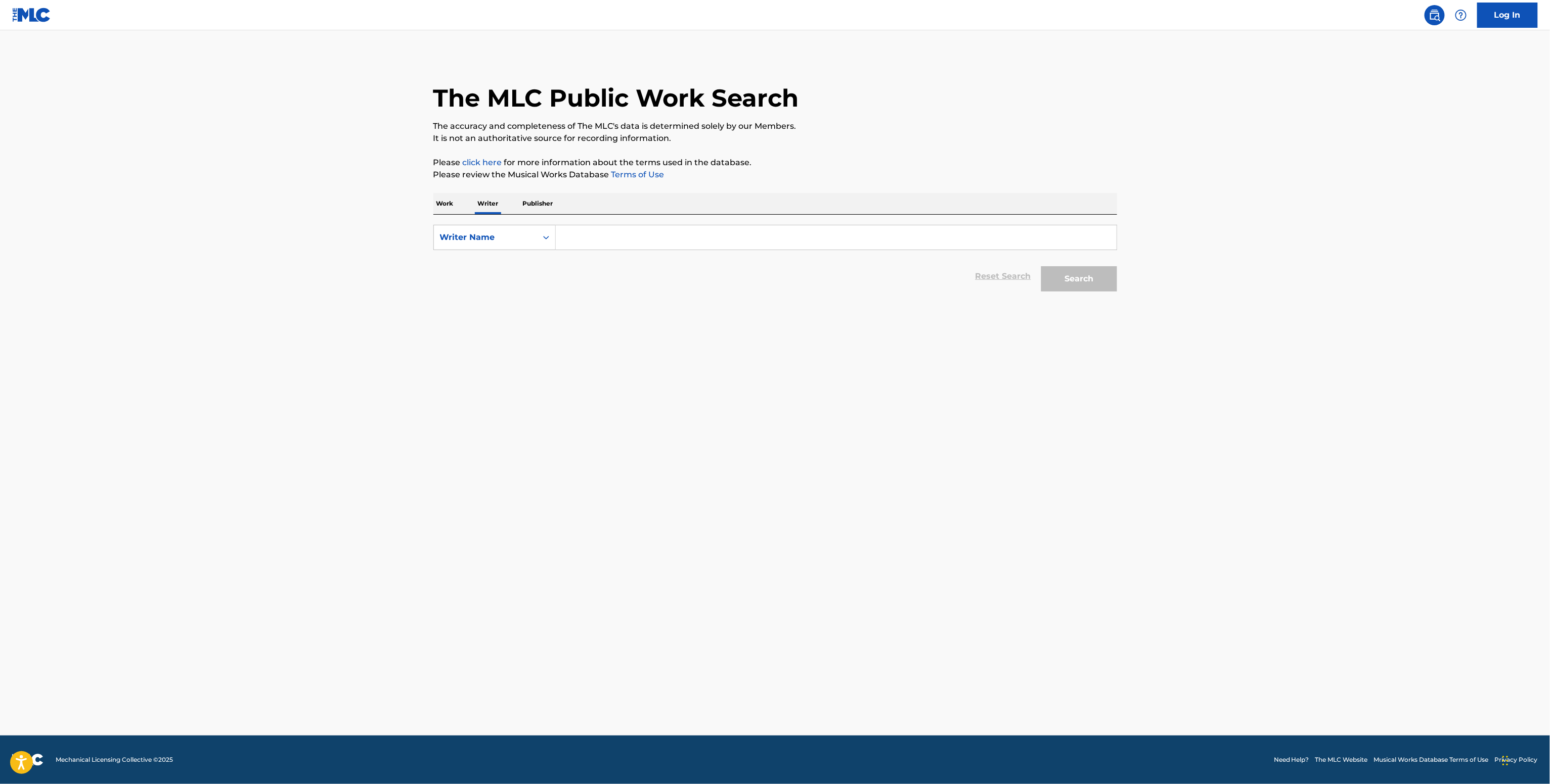
click at [594, 240] on input "Search Form" at bounding box center [835, 237] width 561 height 24
paste input "[PERSON_NAME] [PERSON_NAME]"
type input "[PERSON_NAME] [PERSON_NAME]"
click at [1052, 272] on button "Search" at bounding box center [1079, 279] width 76 height 25
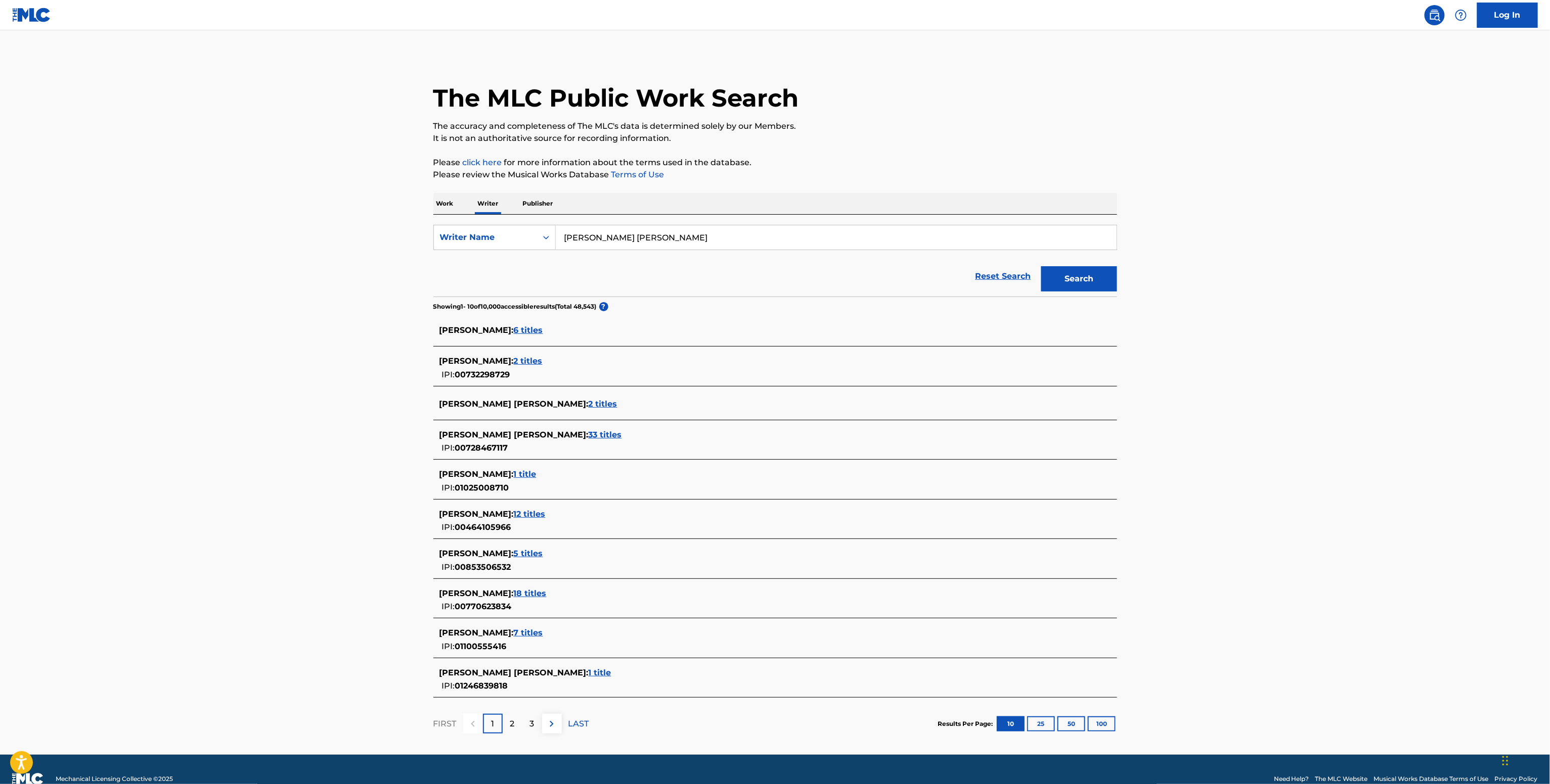
click at [528, 695] on div "[PERSON_NAME] [PERSON_NAME] : 1 title IPI: 01246839818" at bounding box center [775, 680] width 683 height 36
click at [537, 684] on div "[PERSON_NAME] [PERSON_NAME] : 1 title IPI: 01246839818" at bounding box center [761, 679] width 645 height 26
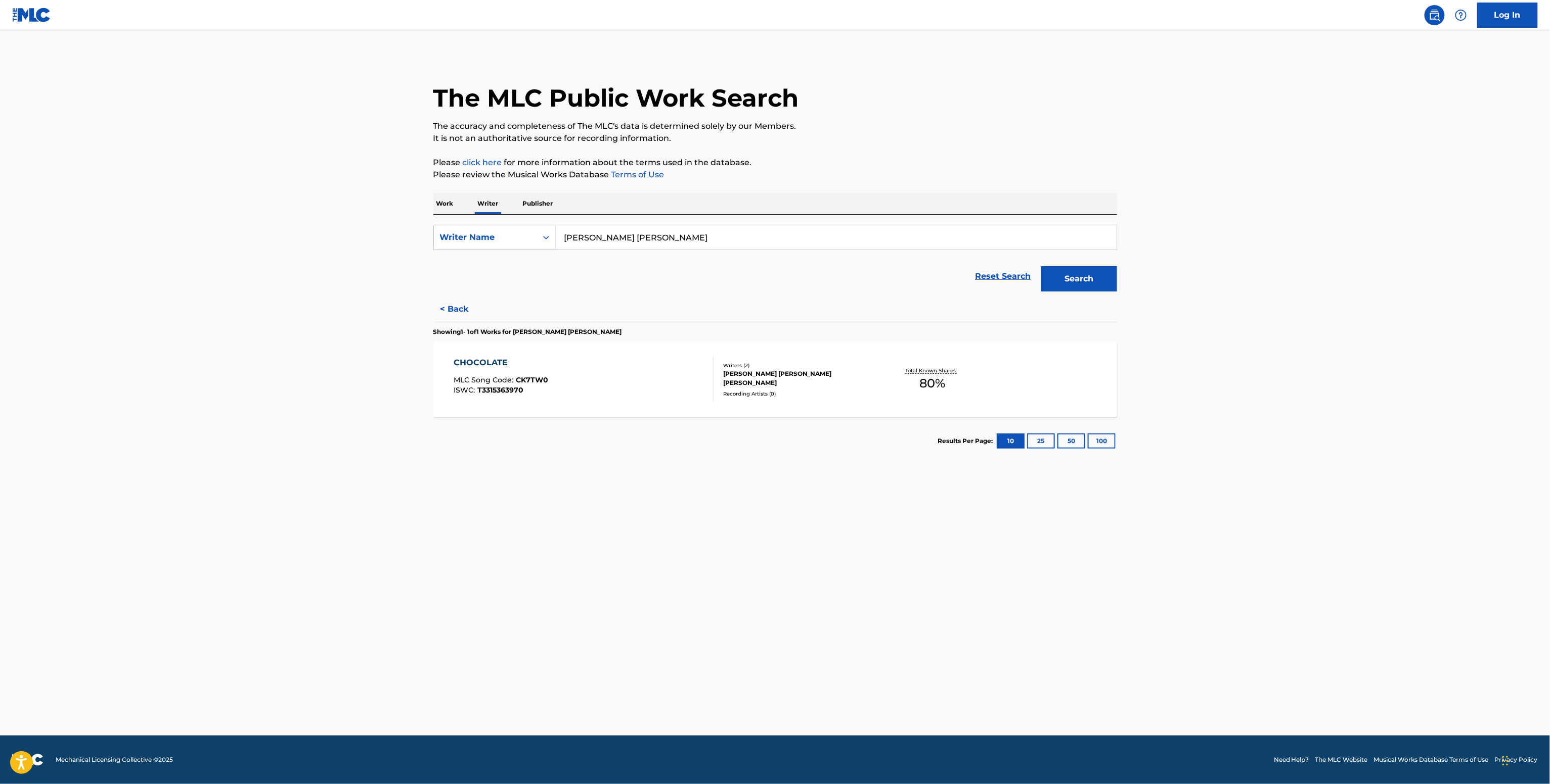
click at [811, 414] on div "CHOCOLATE MLC Song Code : CK7TW0 ISWC : T3315363970 Writers ( 2 ) [PERSON_NAME]…" at bounding box center [775, 379] width 683 height 76
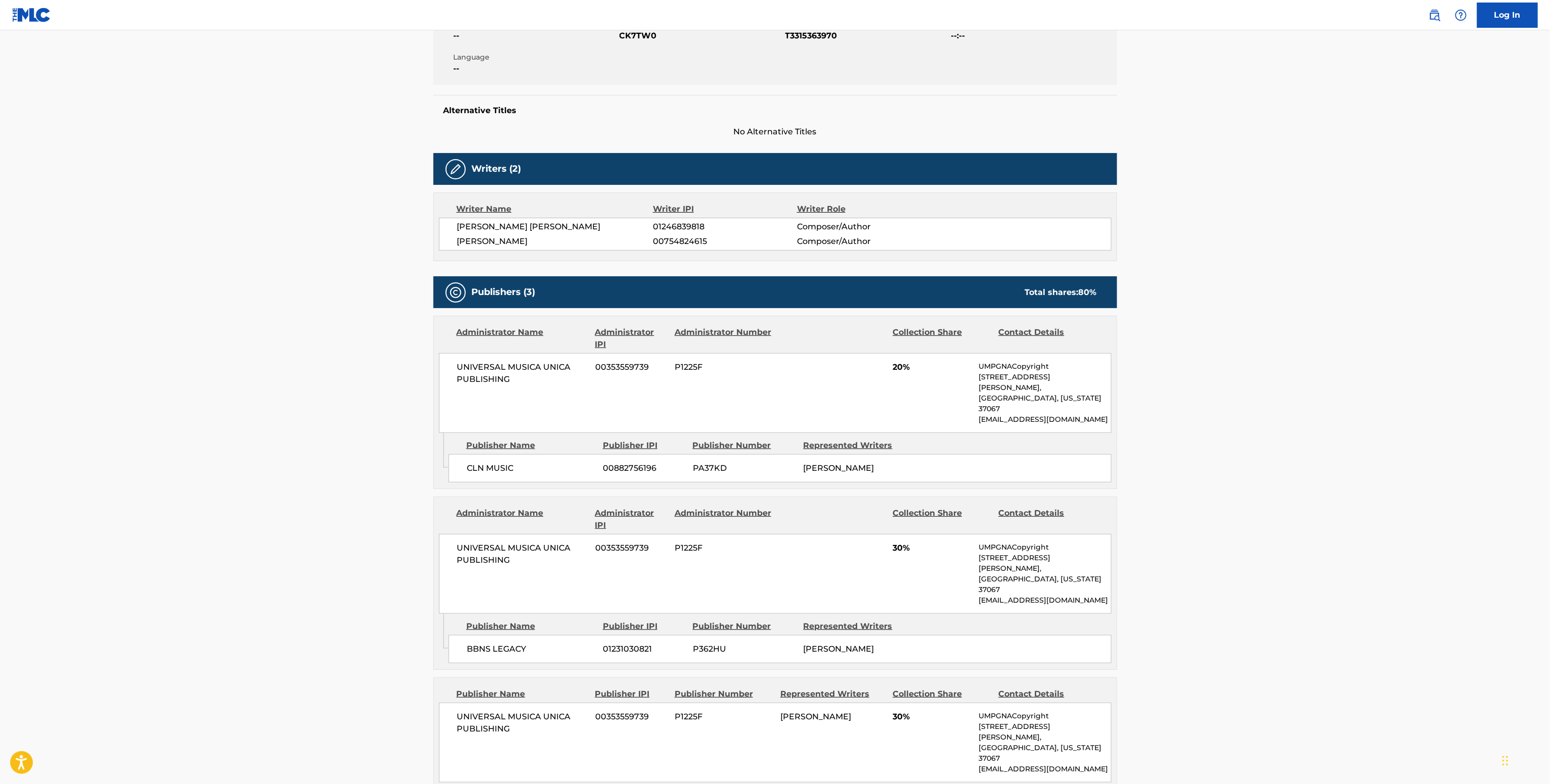
scroll to position [93, 0]
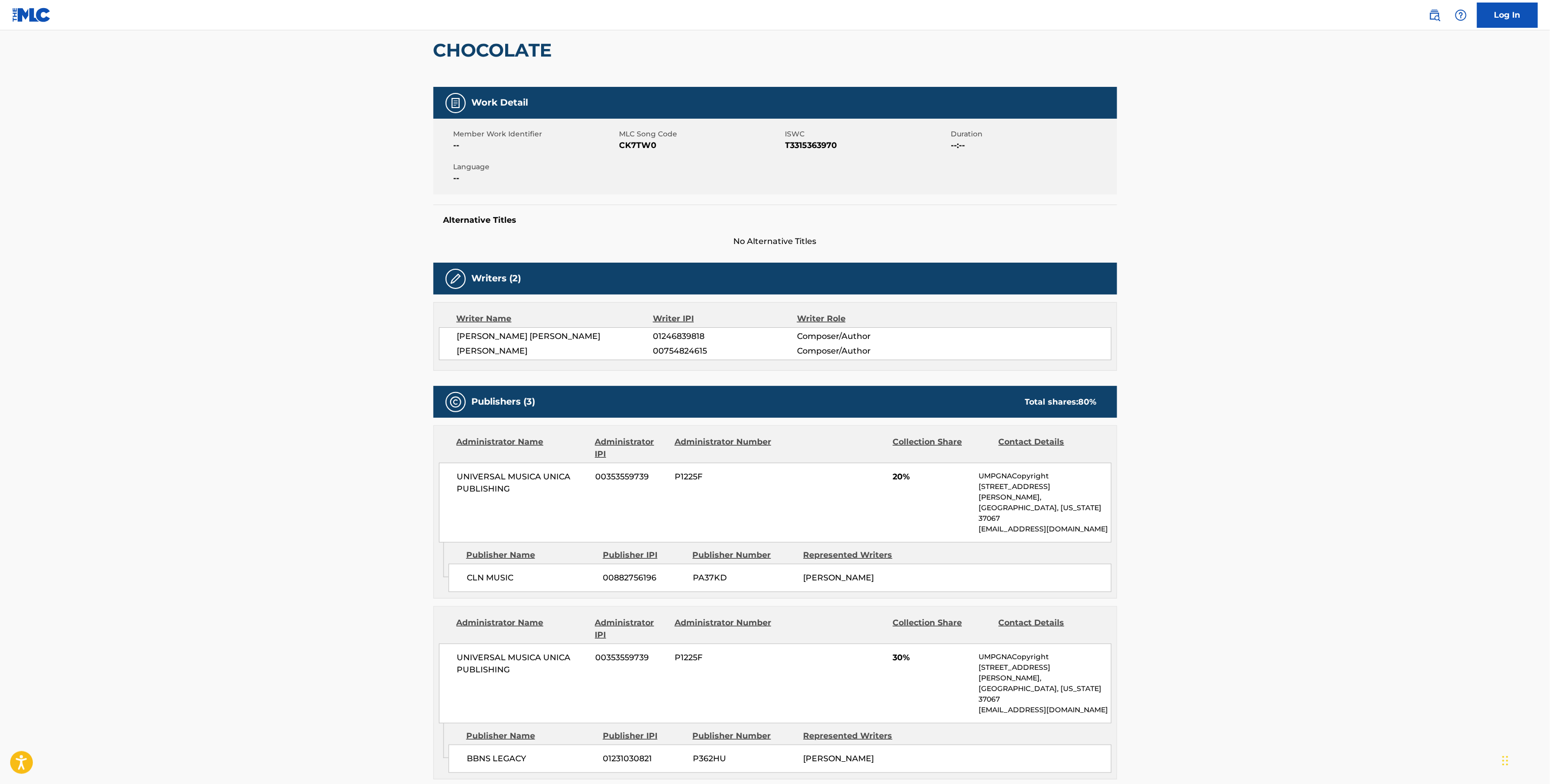
click at [684, 339] on span "01246839818" at bounding box center [724, 337] width 144 height 13
copy span "01246839818"
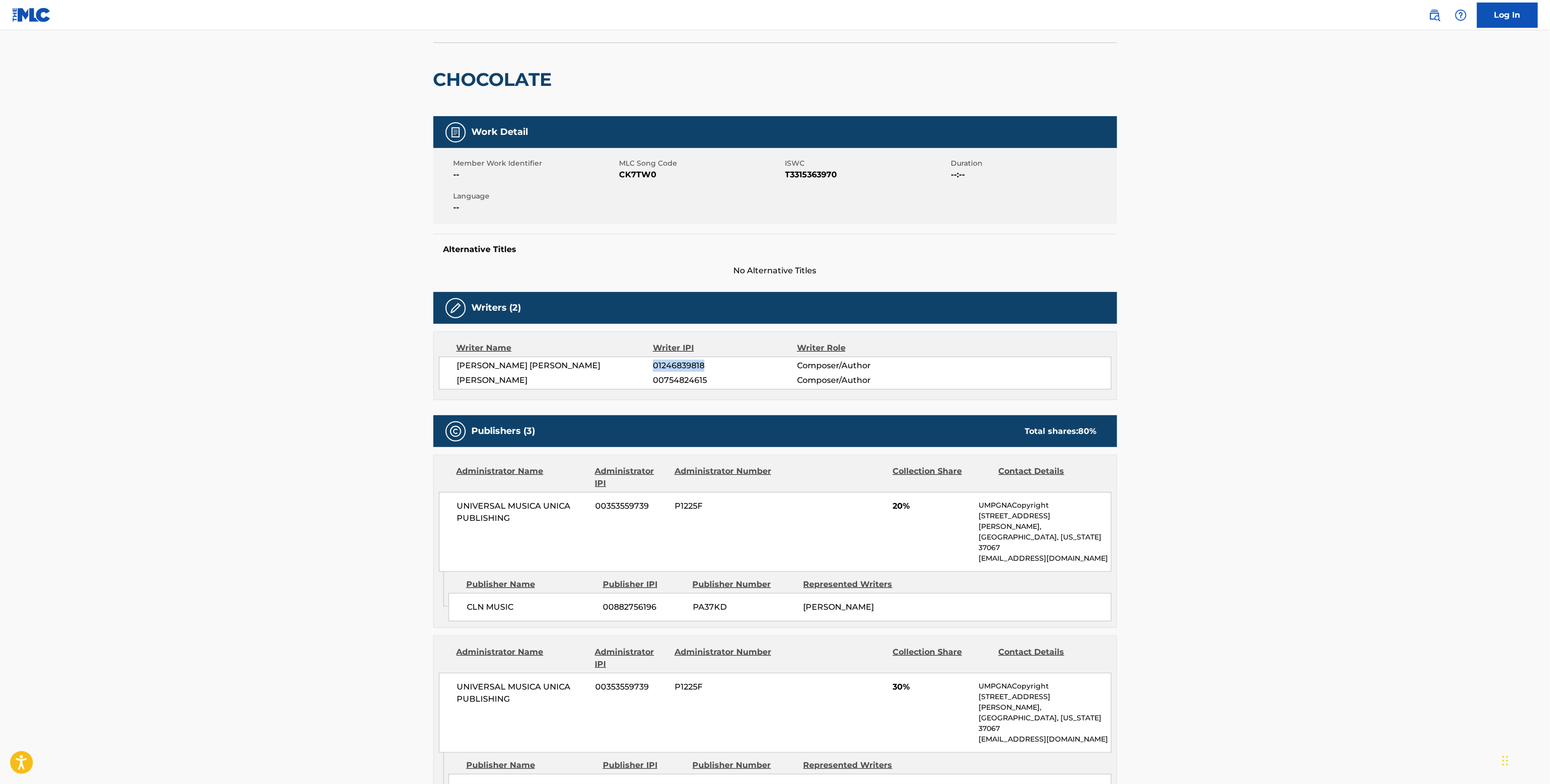
scroll to position [0, 0]
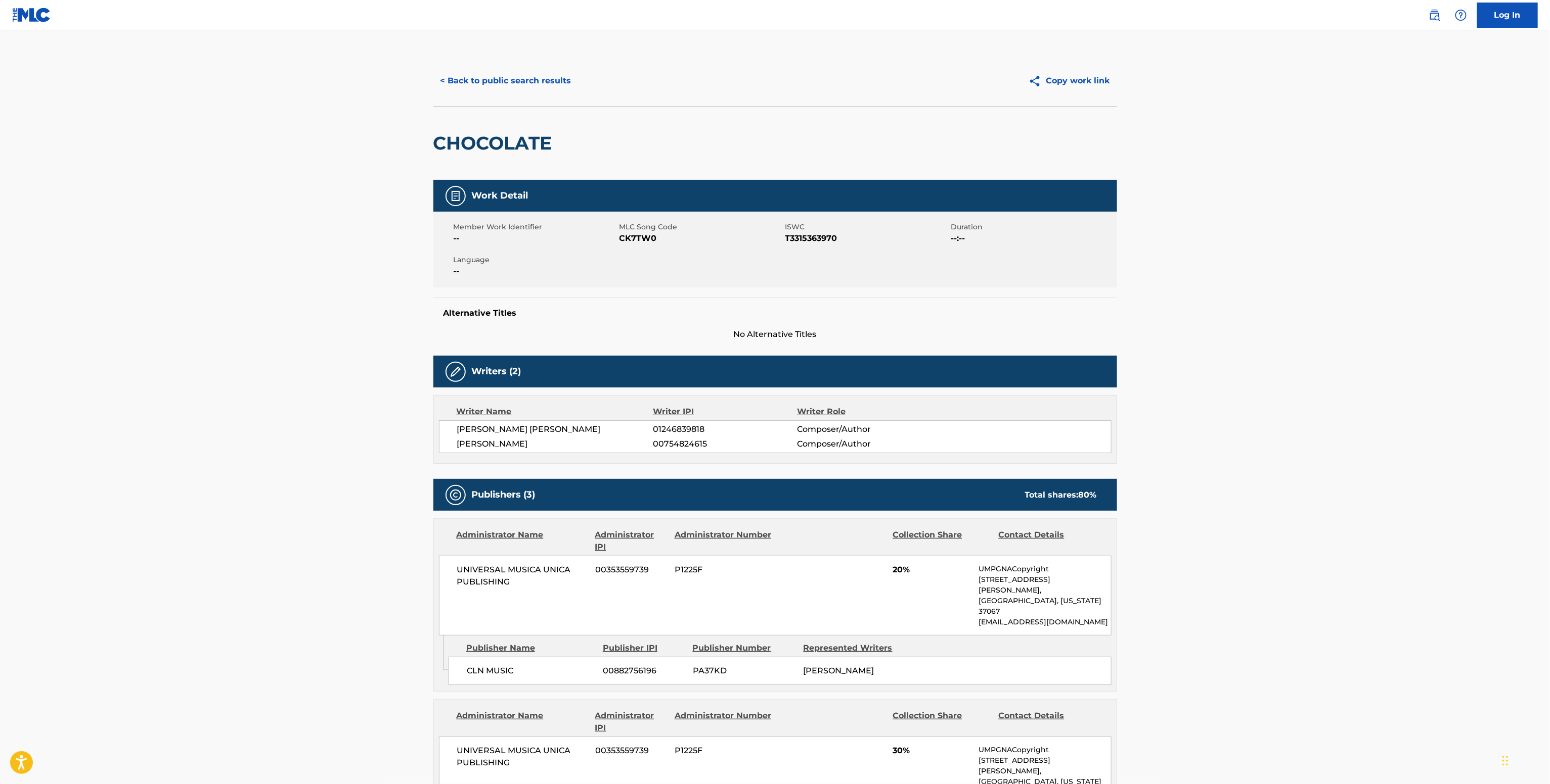
click at [530, 63] on div "< Back to public search results Copy work link" at bounding box center [775, 80] width 683 height 51
click at [538, 84] on button "< Back to public search results" at bounding box center [505, 80] width 145 height 25
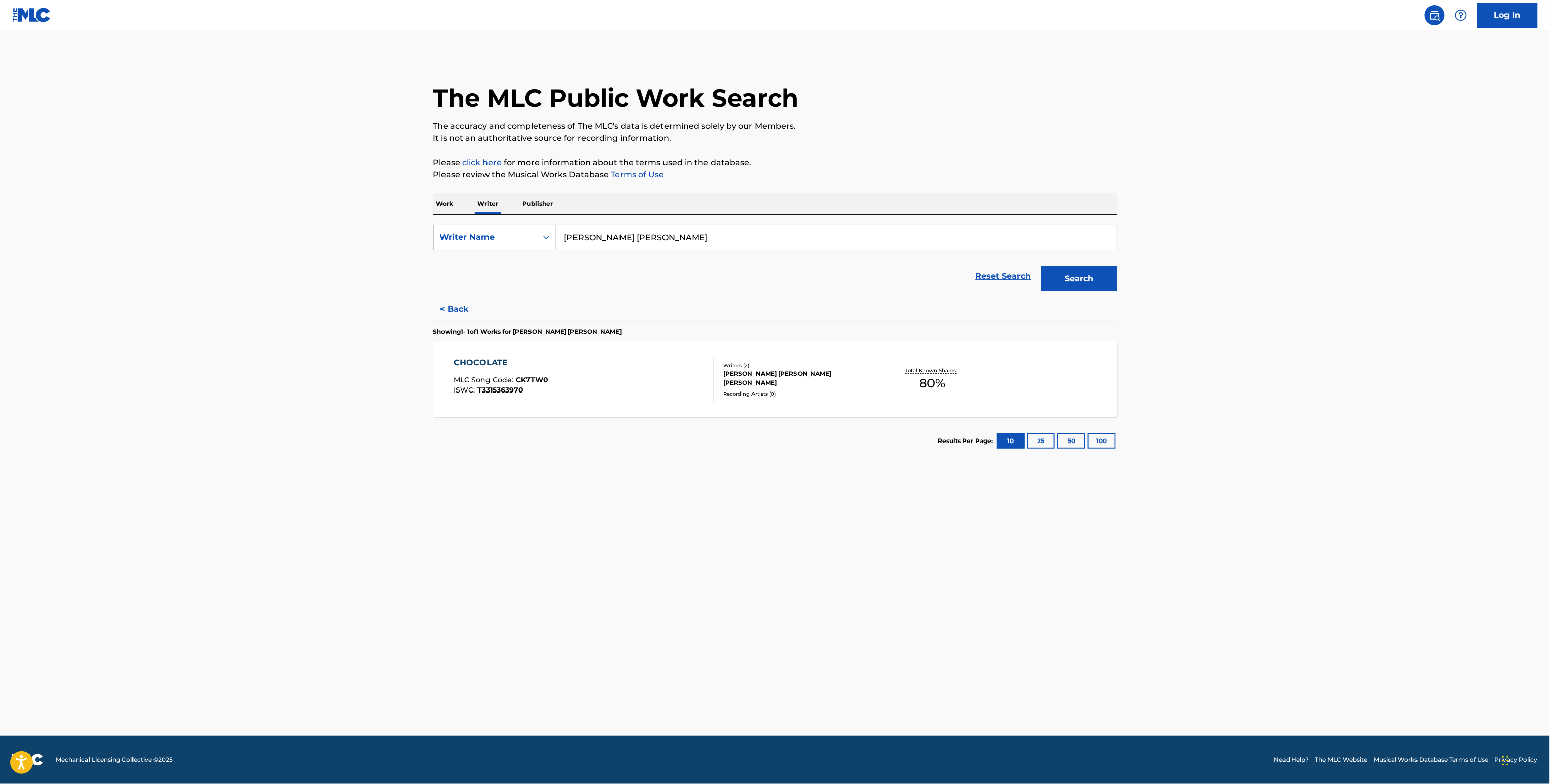
drag, startPoint x: 725, startPoint y: 228, endPoint x: 401, endPoint y: 234, distance: 324.1
click at [403, 234] on main "The MLC Public Work Search The accuracy and completeness of The MLC's data is d…" at bounding box center [775, 383] width 1550 height 705
paste input "[PERSON_NAME]"
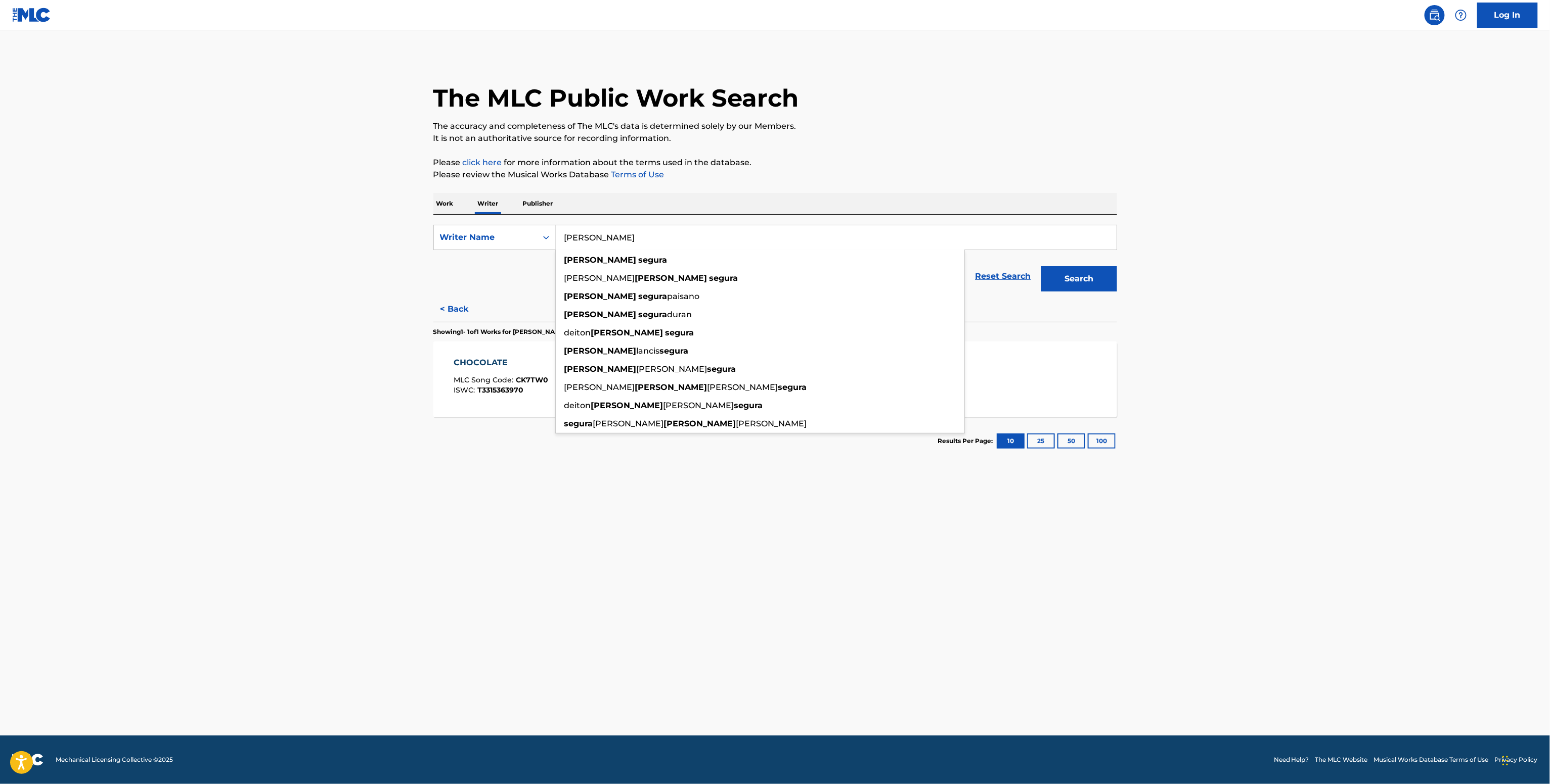
type input "[PERSON_NAME]"
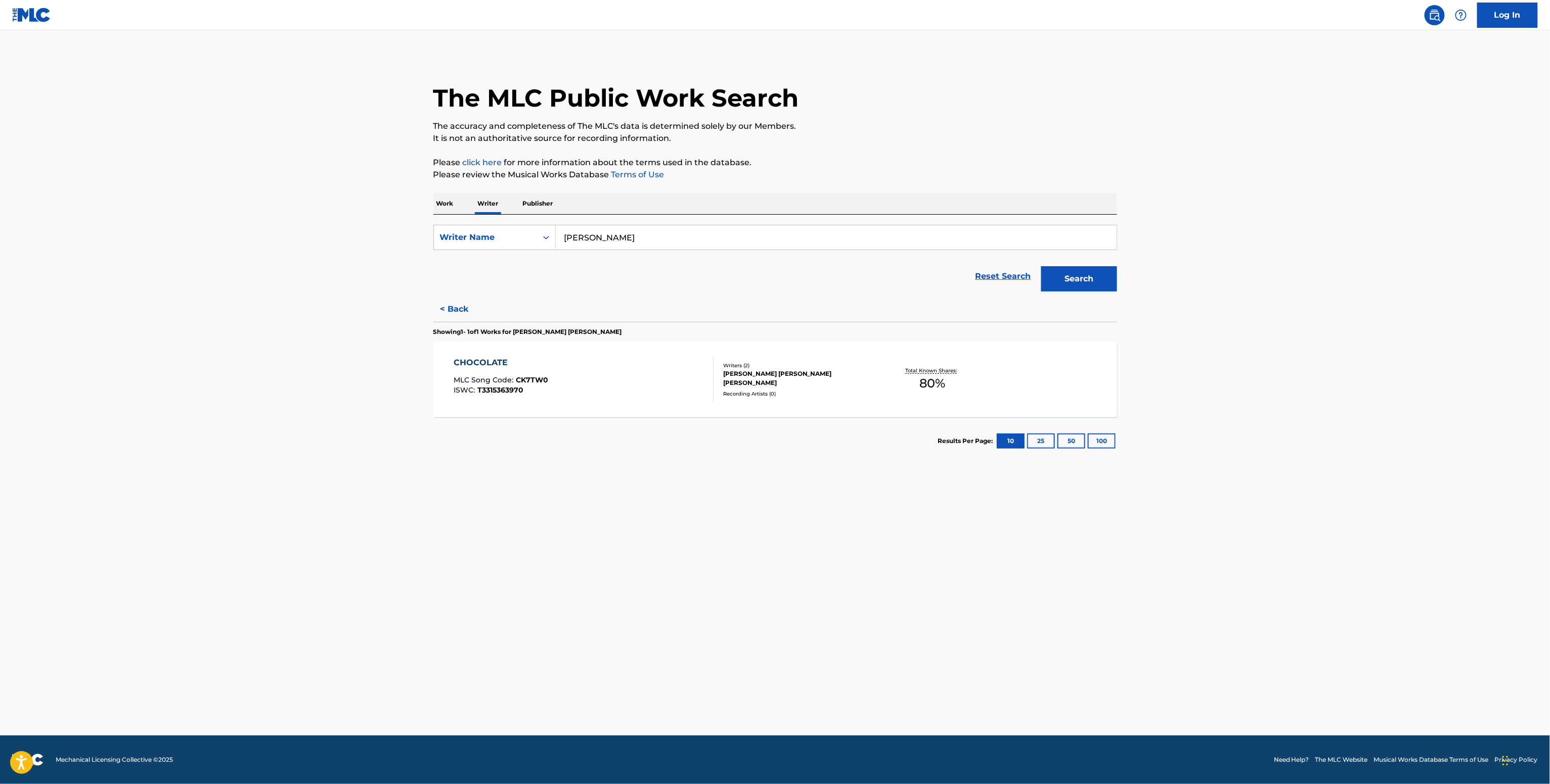
click at [1060, 278] on button "Search" at bounding box center [1079, 279] width 76 height 25
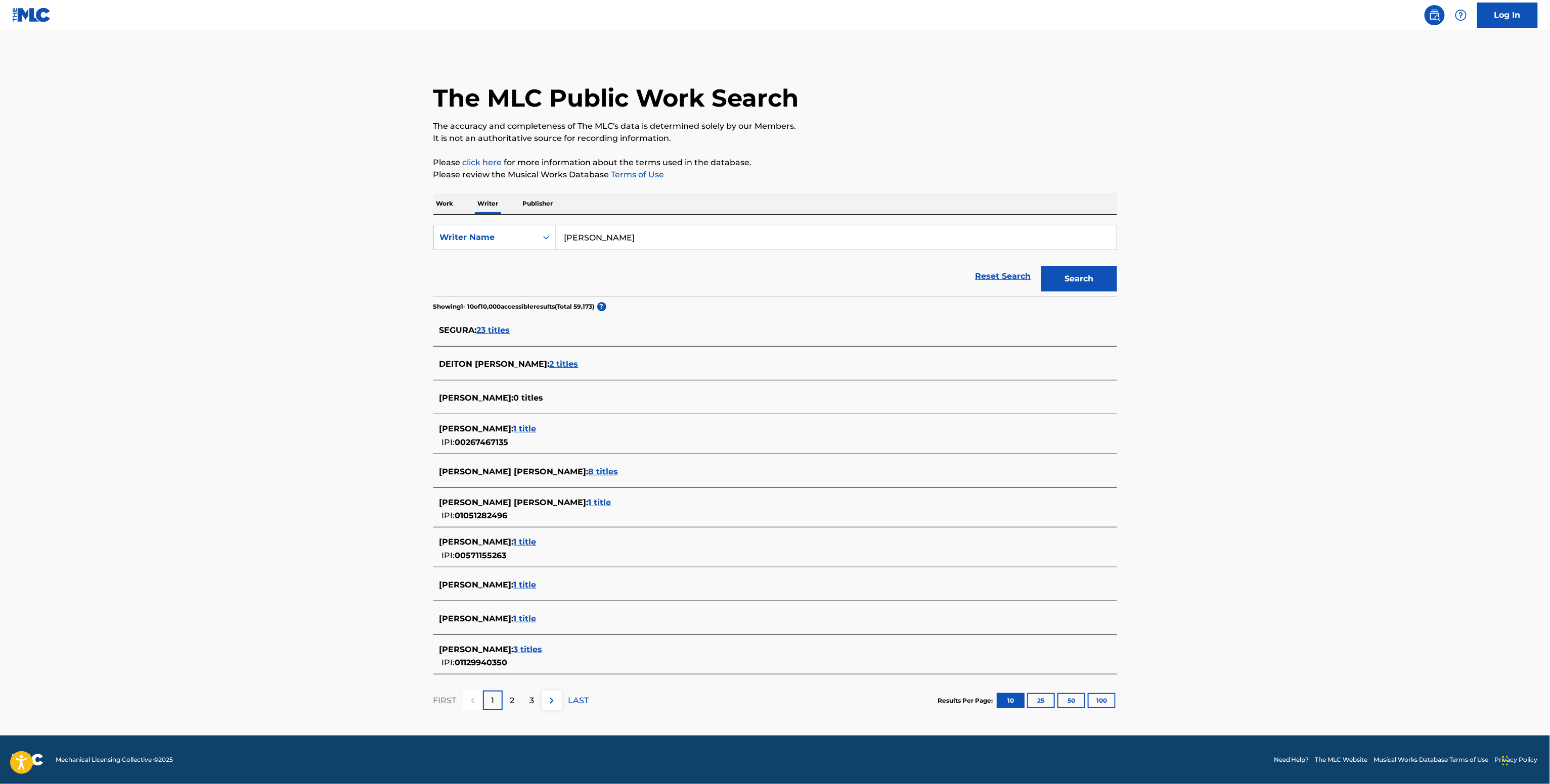
click at [504, 661] on span "01129940350" at bounding box center [481, 662] width 53 height 10
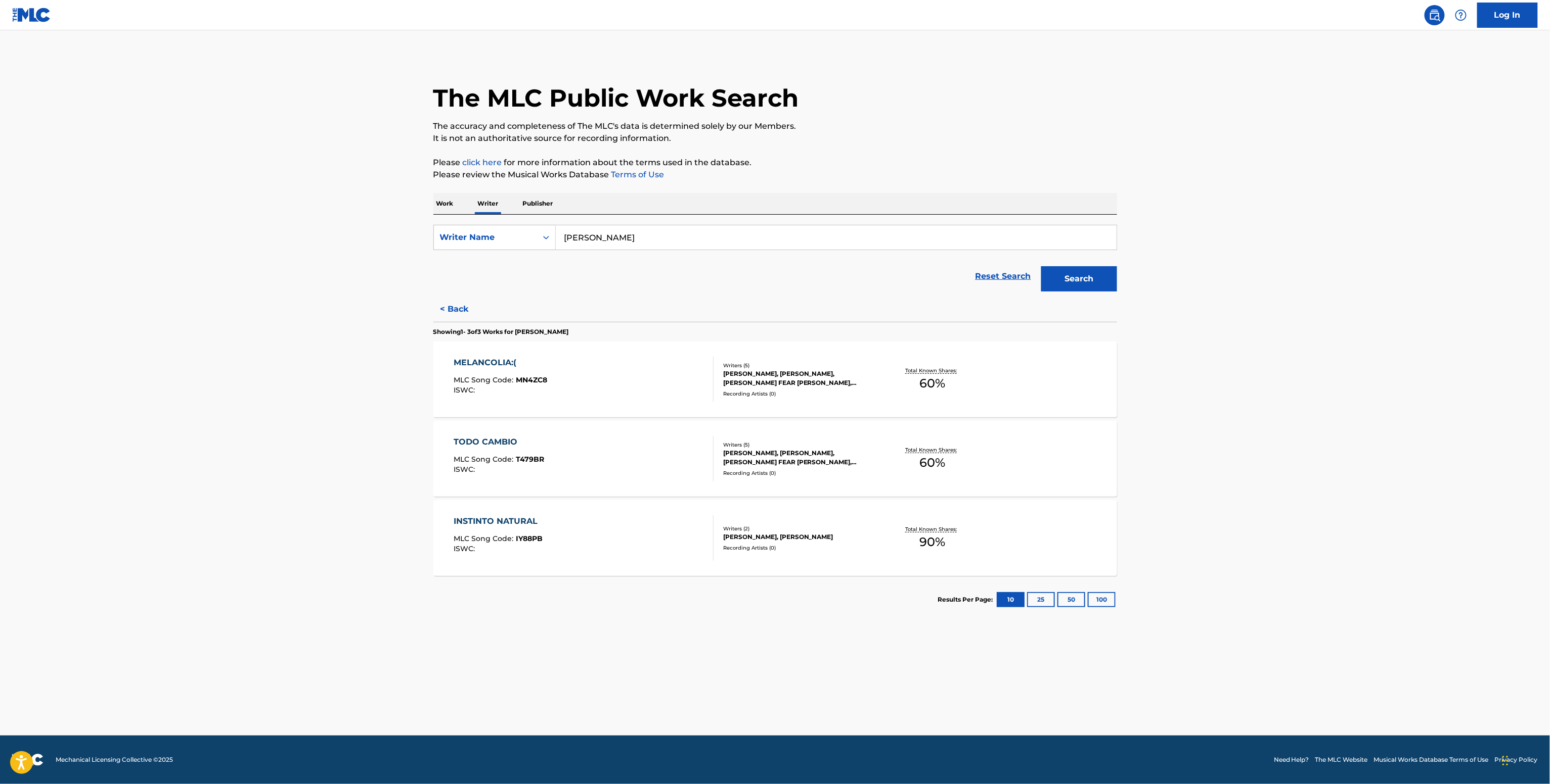
click at [827, 441] on div "Writers ( 5 )" at bounding box center [799, 444] width 153 height 7
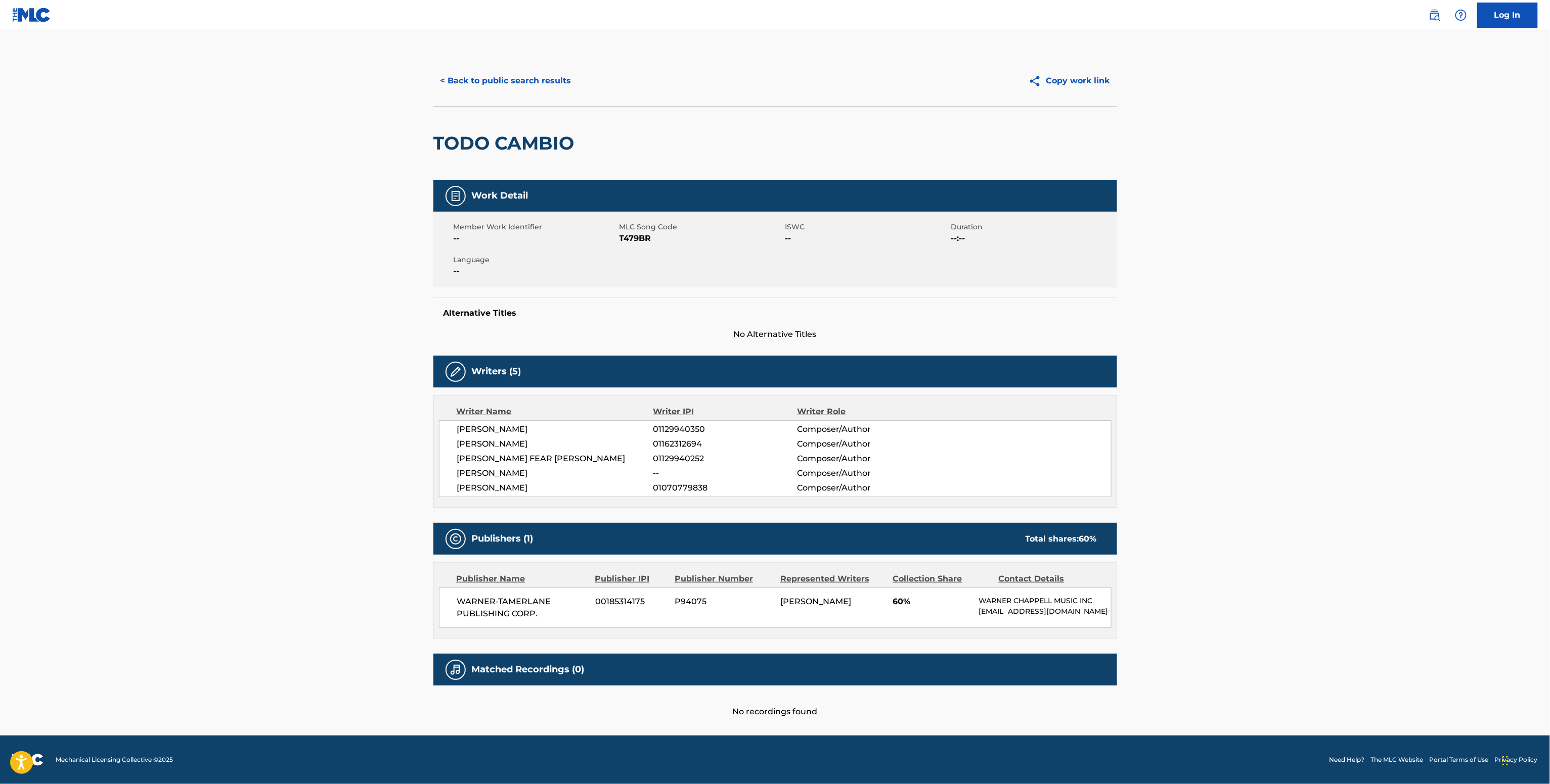
click at [692, 431] on span "01129940350" at bounding box center [724, 430] width 144 height 13
copy span "01129940350"
click at [494, 63] on div "< Back to public search results Copy work link" at bounding box center [775, 80] width 683 height 51
click at [536, 89] on button "< Back to public search results" at bounding box center [505, 80] width 145 height 25
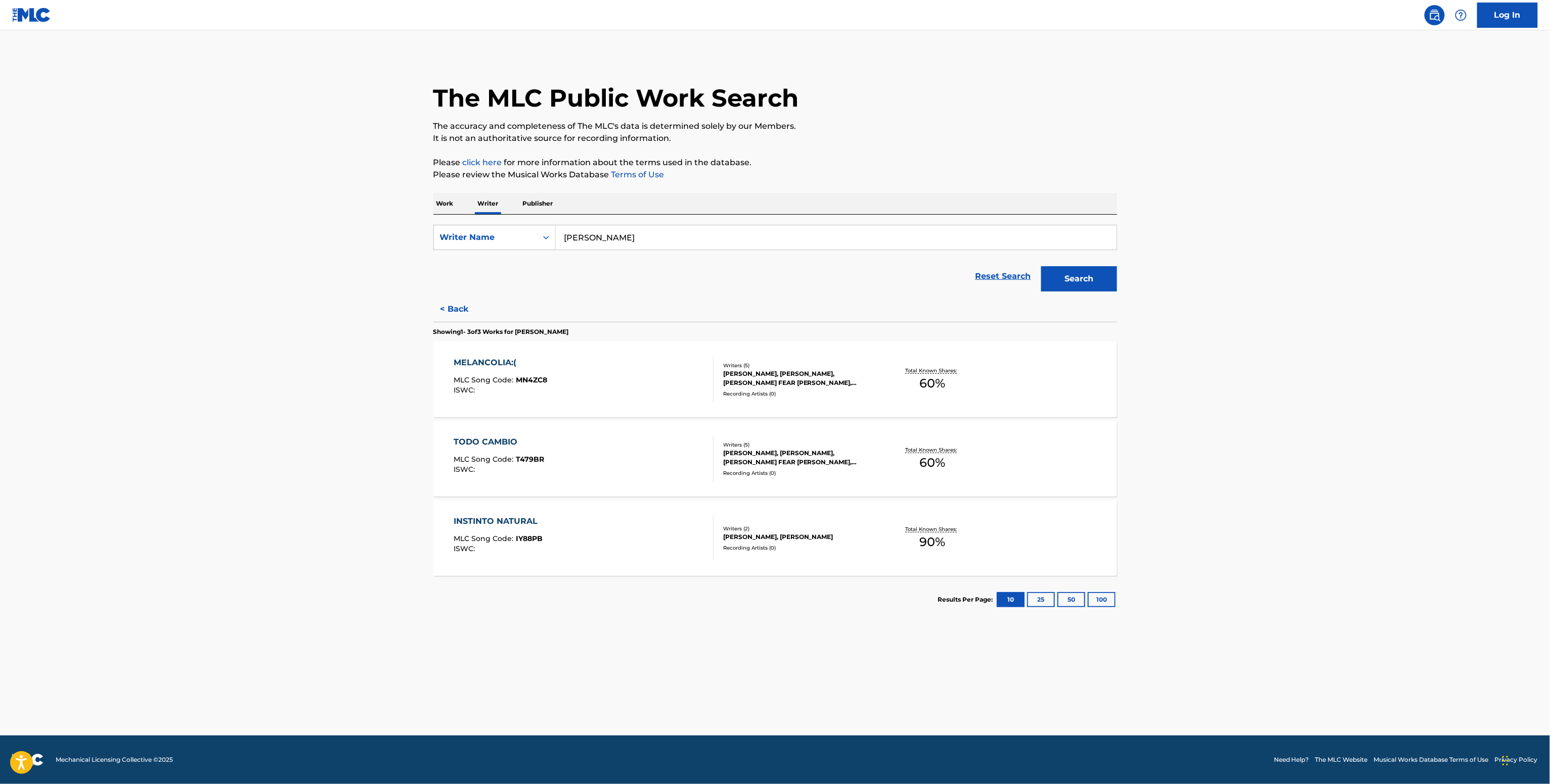
click at [804, 525] on div "Writers ( 2 )" at bounding box center [799, 528] width 153 height 7
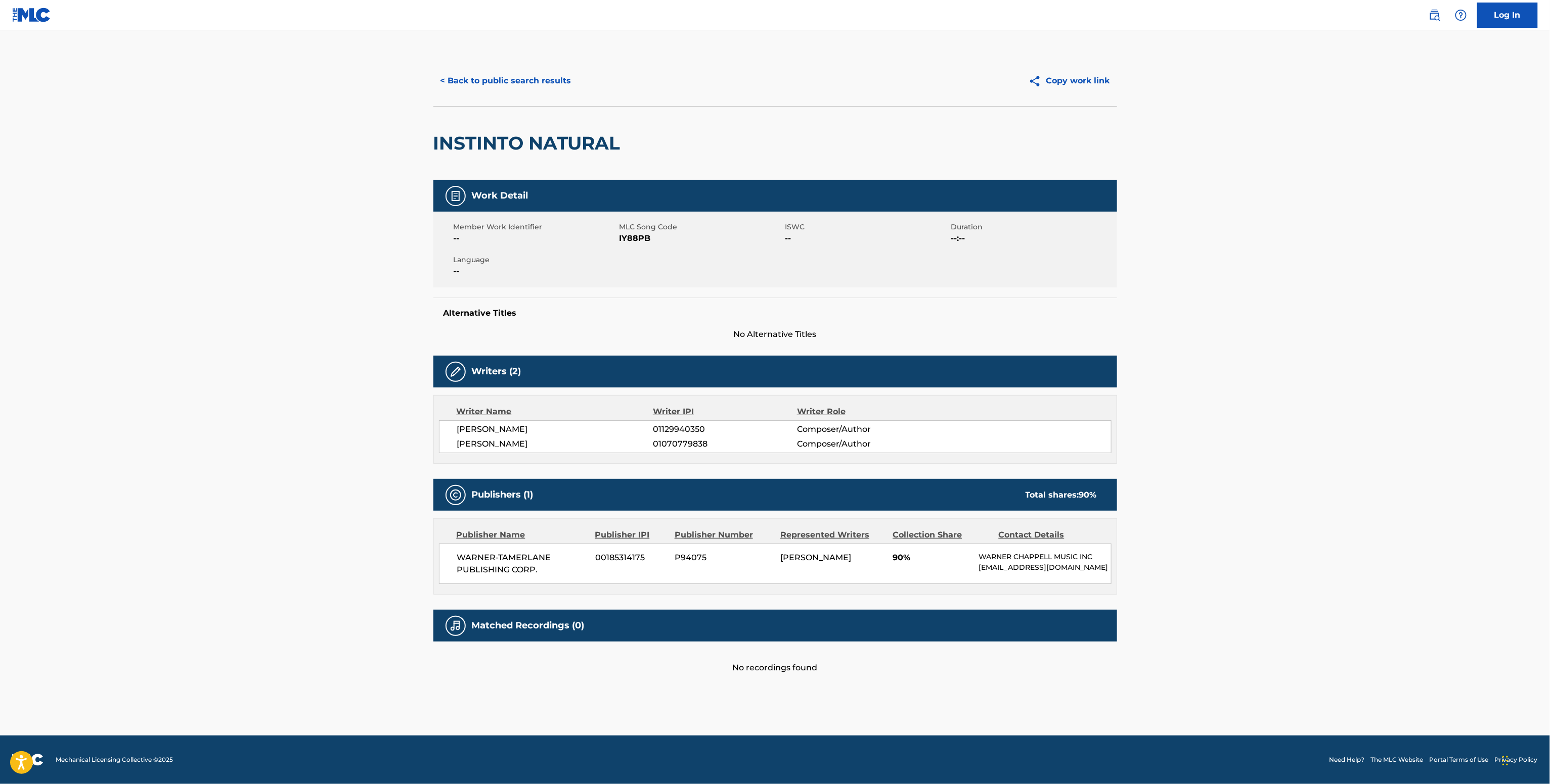
click at [542, 79] on button "< Back to public search results" at bounding box center [505, 80] width 145 height 25
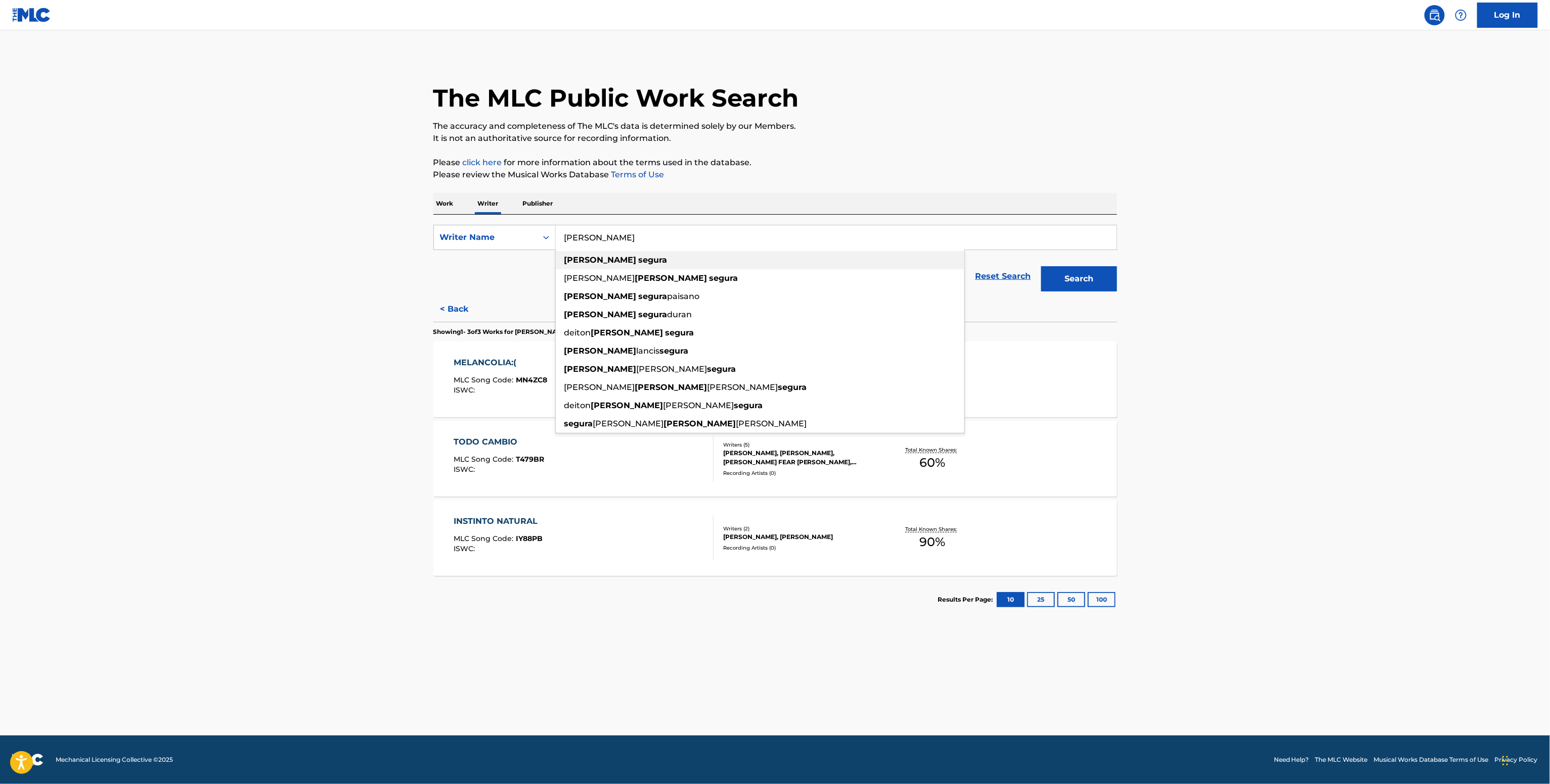
drag, startPoint x: 629, startPoint y: 240, endPoint x: 555, endPoint y: 252, distance: 75.0
click at [555, 249] on div "[PERSON_NAME] [PERSON_NAME] [PERSON_NAME] [PERSON_NAME] [PERSON_NAME] [PERSON_N…" at bounding box center [835, 237] width 561 height 24
click at [524, 246] on div "Writer Name" at bounding box center [485, 237] width 103 height 19
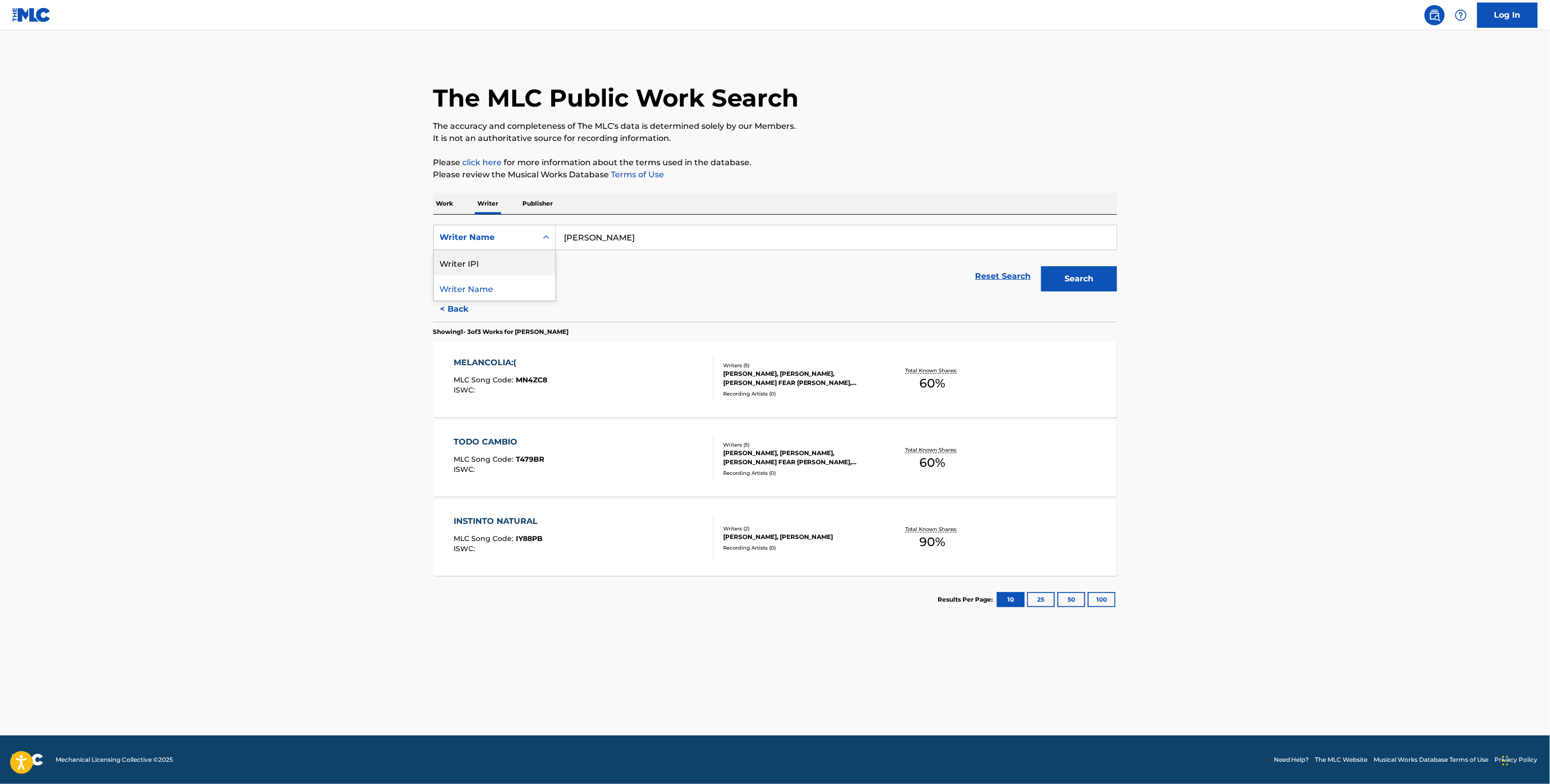
click at [510, 271] on div "Writer IPI" at bounding box center [495, 263] width 122 height 25
click at [573, 233] on input "Search Form" at bounding box center [835, 237] width 561 height 24
paste input "01129940350"
type input "01129940350"
click at [1058, 283] on button "Search" at bounding box center [1079, 279] width 76 height 25
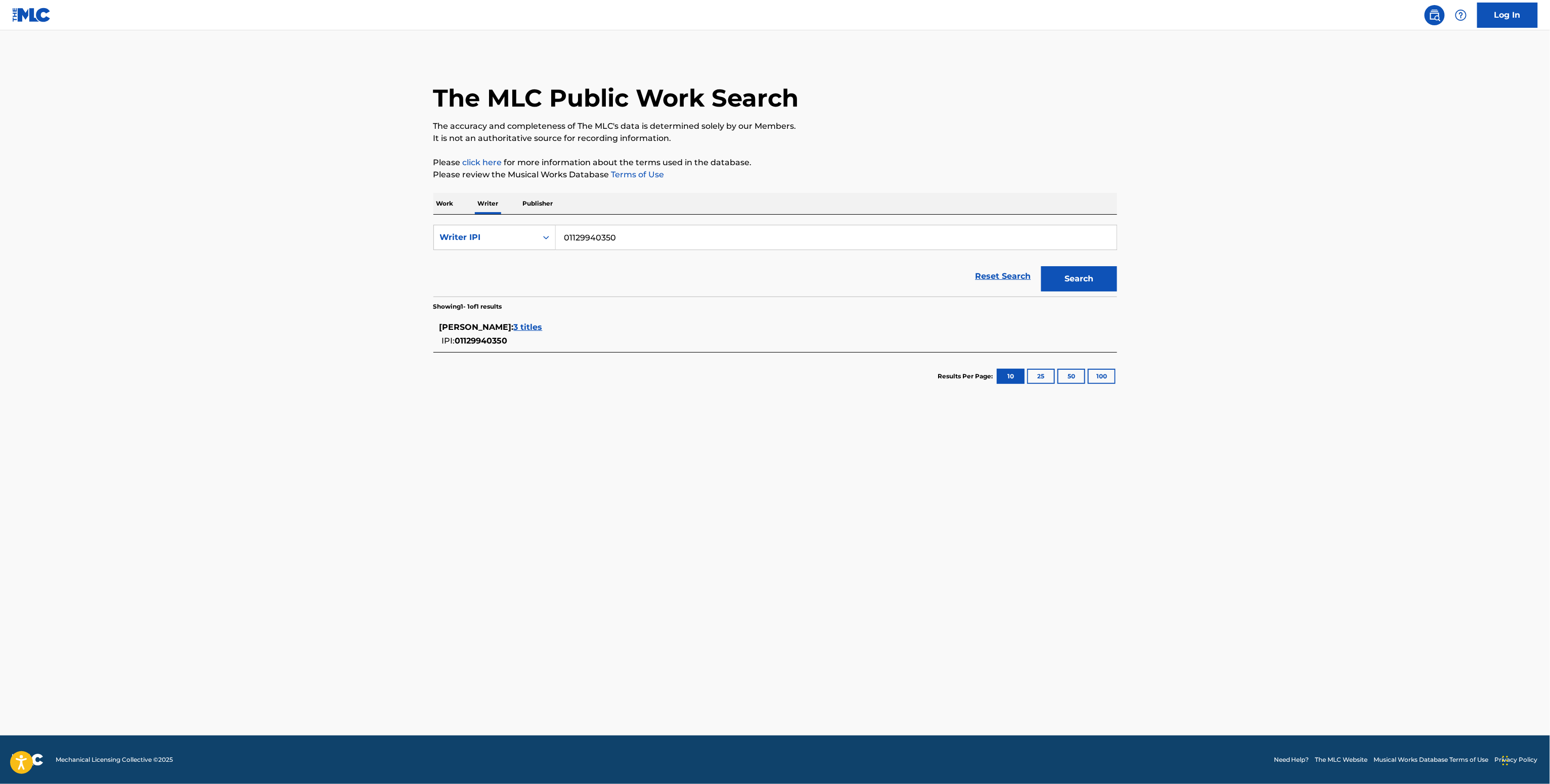
drag, startPoint x: 531, startPoint y: 312, endPoint x: 514, endPoint y: 321, distance: 19.2
click at [528, 313] on section "[PERSON_NAME] : 3 titles IPI: 01129940350" at bounding box center [775, 332] width 683 height 41
click at [505, 329] on span "[PERSON_NAME] :" at bounding box center [476, 327] width 74 height 10
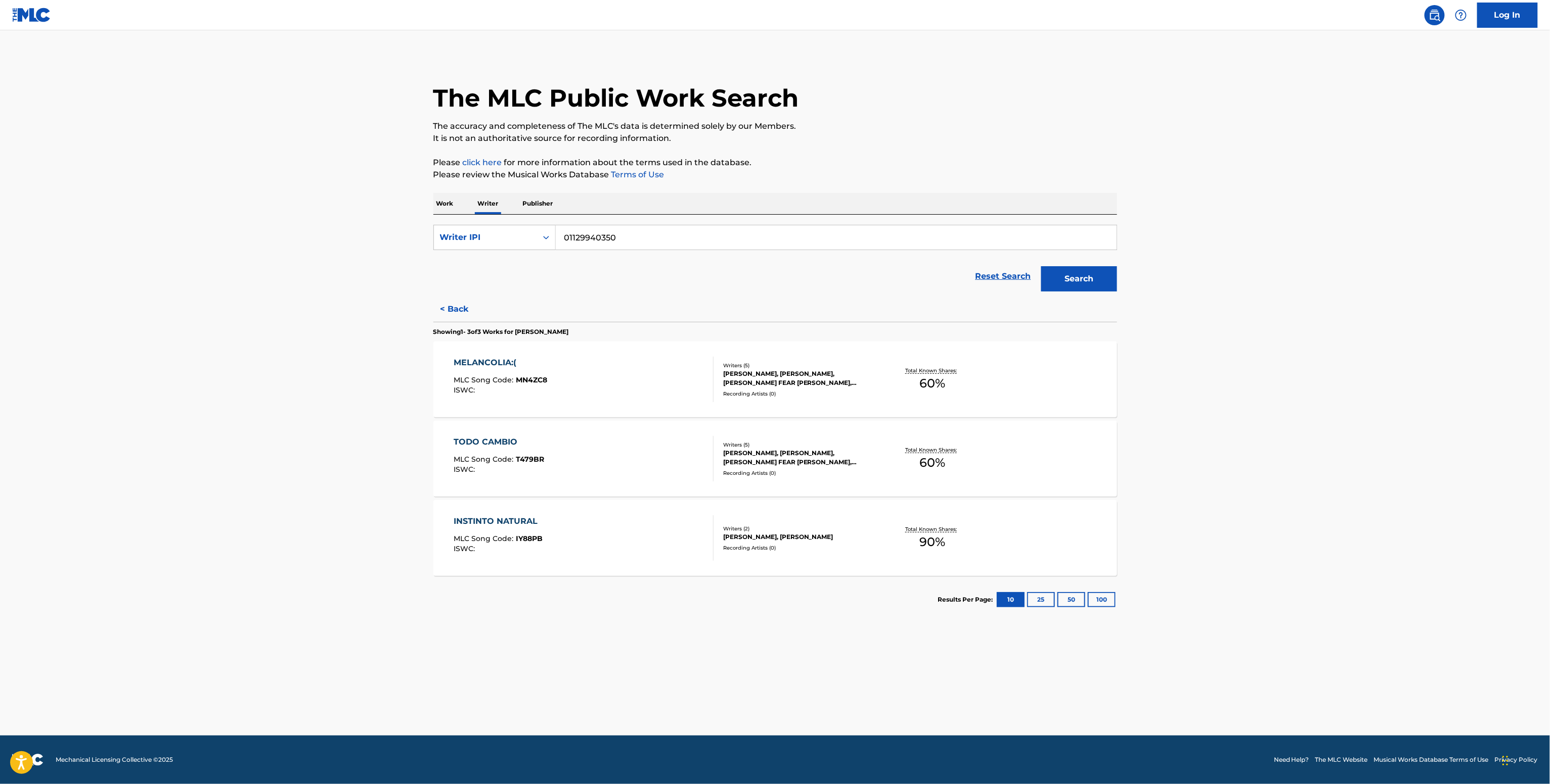
click at [933, 388] on span "60 %" at bounding box center [932, 384] width 26 height 18
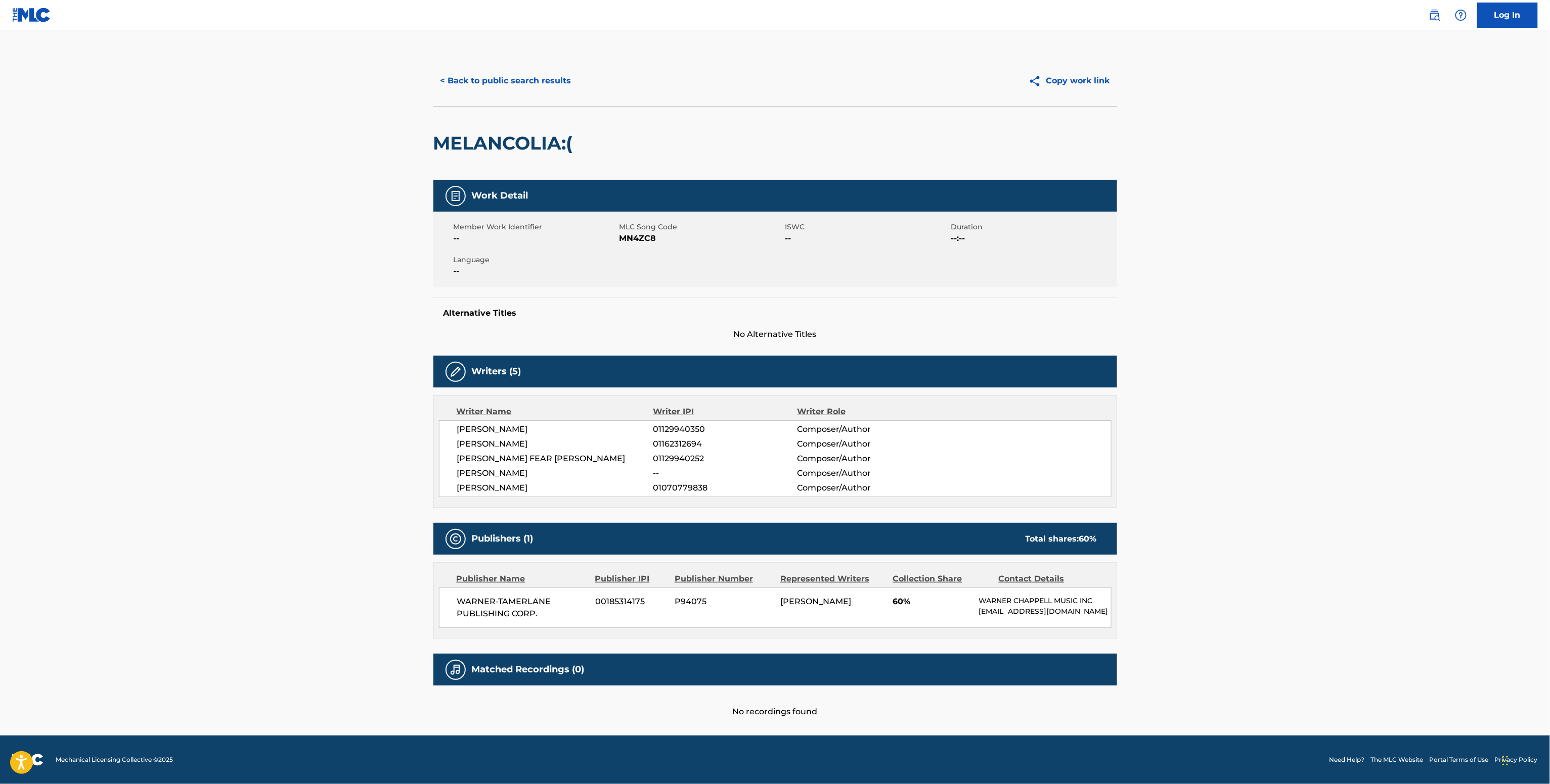
click at [571, 78] on button "< Back to public search results" at bounding box center [505, 80] width 145 height 25
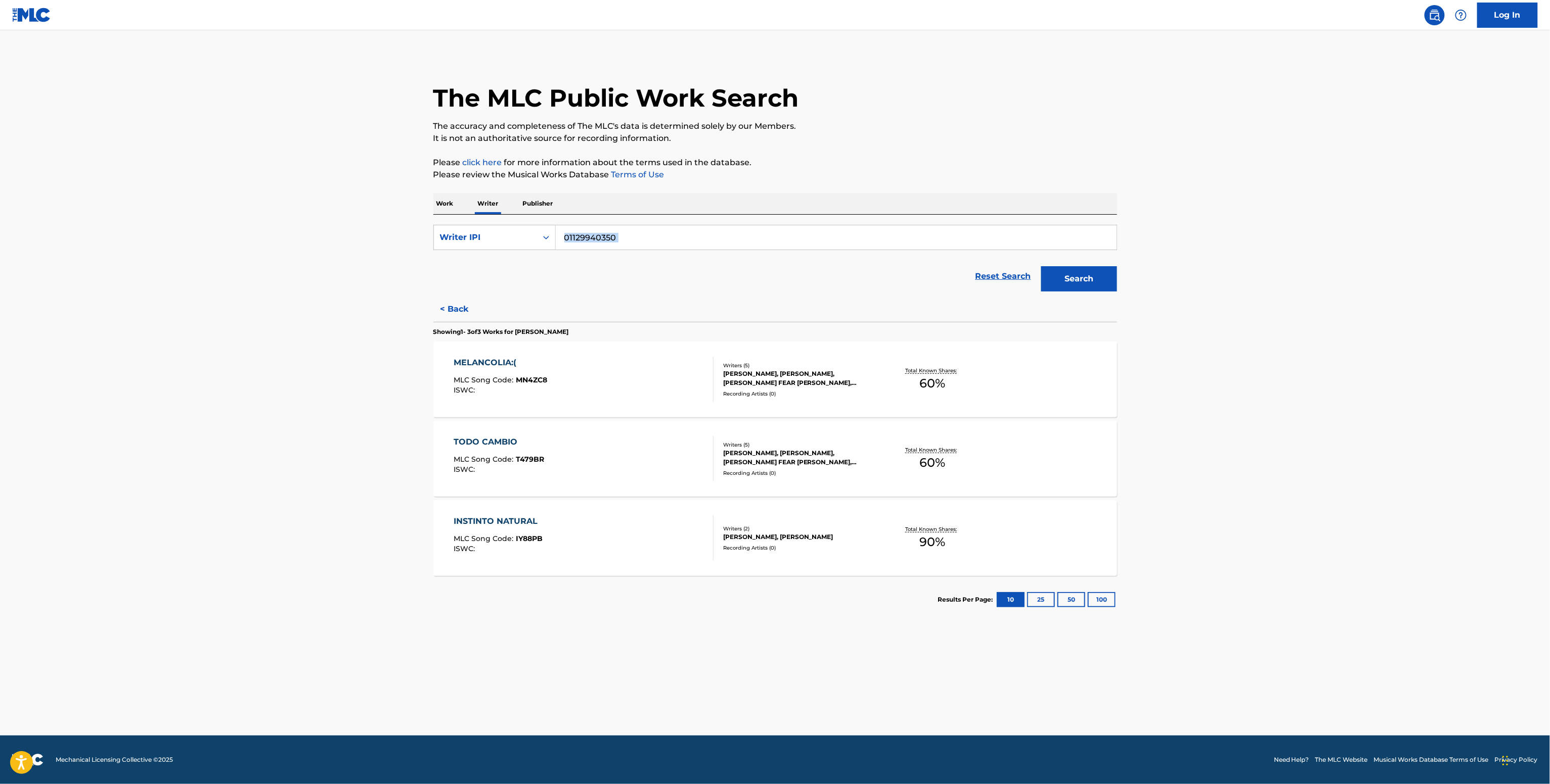
drag, startPoint x: 603, startPoint y: 250, endPoint x: 429, endPoint y: 215, distance: 177.5
click at [436, 218] on div "SearchWithCriteriaf99e443c-3a16-4cf0-b68e-a301d88a1999 Writer IPI 01129940350 R…" at bounding box center [775, 256] width 683 height 82
click at [537, 245] on div "Search Form" at bounding box center [546, 238] width 18 height 18
drag, startPoint x: 528, startPoint y: 264, endPoint x: 552, endPoint y: 252, distance: 26.8
click at [528, 266] on div "Writer Name" at bounding box center [495, 263] width 122 height 25
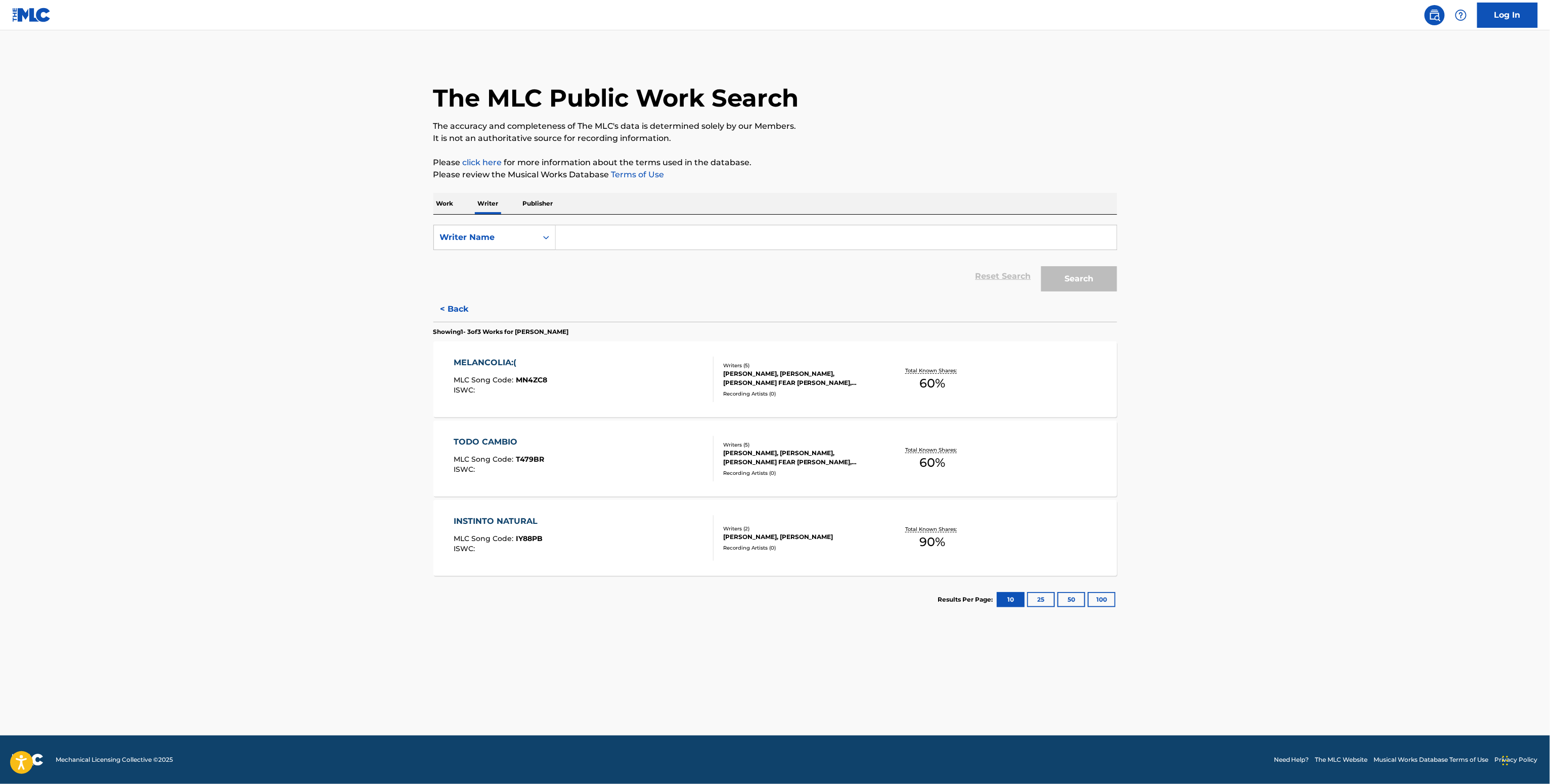
click at [603, 232] on input "Search Form" at bounding box center [835, 237] width 561 height 24
paste input "[PERSON_NAME]"
type input "[PERSON_NAME]"
click at [1074, 278] on button "Search" at bounding box center [1079, 279] width 76 height 25
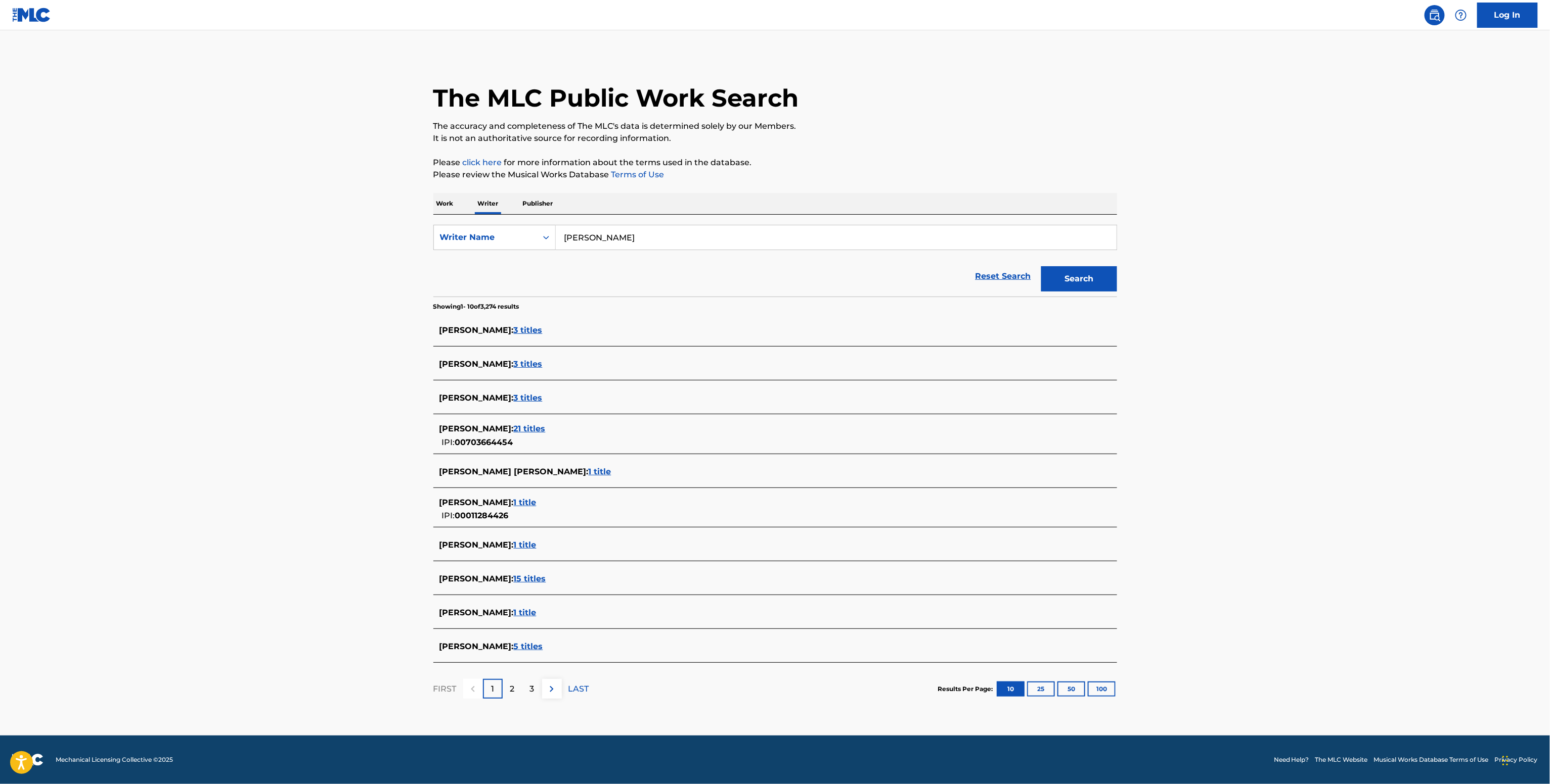
click at [504, 431] on span "[PERSON_NAME] :" at bounding box center [476, 428] width 74 height 10
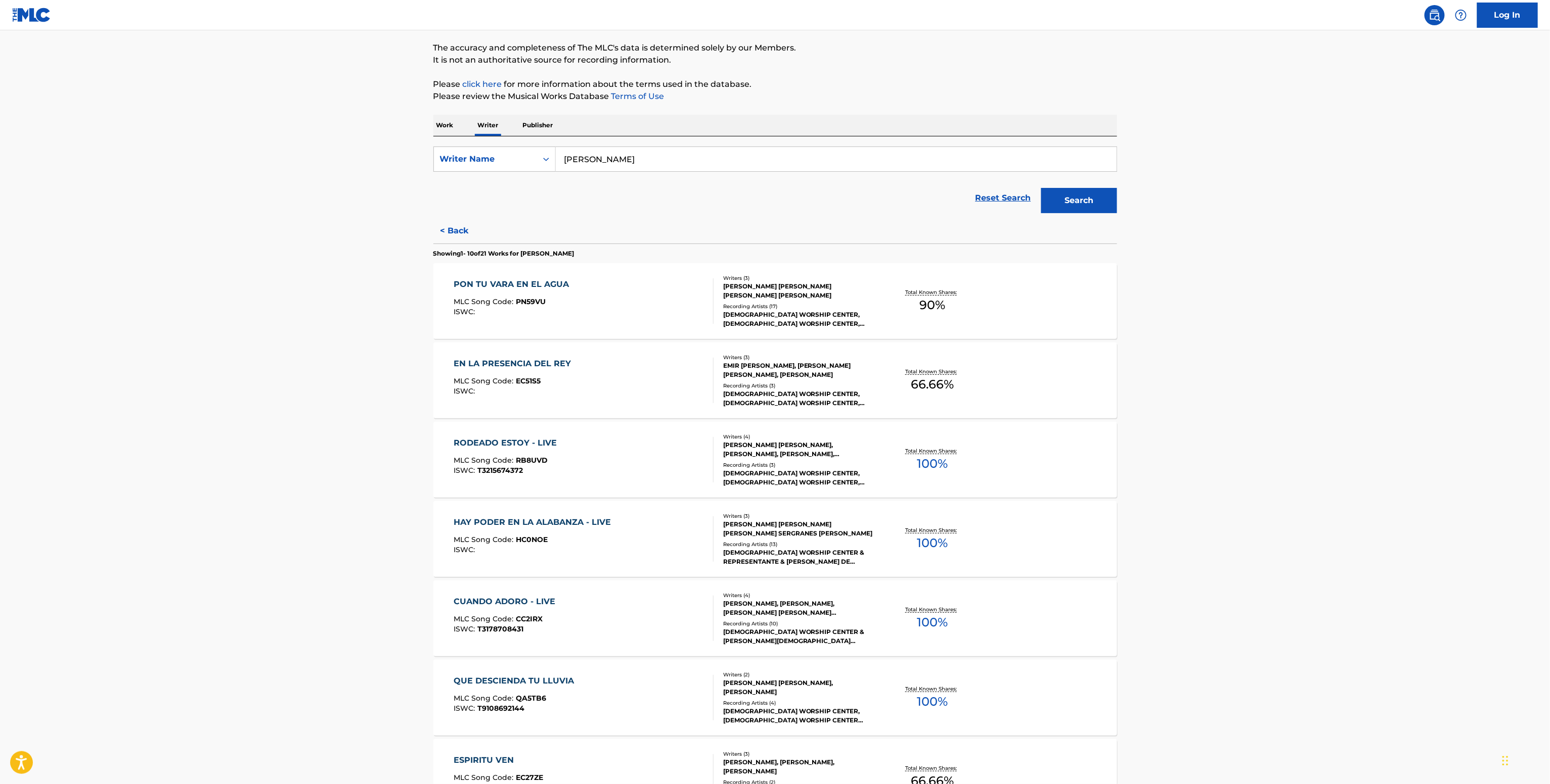
scroll to position [101, 0]
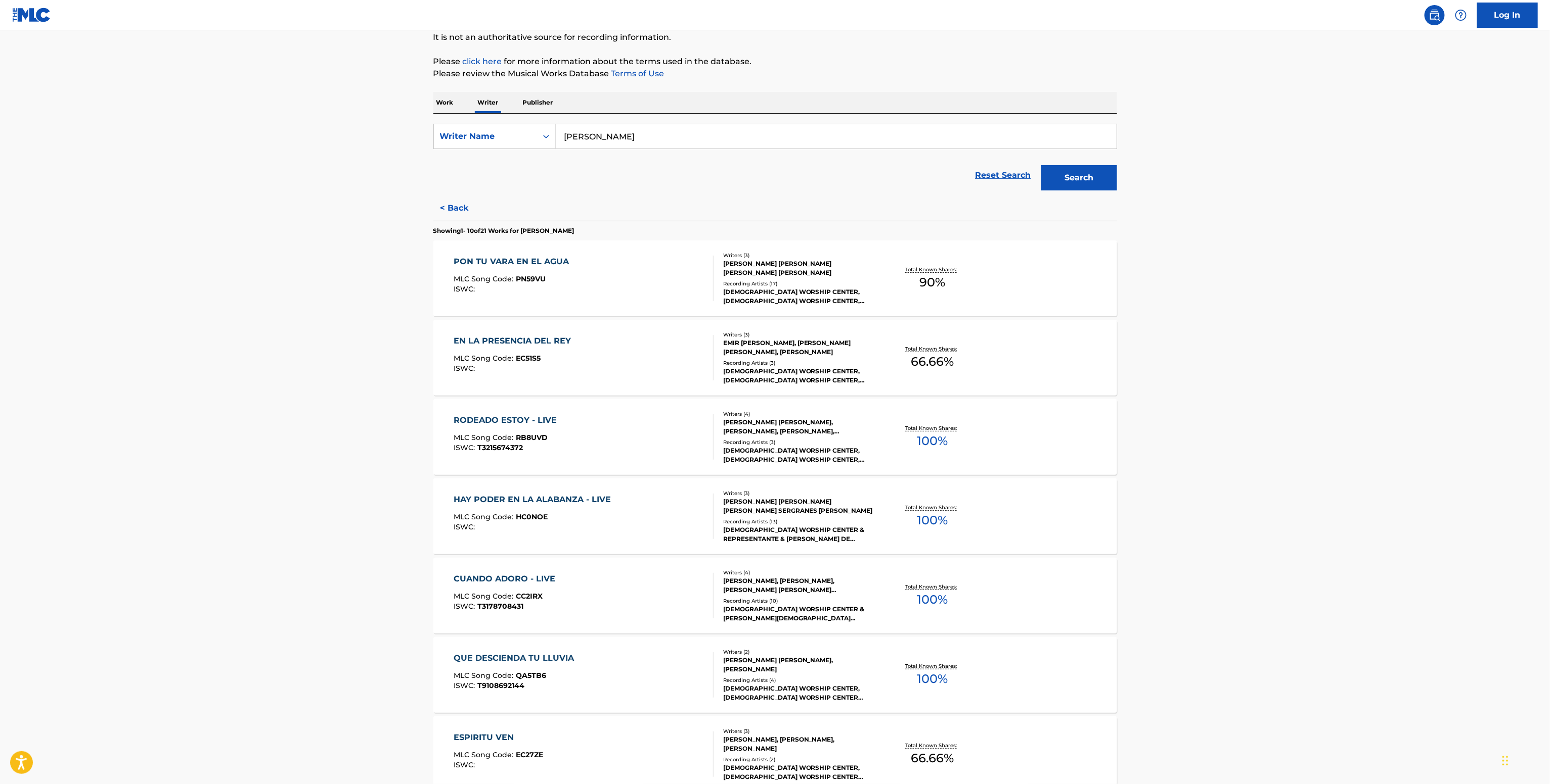
click at [870, 520] on div "Recording Artists ( 13 )" at bounding box center [799, 521] width 153 height 7
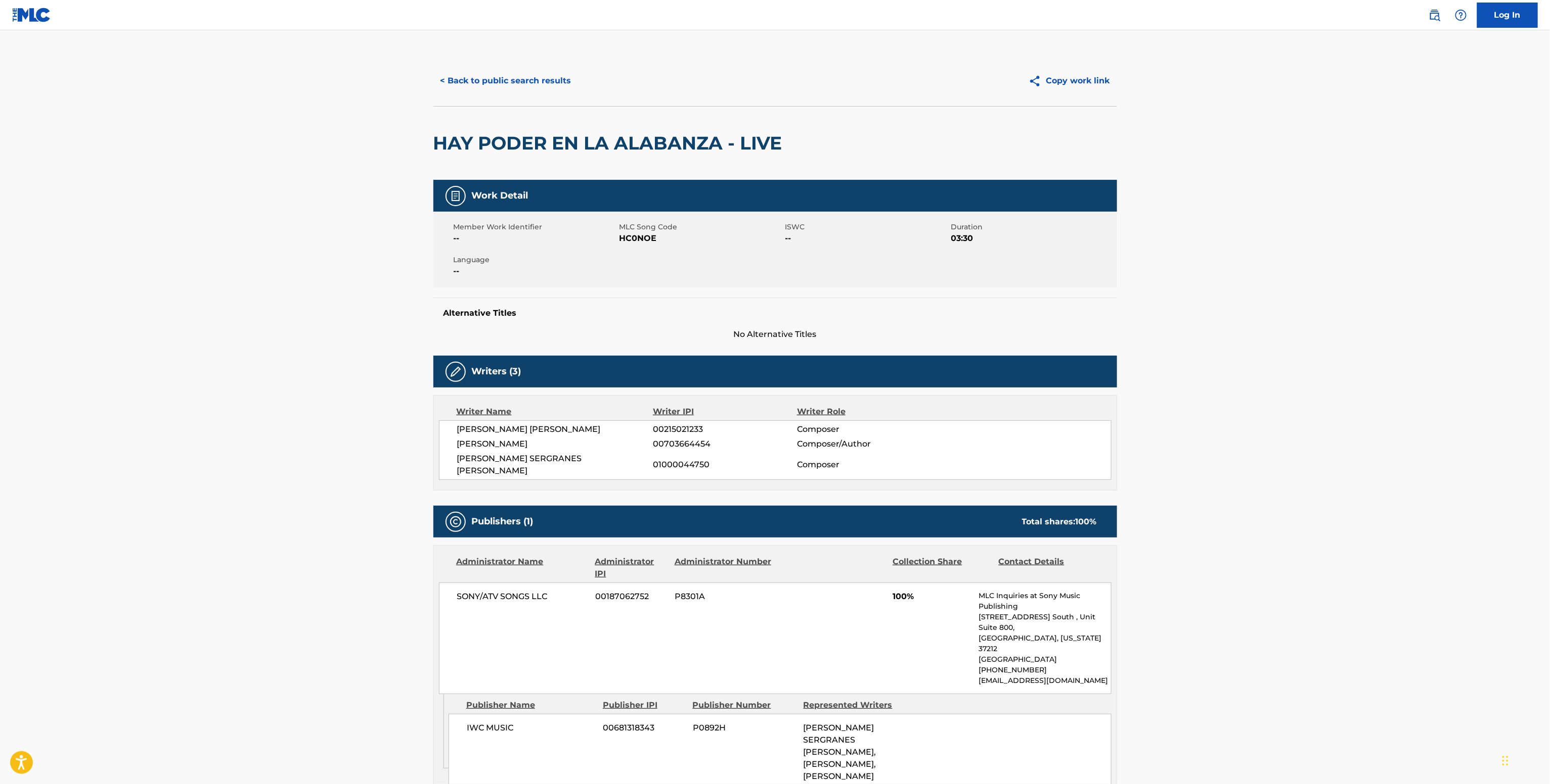
click at [542, 68] on button "< Back to public search results" at bounding box center [505, 80] width 145 height 25
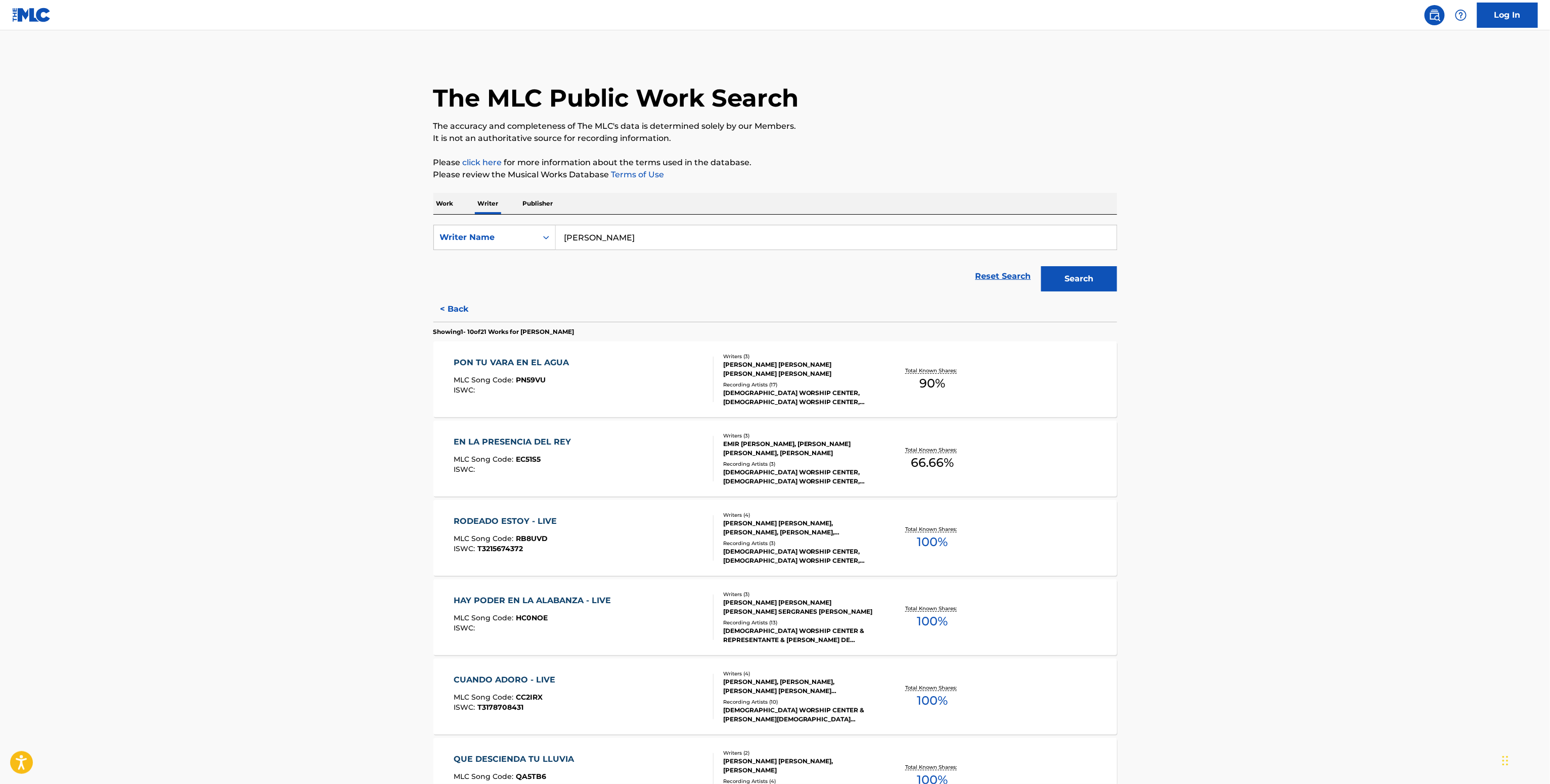
click at [832, 520] on div "[PERSON_NAME] [PERSON_NAME], [PERSON_NAME], [PERSON_NAME], [PERSON_NAME]" at bounding box center [799, 528] width 153 height 18
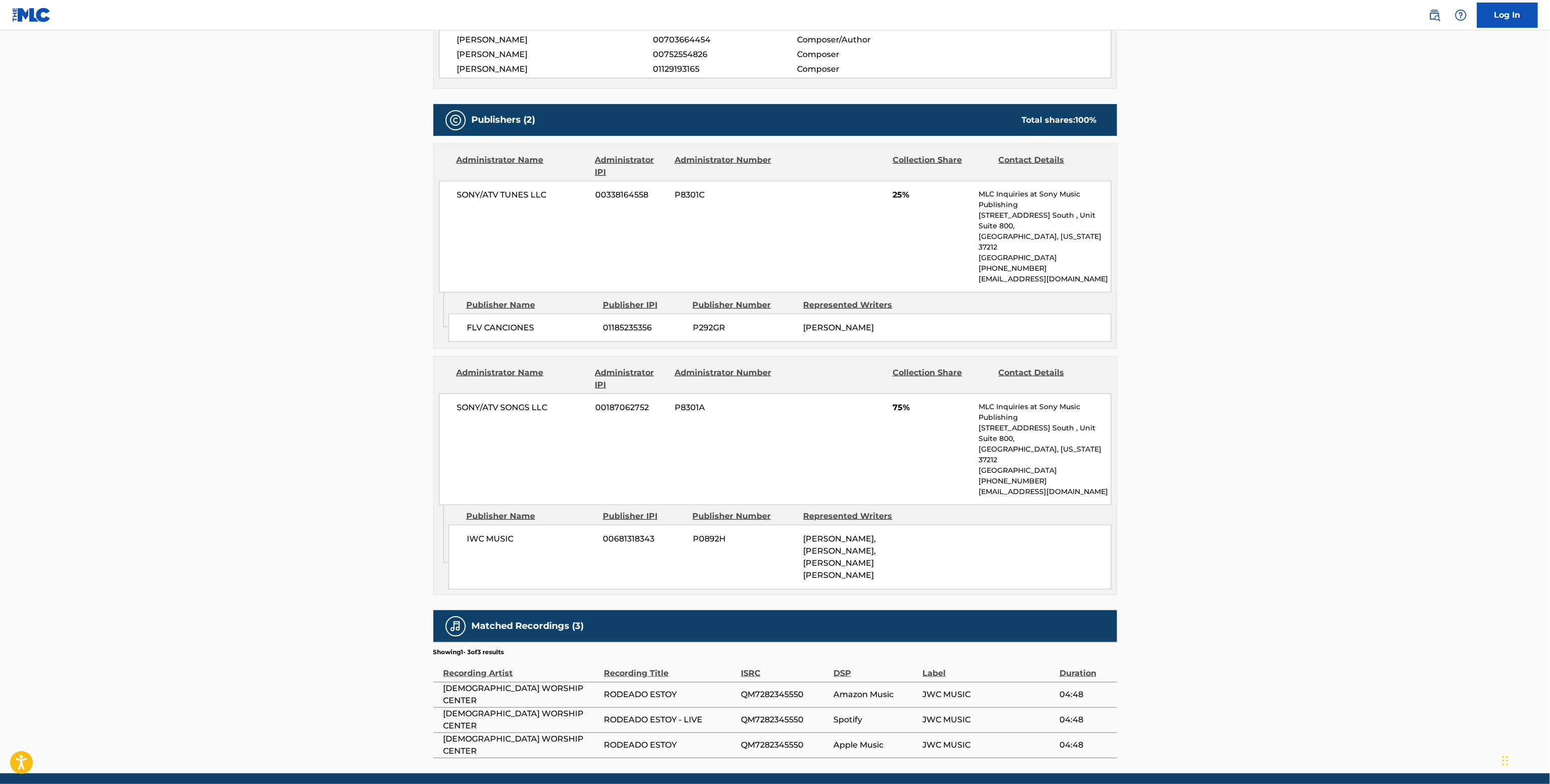
scroll to position [405, 0]
click at [521, 399] on div "SONY/ATV SONGS LLC 00187062752 P8301A 75% MLC Inquiries at Sony Music Publishin…" at bounding box center [775, 449] width 673 height 112
copy div "SONY/ATV SONGS LLC"
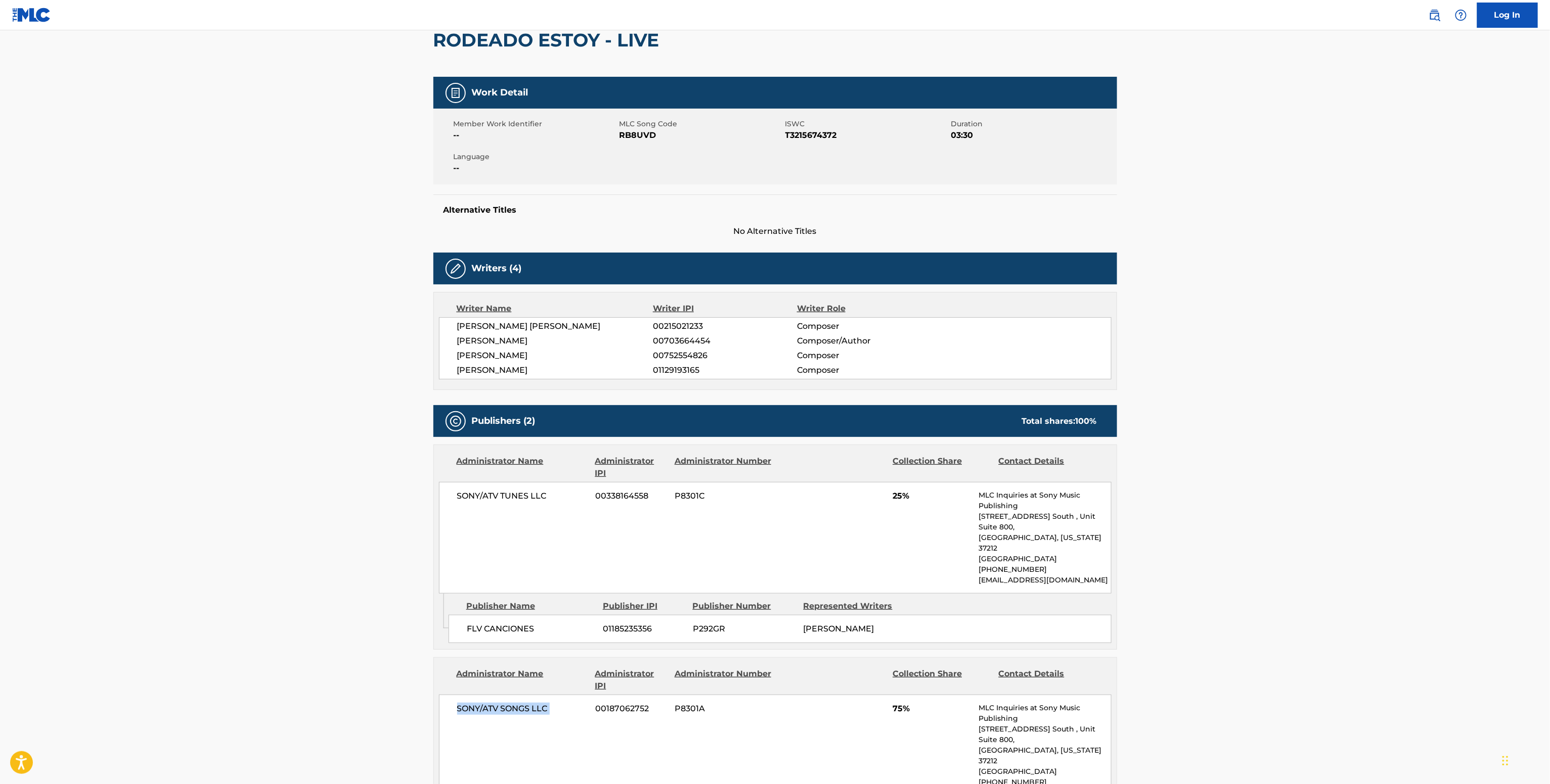
scroll to position [102, 0]
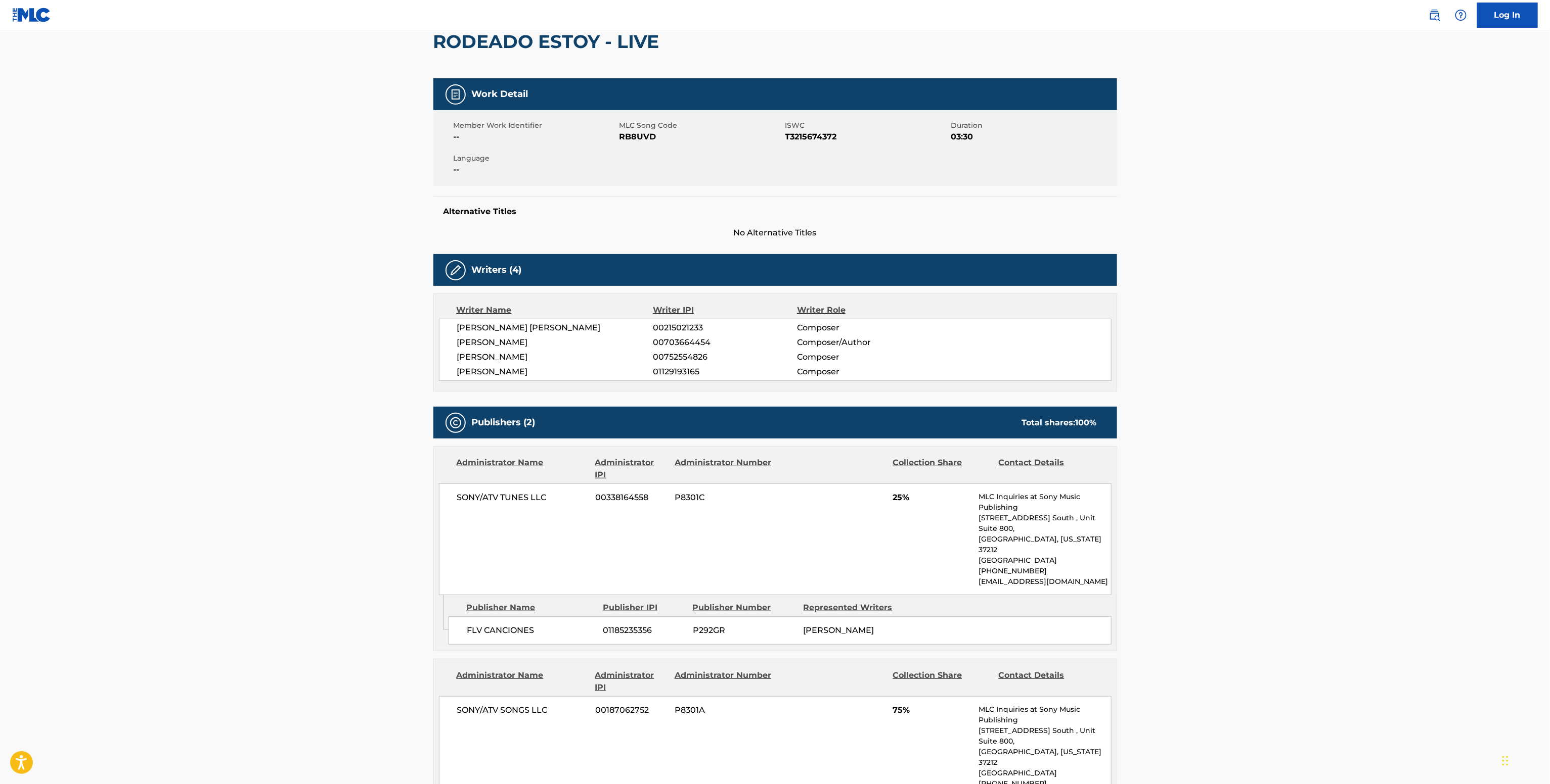
click at [669, 351] on span "00752554826" at bounding box center [724, 358] width 144 height 13
click at [672, 343] on span "00703664454" at bounding box center [724, 342] width 144 height 13
copy span "0"
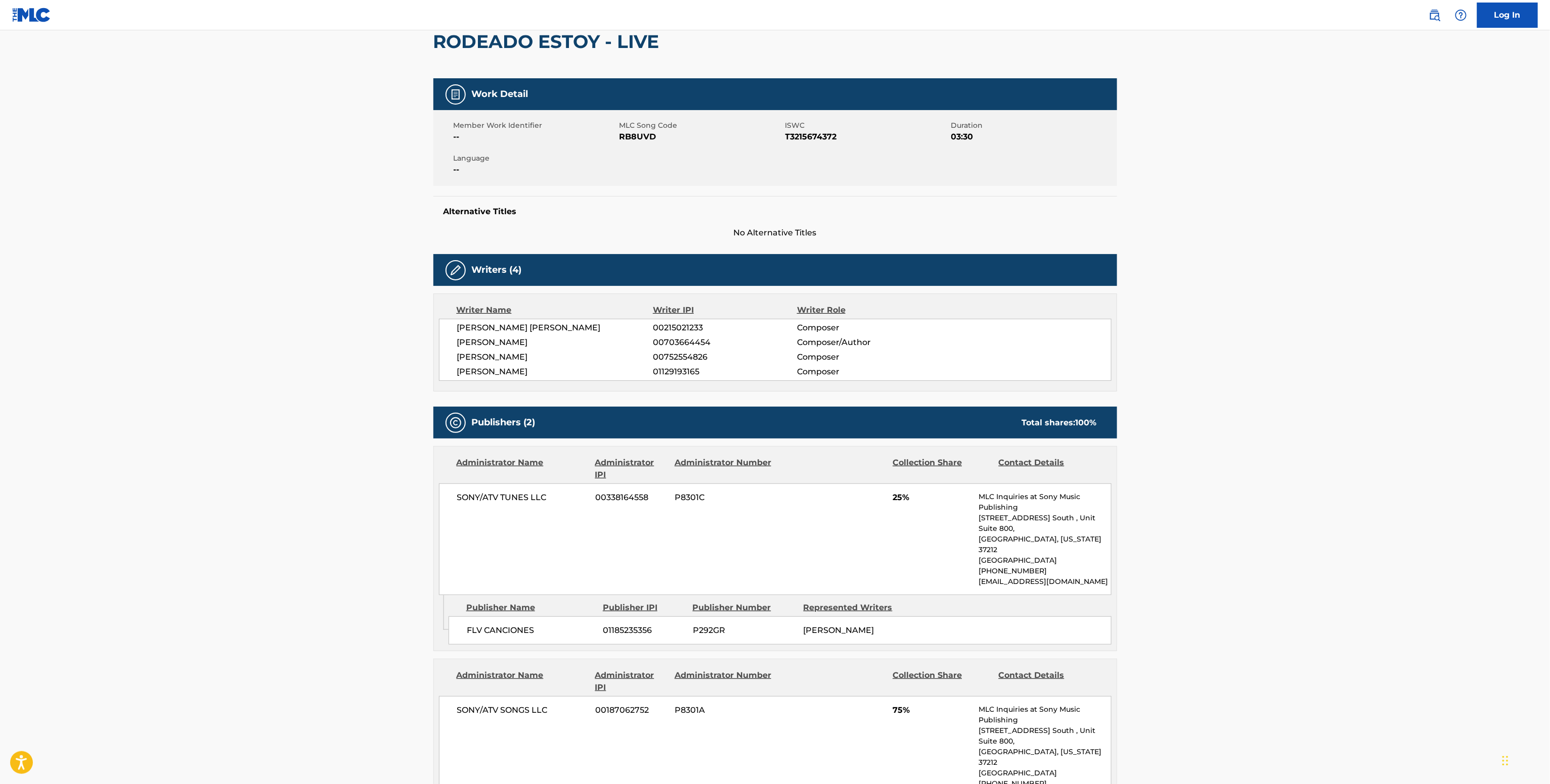
click at [674, 333] on span "00215021233" at bounding box center [724, 328] width 144 height 13
click at [675, 334] on span "00215021233" at bounding box center [724, 328] width 144 height 13
click at [677, 342] on span "00703664454" at bounding box center [724, 342] width 144 height 13
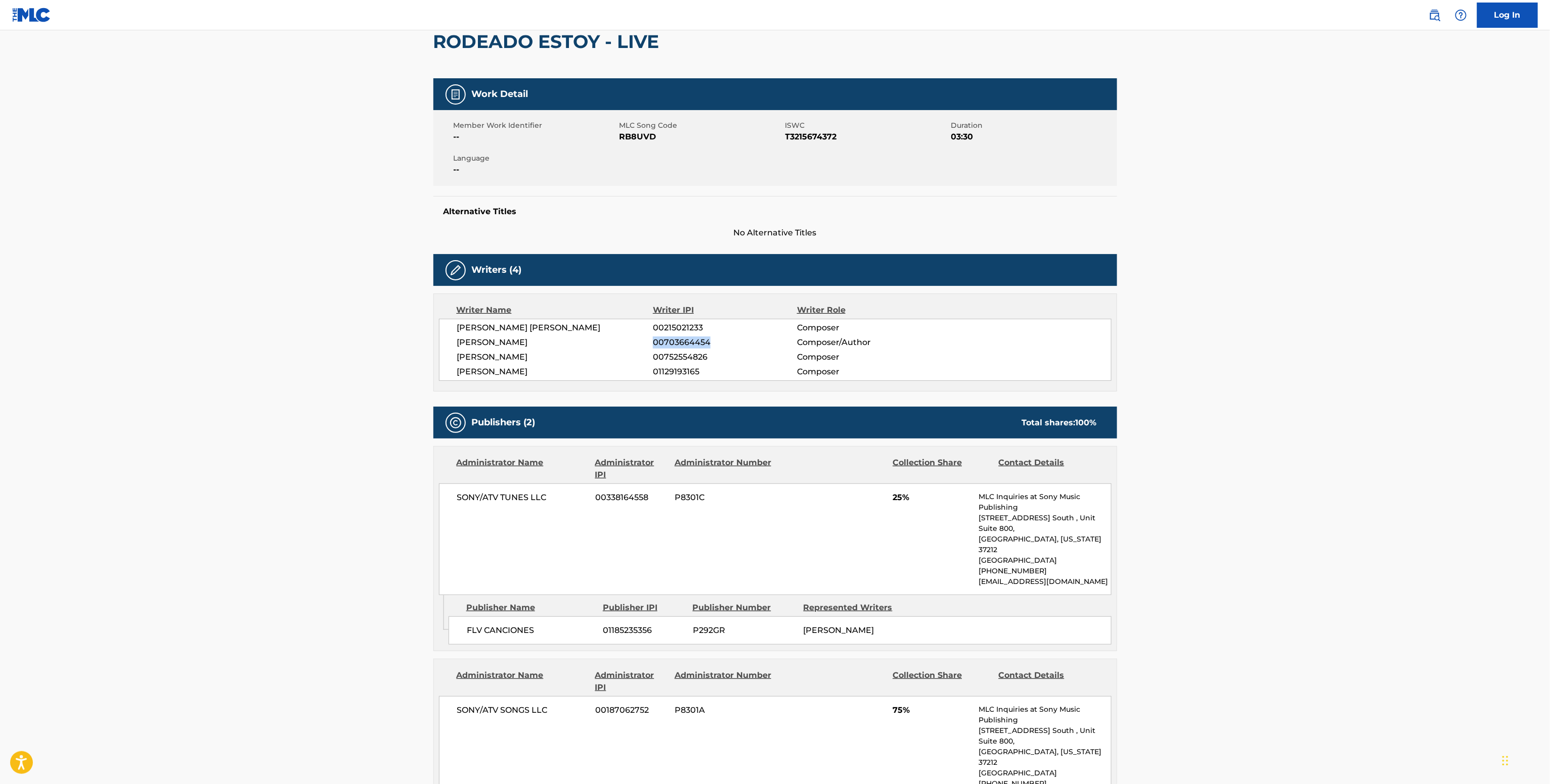
copy span "00703664454"
click at [652, 127] on span "MLC Song Code" at bounding box center [700, 126] width 164 height 11
click at [639, 140] on span "RB8UVD" at bounding box center [700, 137] width 164 height 13
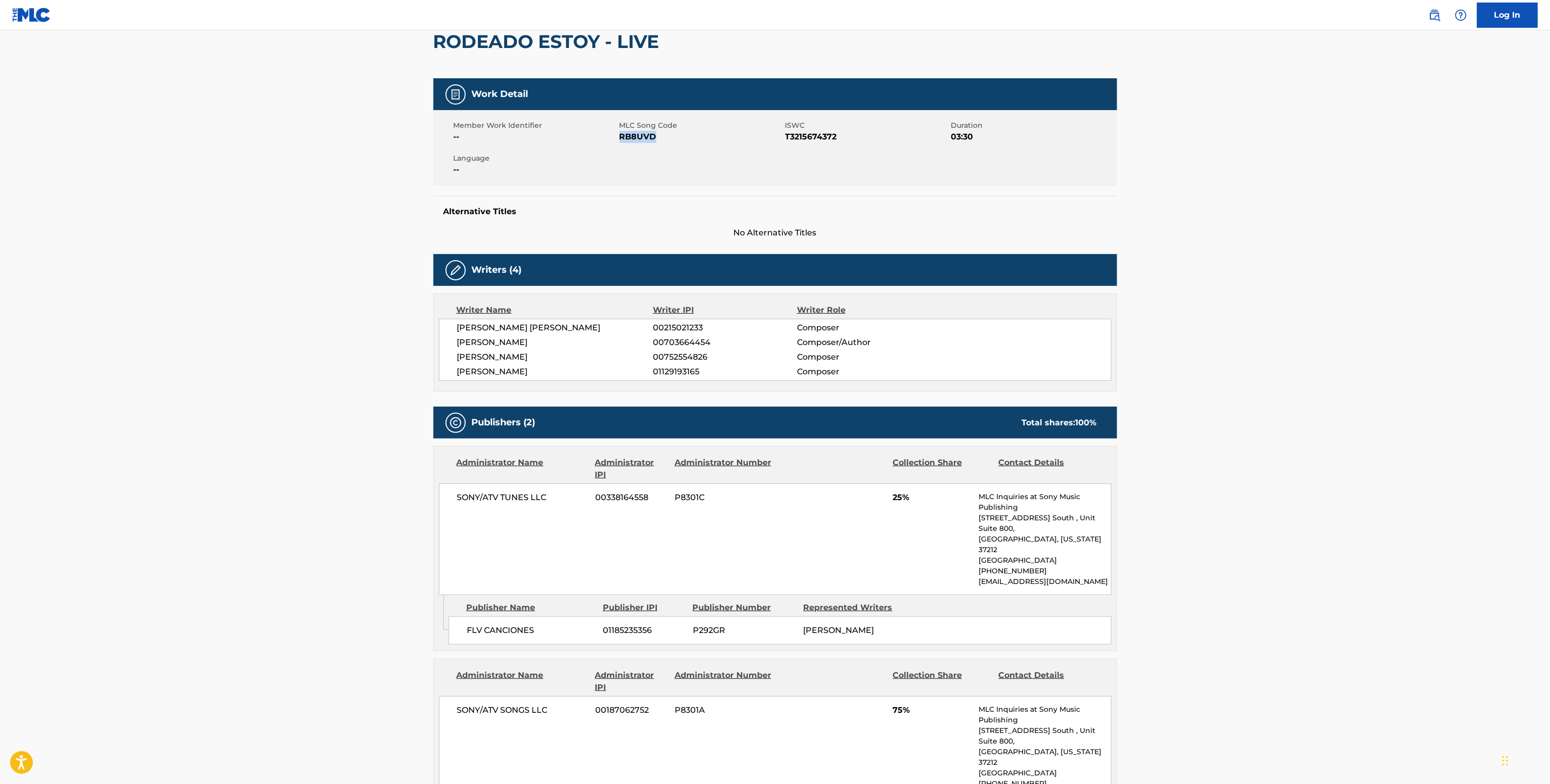
copy span "RB8UVD"
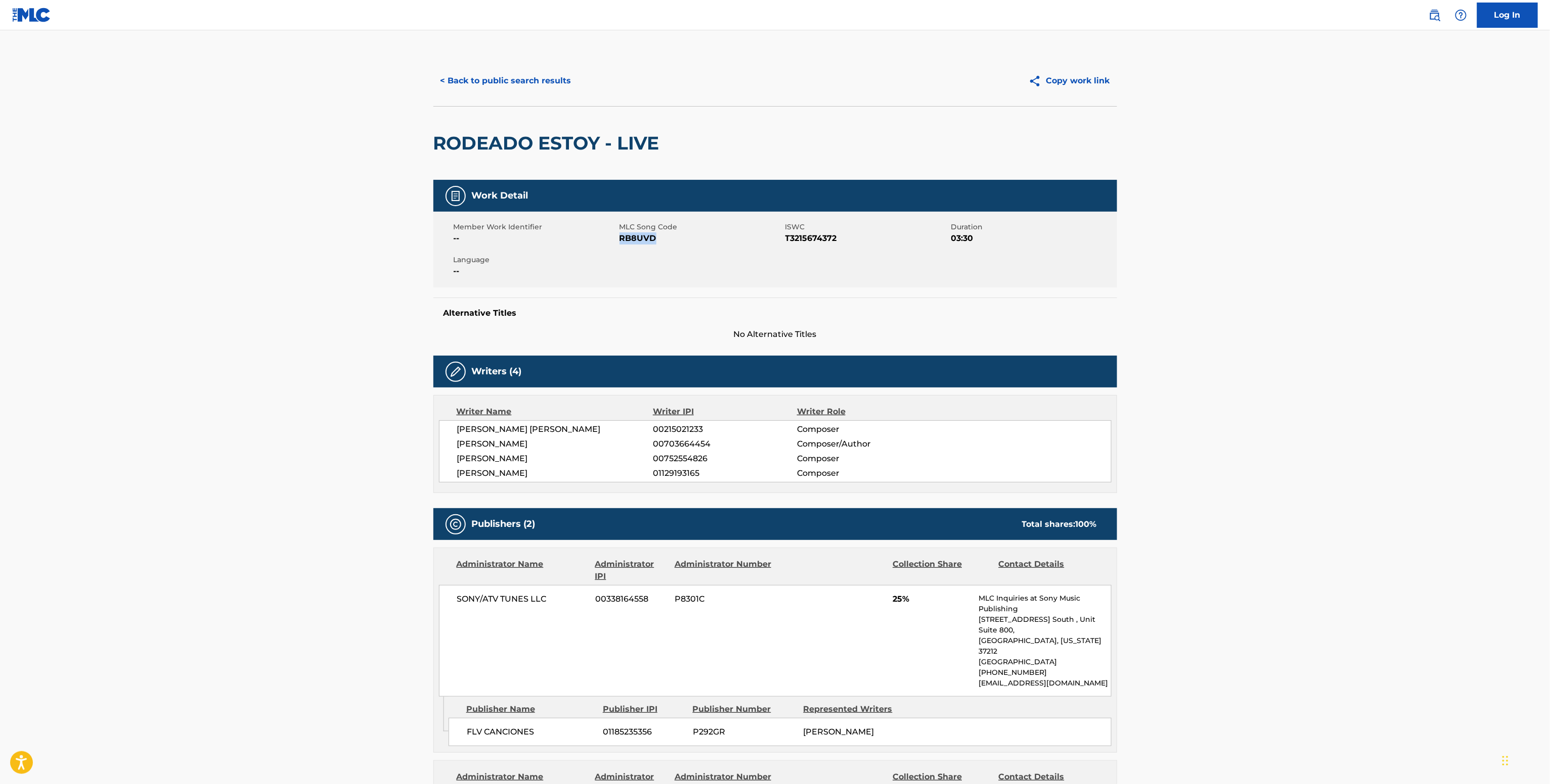
click at [499, 87] on button "< Back to public search results" at bounding box center [505, 80] width 145 height 25
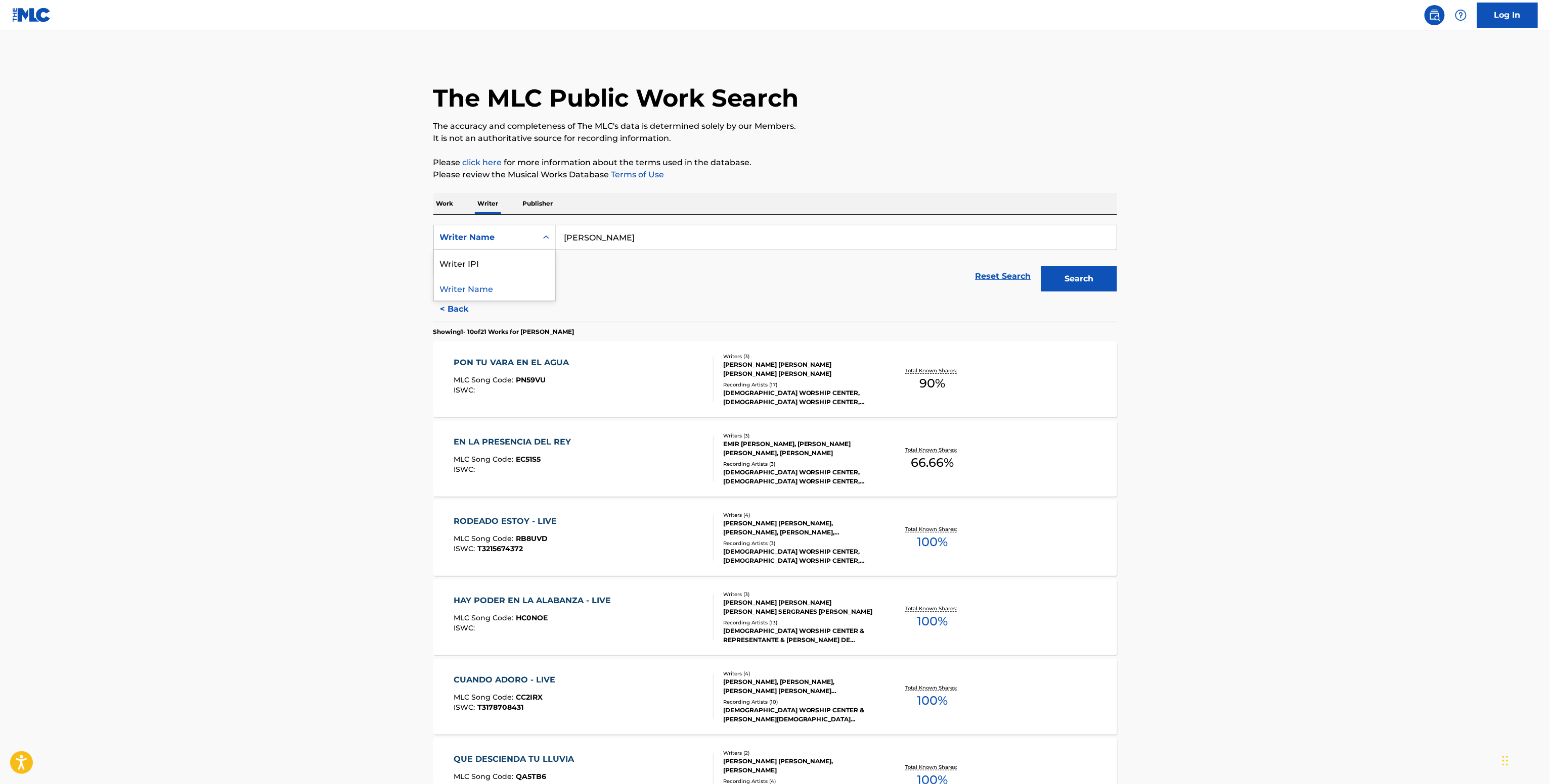
drag, startPoint x: 534, startPoint y: 248, endPoint x: 524, endPoint y: 257, distance: 13.5
click at [533, 248] on div "Writer Name" at bounding box center [494, 238] width 123 height 25
click at [512, 275] on div "Writer Name" at bounding box center [495, 288] width 122 height 25
click at [521, 252] on form "SearchWithCriteria21db3007-bd86-48a0-9831-8b18faa08603 Writer Name Reset Search…" at bounding box center [775, 261] width 683 height 72
click at [529, 245] on div "Writer Name" at bounding box center [485, 237] width 103 height 19
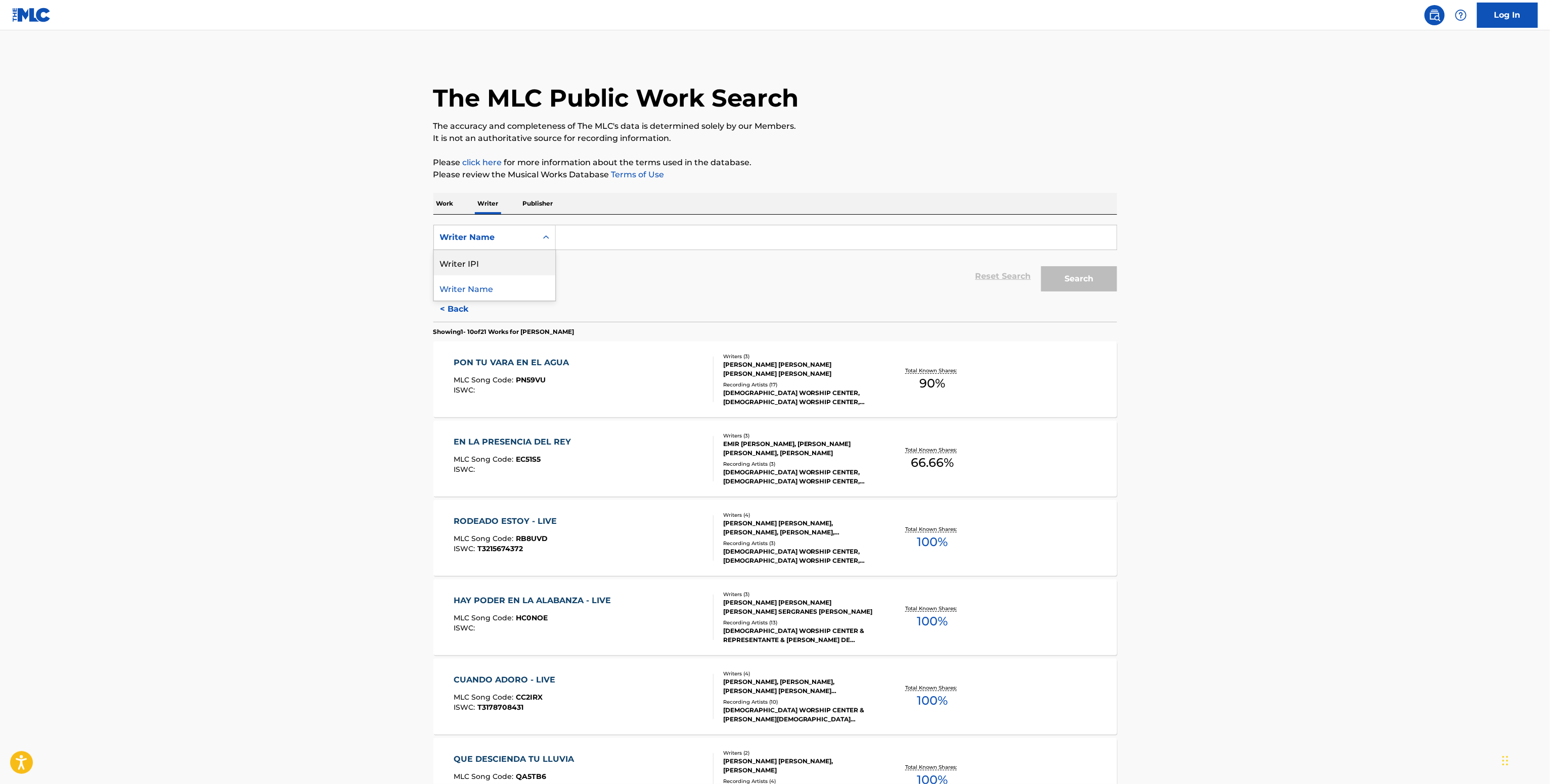
click at [506, 266] on div "Writer IPI" at bounding box center [495, 263] width 122 height 25
click at [614, 237] on input "Search Form" at bounding box center [835, 237] width 561 height 24
paste input "01246839818"
type input "01246839818"
click at [1052, 276] on button "Search" at bounding box center [1079, 279] width 76 height 25
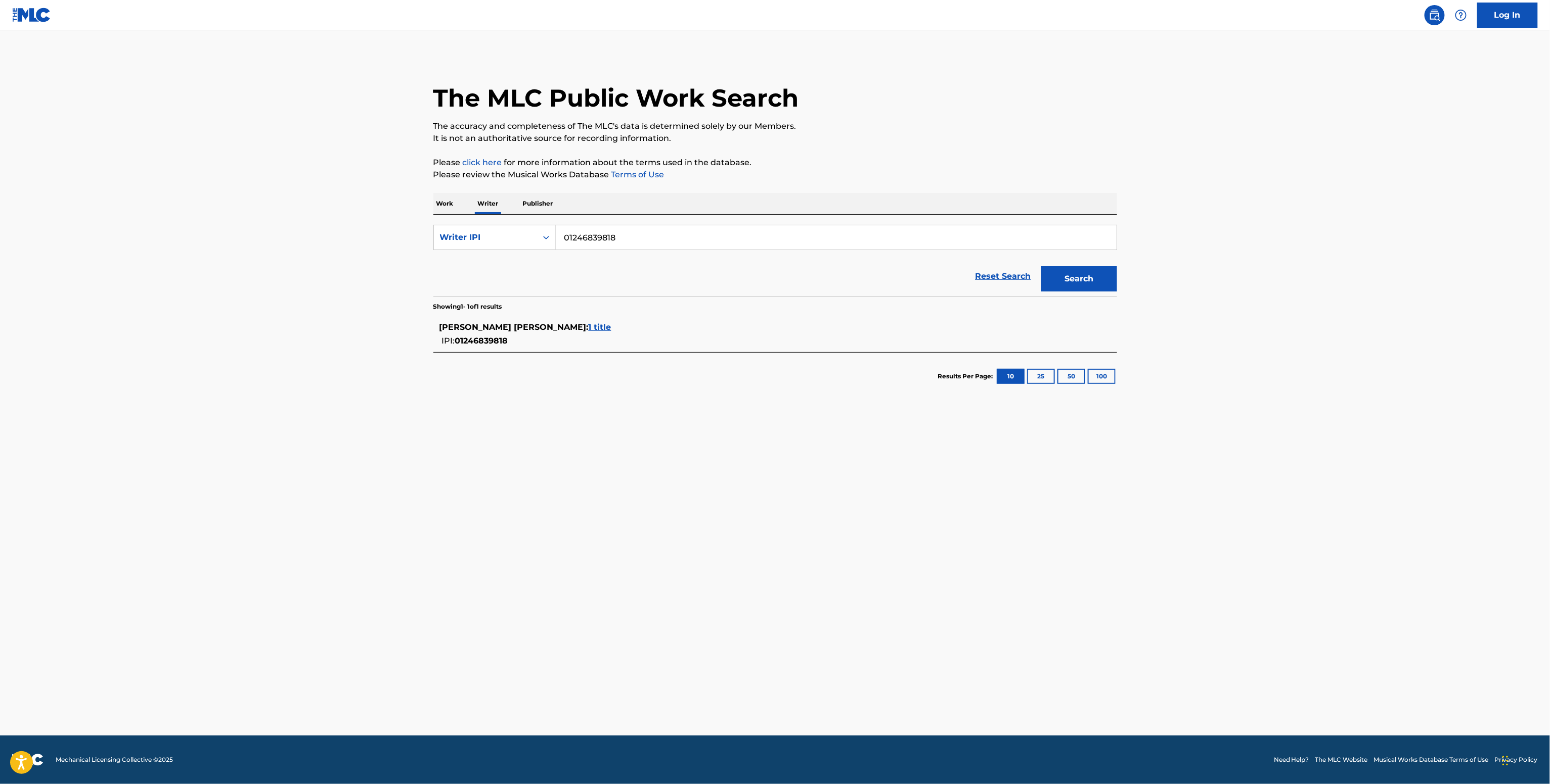
click at [528, 330] on span "JULIO CESAR PEREZ SANDOVAL :" at bounding box center [513, 327] width 149 height 10
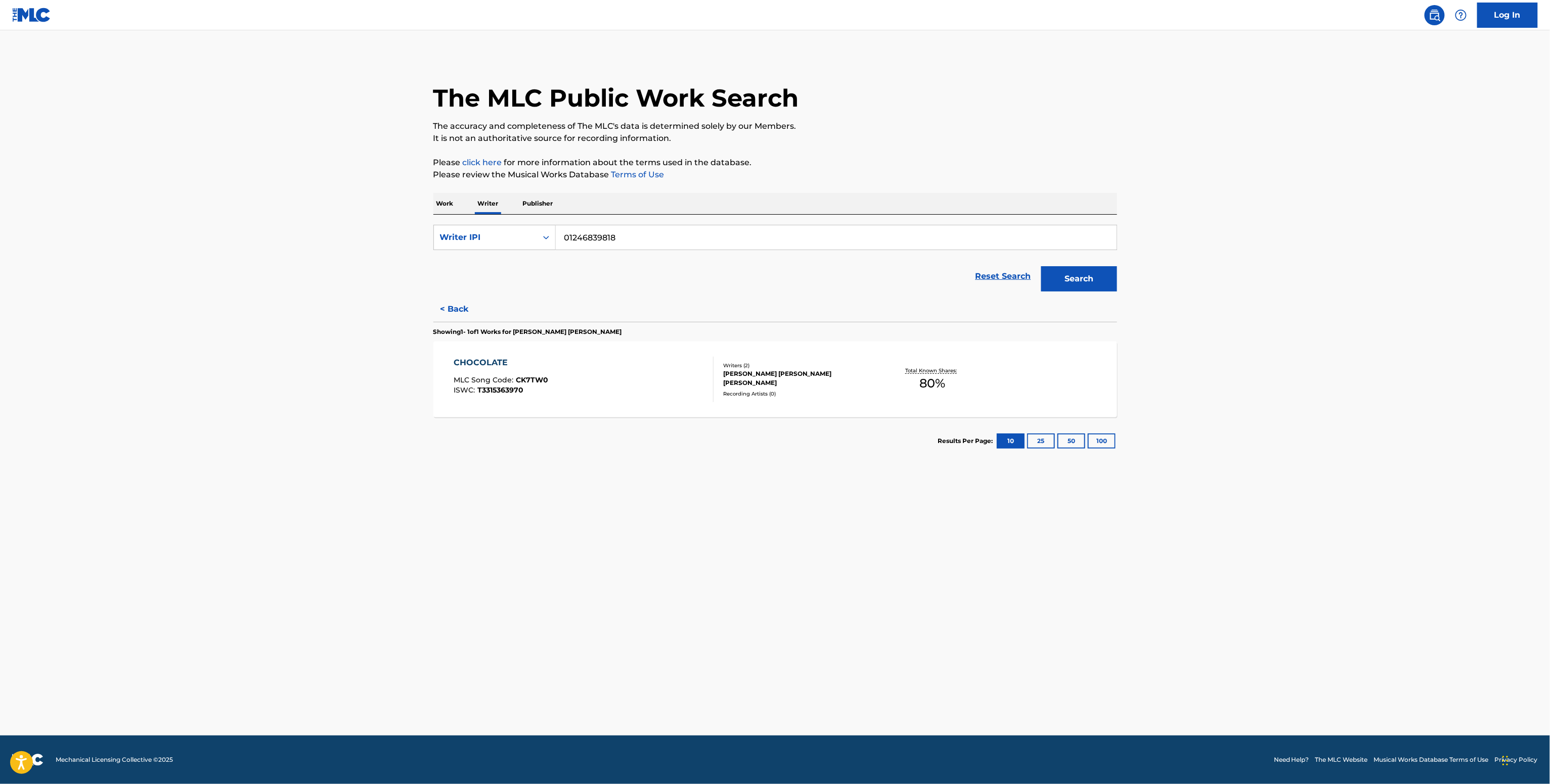
click at [696, 387] on div "CHOCOLATE MLC Song Code : CK7TW0 ISWC : T3315363970" at bounding box center [583, 379] width 260 height 46
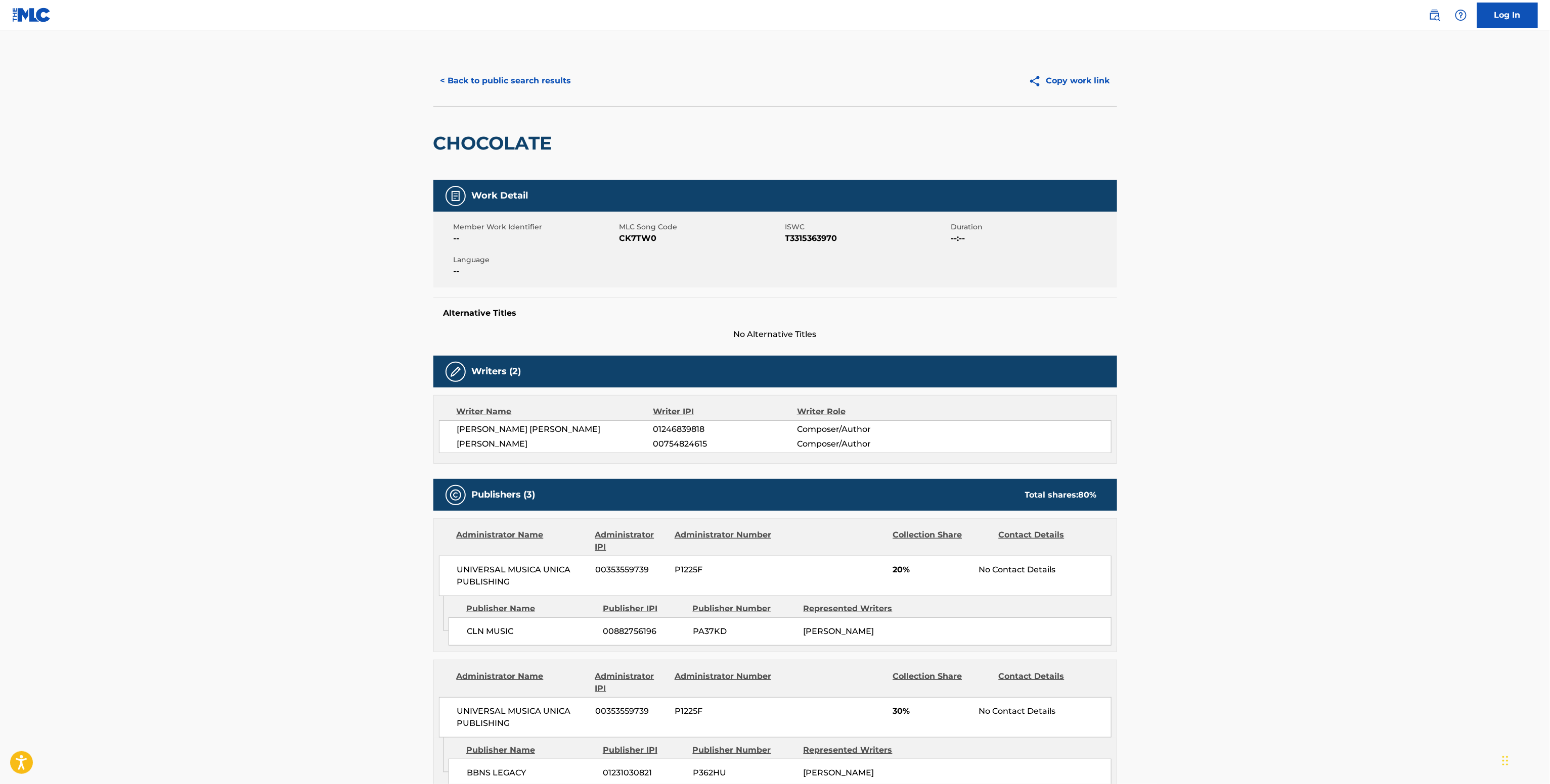
scroll to position [263, 0]
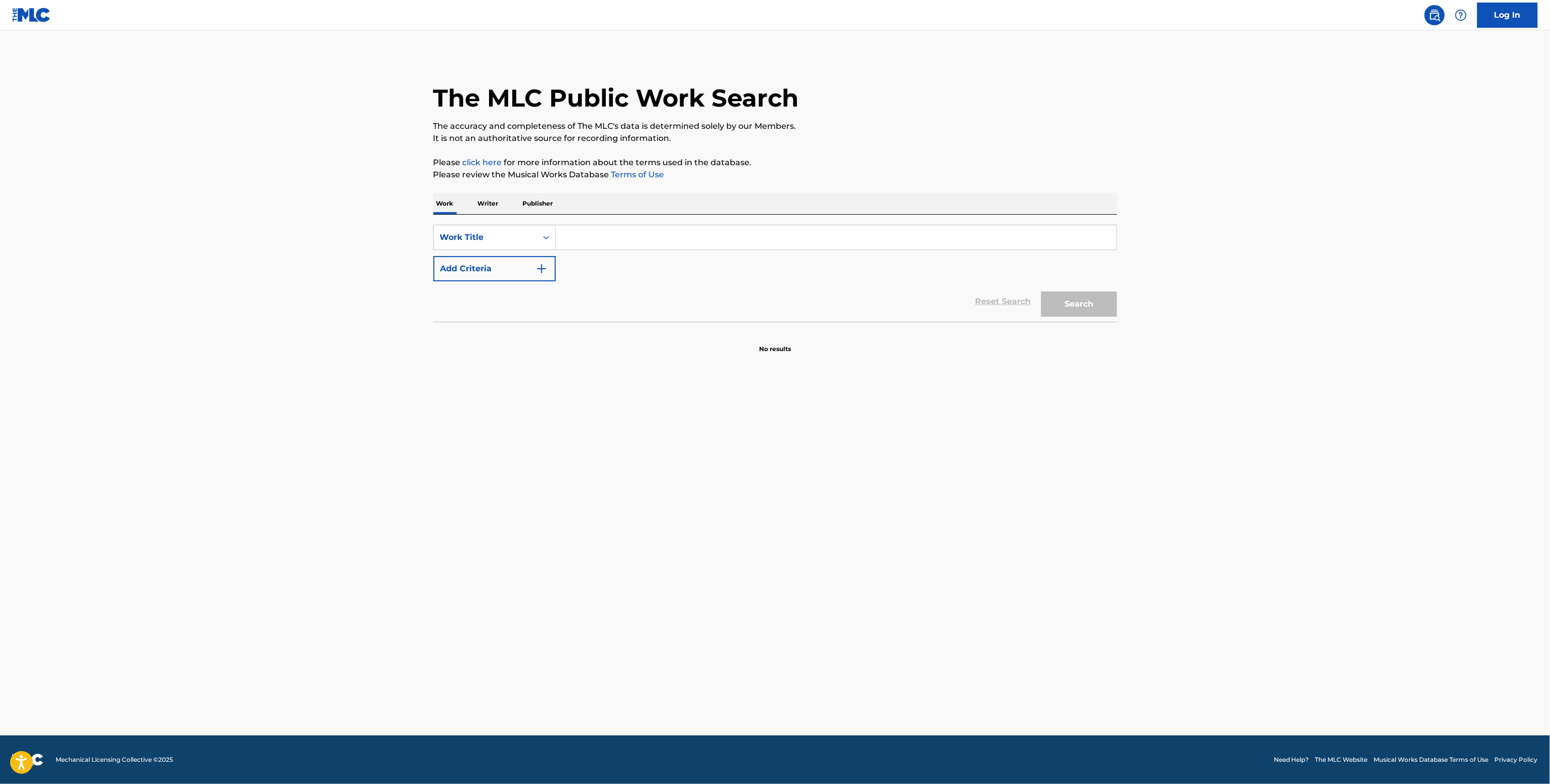
click at [606, 237] on input "Search Form" at bounding box center [835, 237] width 561 height 24
paste input "nobody (make me feel) [PERSON_NAME] feat. [PERSON_NAME]"
type input "nobody (make me feel) [PERSON_NAME] feat. [PERSON_NAME]"
click at [479, 266] on button "Add Criteria" at bounding box center [494, 269] width 123 height 25
click at [552, 240] on div "Search Form" at bounding box center [546, 238] width 18 height 18
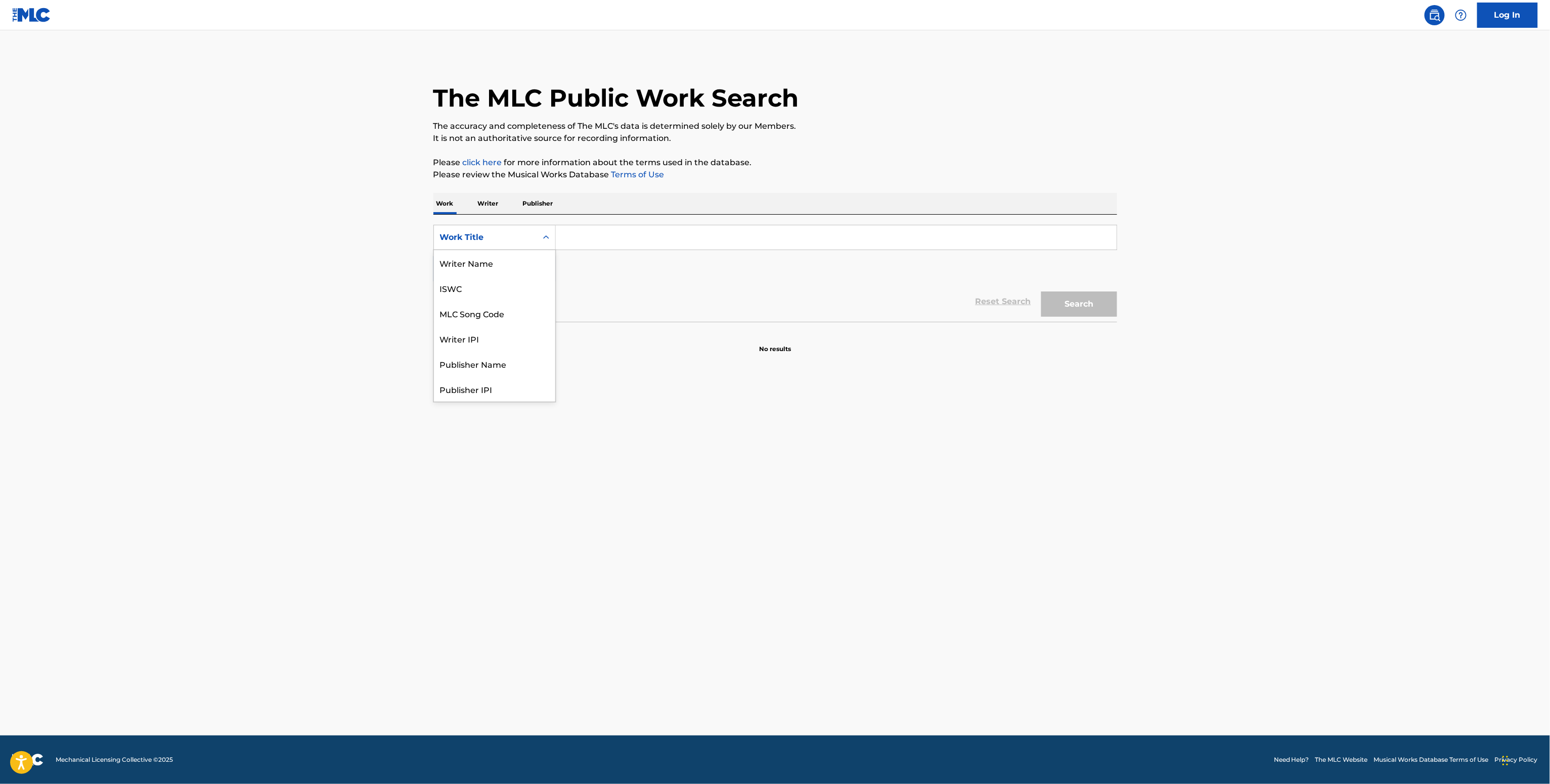
scroll to position [63, 0]
click at [579, 249] on div "Search Form" at bounding box center [835, 238] width 561 height 25
click at [572, 238] on input "Search Form" at bounding box center [835, 237] width 561 height 24
paste input "nobody (make me feel) [PERSON_NAME] feat. [PERSON_NAME]"
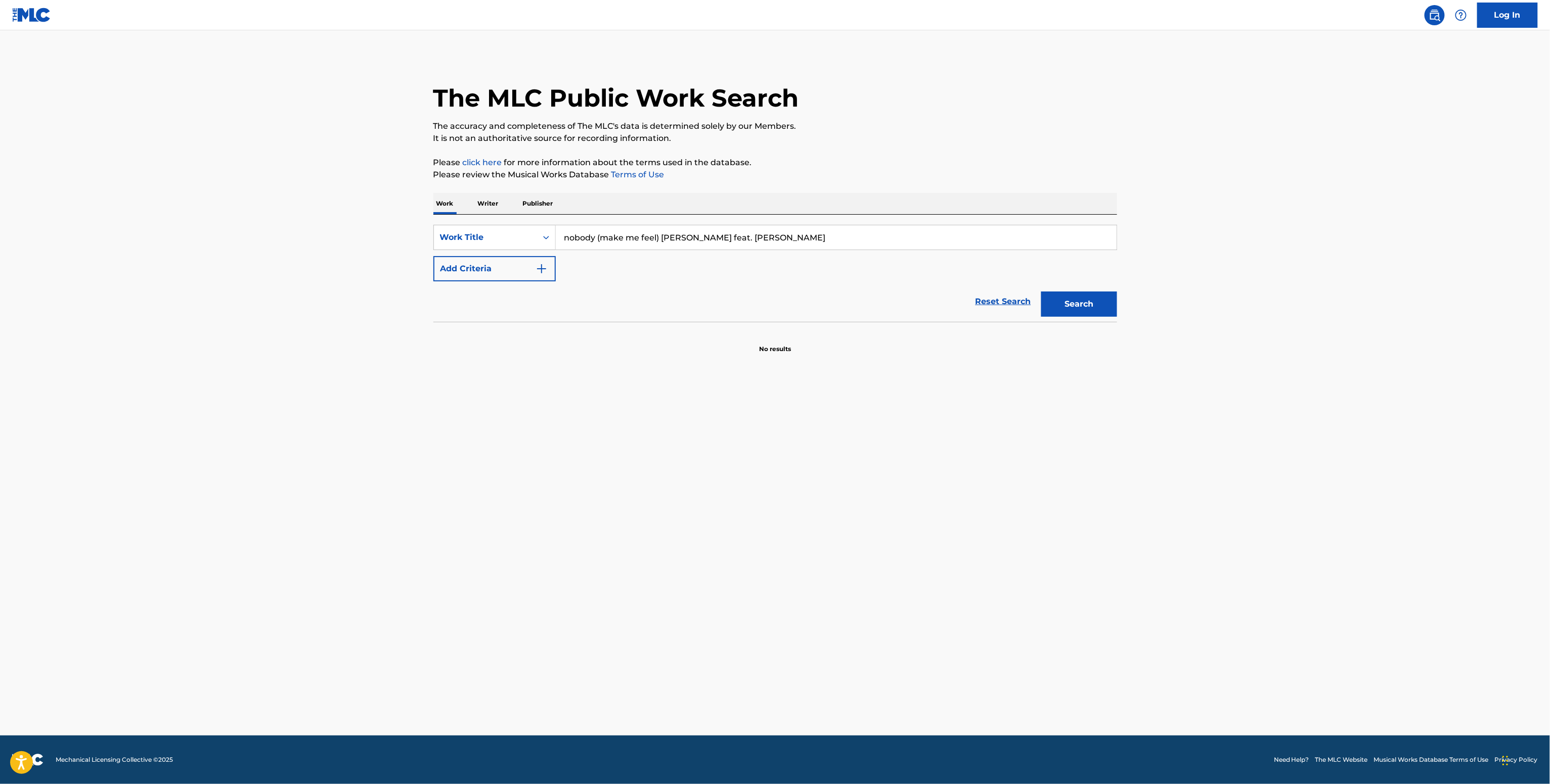
type input "nobody (make me feel) [PERSON_NAME] feat. [PERSON_NAME]"
click at [529, 281] on button "Add Criteria" at bounding box center [494, 269] width 123 height 25
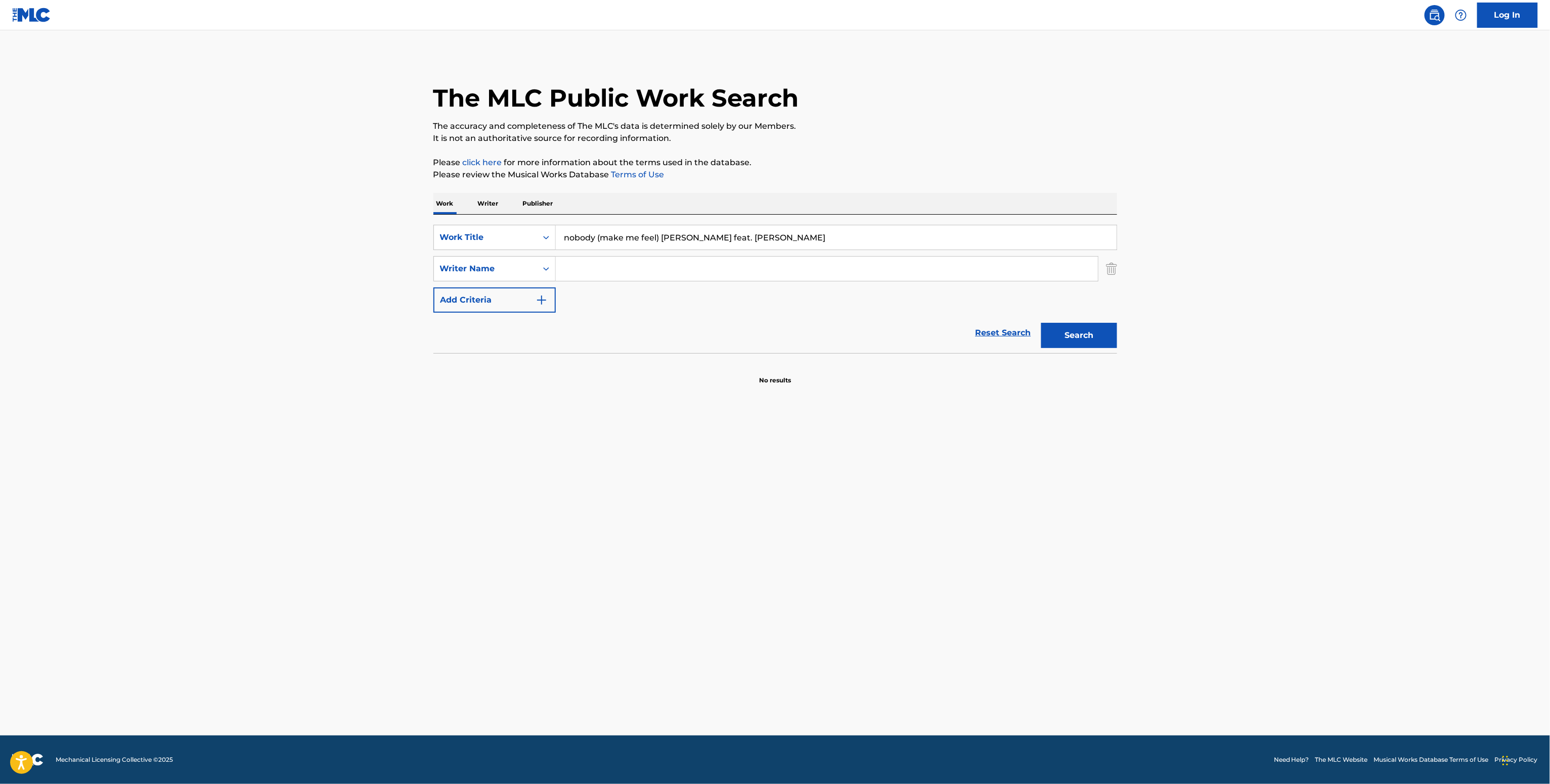
drag, startPoint x: 625, startPoint y: 261, endPoint x: 419, endPoint y: 114, distance: 253.1
click at [624, 263] on input "Search Form" at bounding box center [826, 268] width 542 height 24
paste input "[PERSON_NAME]"
type input "[PERSON_NAME]"
click at [1081, 331] on button "Search" at bounding box center [1079, 335] width 76 height 25
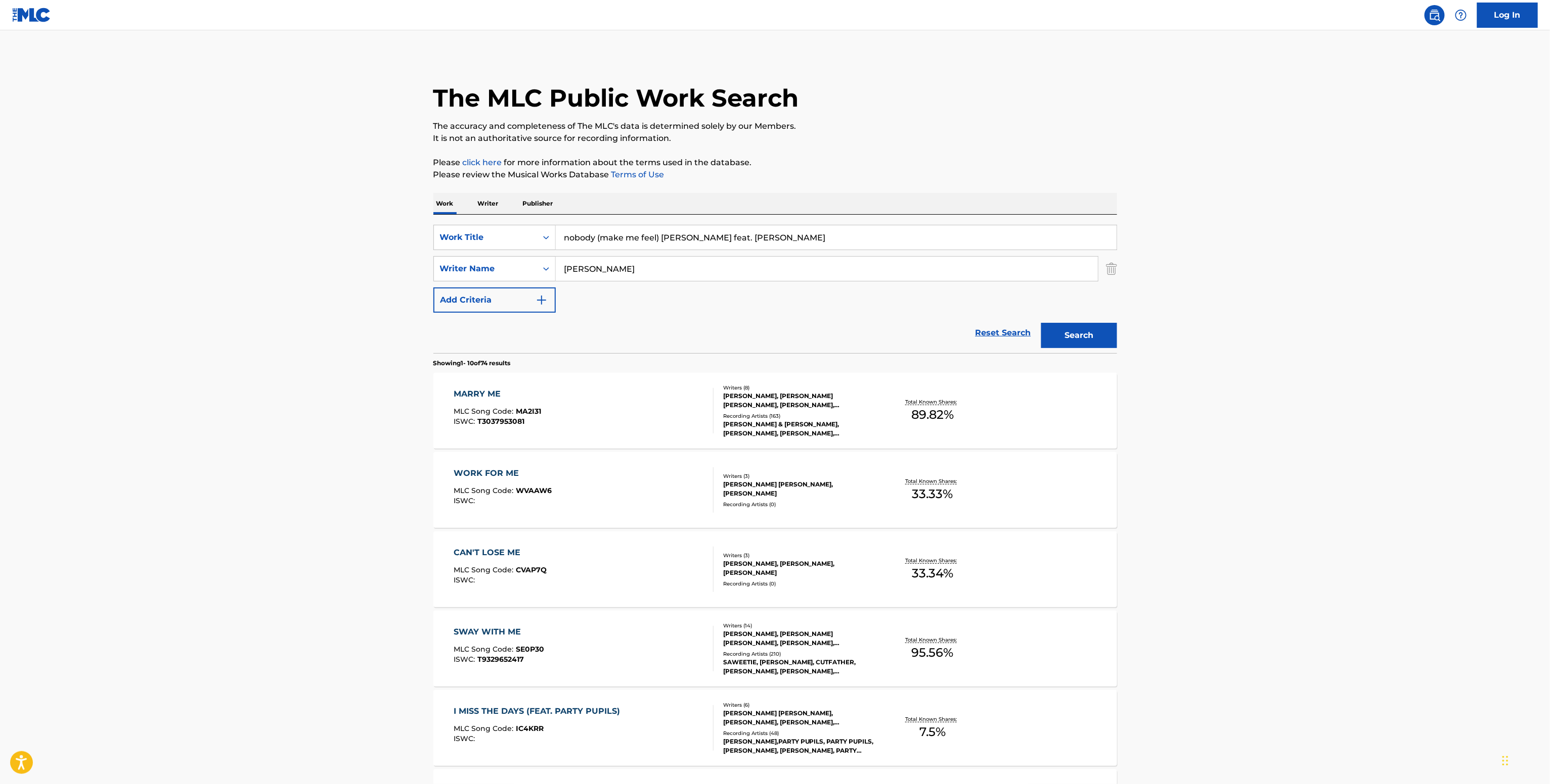
click at [823, 424] on div "[PERSON_NAME] & [PERSON_NAME], [PERSON_NAME], [PERSON_NAME], [PERSON_NAME] & [P…" at bounding box center [799, 429] width 153 height 18
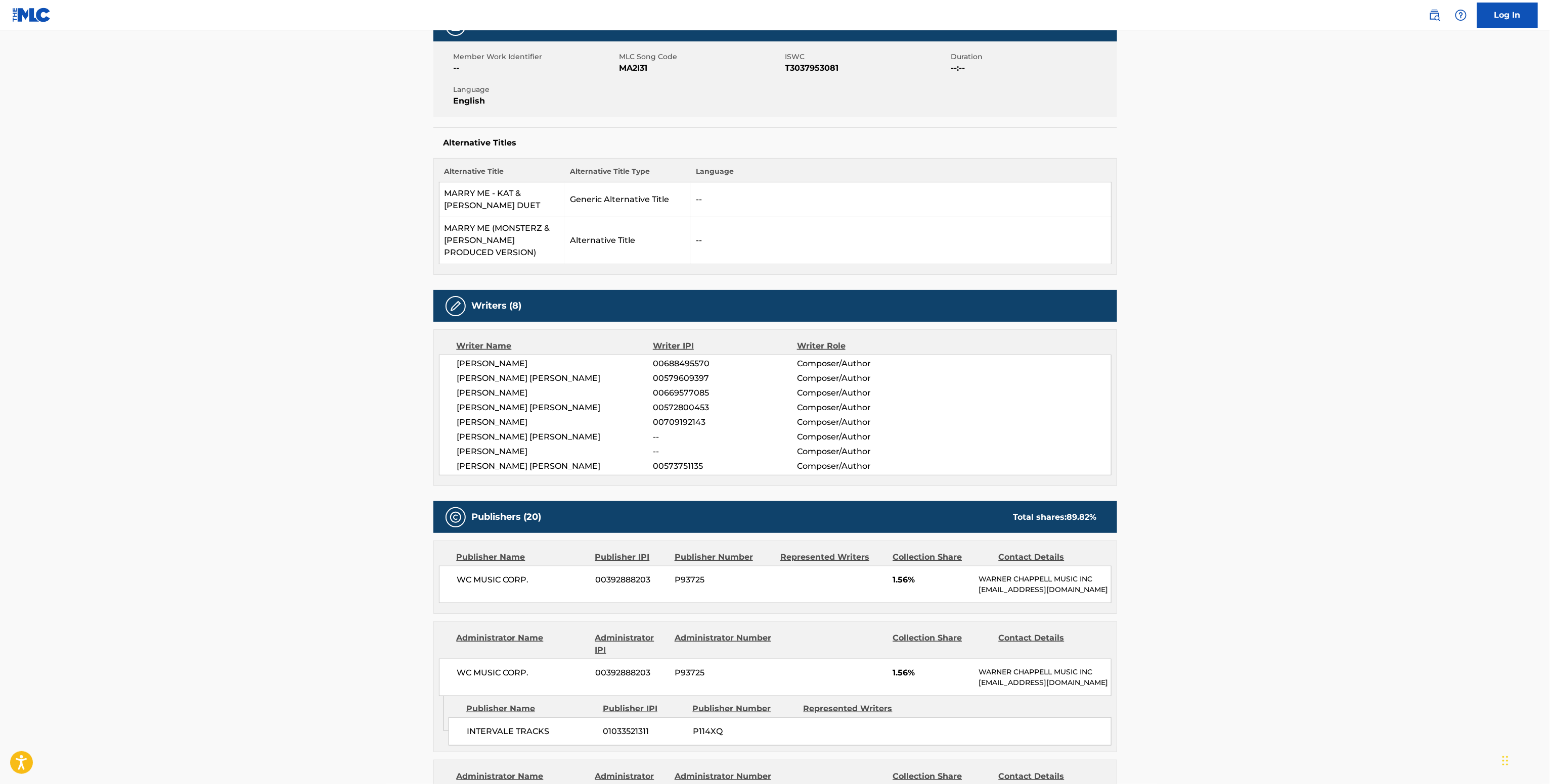
scroll to position [303, 0]
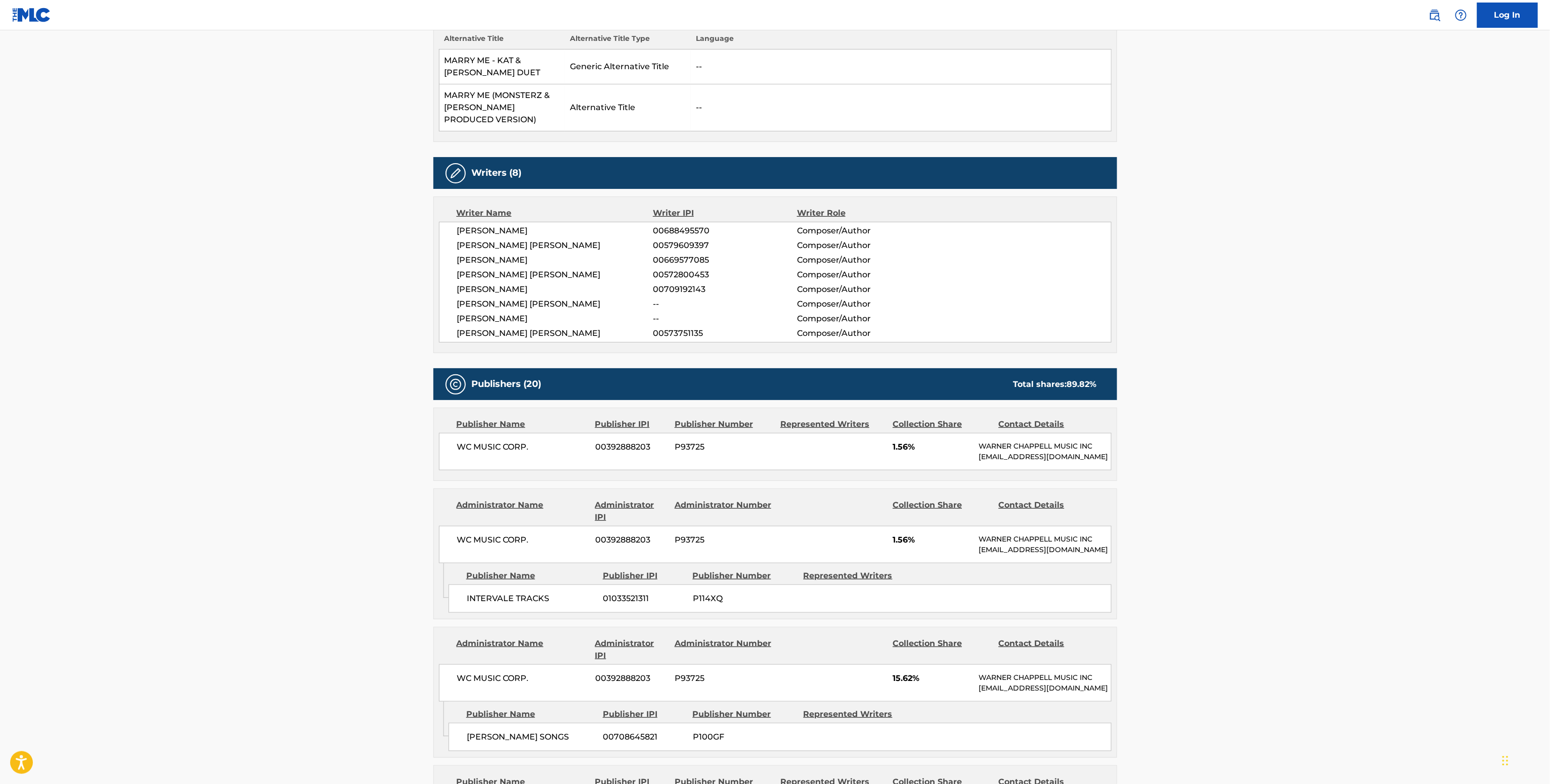
drag, startPoint x: 512, startPoint y: 302, endPoint x: 546, endPoint y: 316, distance: 36.8
drag, startPoint x: 546, startPoint y: 316, endPoint x: 651, endPoint y: 310, distance: 105.2
click at [651, 310] on span "JUAN LUIS LONDONO ARIAS" at bounding box center [555, 305] width 196 height 13
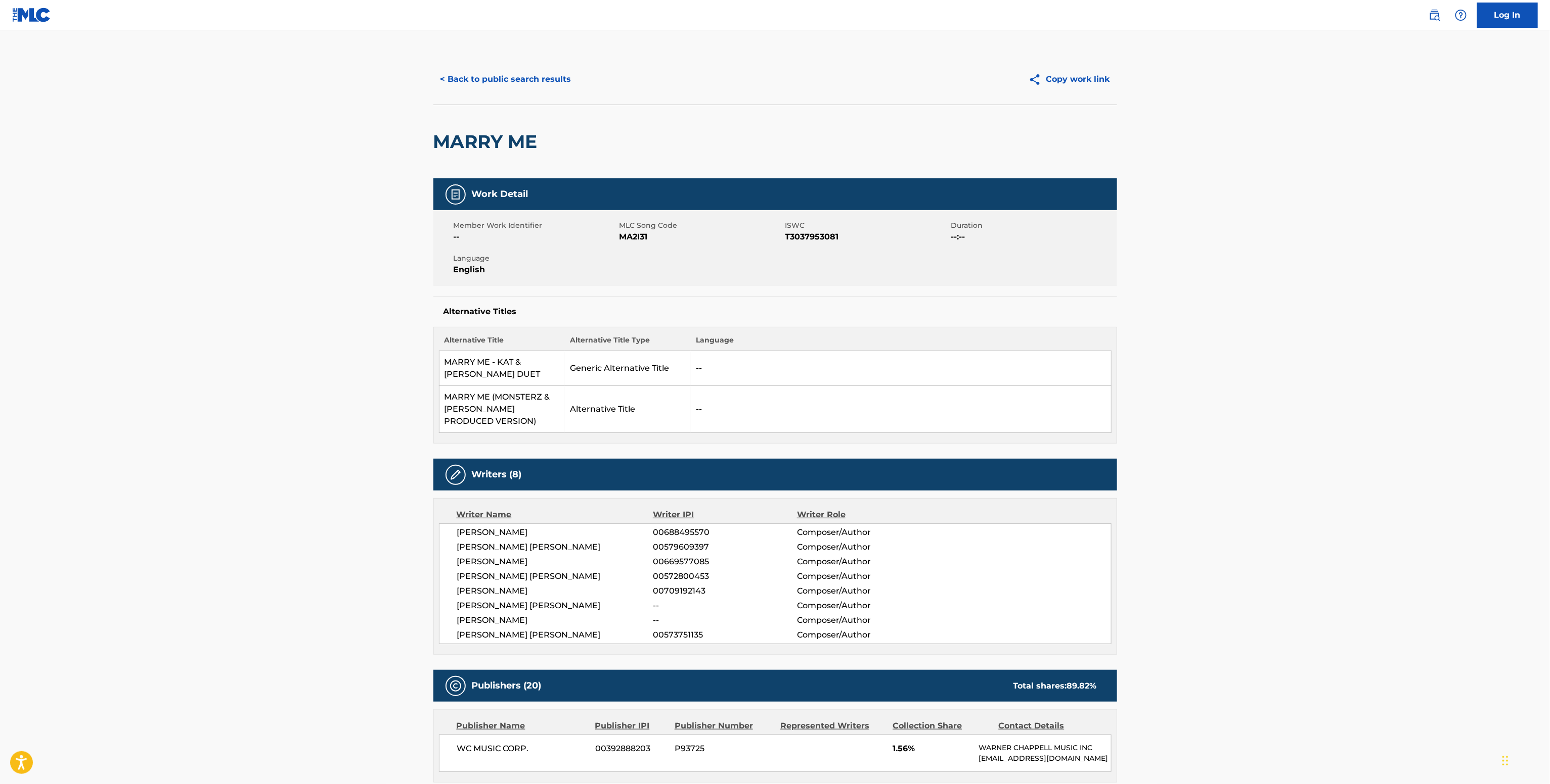
scroll to position [0, 0]
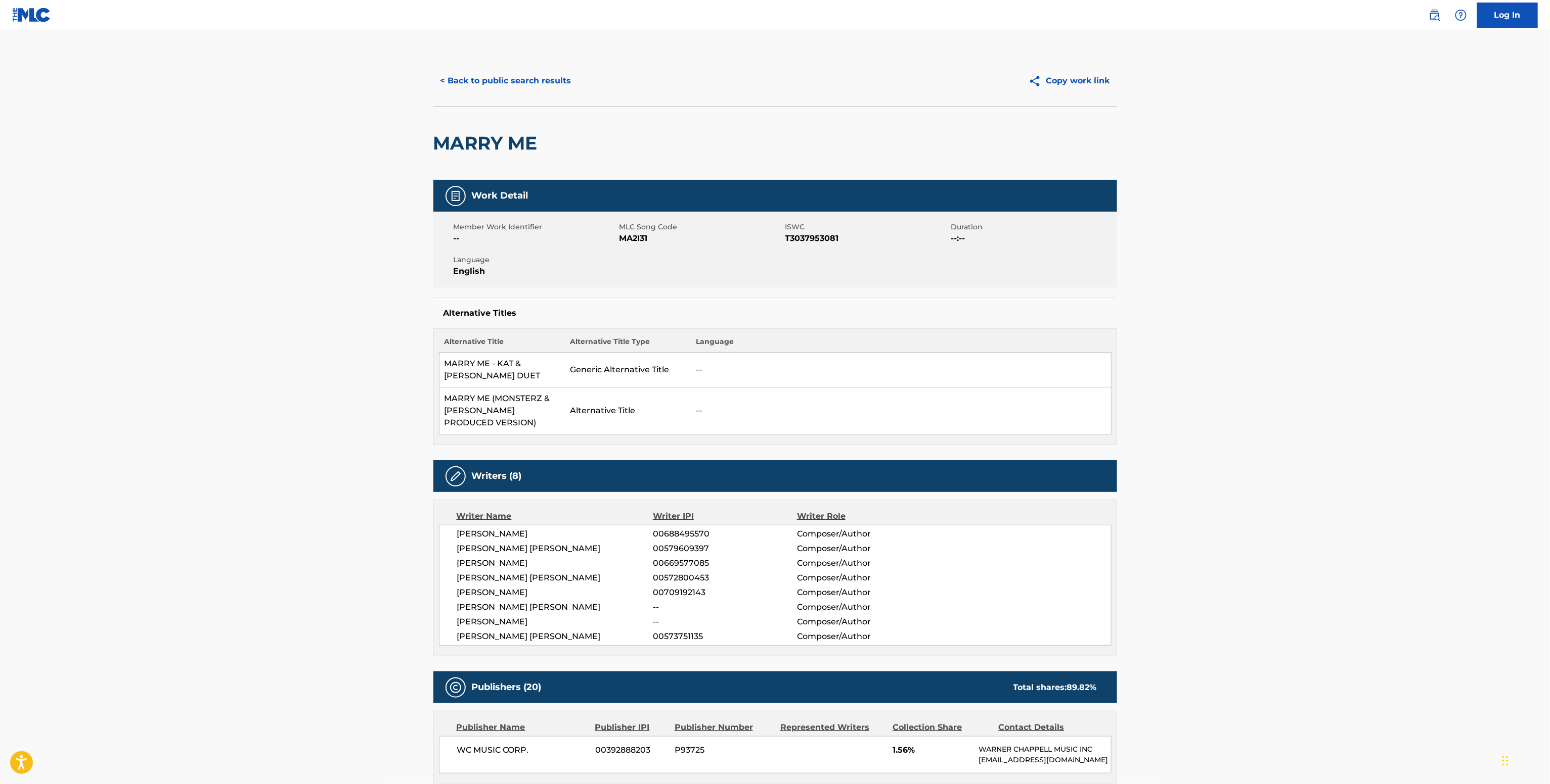
click at [534, 72] on button "< Back to public search results" at bounding box center [505, 80] width 145 height 25
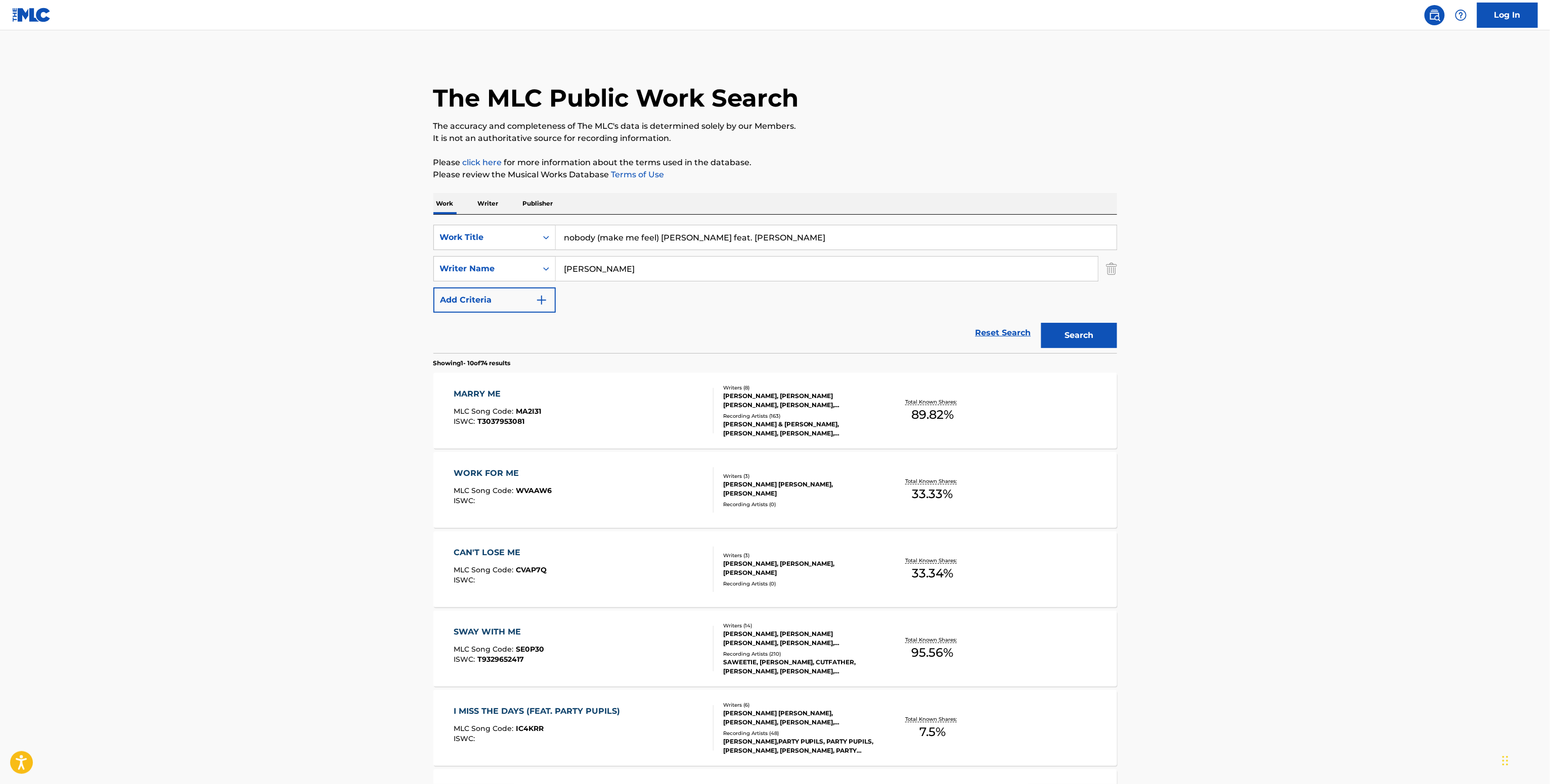
click at [860, 502] on div "Recording Artists ( 0 )" at bounding box center [799, 504] width 153 height 7
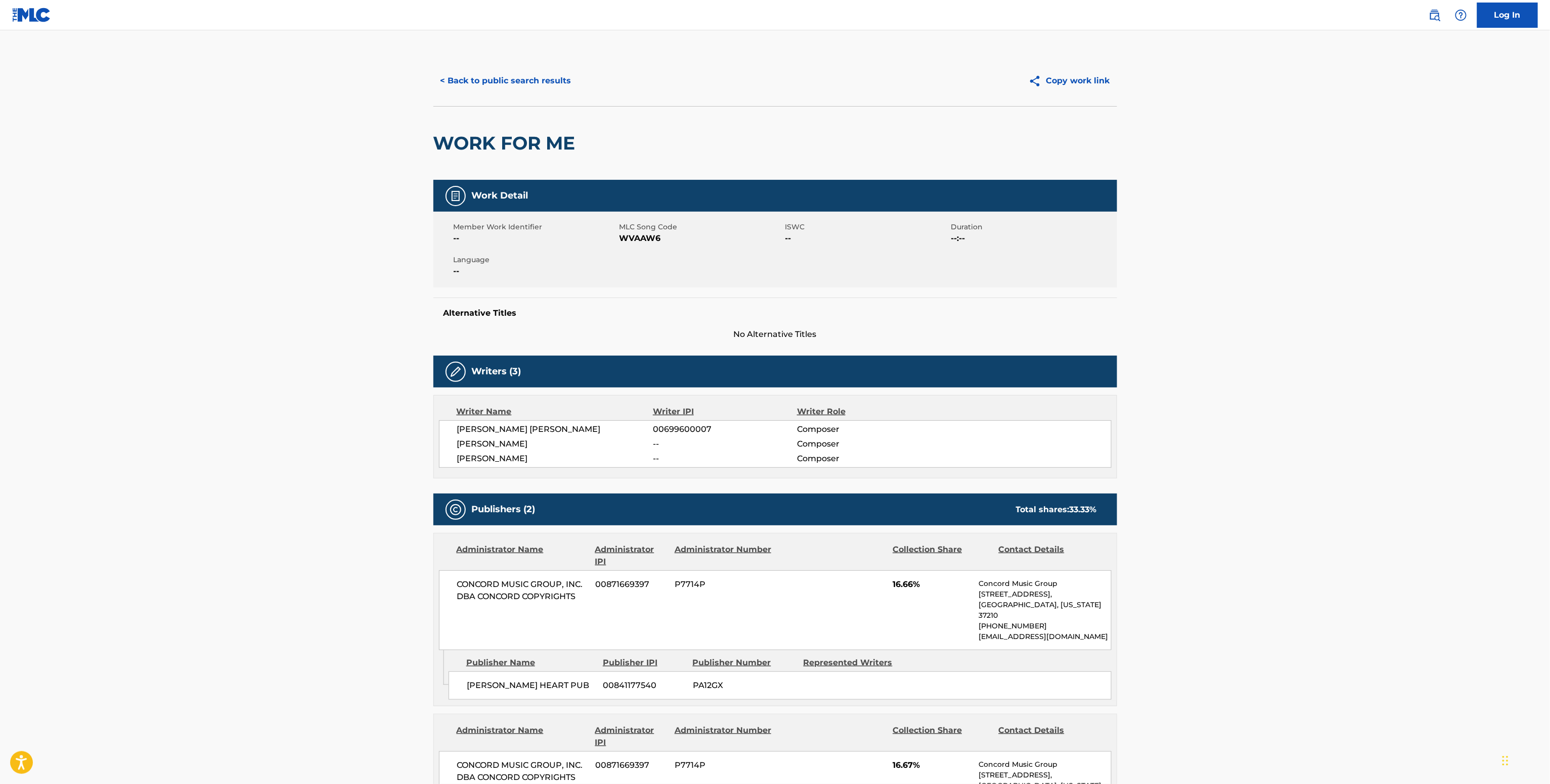
click at [553, 89] on button "< Back to public search results" at bounding box center [505, 80] width 145 height 25
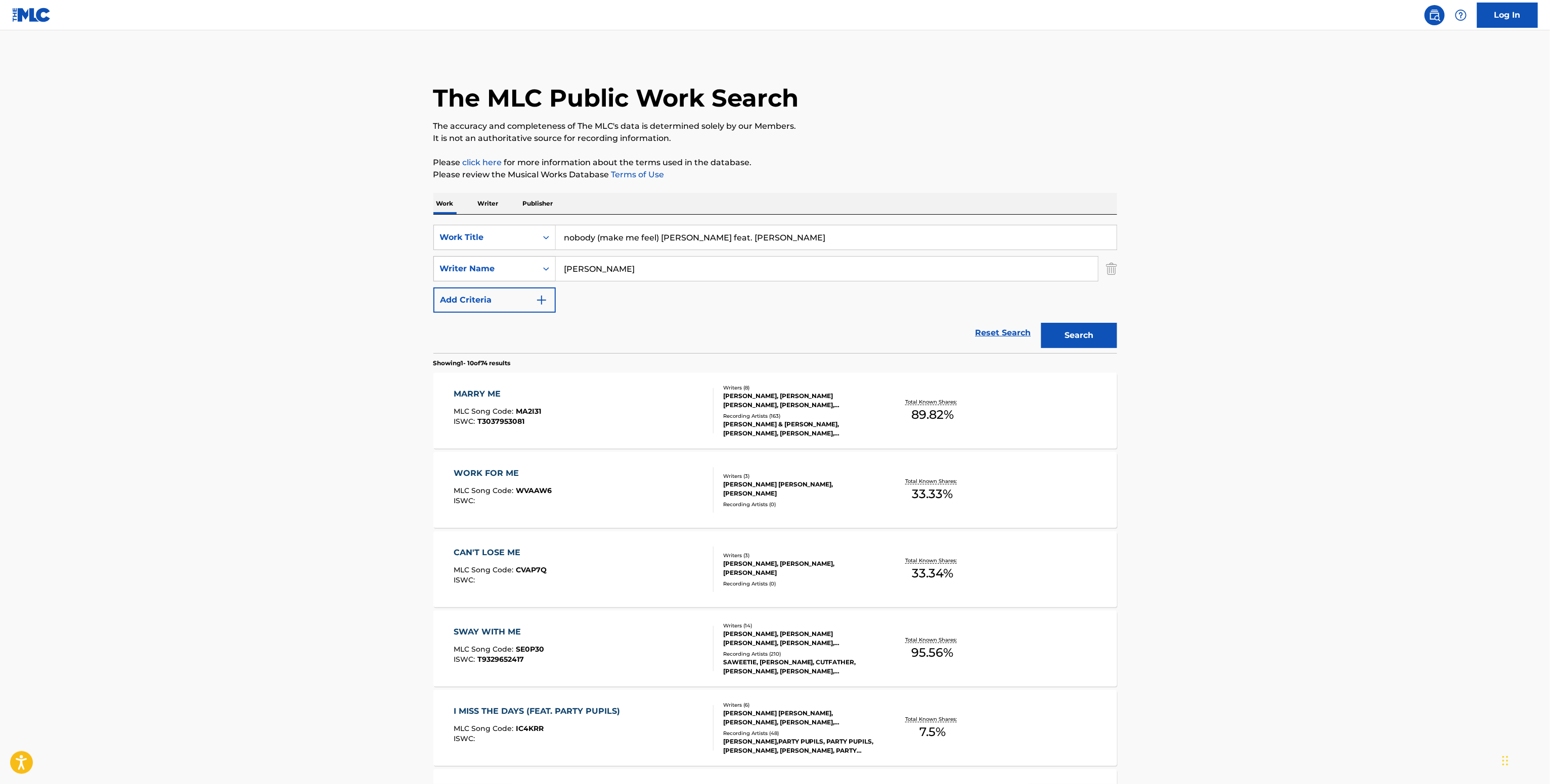
drag, startPoint x: 641, startPoint y: 268, endPoint x: 529, endPoint y: 270, distance: 112.0
click at [530, 270] on div "SearchWithCriteriaf104c0ff-7108-44da-9943-1dfa34ef4046 Writer Name Michael Poll…" at bounding box center [775, 269] width 683 height 25
paste input "Khalid Robinson"
type input "Khalid Robinson"
click at [1041, 323] on button "Search" at bounding box center [1079, 335] width 76 height 25
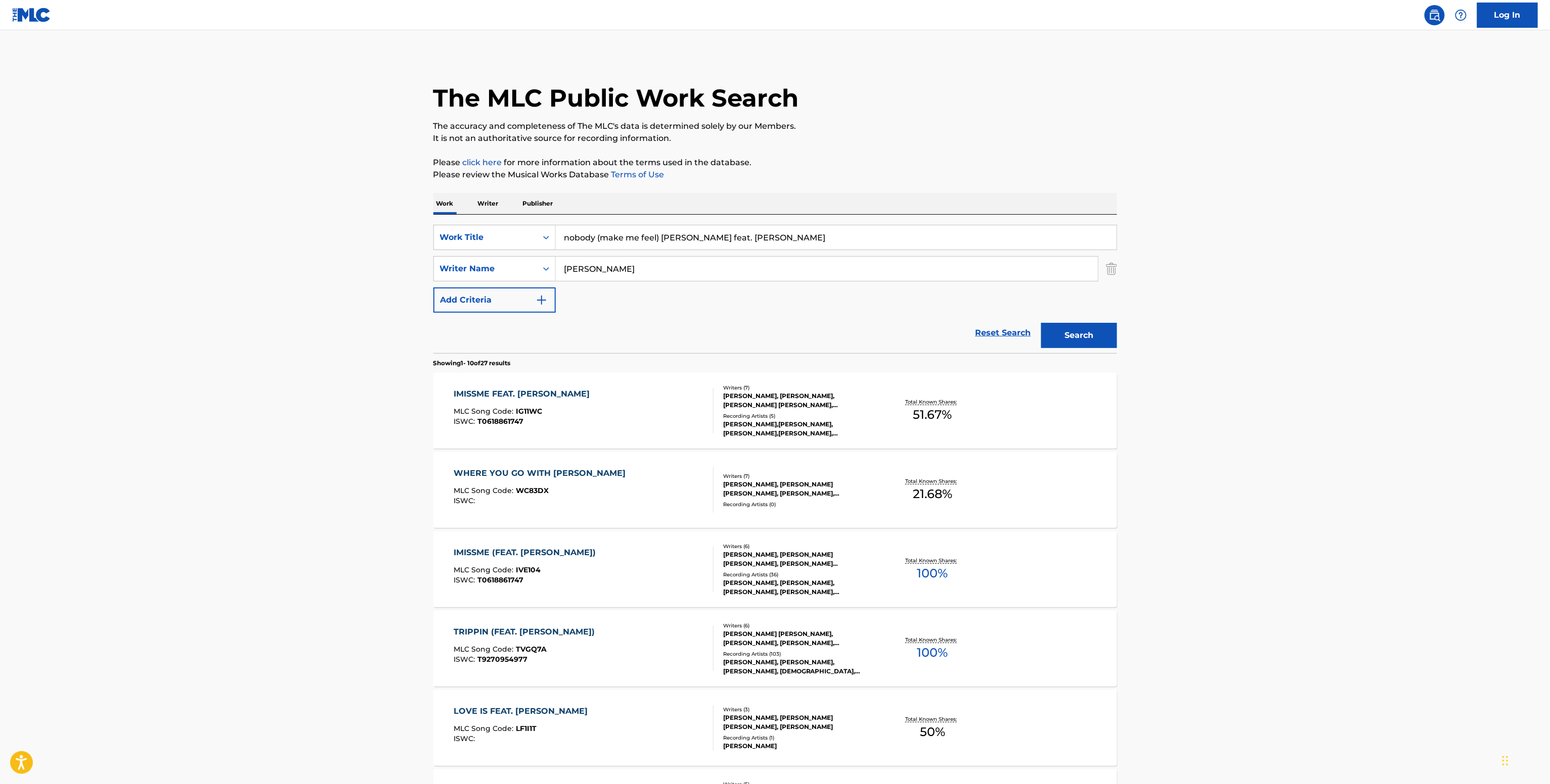
click at [840, 586] on div "KYLE, KYLE, KYLE, KYLE, KHALID, BILLBOARD, M-PHAZES, NAZ, KYLE" at bounding box center [799, 587] width 153 height 18
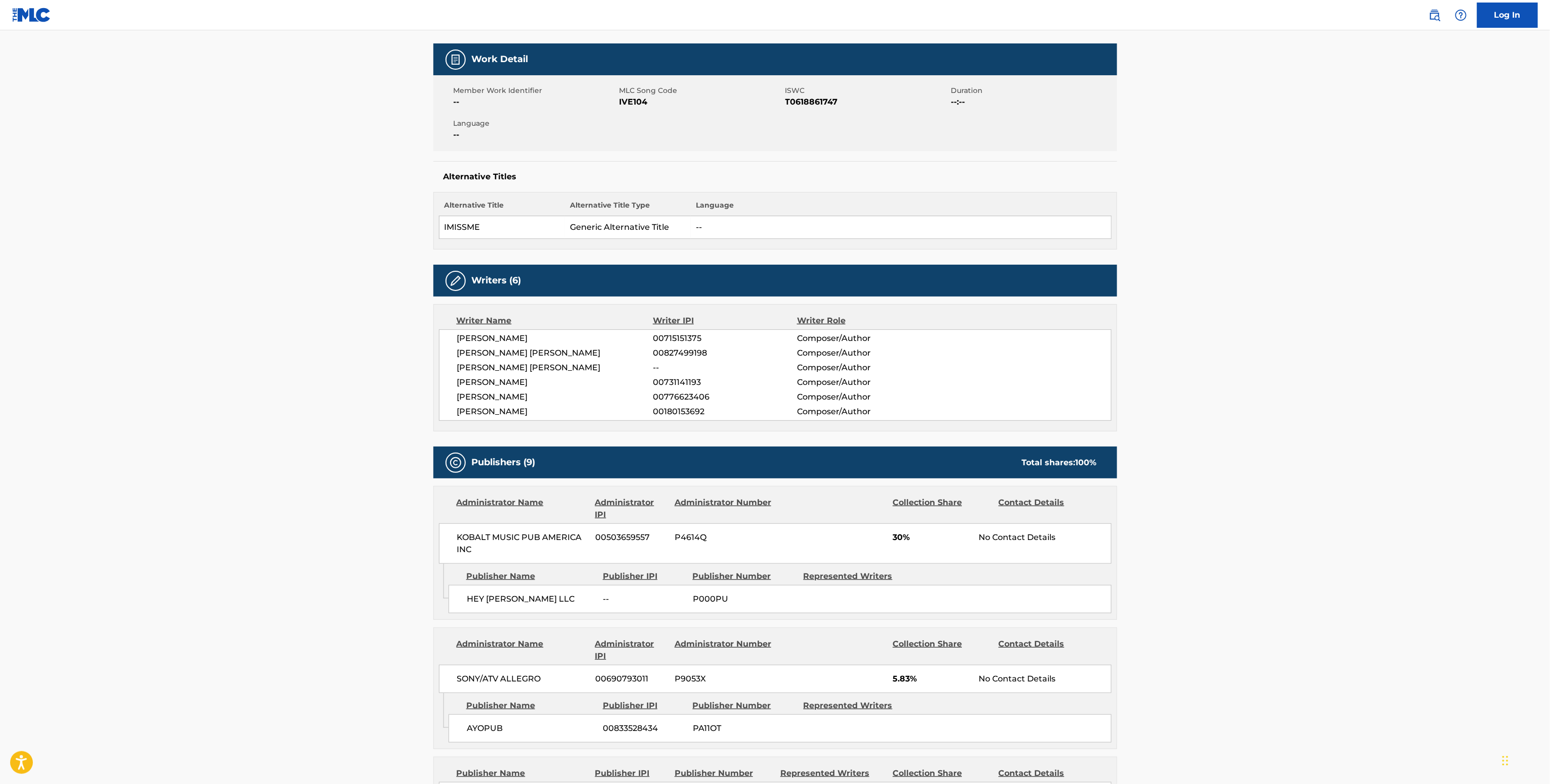
scroll to position [303, 0]
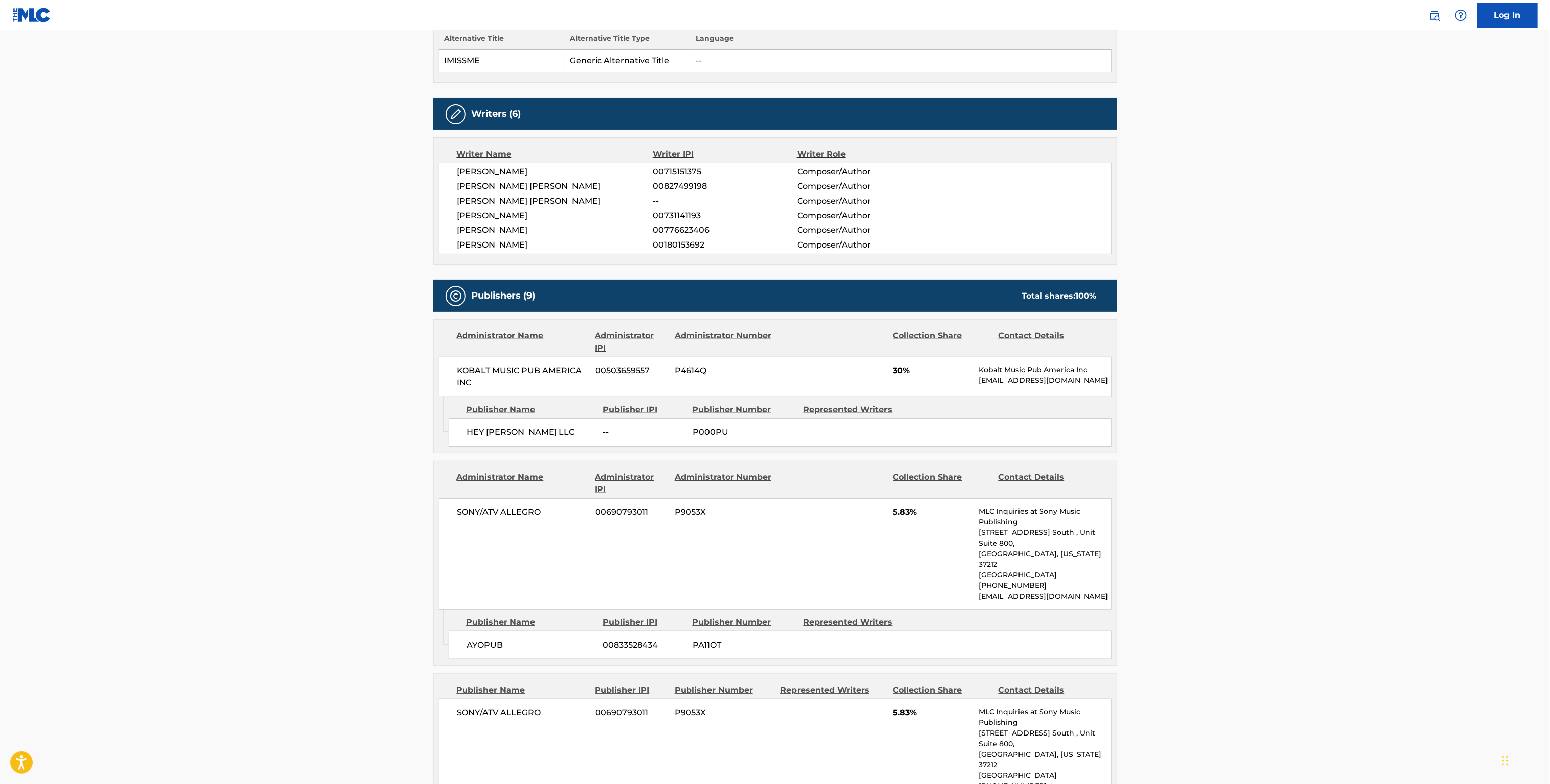
click at [672, 187] on span "00827499198" at bounding box center [724, 187] width 144 height 13
copy span "00827499198"
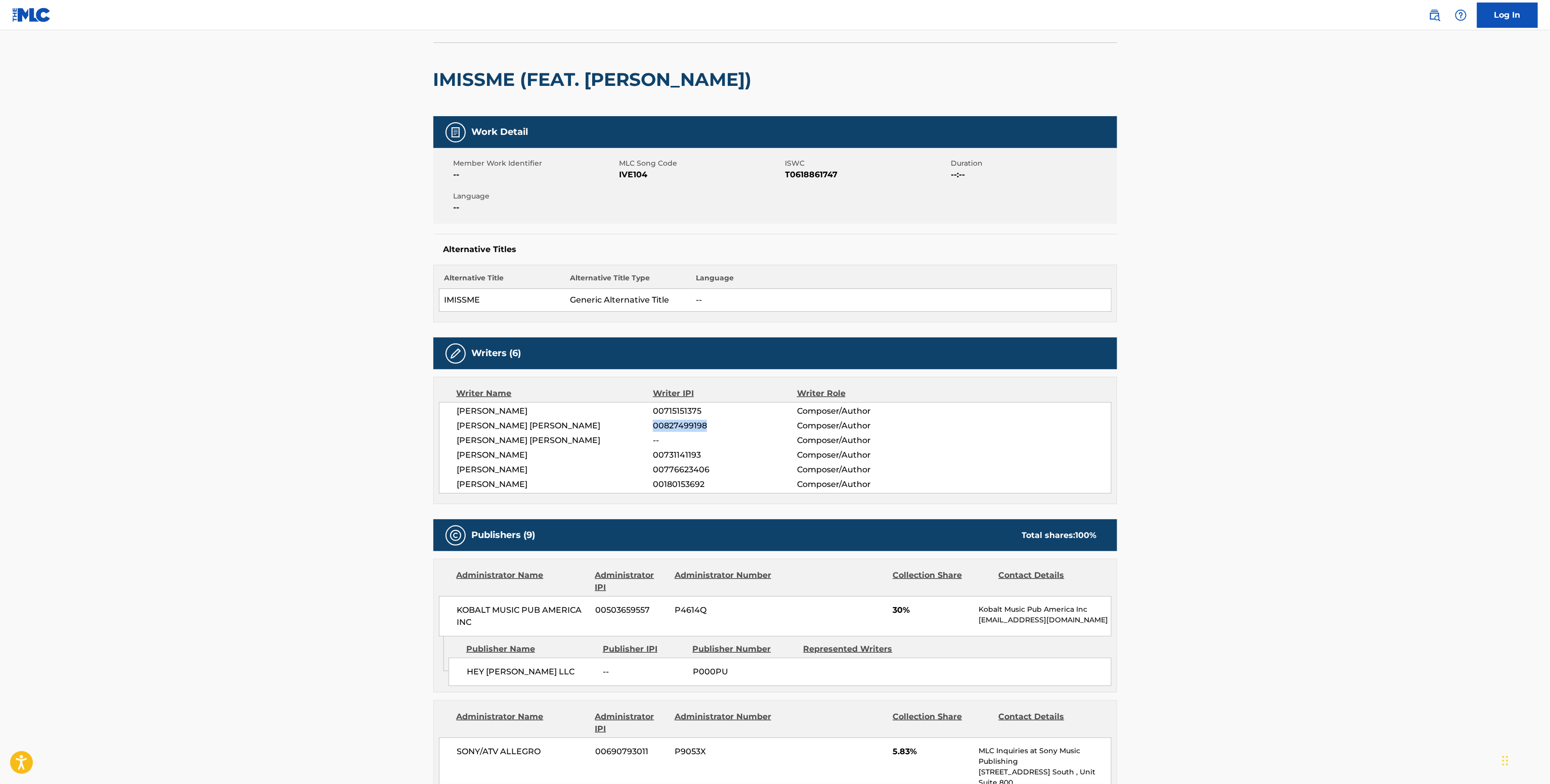
scroll to position [0, 0]
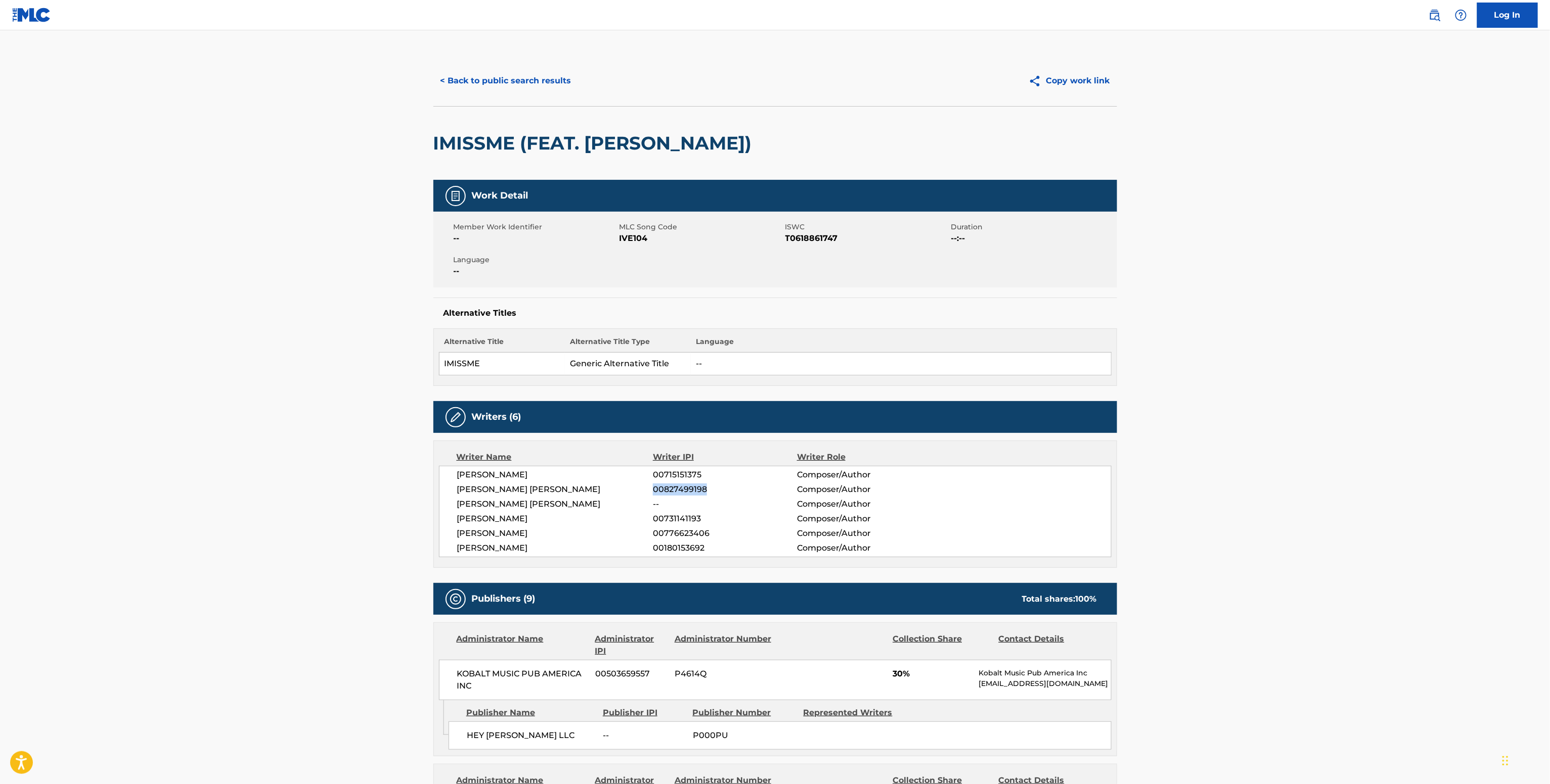
click at [472, 72] on button "< Back to public search results" at bounding box center [505, 80] width 145 height 25
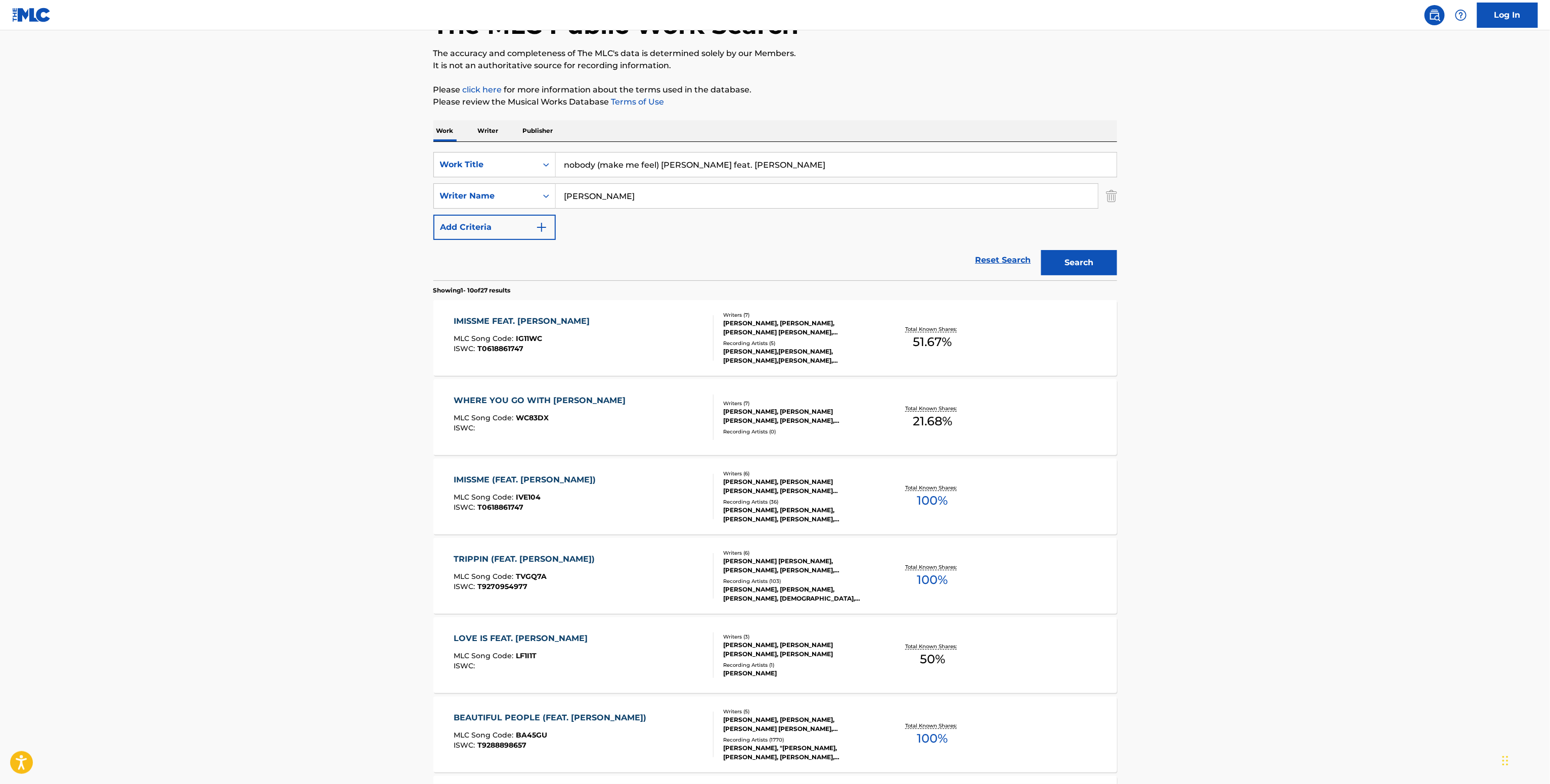
scroll to position [303, 0]
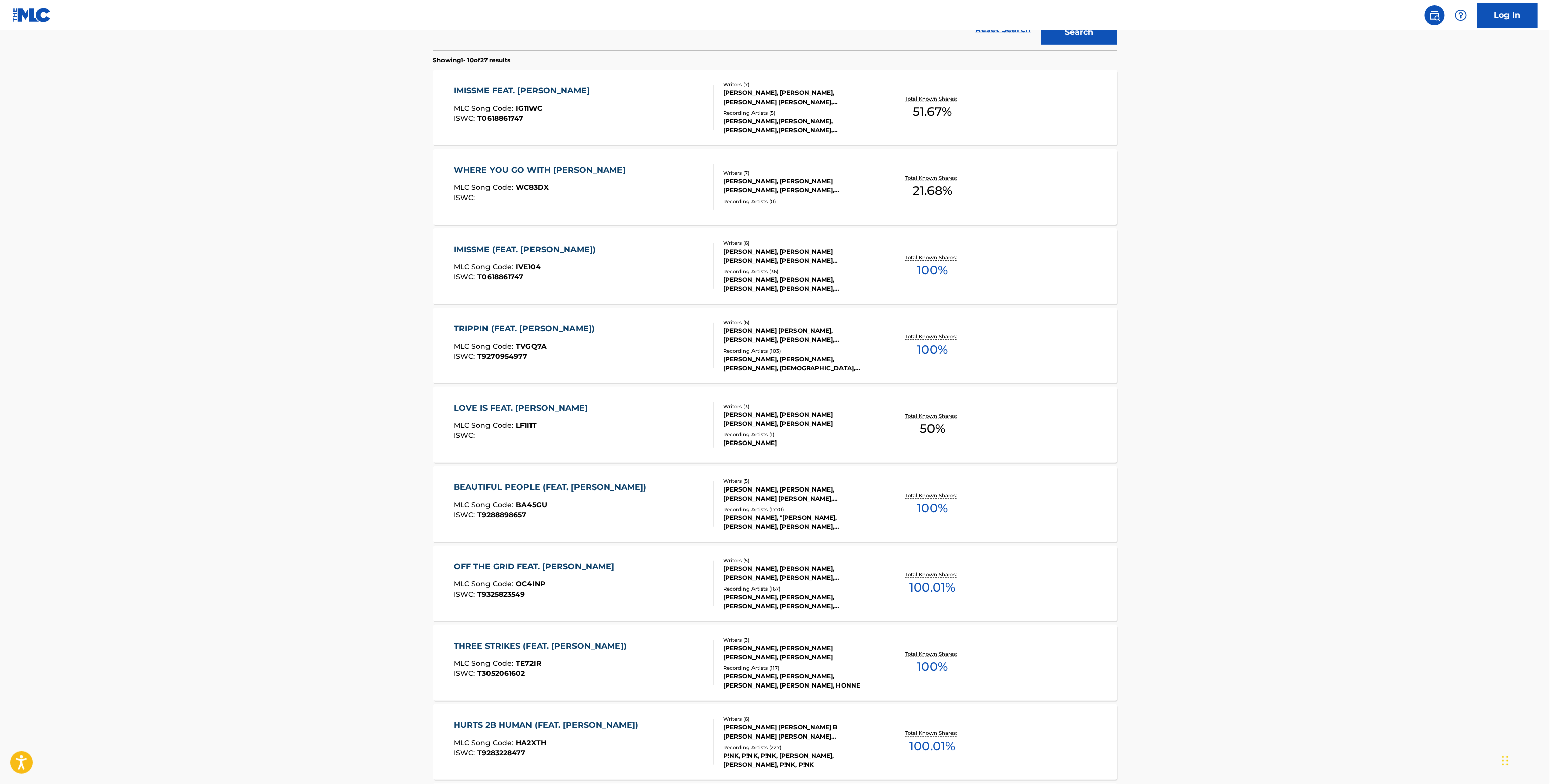
click at [884, 366] on div "TRIPPIN (FEAT. KHALID) MLC Song Code : TVGQ7A ISWC : T9270954977 Writers ( 6 ) …" at bounding box center [775, 345] width 683 height 76
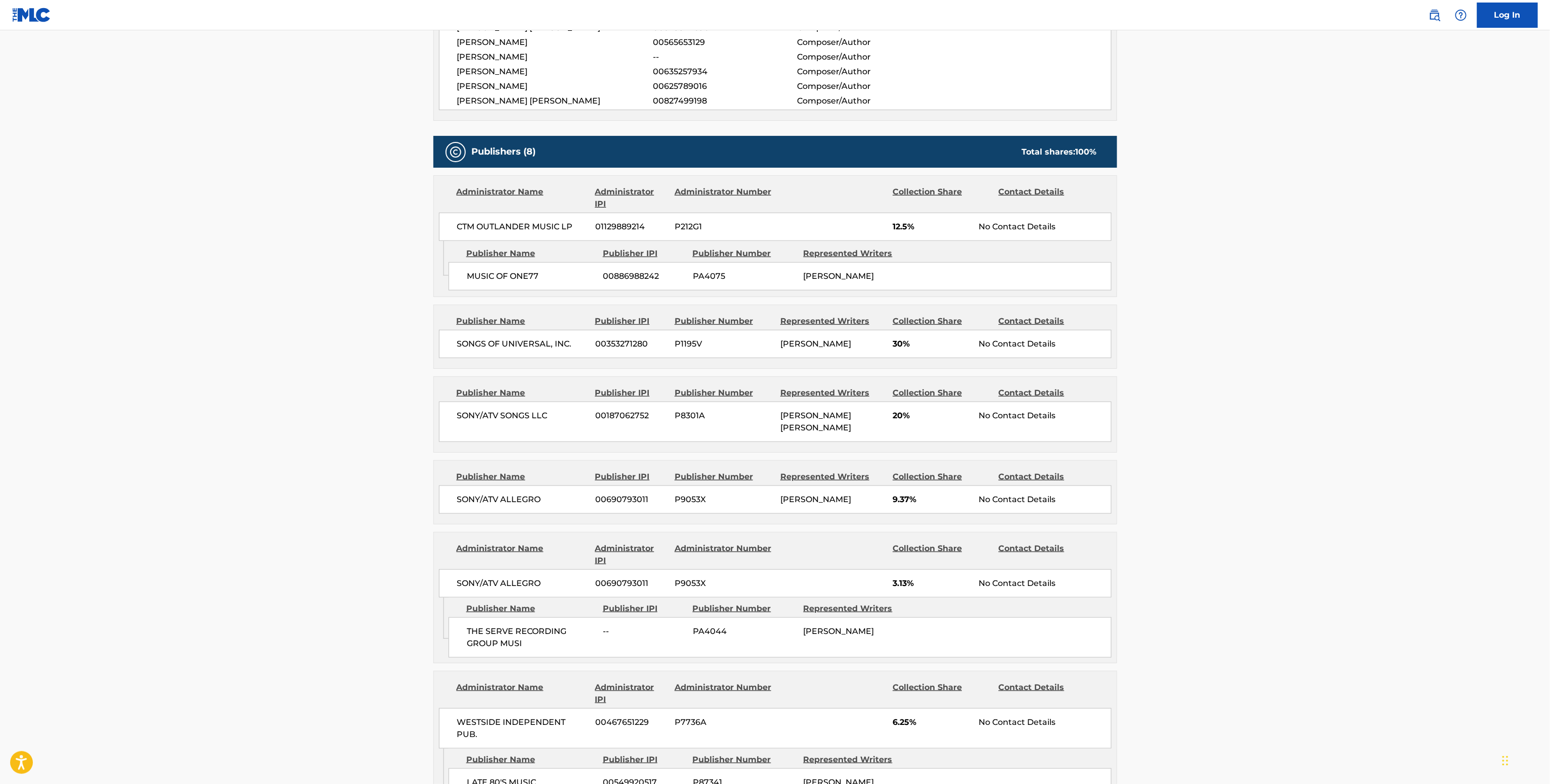
scroll to position [404, 0]
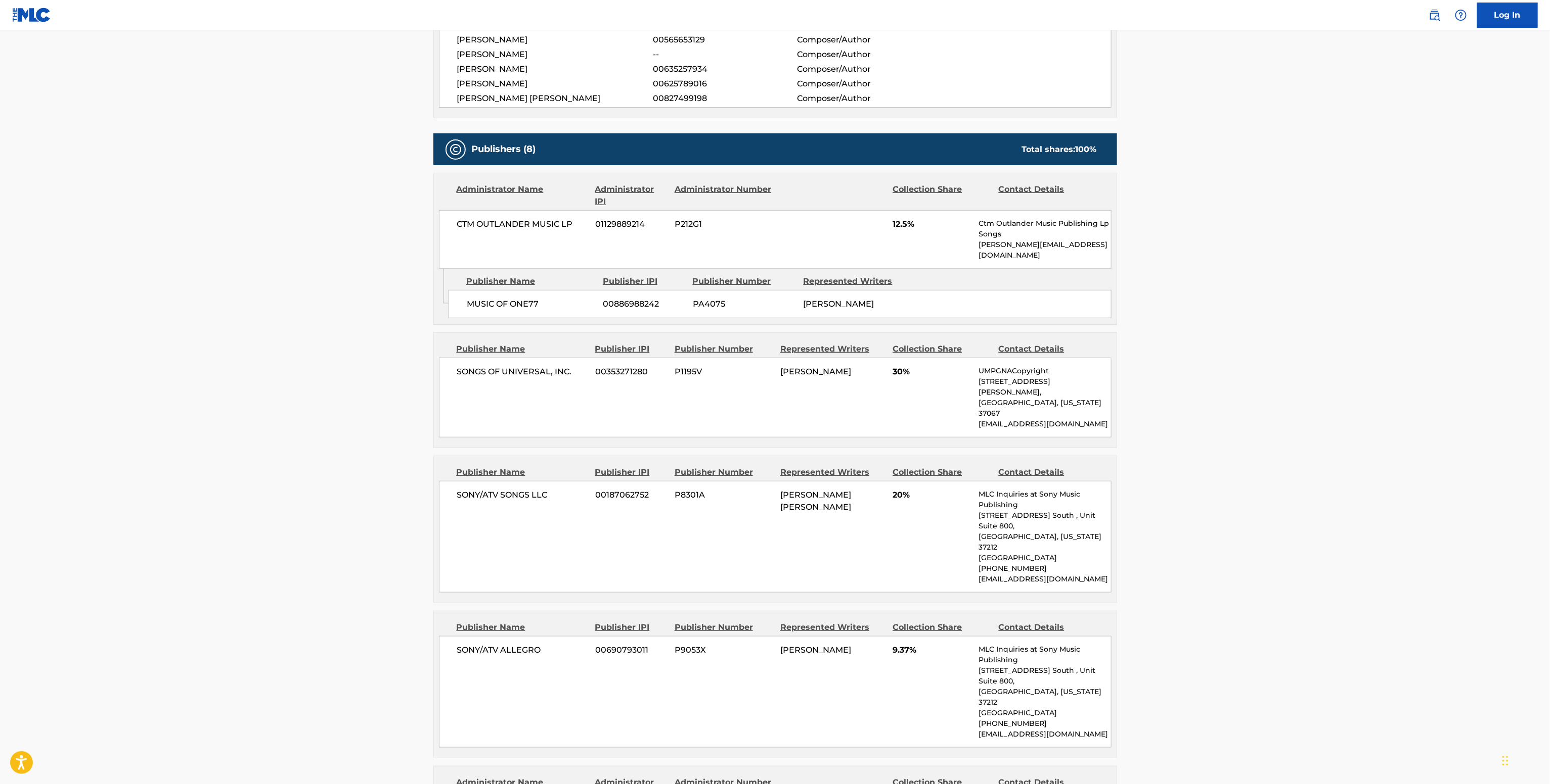
click at [502, 489] on span "SONY/ATV SONGS LLC" at bounding box center [522, 495] width 131 height 13
copy div "SONY/ATV SONGS LLC"
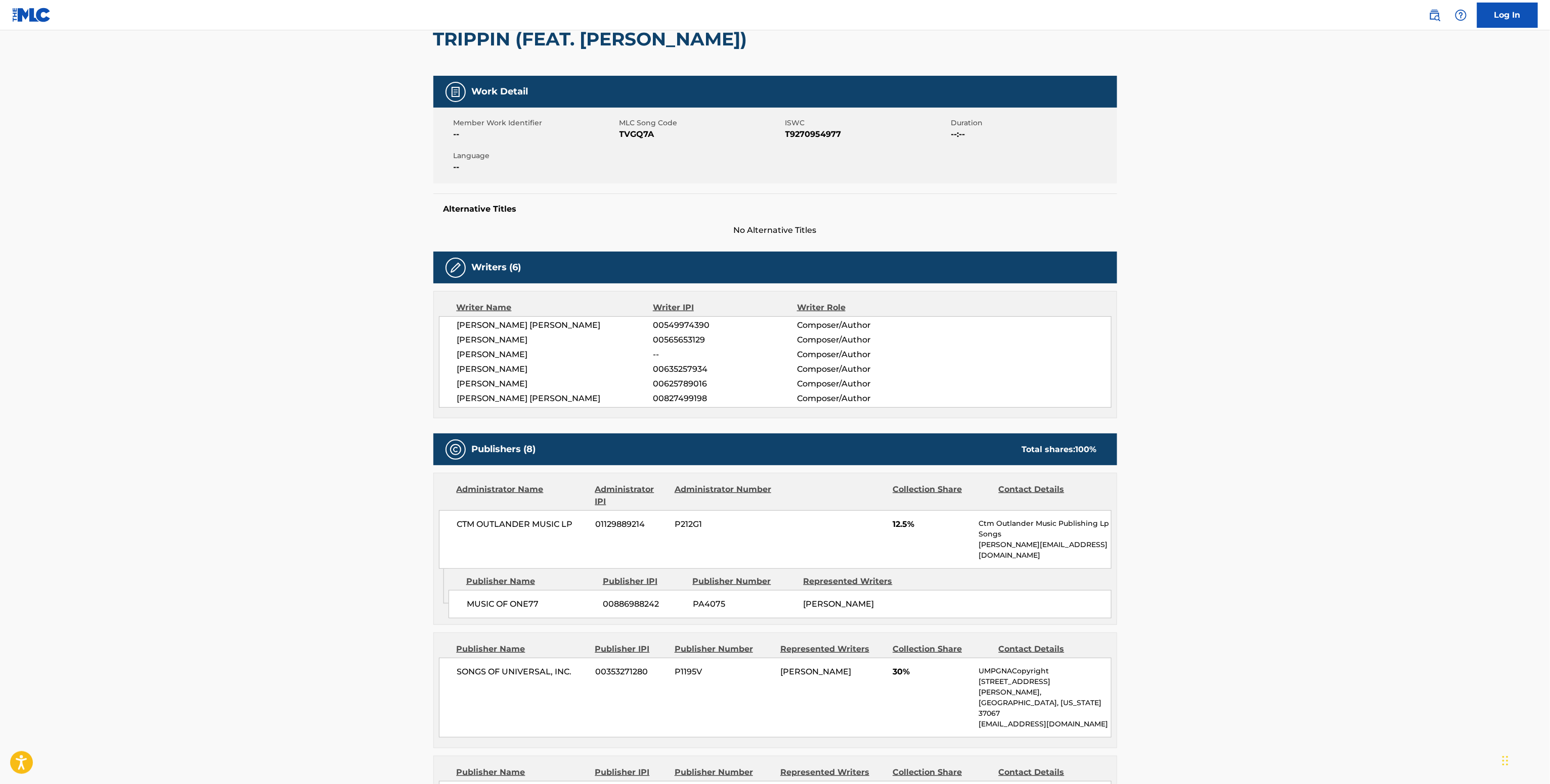
scroll to position [101, 0]
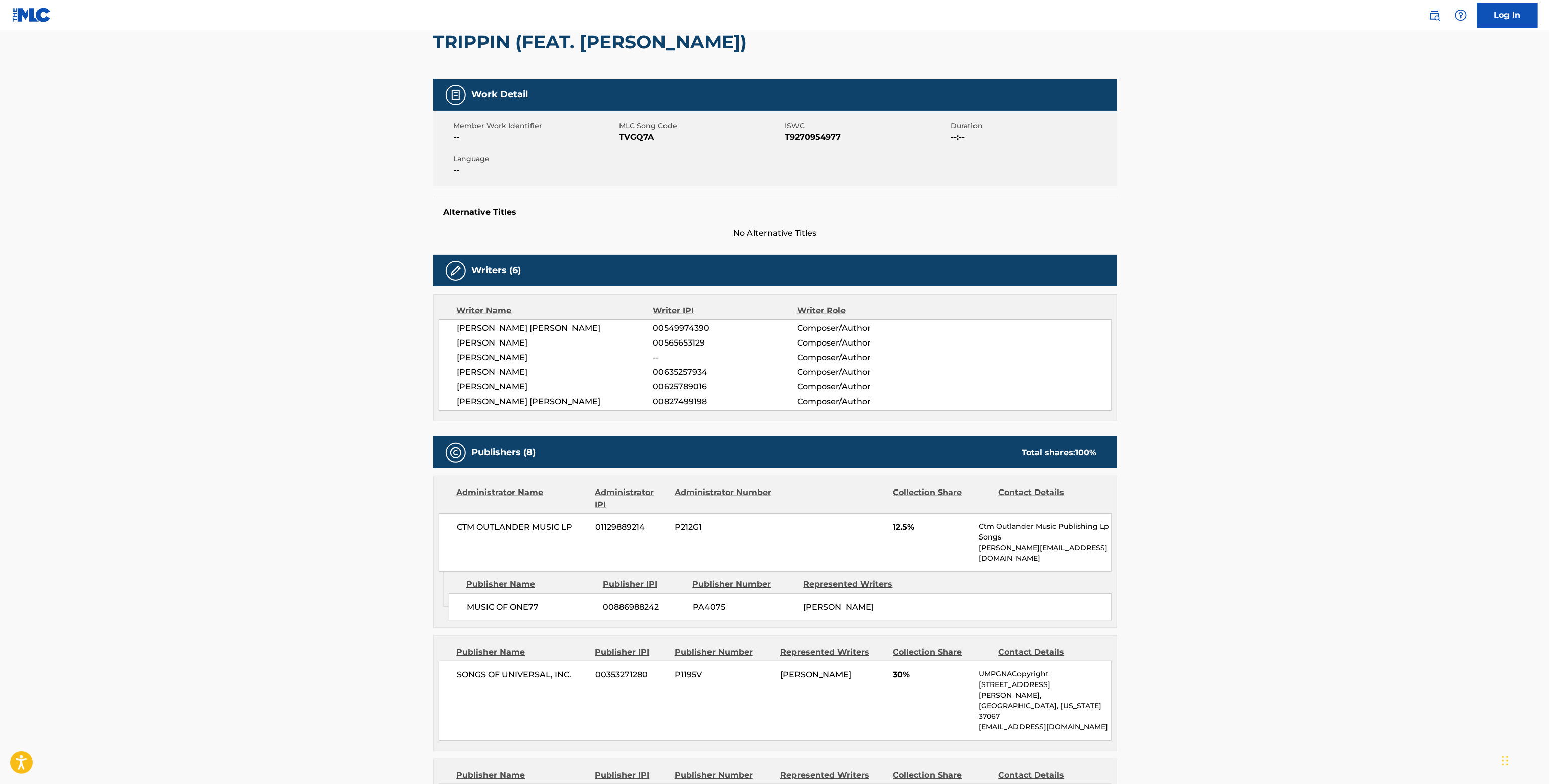
click at [629, 139] on span "TVGQ7A" at bounding box center [700, 138] width 164 height 13
copy span "TVGQ7A"
click at [673, 392] on span "00625789016" at bounding box center [724, 387] width 144 height 13
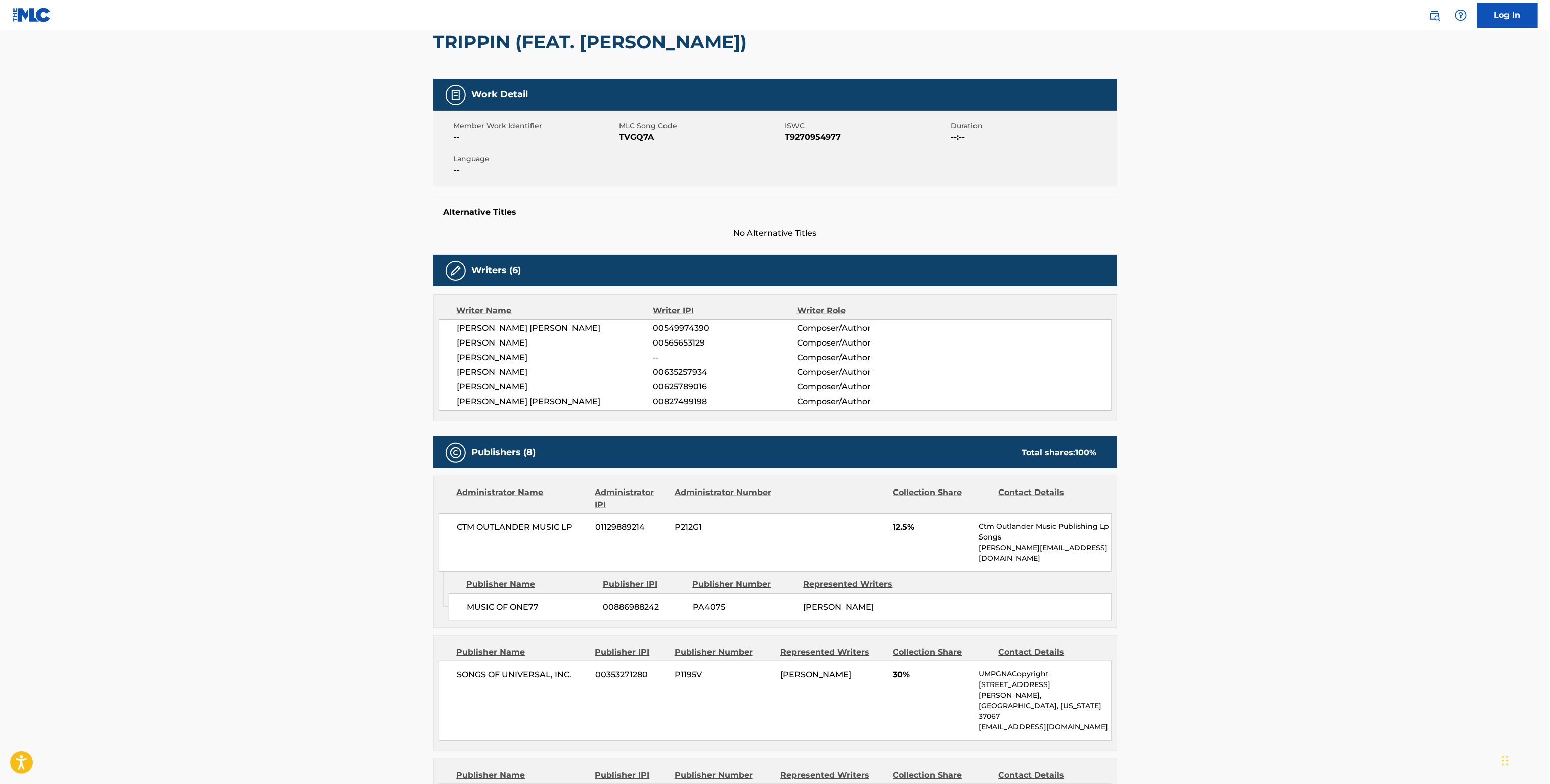
click at [631, 130] on span "MLC Song Code" at bounding box center [700, 126] width 164 height 11
click at [631, 135] on span "TVGQ7A" at bounding box center [700, 138] width 164 height 13
click at [632, 135] on span "TVGQ7A" at bounding box center [700, 138] width 164 height 13
copy span "TVGQ7A"
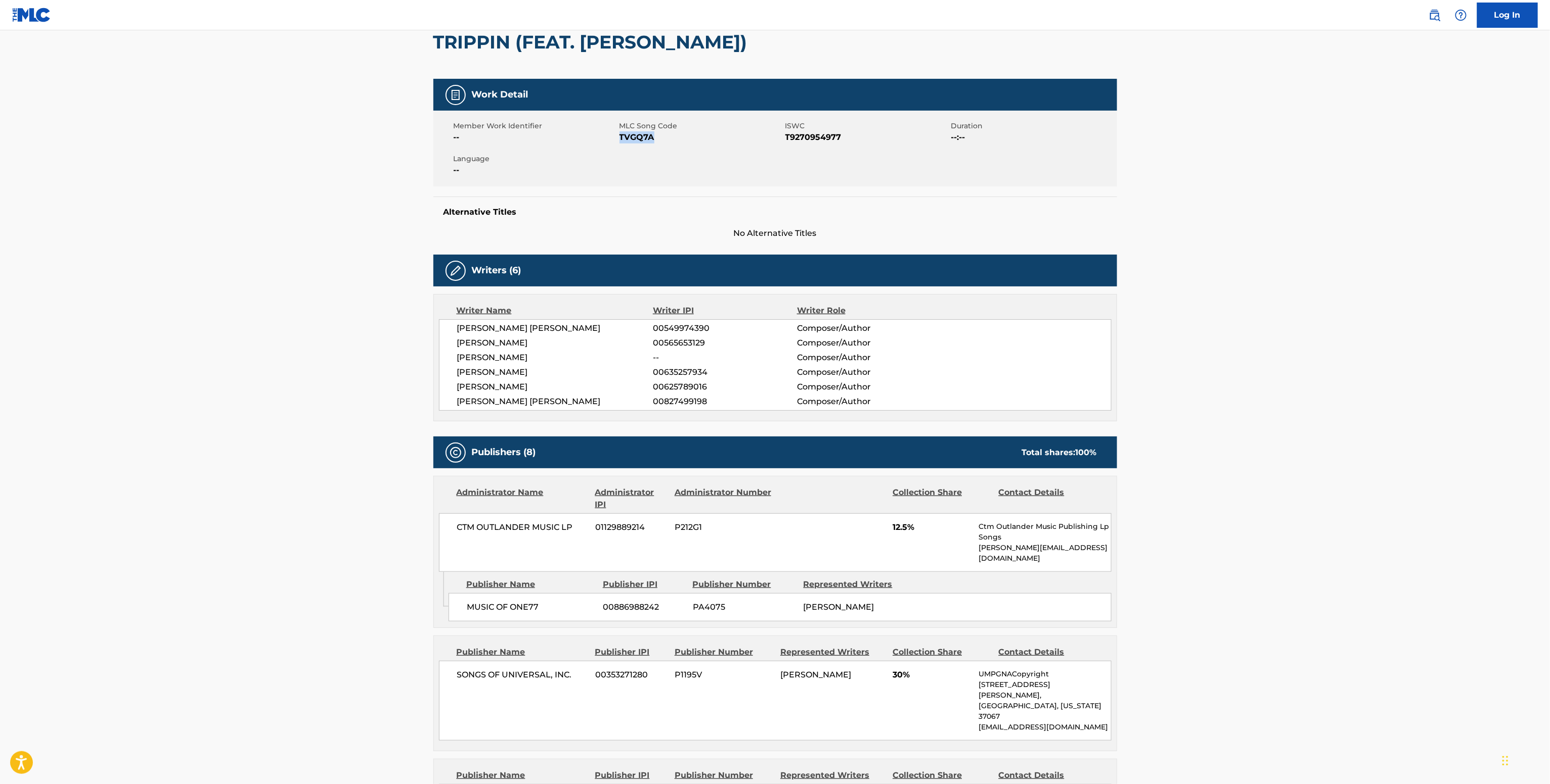
scroll to position [0, 0]
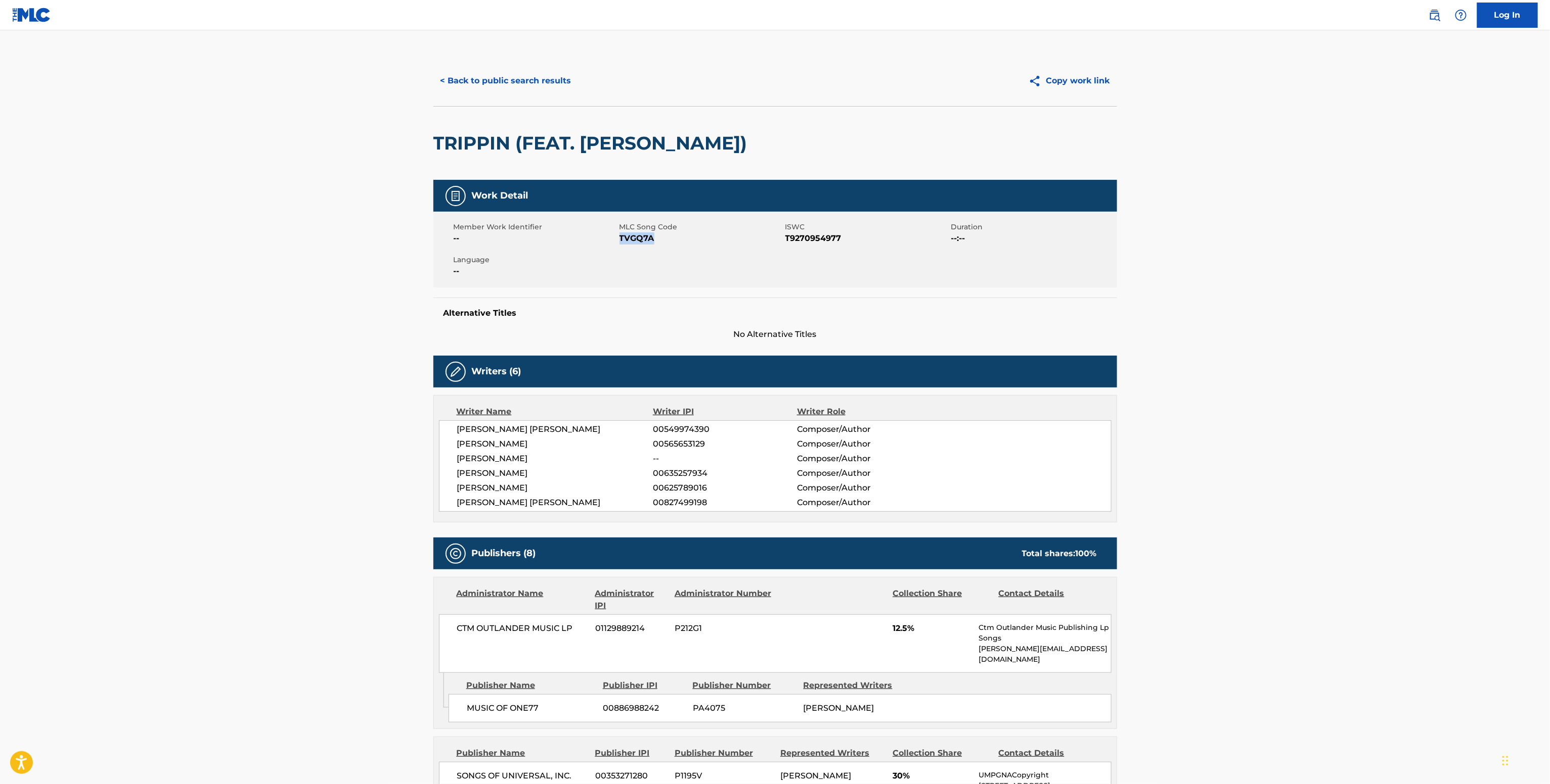
click at [548, 74] on button "< Back to public search results" at bounding box center [505, 80] width 145 height 25
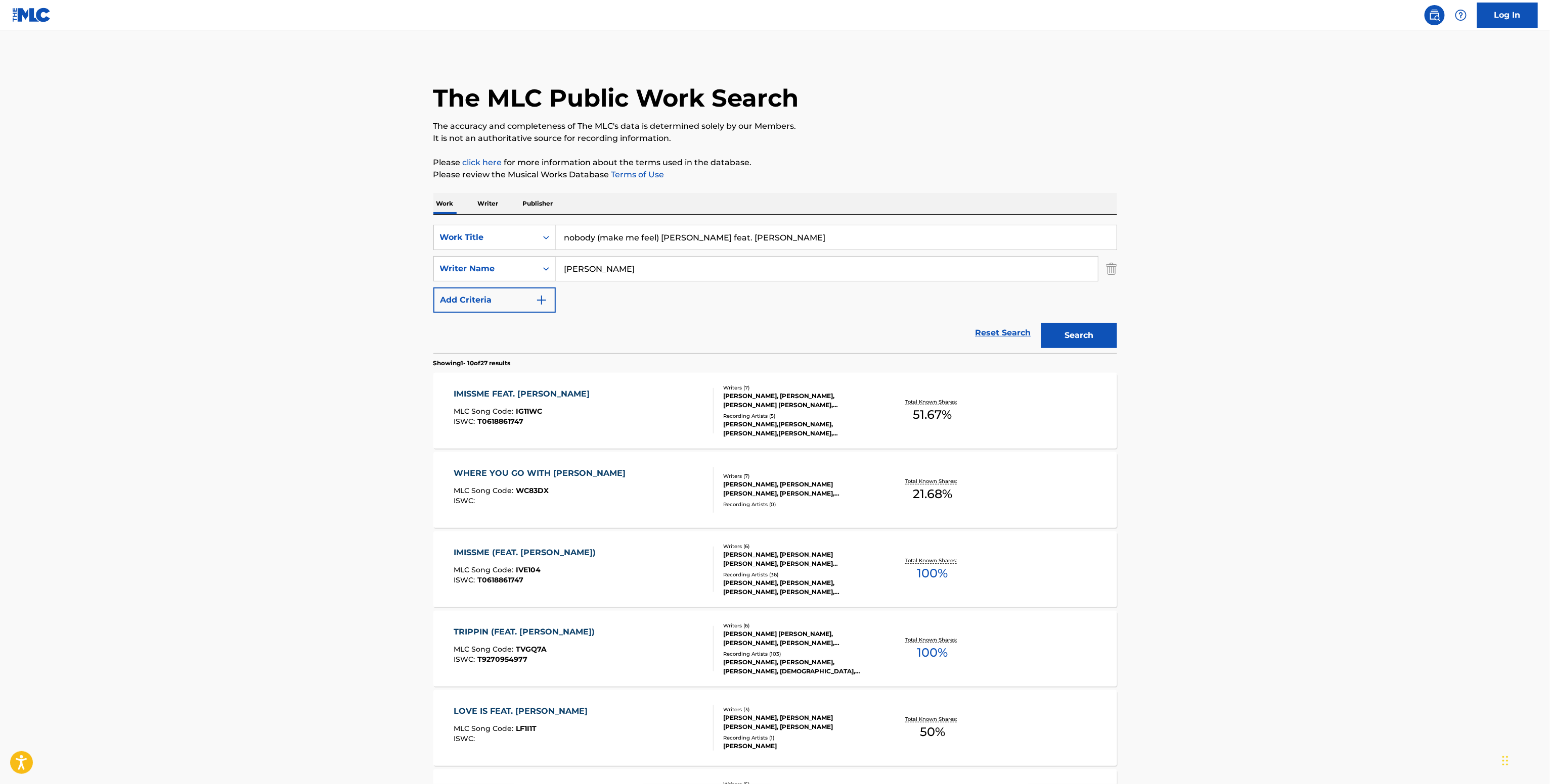
drag, startPoint x: 631, startPoint y: 276, endPoint x: 506, endPoint y: 253, distance: 127.1
click at [510, 254] on div "SearchWithCriteria36e9fa31-7e29-4ef0-8b5e-a6d85cfdc830 Work Title nobody (make …" at bounding box center [775, 269] width 683 height 88
paste input "Griff Claw"
type input "Griff Clawson"
click at [1066, 333] on button "Search" at bounding box center [1079, 335] width 76 height 25
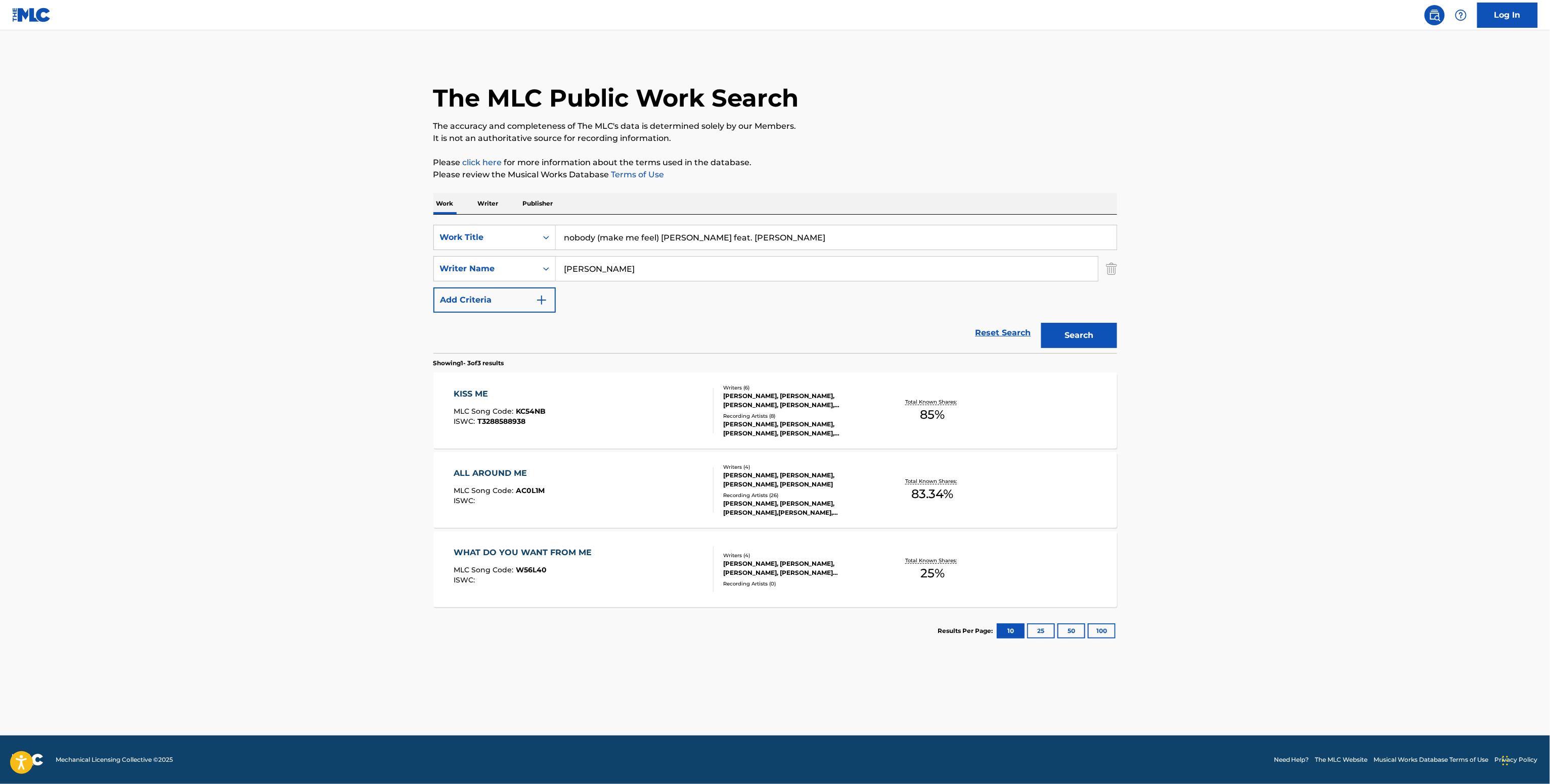
click at [796, 427] on div "STELLA LEFTY, STELLA LEFTY, STELLA LEFTY, STELLA LEFTY, STELLA LEFTY" at bounding box center [799, 429] width 153 height 18
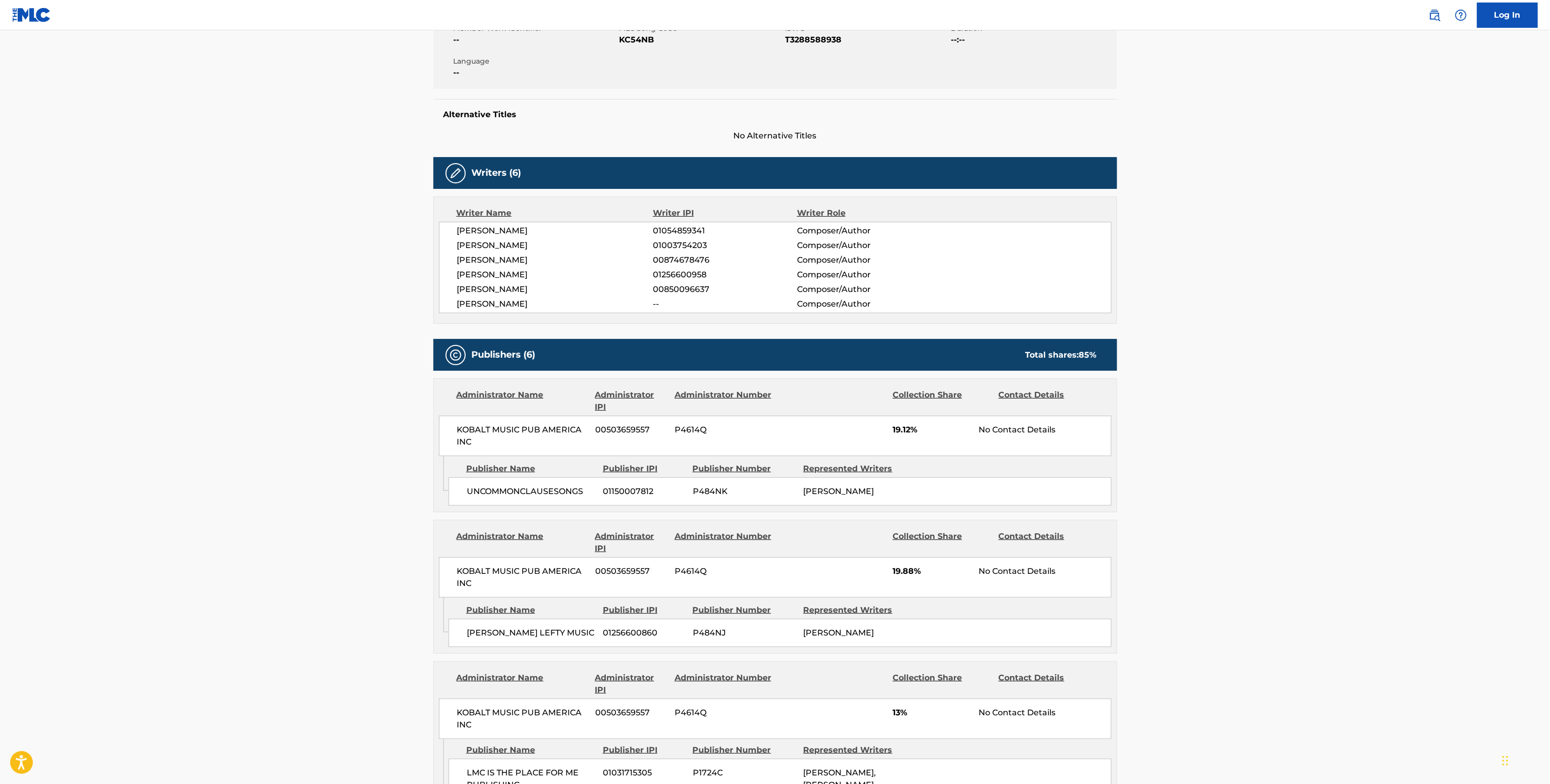
scroll to position [202, 0]
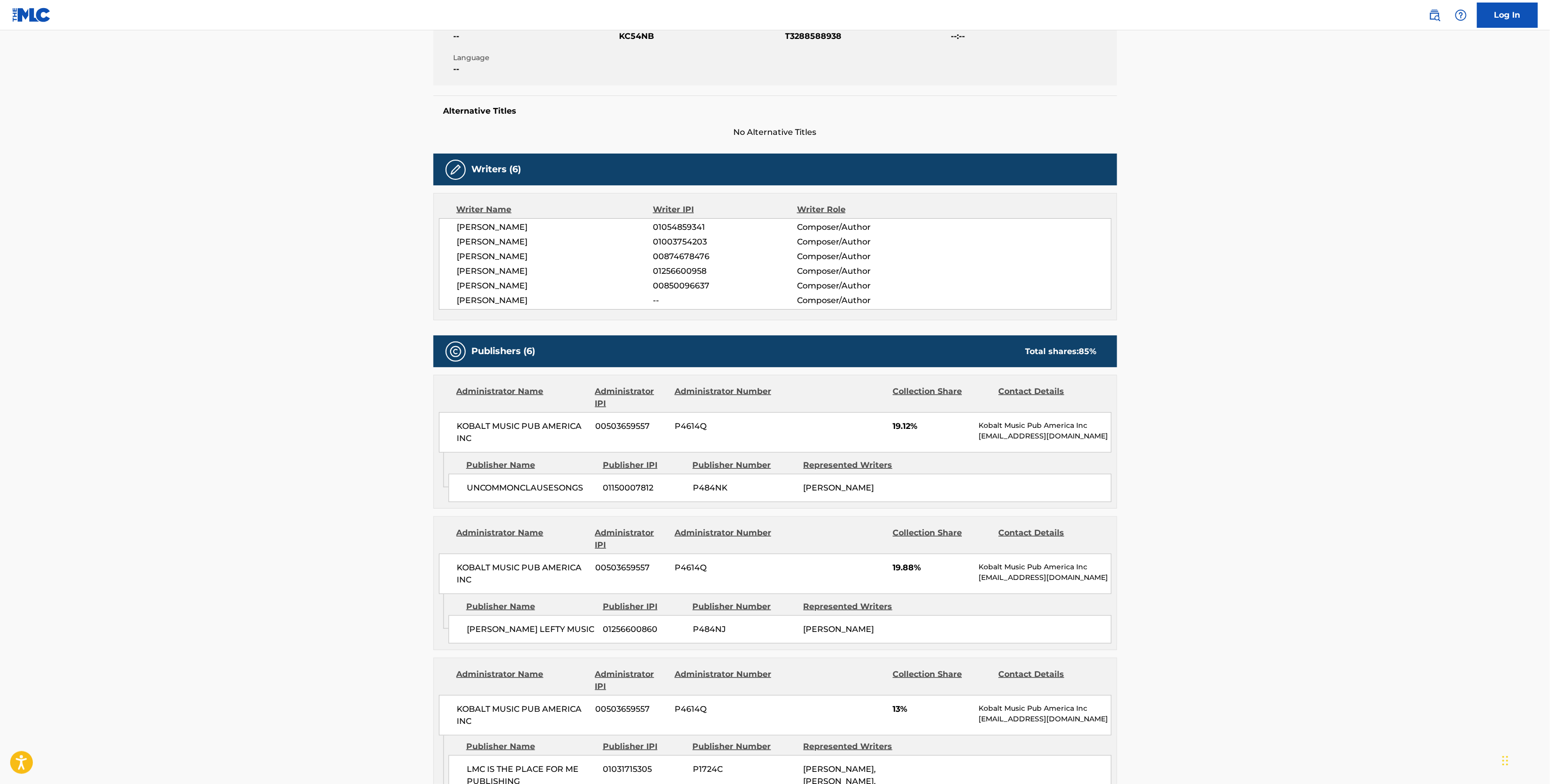
click at [680, 283] on span "00850096637" at bounding box center [724, 286] width 144 height 13
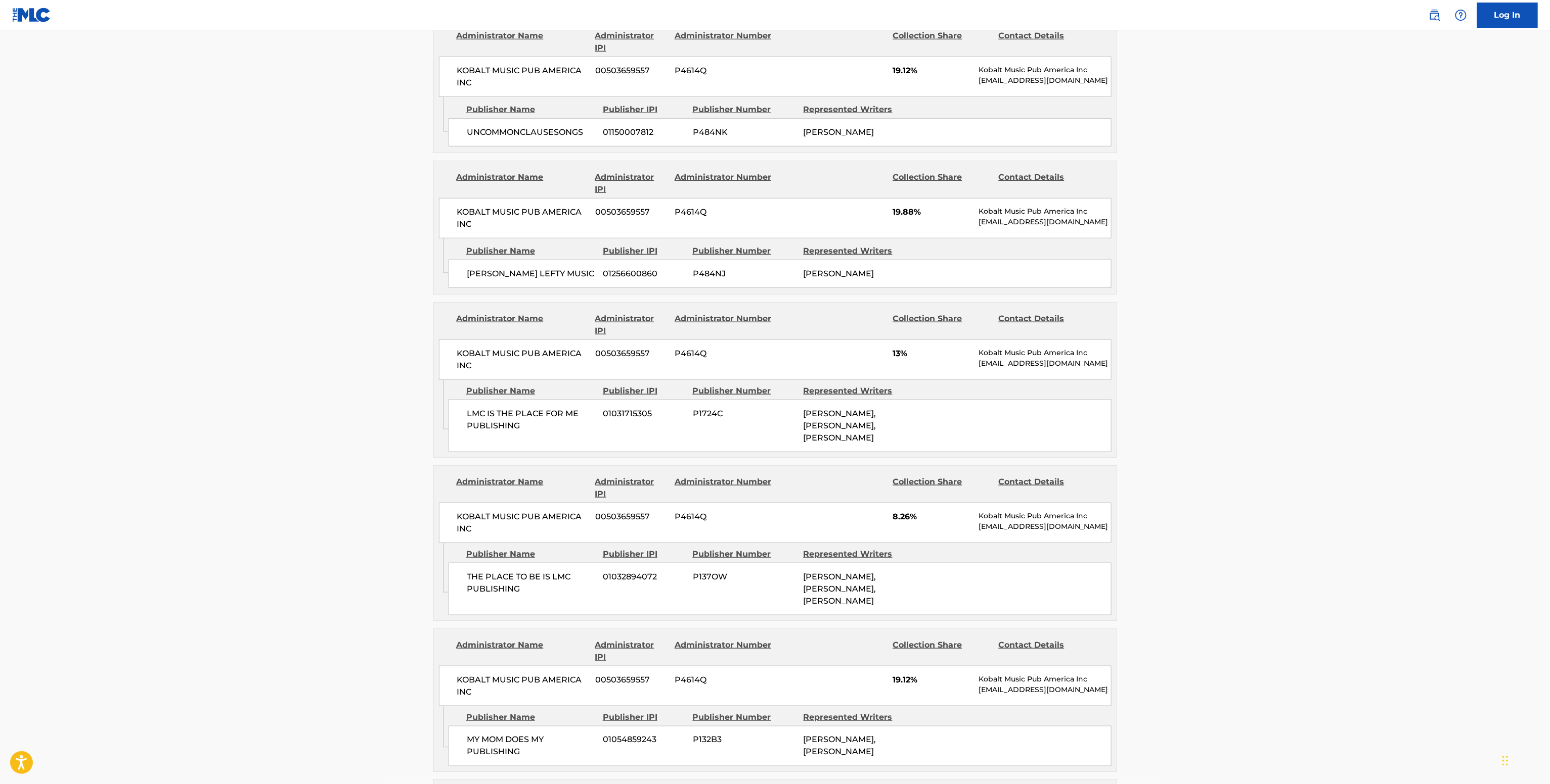
scroll to position [606, 0]
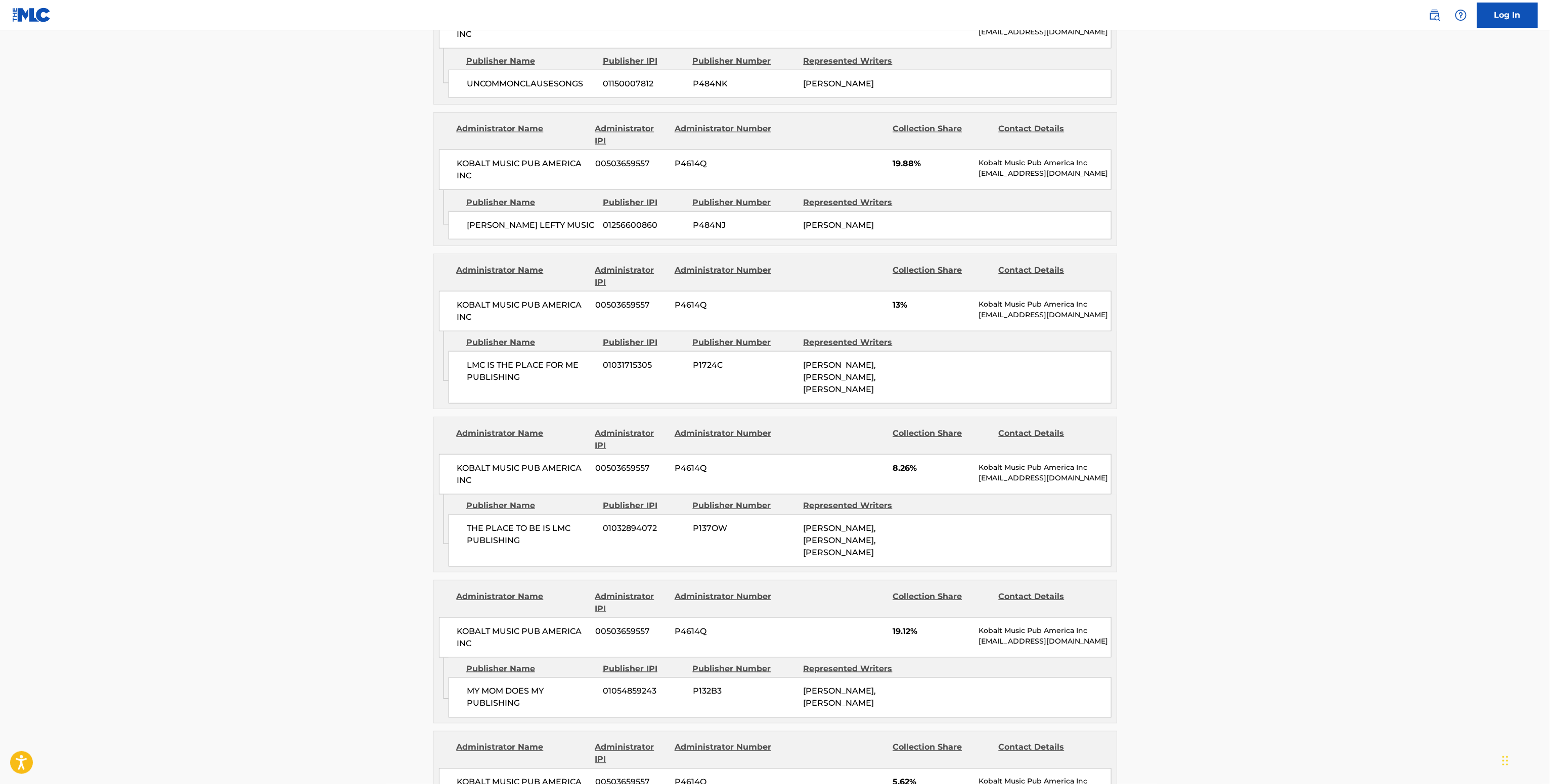
click at [508, 482] on span "KOBALT MUSIC PUB AMERICA INC" at bounding box center [522, 474] width 131 height 24
copy div "KOBALT MUSIC PUB AMERICA INC"
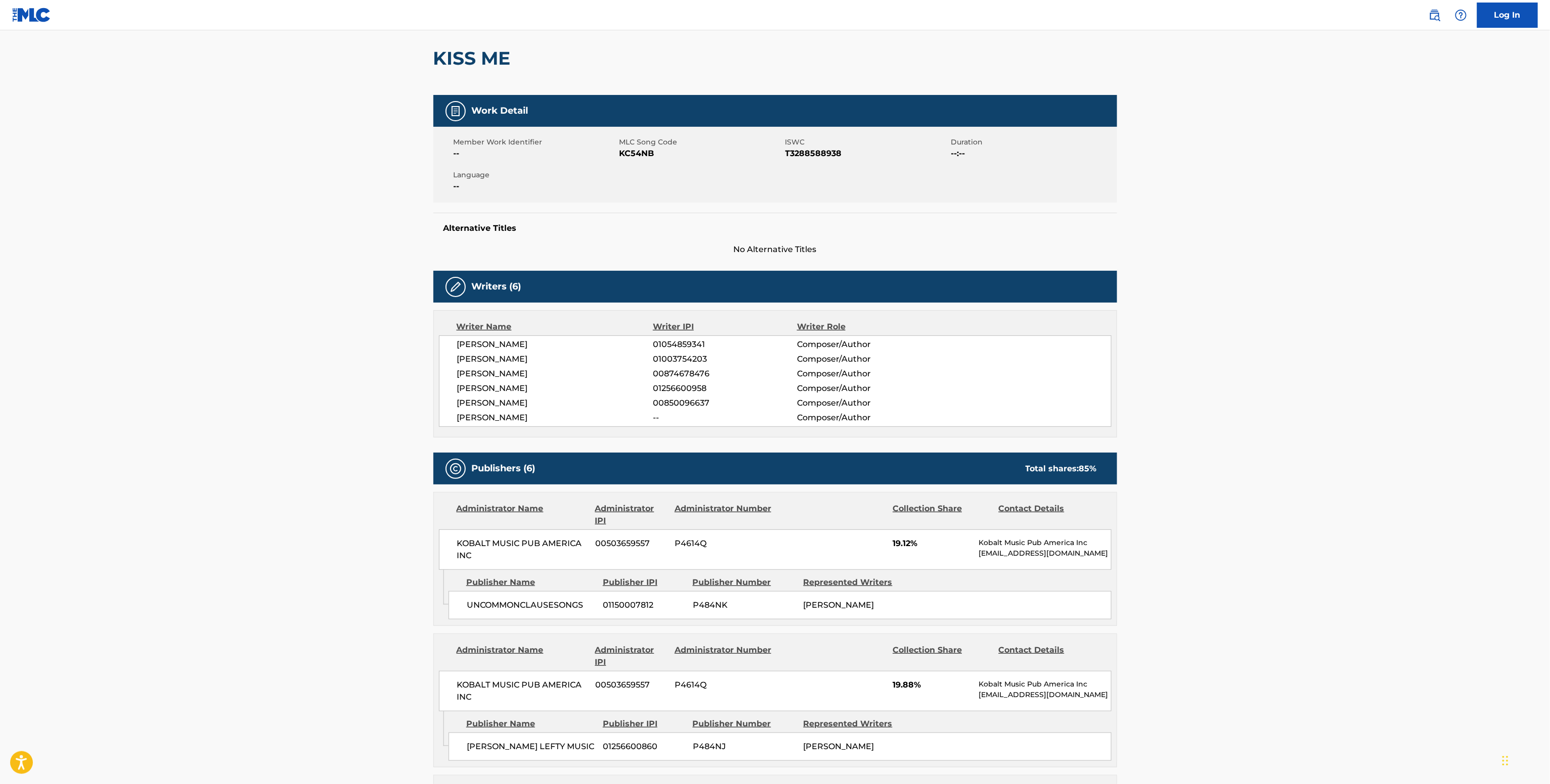
scroll to position [0, 0]
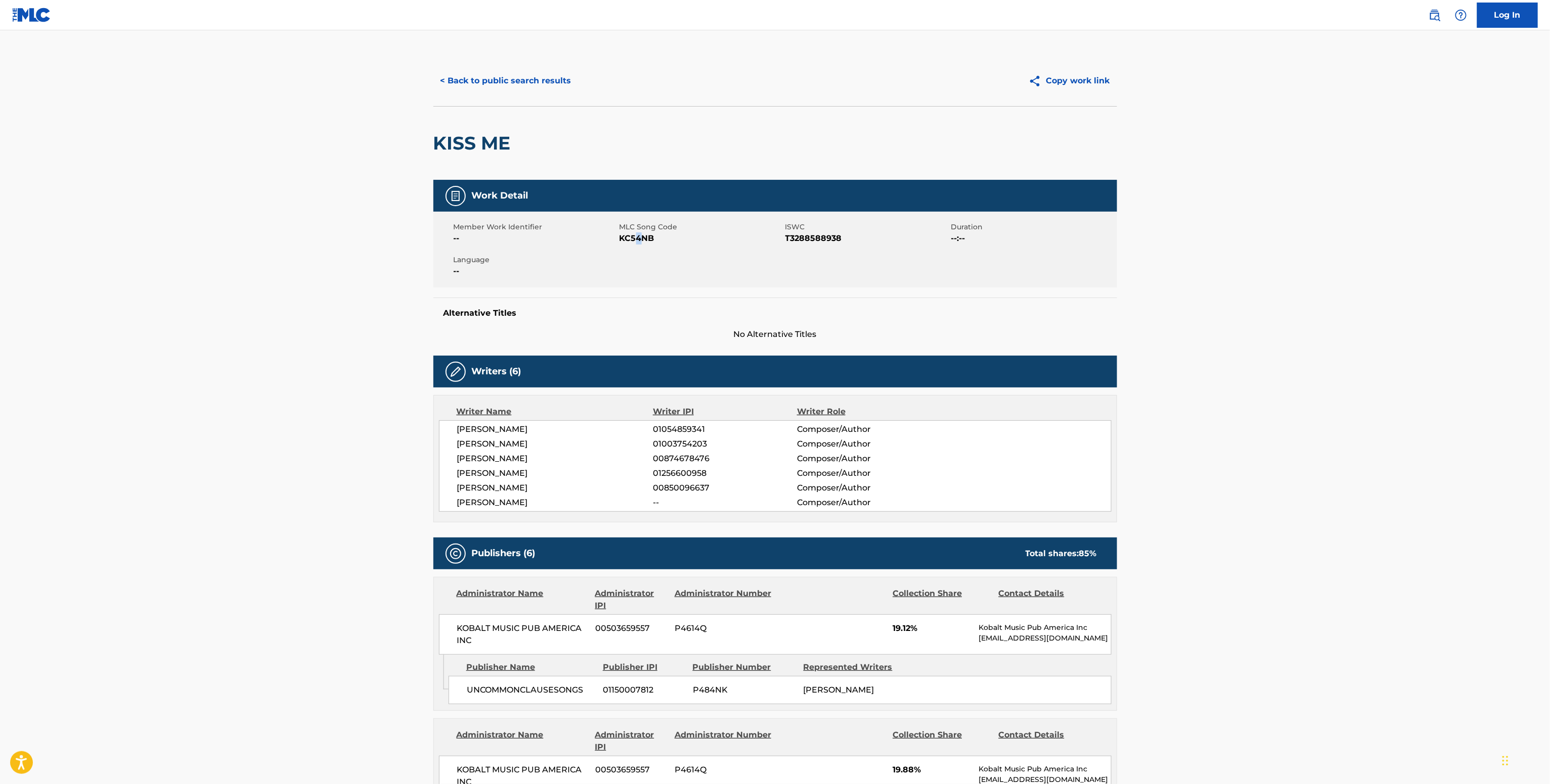
click at [638, 240] on span "KC54NB" at bounding box center [700, 239] width 164 height 13
click at [637, 240] on span "KC54NB" at bounding box center [700, 239] width 164 height 13
click at [617, 235] on div "Member Work Identifier --" at bounding box center [536, 232] width 165 height 22
click at [618, 235] on div "Member Work Identifier --" at bounding box center [536, 232] width 165 height 22
click at [629, 240] on span "KC54NB" at bounding box center [700, 239] width 164 height 13
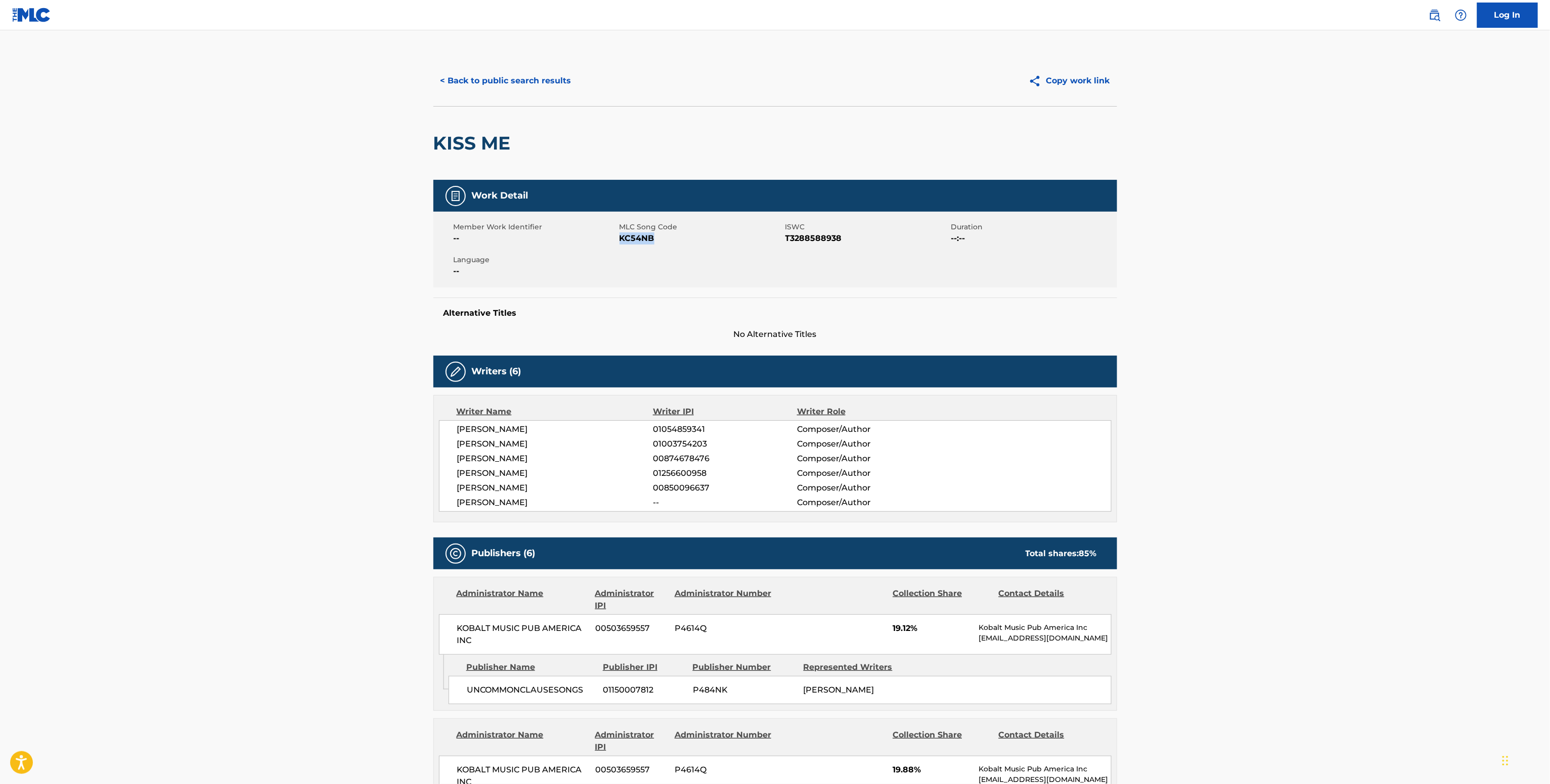
click at [629, 240] on span "KC54NB" at bounding box center [700, 239] width 164 height 13
copy span "KC54NB"
click at [540, 72] on button "< Back to public search results" at bounding box center [505, 80] width 145 height 25
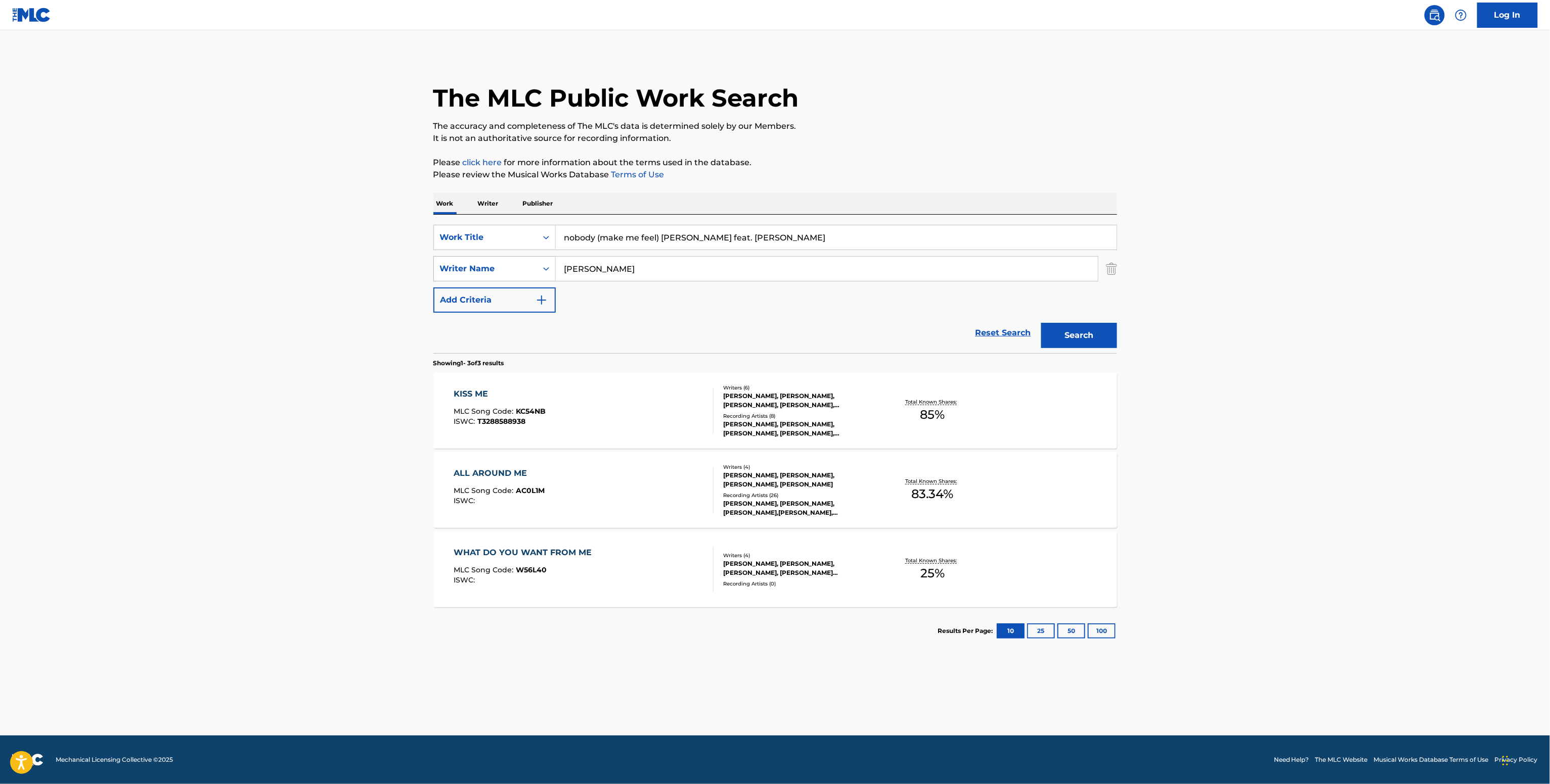
drag, startPoint x: 621, startPoint y: 266, endPoint x: 454, endPoint y: 262, distance: 167.0
click at [460, 263] on div "SearchWithCriteriaf104c0ff-7108-44da-9943-1dfa34ef4046 Writer Name Griff Clawson" at bounding box center [775, 269] width 683 height 25
paste input "Oskar Sjåvåg"
type input "Oskar Sjåvåg"
click at [1041, 323] on button "Search" at bounding box center [1079, 335] width 76 height 25
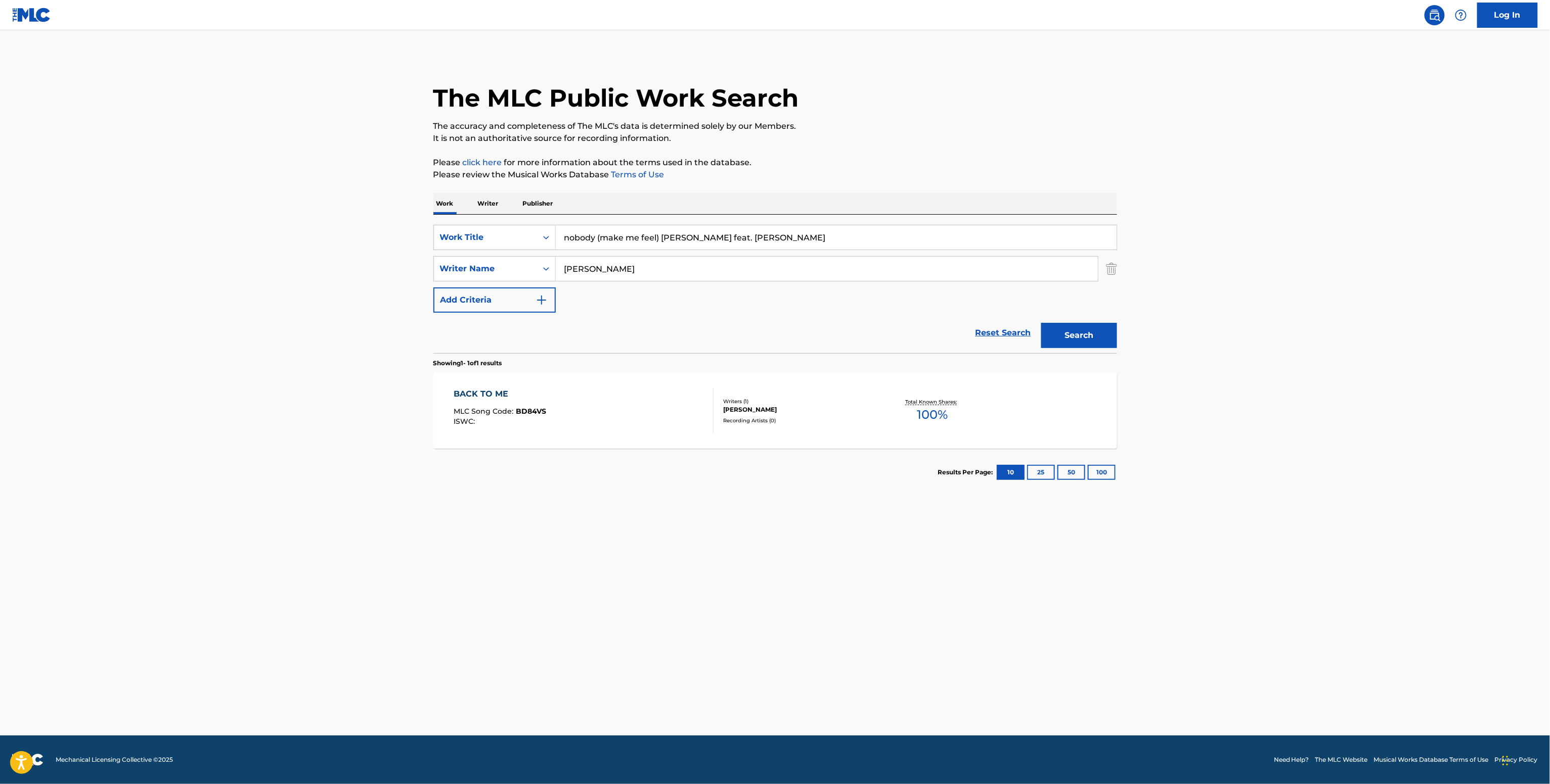
click at [635, 417] on div "BACK TO ME MLC Song Code : BD84VS ISWC :" at bounding box center [583, 410] width 260 height 46
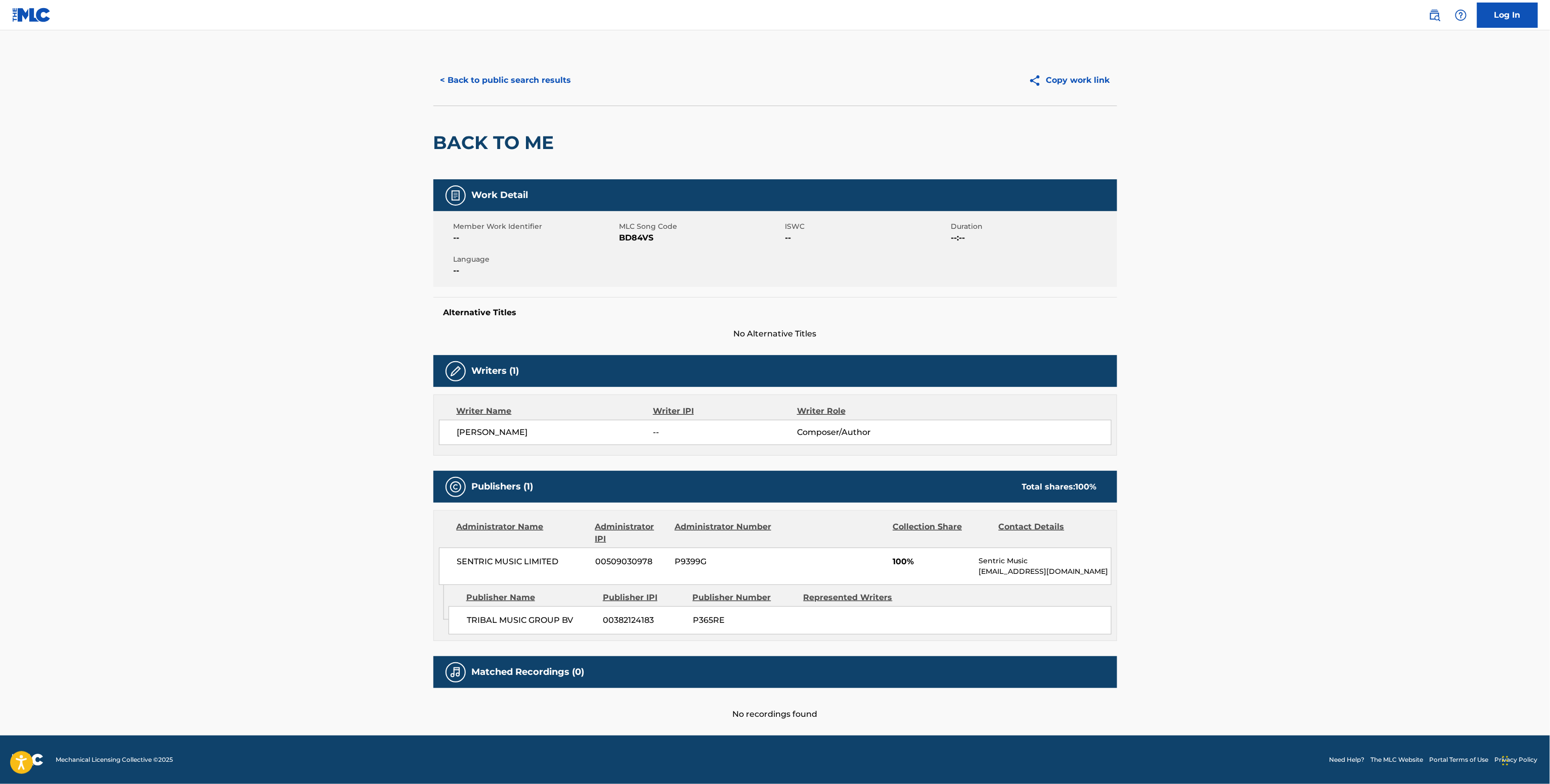
scroll to position [3, 0]
click at [496, 550] on div "SENTRIC MUSIC LIMITED 00509030978 P9399G 100% Sentric Music society@sentricmusi…" at bounding box center [775, 567] width 673 height 38
copy div "SENTRIC MUSIC LIMITED"
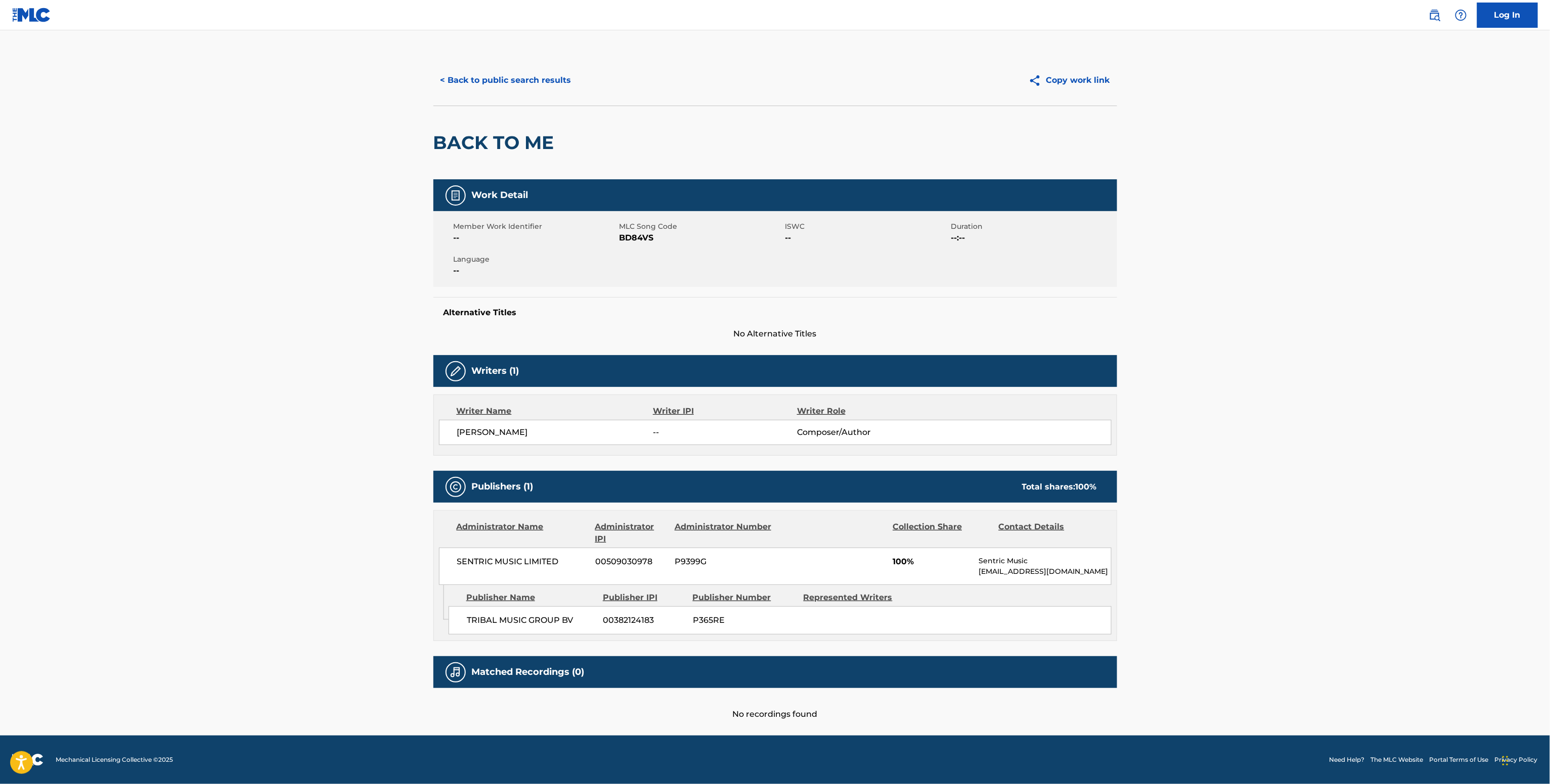
click at [627, 233] on span "BD84VS" at bounding box center [700, 238] width 164 height 13
copy span "BD84VS"
click at [520, 95] on div "< Back to public search results Copy work link" at bounding box center [775, 80] width 683 height 51
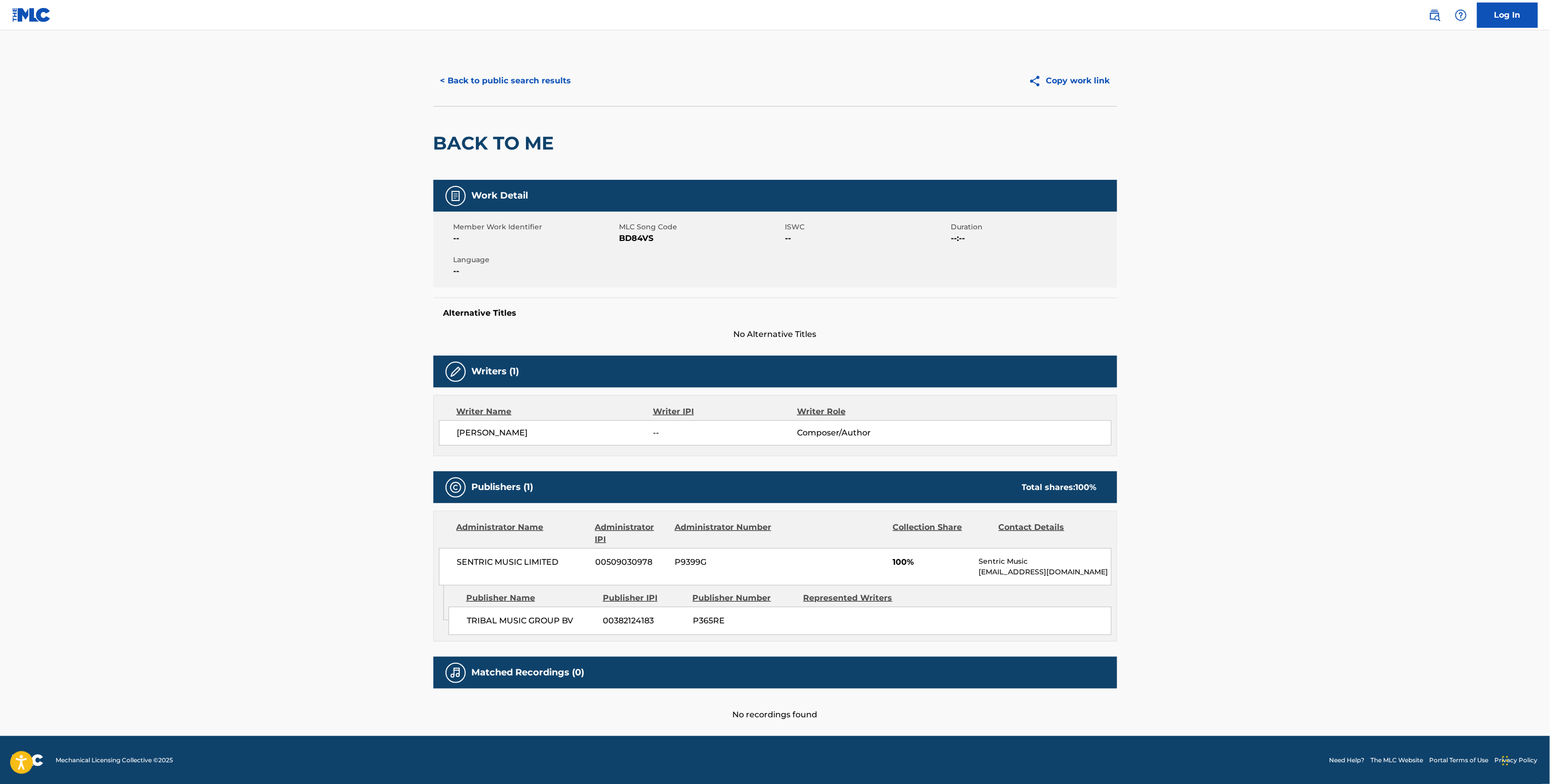
click at [536, 80] on button "< Back to public search results" at bounding box center [505, 80] width 145 height 25
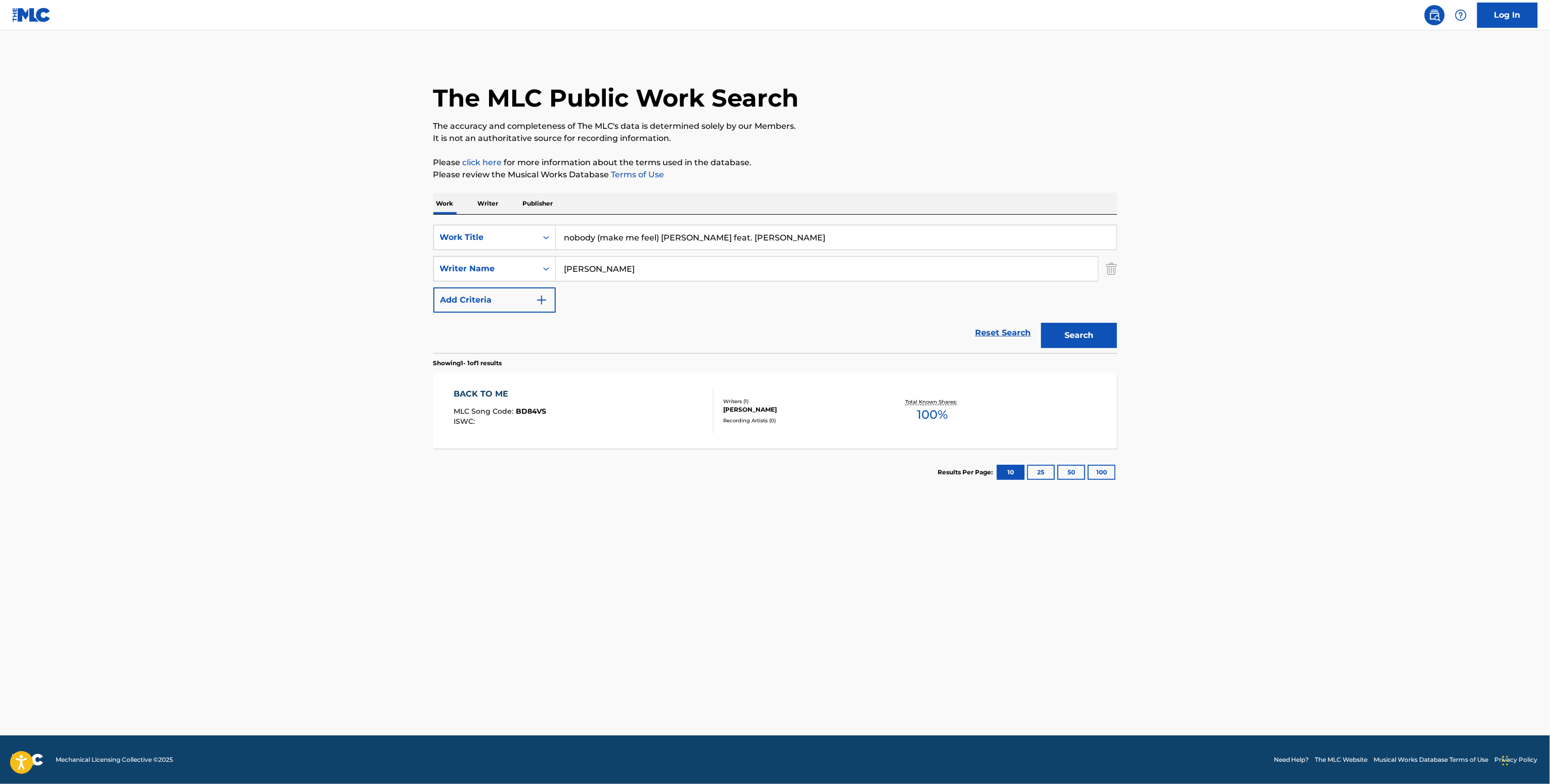
click at [494, 209] on p "Writer" at bounding box center [488, 204] width 27 height 21
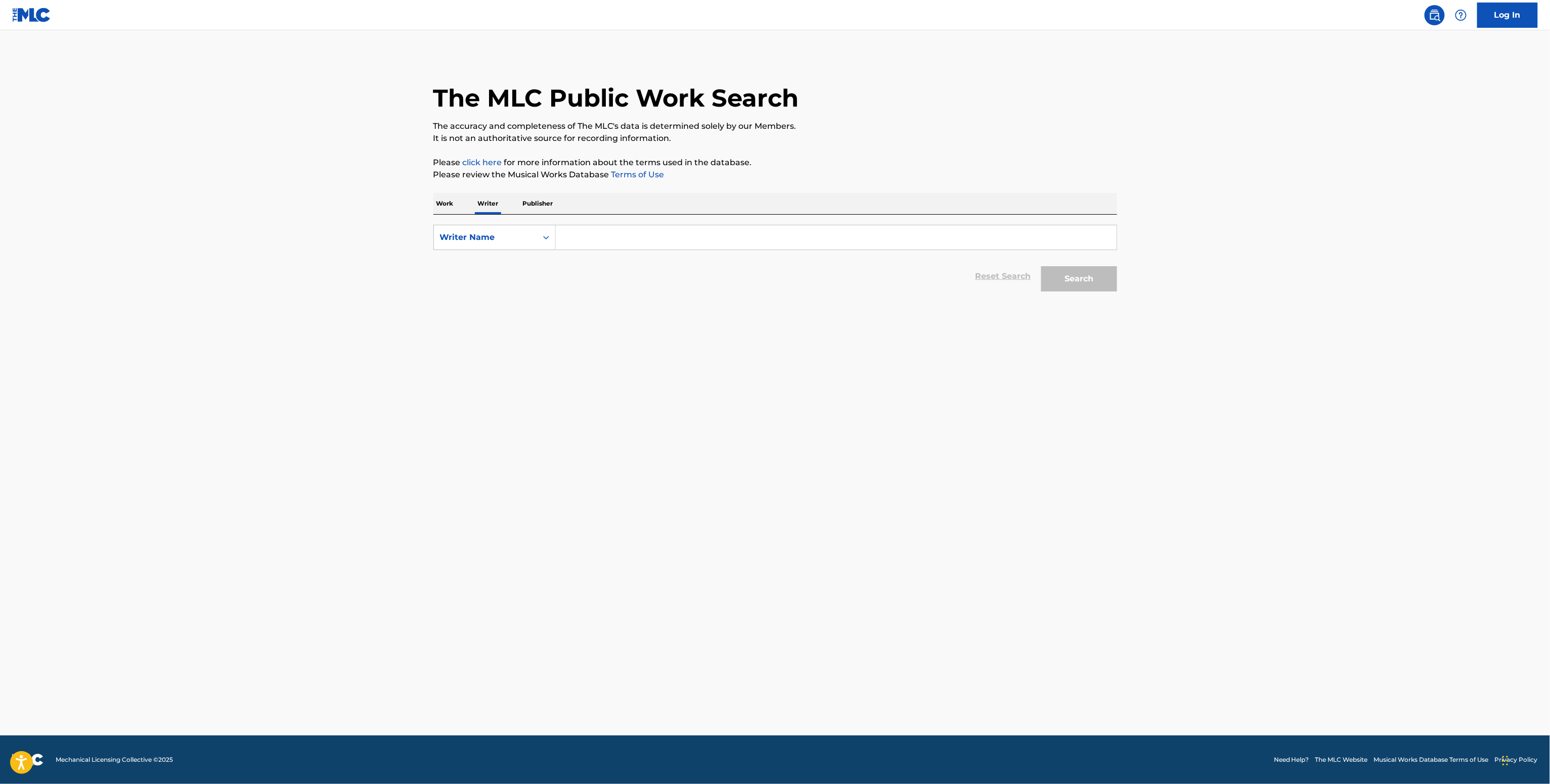
click at [576, 238] on input "Search Form" at bounding box center [835, 237] width 561 height 24
paste input "Oskar Sjåvåg"
type input "Oskar Sjåvåg"
click at [1094, 286] on button "Search" at bounding box center [1079, 279] width 76 height 25
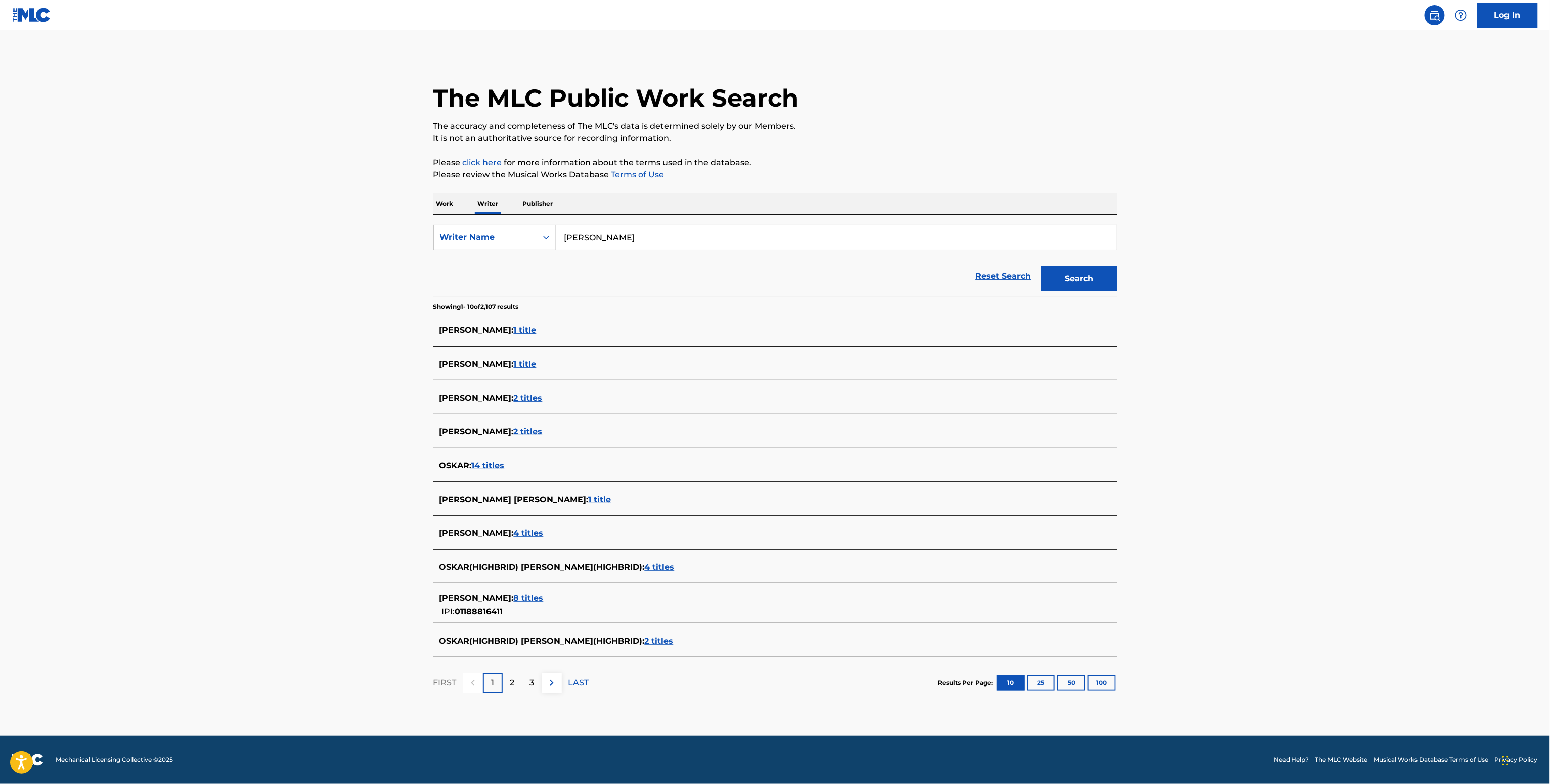
click at [513, 597] on span "8 titles" at bounding box center [528, 598] width 30 height 10
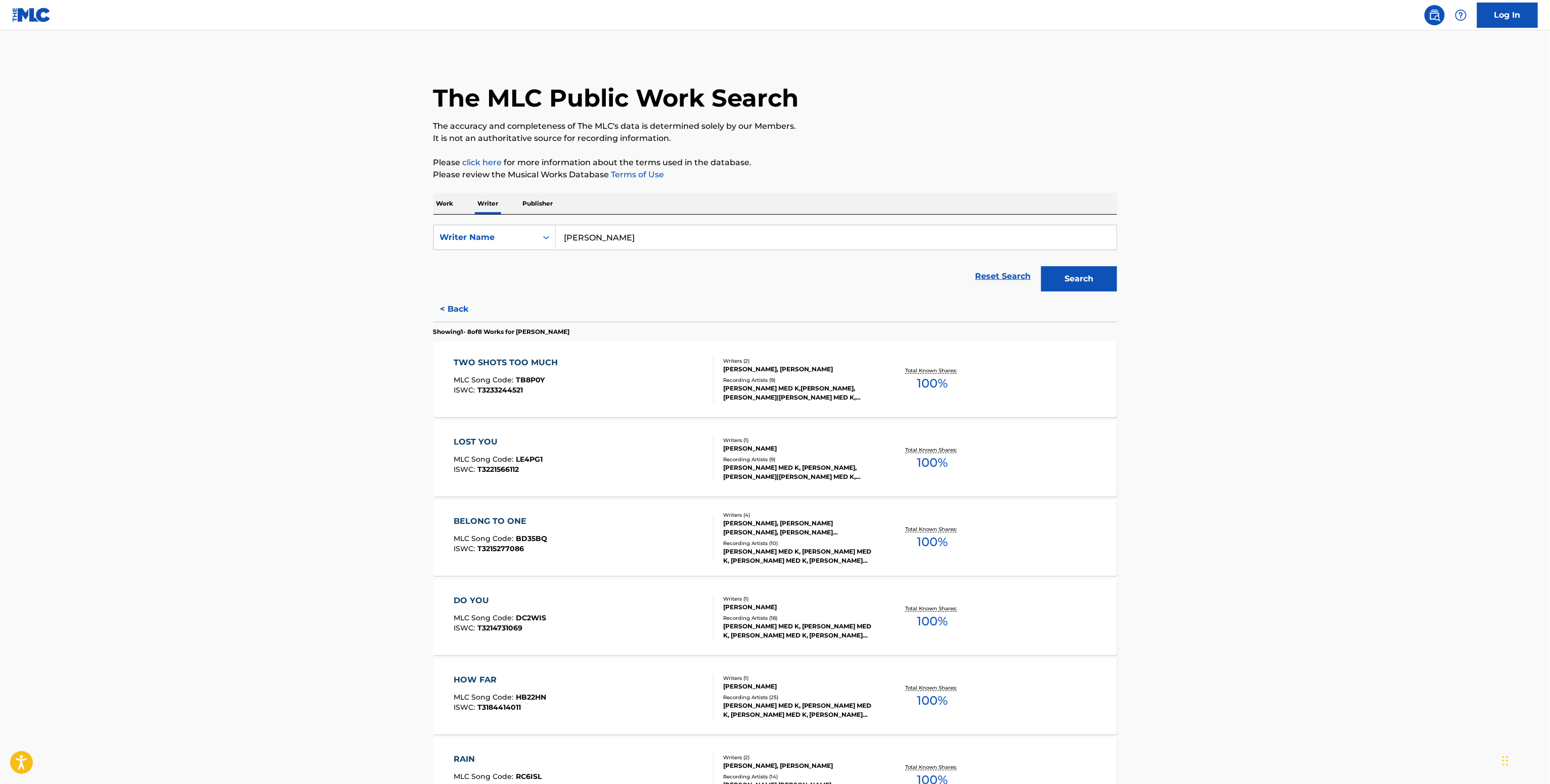
click at [821, 452] on div "OSKAR SJAVAG" at bounding box center [799, 449] width 153 height 9
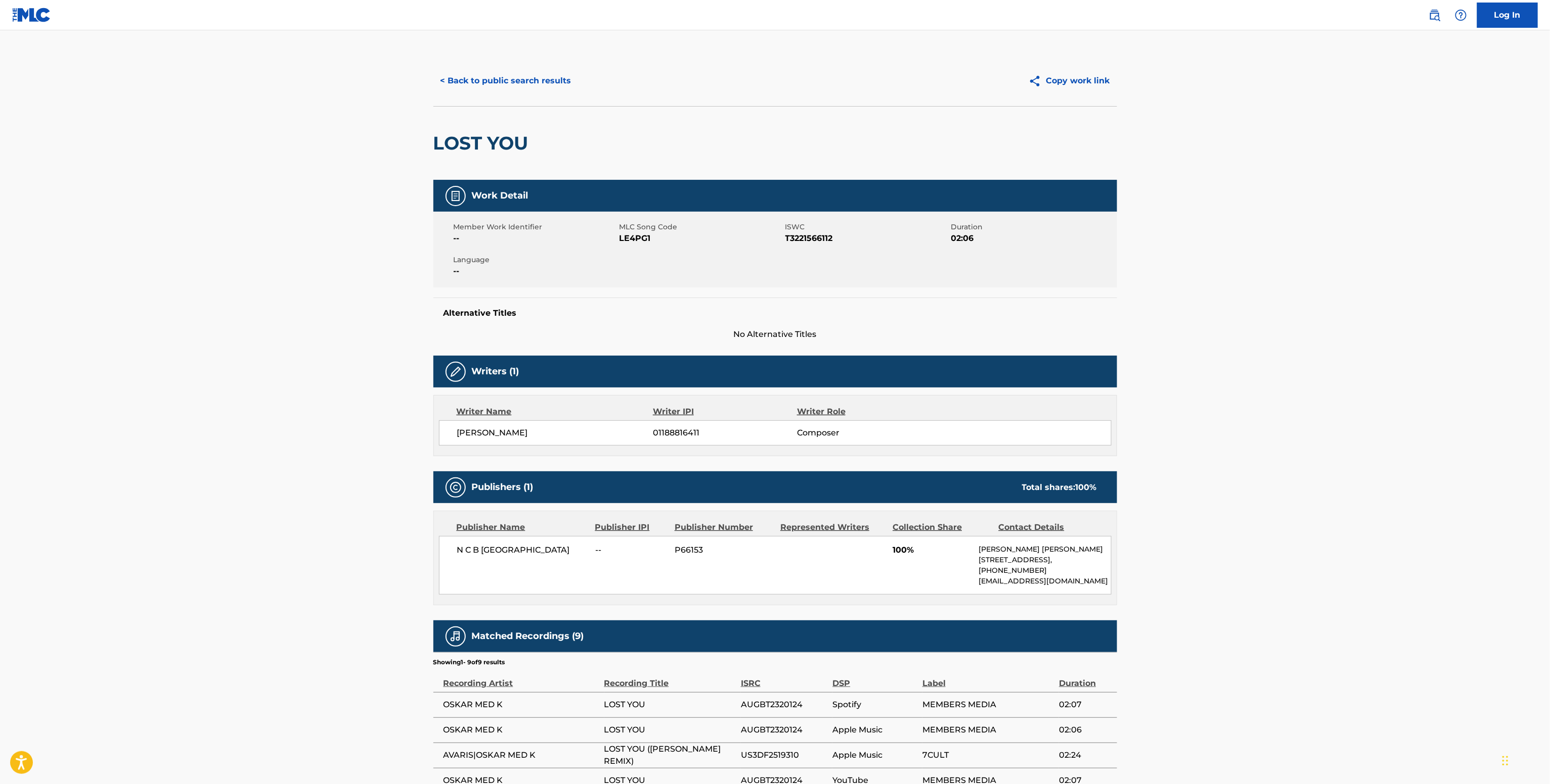
click at [679, 440] on div "OSKAR SJAVAG 01188816411 Composer" at bounding box center [775, 433] width 673 height 25
copy span "01188816411"
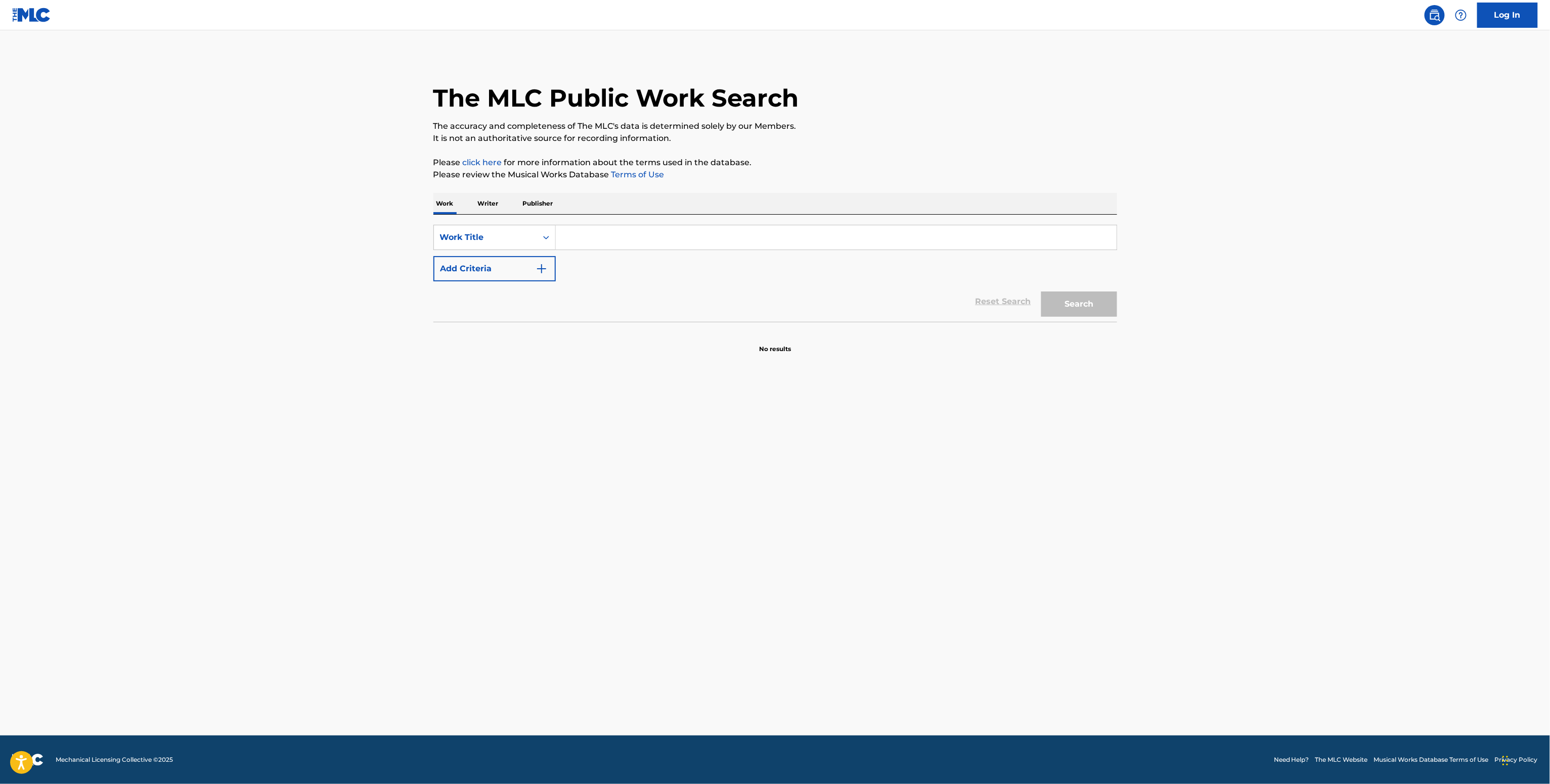
click at [603, 227] on input "Search Form" at bounding box center [835, 237] width 561 height 24
paste input "Not Gonna Be Your Boo (feat. [PERSON_NAME]) Cloonee"
type input "Not Gonna Be Your Boo (feat. [PERSON_NAME]) Cloonee"
click at [523, 266] on button "Add Criteria" at bounding box center [494, 269] width 123 height 25
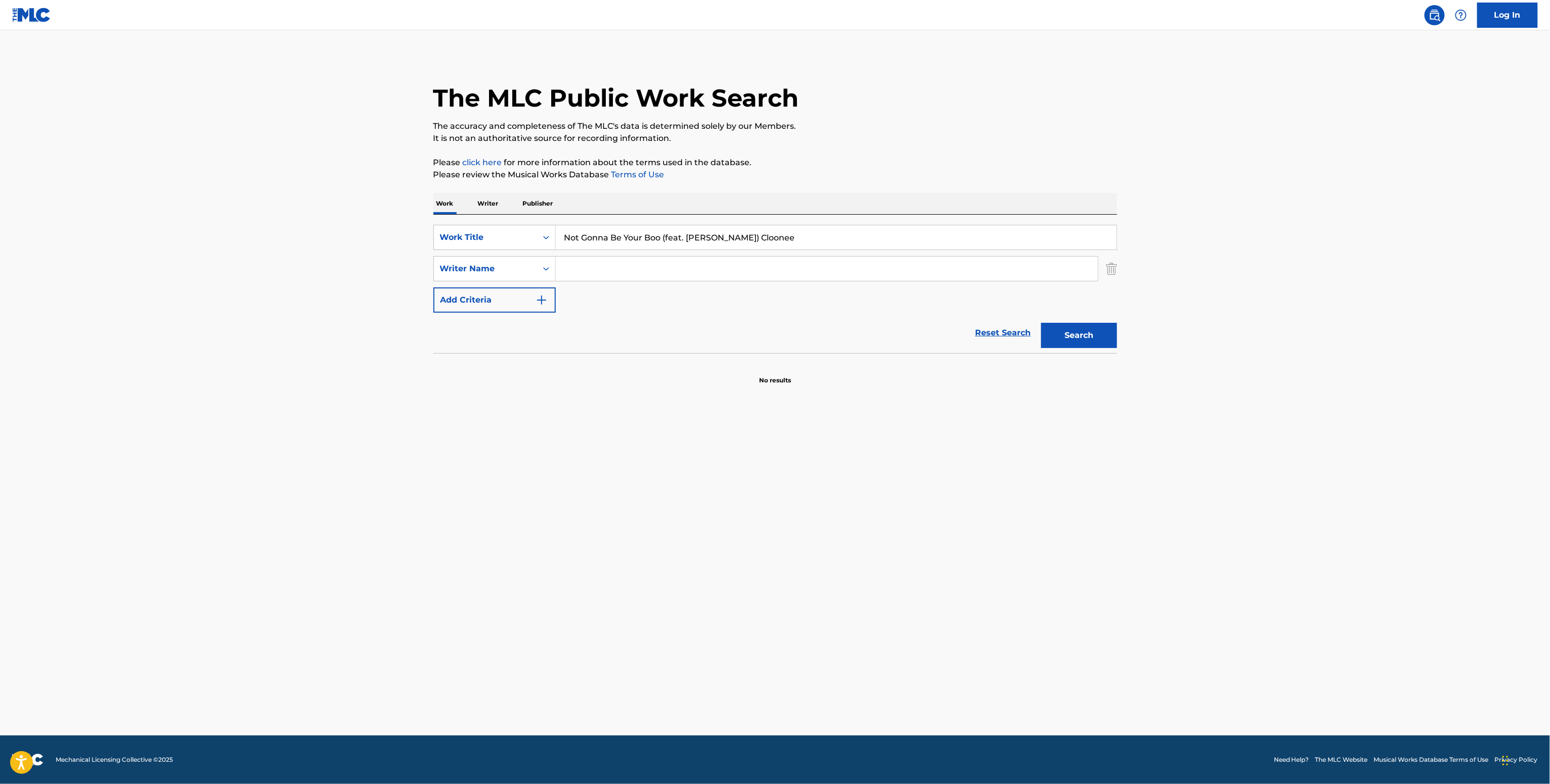
click at [632, 258] on input "Search Form" at bounding box center [826, 268] width 542 height 24
paste input "[PERSON_NAME]"
type input "[PERSON_NAME]"
click at [1041, 323] on button "Search" at bounding box center [1079, 335] width 76 height 25
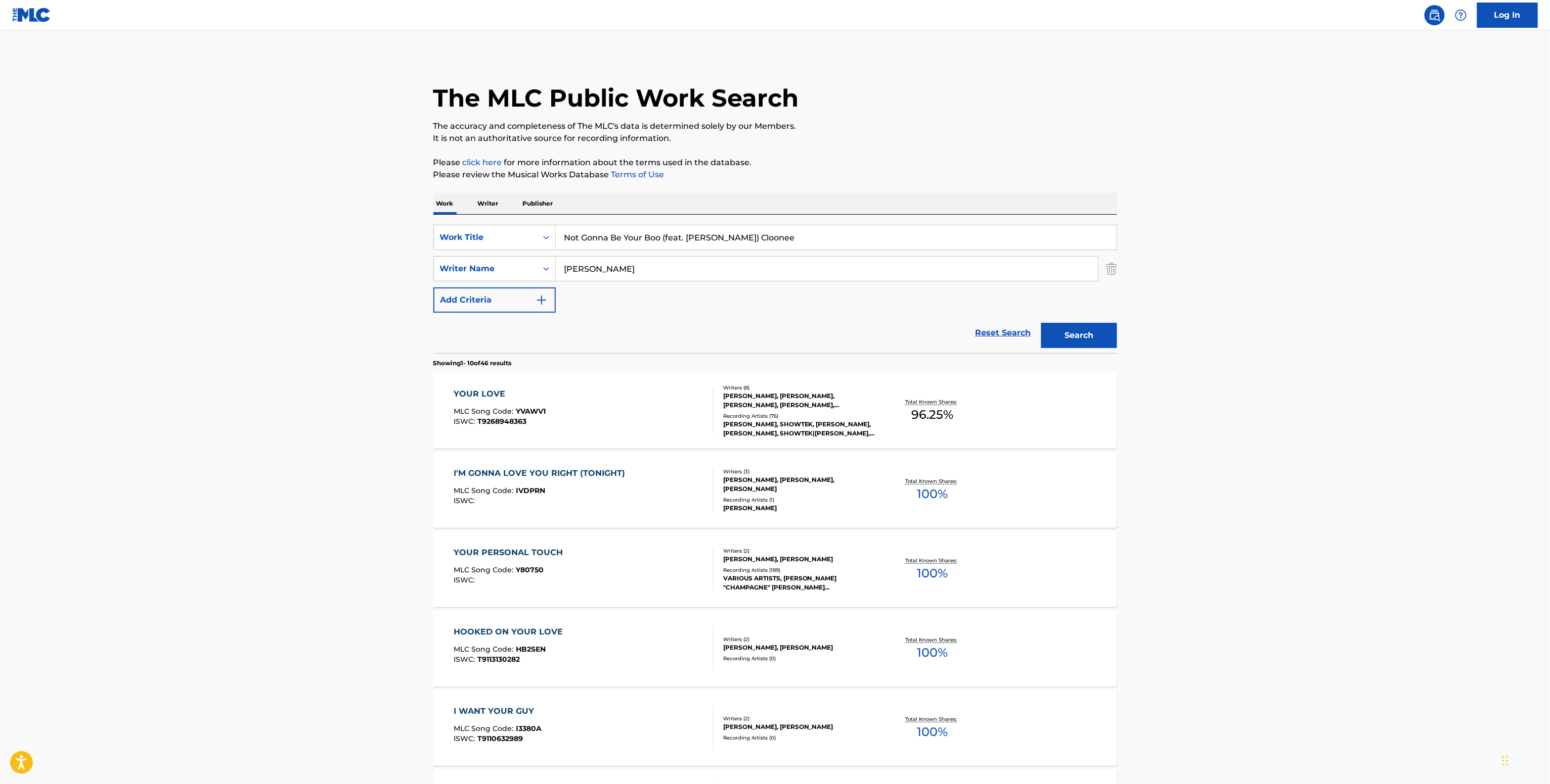
click at [818, 419] on div "Recording Artists ( 76 )" at bounding box center [799, 416] width 153 height 7
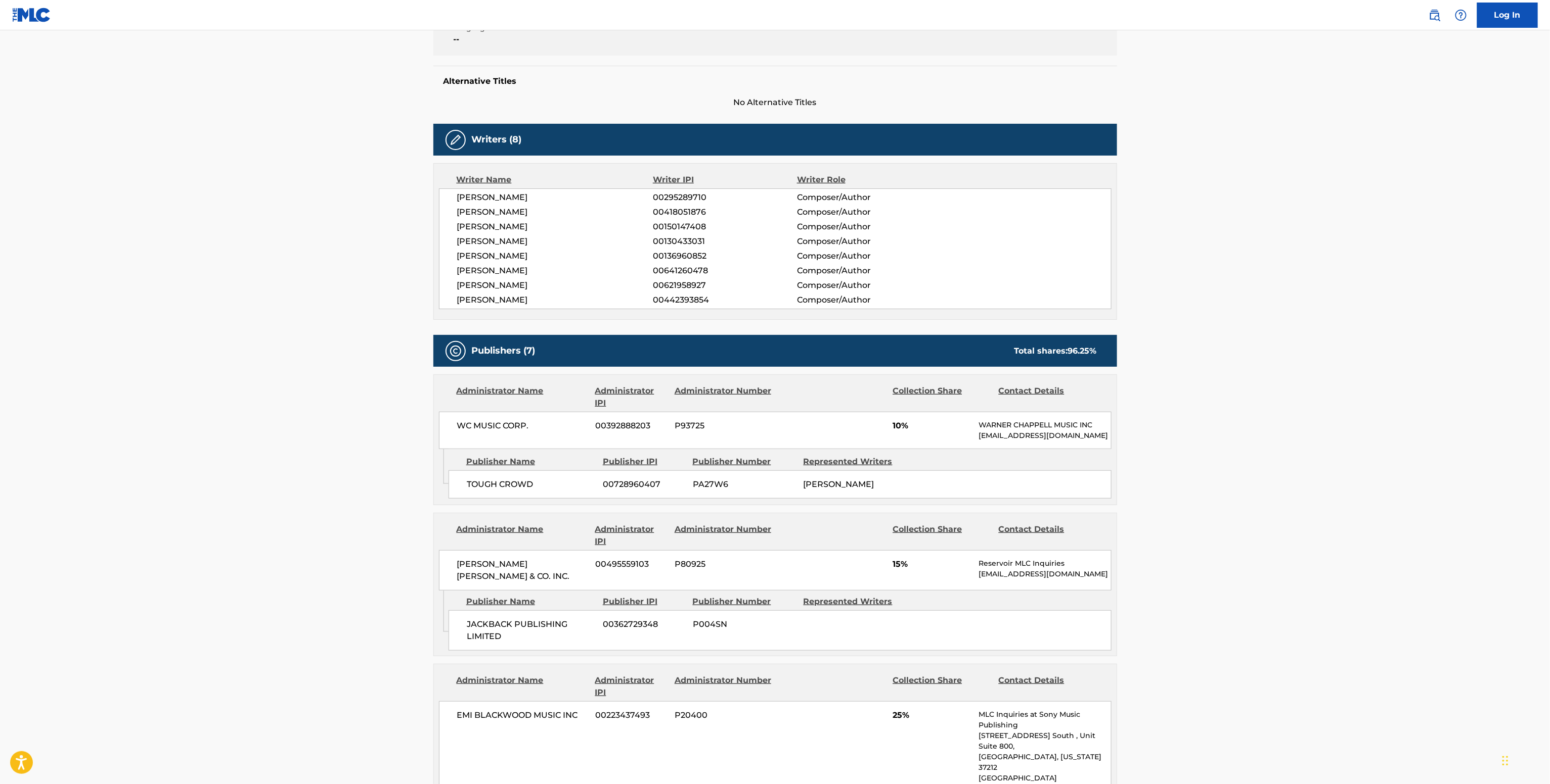
scroll to position [101, 0]
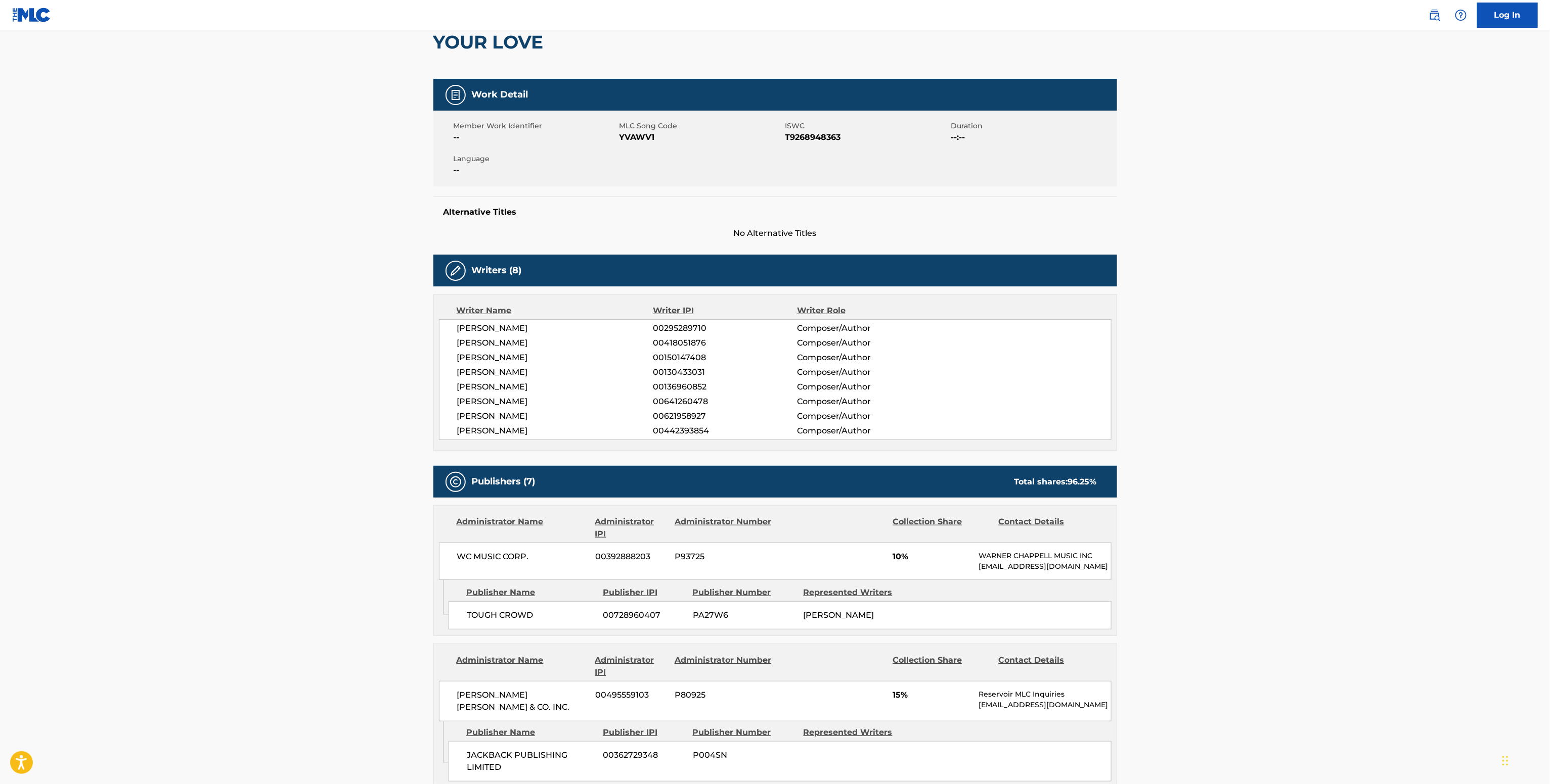
click at [665, 375] on span "00130433031" at bounding box center [724, 373] width 144 height 13
copy span "00130433031"
click at [696, 397] on div "[PERSON_NAME] 00295289710 Composer/Author [PERSON_NAME] 00418051876 Composer/Au…" at bounding box center [775, 379] width 673 height 121
click at [696, 397] on span "00641260478" at bounding box center [724, 402] width 144 height 13
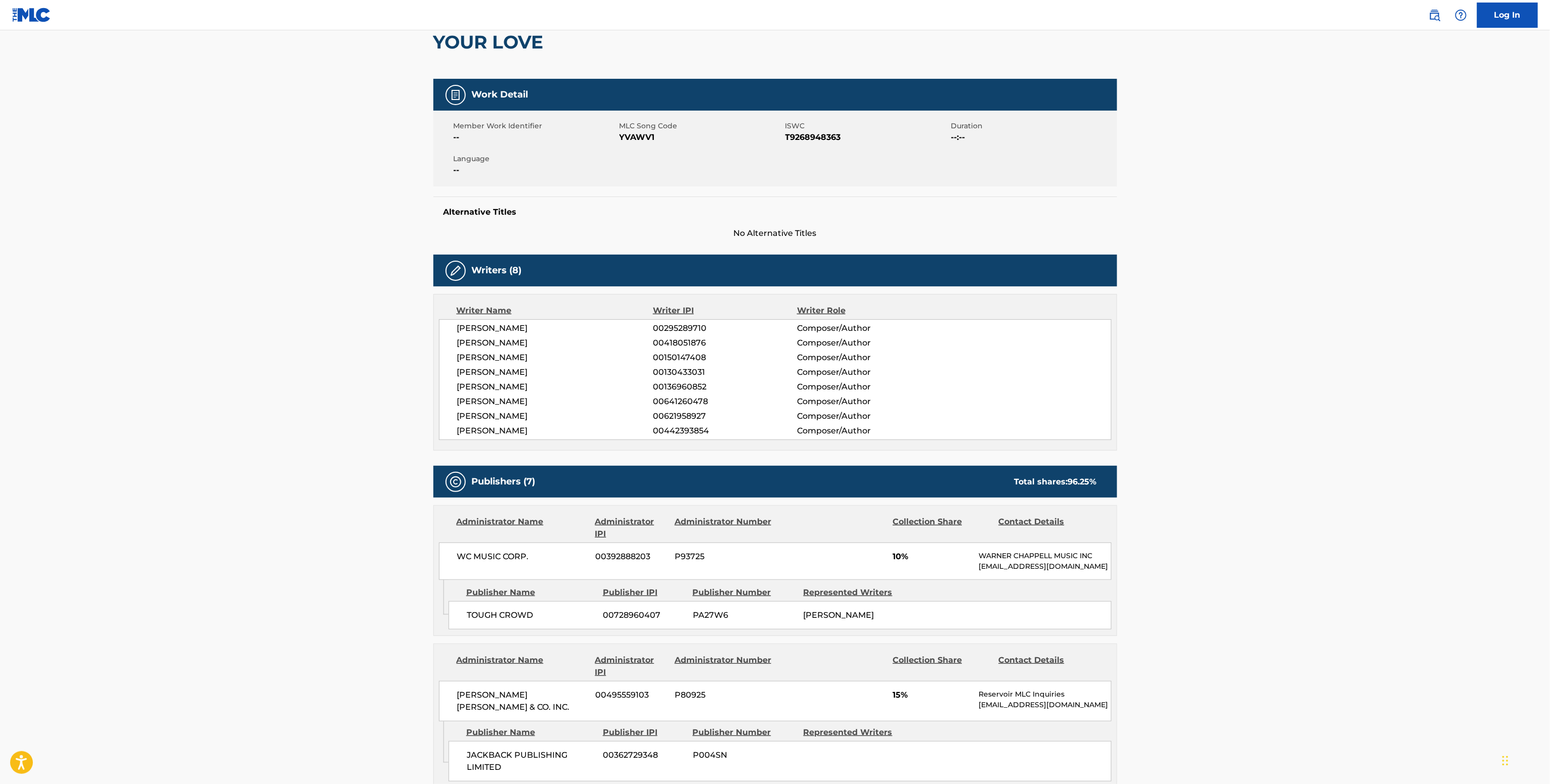
click at [693, 393] on span "00136960852" at bounding box center [724, 387] width 144 height 13
copy span "00136960852"
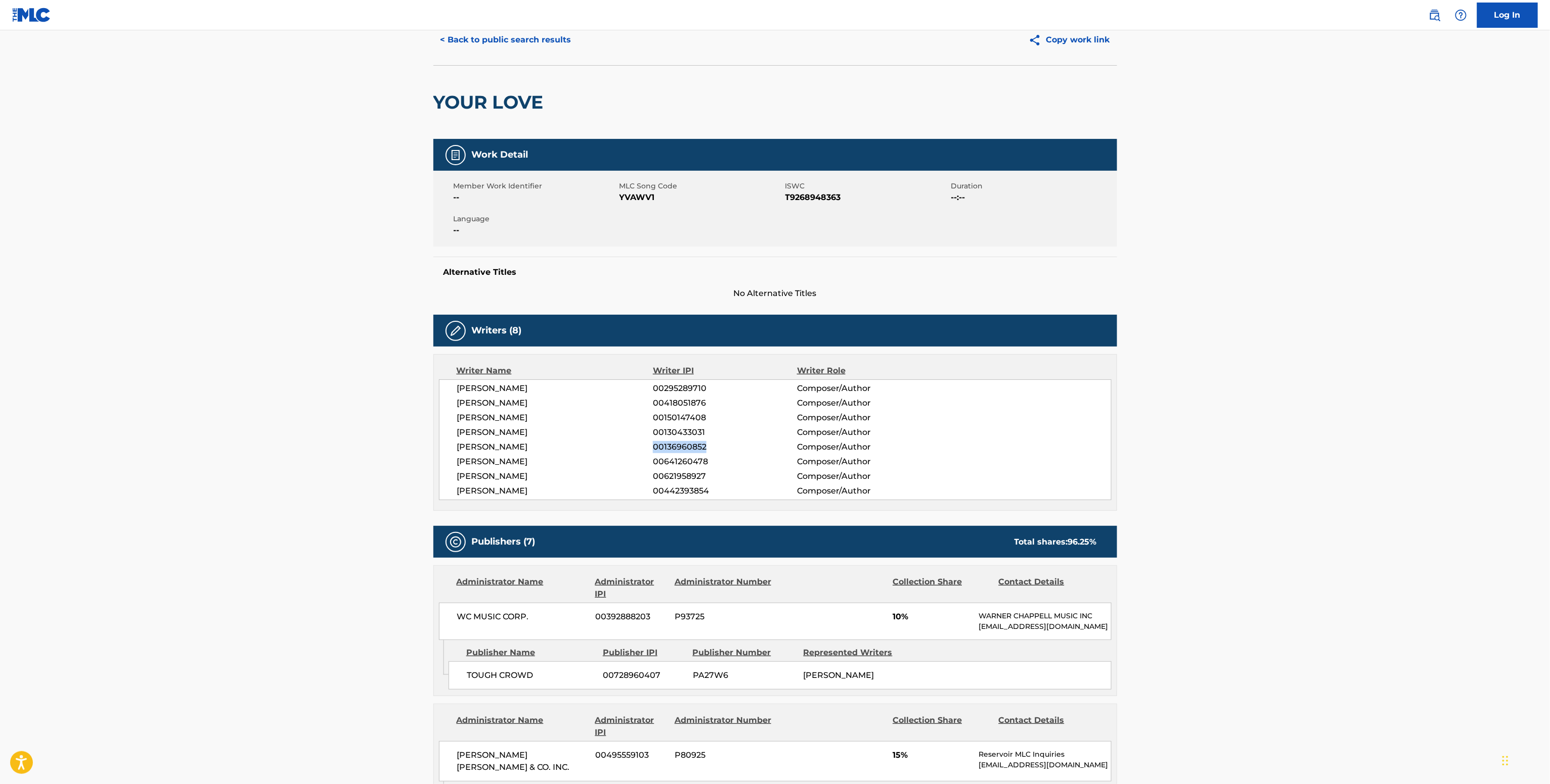
scroll to position [0, 0]
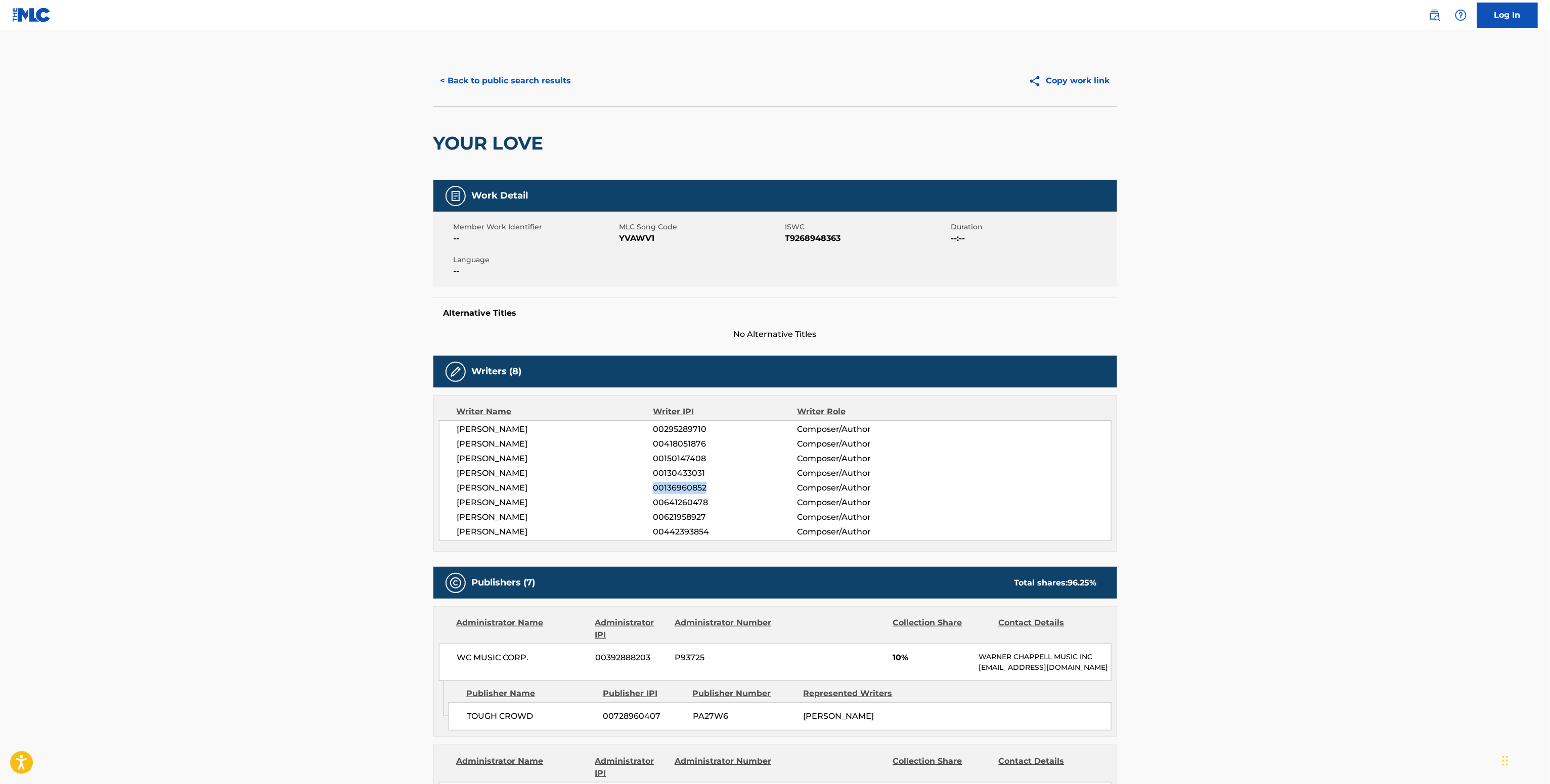
click at [521, 79] on button "< Back to public search results" at bounding box center [505, 80] width 145 height 25
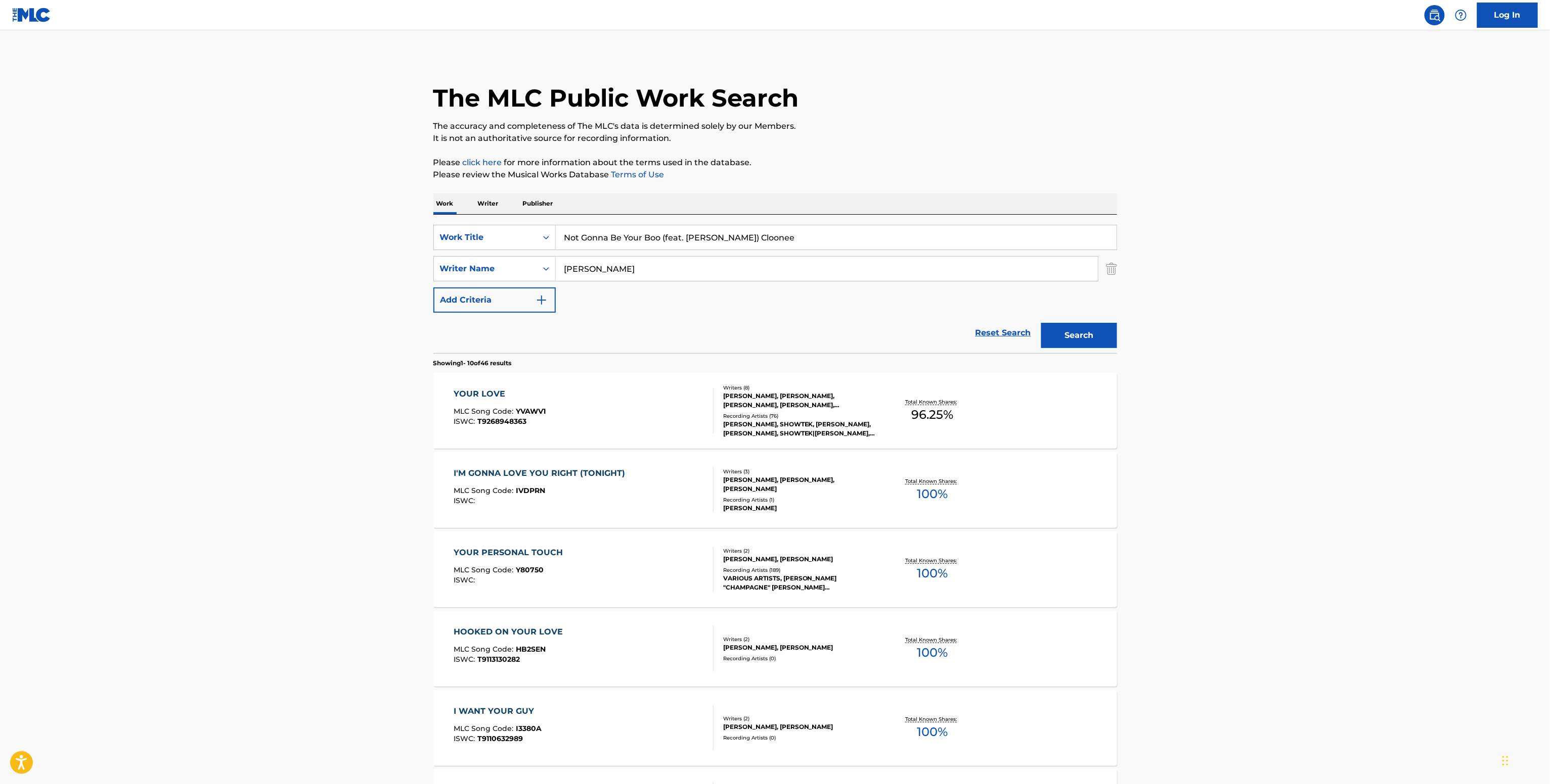
click at [872, 589] on div "VARIOUS ARTISTS, [PERSON_NAME] "CHAMPAGNE" [PERSON_NAME] \"\"CHAMPAGNE\"\" [PER…" at bounding box center [799, 583] width 153 height 18
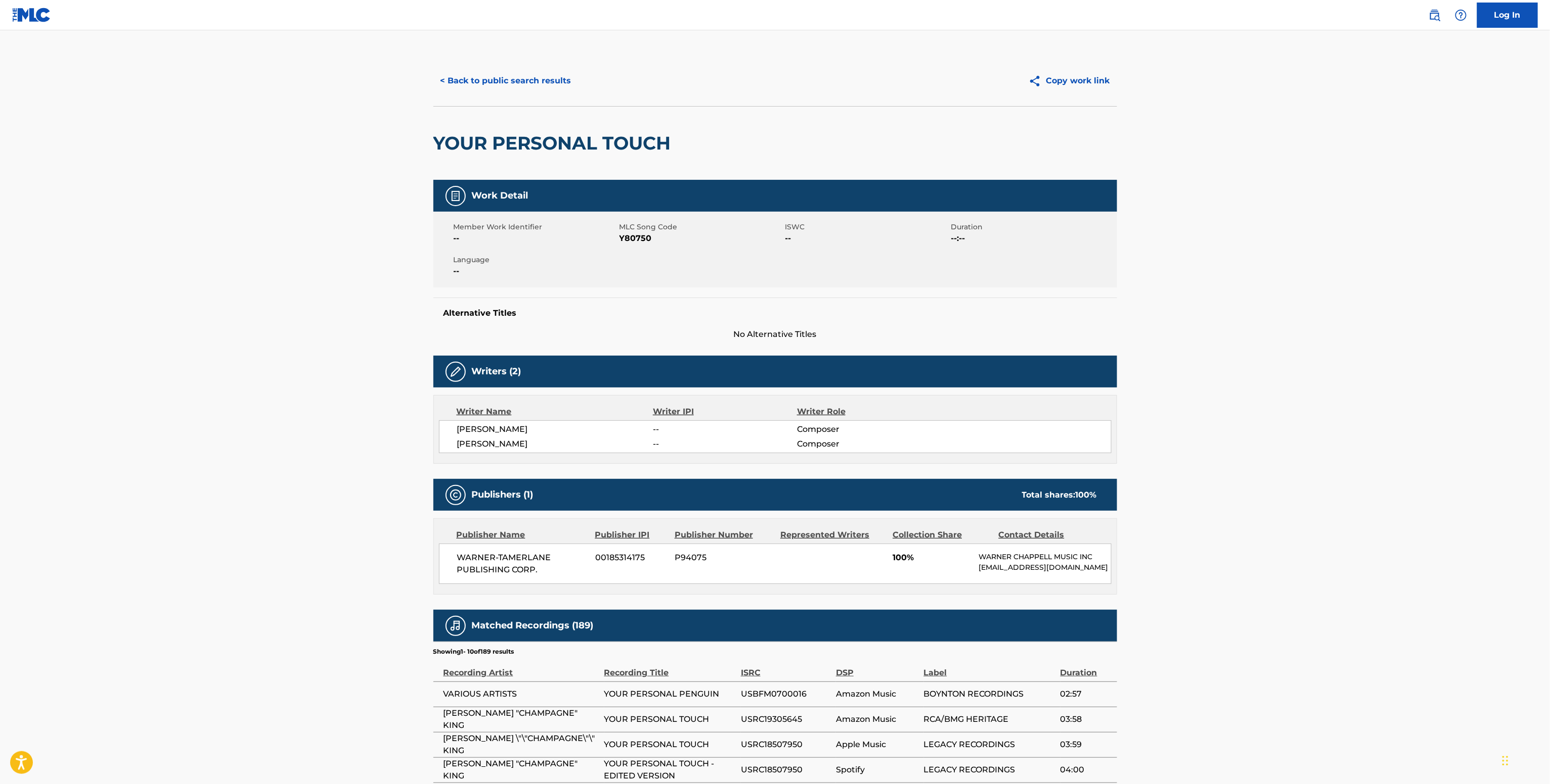
click at [475, 560] on span "WARNER-TAMERLANE PUBLISHING CORP." at bounding box center [522, 563] width 131 height 24
copy div "WARNER-TAMERLANE PUBLISHING CORP."
click at [632, 236] on span "Y80750" at bounding box center [700, 239] width 164 height 13
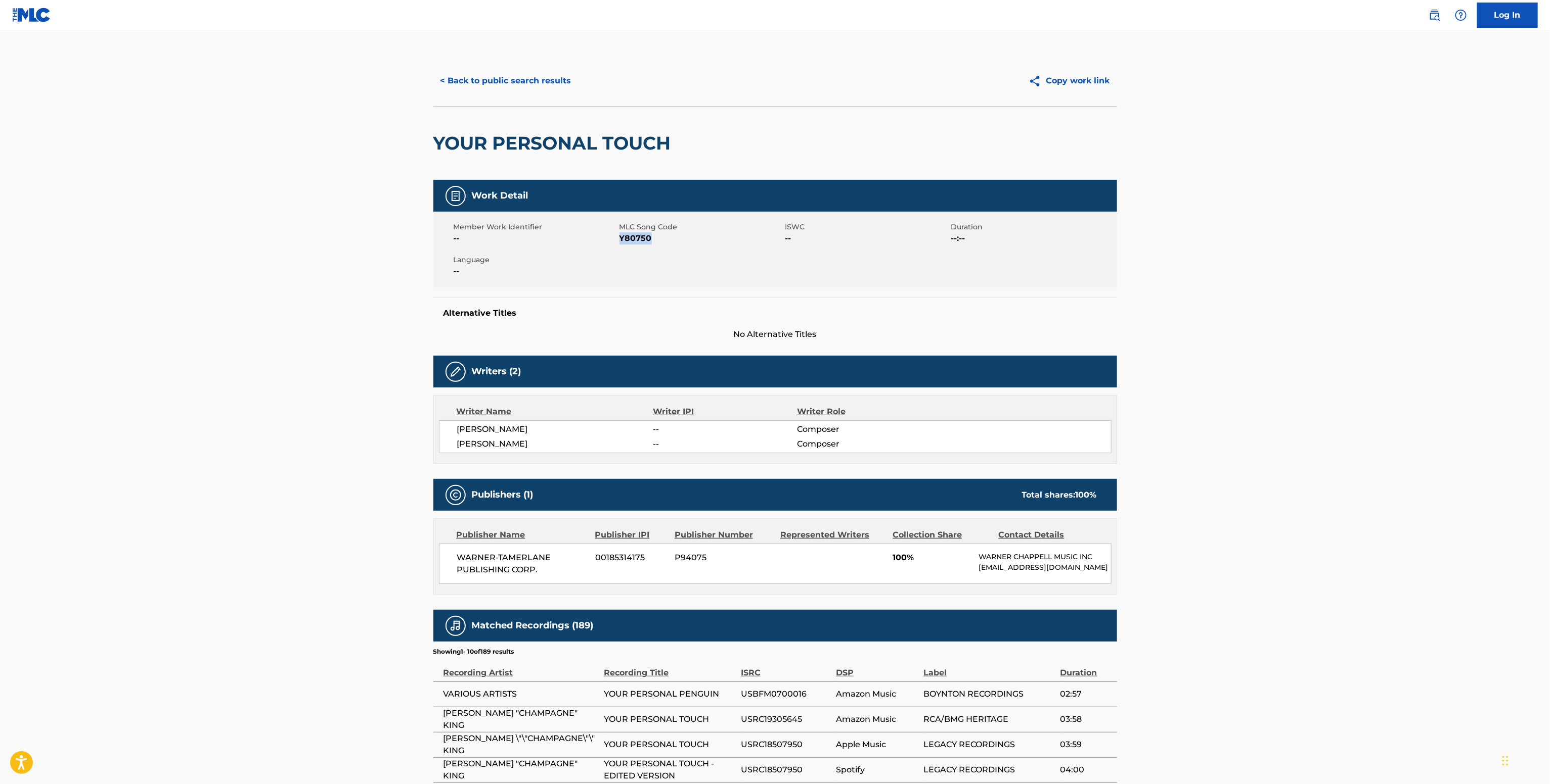
click at [632, 236] on span "Y80750" at bounding box center [700, 239] width 164 height 13
copy span "Y80750"
click at [512, 90] on button "< Back to public search results" at bounding box center [505, 80] width 145 height 25
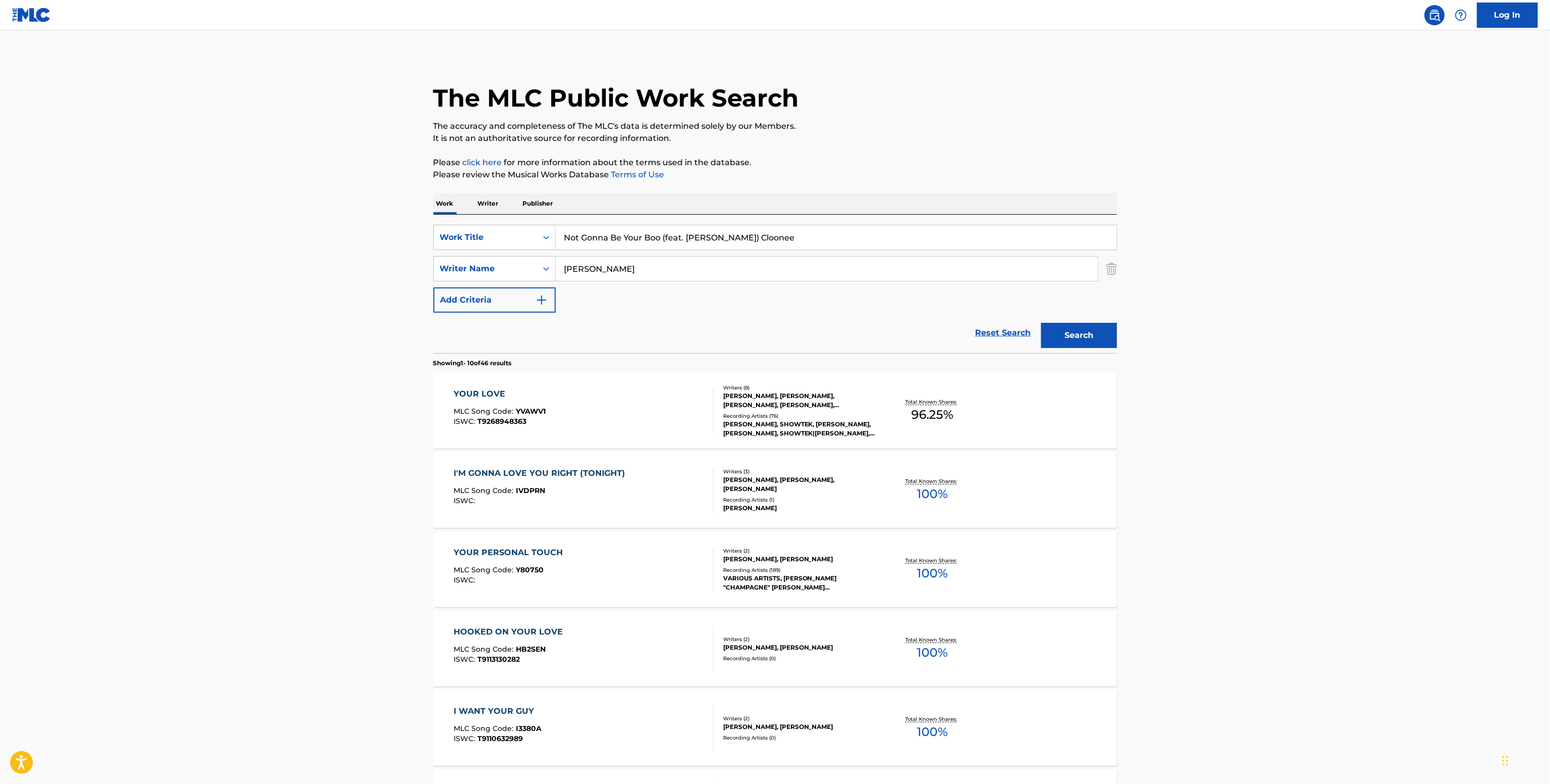
drag, startPoint x: 587, startPoint y: 273, endPoint x: 470, endPoint y: 284, distance: 117.5
click at [504, 276] on div "SearchWithCriteriae2d1662c-3d64-4b25-859f-e1830cf5759a Writer Name [PERSON_NAME]" at bounding box center [775, 269] width 683 height 25
paste input "[PERSON_NAME]"
type input "[PERSON_NAME]"
click at [1041, 323] on button "Search" at bounding box center [1079, 335] width 76 height 25
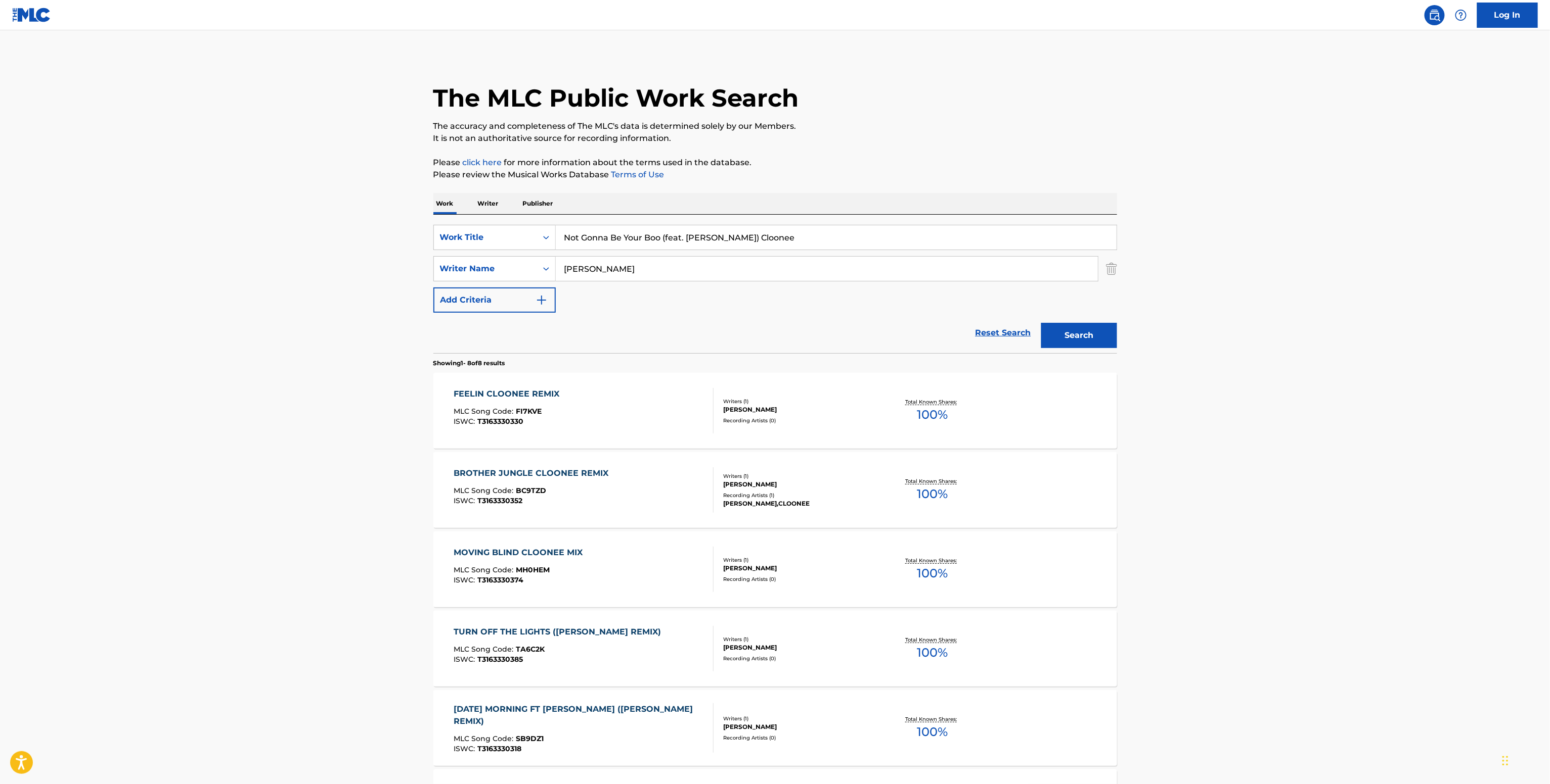
click at [764, 404] on div "Writers ( 1 )" at bounding box center [799, 401] width 153 height 7
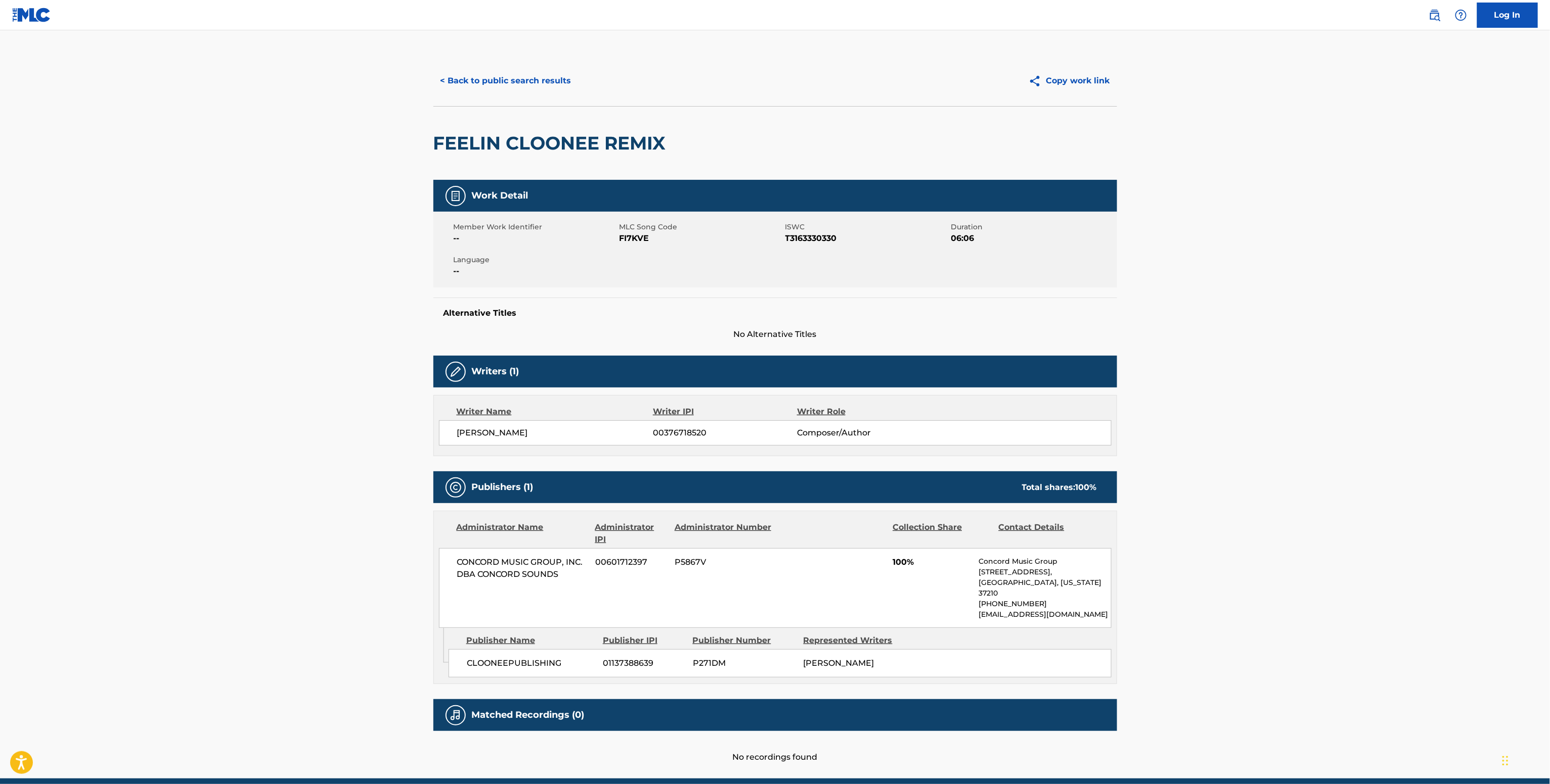
click at [698, 435] on span "00376718520" at bounding box center [724, 434] width 144 height 13
copy span "00376718520"
drag, startPoint x: 480, startPoint y: 580, endPoint x: 588, endPoint y: 587, distance: 108.2
click at [588, 587] on div "CONCORD MUSIC GROUP, INC. DBA CONCORD SOUNDS 00601712397 P5867V 100% Concord Mu…" at bounding box center [775, 587] width 673 height 80
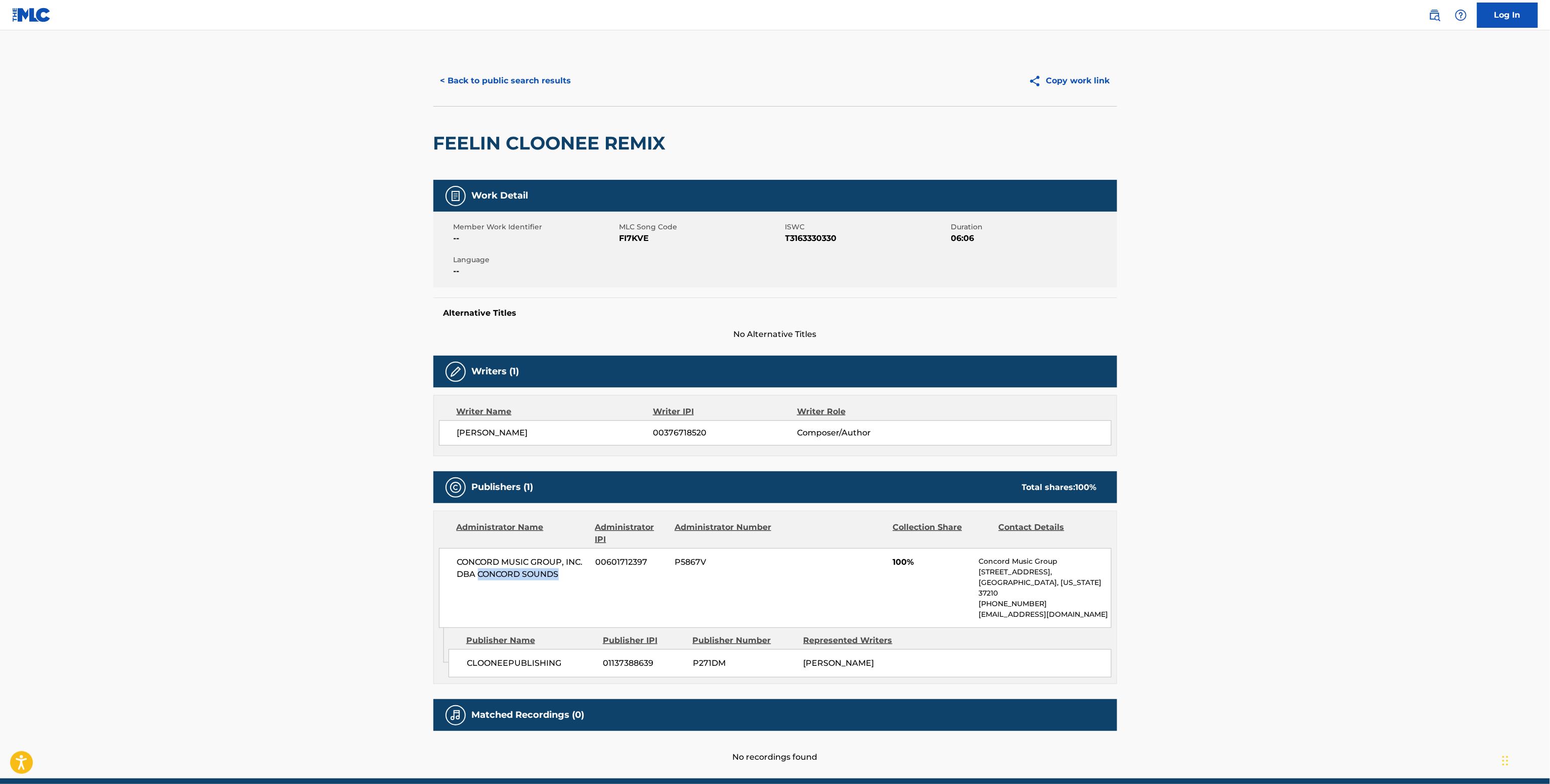
copy span "CONCORD SOUNDS"
click at [637, 244] on span "FI7KVE" at bounding box center [700, 239] width 164 height 13
copy span "FI7KVE"
